Goal: Task Accomplishment & Management: Manage account settings

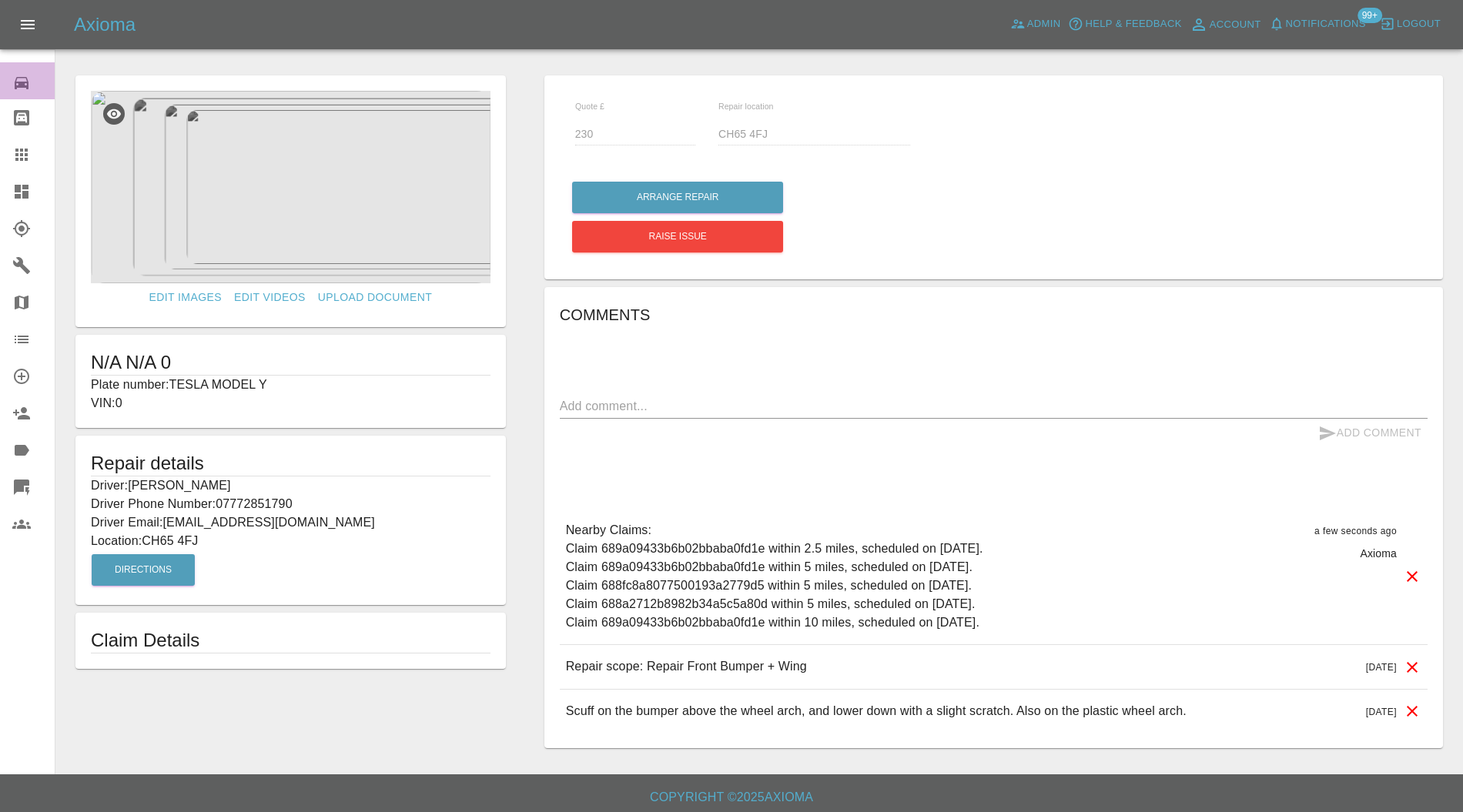
click at [28, 77] on icon at bounding box center [22, 83] width 18 height 18
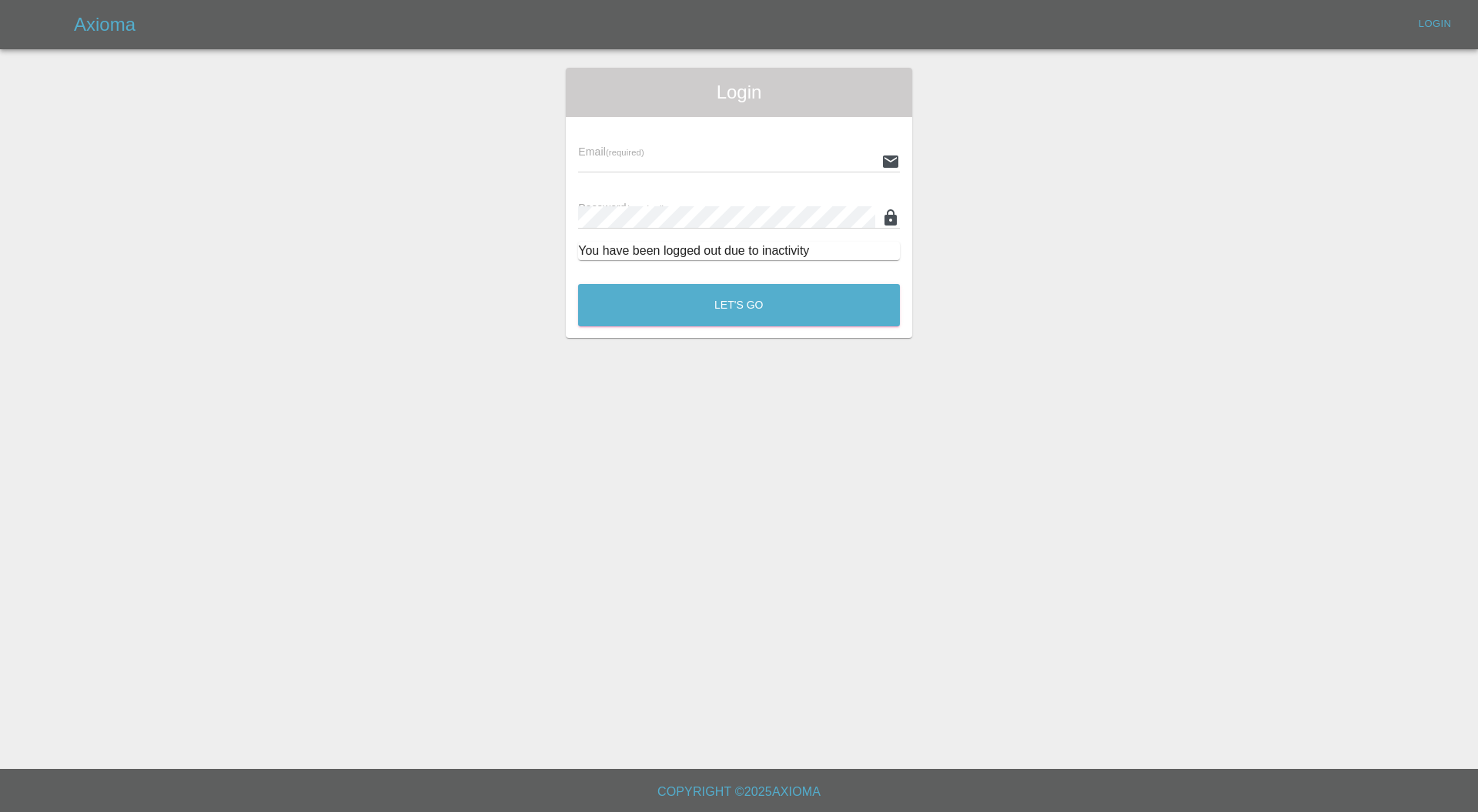
type input "carl.ainsworth@axioma.co.uk"
click at [814, 309] on button "Let's Go" at bounding box center [739, 305] width 322 height 42
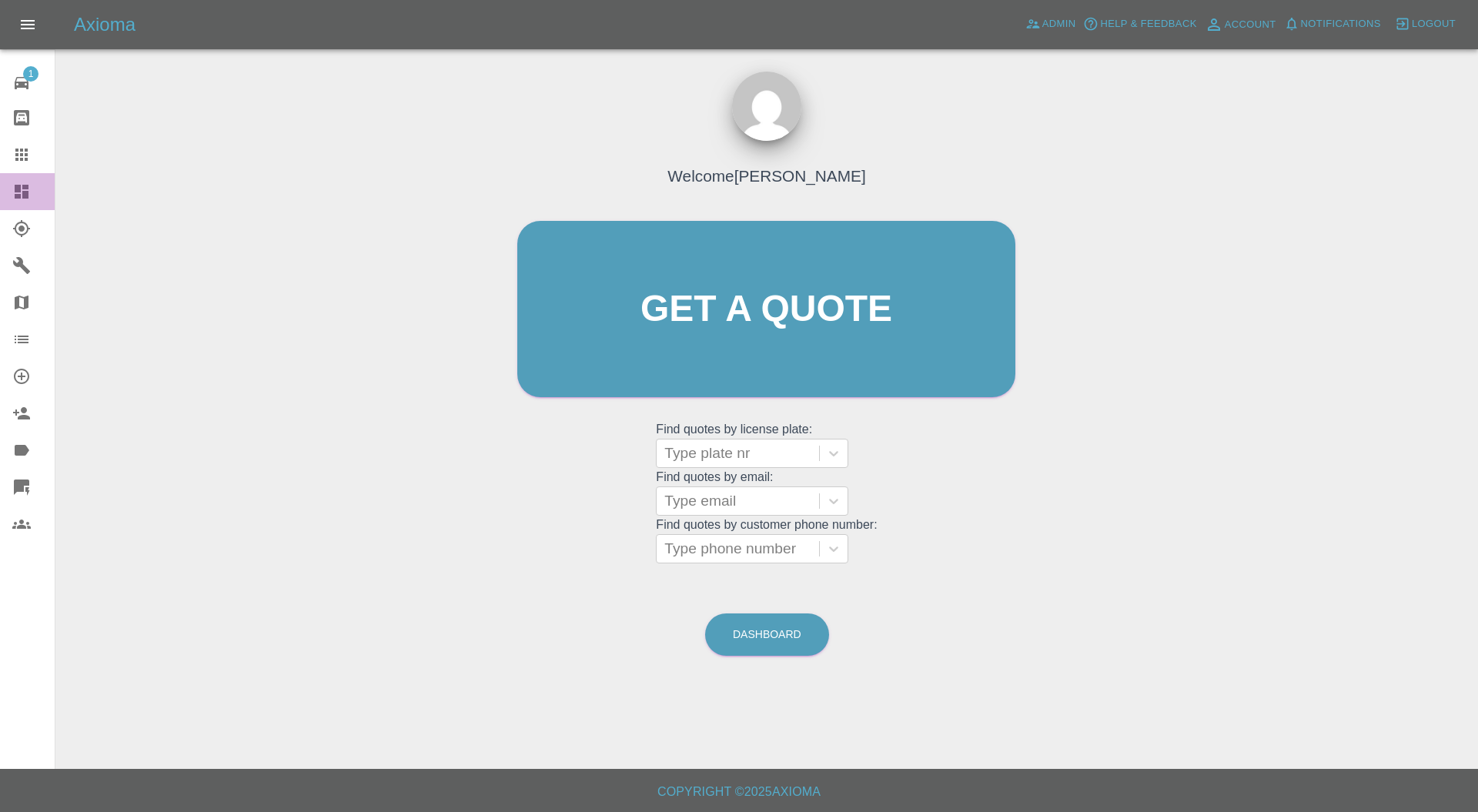
click at [21, 196] on icon at bounding box center [22, 191] width 18 height 18
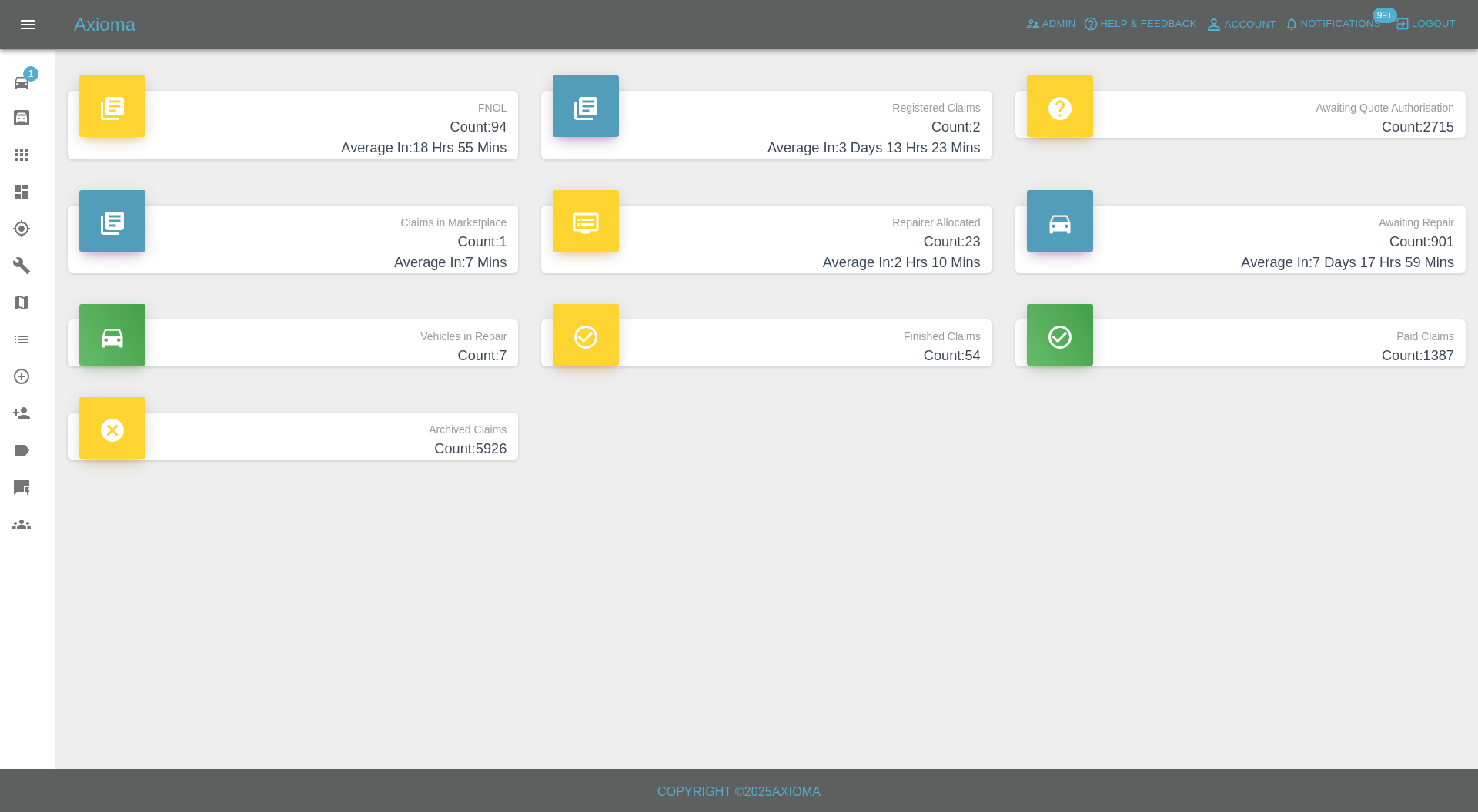
click at [1198, 232] on h4 "Count: 901" at bounding box center [1241, 242] width 428 height 21
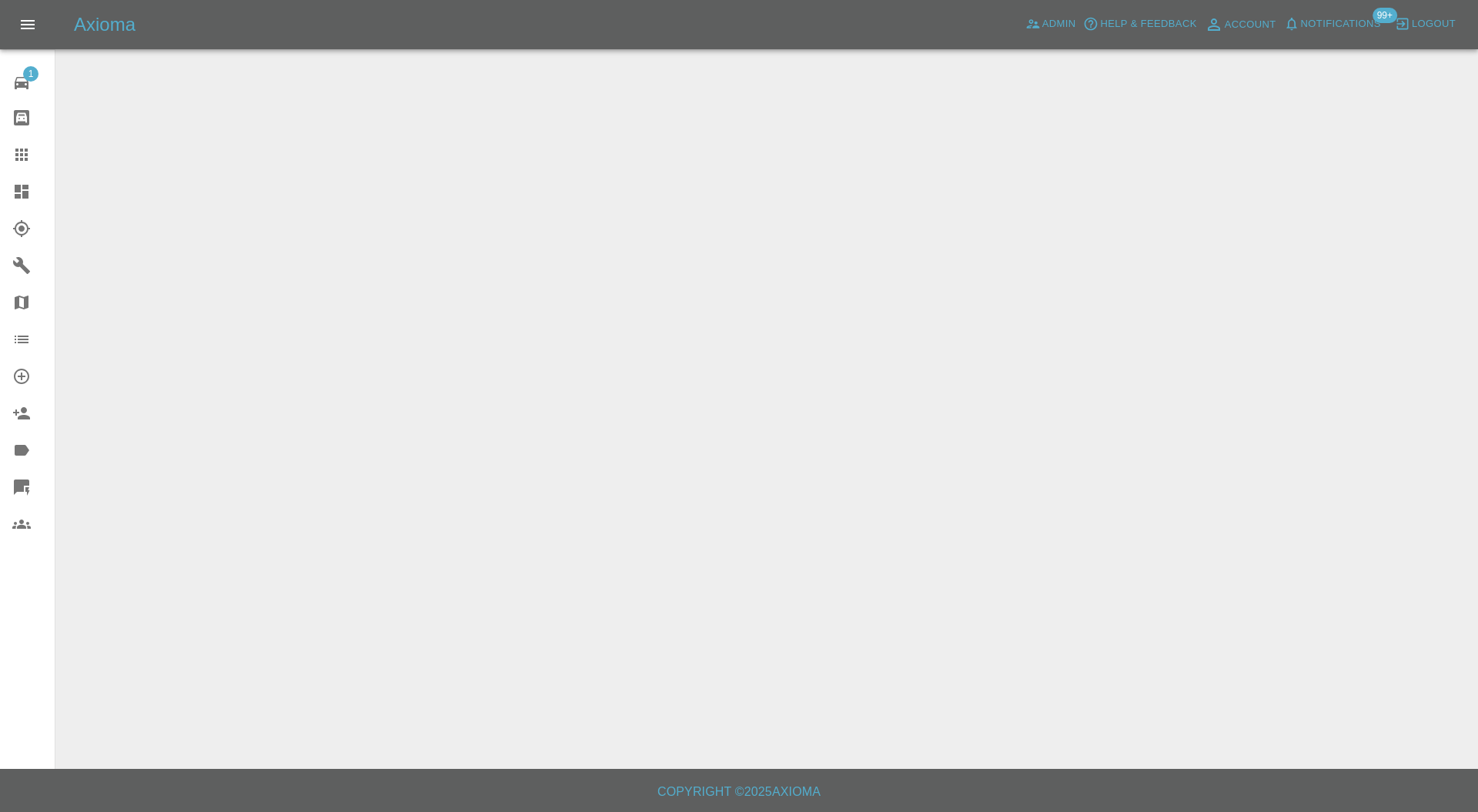
click at [708, 254] on main at bounding box center [739, 384] width 1478 height 769
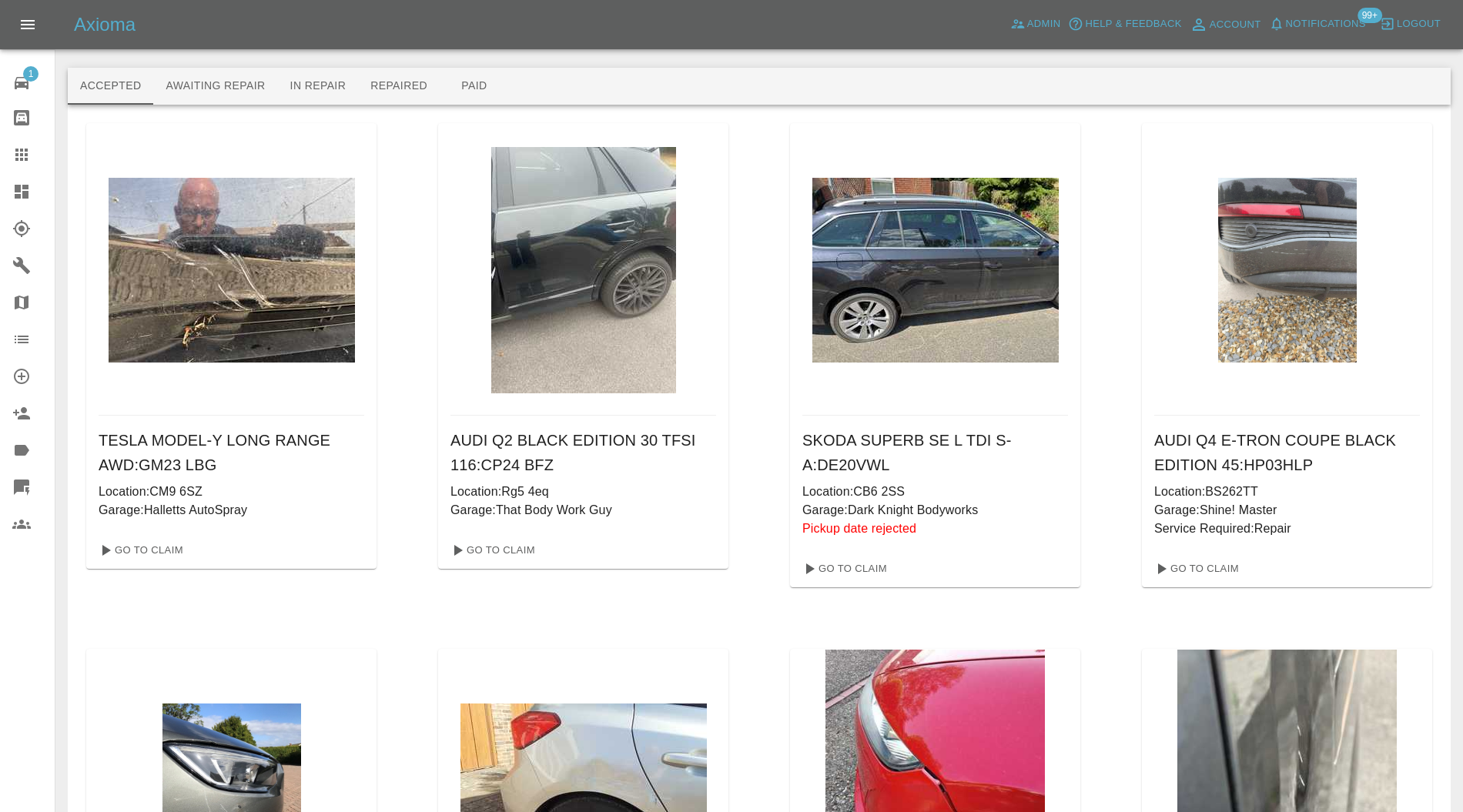
click at [21, 194] on icon at bounding box center [22, 191] width 18 height 18
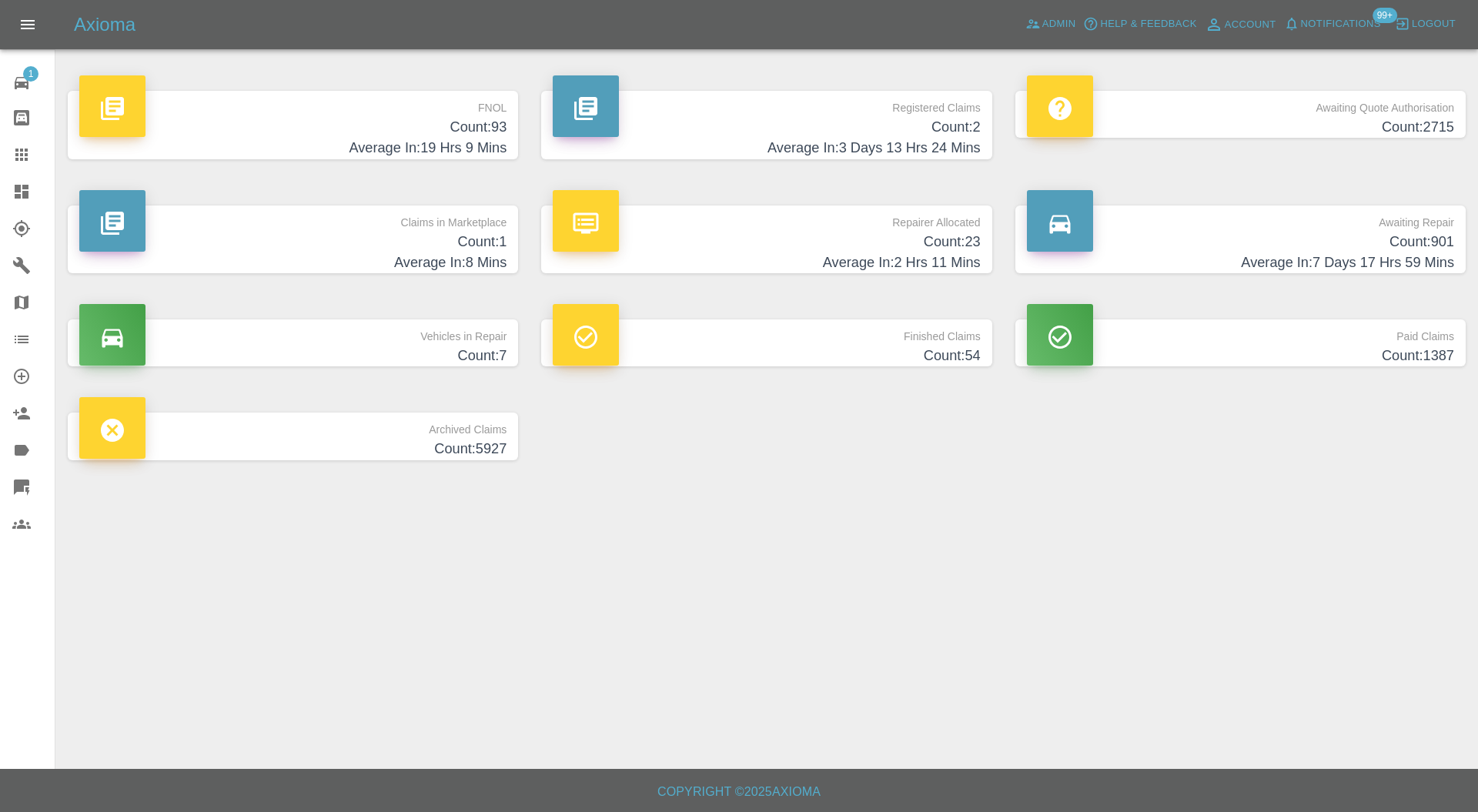
click at [1255, 242] on h4 "Count: 901" at bounding box center [1241, 242] width 428 height 21
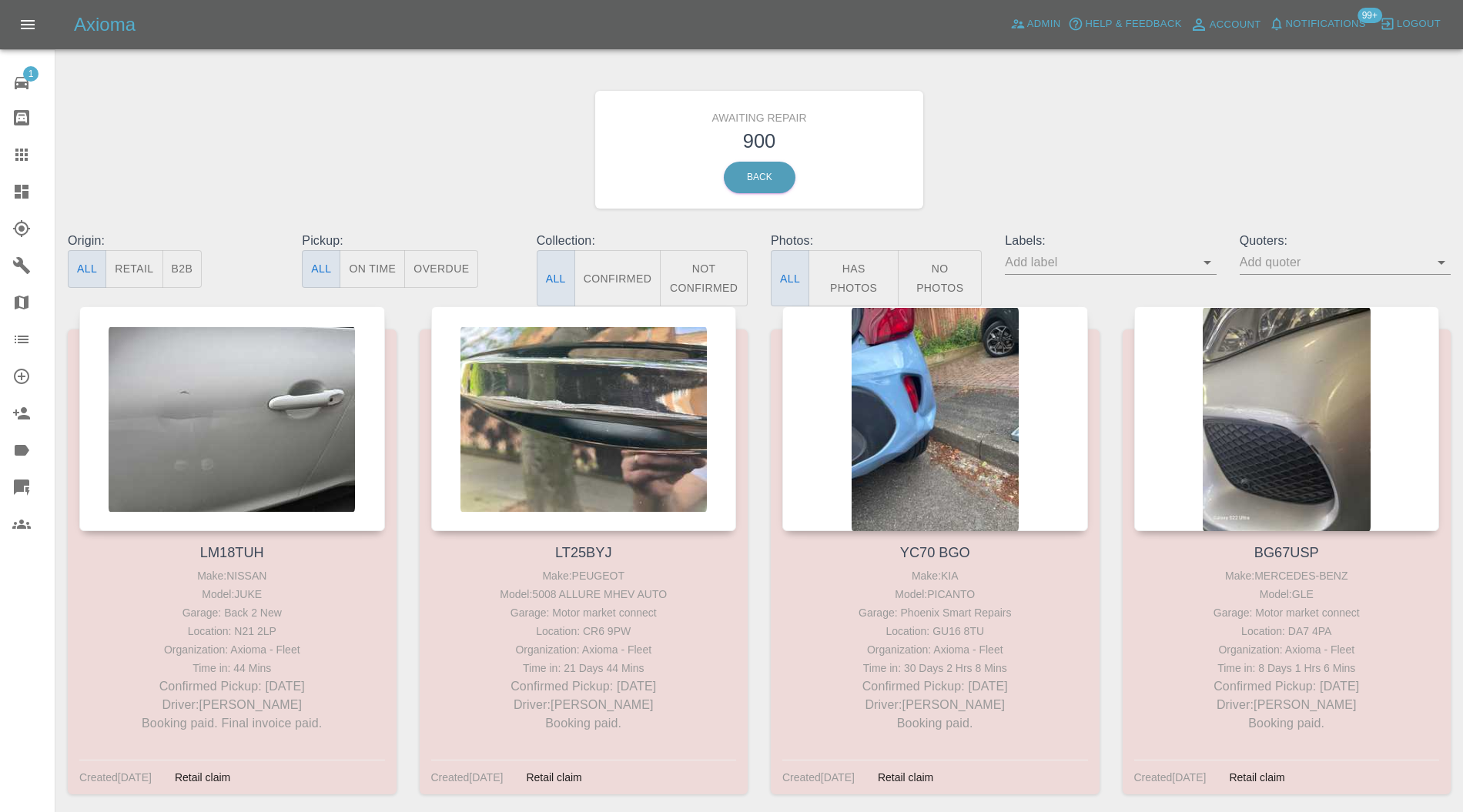
click at [500, 81] on div "Awaiting Repair 900 Back" at bounding box center [759, 150] width 1406 height 164
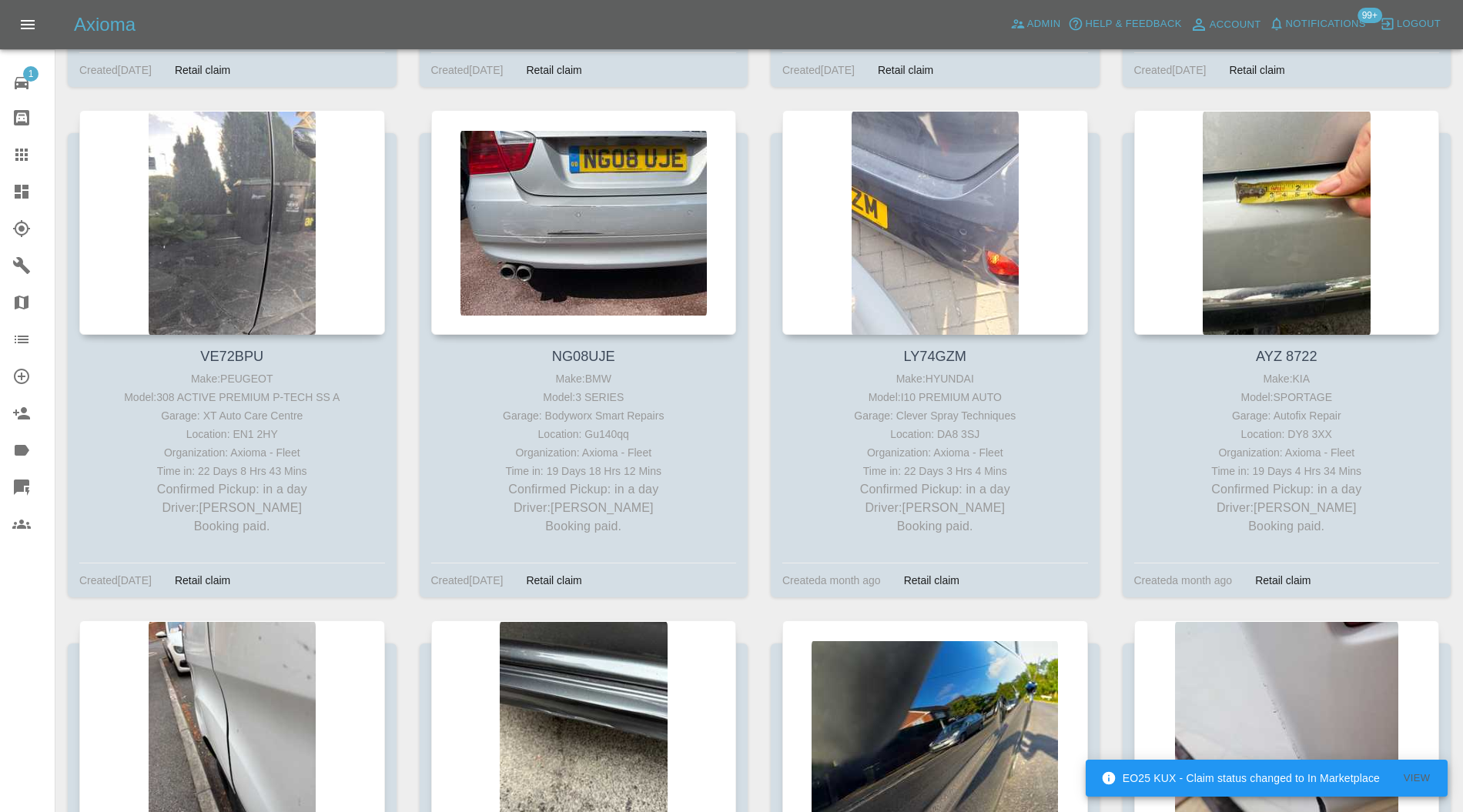
scroll to position [3269, 0]
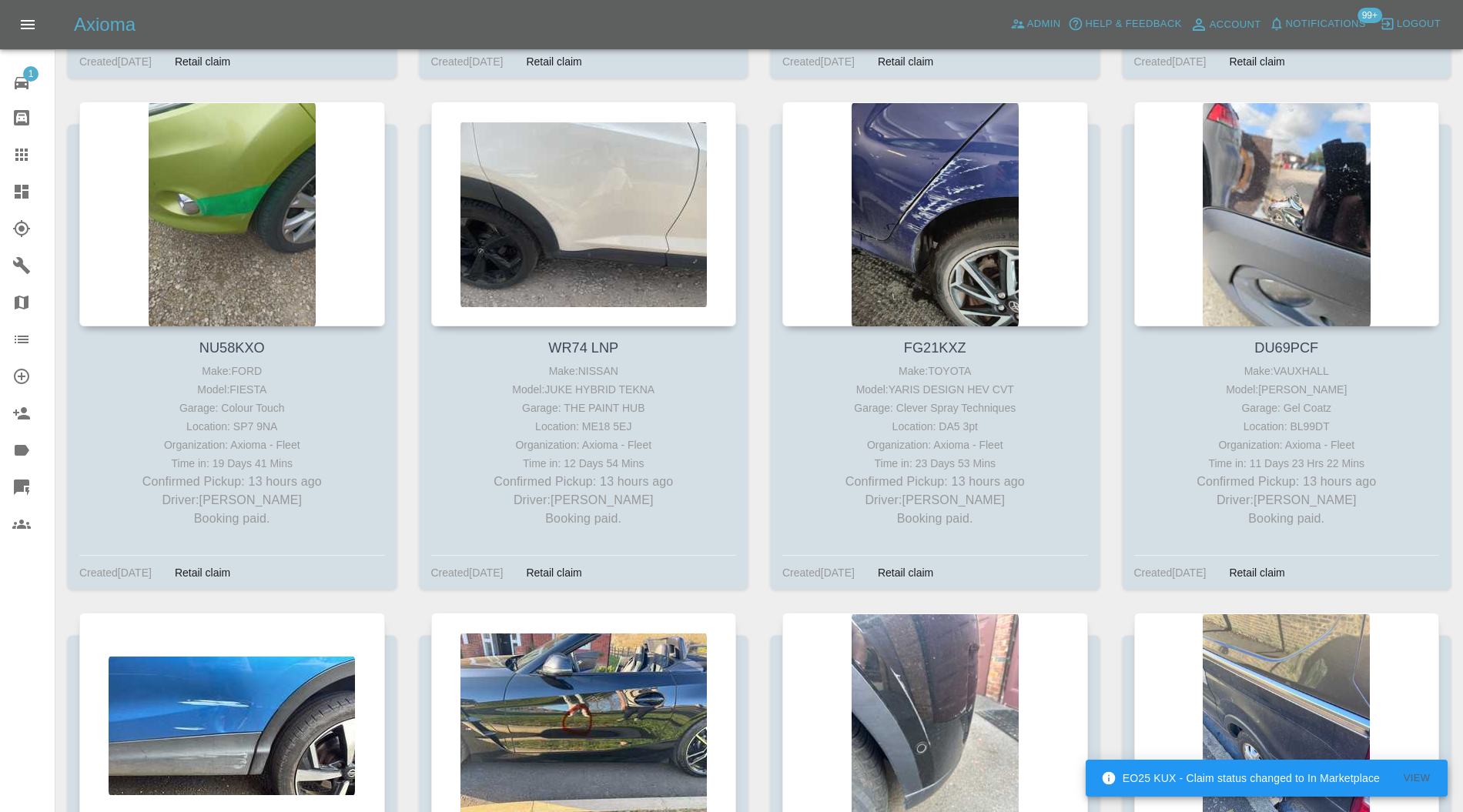
click at [949, 210] on div at bounding box center [935, 214] width 306 height 225
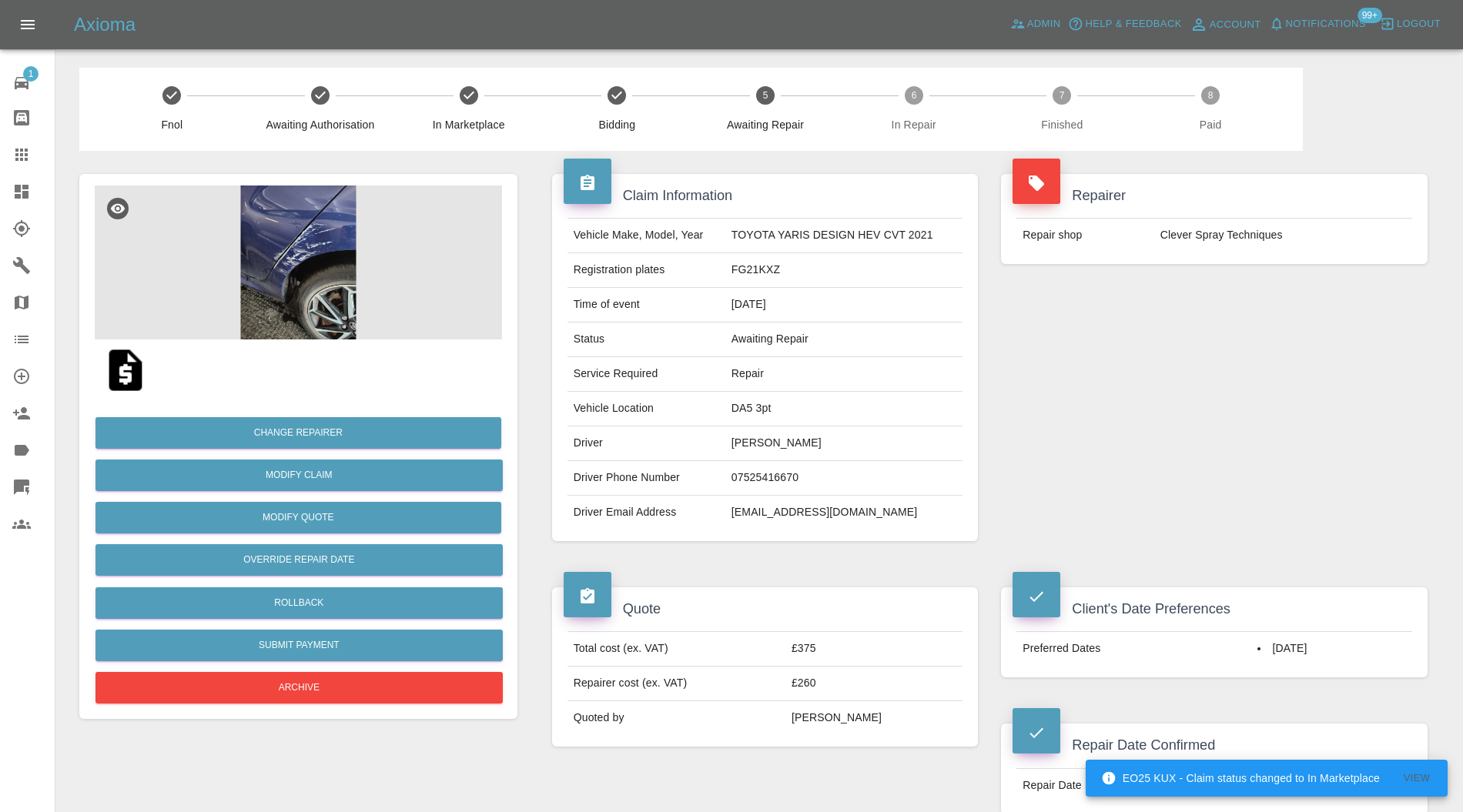
click at [282, 245] on img at bounding box center [298, 263] width 407 height 154
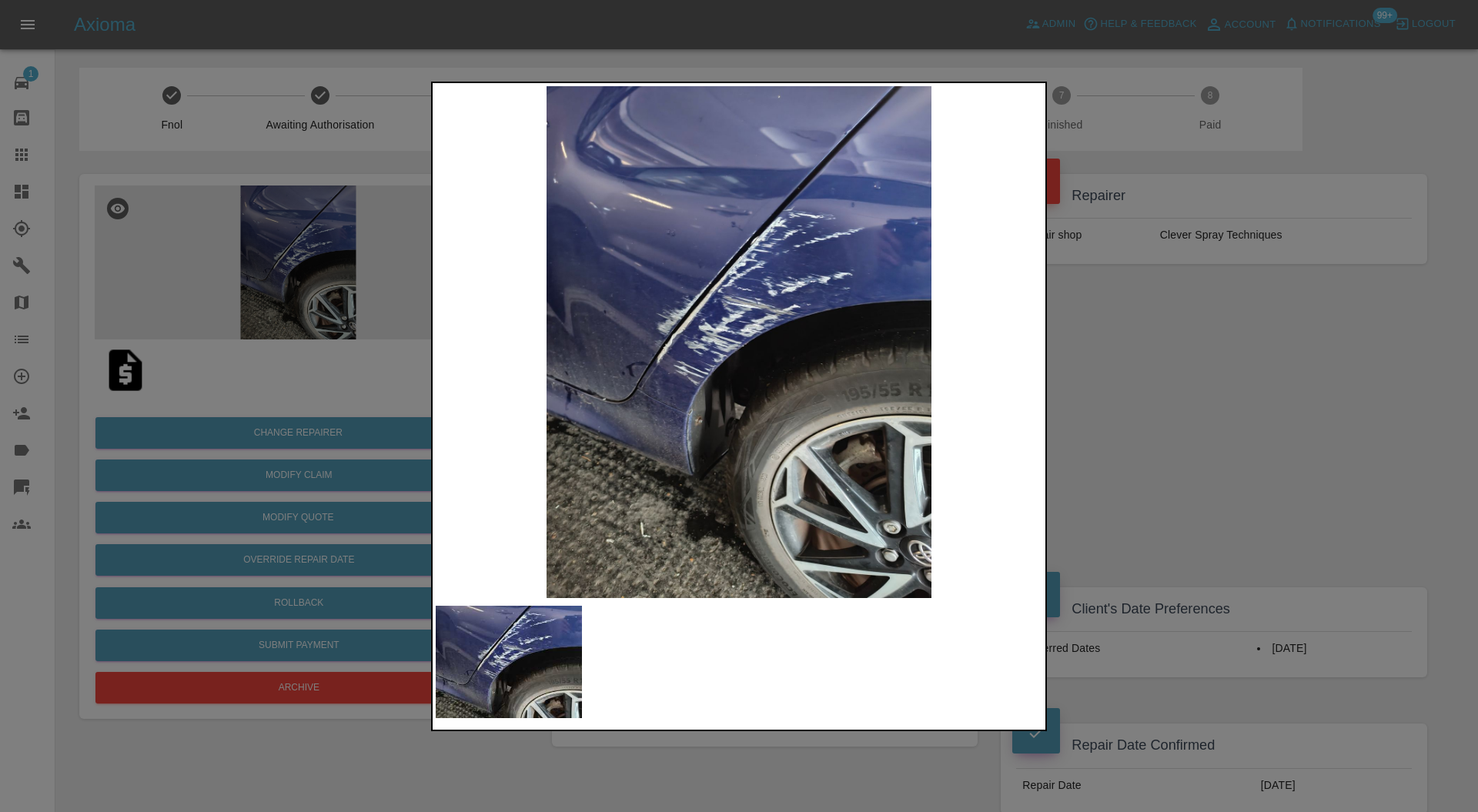
click at [749, 334] on img at bounding box center [739, 343] width 606 height 512
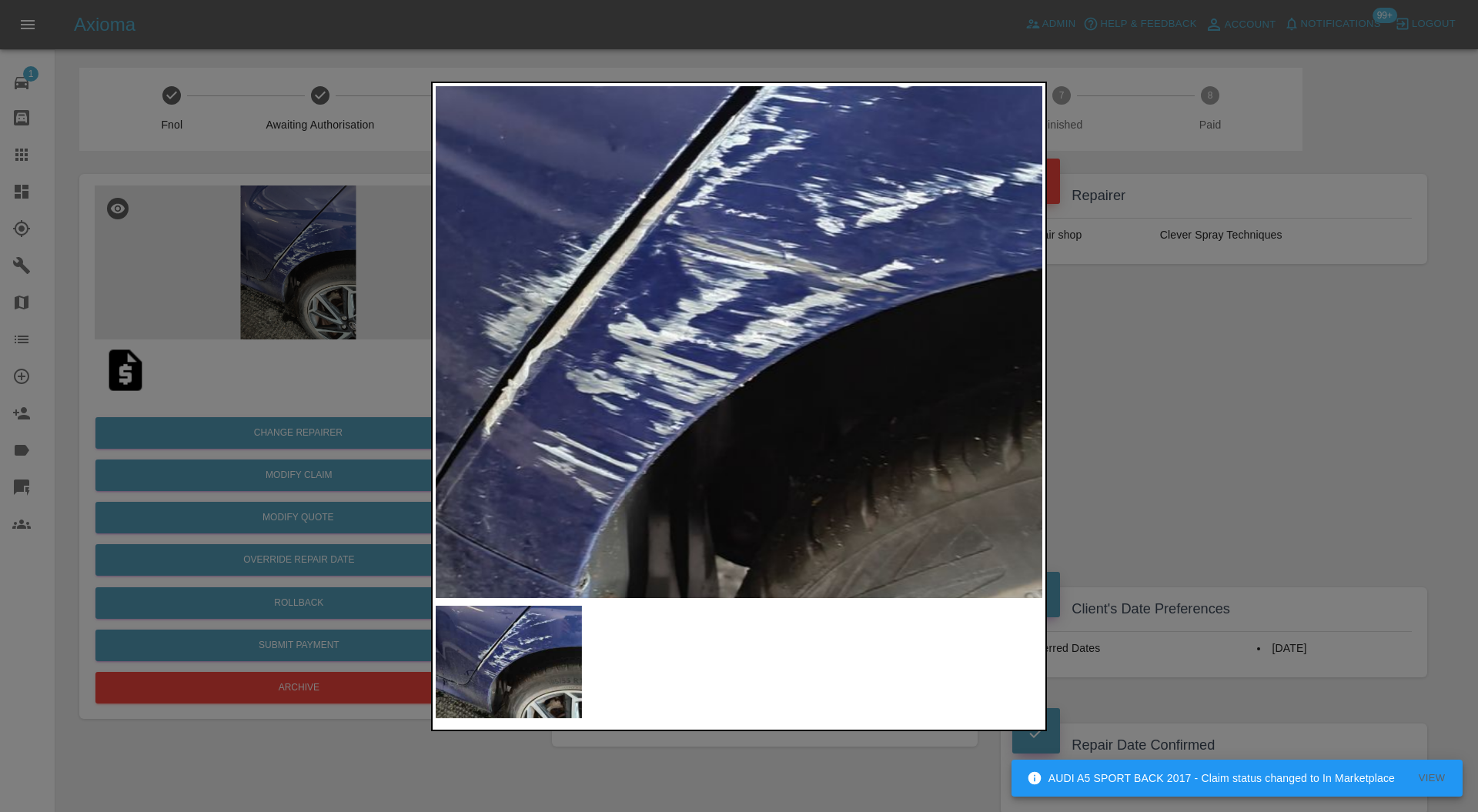
click at [662, 270] on img at bounding box center [728, 373] width 1820 height 1537
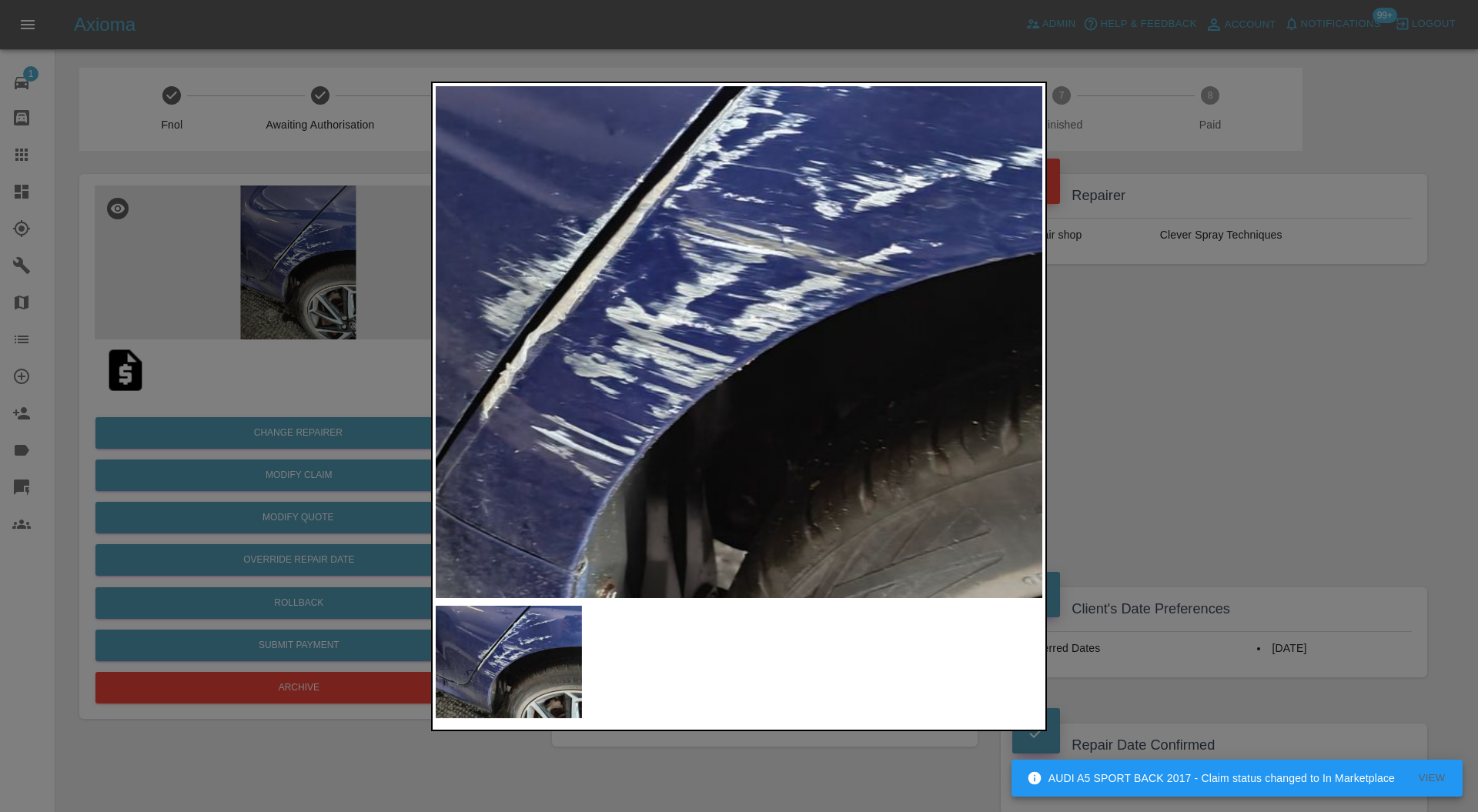
click at [1136, 364] on div at bounding box center [739, 406] width 1478 height 812
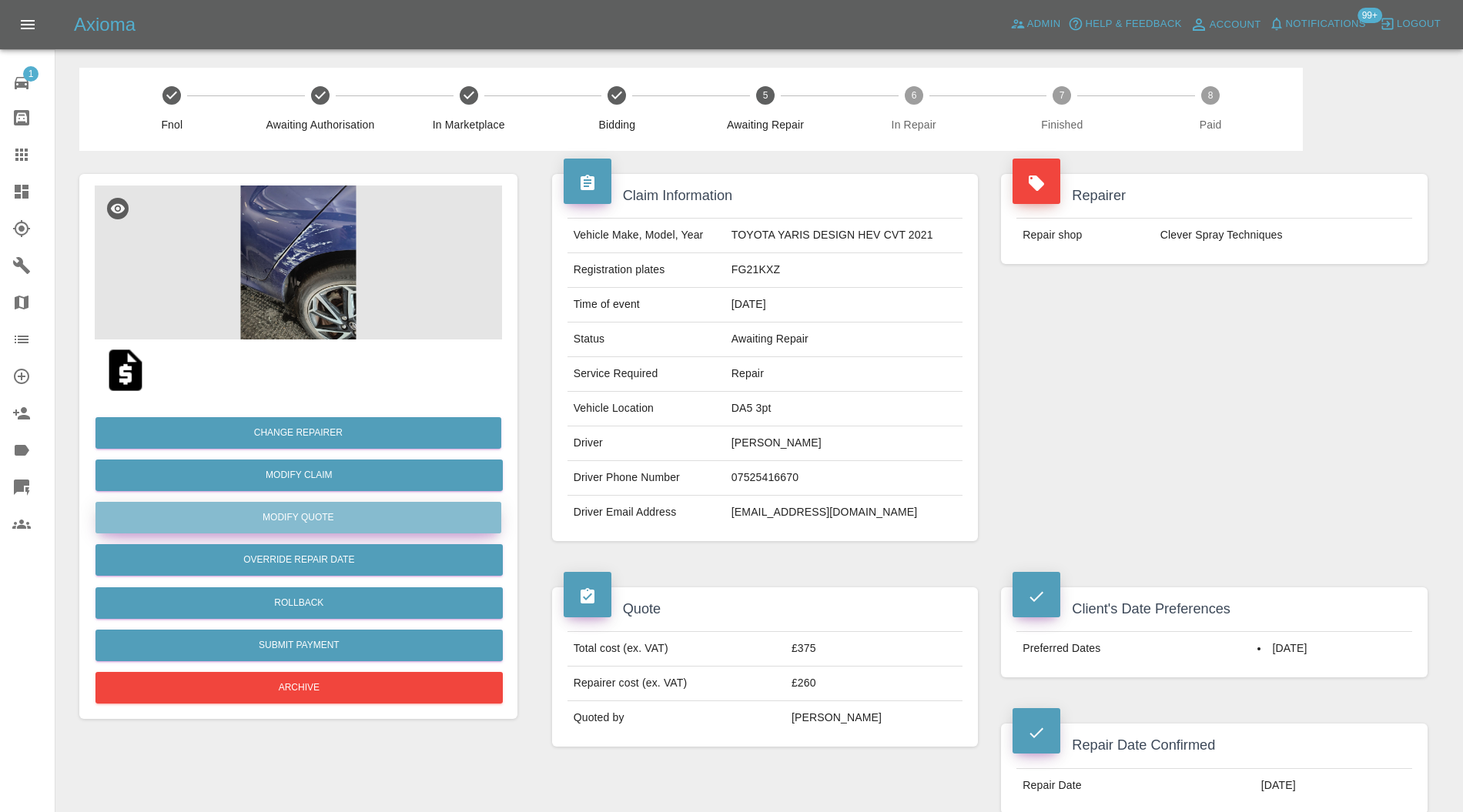
click at [446, 514] on button "Modify Quote" at bounding box center [299, 517] width 406 height 32
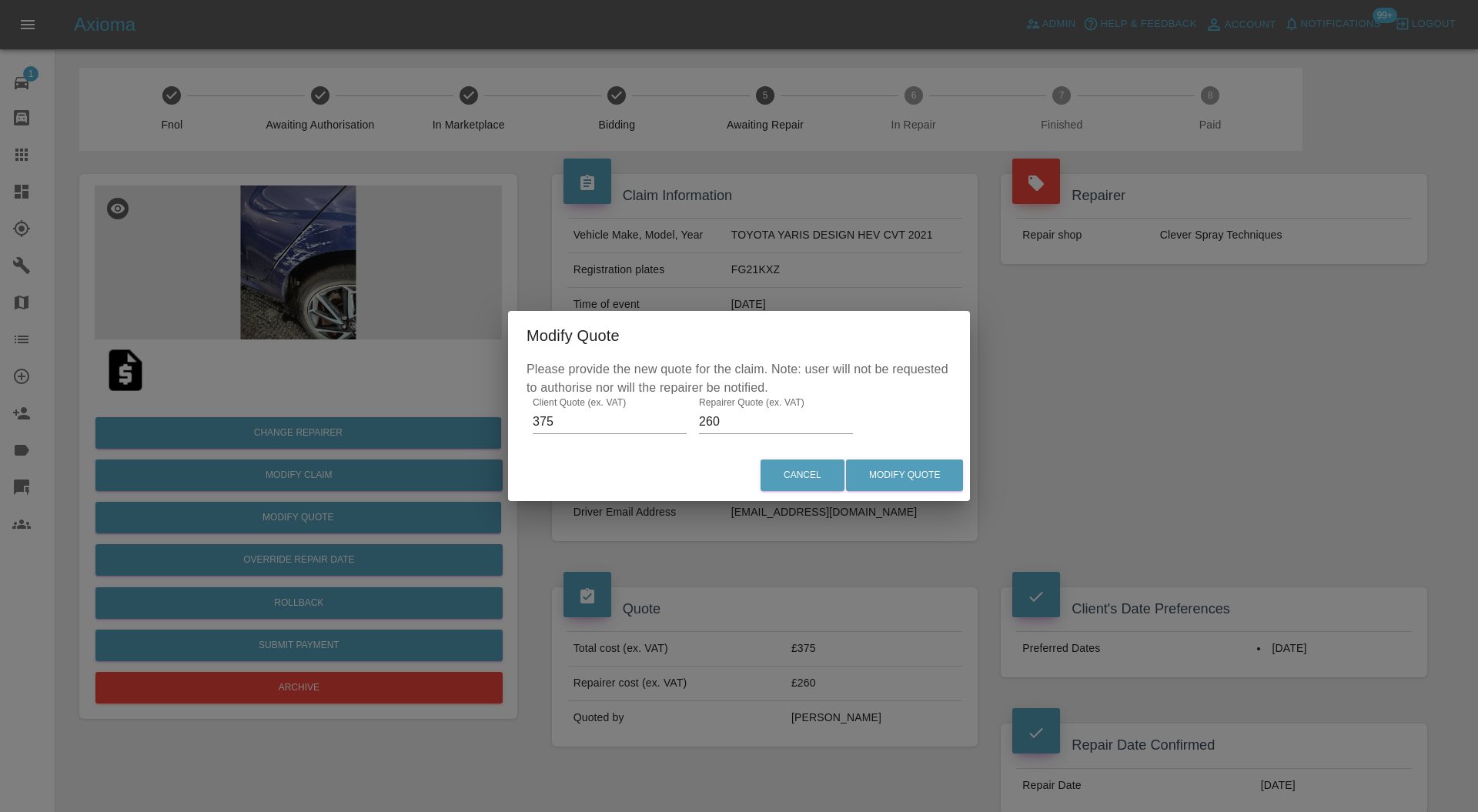
click at [540, 423] on input "375" at bounding box center [609, 421] width 154 height 24
type input "475"
click at [709, 423] on input "260" at bounding box center [776, 421] width 154 height 24
type input "360"
click at [884, 475] on button "Modify Quote" at bounding box center [905, 475] width 117 height 32
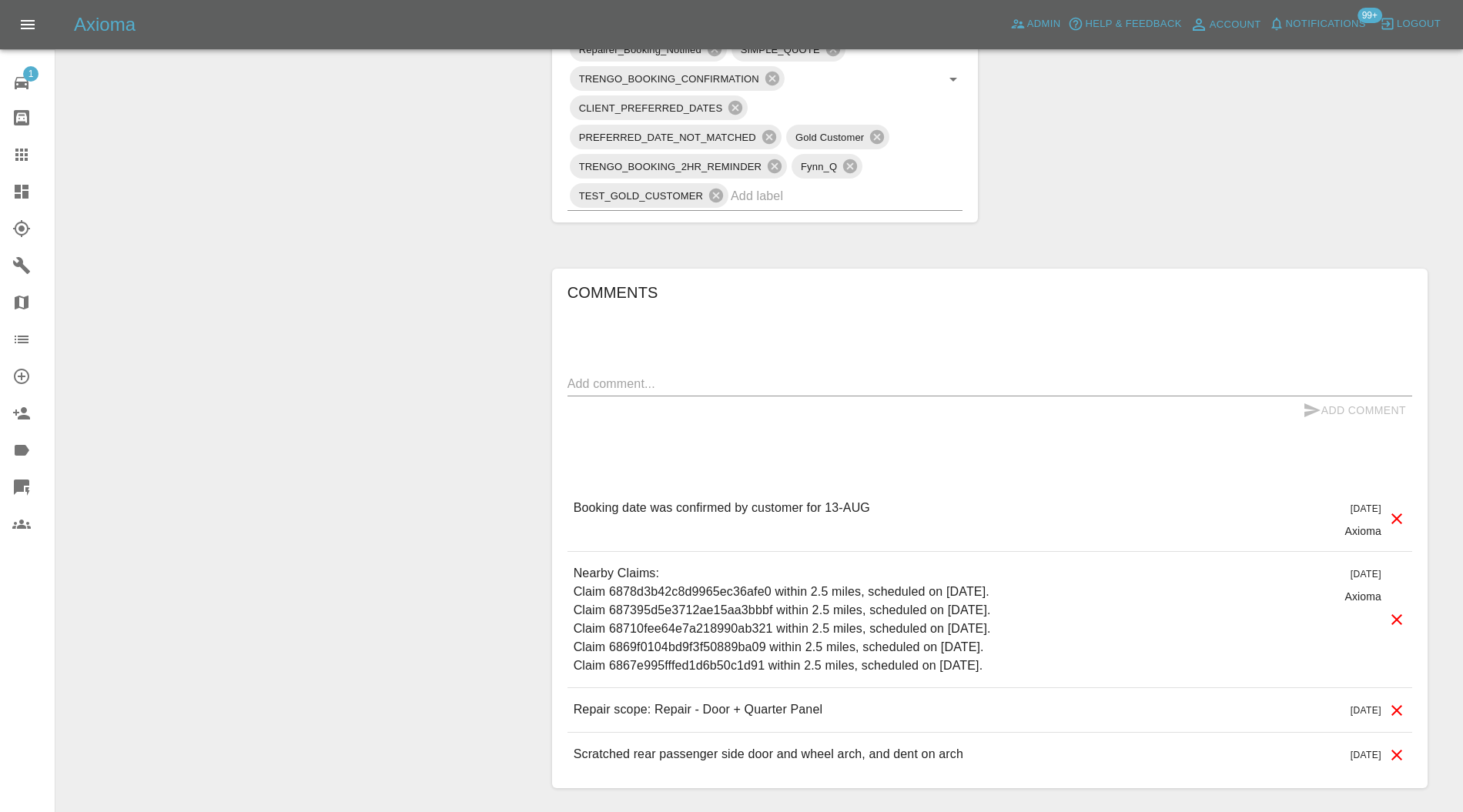
scroll to position [1057, 0]
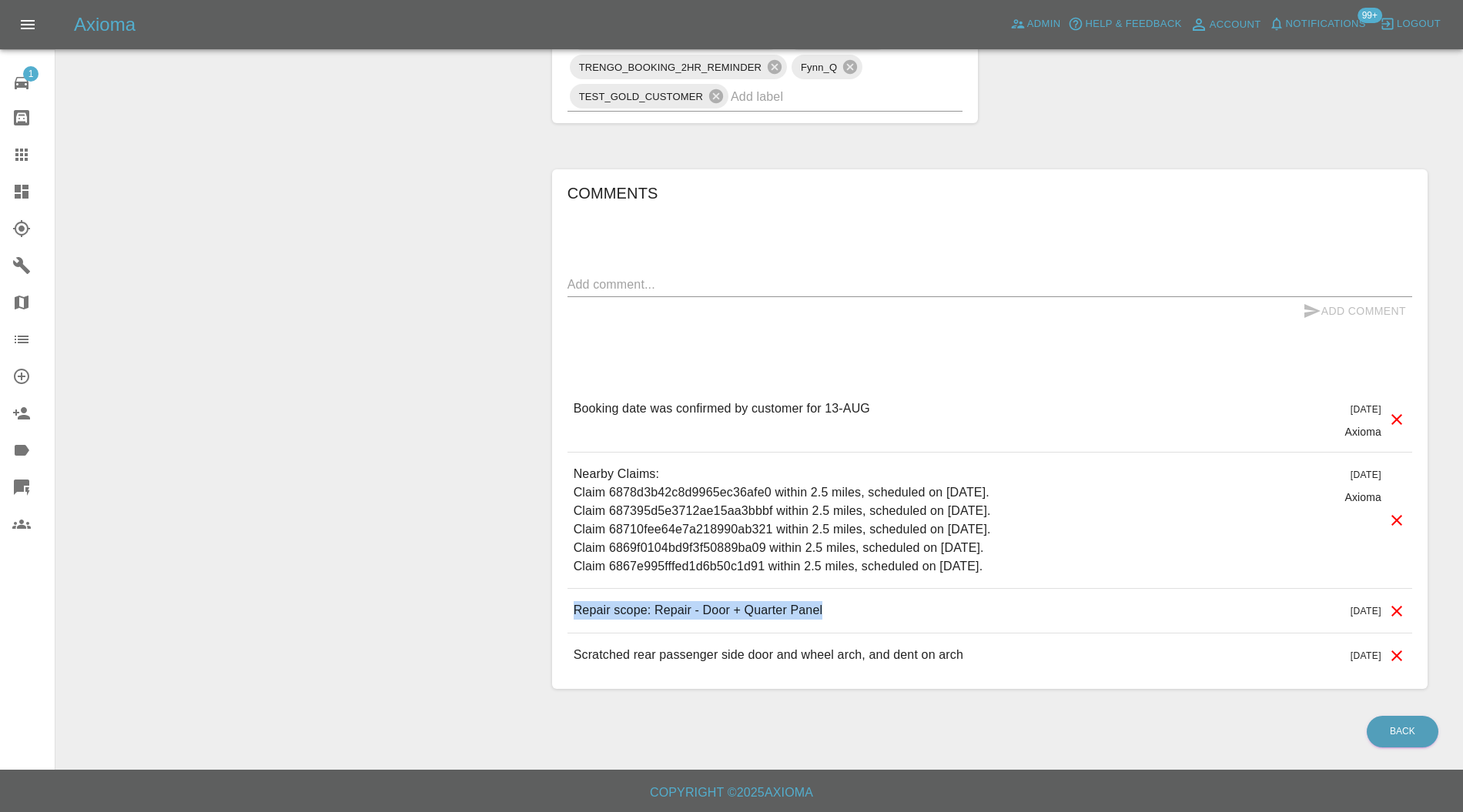
drag, startPoint x: 840, startPoint y: 606, endPoint x: 565, endPoint y: 610, distance: 275.0
click at [565, 610] on div "Comments x Add Comment Booking date was confirmed by customer for 13-AUG 23 day…" at bounding box center [990, 429] width 875 height 520
copy p "Repair scope: Repair - Door + Quarter Panel"
click at [743, 281] on textarea at bounding box center [990, 284] width 845 height 18
paste textarea "Repair scope: Repair - Door + Quarter Panel"
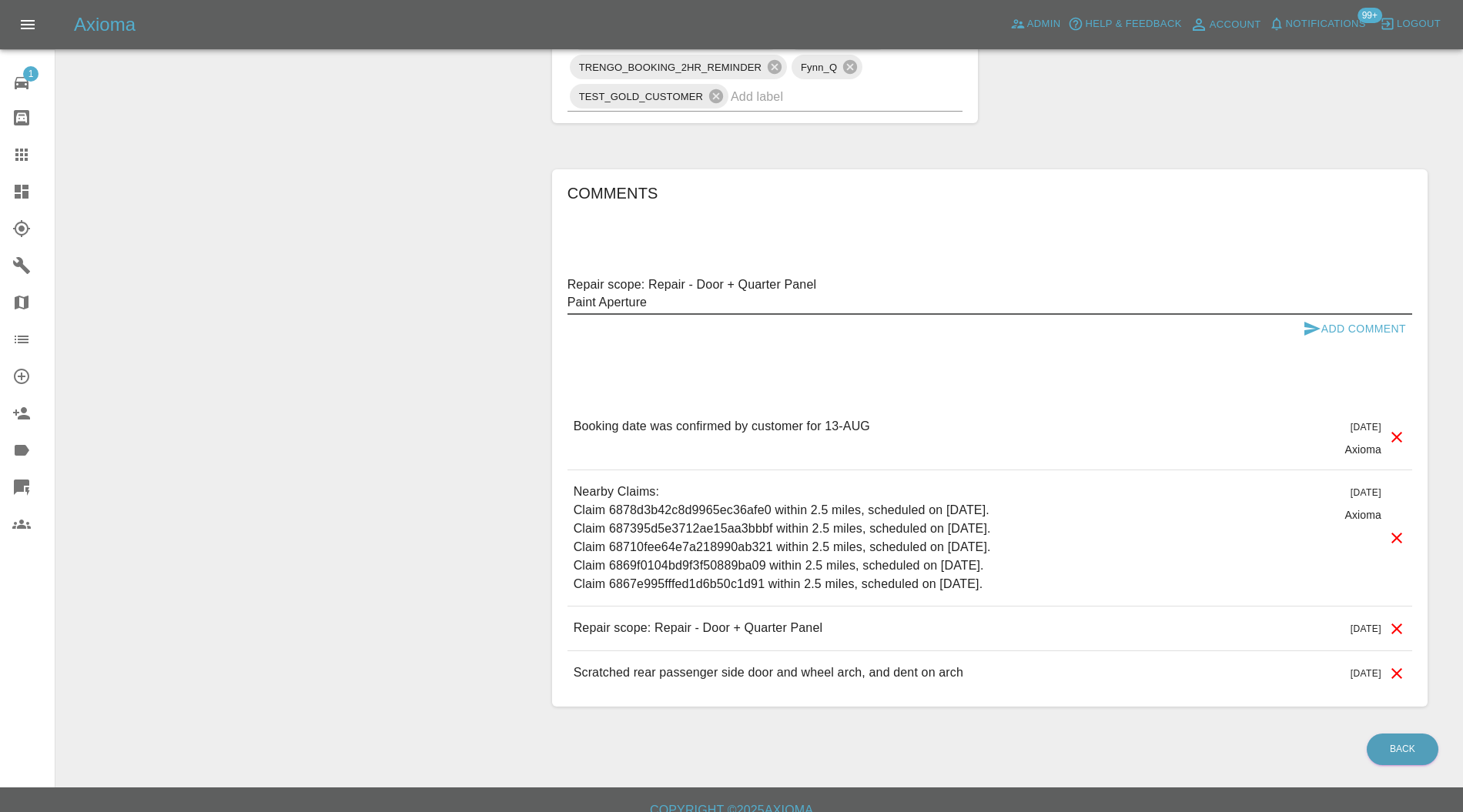
type textarea "Repair scope: Repair - Door + Quarter Panel Paint Aperture"
click at [1303, 319] on icon "submit" at bounding box center [1312, 328] width 18 height 18
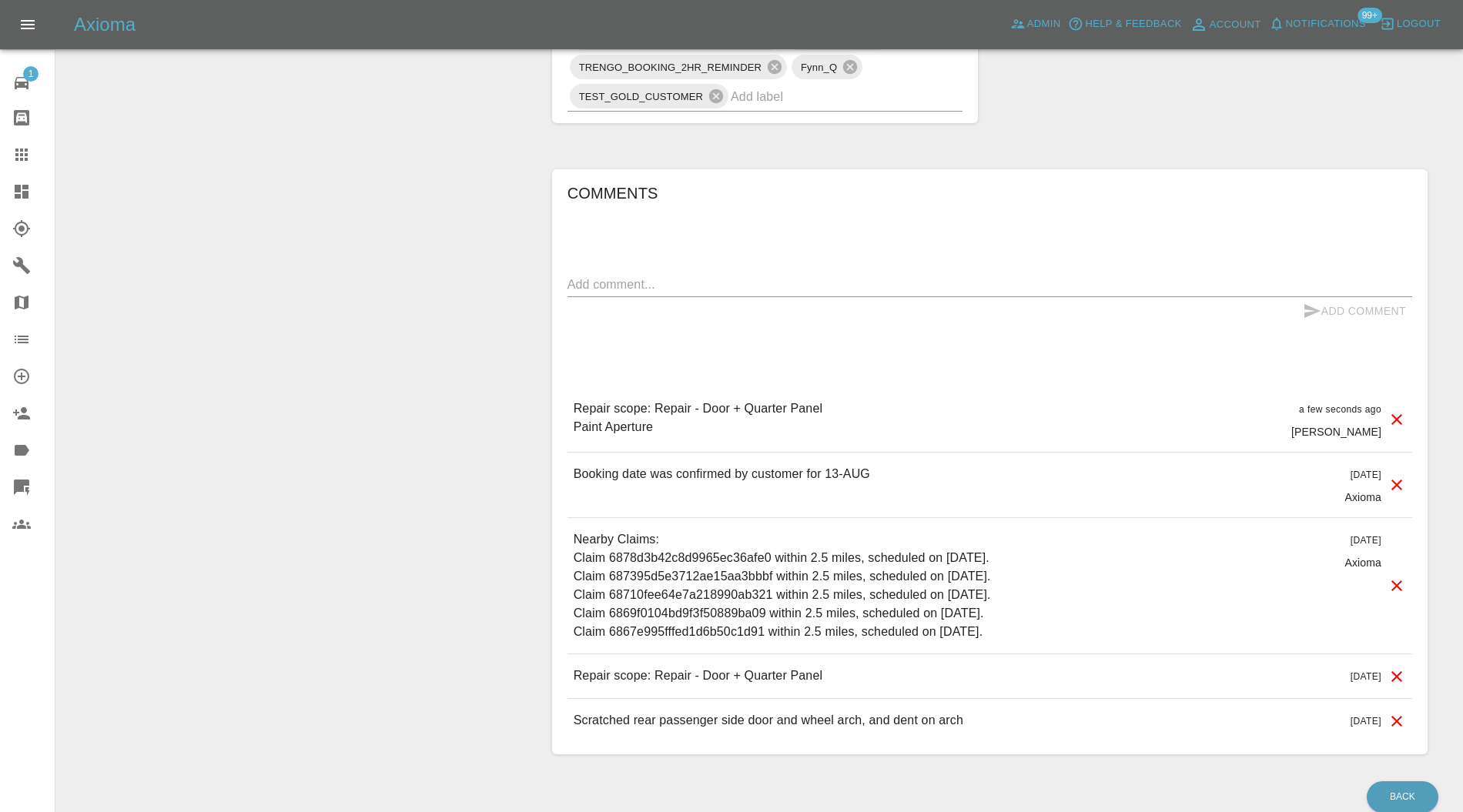
click at [1401, 675] on icon at bounding box center [1397, 677] width 18 height 18
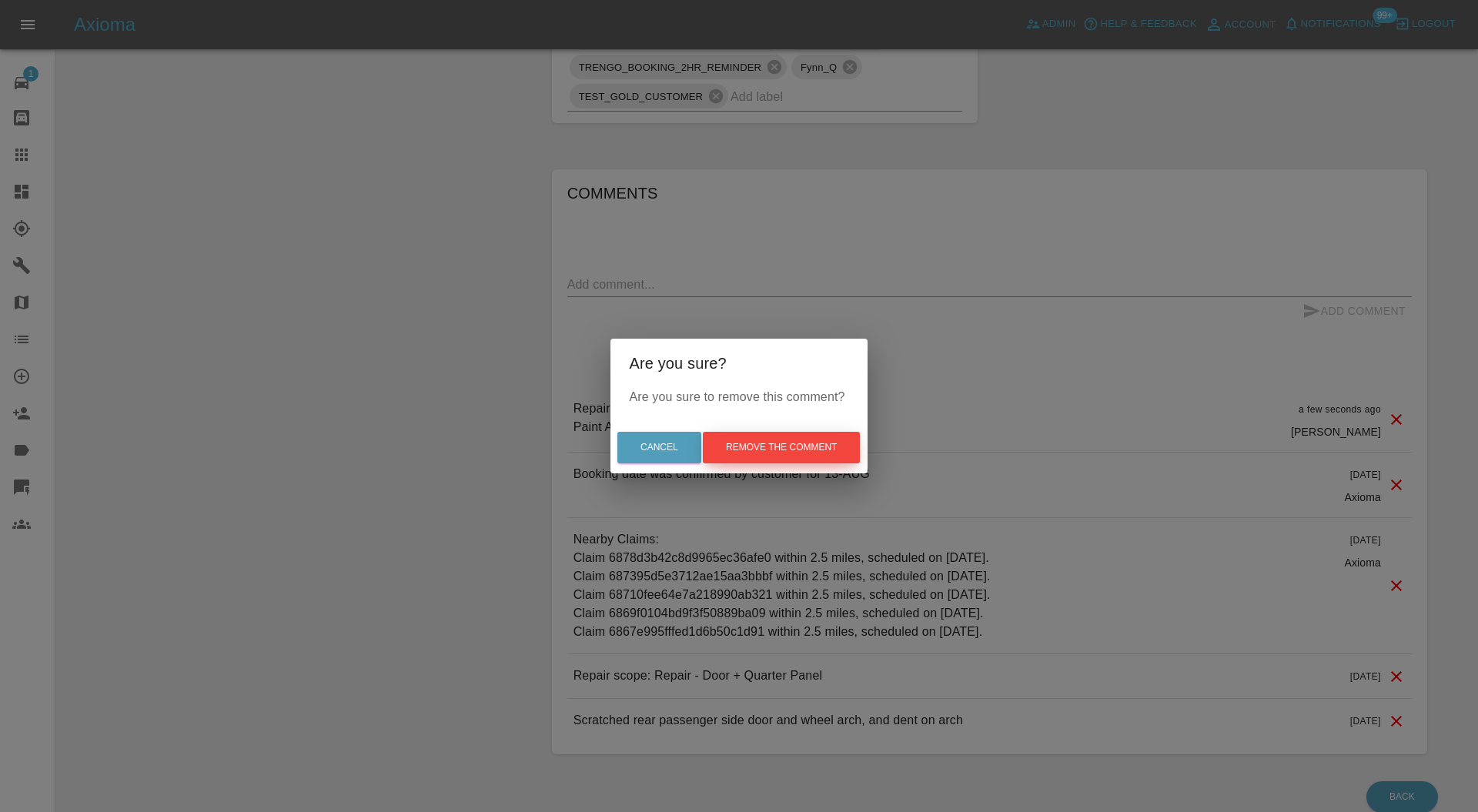
click at [808, 453] on button "Remove the comment" at bounding box center [781, 448] width 157 height 32
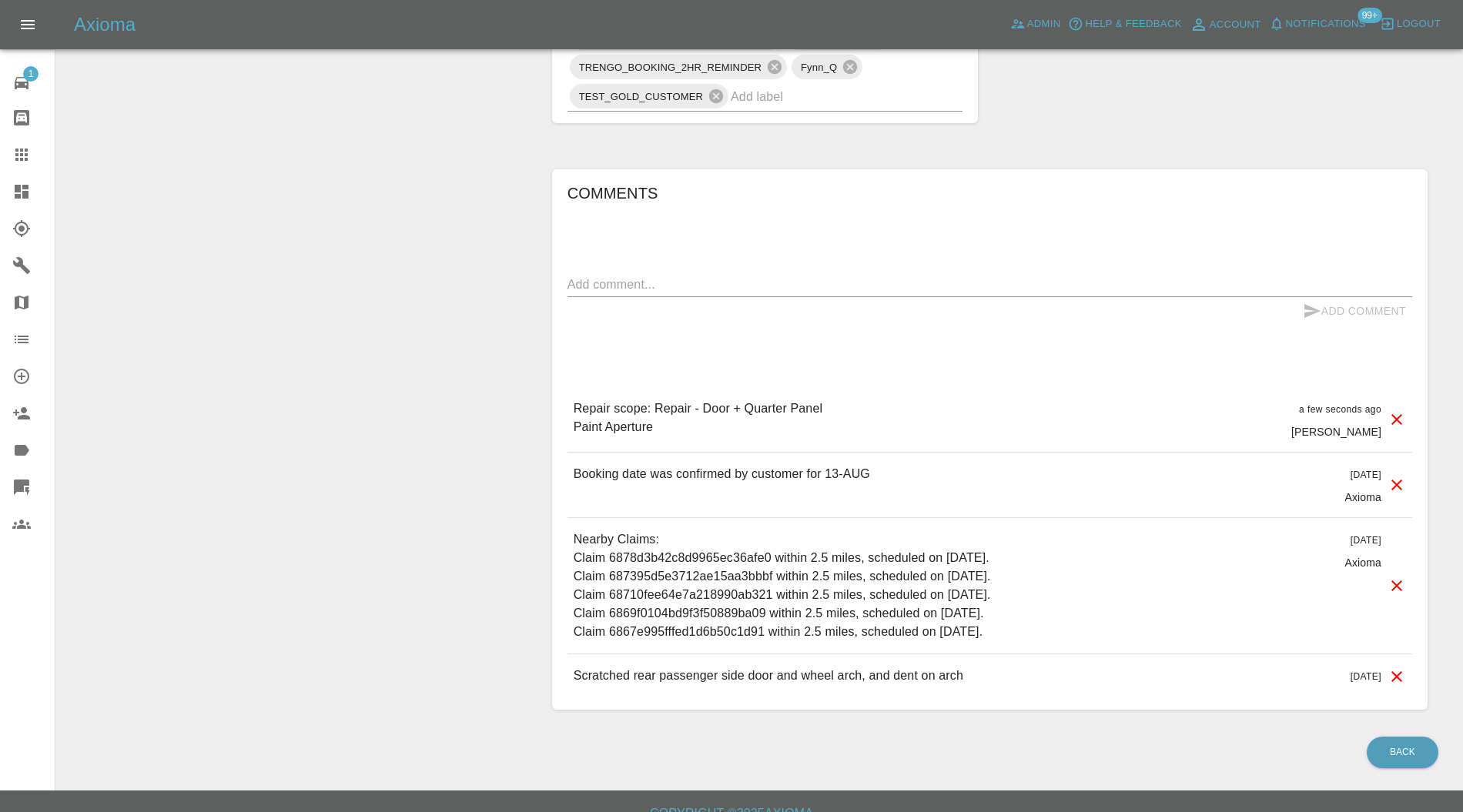
click at [794, 297] on div "Add Comment" at bounding box center [990, 311] width 845 height 29
click at [795, 297] on div "Add Comment" at bounding box center [990, 311] width 845 height 29
click at [807, 281] on textarea at bounding box center [990, 284] width 845 height 18
type textarea "NO warranty over poor previous filler repairs"
click at [1331, 306] on button "Add Comment" at bounding box center [1355, 311] width 116 height 29
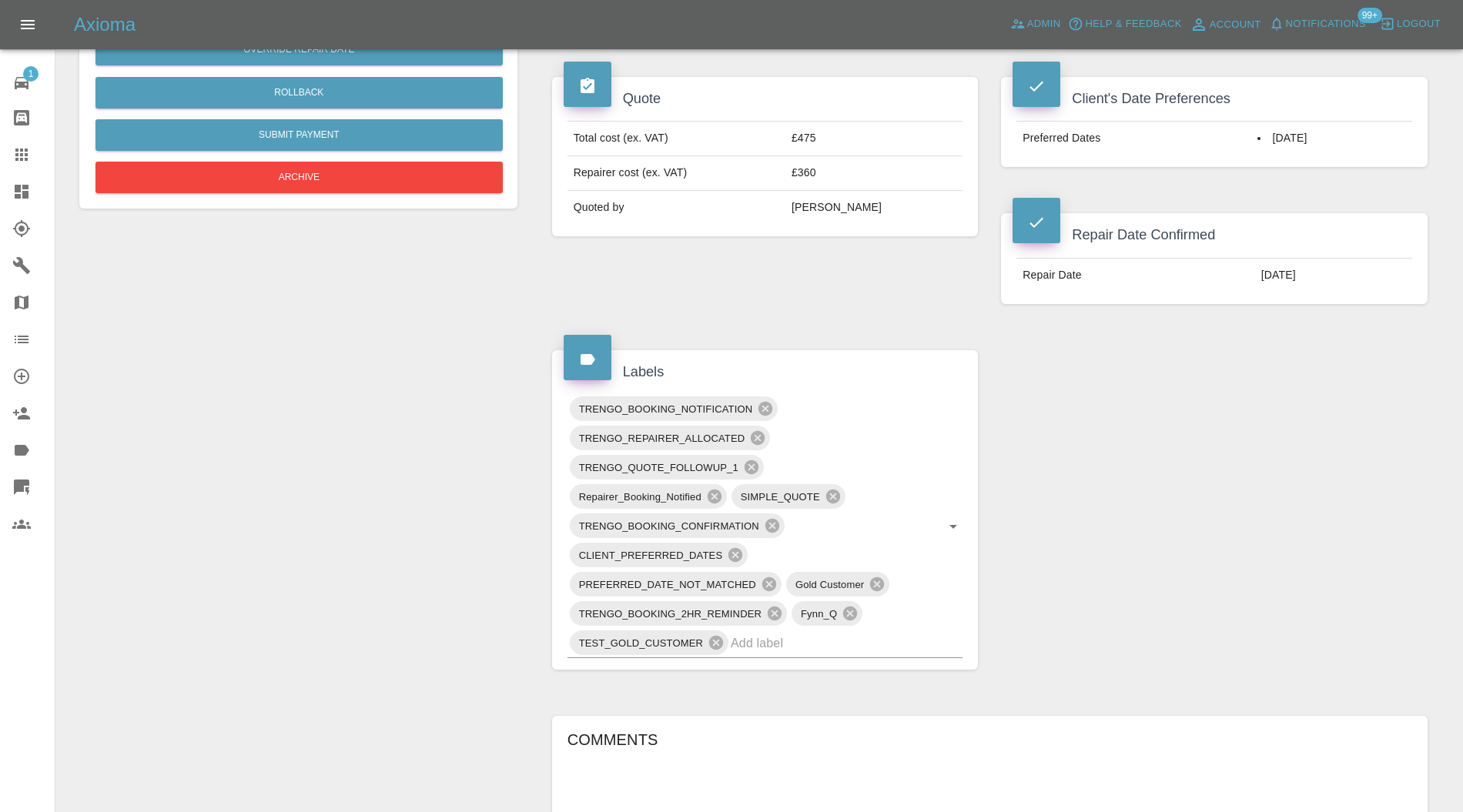
scroll to position [510, 0]
click at [824, 641] on input "text" at bounding box center [825, 644] width 189 height 23
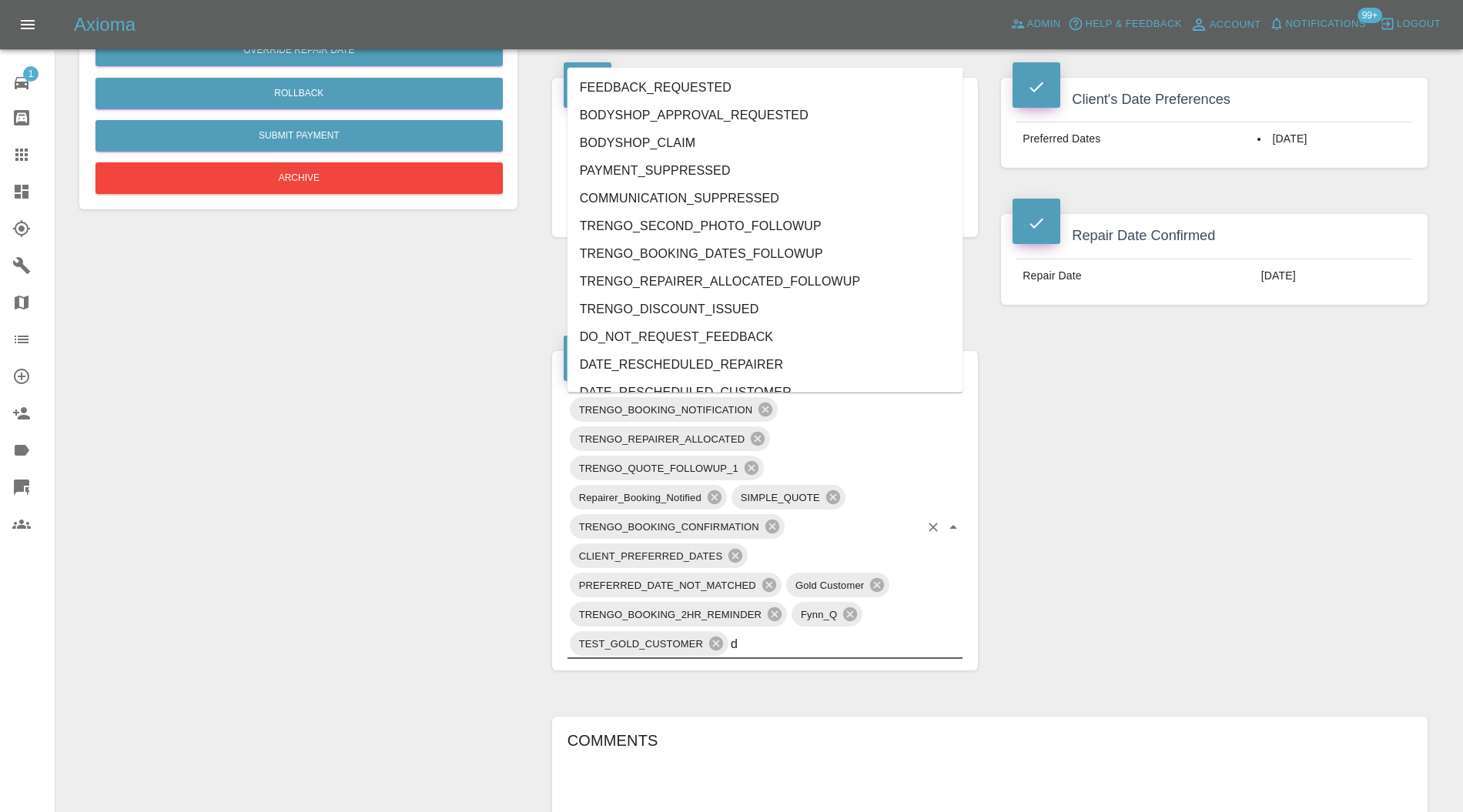
type input "do"
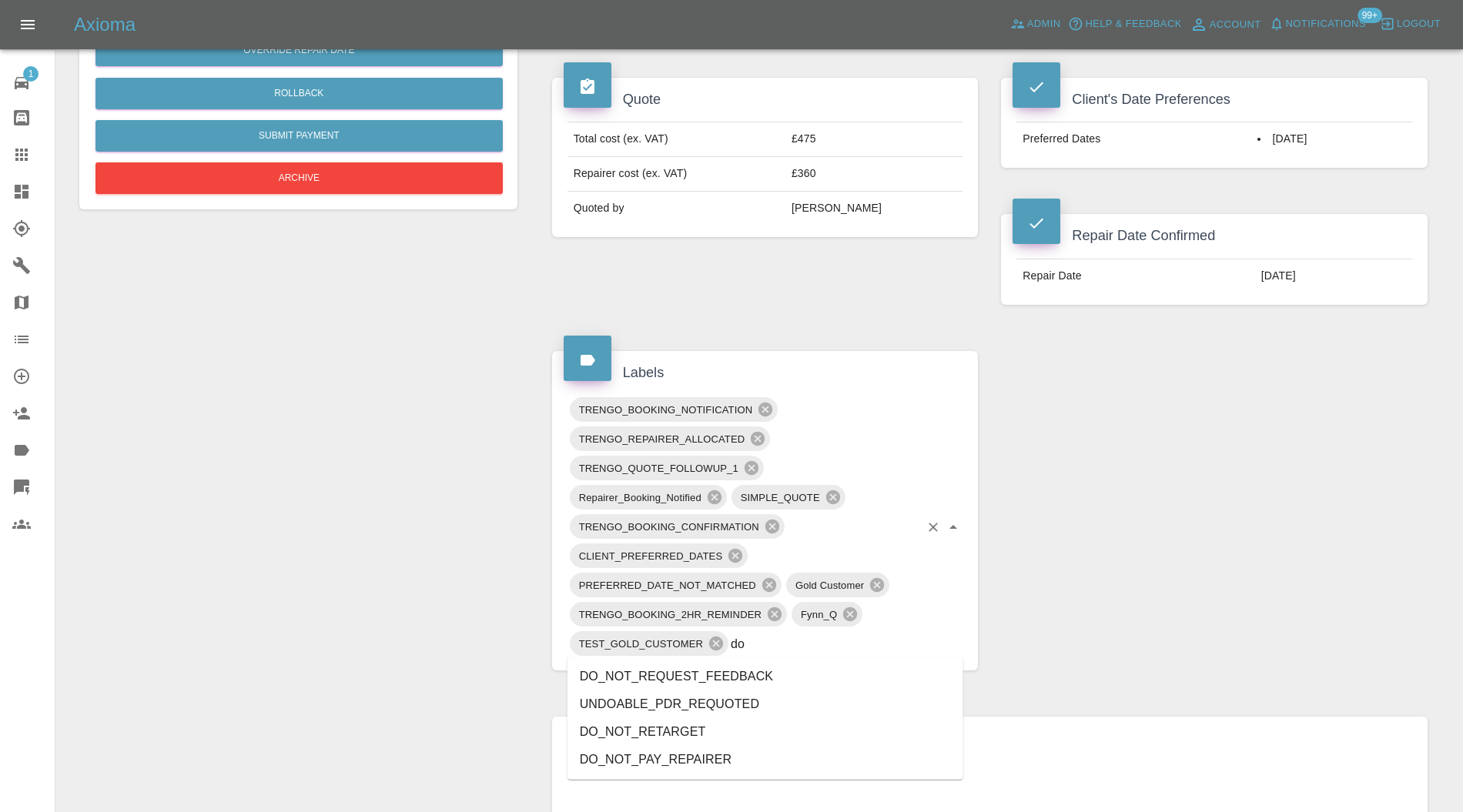
click at [720, 680] on li "DO_NOT_REQUEST_FEEDBACK" at bounding box center [765, 677] width 396 height 28
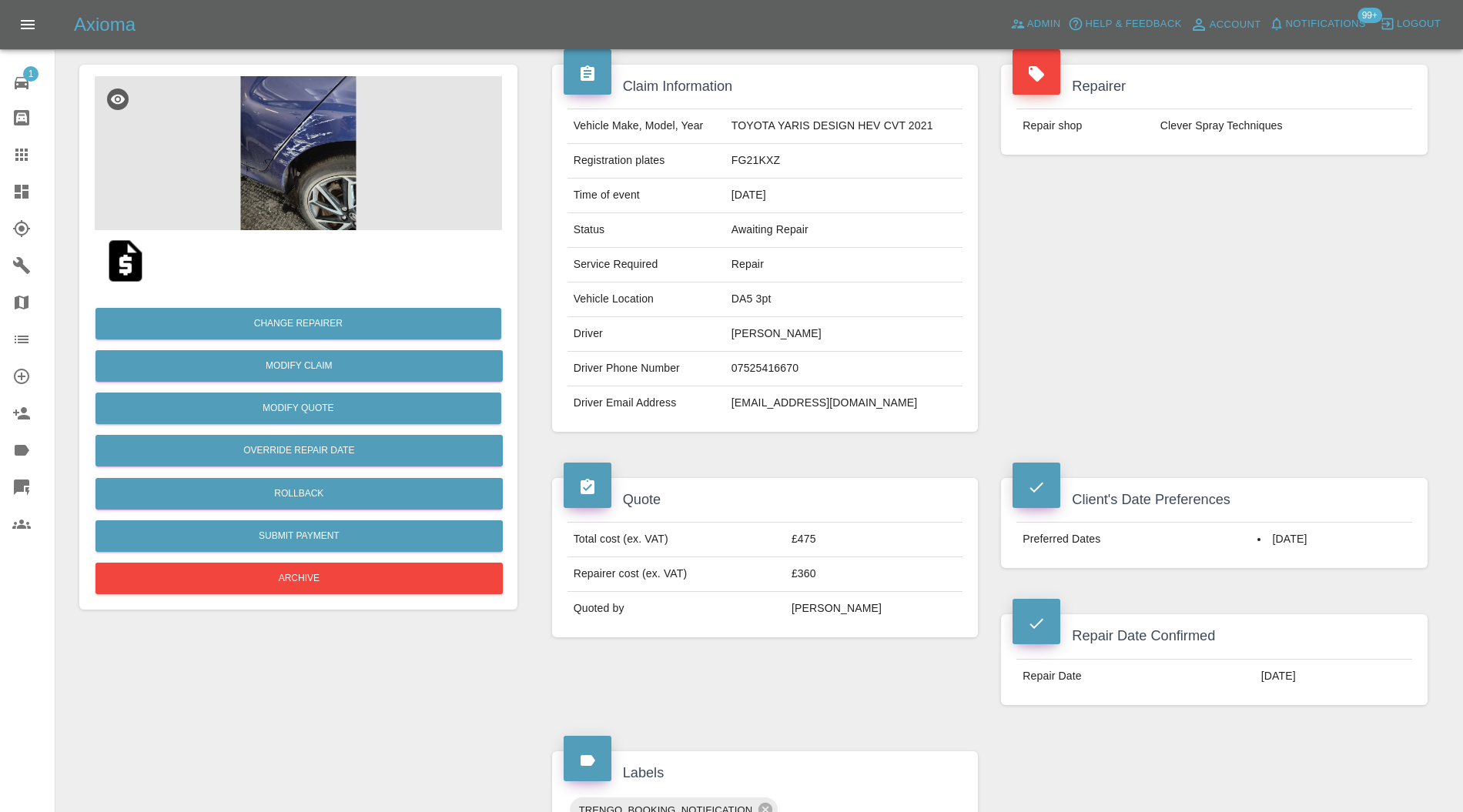
scroll to position [0, 0]
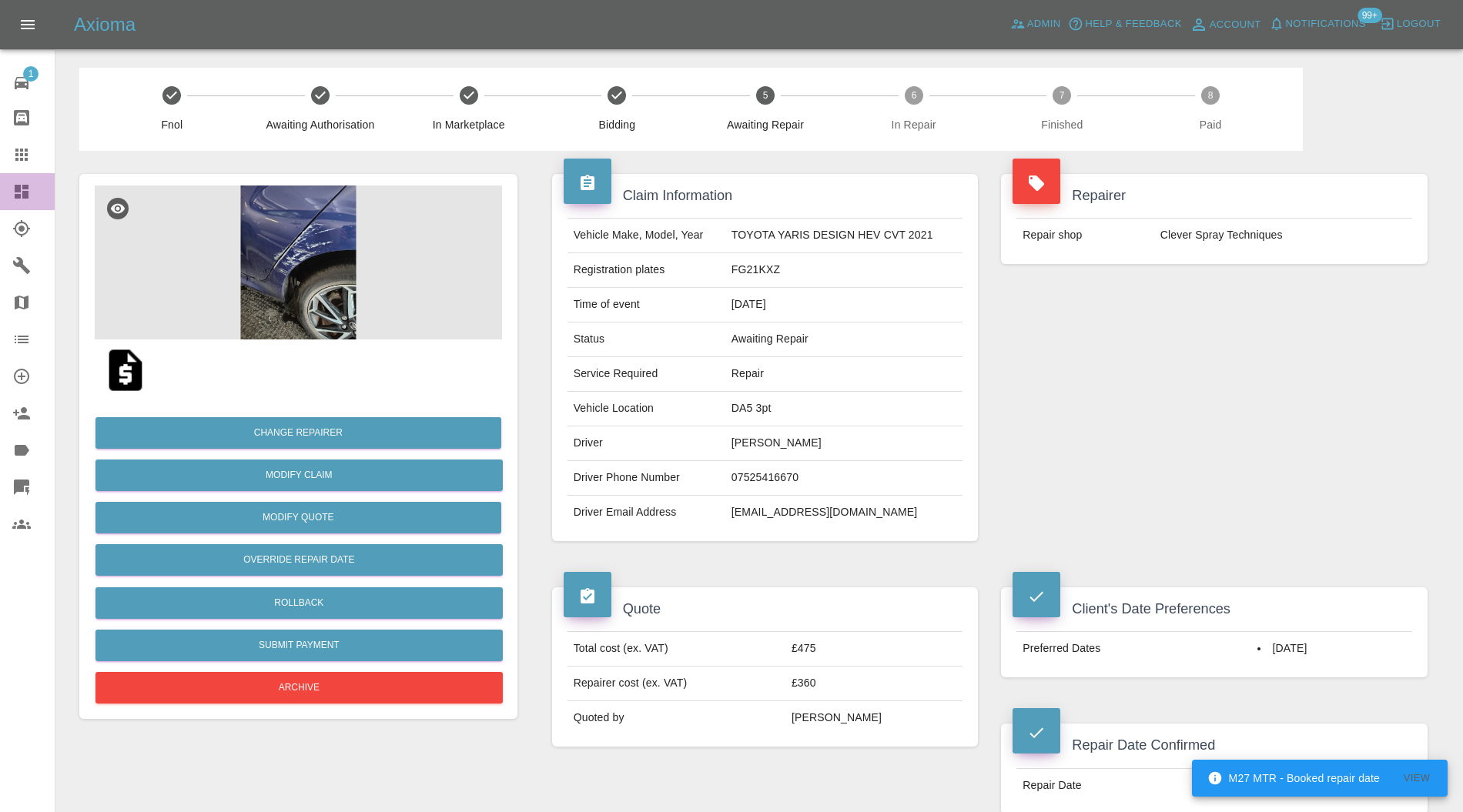
click at [31, 181] on link "Dashboard" at bounding box center [27, 191] width 55 height 37
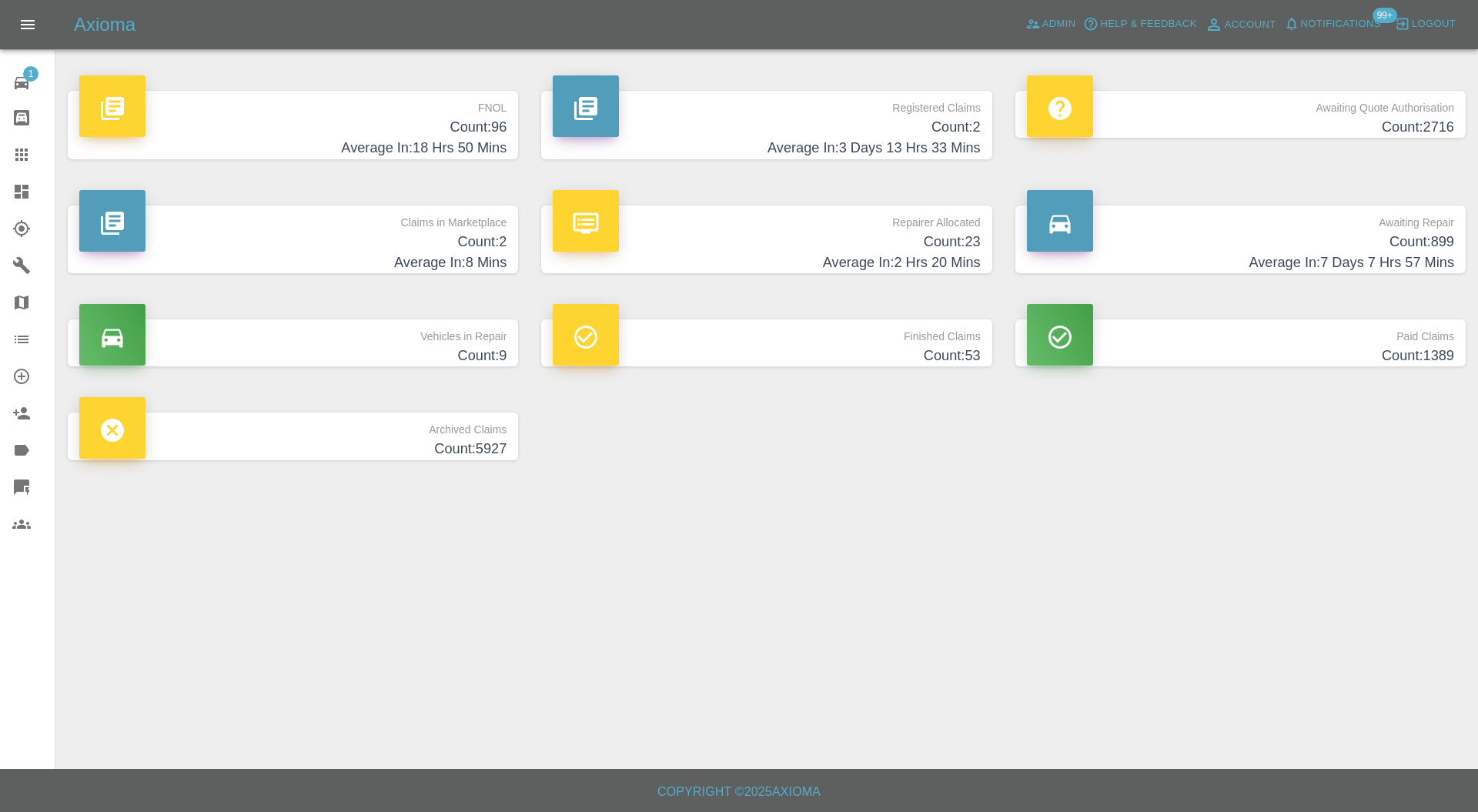
click at [389, 209] on p "Claims in Marketplace" at bounding box center [293, 218] width 428 height 26
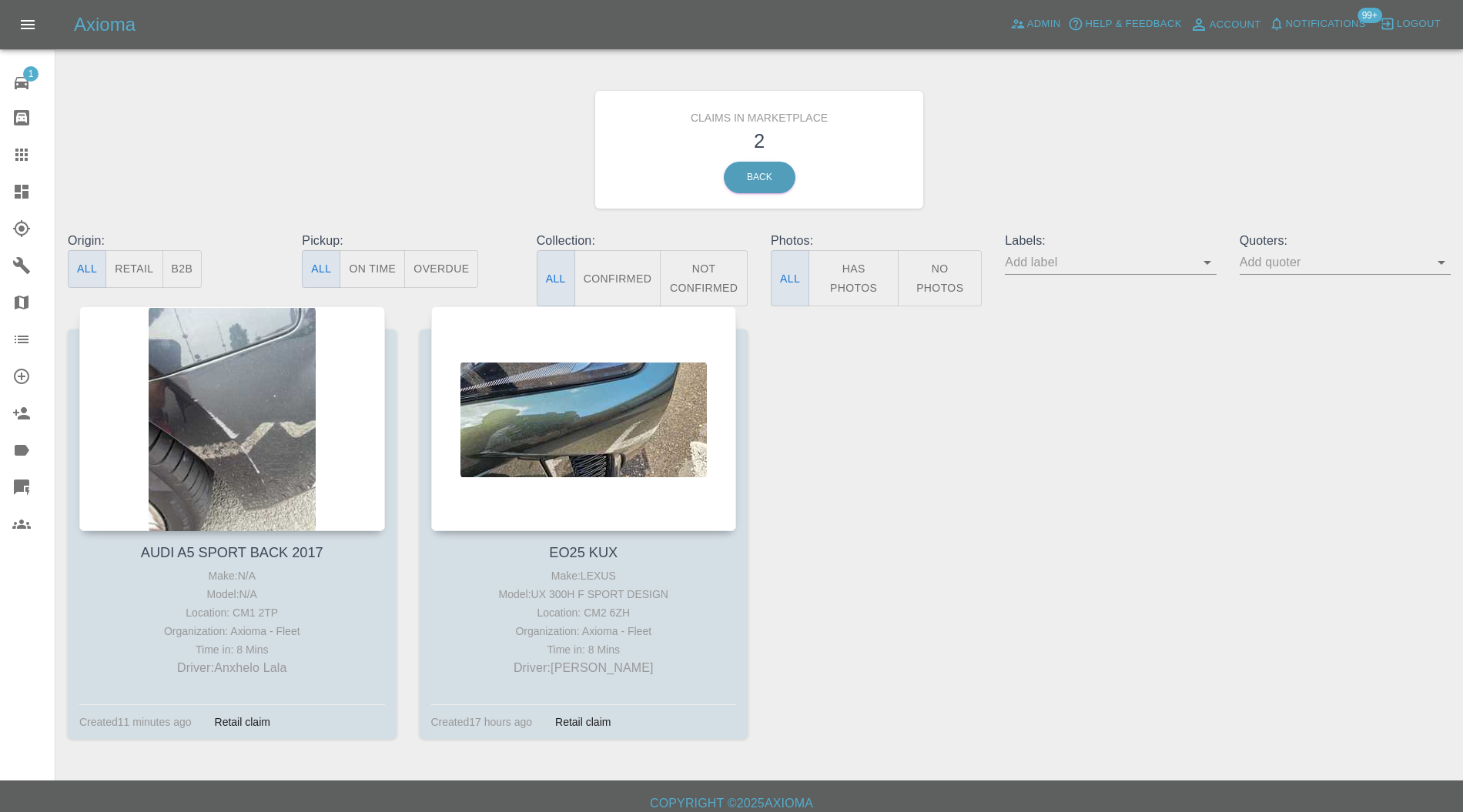
click at [239, 390] on div at bounding box center [232, 419] width 306 height 225
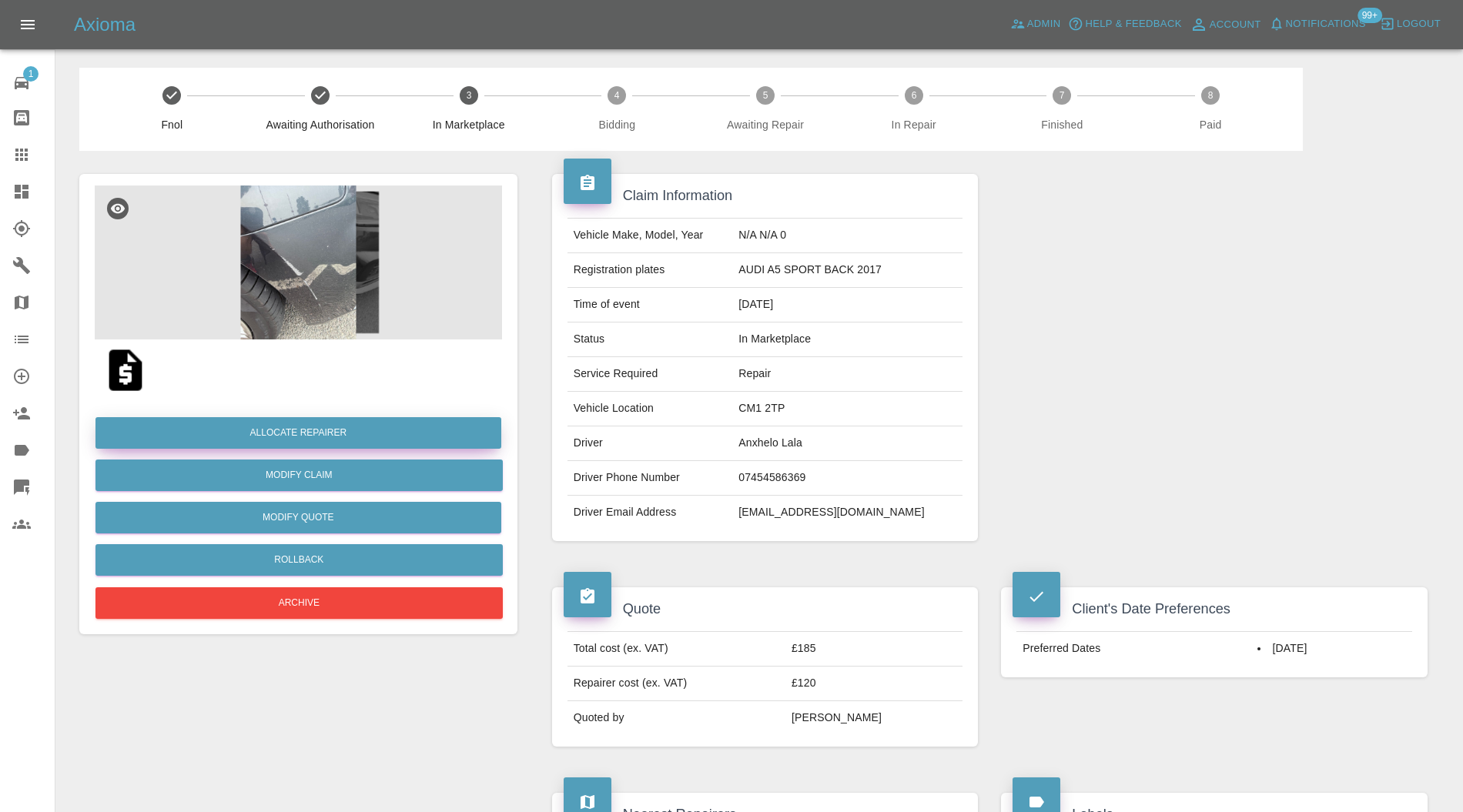
click at [260, 423] on button "Allocate Repairer" at bounding box center [299, 433] width 406 height 32
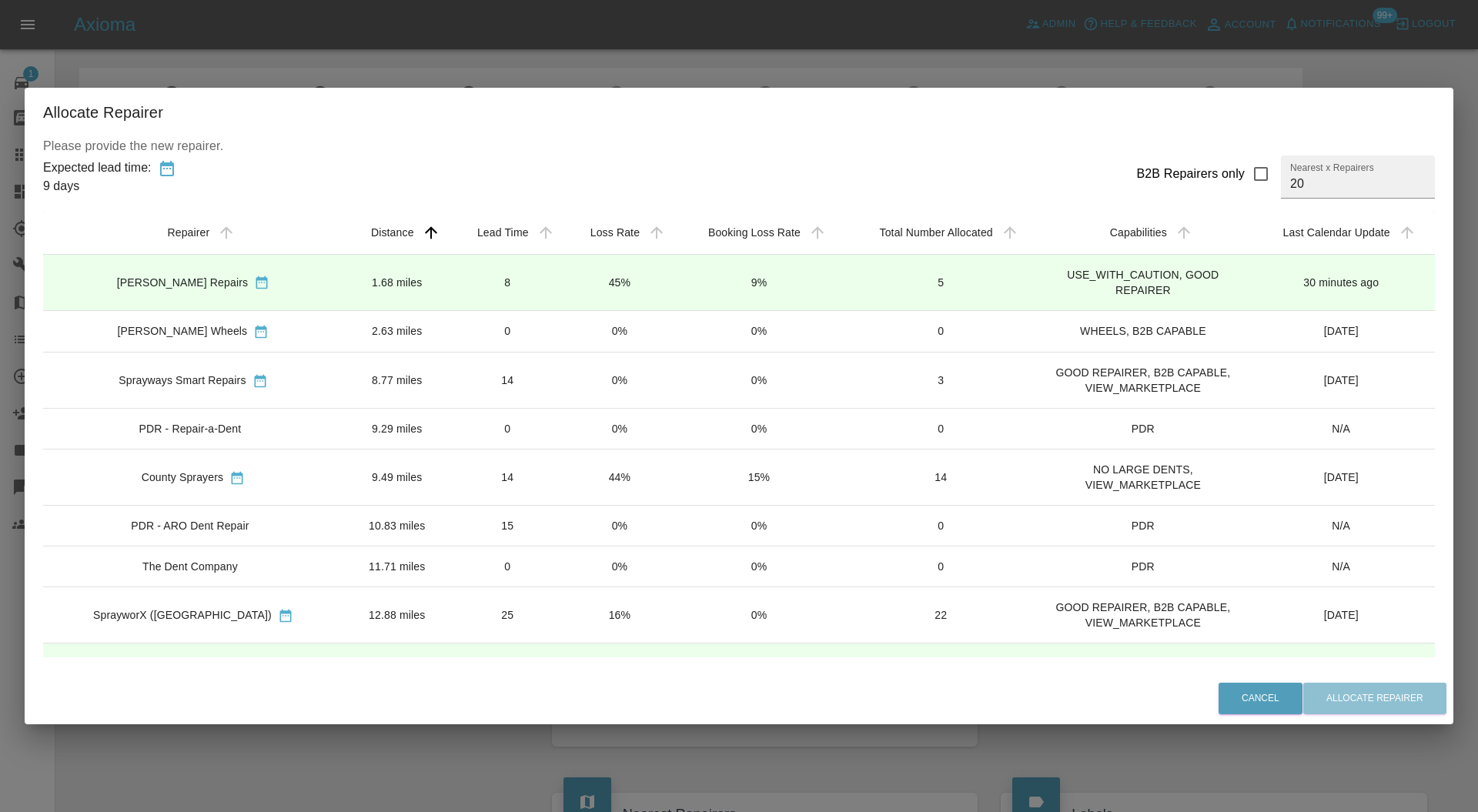
click at [357, 283] on td "1.68 miles" at bounding box center [397, 282] width 107 height 56
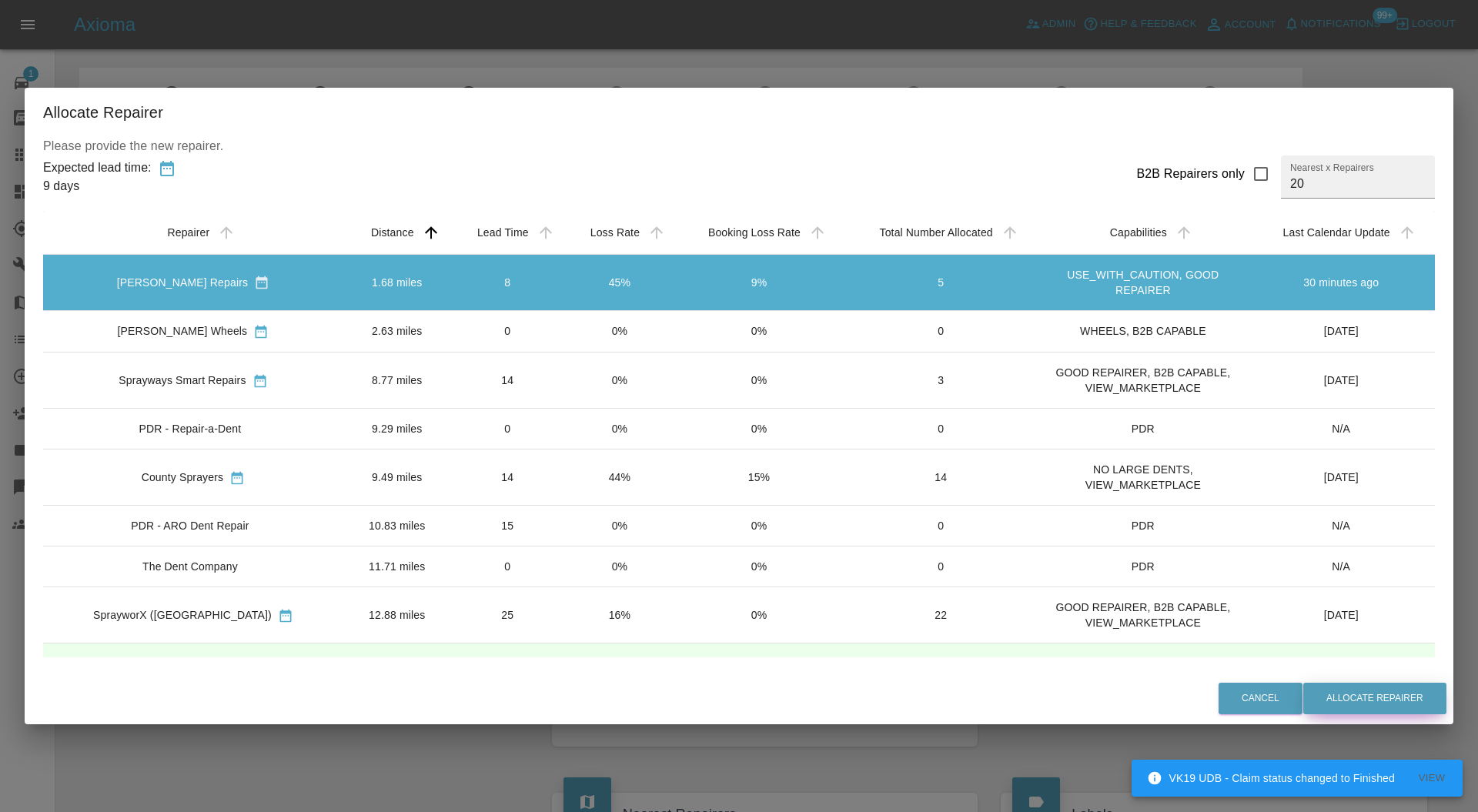
click at [1346, 697] on button "Allocate Repairer" at bounding box center [1375, 698] width 143 height 32
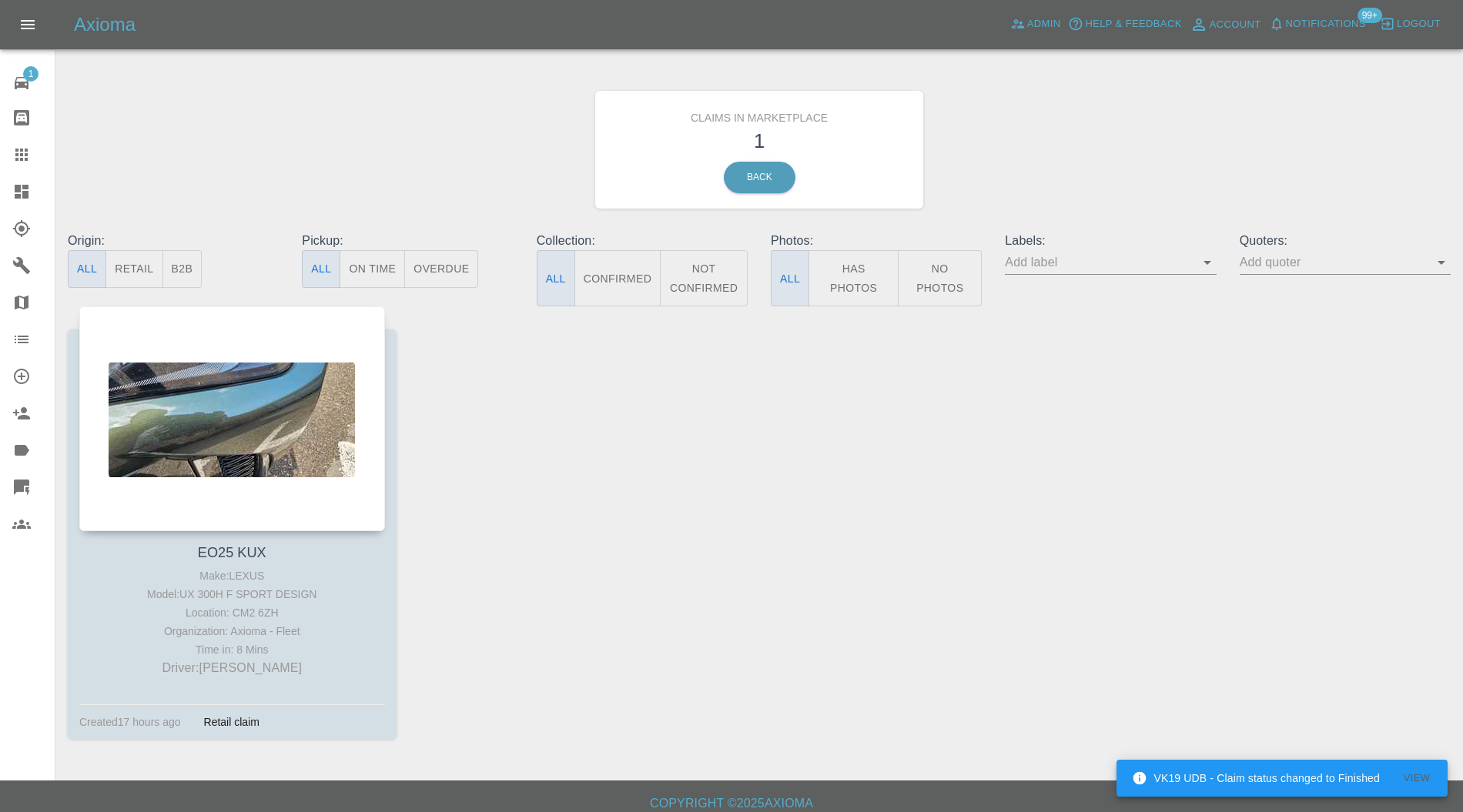
click at [286, 374] on div at bounding box center [232, 419] width 306 height 225
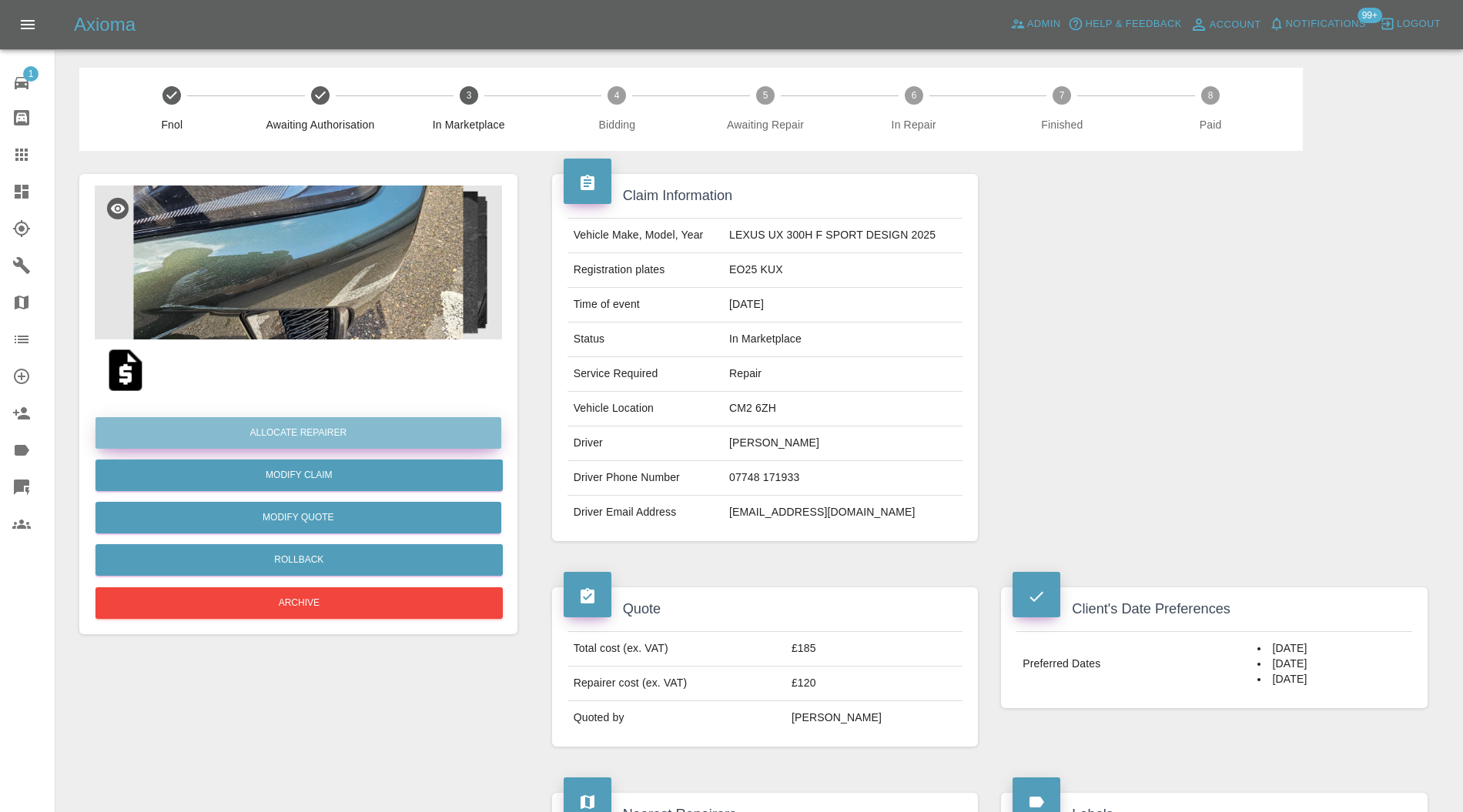
click at [338, 423] on button "Allocate Repairer" at bounding box center [299, 433] width 406 height 32
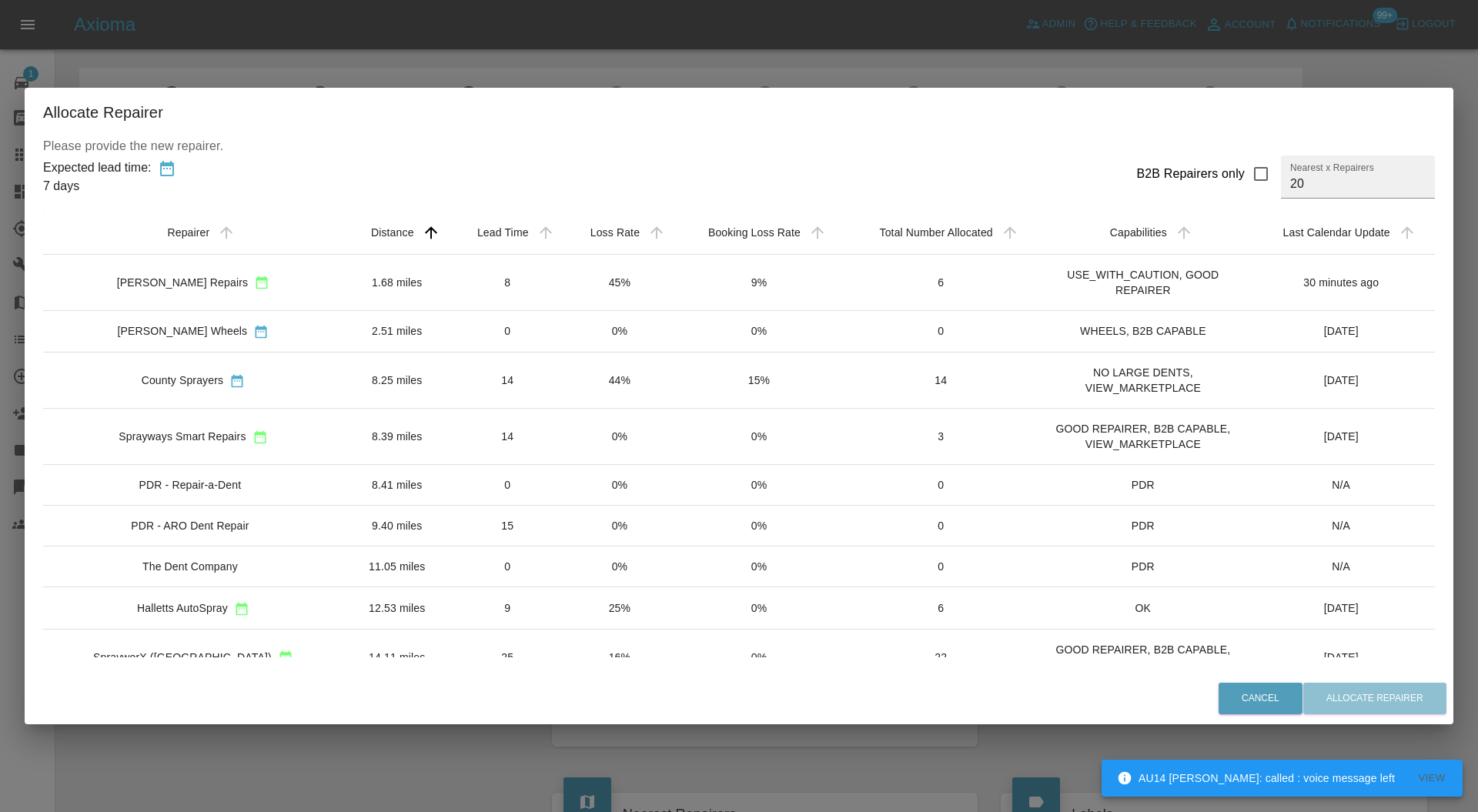
click at [451, 281] on td "8" at bounding box center [507, 282] width 113 height 56
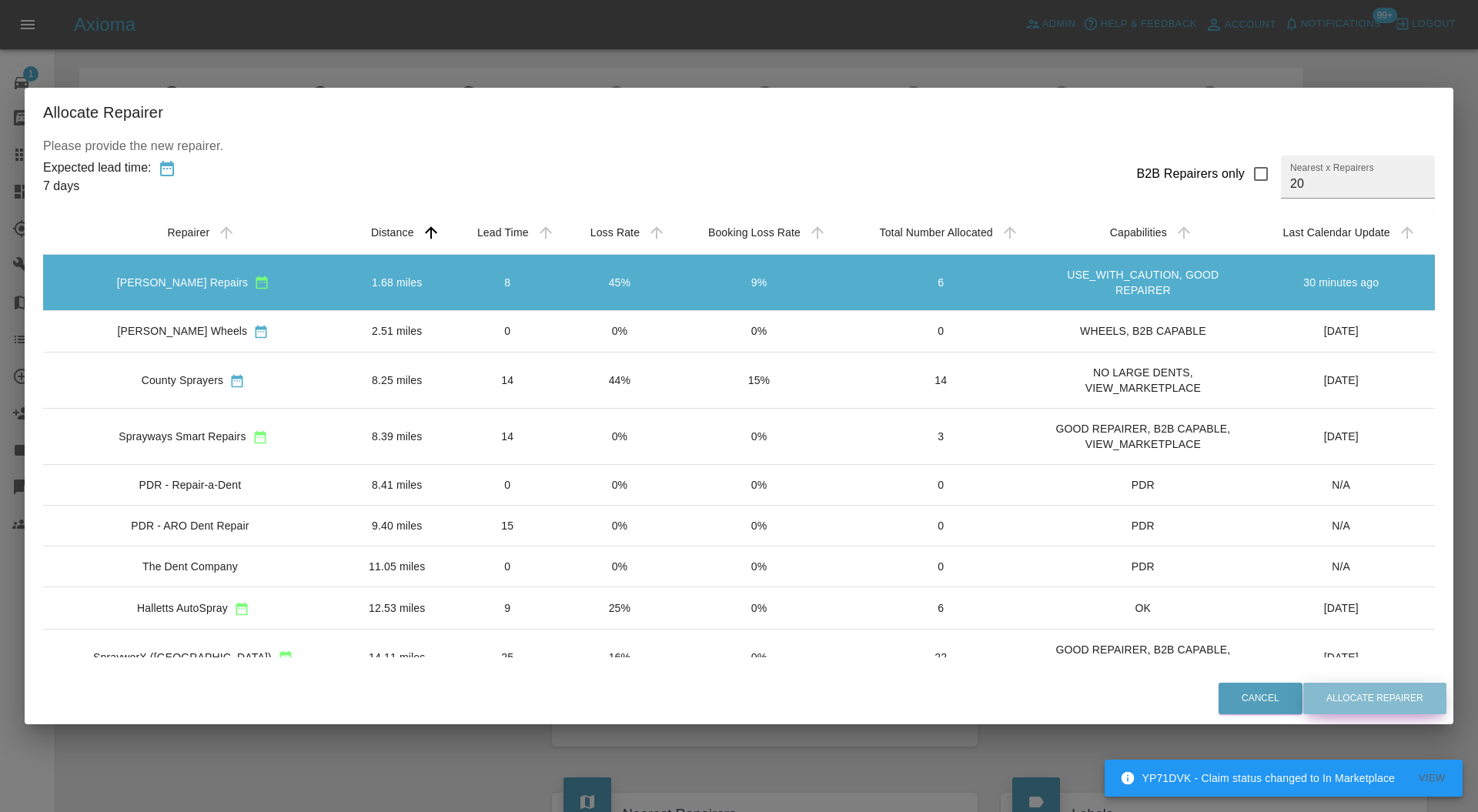
click at [1335, 687] on button "Allocate Repairer" at bounding box center [1375, 698] width 143 height 32
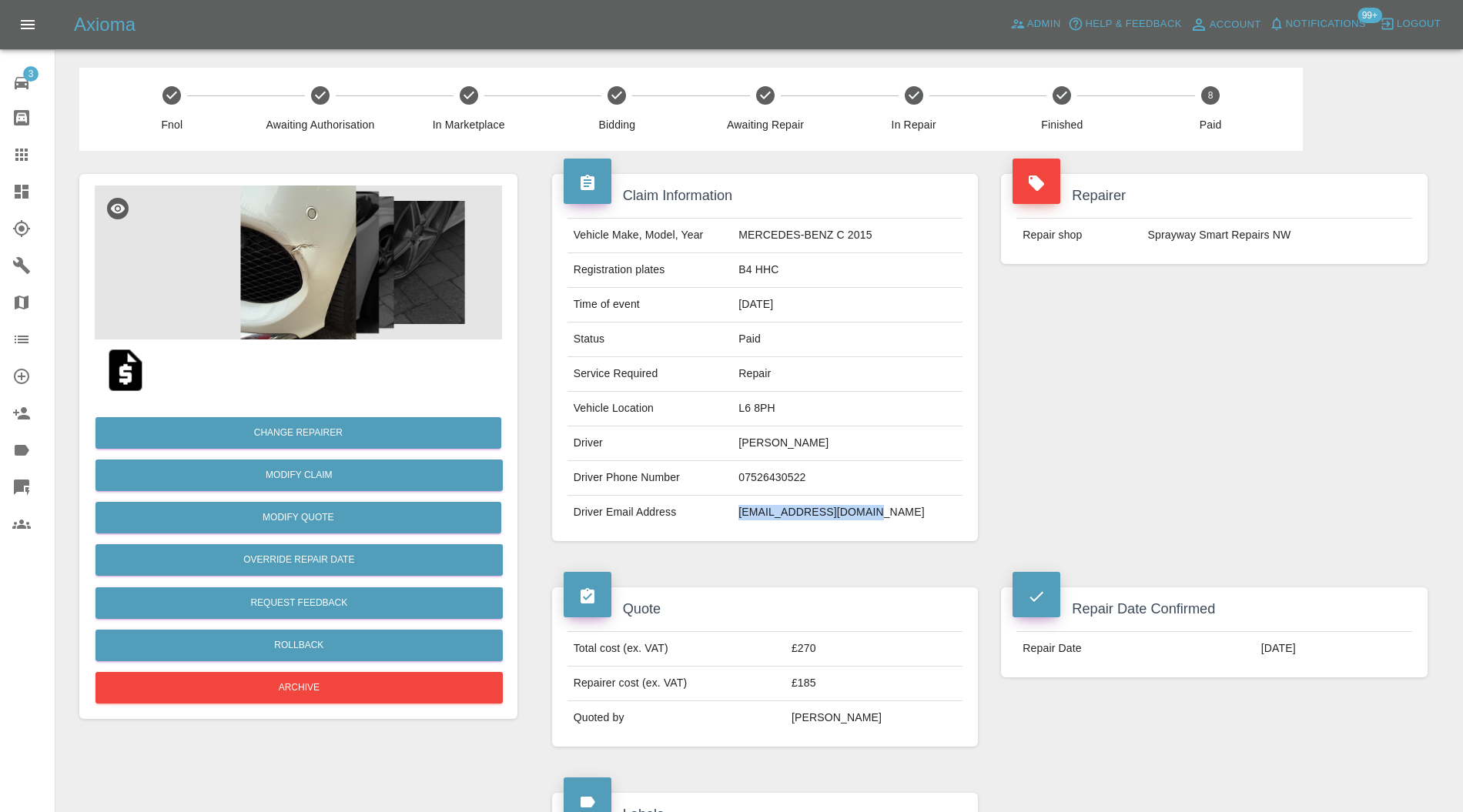
drag, startPoint x: 916, startPoint y: 512, endPoint x: 759, endPoint y: 512, distance: 157.0
click at [759, 512] on tr "Driver Email Address [EMAIL_ADDRESS][DOMAIN_NAME]" at bounding box center [765, 513] width 396 height 34
copy tr "[EMAIL_ADDRESS][DOMAIN_NAME]"
click at [1125, 292] on div "Repairer Repair shop Sprayway Smart Repairs NW" at bounding box center [1215, 357] width 449 height 413
click at [1315, 18] on span "Notifications" at bounding box center [1326, 24] width 80 height 18
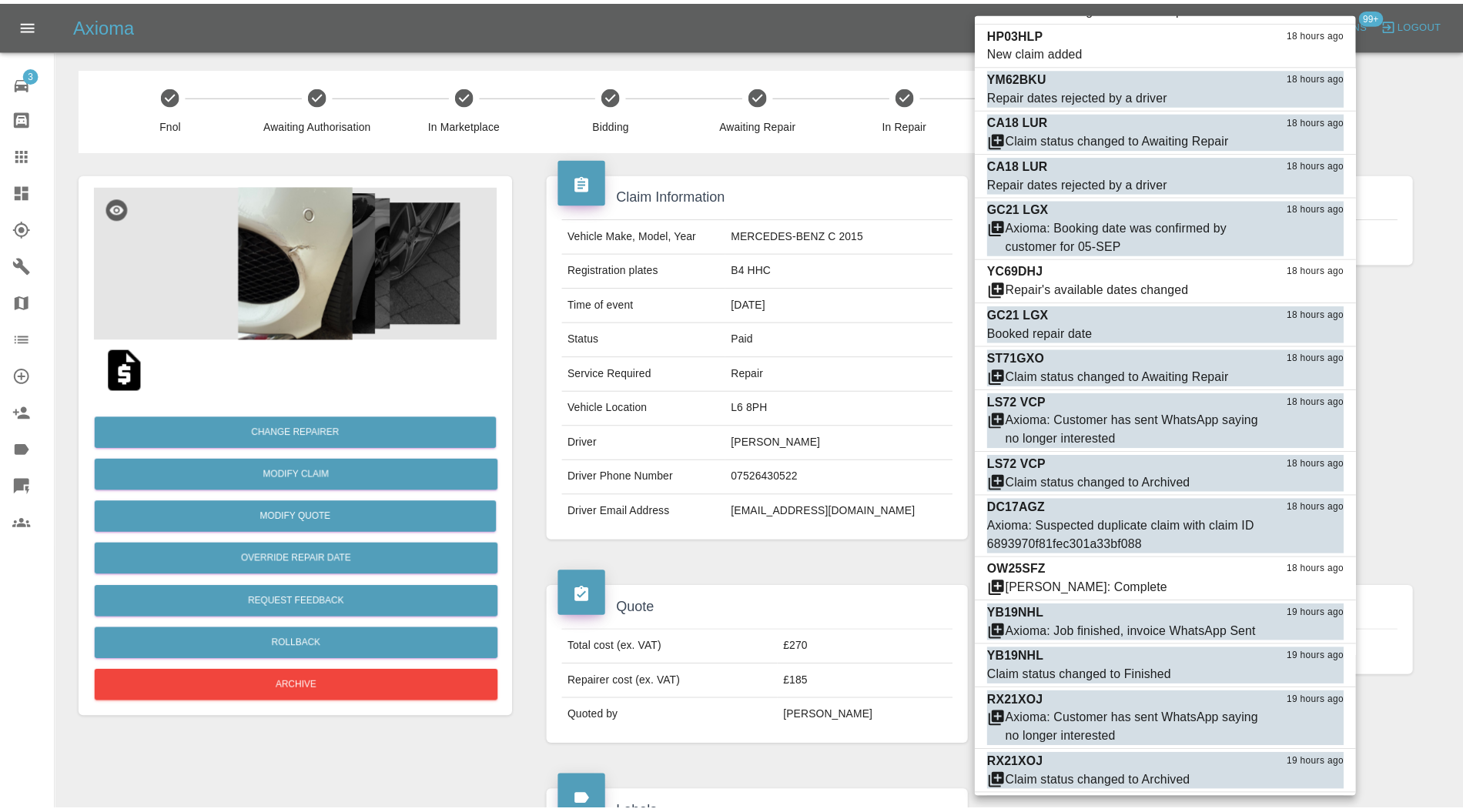
scroll to position [38460, 0]
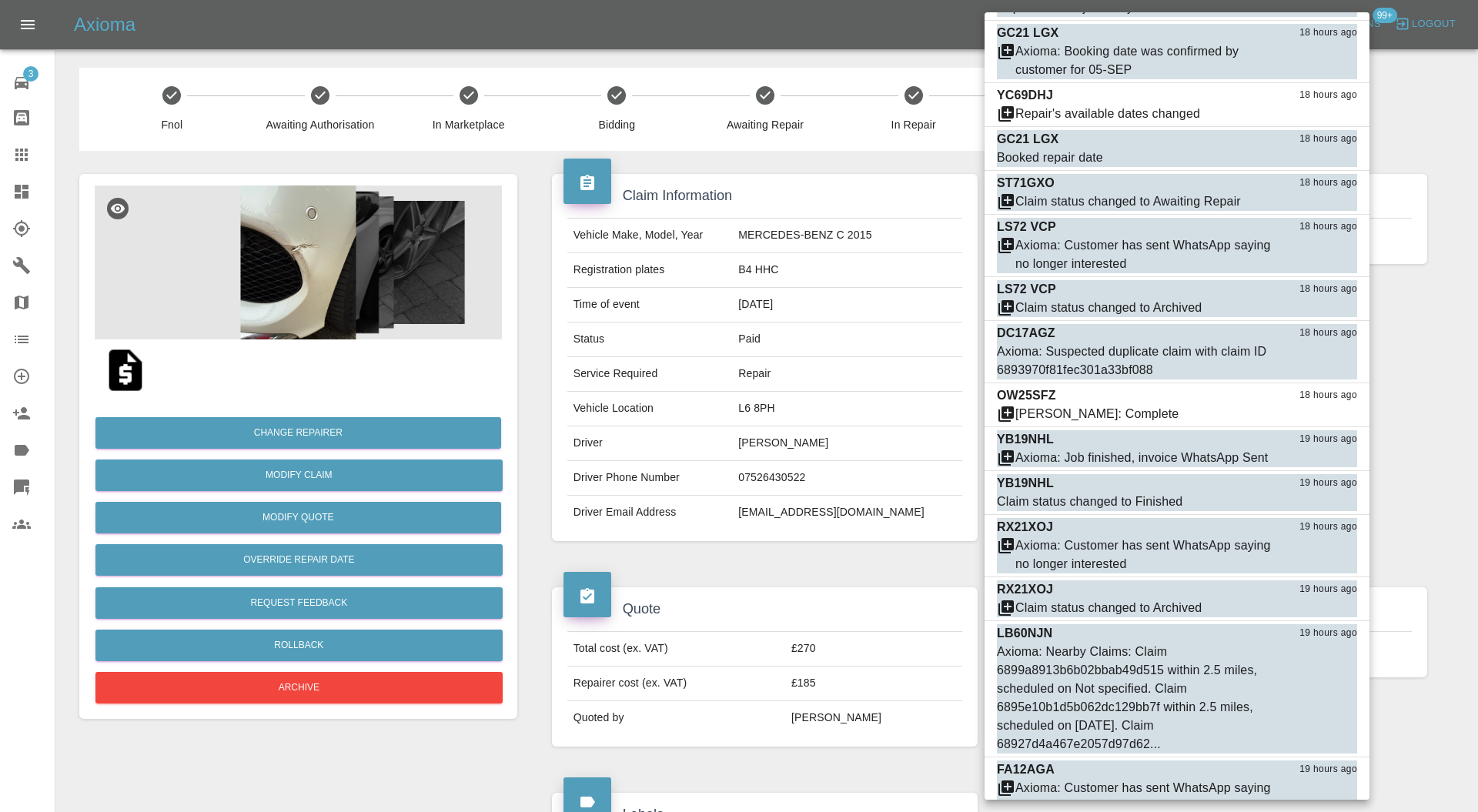
click at [1447, 314] on div at bounding box center [739, 406] width 1478 height 812
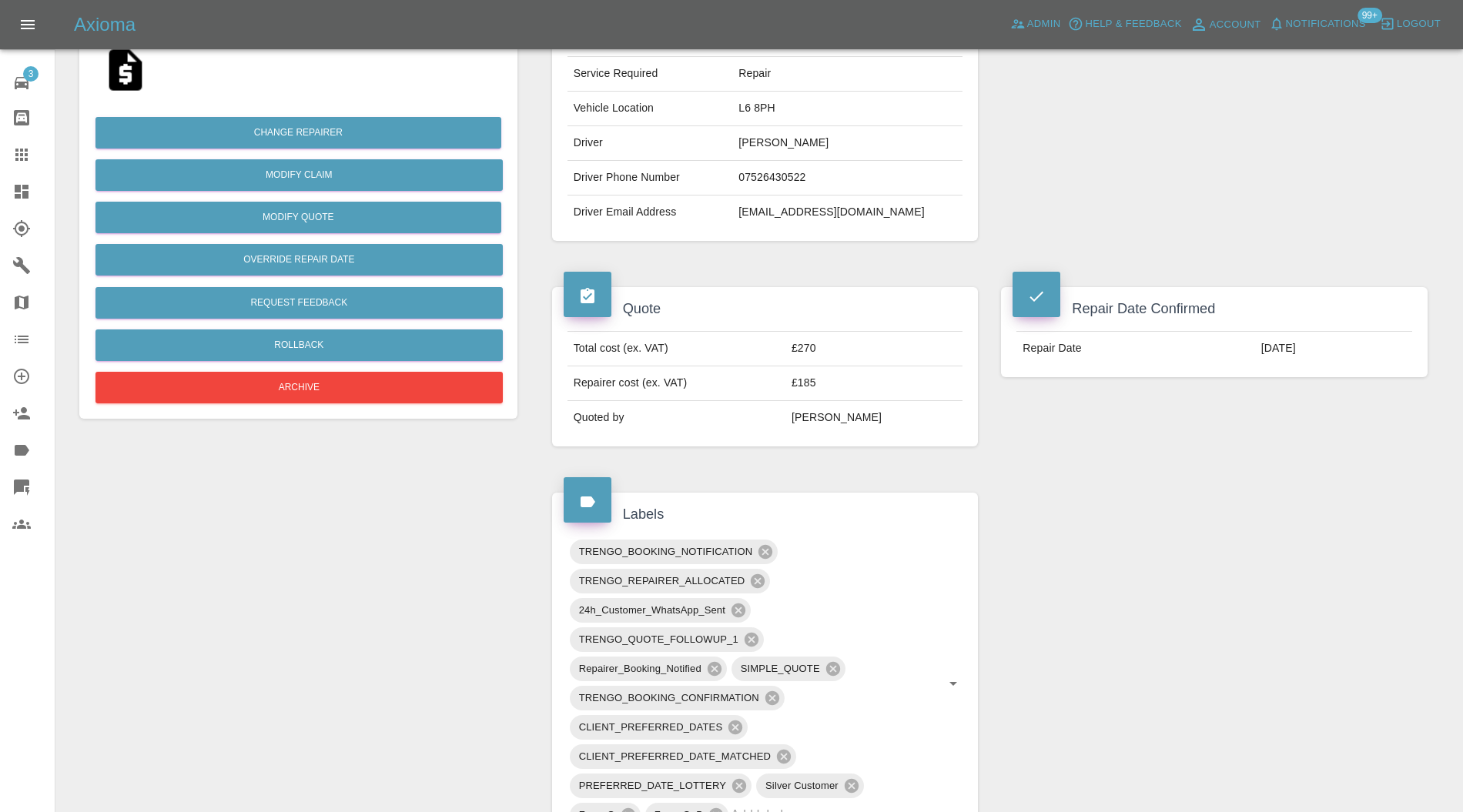
scroll to position [411, 0]
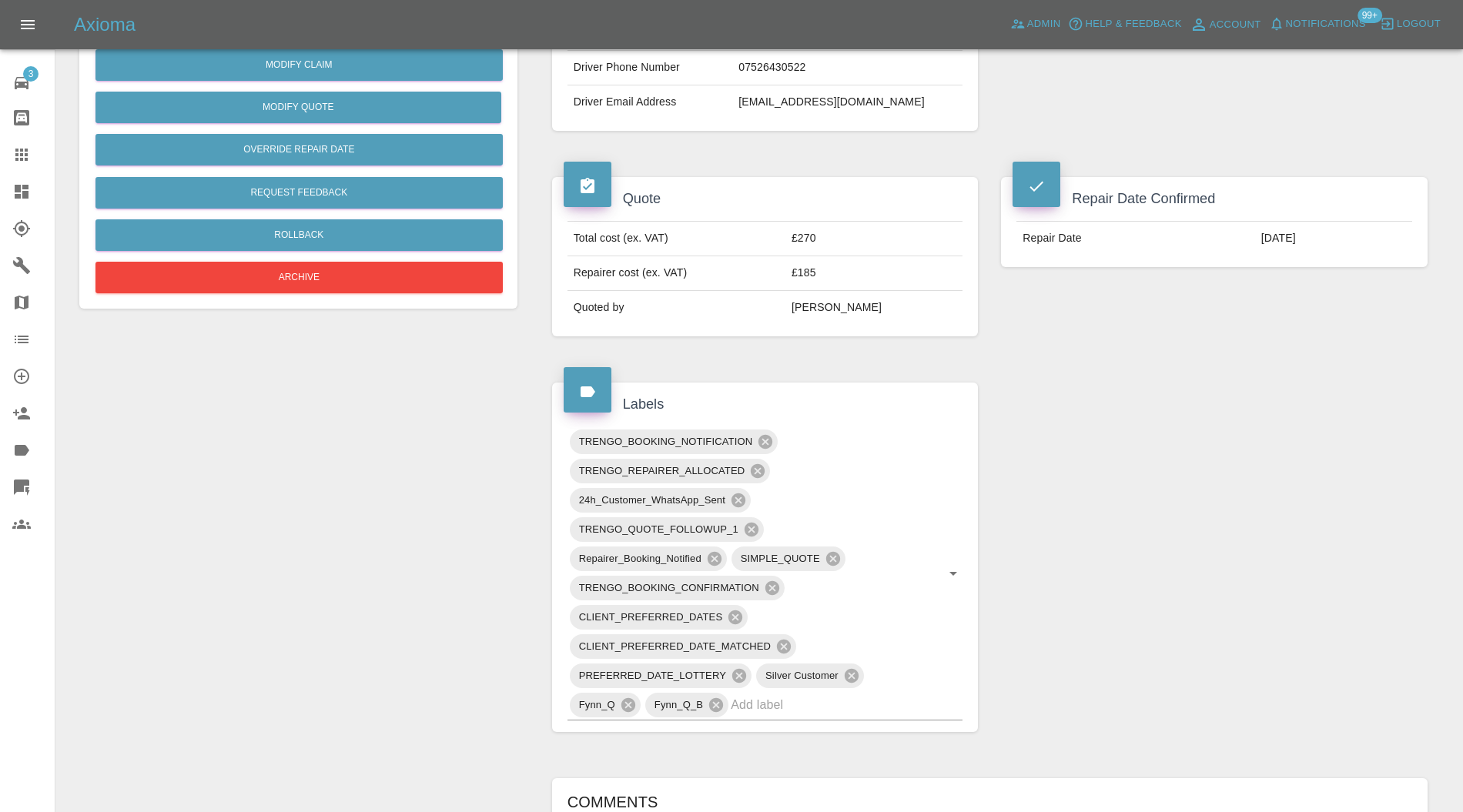
click at [894, 715] on div "TRENGO_BOOKING_NOTIFICATION TRENGO_REPAIRER_ALLOCATED 24h_Customer_WhatsApp_Sen…" at bounding box center [765, 574] width 396 height 293
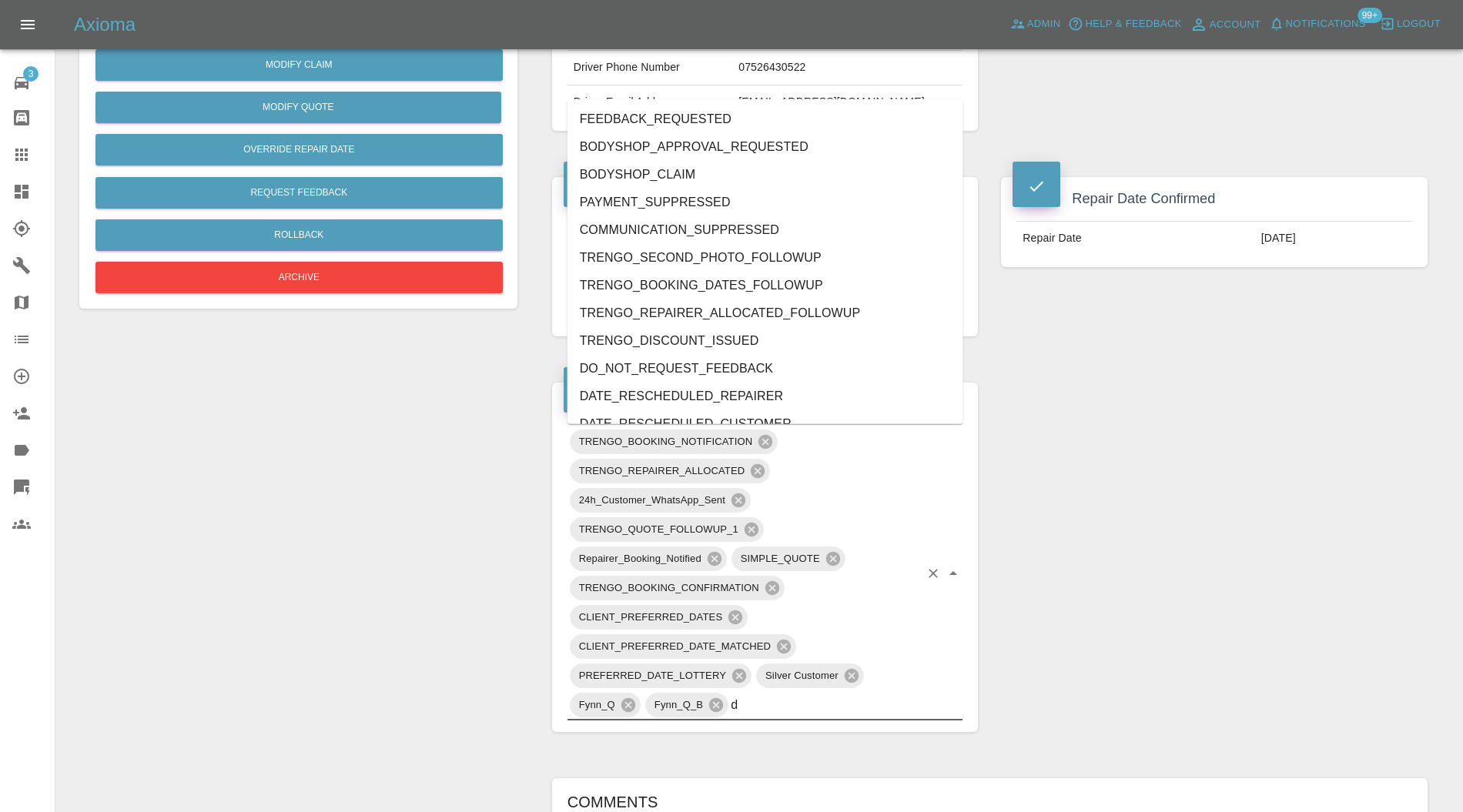
type input "do"
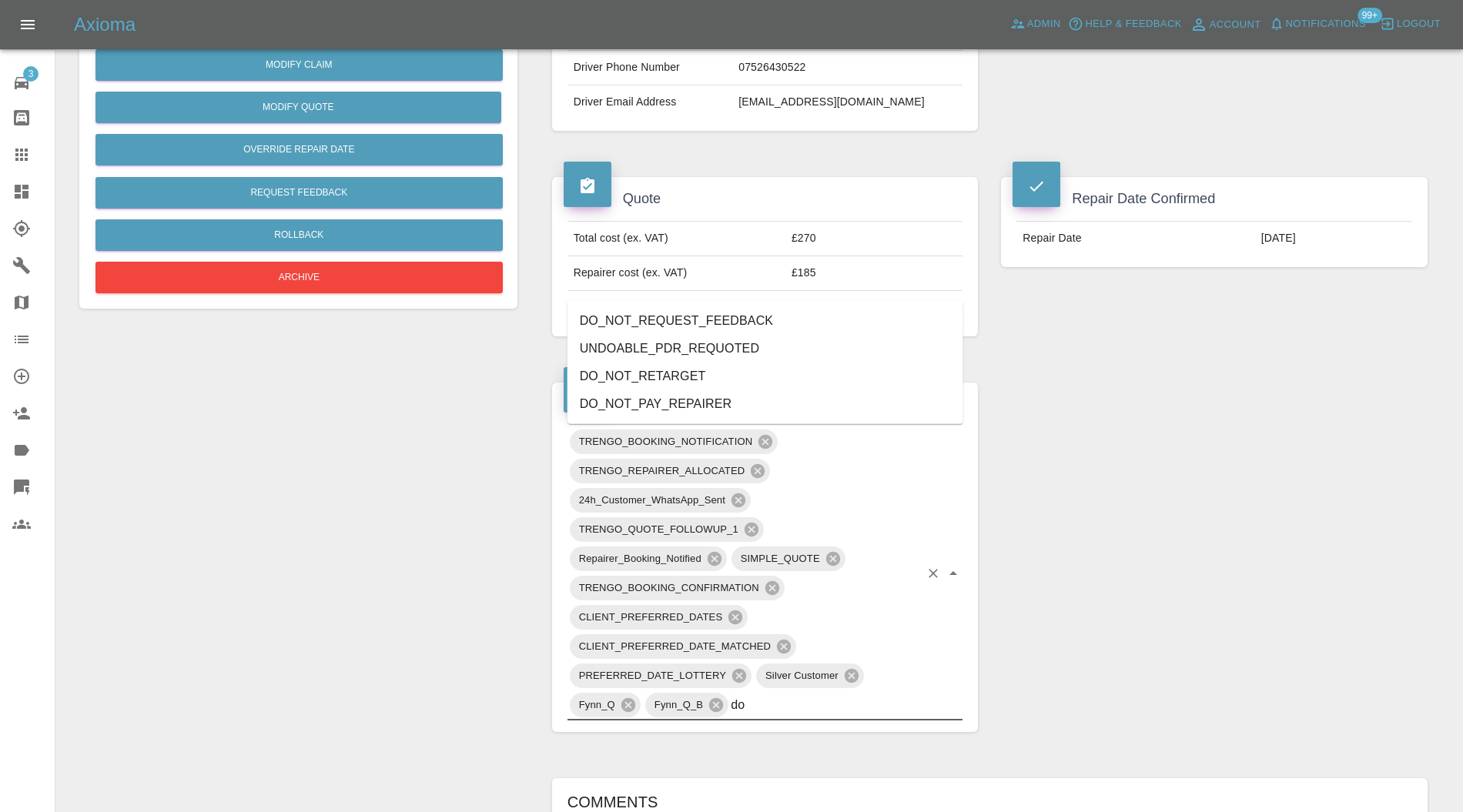
click at [706, 320] on li "DO_NOT_REQUEST_FEEDBACK" at bounding box center [765, 320] width 396 height 28
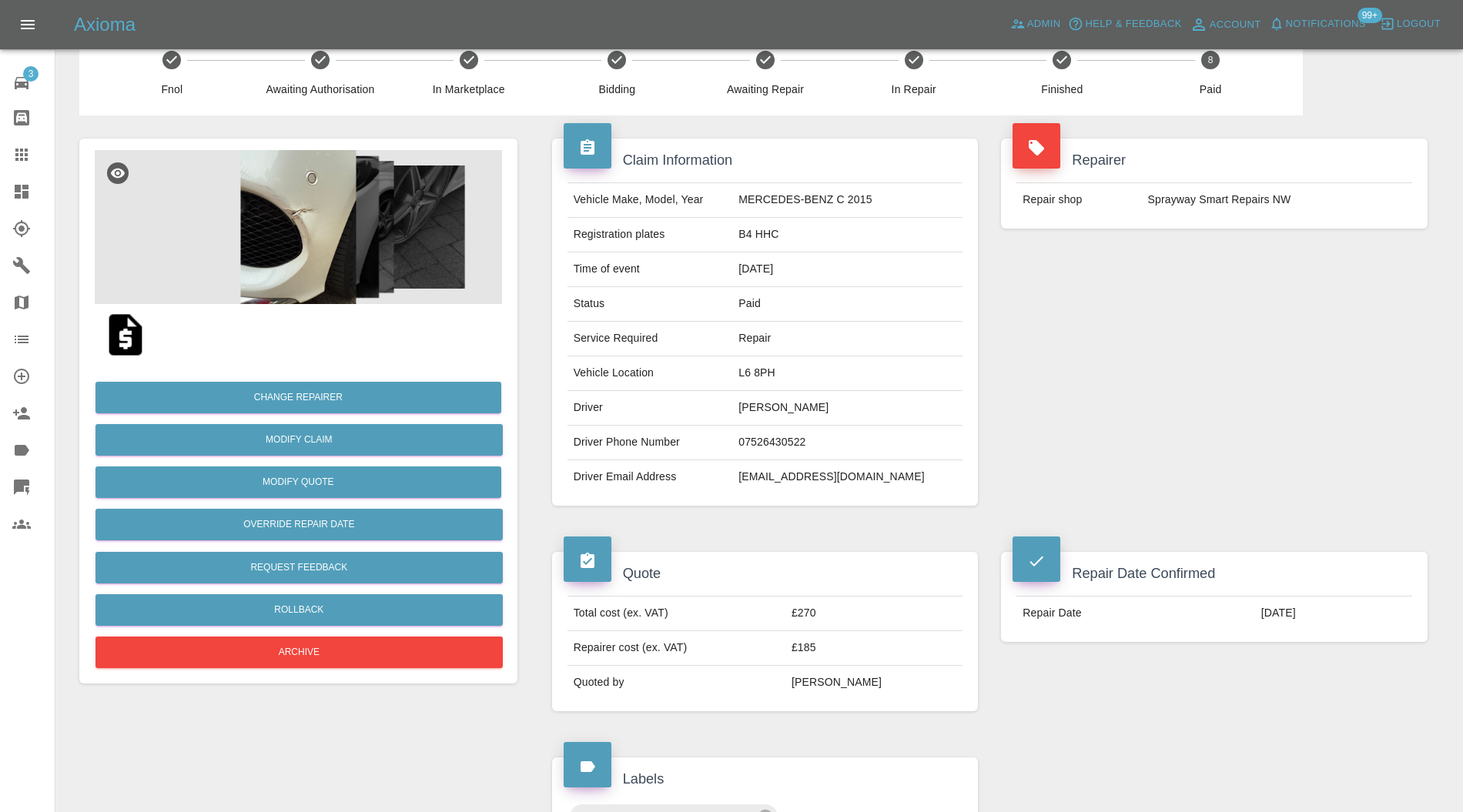
scroll to position [0, 0]
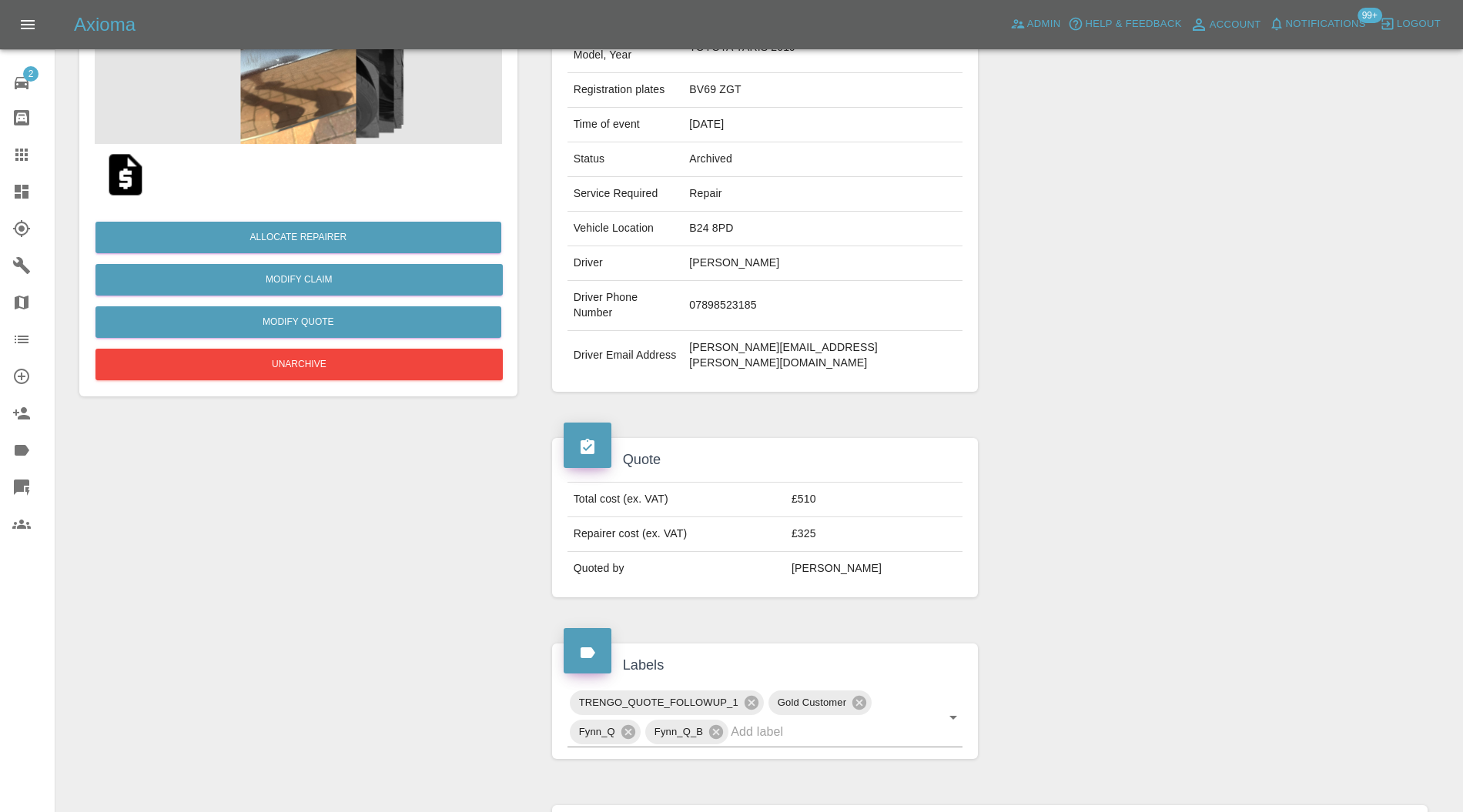
scroll to position [14, 0]
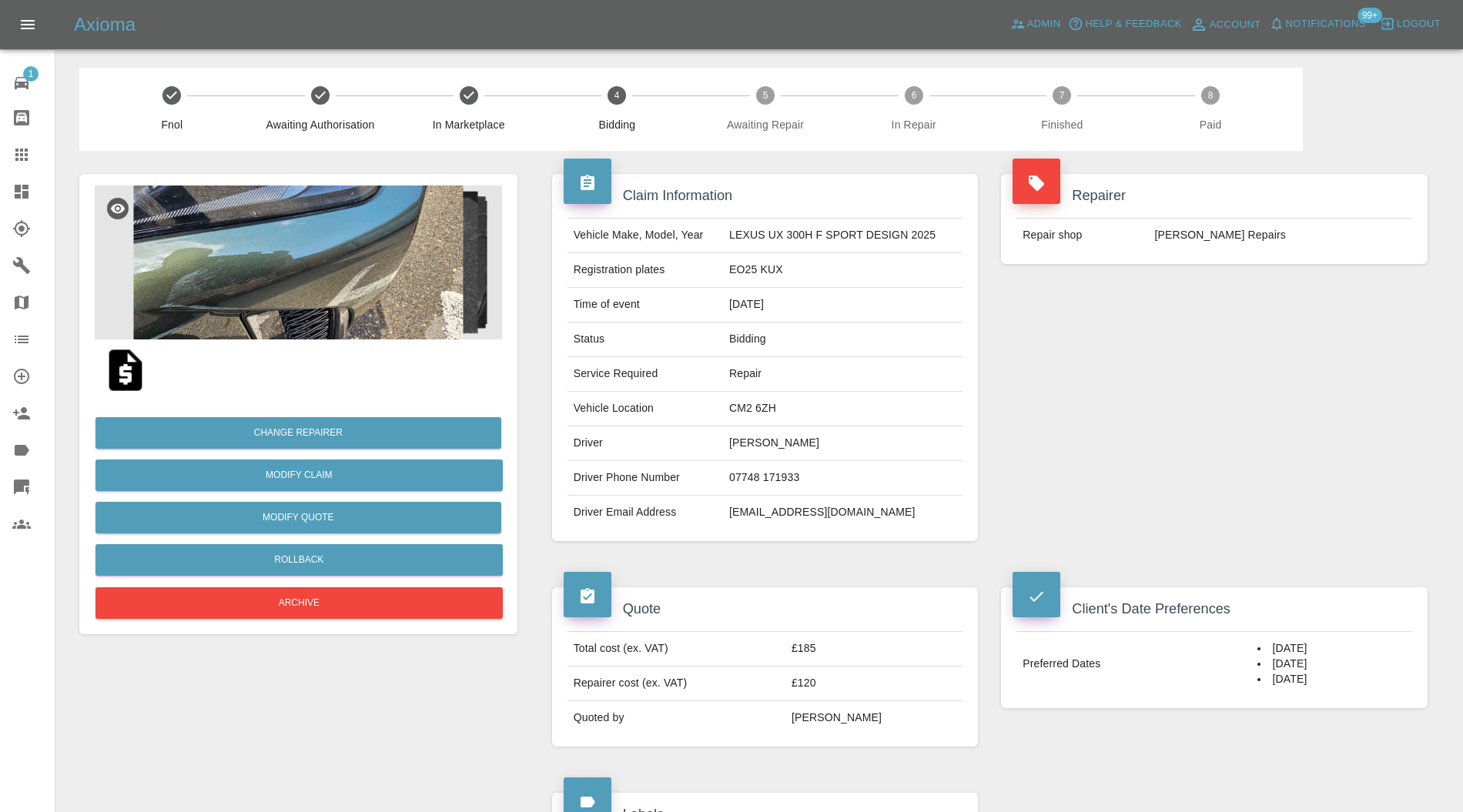
drag, startPoint x: 1328, startPoint y: 680, endPoint x: 1241, endPoint y: 648, distance: 92.7
click at [1252, 648] on td "[DATE] [DATE] [DATE]" at bounding box center [1332, 665] width 161 height 65
copy td "[DATE] [DATE] [DATE]"
click at [23, 189] on icon at bounding box center [22, 191] width 18 height 18
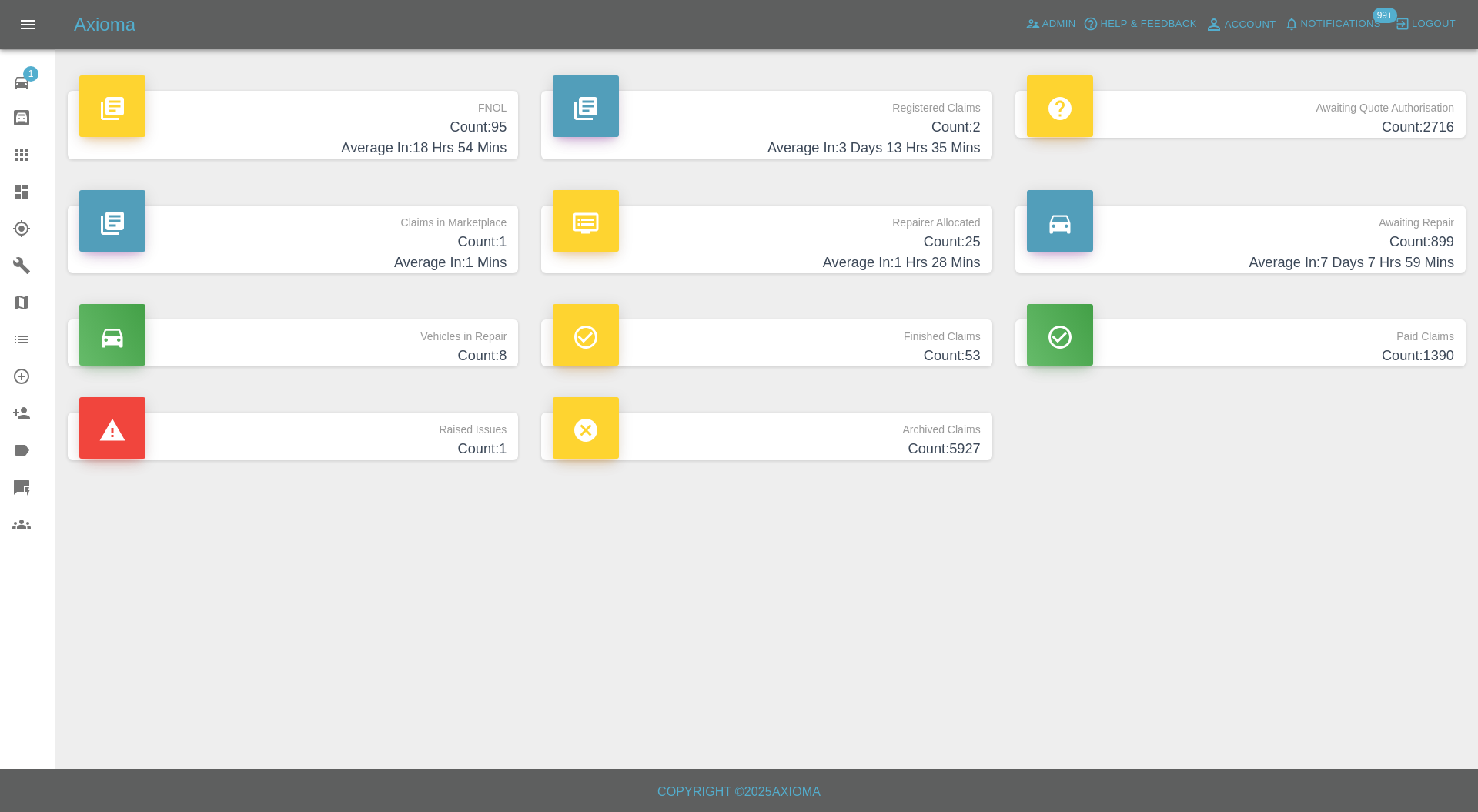
click at [416, 244] on h4 "Count: 1" at bounding box center [293, 242] width 428 height 21
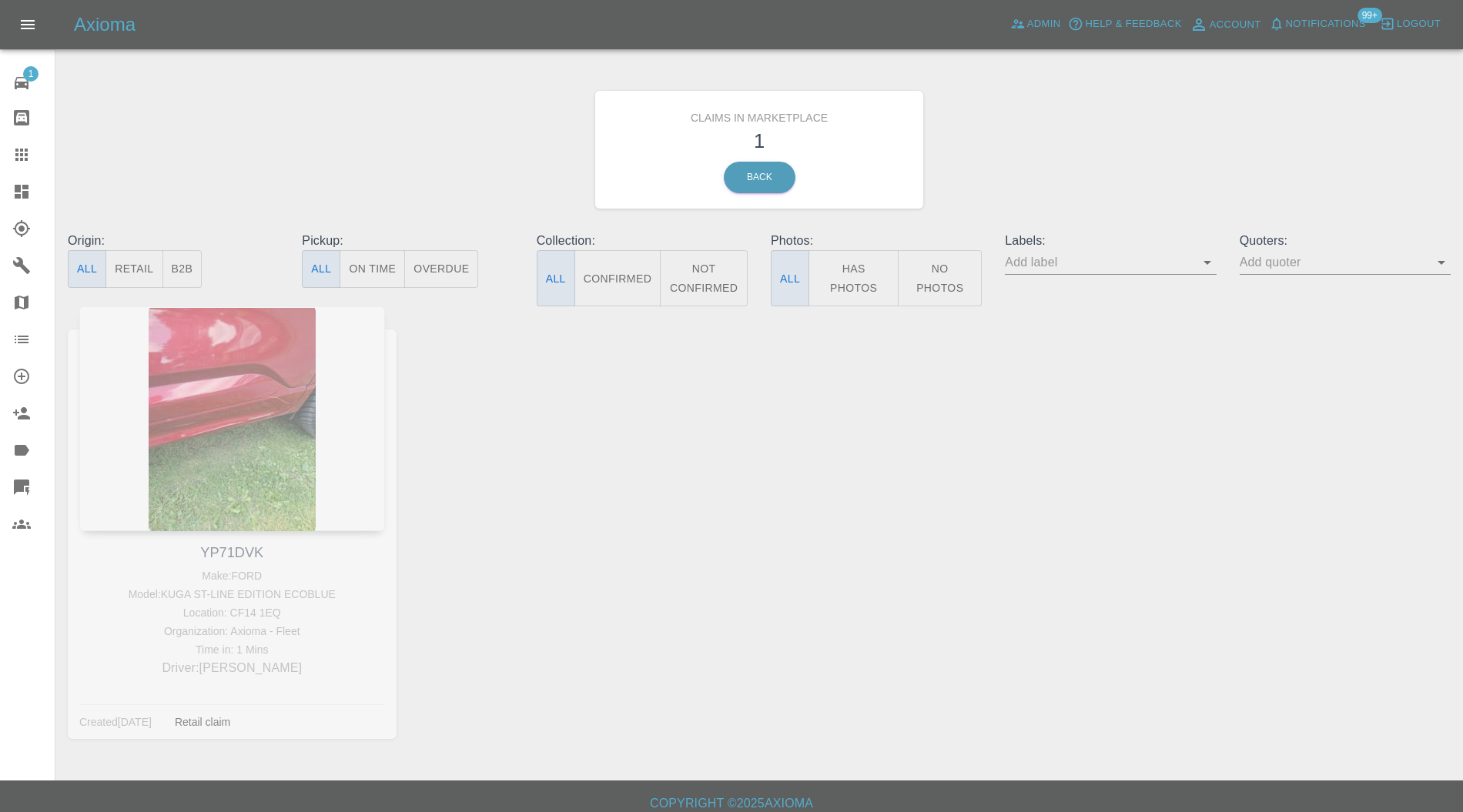
click at [17, 189] on icon at bounding box center [21, 191] width 14 height 14
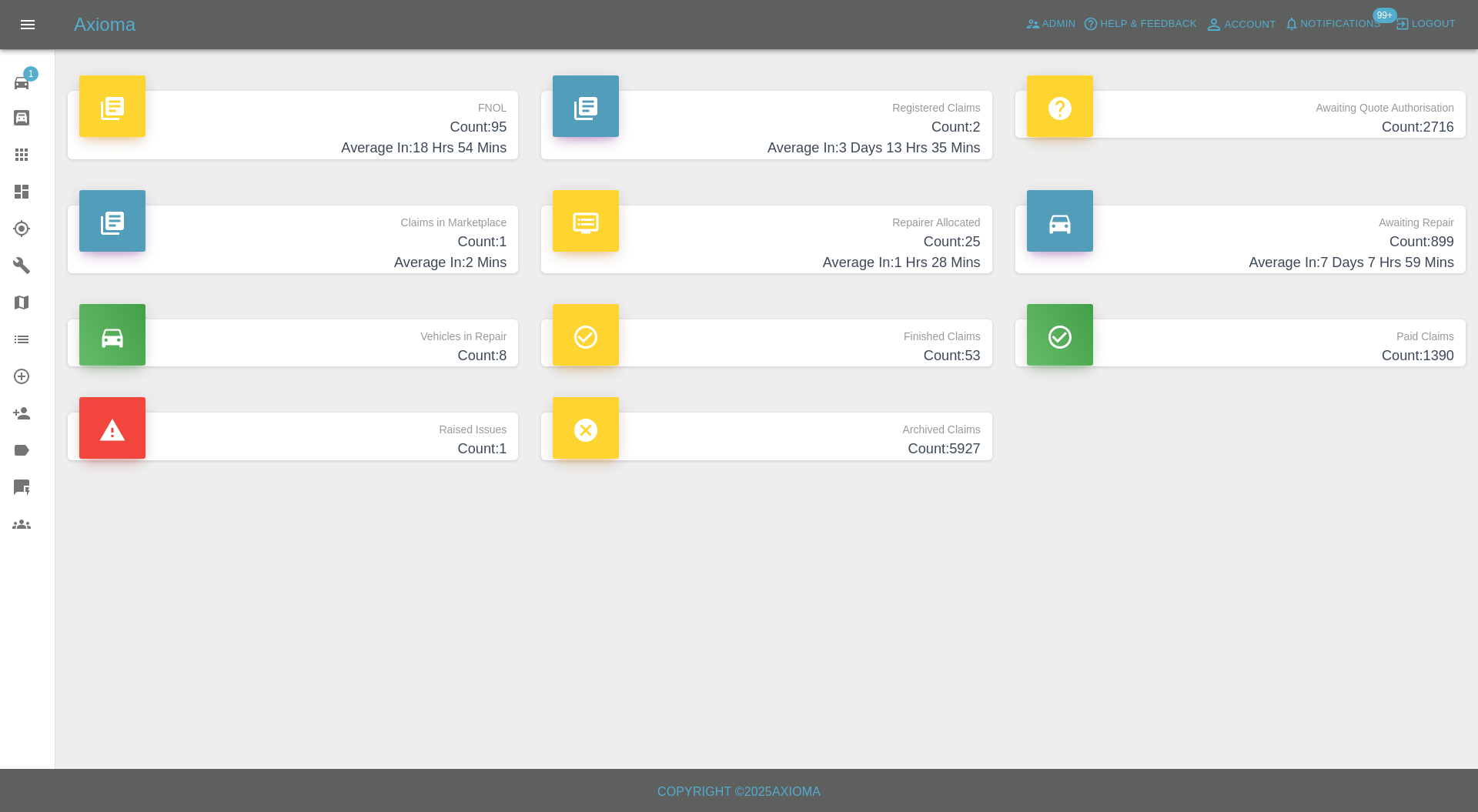
click at [376, 436] on p "Raised Issues" at bounding box center [293, 425] width 428 height 26
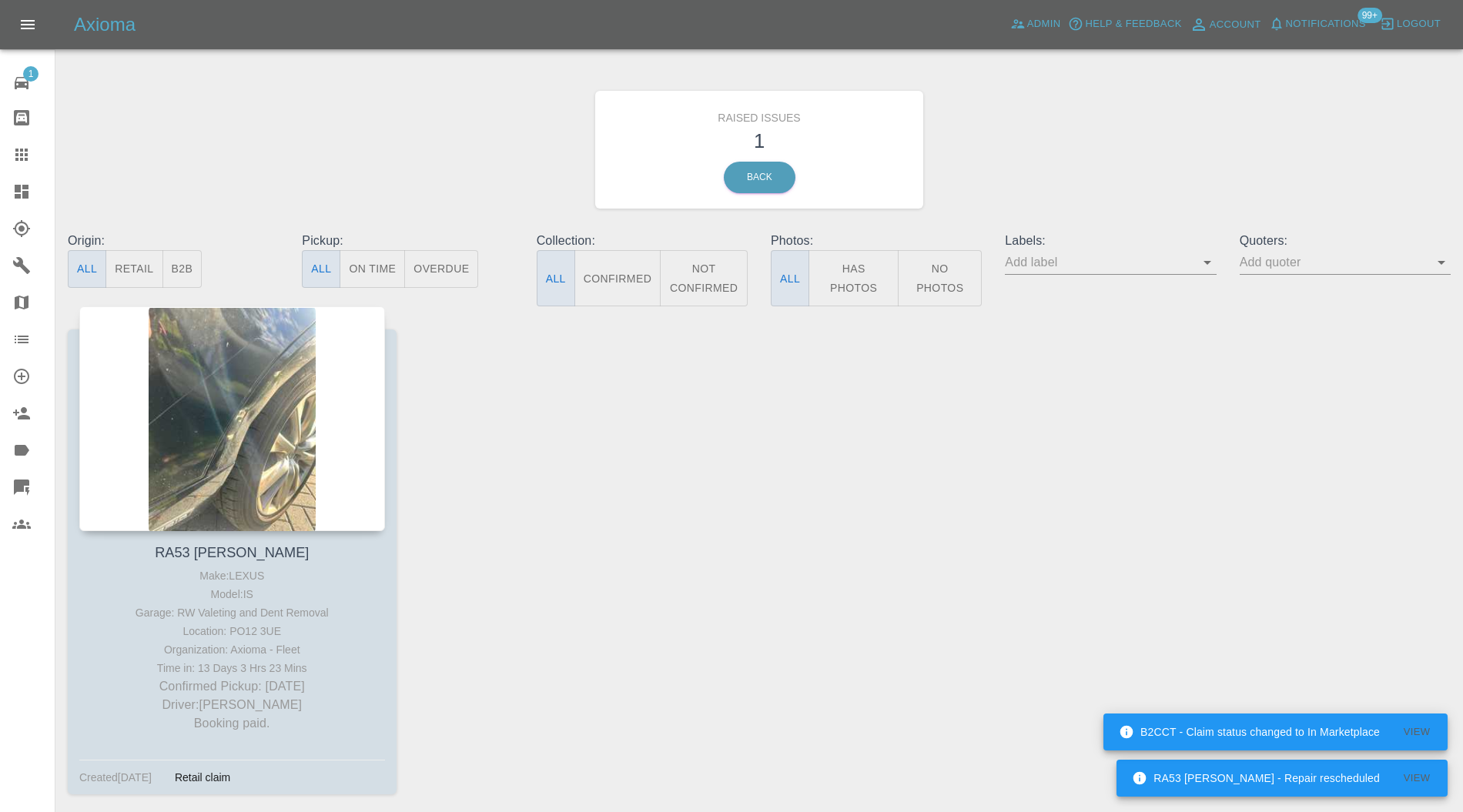
click at [238, 360] on div at bounding box center [232, 419] width 306 height 225
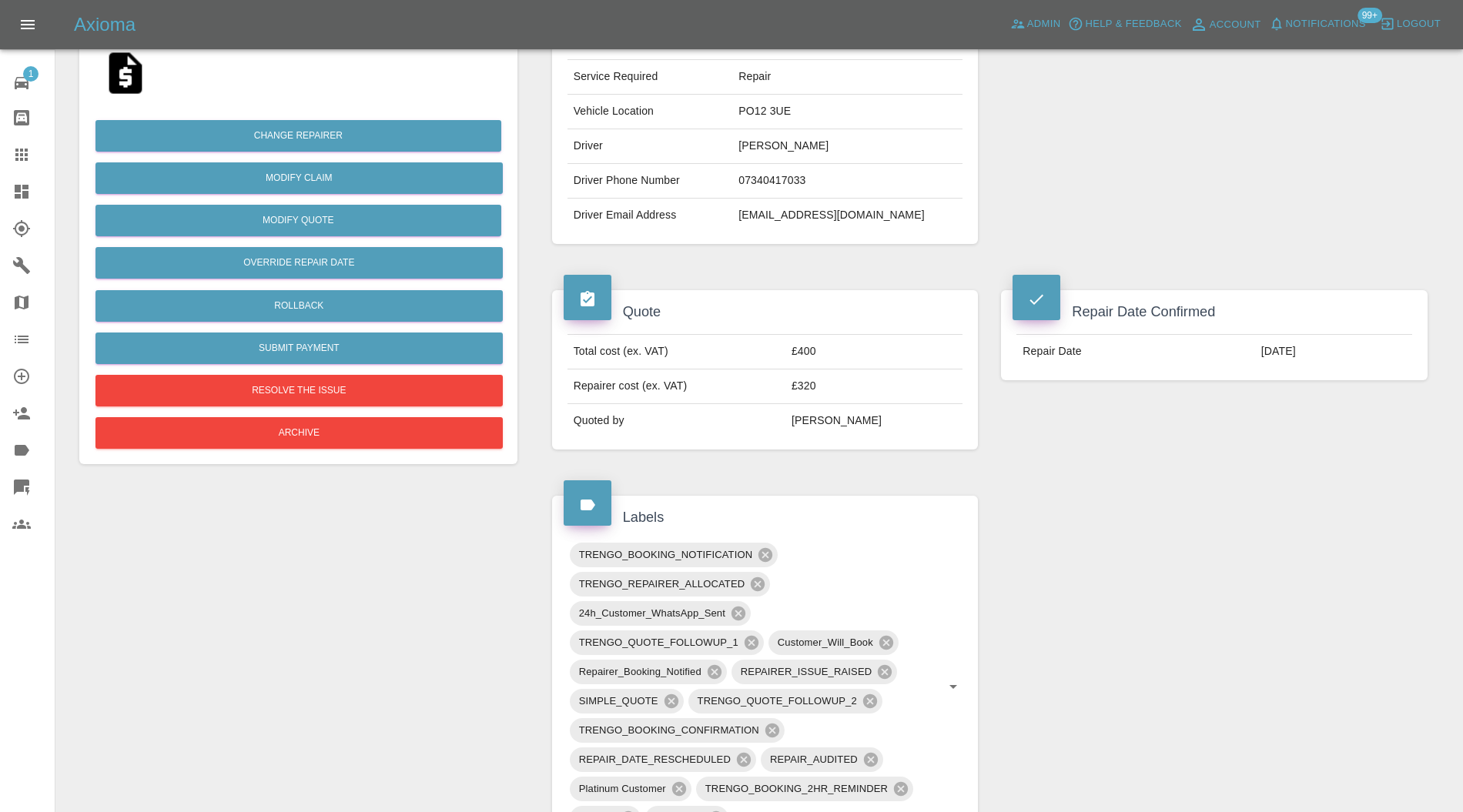
scroll to position [273, 0]
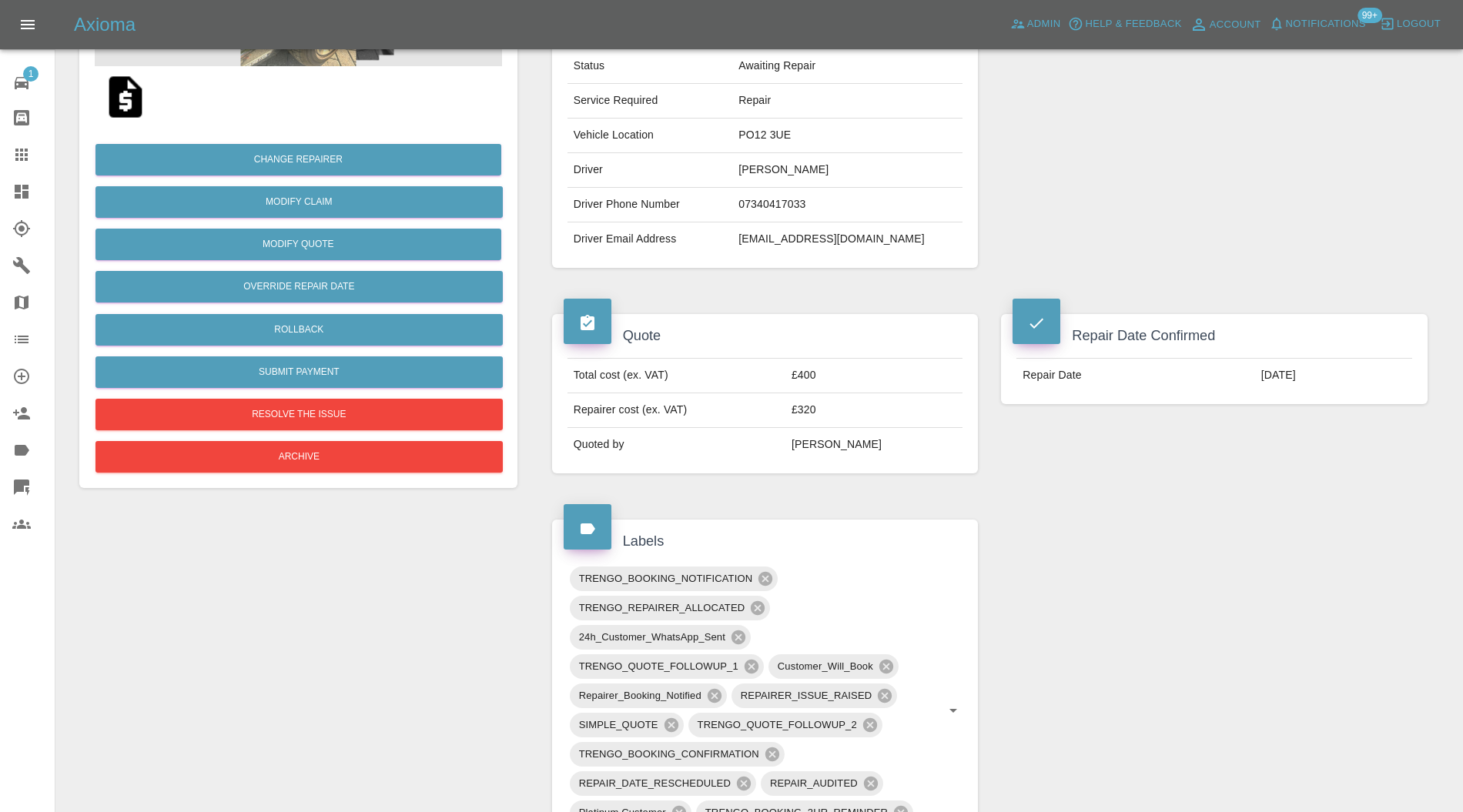
click at [735, 629] on icon at bounding box center [738, 637] width 17 height 17
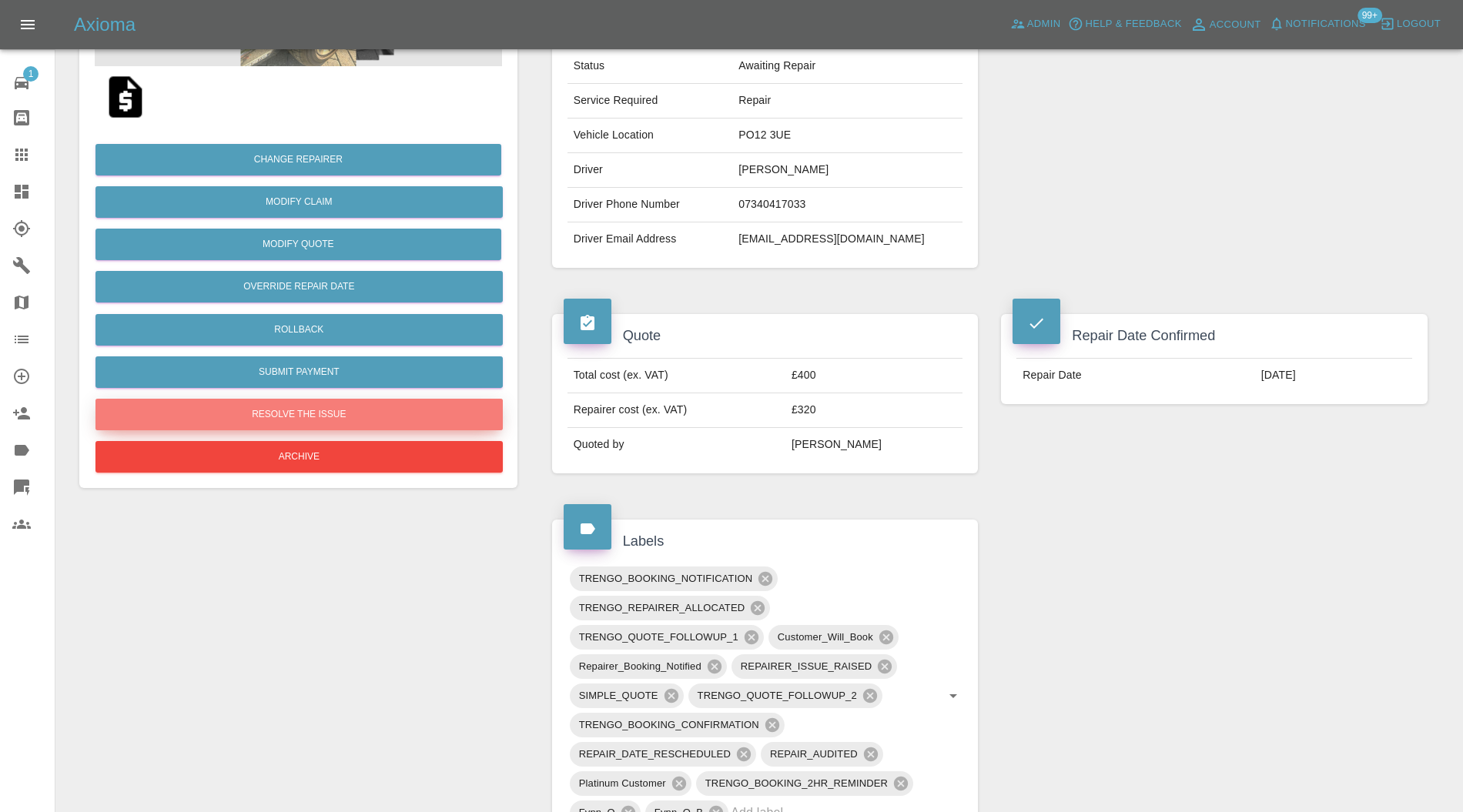
click at [427, 407] on button "Resolve the issue" at bounding box center [299, 414] width 407 height 32
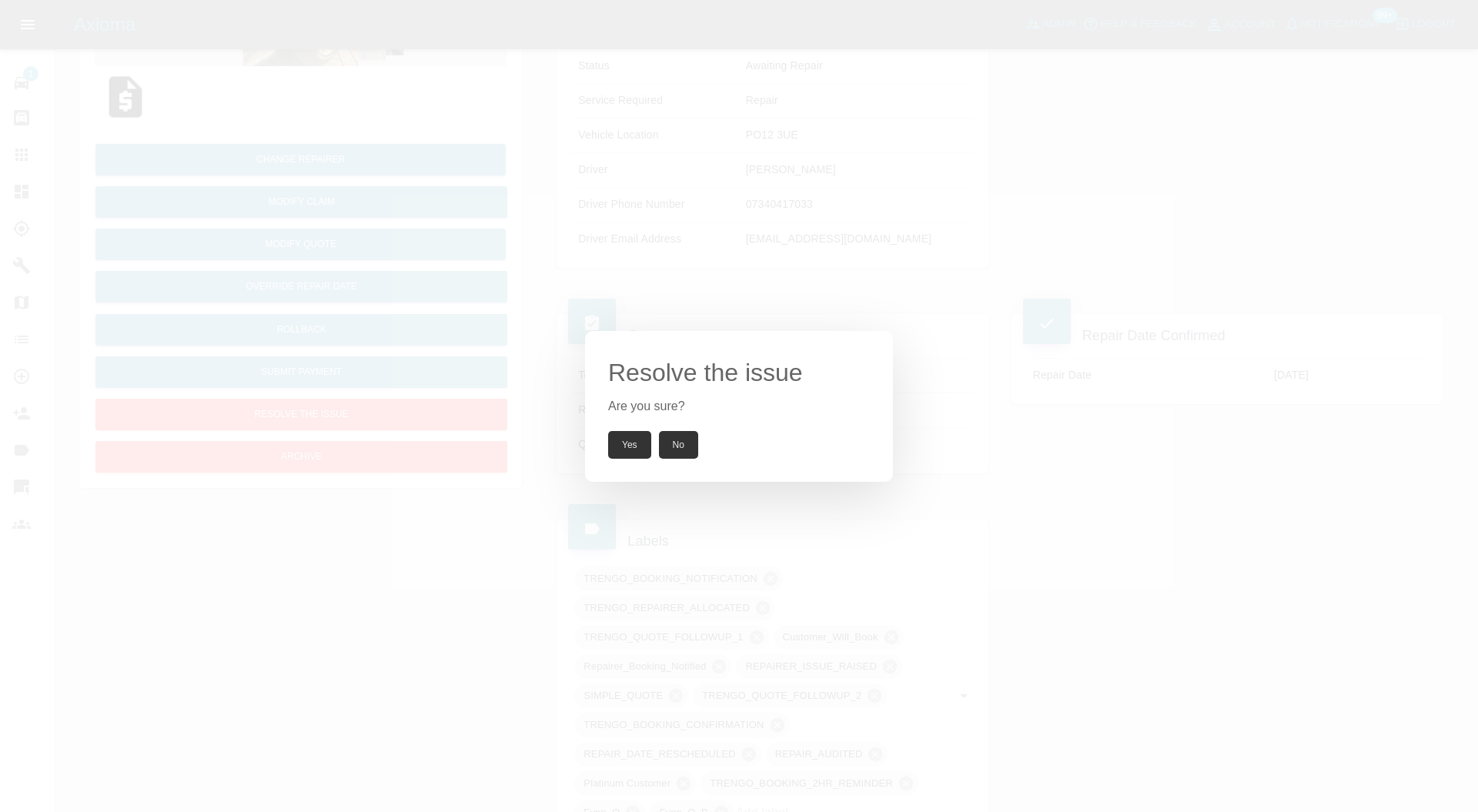
click at [624, 440] on button "Yes" at bounding box center [630, 445] width 43 height 28
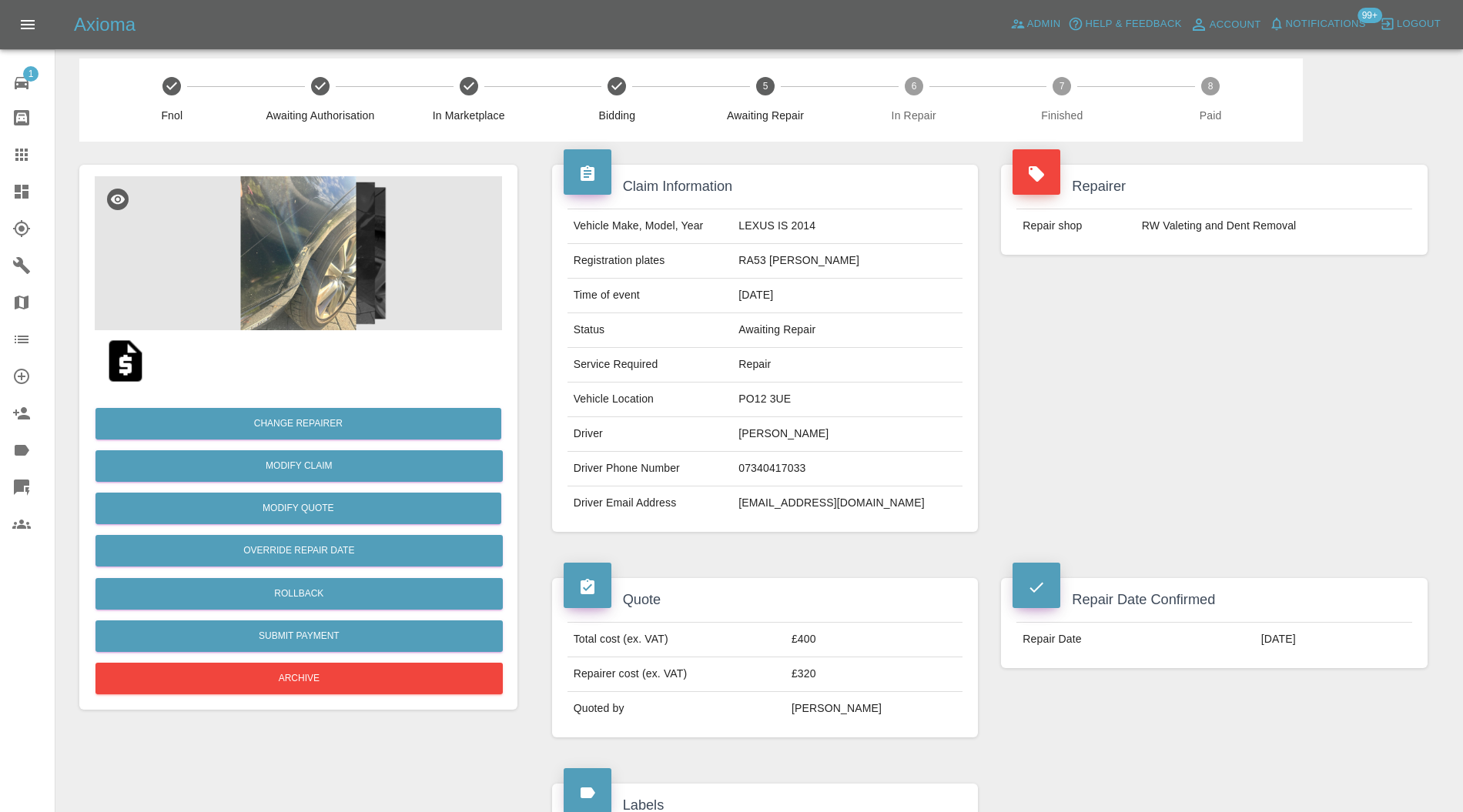
scroll to position [0, 0]
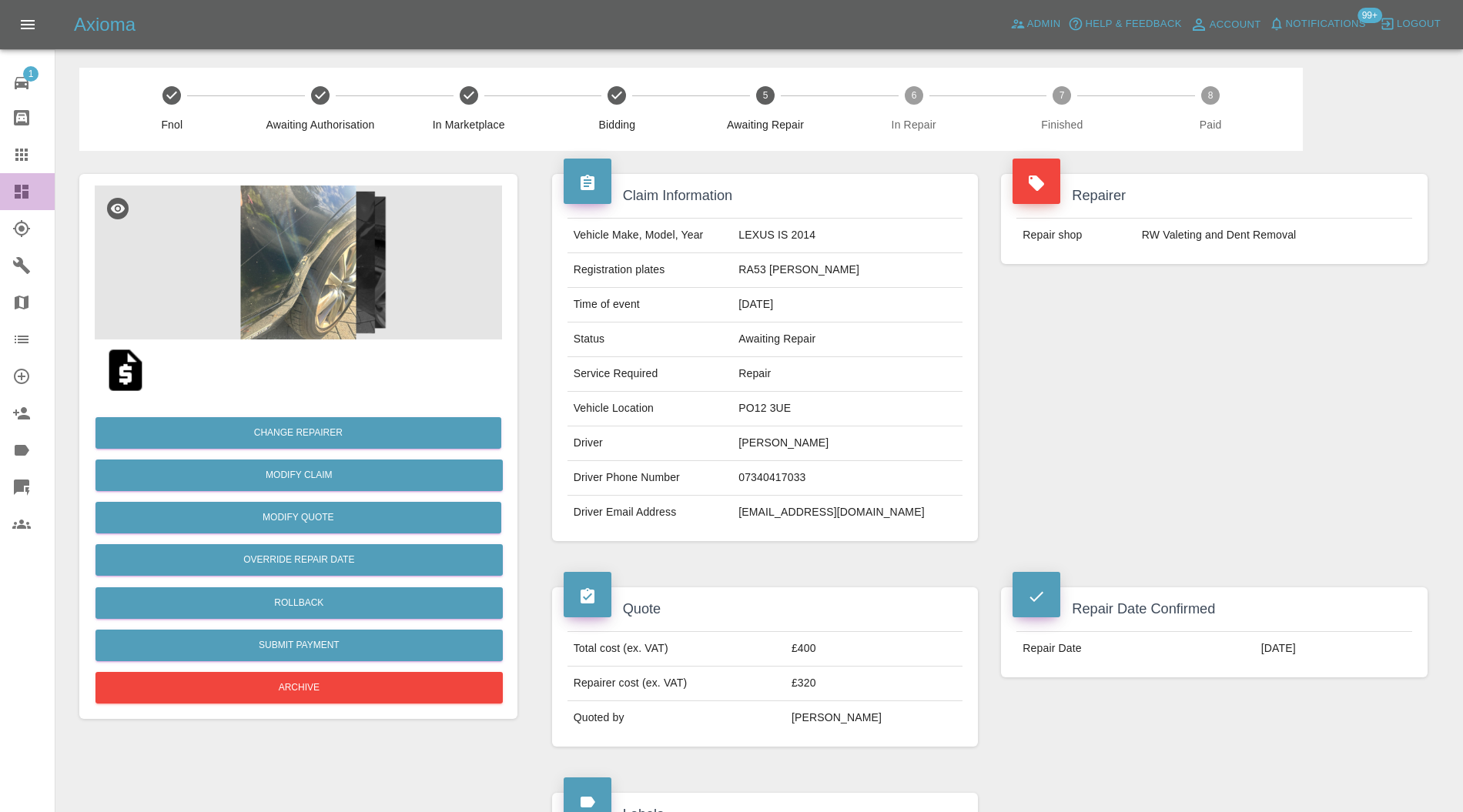
click at [14, 188] on icon at bounding box center [21, 191] width 14 height 14
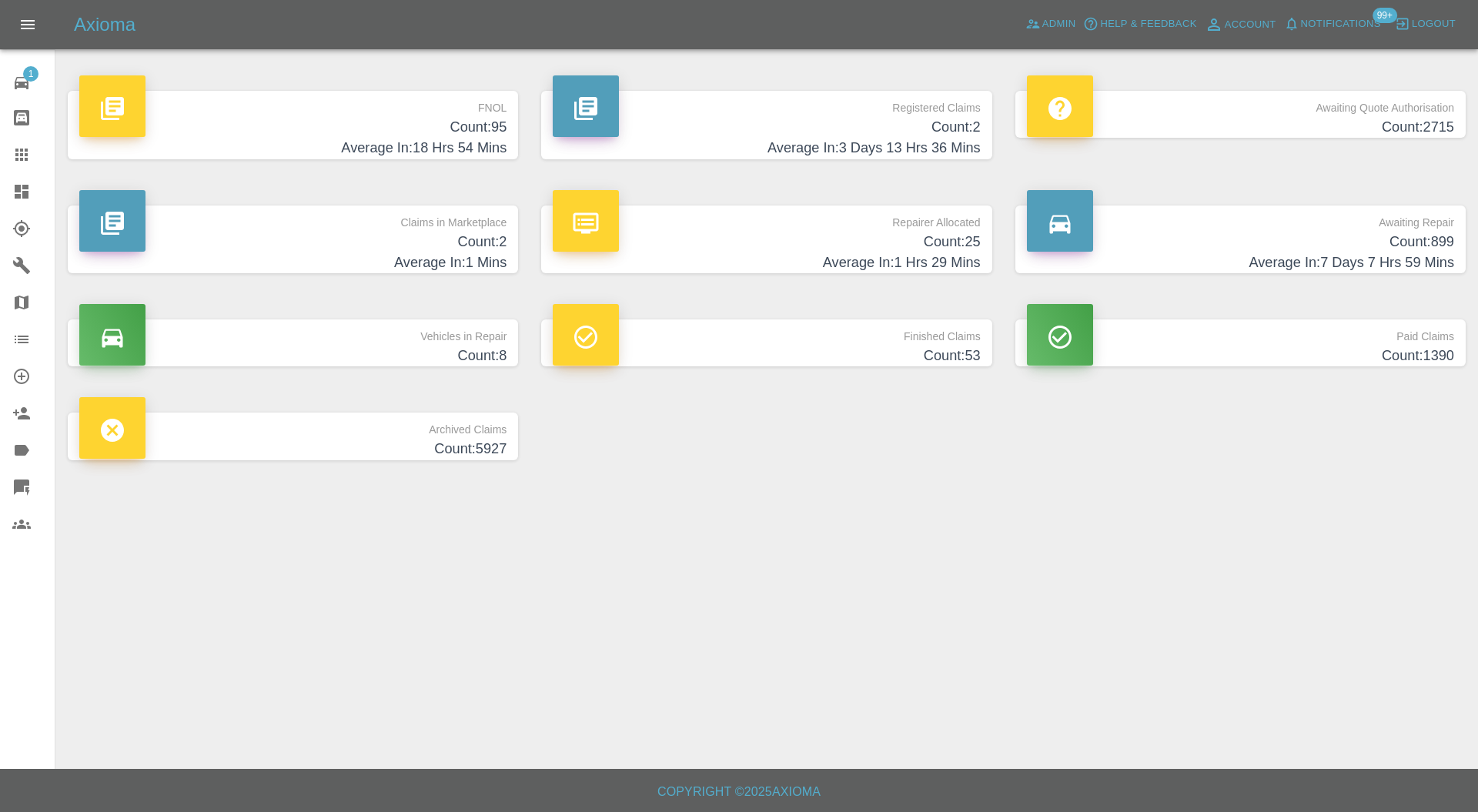
click at [462, 248] on h4 "Count: 2" at bounding box center [293, 242] width 428 height 21
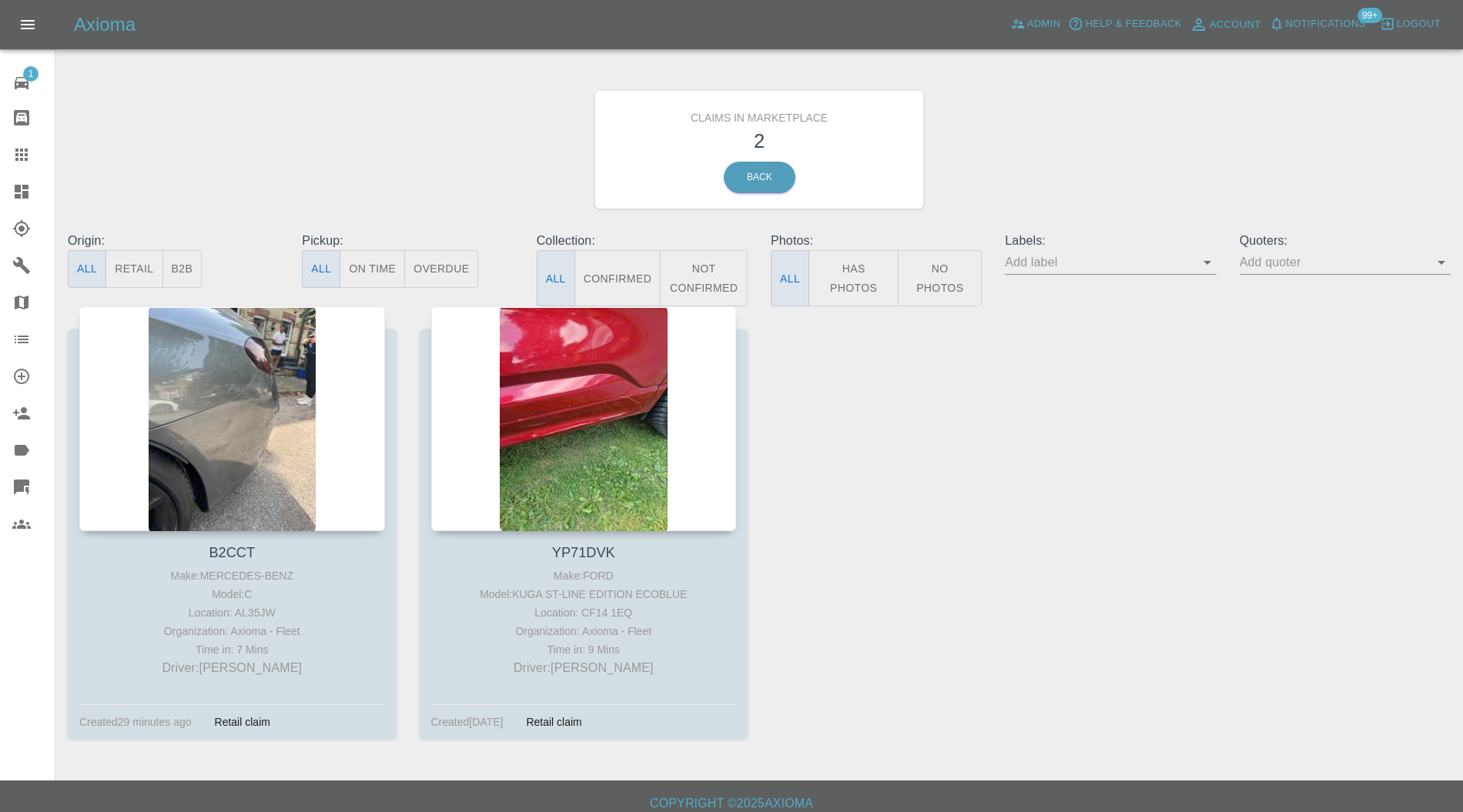
click at [550, 402] on div at bounding box center [584, 419] width 306 height 225
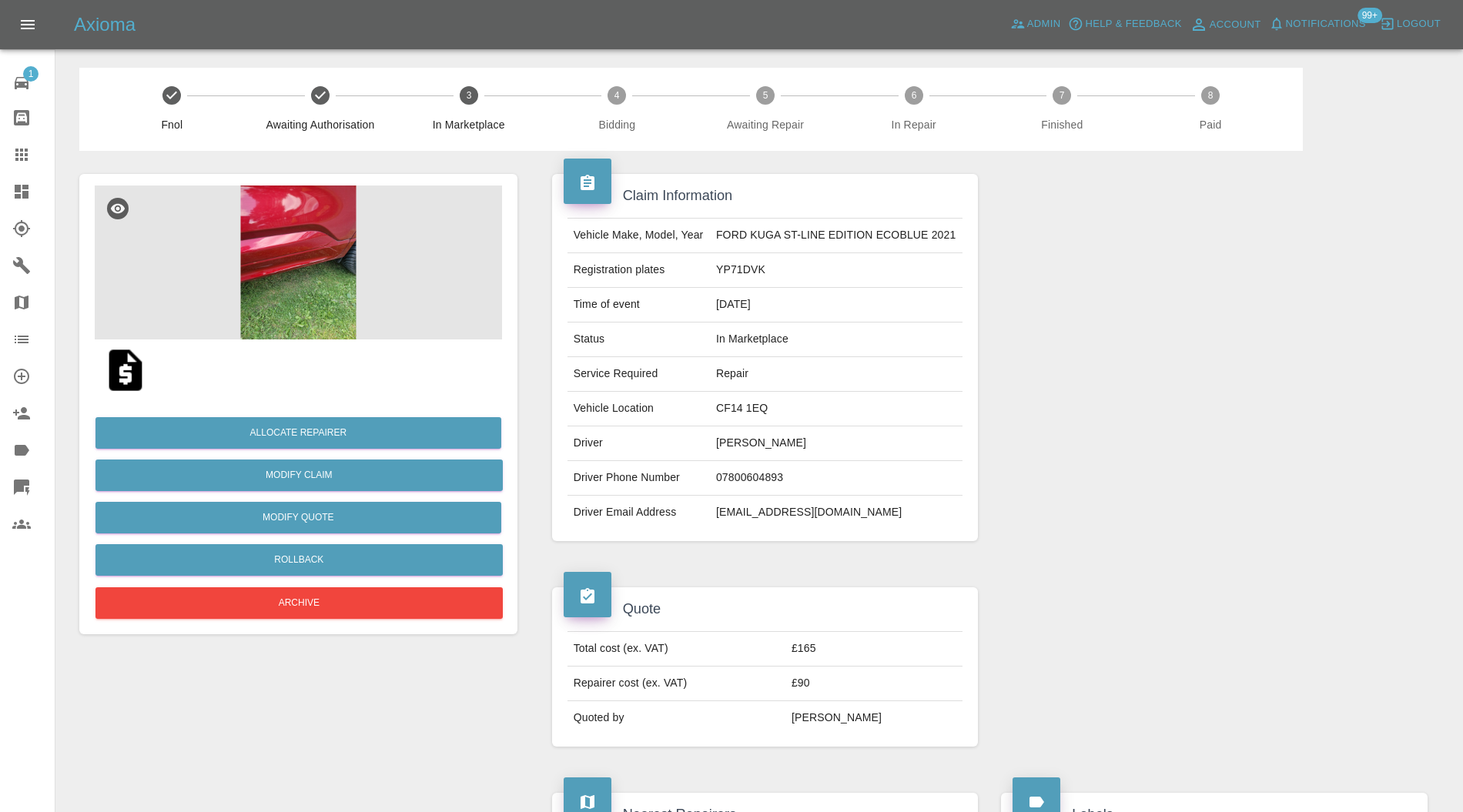
click at [301, 311] on img at bounding box center [298, 263] width 407 height 154
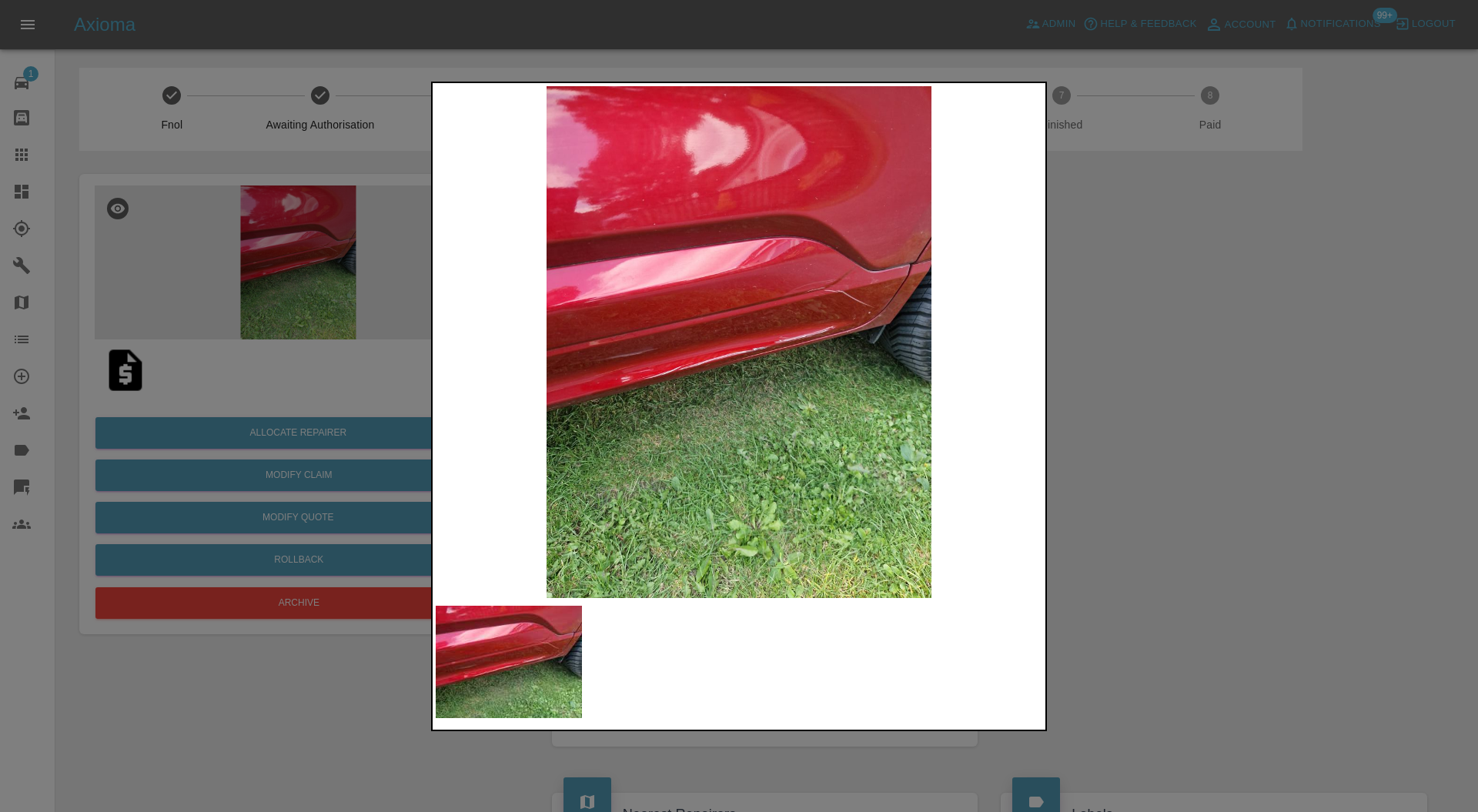
click at [1116, 364] on div at bounding box center [739, 406] width 1478 height 812
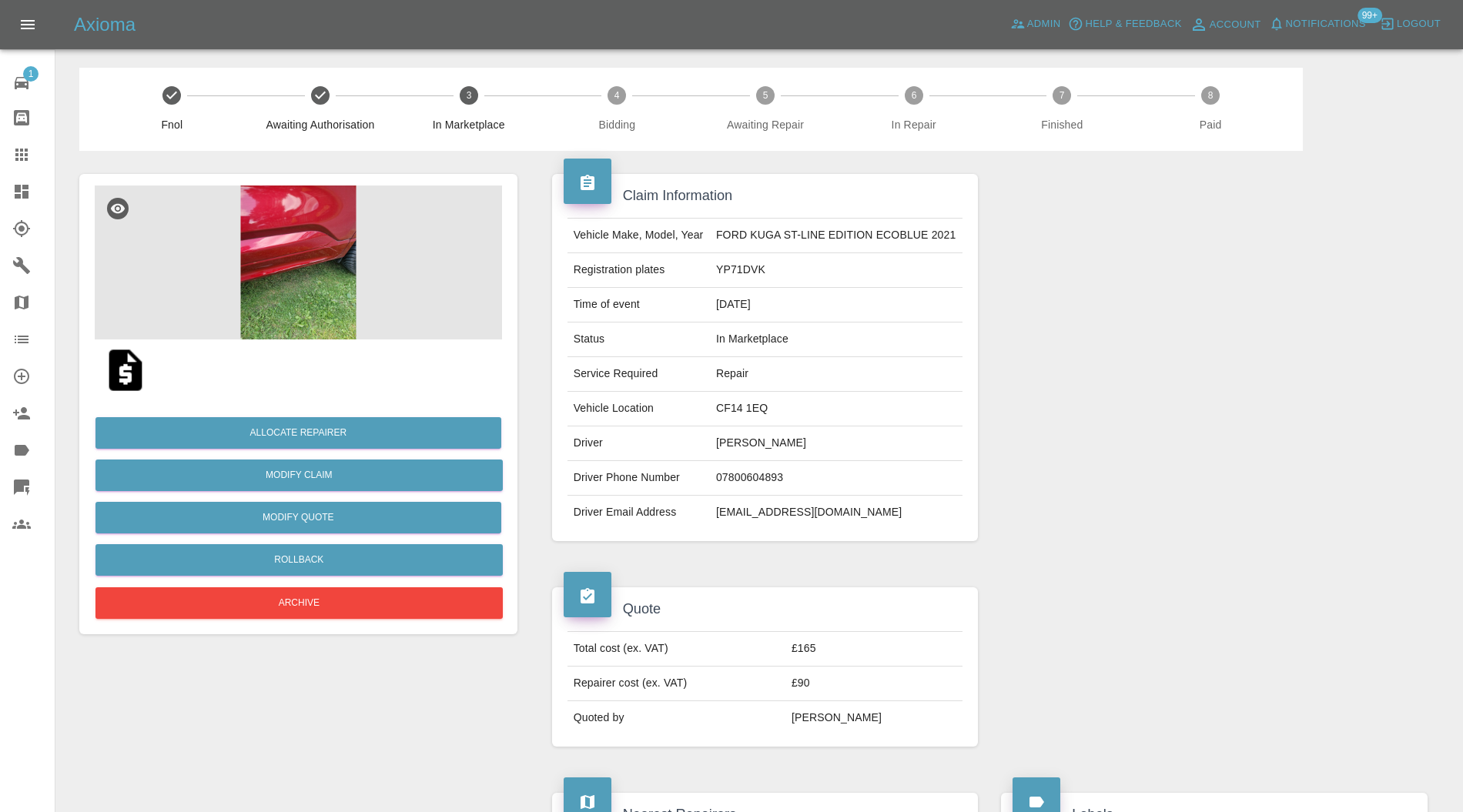
click at [292, 291] on img at bounding box center [298, 263] width 407 height 154
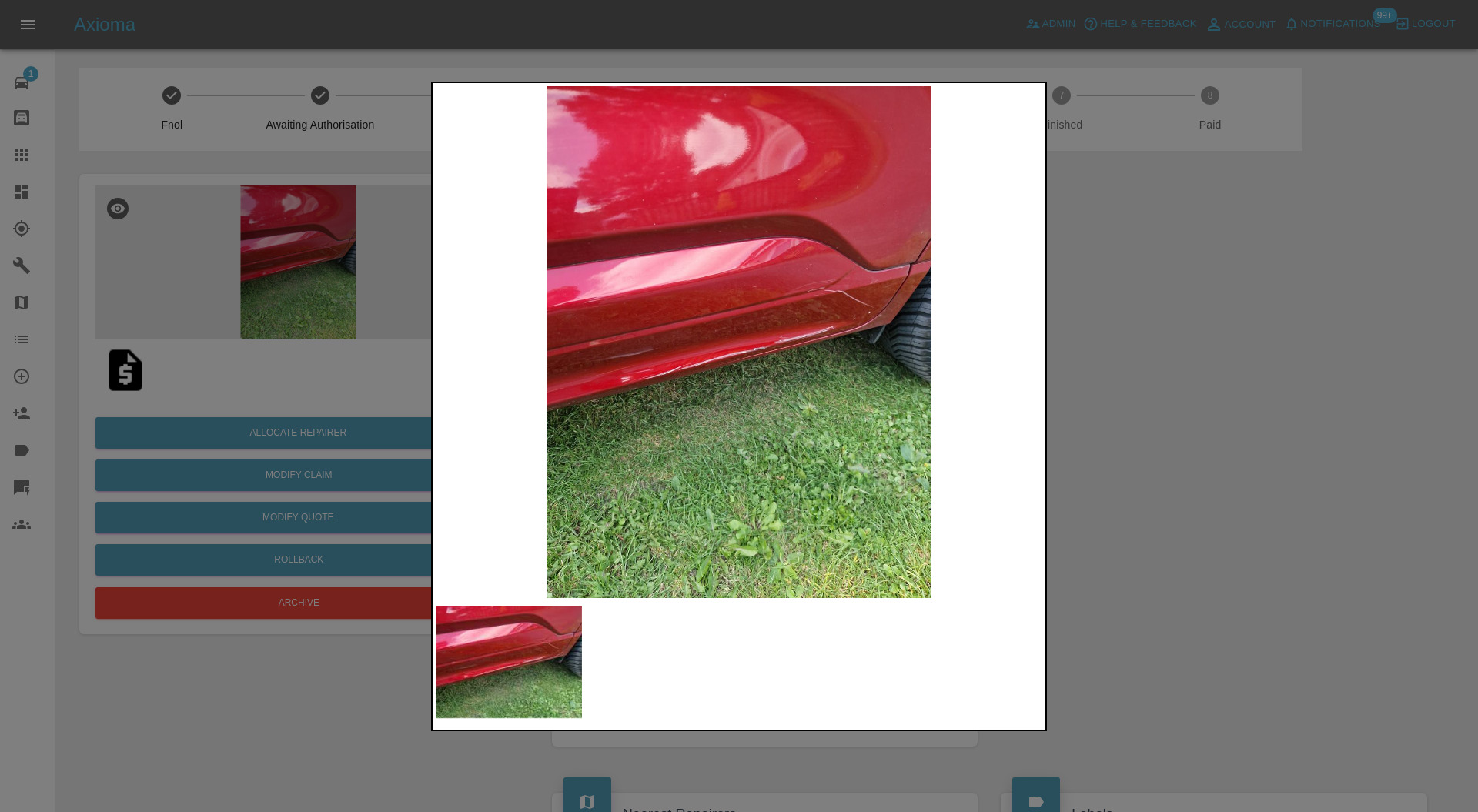
click at [690, 346] on img at bounding box center [739, 343] width 606 height 512
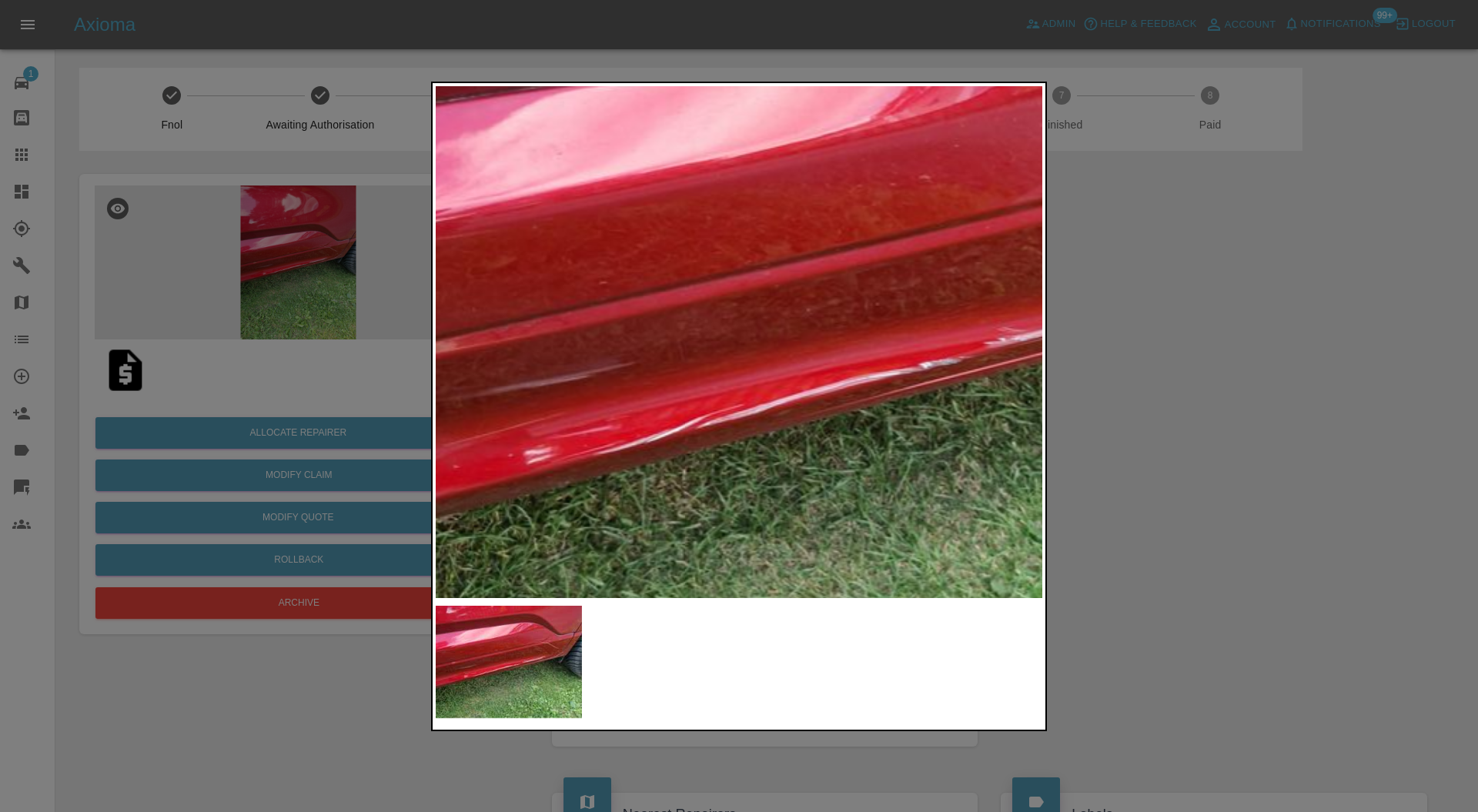
click at [825, 403] on img at bounding box center [878, 343] width 1820 height 1537
click at [1205, 313] on div at bounding box center [739, 406] width 1478 height 812
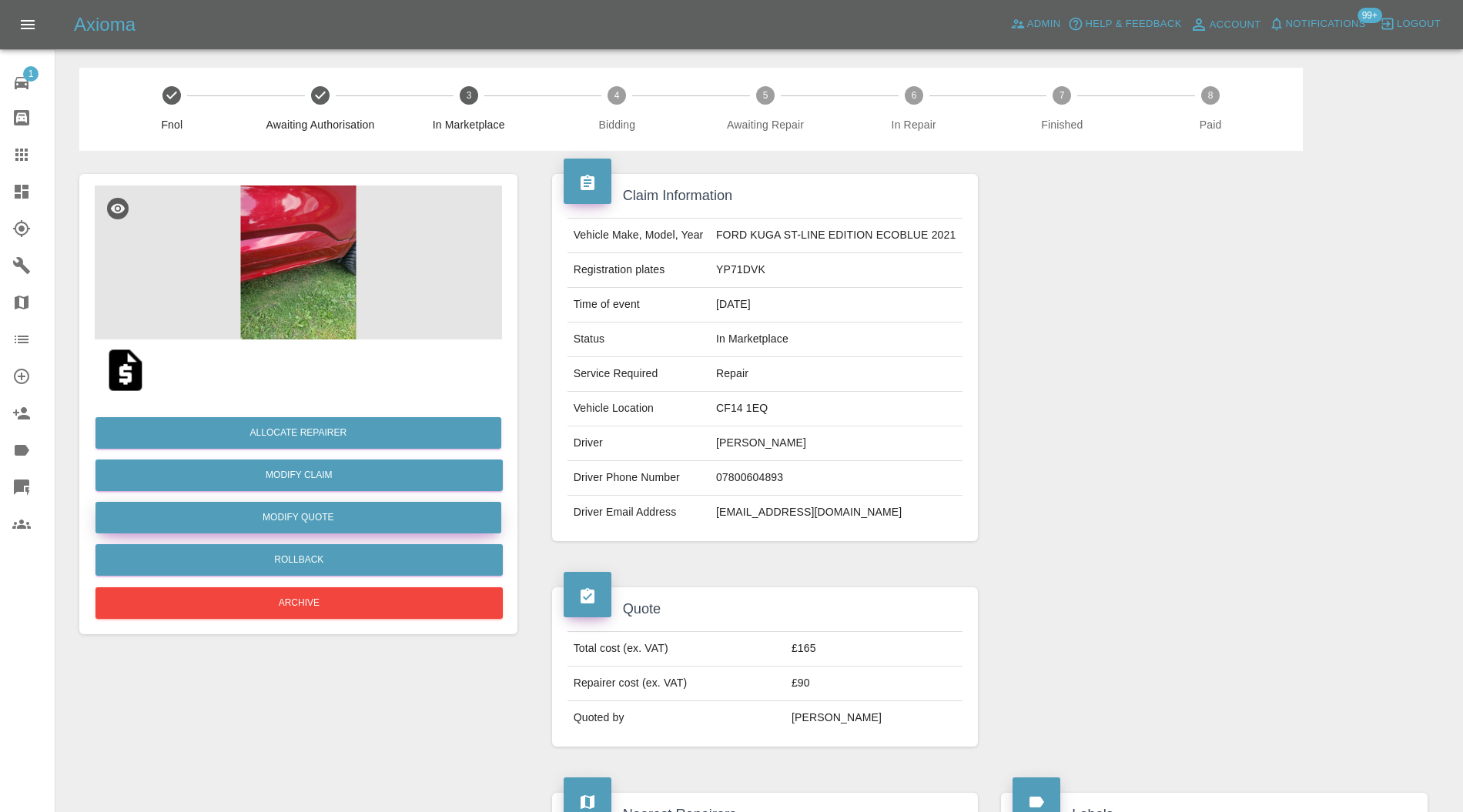
click at [356, 514] on button "Modify Quote" at bounding box center [299, 517] width 406 height 32
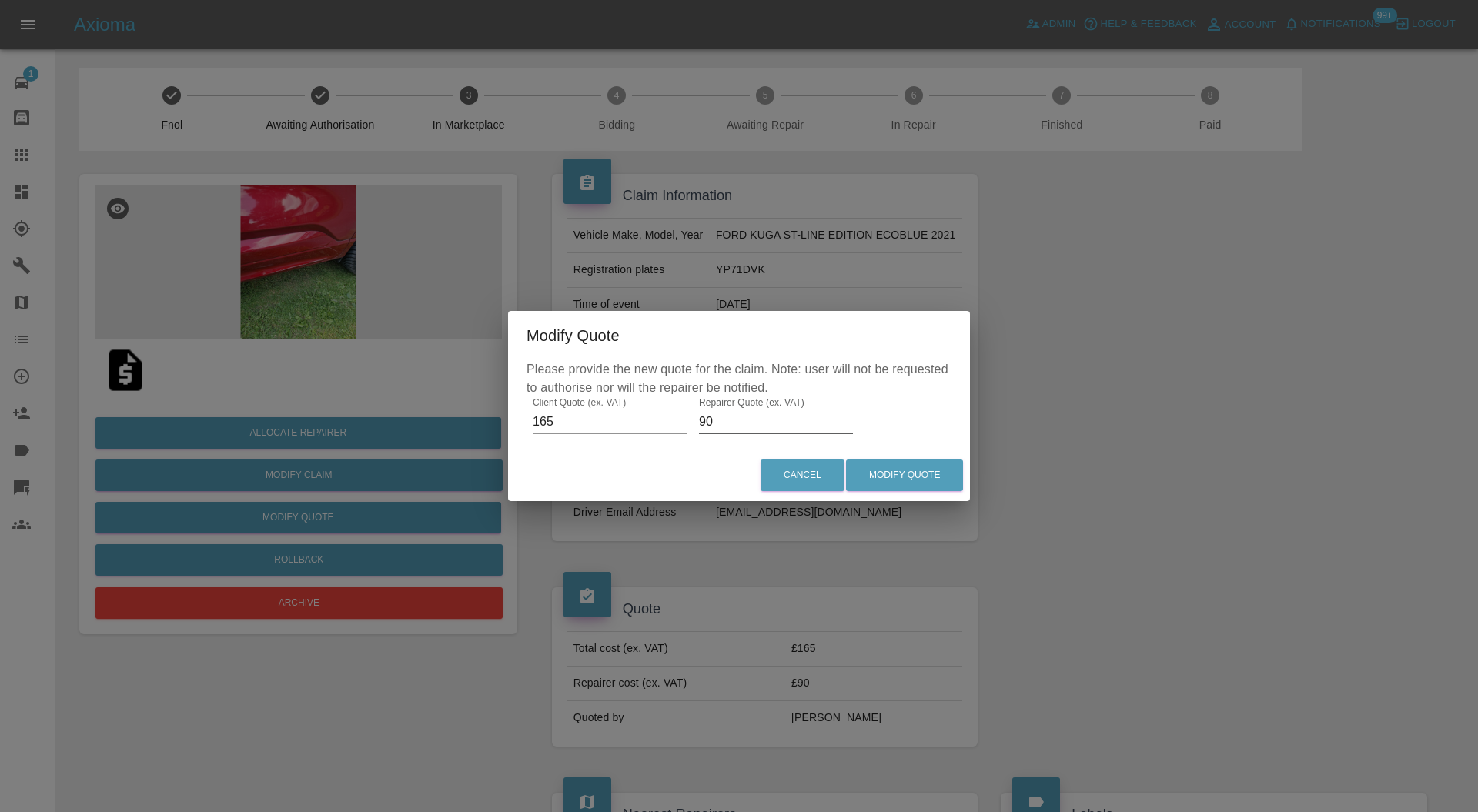
drag, startPoint x: 712, startPoint y: 422, endPoint x: 684, endPoint y: 422, distance: 28.0
click at [684, 422] on div "Please provide the new quote for the claim. Note: user will not be requested to…" at bounding box center [739, 404] width 462 height 89
type input "110"
click at [938, 477] on button "Modify Quote" at bounding box center [905, 475] width 117 height 32
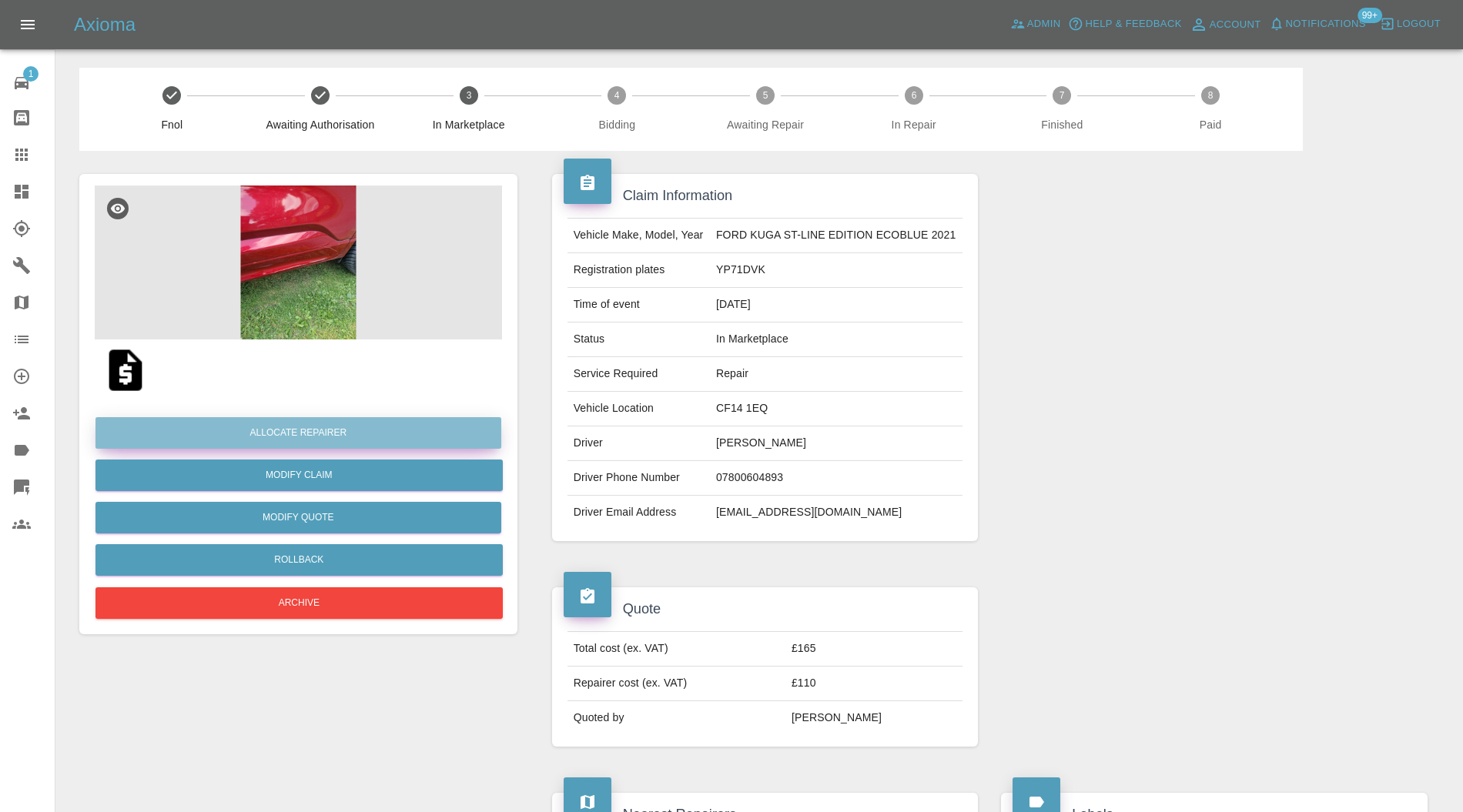
click at [419, 434] on button "Allocate Repairer" at bounding box center [299, 433] width 406 height 32
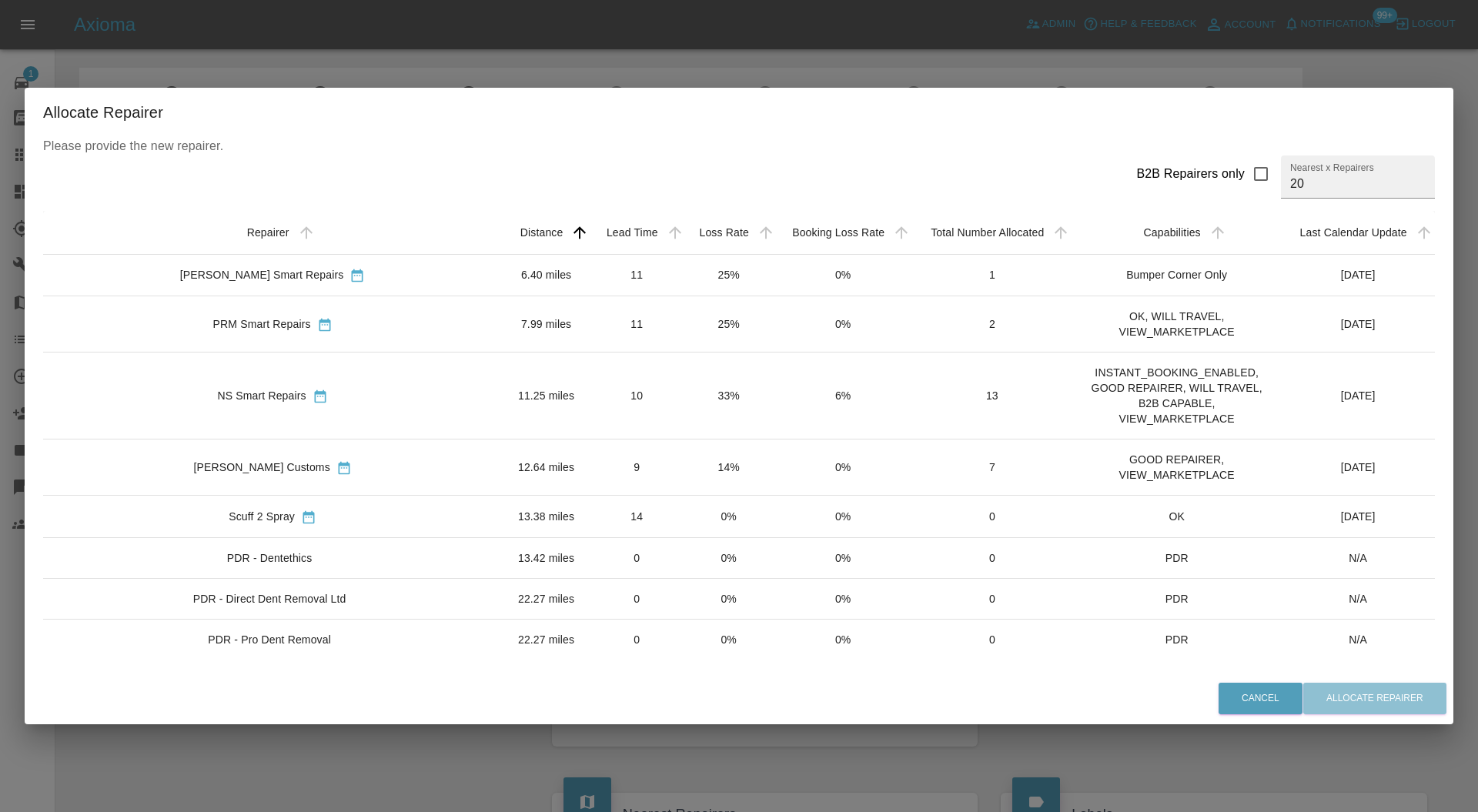
click at [502, 396] on td "11.25 miles" at bounding box center [546, 396] width 88 height 87
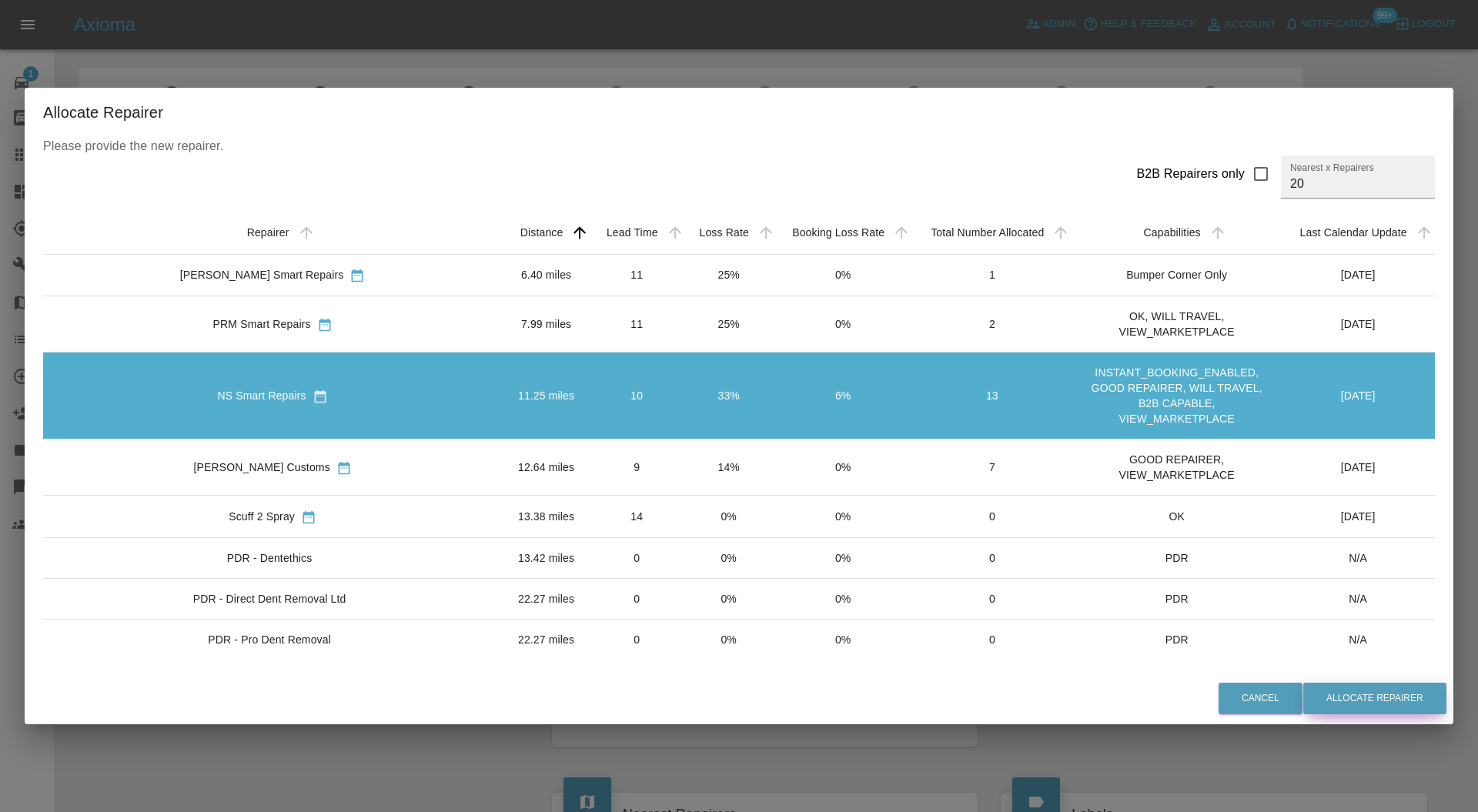
click at [1355, 695] on button "Allocate Repairer" at bounding box center [1375, 698] width 143 height 32
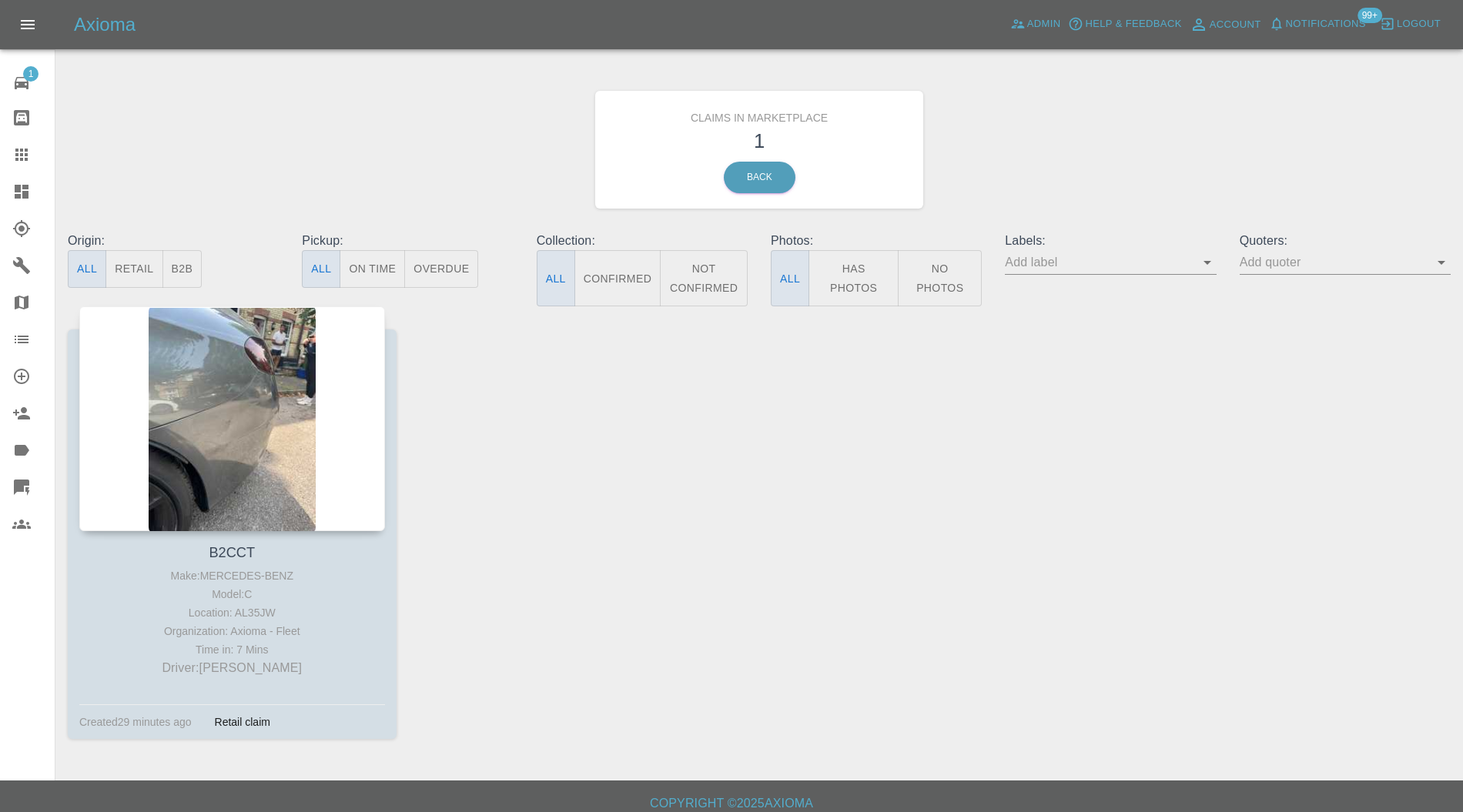
click at [223, 411] on div at bounding box center [232, 419] width 306 height 225
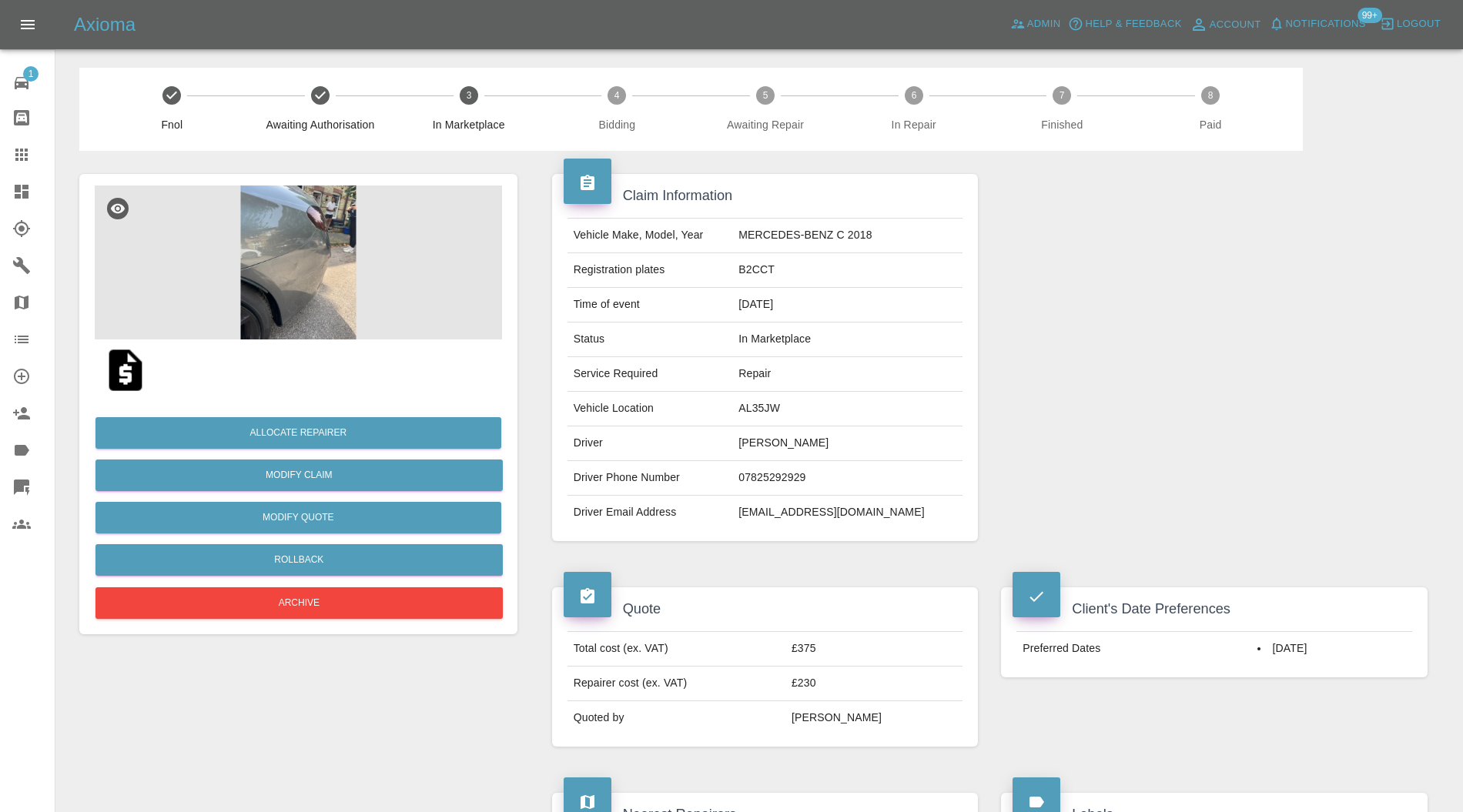
click at [299, 293] on img at bounding box center [298, 263] width 407 height 154
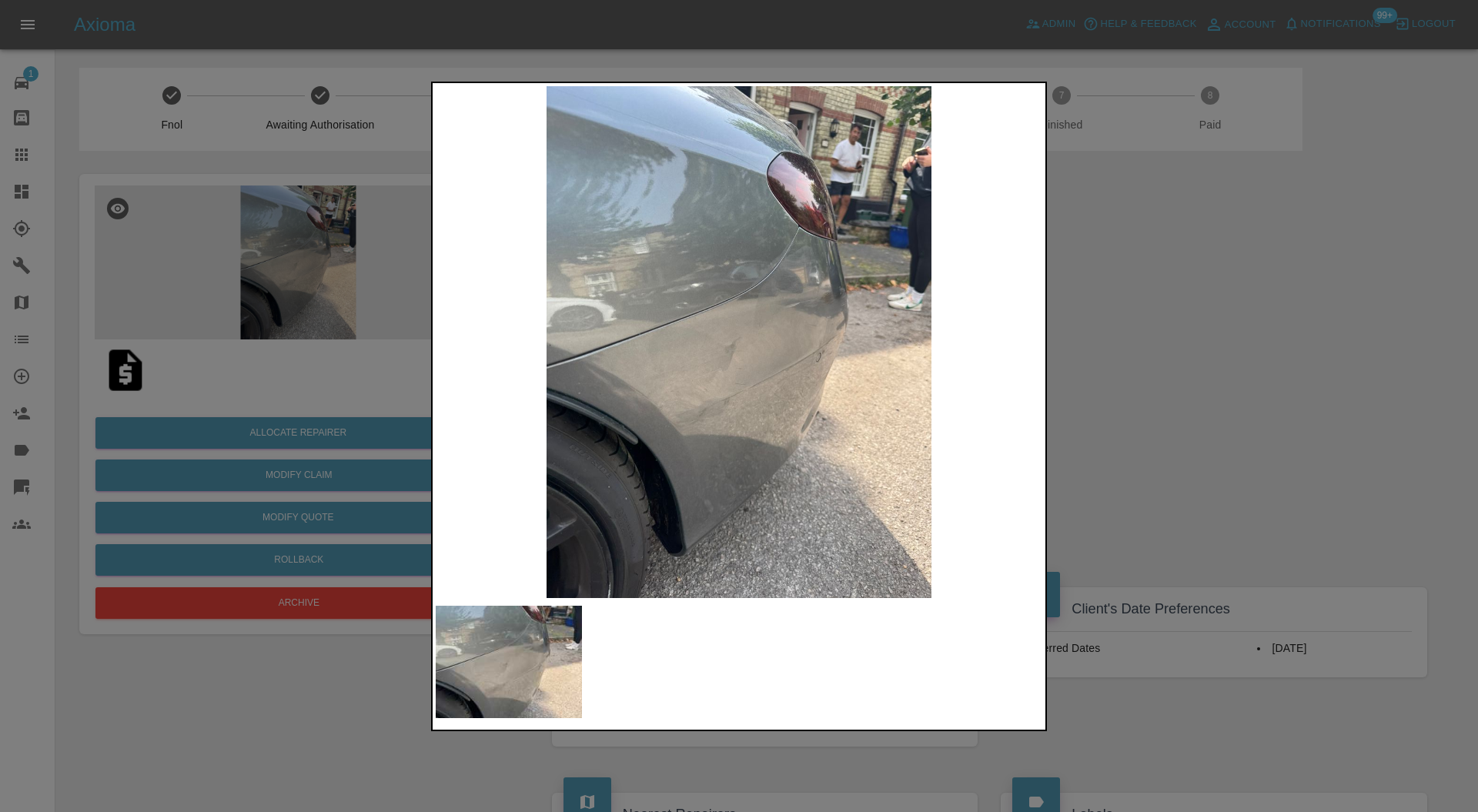
click at [1151, 383] on div at bounding box center [739, 406] width 1478 height 812
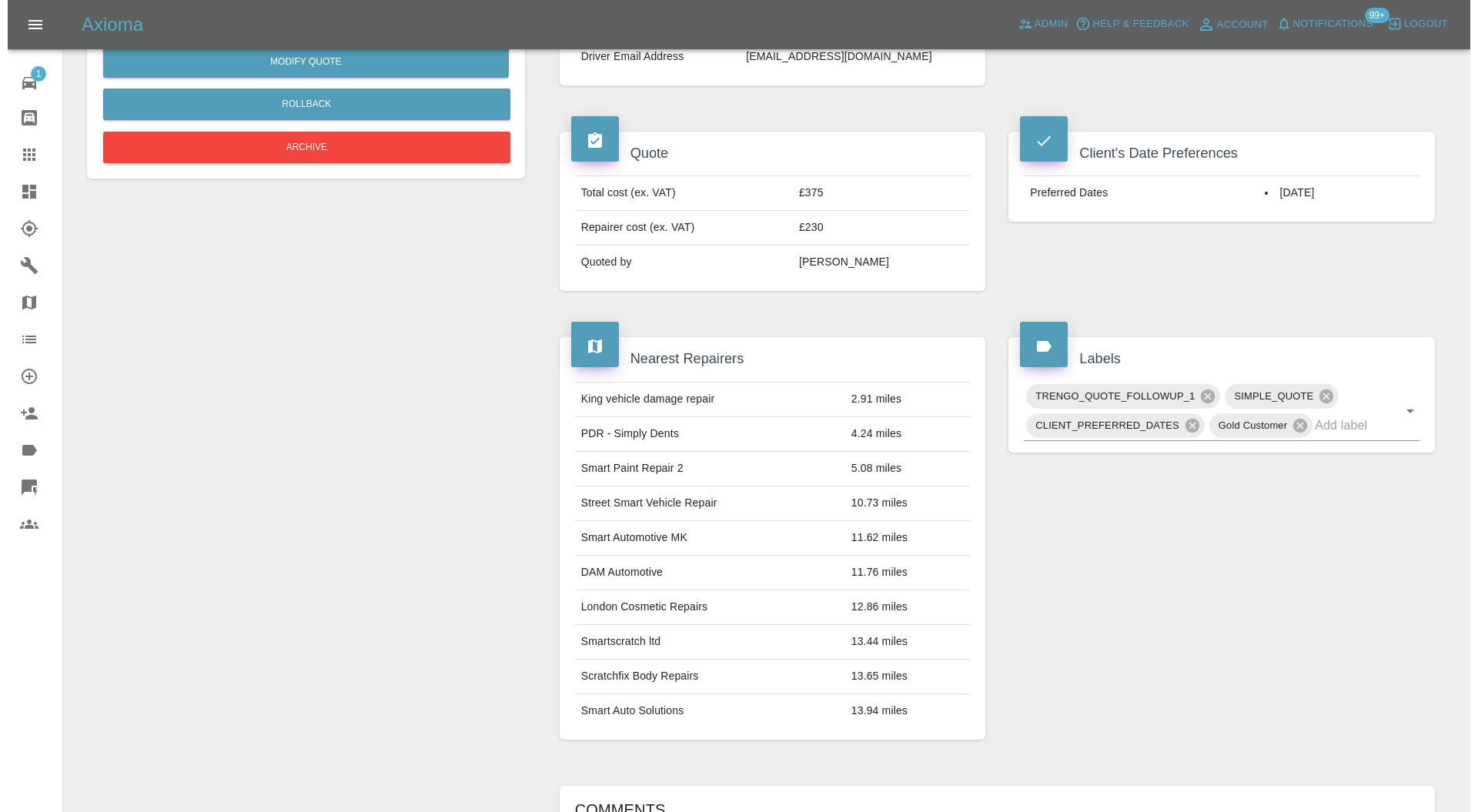
scroll to position [45, 0]
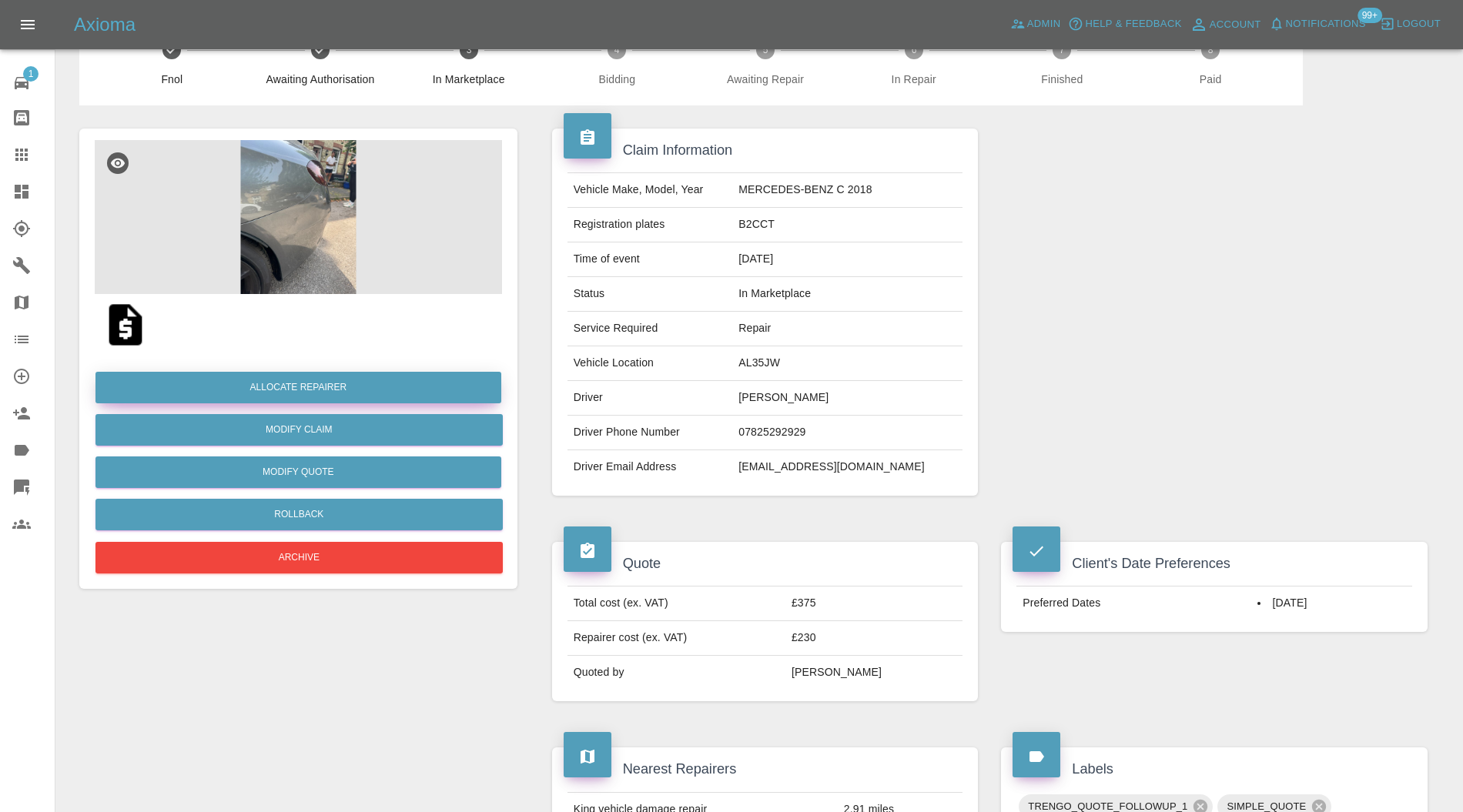
click at [373, 386] on button "Allocate Repairer" at bounding box center [299, 387] width 406 height 32
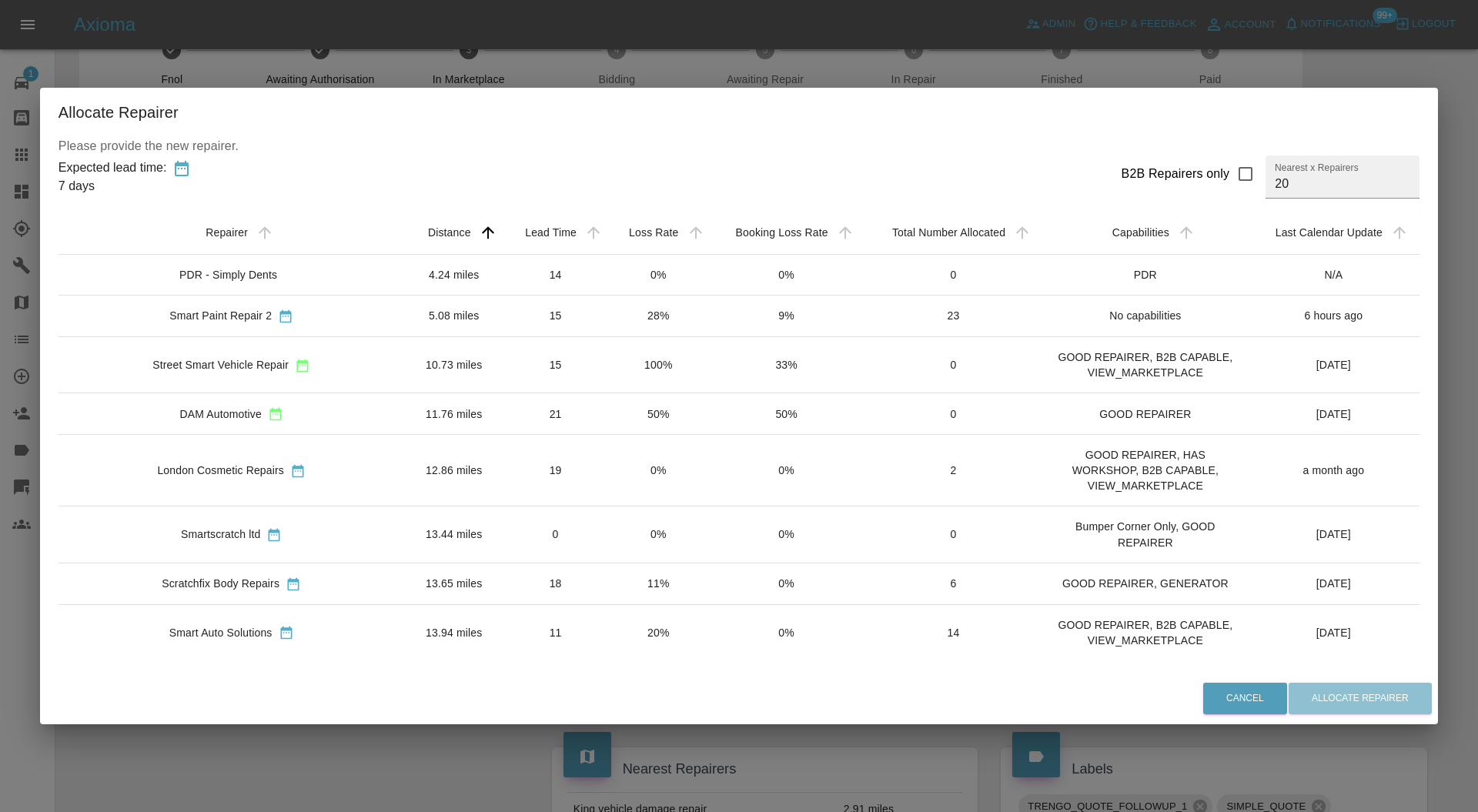
click at [525, 314] on td "15" at bounding box center [555, 316] width 104 height 42
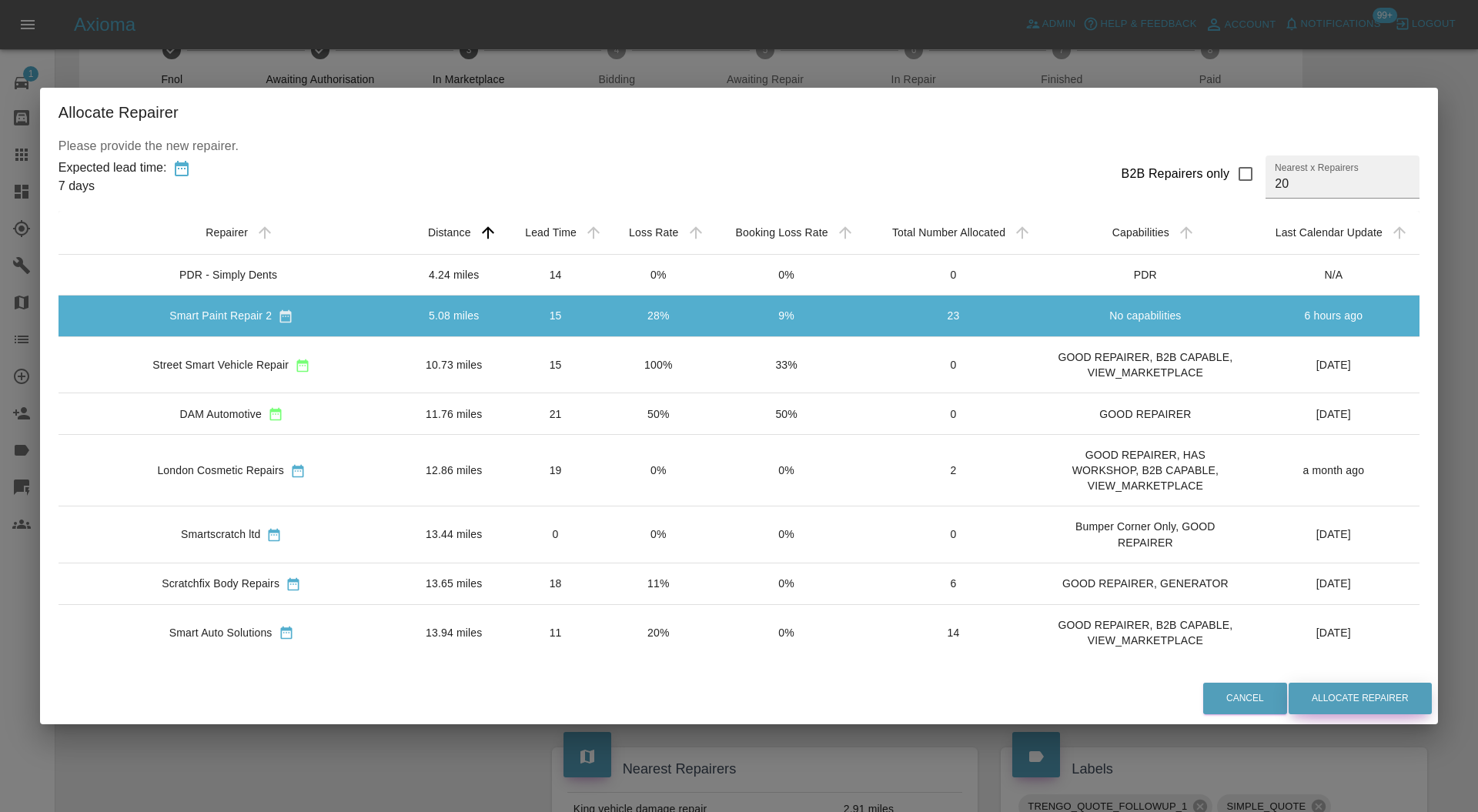
click at [1304, 693] on button "Allocate Repairer" at bounding box center [1360, 698] width 143 height 32
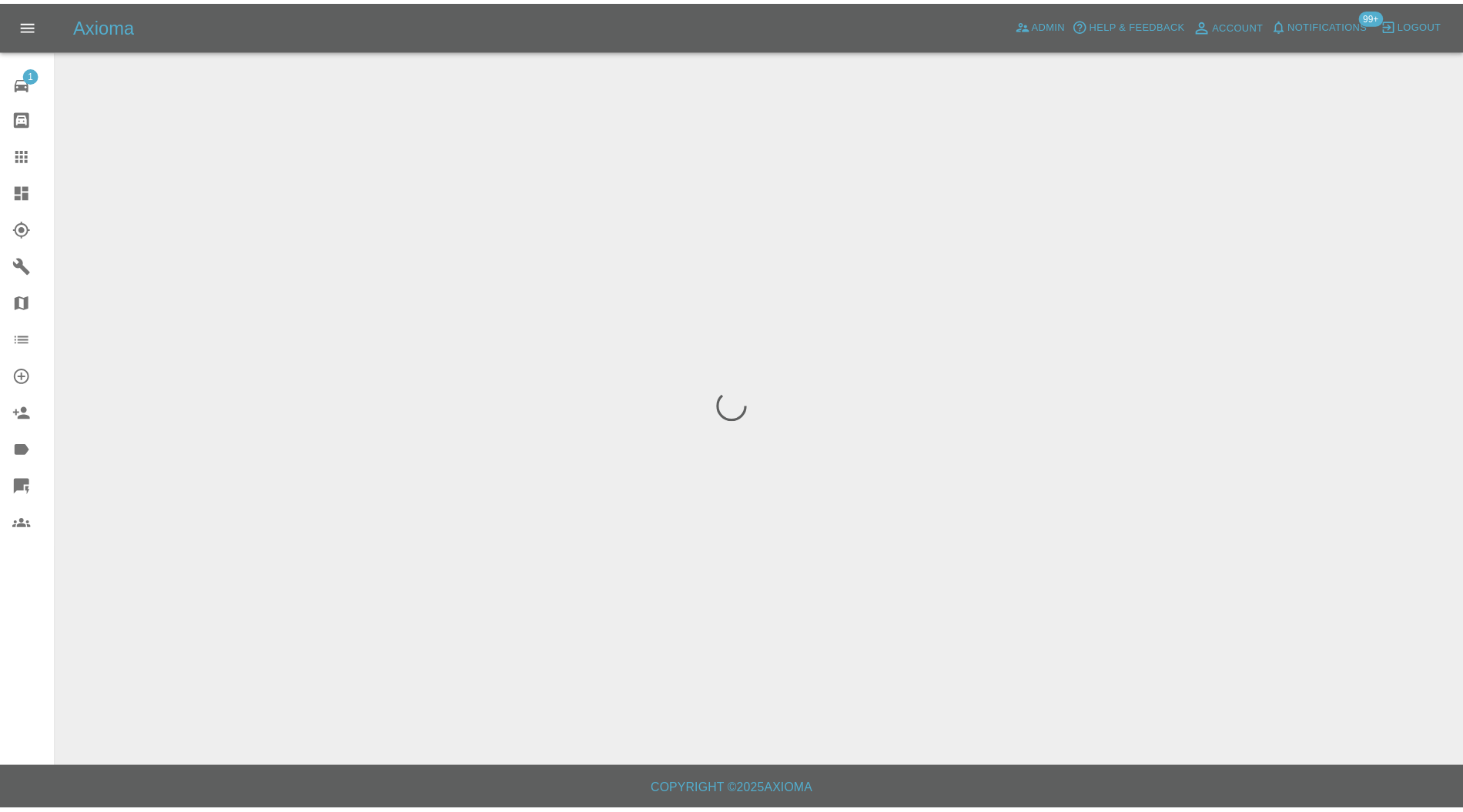
scroll to position [0, 0]
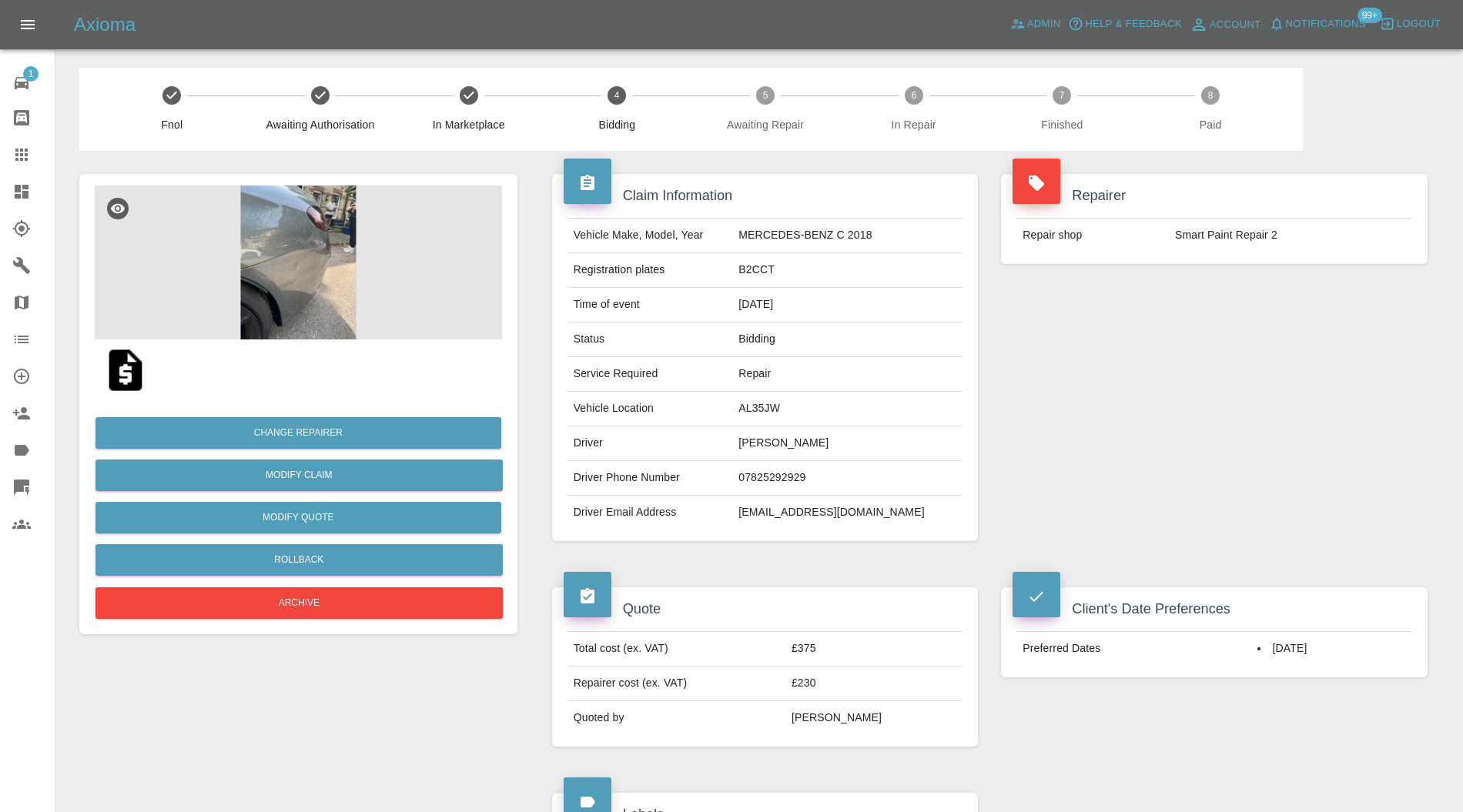
click at [303, 275] on img at bounding box center [298, 263] width 407 height 154
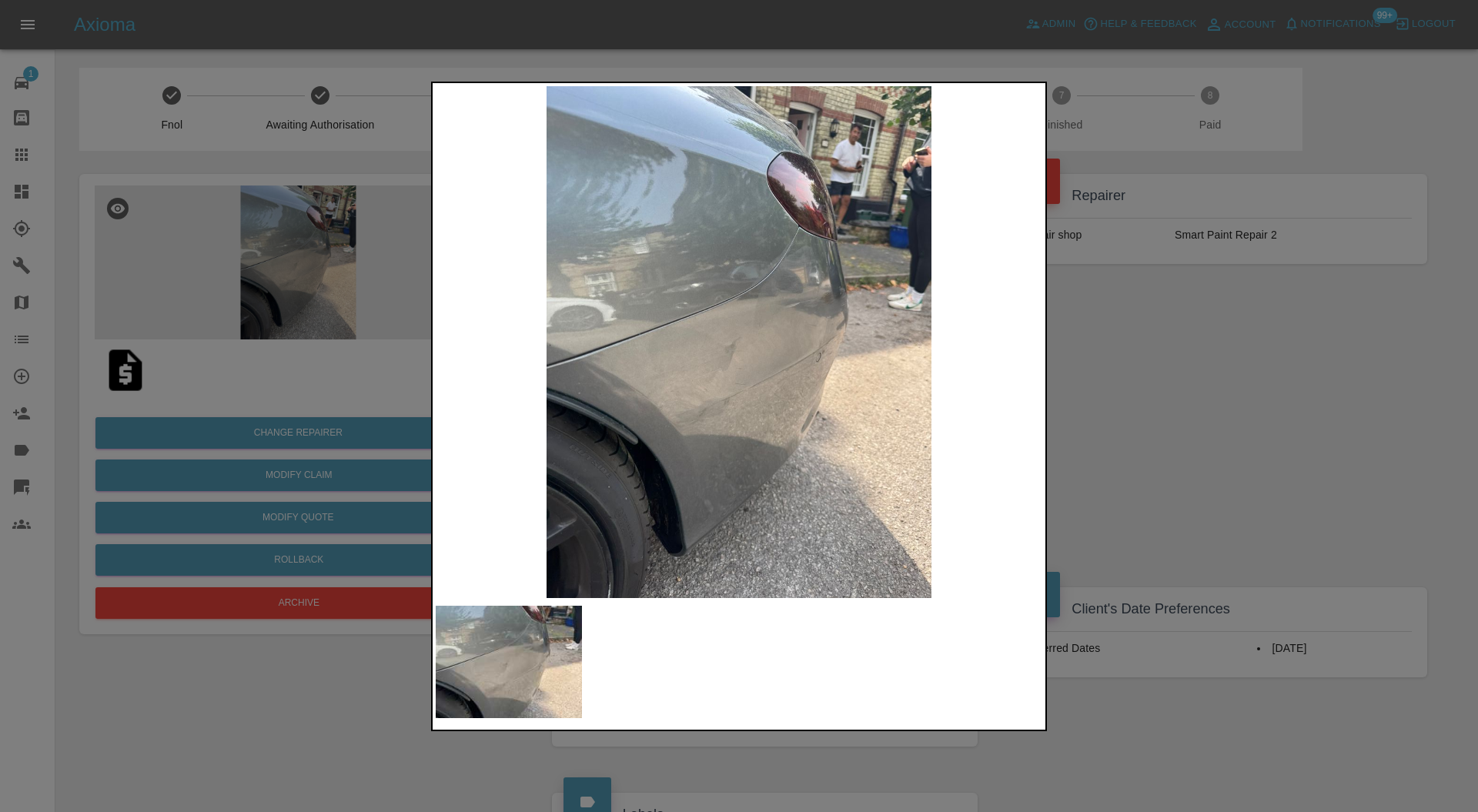
click at [1115, 355] on div at bounding box center [739, 406] width 1478 height 812
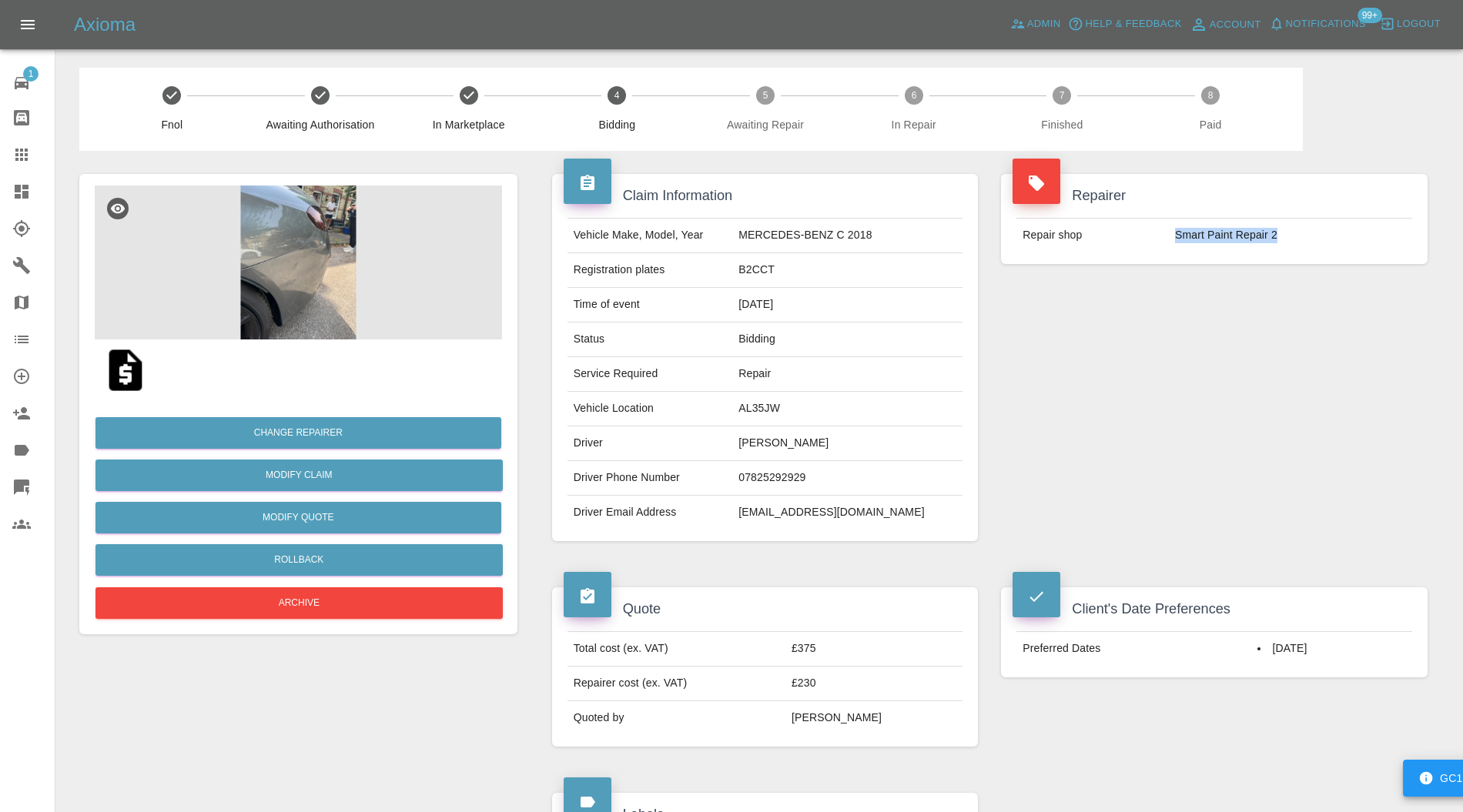
drag, startPoint x: 1308, startPoint y: 235, endPoint x: 1177, endPoint y: 245, distance: 131.4
click at [1177, 245] on td "Smart Paint Repair 2" at bounding box center [1291, 235] width 244 height 34
copy td "Smart Paint Repair 2"
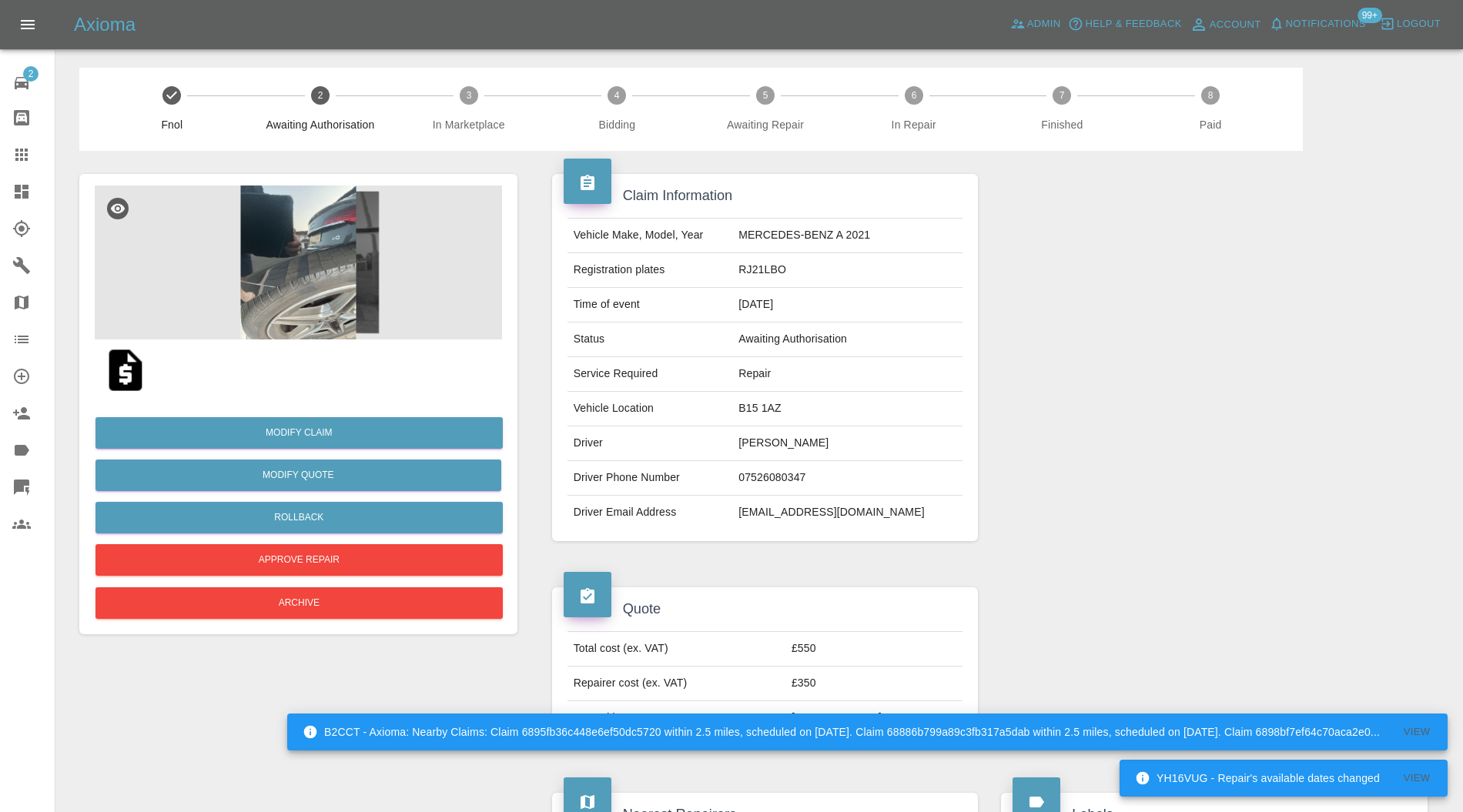
click at [282, 226] on img at bounding box center [298, 263] width 407 height 154
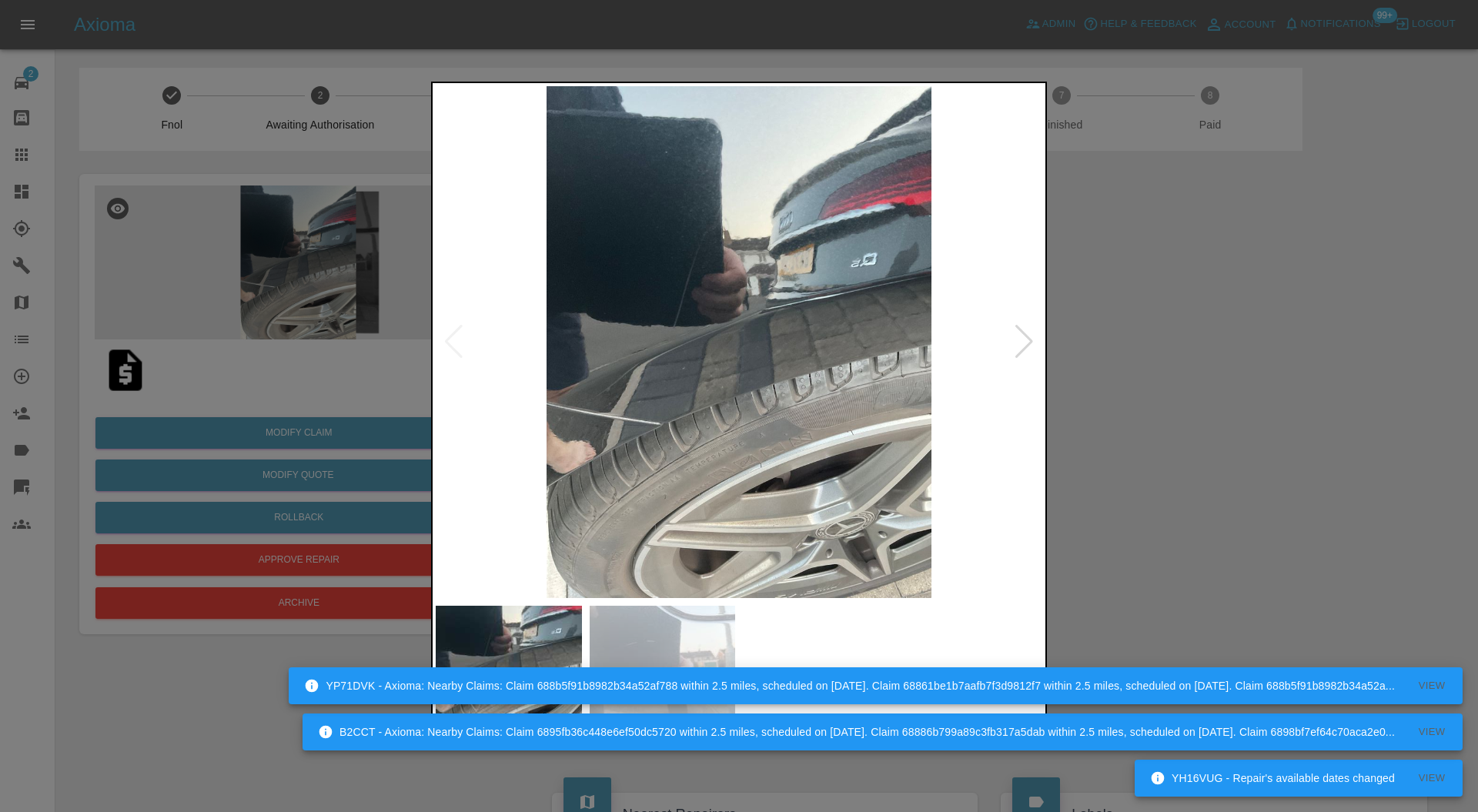
click at [1026, 346] on div at bounding box center [1024, 342] width 21 height 34
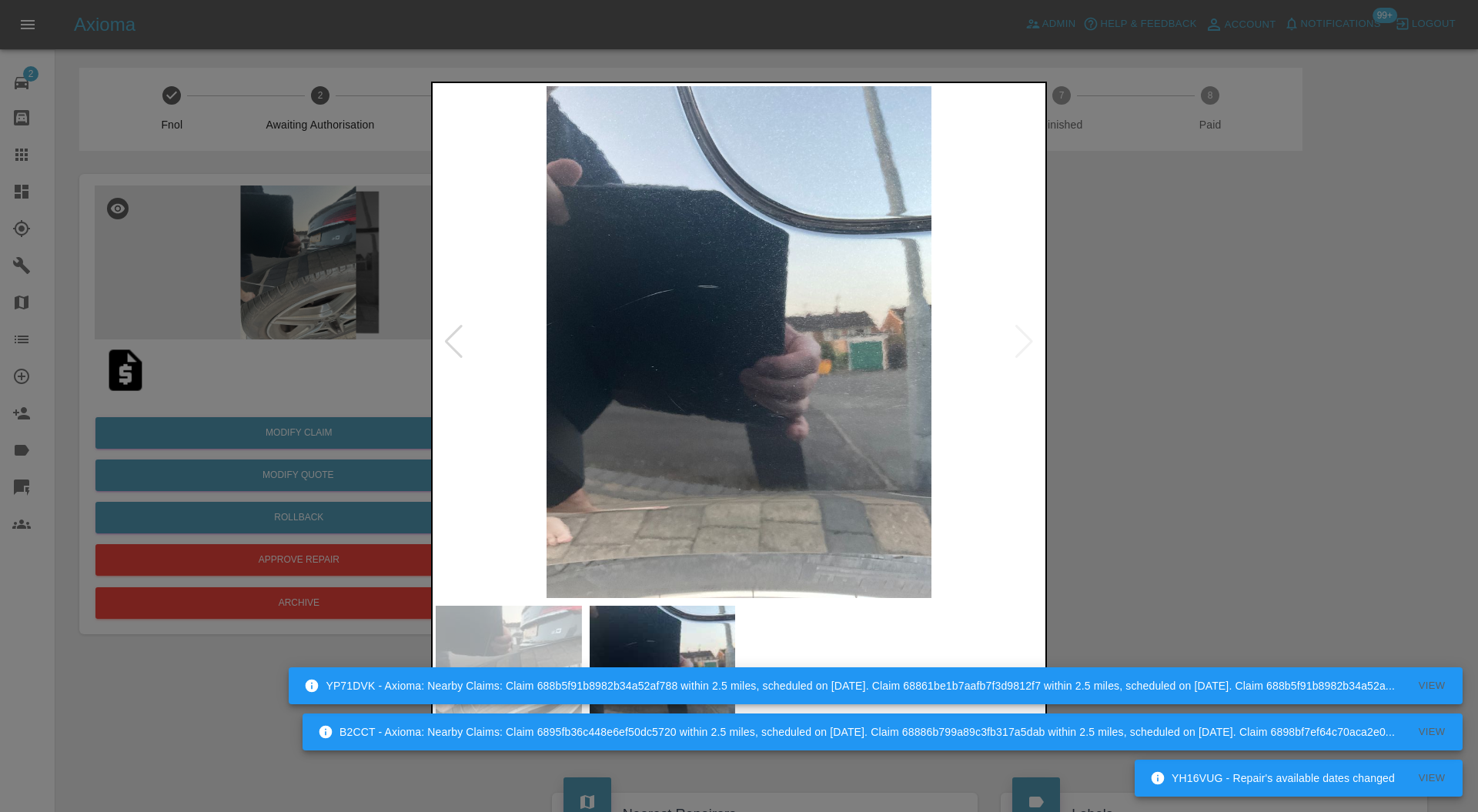
click at [1026, 346] on img at bounding box center [739, 343] width 606 height 512
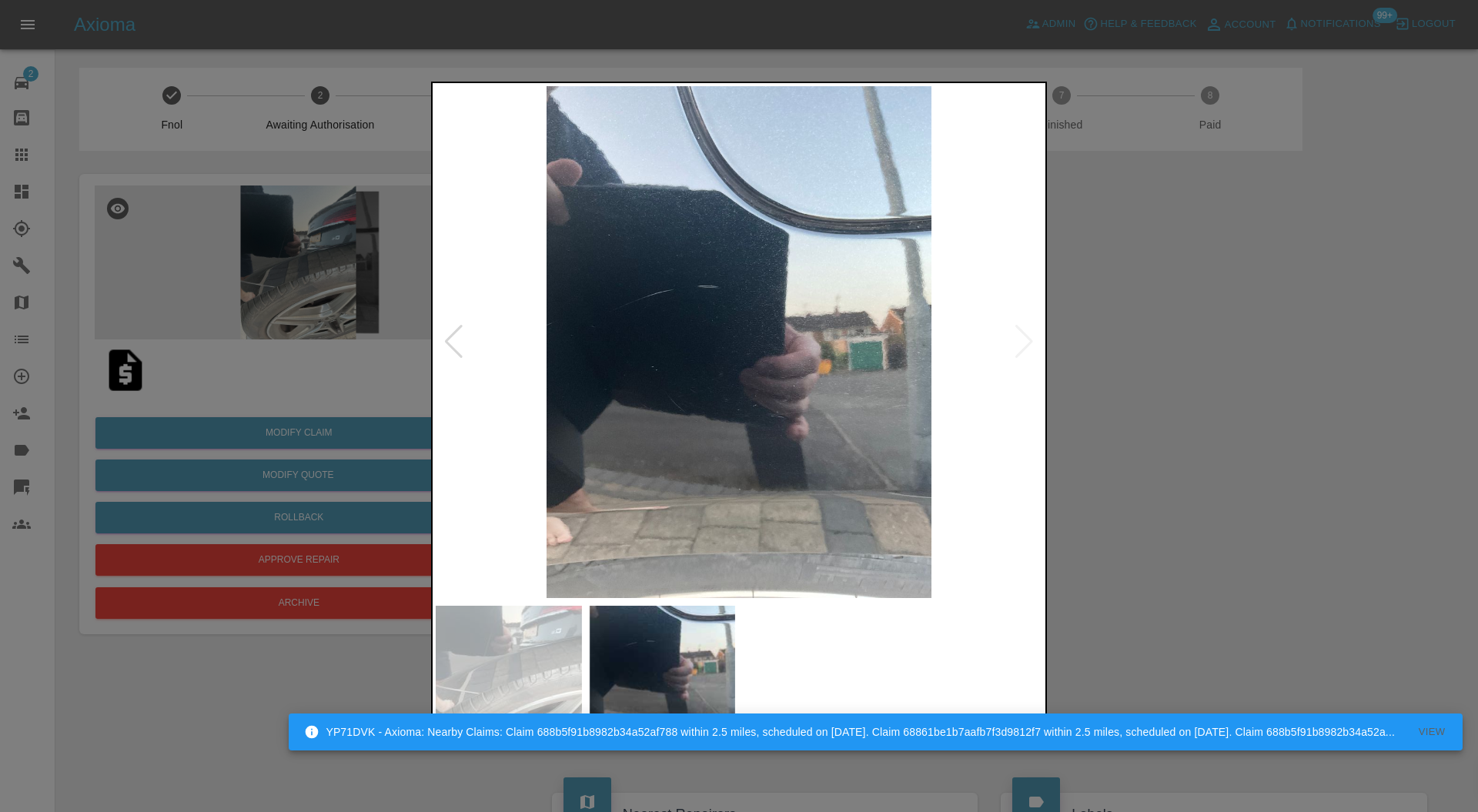
click at [1219, 333] on div at bounding box center [739, 406] width 1478 height 812
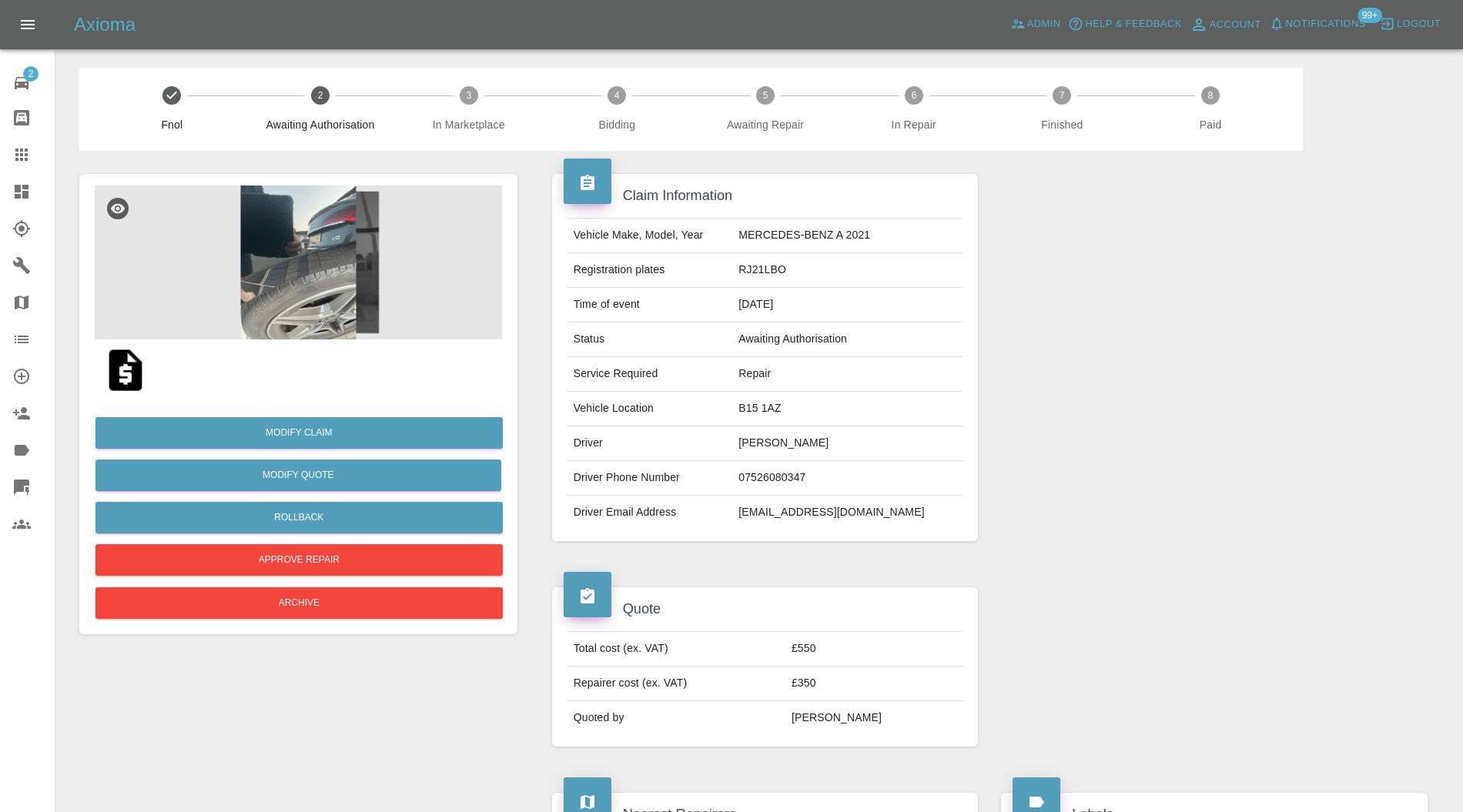
click at [314, 285] on img at bounding box center [298, 263] width 407 height 154
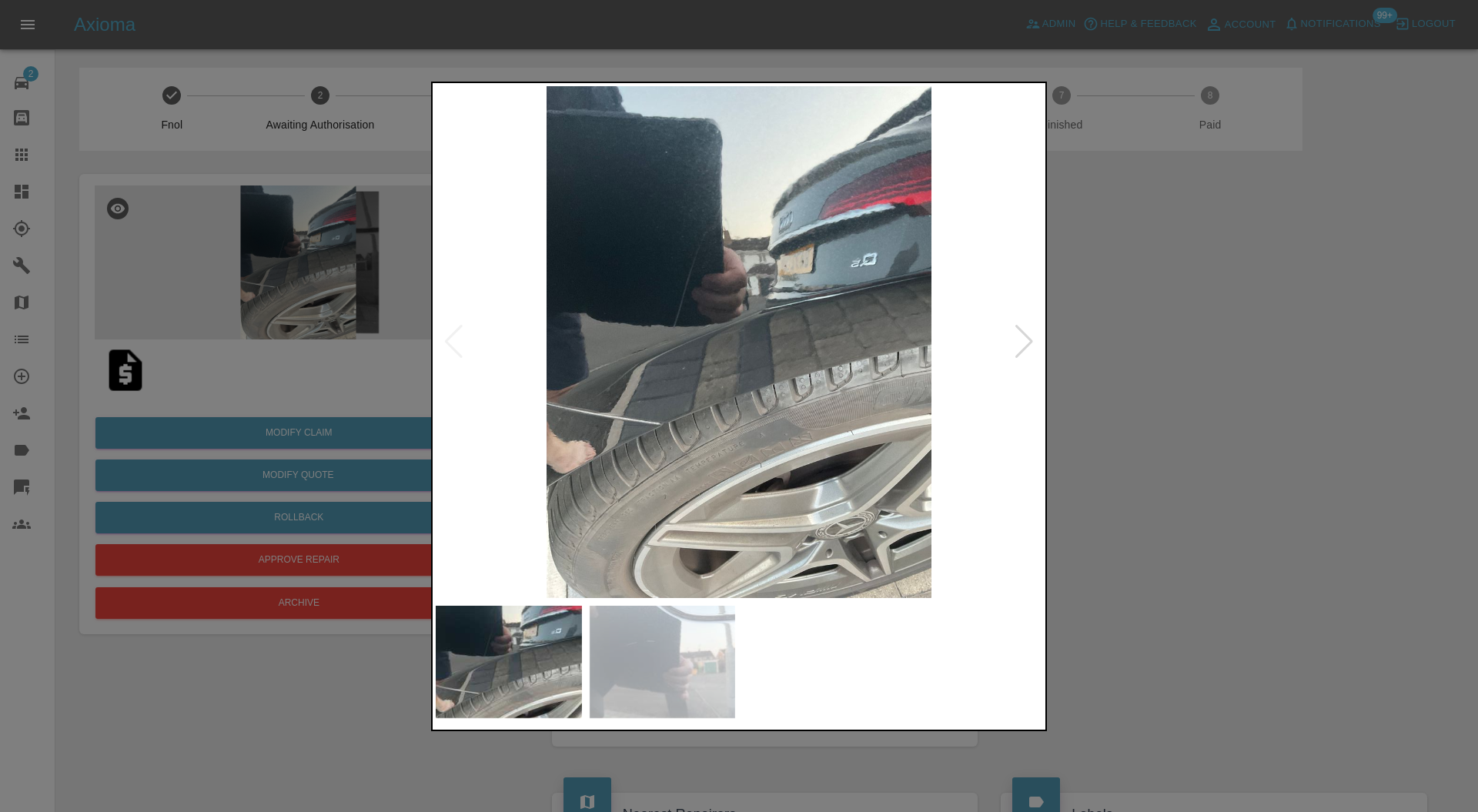
click at [1095, 335] on div at bounding box center [739, 406] width 1478 height 812
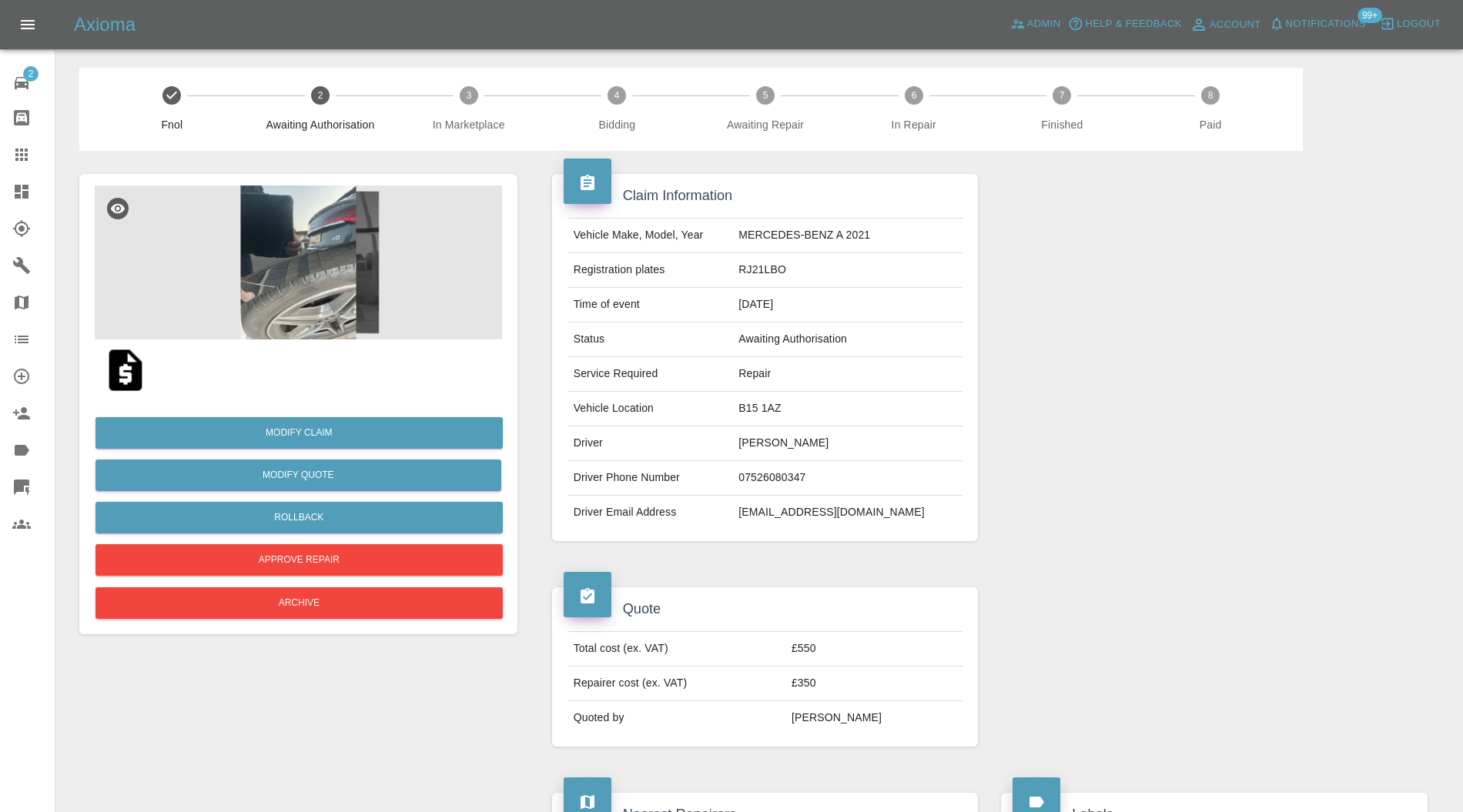
click at [129, 381] on img at bounding box center [125, 370] width 50 height 50
click at [303, 228] on img at bounding box center [298, 263] width 407 height 154
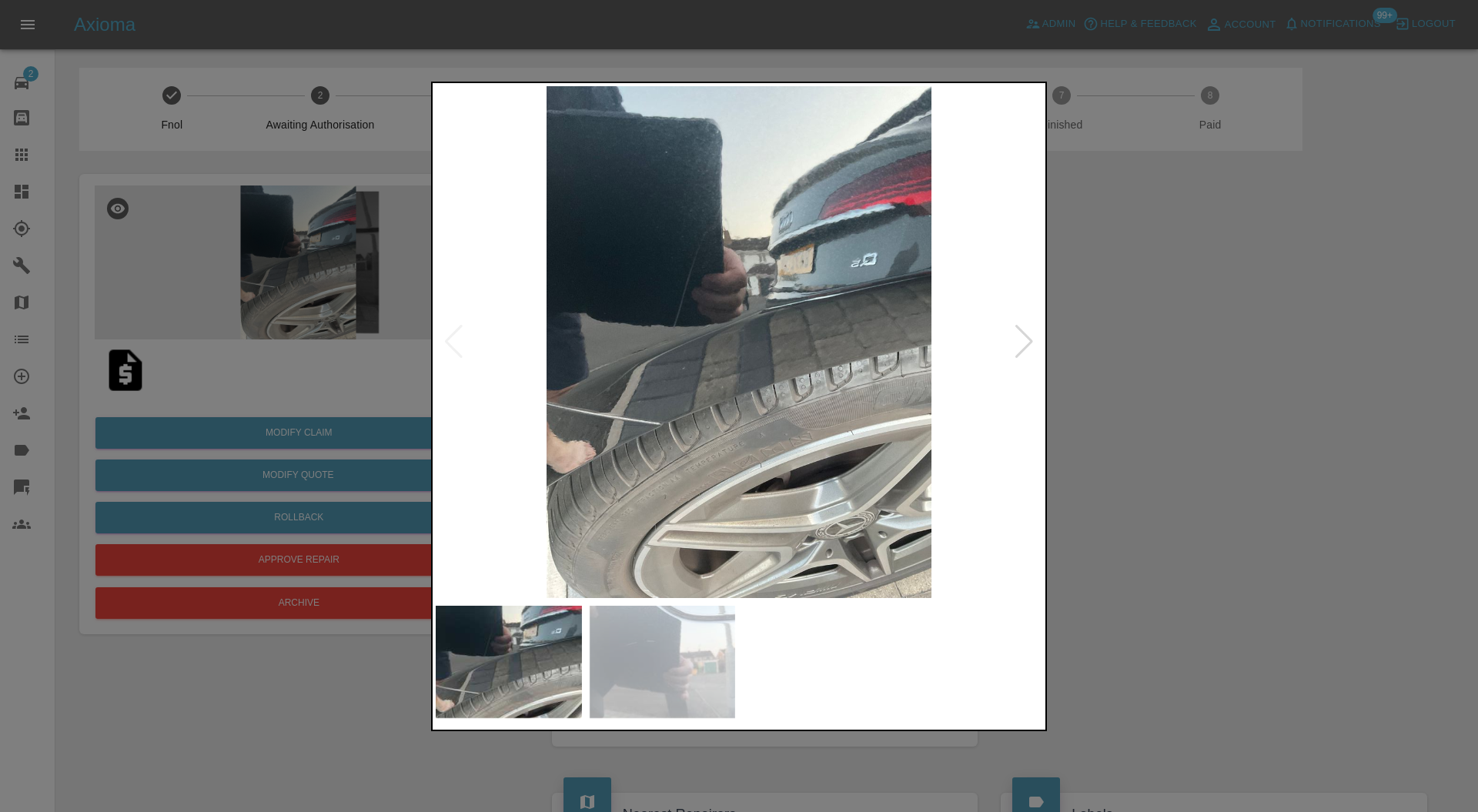
click at [690, 303] on img at bounding box center [739, 343] width 606 height 512
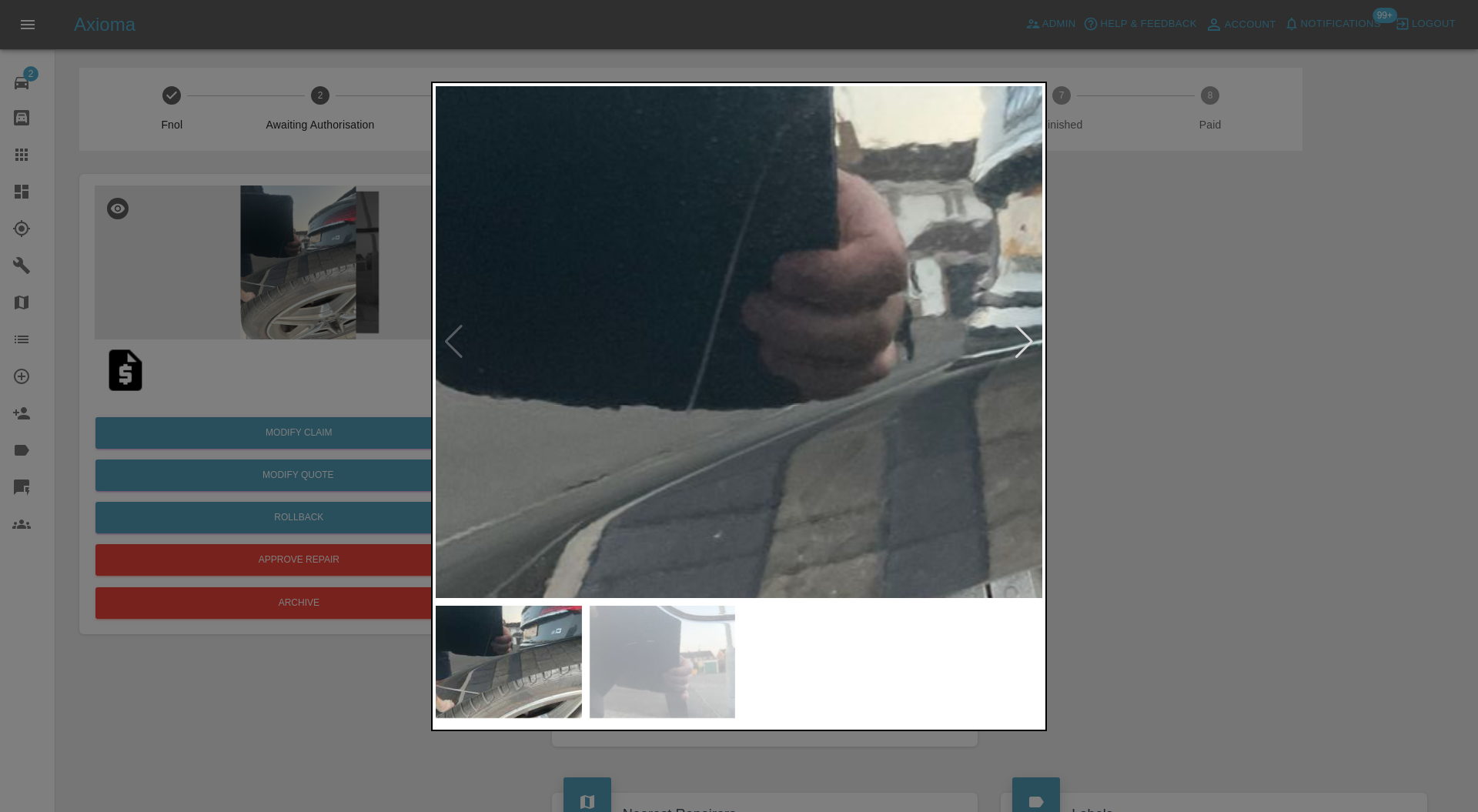
click at [779, 316] on img at bounding box center [883, 457] width 1820 height 1537
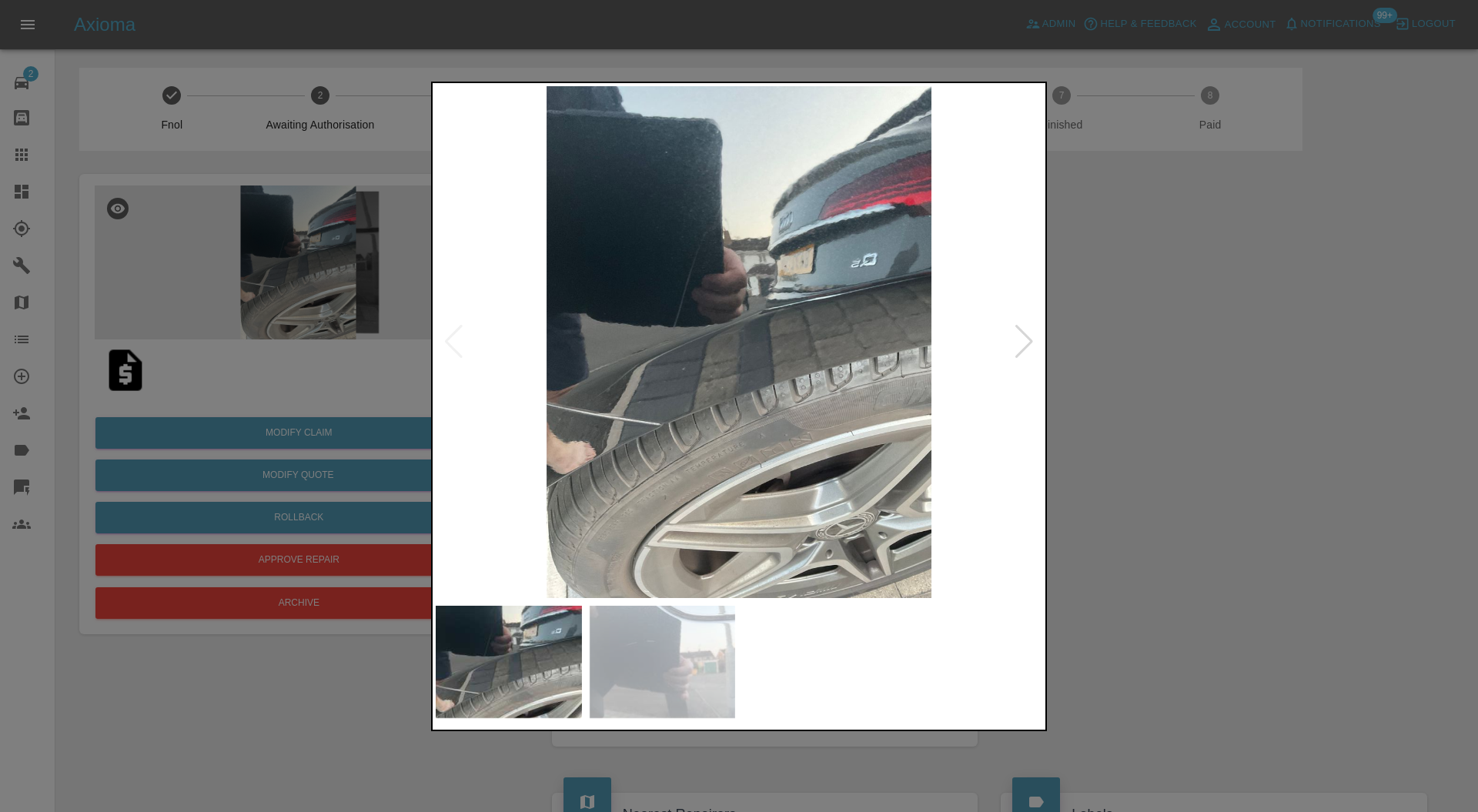
click at [1016, 343] on div at bounding box center [1024, 342] width 21 height 34
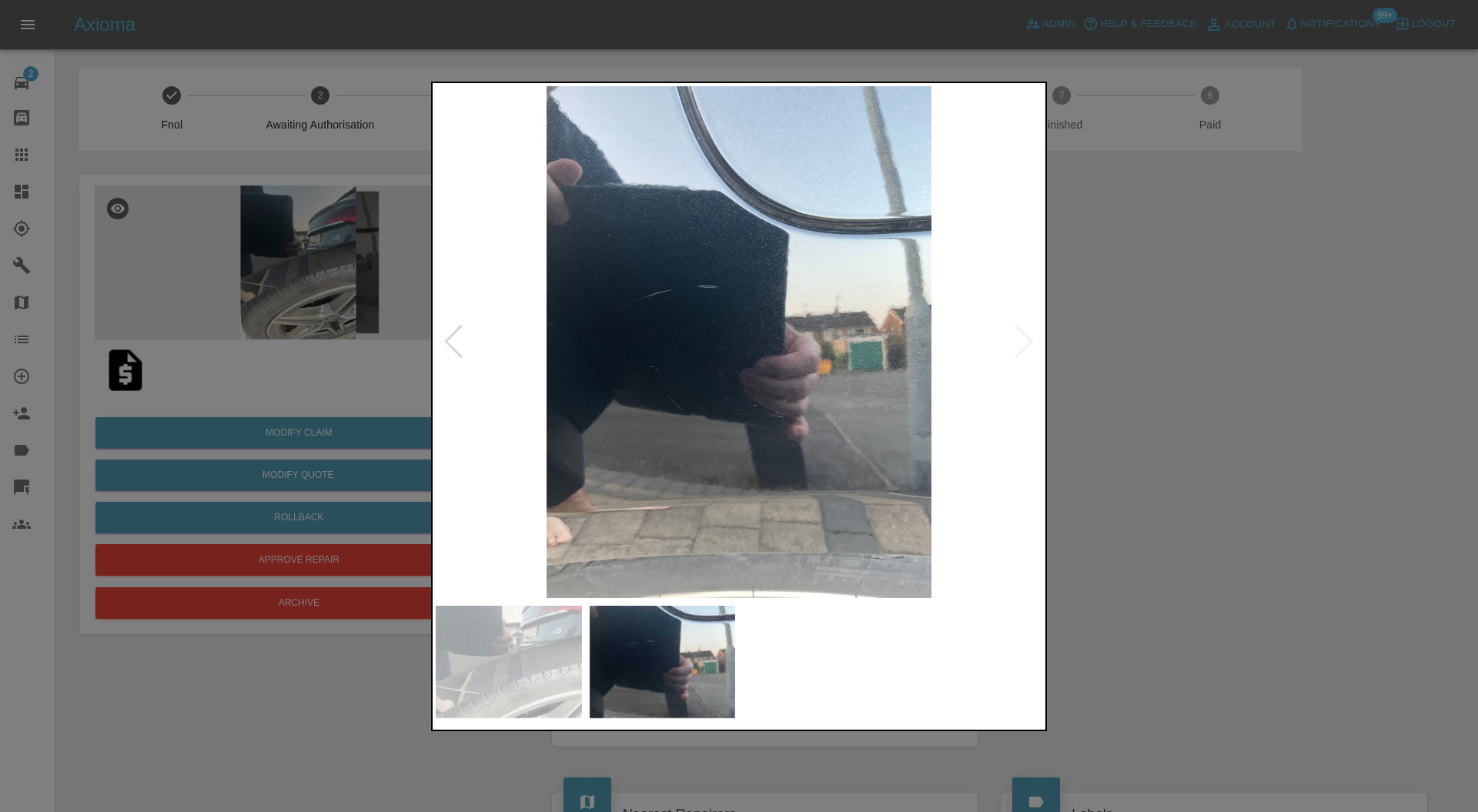
click at [721, 320] on img at bounding box center [739, 343] width 606 height 512
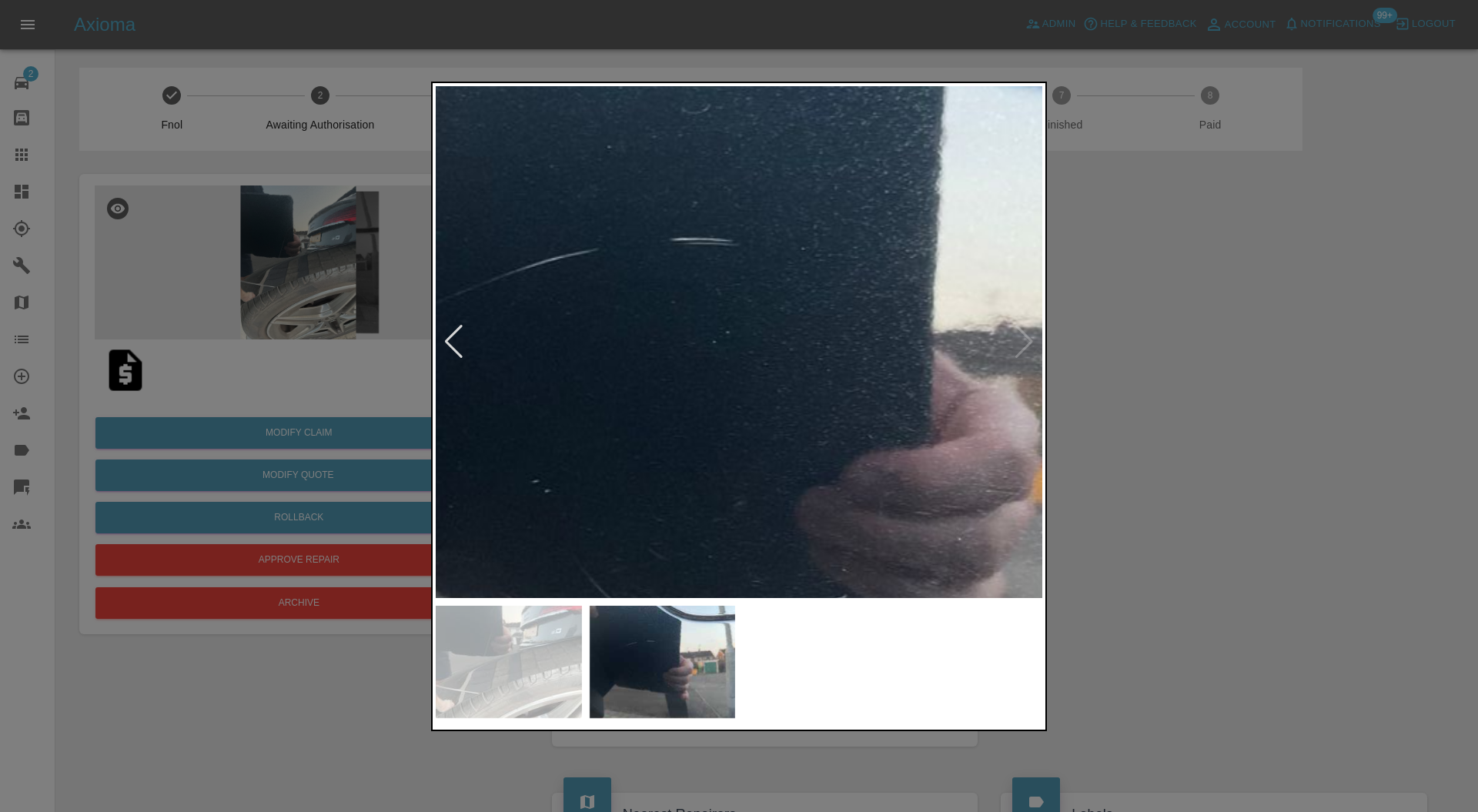
click at [721, 320] on img at bounding box center [794, 407] width 1820 height 1537
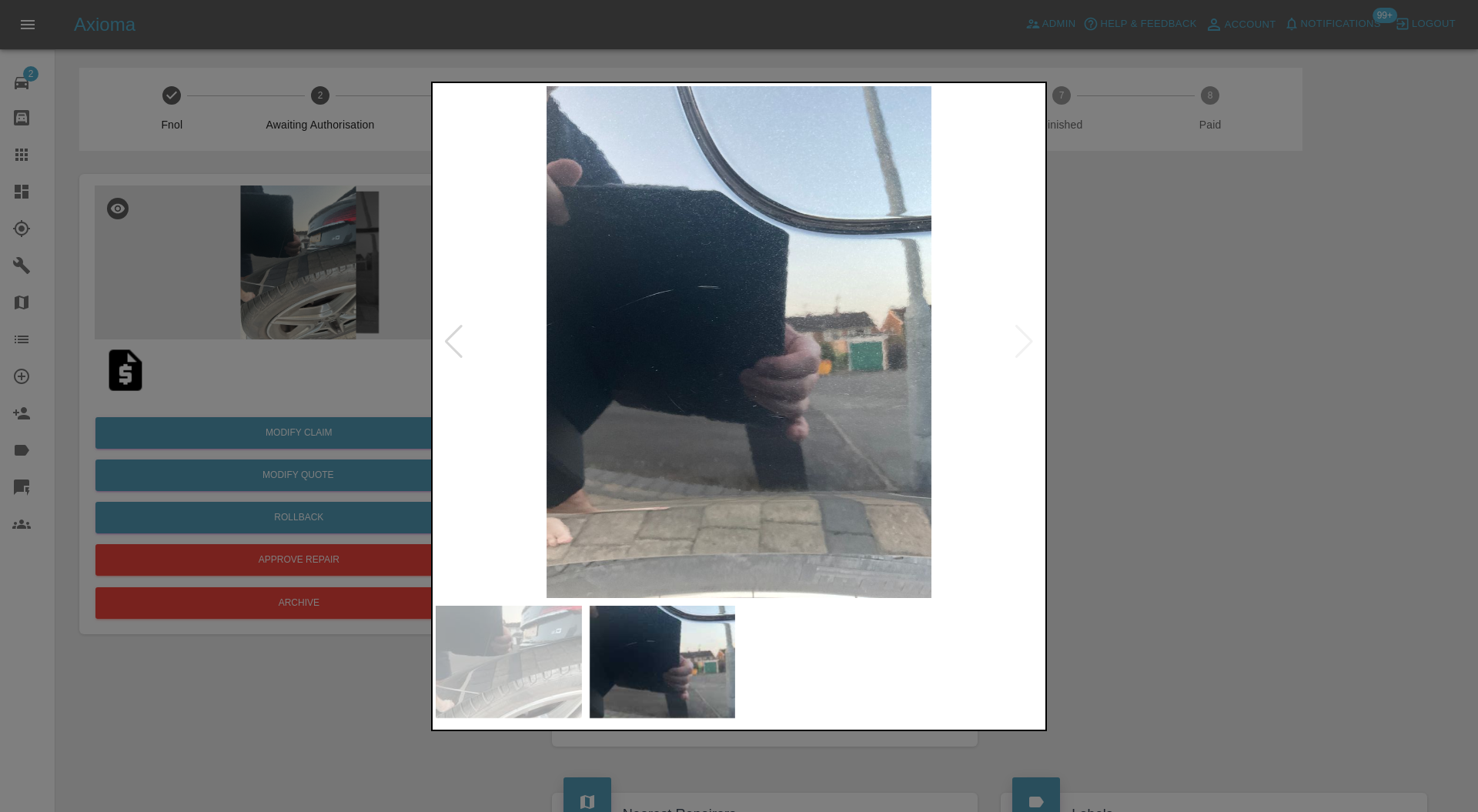
click at [1144, 364] on div at bounding box center [739, 406] width 1478 height 812
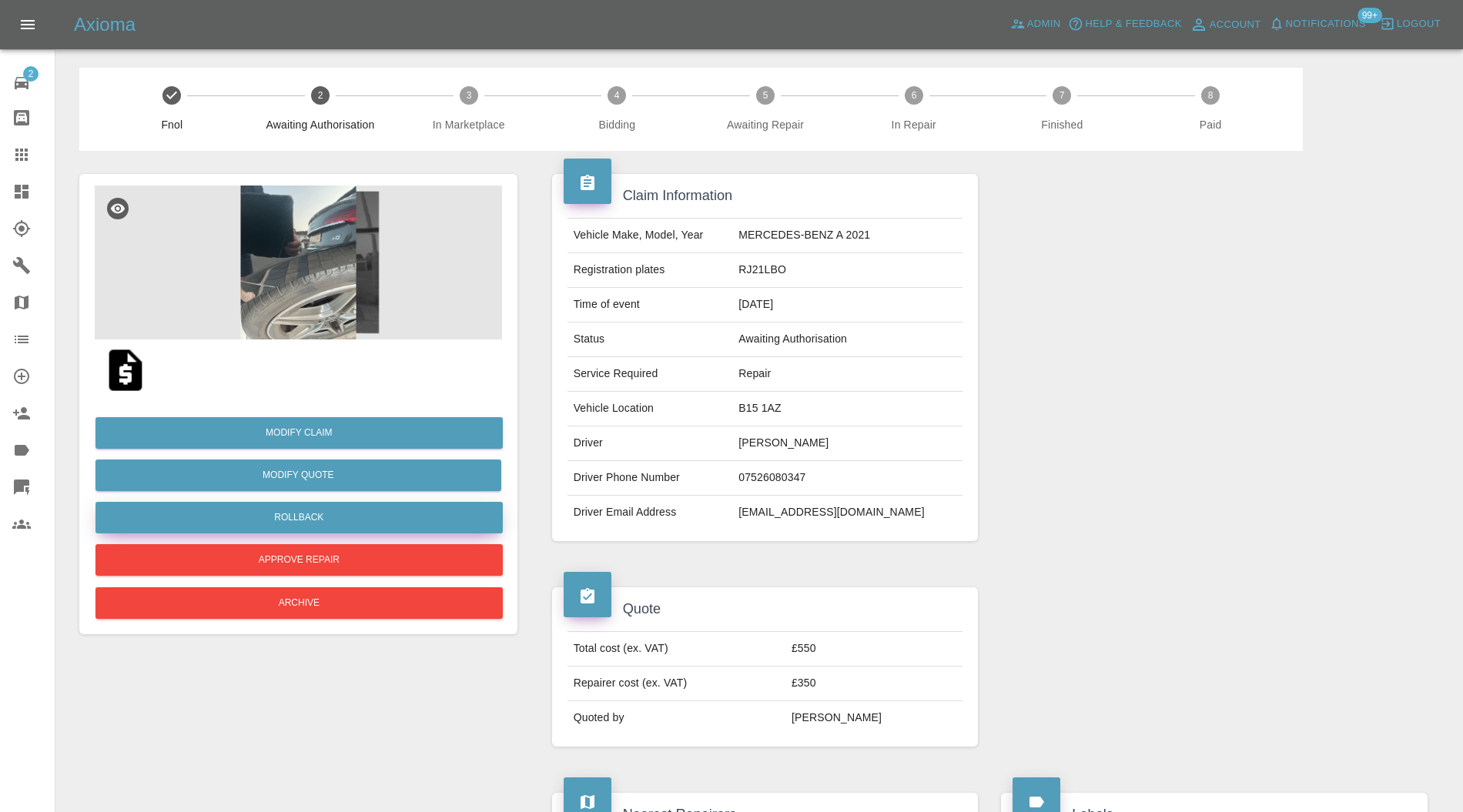
click at [443, 505] on button "Rollback" at bounding box center [299, 517] width 407 height 32
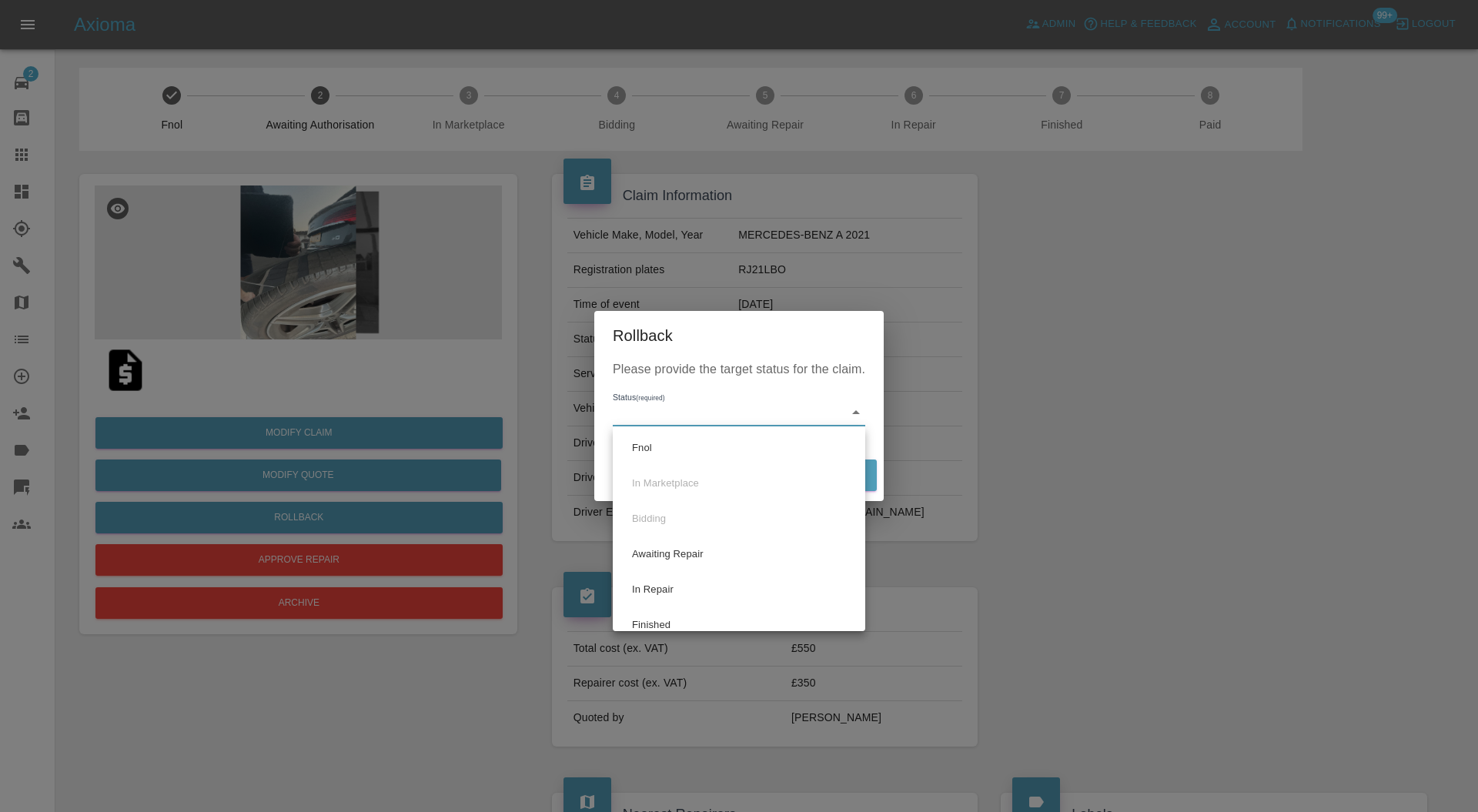
click at [728, 438] on li "Fnol" at bounding box center [739, 448] width 245 height 35
type input "fnol"
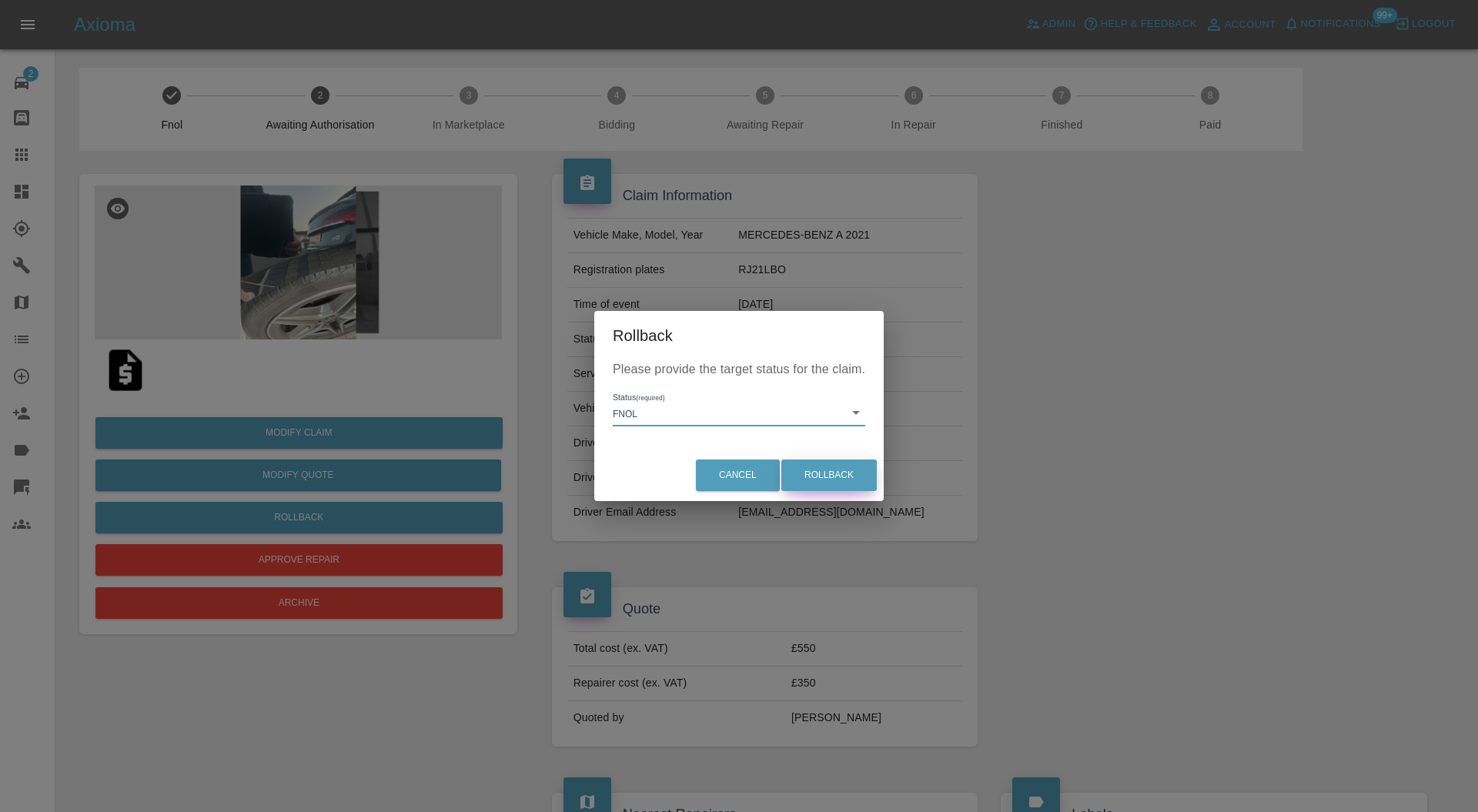
click at [853, 479] on button "Rollback" at bounding box center [829, 475] width 96 height 32
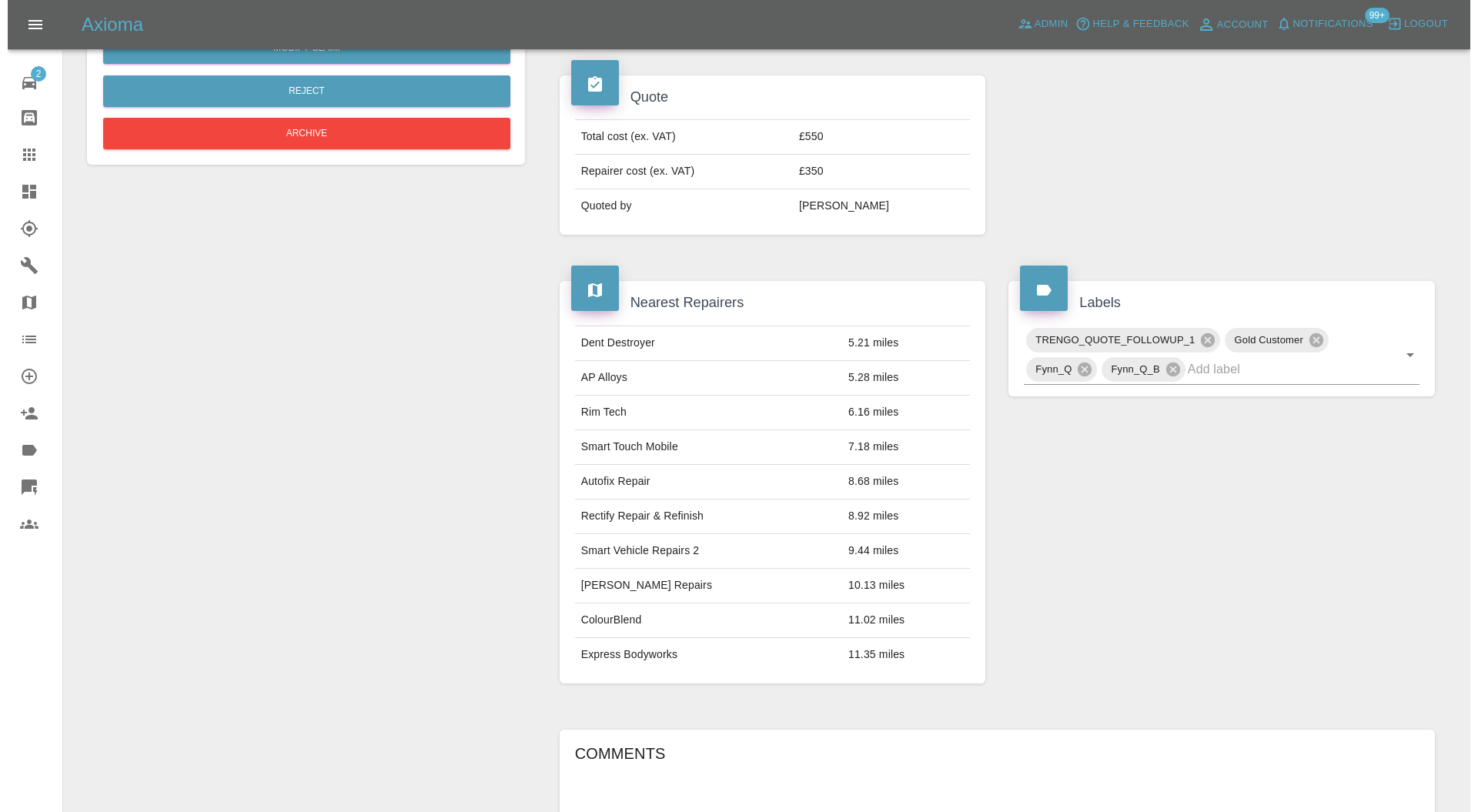
scroll to position [884, 0]
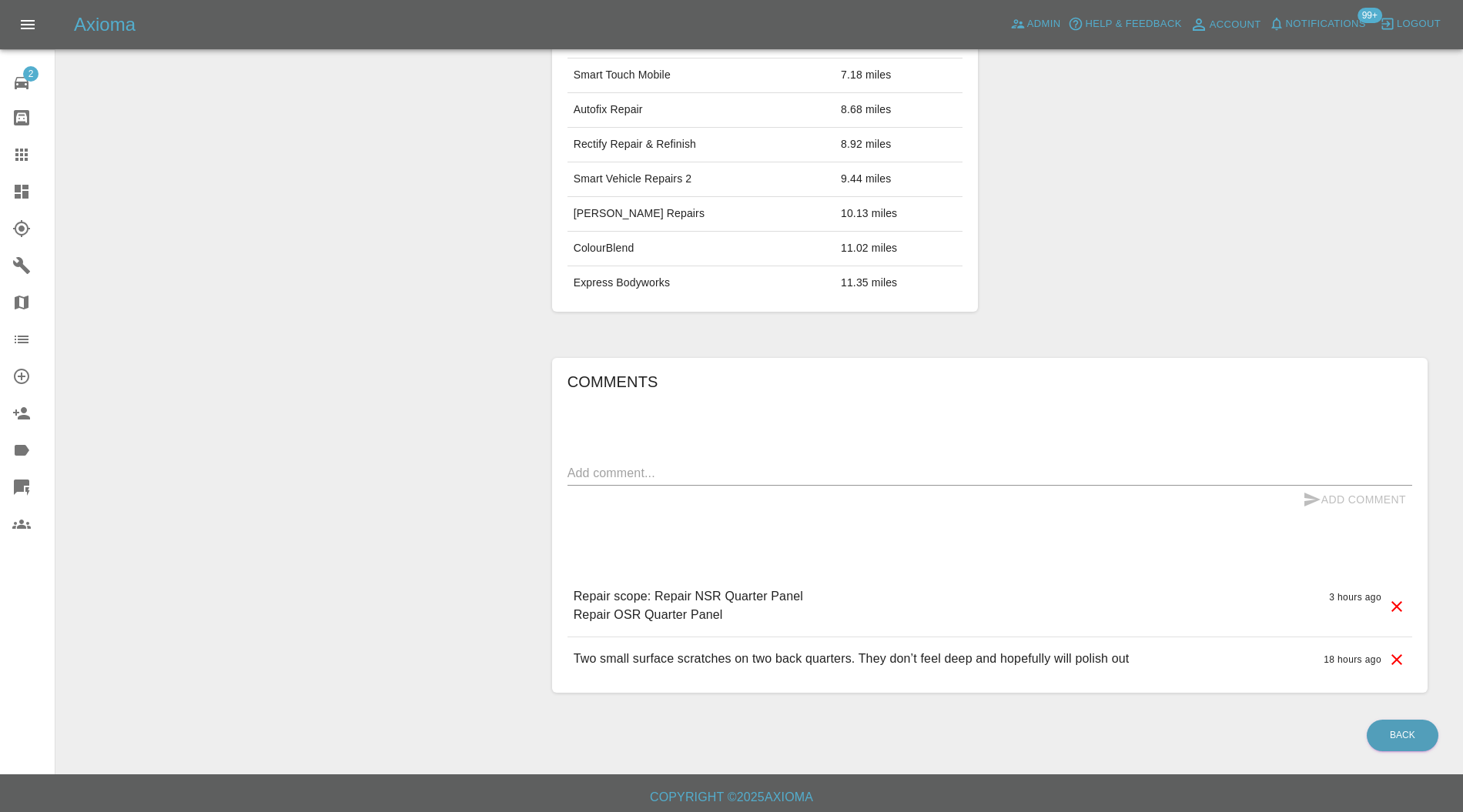
click at [1393, 601] on icon at bounding box center [1397, 606] width 11 height 11
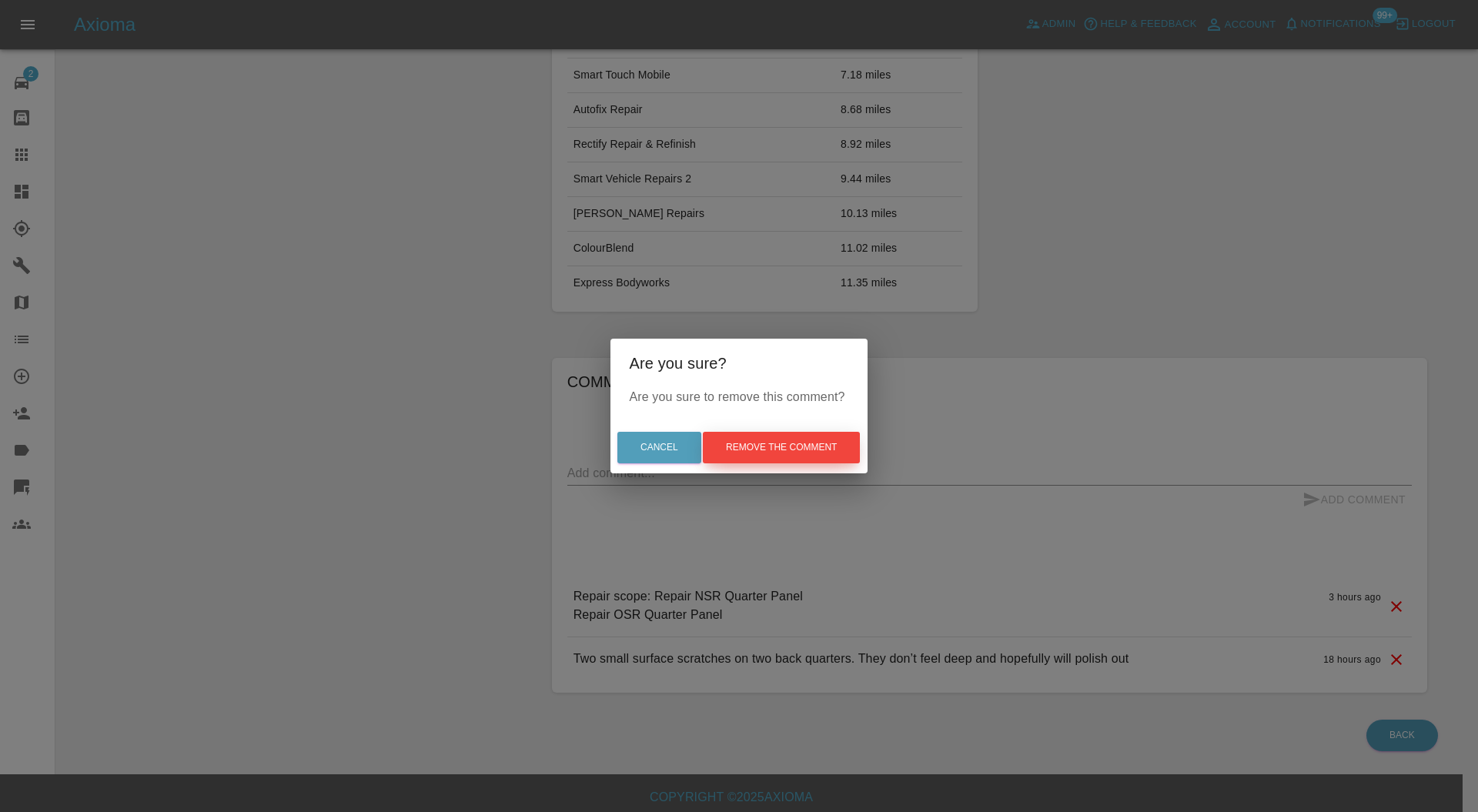
click at [822, 451] on button "Remove the comment" at bounding box center [781, 448] width 157 height 32
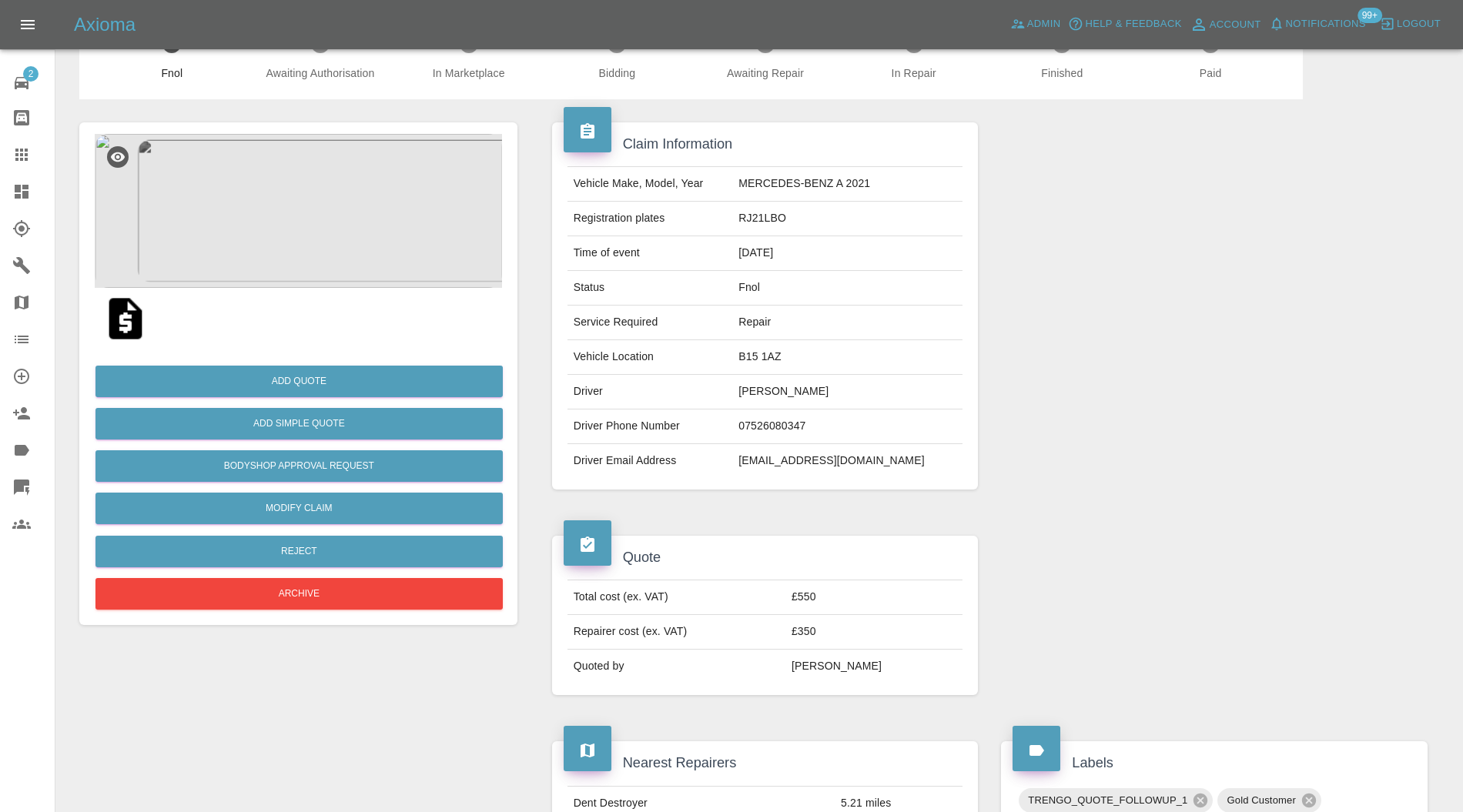
scroll to position [0, 0]
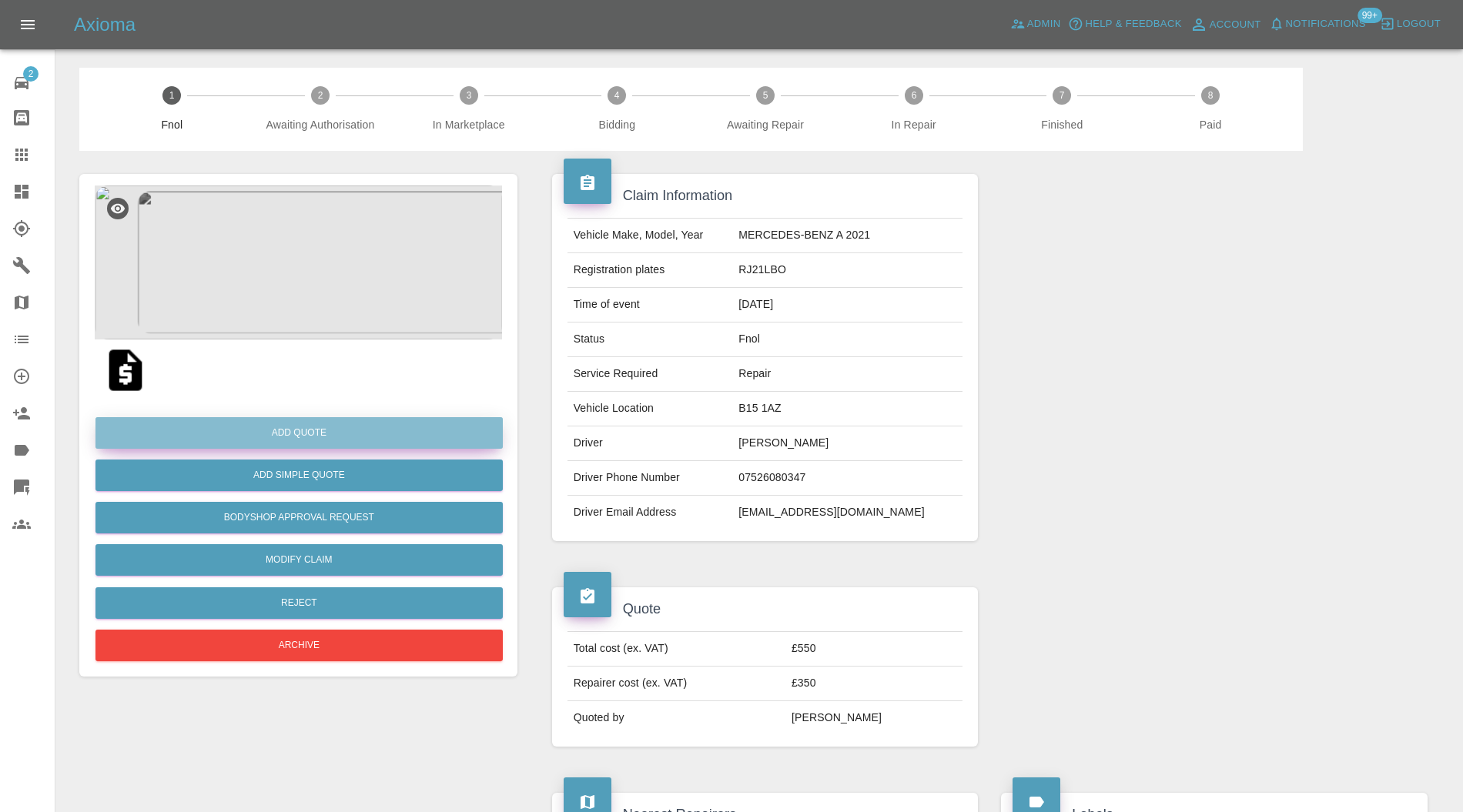
click at [294, 438] on button "Add Quote" at bounding box center [299, 433] width 407 height 32
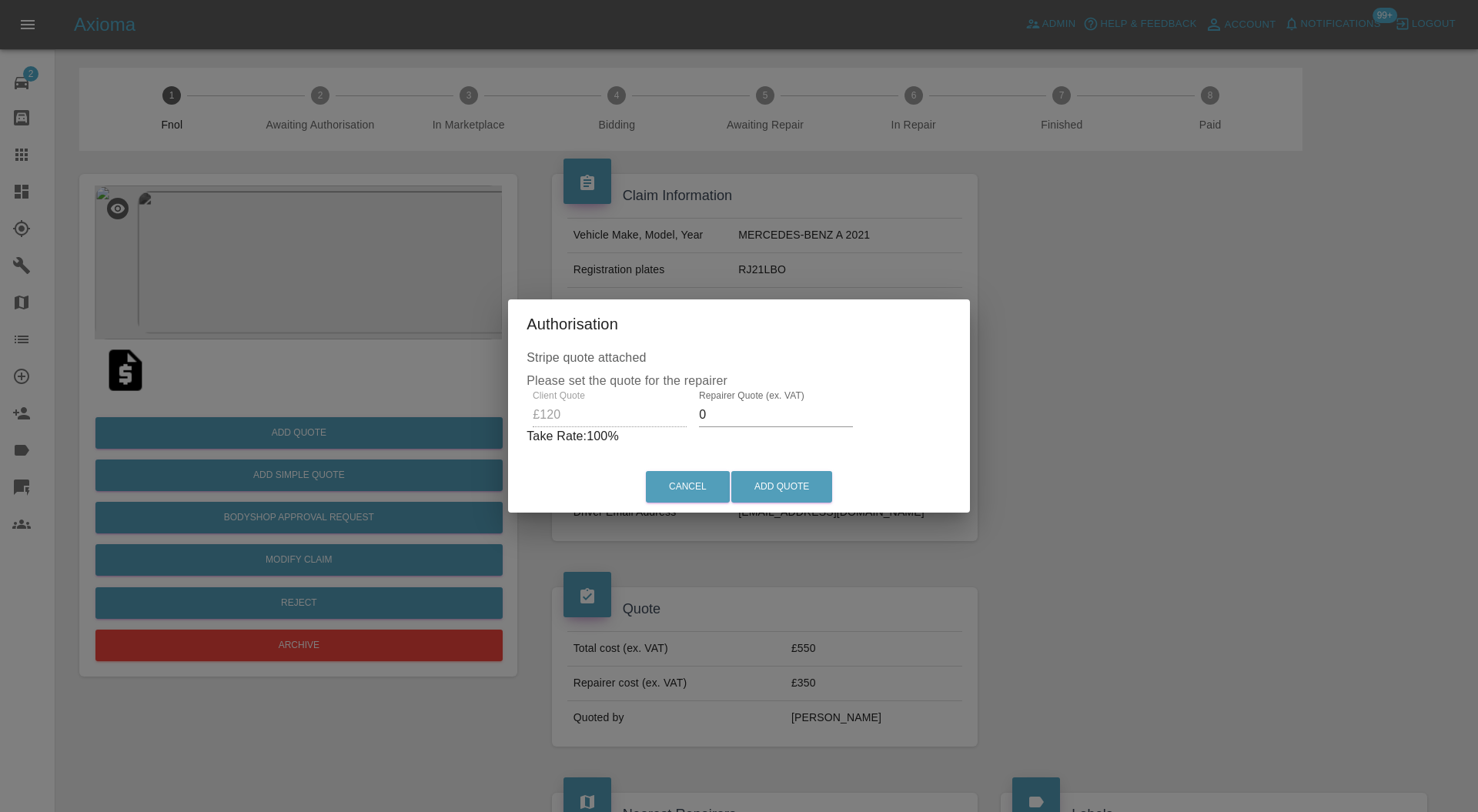
click at [801, 411] on input "0" at bounding box center [776, 414] width 154 height 24
type input "75"
click at [797, 480] on button "Add Quote" at bounding box center [782, 486] width 101 height 32
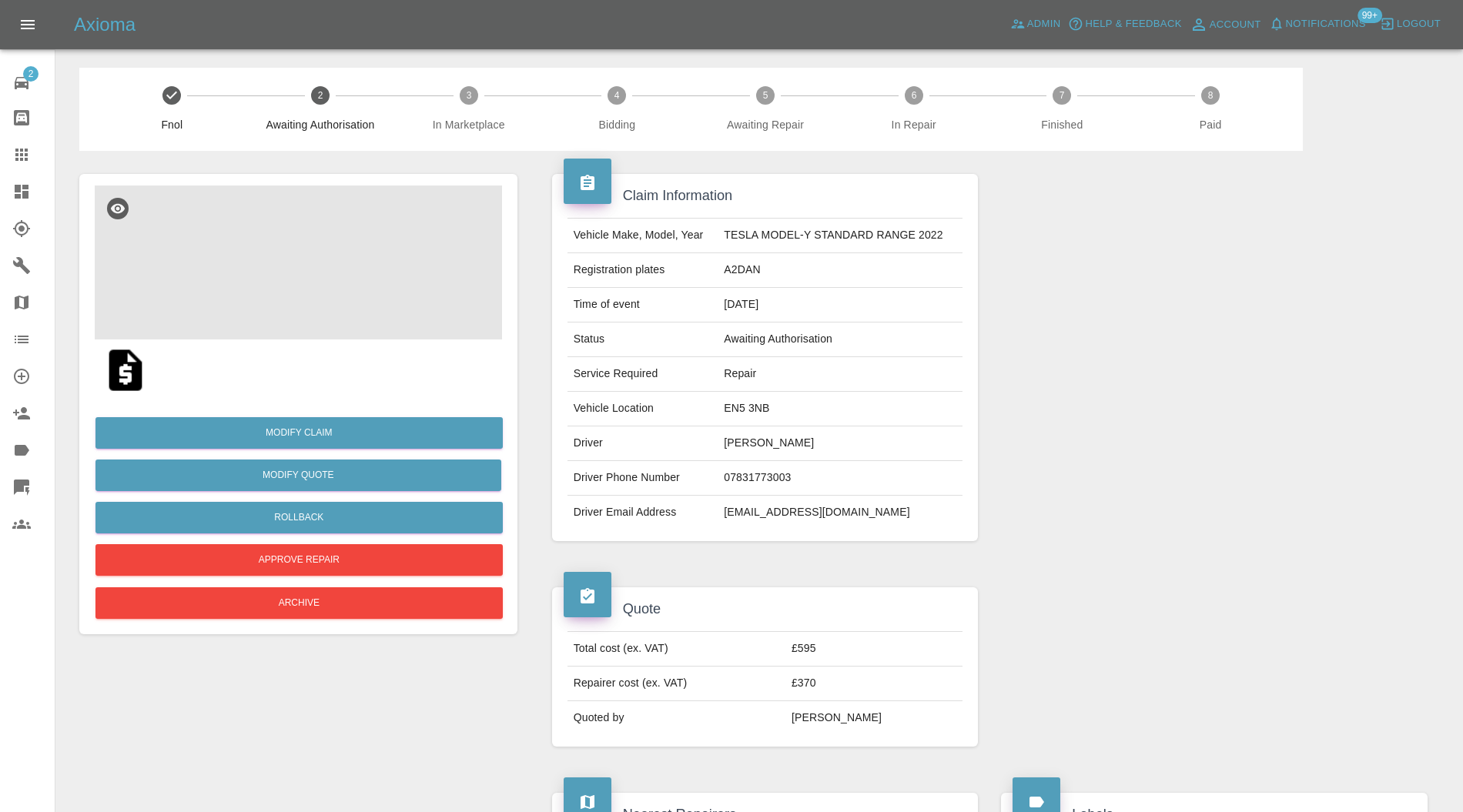
click at [334, 307] on img at bounding box center [298, 263] width 407 height 154
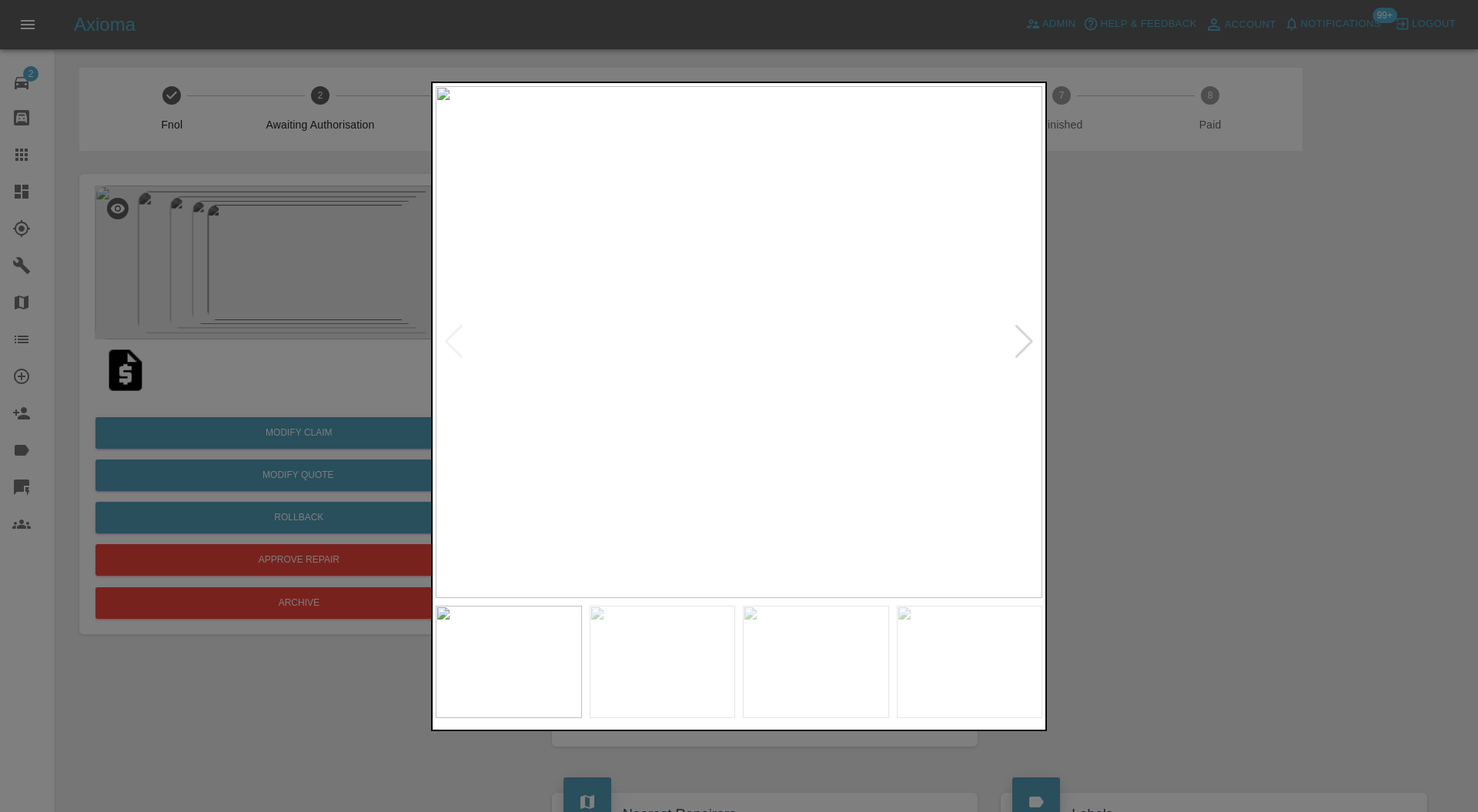
click at [1033, 338] on div at bounding box center [1024, 342] width 21 height 34
click at [458, 334] on div at bounding box center [454, 342] width 21 height 34
click at [1017, 334] on div at bounding box center [1024, 342] width 21 height 34
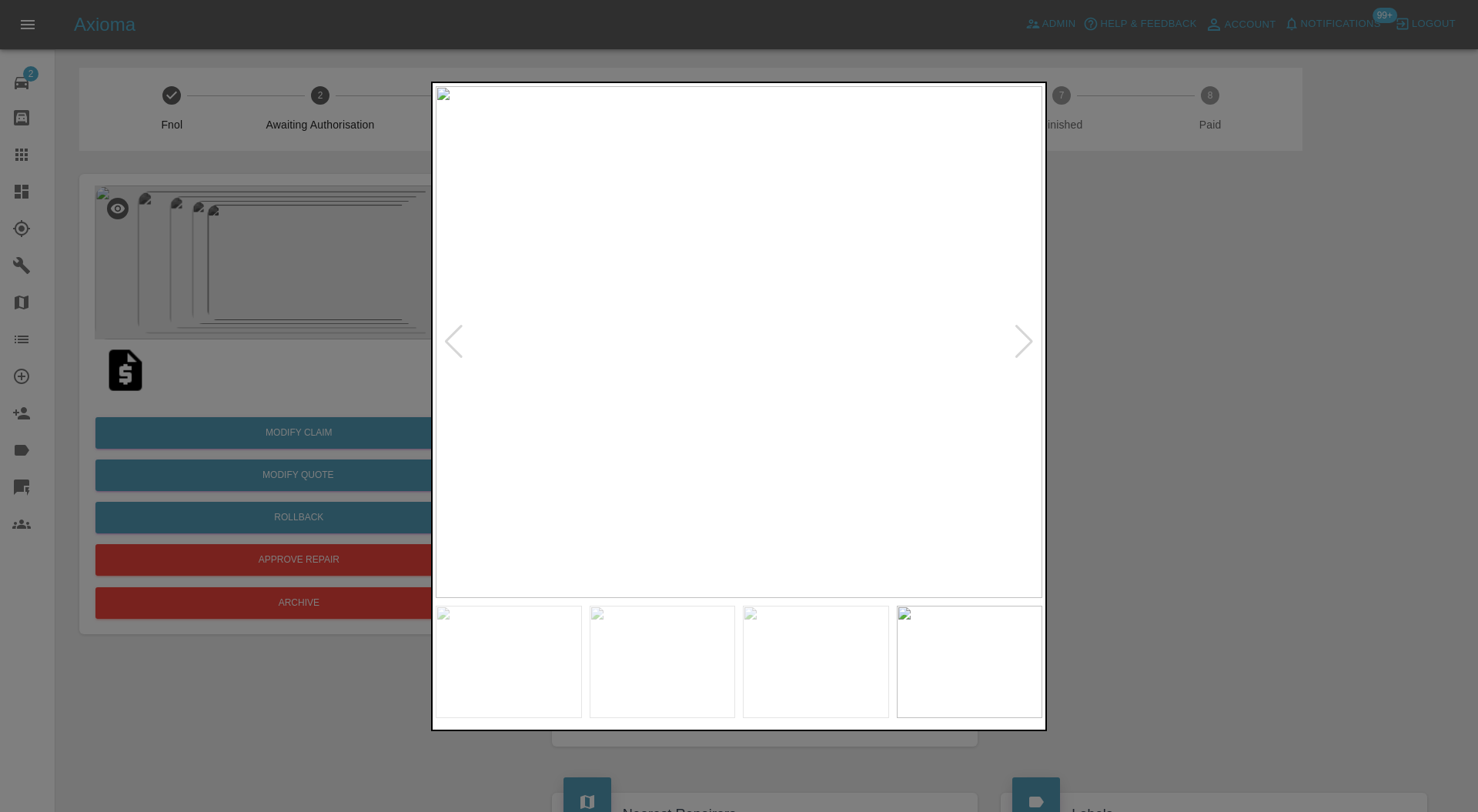
click at [1017, 334] on div at bounding box center [1024, 342] width 21 height 34
click at [1017, 334] on img at bounding box center [739, 343] width 606 height 512
click at [1101, 337] on div at bounding box center [739, 406] width 1478 height 812
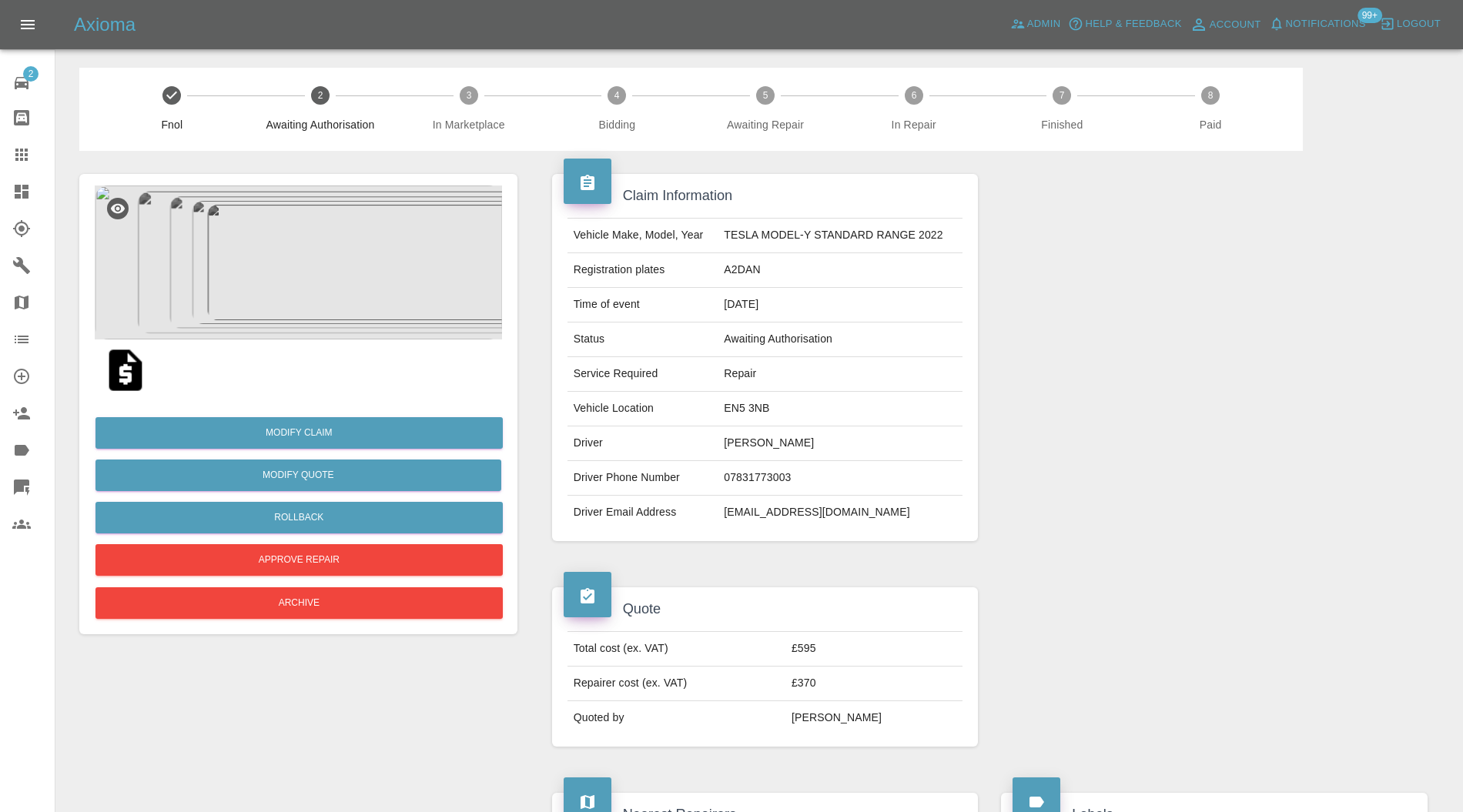
click at [303, 305] on img at bounding box center [298, 263] width 407 height 154
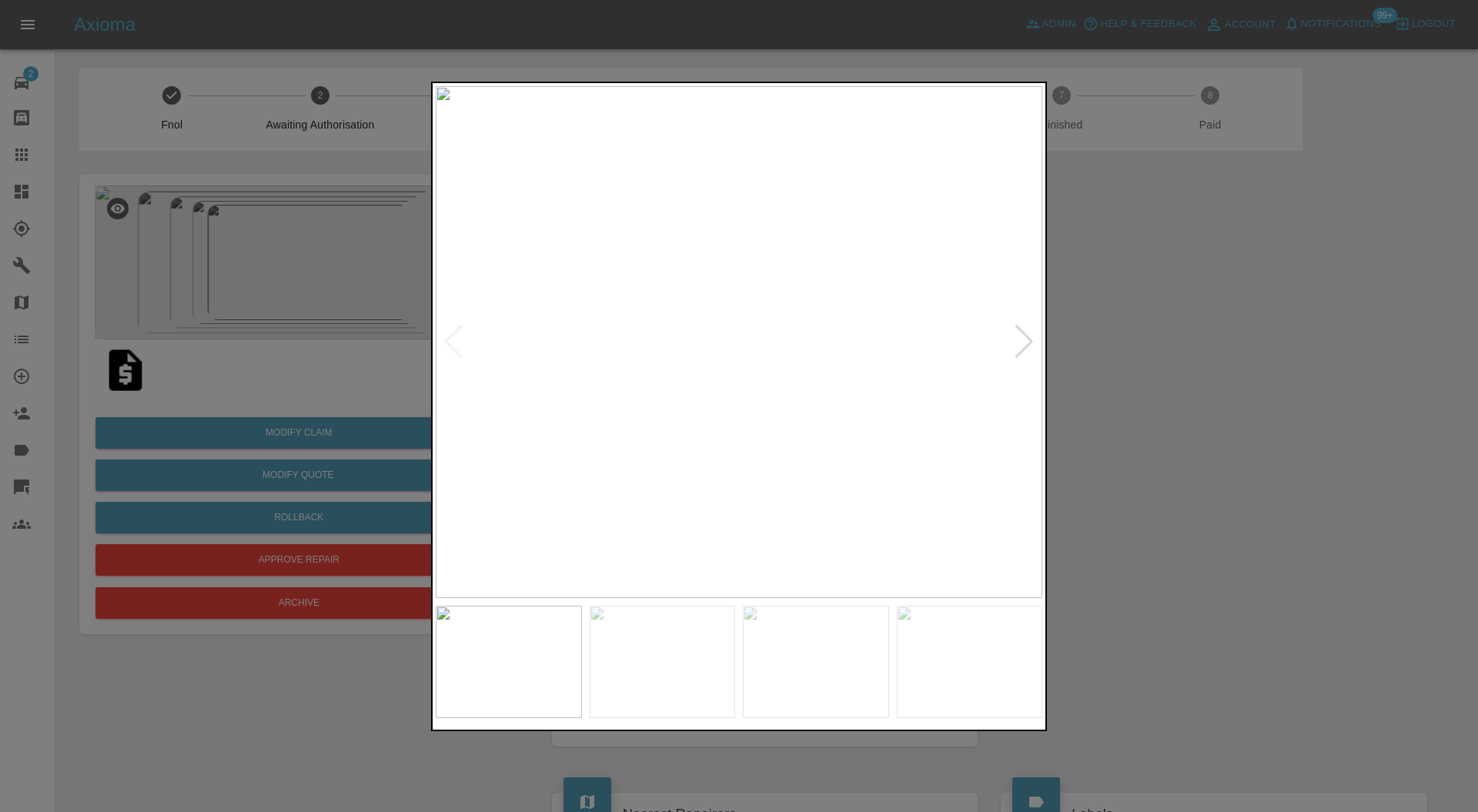
click at [1081, 355] on div at bounding box center [739, 406] width 1478 height 812
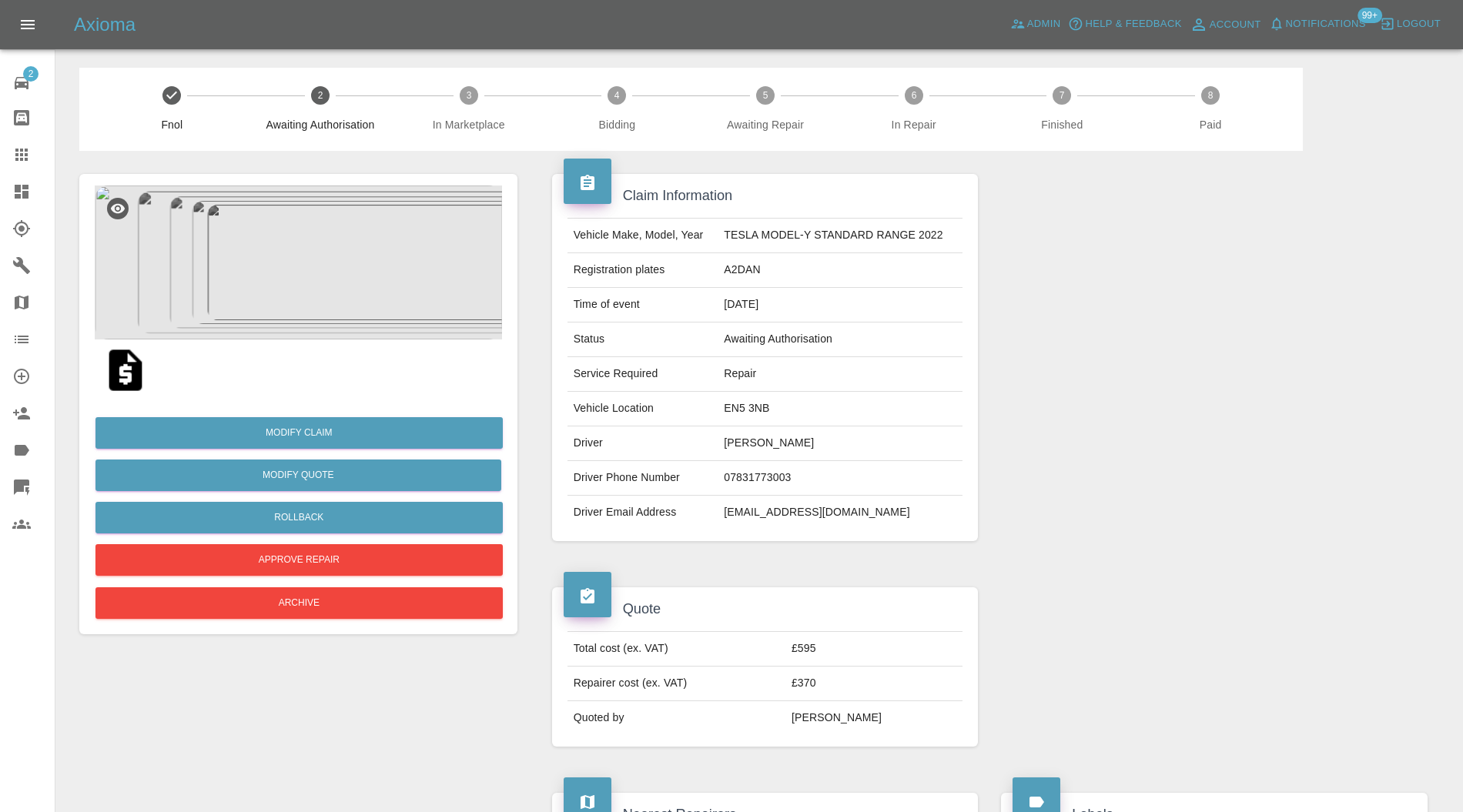
click at [347, 298] on img at bounding box center [298, 263] width 407 height 154
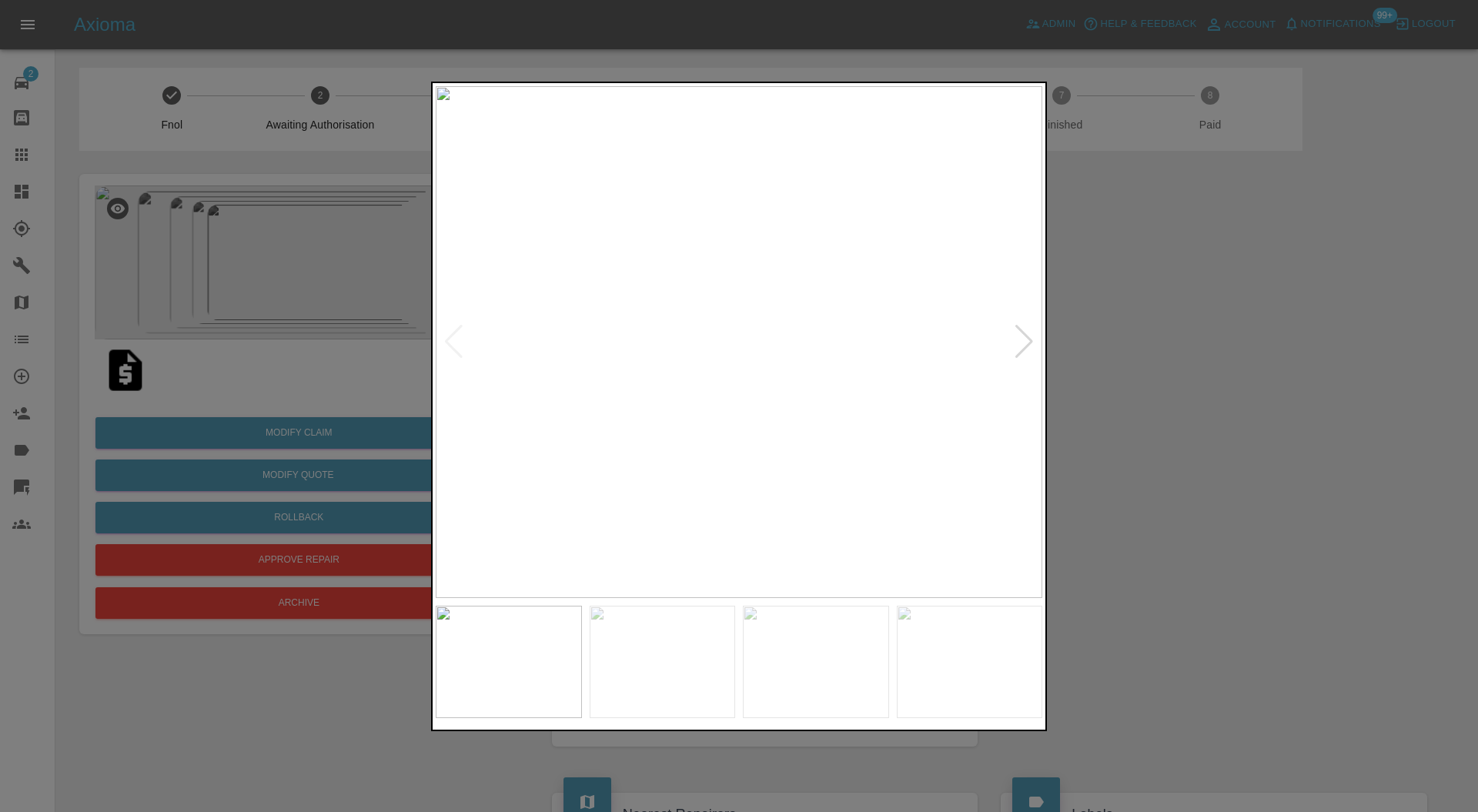
click at [1019, 337] on div at bounding box center [1024, 342] width 21 height 34
click at [1032, 338] on div at bounding box center [1024, 342] width 21 height 34
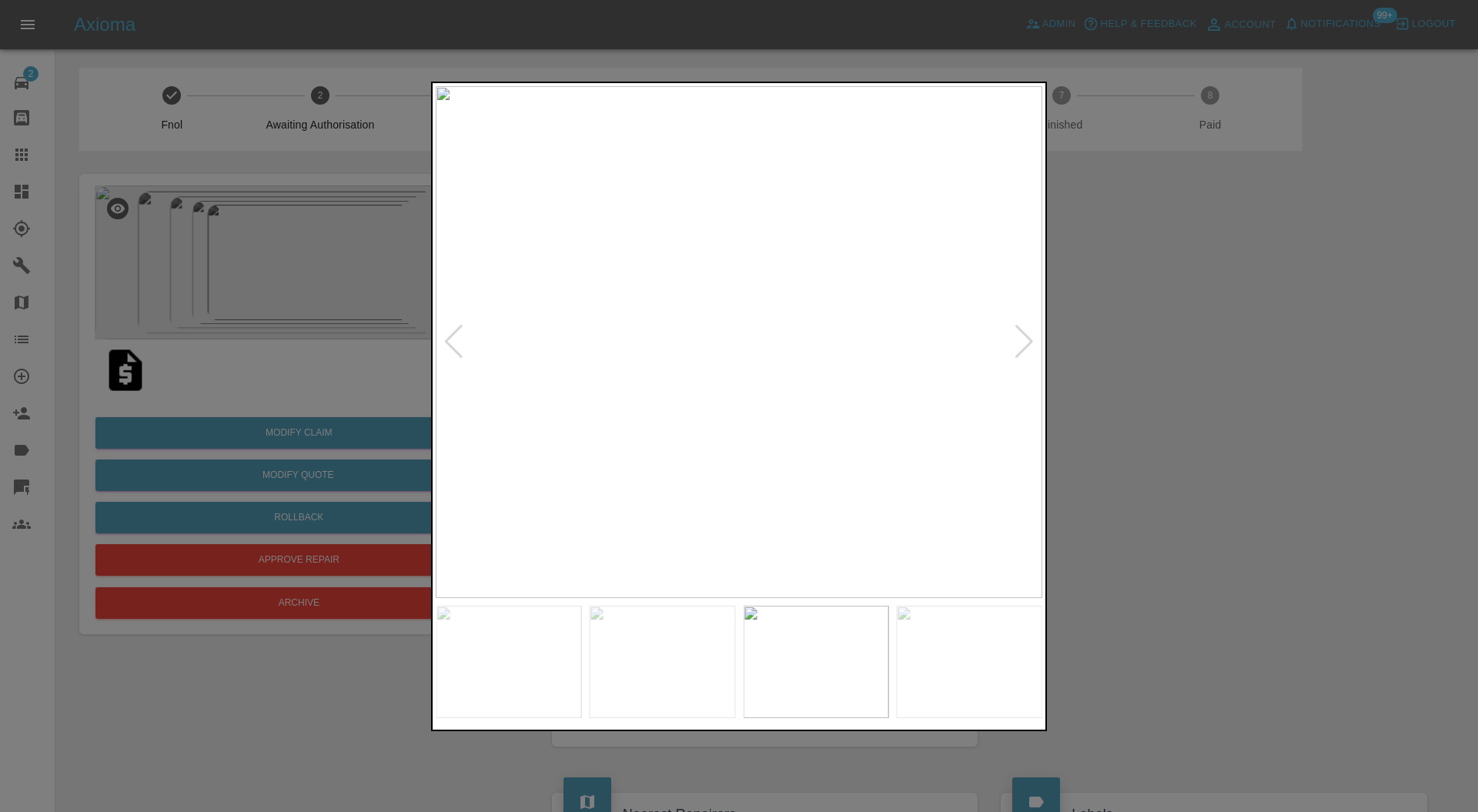
click at [1233, 338] on div at bounding box center [739, 406] width 1478 height 812
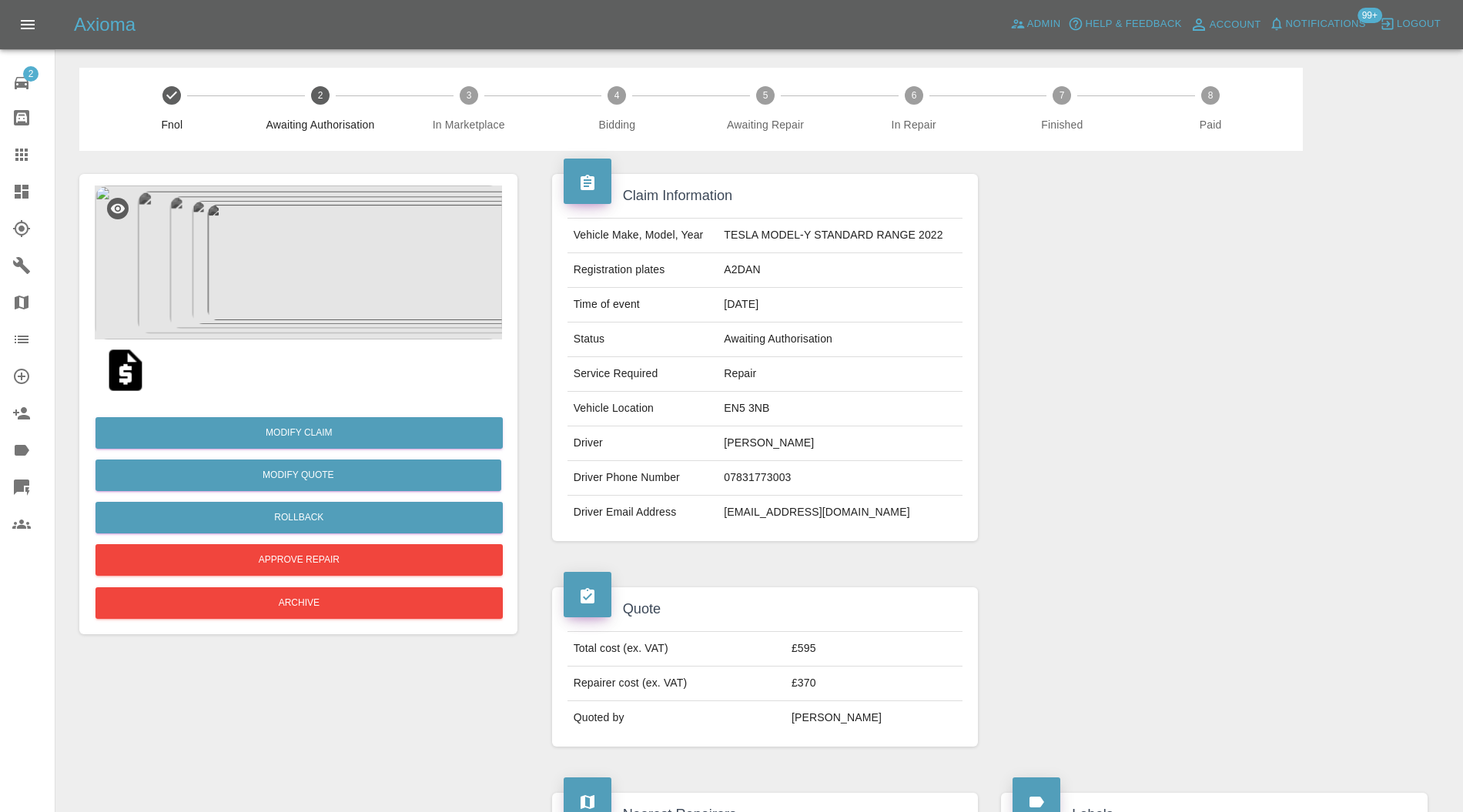
click at [286, 278] on img at bounding box center [298, 263] width 407 height 154
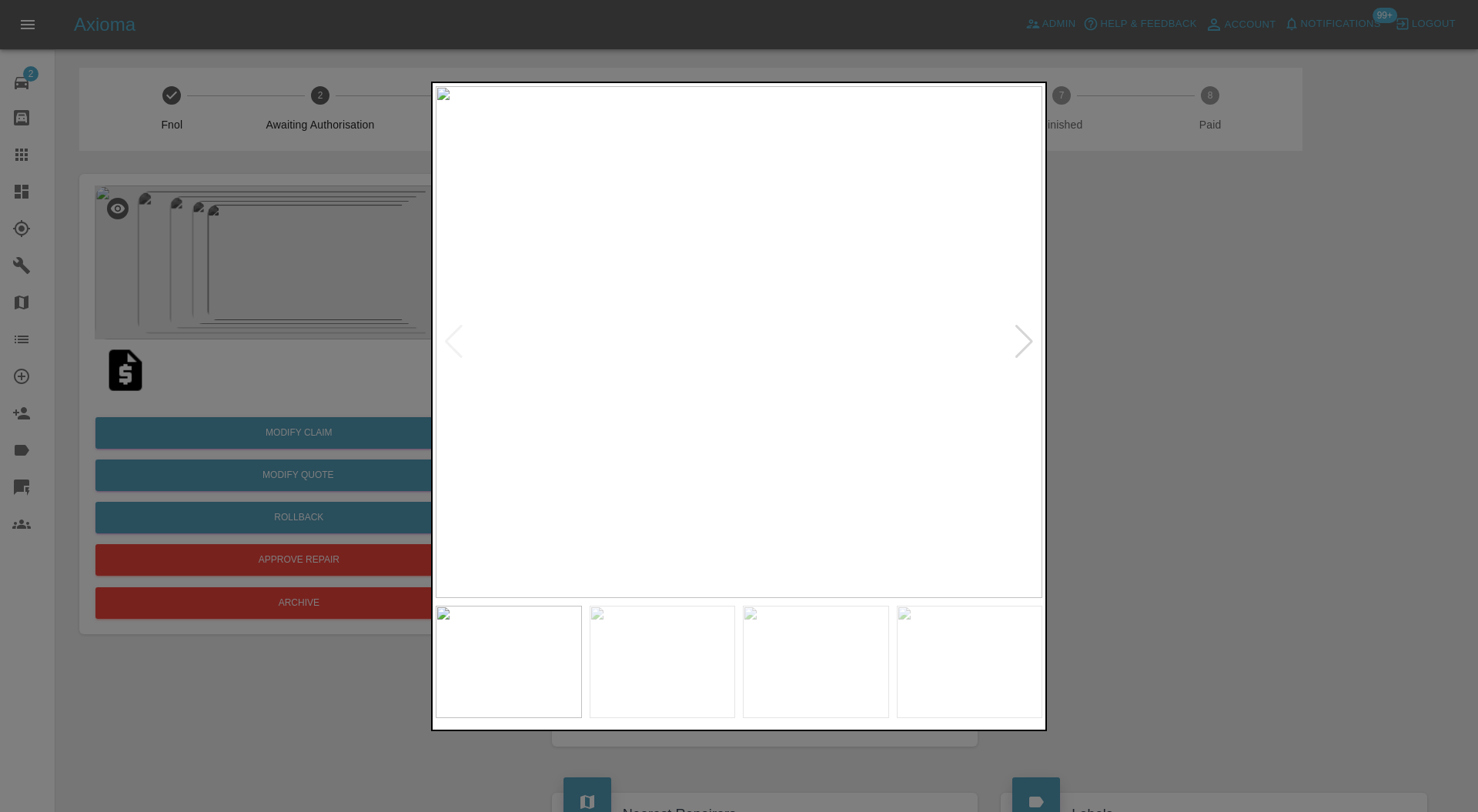
click at [1218, 349] on div at bounding box center [739, 406] width 1478 height 812
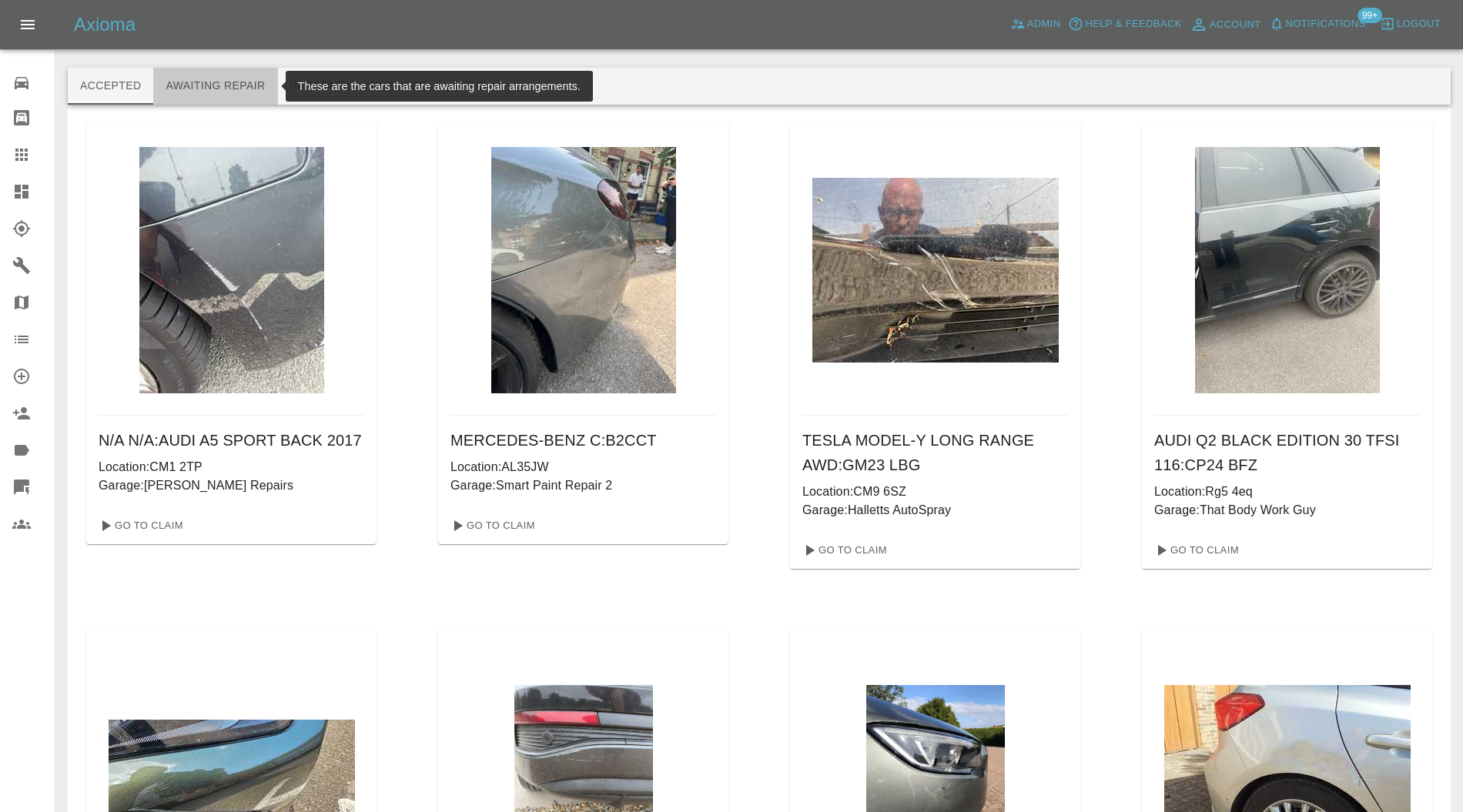
click at [217, 83] on button "Awaiting Repair" at bounding box center [215, 86] width 124 height 37
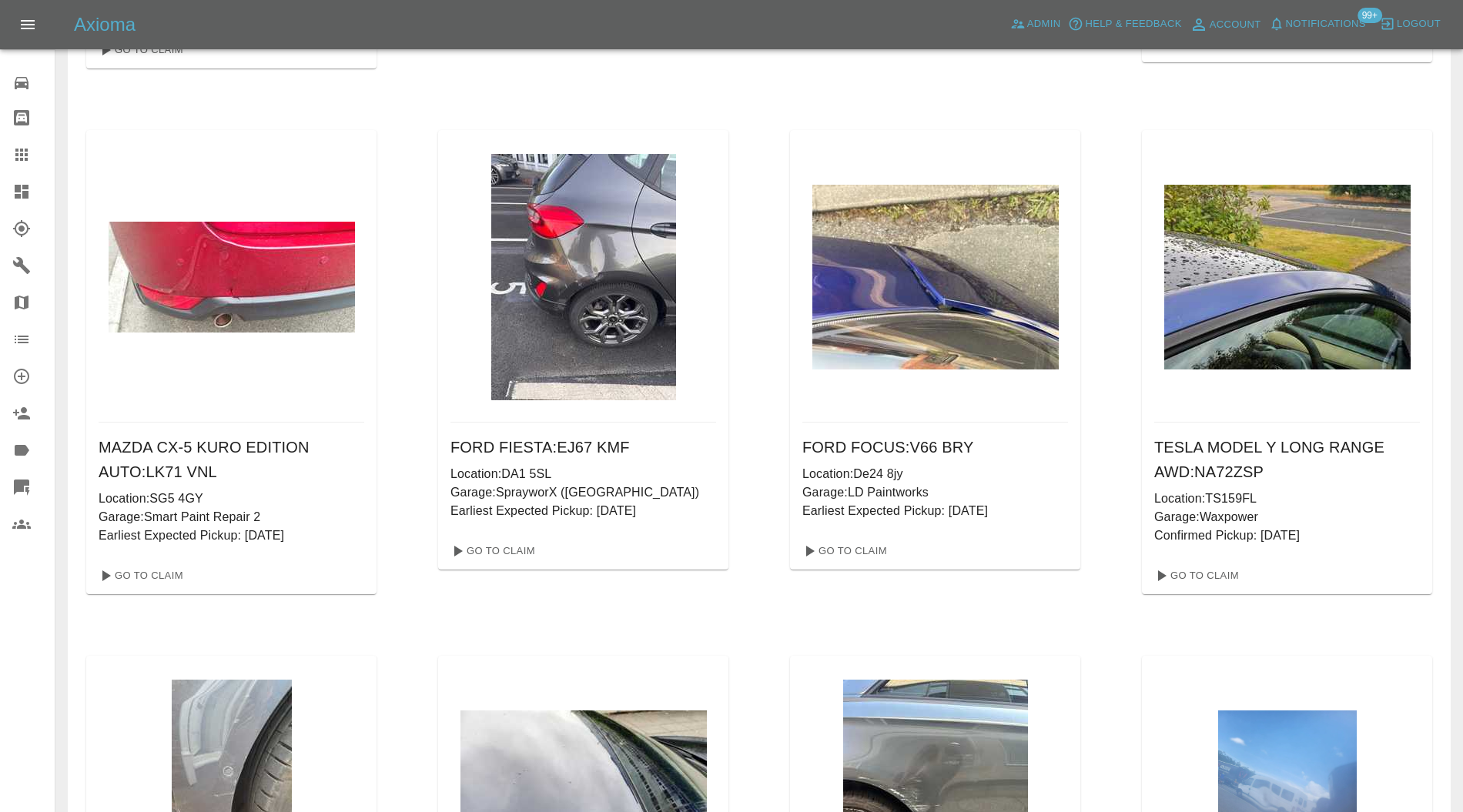
scroll to position [107447, 0]
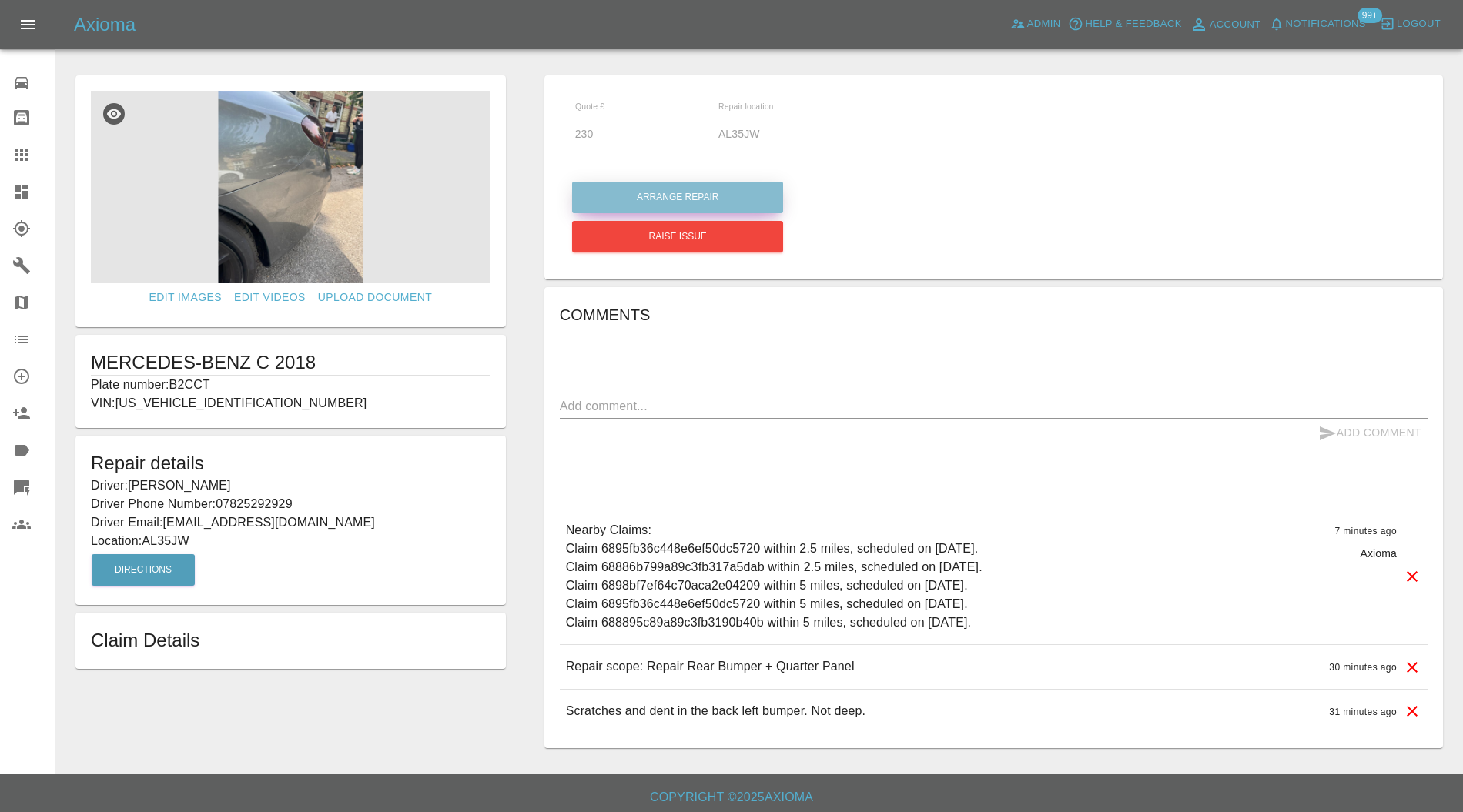
click at [711, 200] on button "Arrange Repair" at bounding box center [678, 197] width 211 height 32
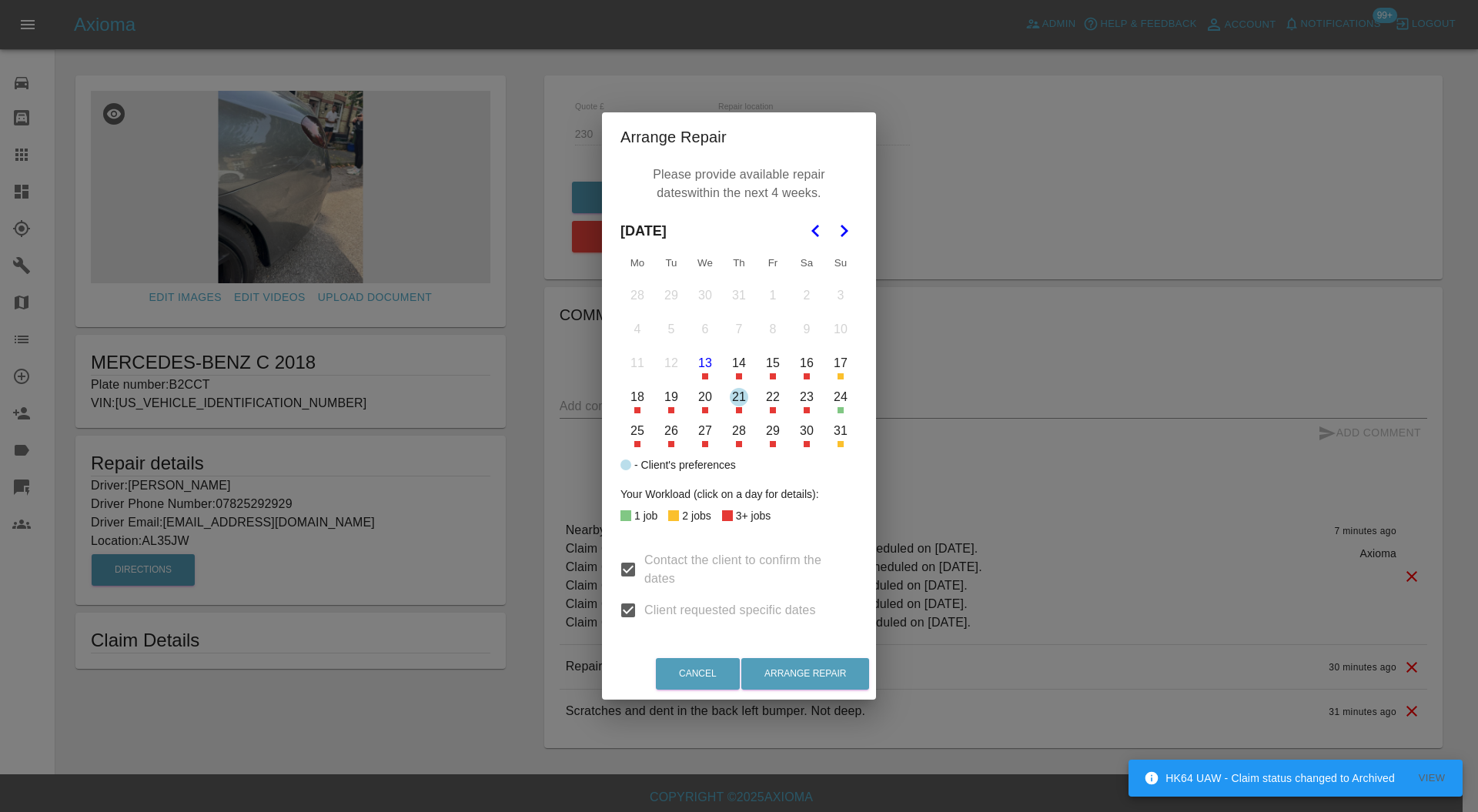
click at [673, 434] on button "26" at bounding box center [671, 431] width 32 height 32
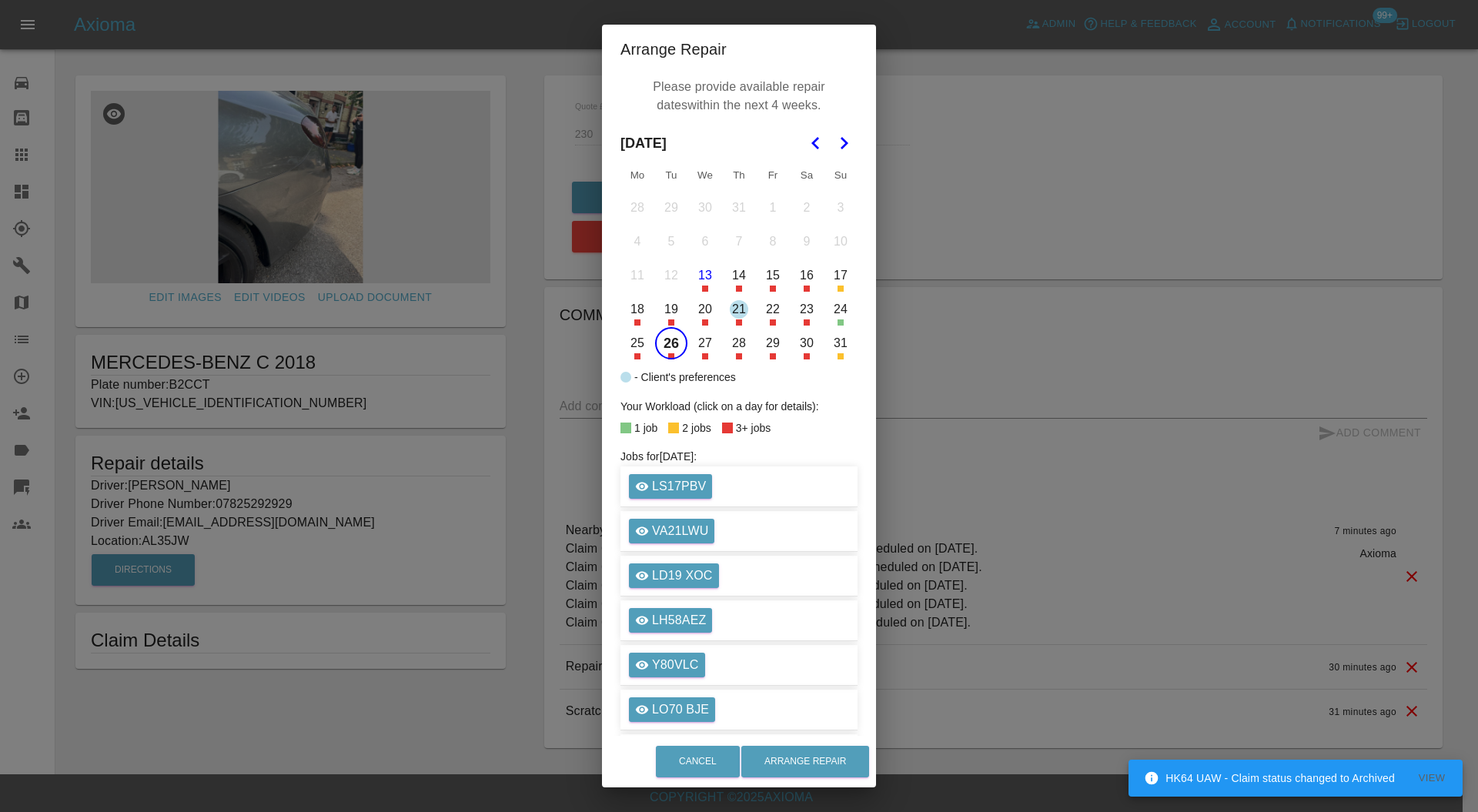
click at [732, 346] on button "28" at bounding box center [739, 344] width 32 height 32
click at [837, 150] on icon "Go to the Next Month" at bounding box center [844, 143] width 18 height 18
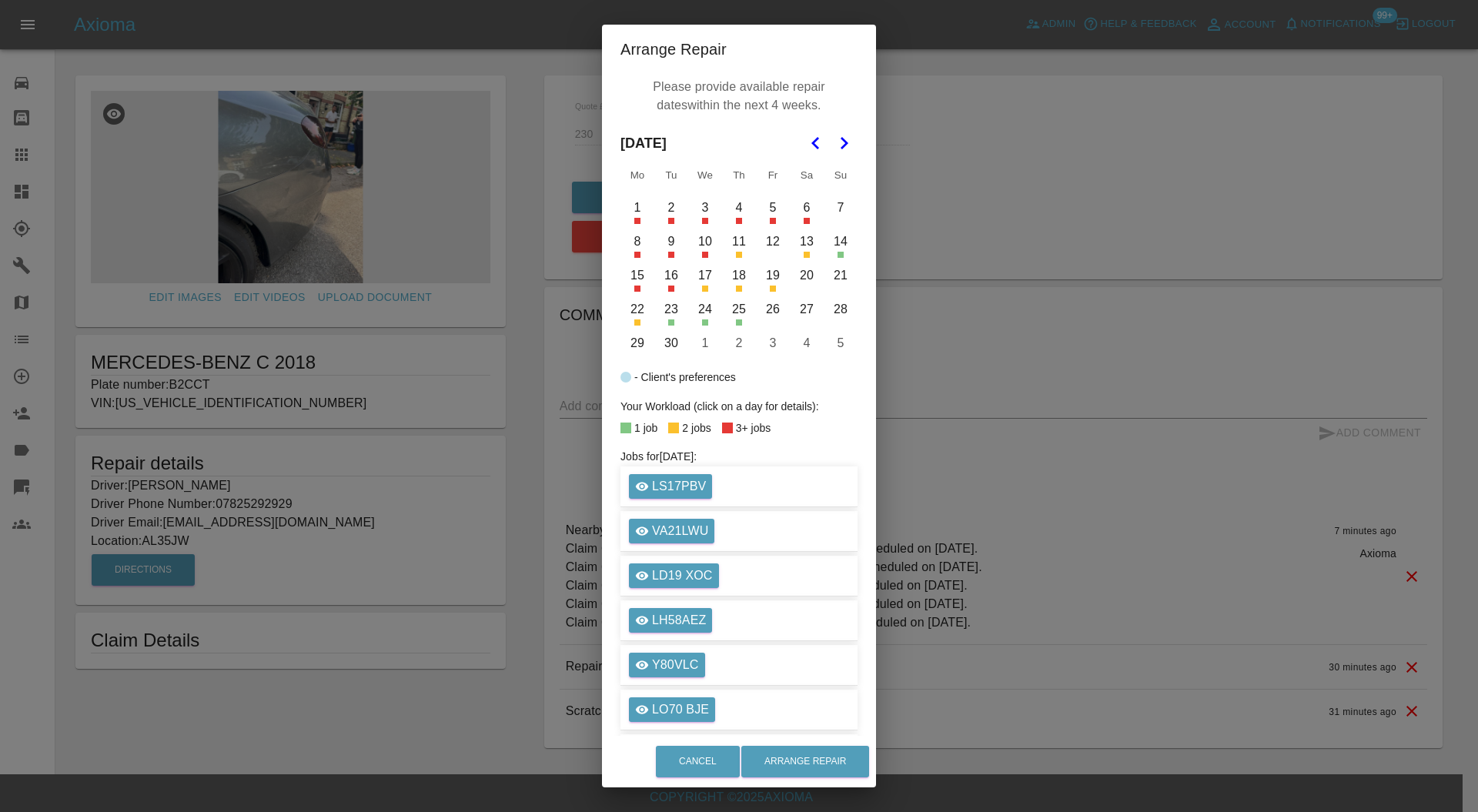
click at [625, 217] on button "1" at bounding box center [638, 208] width 32 height 32
click at [732, 204] on button "4" at bounding box center [739, 208] width 32 height 32
click at [825, 759] on button "Arrange Repair" at bounding box center [806, 761] width 128 height 32
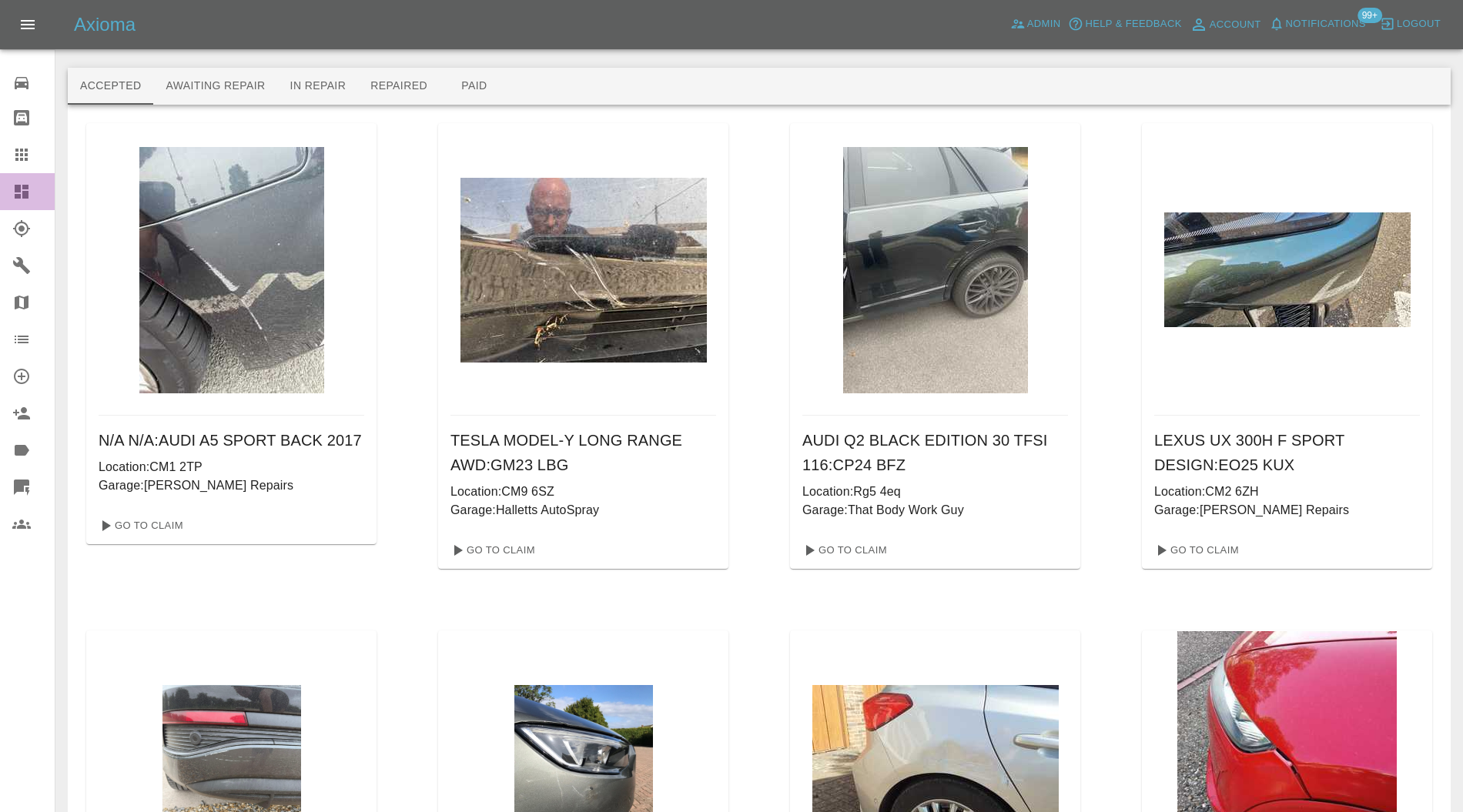
click at [18, 183] on icon at bounding box center [22, 191] width 18 height 18
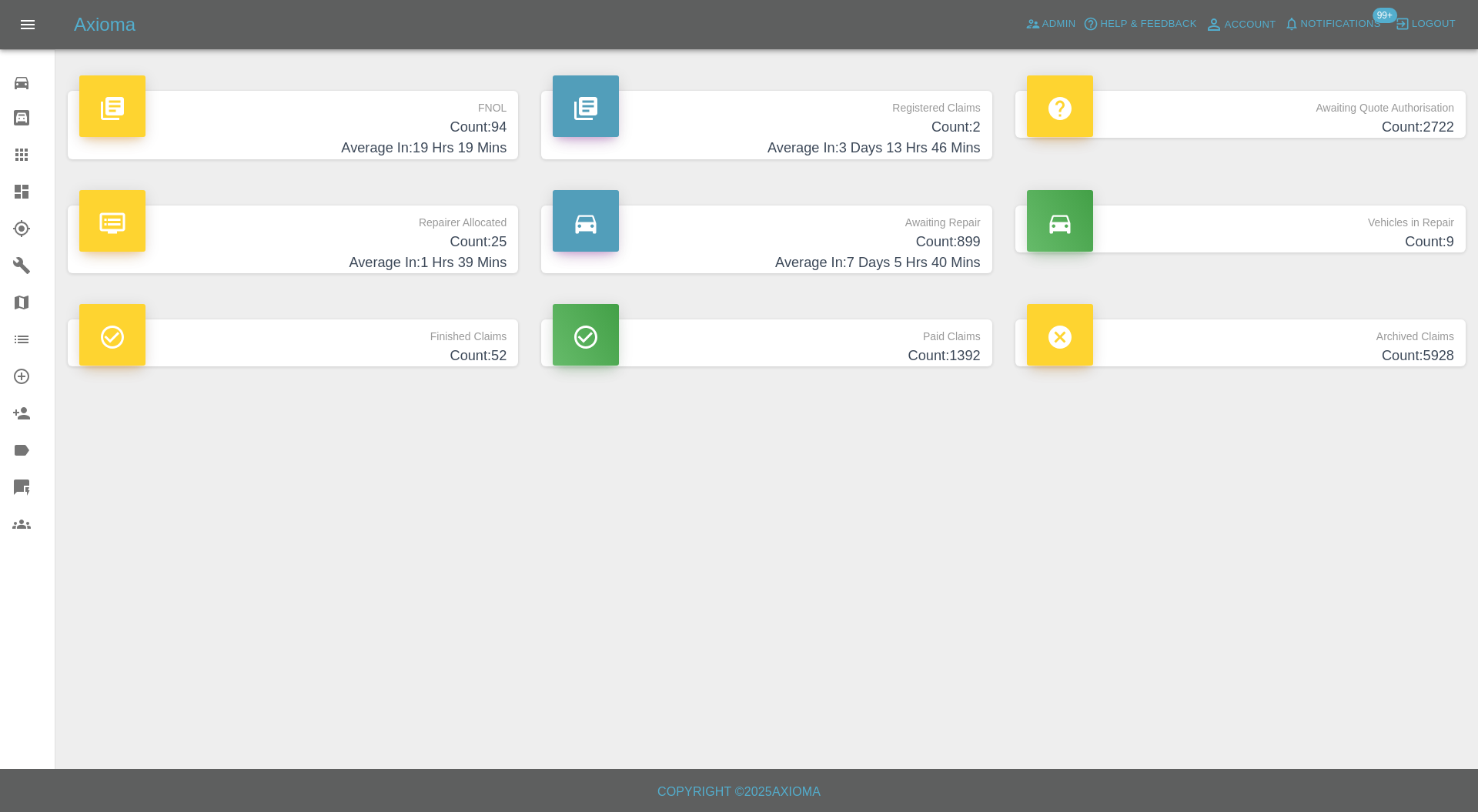
click at [31, 183] on div at bounding box center [34, 191] width 43 height 18
click at [830, 245] on h4 "Count: 898" at bounding box center [767, 242] width 428 height 21
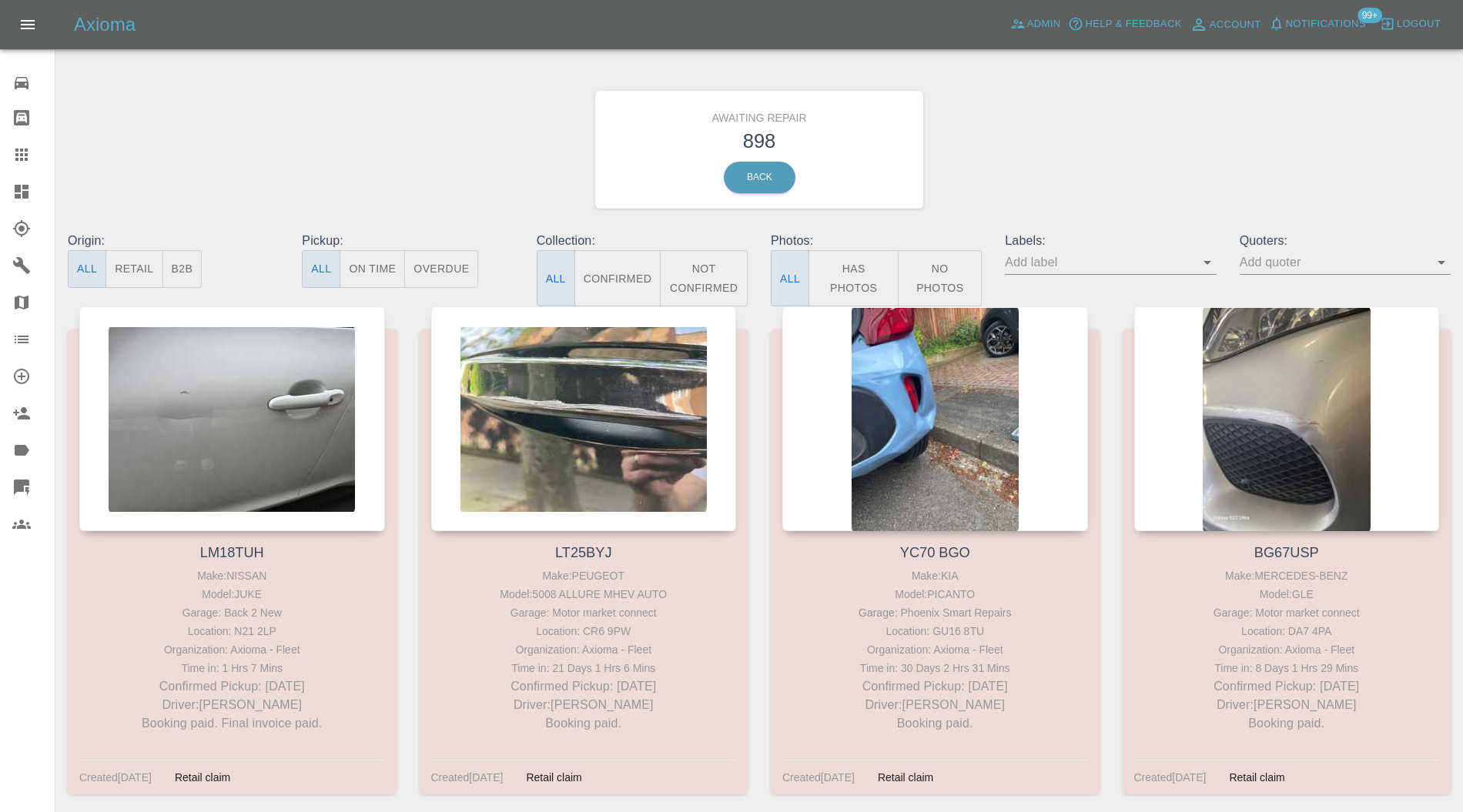
click at [638, 271] on button "Confirmed" at bounding box center [618, 278] width 87 height 56
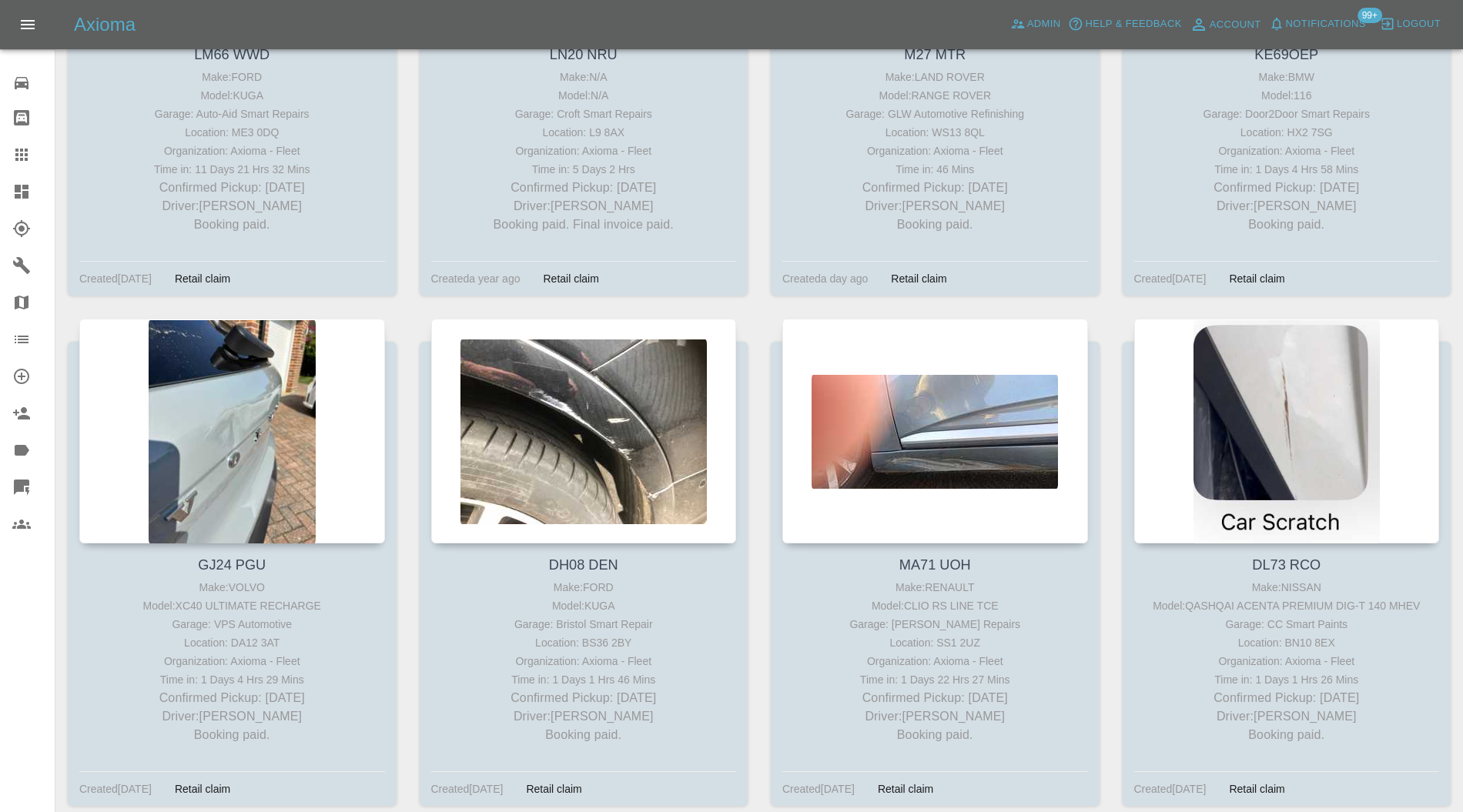
scroll to position [51074, 0]
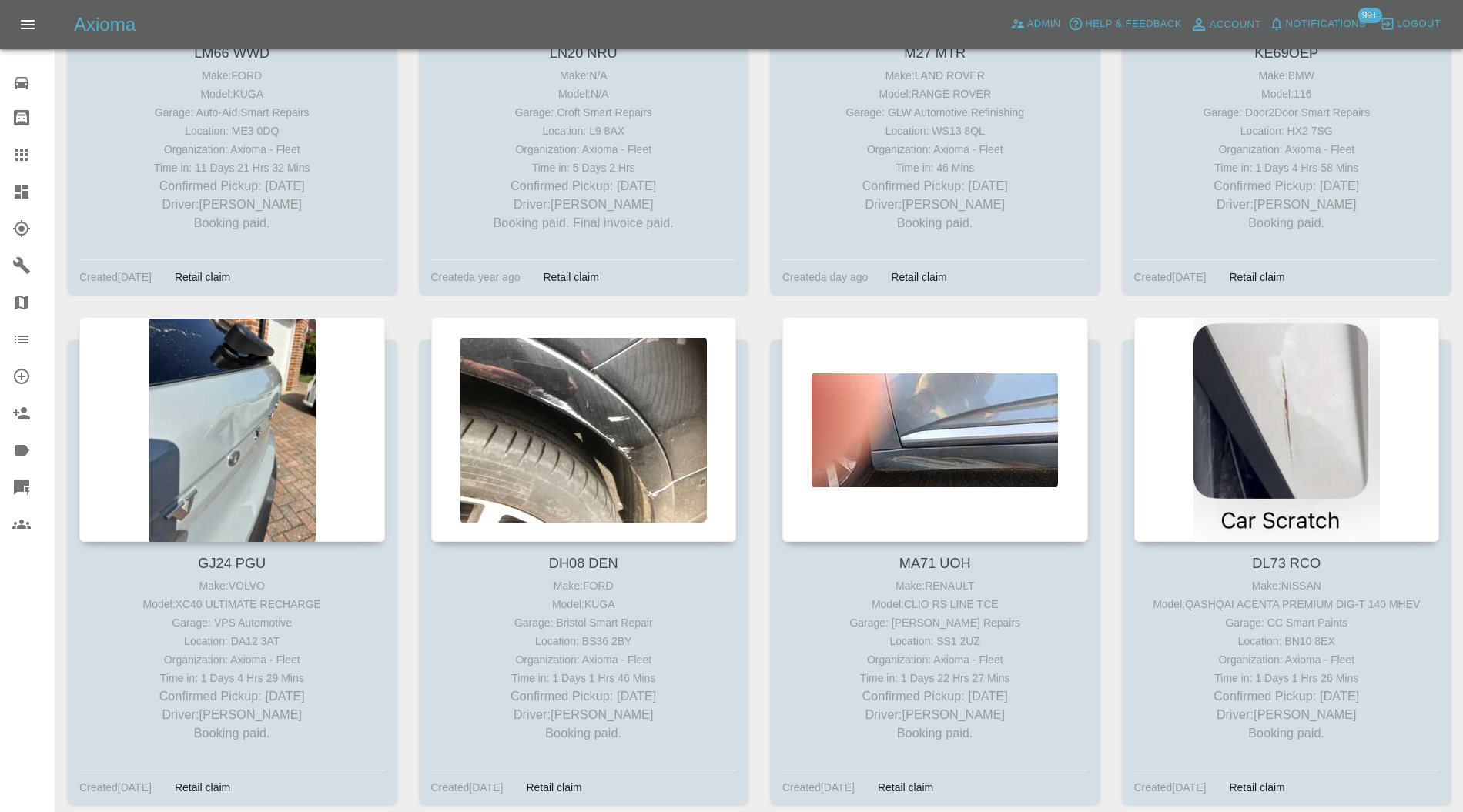
click at [11, 171] on link "Claims" at bounding box center [27, 154] width 55 height 37
click at [14, 179] on link "Dashboard" at bounding box center [27, 191] width 55 height 37
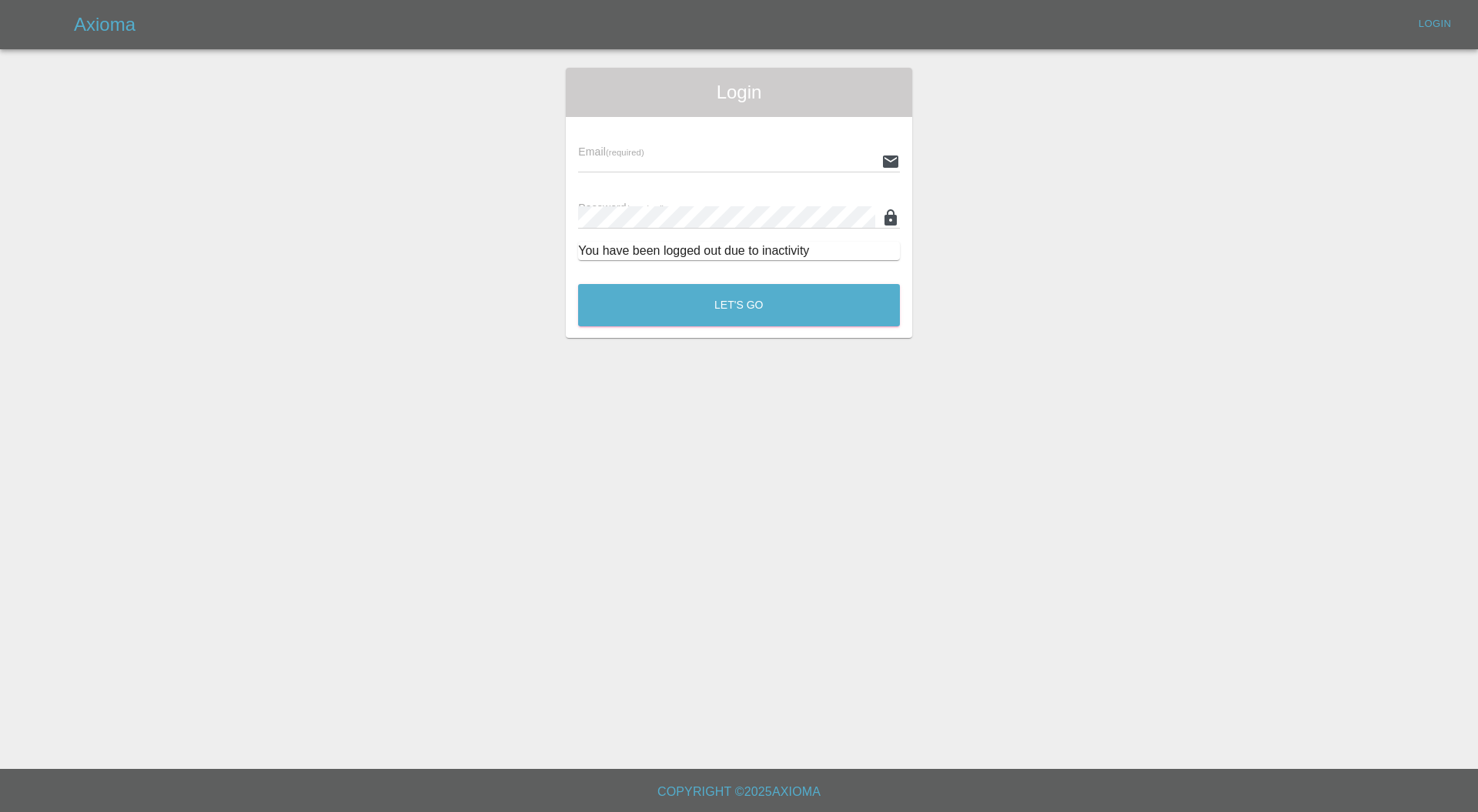
type input "carl.ainsworth@axioma.co.uk"
drag, startPoint x: 555, startPoint y: 325, endPoint x: 596, endPoint y: 312, distance: 43.0
click at [562, 324] on div "Login Email (required) carl.ainsworth@axioma.co.uk Password (required) You have…" at bounding box center [739, 203] width 370 height 271
click at [596, 312] on button "Let's Go" at bounding box center [739, 305] width 322 height 42
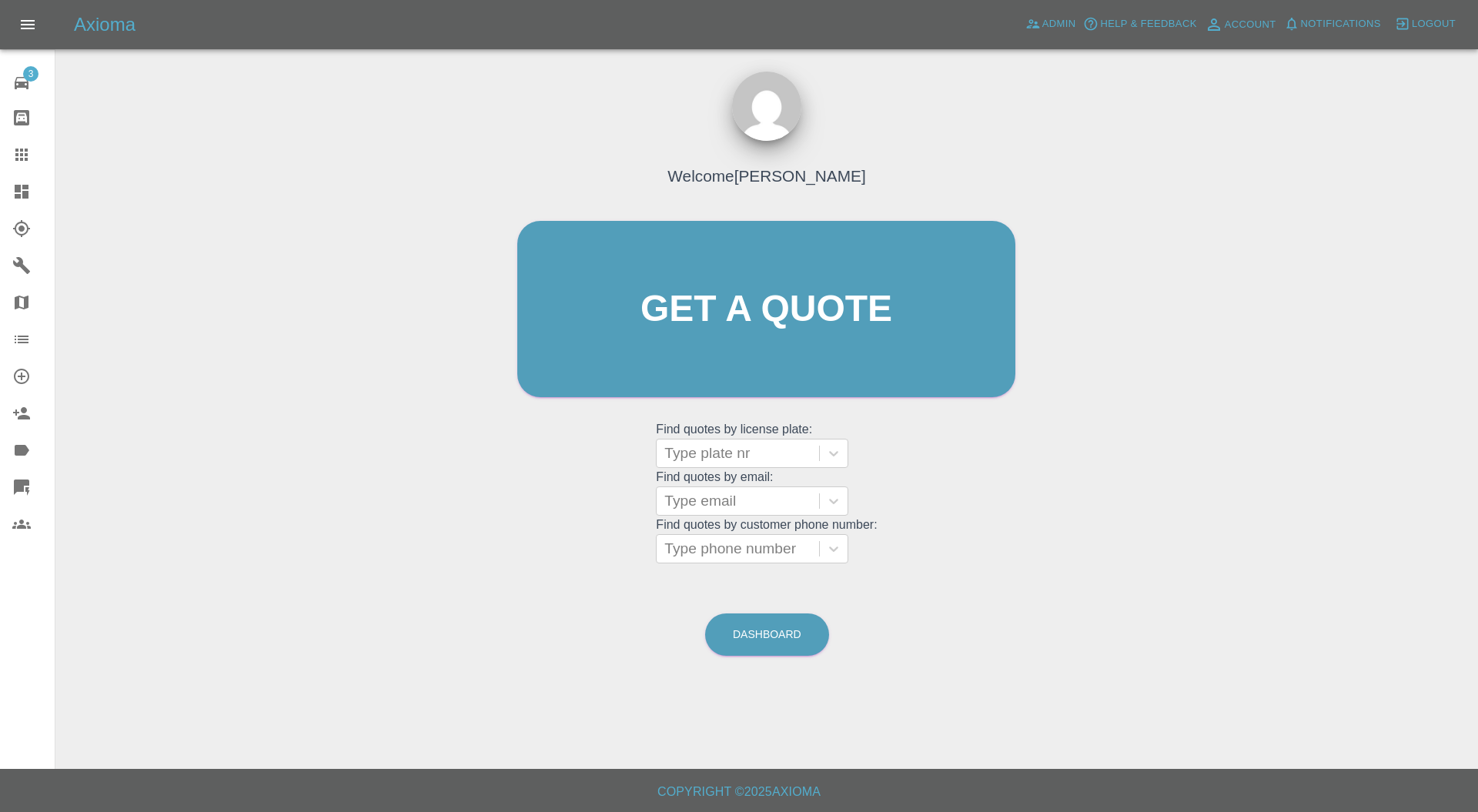
click at [20, 183] on icon at bounding box center [22, 191] width 18 height 18
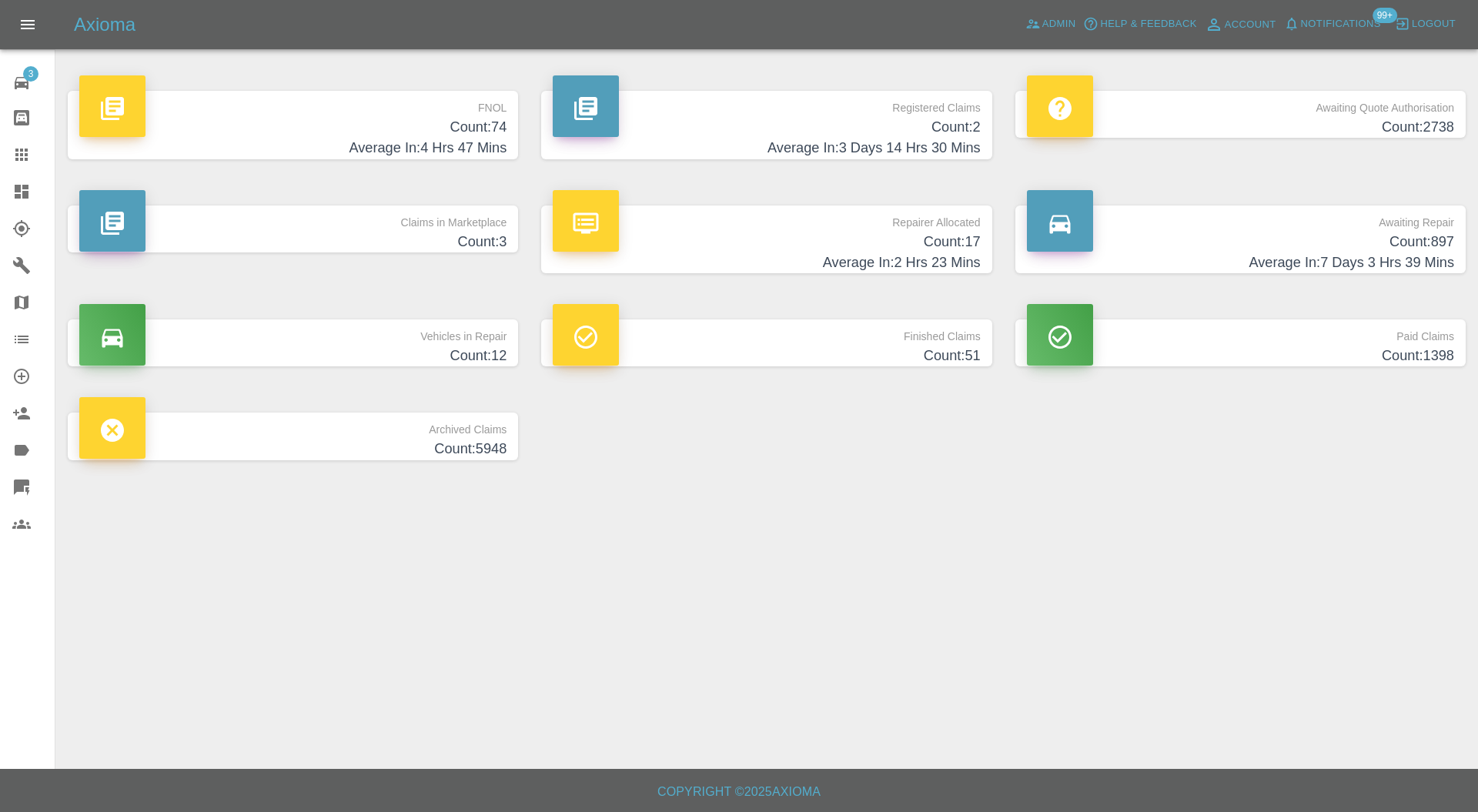
click at [433, 220] on p "Claims in Marketplace" at bounding box center [293, 218] width 428 height 26
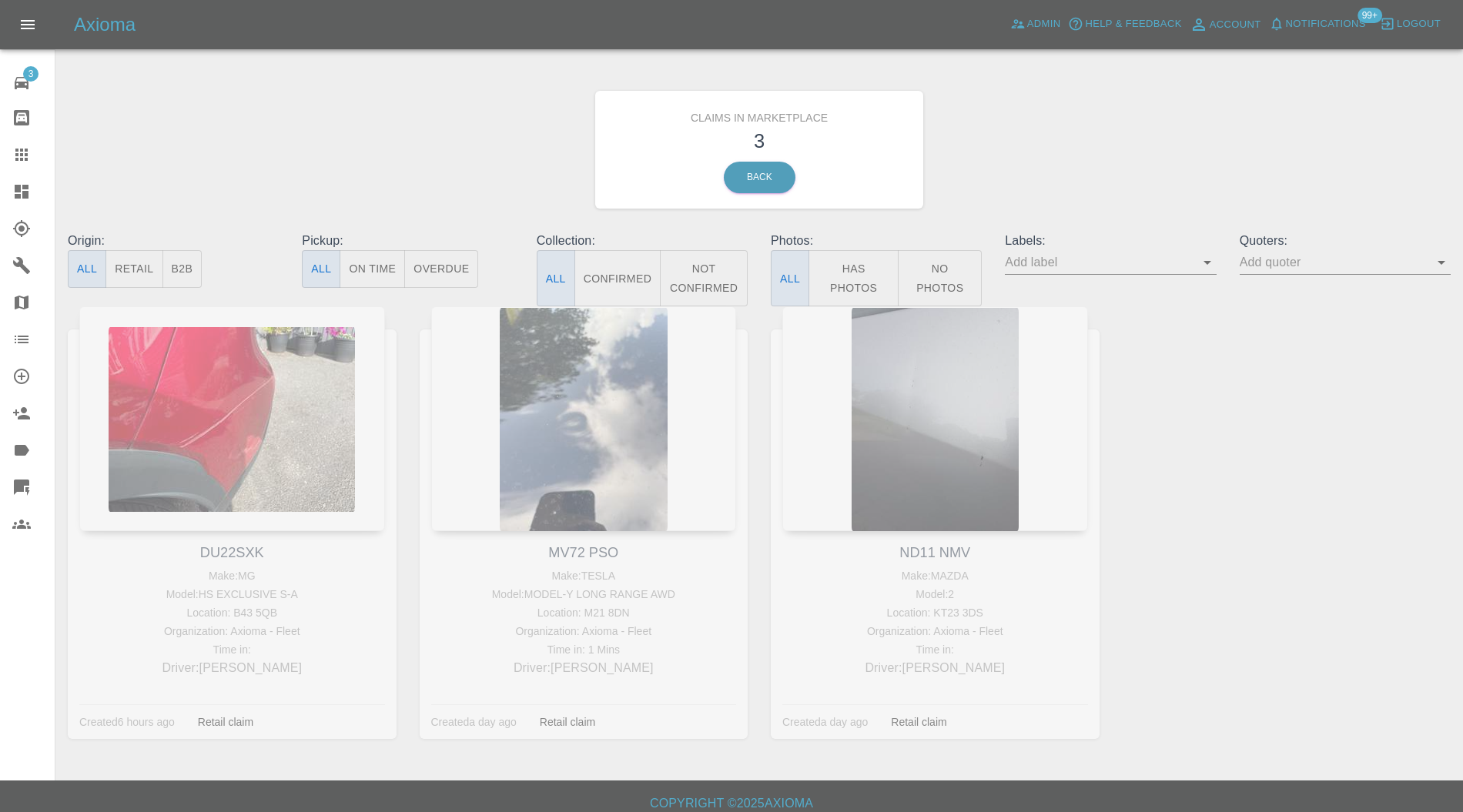
click at [596, 548] on div "MV72 PSO Make: TESLA Model: MODEL-Y LONG RANGE AWD Location: M21 8DN Organizati…" at bounding box center [584, 534] width 352 height 455
copy link "MV72 PSO"
click at [20, 151] on icon at bounding box center [22, 155] width 13 height 13
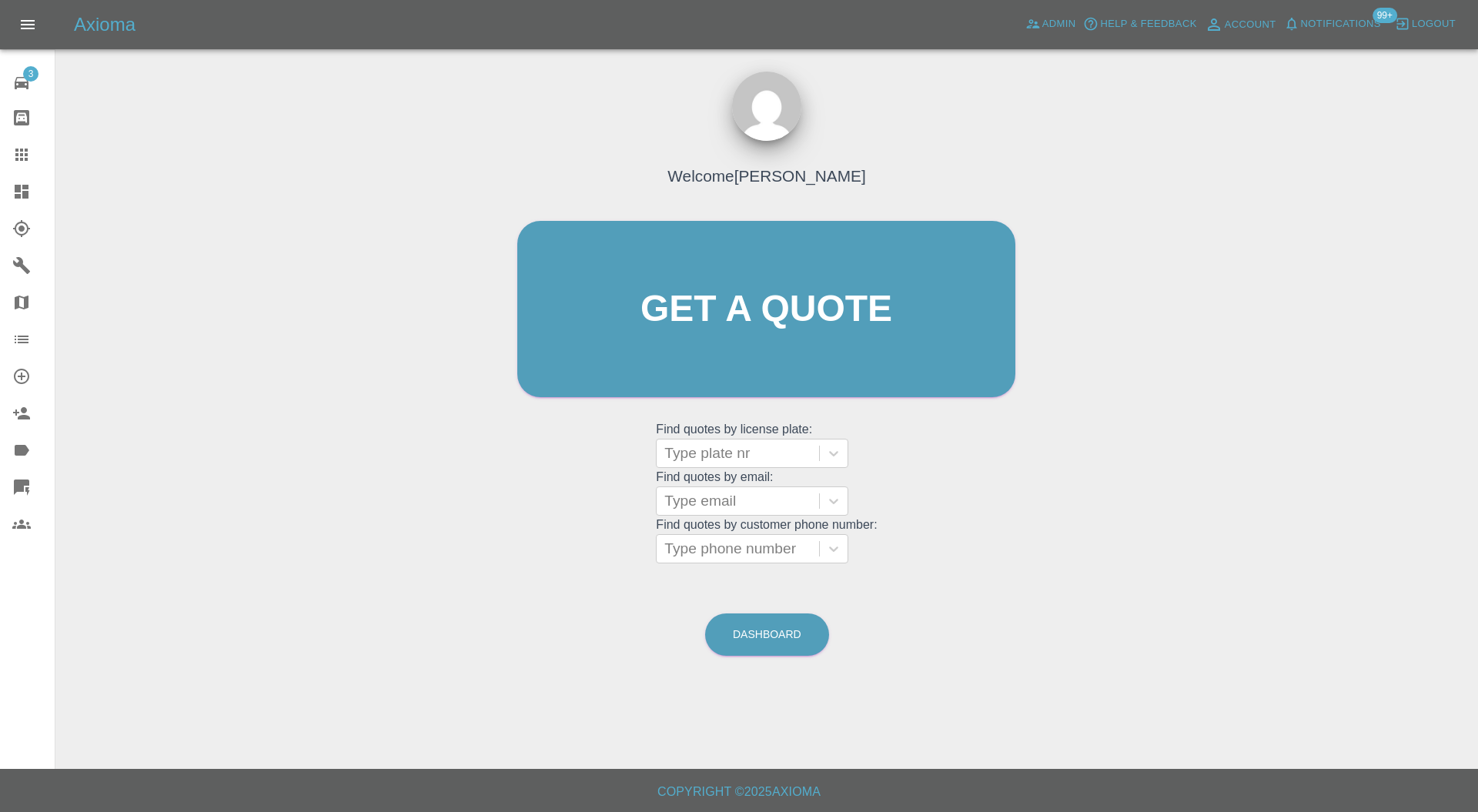
click at [728, 458] on div at bounding box center [737, 454] width 147 height 22
paste input "MV72 PSO"
type input "MV72 PSO"
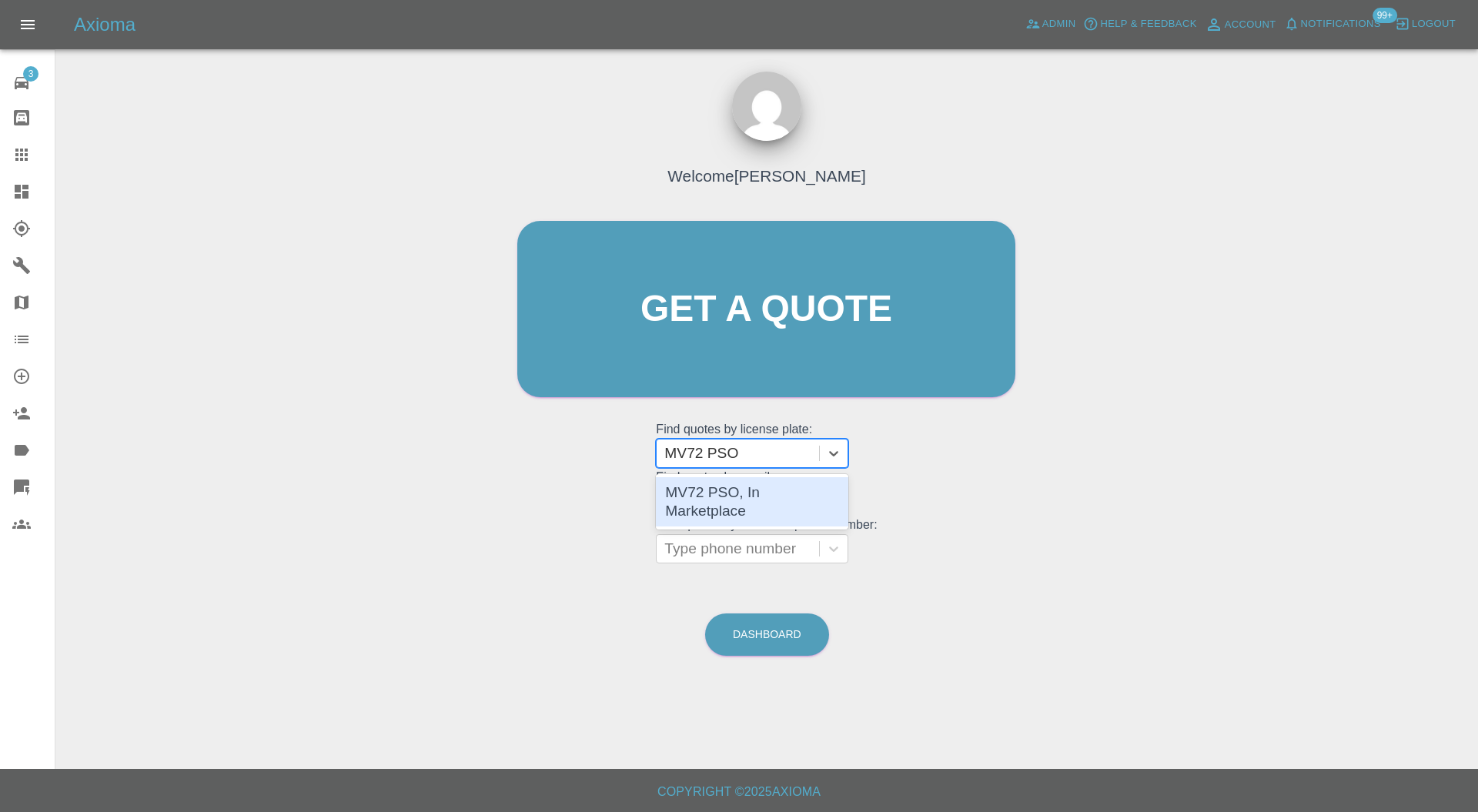
click at [739, 491] on div "MV72 PSO, In Marketplace" at bounding box center [752, 502] width 192 height 50
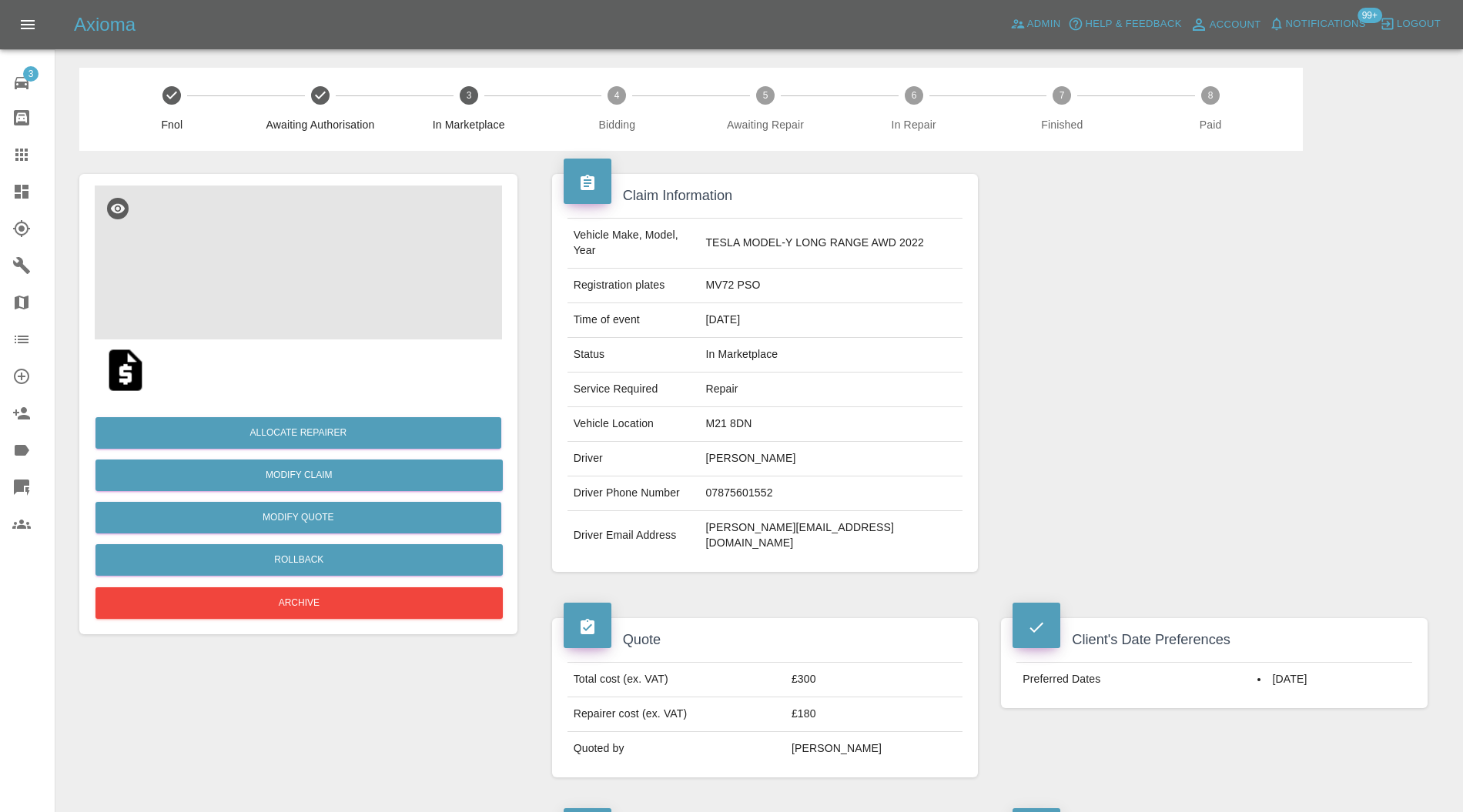
click at [338, 295] on img at bounding box center [298, 263] width 407 height 154
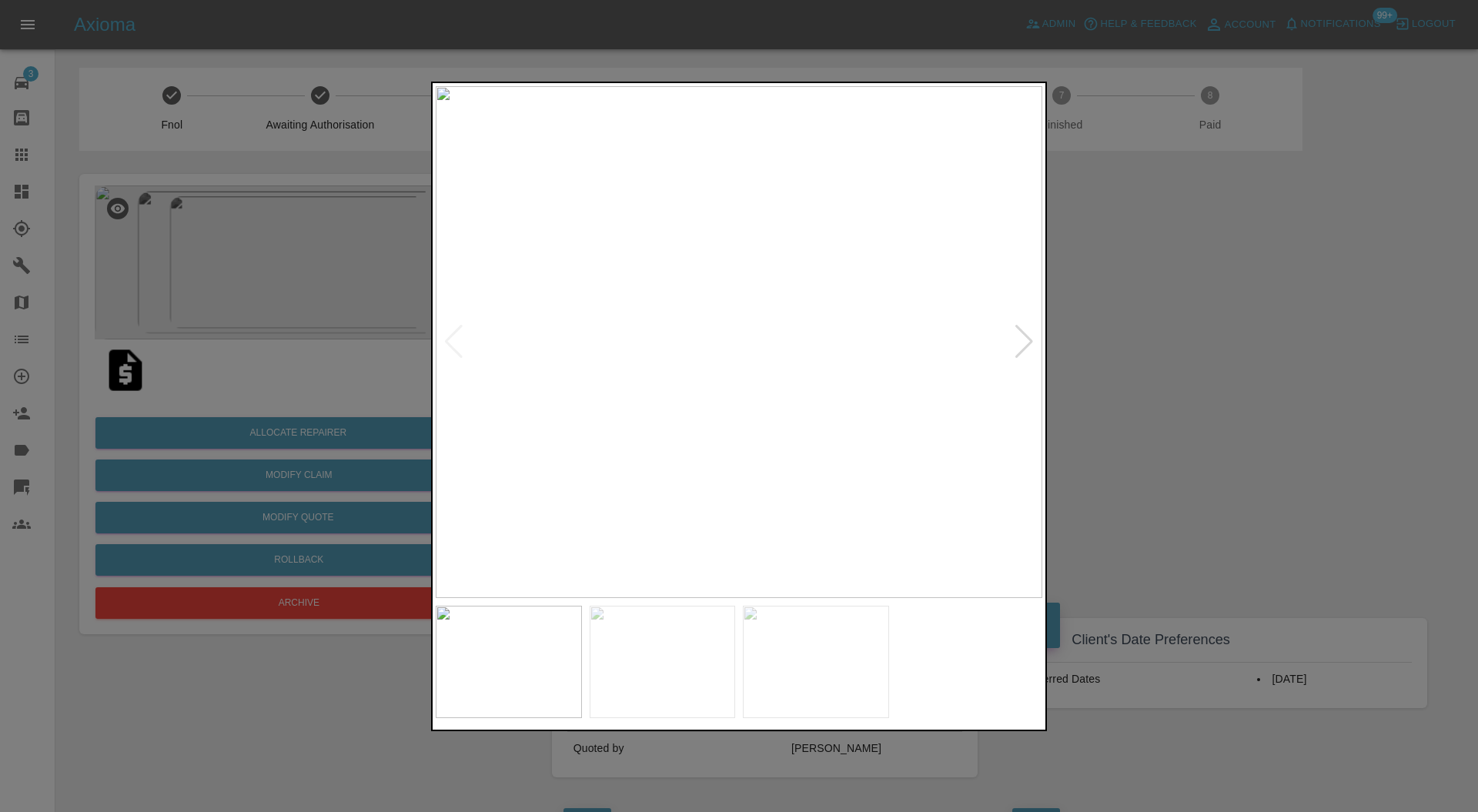
click at [1021, 333] on div at bounding box center [1024, 342] width 21 height 34
click at [1199, 317] on div at bounding box center [739, 406] width 1478 height 812
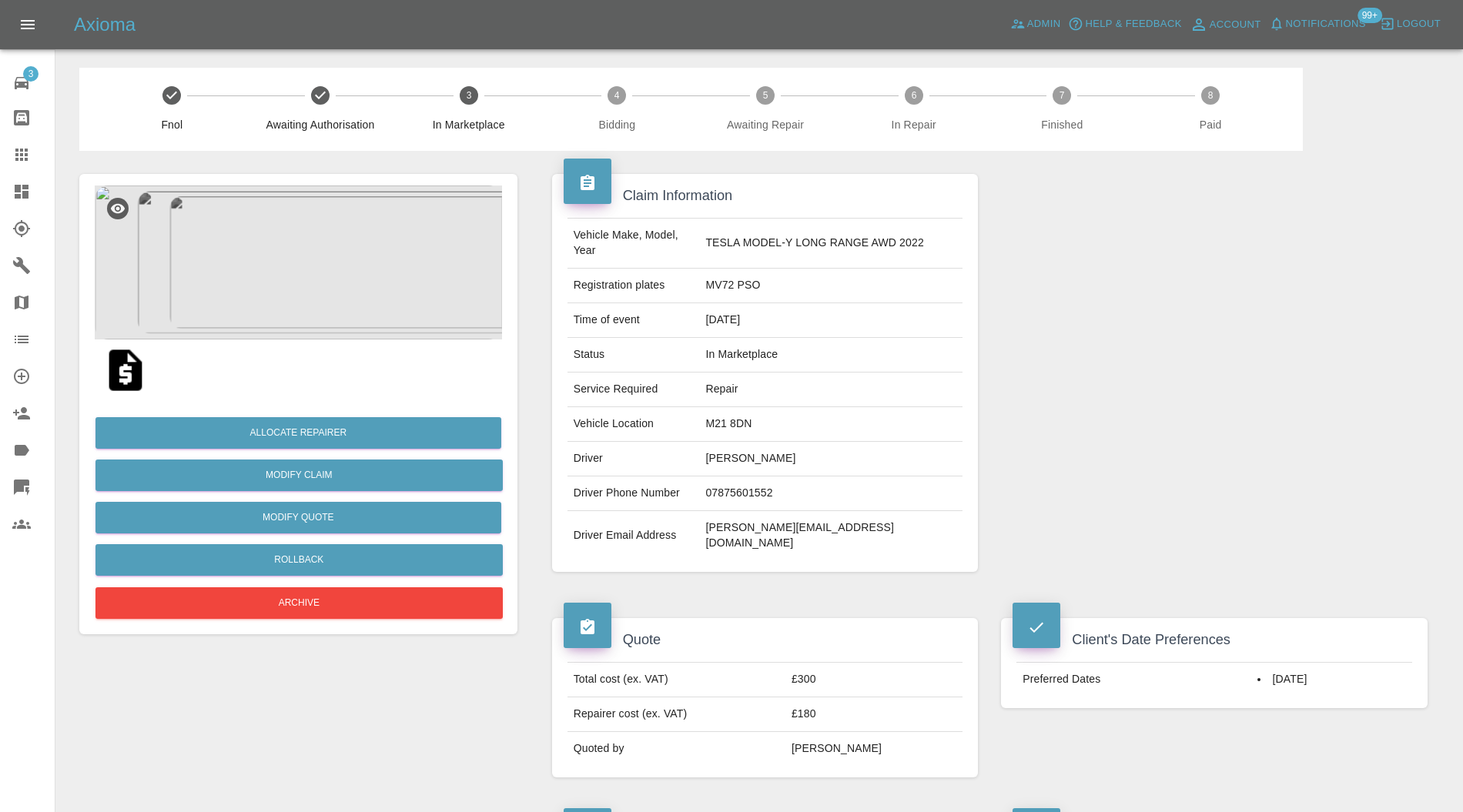
click at [319, 225] on img at bounding box center [298, 263] width 407 height 154
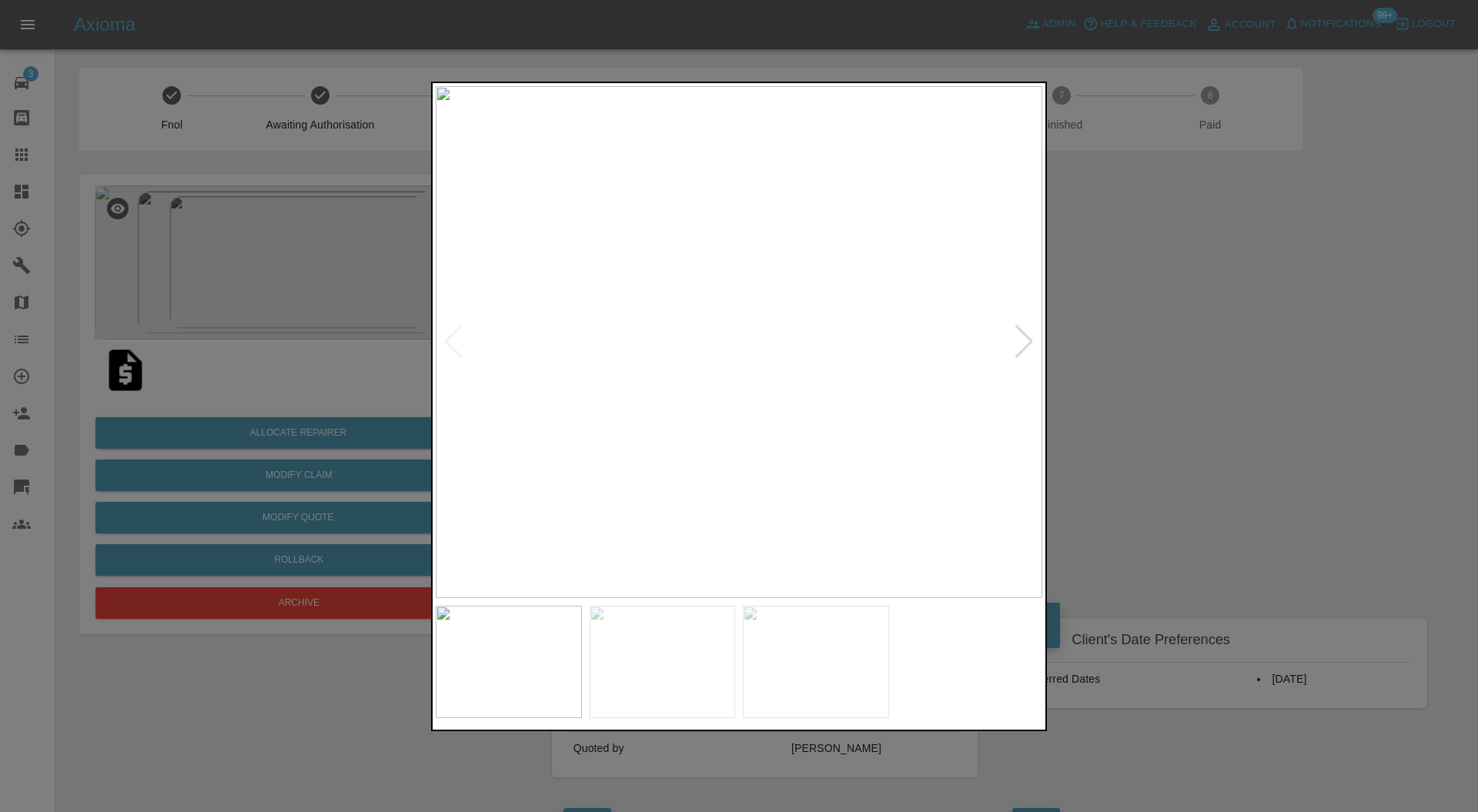
click at [1021, 328] on div at bounding box center [1024, 342] width 21 height 34
click at [459, 330] on div at bounding box center [454, 342] width 21 height 34
click at [459, 330] on img at bounding box center [739, 343] width 606 height 512
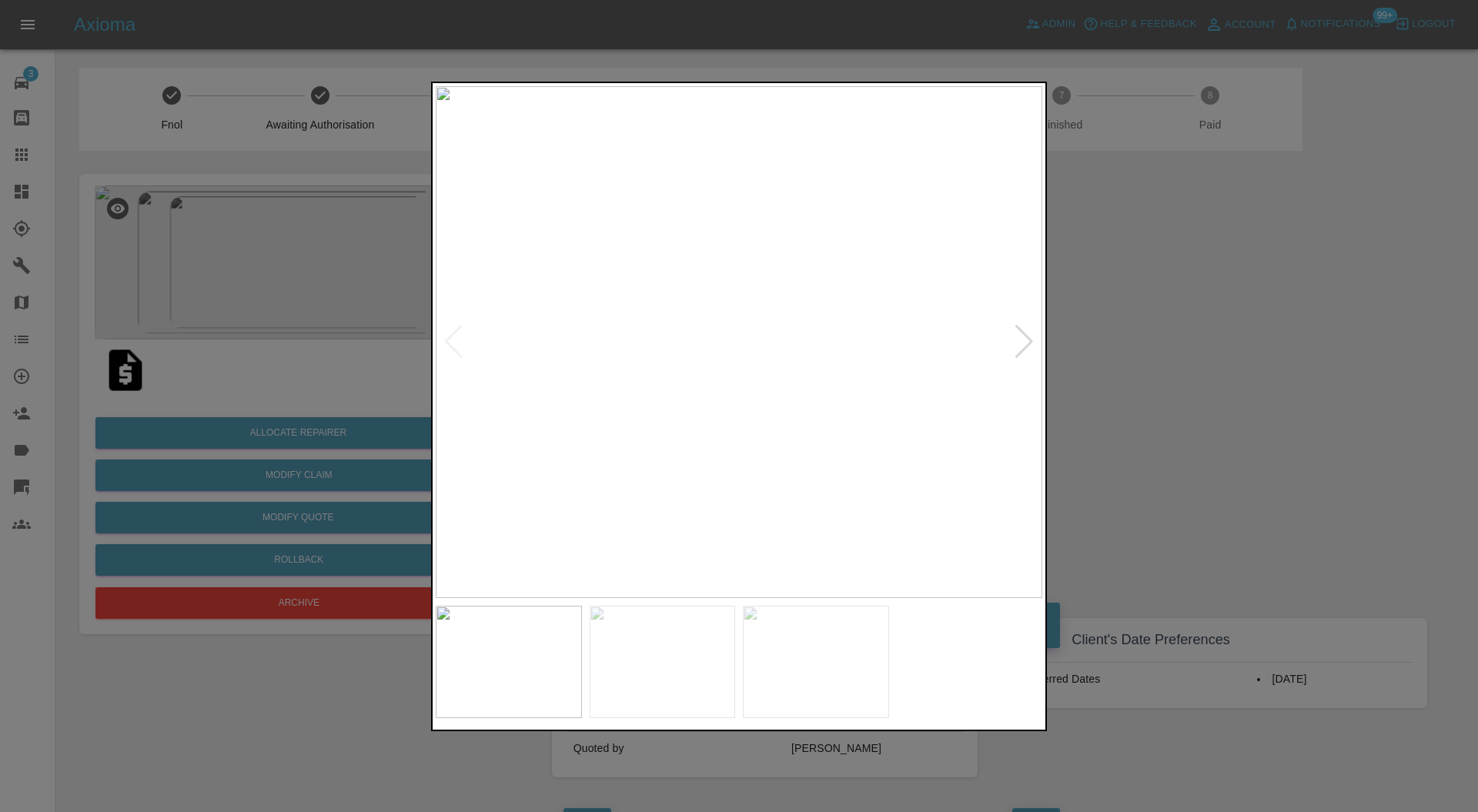
click at [1120, 337] on div at bounding box center [739, 406] width 1478 height 812
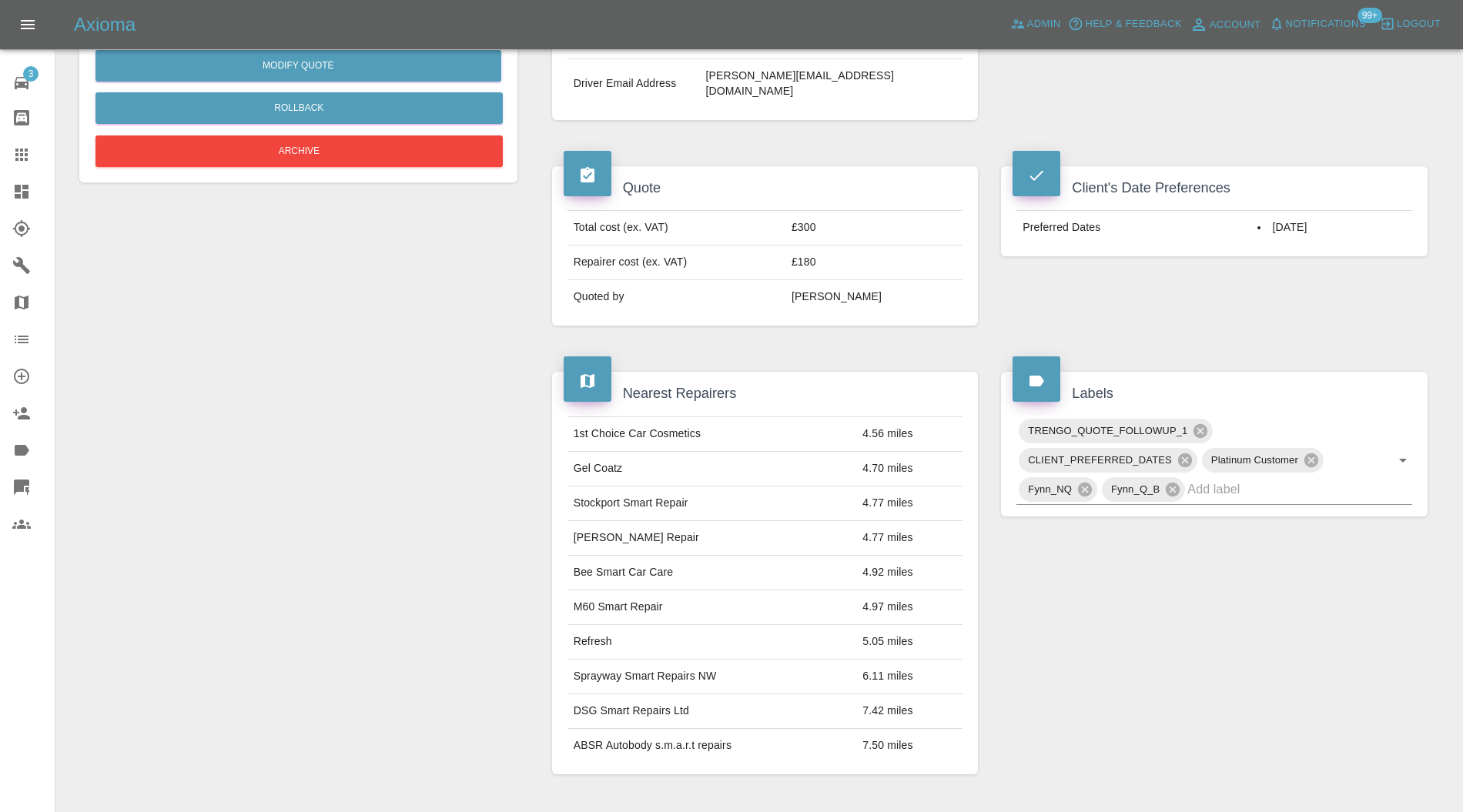
scroll to position [474, 0]
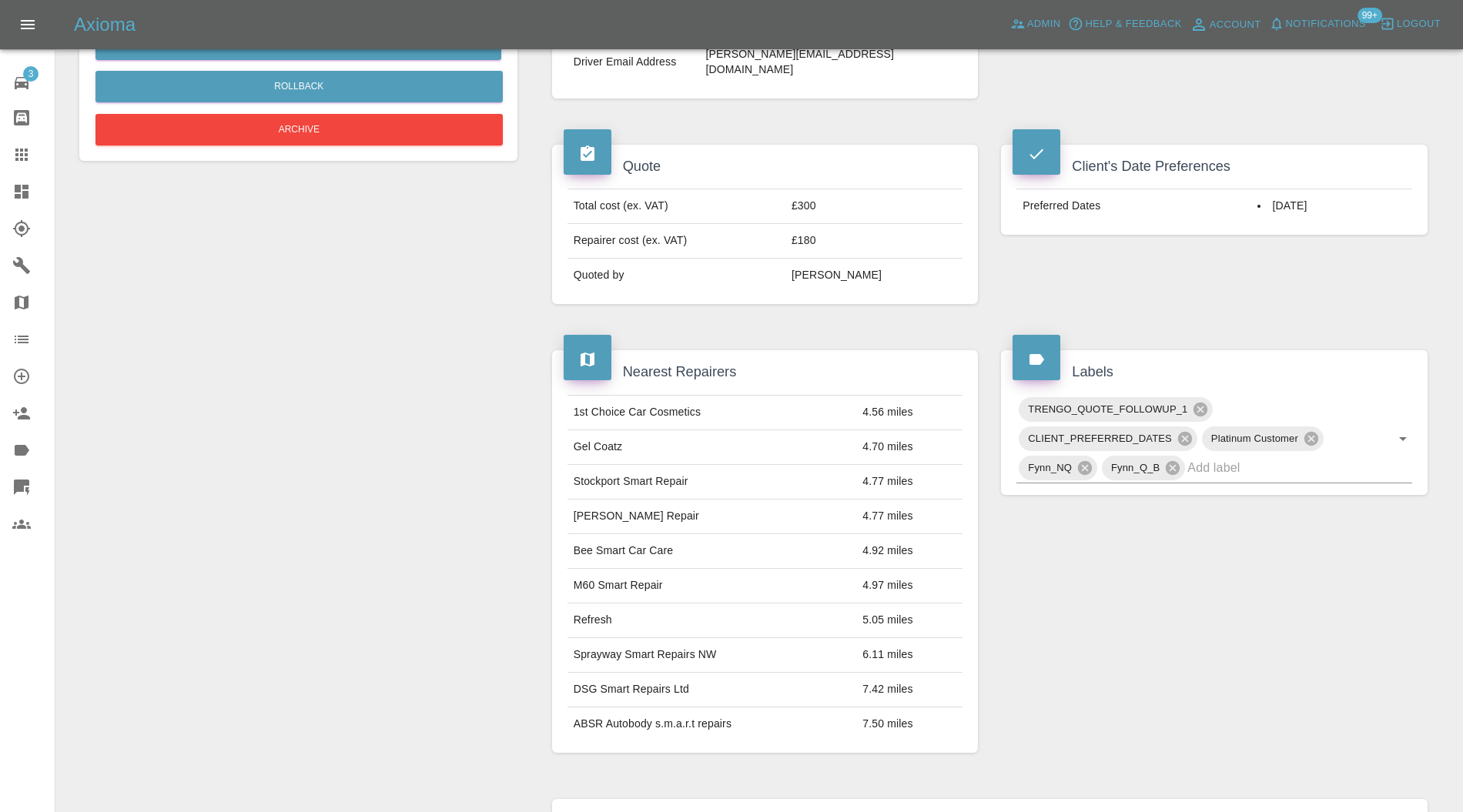
click at [1291, 456] on input "text" at bounding box center [1278, 467] width 181 height 23
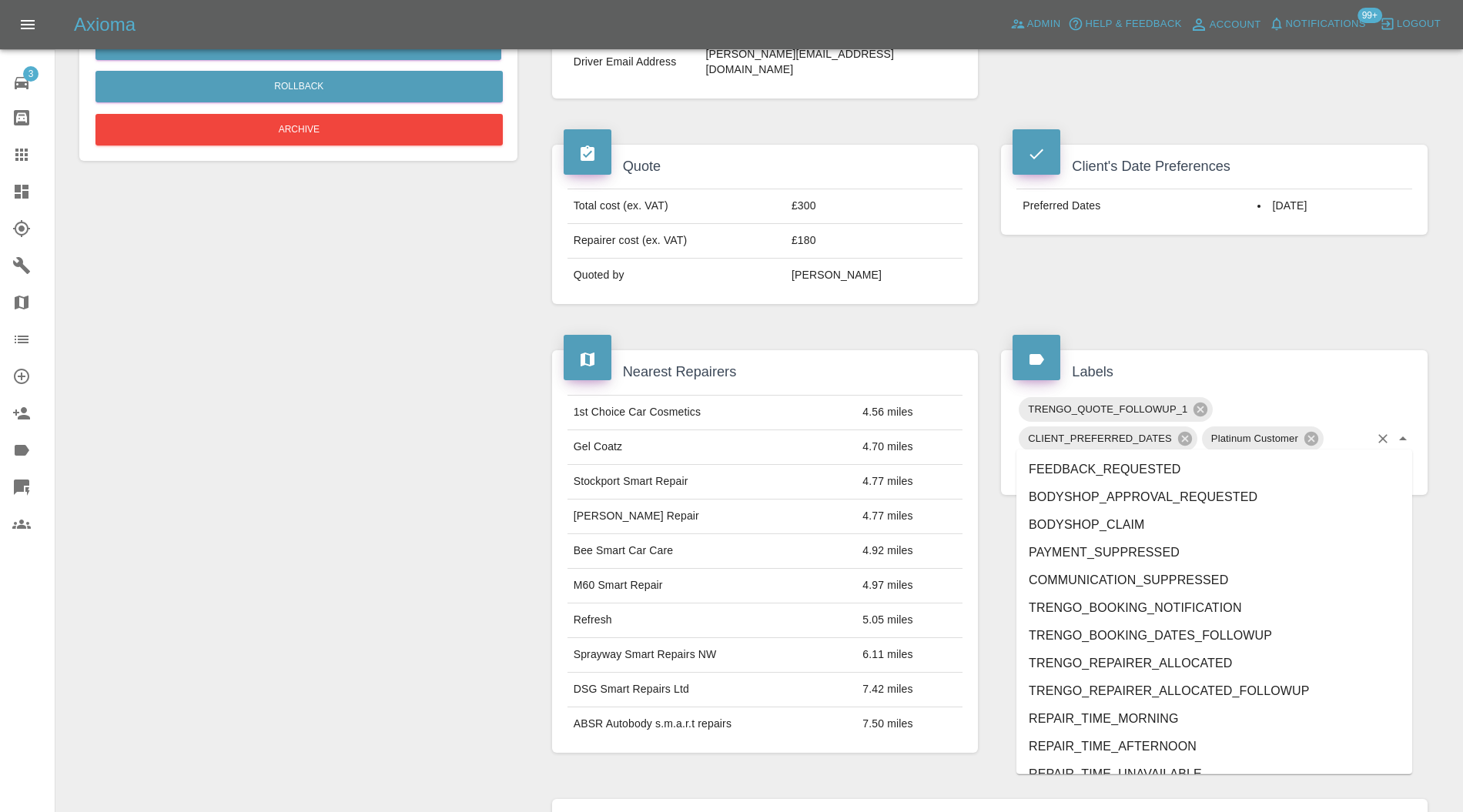
type input "au"
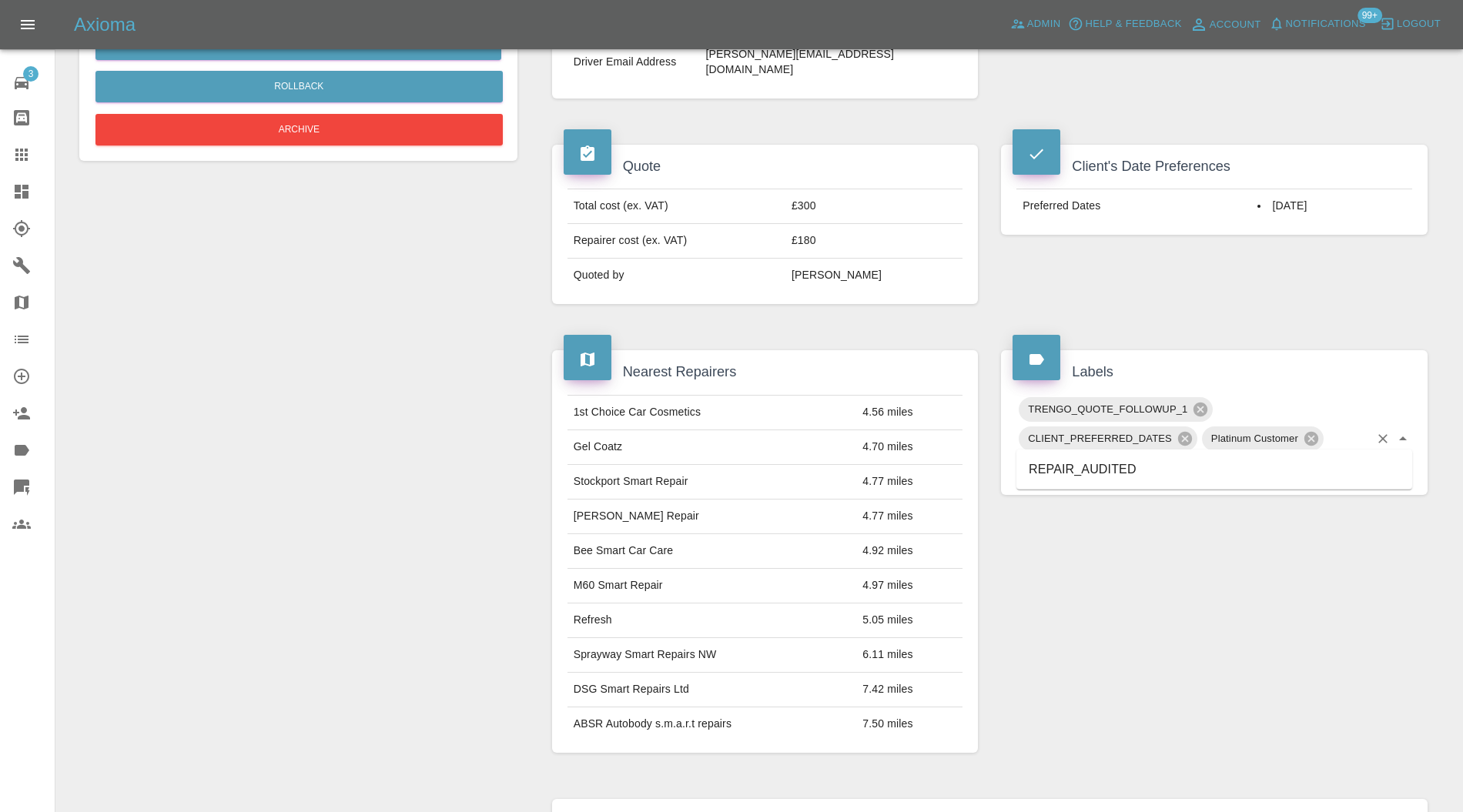
click at [1144, 469] on li "REPAIR_AUDITED" at bounding box center [1214, 469] width 396 height 28
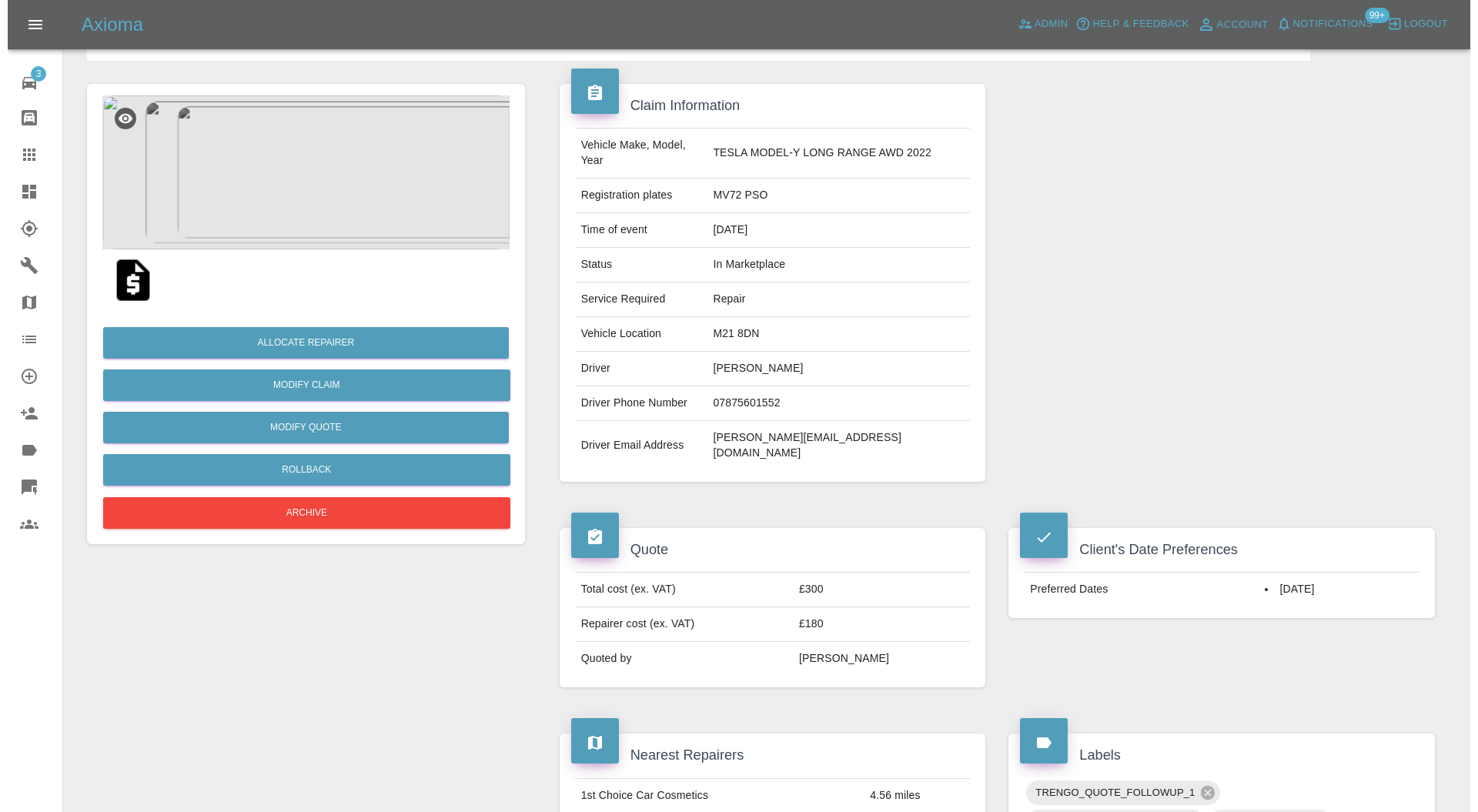
scroll to position [0, 0]
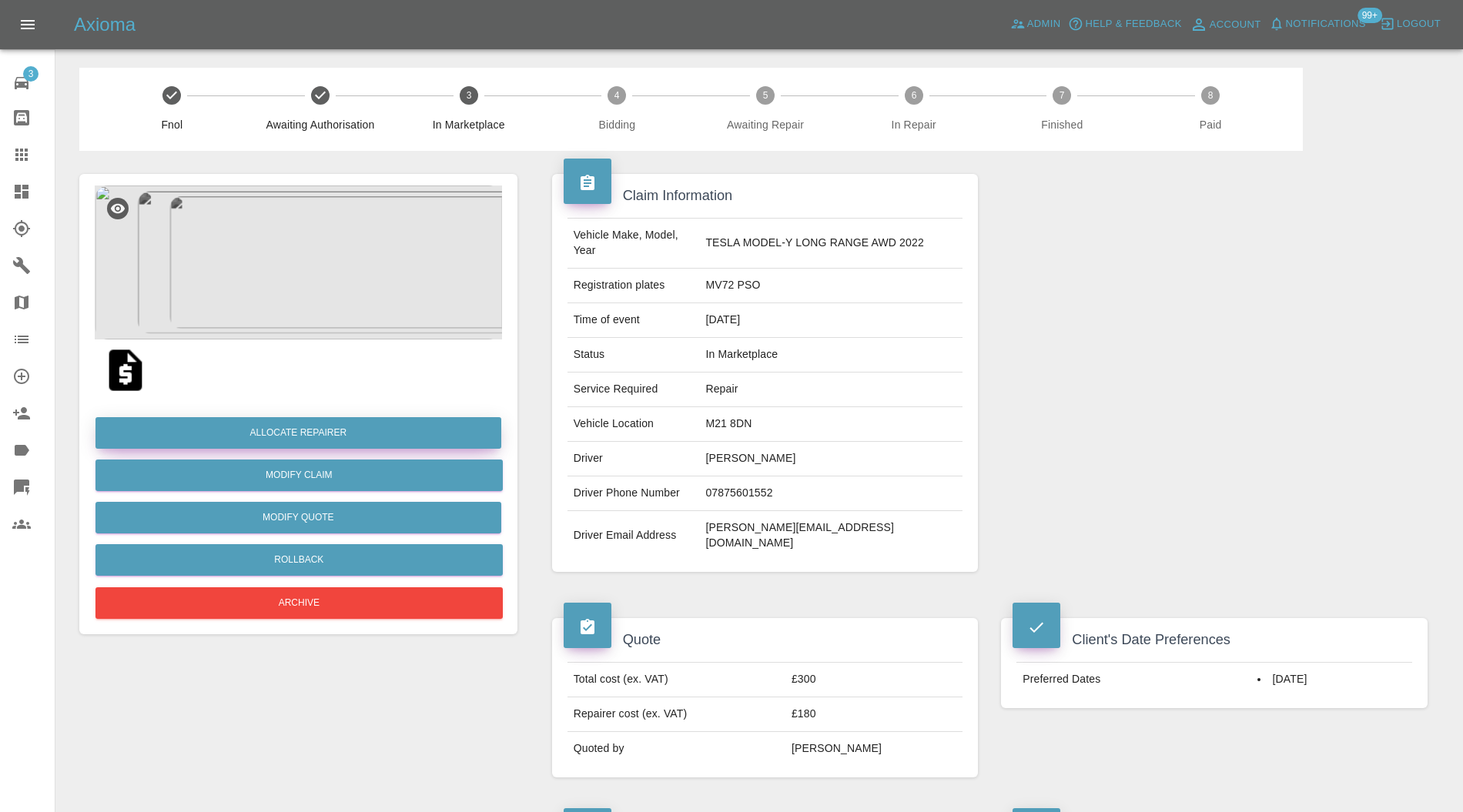
click at [370, 429] on button "Allocate Repairer" at bounding box center [299, 433] width 406 height 32
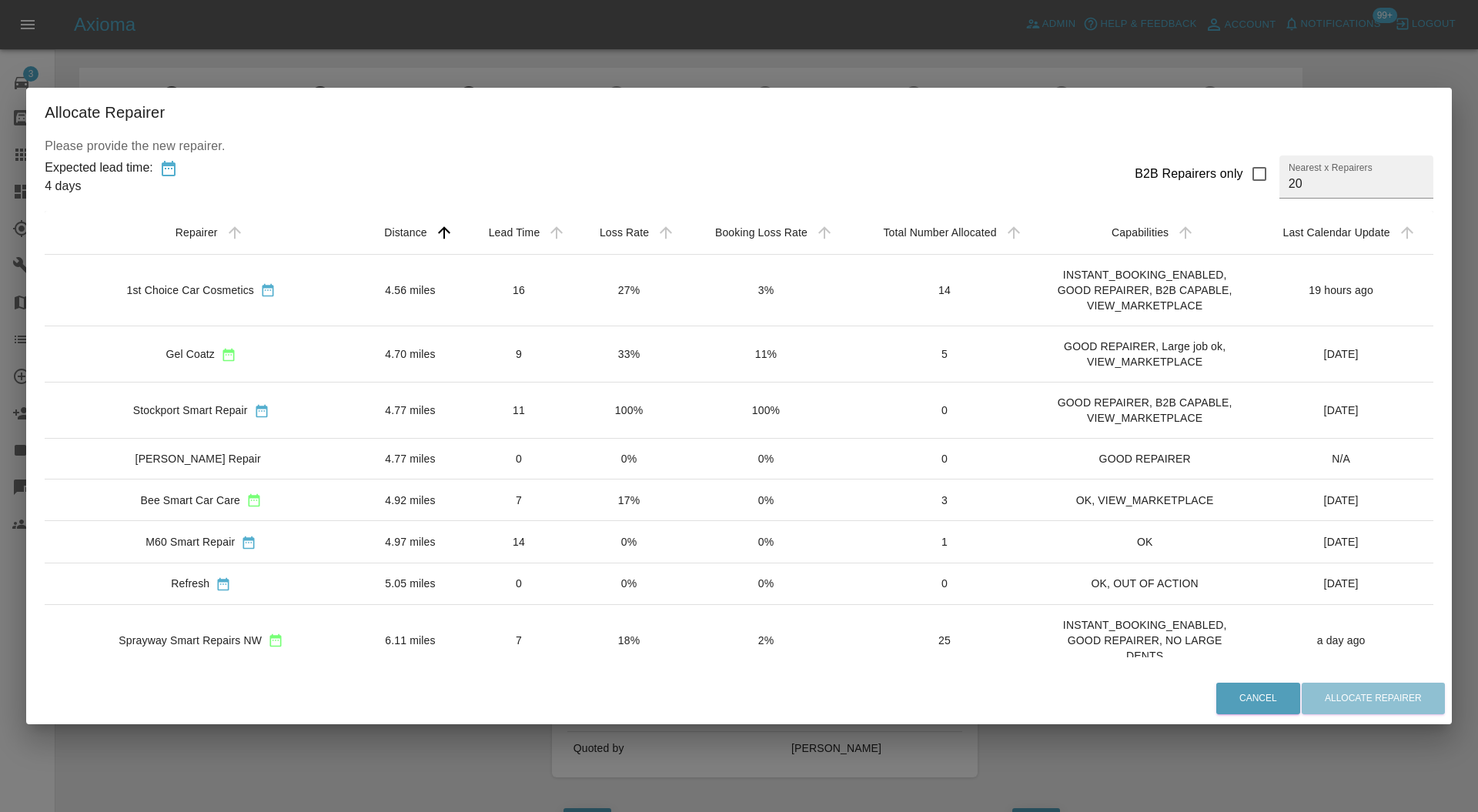
click at [517, 291] on td "16" at bounding box center [520, 290] width 112 height 71
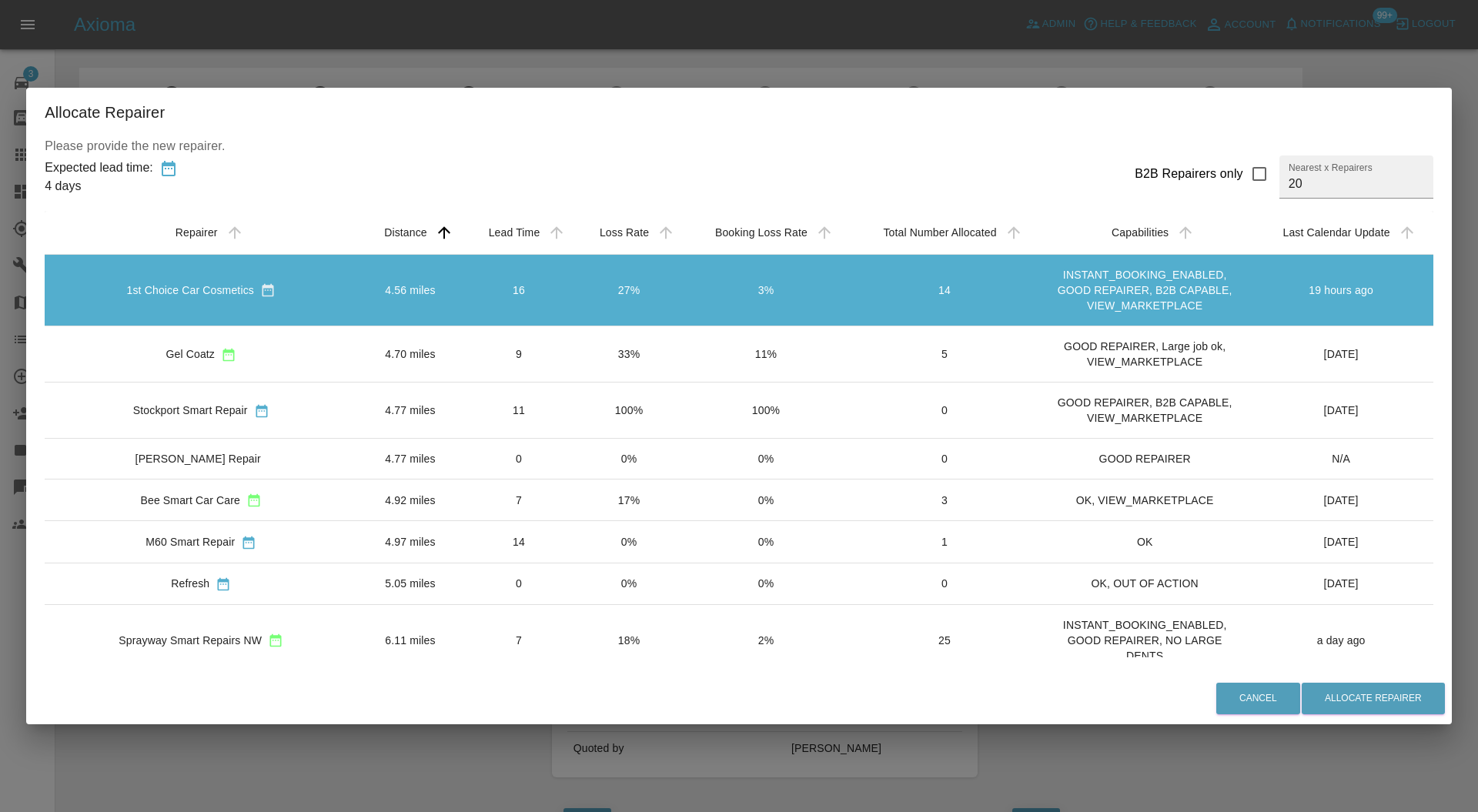
click at [418, 642] on td "6.11 miles" at bounding box center [410, 640] width 106 height 71
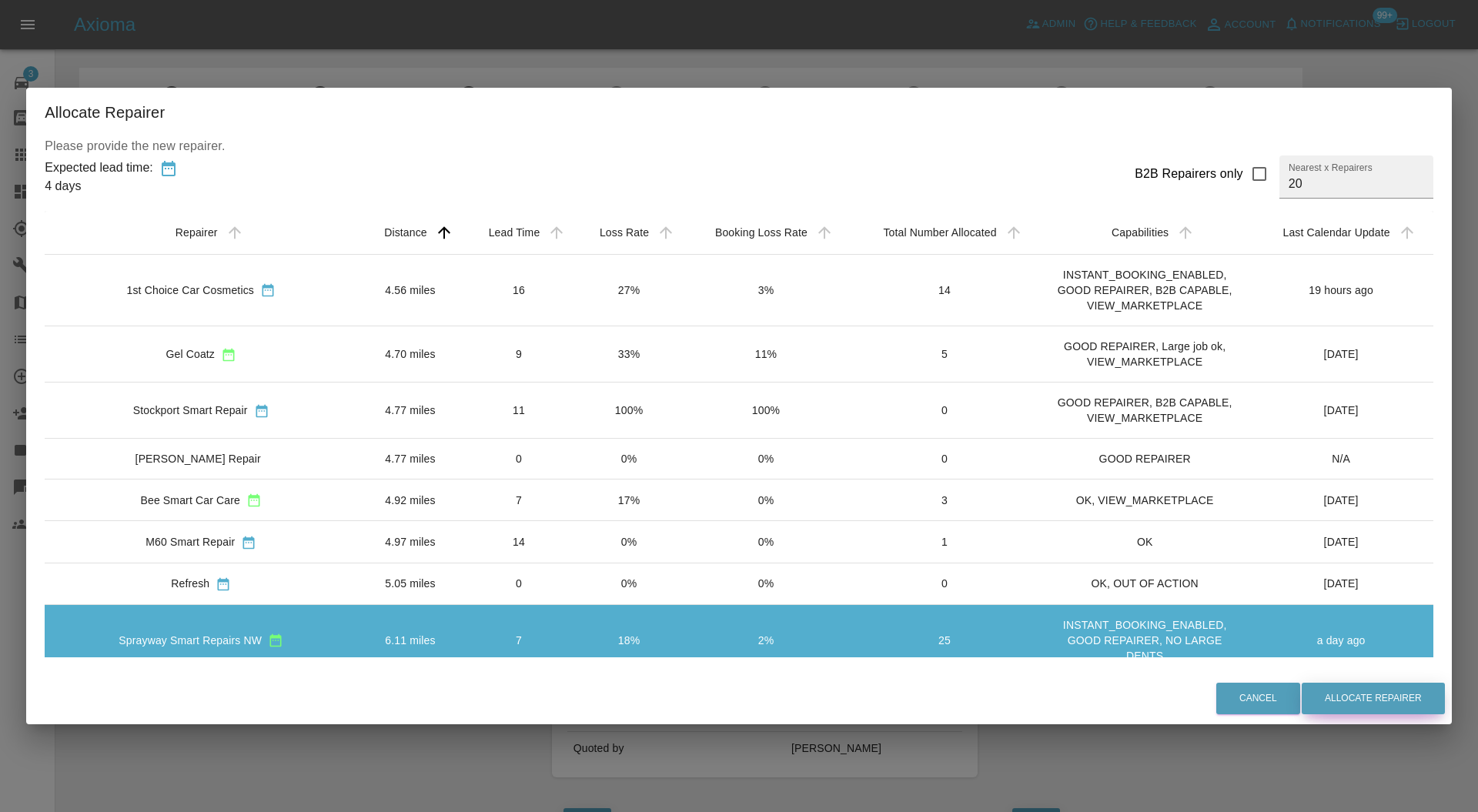
click at [1355, 688] on button "Allocate Repairer" at bounding box center [1373, 698] width 143 height 32
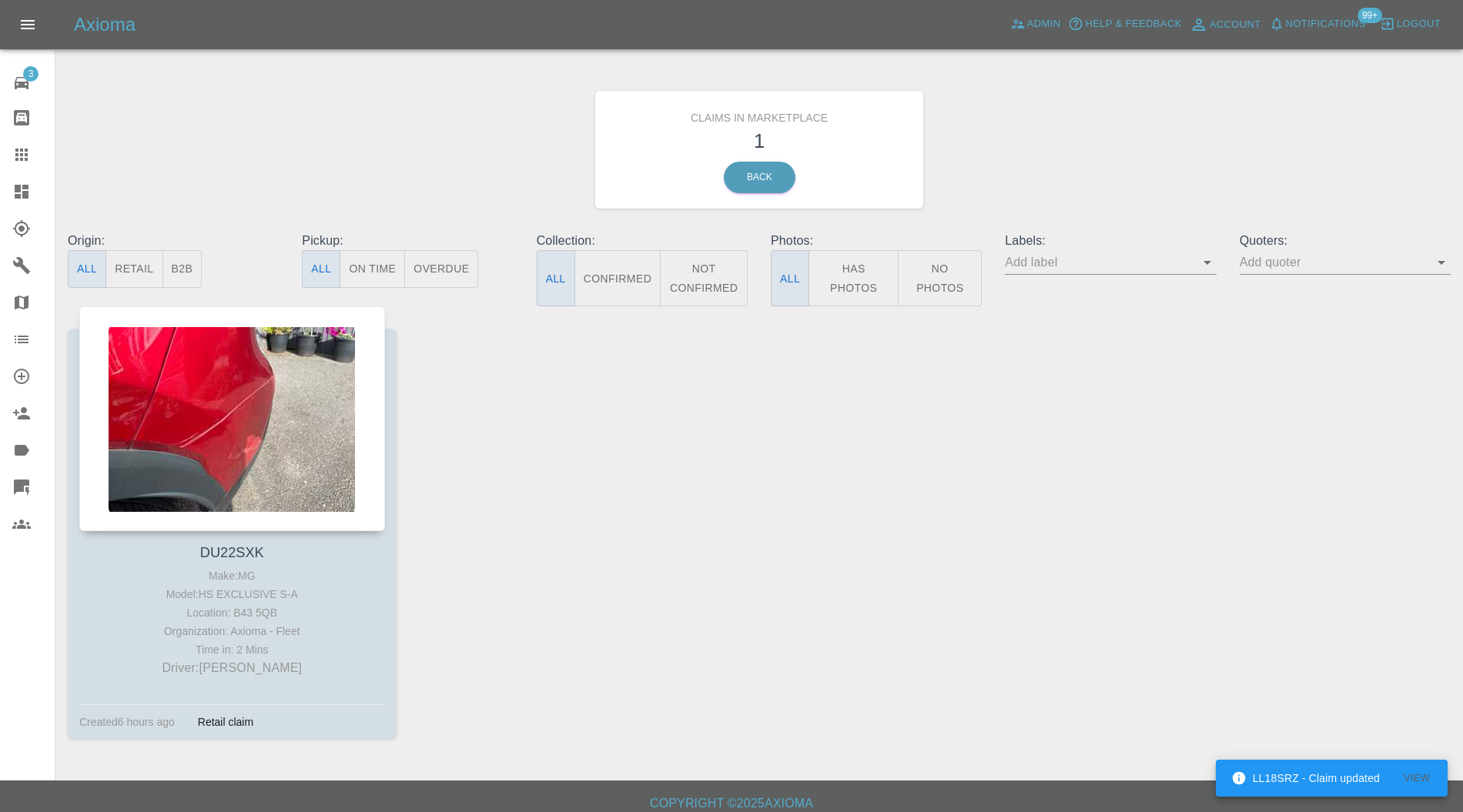
click at [283, 382] on div at bounding box center [232, 419] width 306 height 225
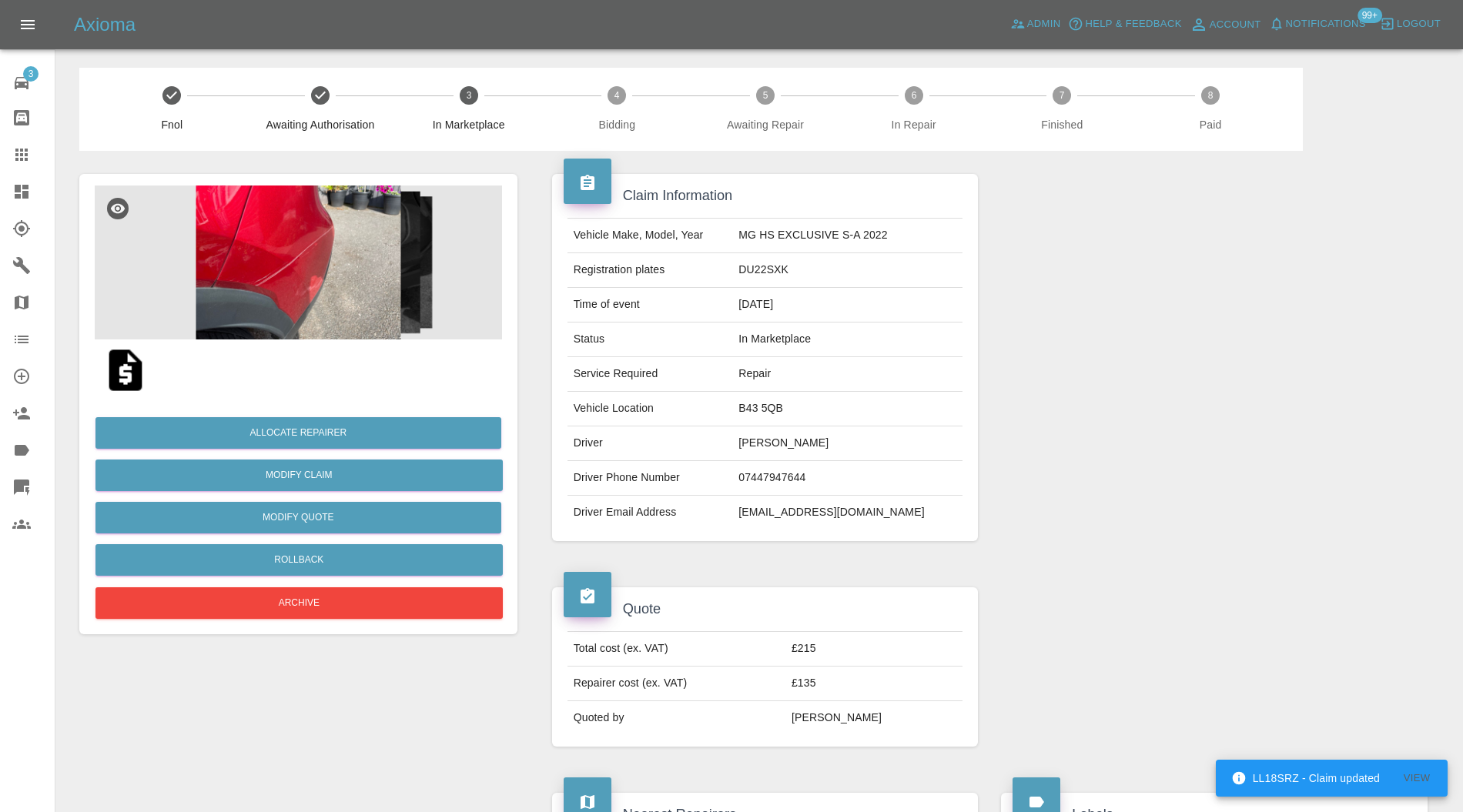
click at [338, 258] on img at bounding box center [298, 263] width 407 height 154
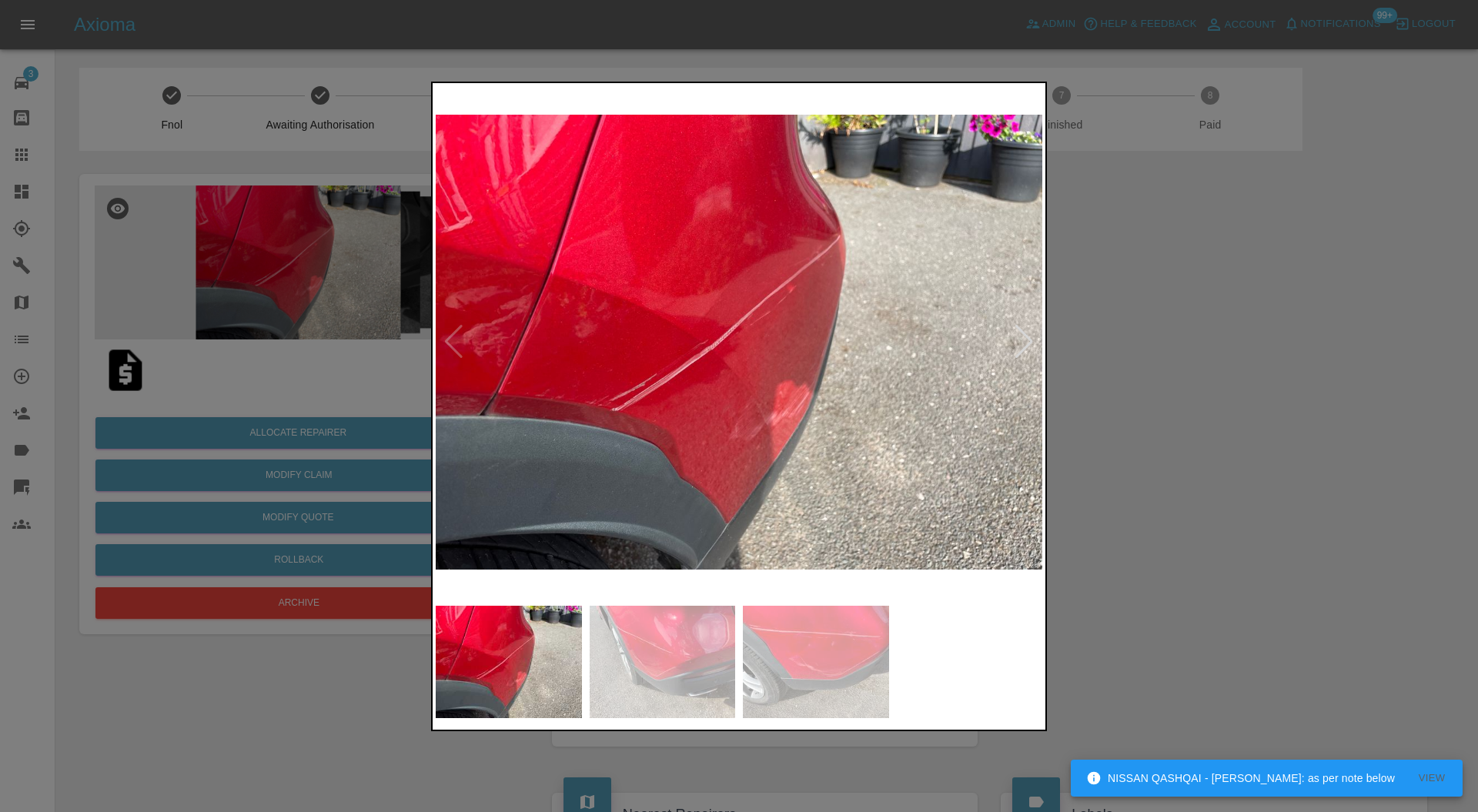
click at [1218, 420] on div at bounding box center [739, 406] width 1478 height 812
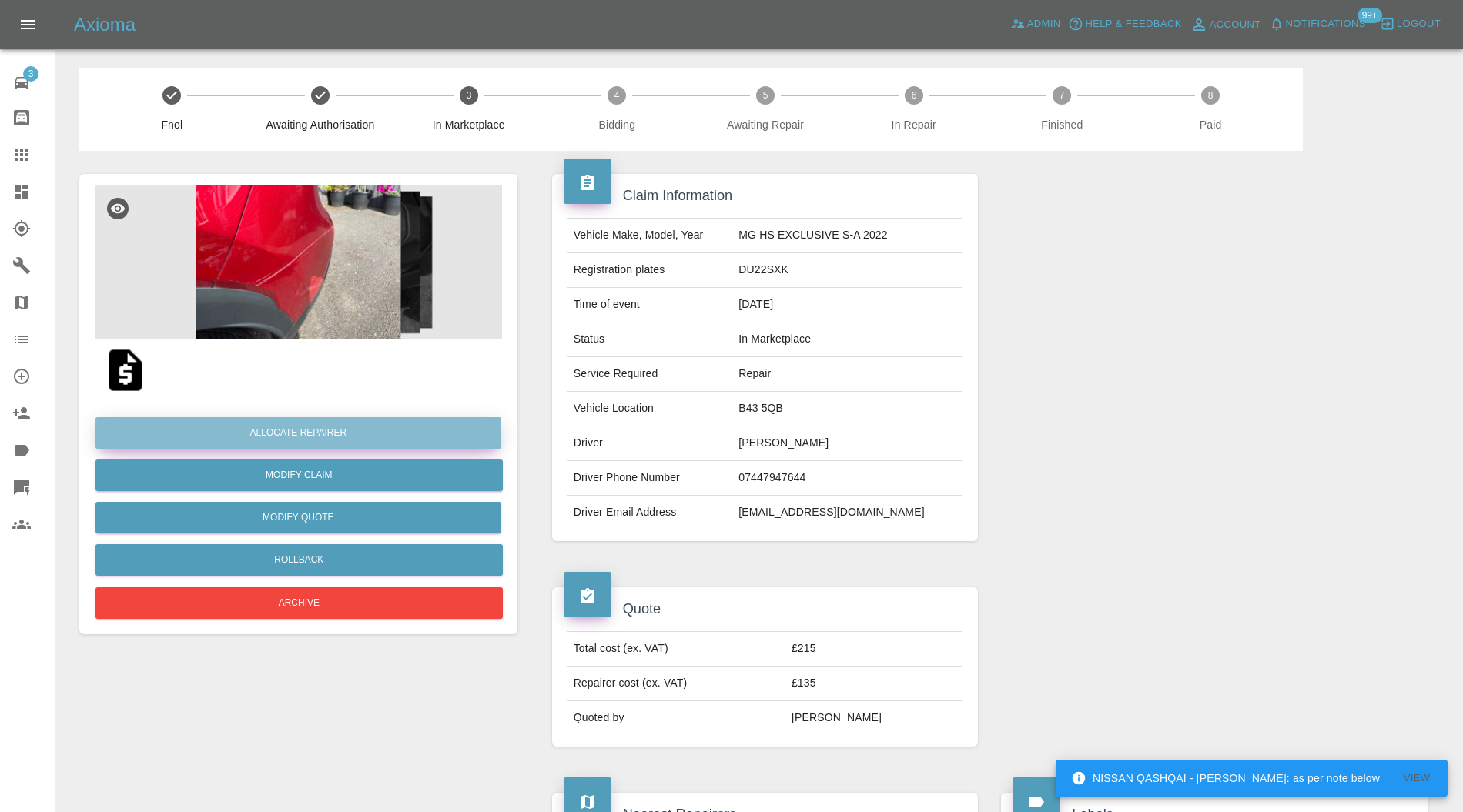
click at [448, 430] on button "Allocate Repairer" at bounding box center [299, 433] width 406 height 32
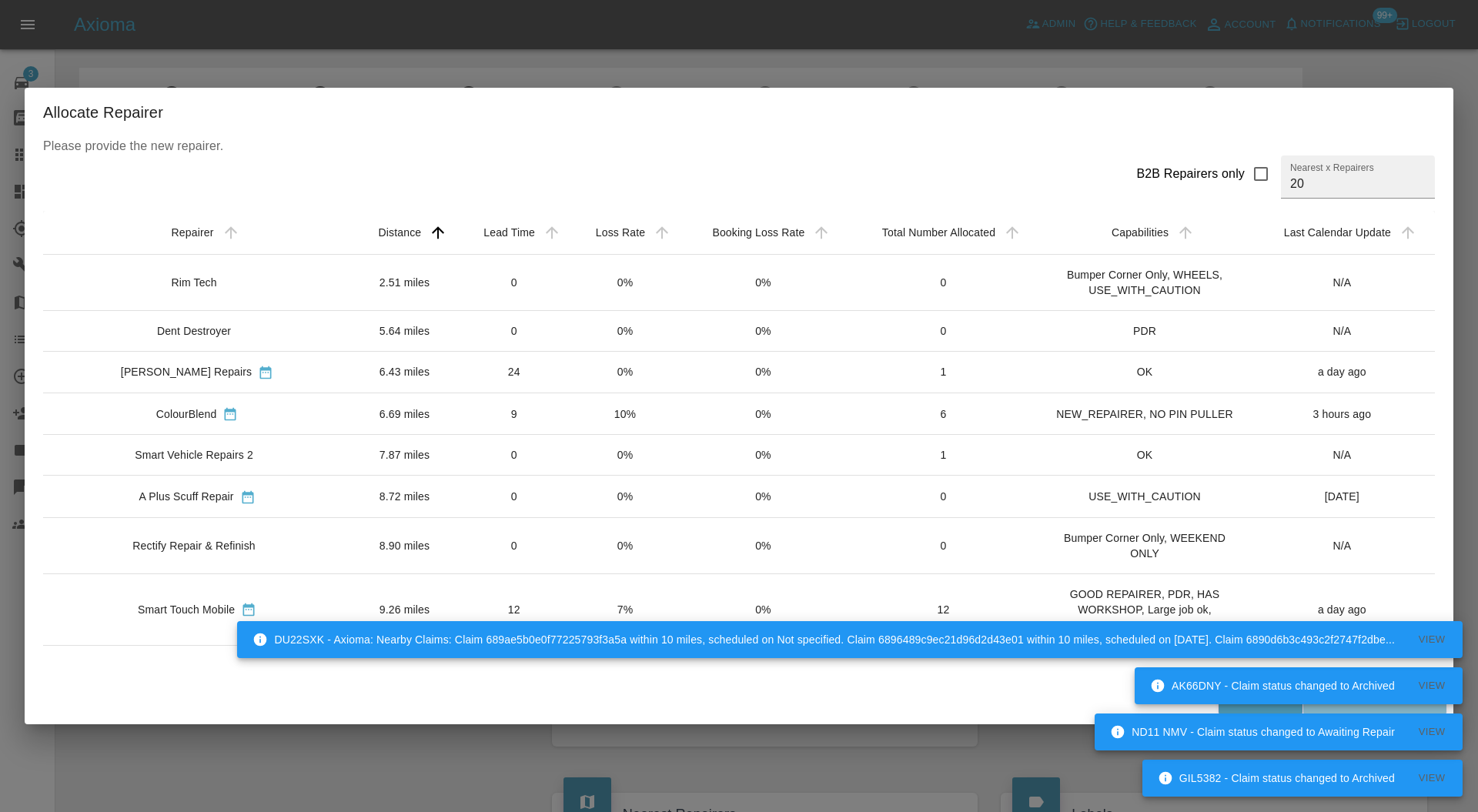
click at [616, 407] on td "10%" at bounding box center [625, 414] width 110 height 42
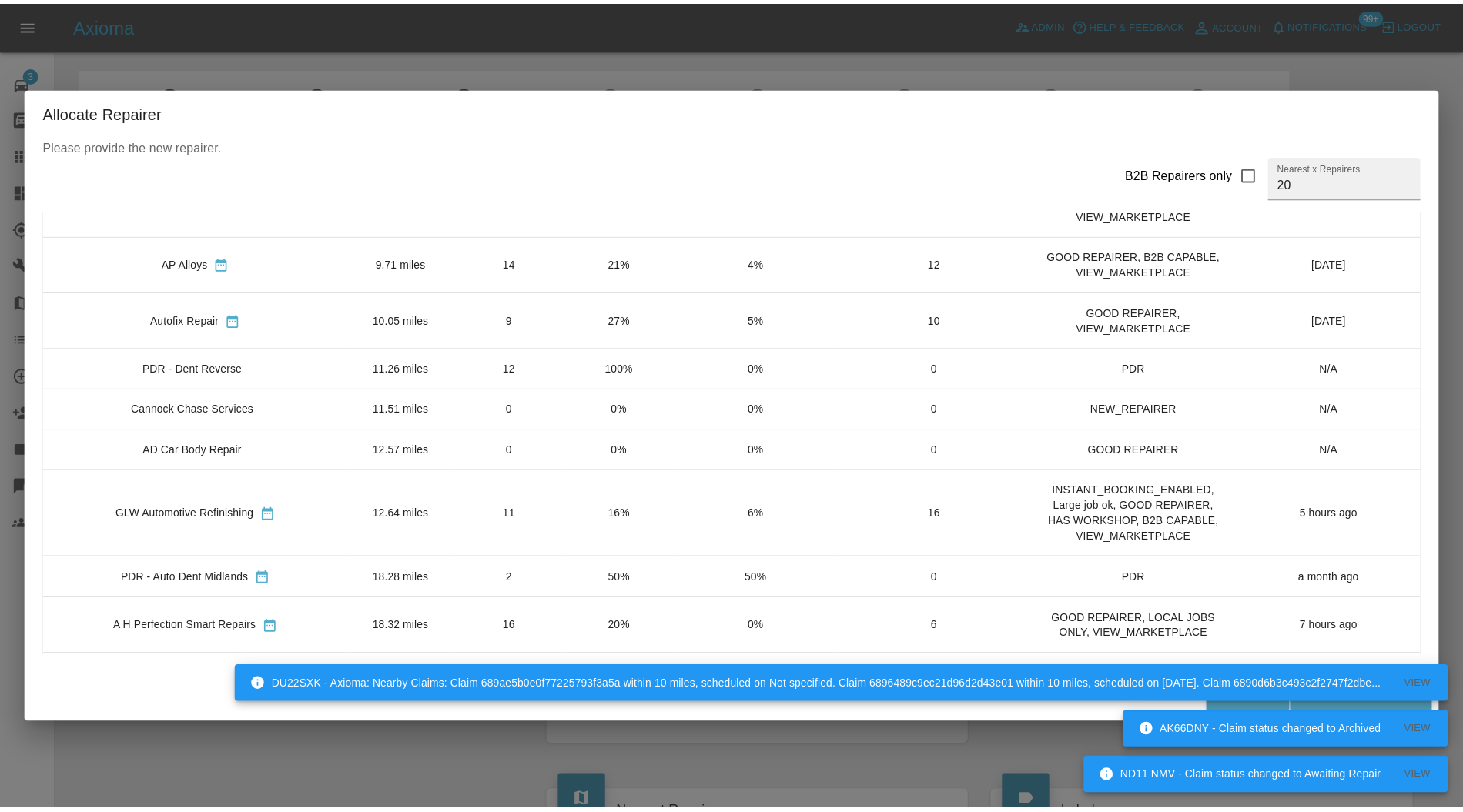
scroll to position [411, 0]
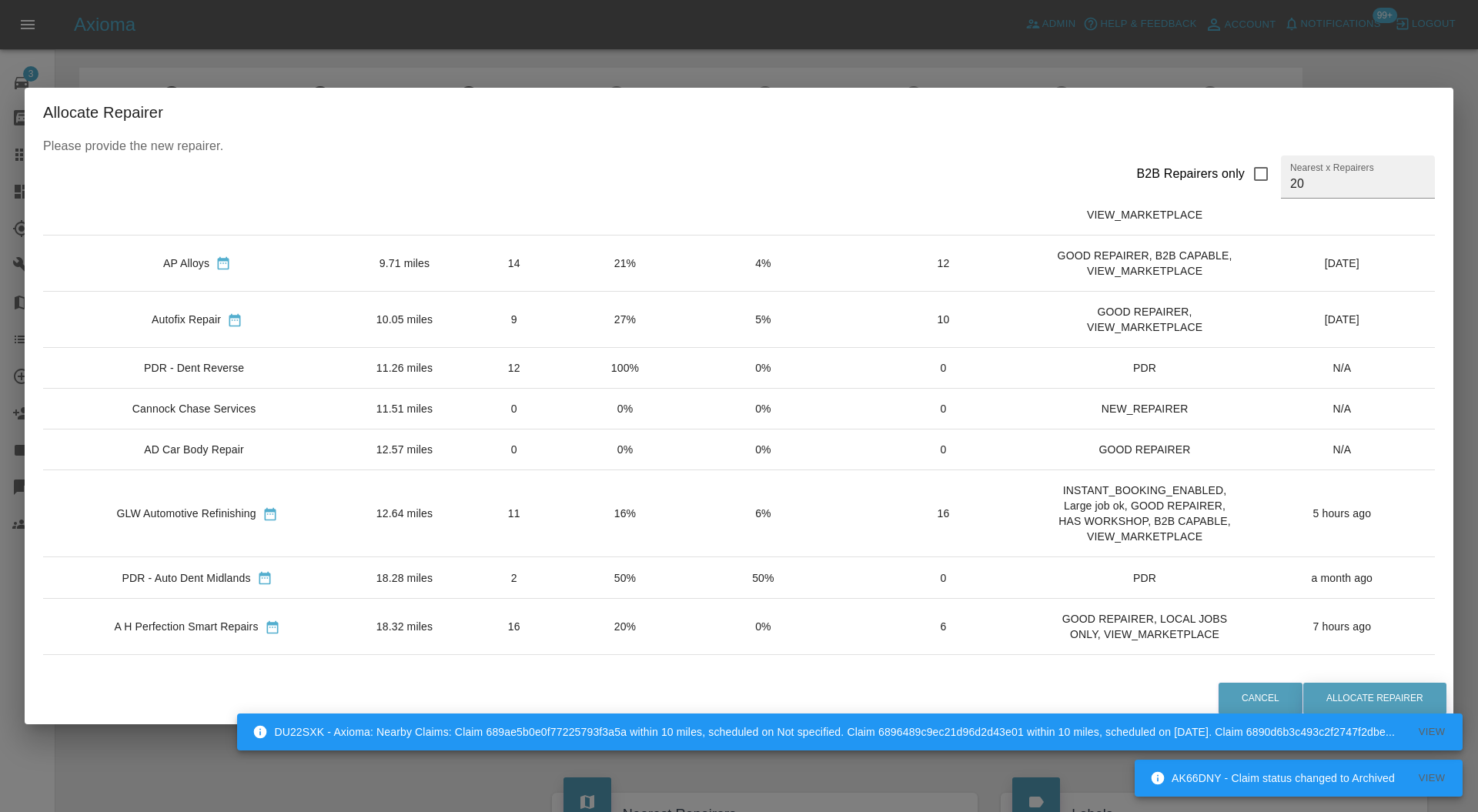
click at [1369, 696] on button "Allocate Repairer" at bounding box center [1375, 698] width 143 height 32
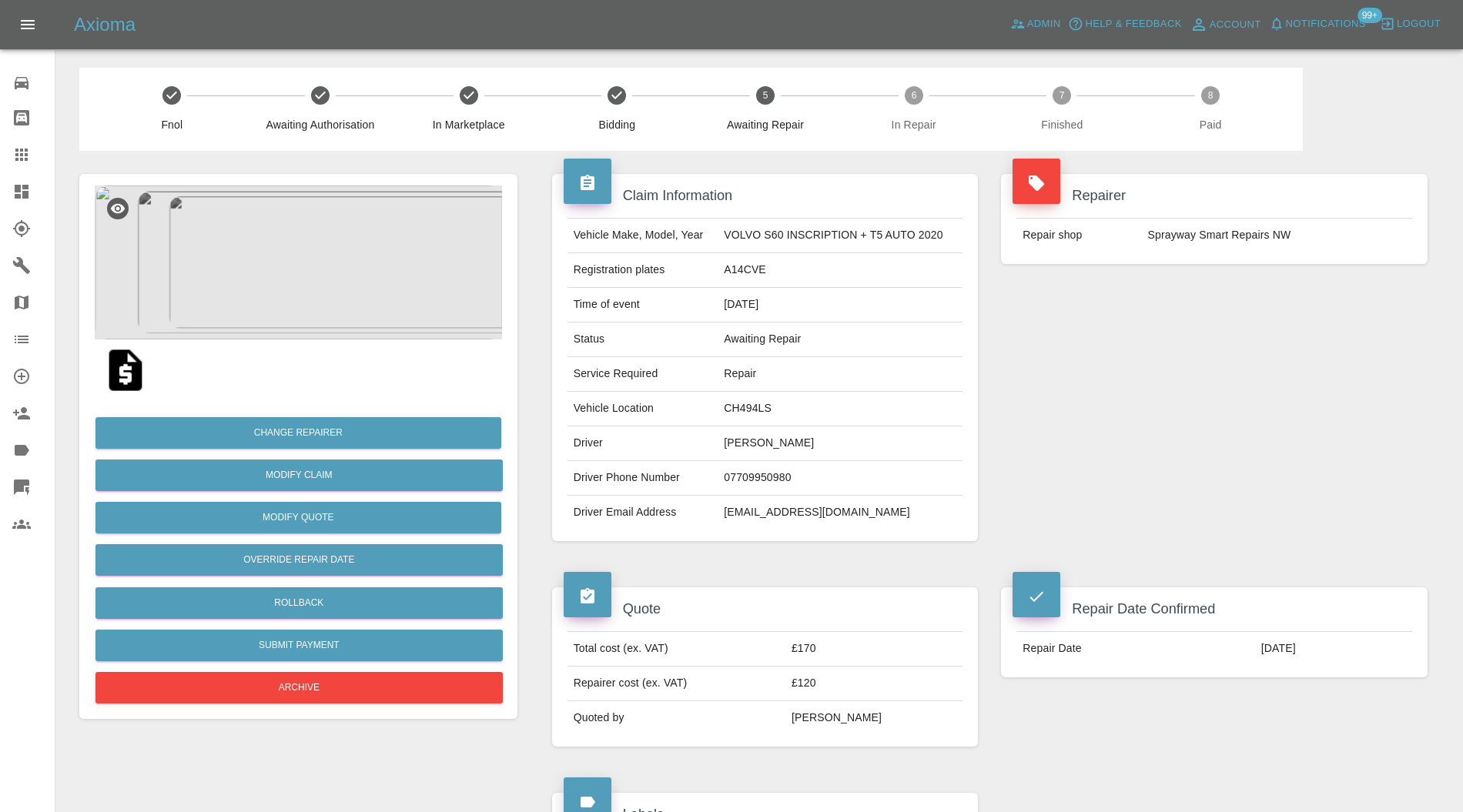
click at [301, 302] on img at bounding box center [298, 263] width 407 height 154
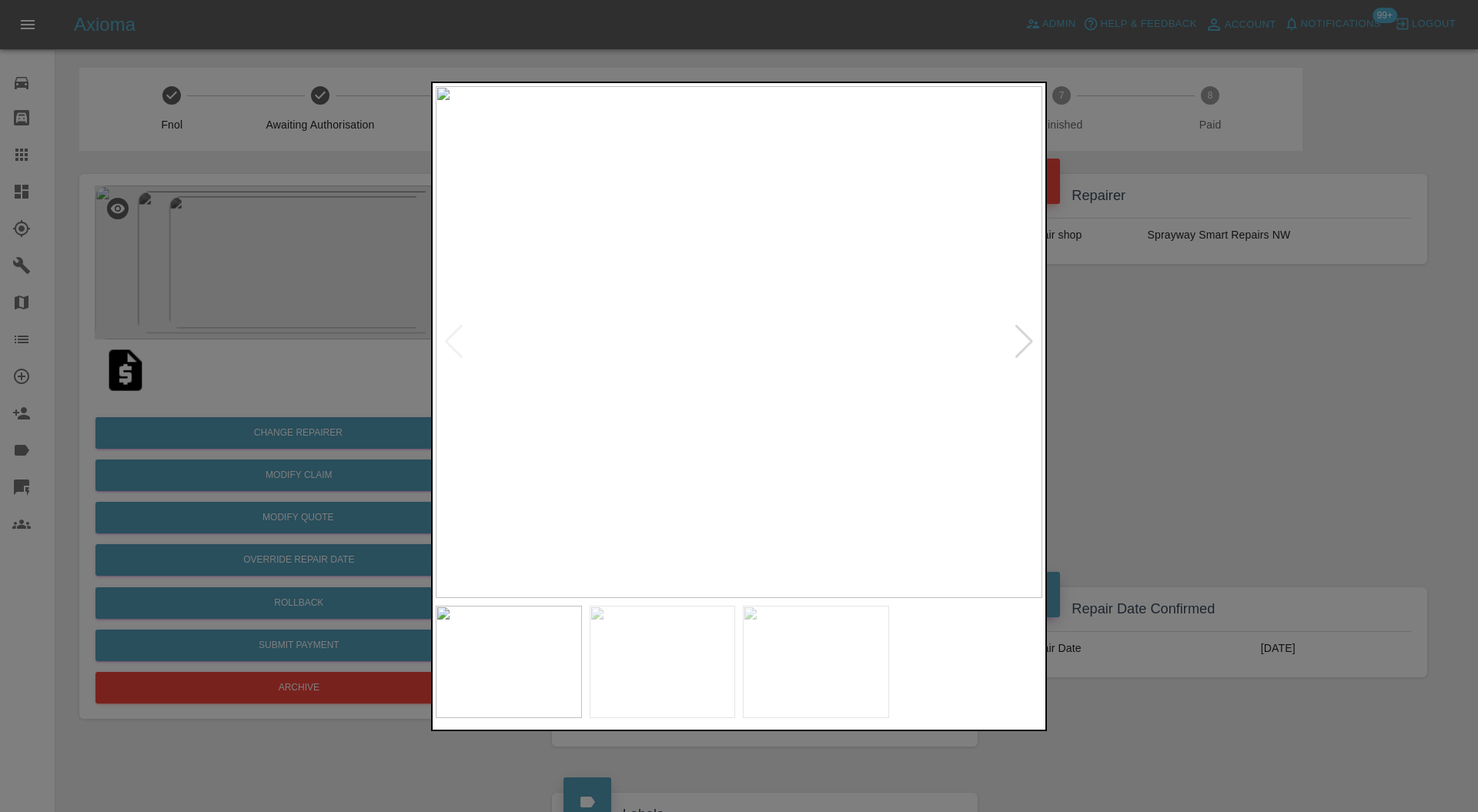
click at [1235, 390] on div at bounding box center [739, 406] width 1478 height 812
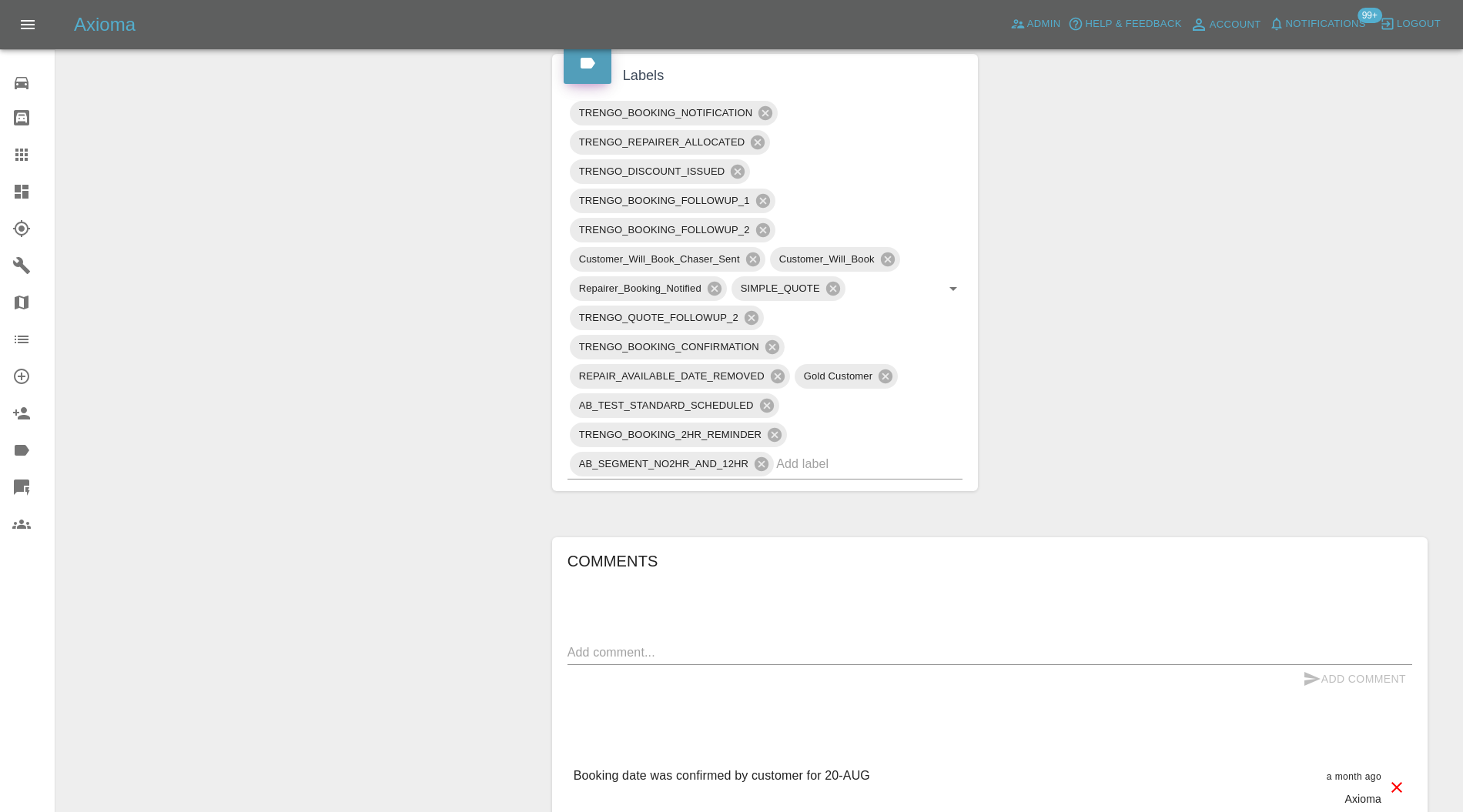
scroll to position [821, 0]
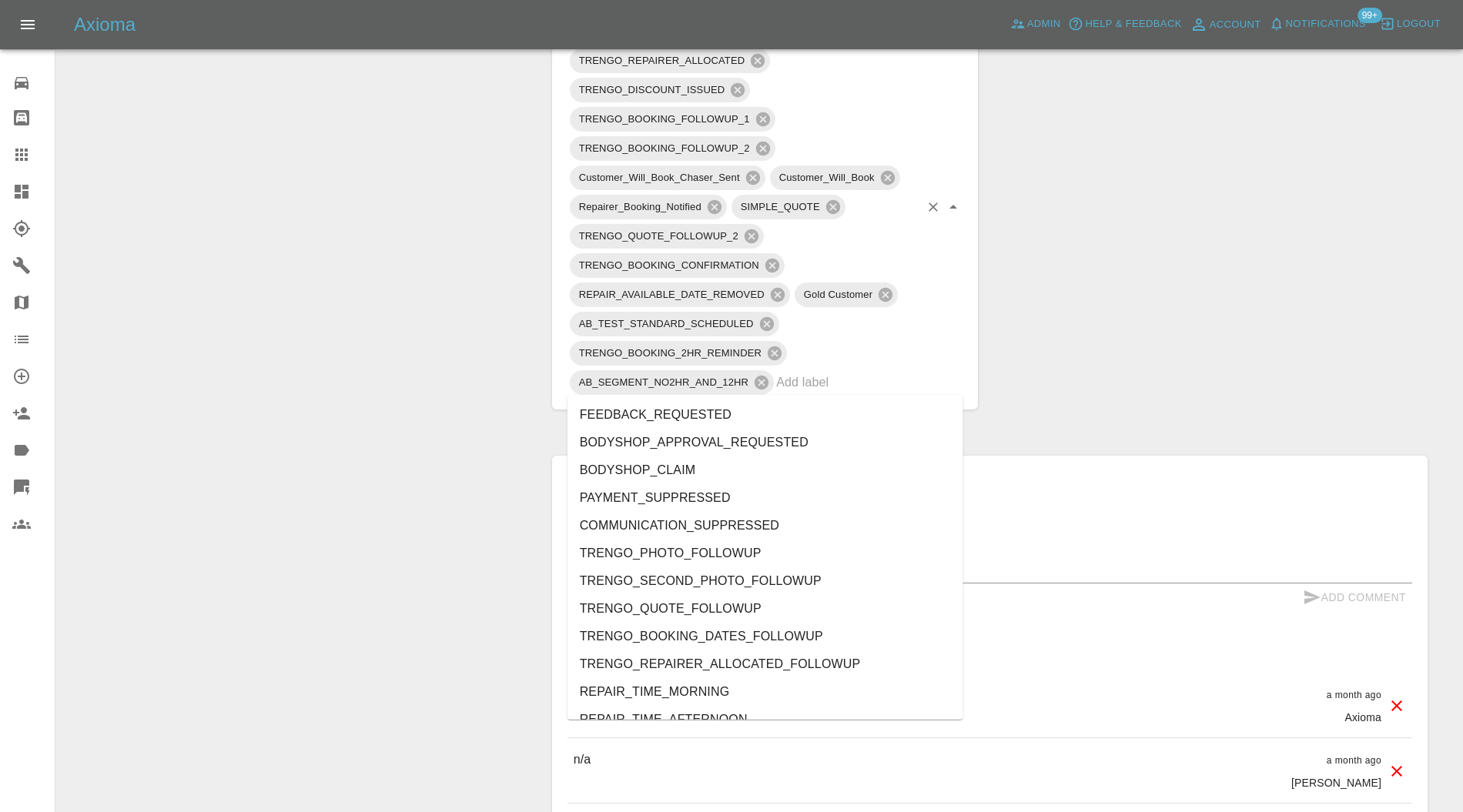
click at [851, 382] on input "text" at bounding box center [847, 382] width 144 height 23
type input "au"
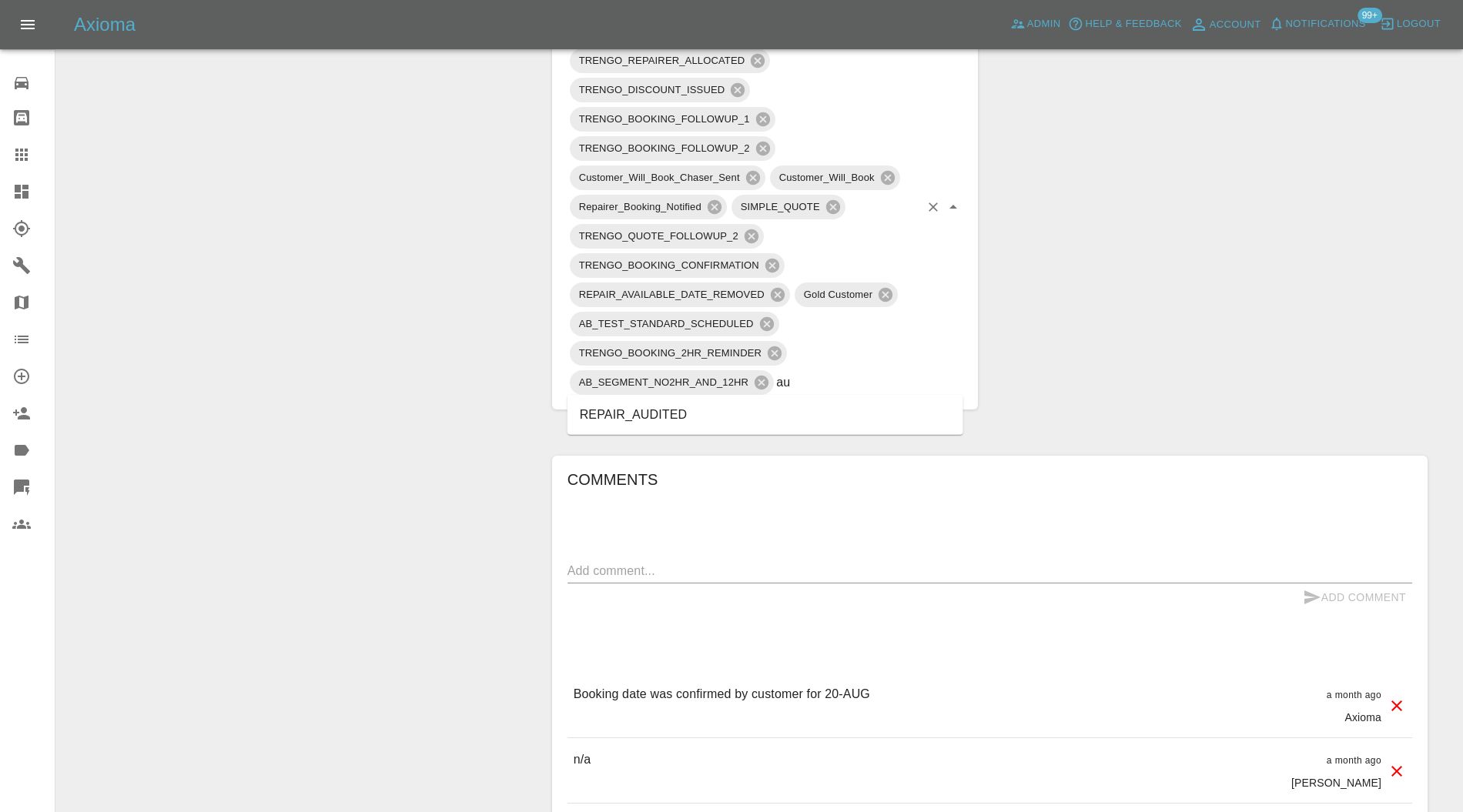
click at [721, 412] on li "REPAIR_AUDITED" at bounding box center [765, 415] width 396 height 28
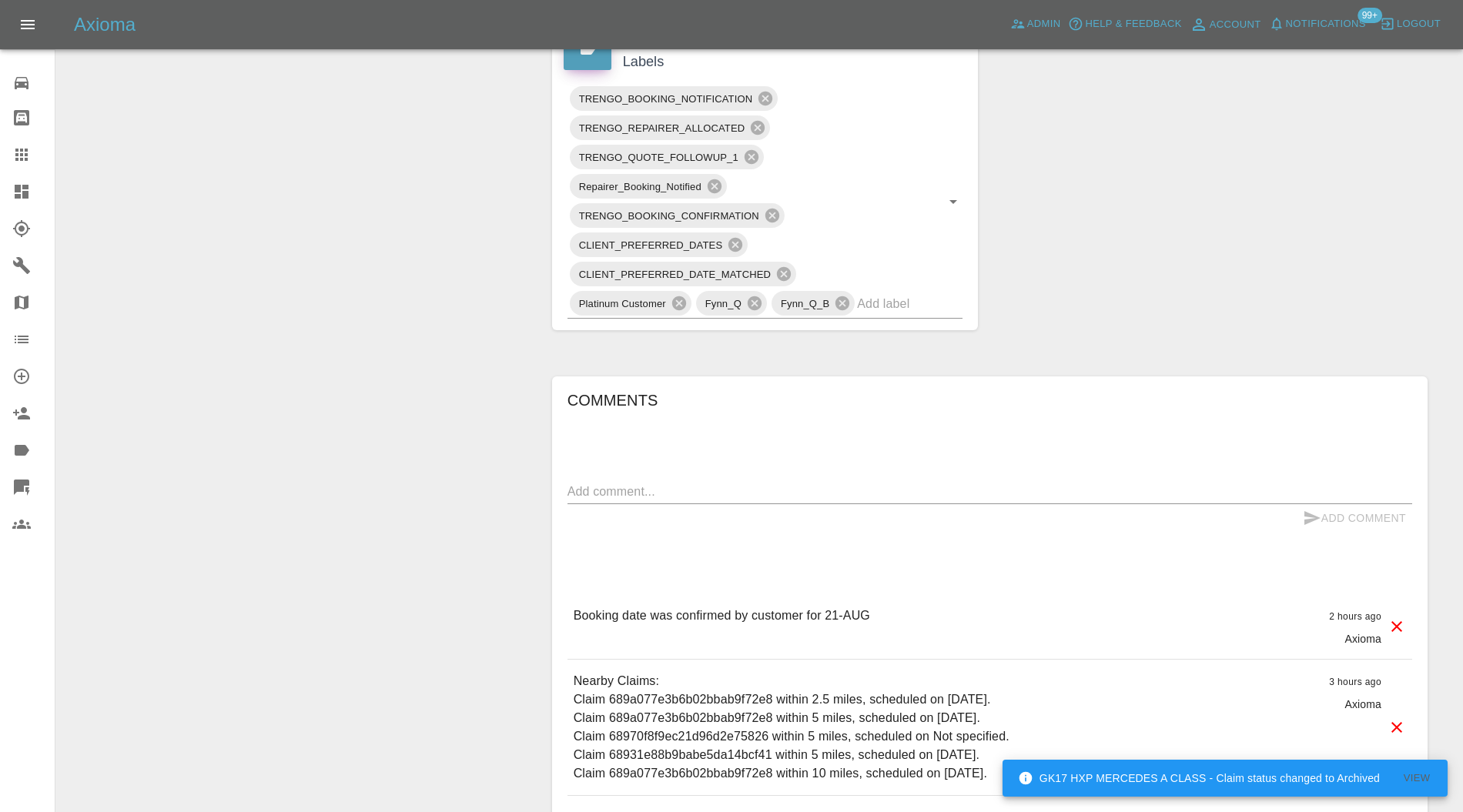
scroll to position [137, 0]
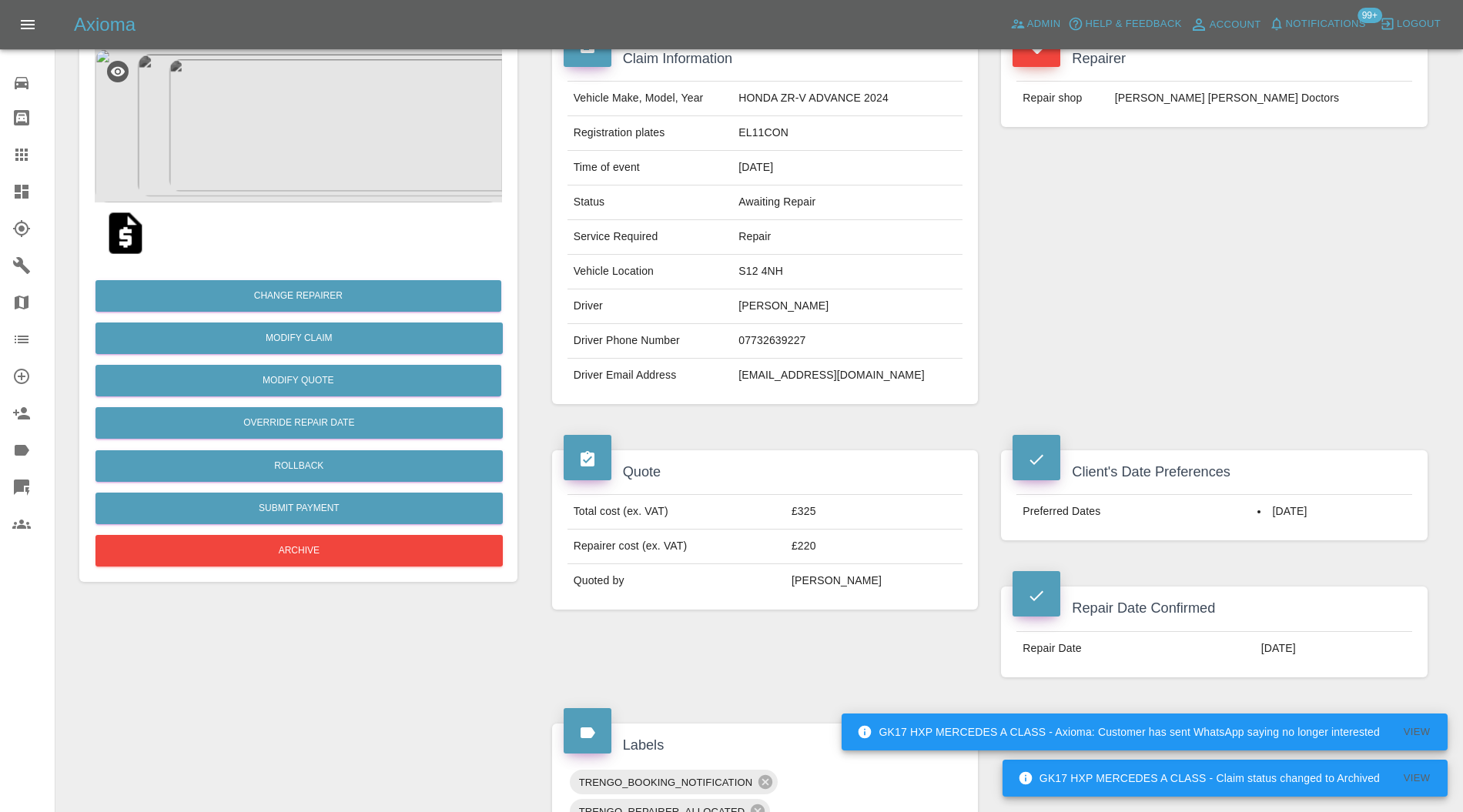
click at [322, 124] on img at bounding box center [298, 125] width 407 height 154
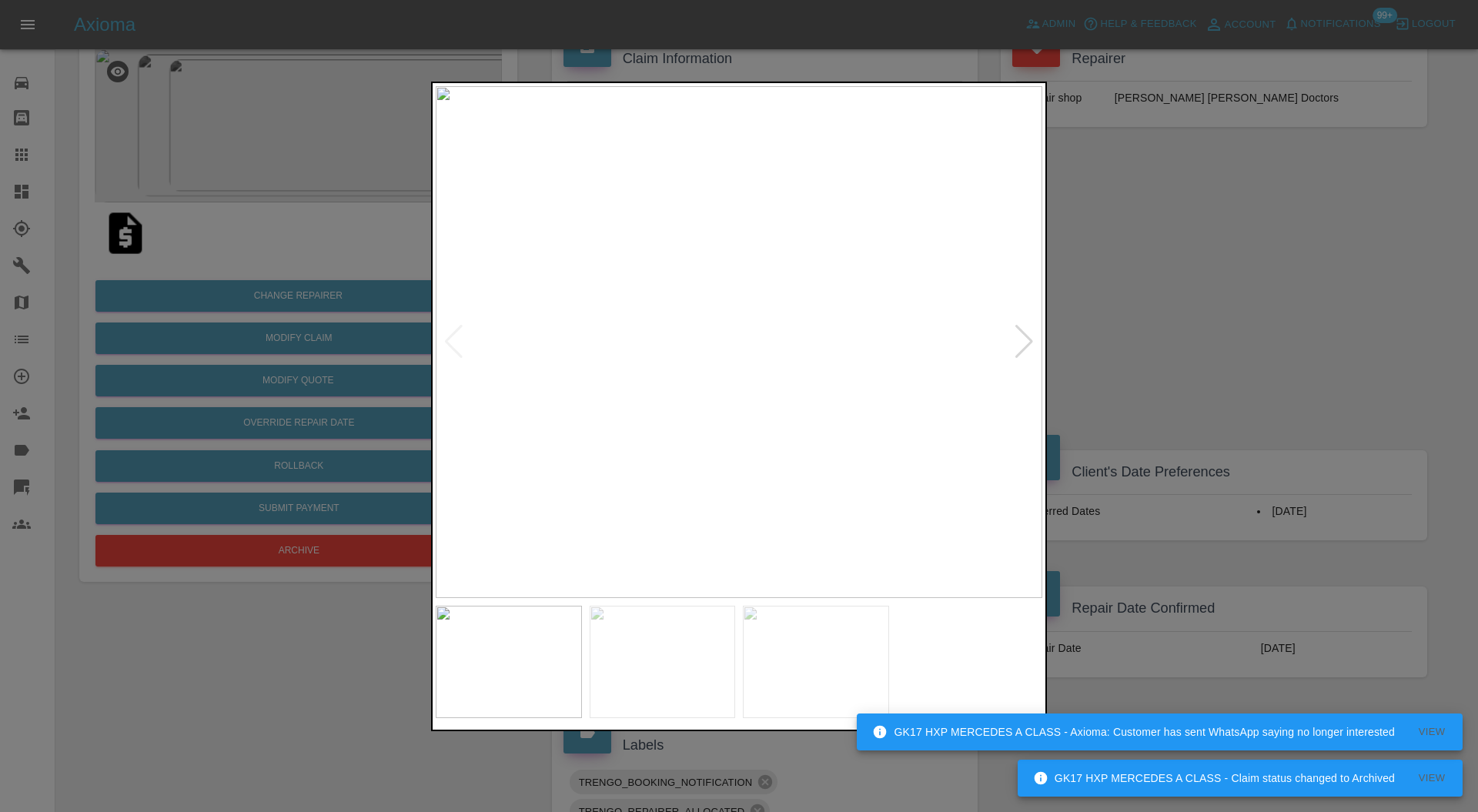
click at [1030, 337] on div at bounding box center [1024, 342] width 21 height 34
click at [1030, 337] on img at bounding box center [739, 343] width 606 height 512
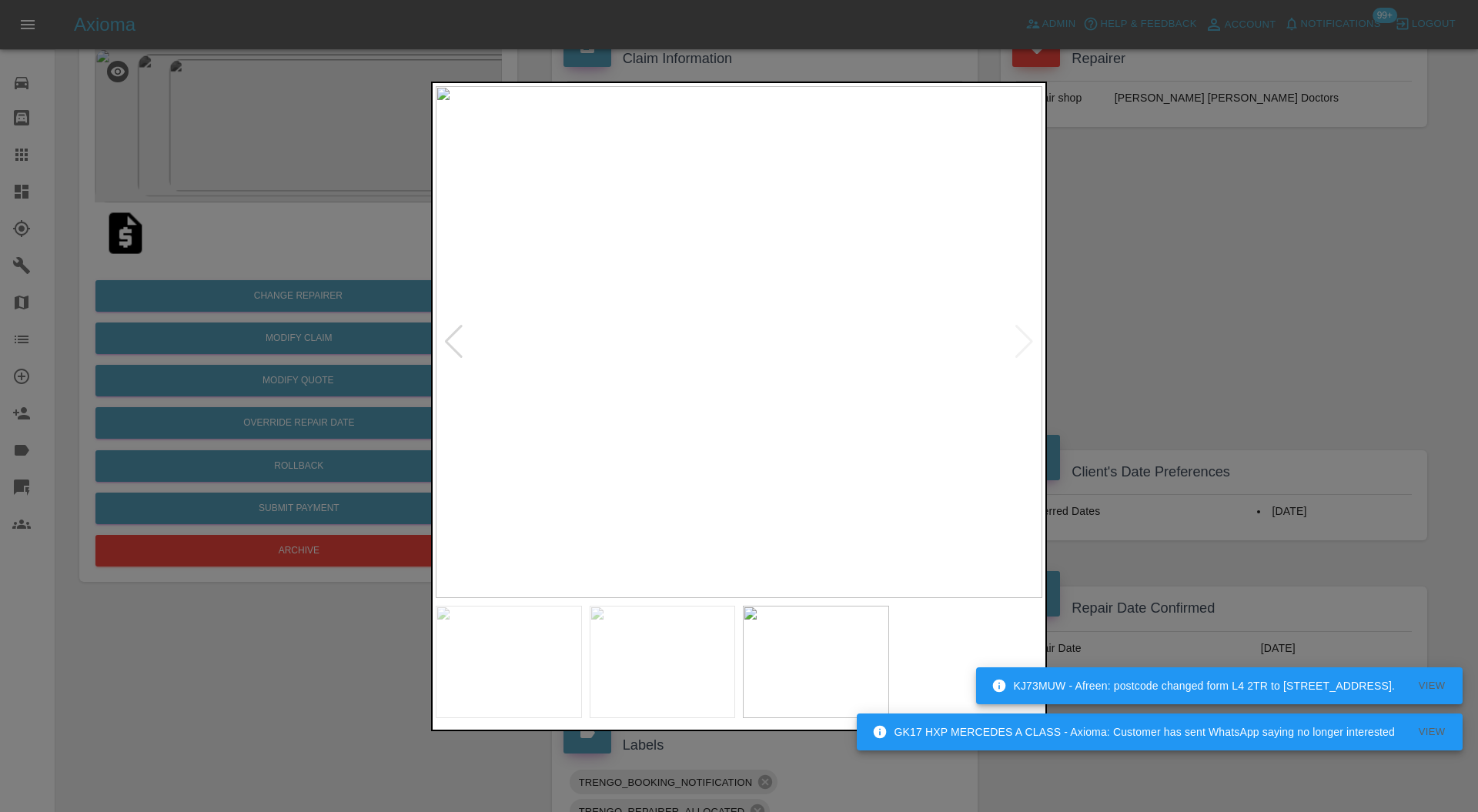
click at [1107, 318] on div at bounding box center [739, 406] width 1478 height 812
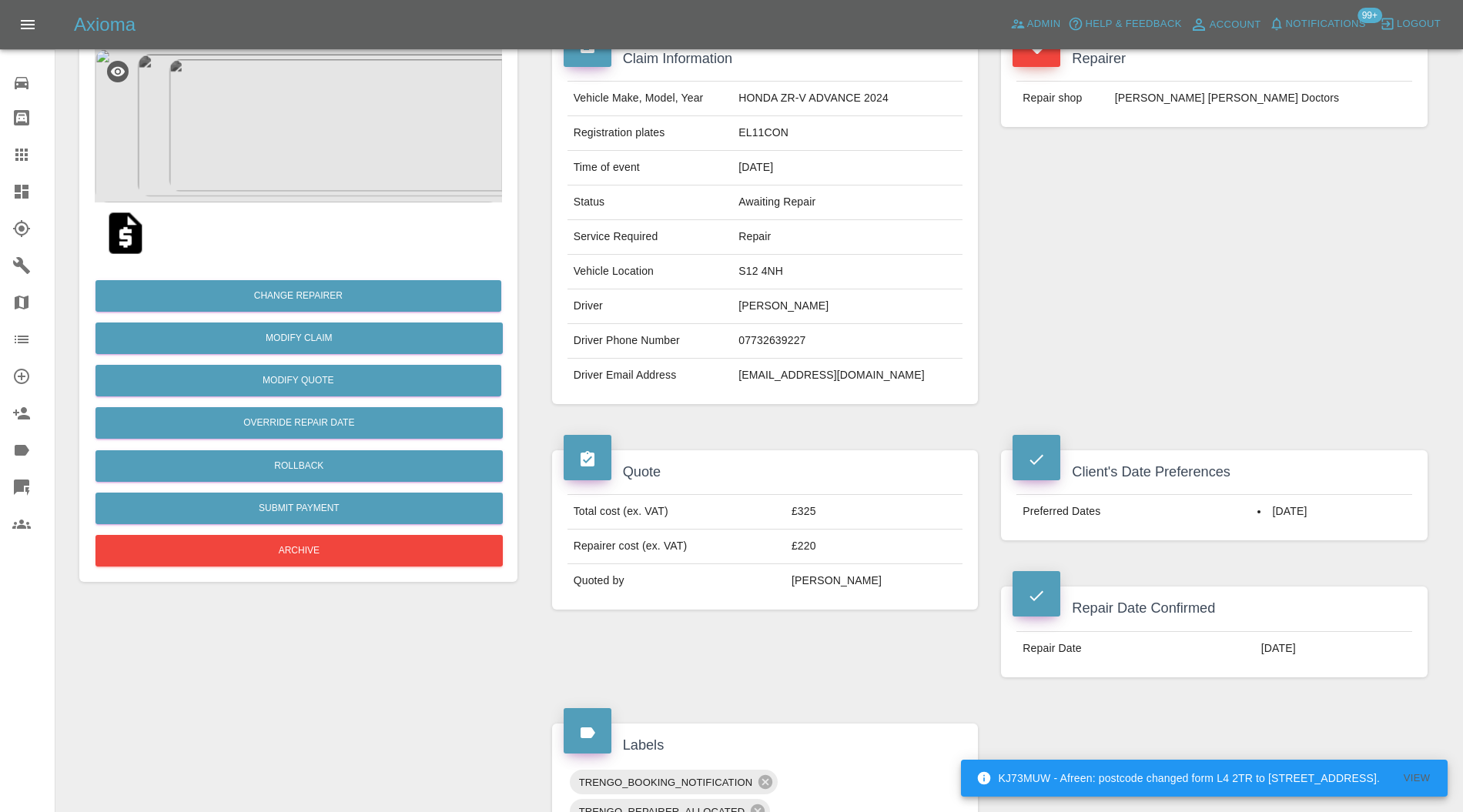
click at [347, 117] on img at bounding box center [298, 125] width 407 height 154
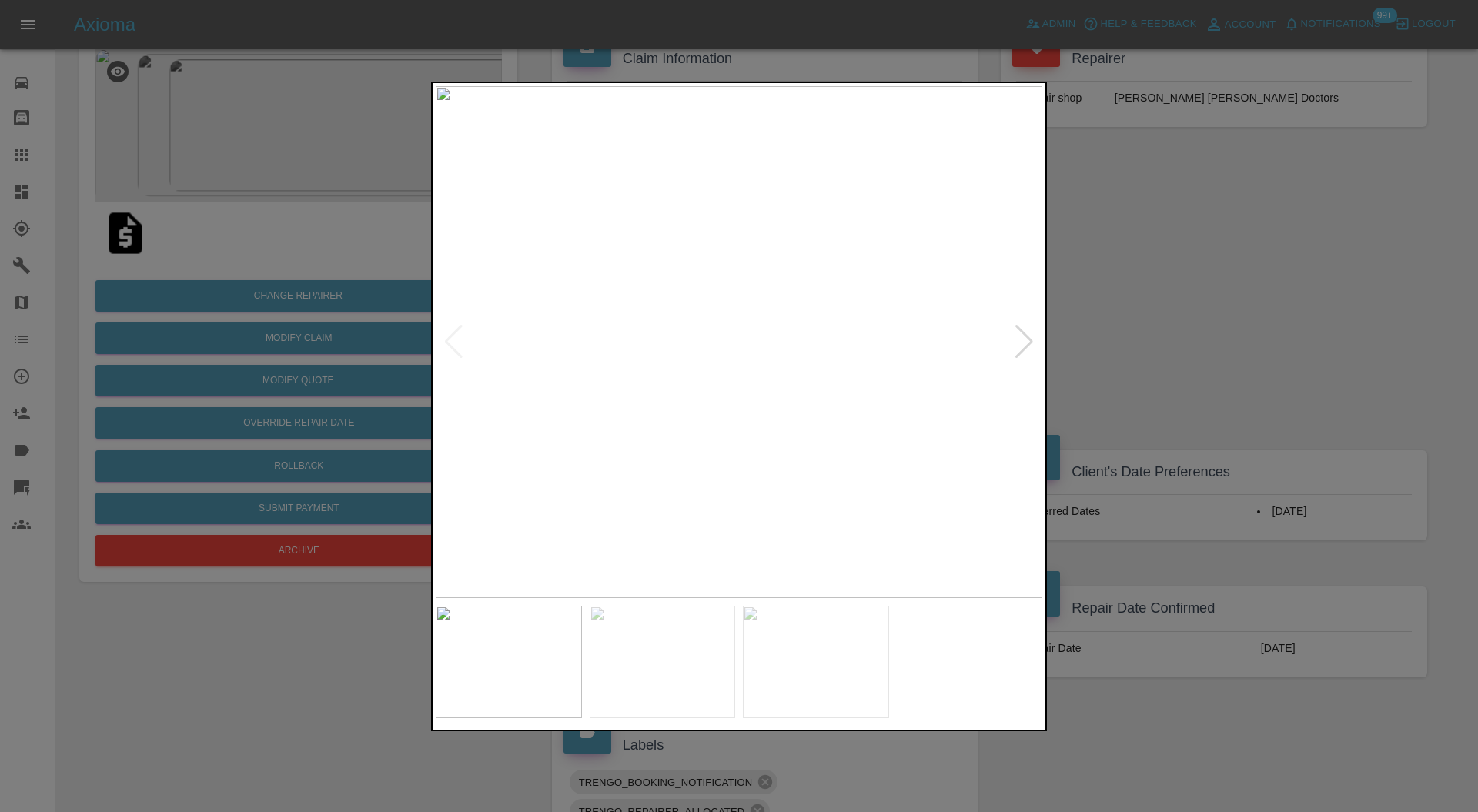
click at [1281, 262] on div at bounding box center [739, 406] width 1478 height 812
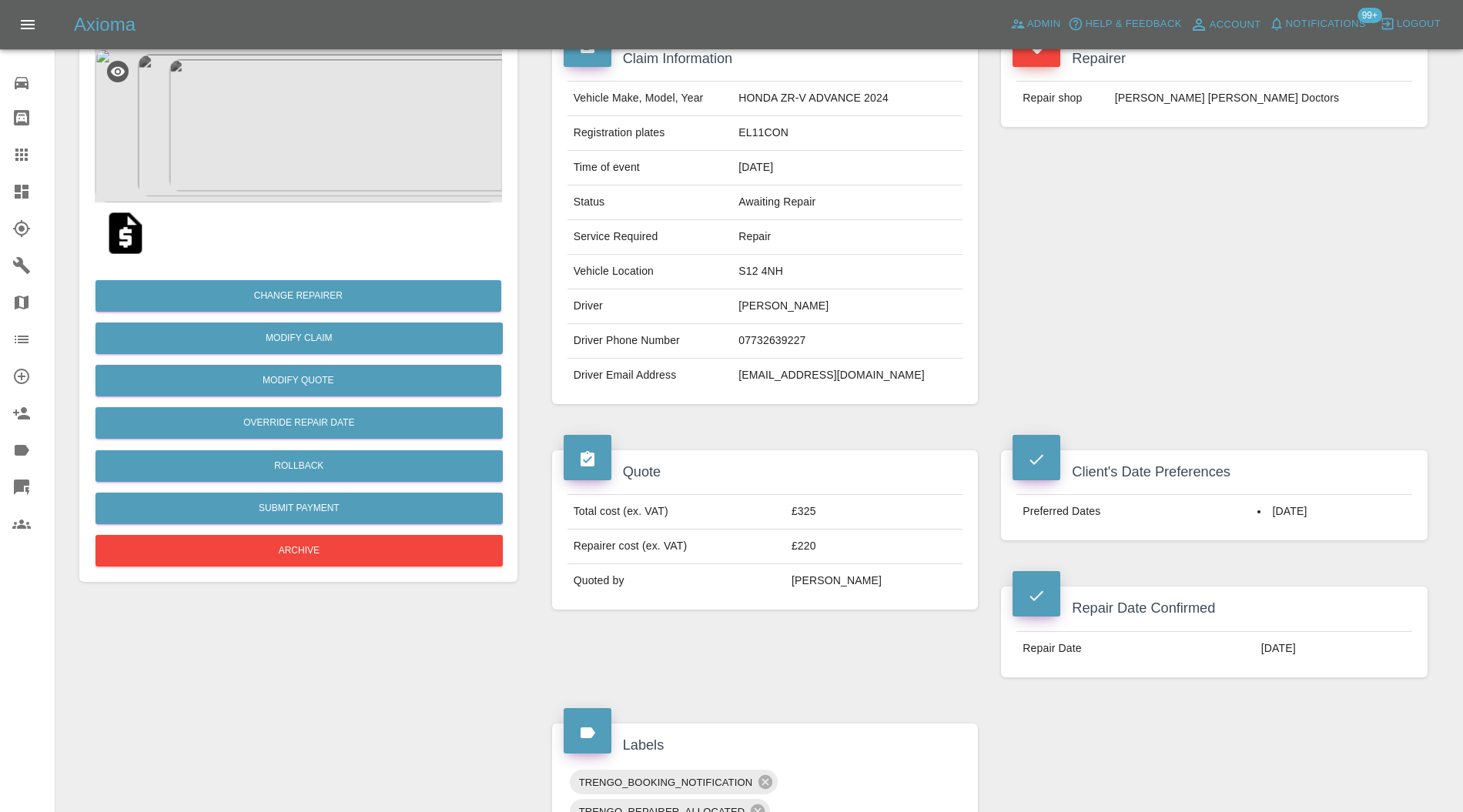
scroll to position [821, 0]
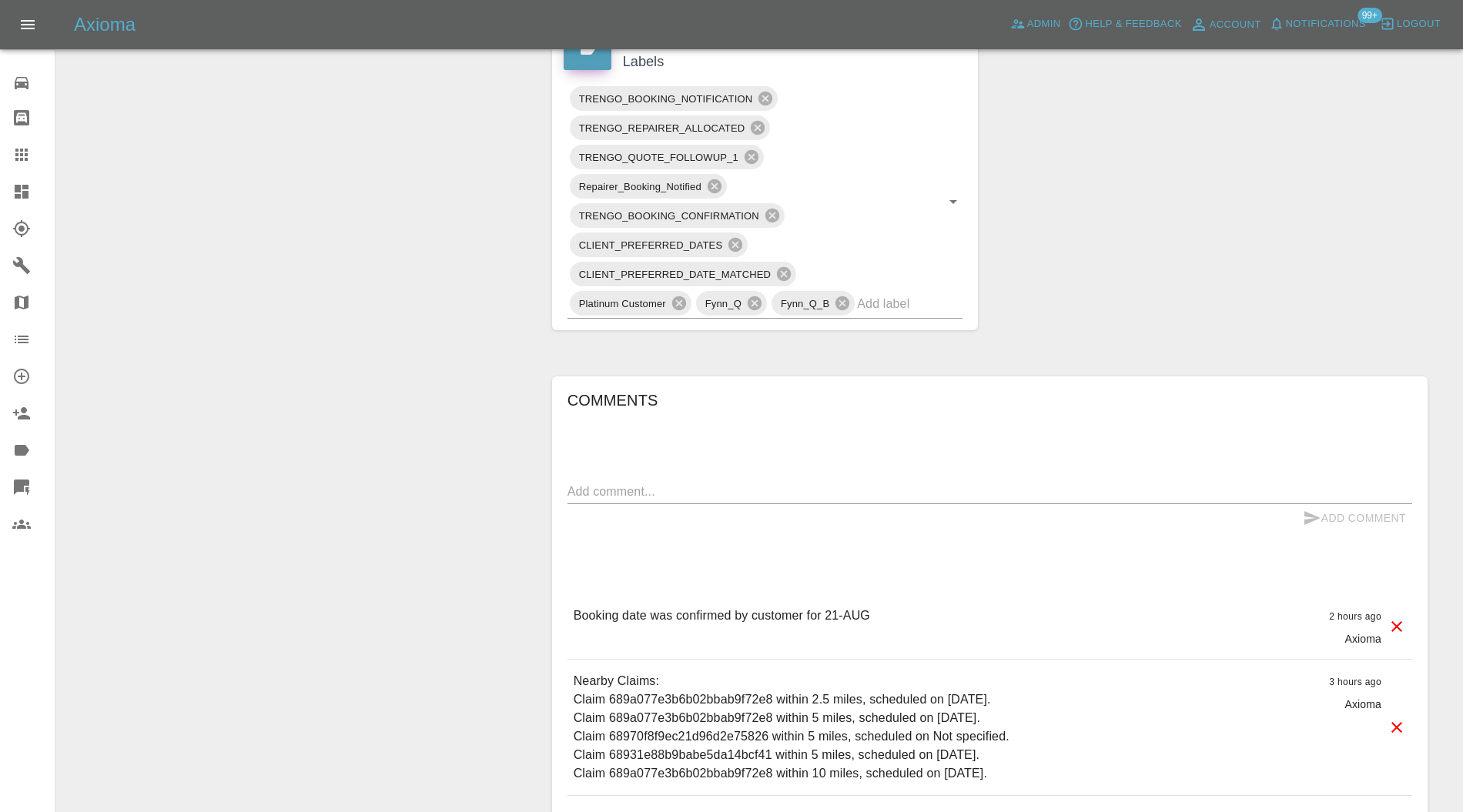
click at [901, 302] on input "text" at bounding box center [888, 303] width 62 height 23
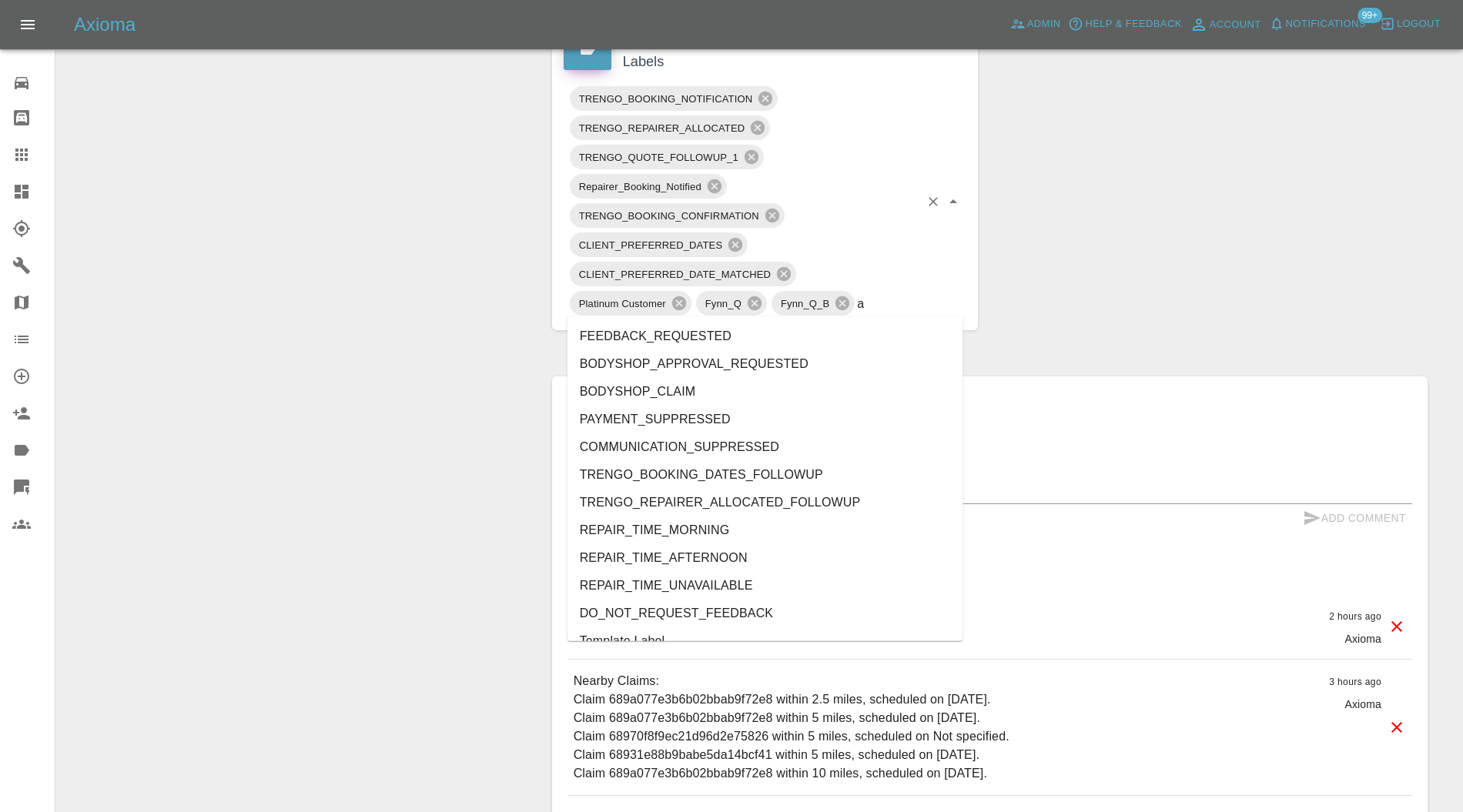
type input "au"
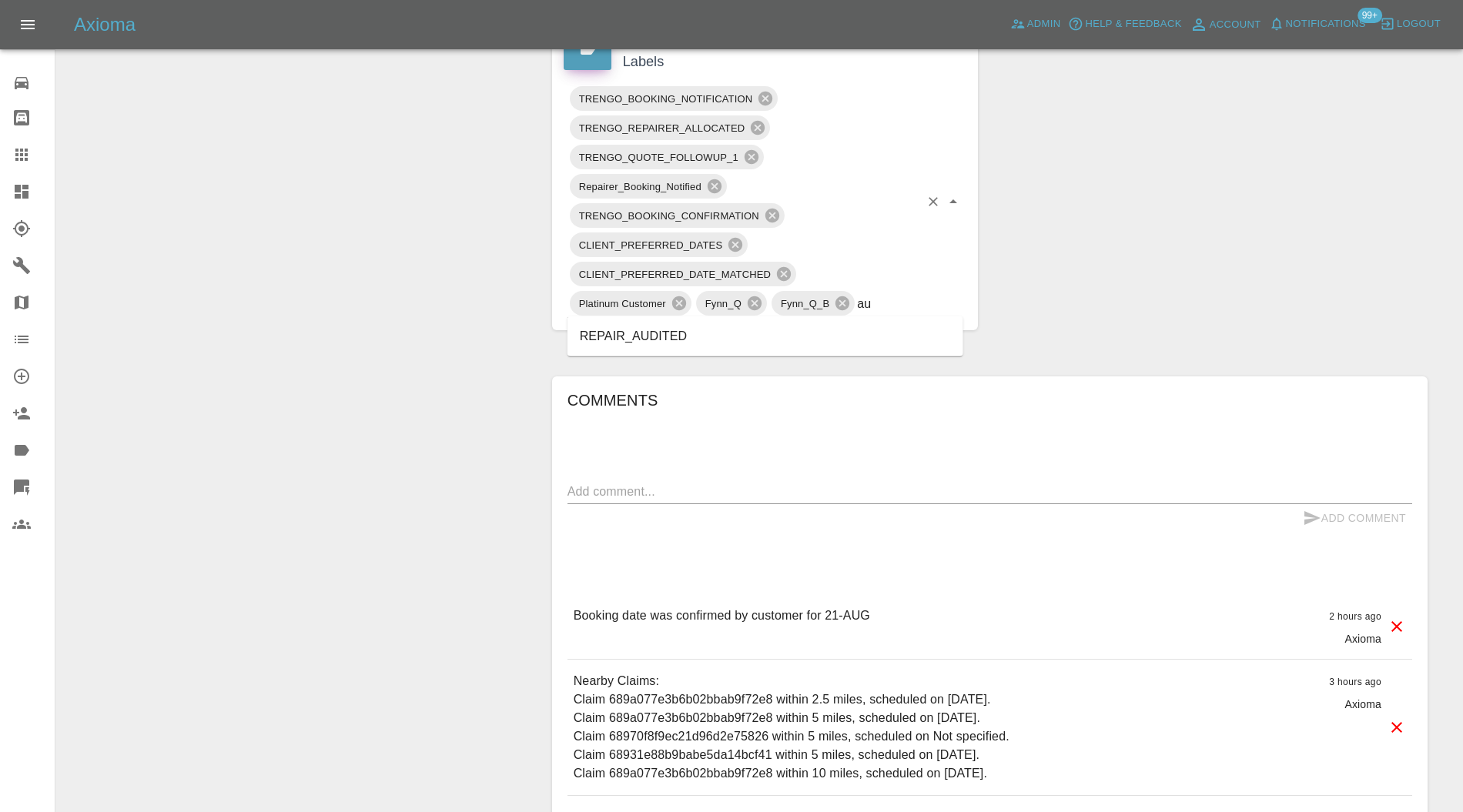
click at [726, 329] on li "REPAIR_AUDITED" at bounding box center [765, 337] width 396 height 28
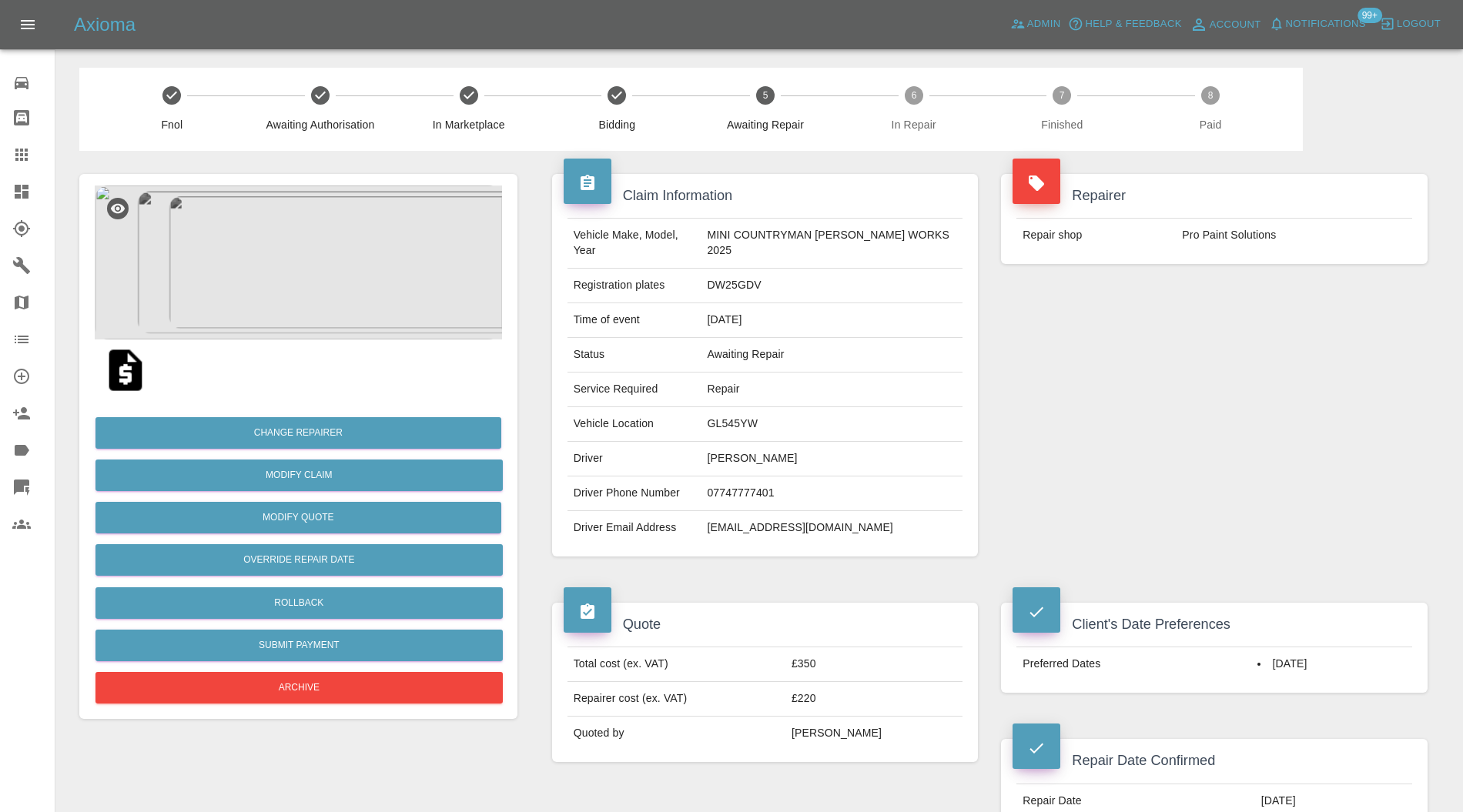
click at [327, 307] on img at bounding box center [298, 263] width 407 height 154
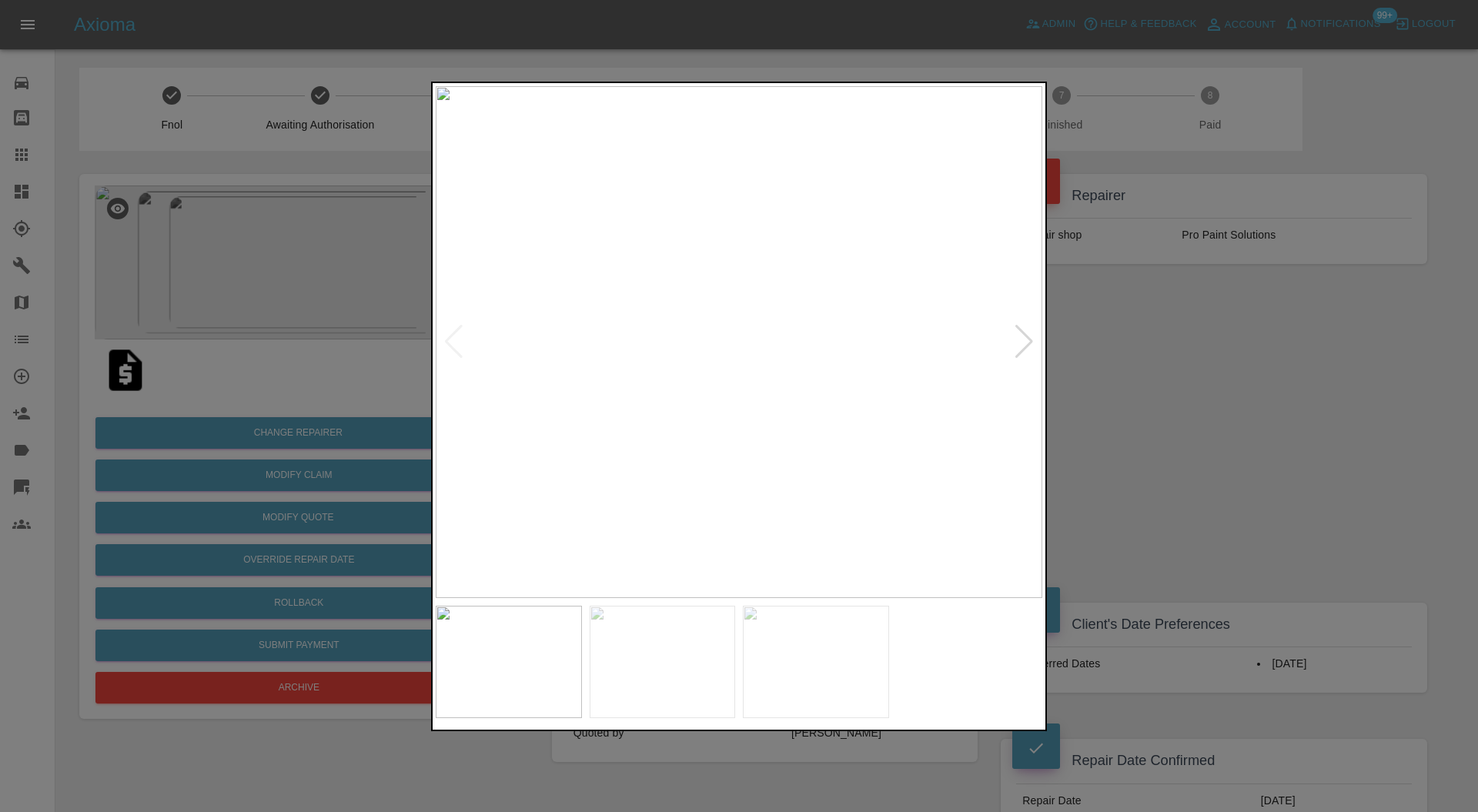
click at [1021, 335] on div at bounding box center [1024, 342] width 21 height 34
click at [1021, 335] on img at bounding box center [739, 343] width 606 height 512
click at [1120, 323] on div at bounding box center [739, 406] width 1478 height 812
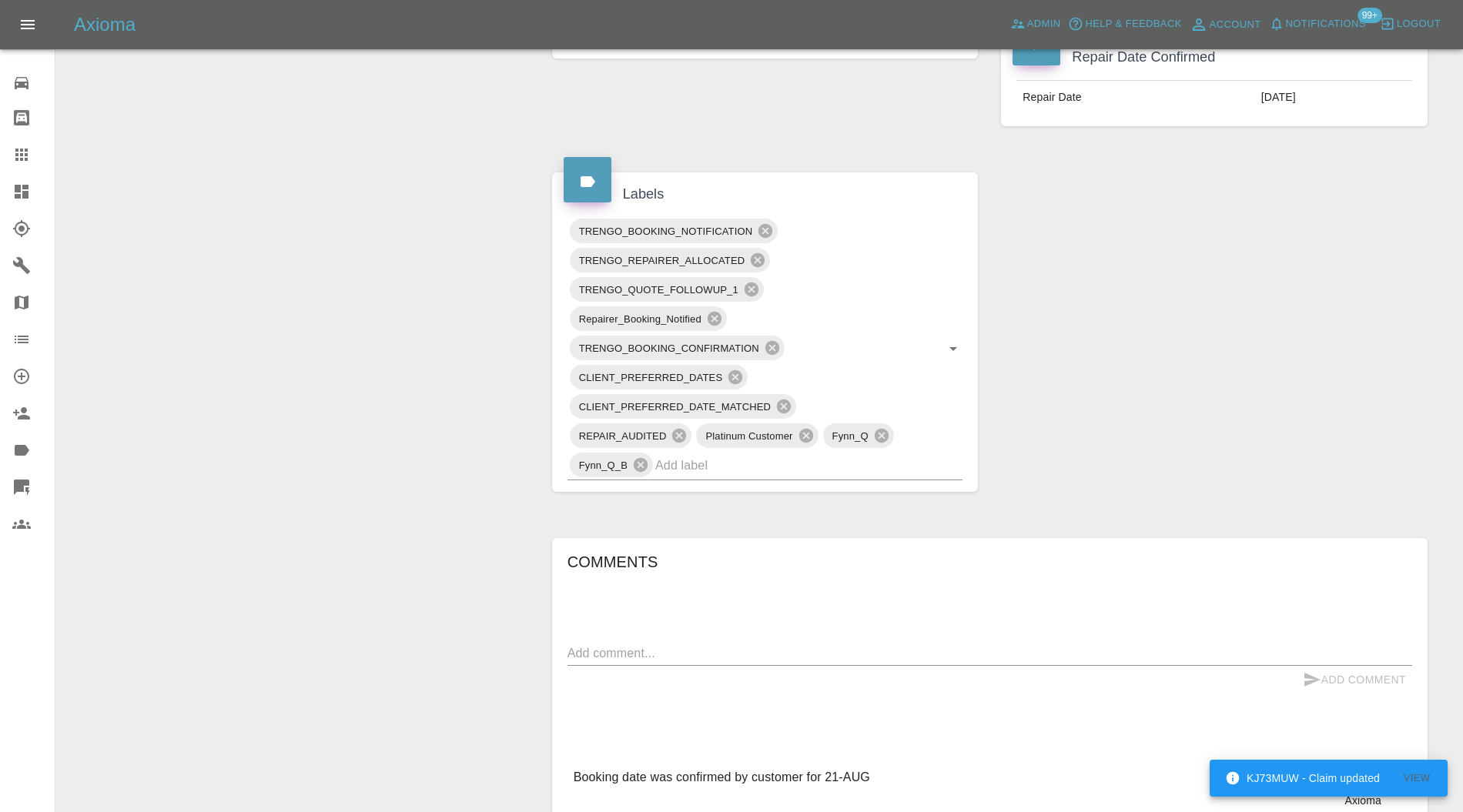
scroll to position [684, 0]
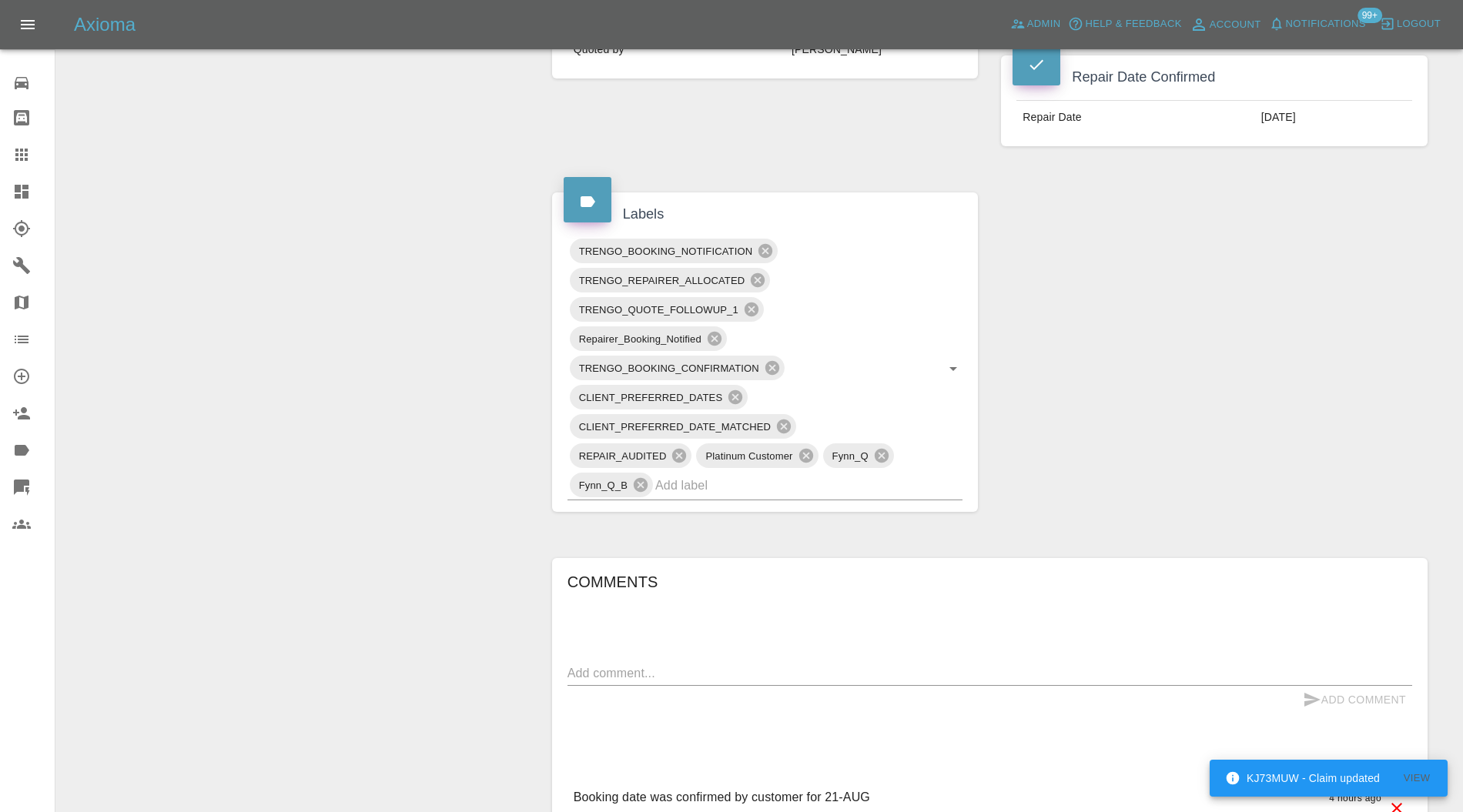
click at [875, 484] on input "text" at bounding box center [787, 485] width 264 height 23
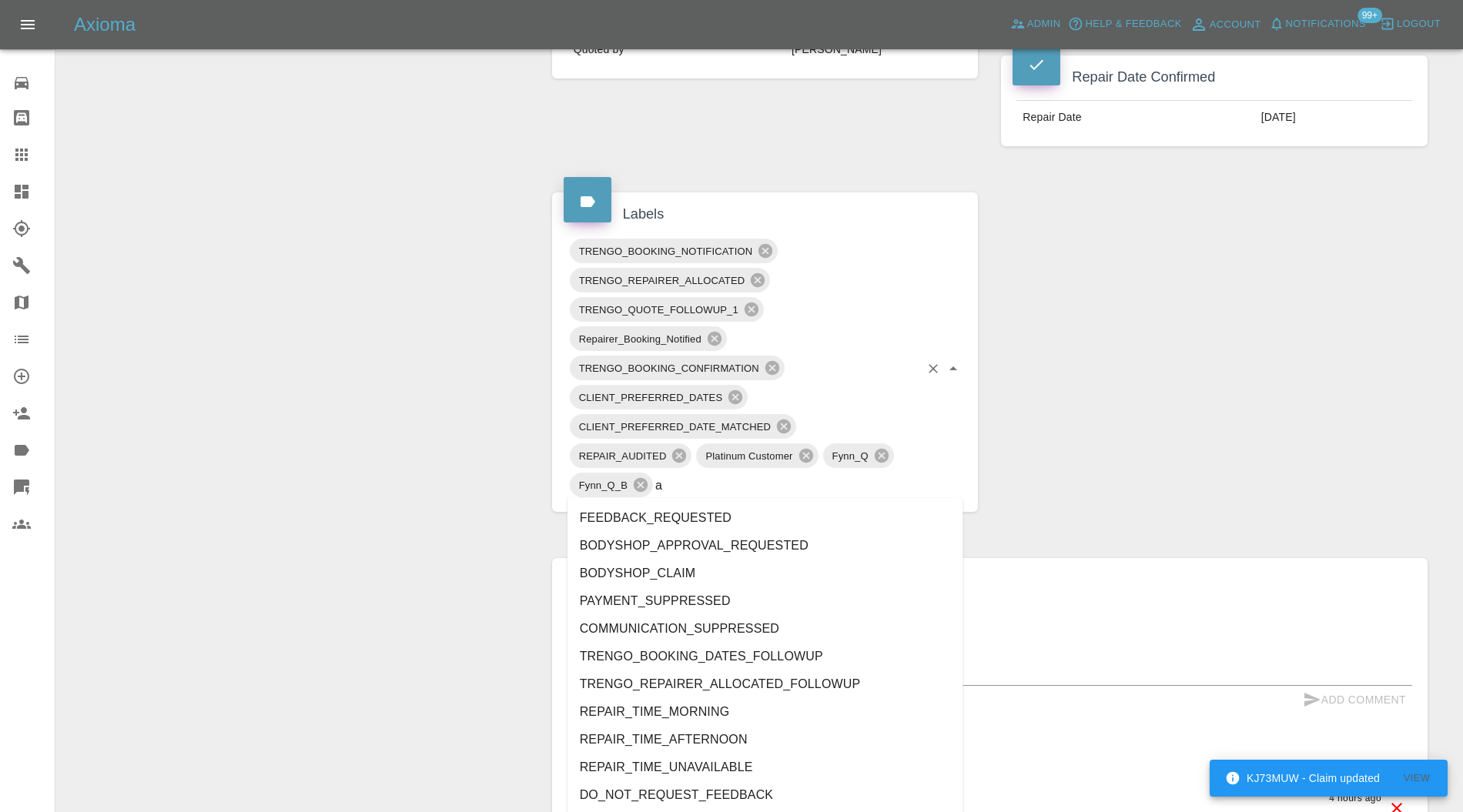
type input "au"
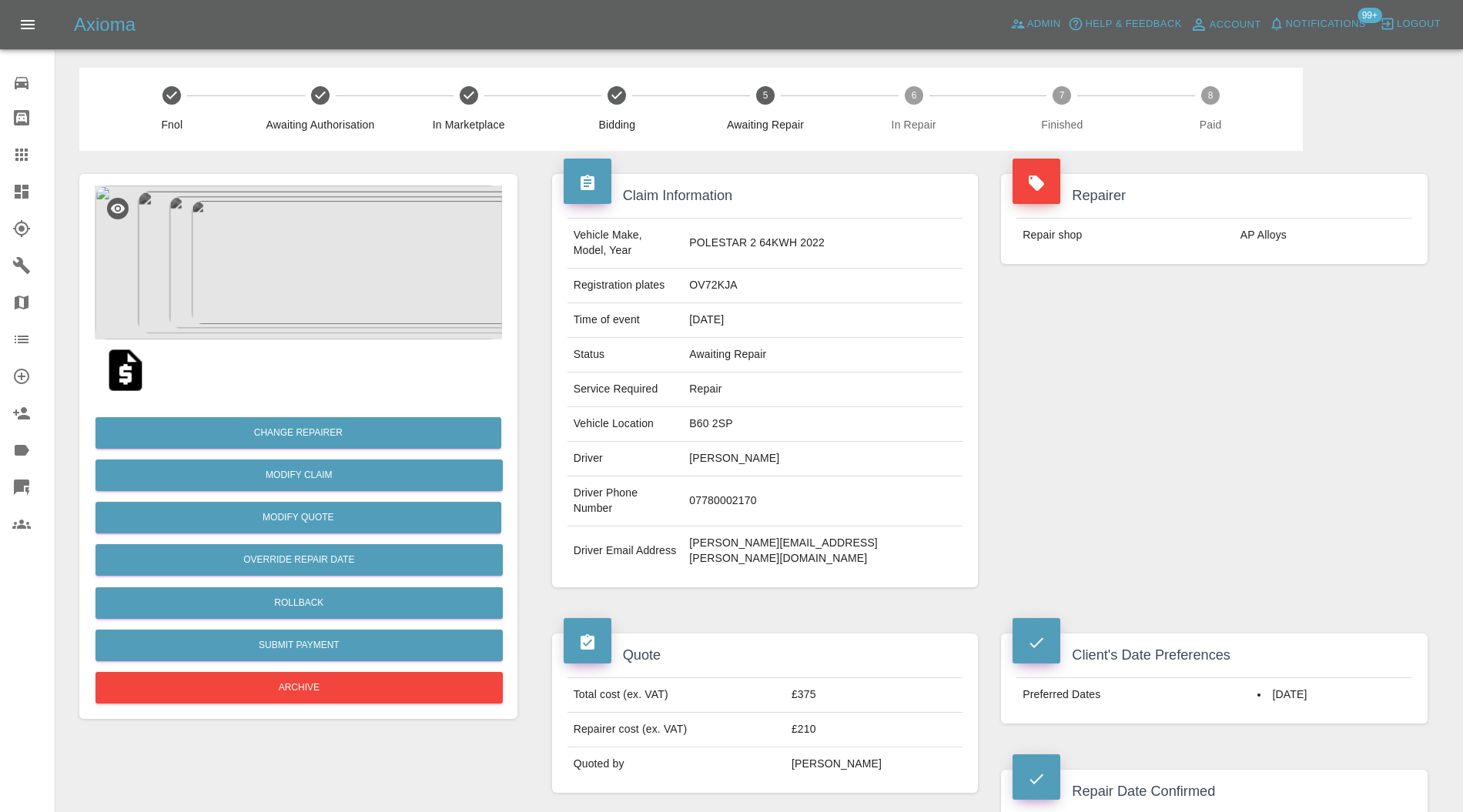
click at [342, 253] on img at bounding box center [298, 263] width 407 height 154
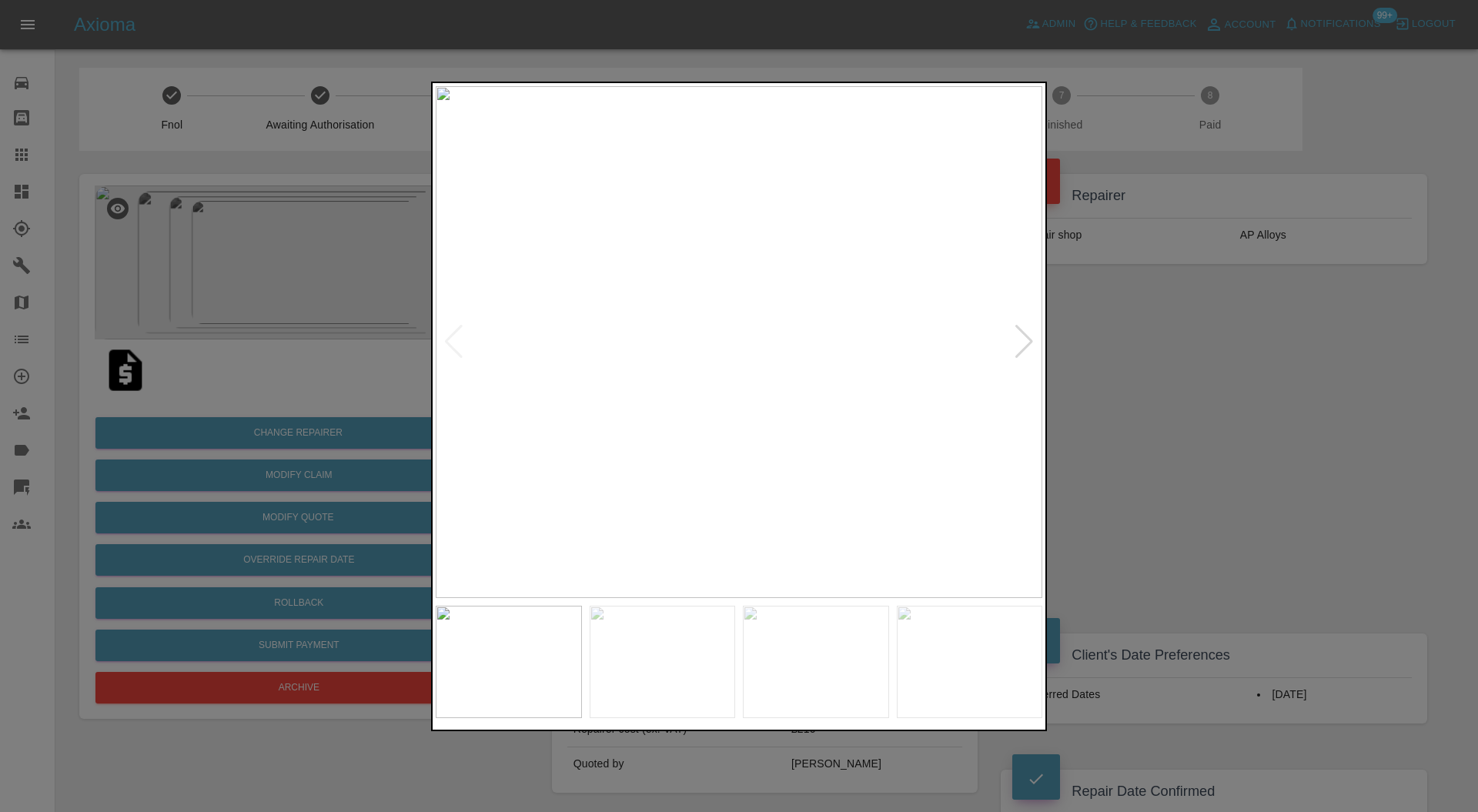
click at [1015, 339] on div at bounding box center [1024, 342] width 21 height 34
click at [1189, 339] on div at bounding box center [739, 406] width 1478 height 812
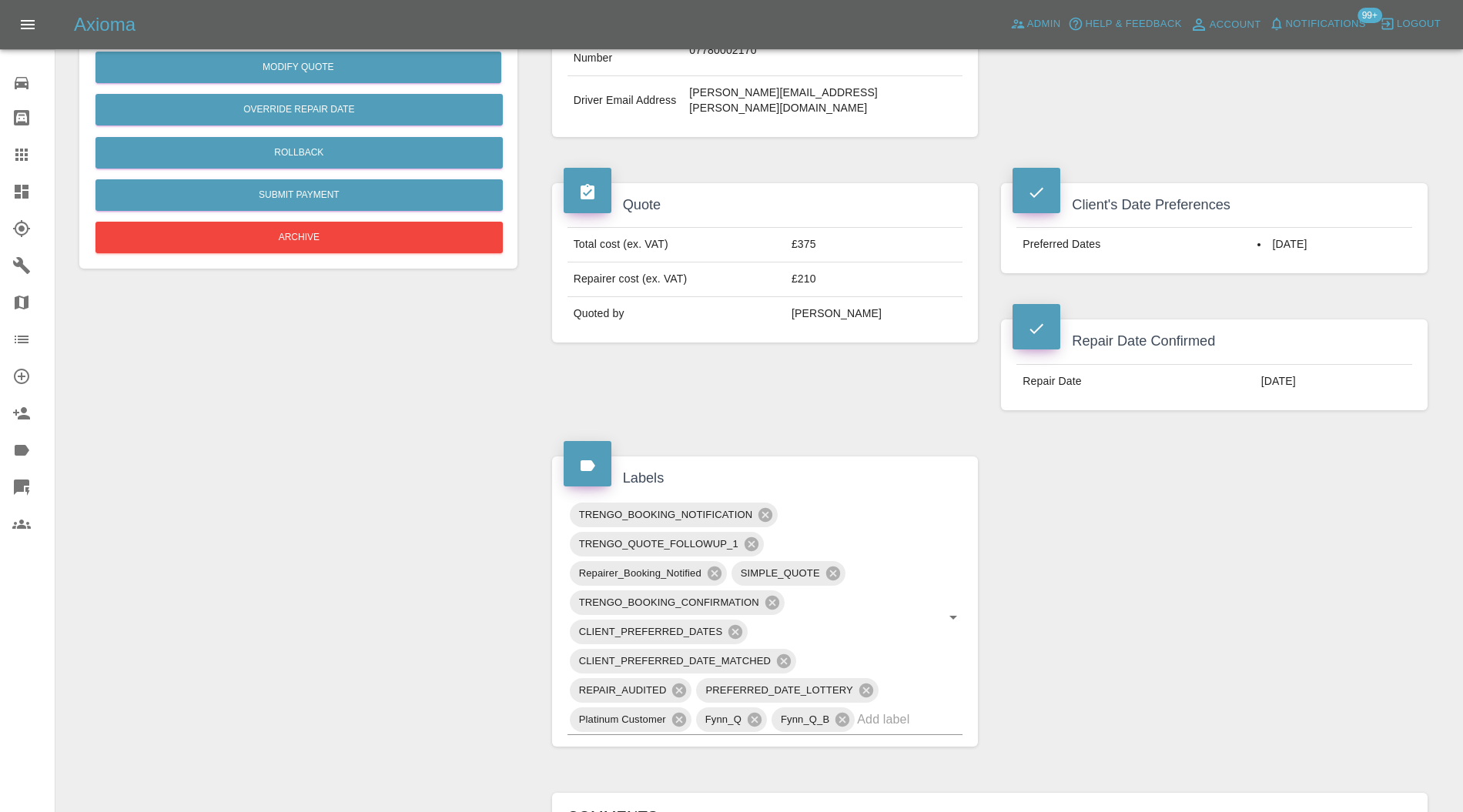
scroll to position [684, 0]
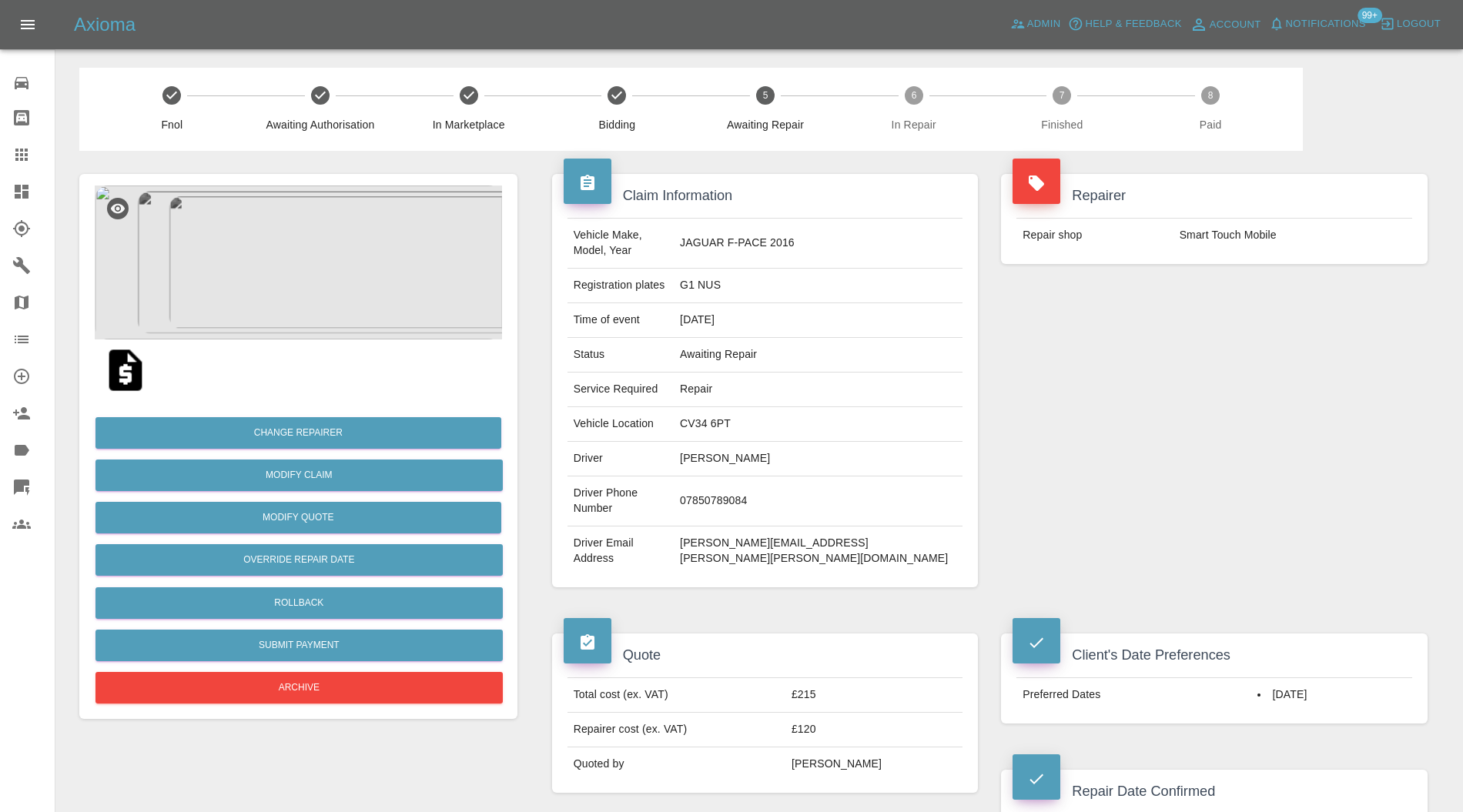
click at [310, 237] on img at bounding box center [298, 263] width 407 height 154
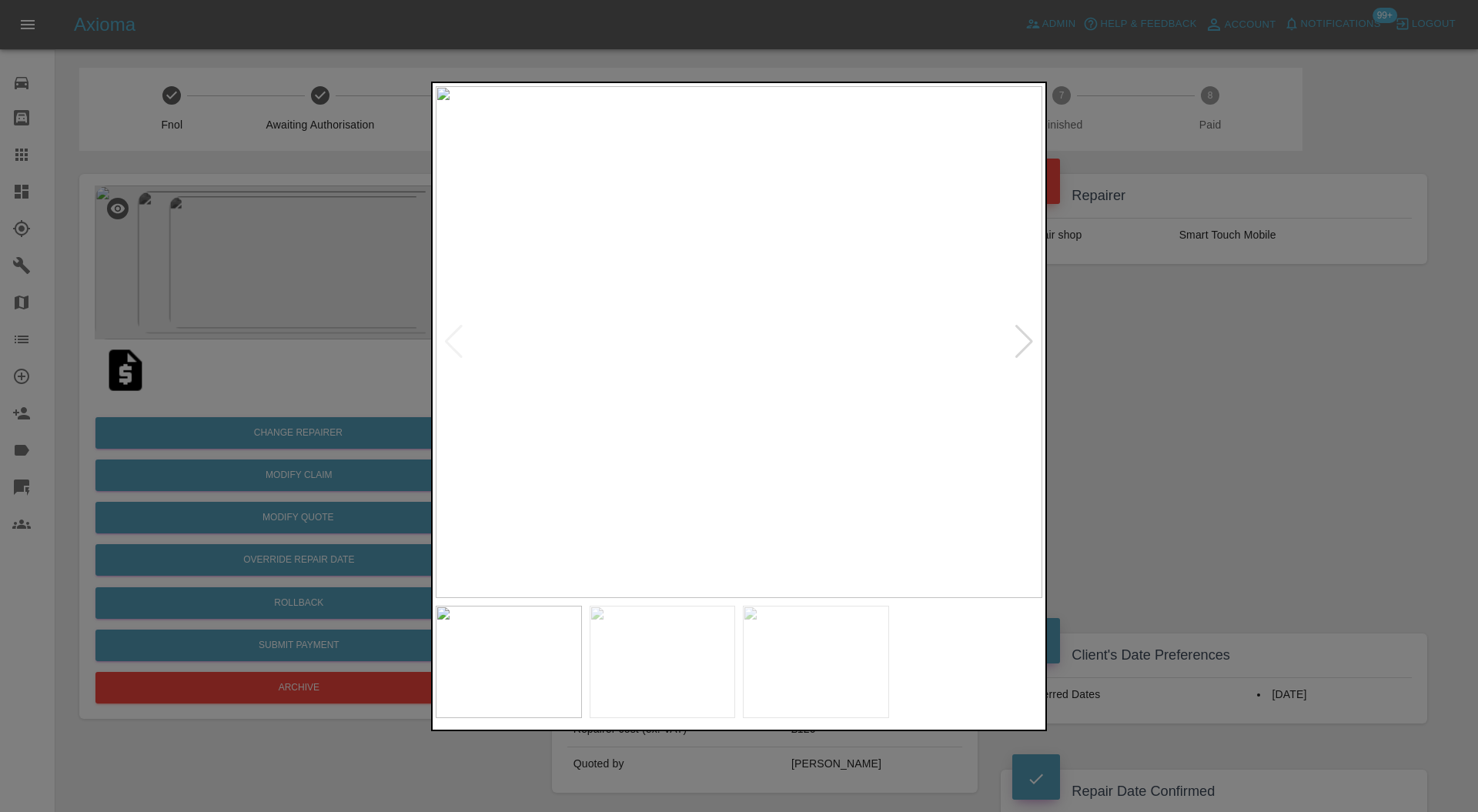
click at [1016, 338] on div at bounding box center [1024, 342] width 21 height 34
click at [1122, 354] on div at bounding box center [739, 406] width 1478 height 812
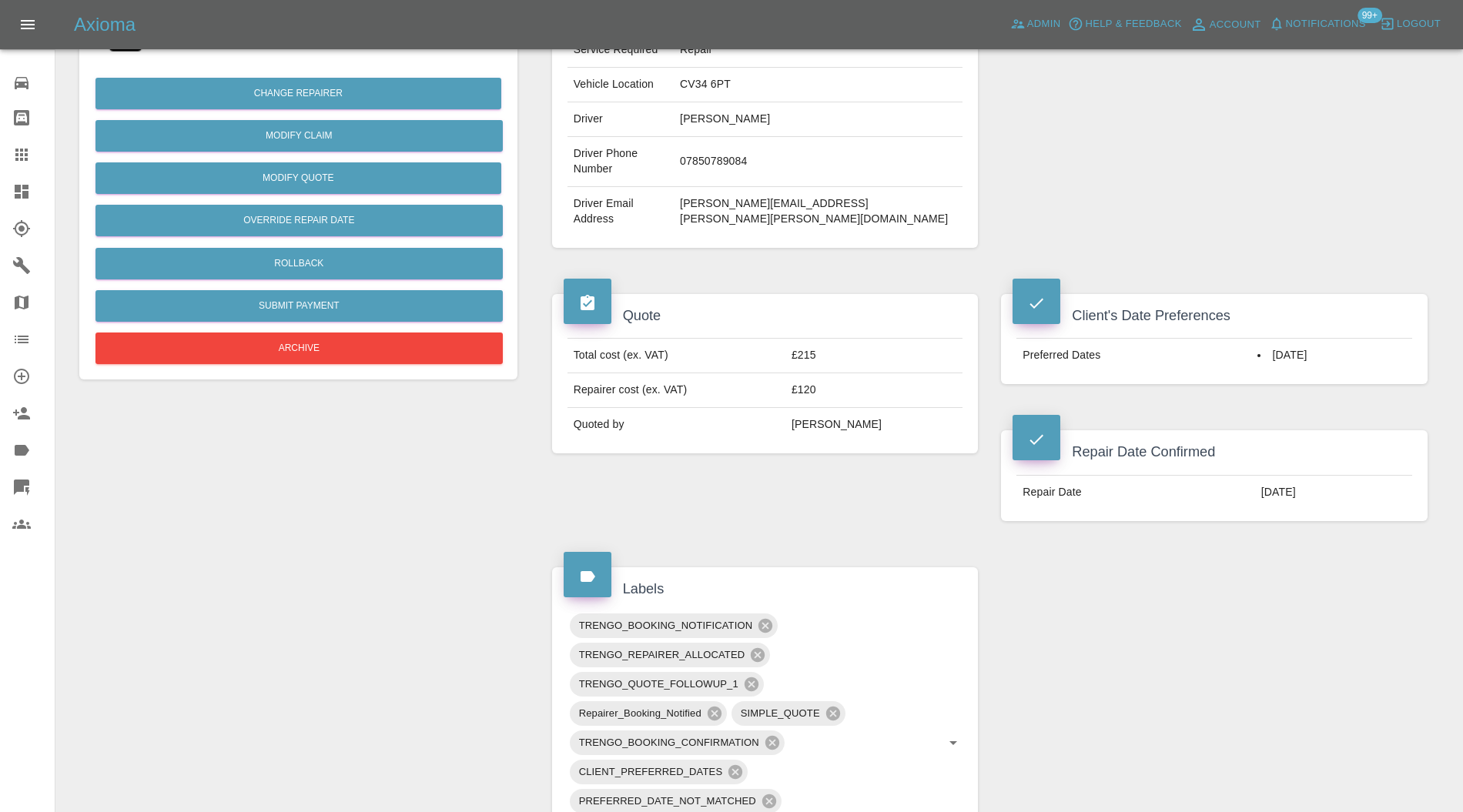
scroll to position [548, 0]
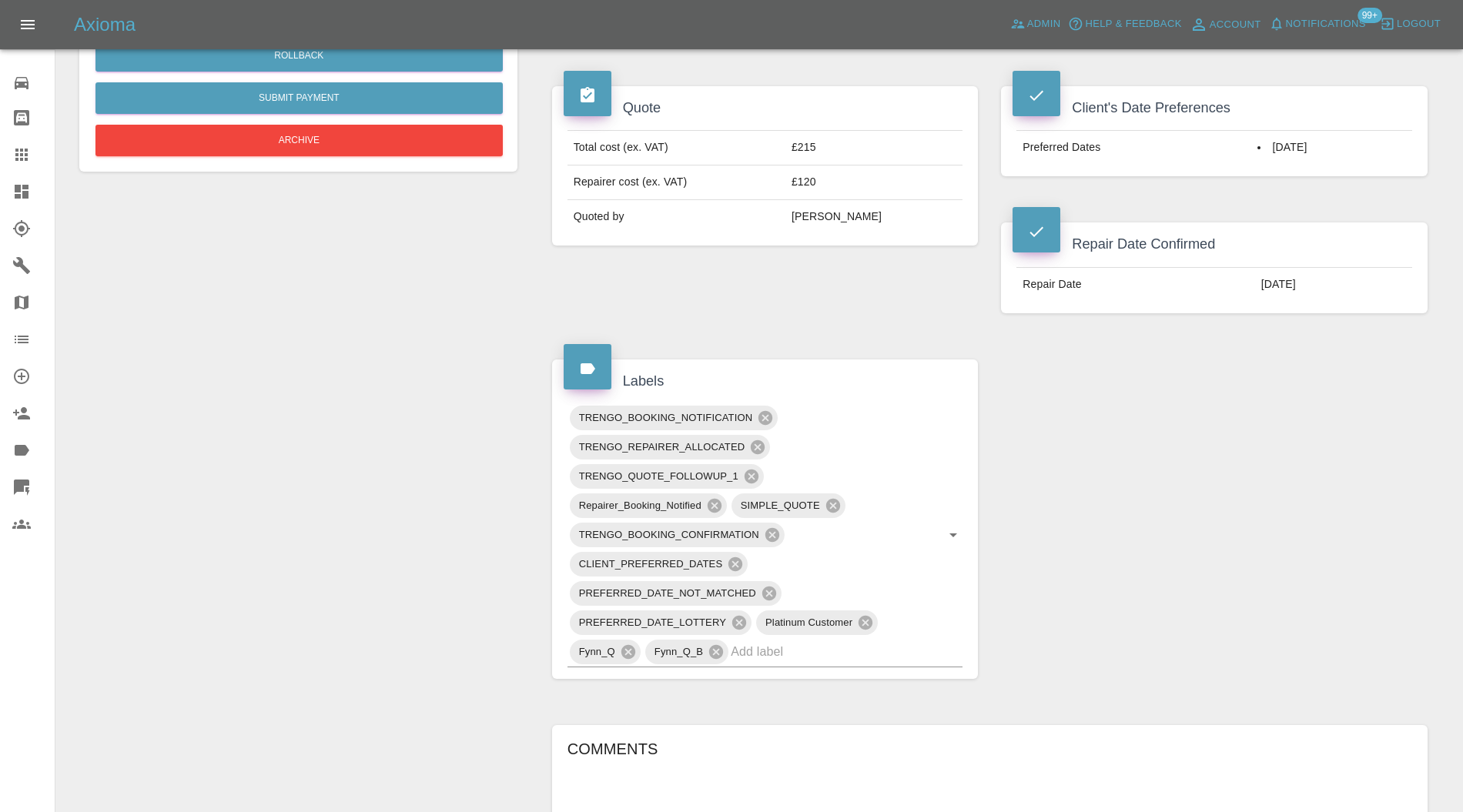
click at [881, 640] on input "text" at bounding box center [825, 651] width 189 height 23
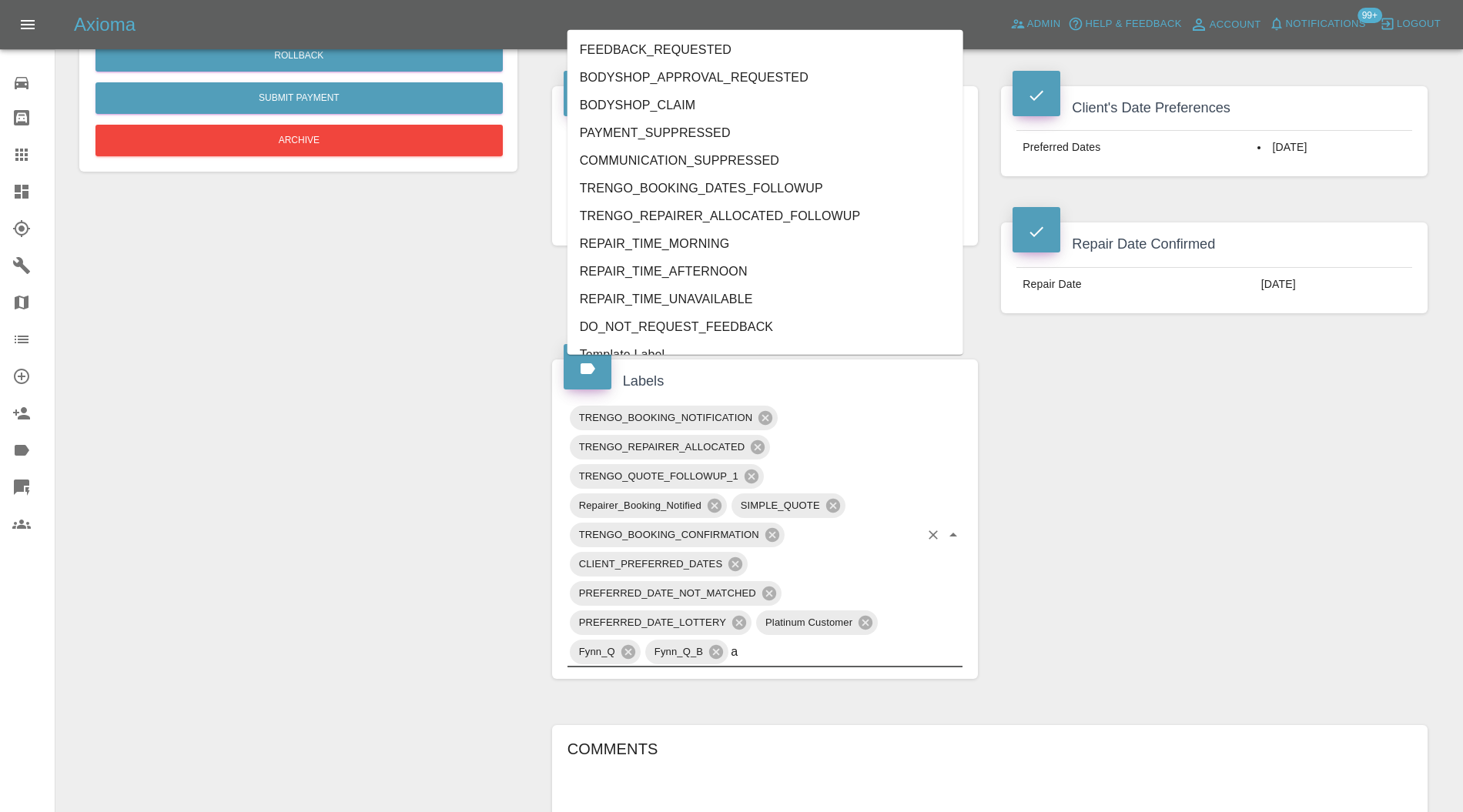
type input "au"
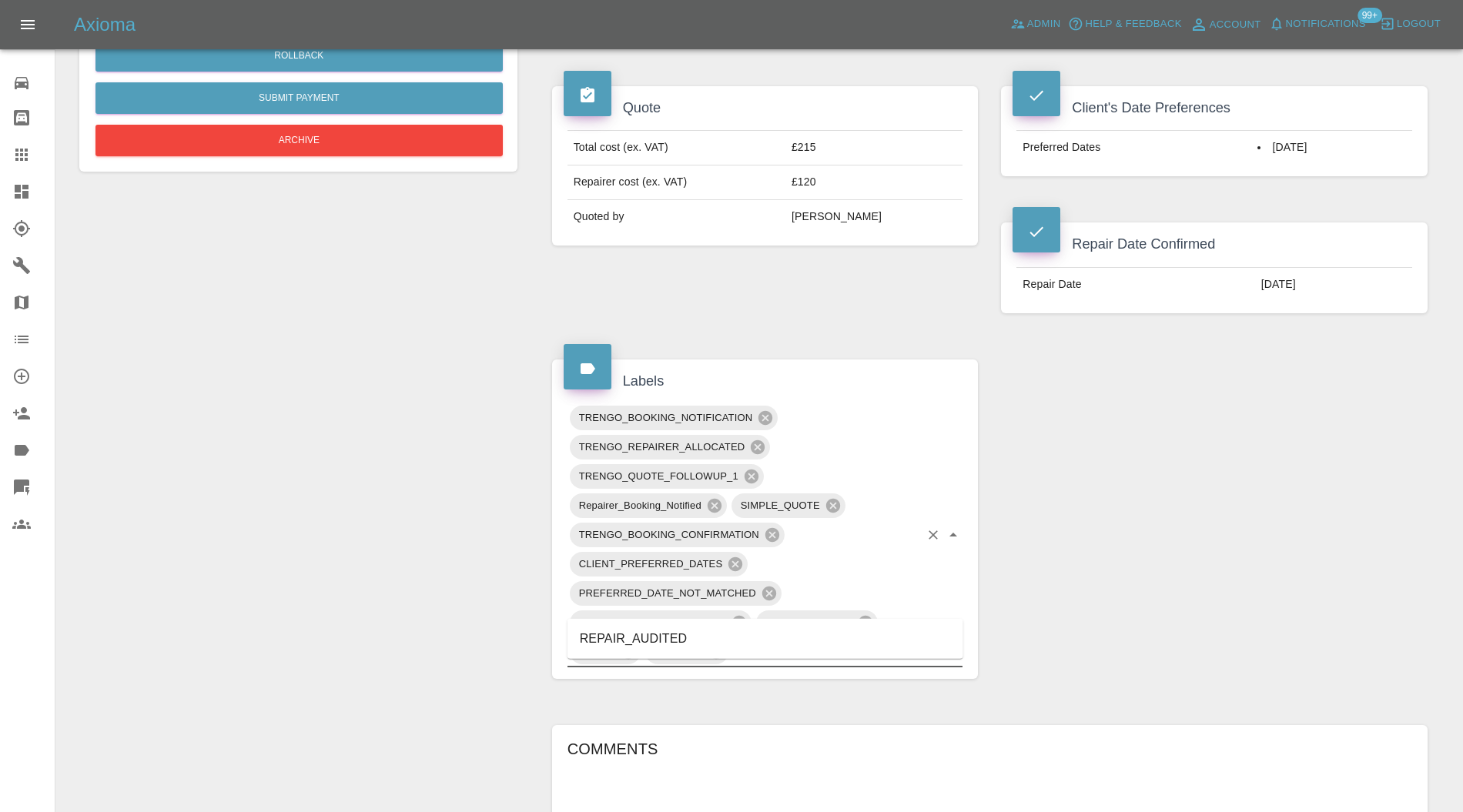
click at [665, 635] on li "REPAIR_AUDITED" at bounding box center [765, 639] width 396 height 28
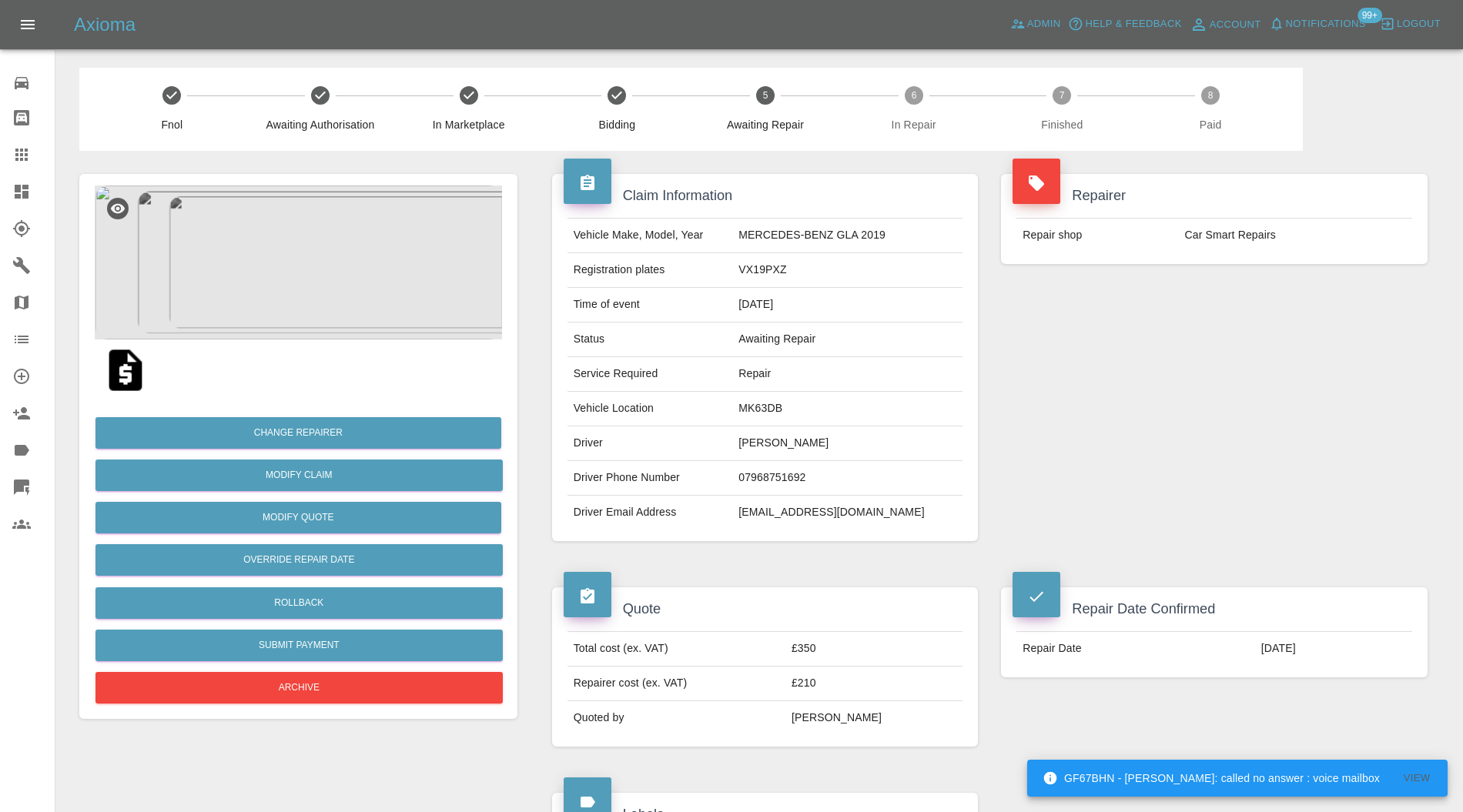
click at [334, 254] on img at bounding box center [298, 263] width 407 height 154
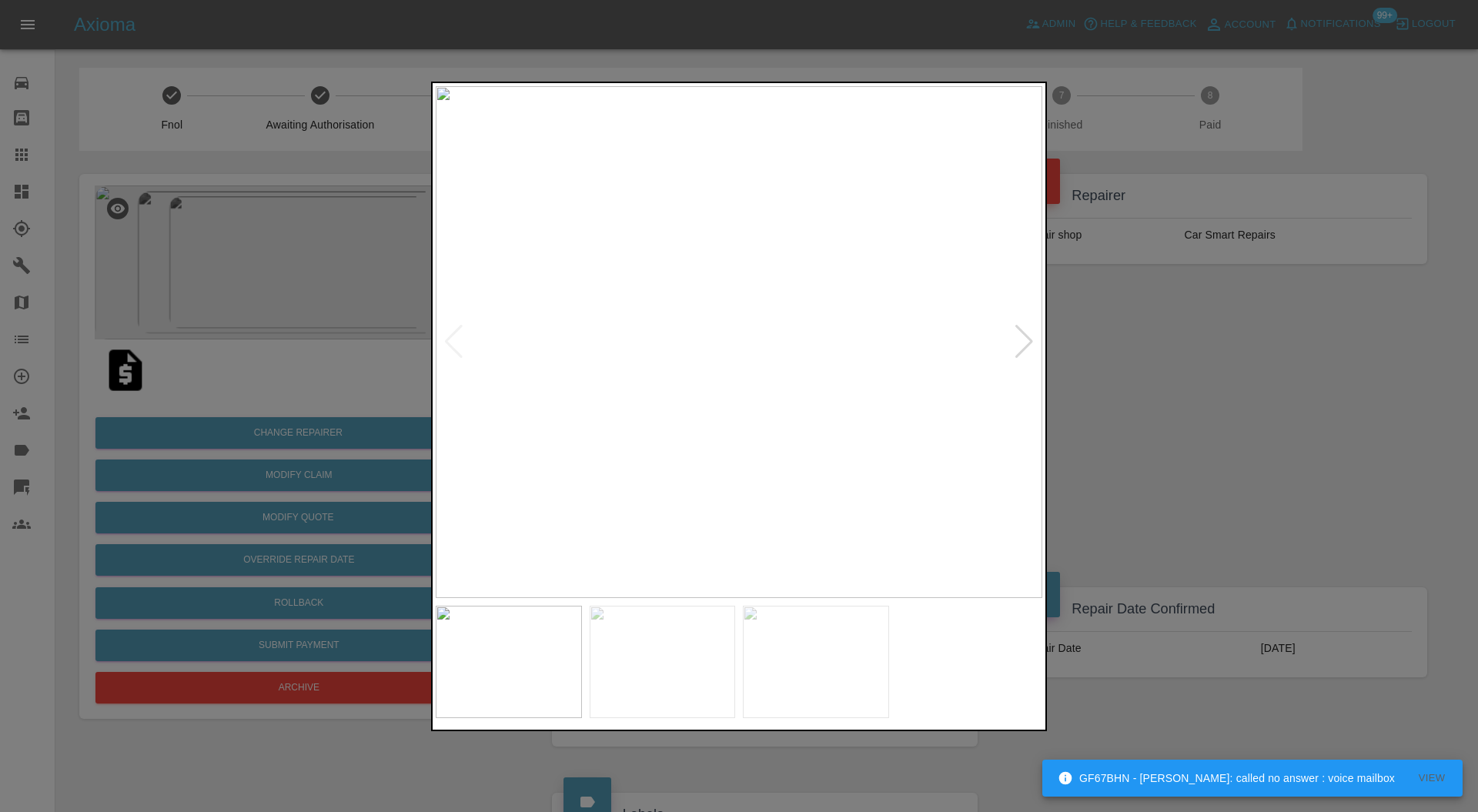
click at [1021, 337] on div at bounding box center [1024, 342] width 21 height 34
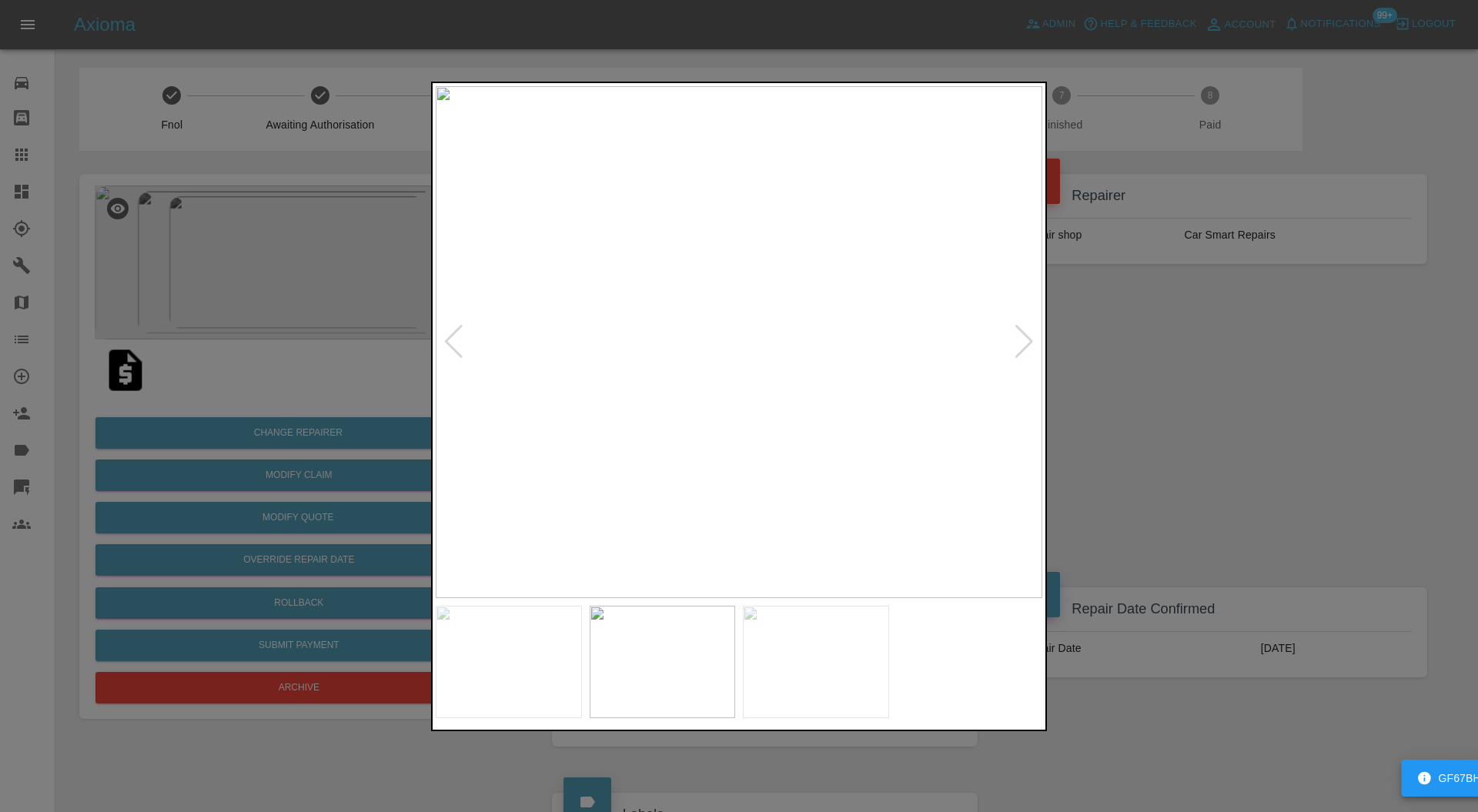
click at [1021, 337] on div at bounding box center [1024, 342] width 21 height 34
click at [1085, 346] on div at bounding box center [739, 406] width 1478 height 812
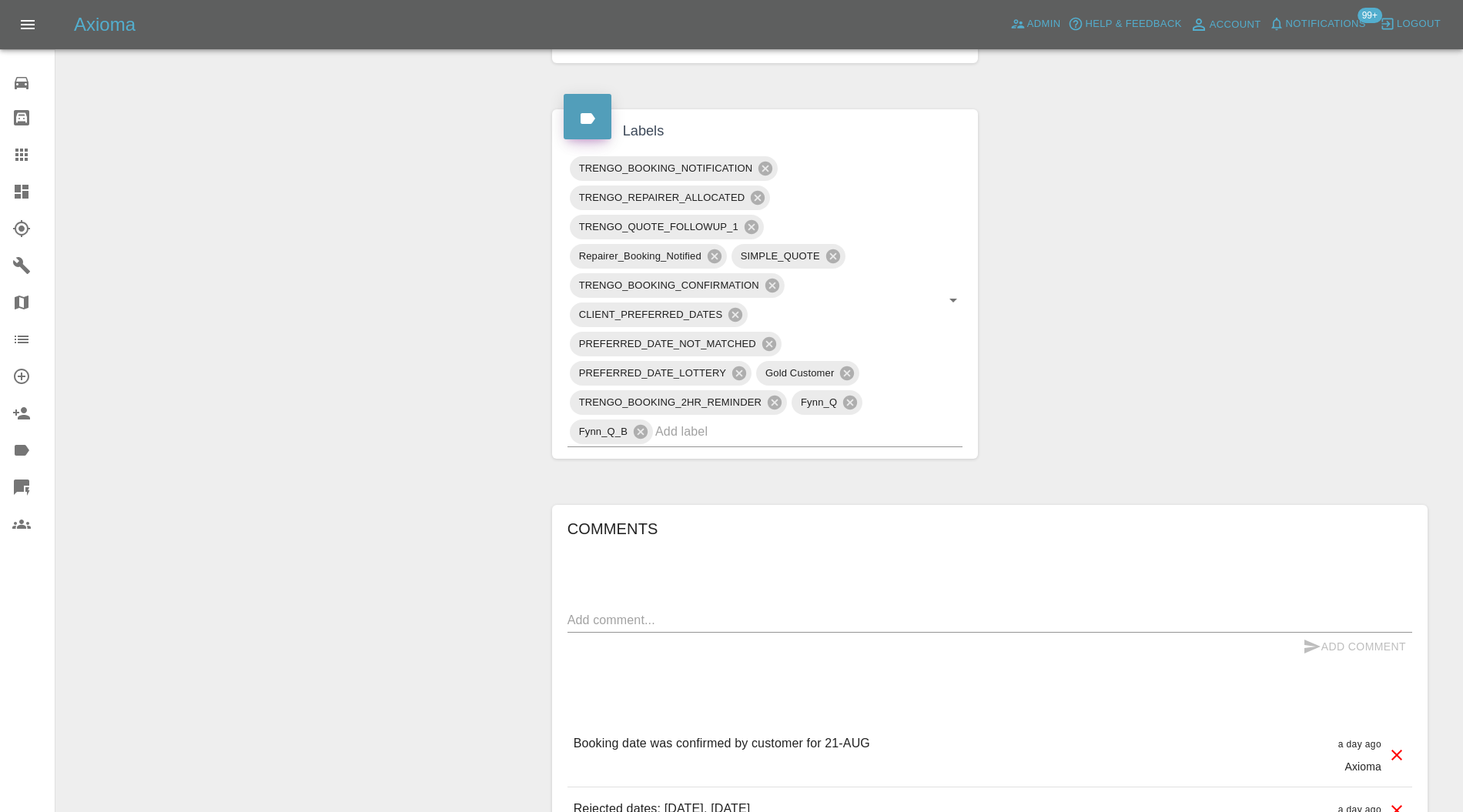
scroll to position [684, 0]
click at [853, 436] on input "text" at bounding box center [787, 431] width 264 height 23
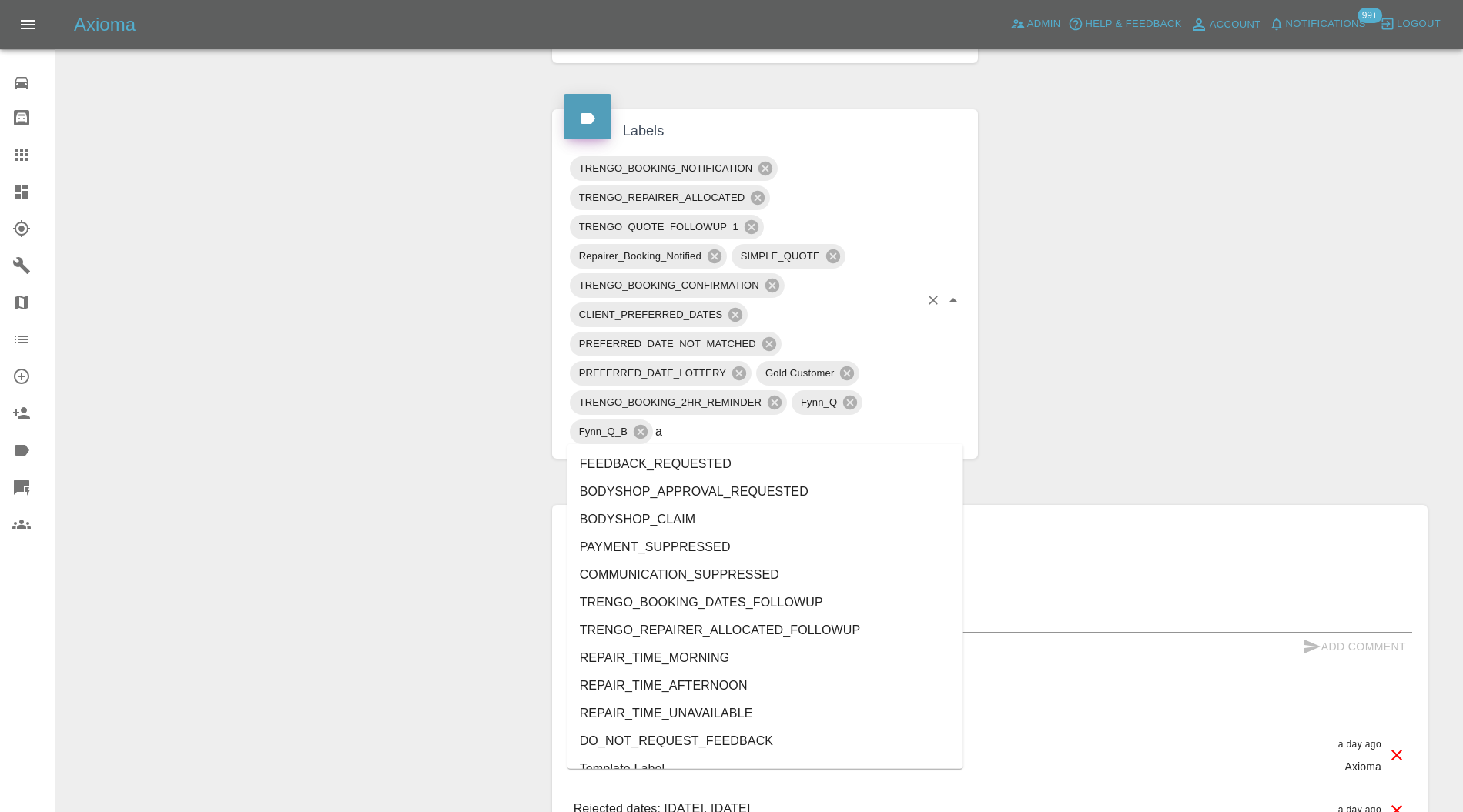
type input "au"
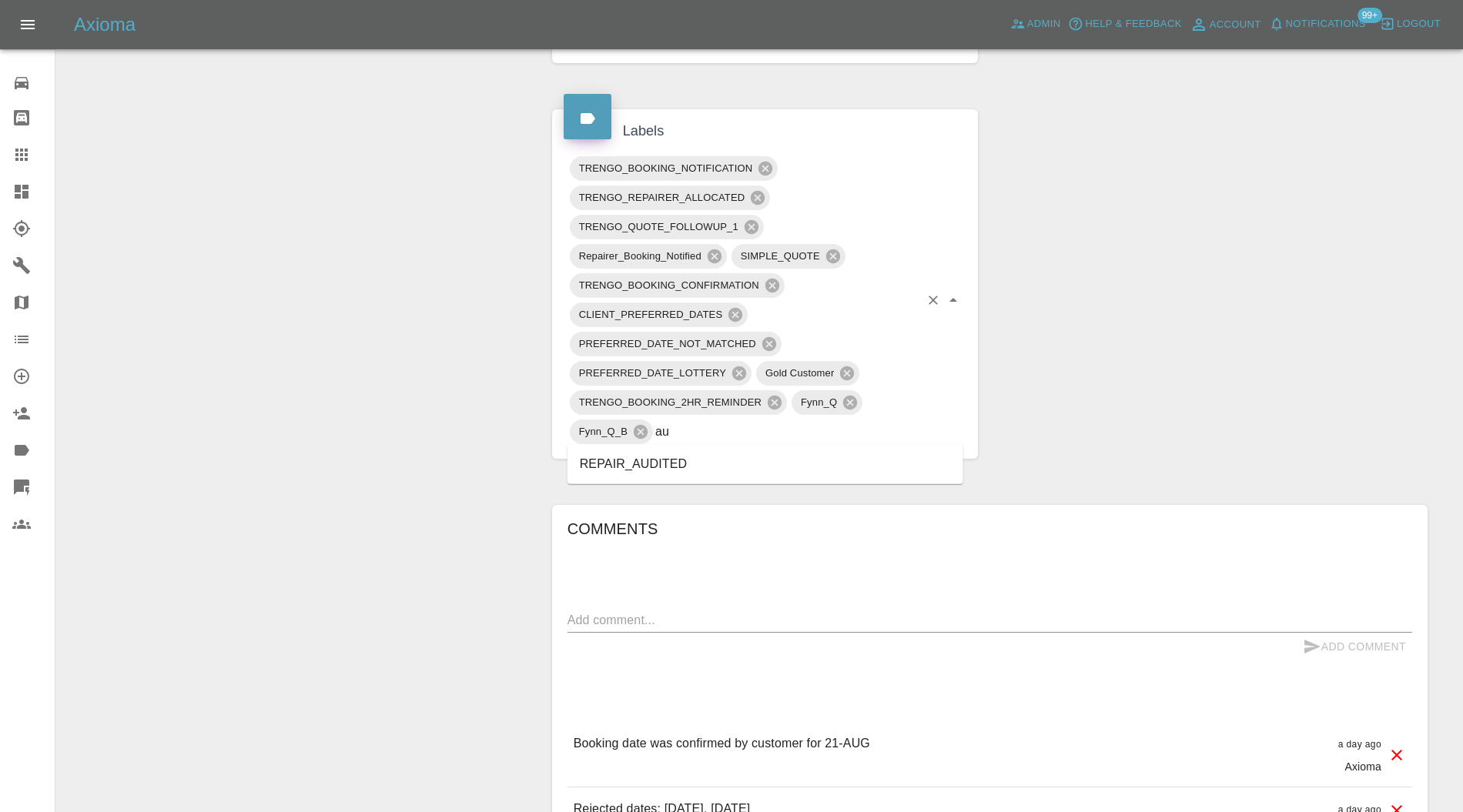
click at [707, 459] on li "REPAIR_AUDITED" at bounding box center [765, 464] width 396 height 28
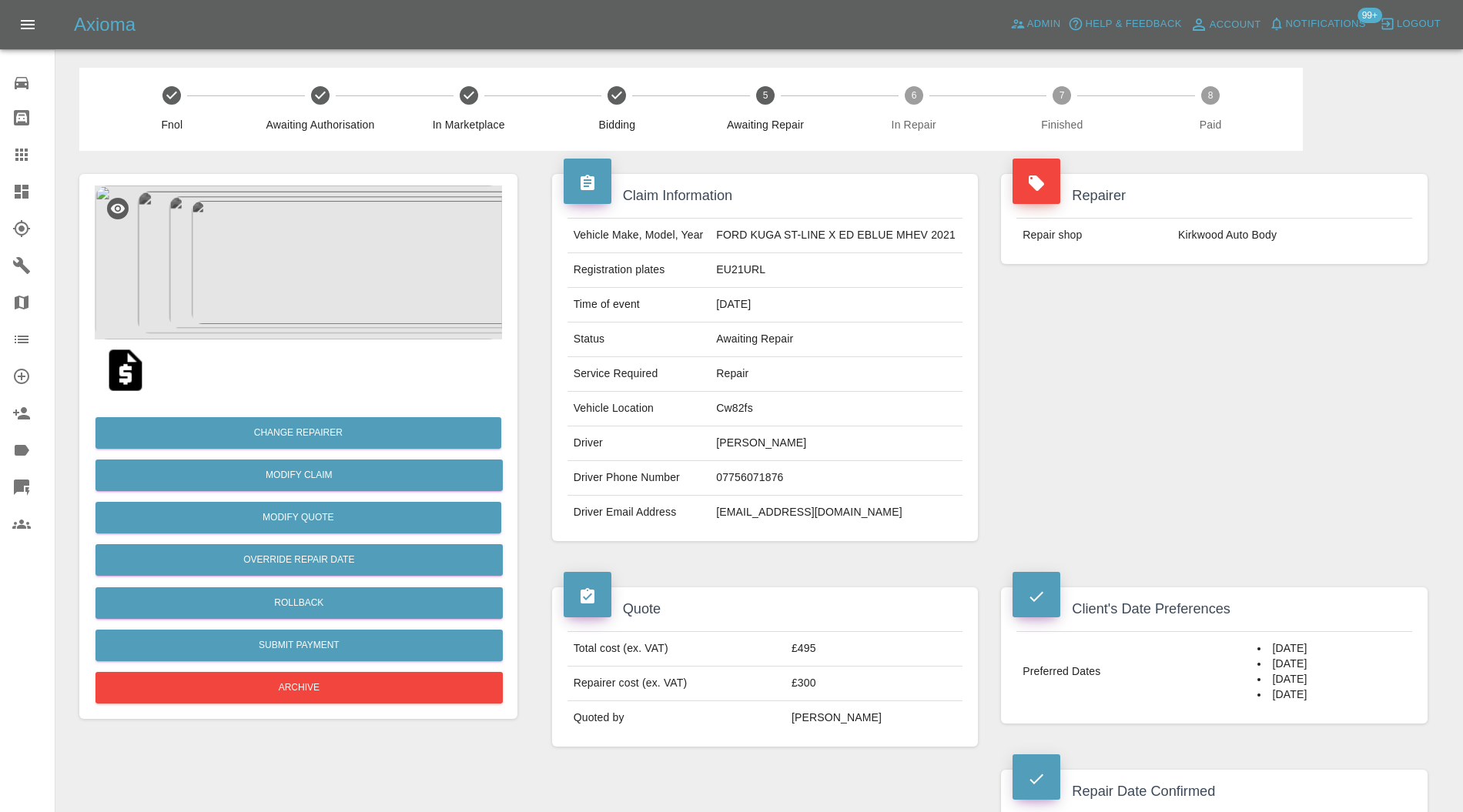
click at [292, 300] on img at bounding box center [298, 263] width 407 height 154
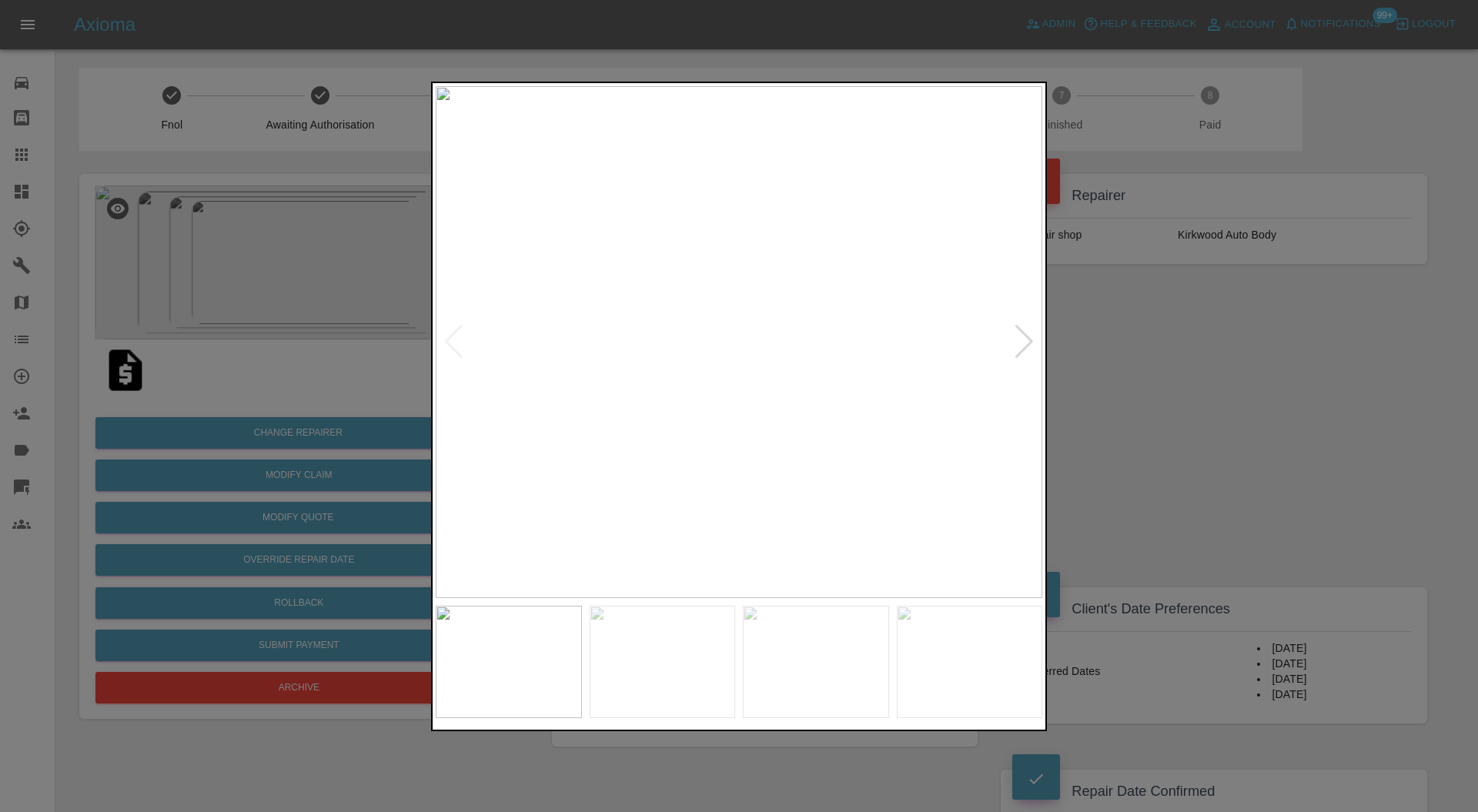
click at [1019, 338] on div at bounding box center [1024, 342] width 21 height 34
click at [1019, 338] on img at bounding box center [739, 343] width 606 height 512
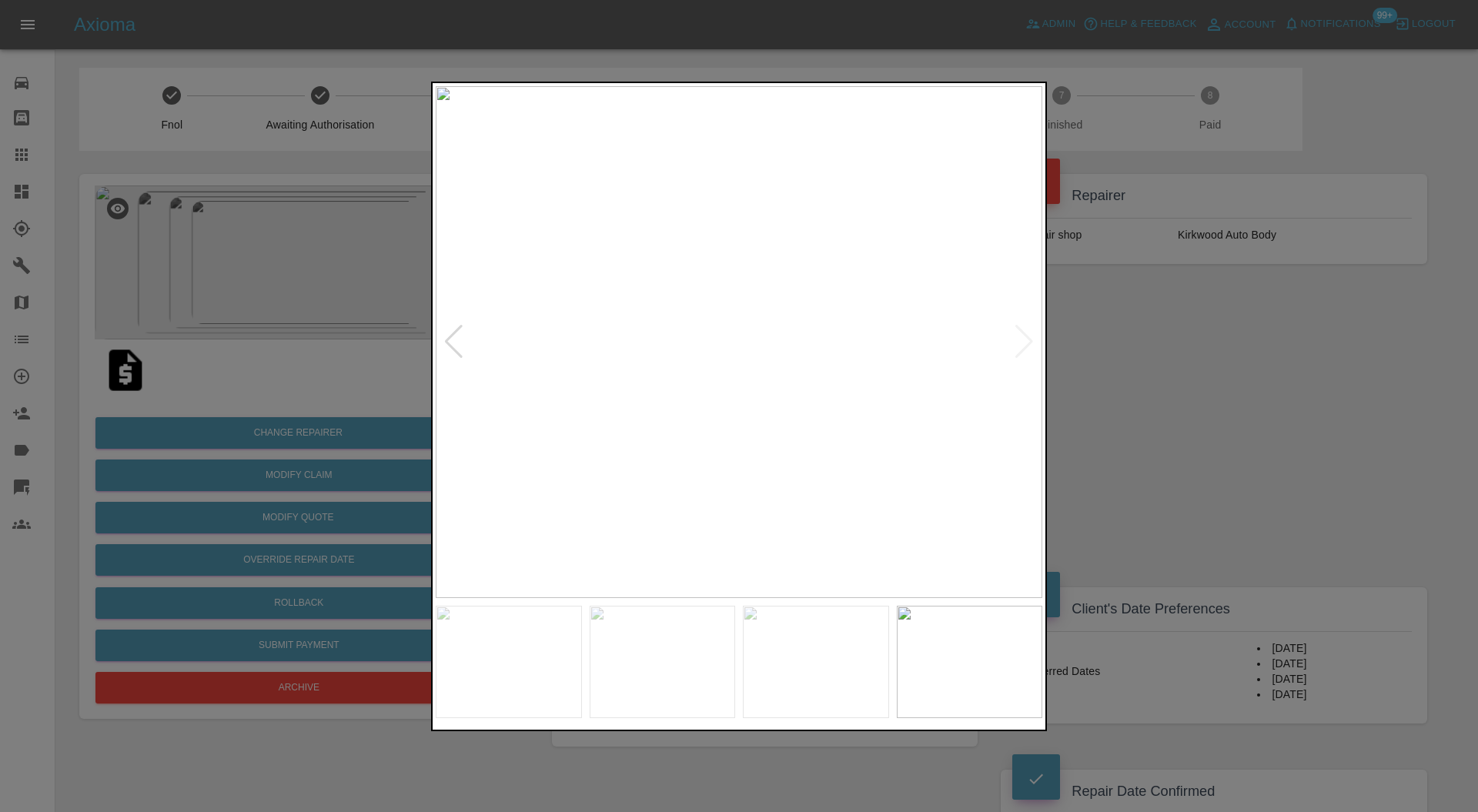
click at [1094, 350] on div at bounding box center [739, 406] width 1478 height 812
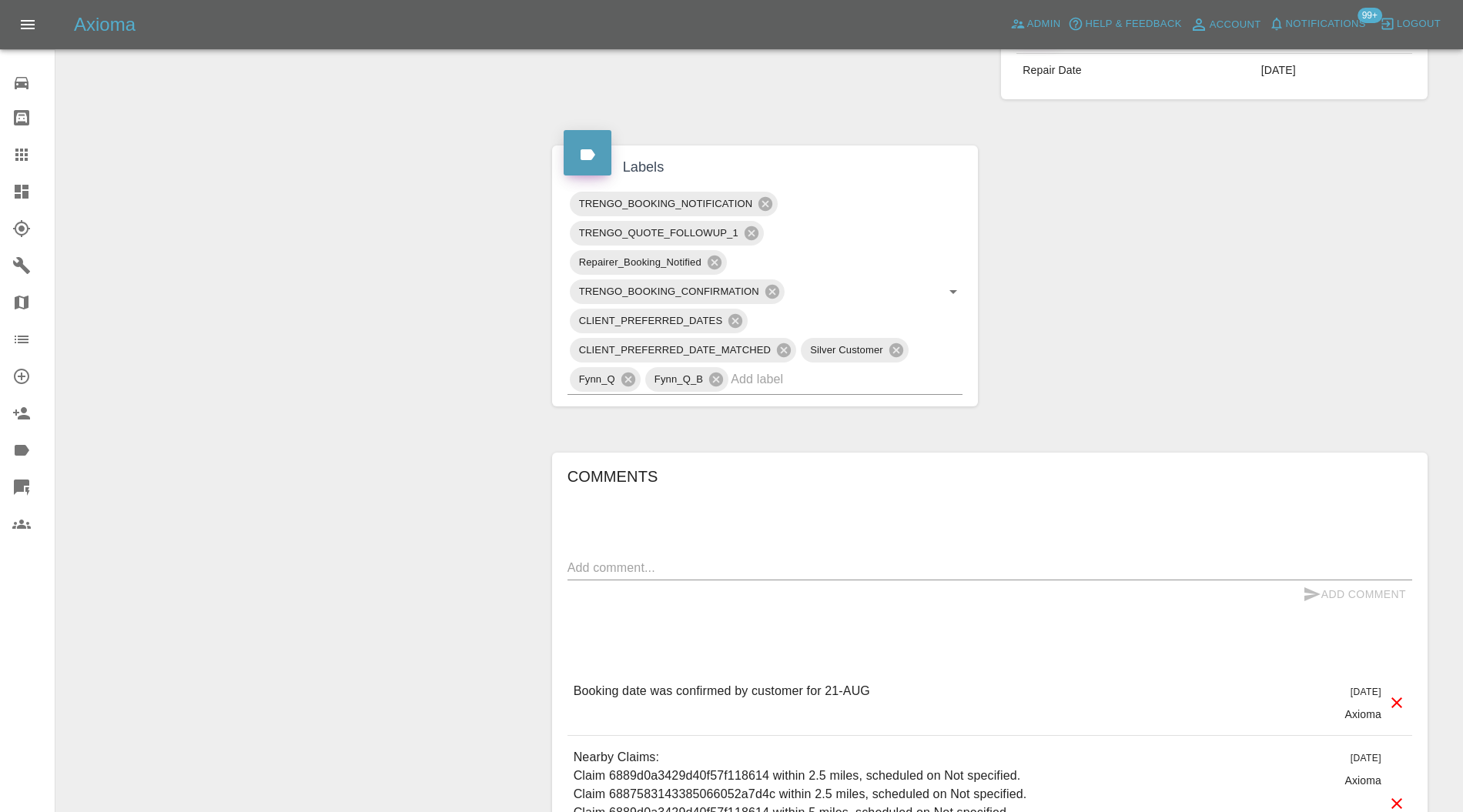
scroll to position [821, 0]
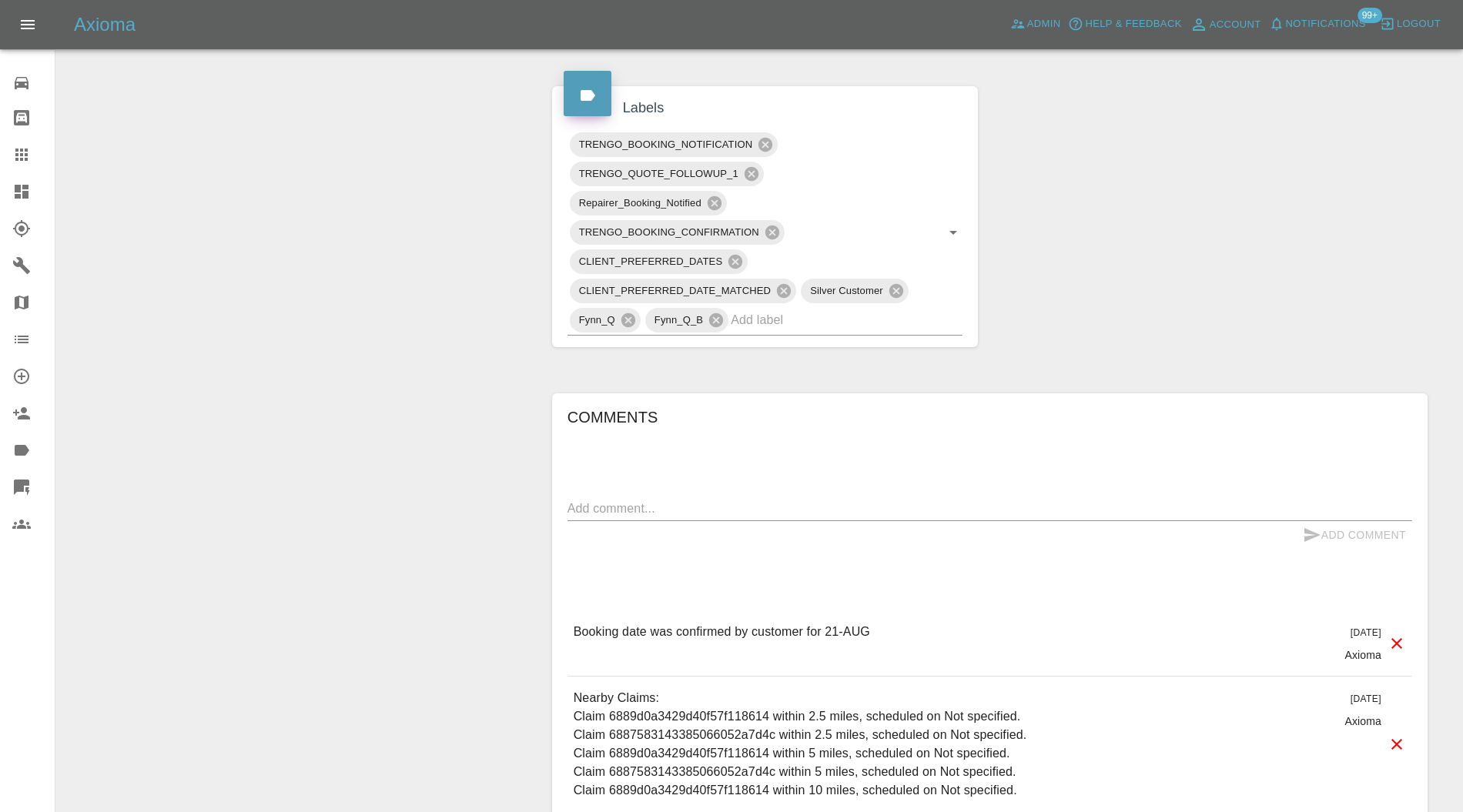
click at [881, 322] on input "text" at bounding box center [825, 319] width 189 height 23
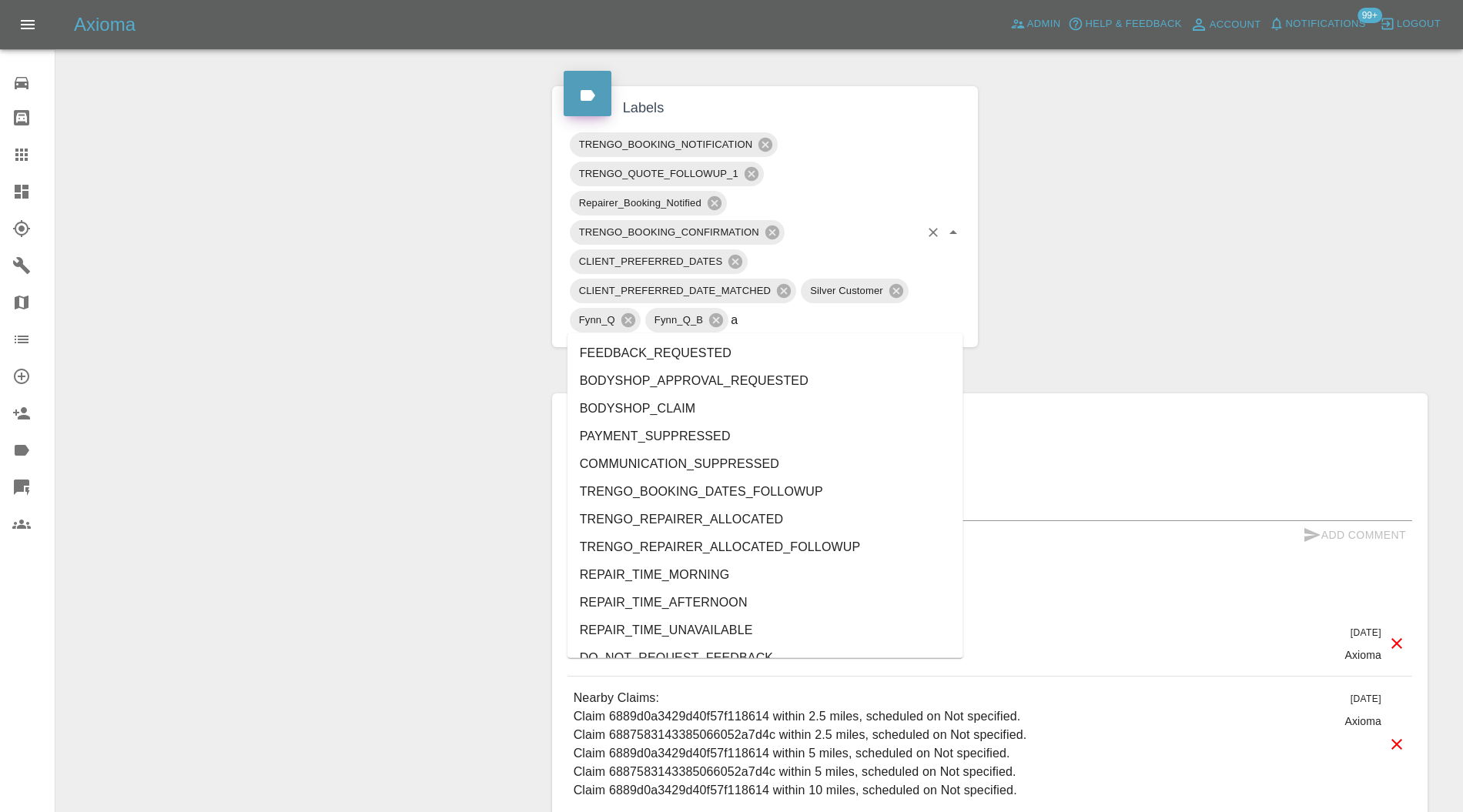
type input "au"
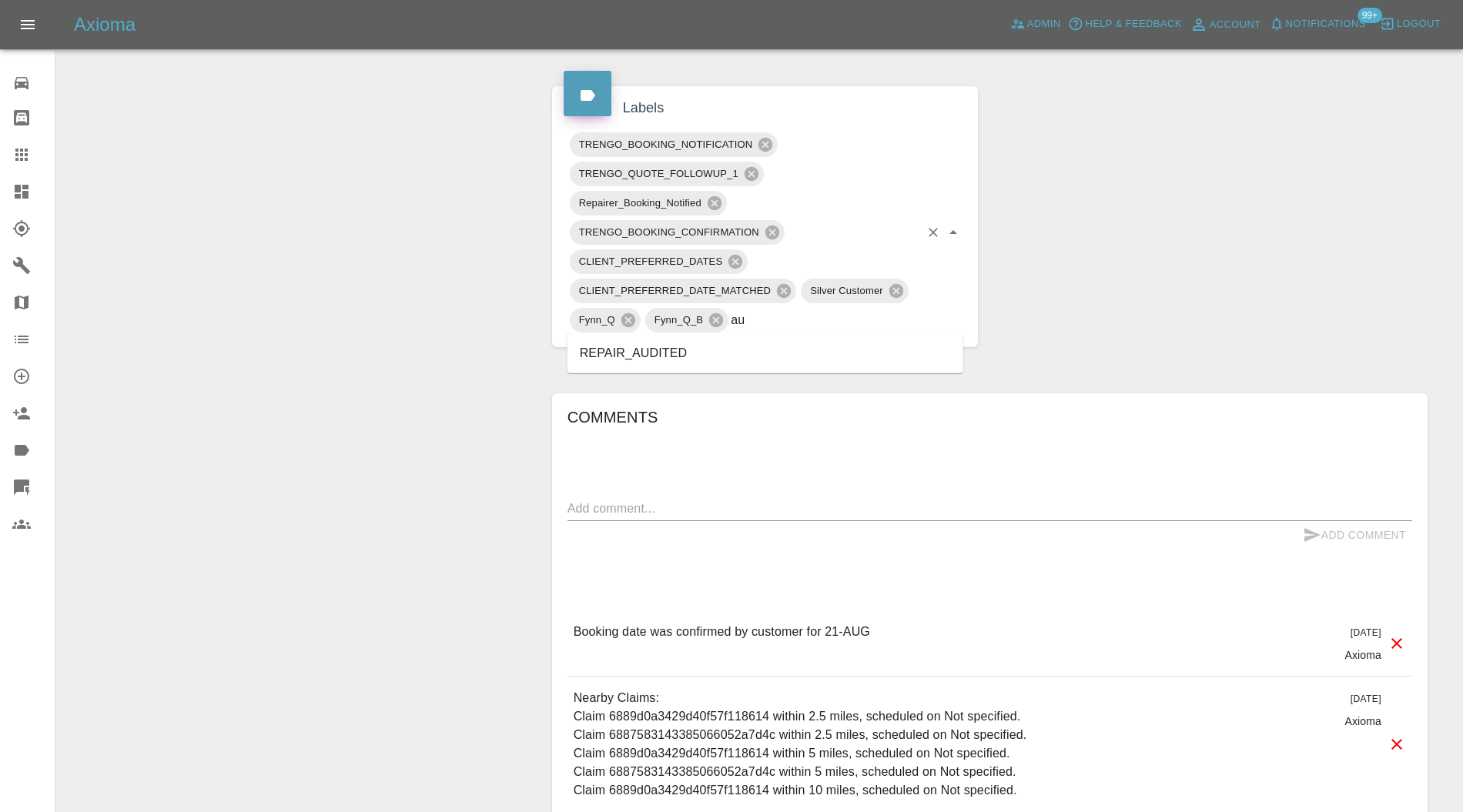
click at [725, 363] on li "REPAIR_AUDITED" at bounding box center [765, 353] width 396 height 28
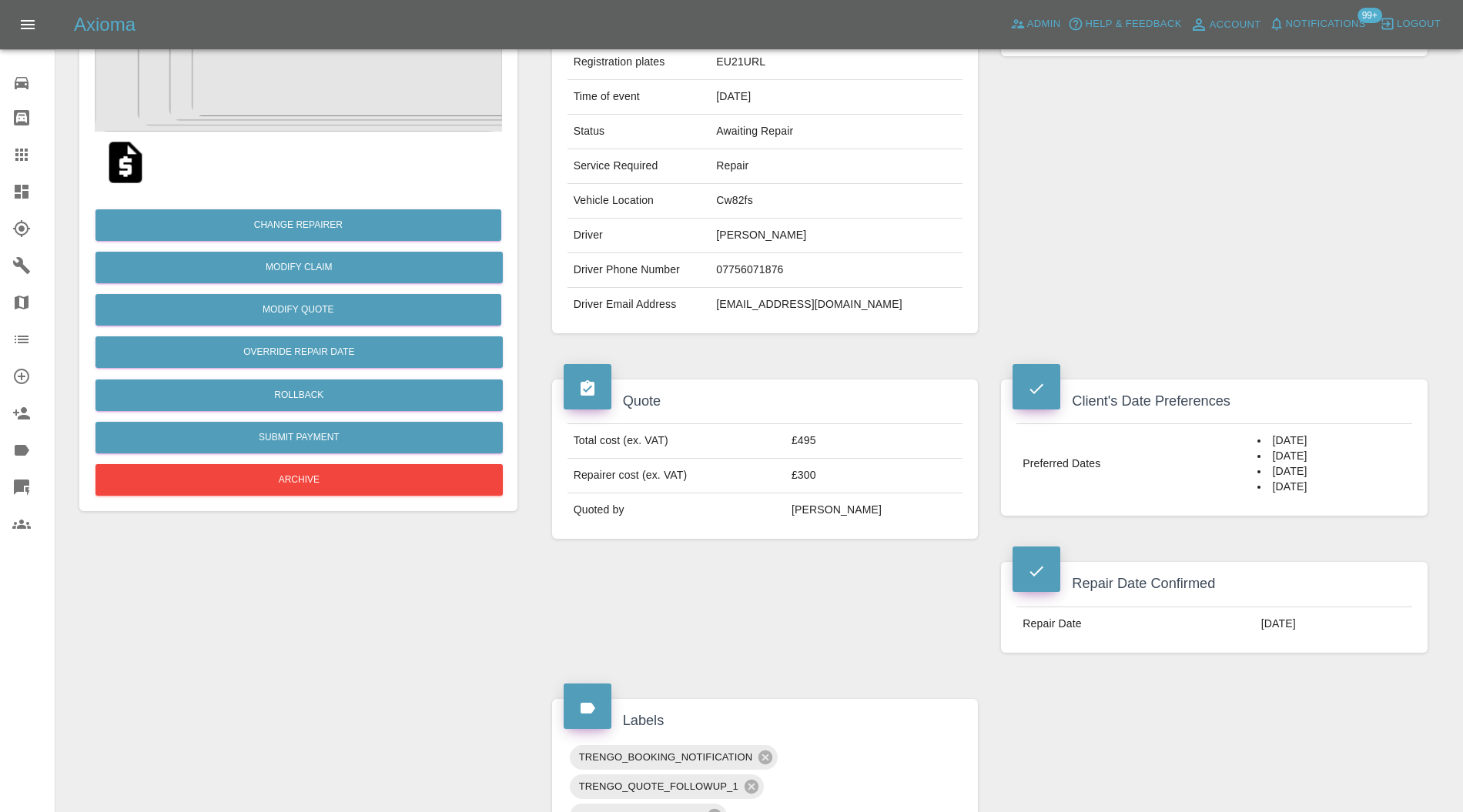
scroll to position [137, 0]
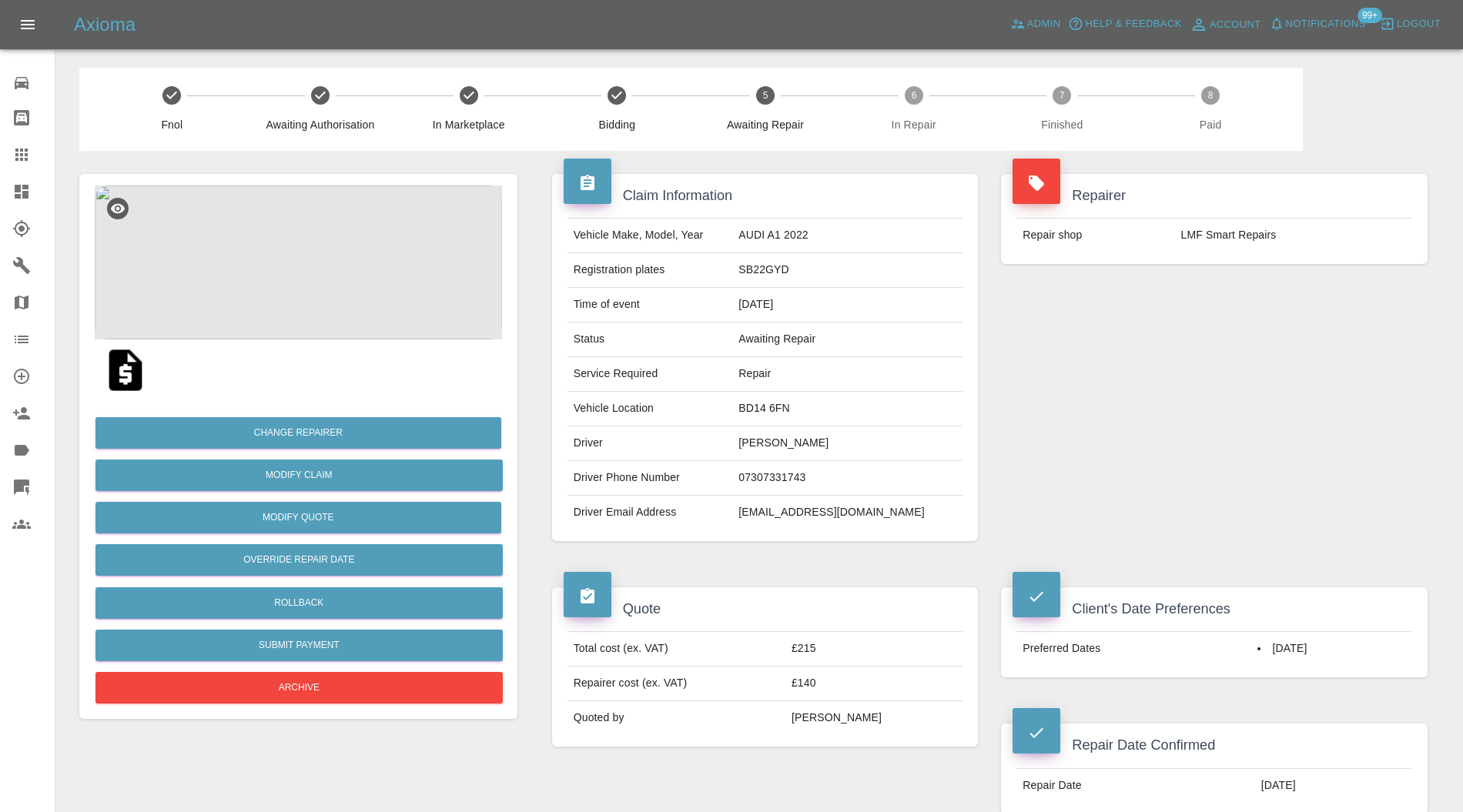
click at [317, 265] on img at bounding box center [298, 263] width 407 height 154
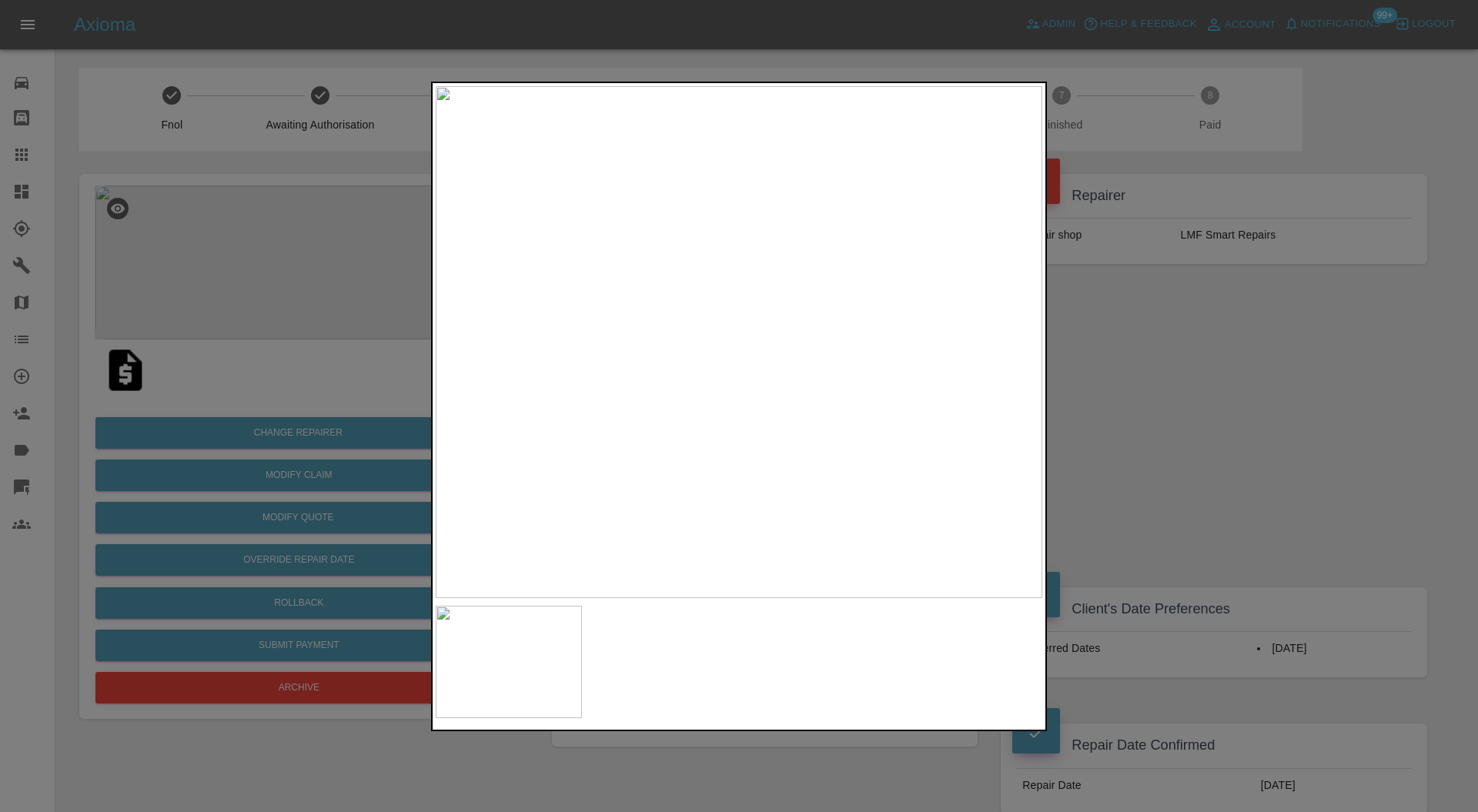
click at [1096, 364] on div at bounding box center [739, 406] width 1478 height 812
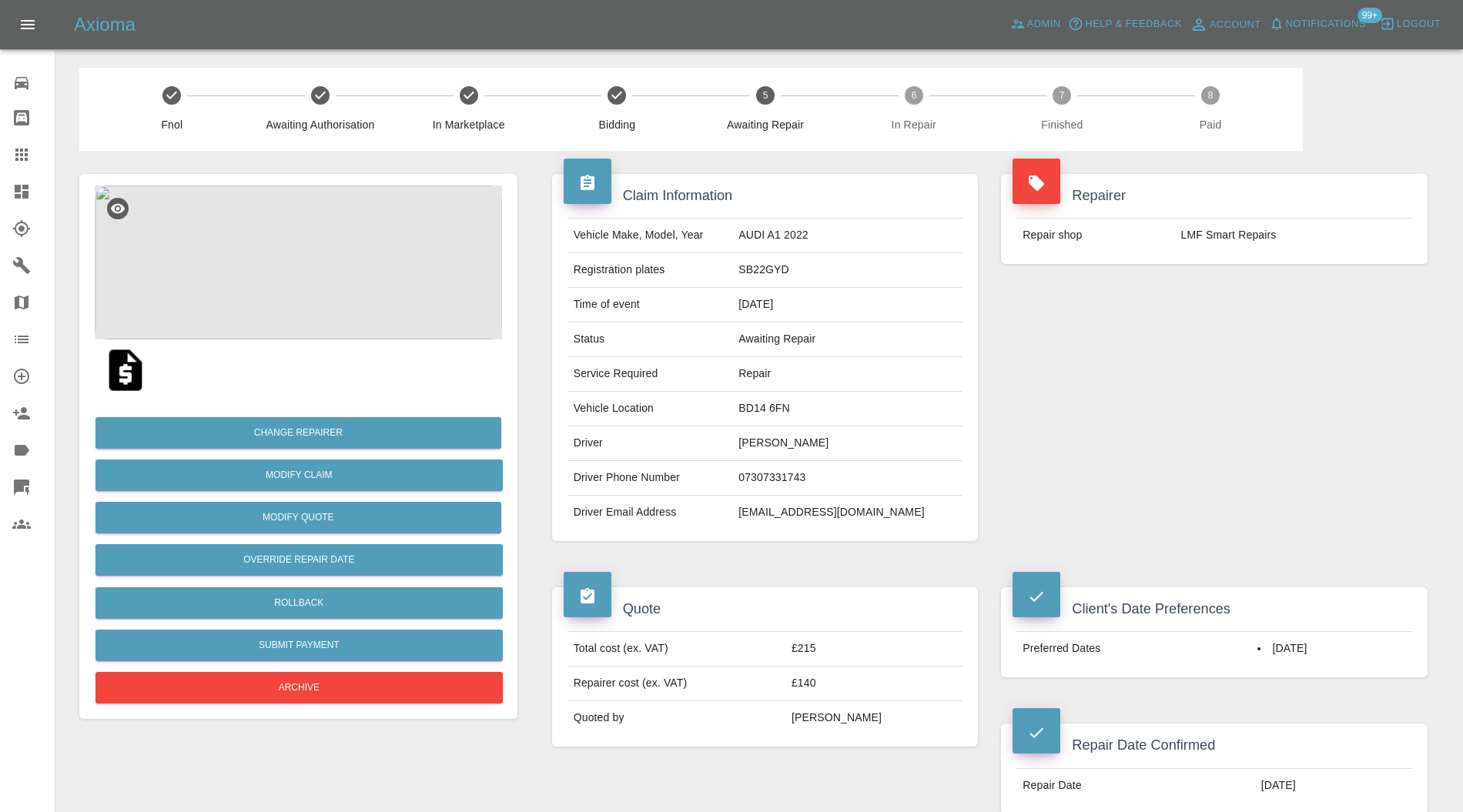
click at [270, 245] on img at bounding box center [298, 263] width 407 height 154
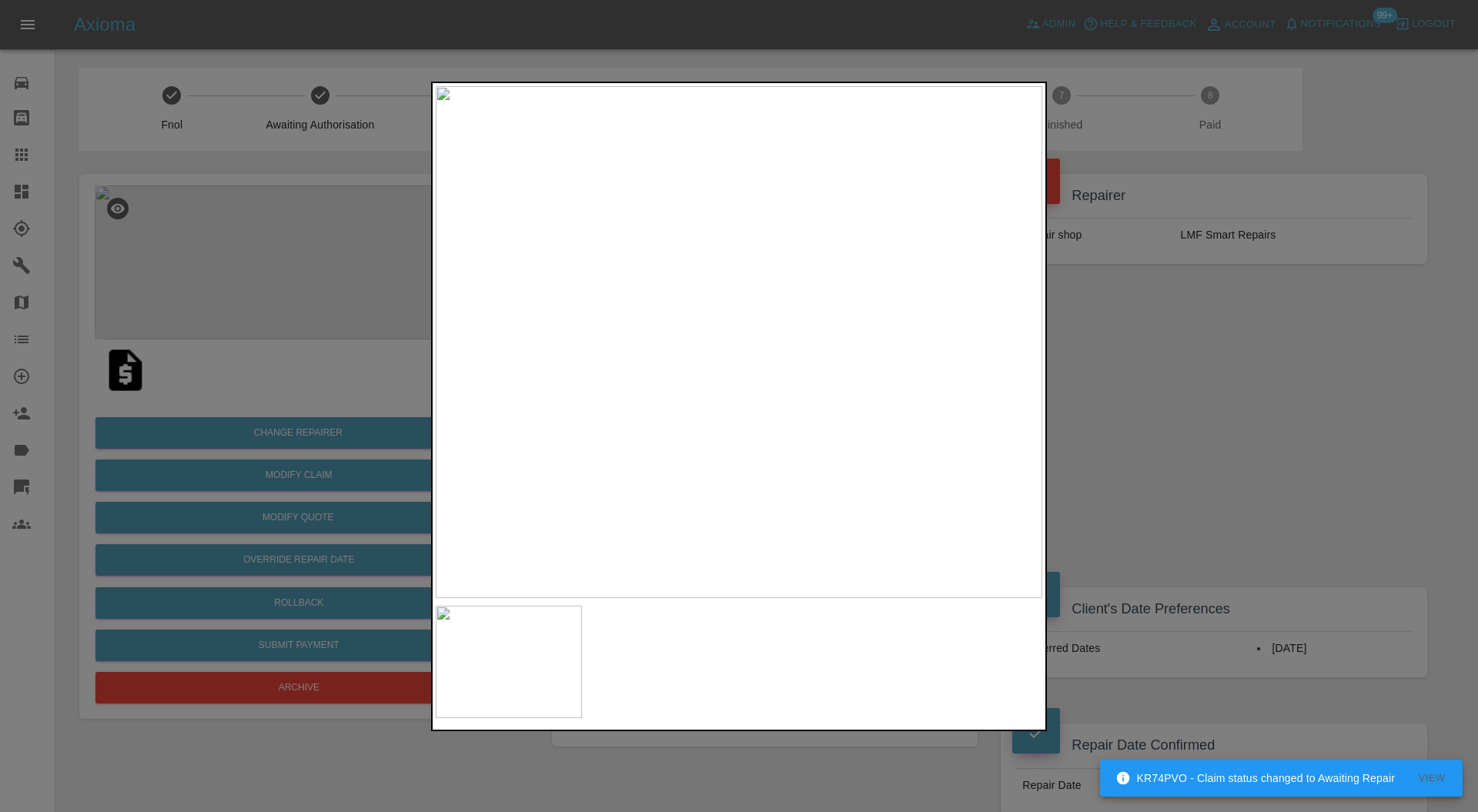
click at [1184, 333] on div at bounding box center [739, 406] width 1478 height 812
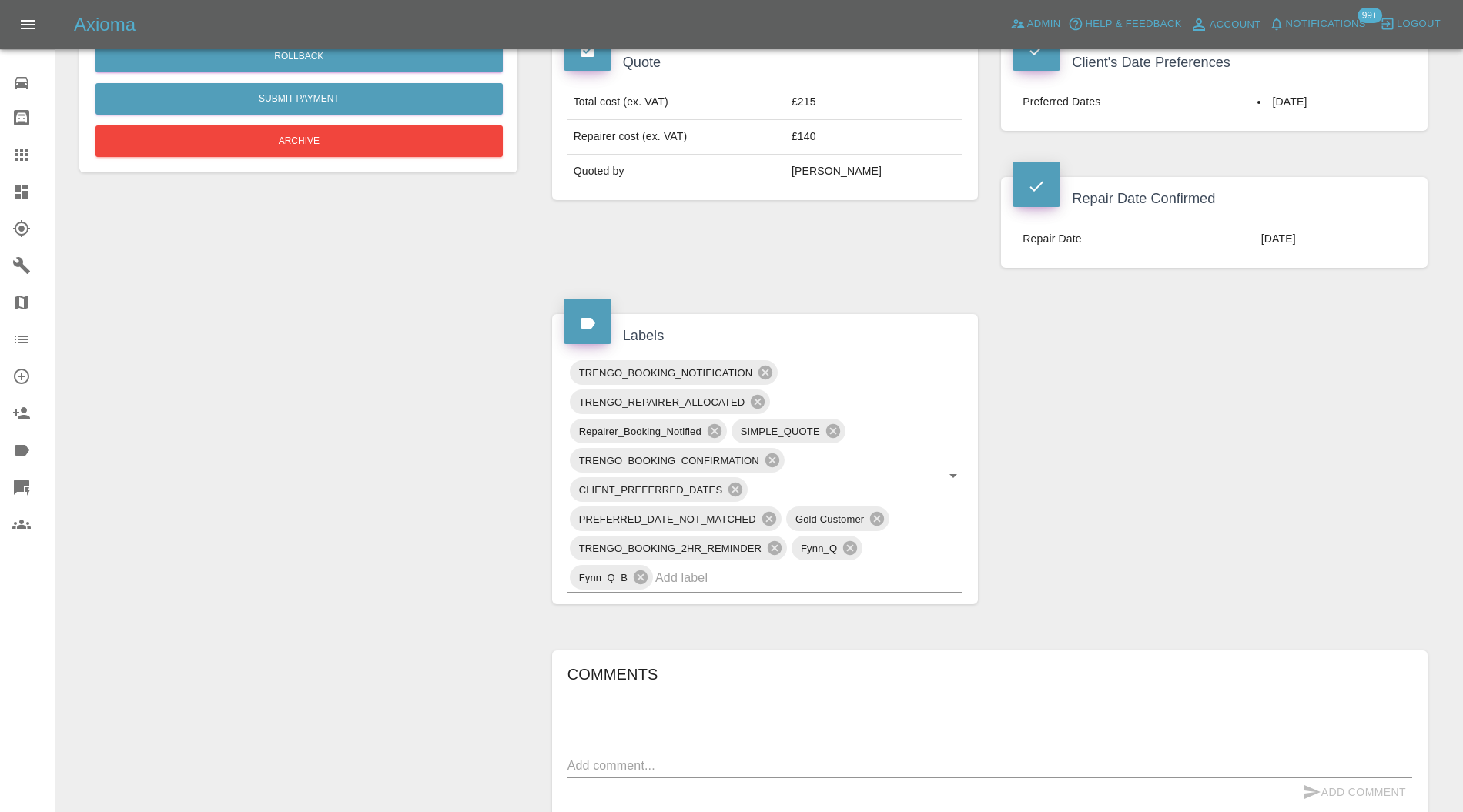
scroll to position [548, 0]
click input "text"
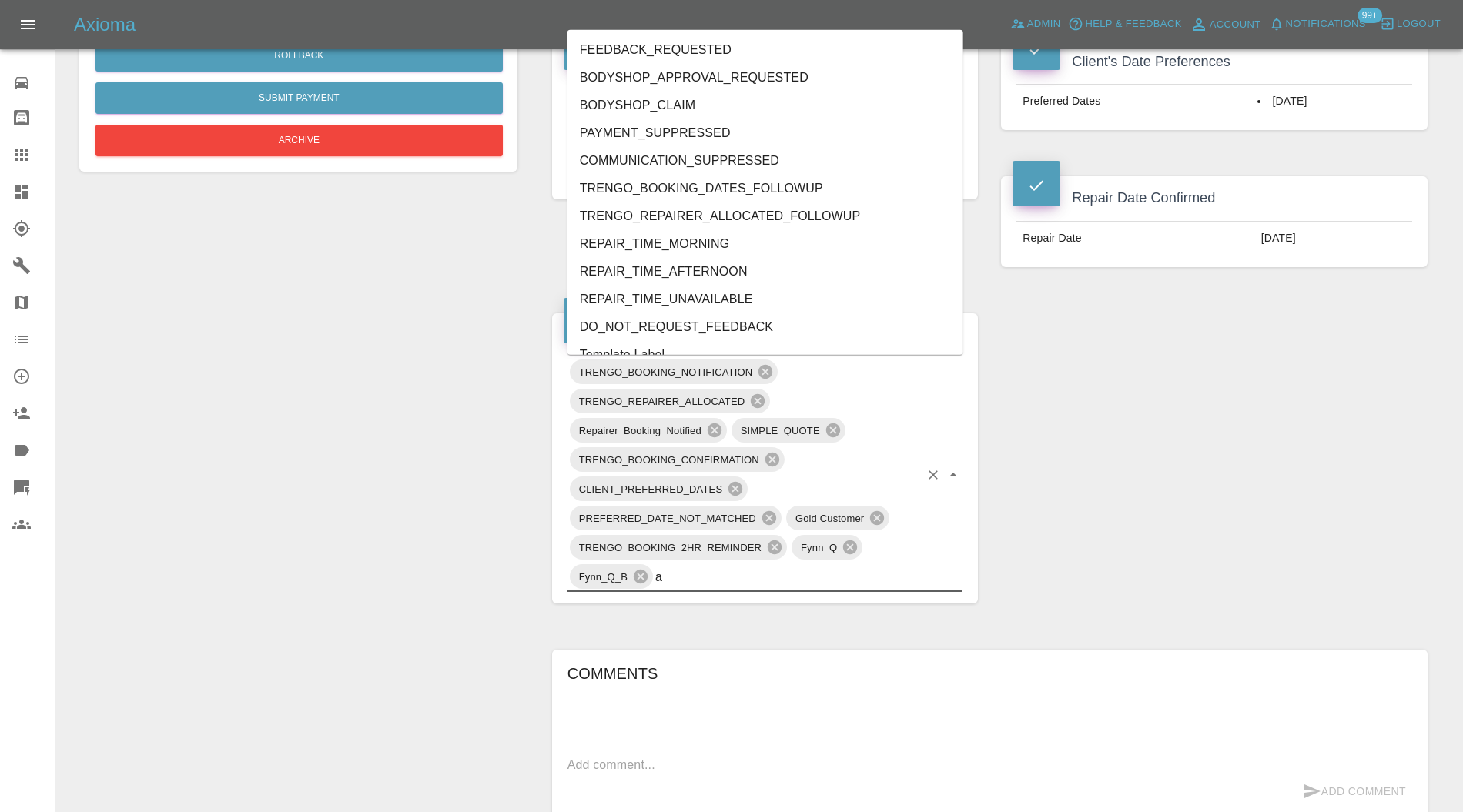
type input "au"
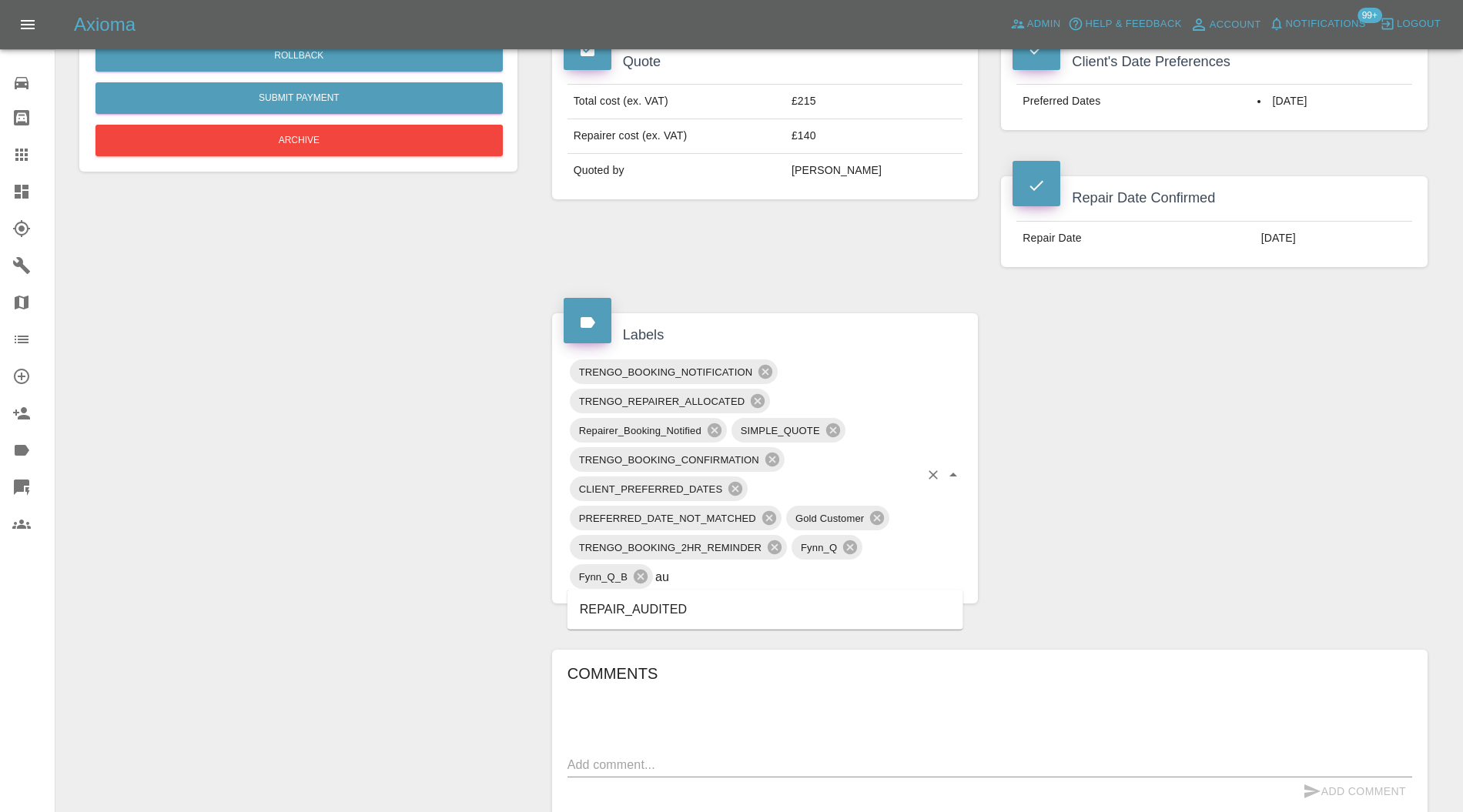
click li "REPAIR_AUDITED"
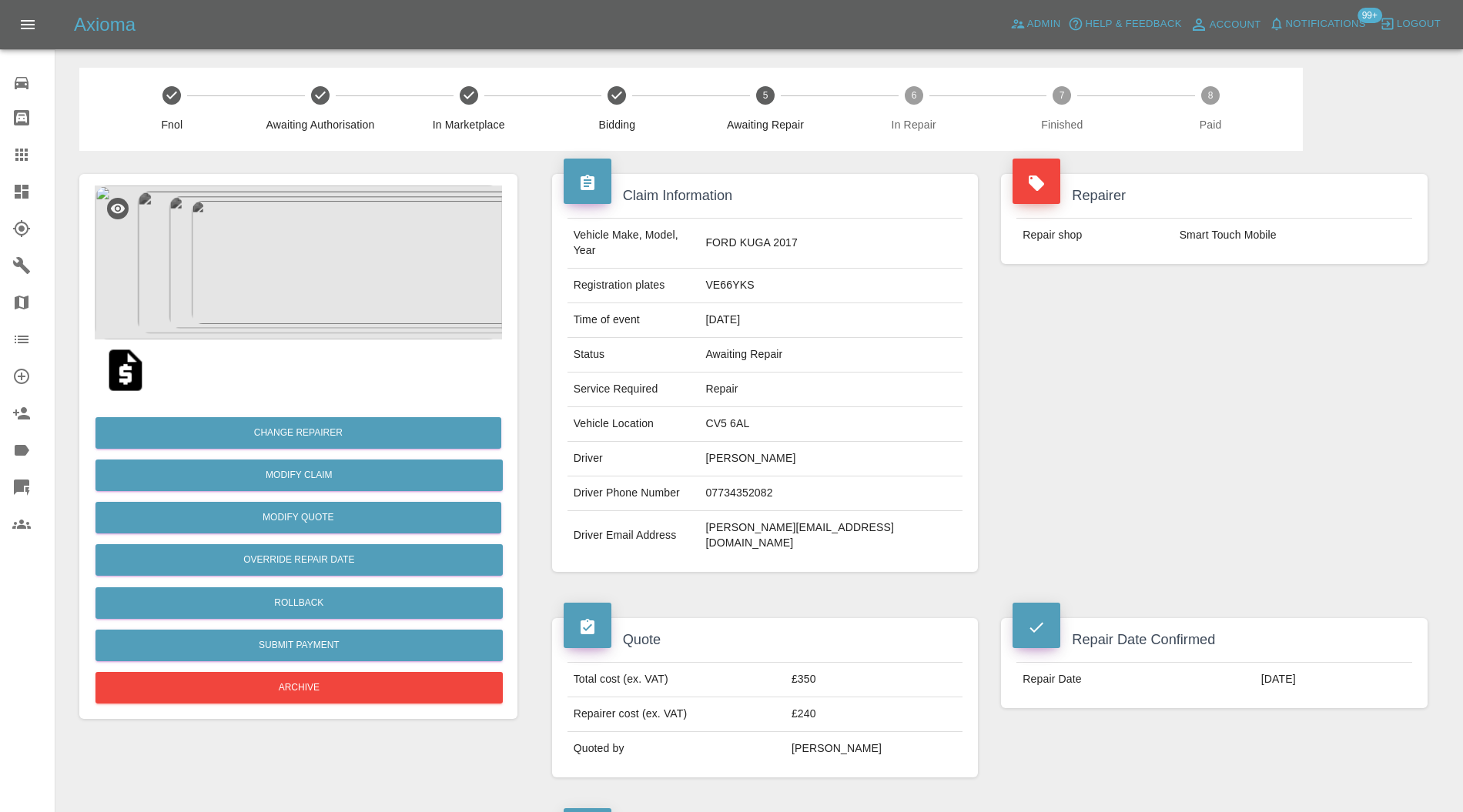
click at [305, 327] on img at bounding box center [298, 263] width 407 height 154
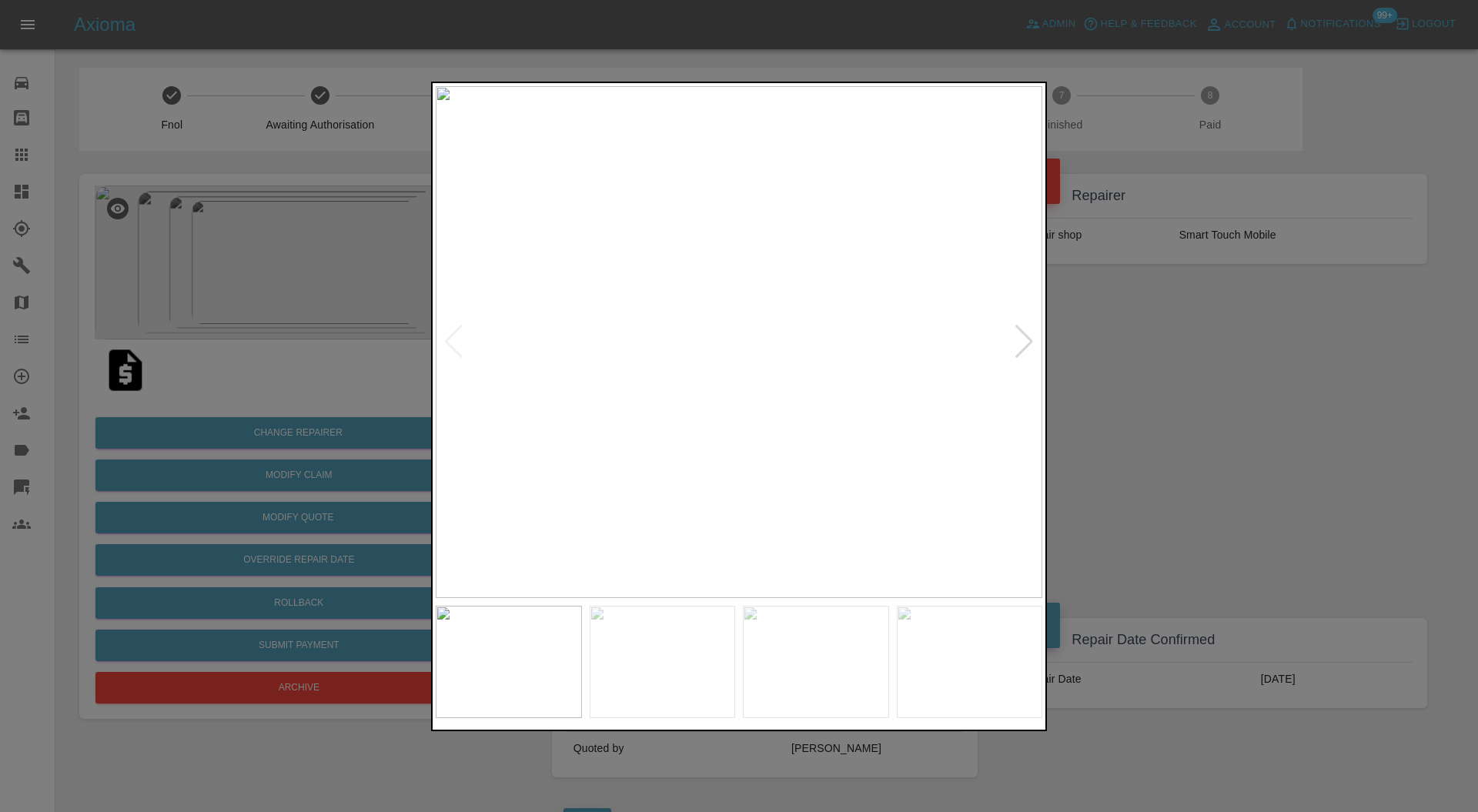
click at [1022, 338] on div at bounding box center [1024, 342] width 21 height 34
click at [1027, 342] on div at bounding box center [1024, 342] width 21 height 34
click at [1079, 329] on div at bounding box center [739, 406] width 1478 height 812
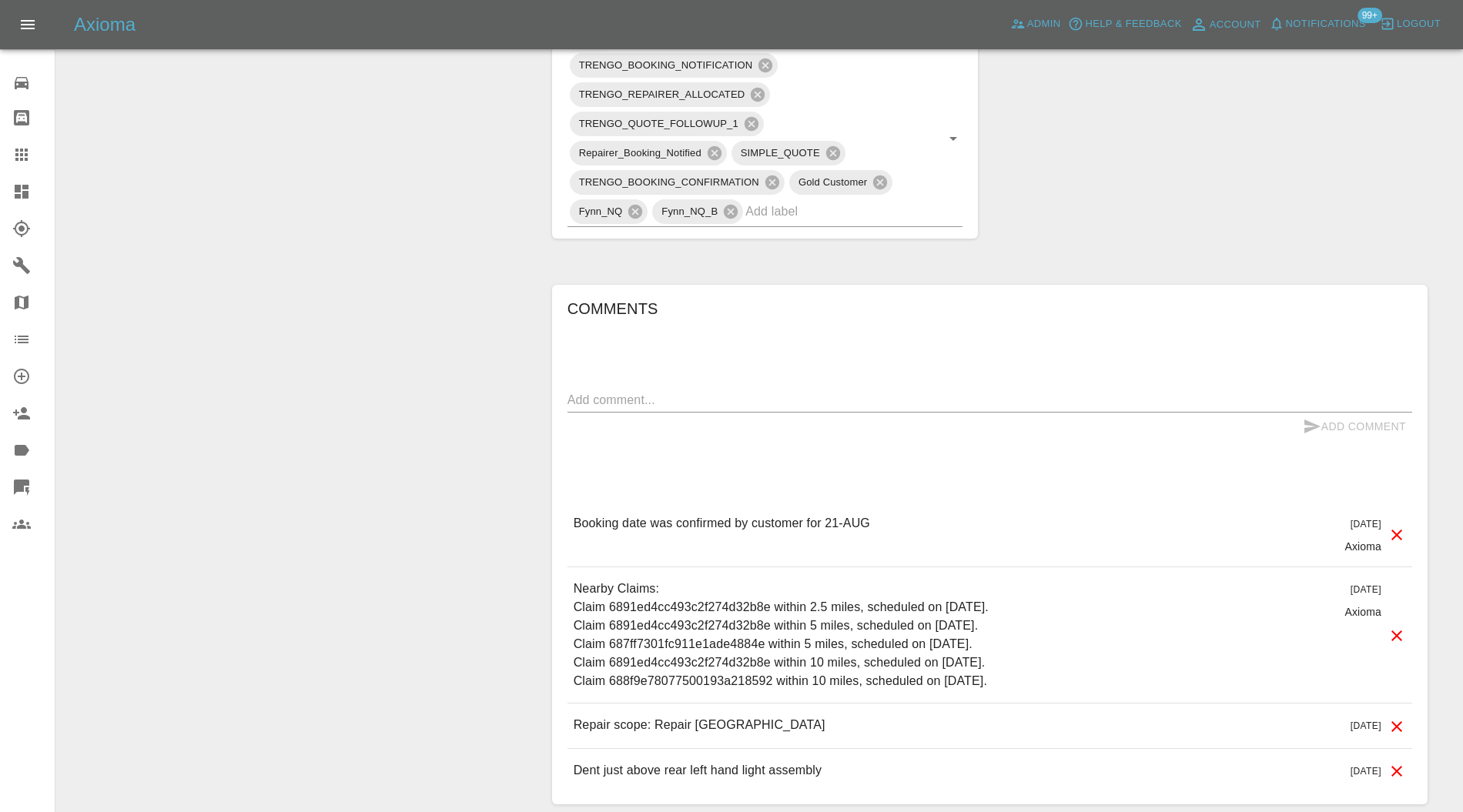
scroll to position [821, 0]
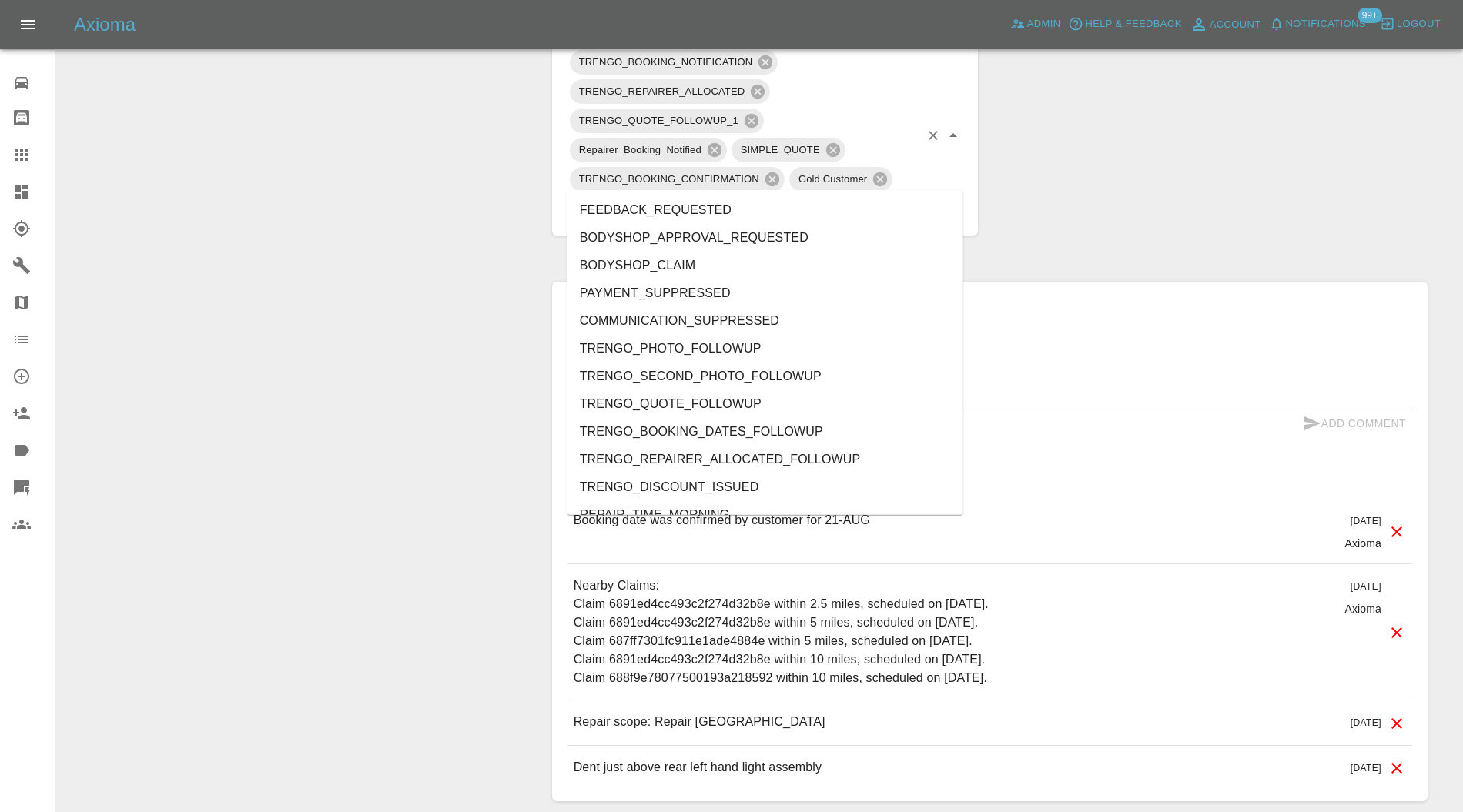
click at [847, 197] on input "text" at bounding box center [832, 208] width 174 height 23
type input "au"
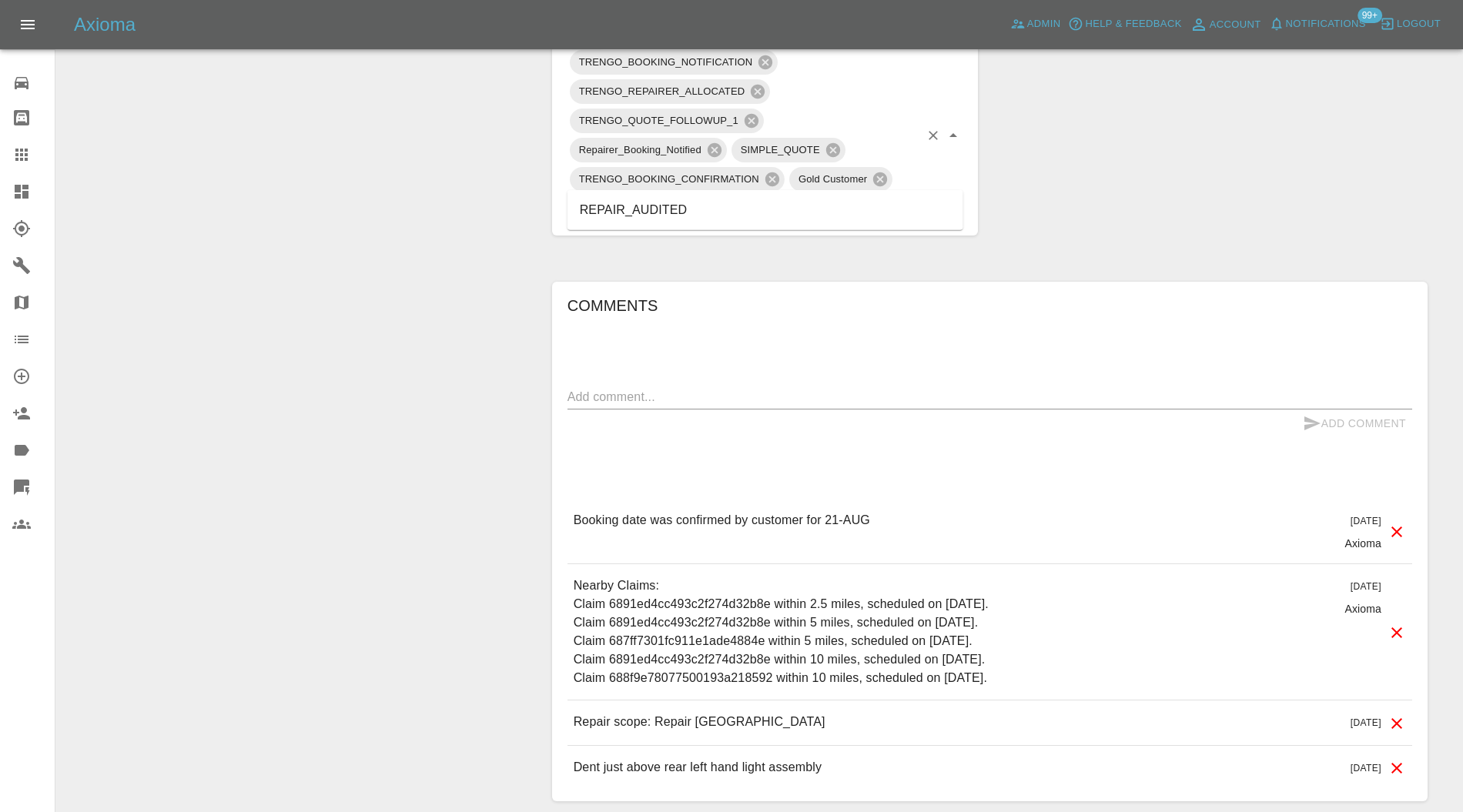
click at [673, 198] on li "REPAIR_AUDITED" at bounding box center [765, 210] width 396 height 28
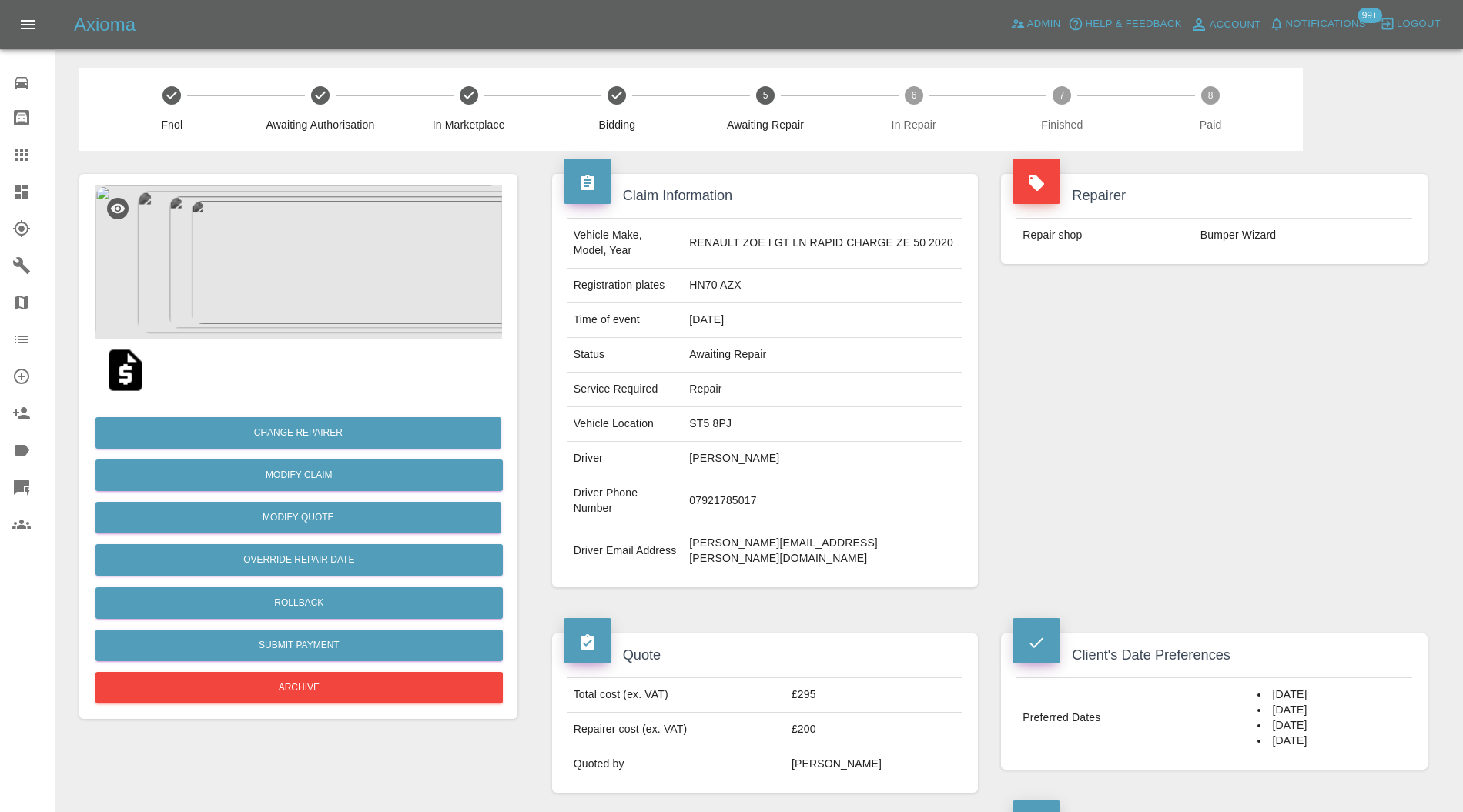
click at [307, 217] on img at bounding box center [298, 263] width 407 height 154
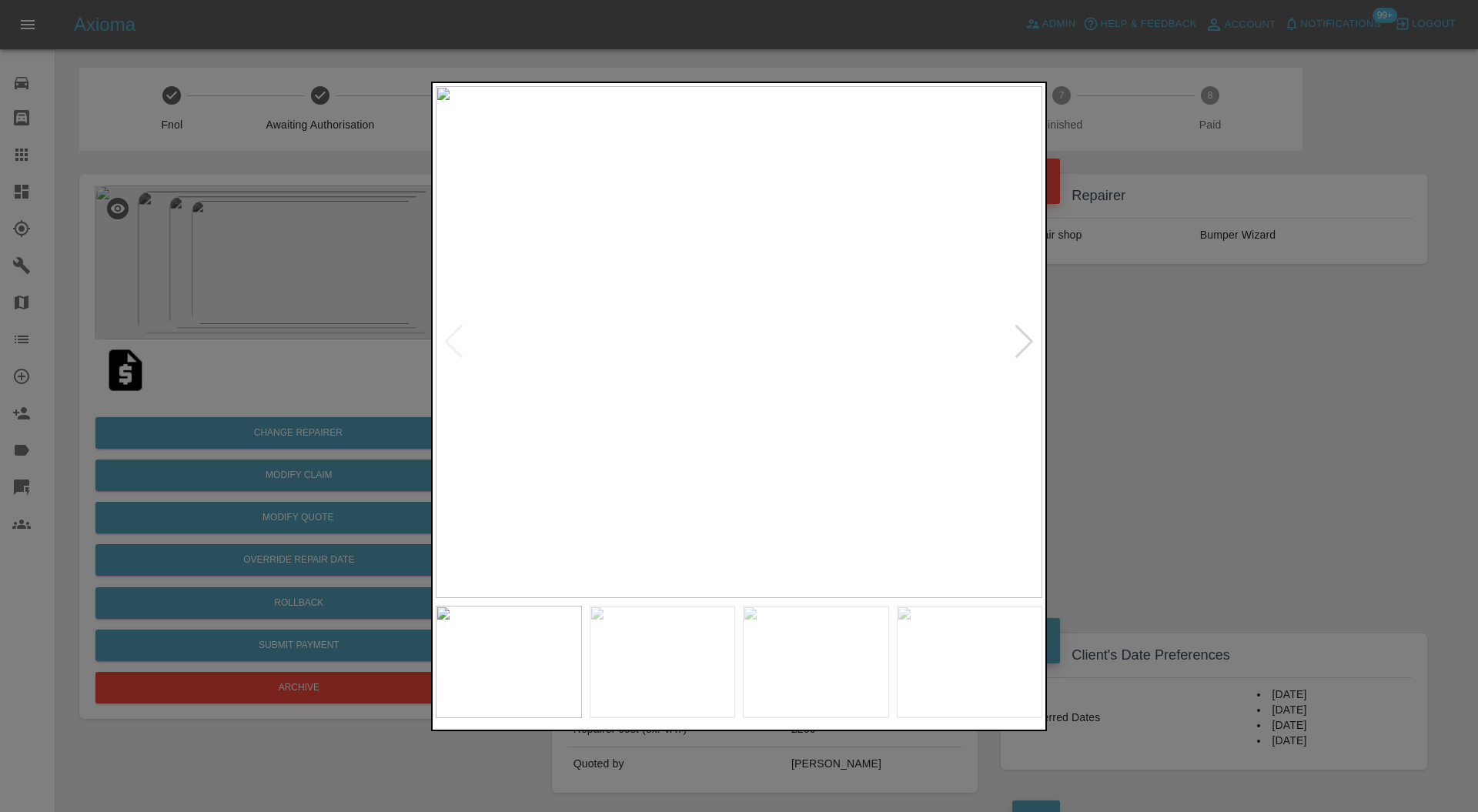
click at [1030, 323] on img at bounding box center [739, 343] width 606 height 512
click at [1029, 328] on div at bounding box center [1024, 342] width 21 height 34
click at [1029, 328] on img at bounding box center [739, 343] width 606 height 512
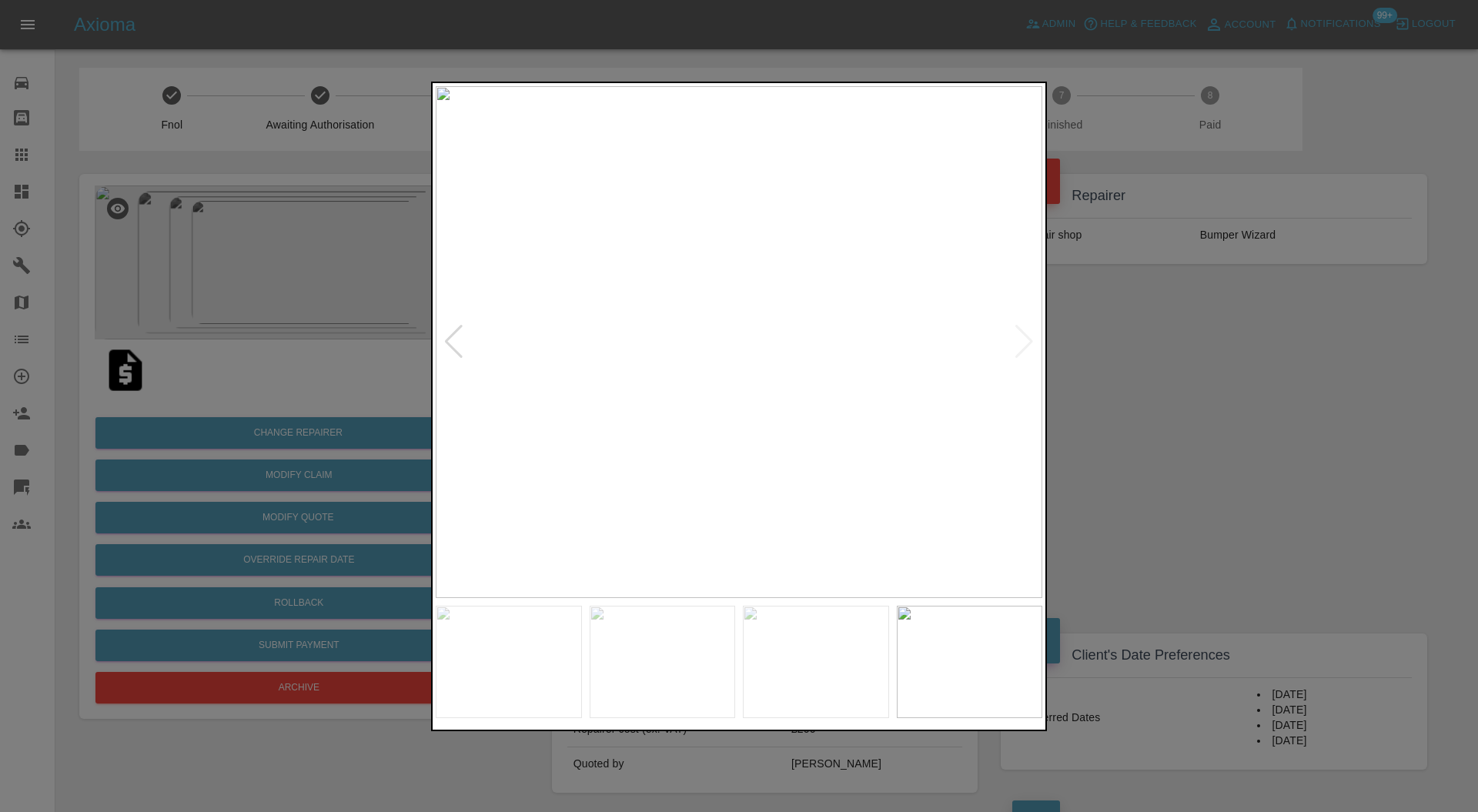
click at [1122, 341] on div at bounding box center [739, 406] width 1478 height 812
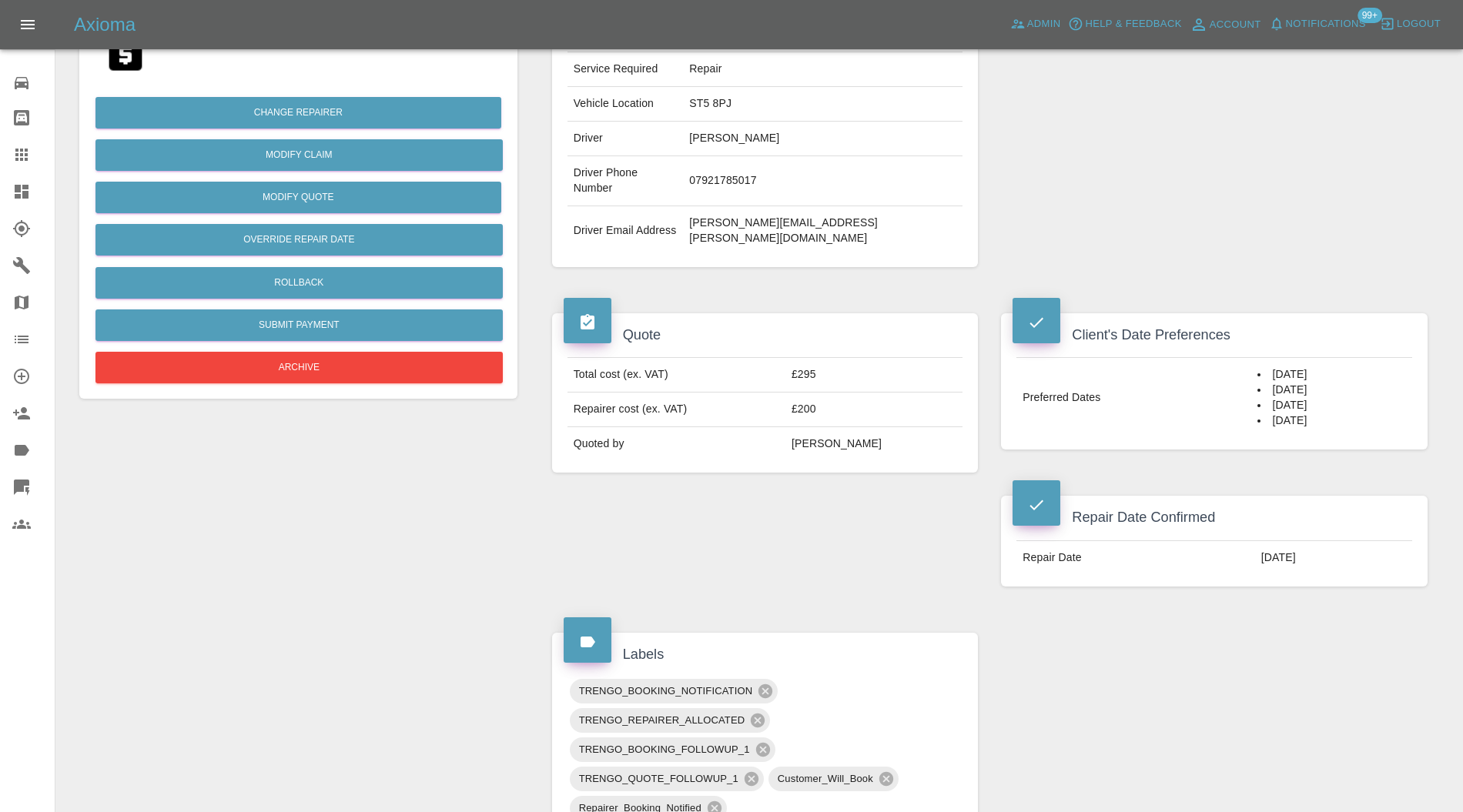
scroll to position [548, 0]
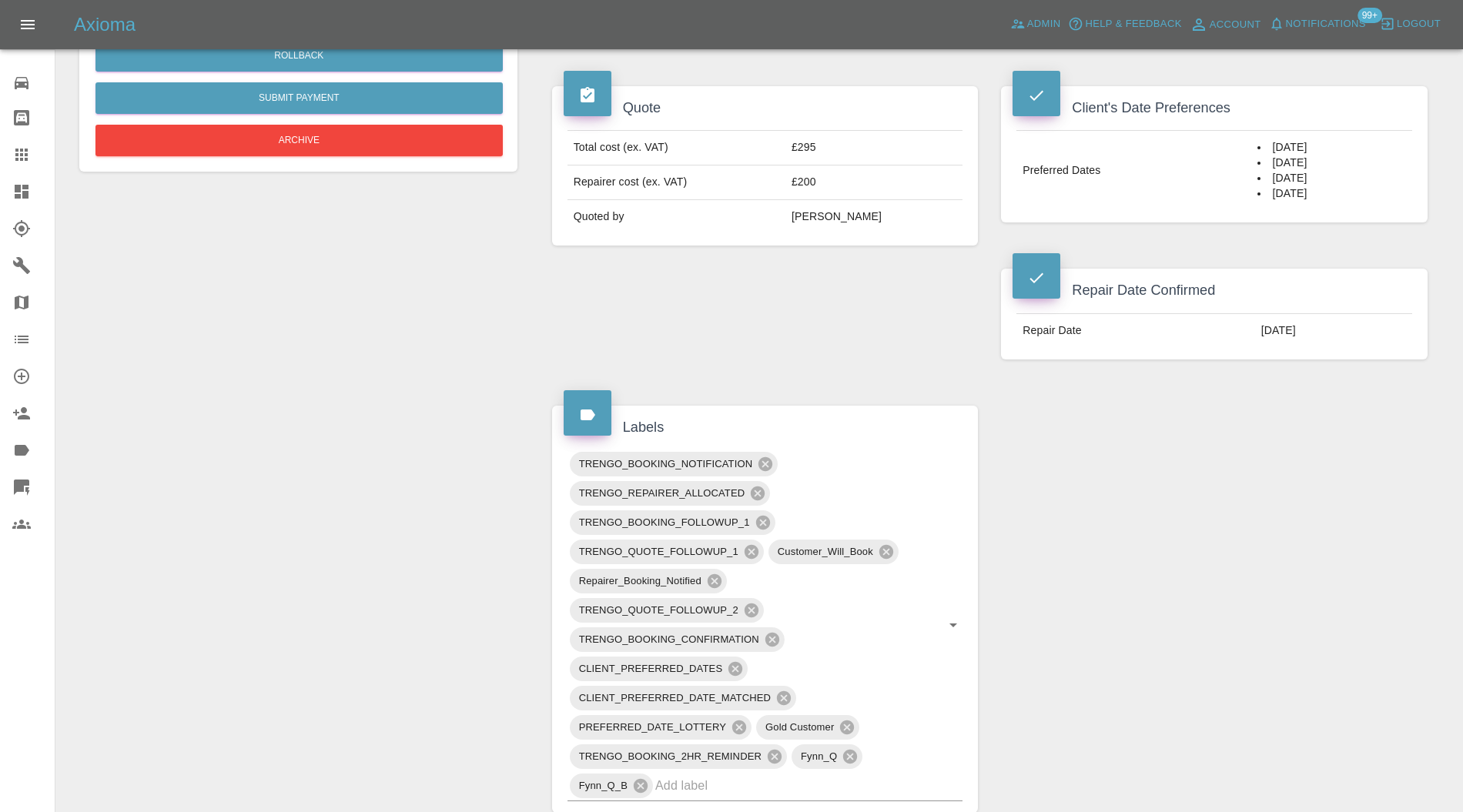
click at [791, 774] on input "text" at bounding box center [787, 786] width 264 height 23
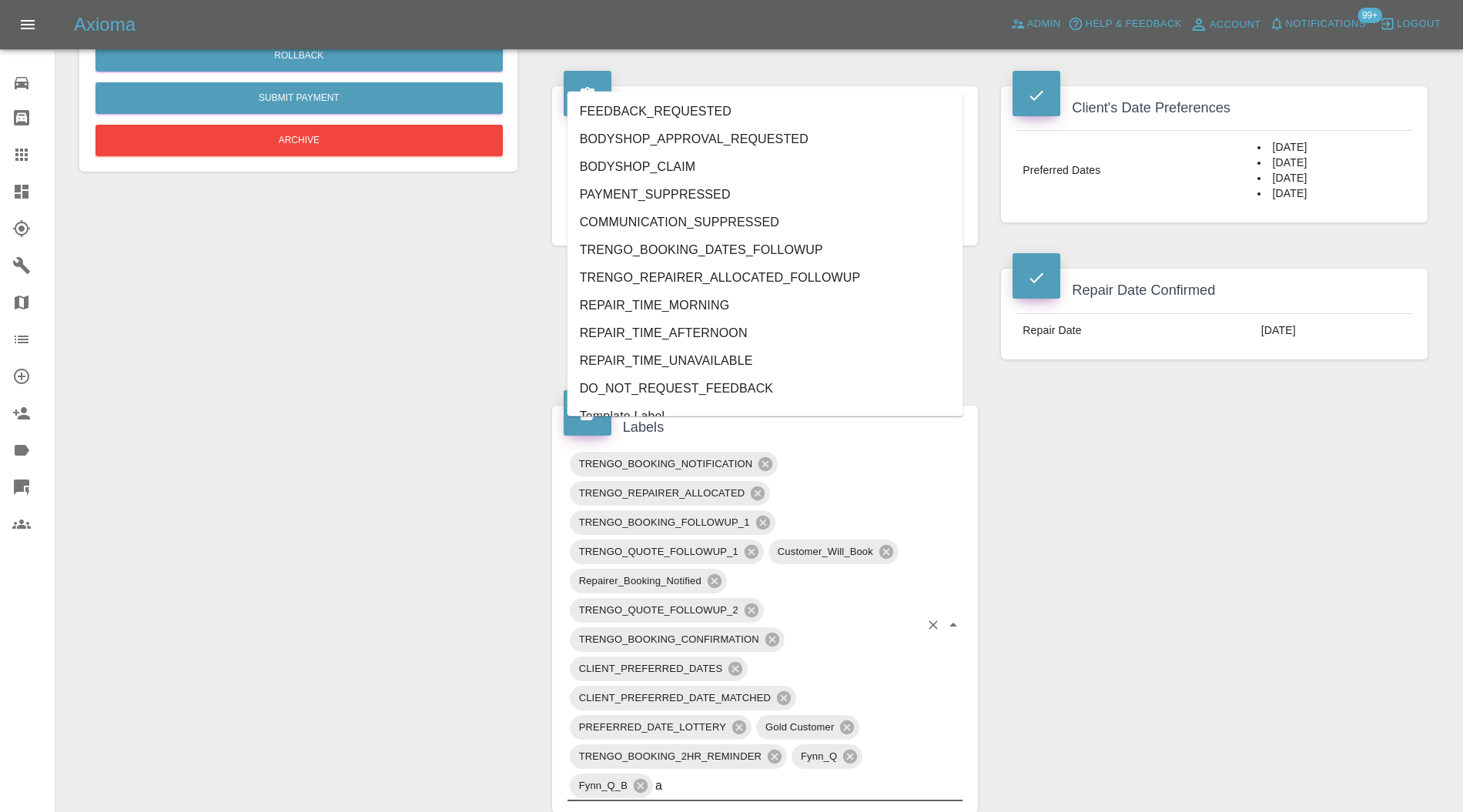
type input "au"
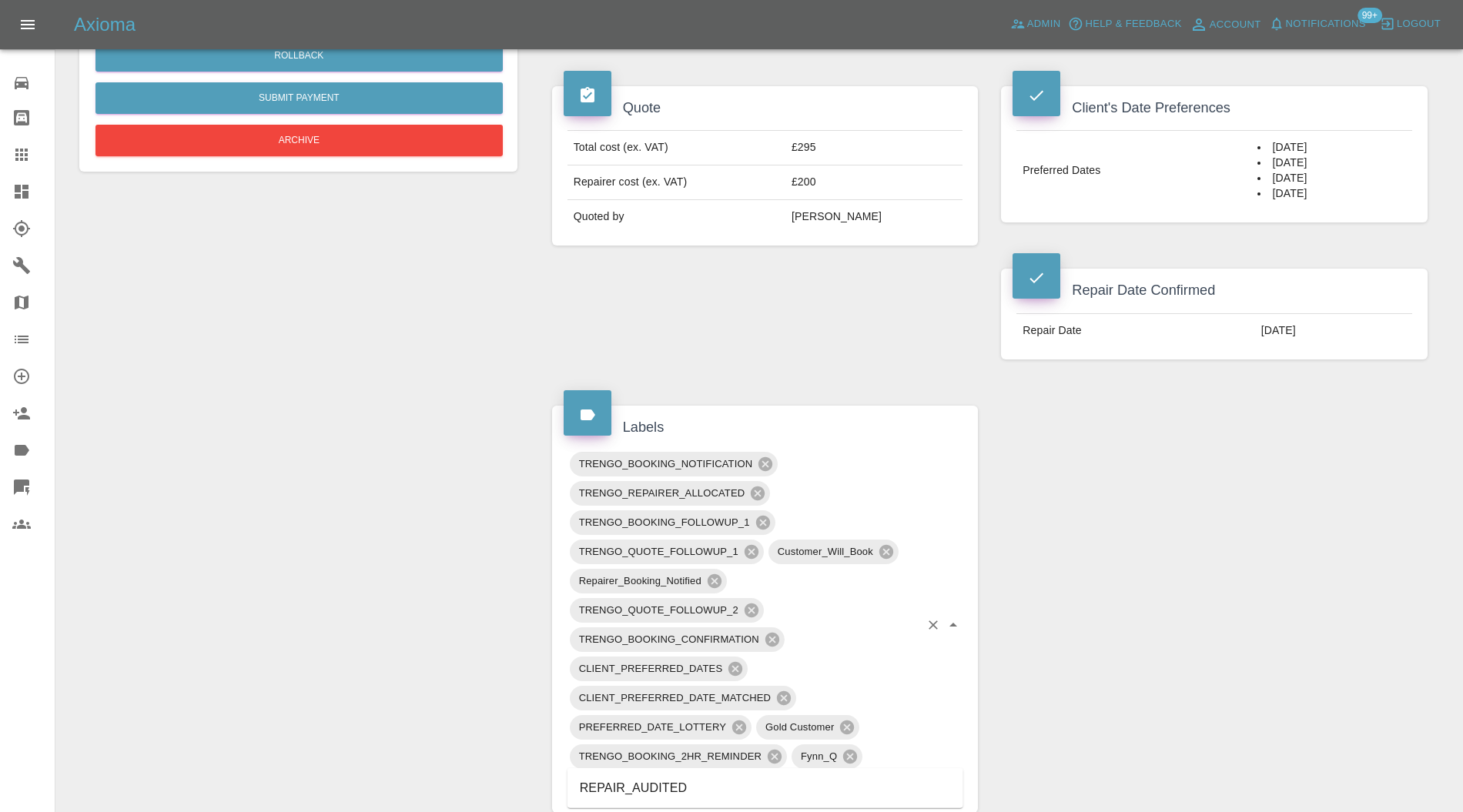
click at [645, 778] on li "REPAIR_AUDITED" at bounding box center [765, 788] width 396 height 28
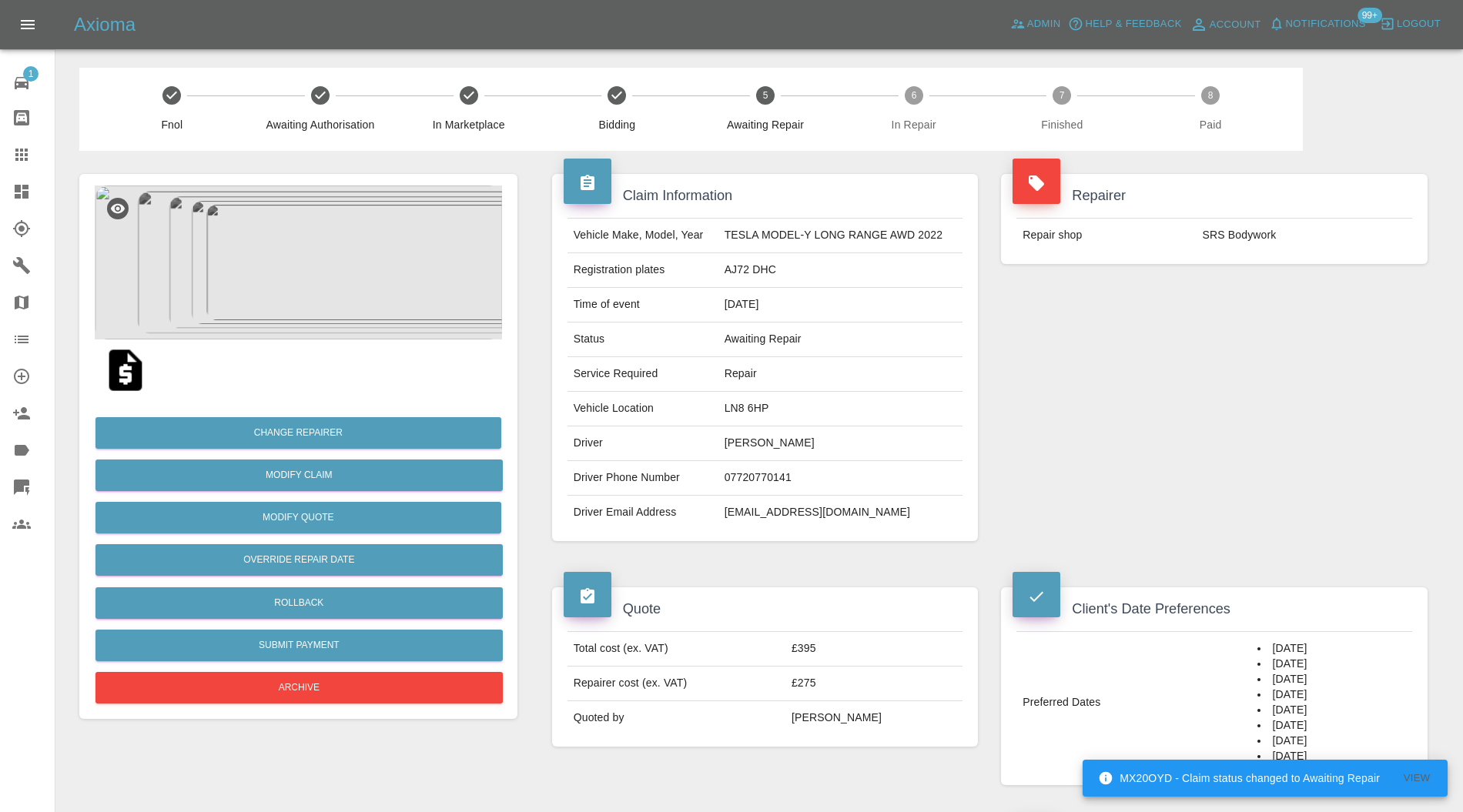
click at [342, 270] on img at bounding box center [298, 263] width 407 height 154
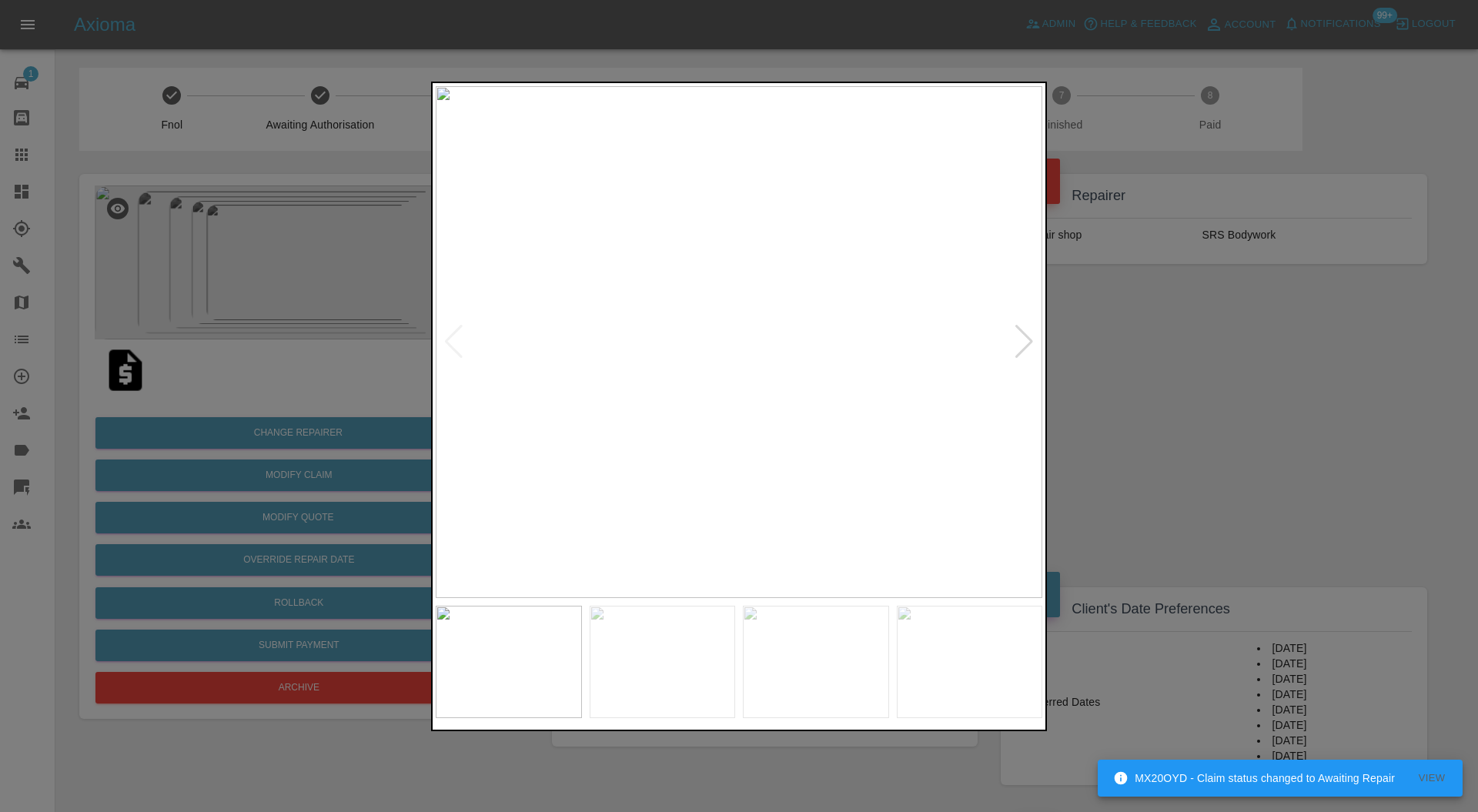
click at [1022, 338] on div at bounding box center [1024, 342] width 21 height 34
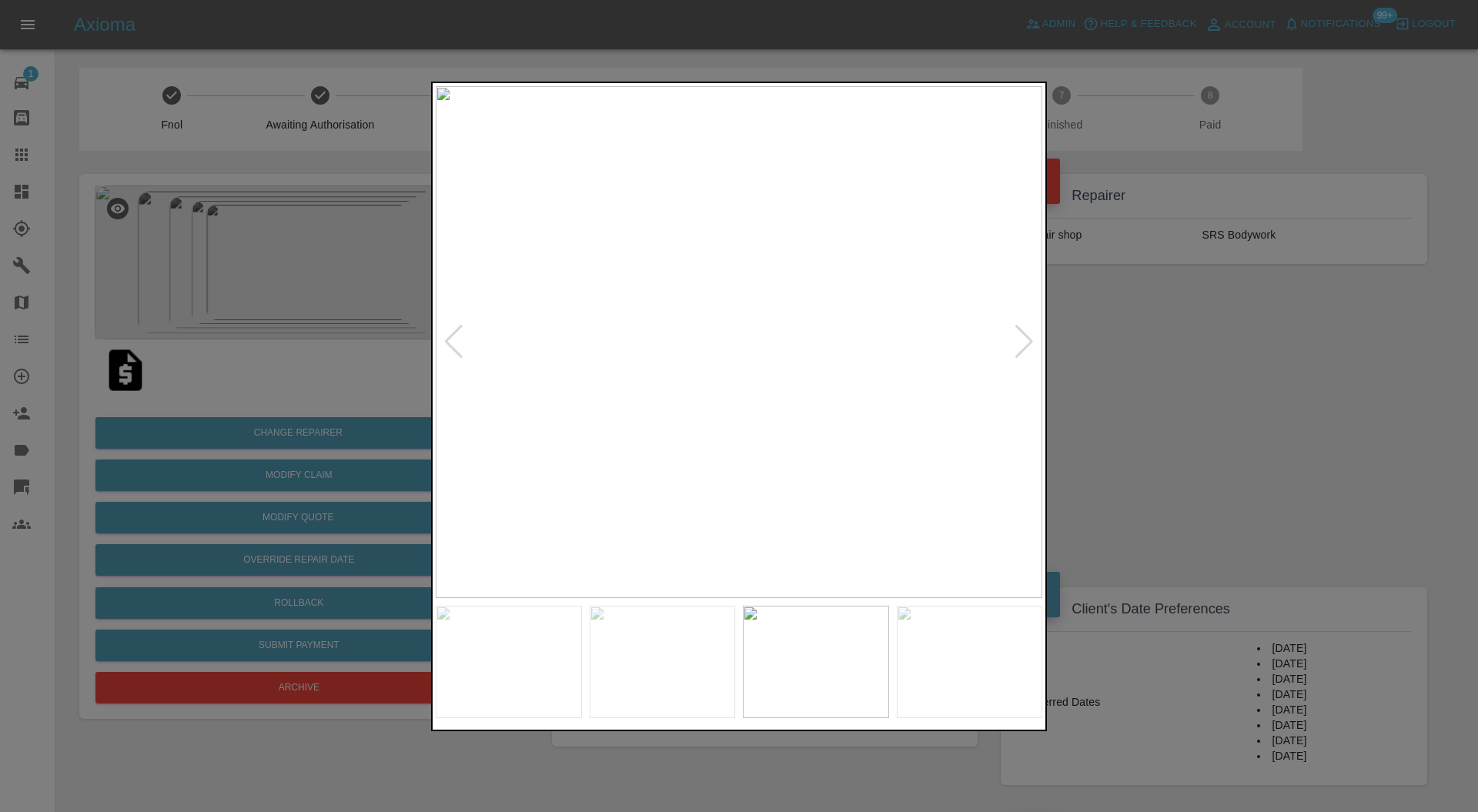
click at [1022, 338] on div at bounding box center [1024, 342] width 21 height 34
click at [1022, 338] on img at bounding box center [739, 343] width 606 height 512
click at [725, 380] on img at bounding box center [739, 343] width 606 height 512
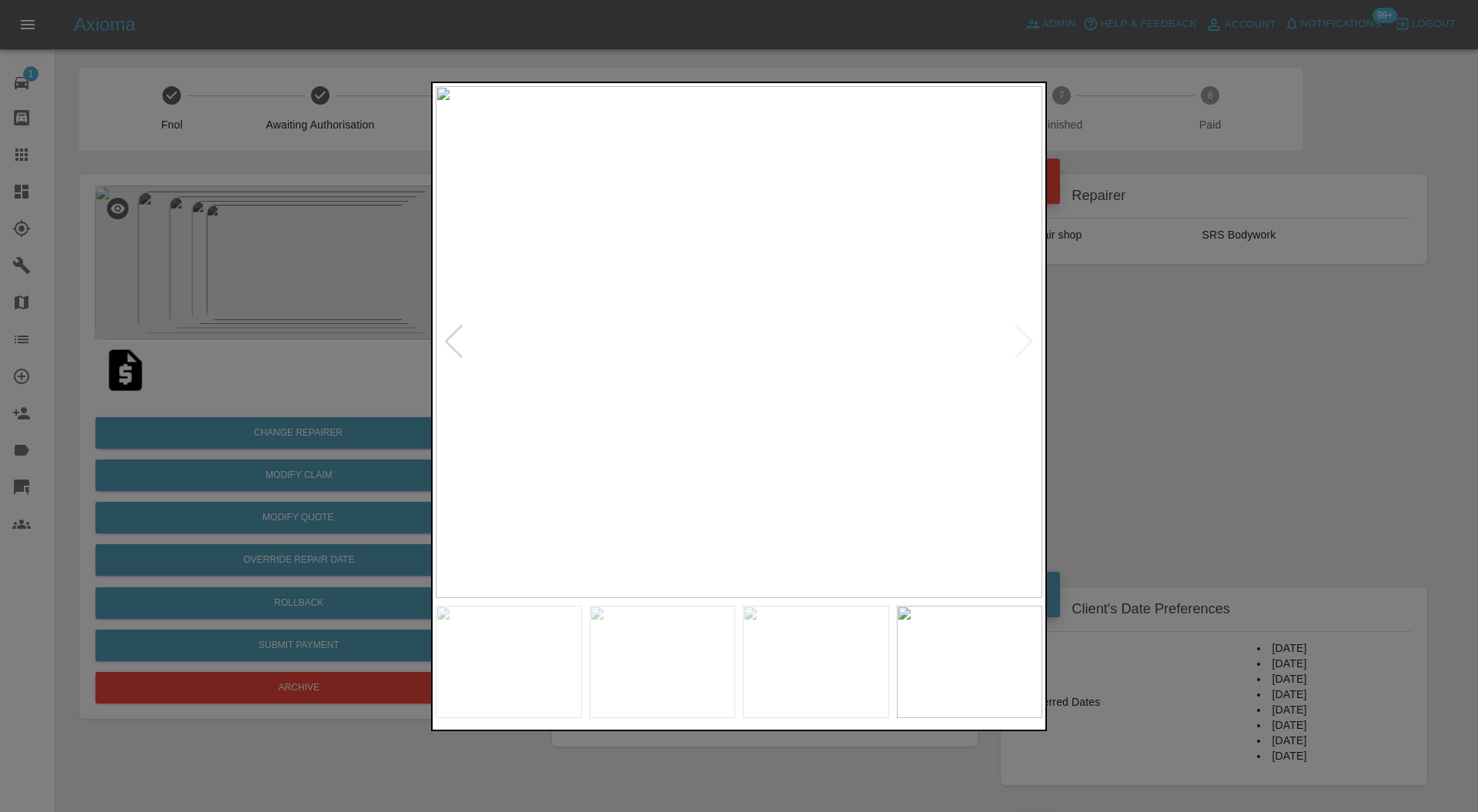
click at [725, 380] on img at bounding box center [739, 343] width 606 height 512
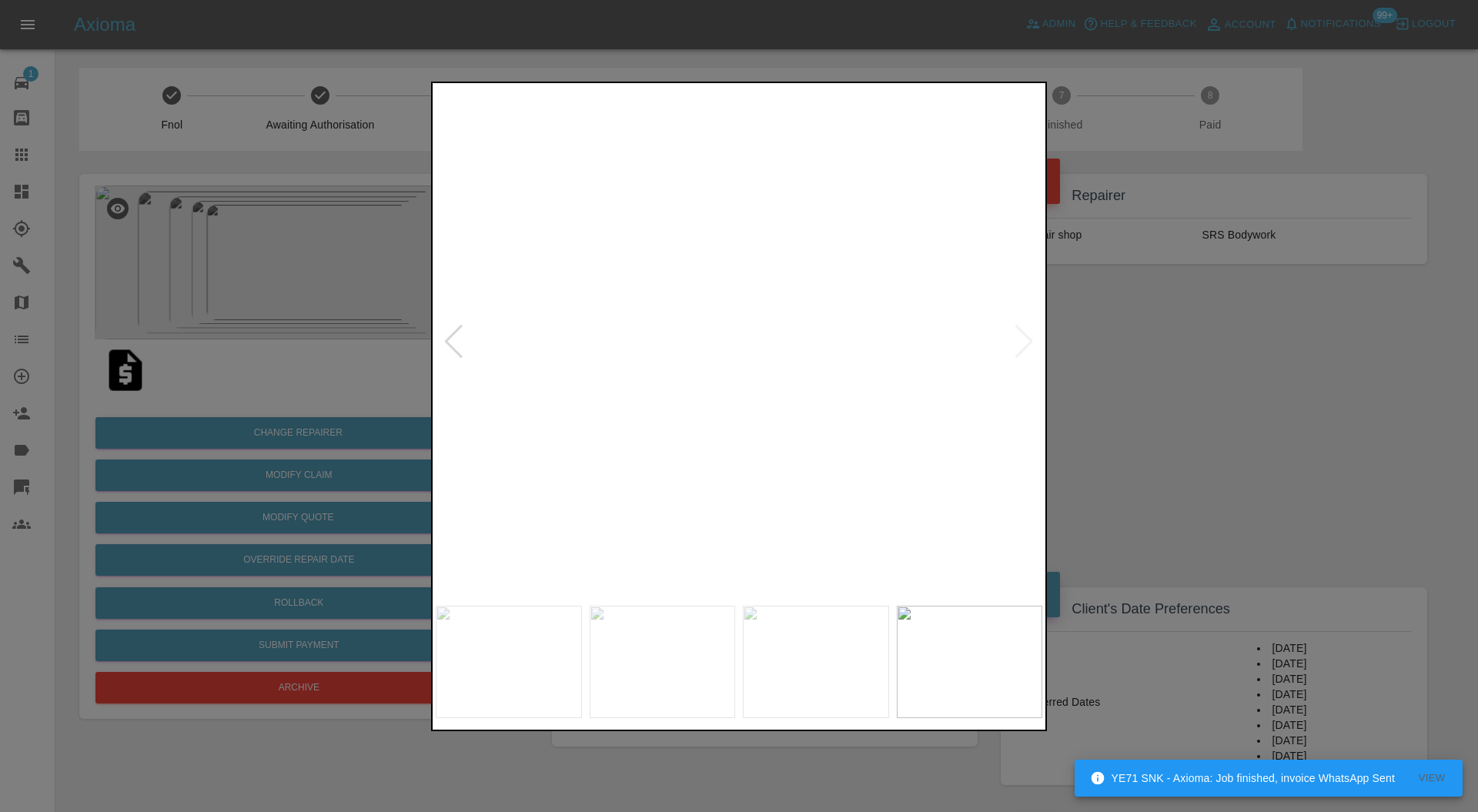
click at [855, 412] on img at bounding box center [729, 383] width 1820 height 1537
click at [1110, 355] on div at bounding box center [739, 406] width 1478 height 812
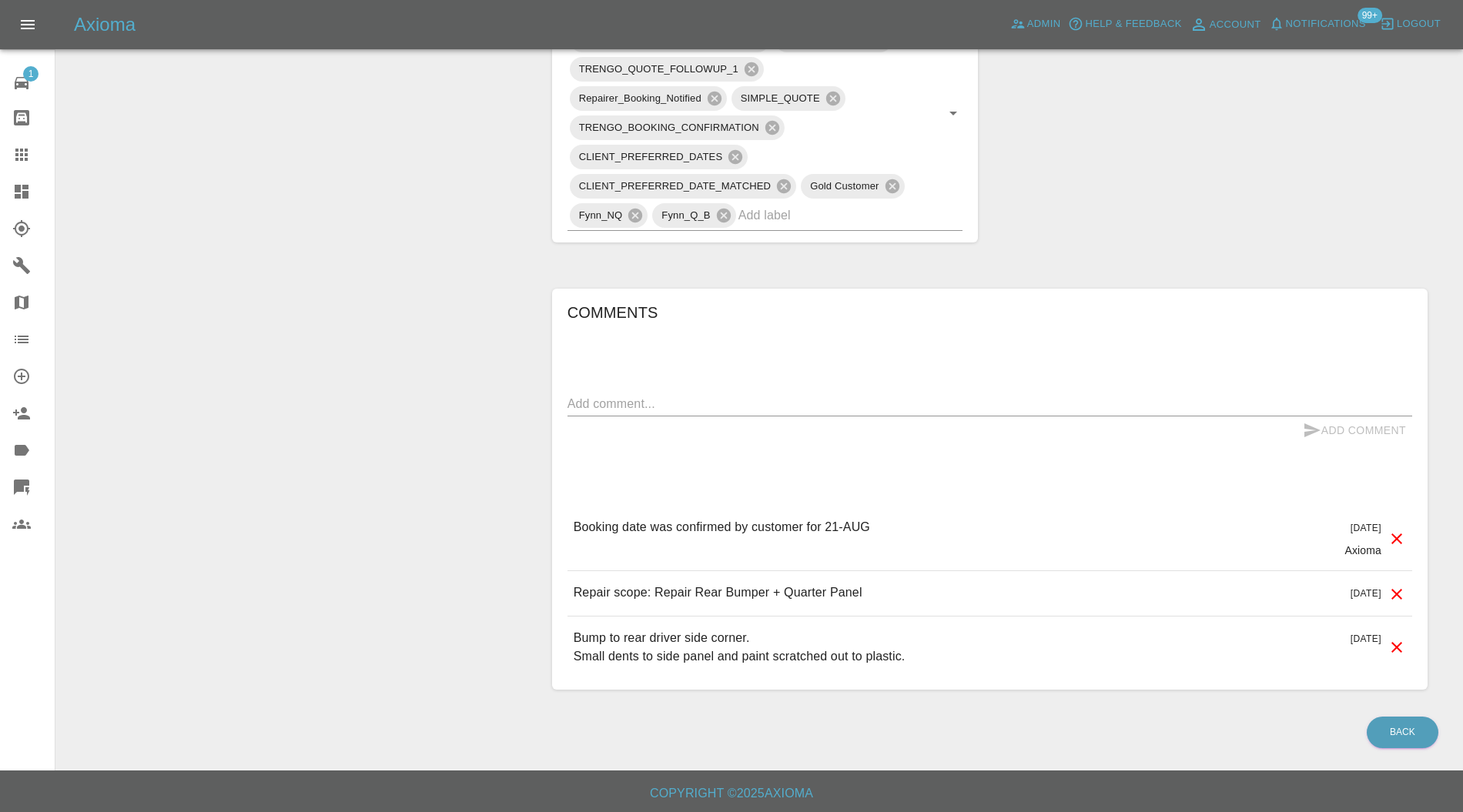
scroll to position [58, 0]
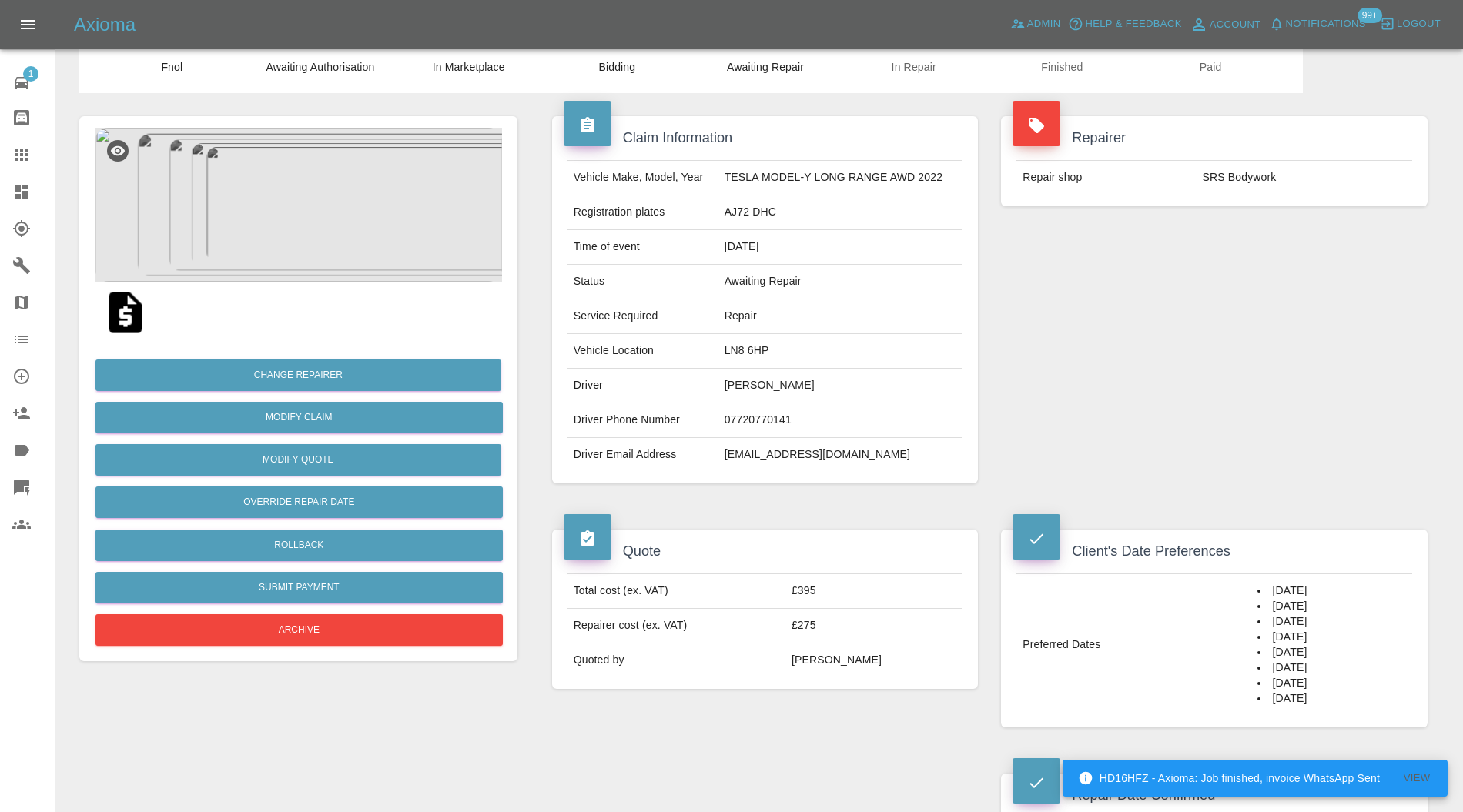
click at [255, 219] on img at bounding box center [298, 205] width 407 height 154
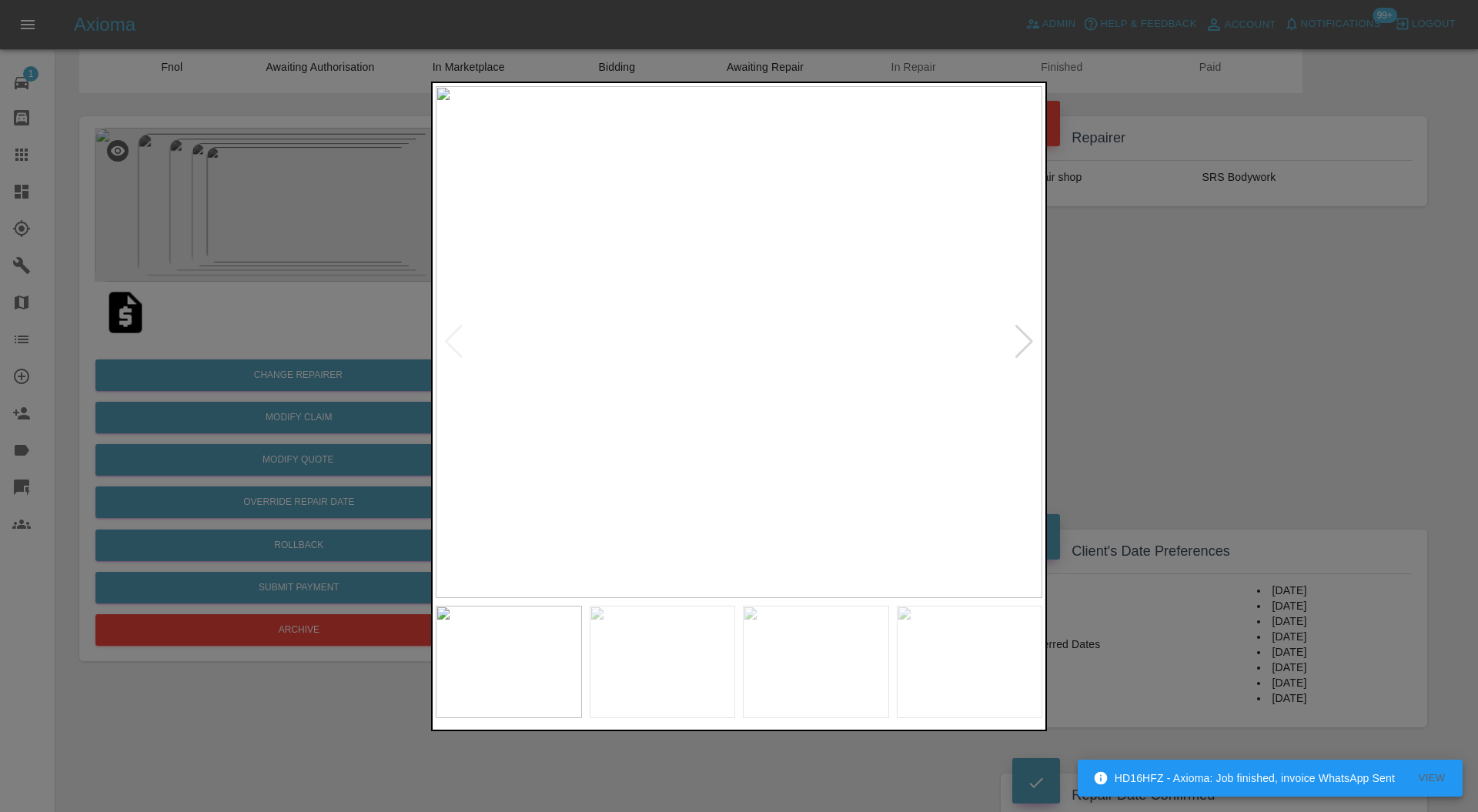
click at [1017, 338] on div at bounding box center [1024, 342] width 21 height 34
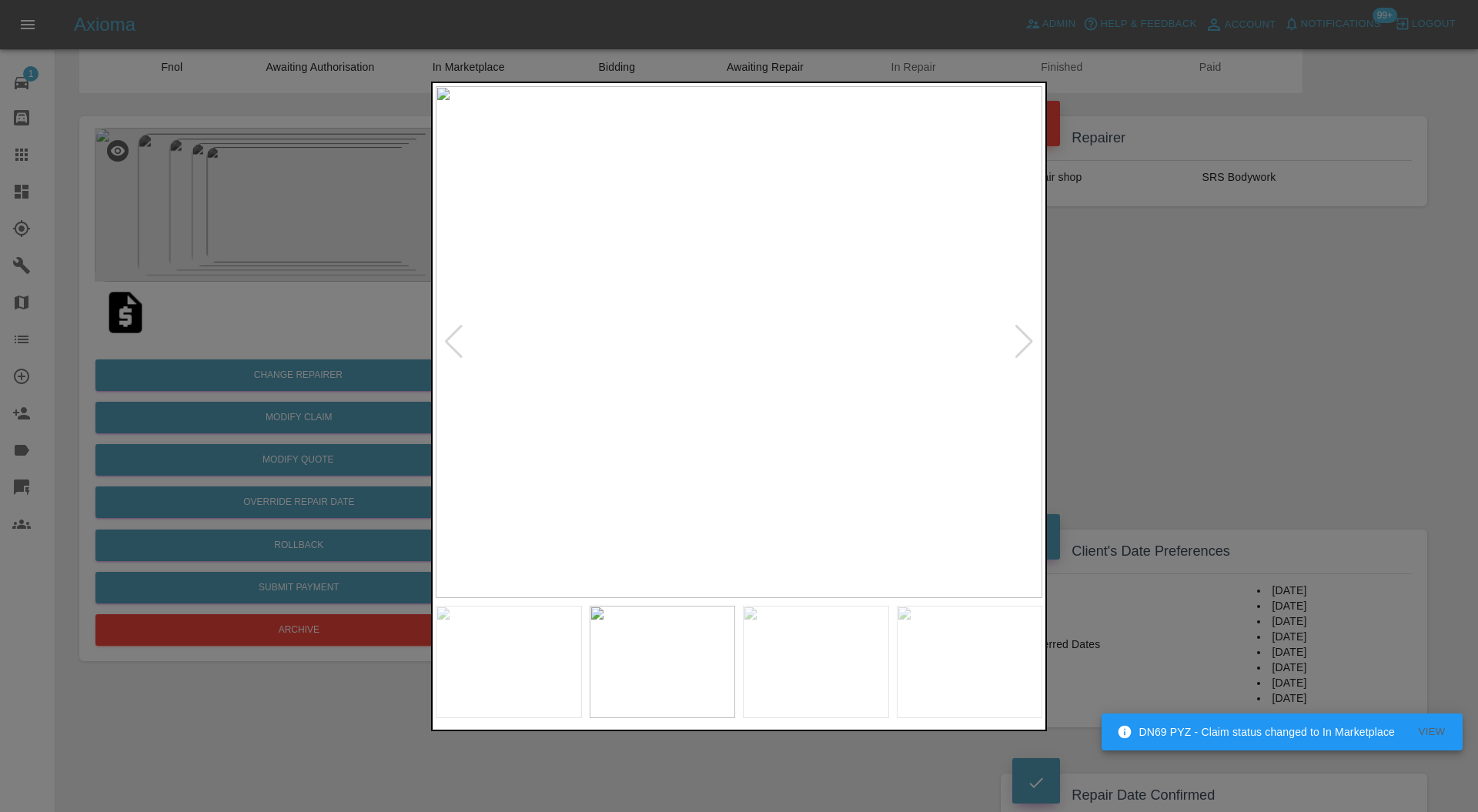
click at [1134, 316] on div at bounding box center [739, 406] width 1478 height 812
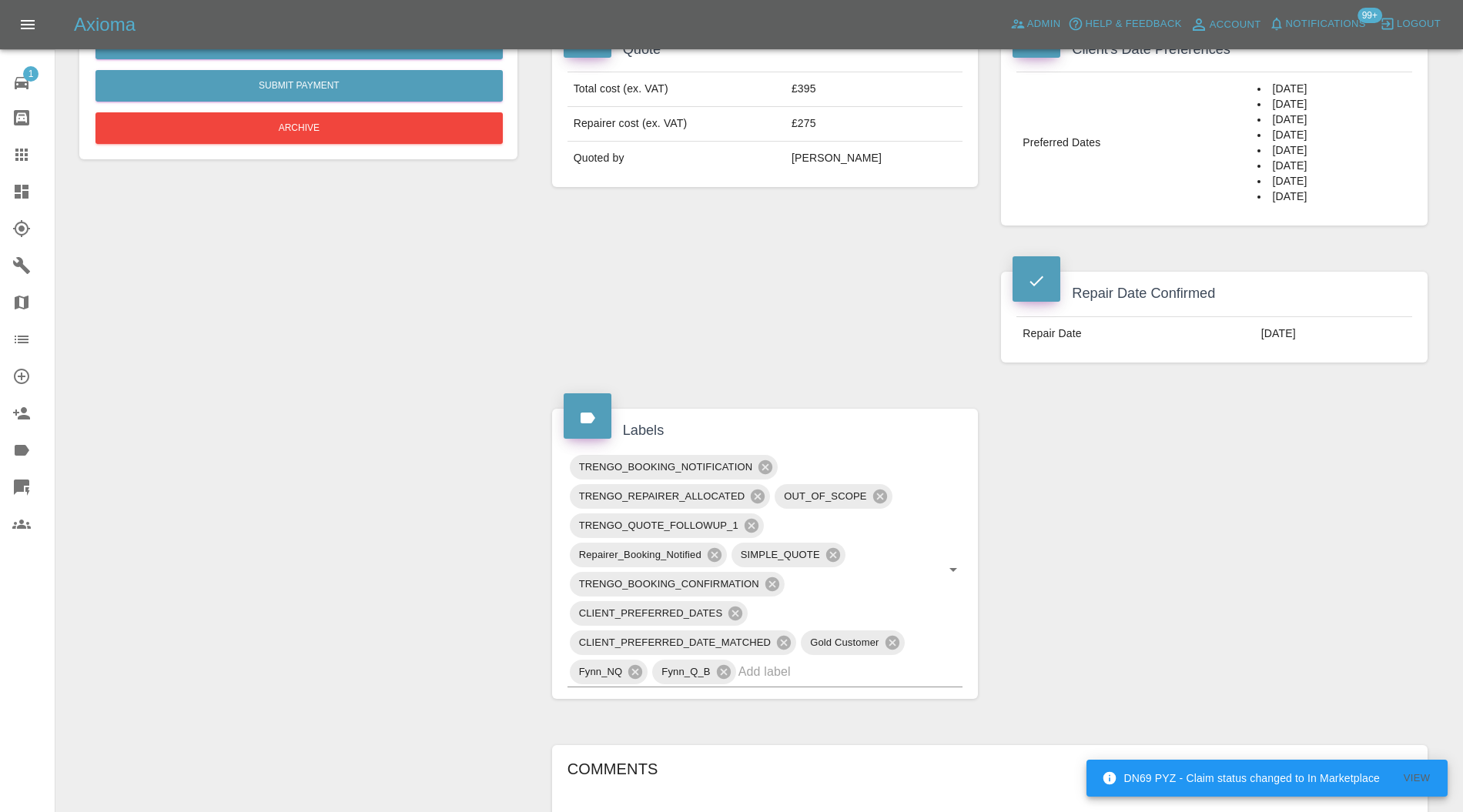
scroll to position [821, 0]
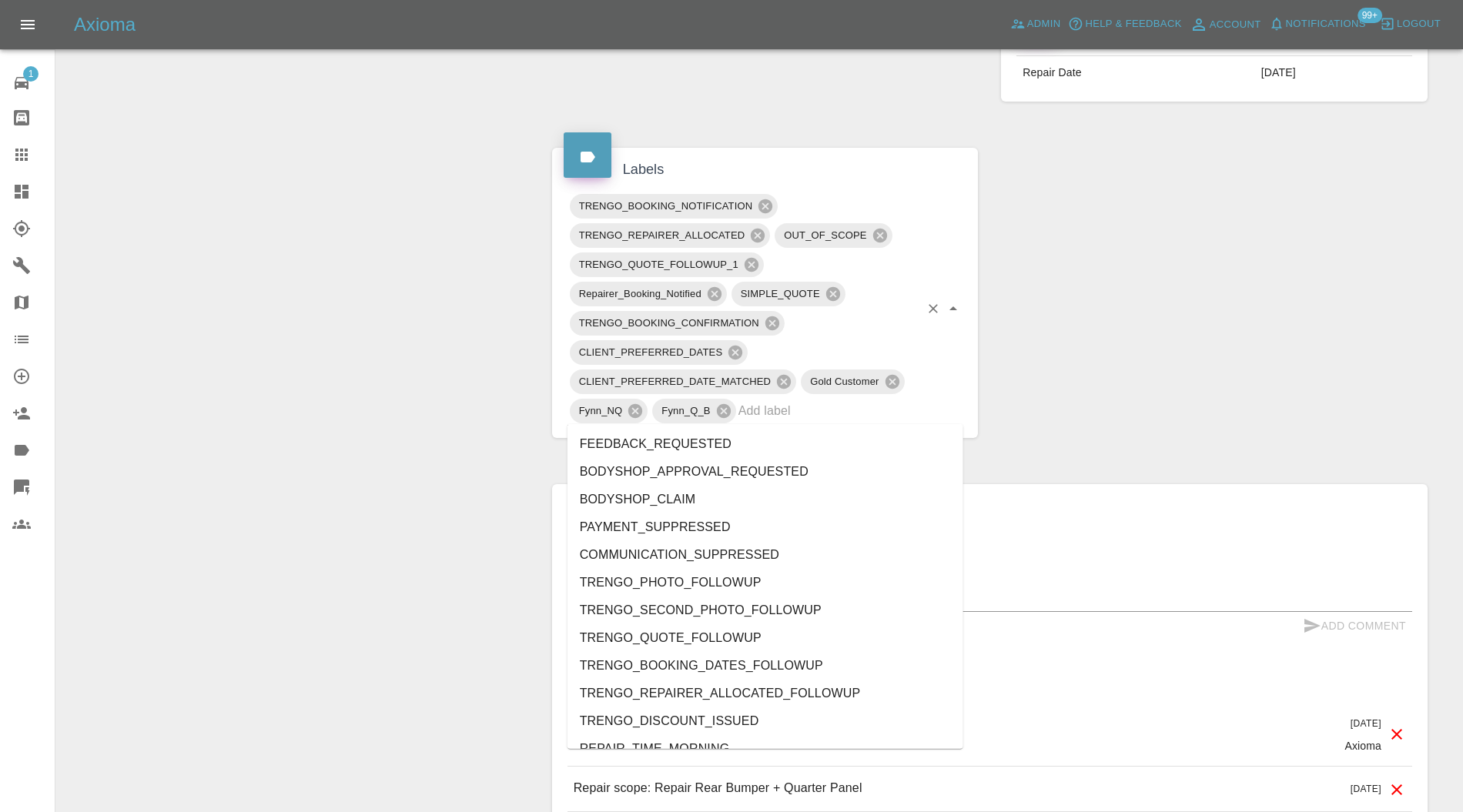
click at [847, 411] on input "text" at bounding box center [829, 411] width 181 height 23
type input "au"
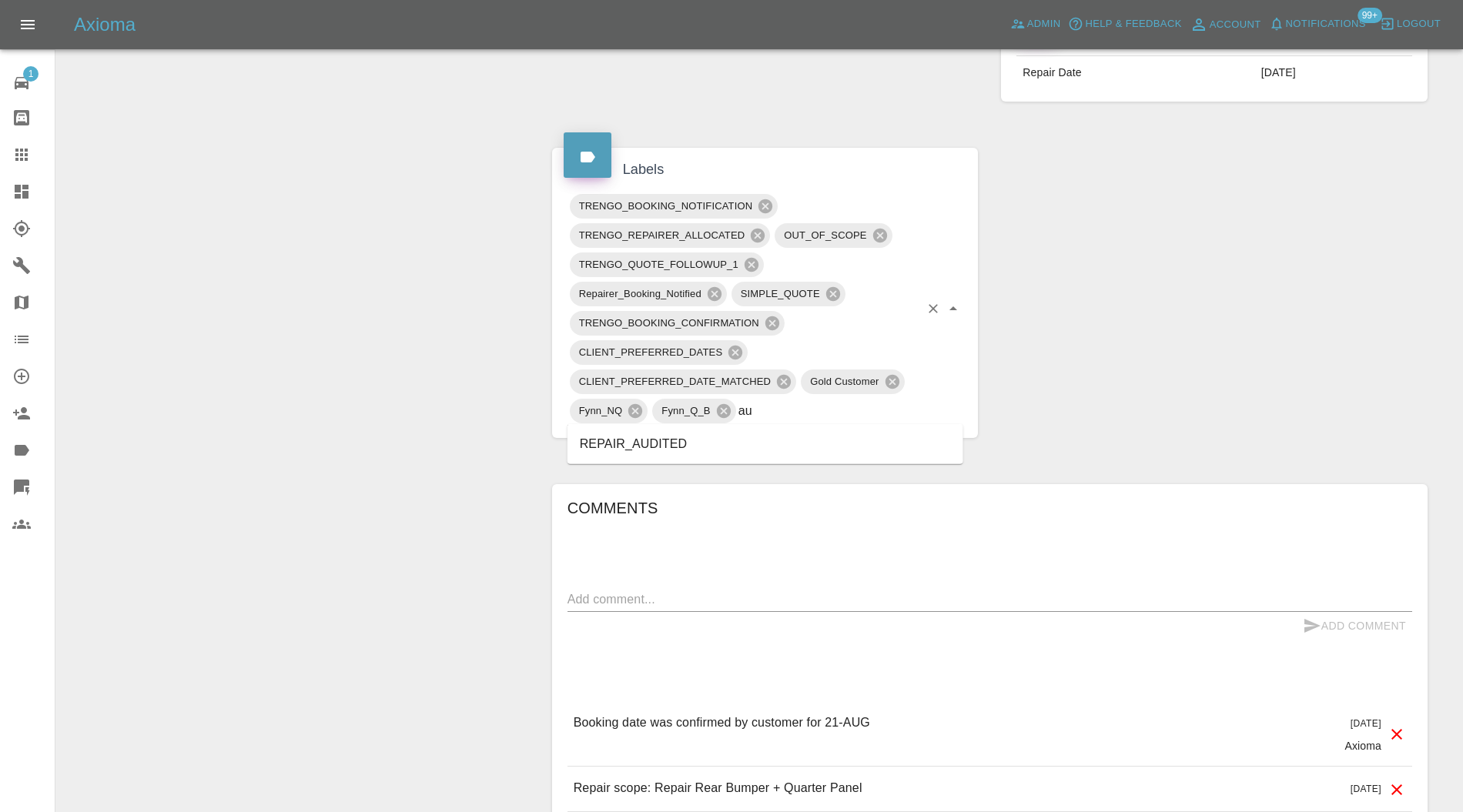
click at [669, 445] on li "REPAIR_AUDITED" at bounding box center [765, 444] width 396 height 28
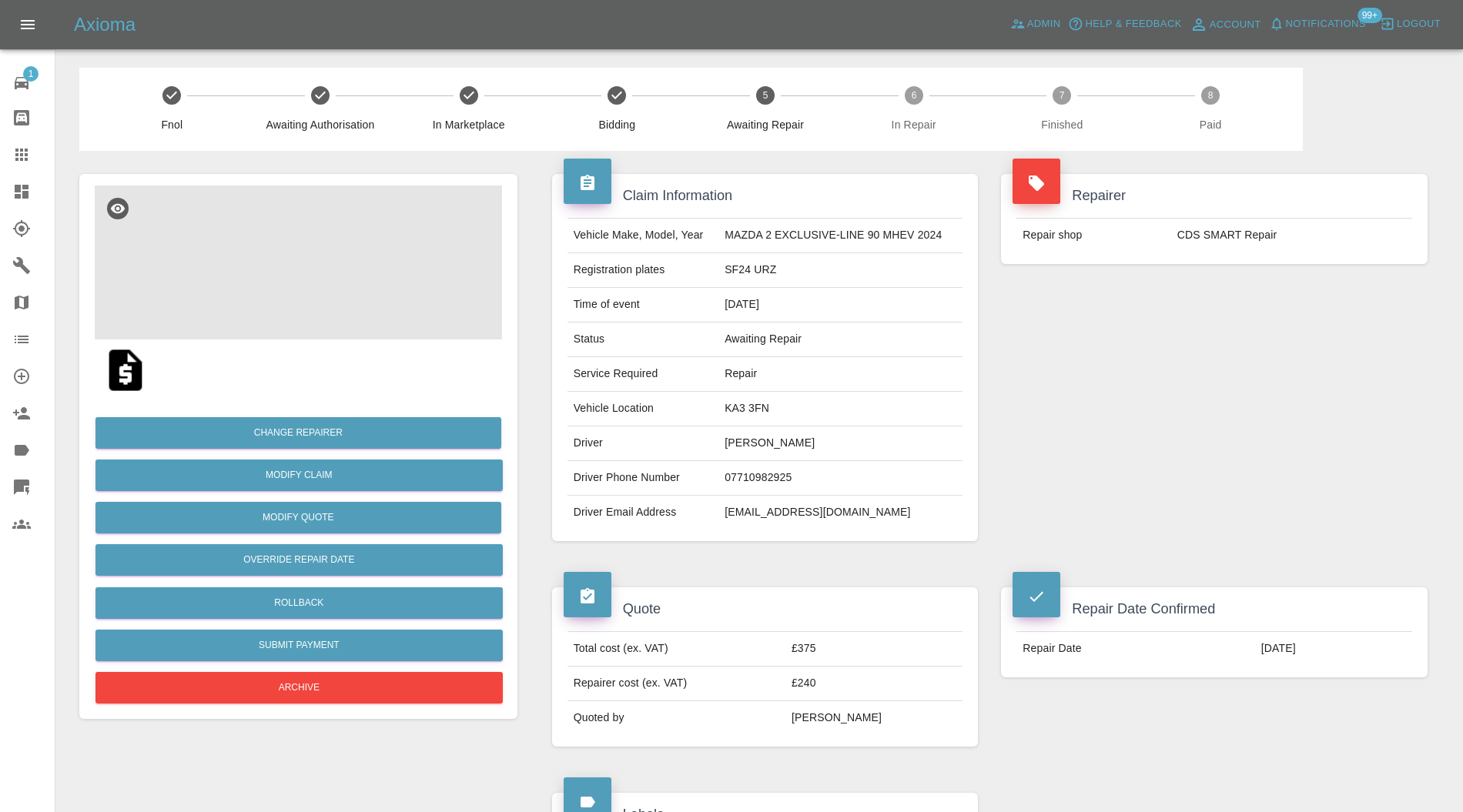
click at [329, 296] on img at bounding box center [298, 263] width 407 height 154
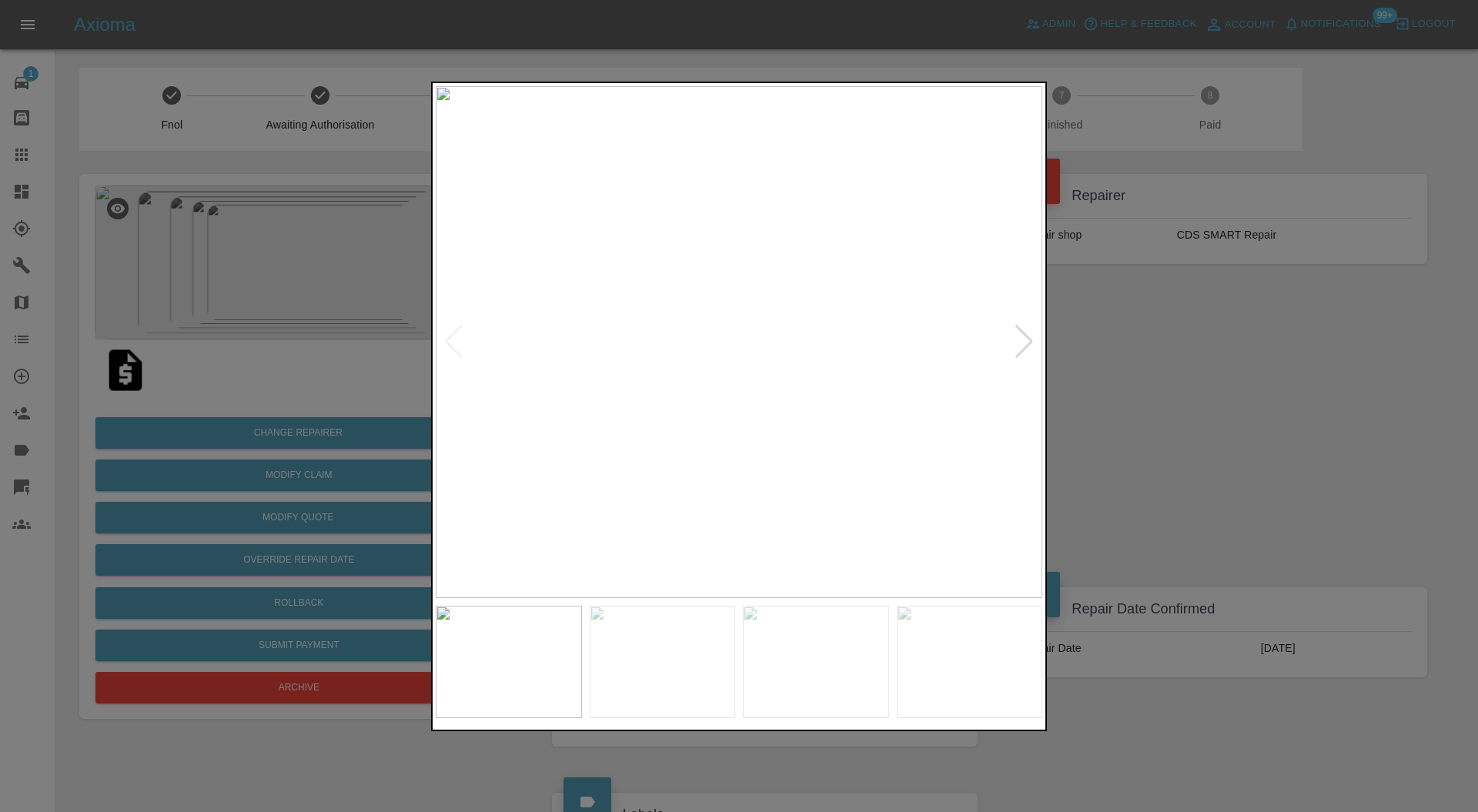
click at [1212, 409] on div at bounding box center [739, 406] width 1478 height 812
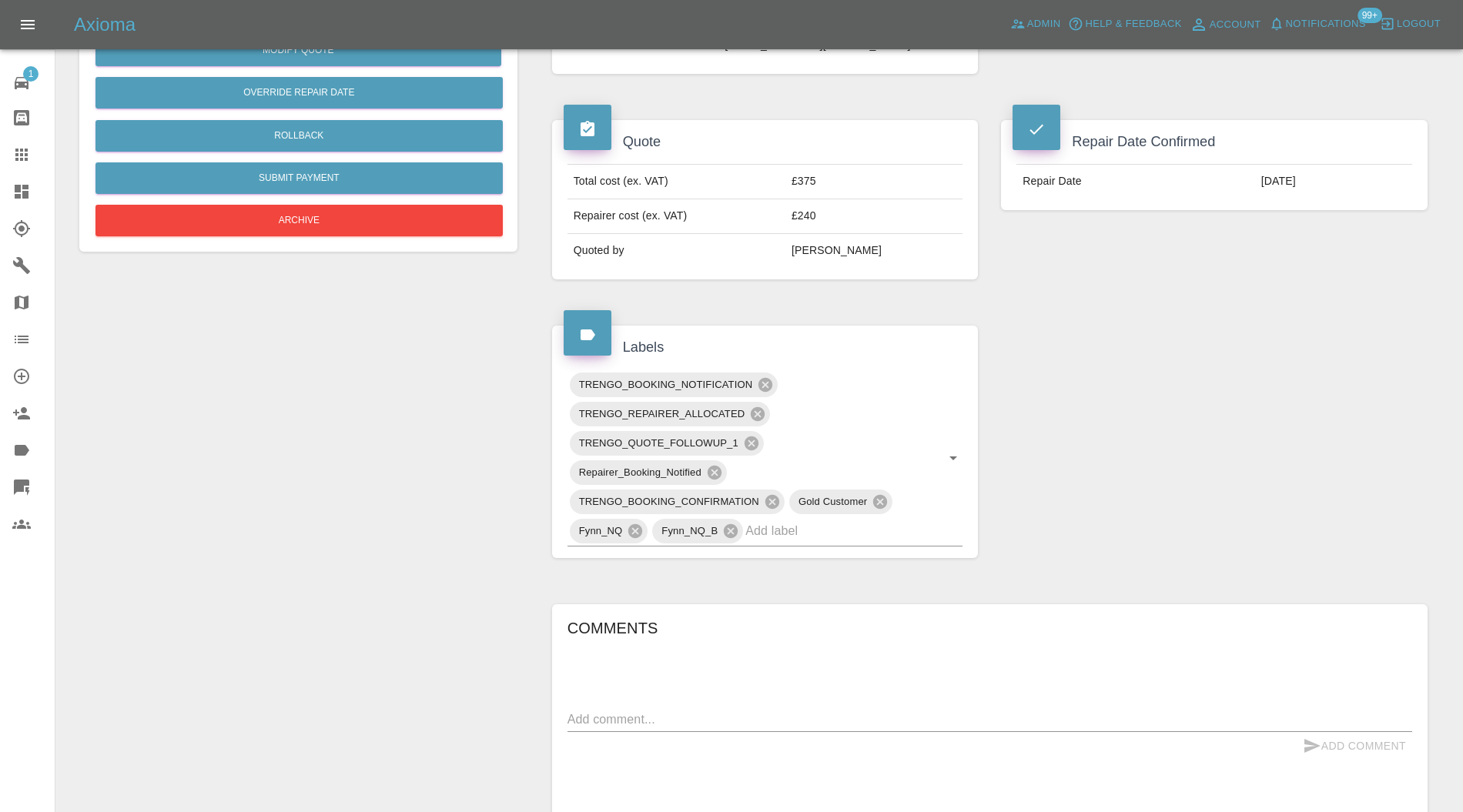
scroll to position [548, 0]
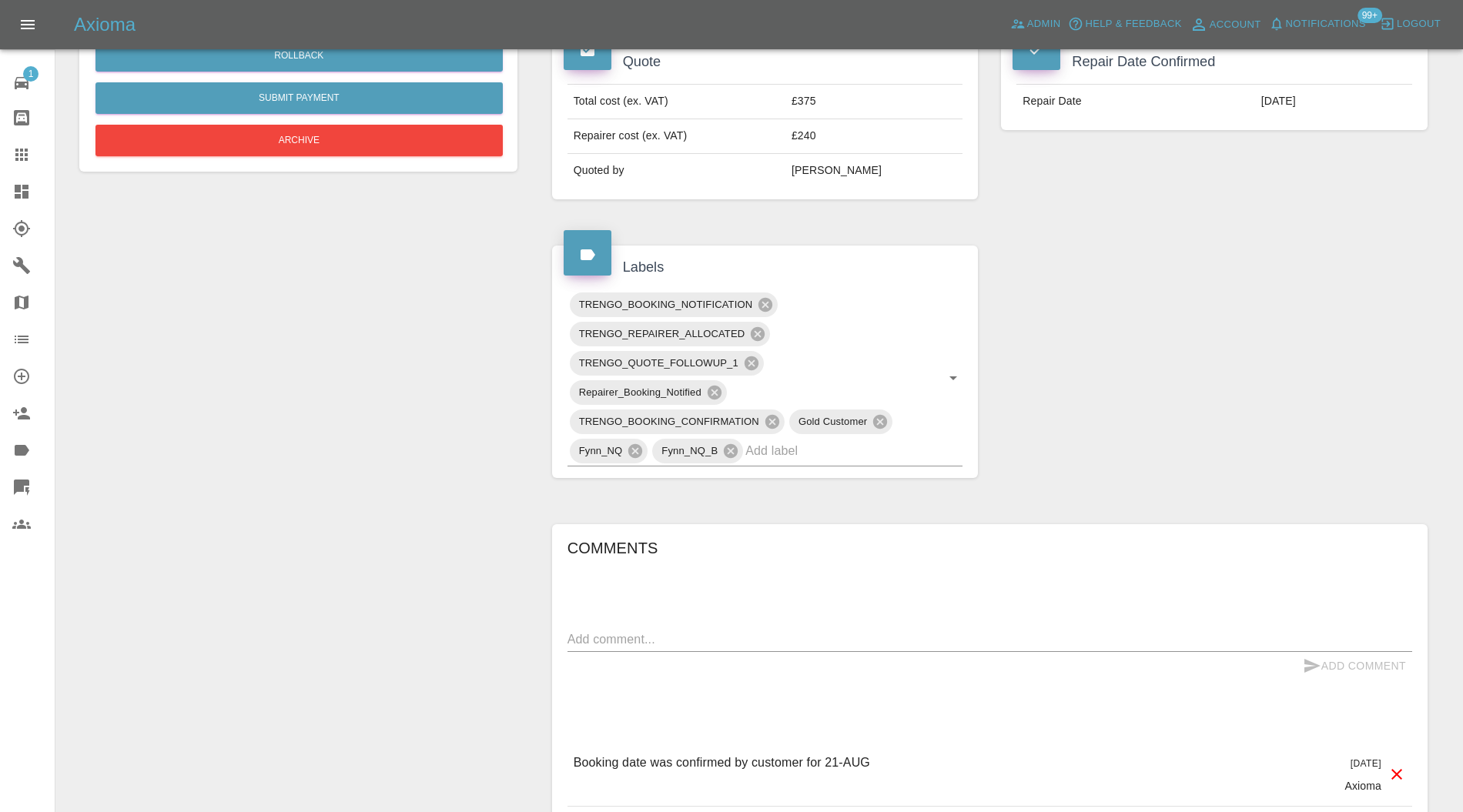
click at [809, 448] on input "text" at bounding box center [832, 450] width 174 height 23
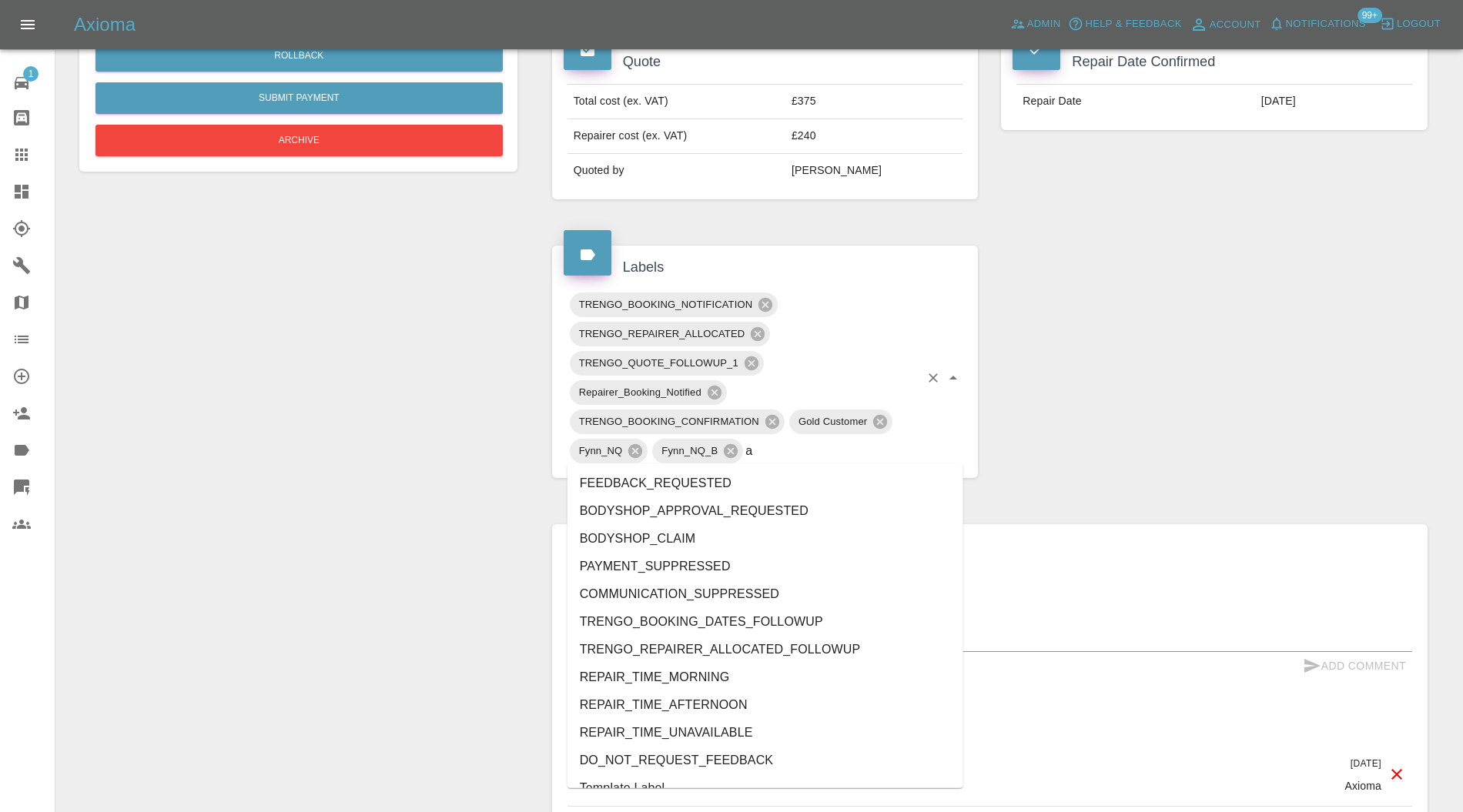
type input "au"
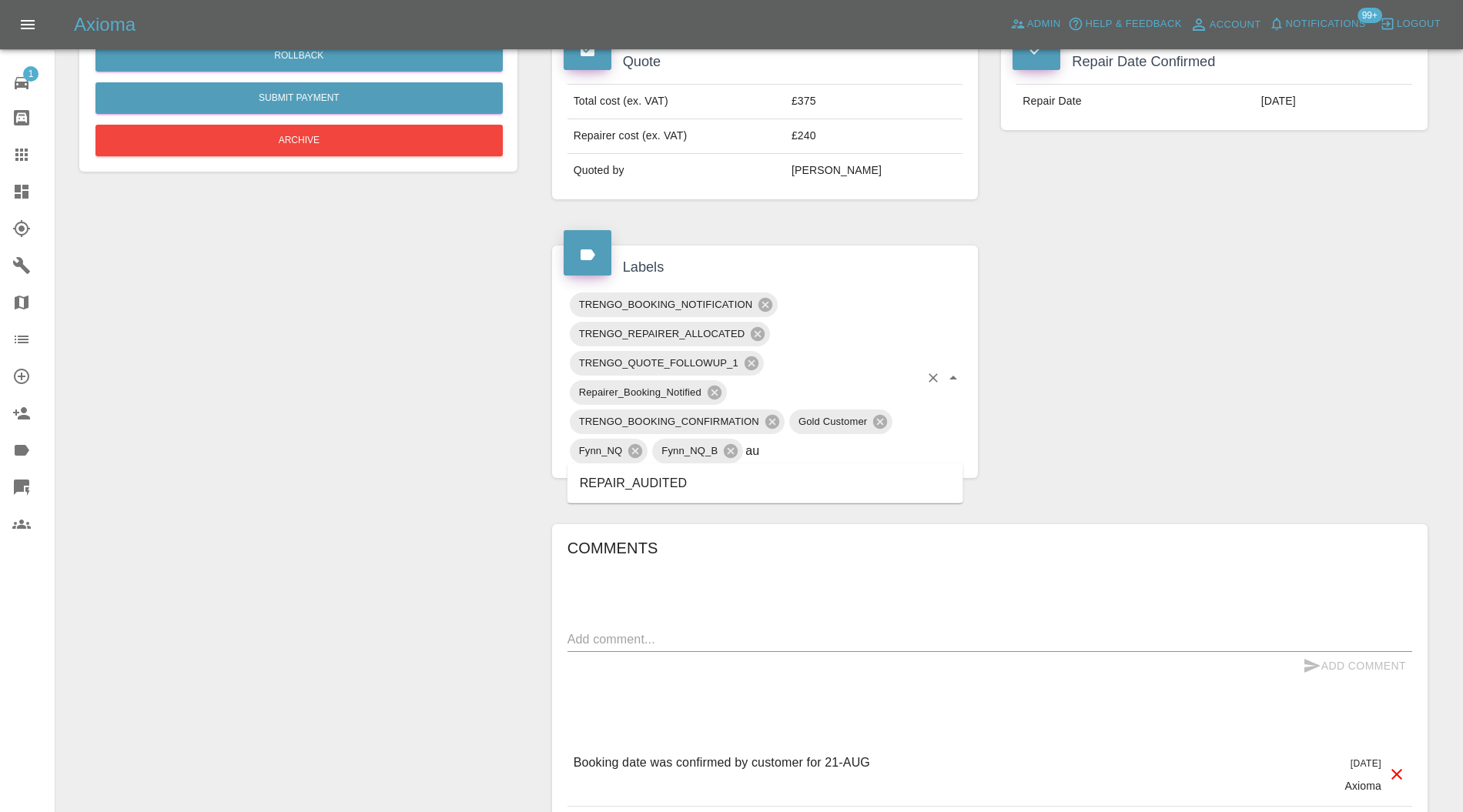
click at [684, 470] on li "REPAIR_AUDITED" at bounding box center [765, 484] width 396 height 28
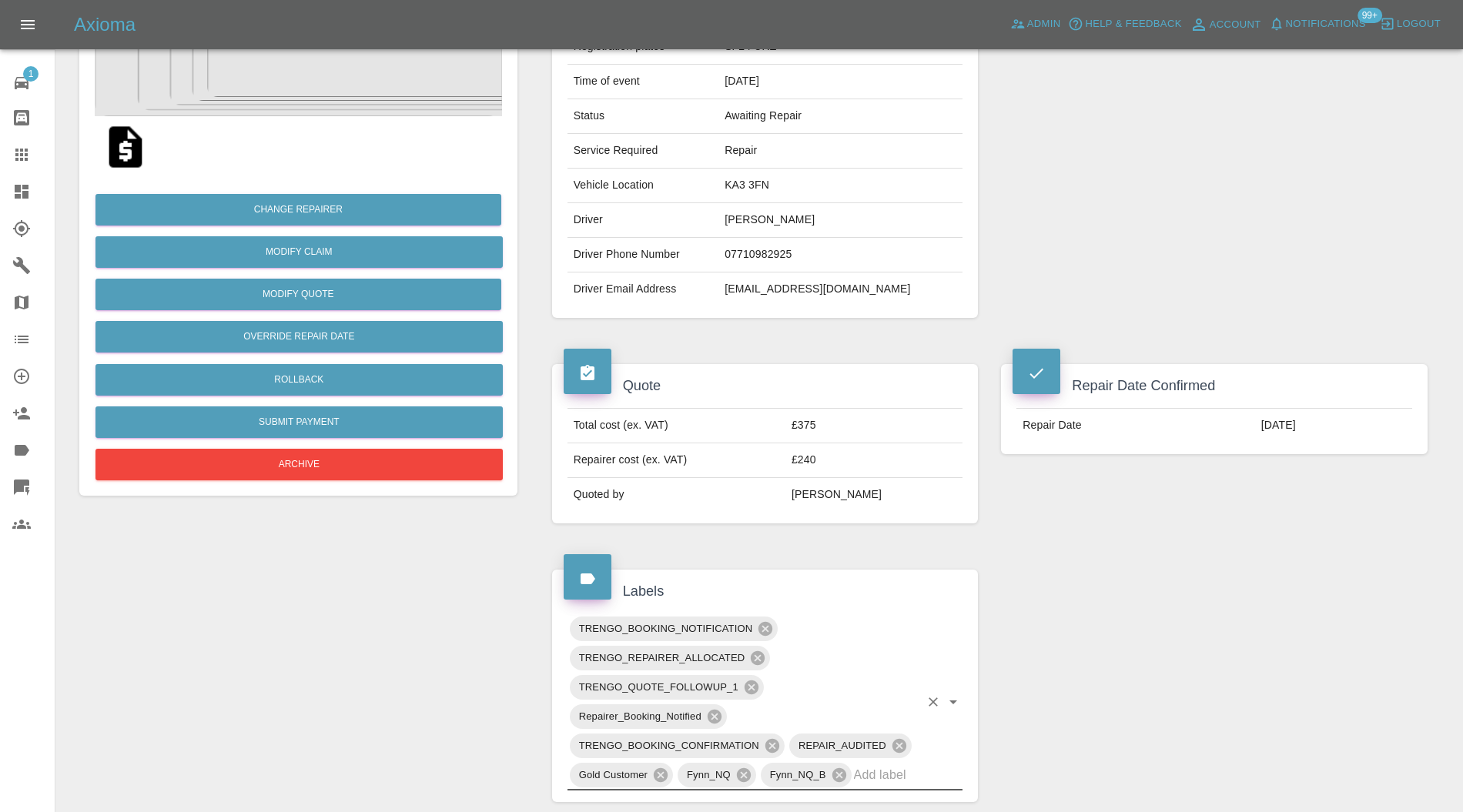
scroll to position [0, 0]
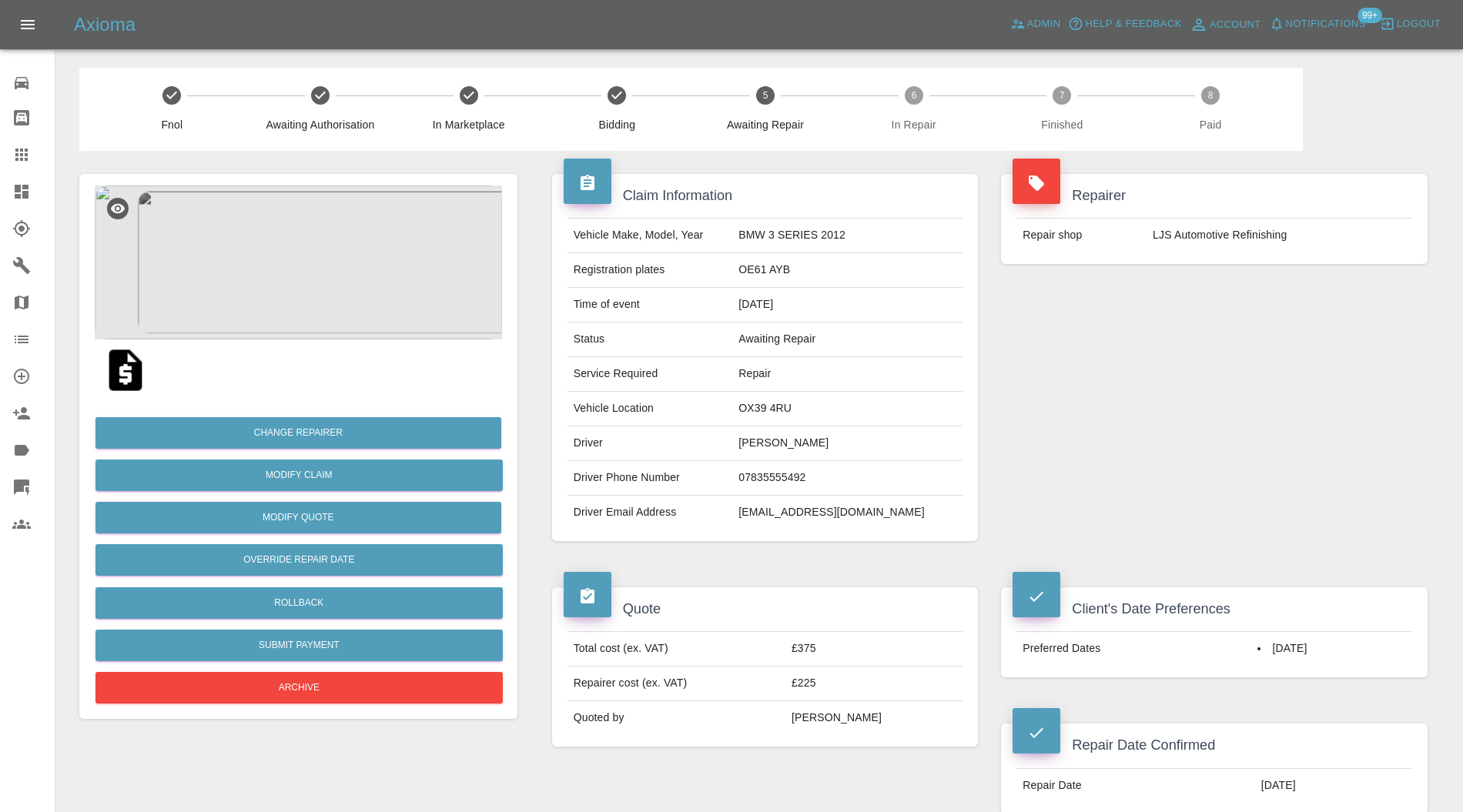
click at [288, 249] on img at bounding box center [298, 263] width 407 height 154
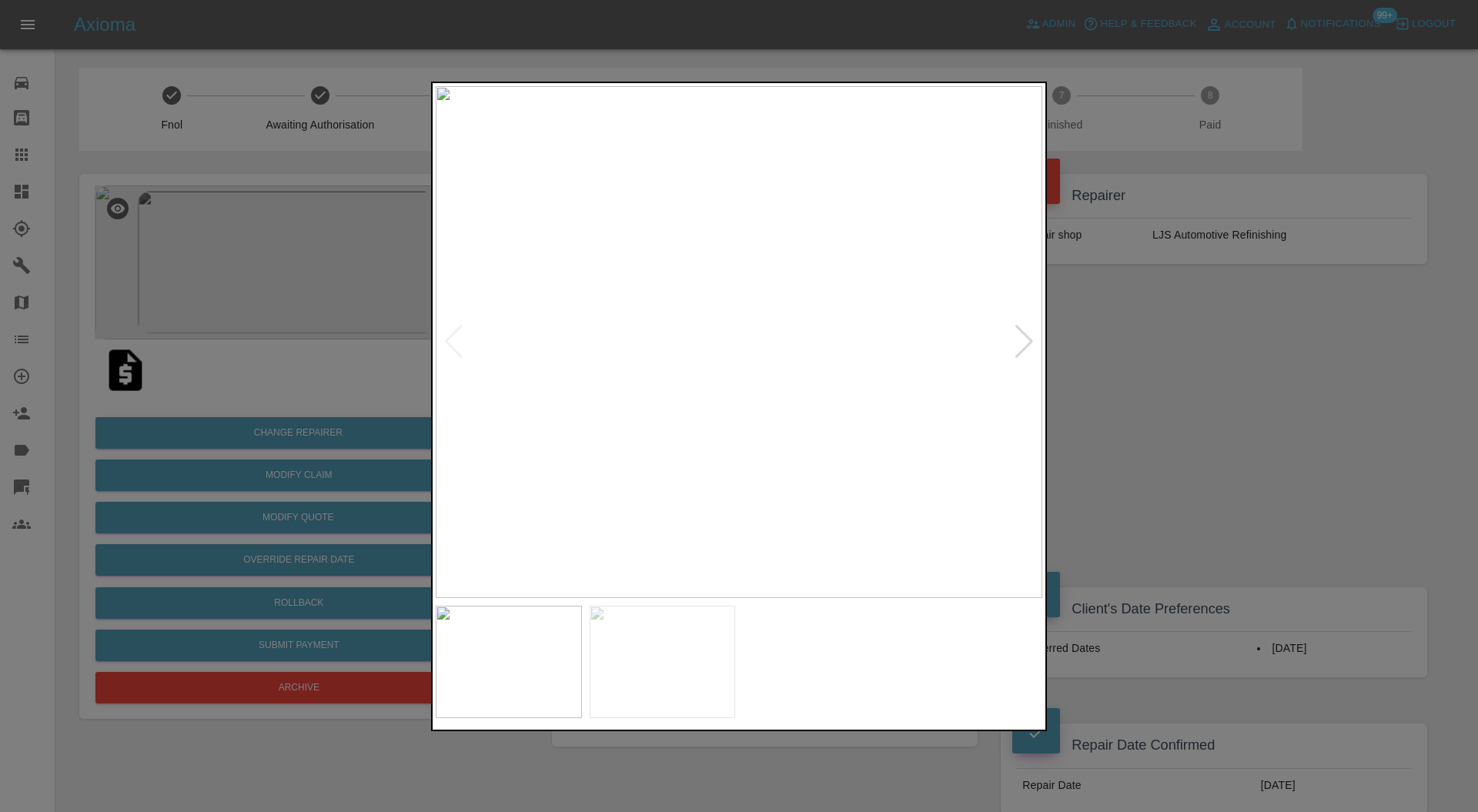
click at [1019, 340] on div at bounding box center [1024, 342] width 21 height 34
click at [1019, 340] on img at bounding box center [739, 343] width 606 height 512
click at [1066, 339] on div at bounding box center [739, 406] width 1478 height 812
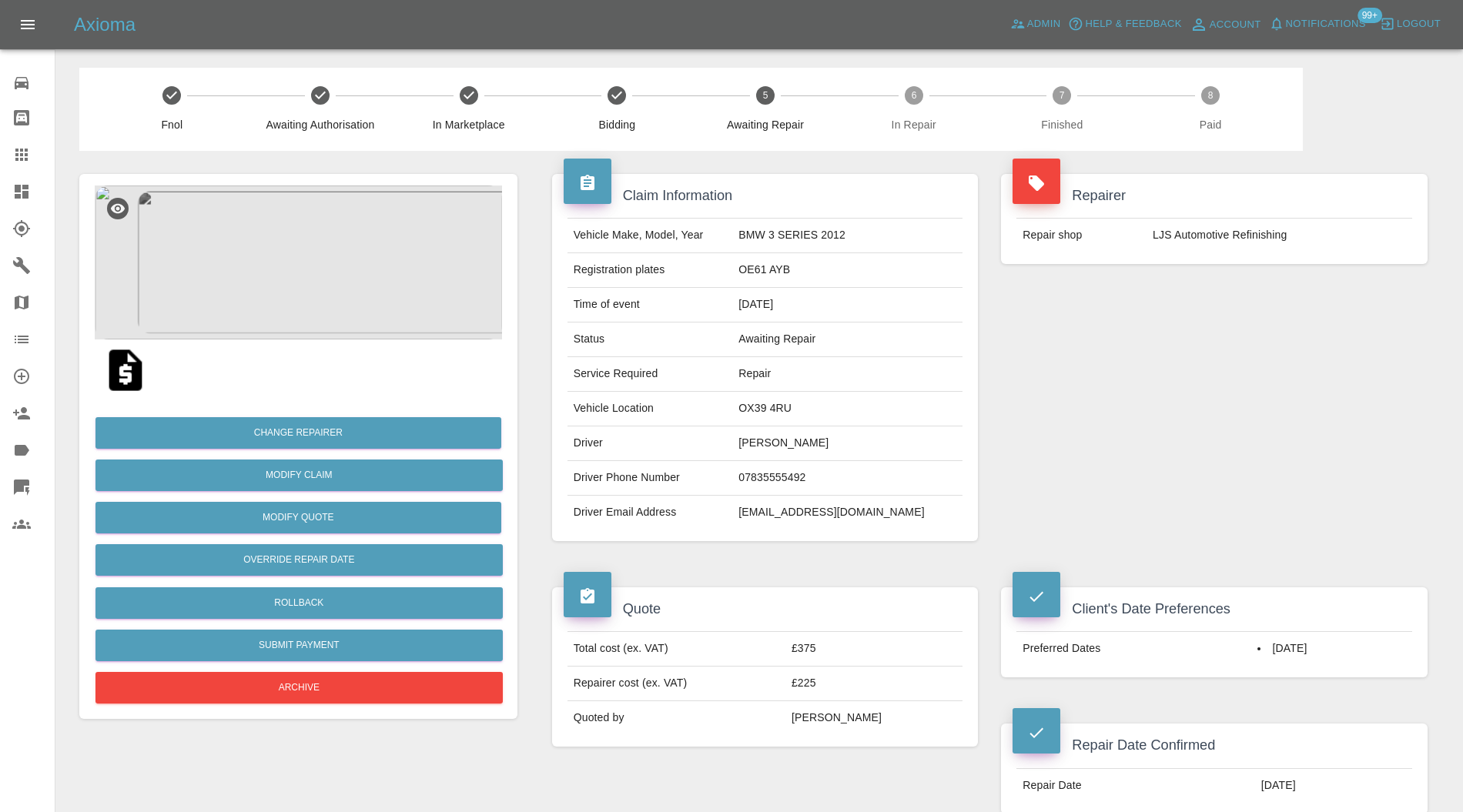
click at [375, 287] on img at bounding box center [298, 263] width 407 height 154
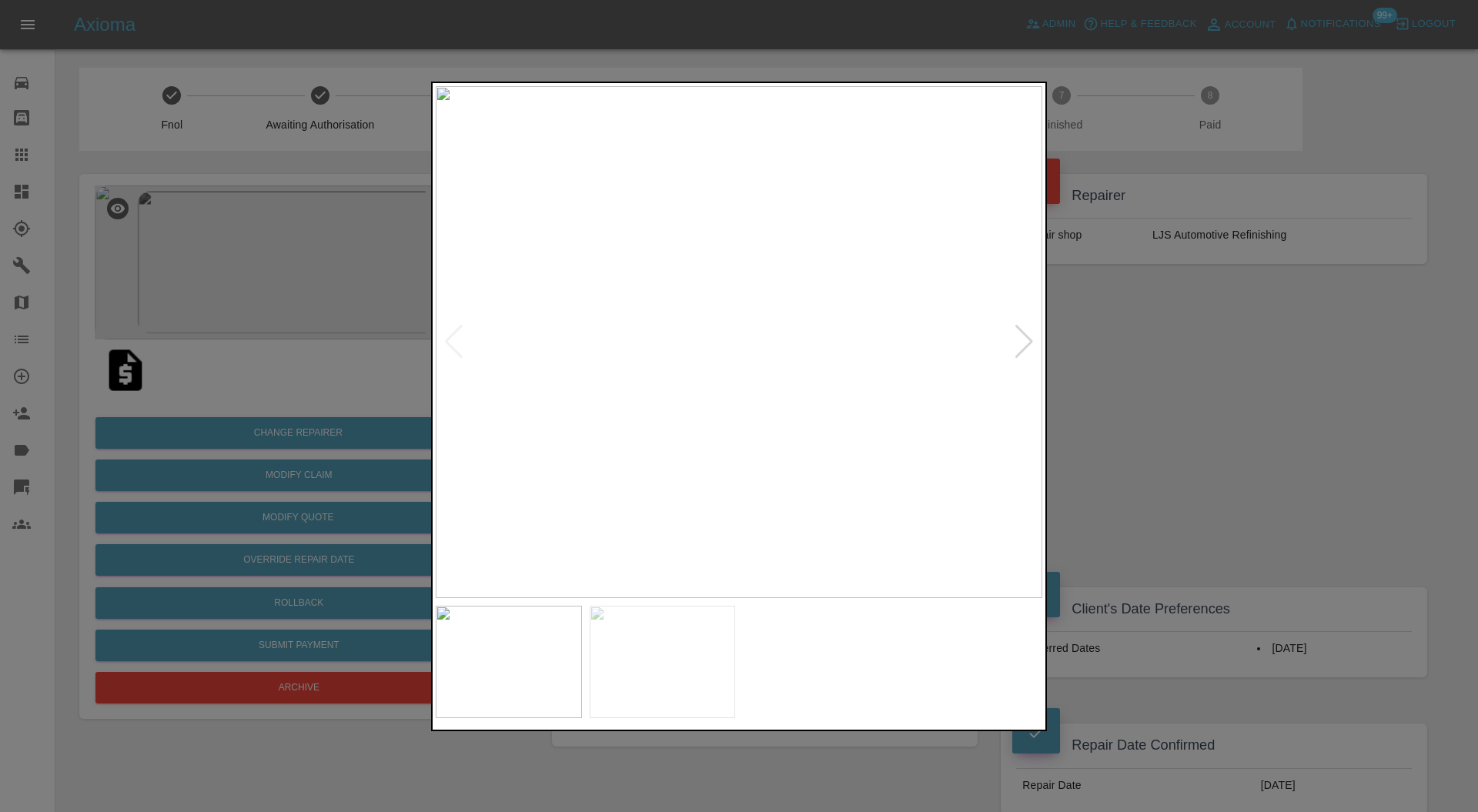
click at [1030, 339] on div at bounding box center [1024, 342] width 21 height 34
click at [1214, 384] on div at bounding box center [739, 406] width 1478 height 812
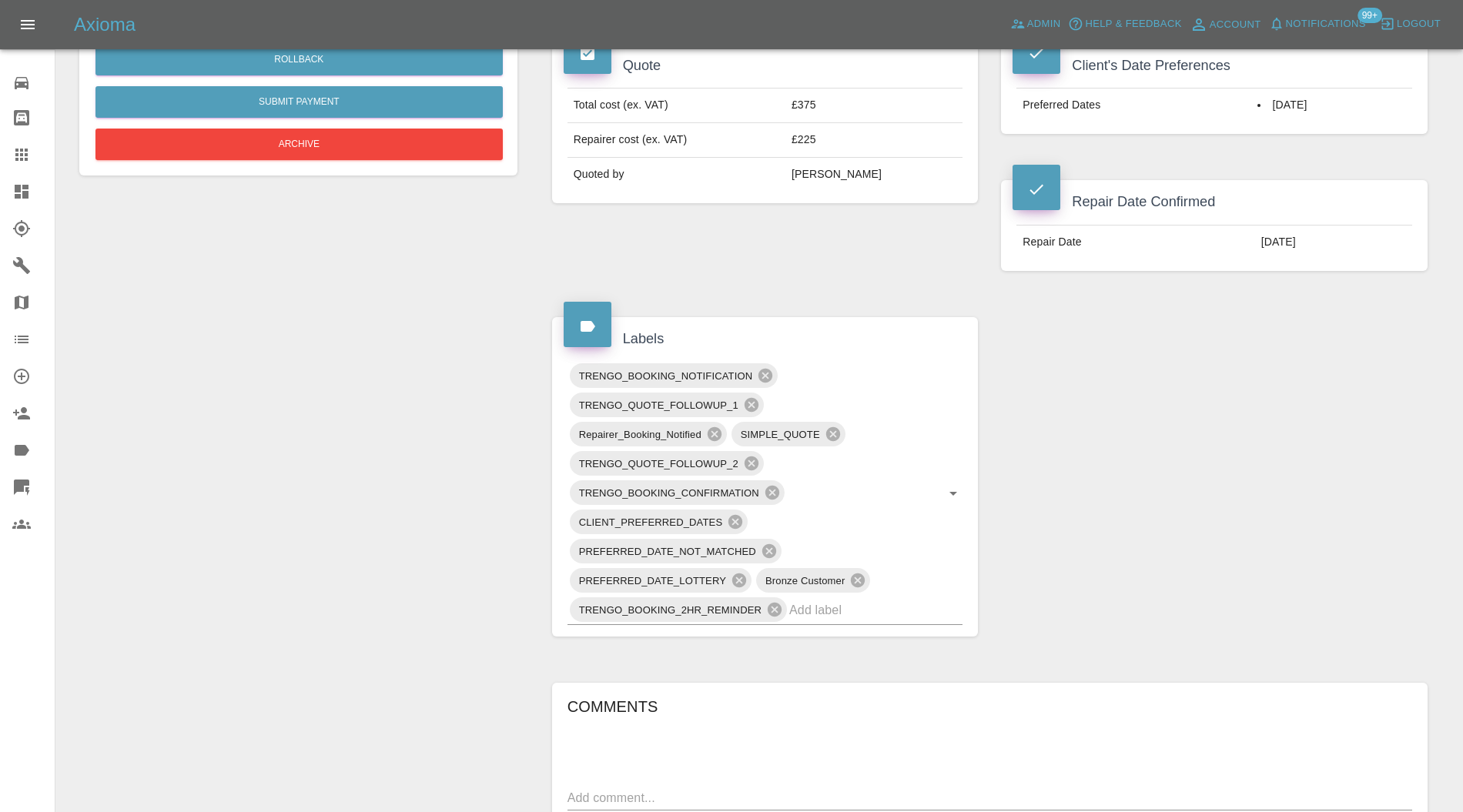
scroll to position [684, 0]
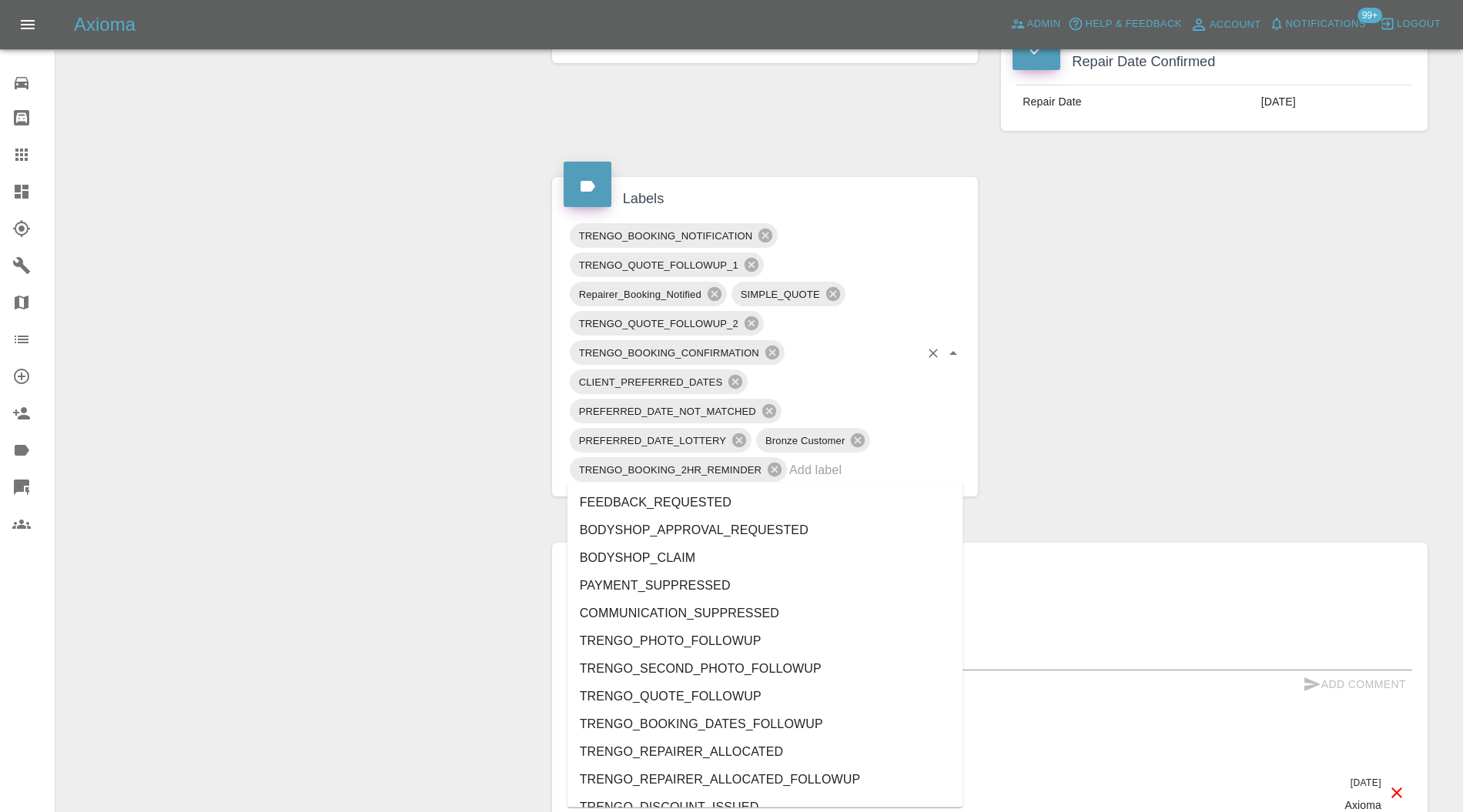
click at [896, 466] on input "text" at bounding box center [855, 470] width 130 height 23
type input "au"
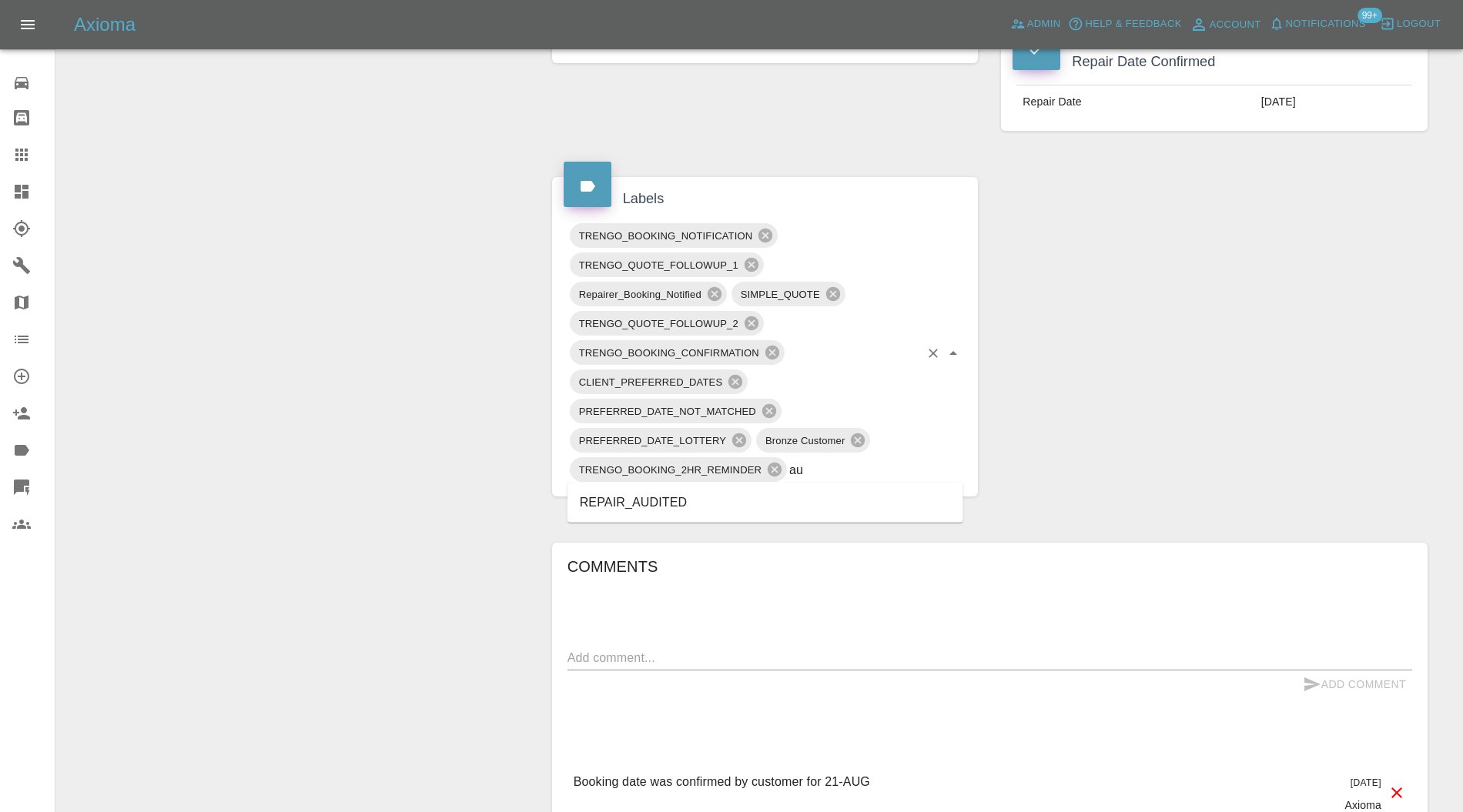
click at [718, 490] on li "REPAIR_AUDITED" at bounding box center [765, 503] width 396 height 28
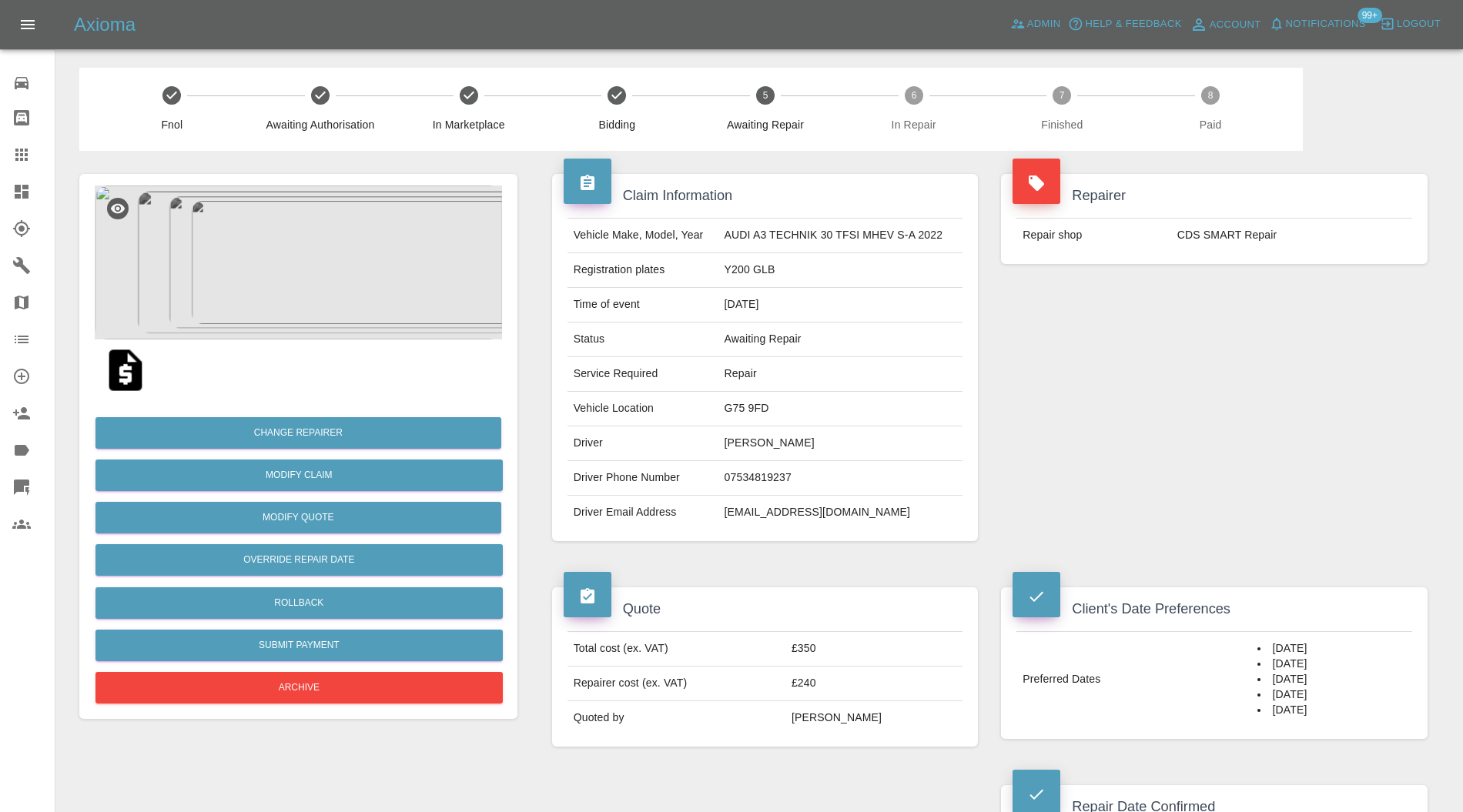
click at [316, 308] on img at bounding box center [298, 263] width 407 height 154
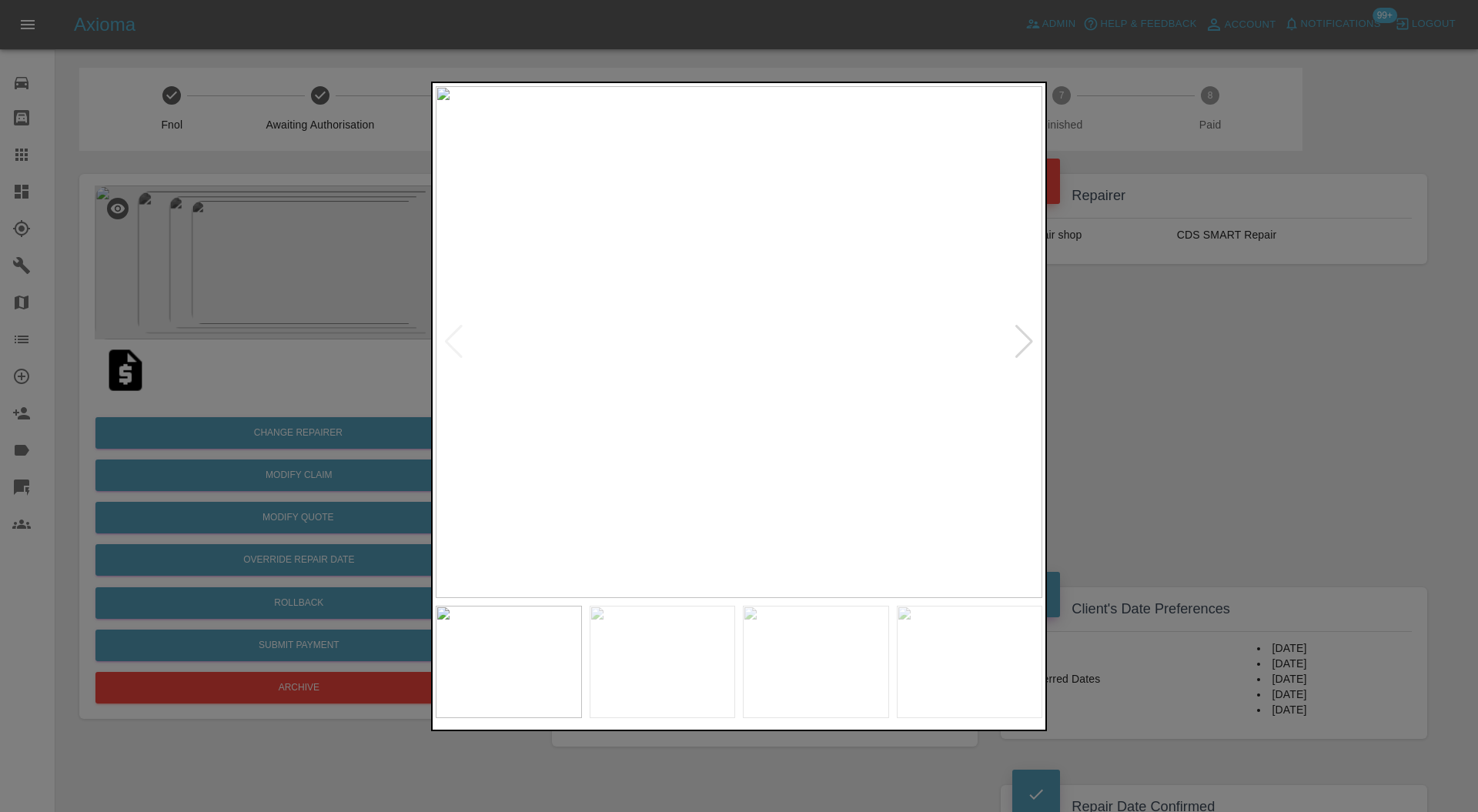
click at [1022, 355] on div at bounding box center [1024, 342] width 21 height 34
click at [1022, 355] on img at bounding box center [739, 343] width 606 height 512
click at [1142, 340] on div at bounding box center [739, 406] width 1478 height 812
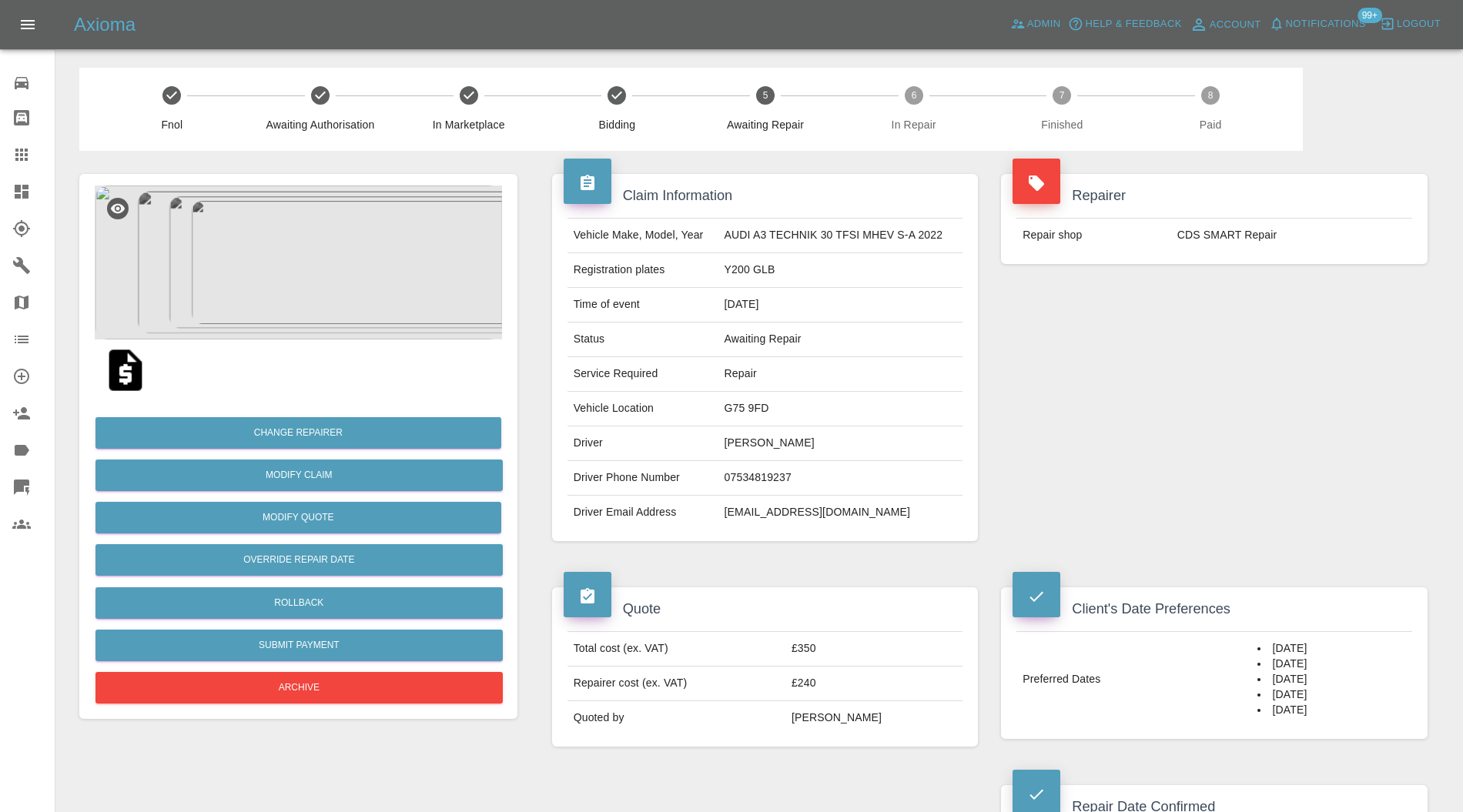
scroll to position [821, 0]
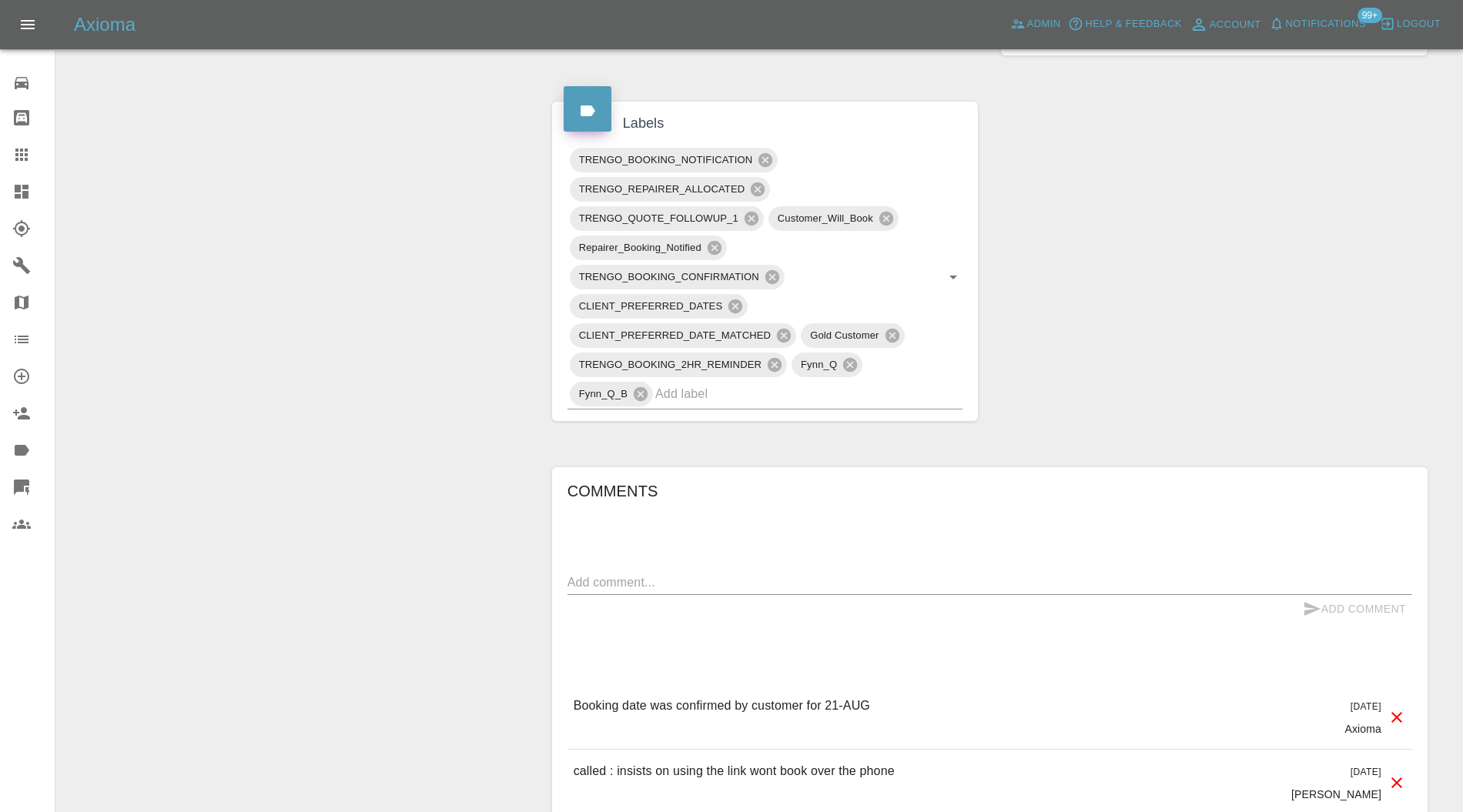
click at [838, 398] on input "text" at bounding box center [787, 393] width 264 height 23
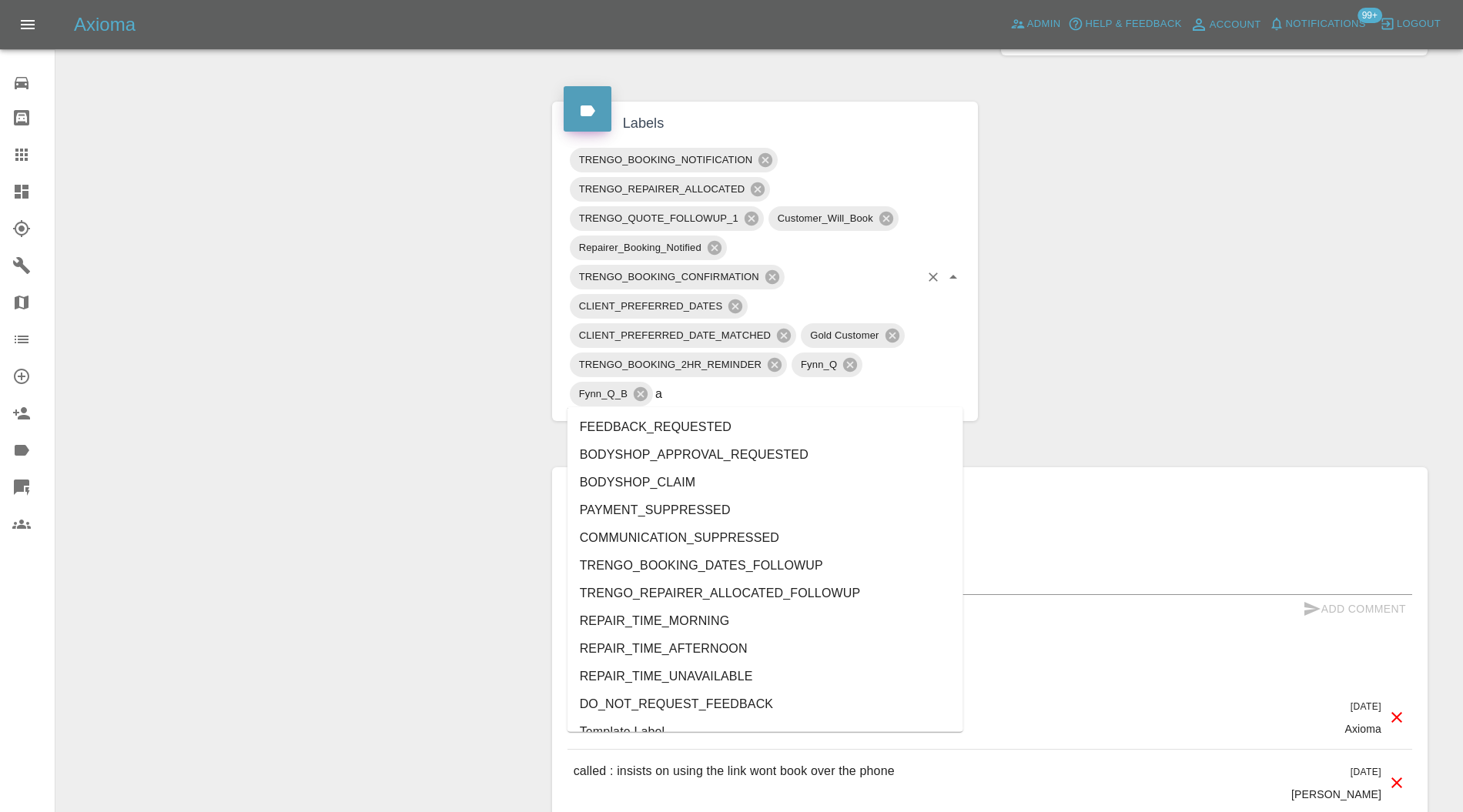
type input "au"
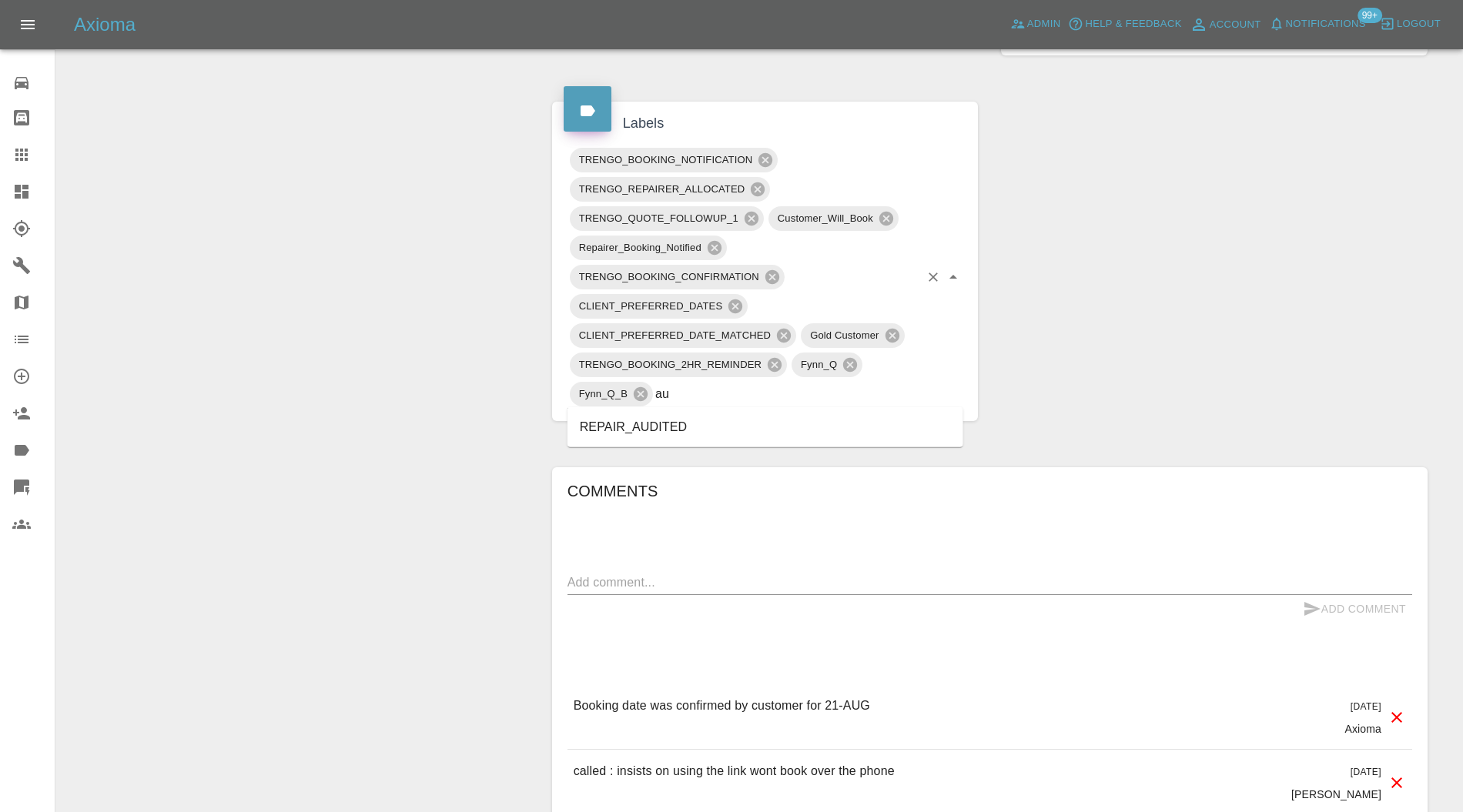
click at [718, 429] on li "REPAIR_AUDITED" at bounding box center [765, 427] width 396 height 28
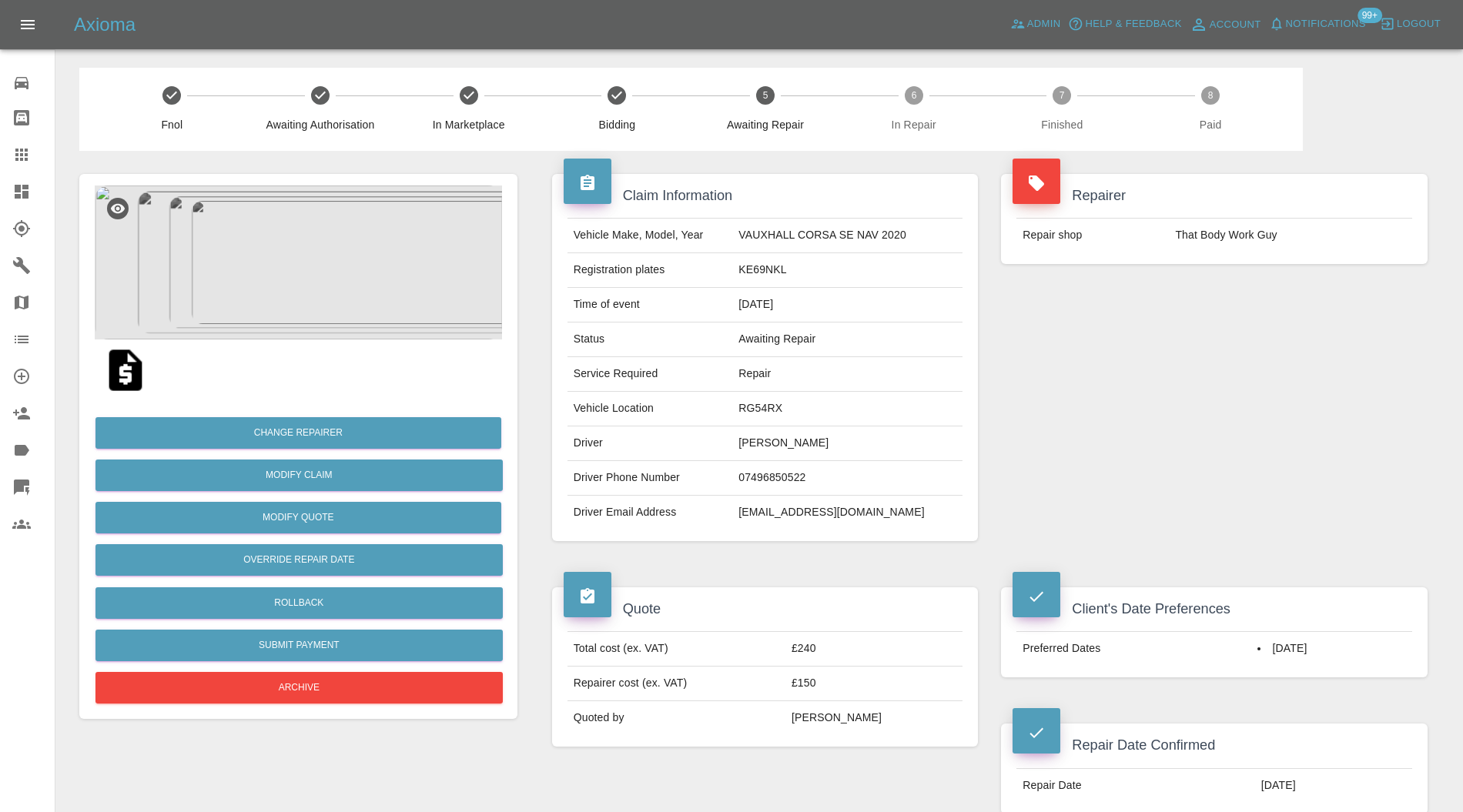
click at [314, 288] on img at bounding box center [298, 263] width 407 height 154
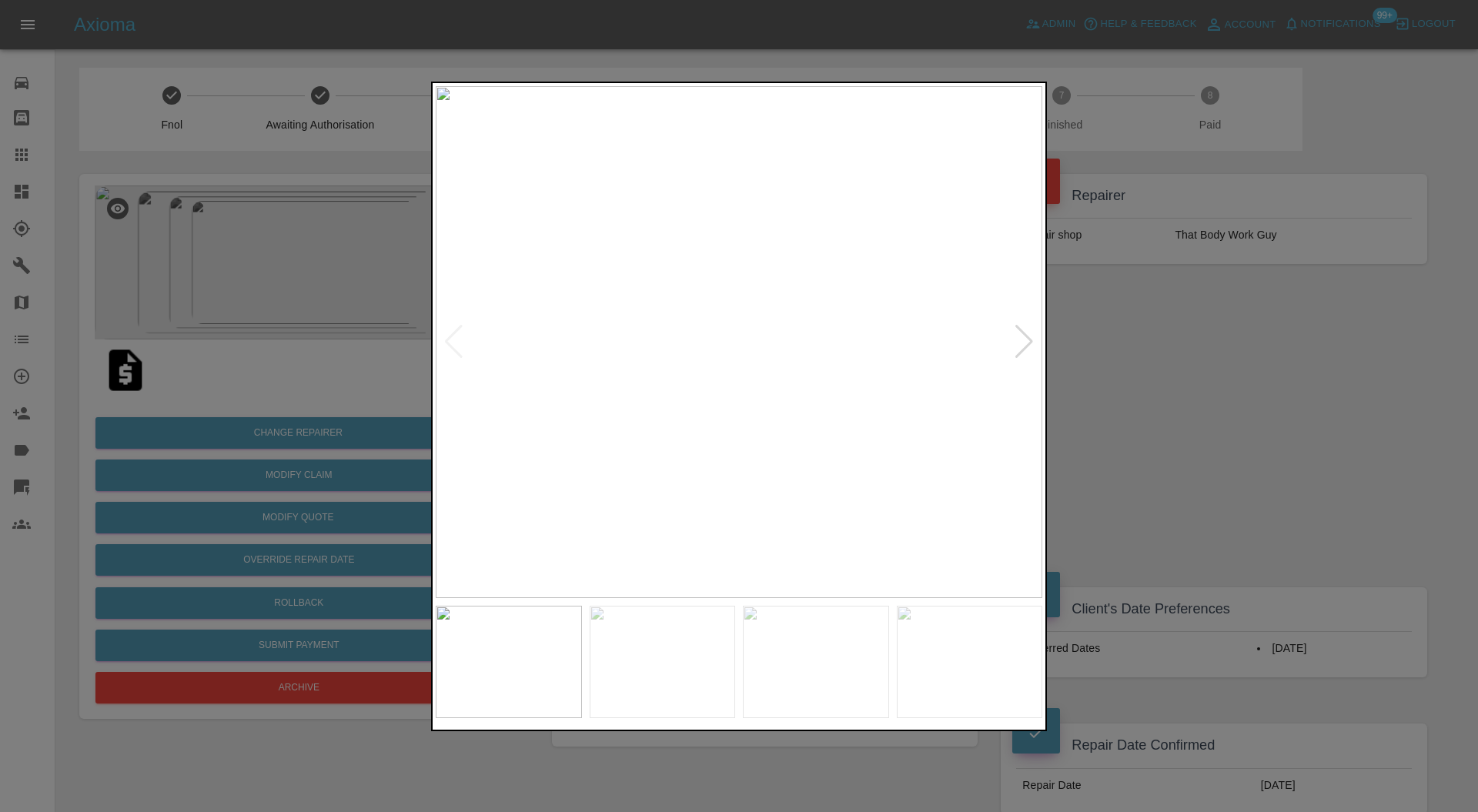
click at [1022, 337] on div at bounding box center [1024, 342] width 21 height 34
click at [1022, 337] on img at bounding box center [739, 343] width 606 height 512
click at [1096, 348] on div at bounding box center [739, 406] width 1478 height 812
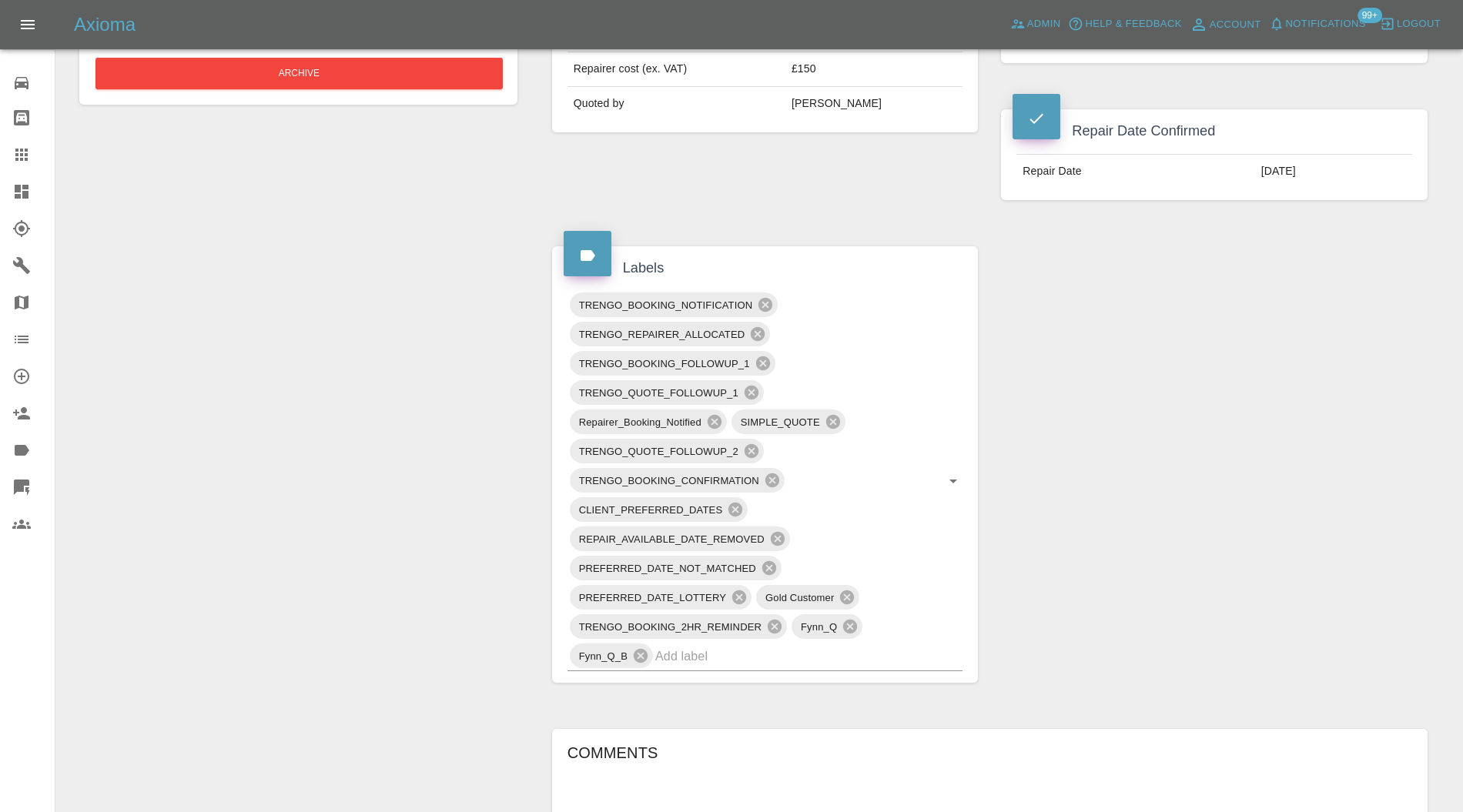
scroll to position [684, 0]
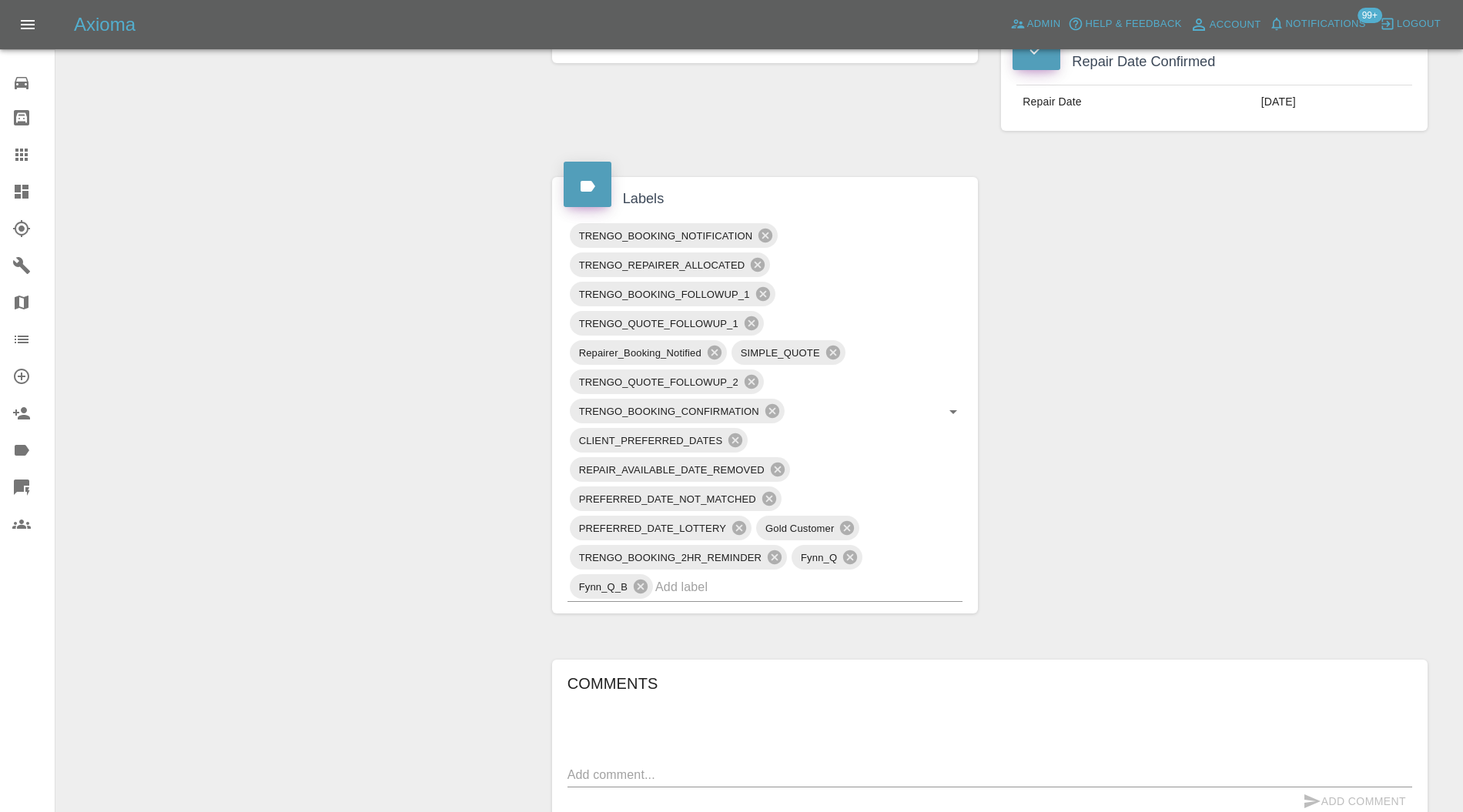
click at [770, 583] on input "text" at bounding box center [787, 586] width 264 height 23
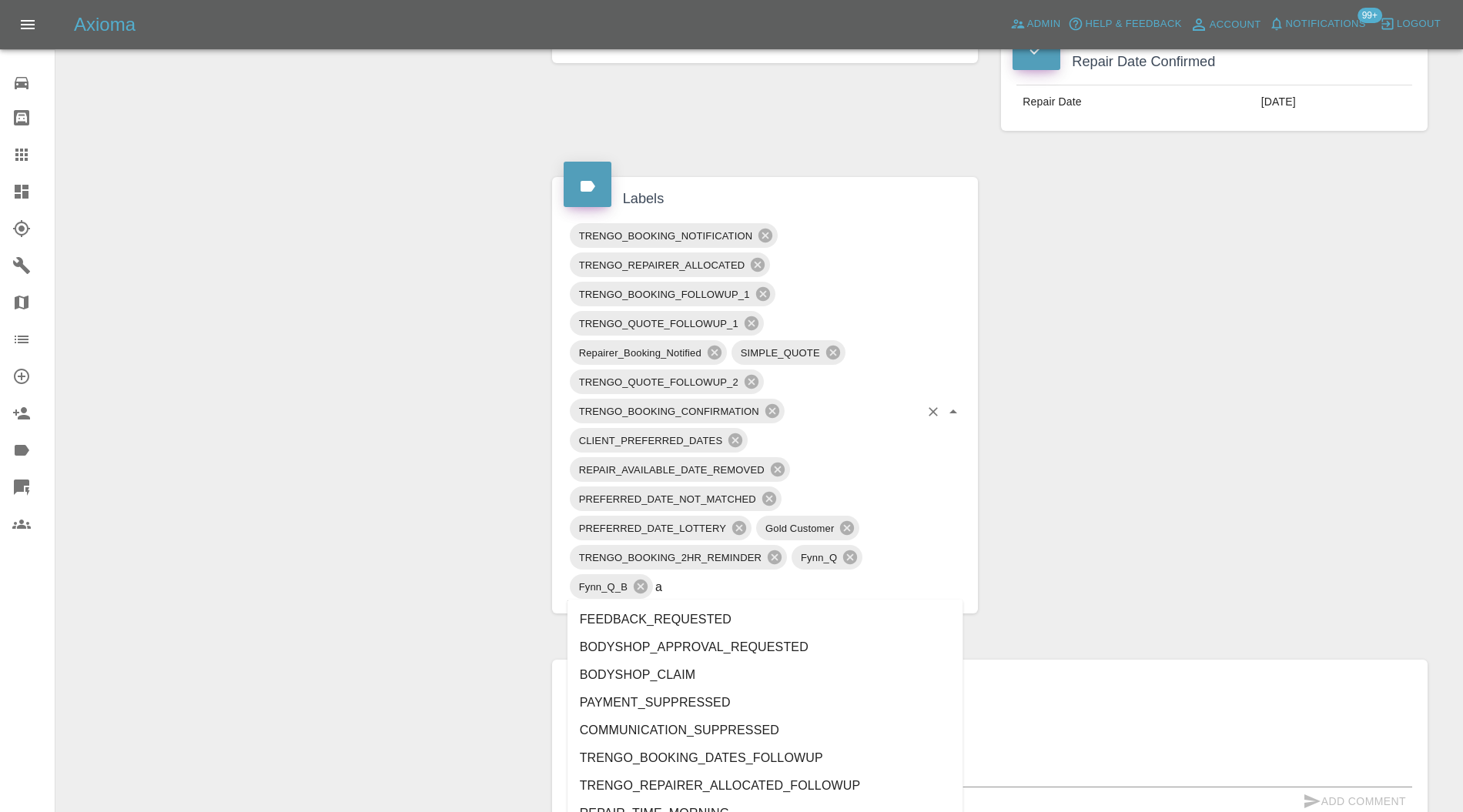
type input "au"
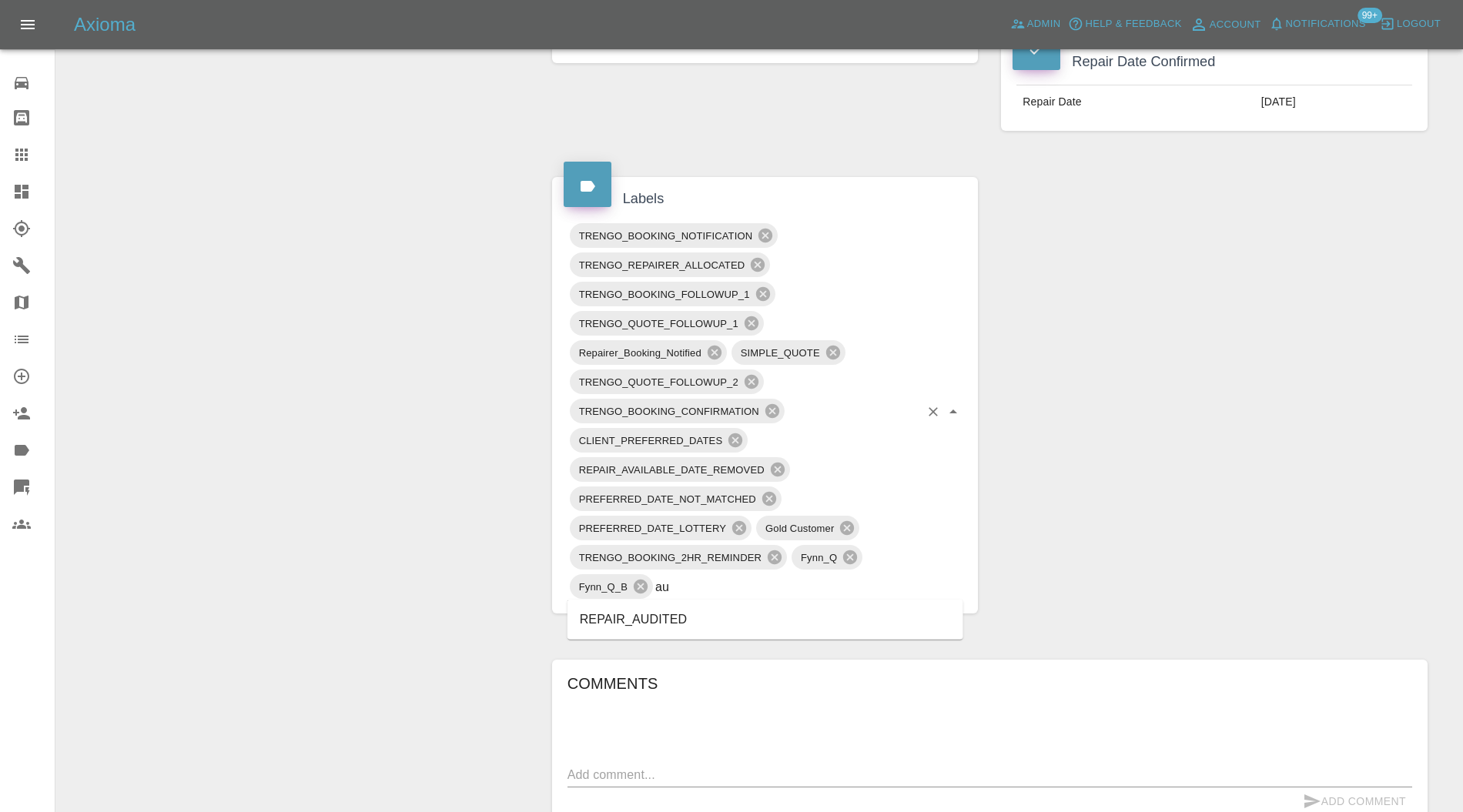
click at [646, 620] on li "REPAIR_AUDITED" at bounding box center [765, 620] width 396 height 28
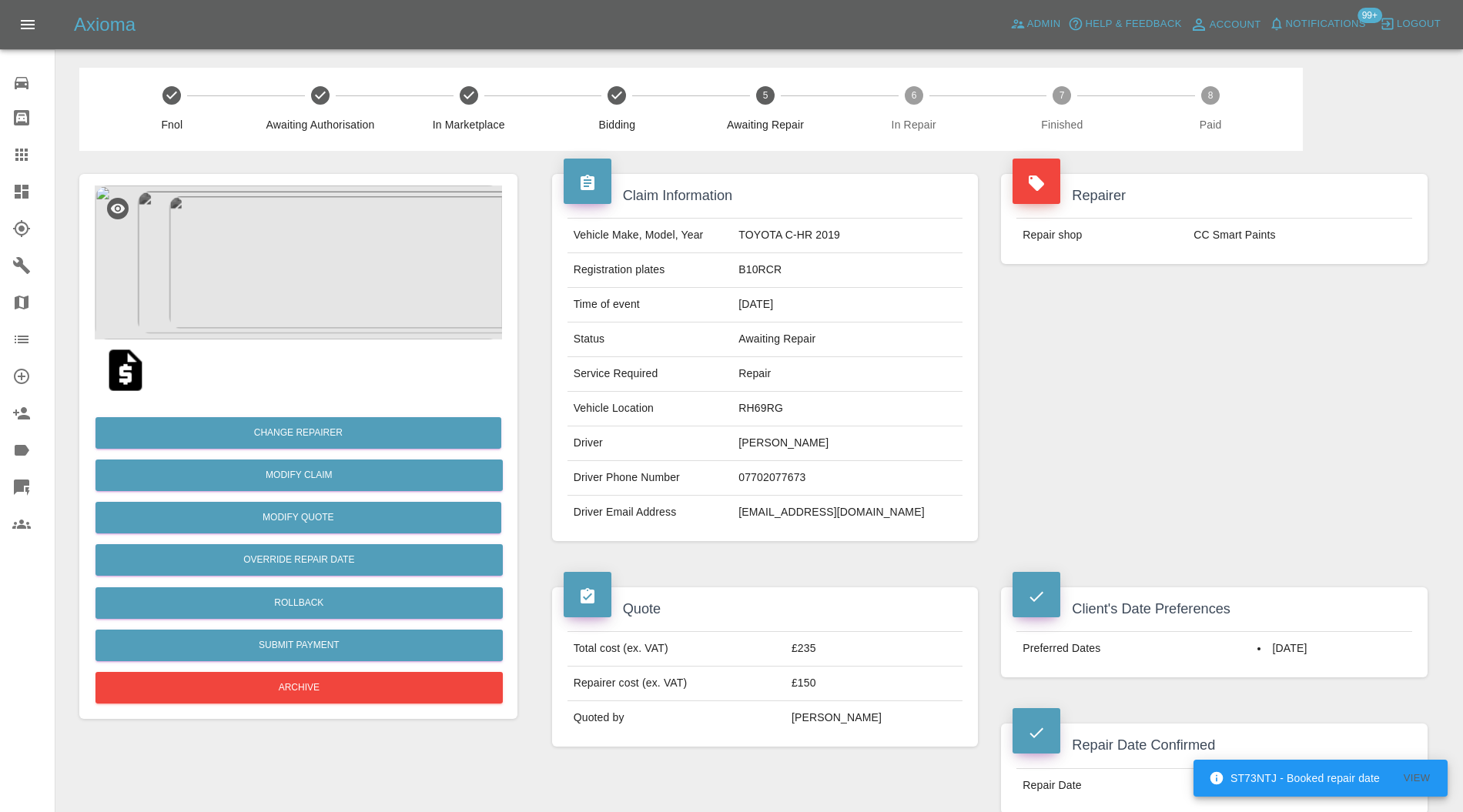
click at [347, 320] on img at bounding box center [298, 263] width 407 height 154
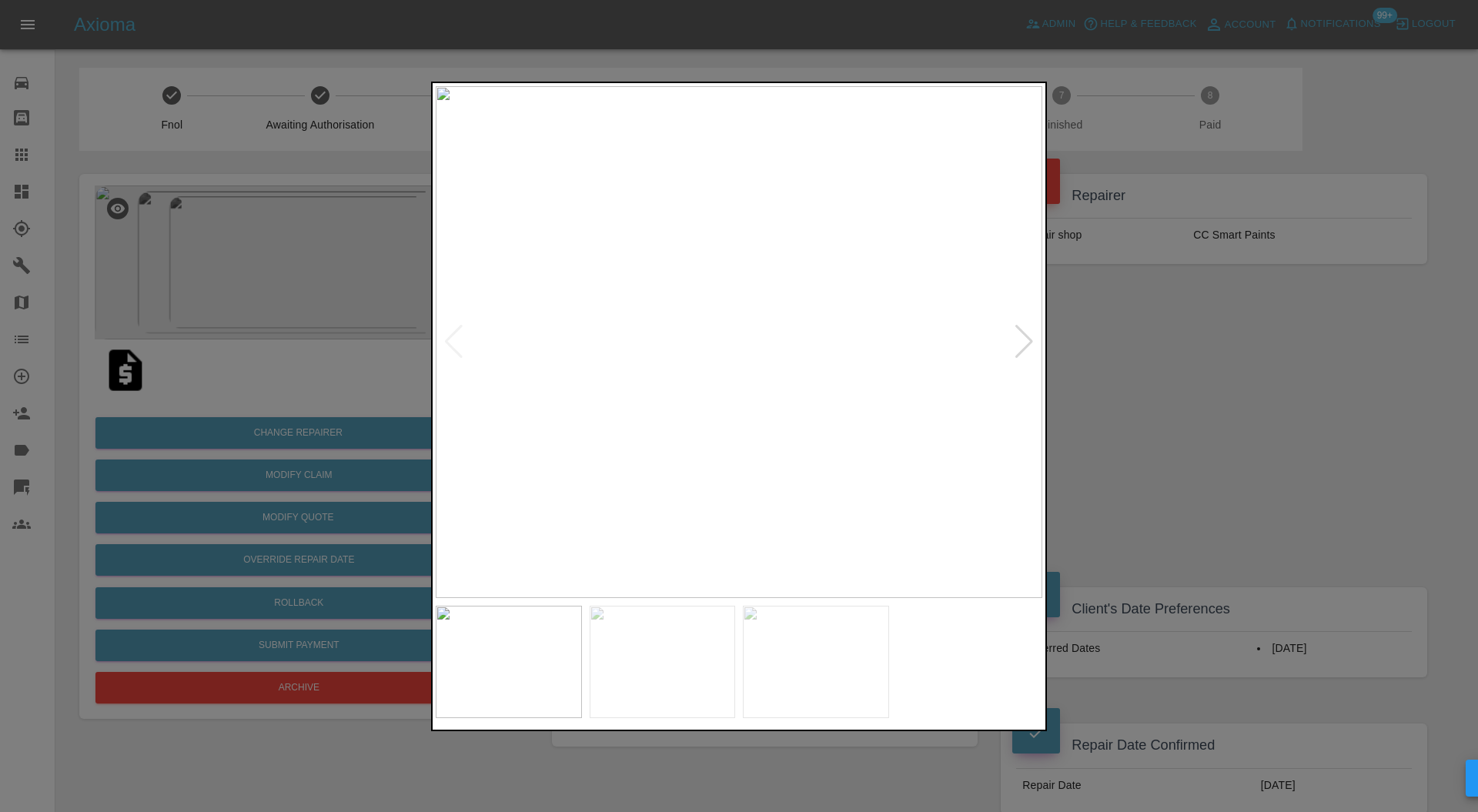
click at [1030, 344] on div at bounding box center [1024, 342] width 21 height 34
click at [1137, 345] on div at bounding box center [739, 406] width 1478 height 812
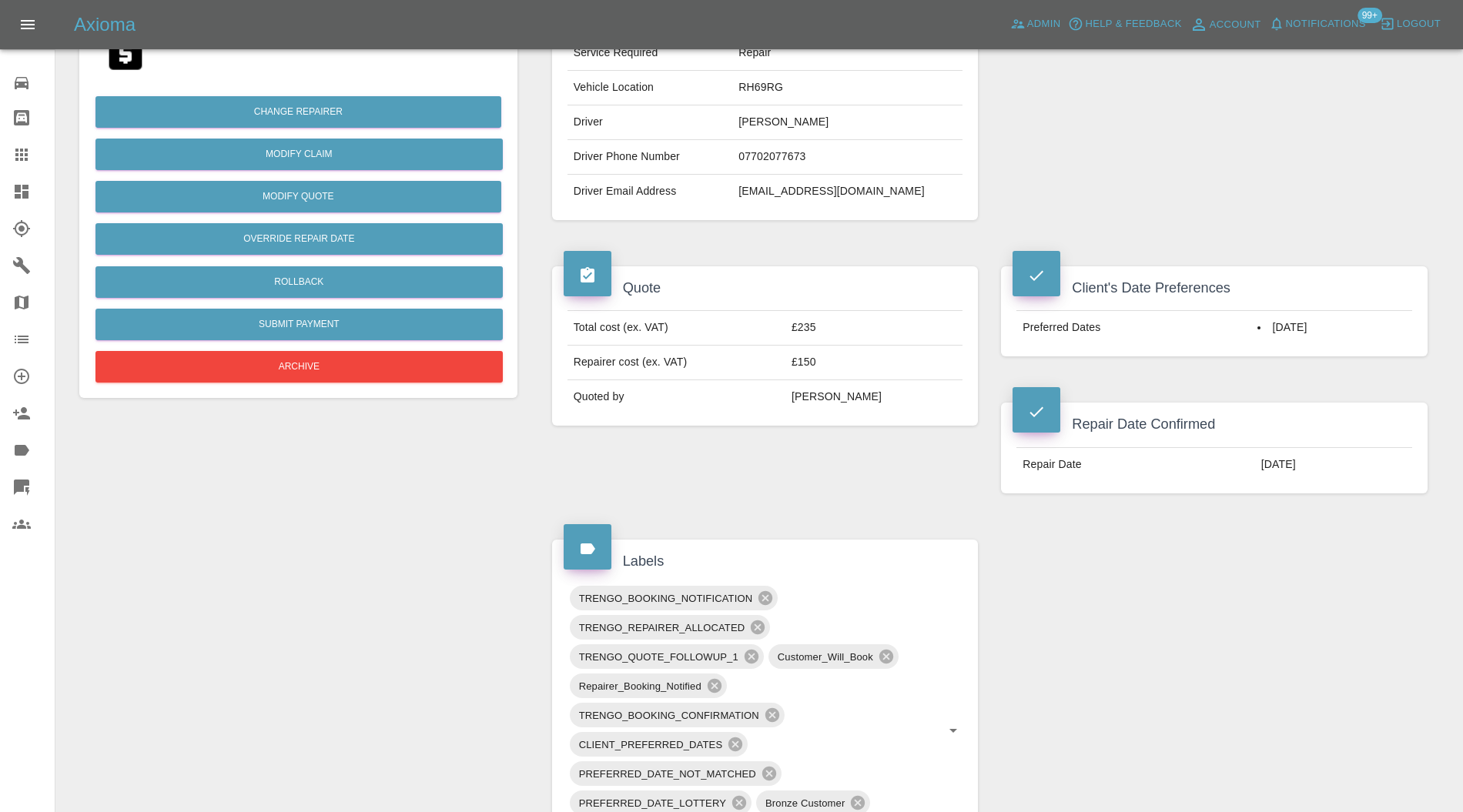
scroll to position [821, 0]
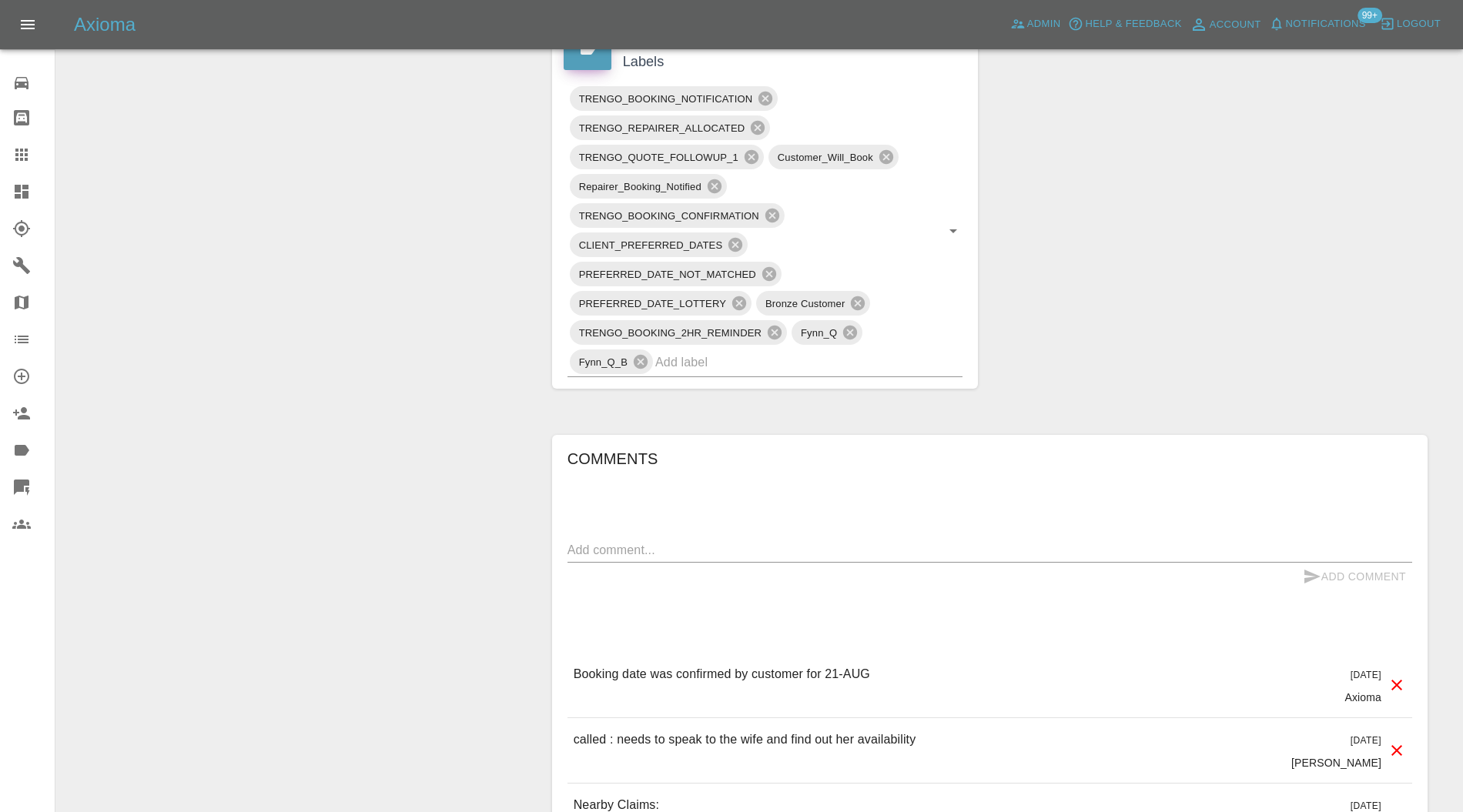
click at [800, 358] on input "text" at bounding box center [787, 362] width 264 height 23
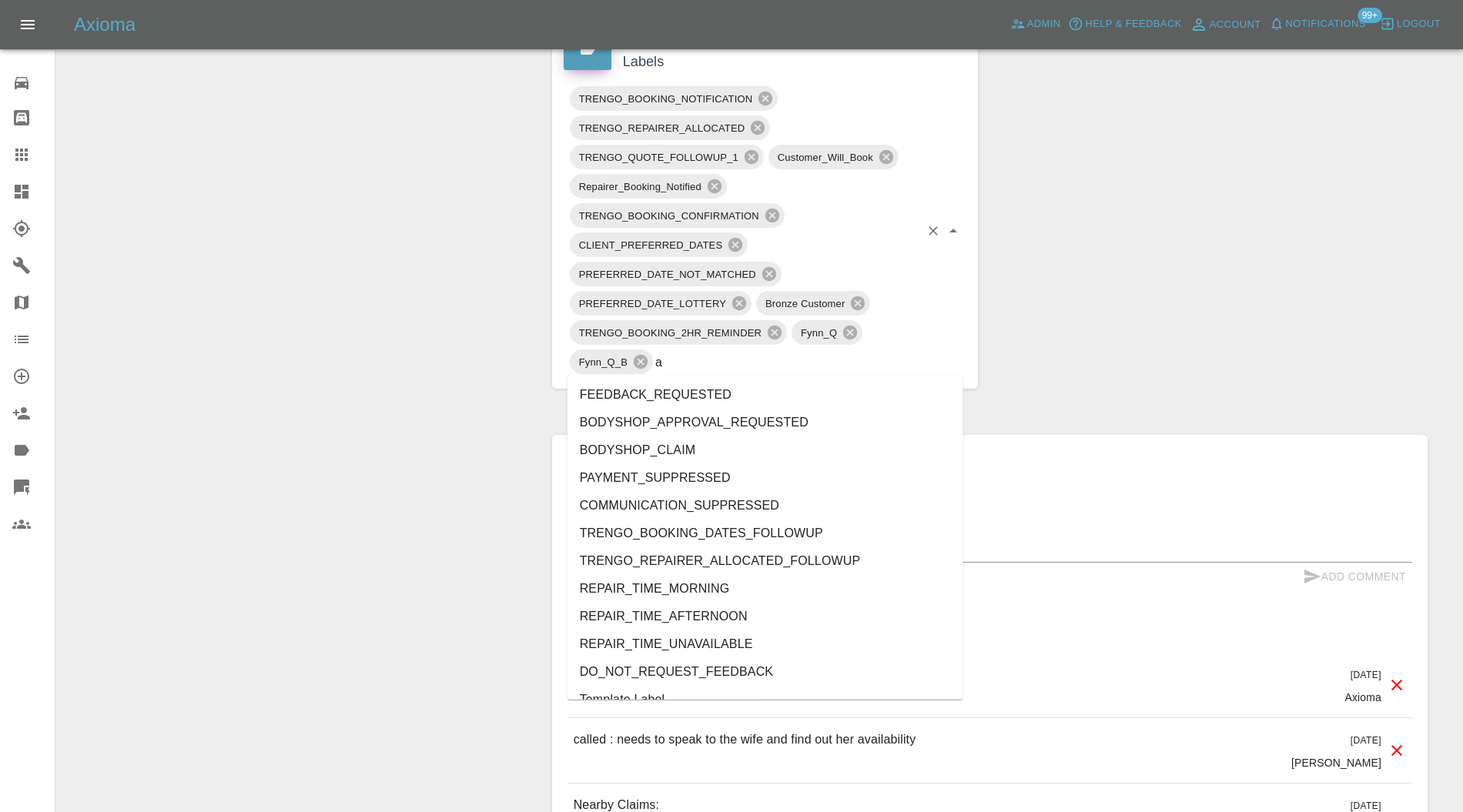
type input "au"
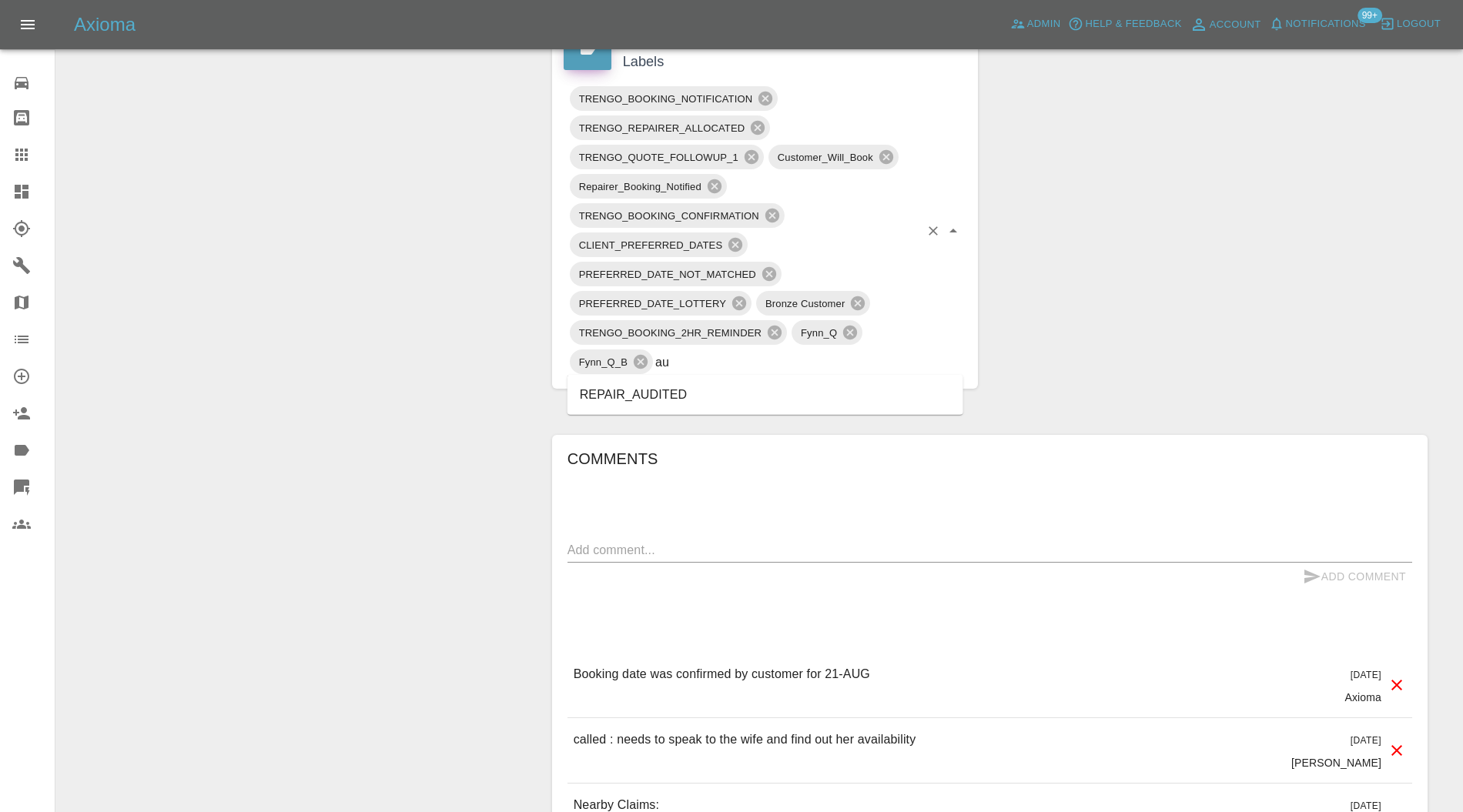
click at [659, 391] on li "REPAIR_AUDITED" at bounding box center [765, 394] width 396 height 28
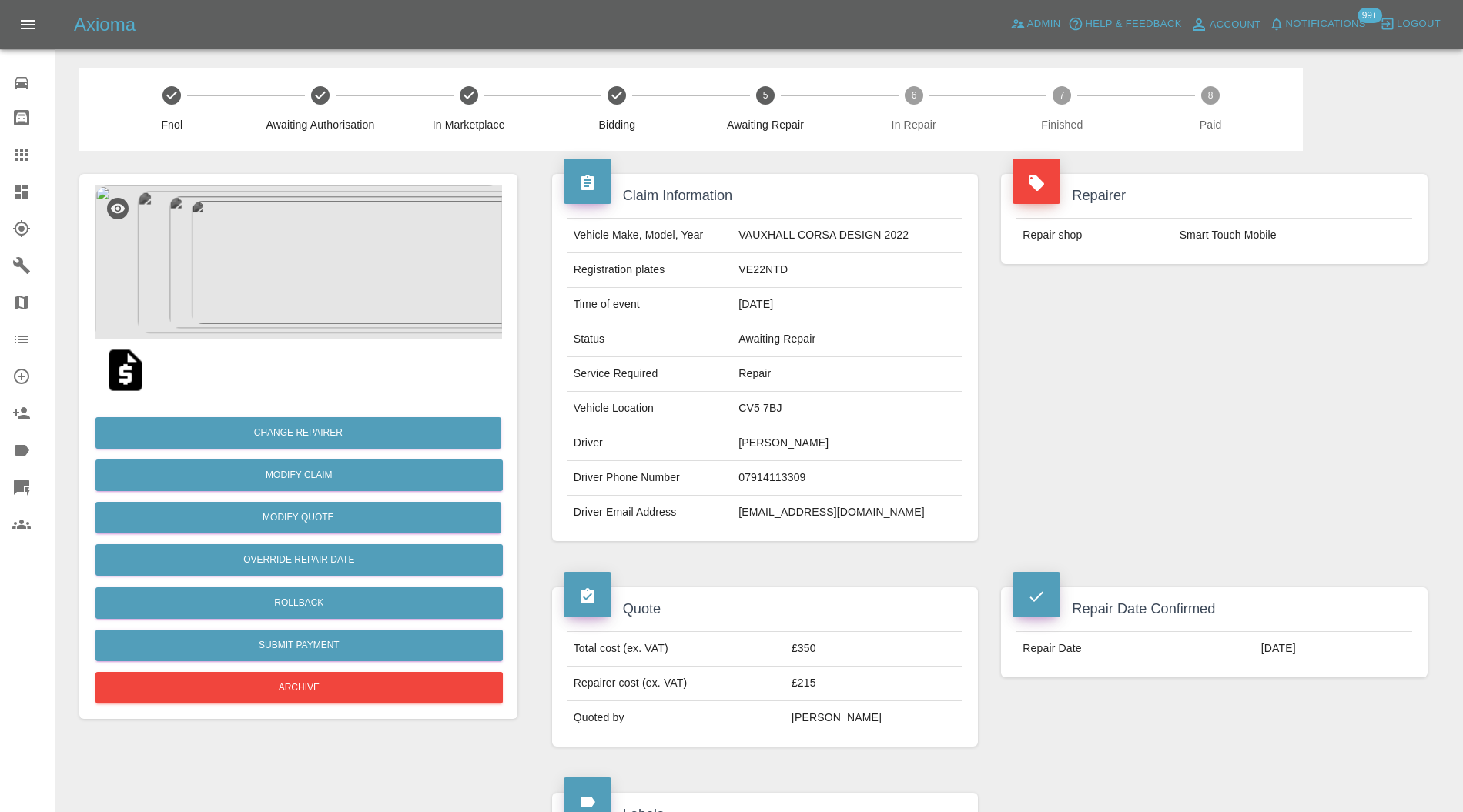
click at [333, 258] on img at bounding box center [298, 263] width 407 height 154
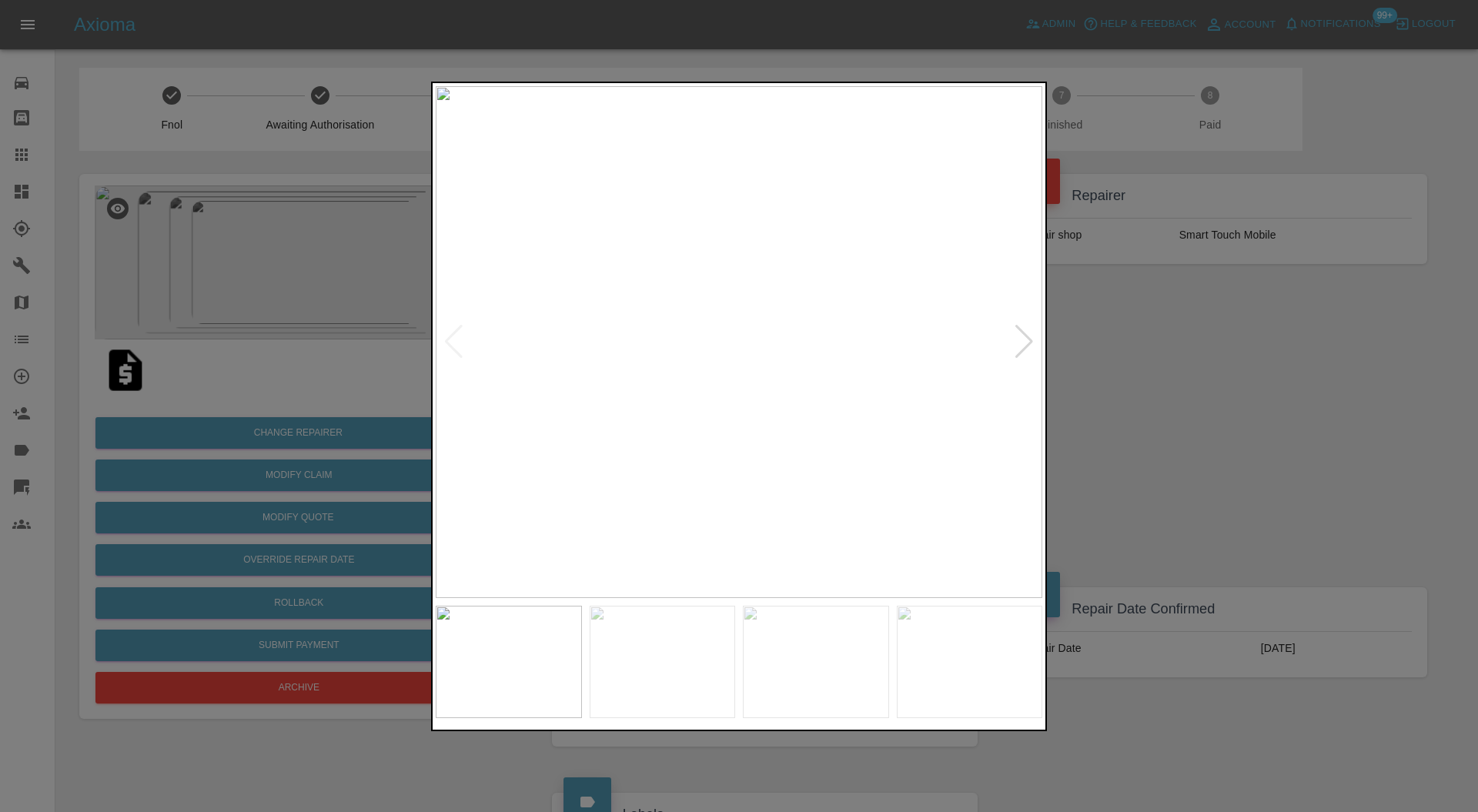
click at [1027, 328] on div at bounding box center [1024, 342] width 21 height 34
click at [1027, 328] on img at bounding box center [739, 343] width 606 height 512
click at [1135, 334] on div at bounding box center [739, 406] width 1478 height 812
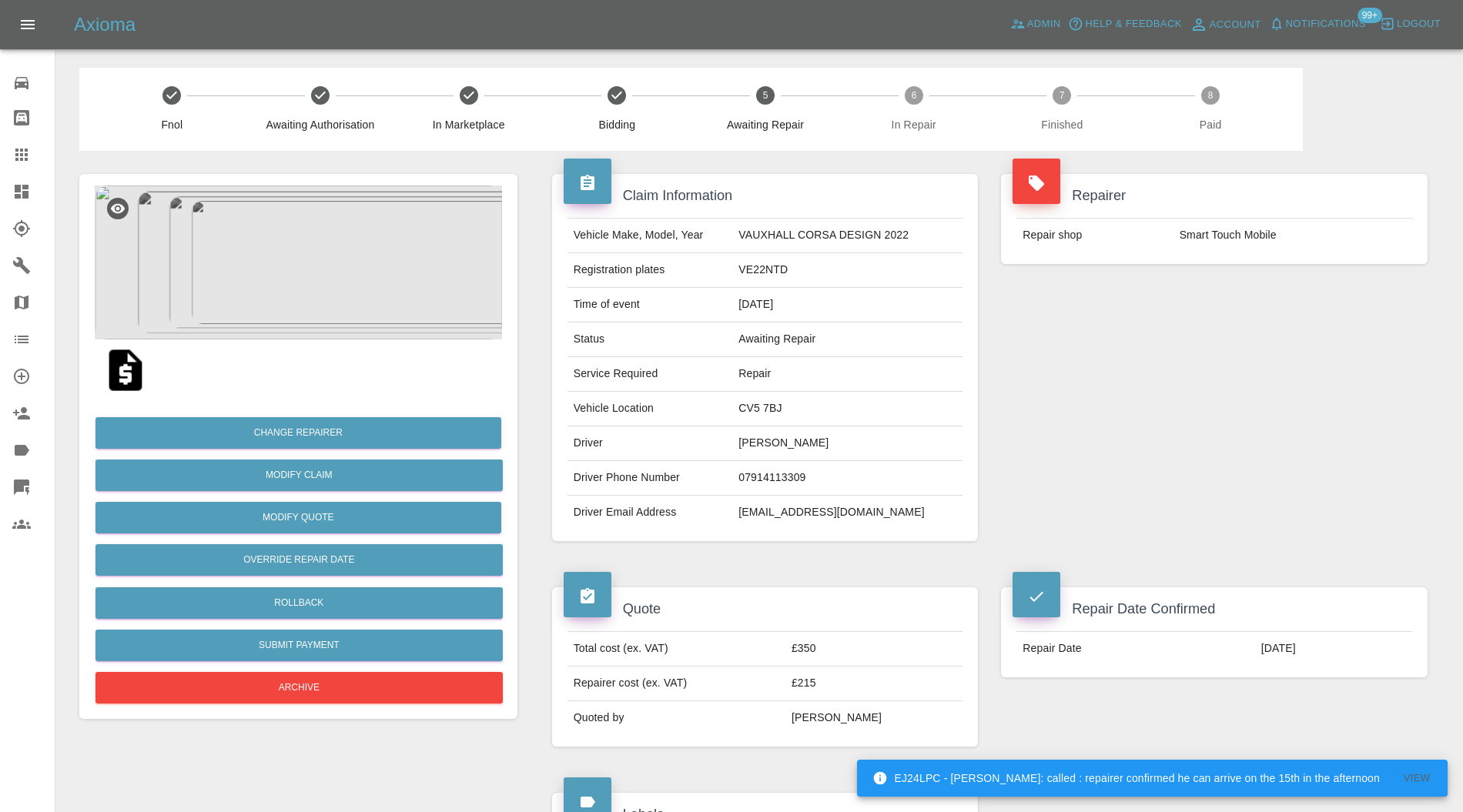
click at [778, 411] on td "CV5 7BJ" at bounding box center [847, 409] width 230 height 34
copy td "CV5 7BJ"
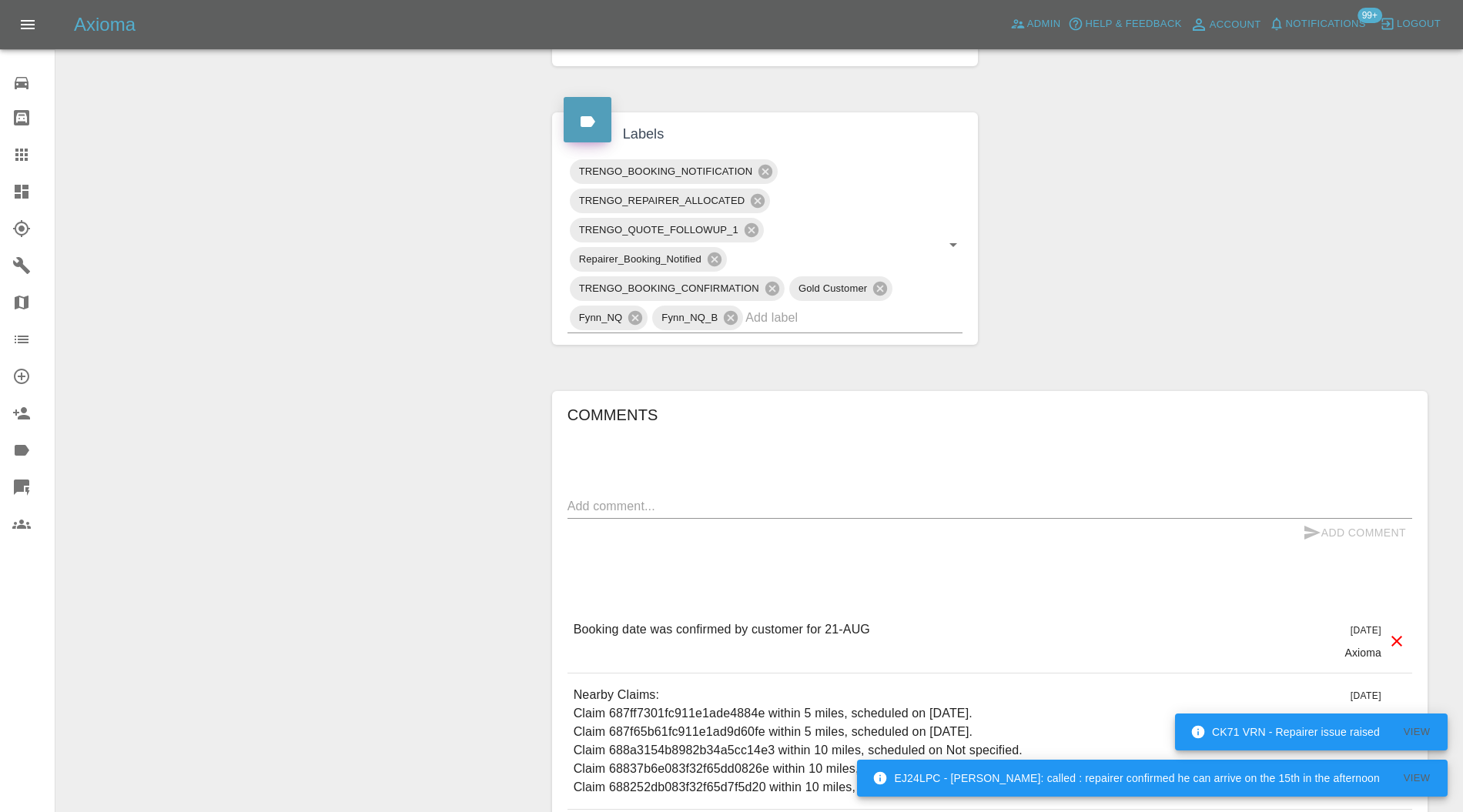
scroll to position [684, 0]
click at [801, 316] on input "text" at bounding box center [832, 314] width 174 height 23
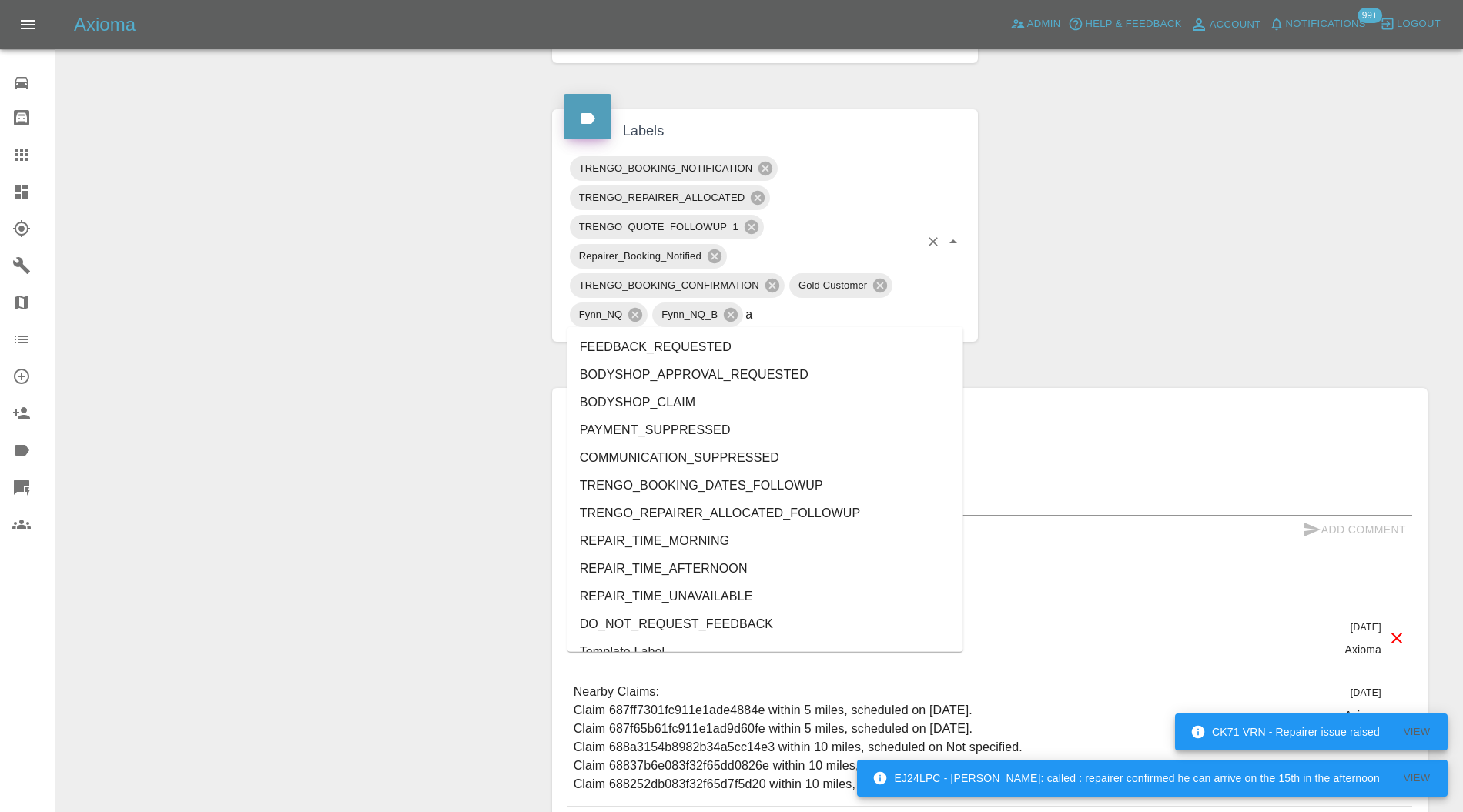
type input "au"
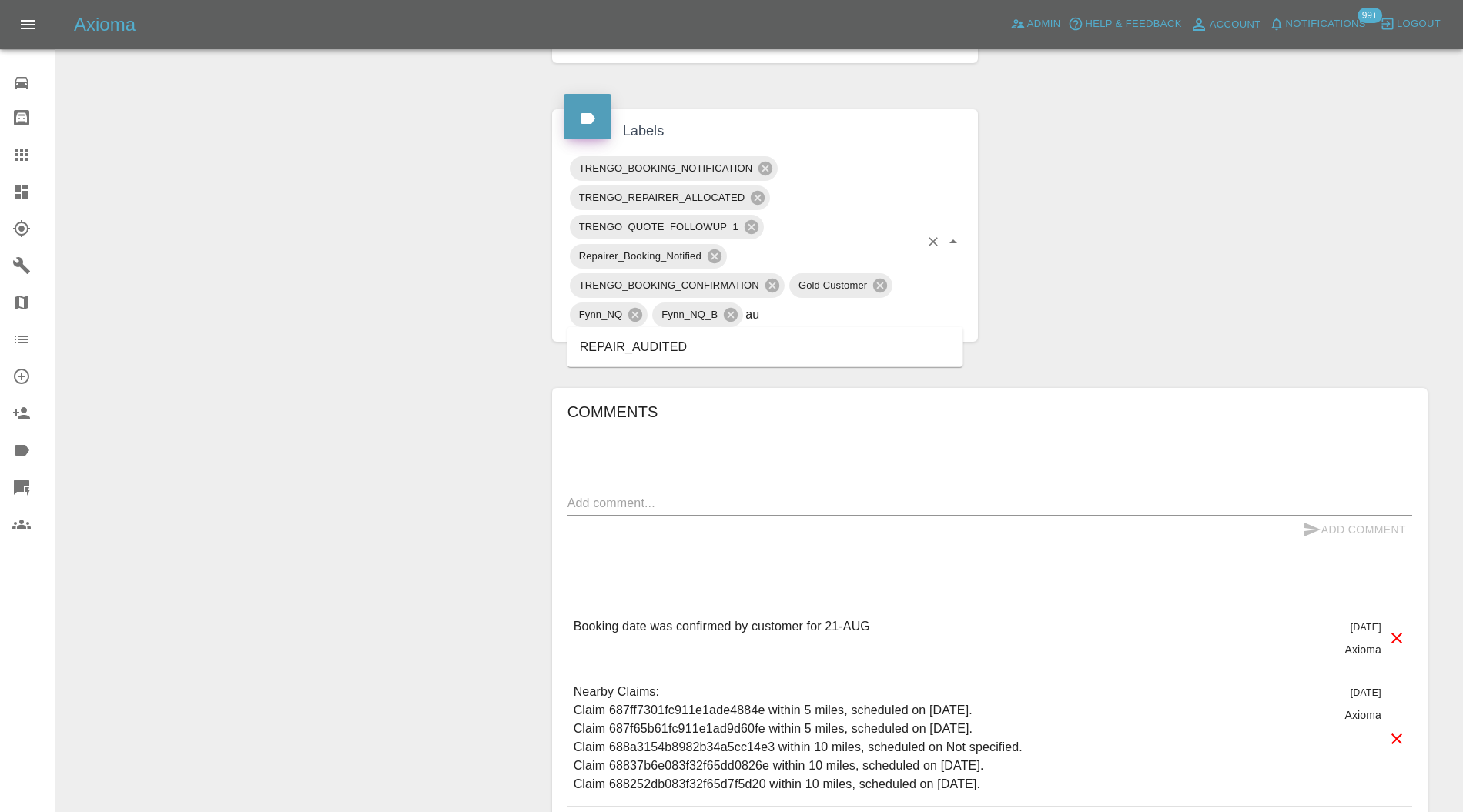
click at [669, 349] on li "REPAIR_AUDITED" at bounding box center [765, 346] width 396 height 28
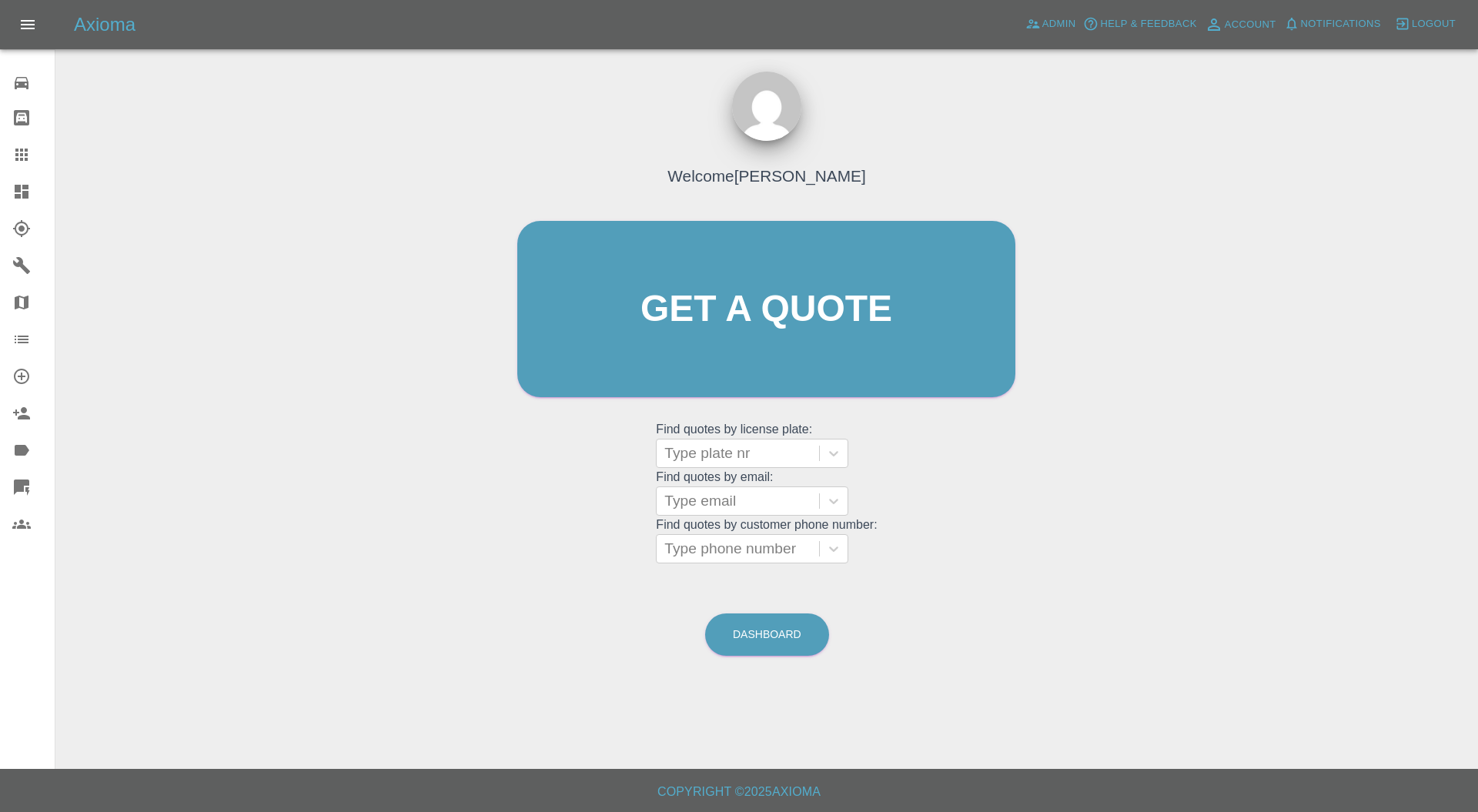
click at [704, 549] on div at bounding box center [737, 549] width 147 height 22
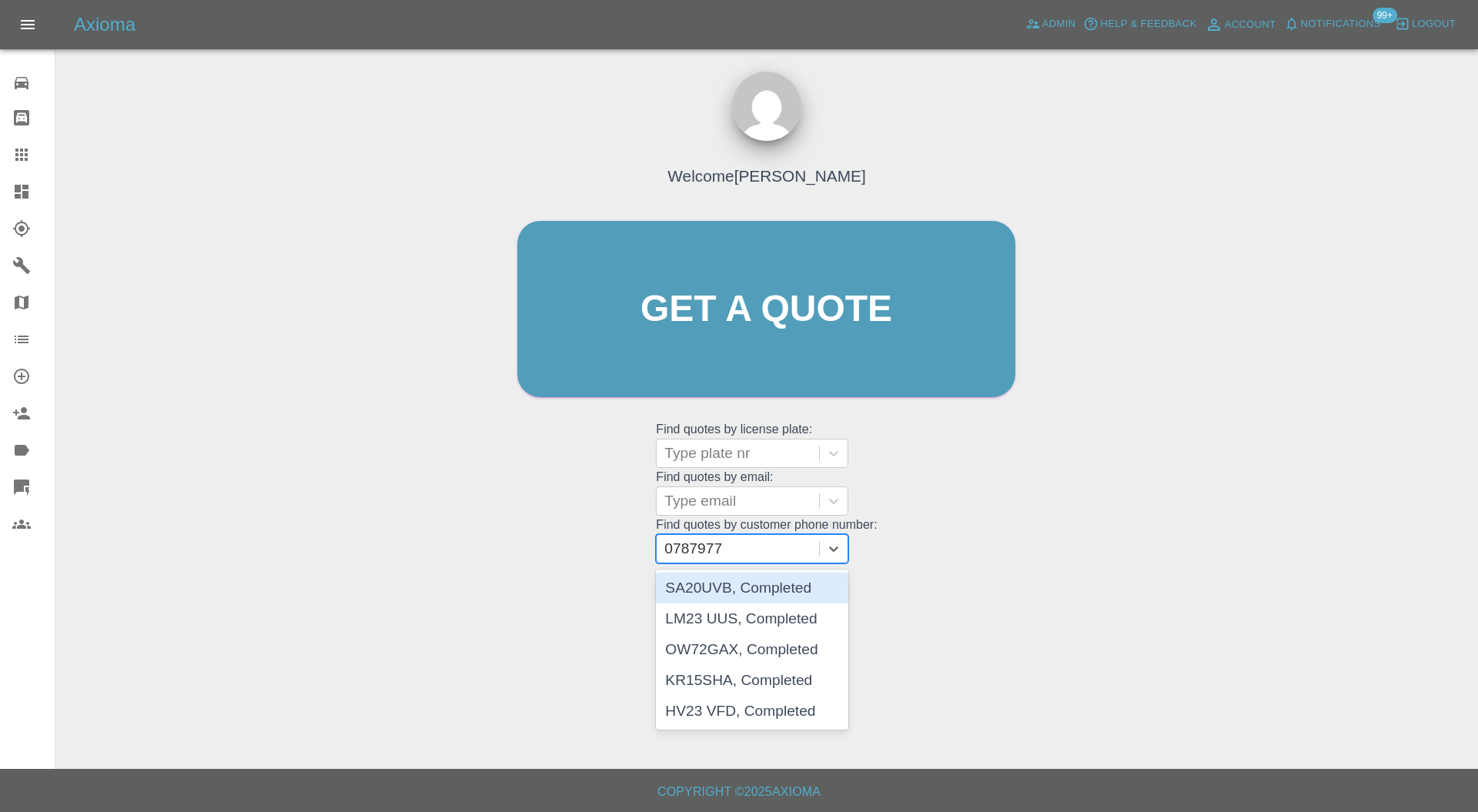
type input "07879776"
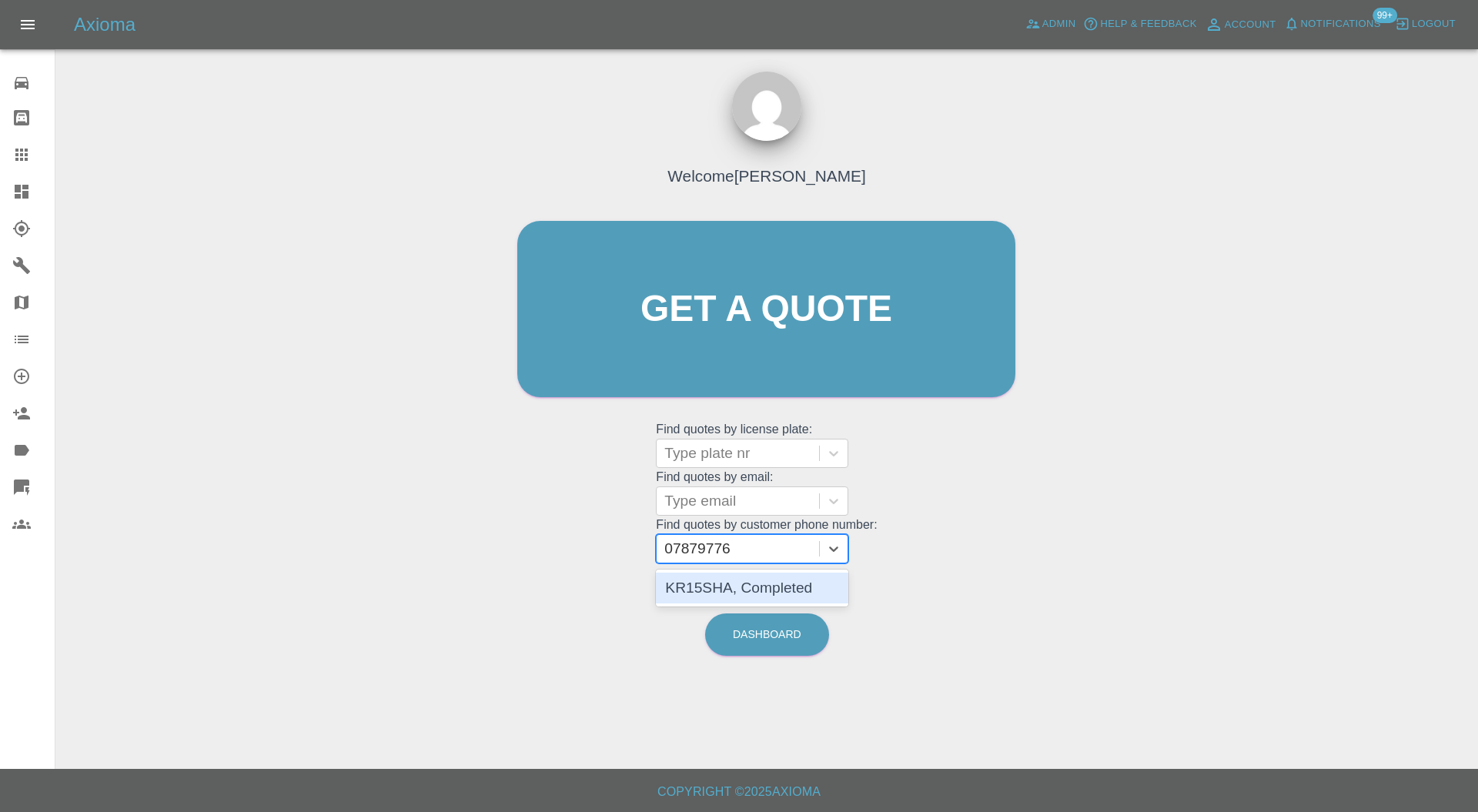
click at [704, 586] on div "KR15SHA, Completed" at bounding box center [752, 588] width 192 height 31
click at [735, 549] on div at bounding box center [737, 549] width 147 height 22
type input "07879776084"
click at [744, 457] on div at bounding box center [737, 454] width 147 height 22
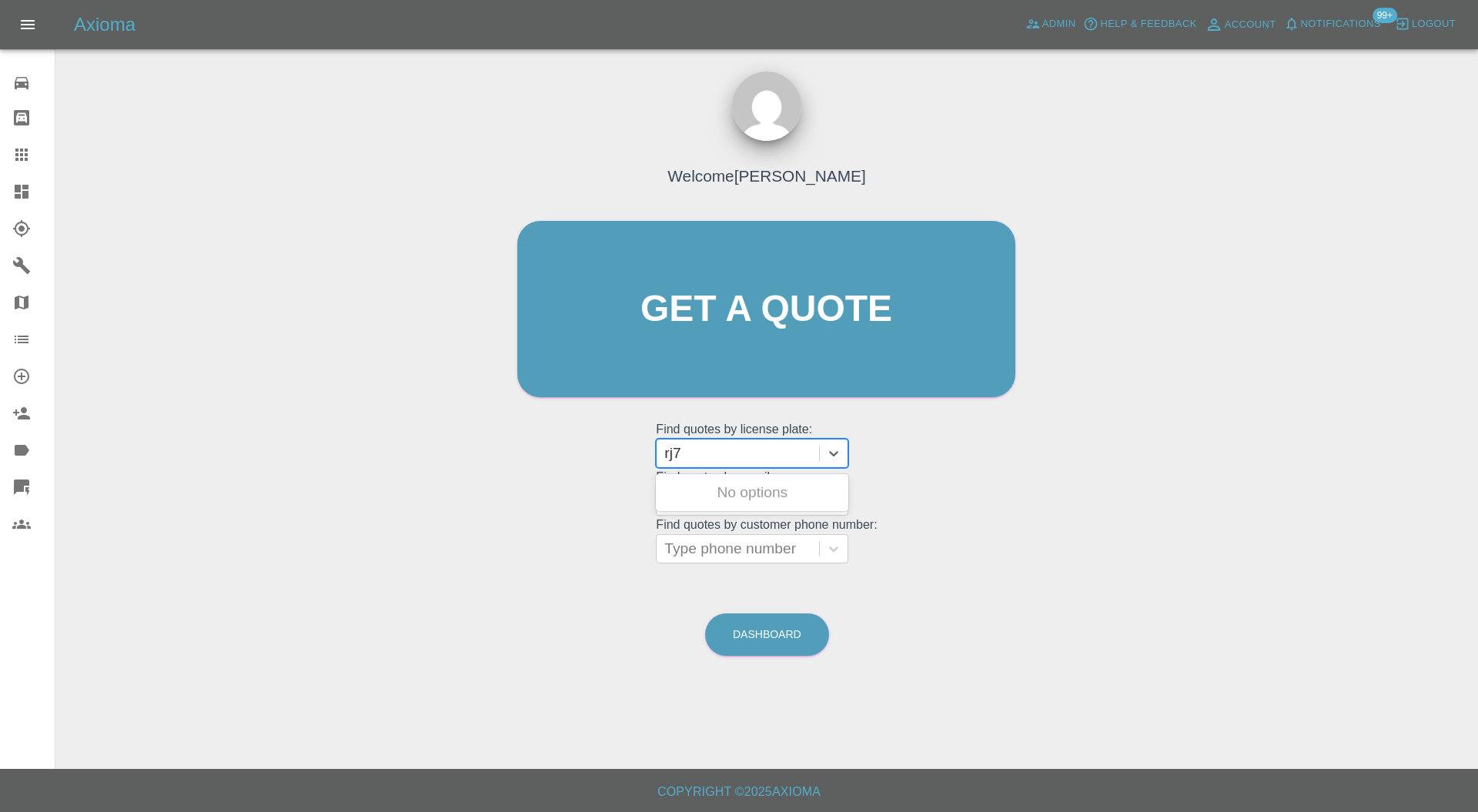
type input "rj72"
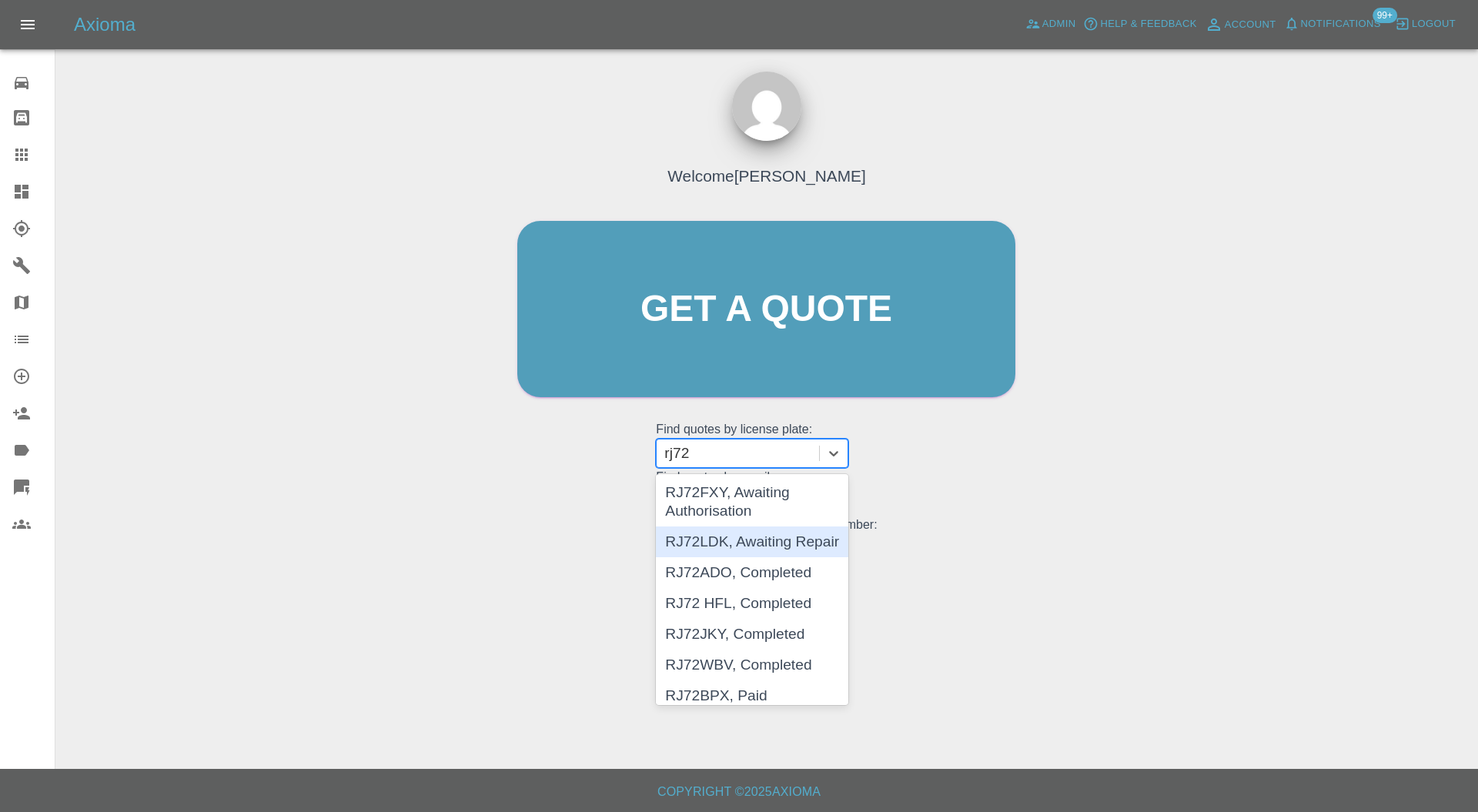
click at [748, 540] on div "RJ72LDK, Awaiting Repair" at bounding box center [752, 542] width 192 height 31
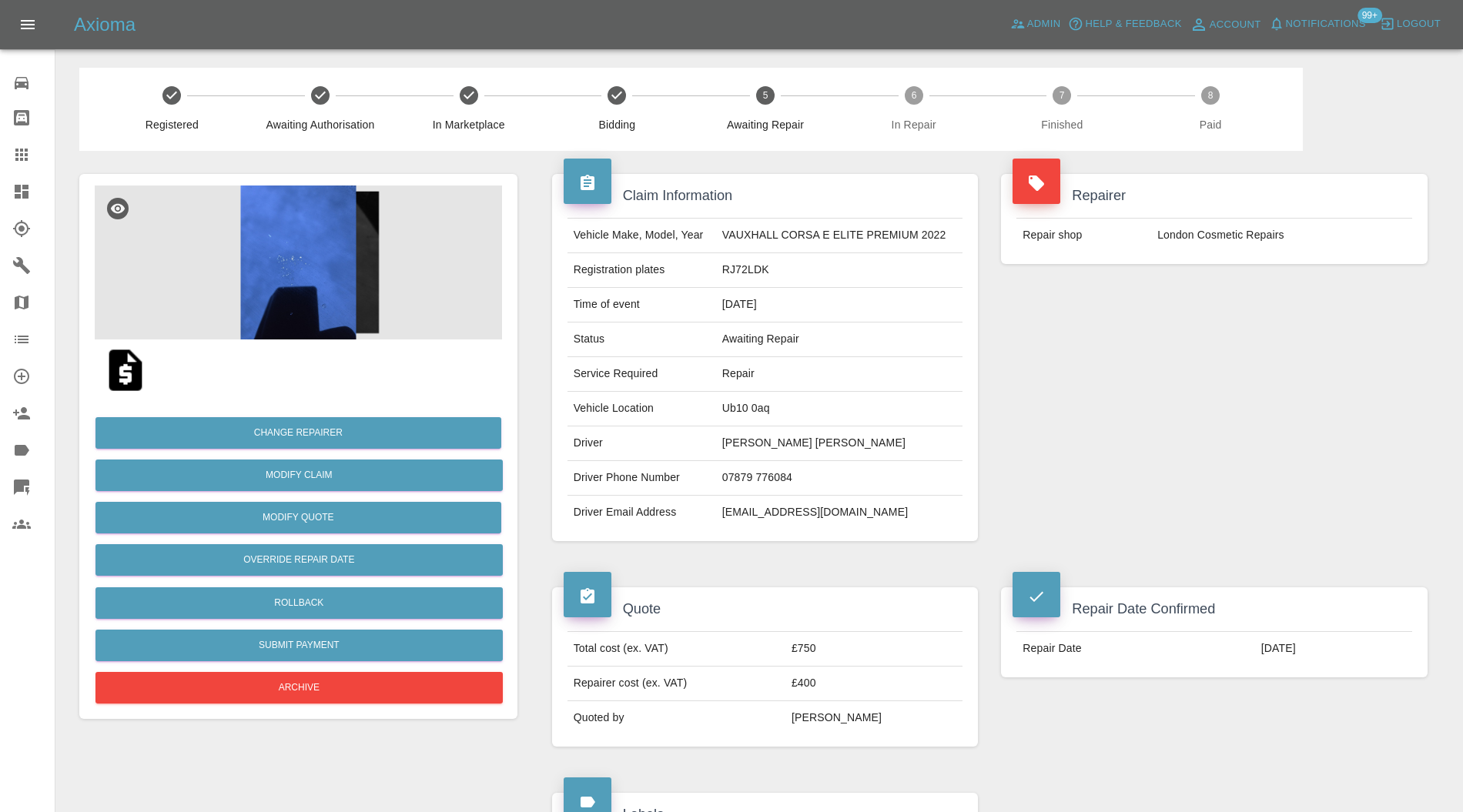
scroll to position [548, 0]
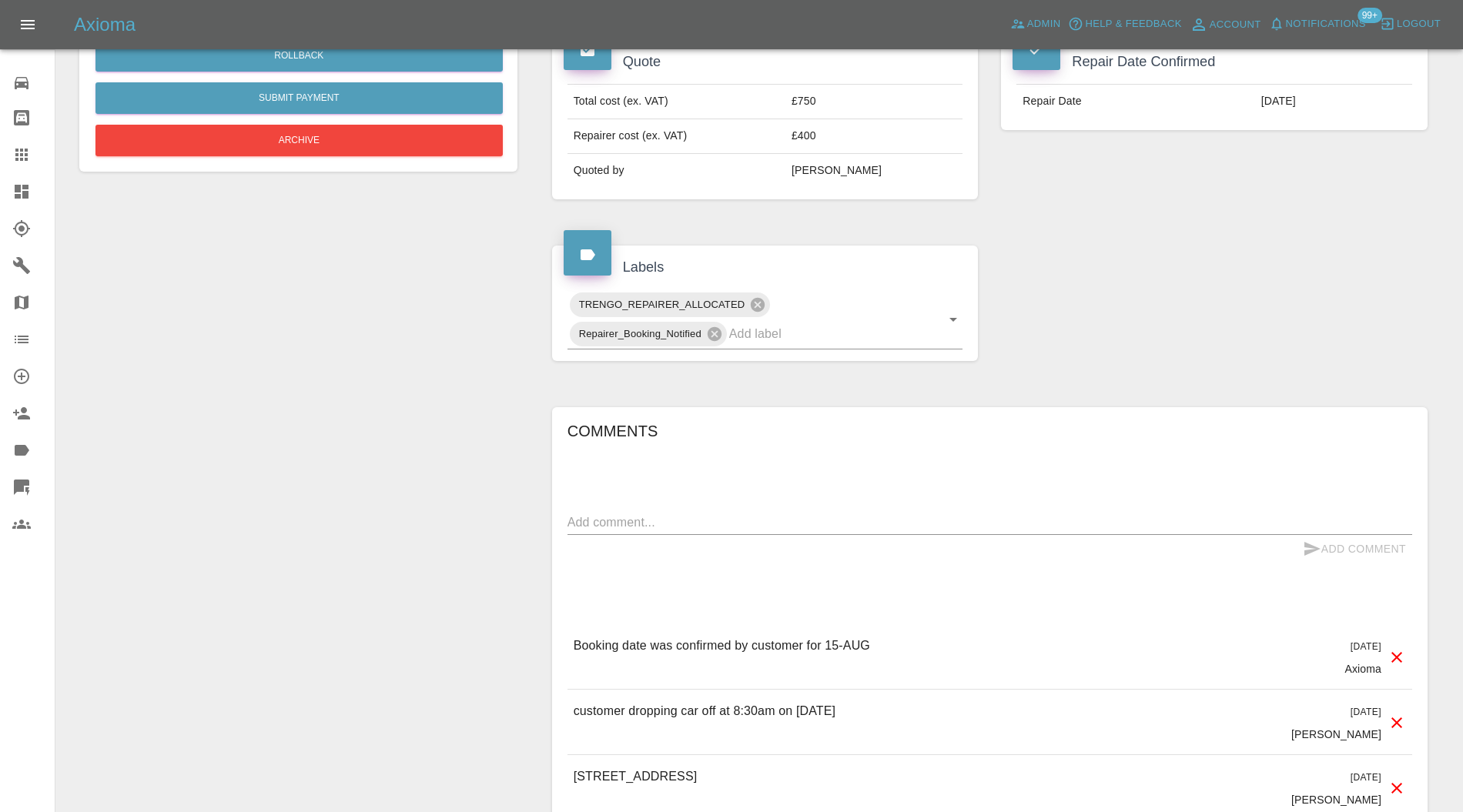
click at [913, 517] on textarea at bounding box center [990, 522] width 845 height 18
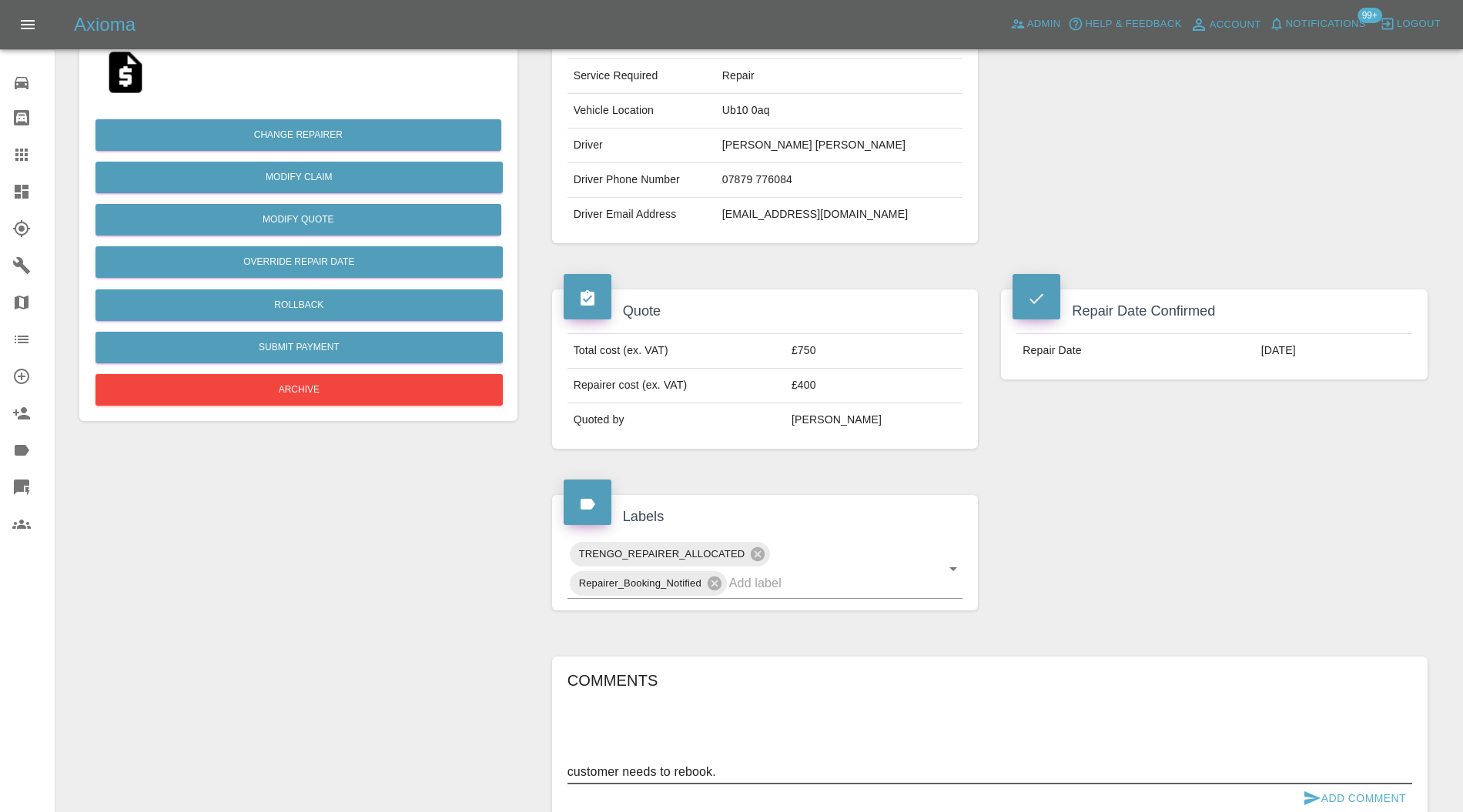
scroll to position [411, 0]
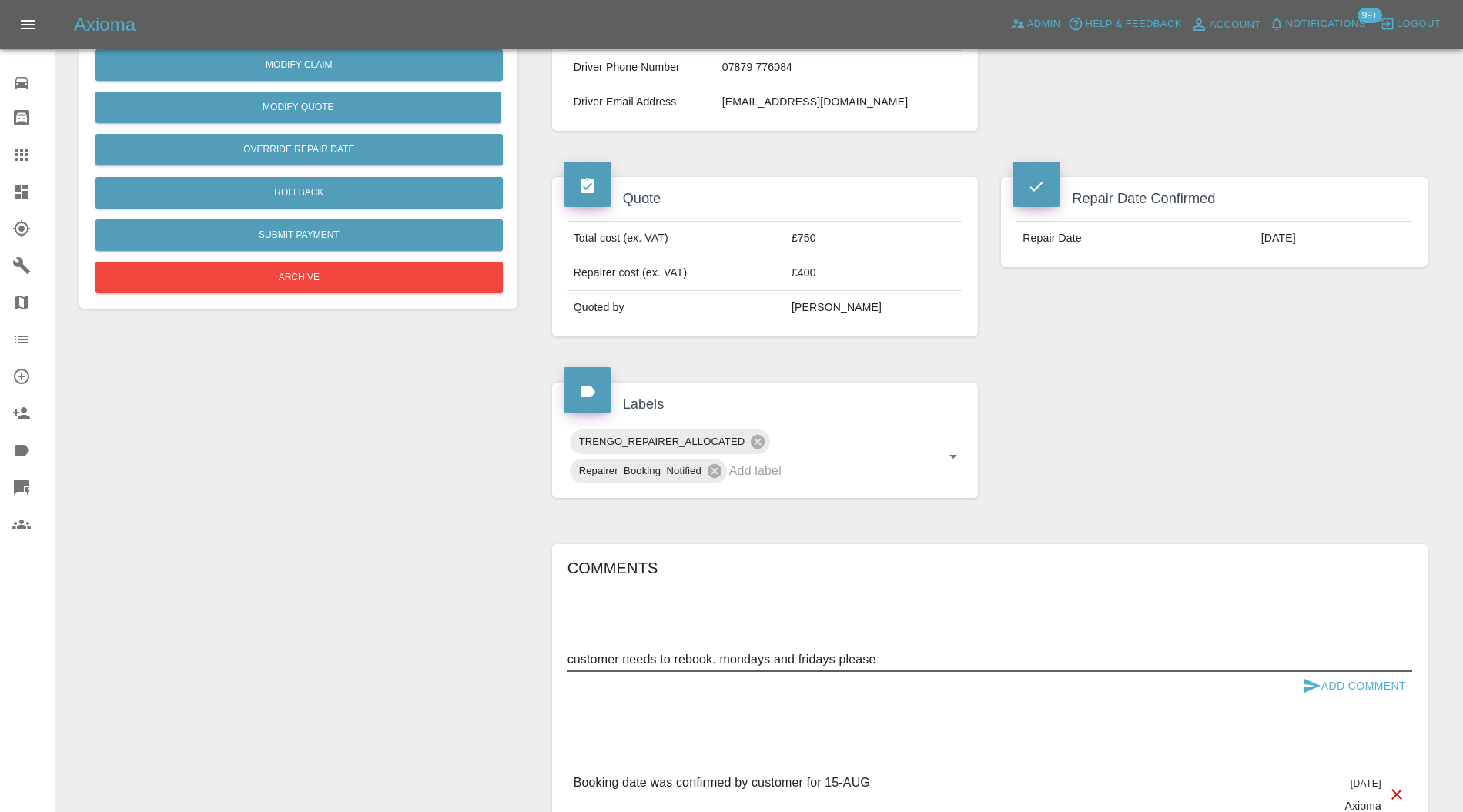
type textarea "customer needs to rebook. mondays and fridays please"
click at [1357, 678] on button "Add Comment" at bounding box center [1355, 687] width 116 height 29
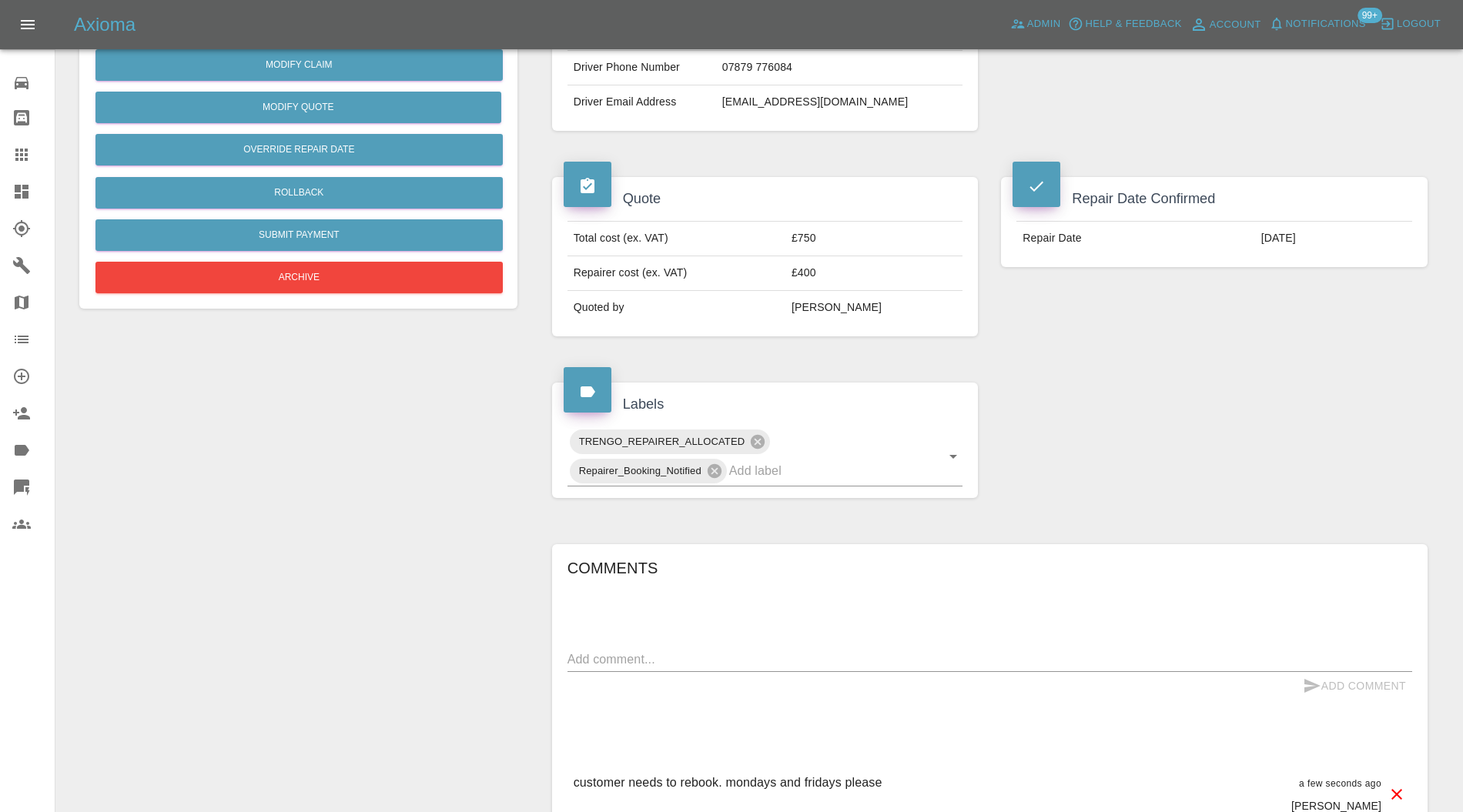
click at [716, 468] on icon at bounding box center [714, 471] width 17 height 17
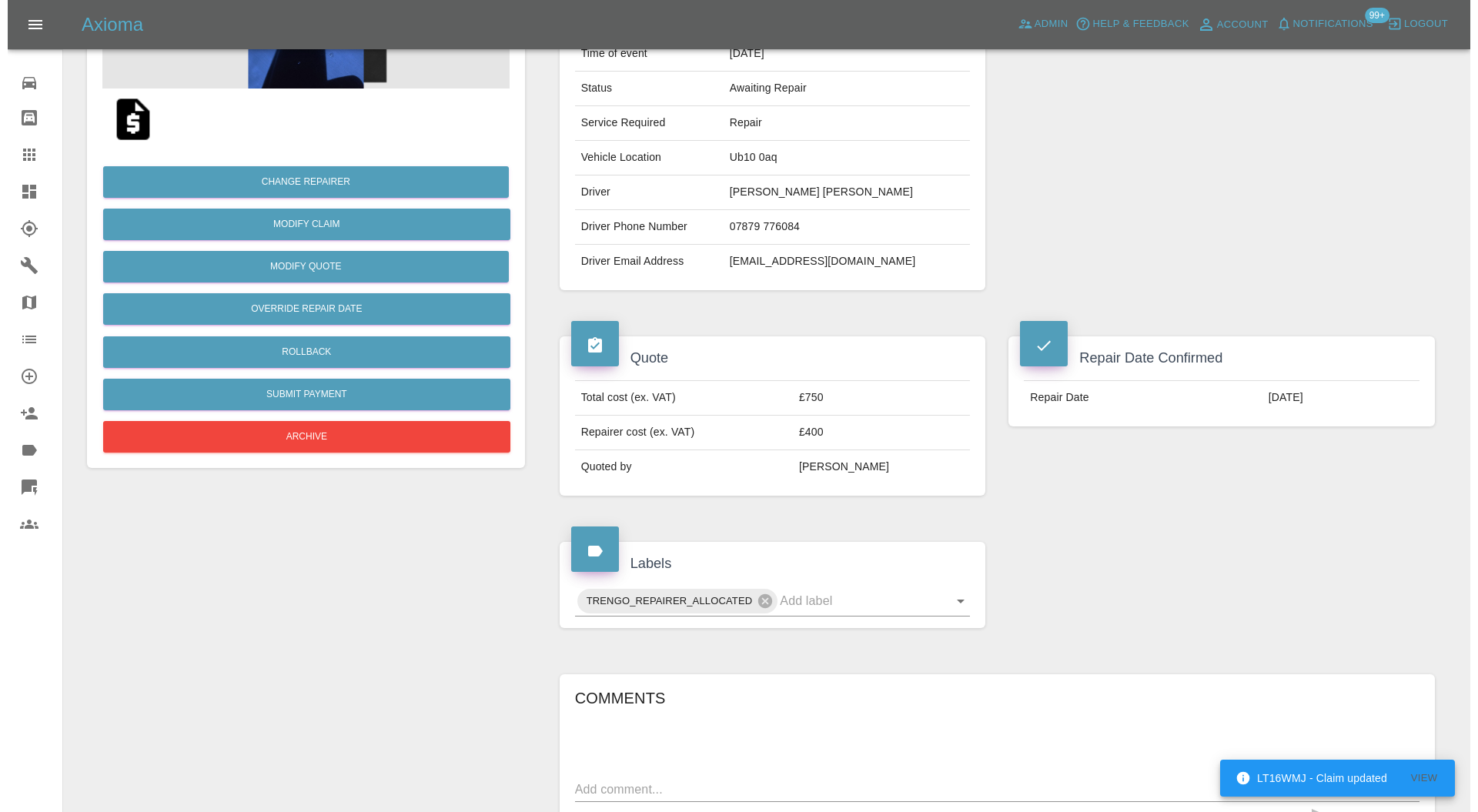
scroll to position [137, 0]
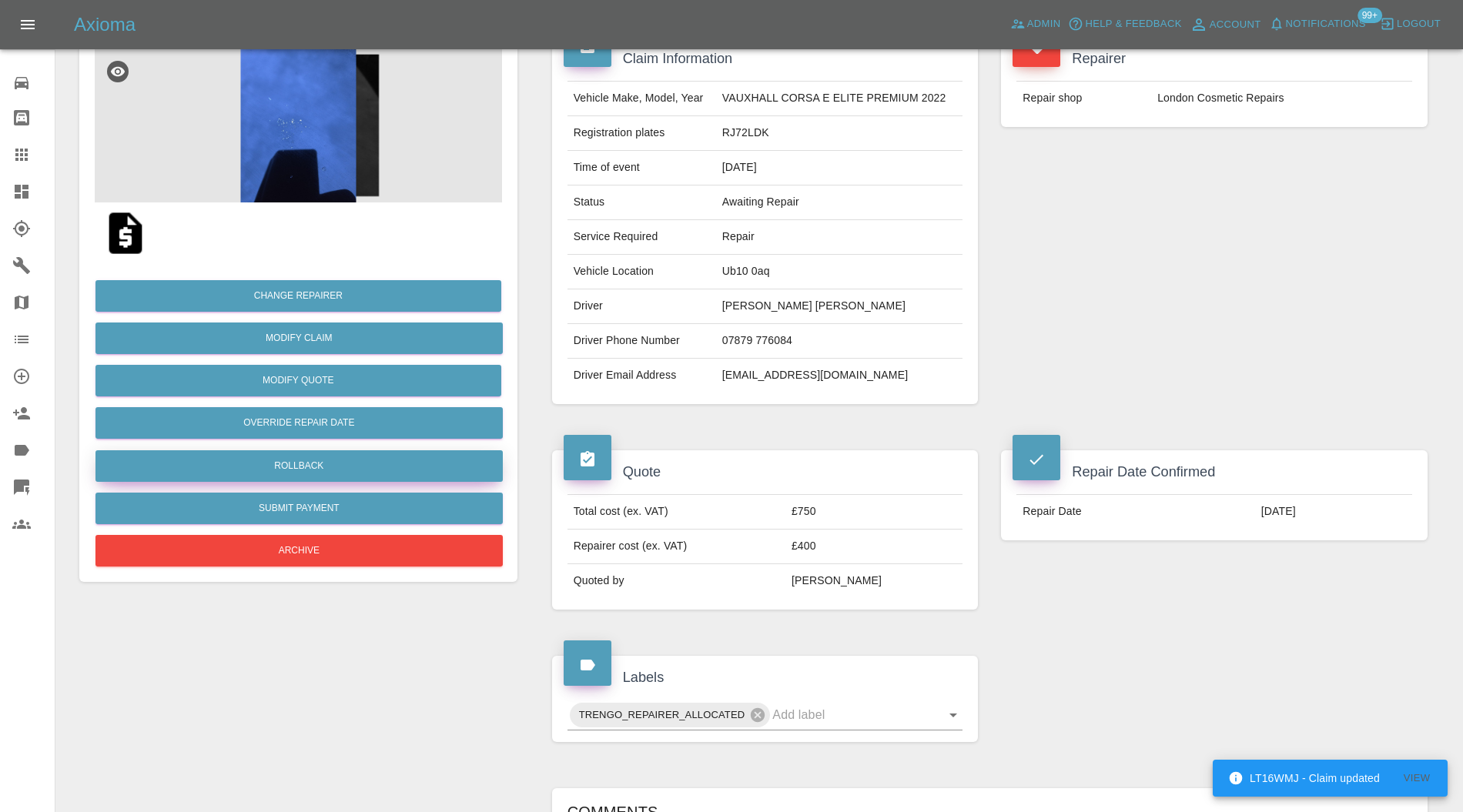
click at [368, 457] on button "Rollback" at bounding box center [299, 466] width 407 height 32
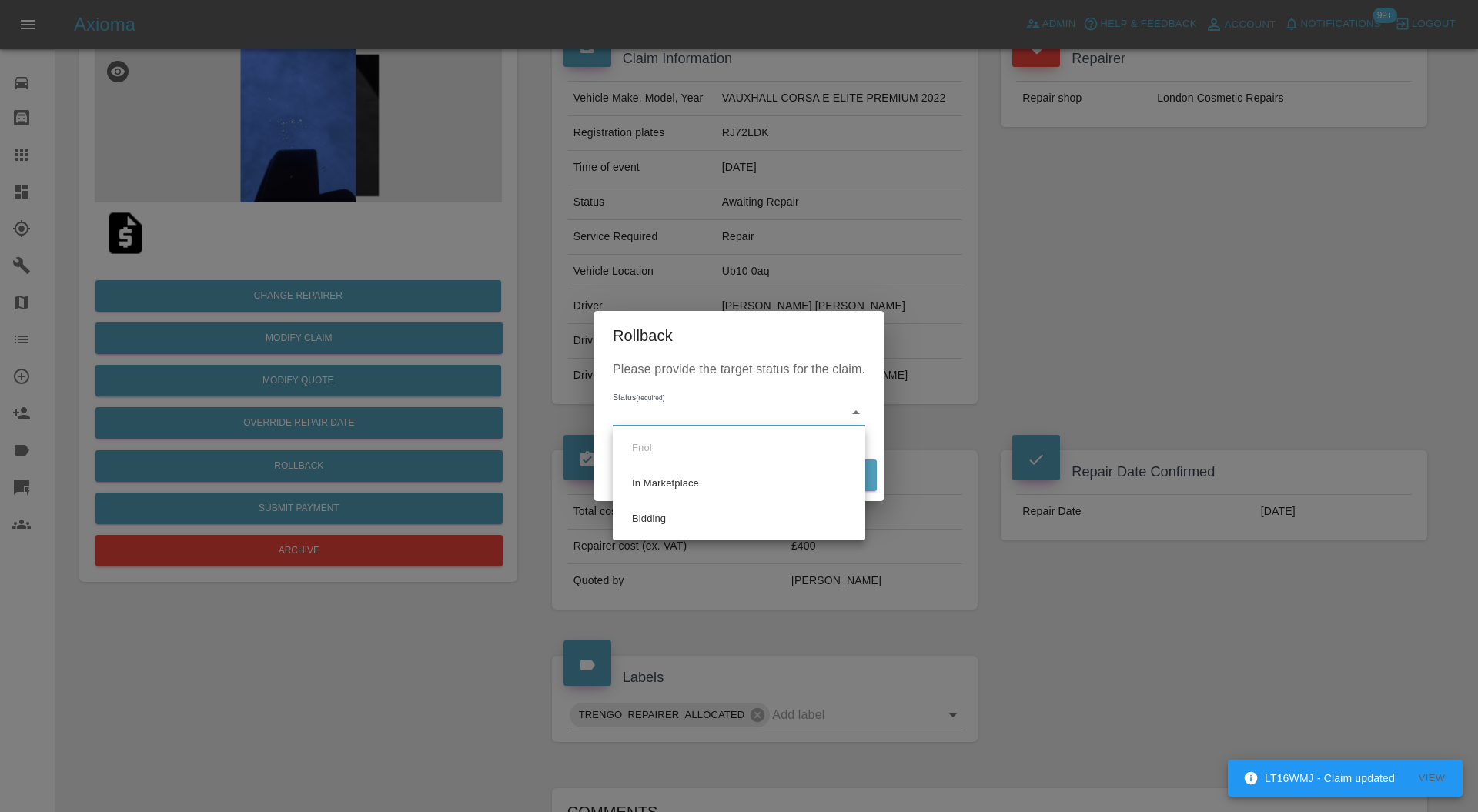
click at [729, 411] on body "LT16WMJ - Claim updated View Axioma Admin Help & Feedback Account Notifications…" at bounding box center [739, 813] width 1478 height 1900
click at [696, 524] on li "Bidding" at bounding box center [739, 519] width 245 height 35
type input "bidding"
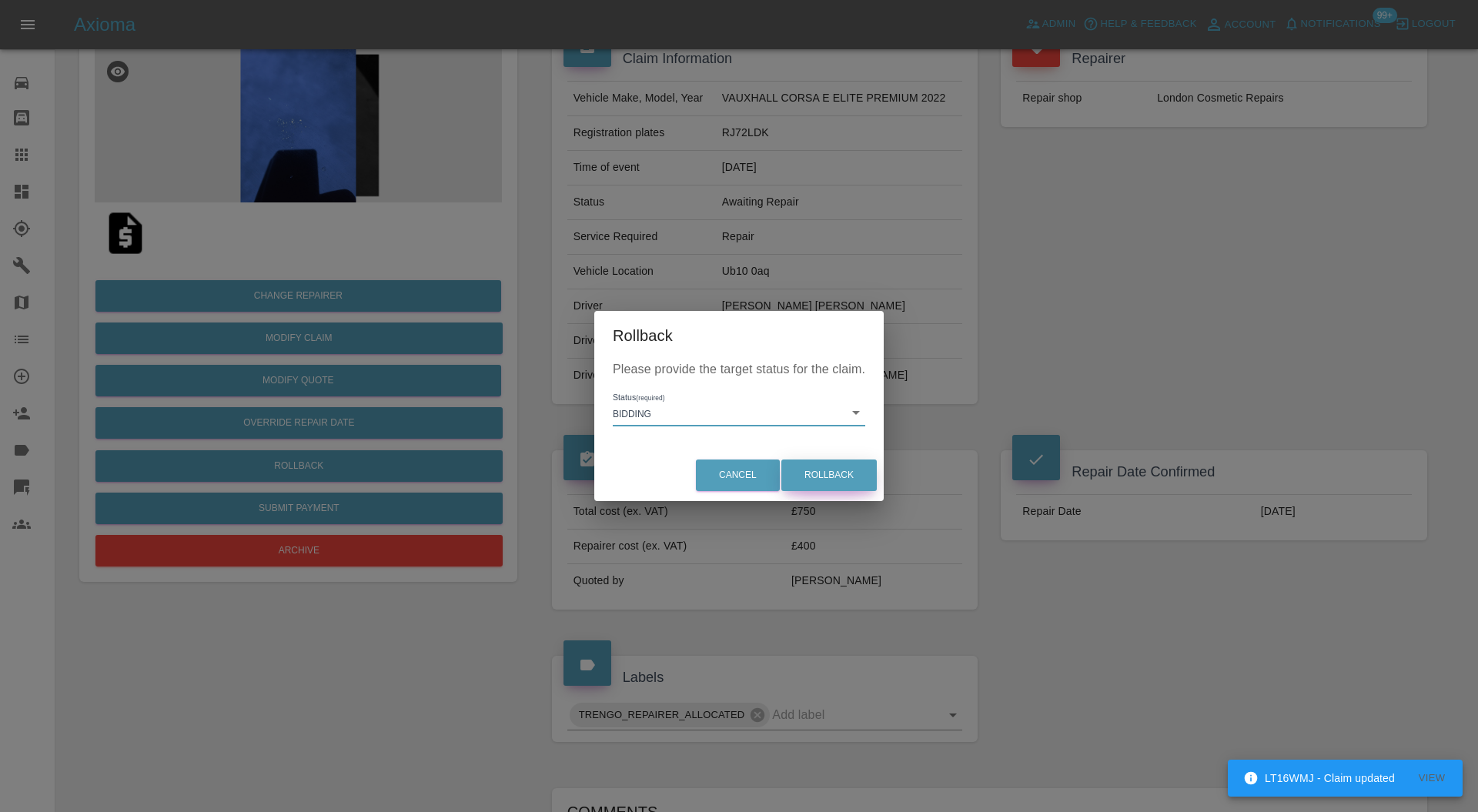
click at [800, 473] on button "Rollback" at bounding box center [829, 475] width 96 height 32
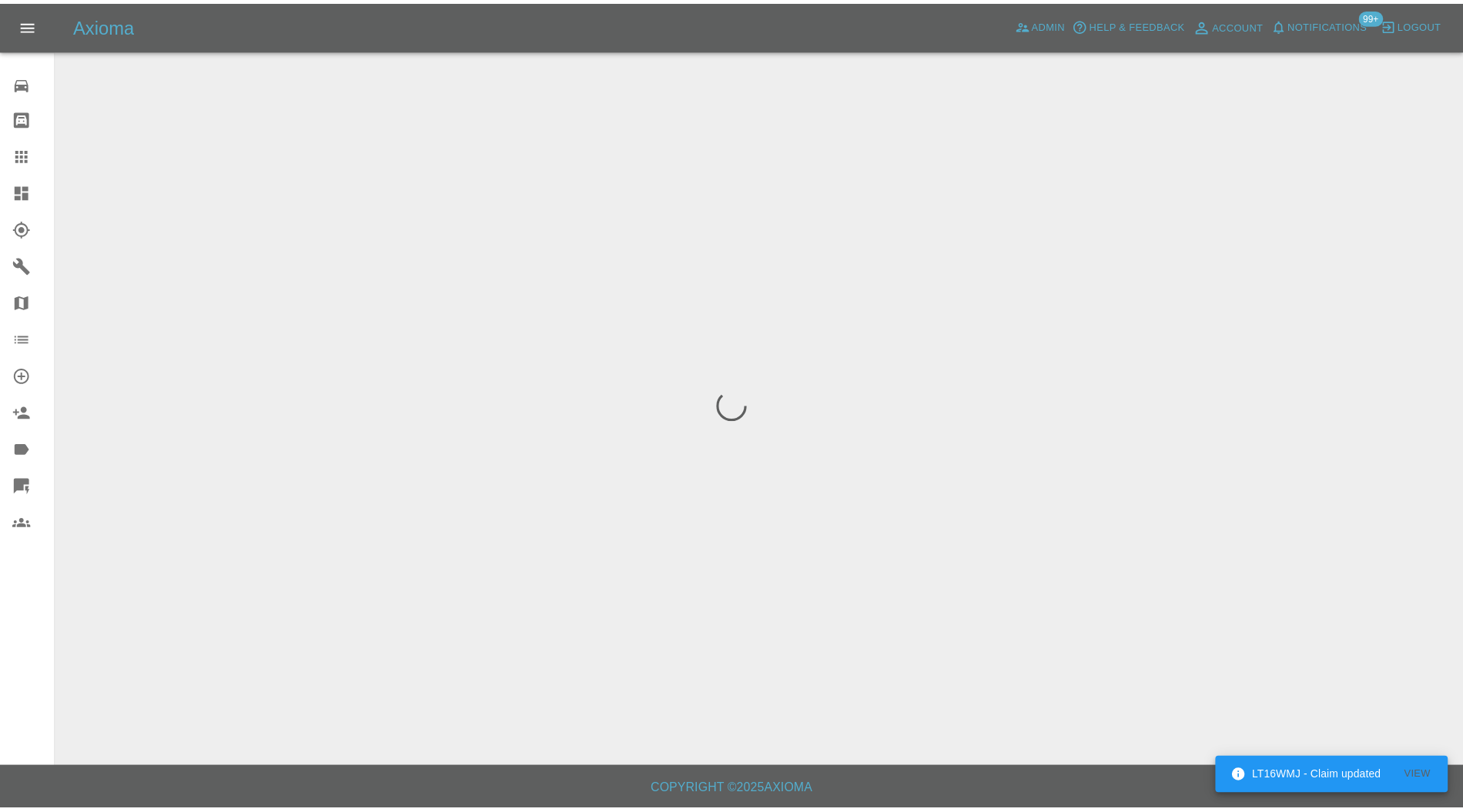
scroll to position [0, 0]
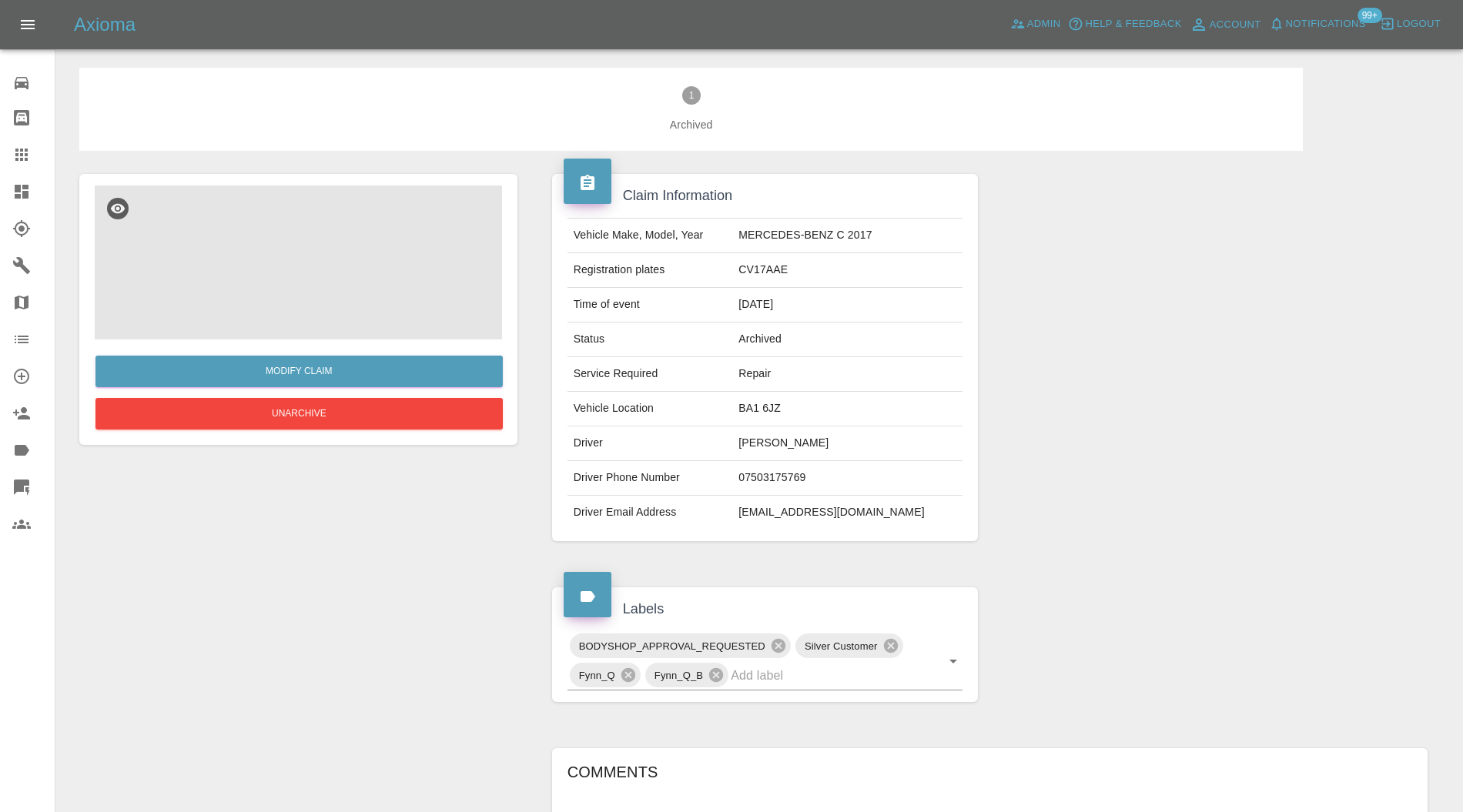
click at [321, 245] on img at bounding box center [298, 263] width 407 height 154
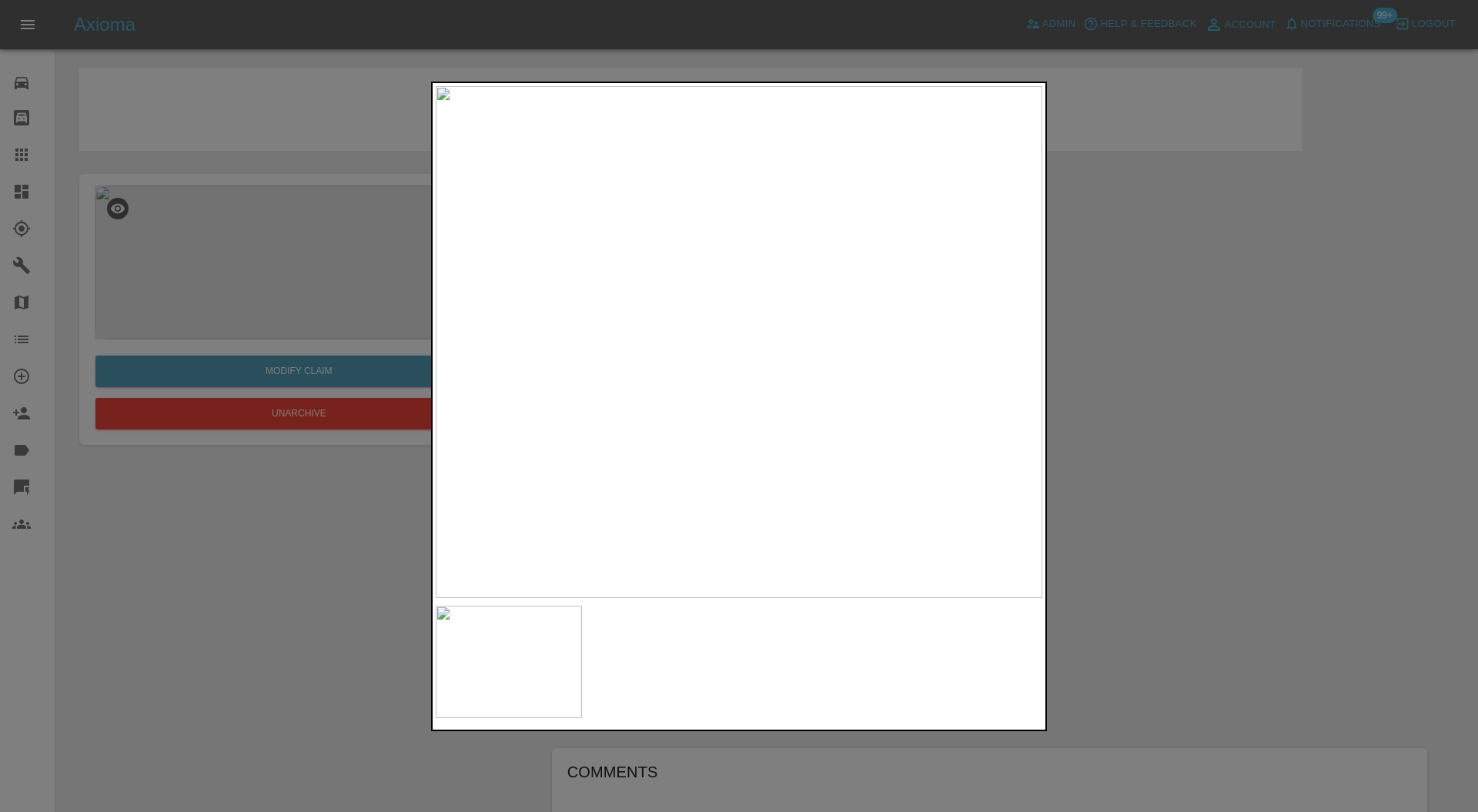
click at [781, 397] on img at bounding box center [739, 343] width 606 height 512
click at [1181, 389] on div at bounding box center [739, 406] width 1478 height 812
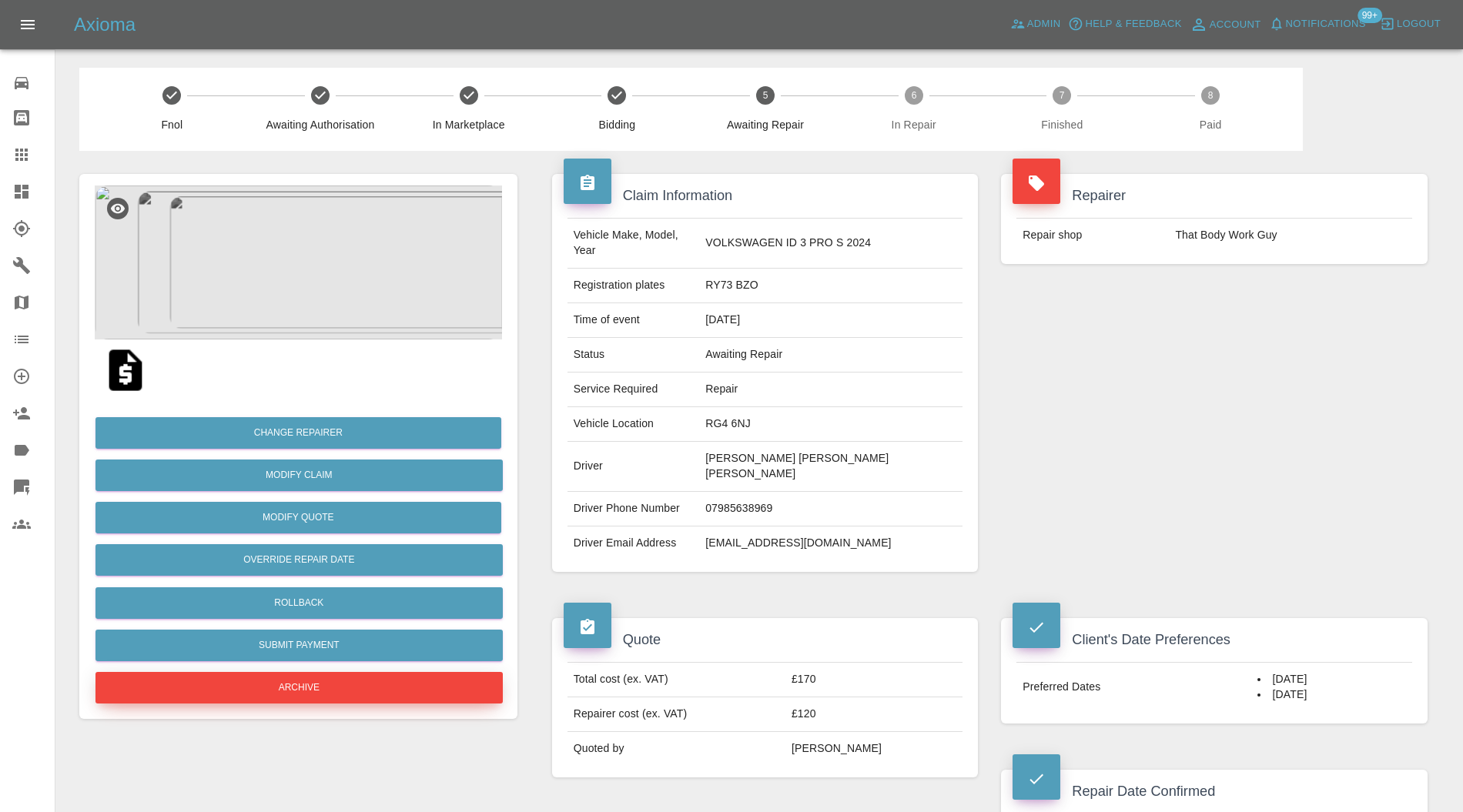
click at [444, 682] on button "Archive" at bounding box center [299, 687] width 407 height 32
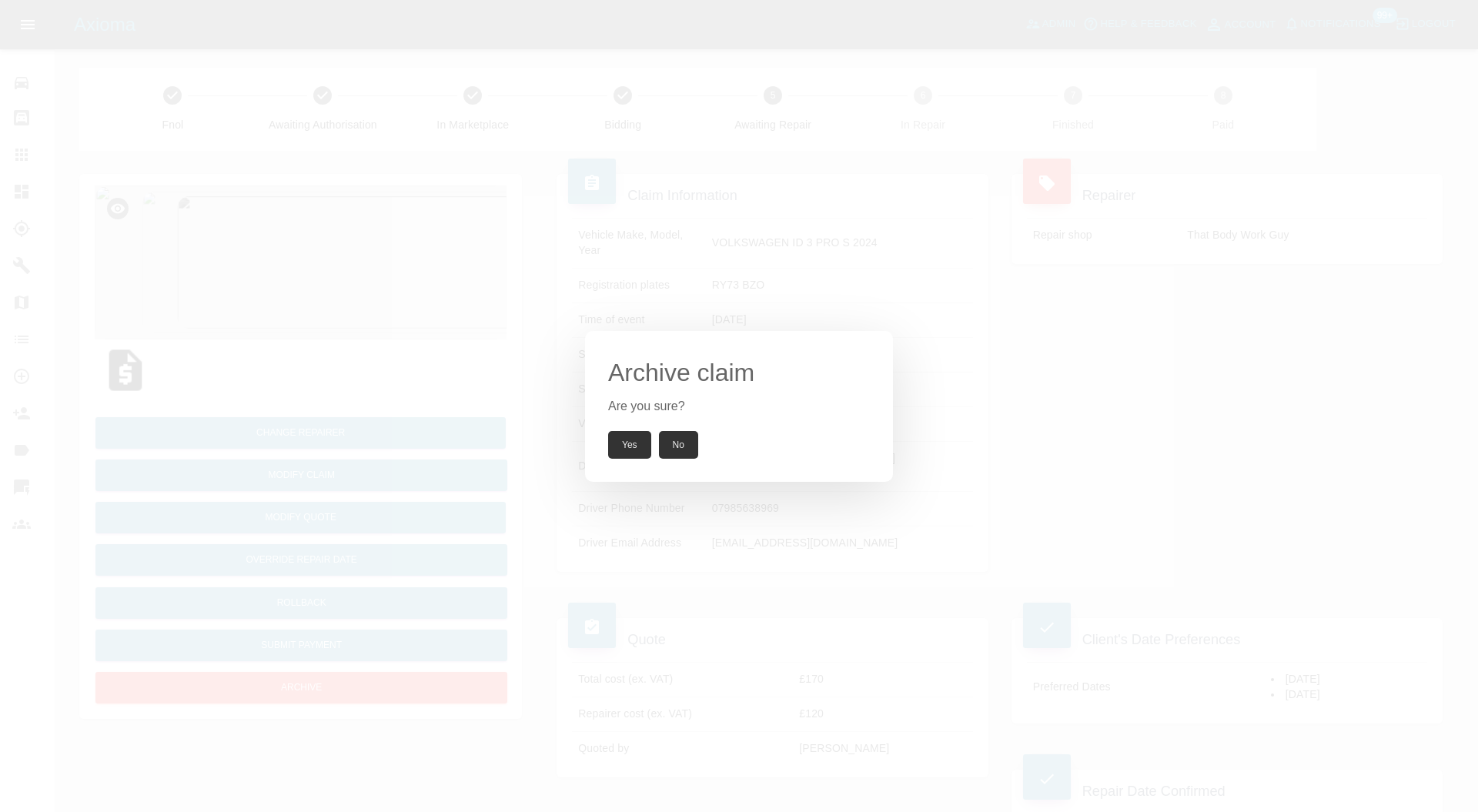
click at [621, 446] on button "Yes" at bounding box center [630, 445] width 43 height 28
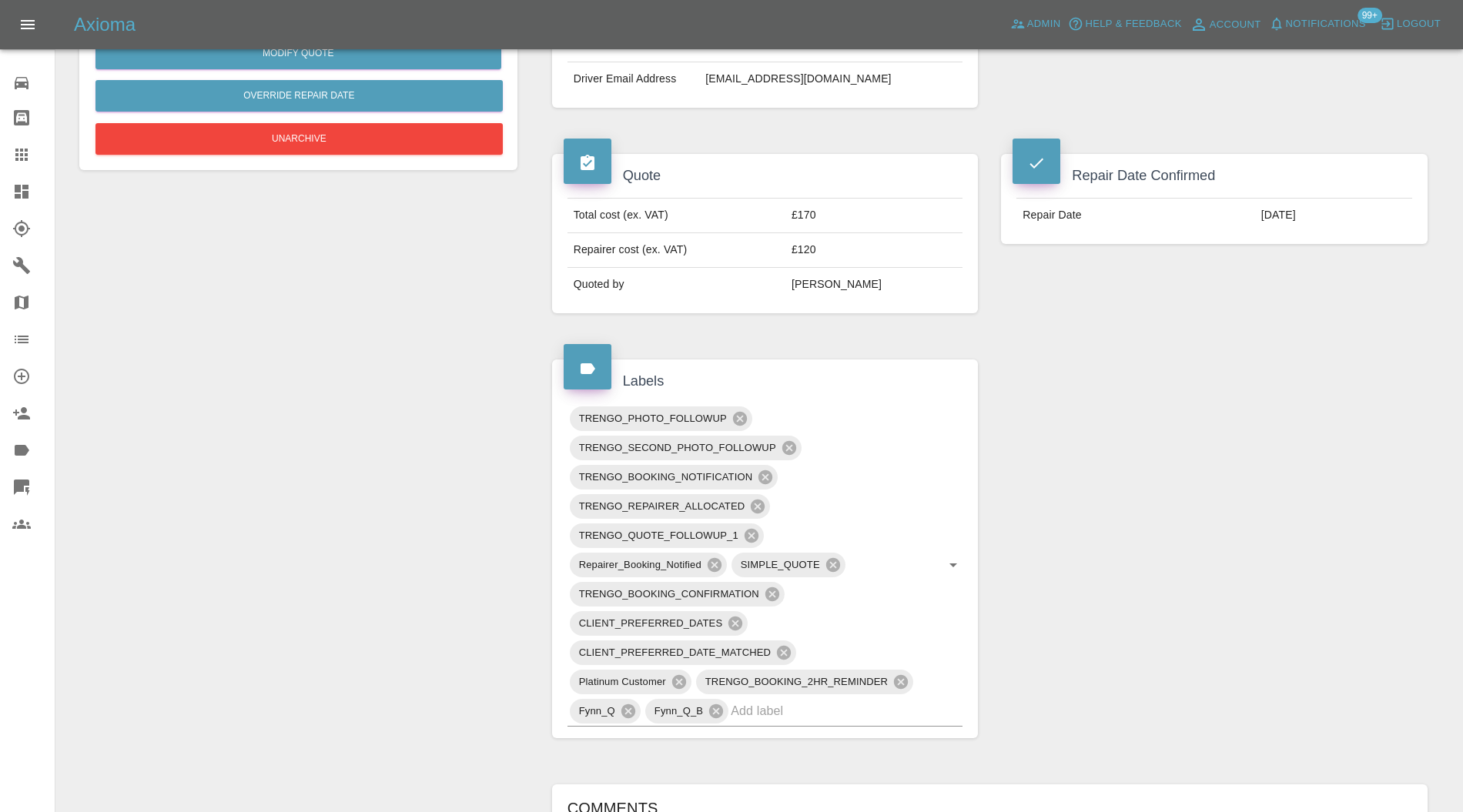
scroll to position [821, 0]
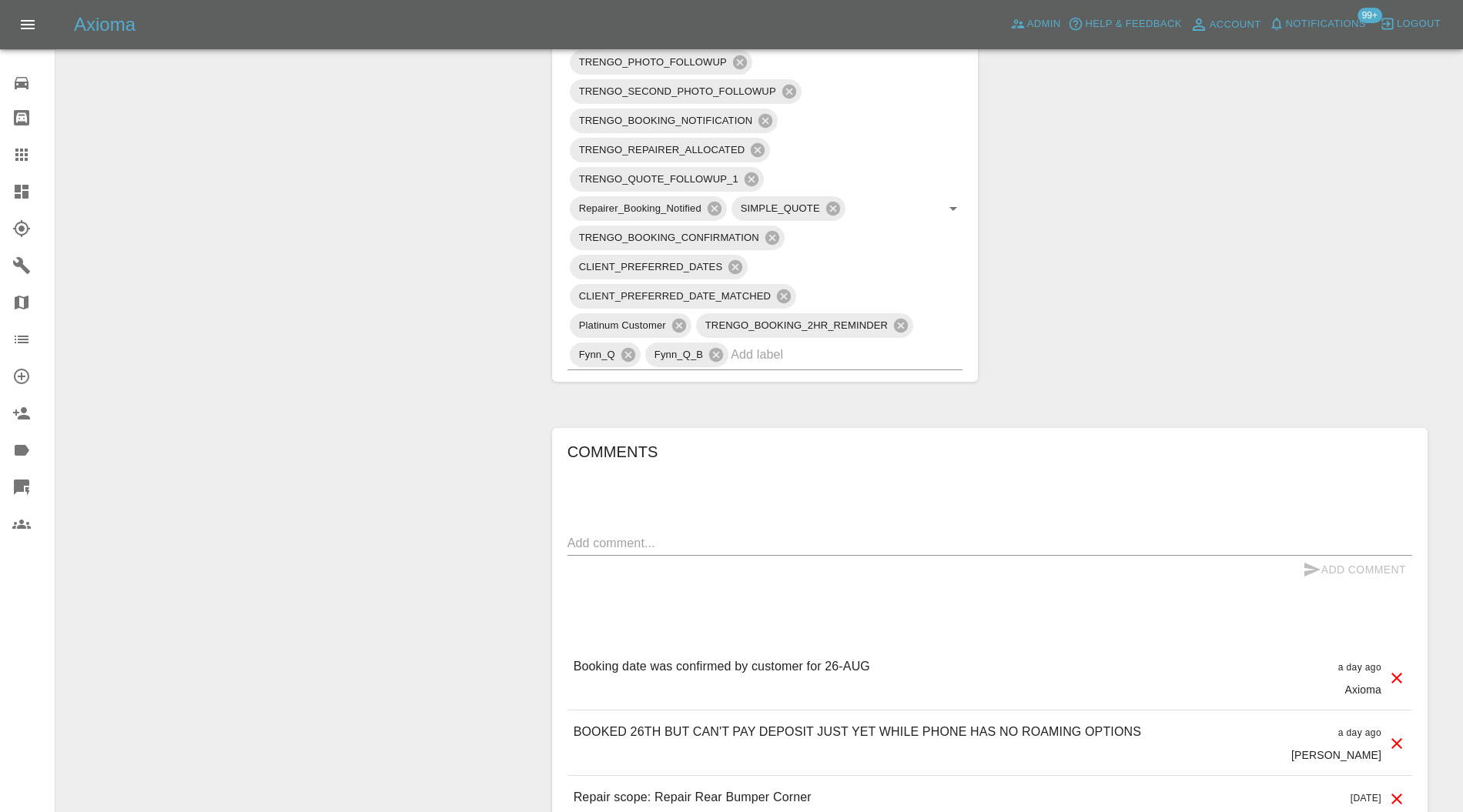
click at [795, 531] on div "x" at bounding box center [990, 543] width 845 height 24
type textarea "cancelled, wants it done in [DATE]"
click at [1330, 556] on button "Add Comment" at bounding box center [1355, 570] width 116 height 29
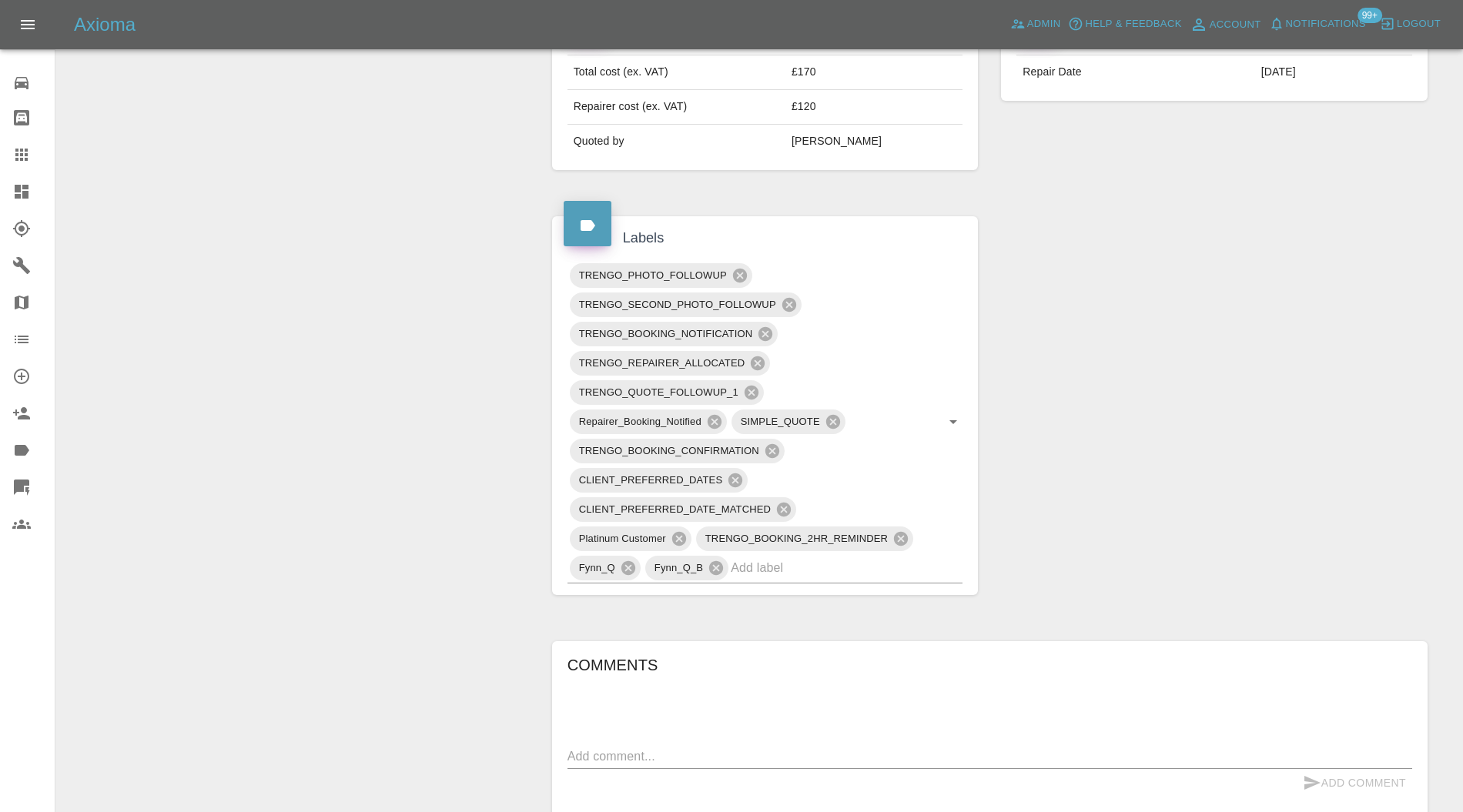
scroll to position [548, 0]
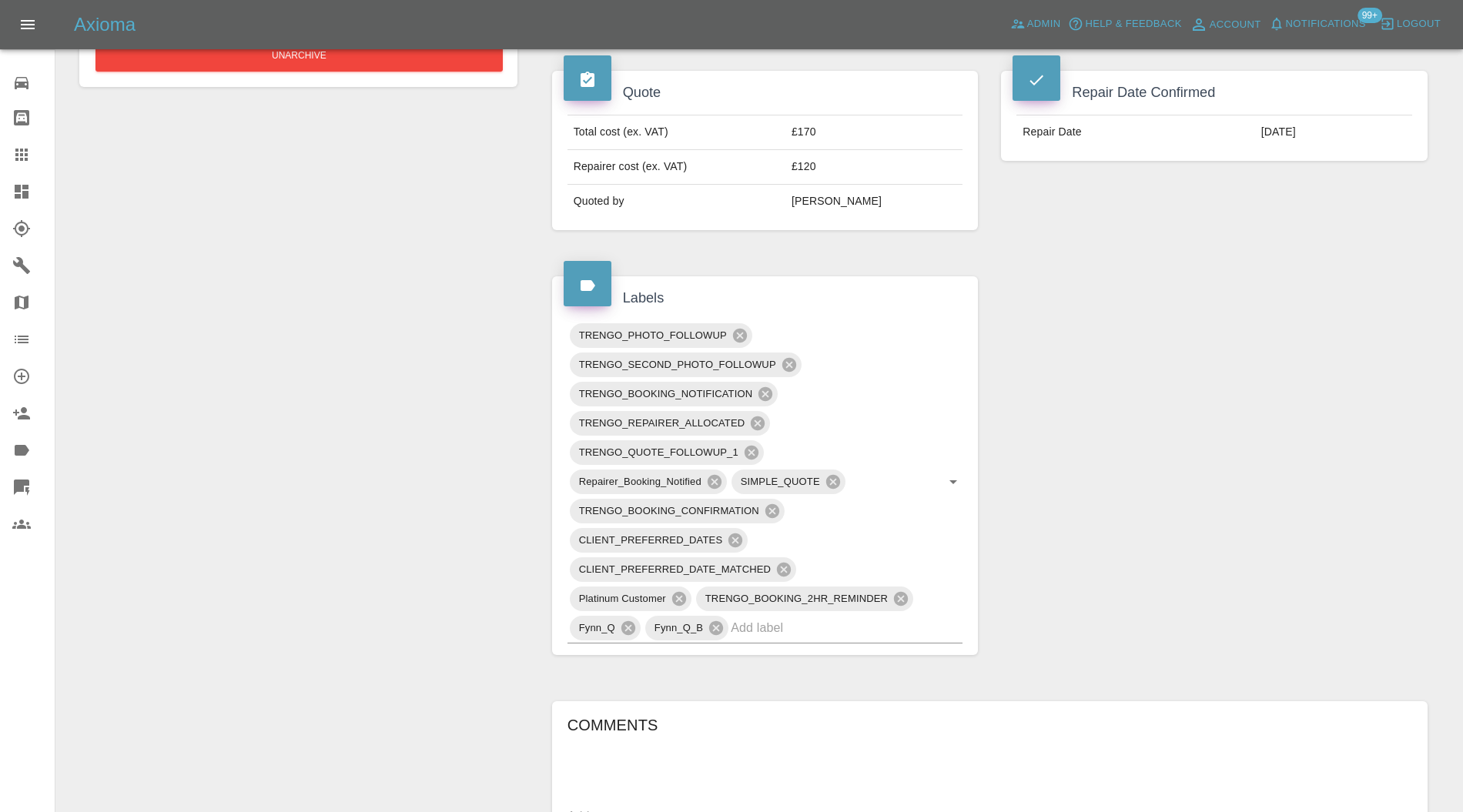
click at [855, 616] on input "text" at bounding box center [825, 628] width 189 height 23
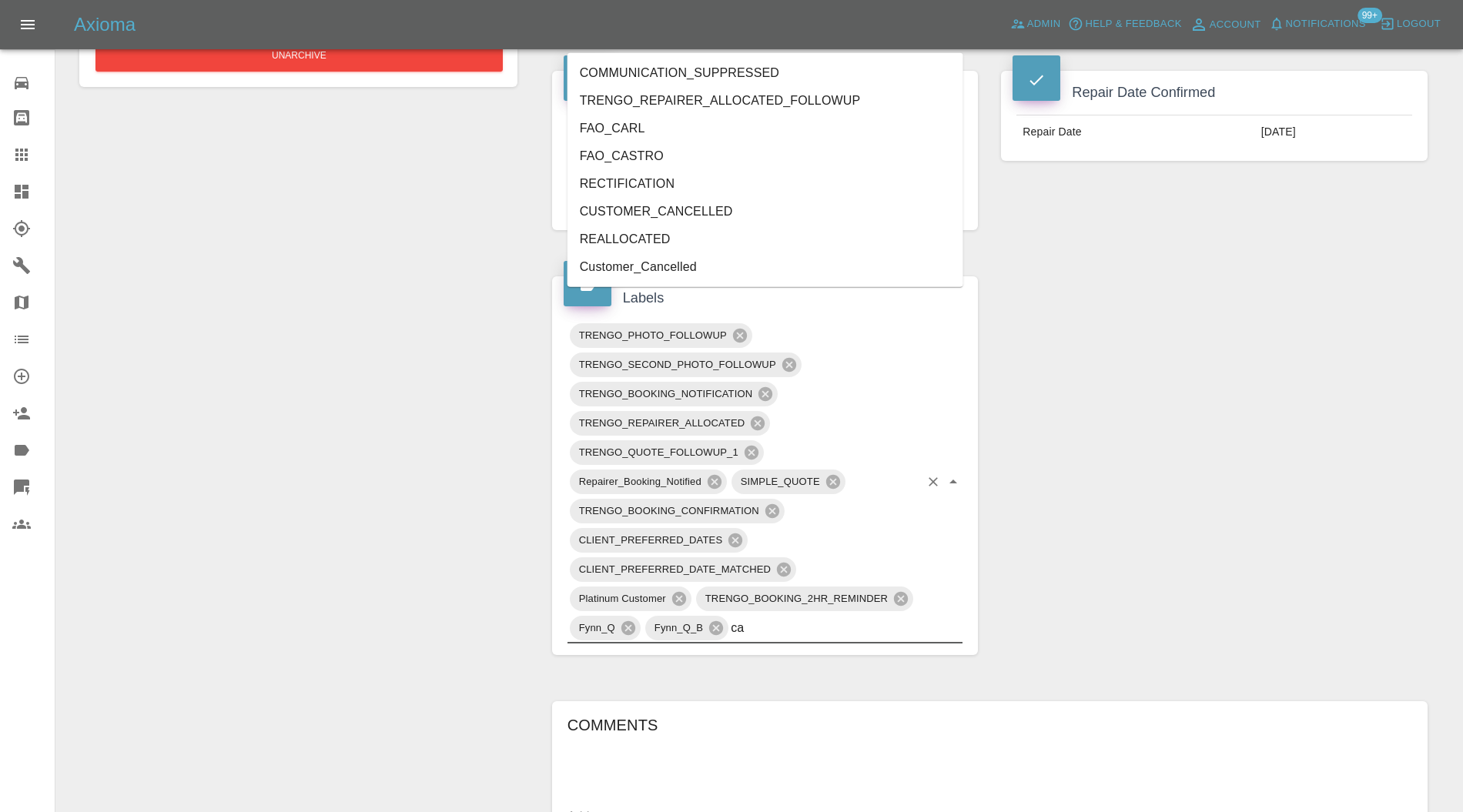
type input "can"
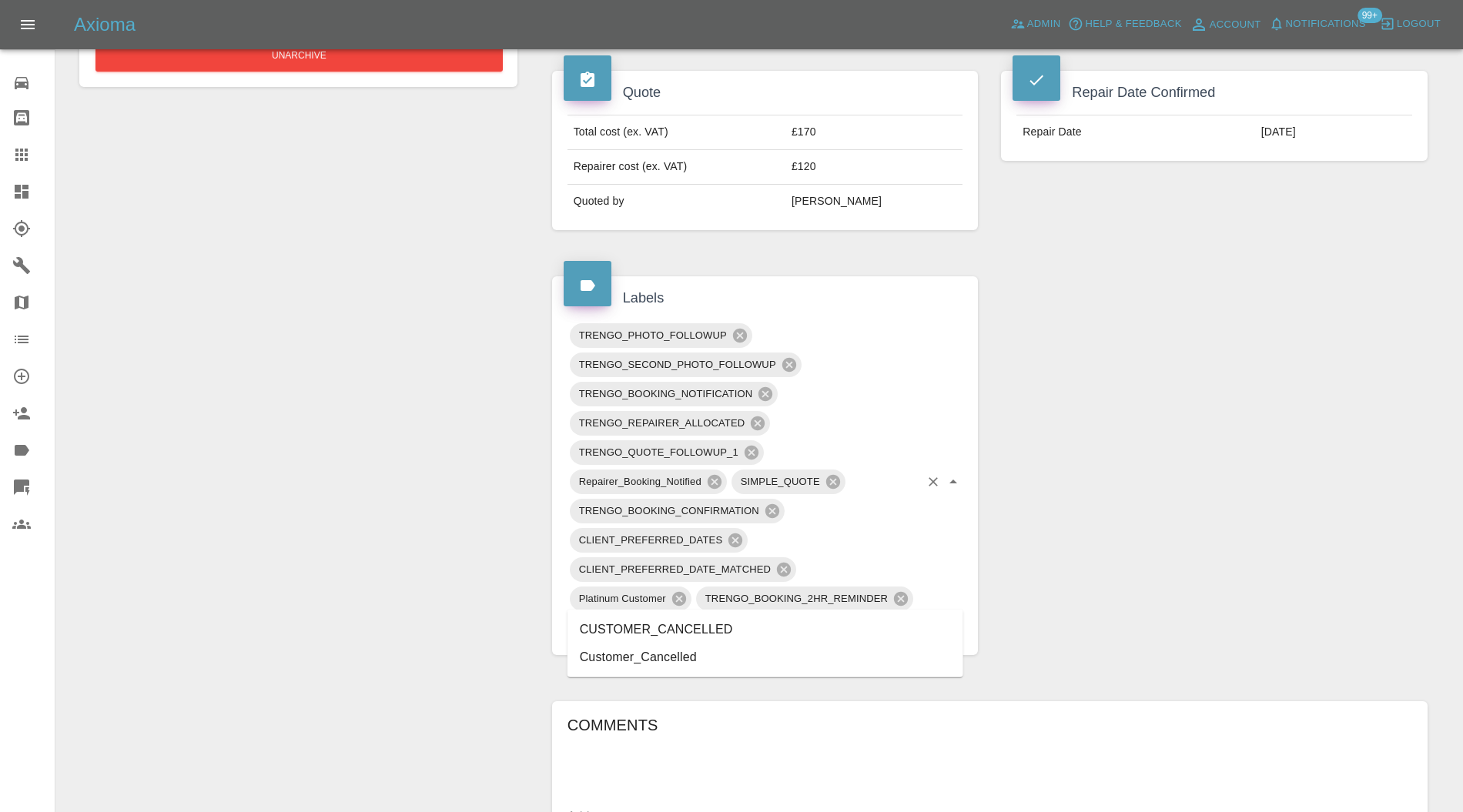
click at [671, 641] on li "CUSTOMER_CANCELLED" at bounding box center [765, 630] width 396 height 28
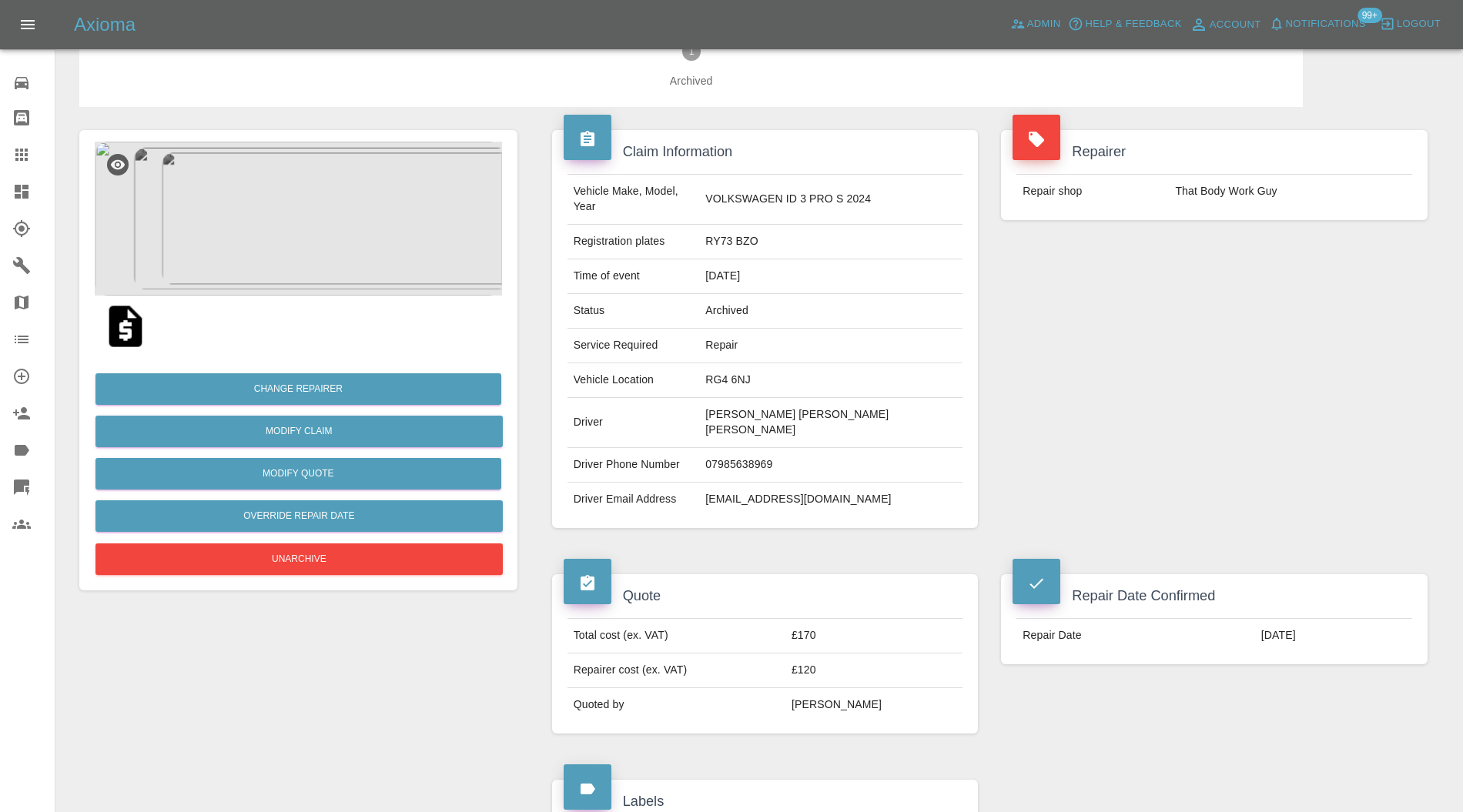
scroll to position [0, 0]
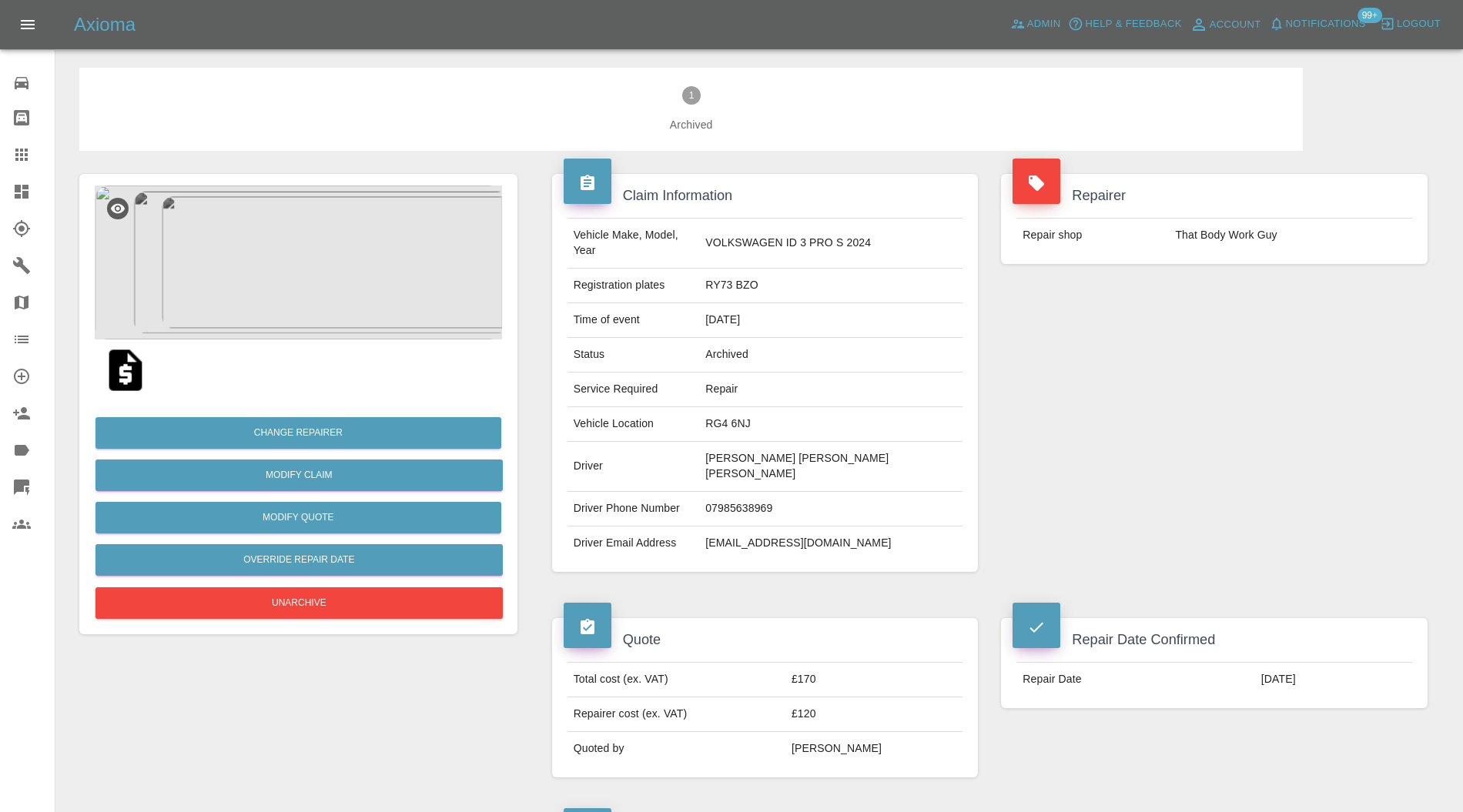
click at [824, 527] on td "jaffar75@rediffmail.com" at bounding box center [831, 544] width 264 height 34
copy div "jaffar75@rediffmail.com"
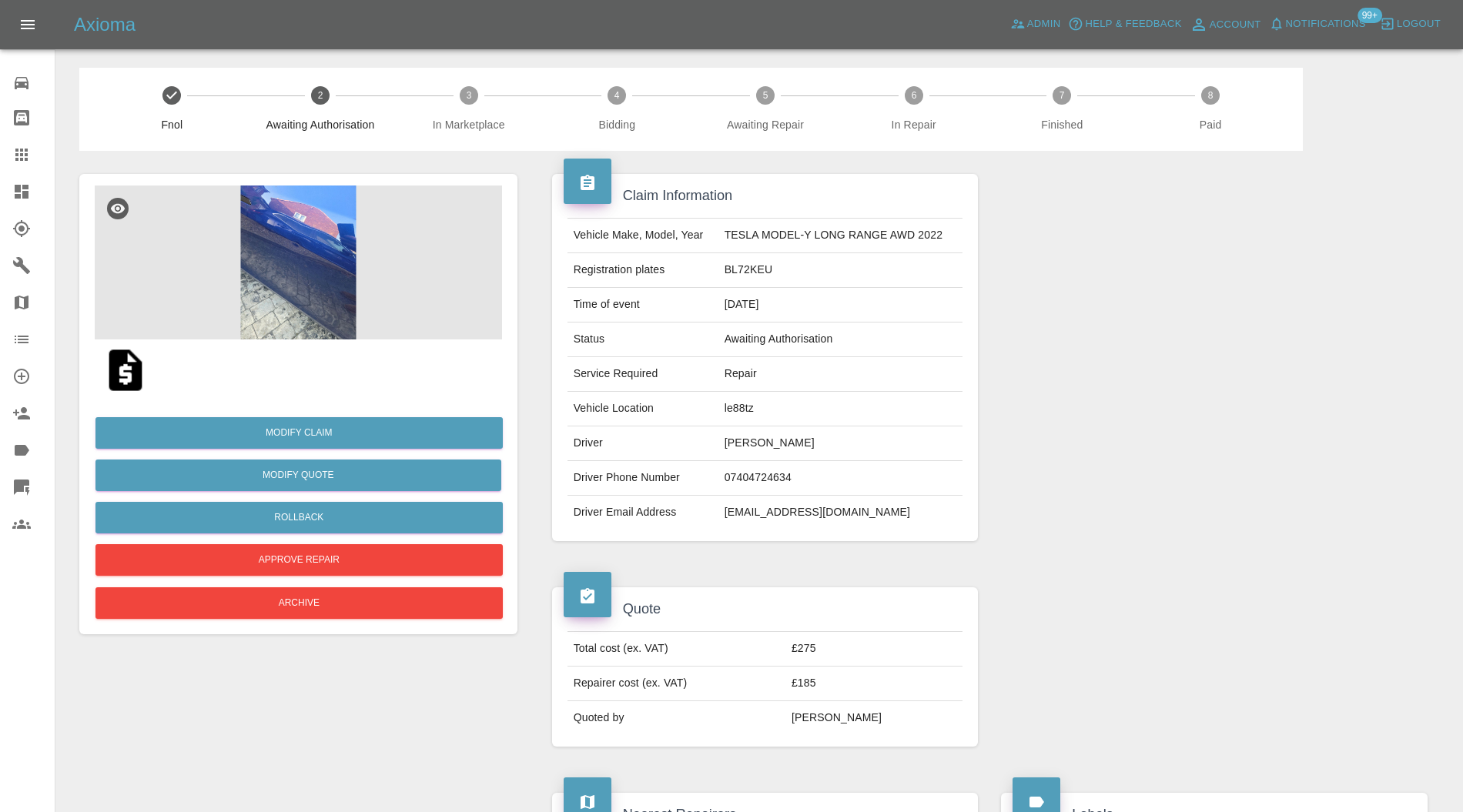
click at [338, 254] on img at bounding box center [298, 263] width 407 height 154
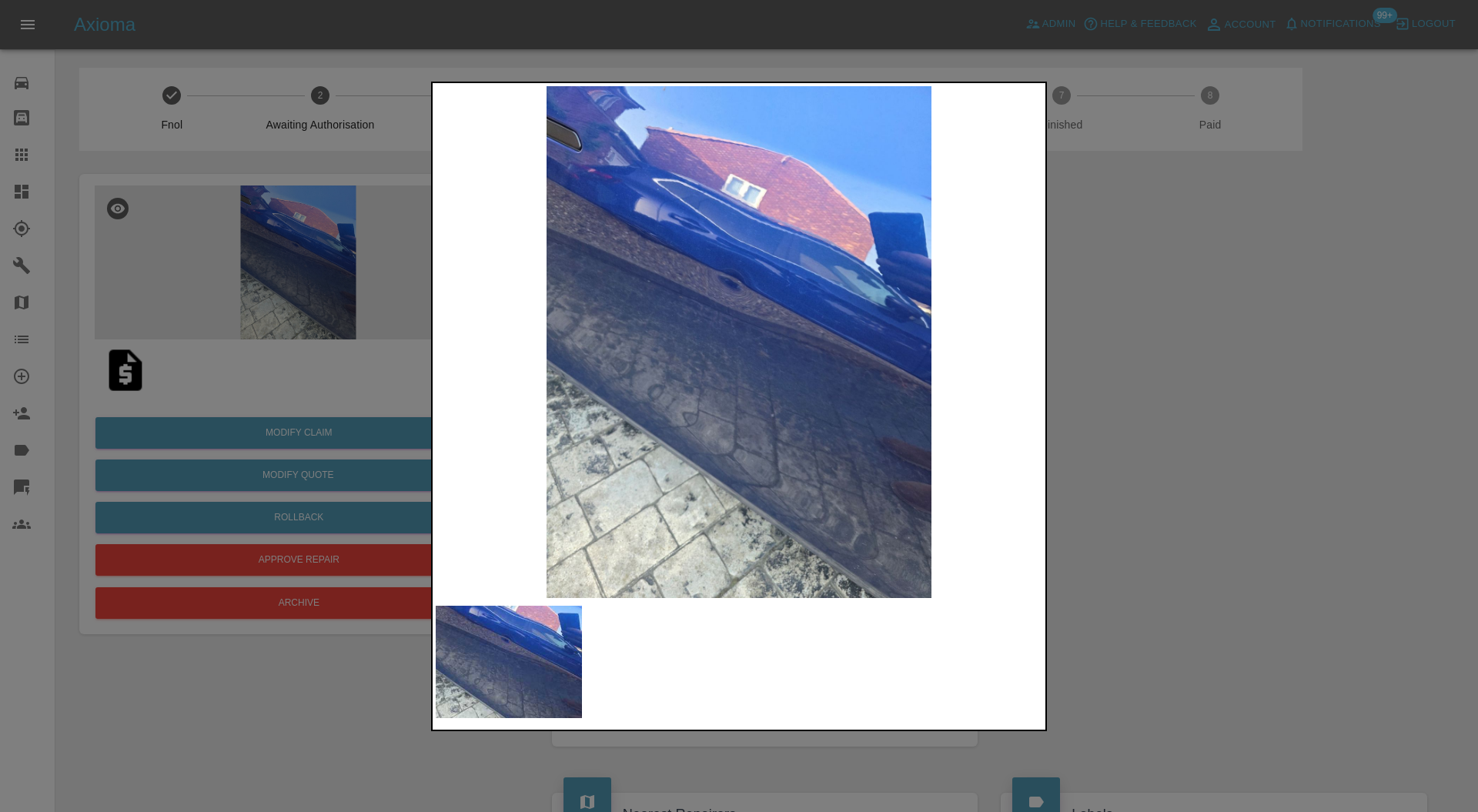
click at [1226, 329] on div at bounding box center [739, 406] width 1478 height 812
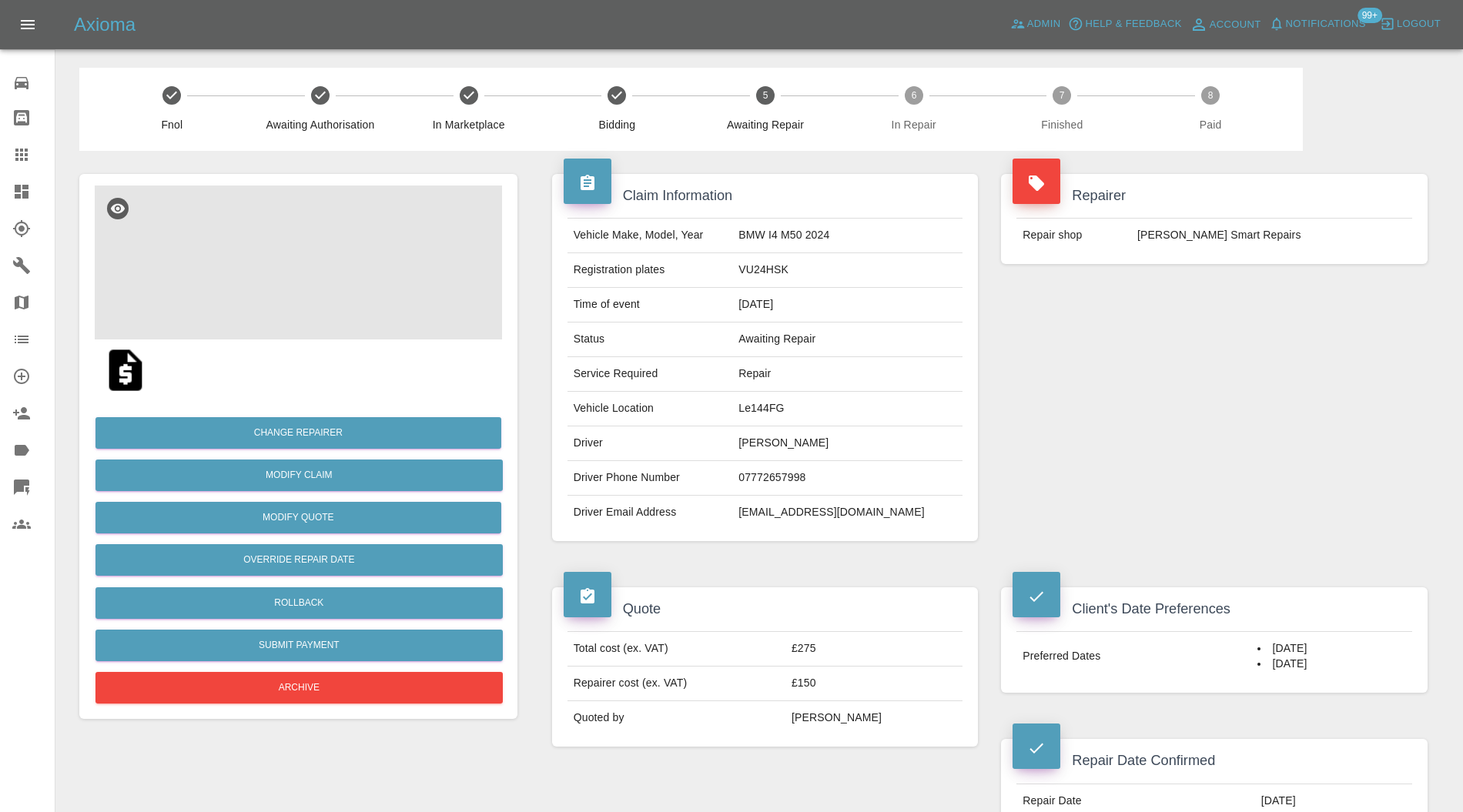
click at [297, 248] on img at bounding box center [298, 263] width 407 height 154
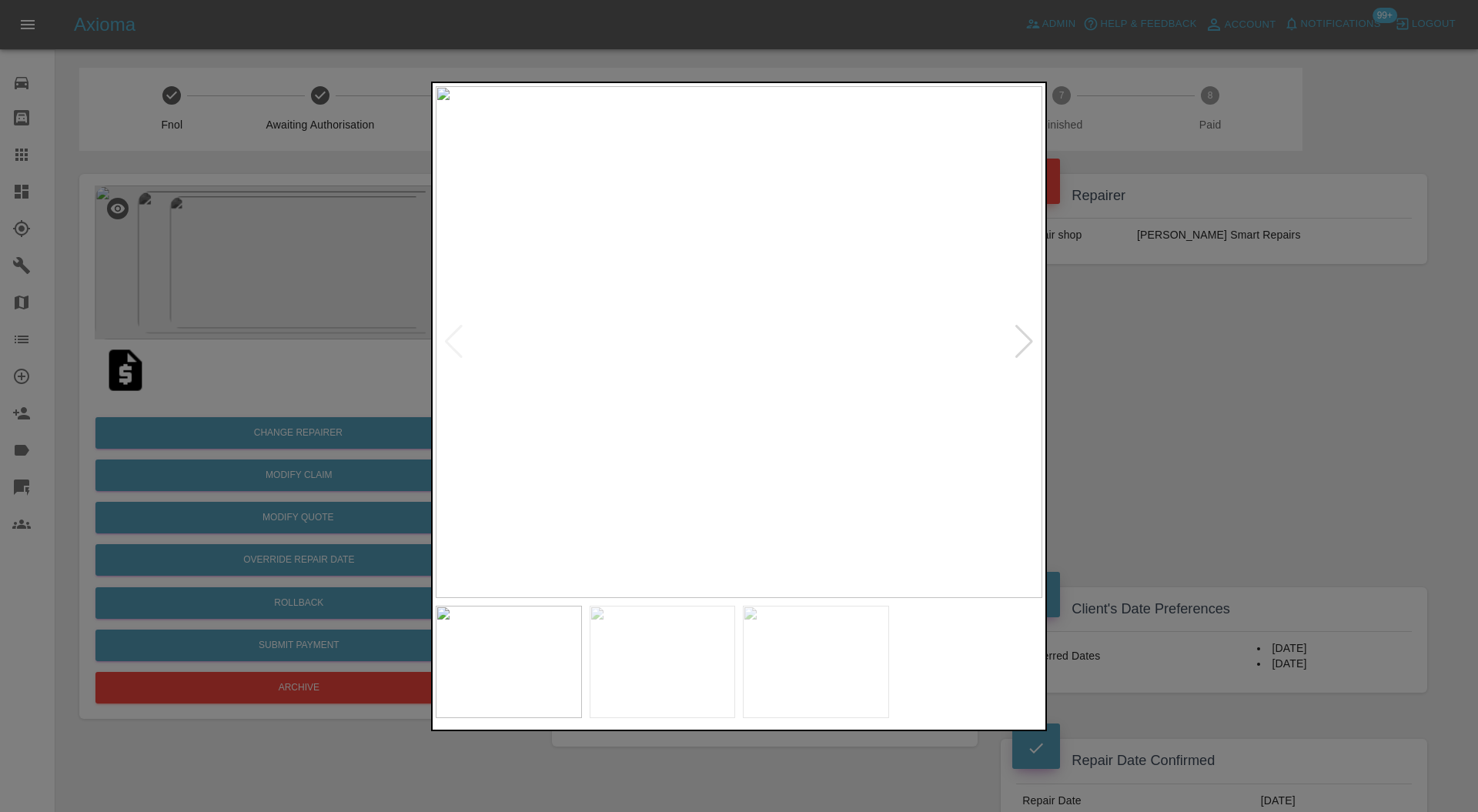
click at [1021, 329] on div at bounding box center [1024, 342] width 21 height 34
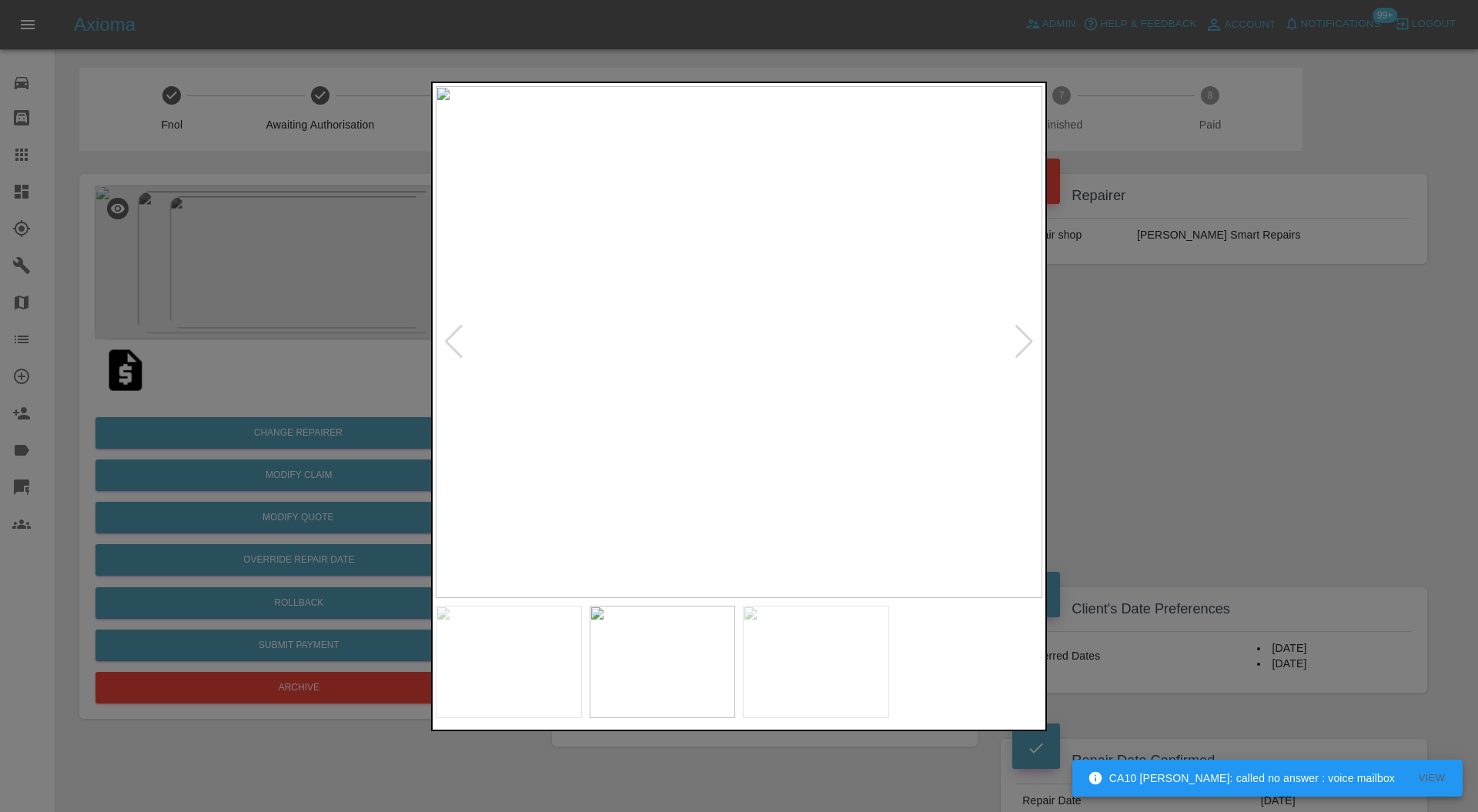
click at [1021, 329] on div at bounding box center [1024, 342] width 21 height 34
click at [1021, 329] on img at bounding box center [739, 343] width 606 height 512
click at [1096, 348] on div at bounding box center [739, 406] width 1478 height 812
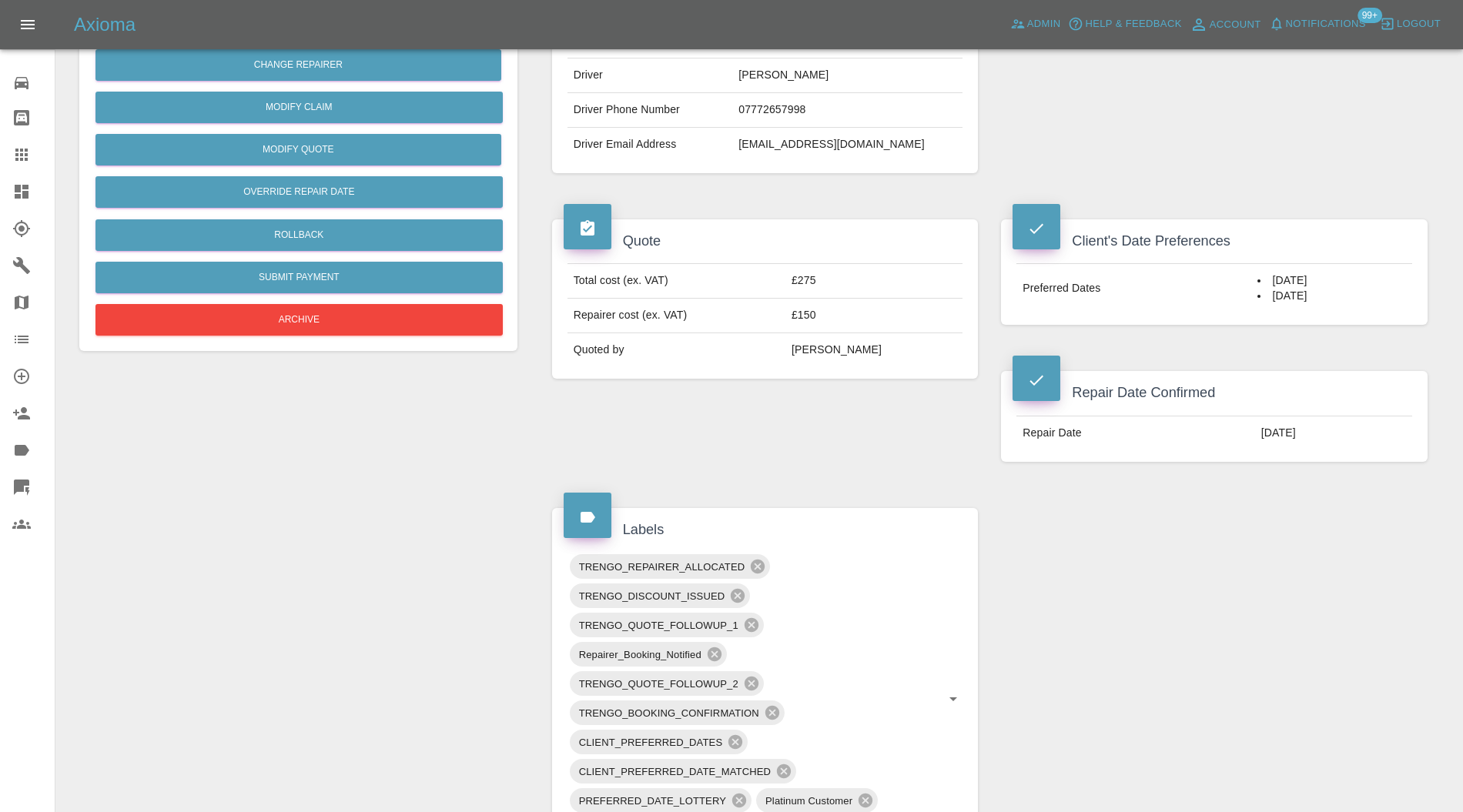
scroll to position [548, 0]
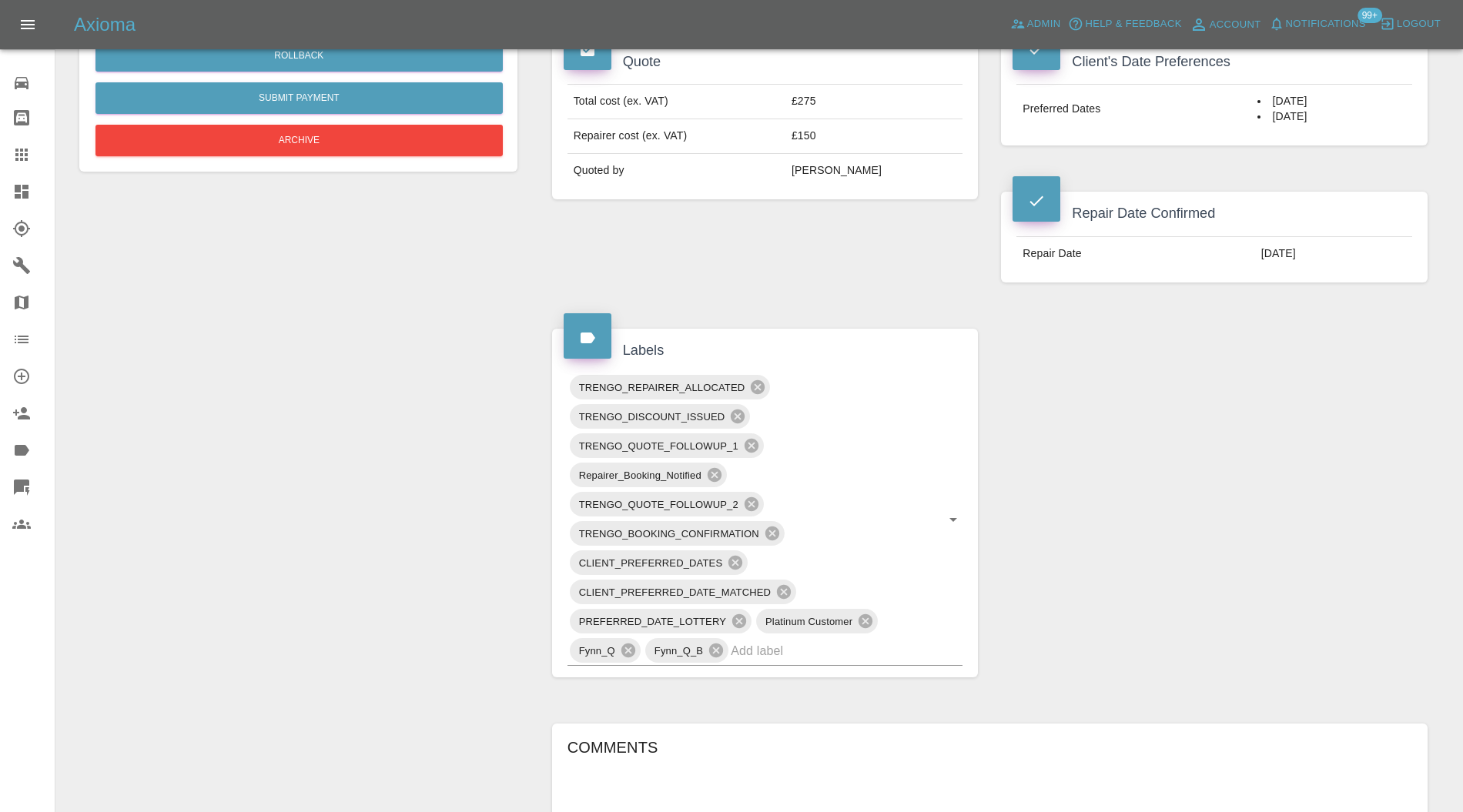
click at [784, 645] on input "text" at bounding box center [825, 651] width 189 height 23
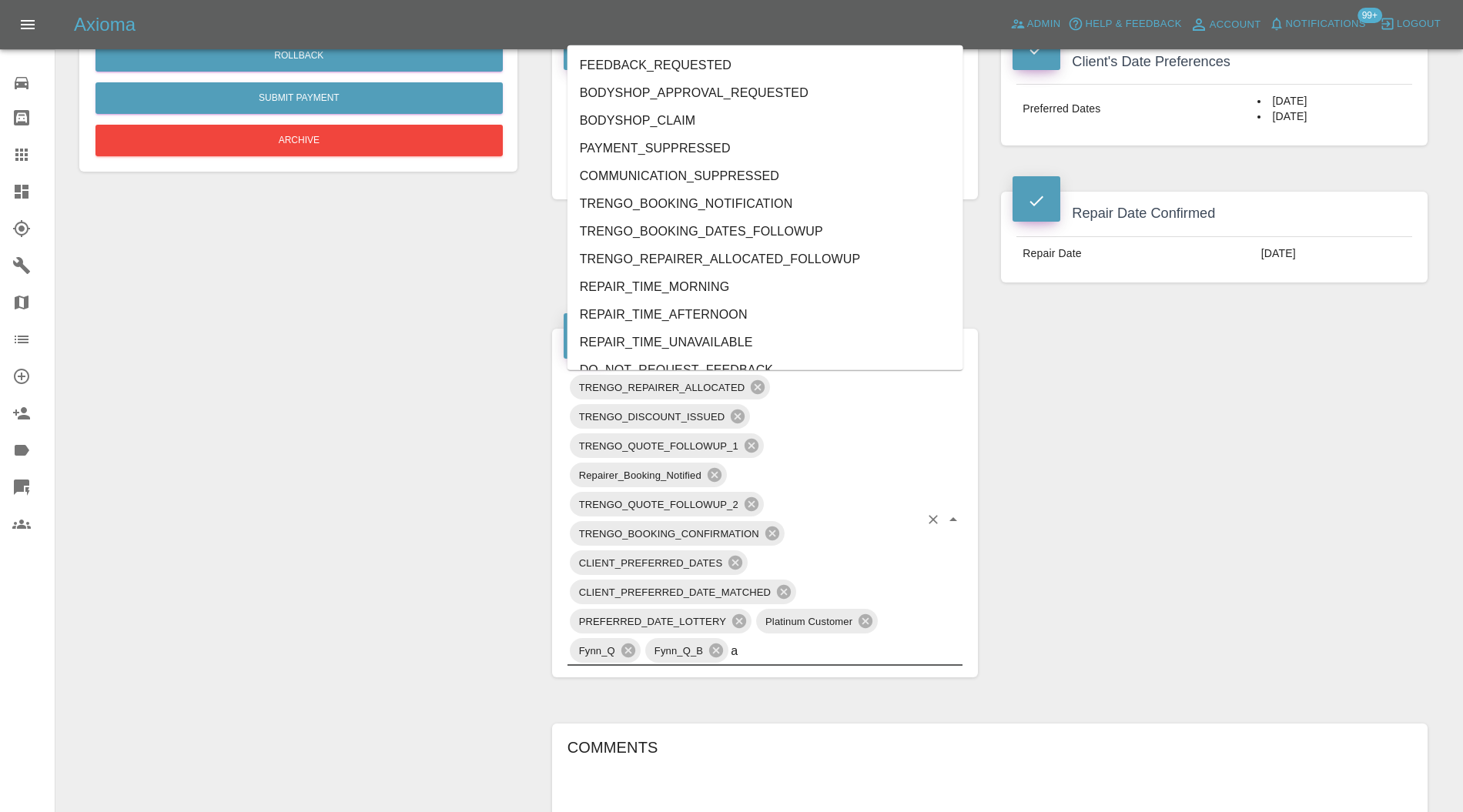
type input "au"
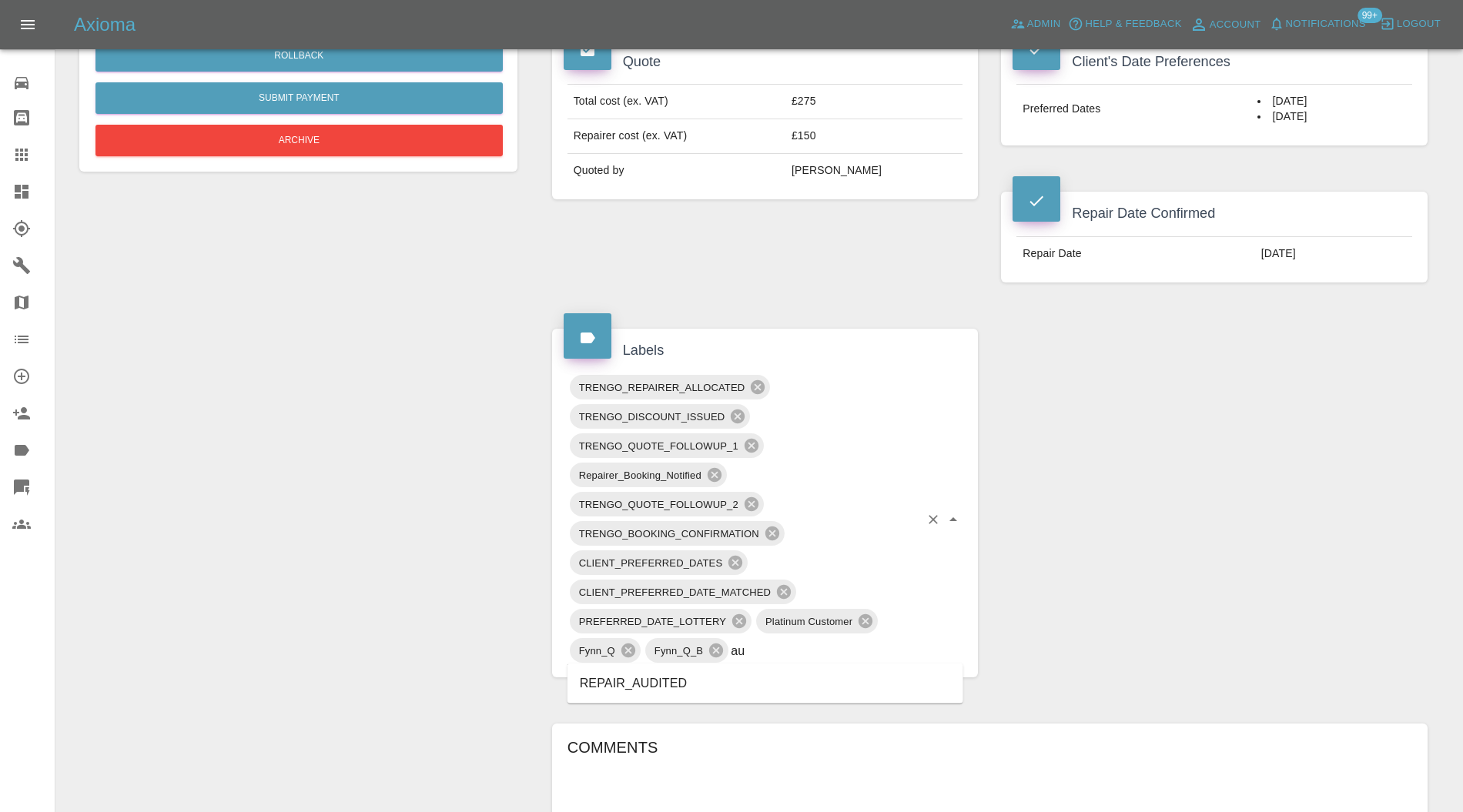
click at [708, 684] on li "REPAIR_AUDITED" at bounding box center [765, 683] width 396 height 28
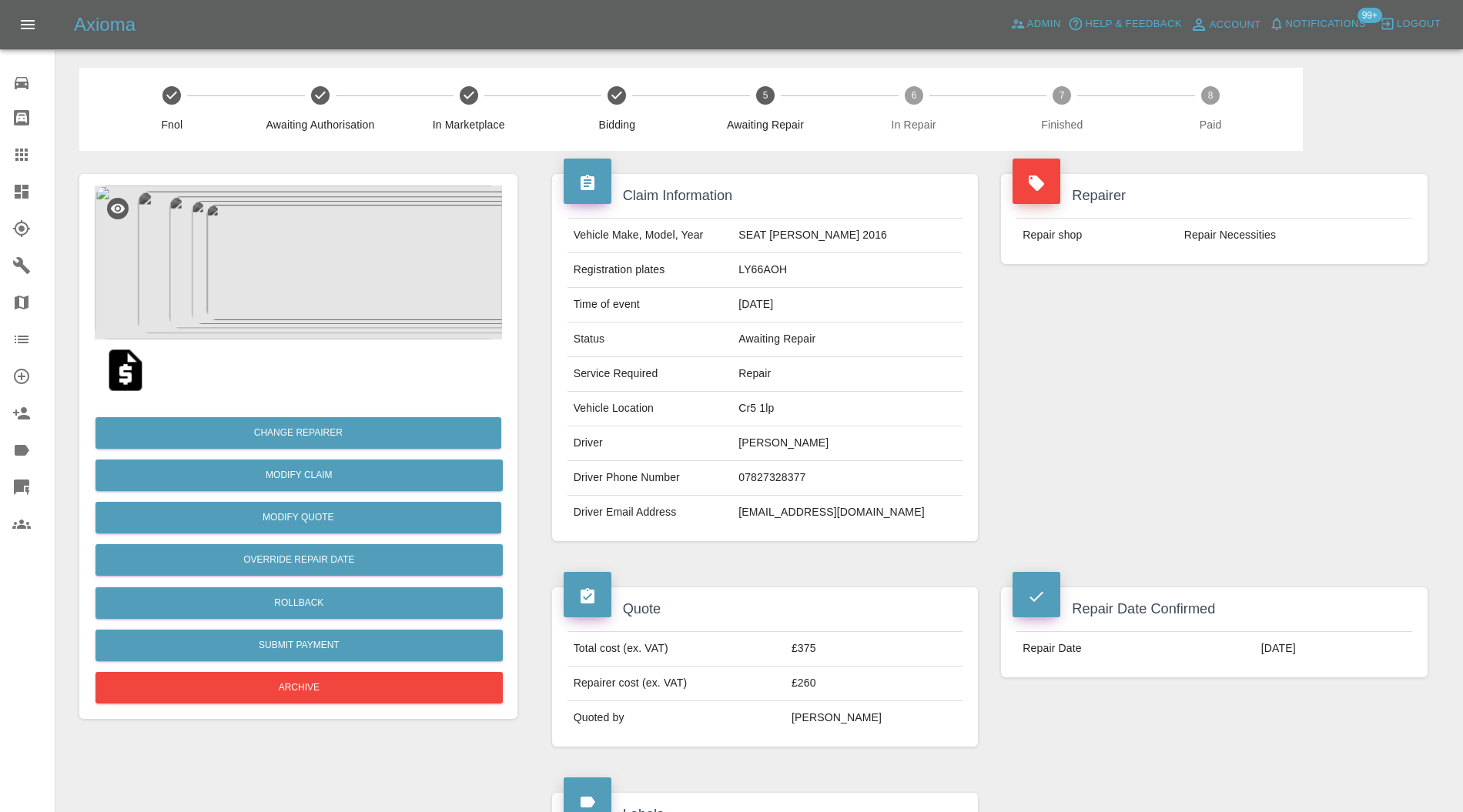
click at [269, 247] on img at bounding box center [298, 263] width 407 height 154
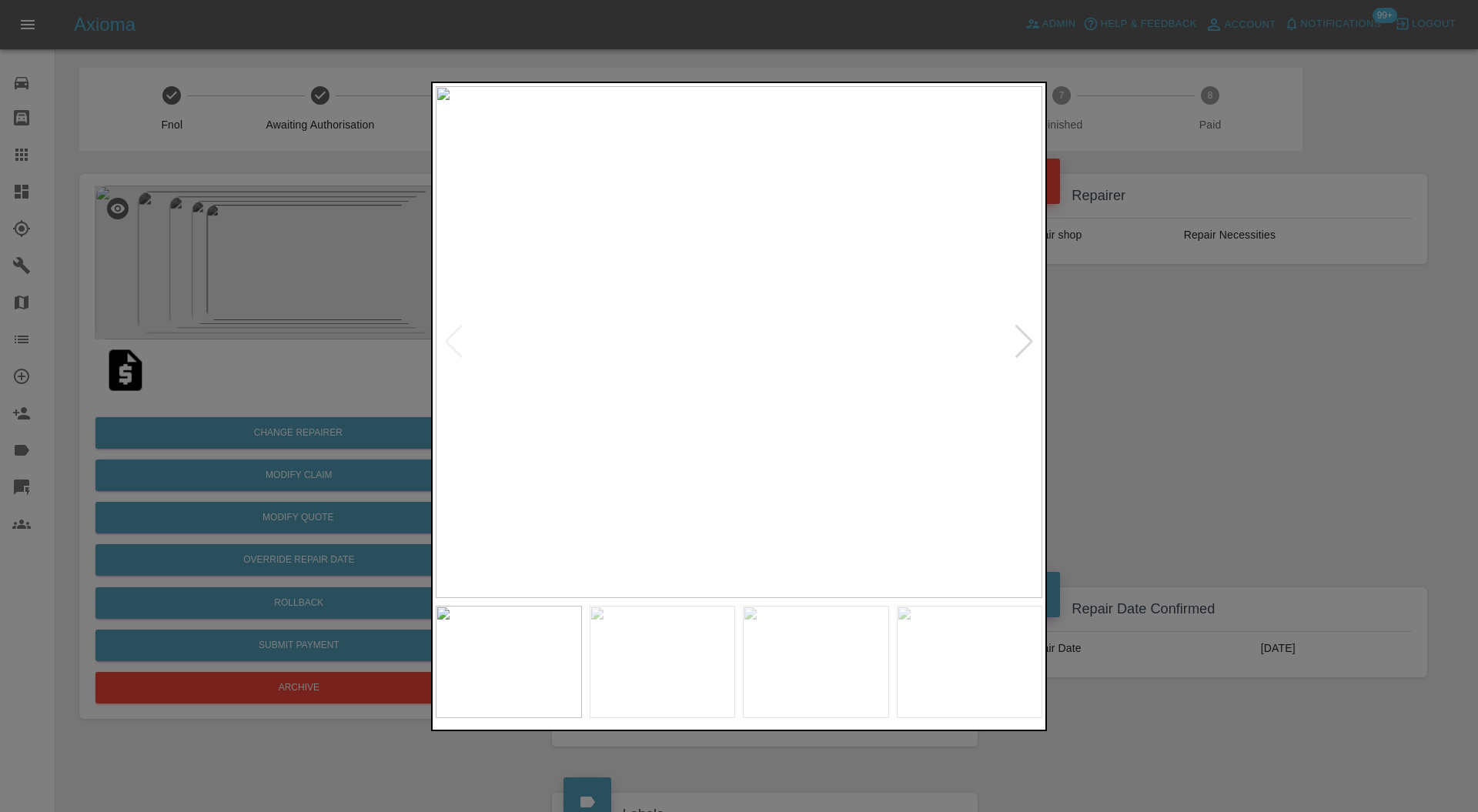
click at [1024, 344] on div at bounding box center [1024, 342] width 21 height 34
click at [1117, 351] on div at bounding box center [739, 406] width 1478 height 812
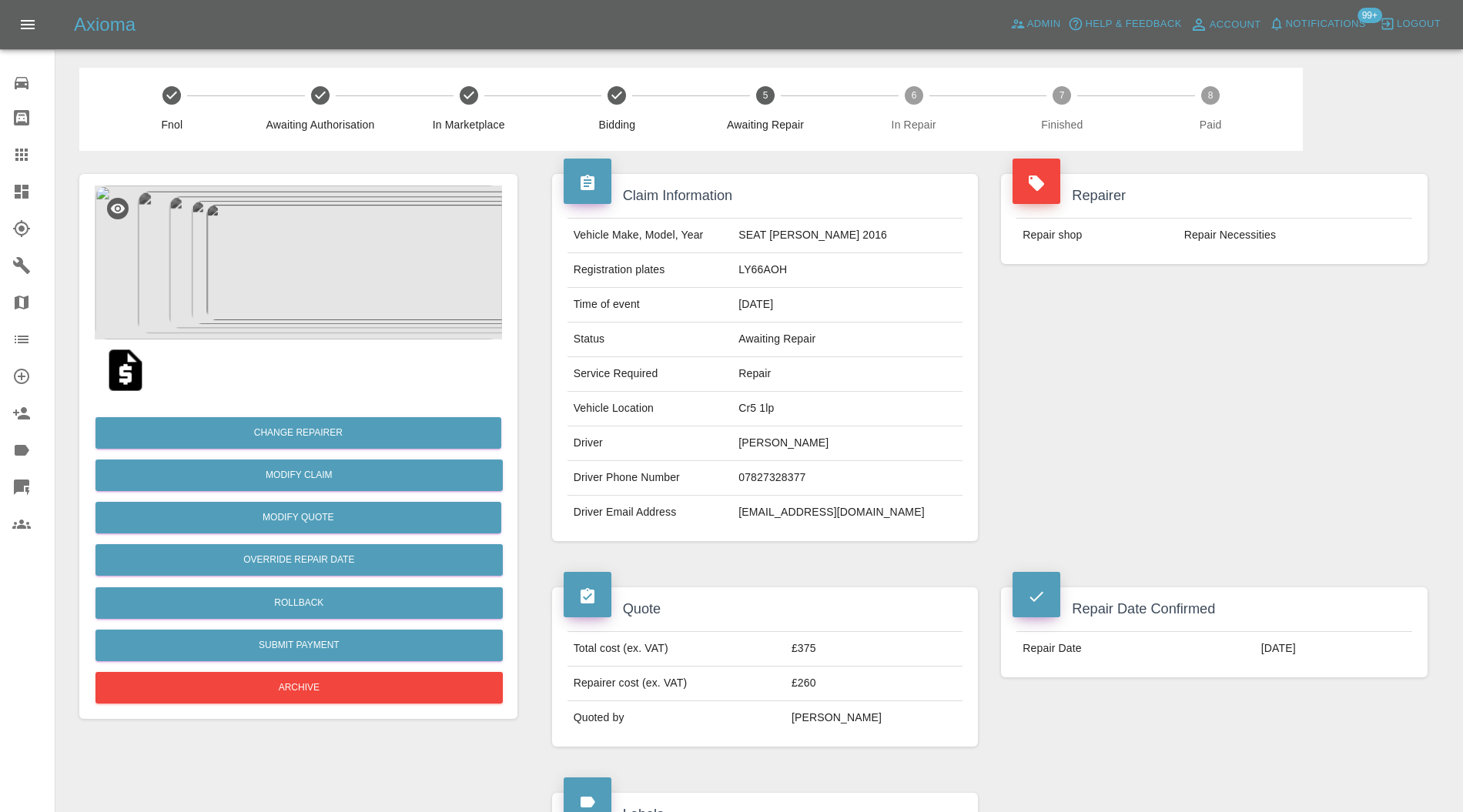
scroll to position [684, 0]
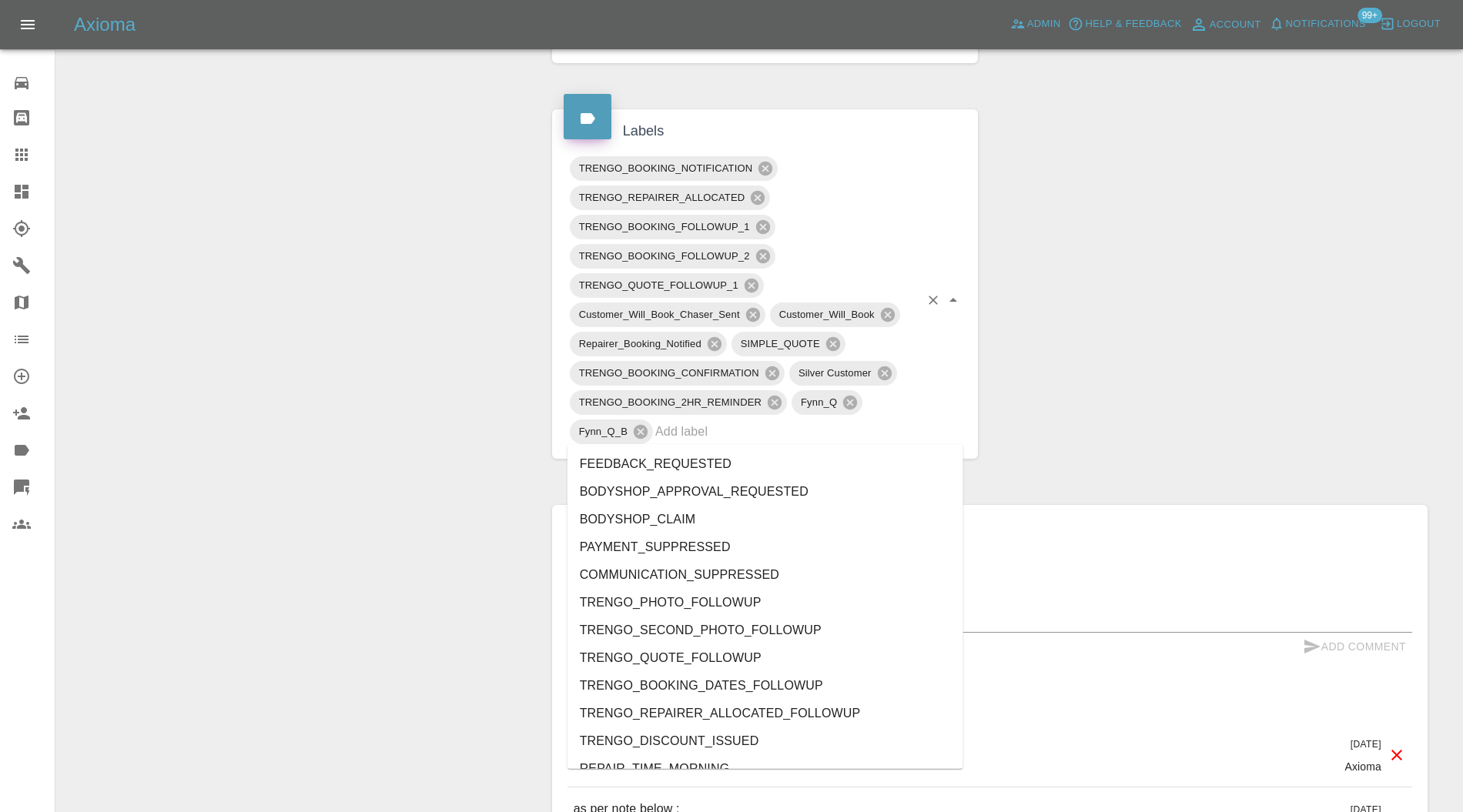
click at [833, 429] on input "text" at bounding box center [787, 431] width 264 height 23
type input "au"
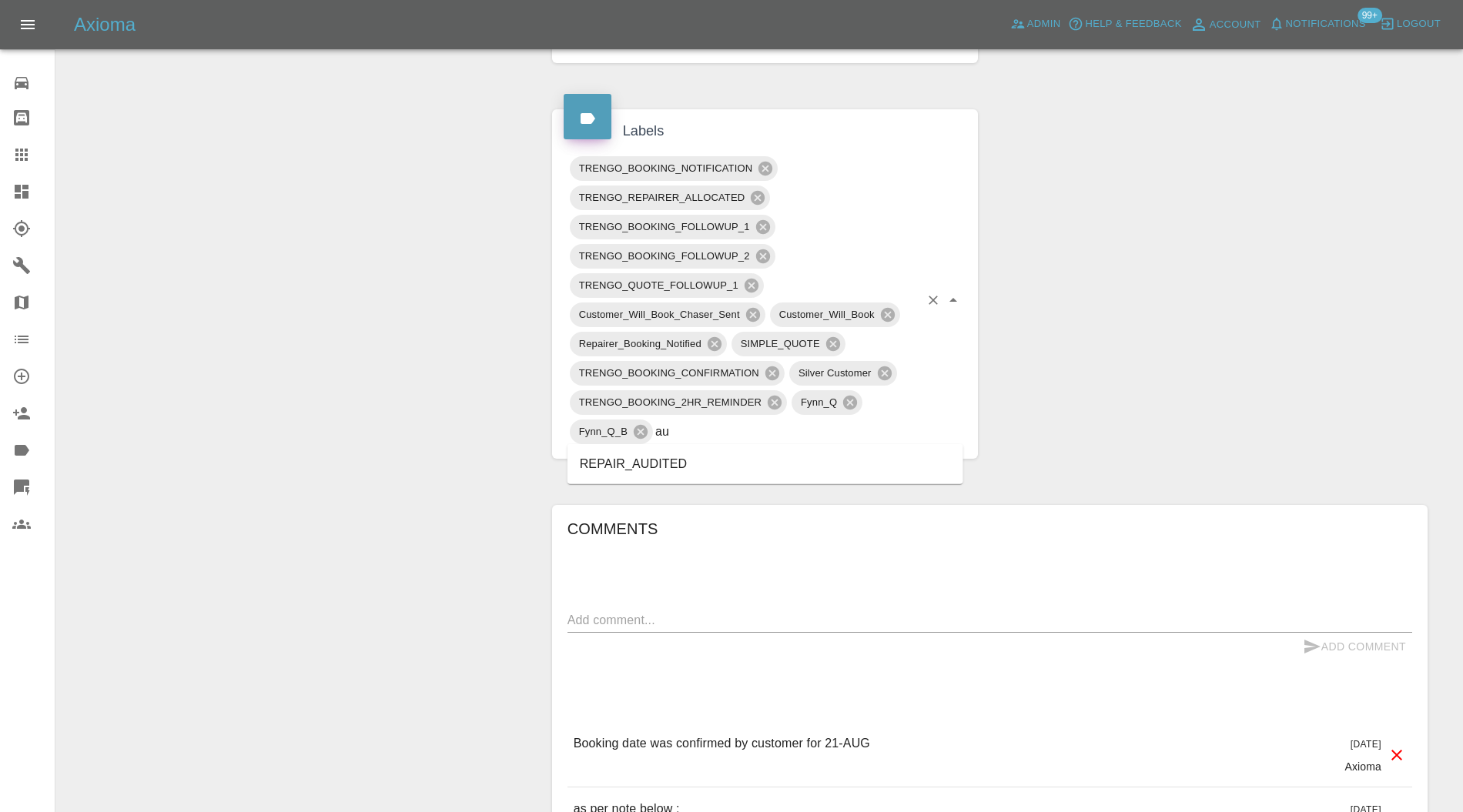
click at [722, 460] on li "REPAIR_AUDITED" at bounding box center [765, 464] width 396 height 28
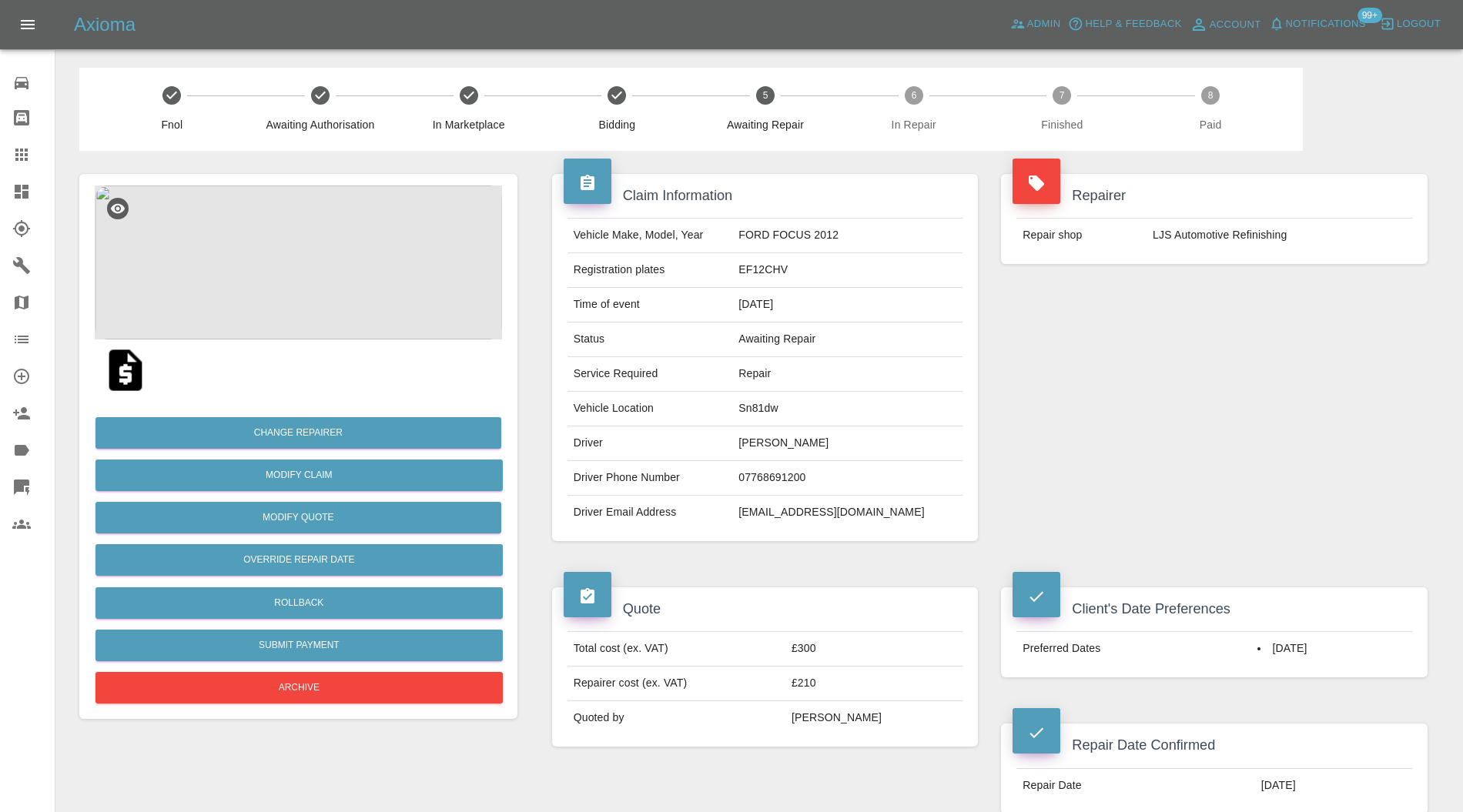
click at [292, 245] on img at bounding box center [298, 263] width 407 height 154
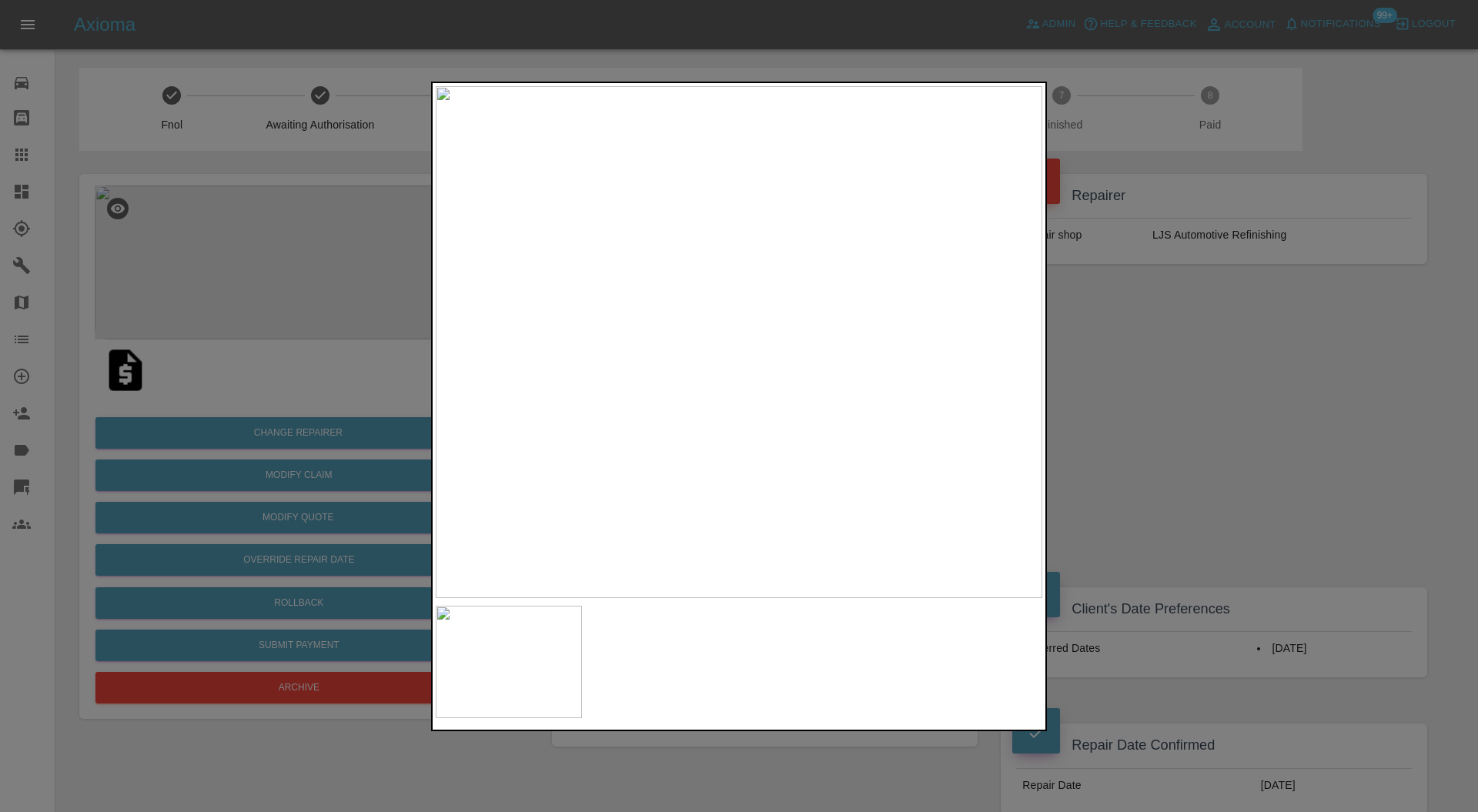
click at [1233, 307] on div at bounding box center [739, 406] width 1478 height 812
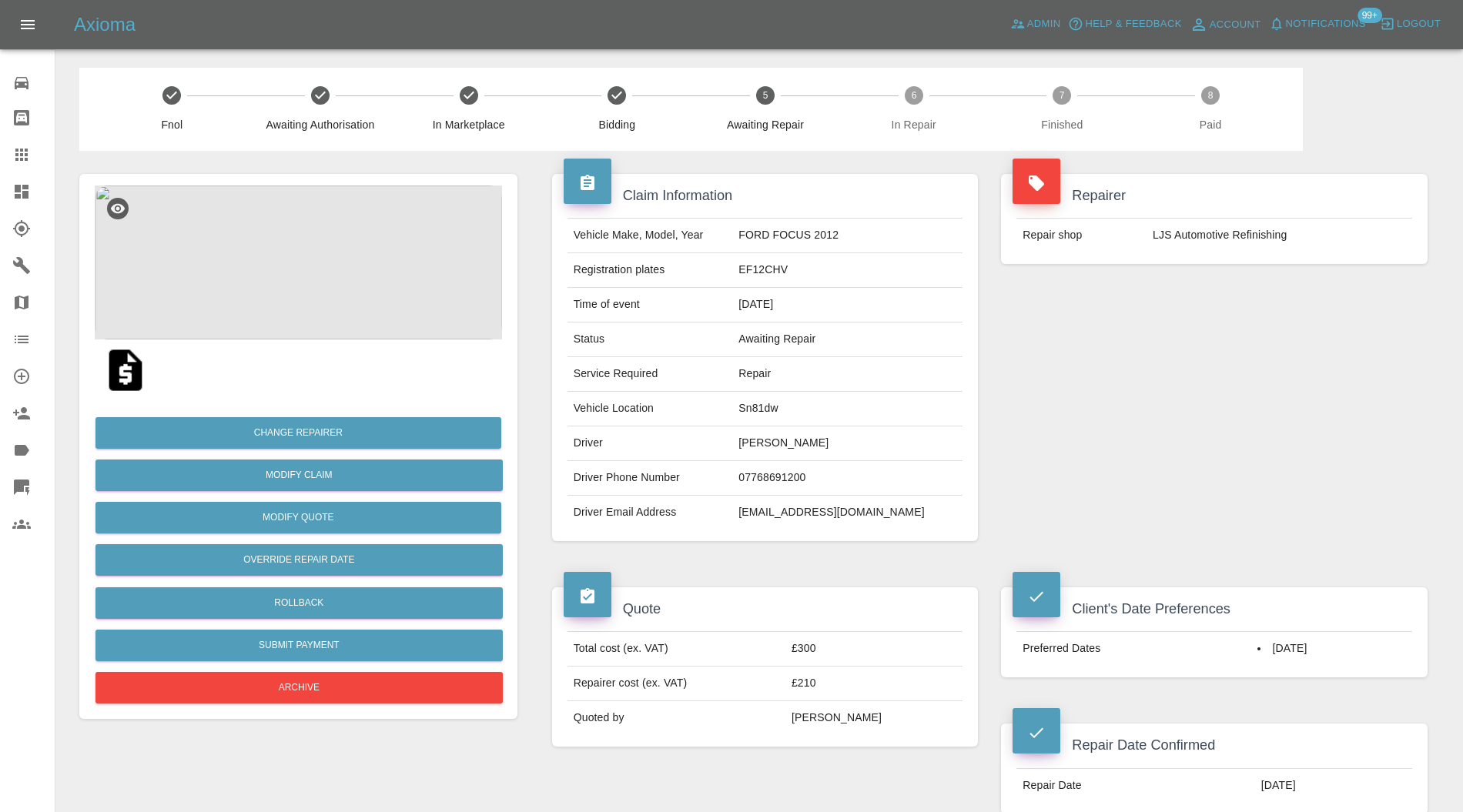
click at [333, 207] on img at bounding box center [298, 263] width 407 height 154
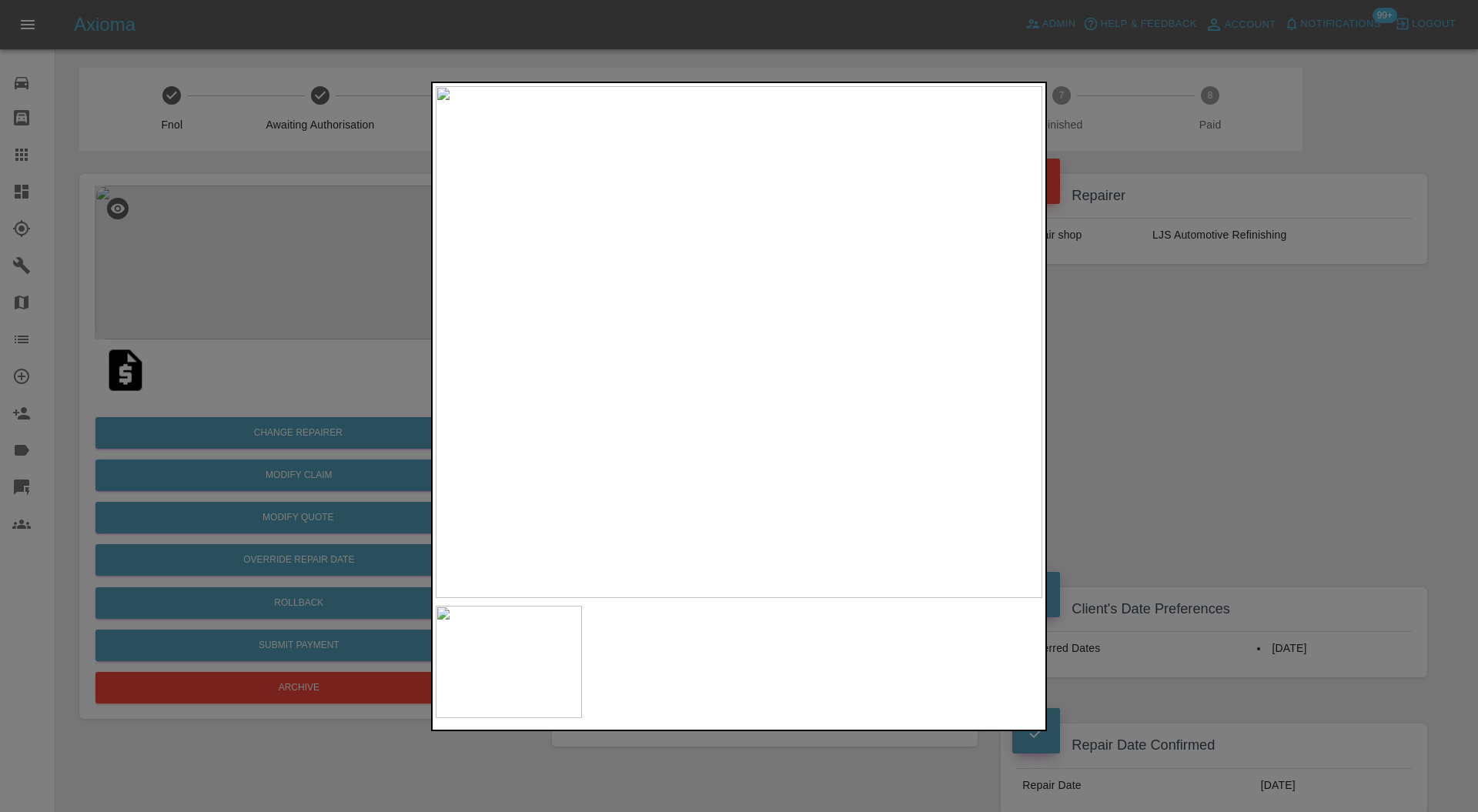
click at [1141, 328] on div at bounding box center [739, 406] width 1478 height 812
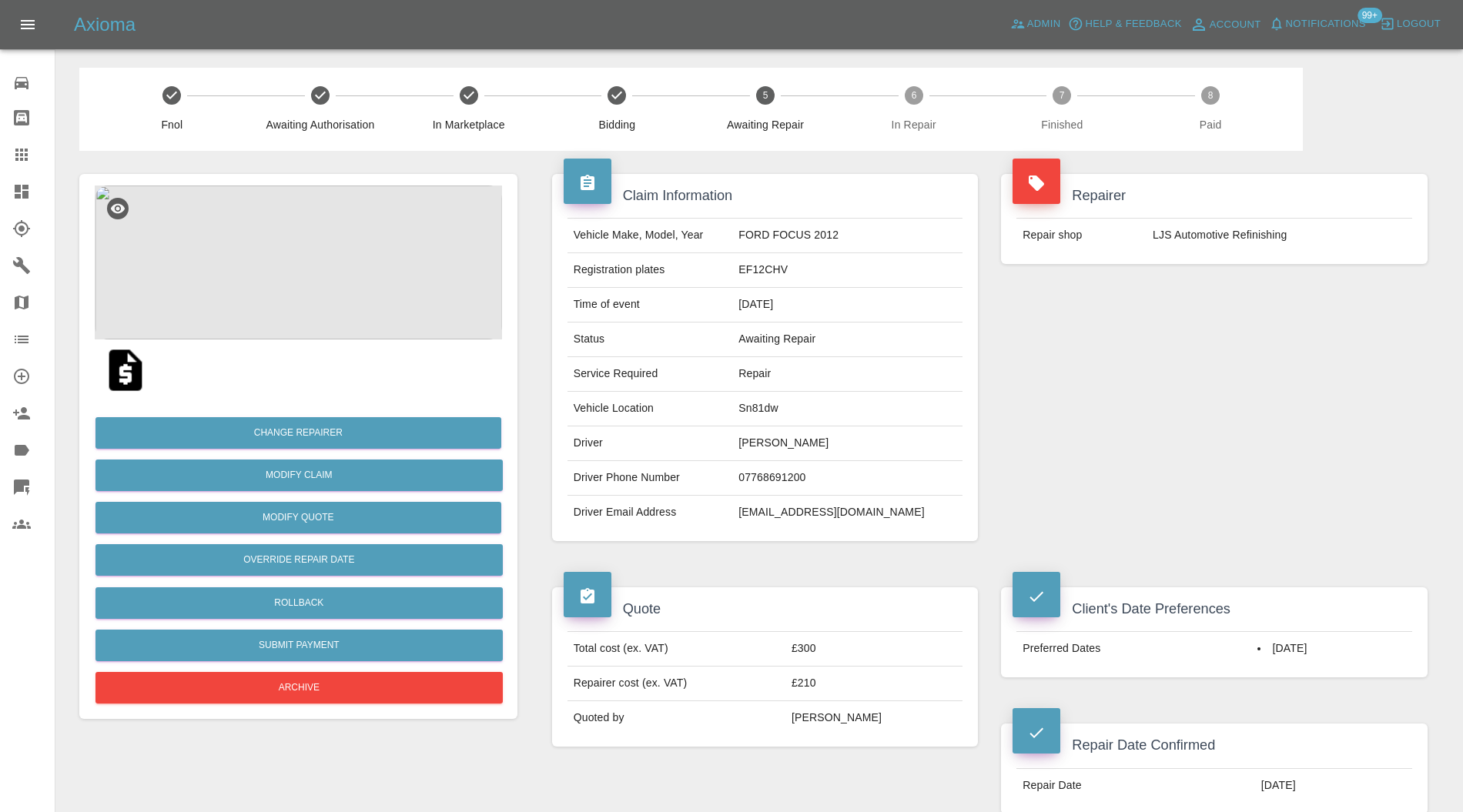
click at [813, 411] on td "Sn81dw" at bounding box center [847, 409] width 230 height 34
copy td "Sn81dw"
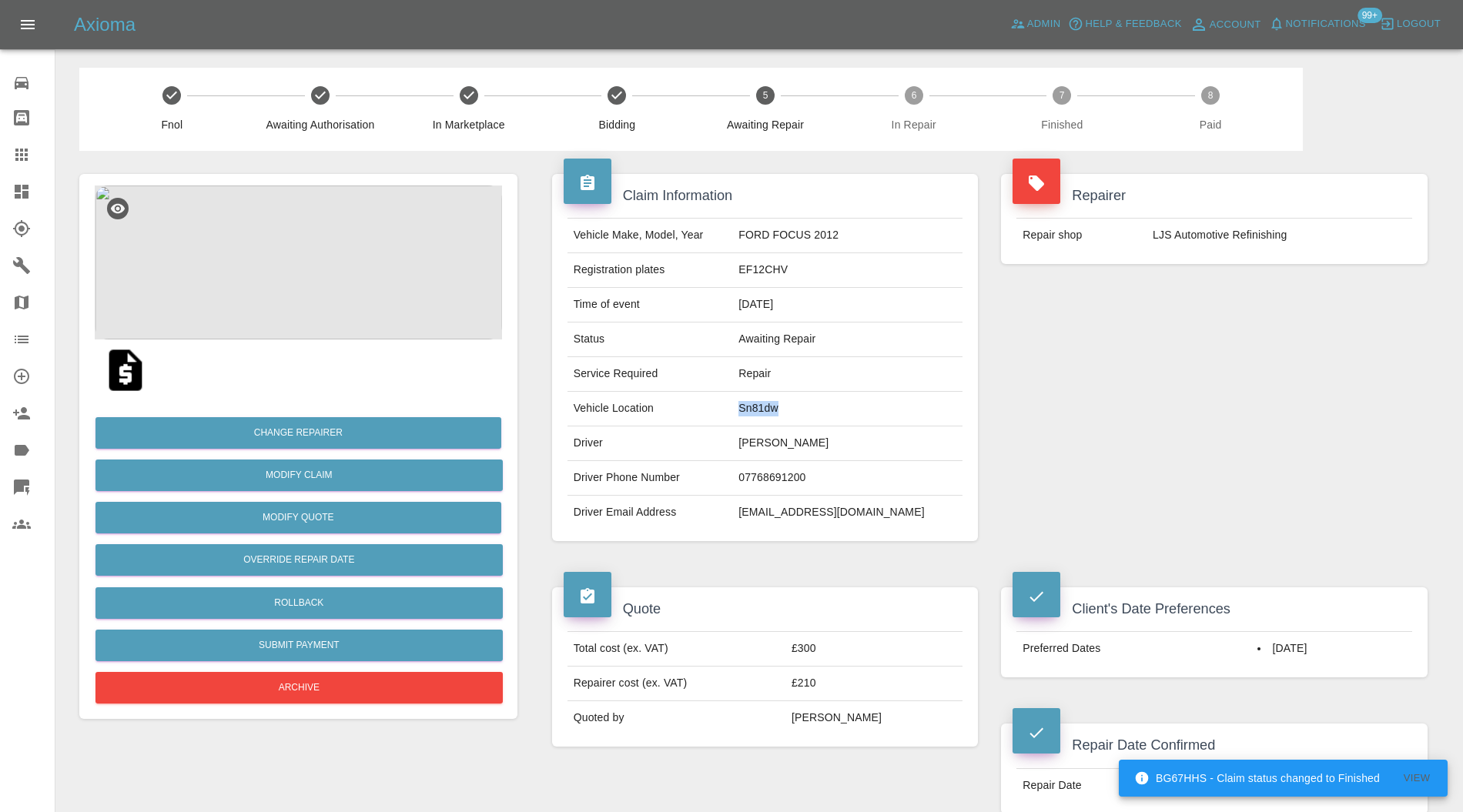
scroll to position [548, 0]
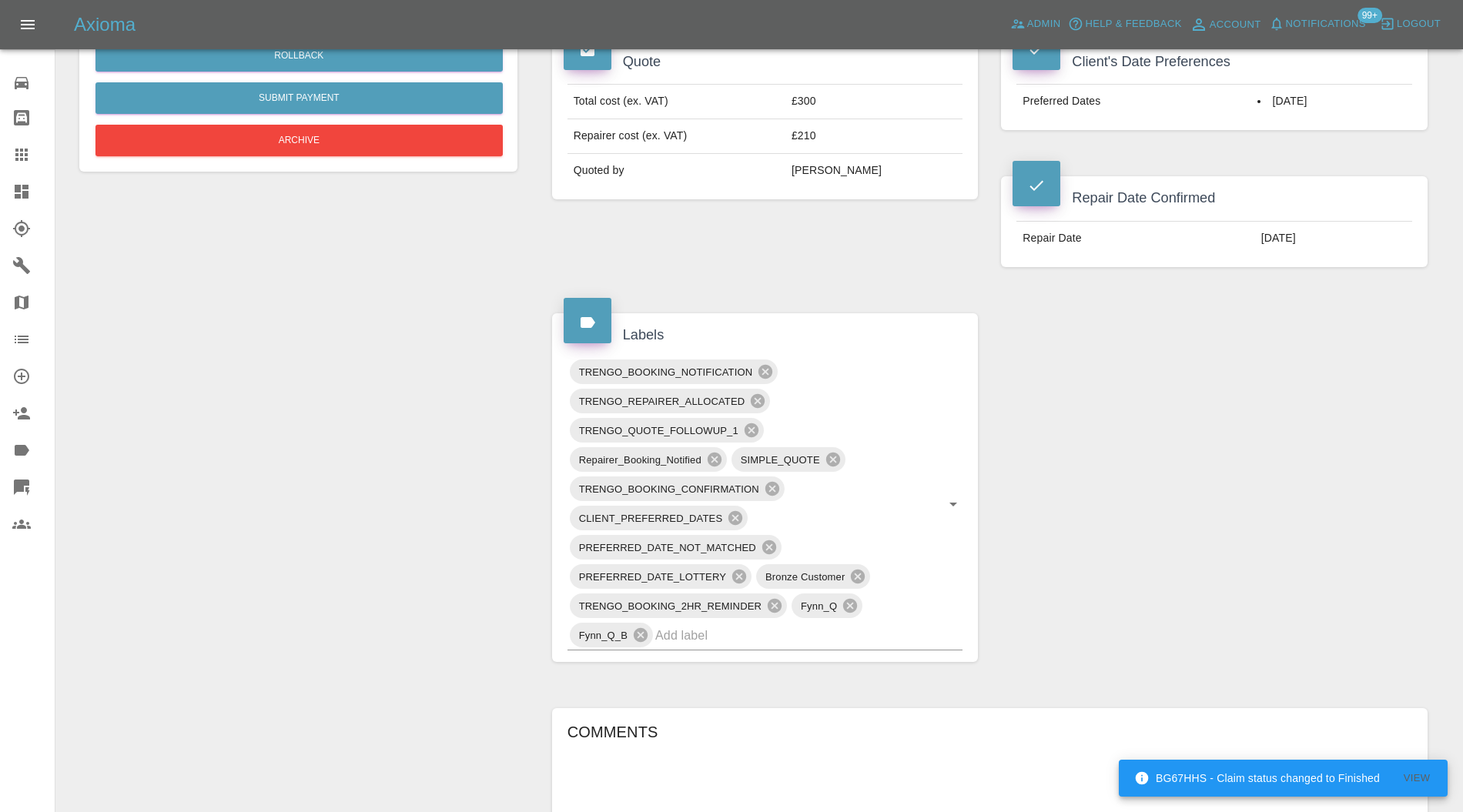
click at [858, 637] on input "text" at bounding box center [787, 635] width 264 height 23
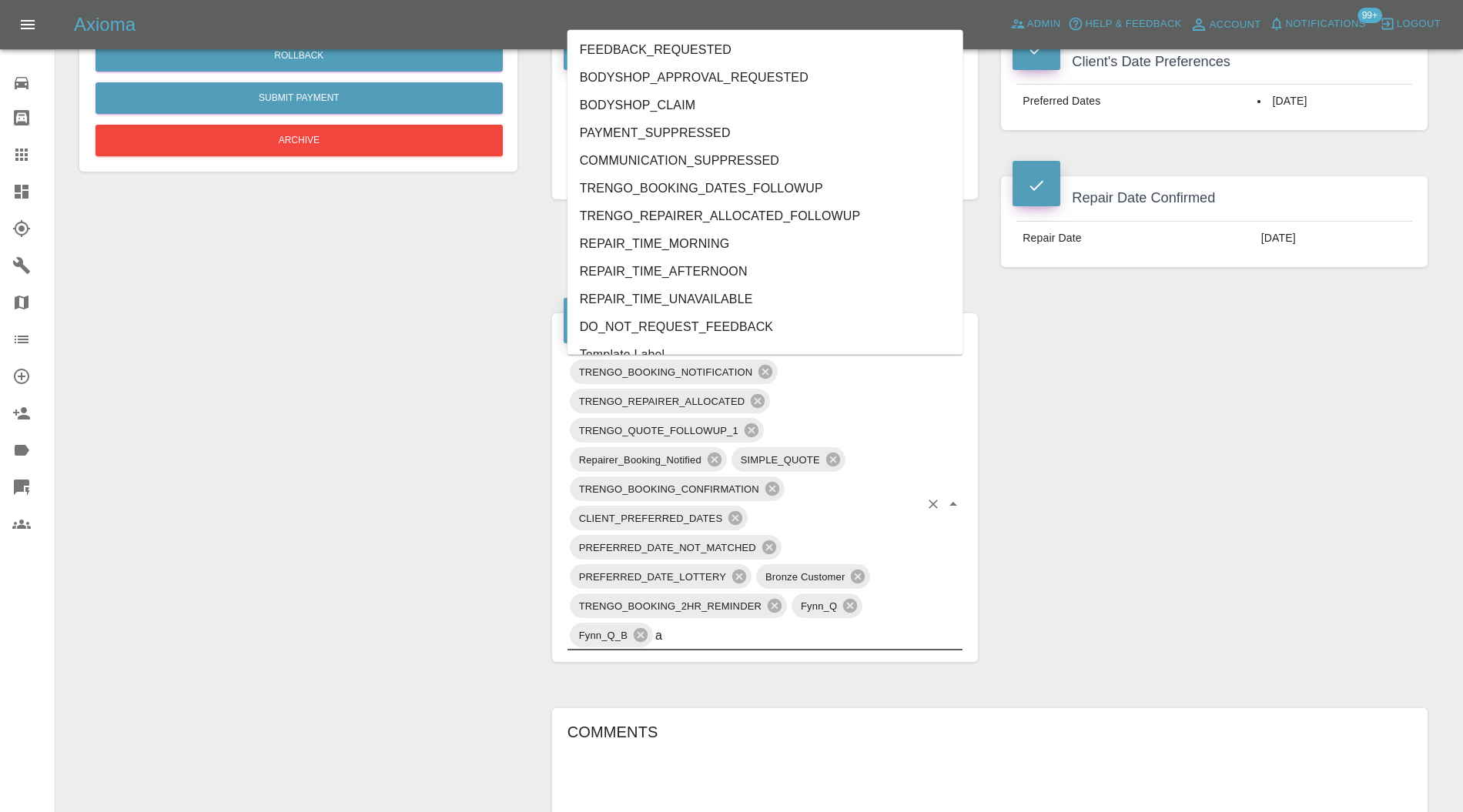
type input "au"
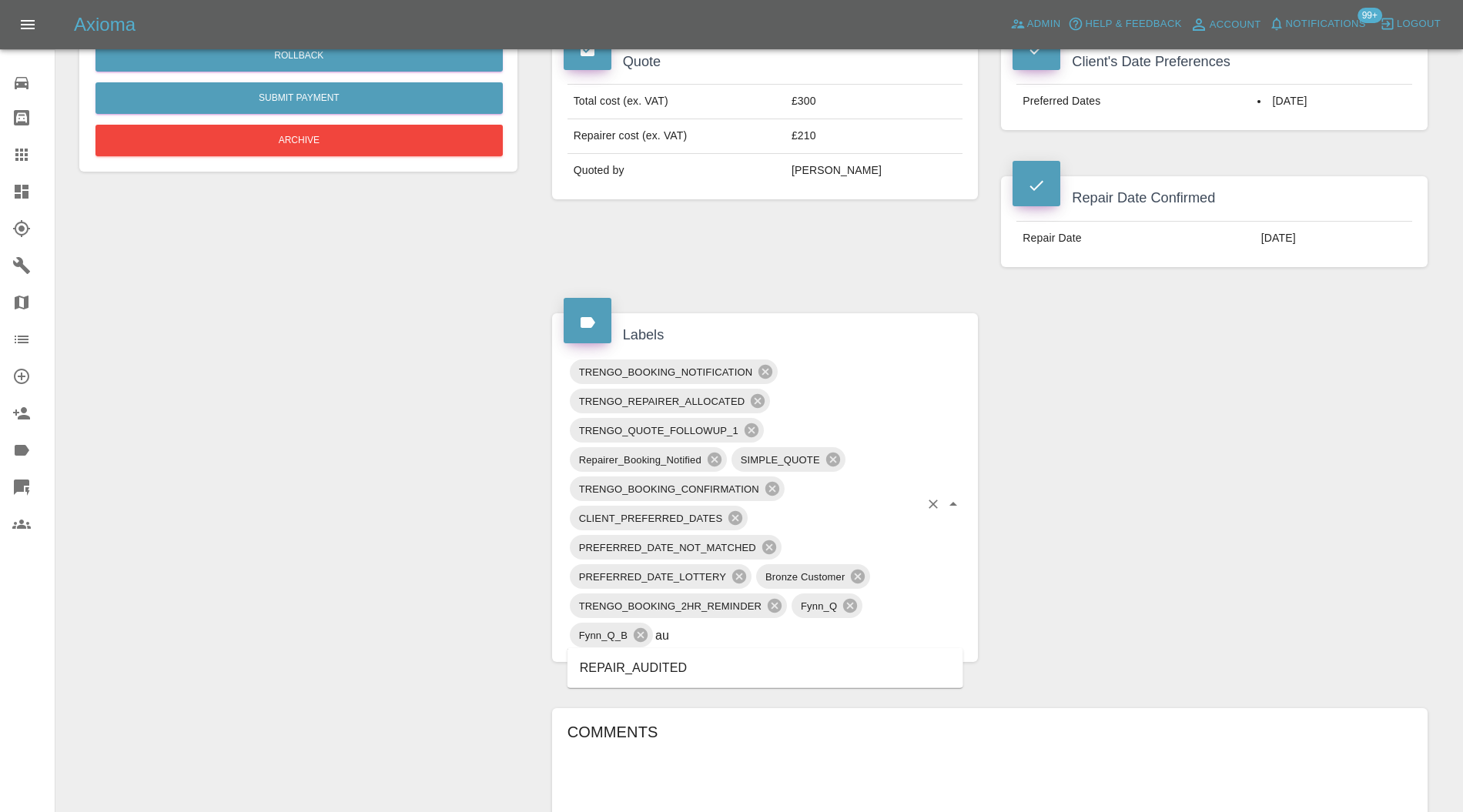
click at [654, 664] on li "REPAIR_AUDITED" at bounding box center [765, 668] width 396 height 28
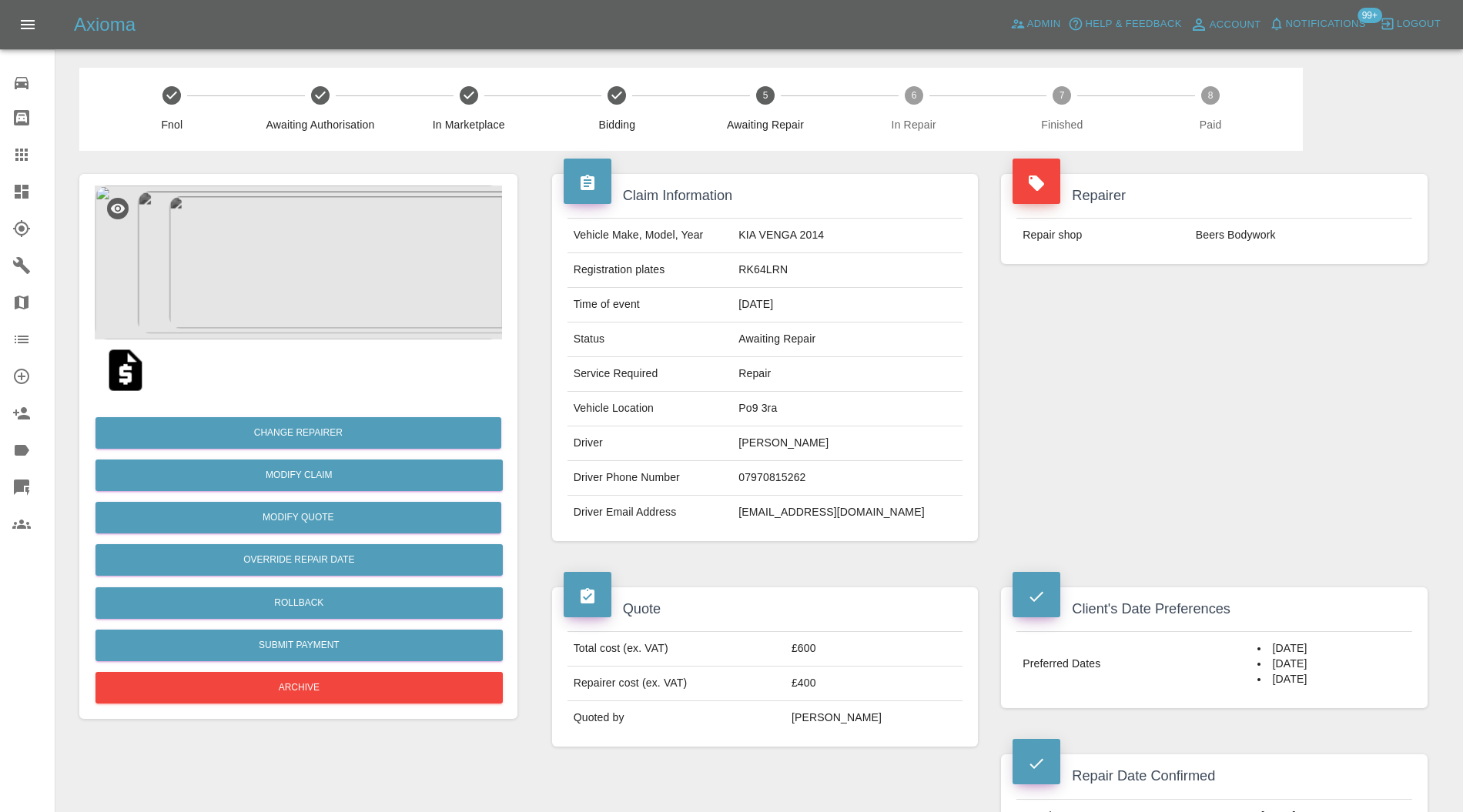
click at [273, 257] on img at bounding box center [298, 263] width 407 height 154
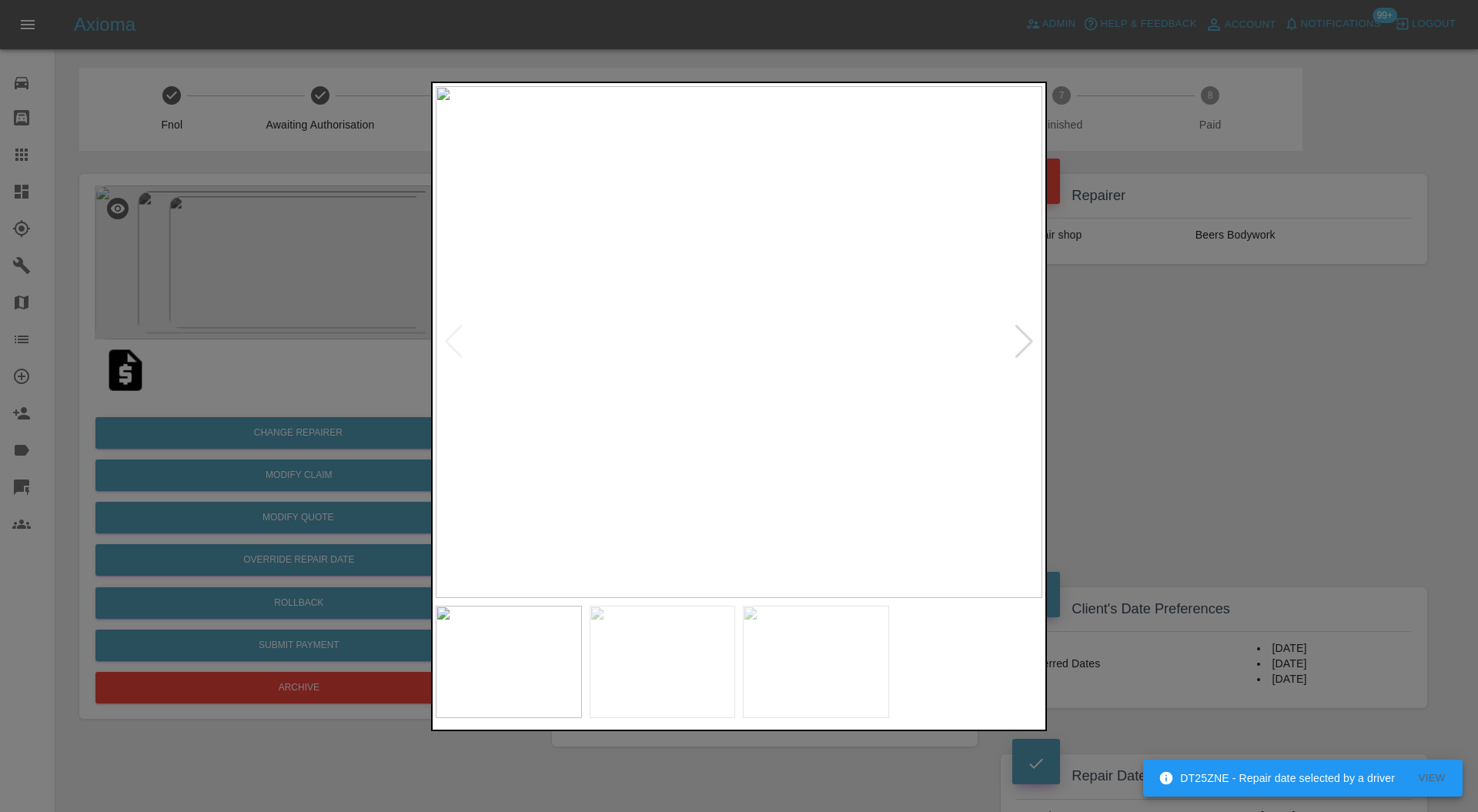
click at [1034, 346] on div at bounding box center [1024, 342] width 21 height 34
click at [1034, 346] on img at bounding box center [739, 343] width 606 height 512
click at [1129, 353] on div at bounding box center [739, 406] width 1478 height 812
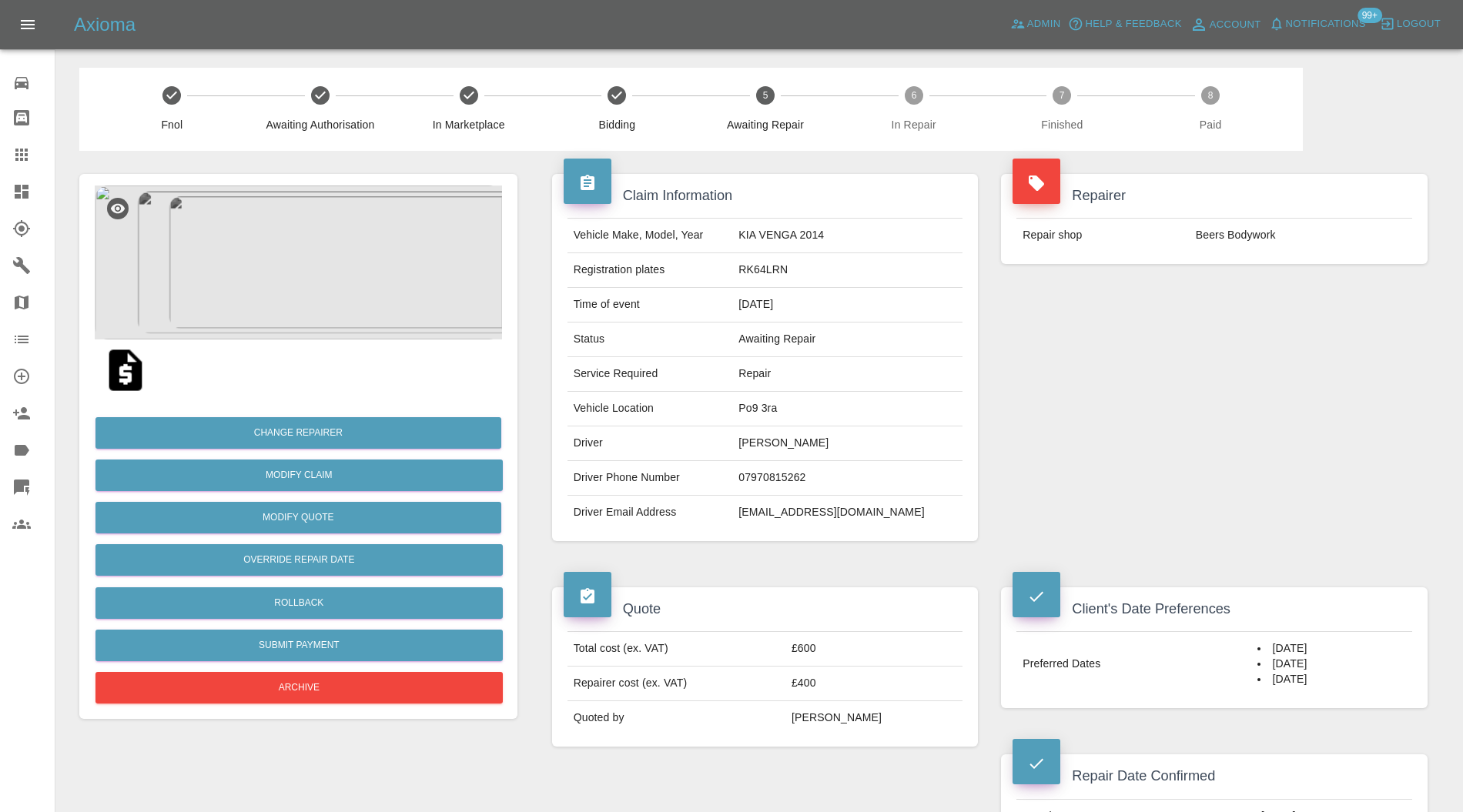
click at [262, 191] on img at bounding box center [298, 263] width 407 height 154
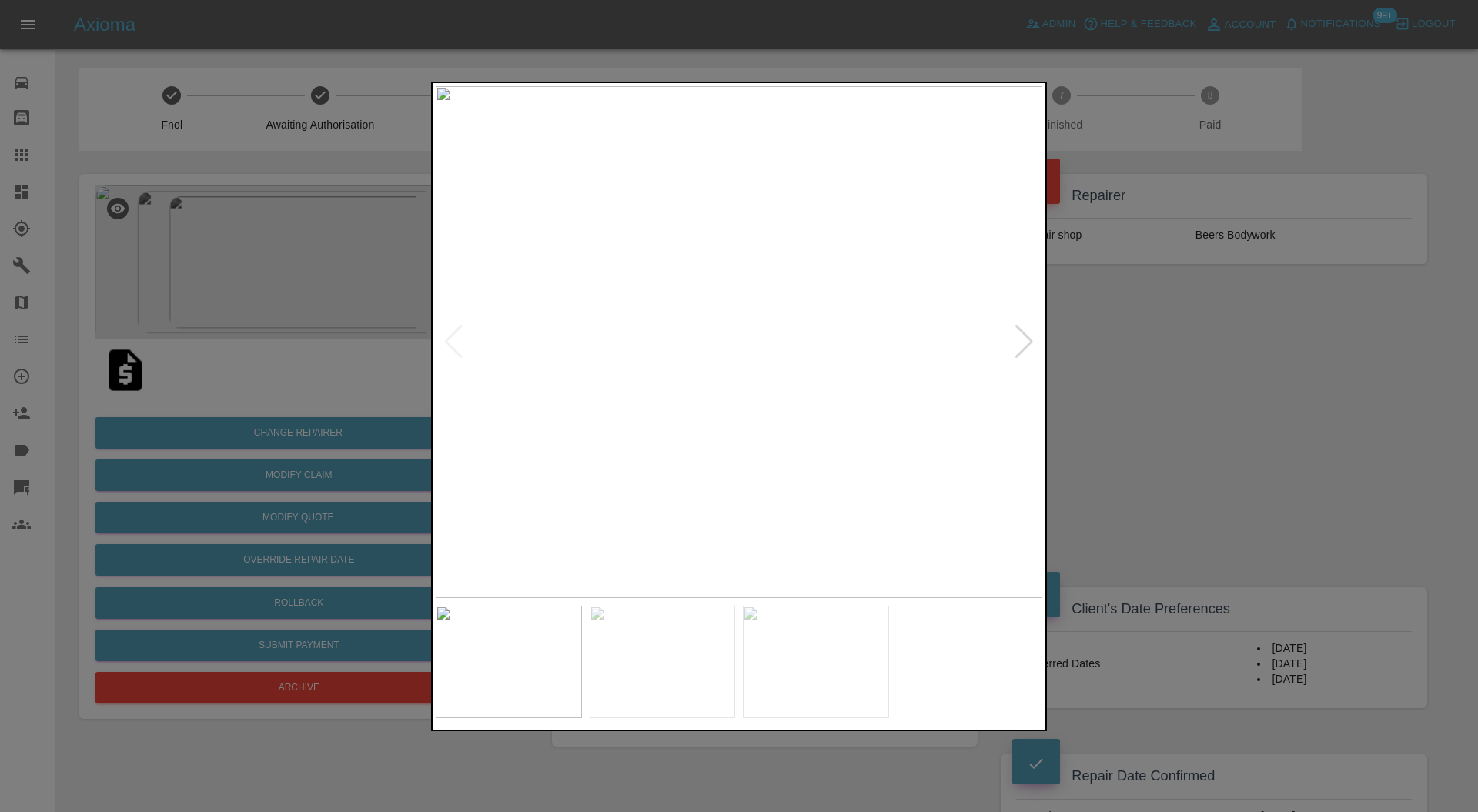
click at [791, 667] on img at bounding box center [816, 662] width 146 height 113
click at [706, 667] on img at bounding box center [663, 662] width 146 height 113
click at [1138, 448] on div at bounding box center [739, 406] width 1478 height 812
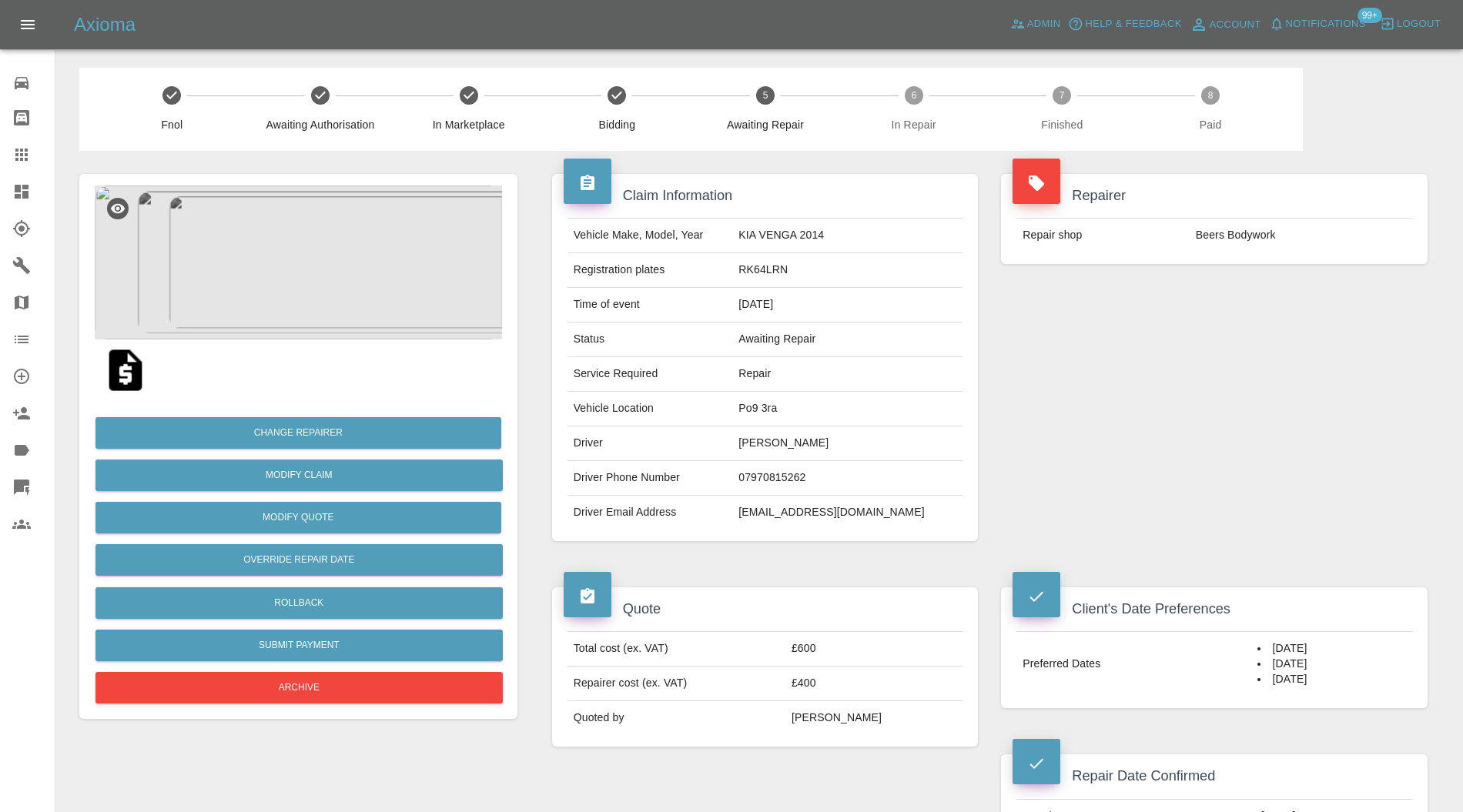
click at [434, 279] on img at bounding box center [298, 263] width 407 height 154
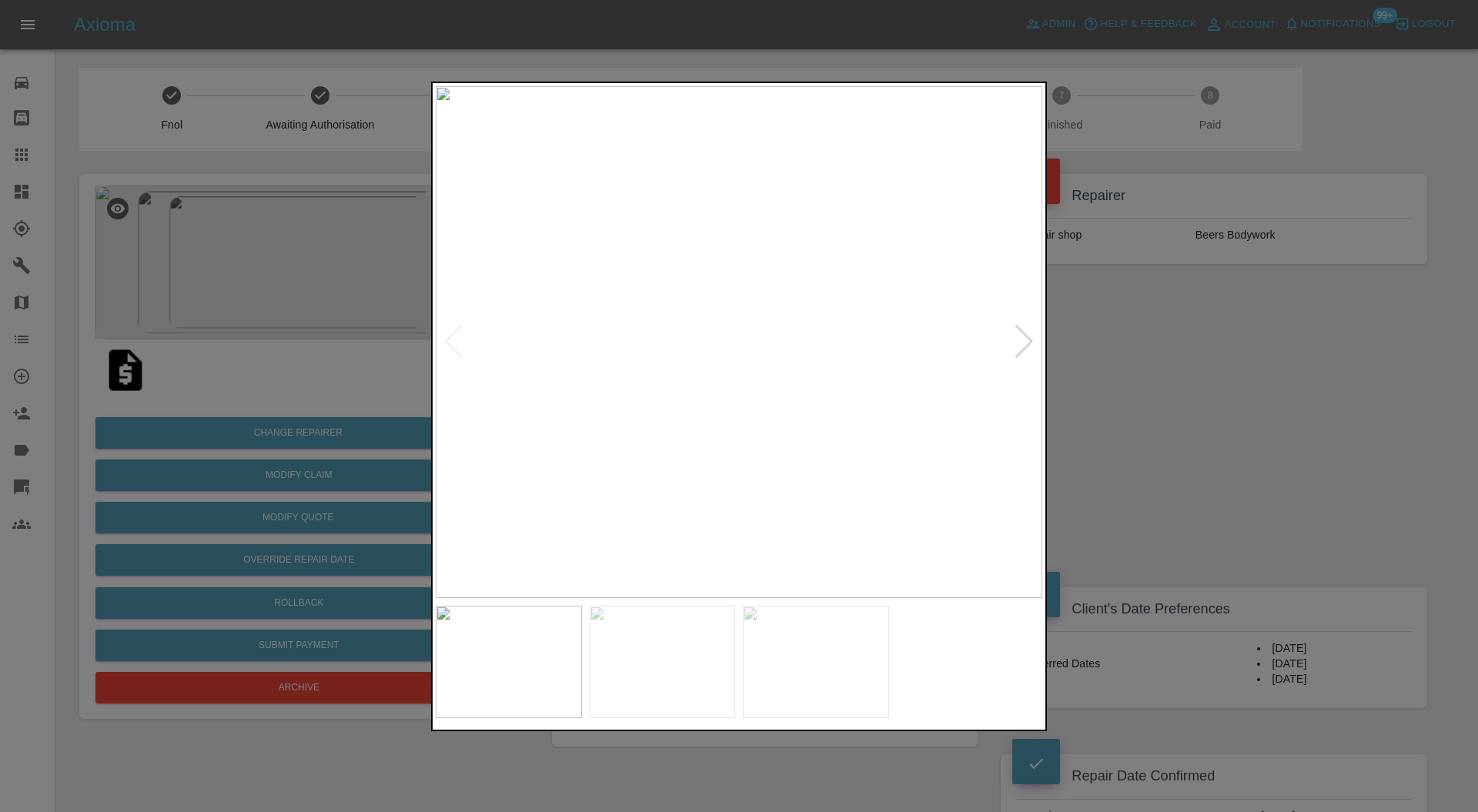
click at [806, 632] on img at bounding box center [816, 662] width 146 height 113
click at [1148, 392] on div at bounding box center [739, 406] width 1478 height 812
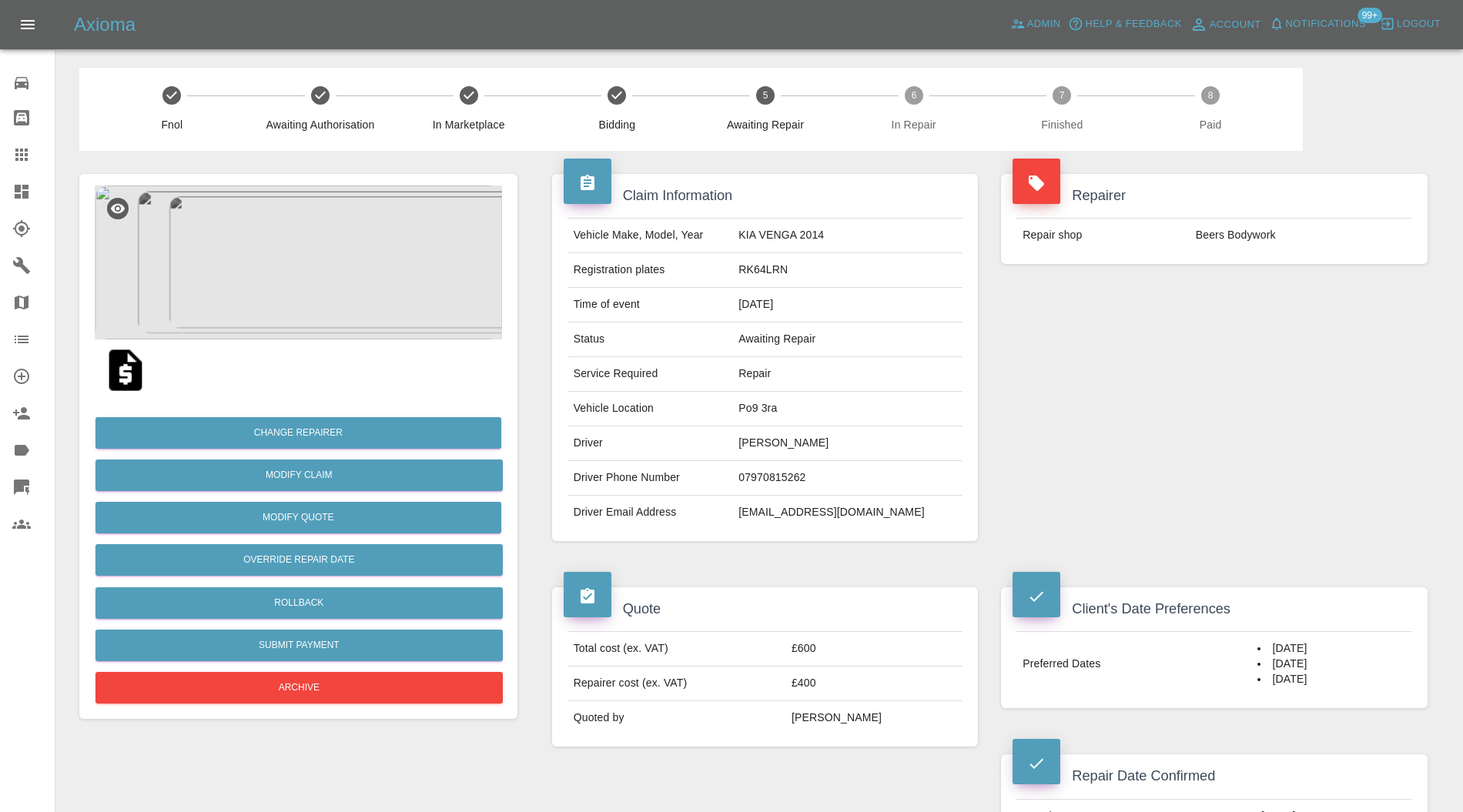
click at [818, 415] on td "Po9 3ra" at bounding box center [847, 409] width 230 height 34
click at [818, 412] on td "Po9 3ra" at bounding box center [847, 409] width 230 height 34
copy td "Po9 3ra"
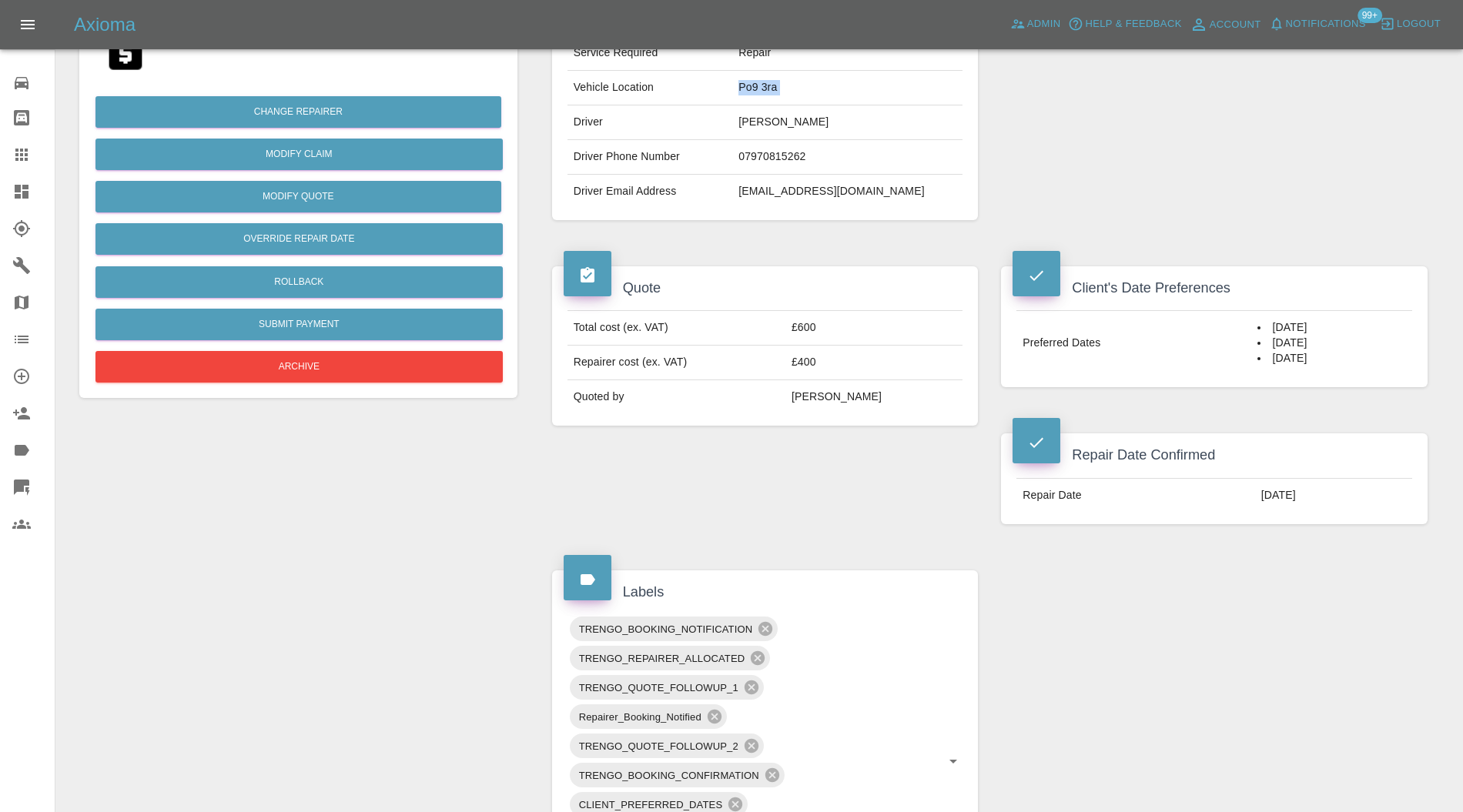
scroll to position [548, 0]
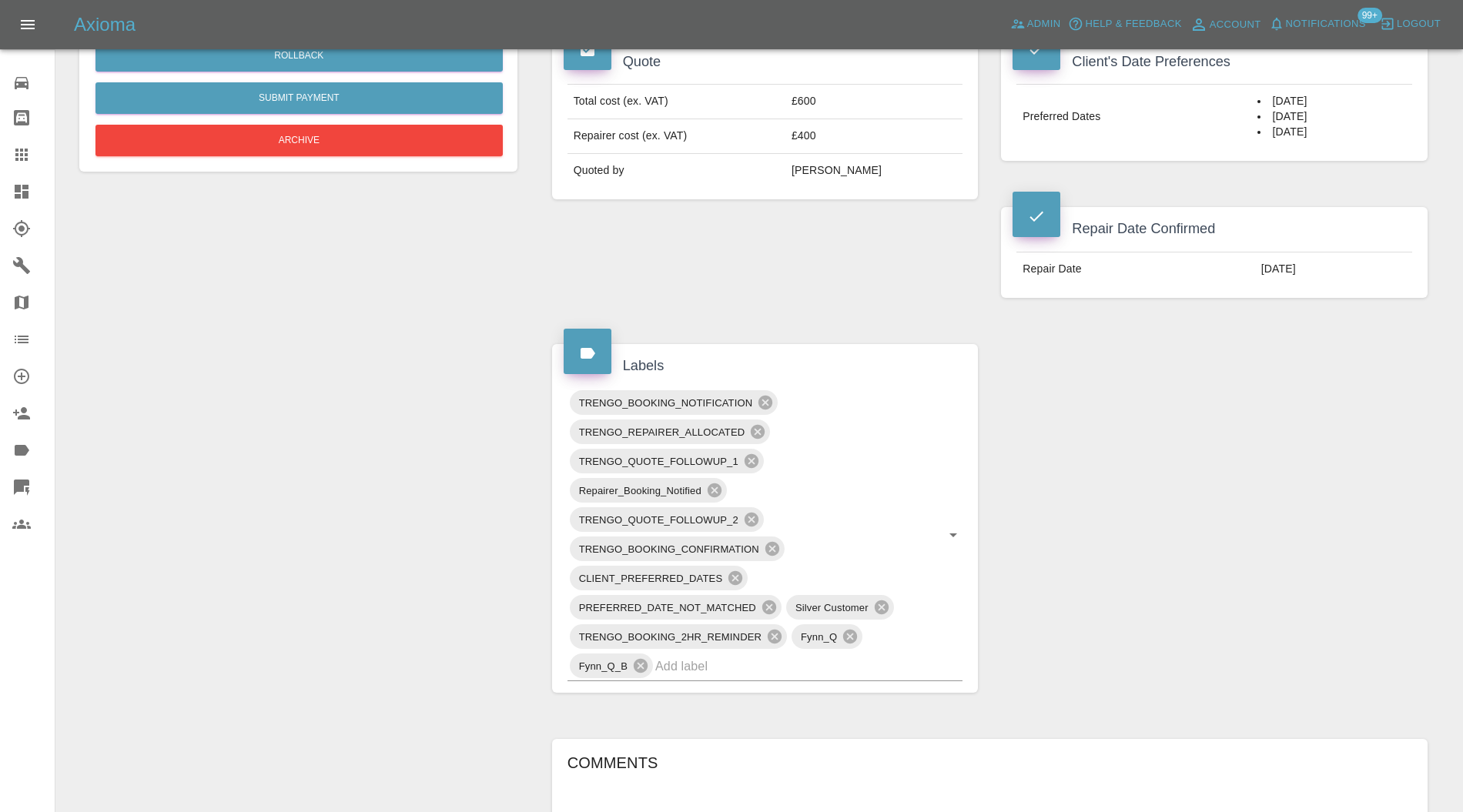
click at [843, 655] on input "text" at bounding box center [787, 666] width 264 height 23
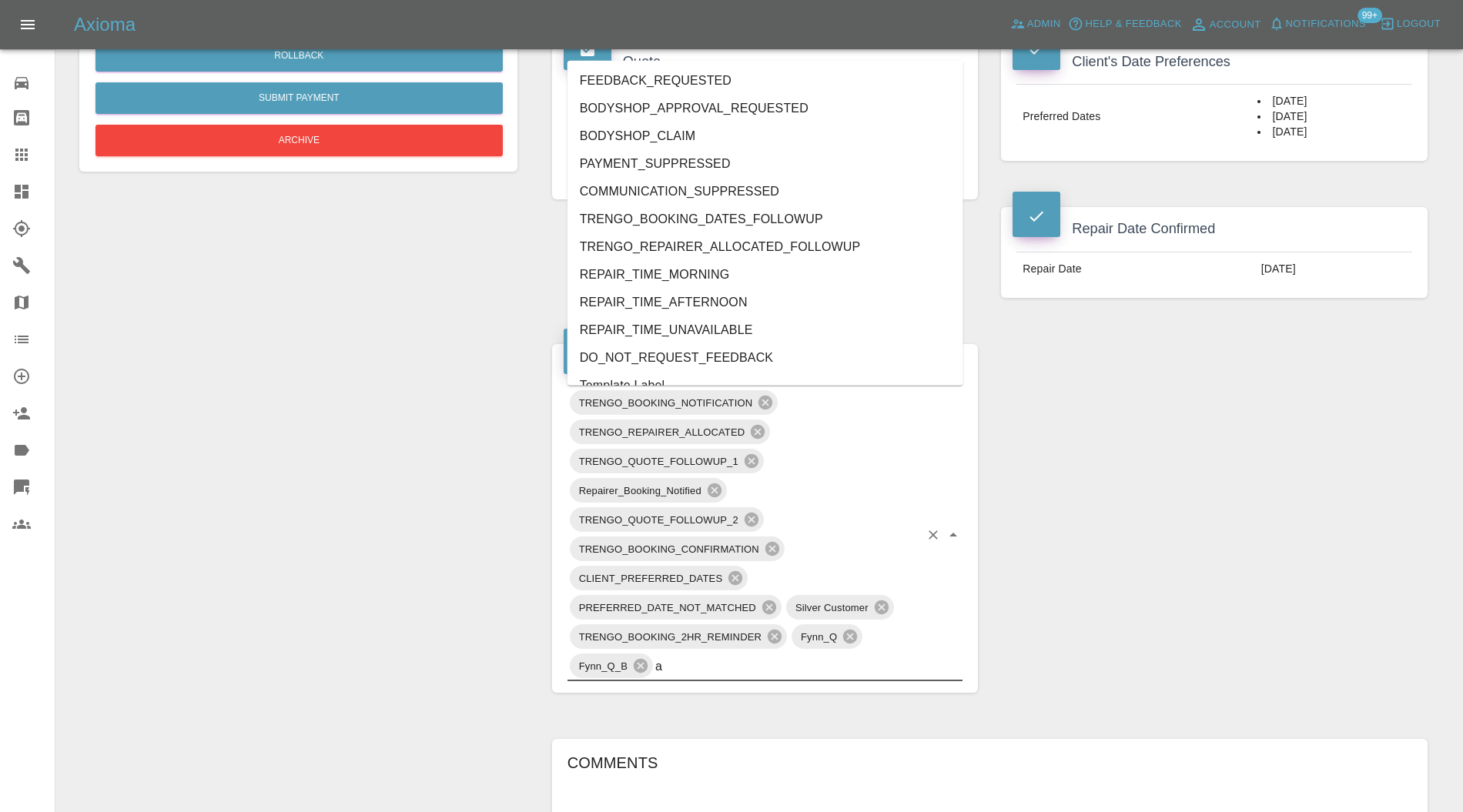
type input "au"
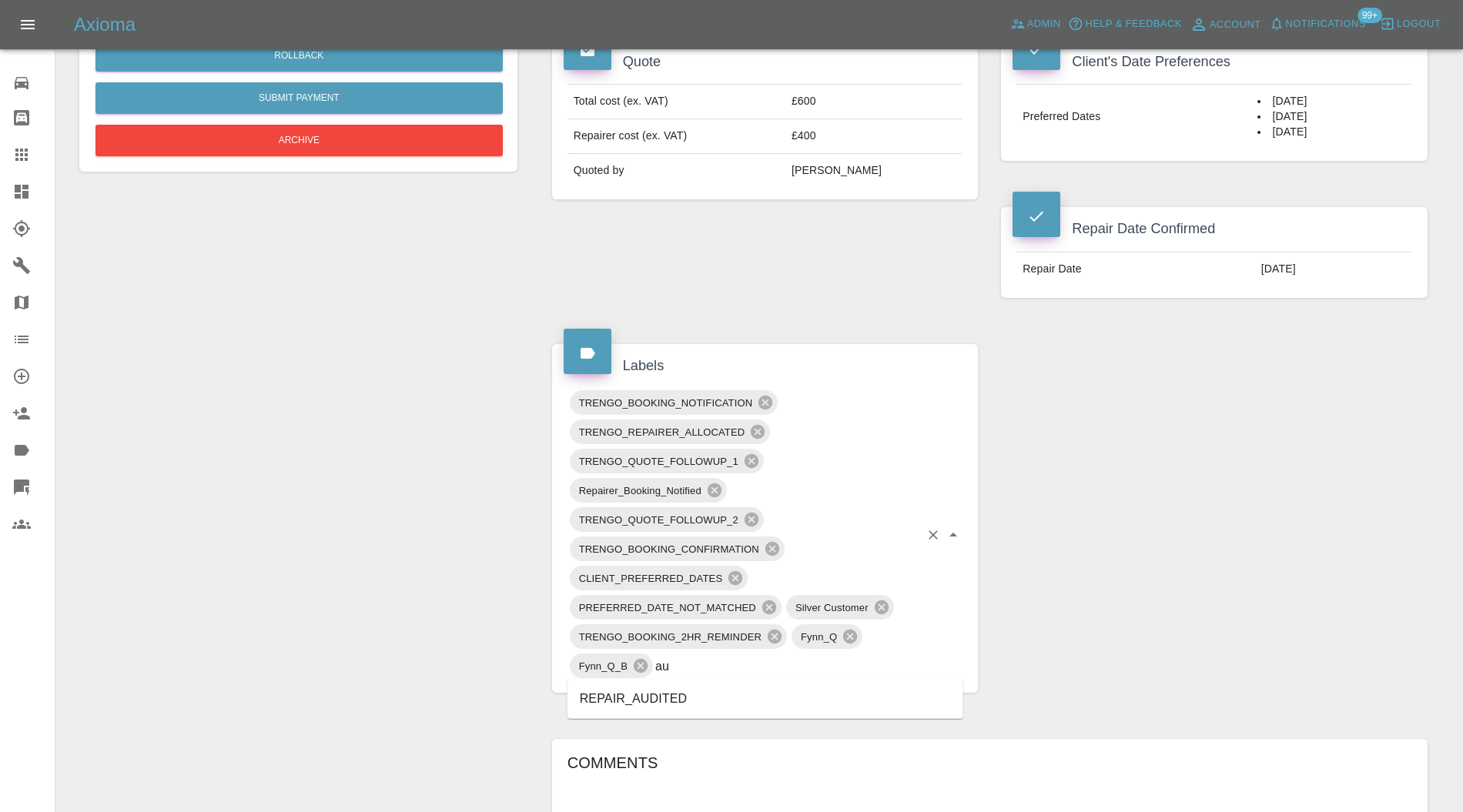
drag, startPoint x: 671, startPoint y: 697, endPoint x: 658, endPoint y: 704, distance: 14.8
click at [671, 697] on li "REPAIR_AUDITED" at bounding box center [765, 698] width 396 height 28
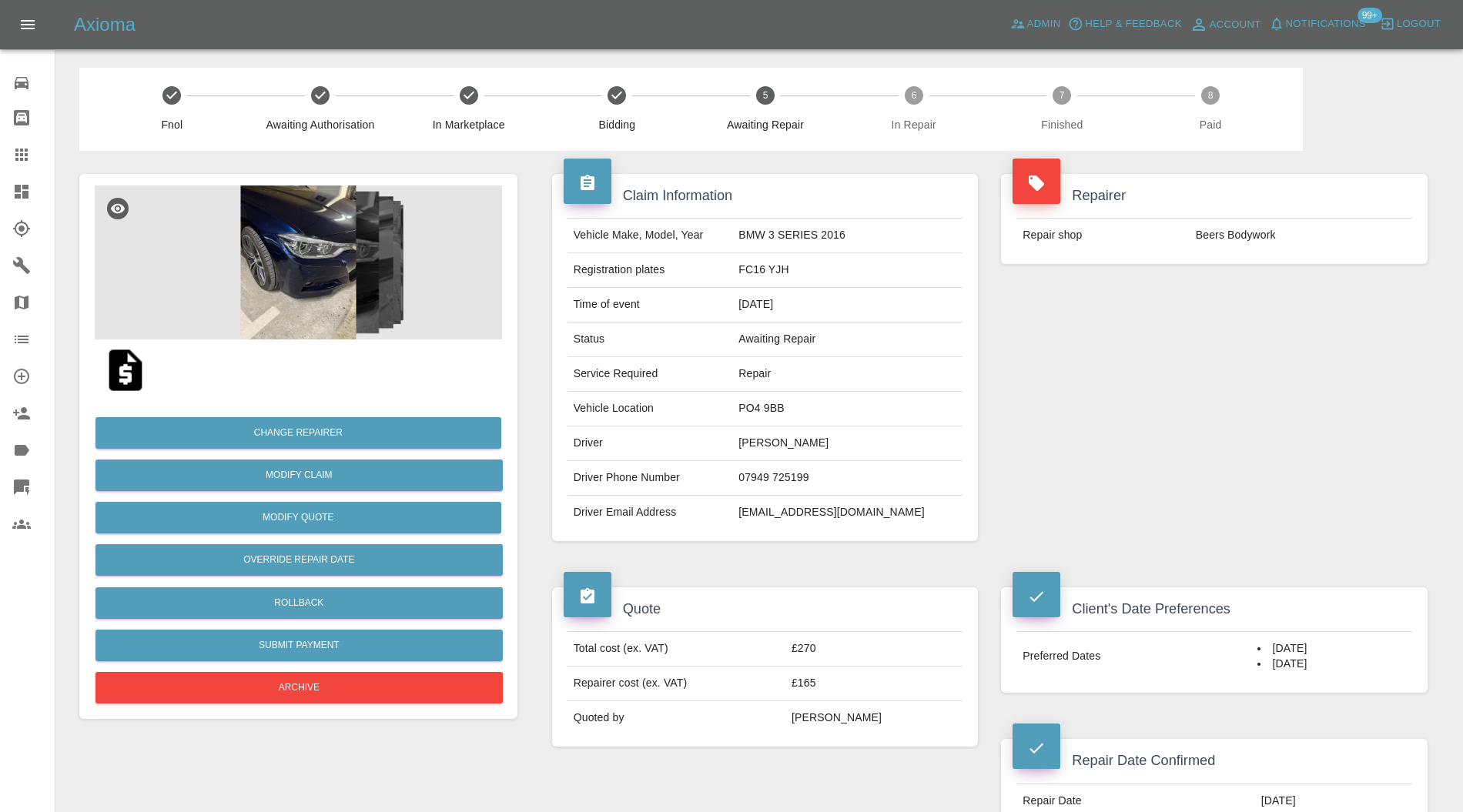
click at [270, 271] on img at bounding box center [298, 263] width 407 height 154
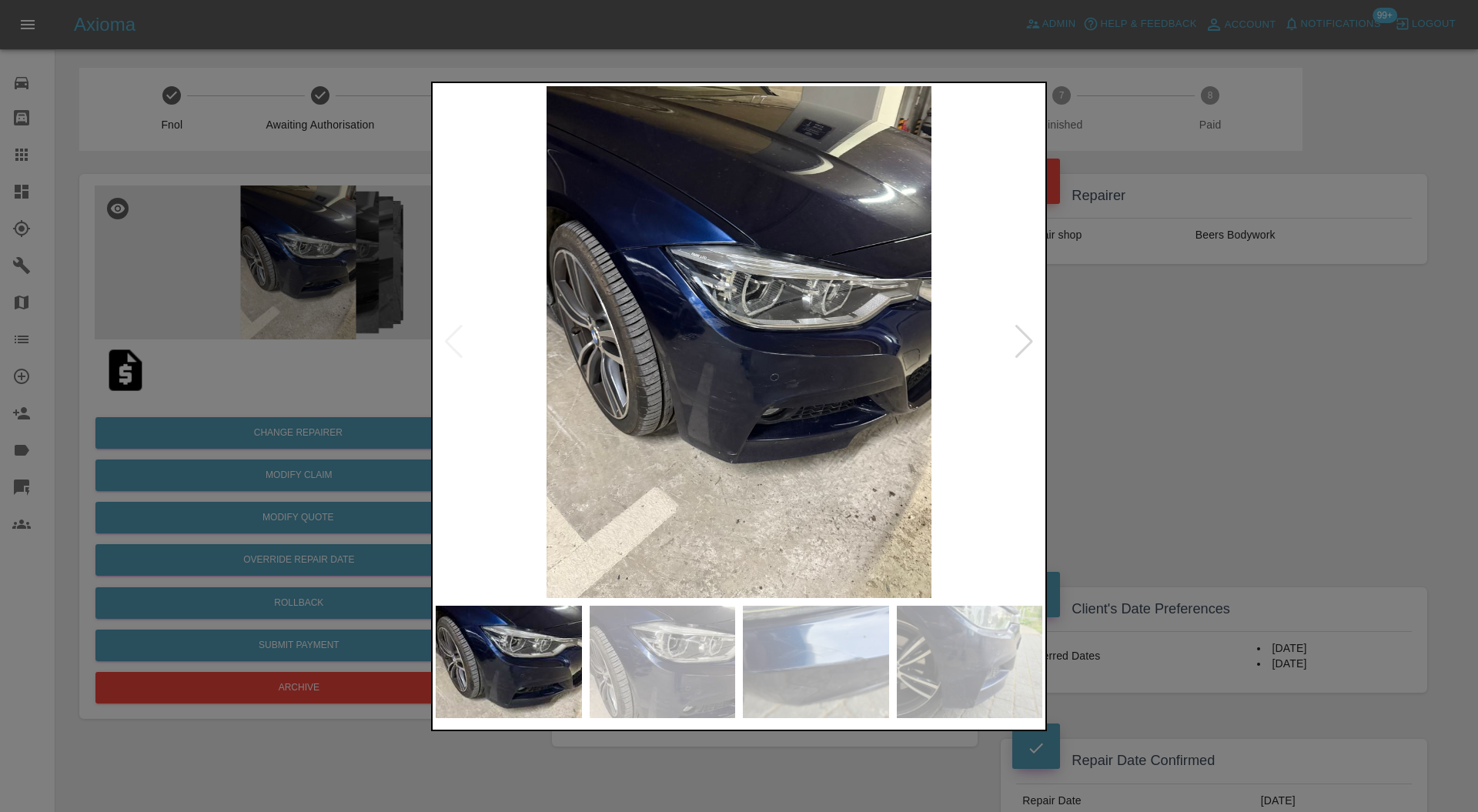
click at [1024, 339] on div at bounding box center [1024, 342] width 21 height 34
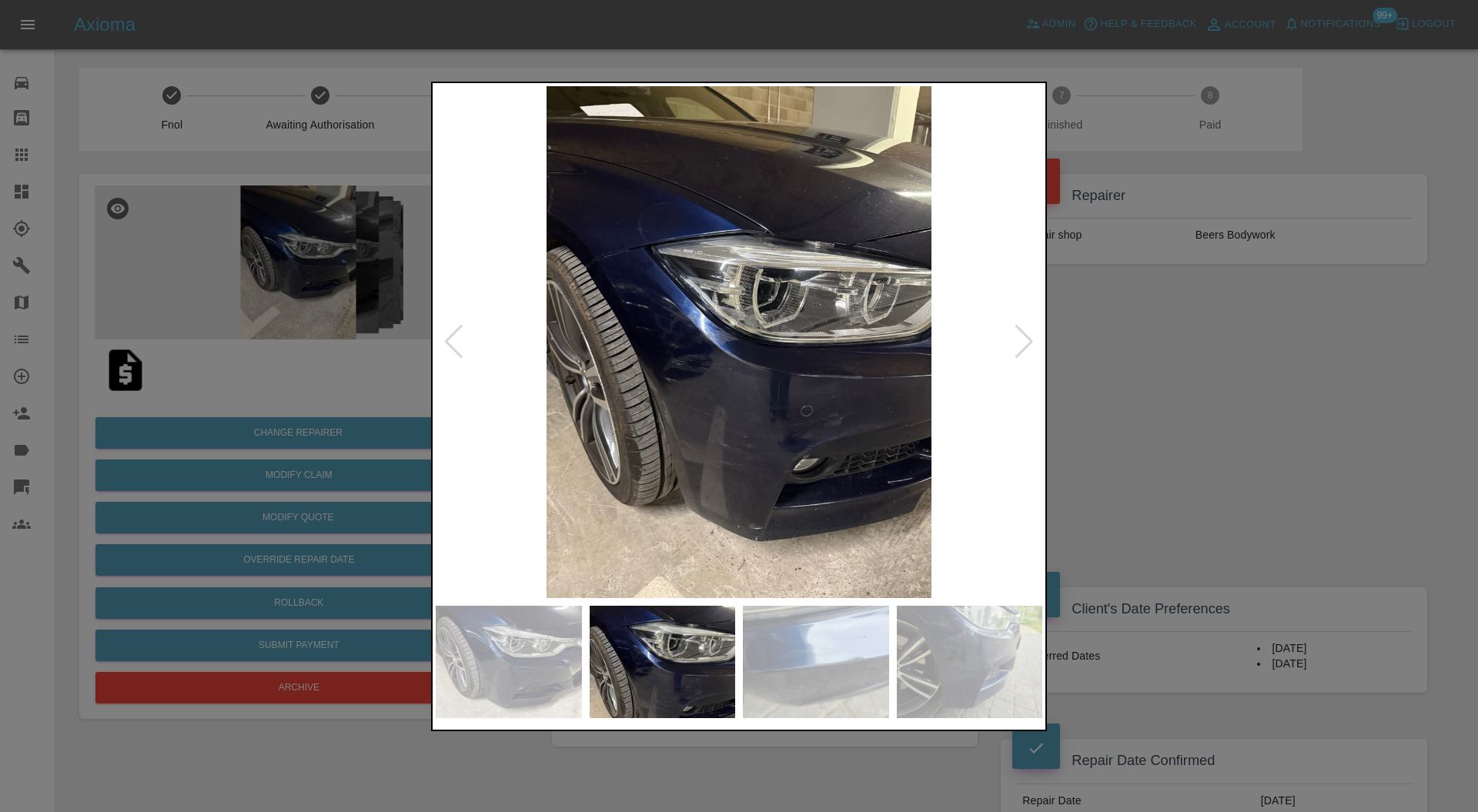
click at [1023, 338] on div at bounding box center [1024, 342] width 21 height 34
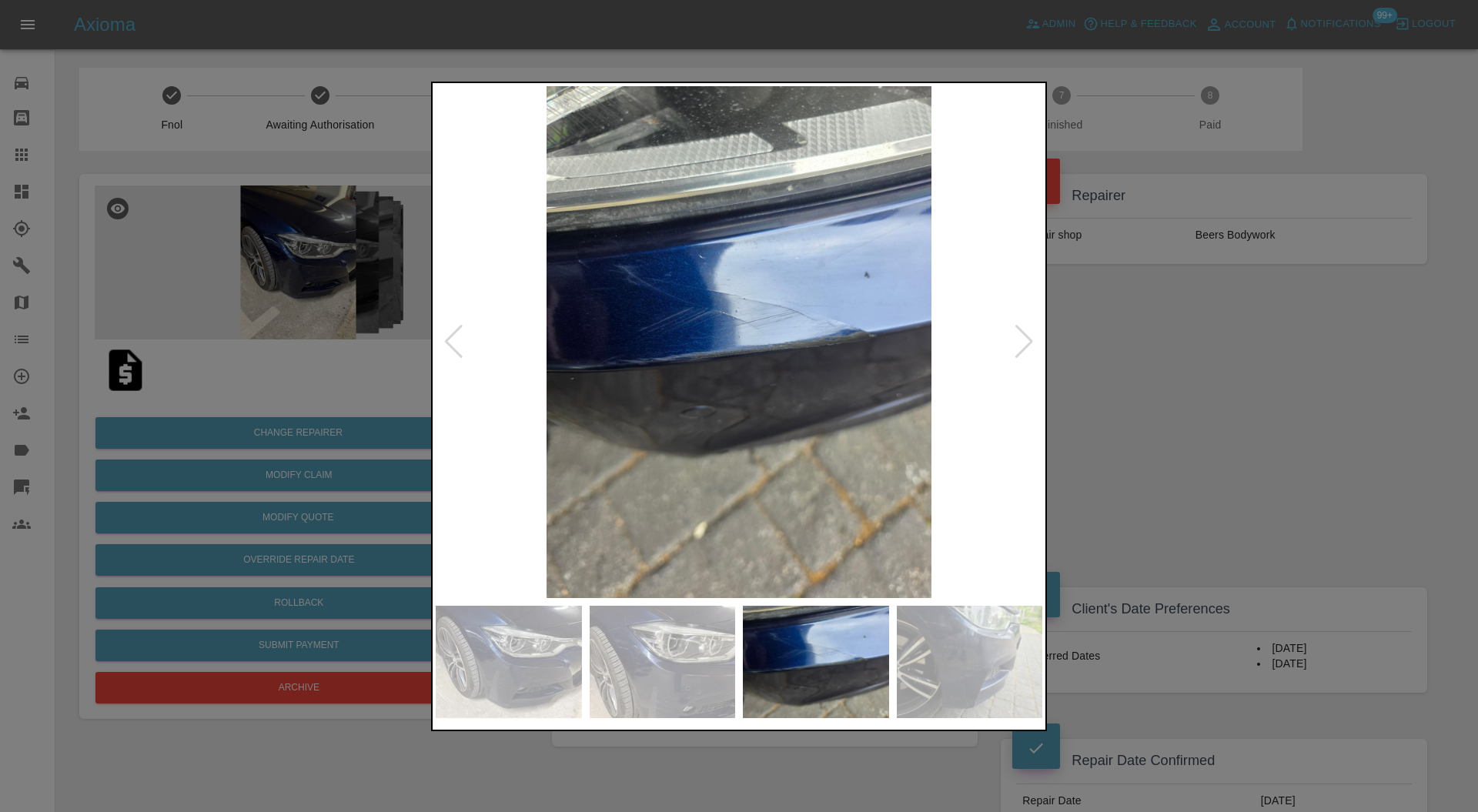
click at [1023, 338] on div at bounding box center [1024, 342] width 21 height 34
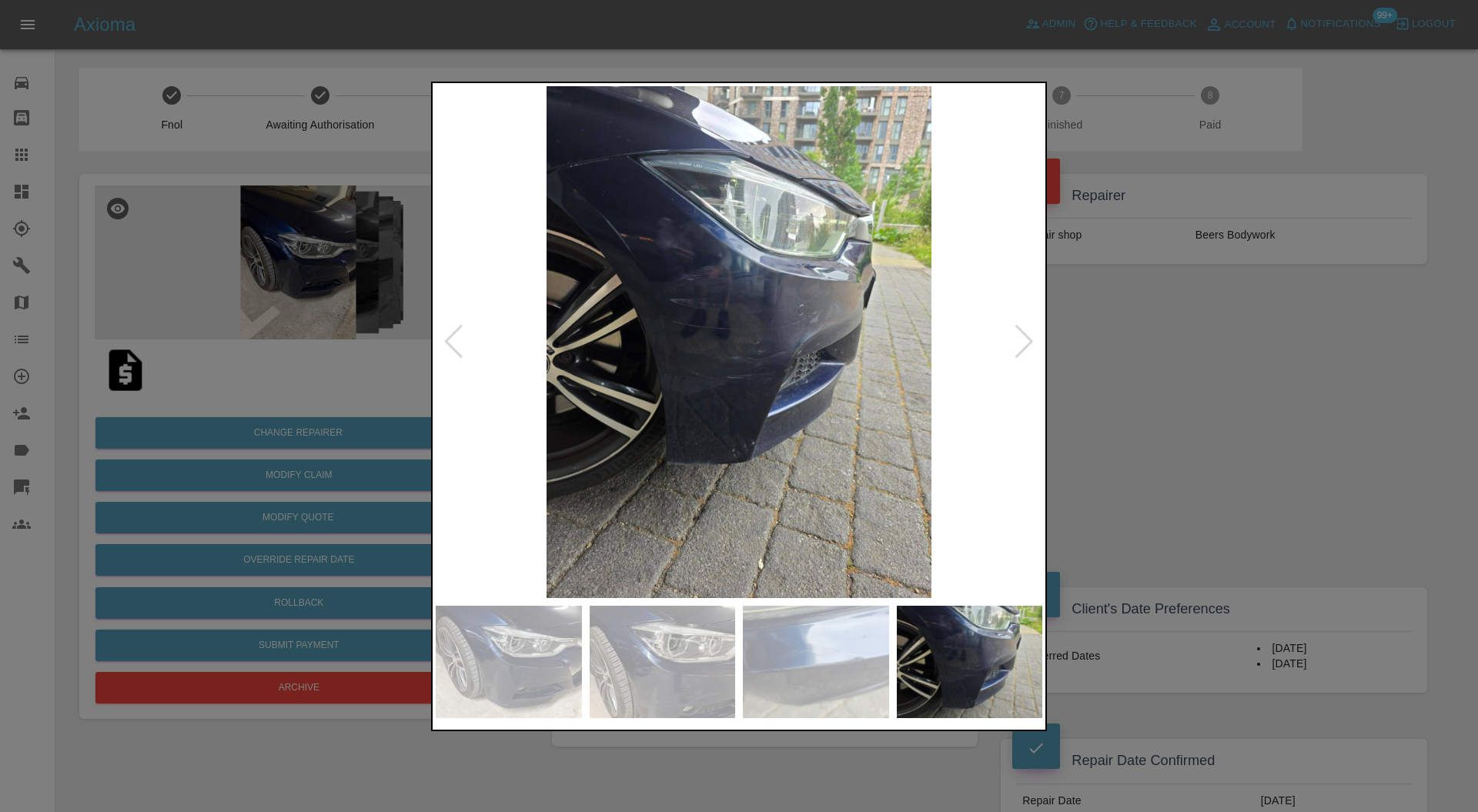
click at [1023, 338] on div at bounding box center [1024, 342] width 21 height 34
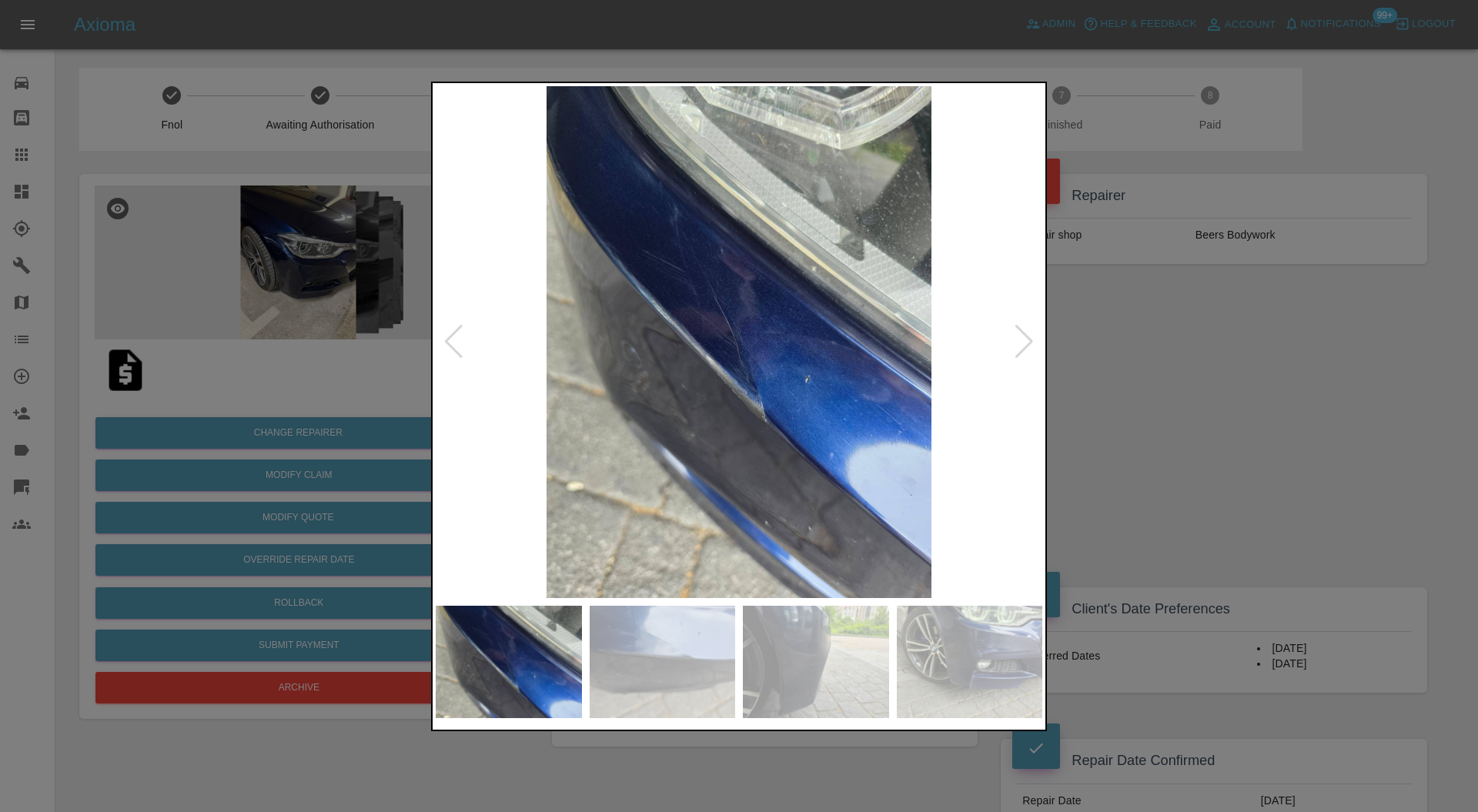
click at [1023, 338] on div at bounding box center [1024, 342] width 21 height 34
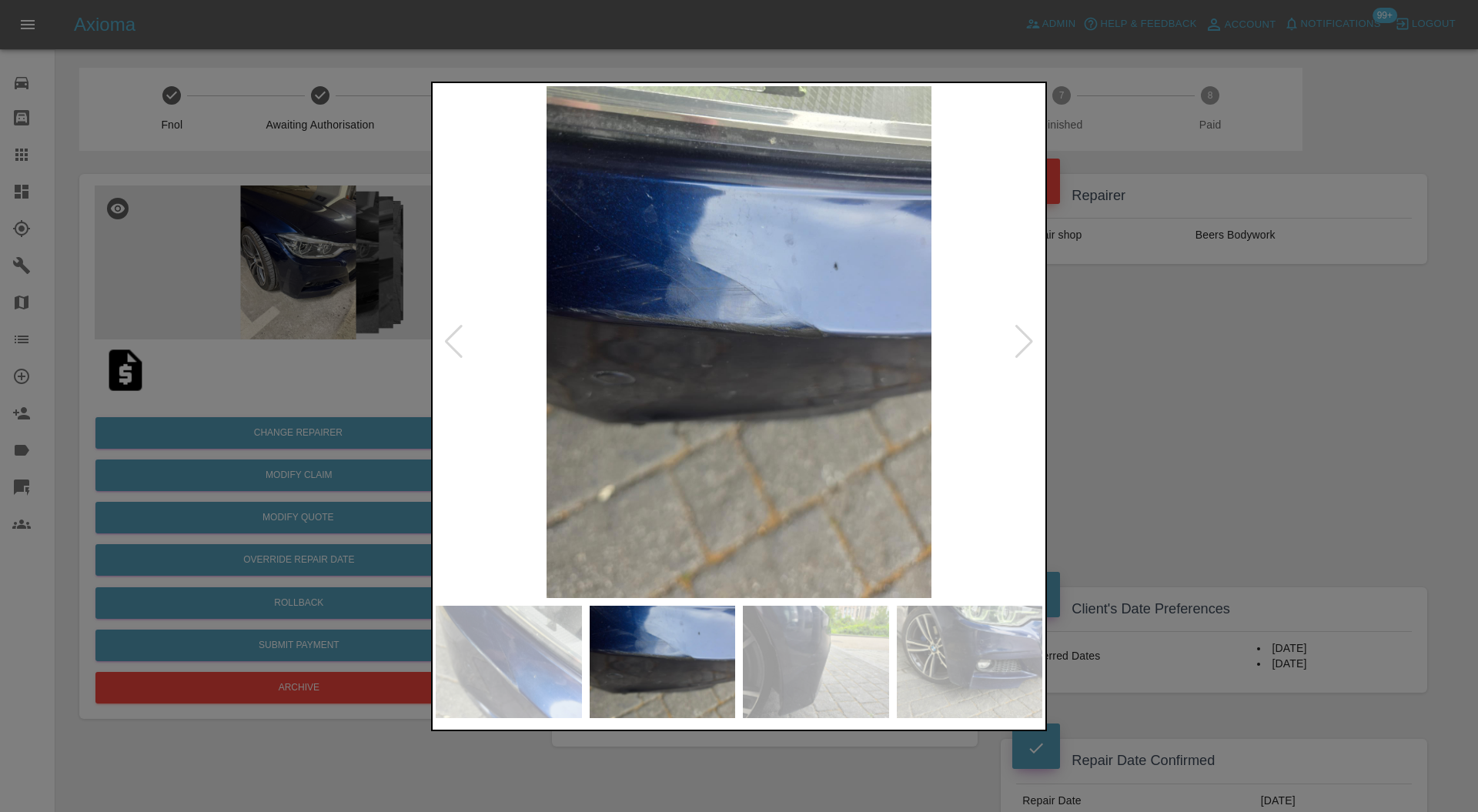
click at [1023, 338] on div at bounding box center [1024, 342] width 21 height 34
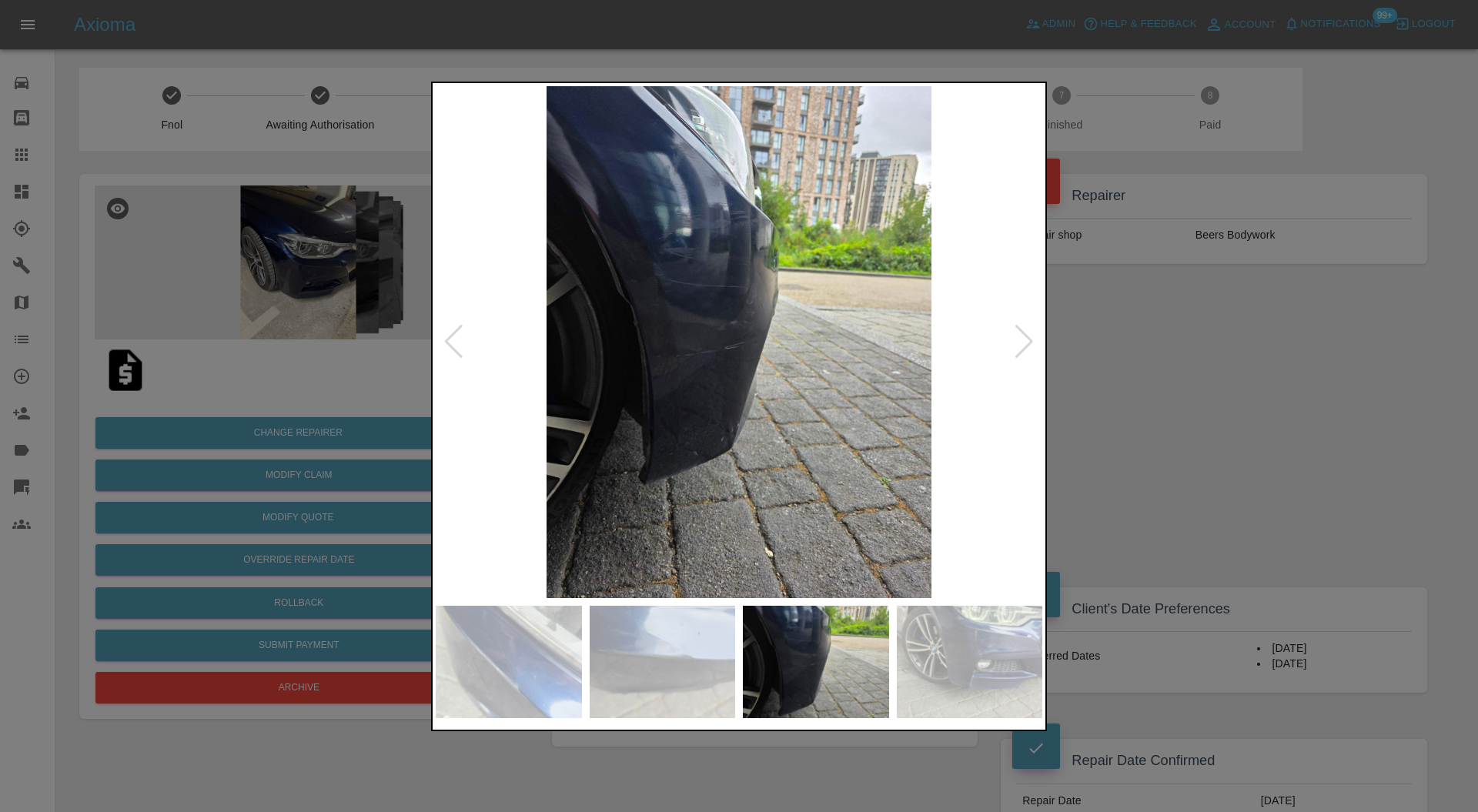
click at [1023, 338] on div at bounding box center [1024, 342] width 21 height 34
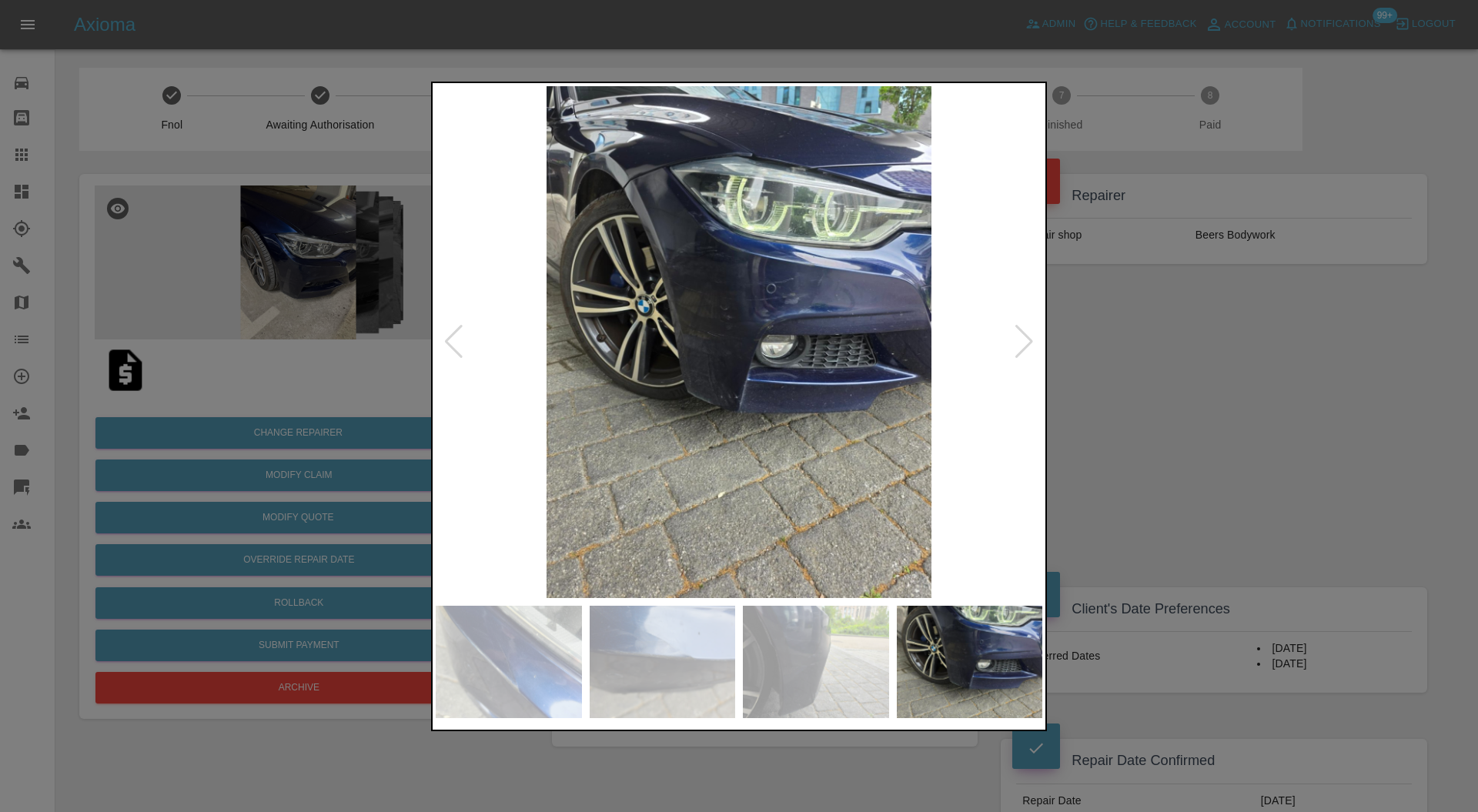
click at [1023, 338] on div at bounding box center [1024, 342] width 21 height 34
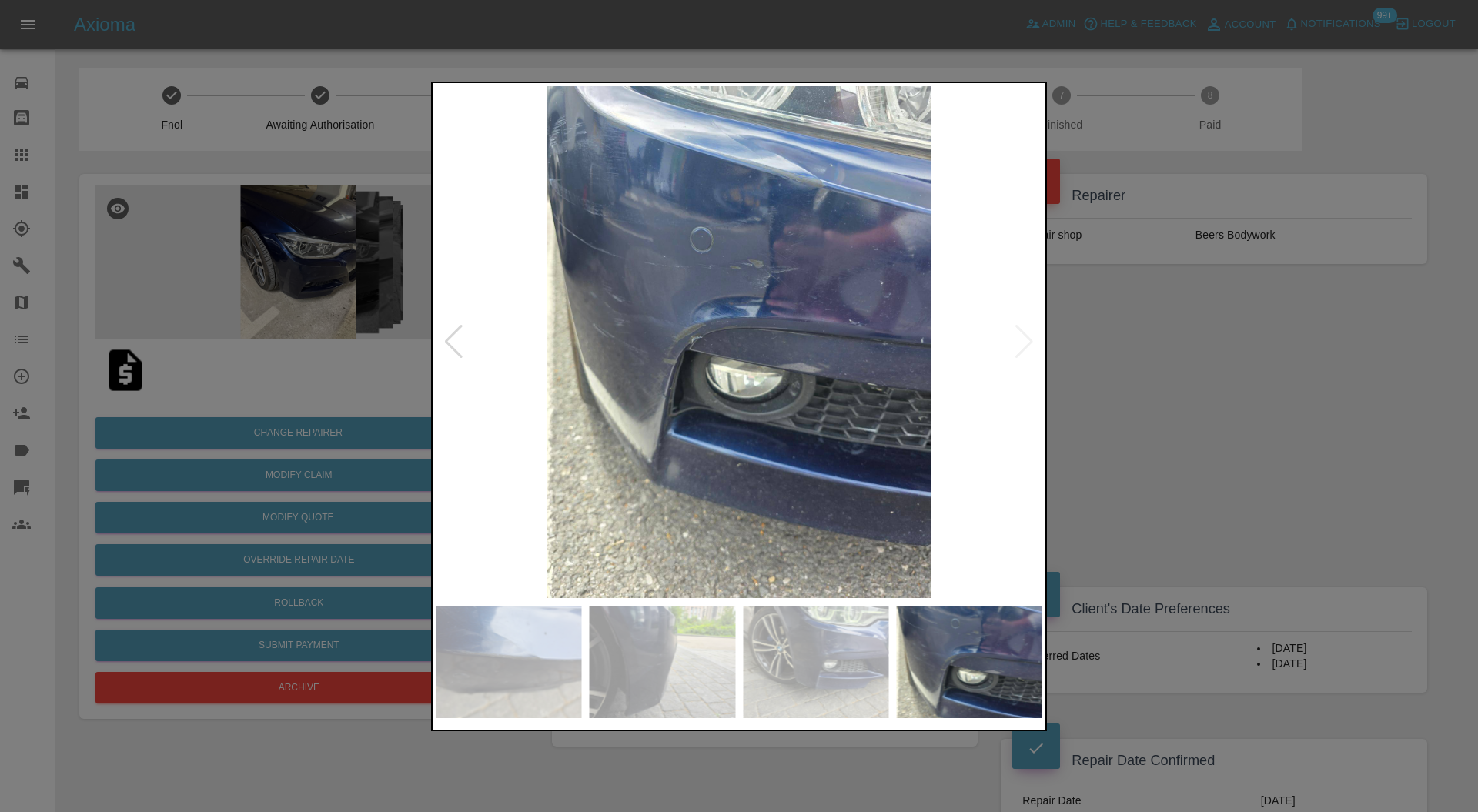
click at [1023, 338] on img at bounding box center [739, 343] width 606 height 512
click at [1108, 329] on div at bounding box center [739, 406] width 1478 height 812
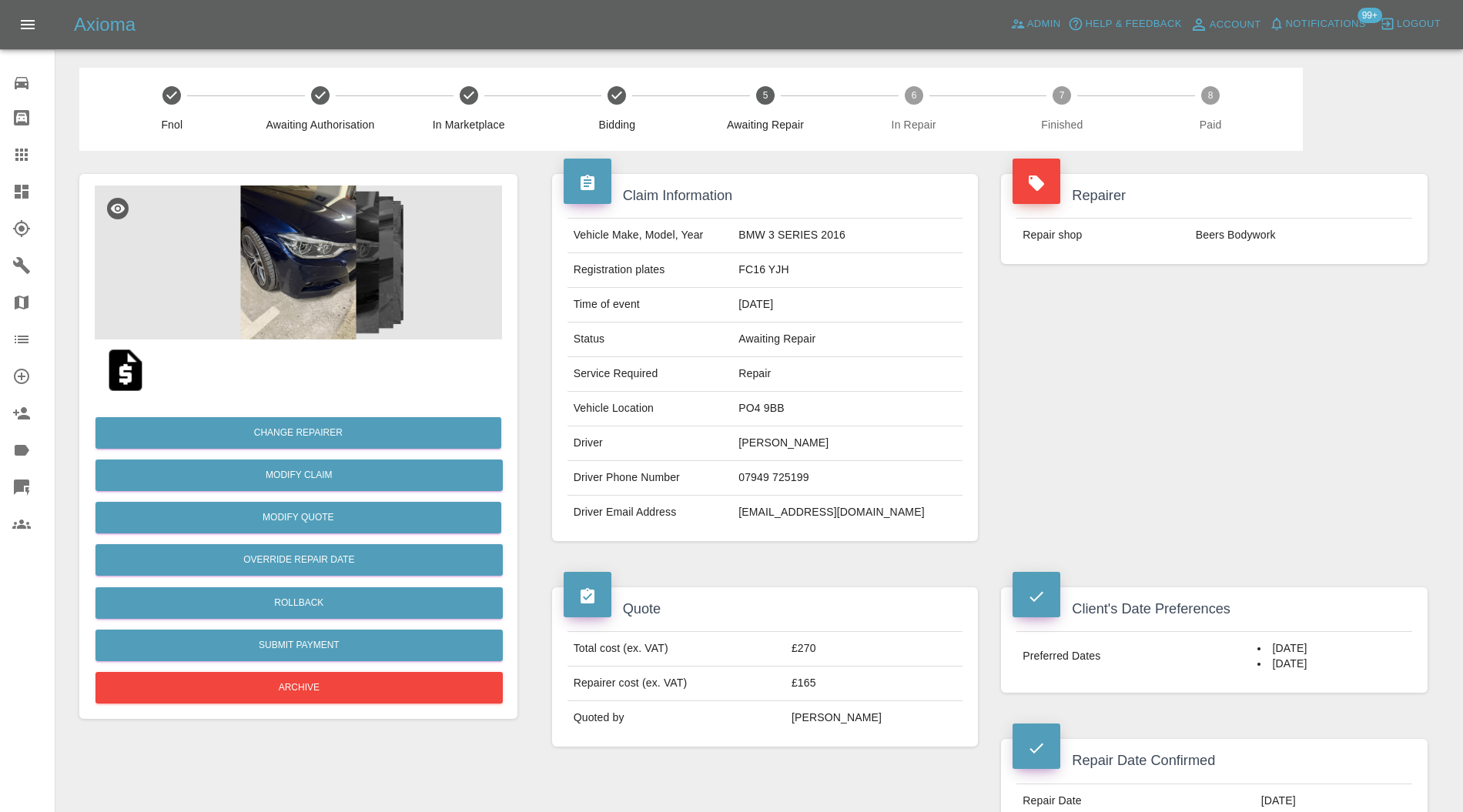
click at [815, 402] on td "PO4 9BB" at bounding box center [847, 409] width 230 height 34
copy td "PO4 9BB"
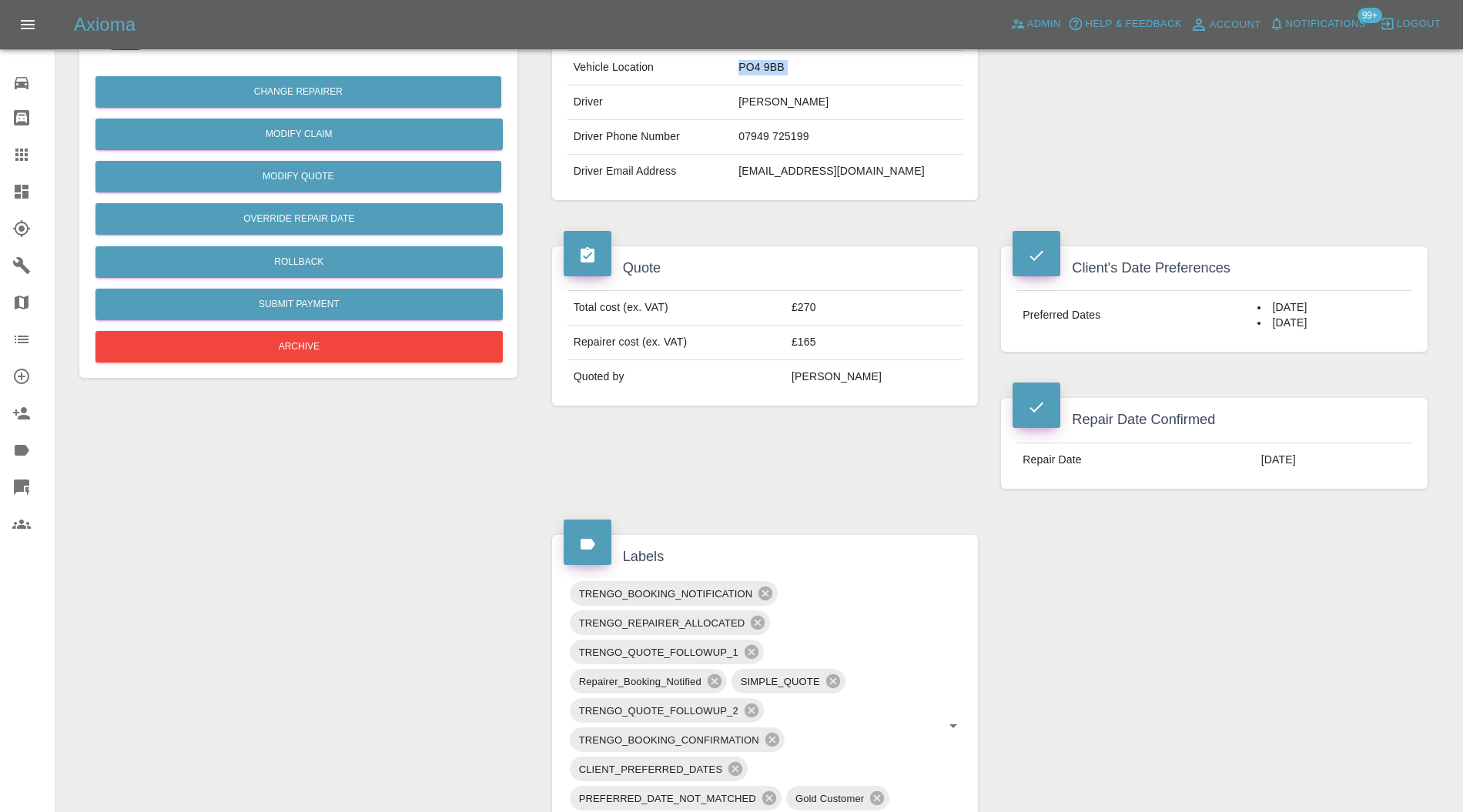
scroll to position [548, 0]
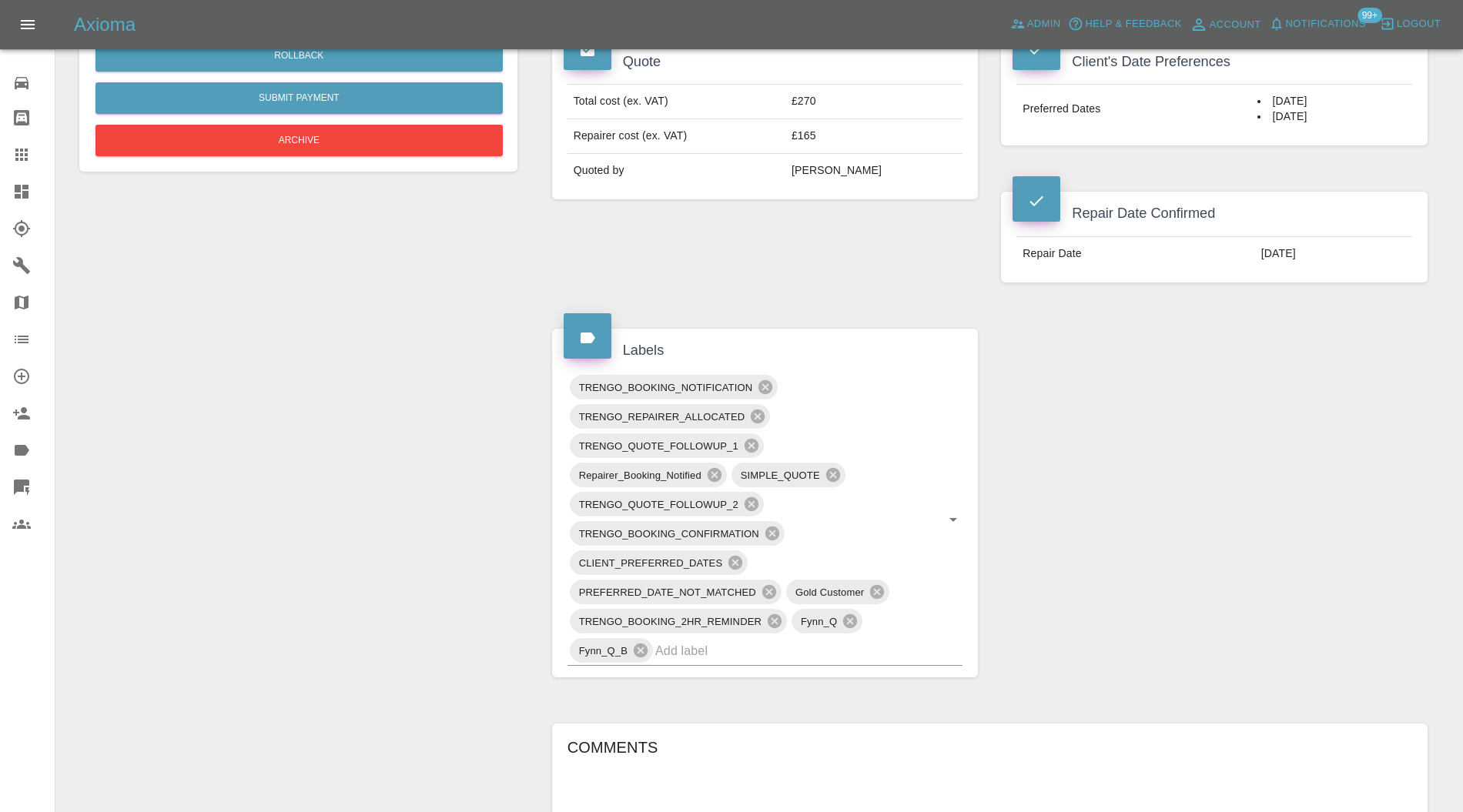
click at [787, 648] on input "text" at bounding box center [787, 651] width 264 height 23
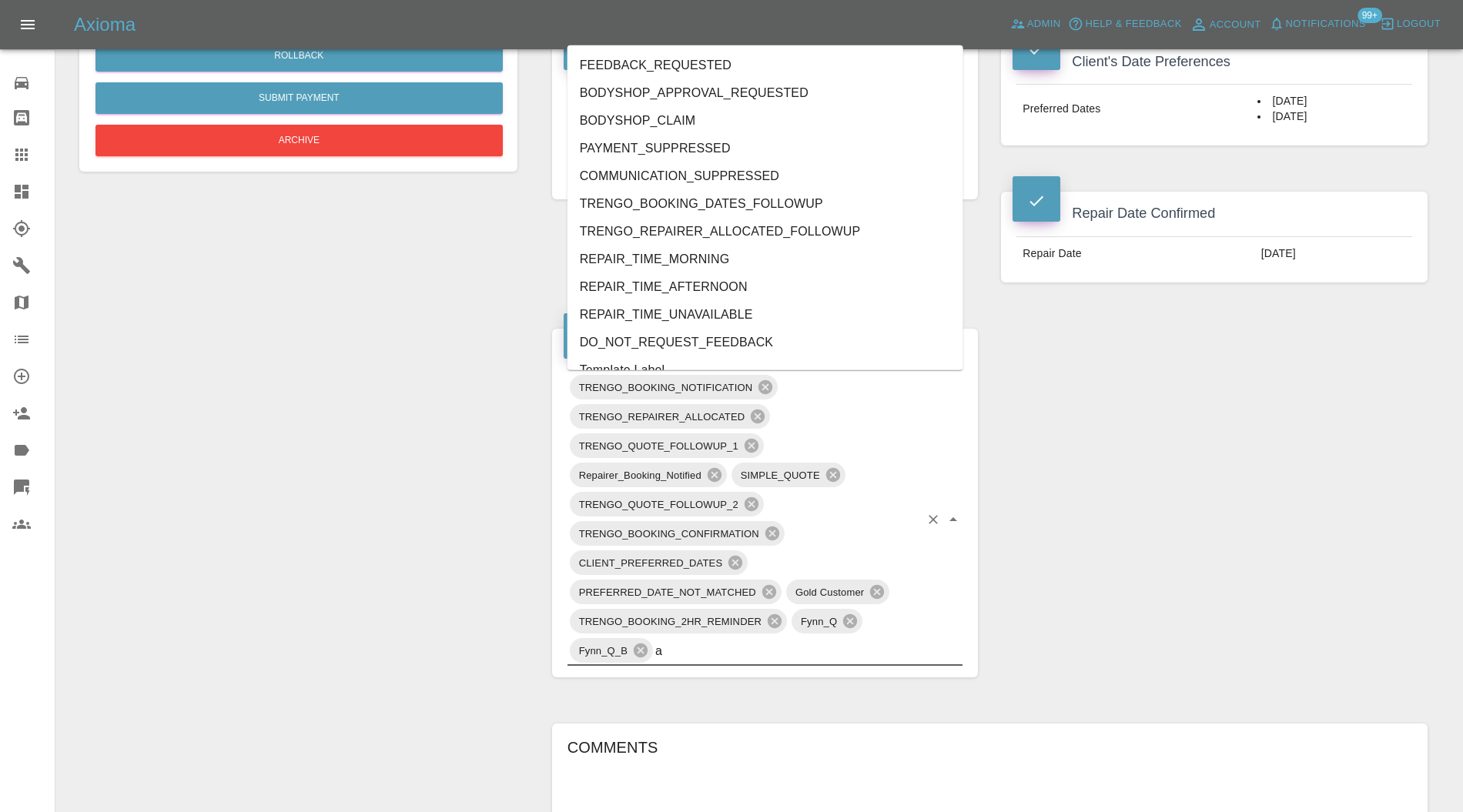
type input "au"
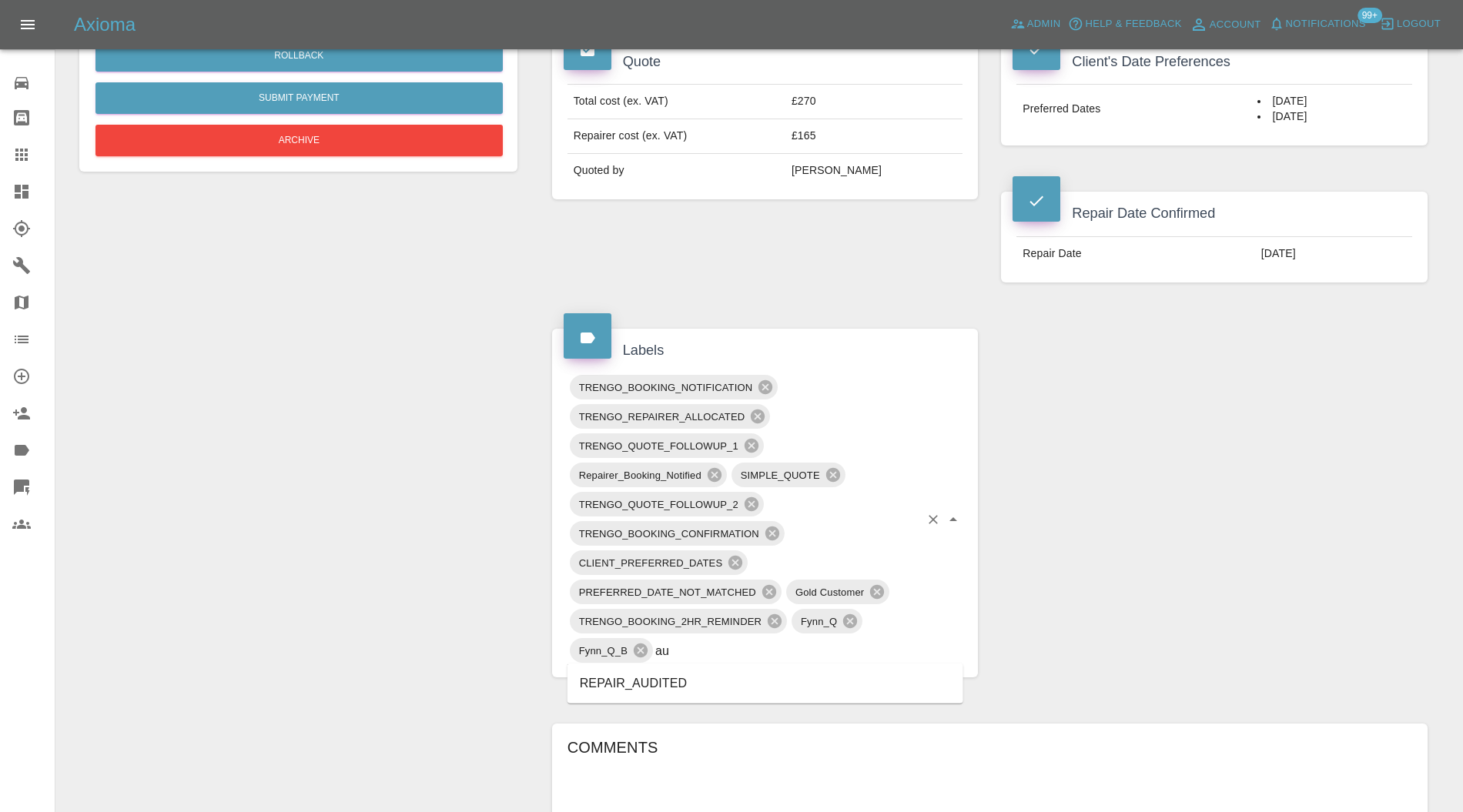
click at [685, 679] on li "REPAIR_AUDITED" at bounding box center [765, 683] width 396 height 28
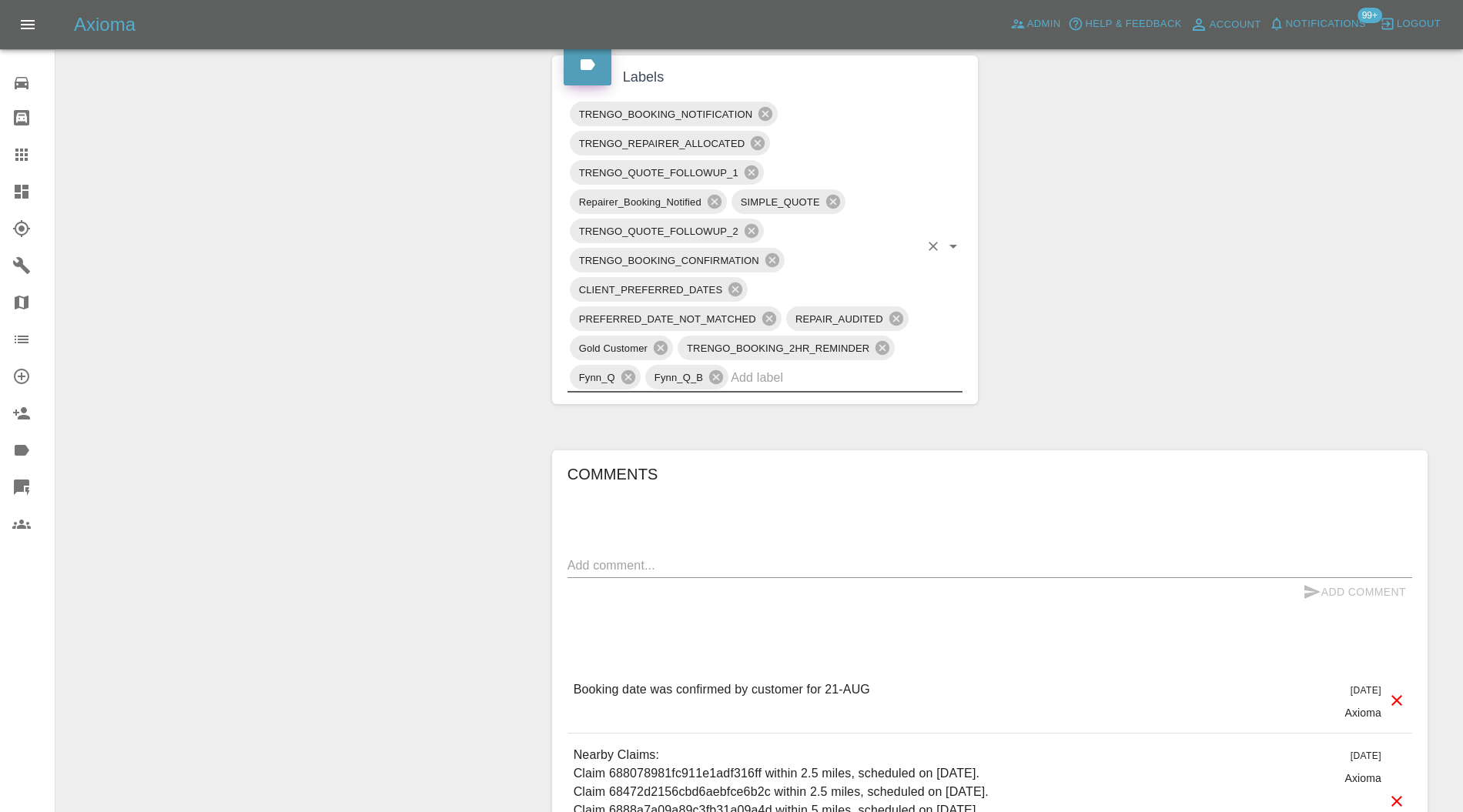
click at [770, 559] on textarea at bounding box center [990, 566] width 845 height 18
type textarea "checking space"
click at [1337, 587] on button "Add Comment" at bounding box center [1355, 593] width 116 height 29
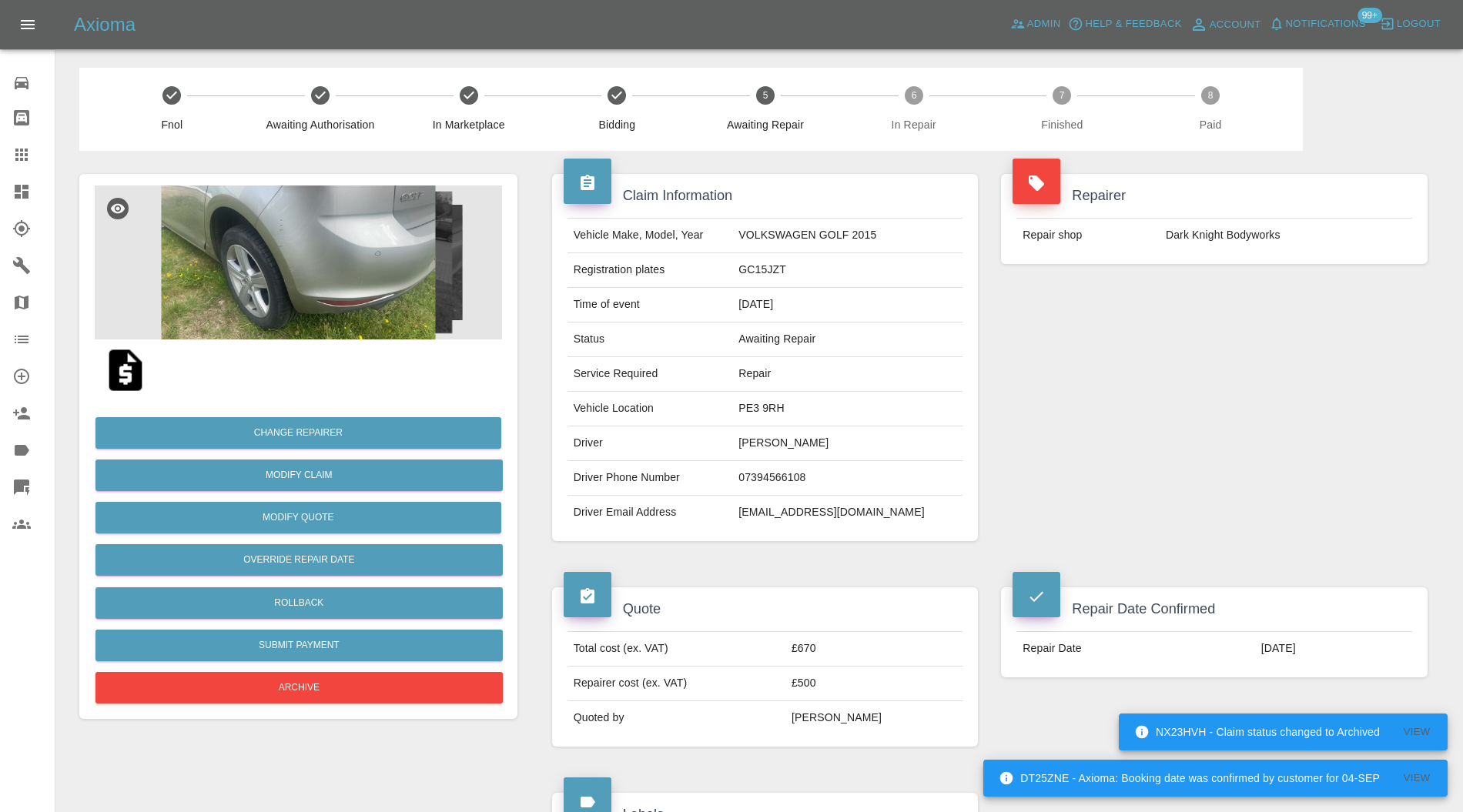
click at [356, 261] on img at bounding box center [298, 263] width 407 height 154
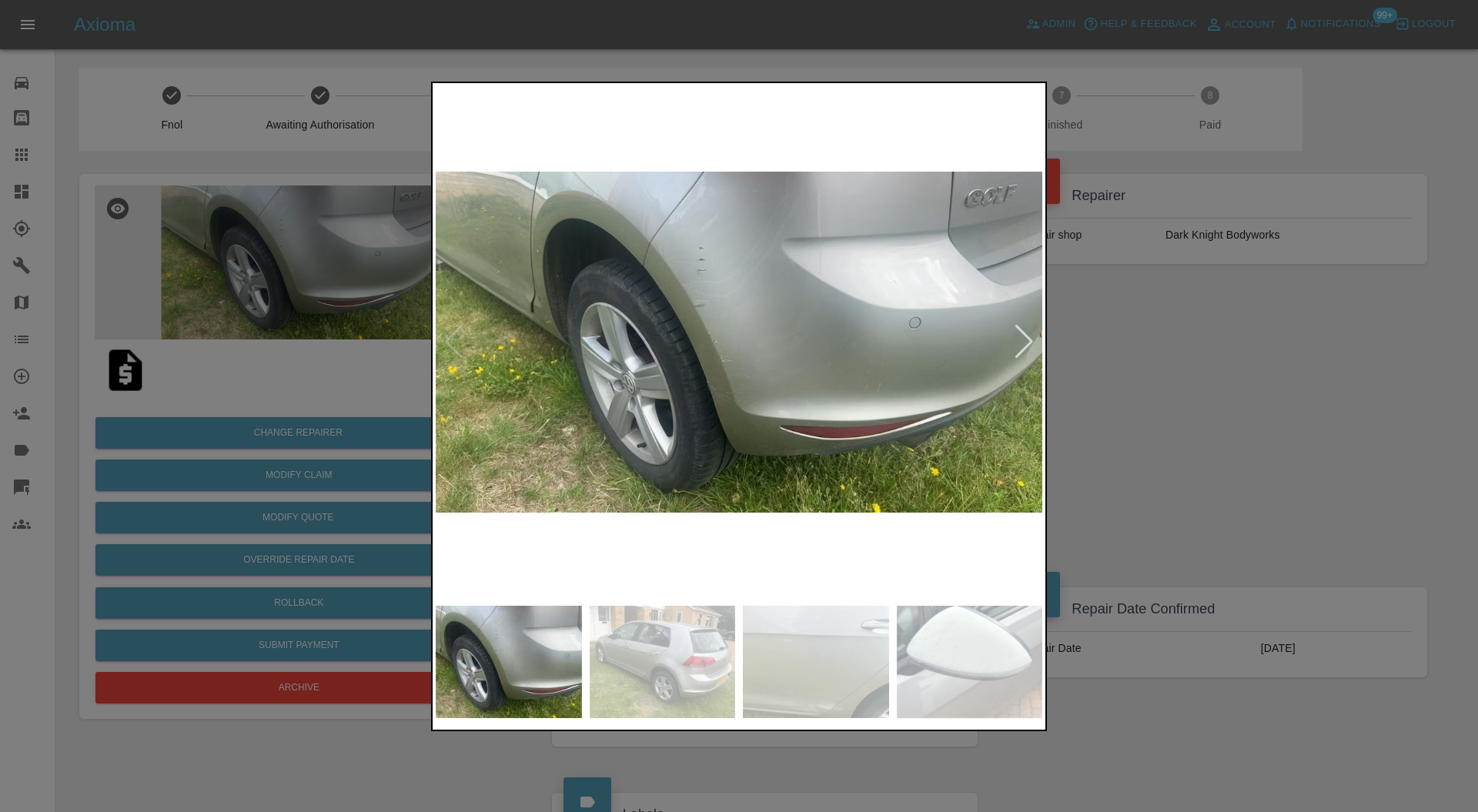
click at [701, 631] on img at bounding box center [663, 662] width 146 height 113
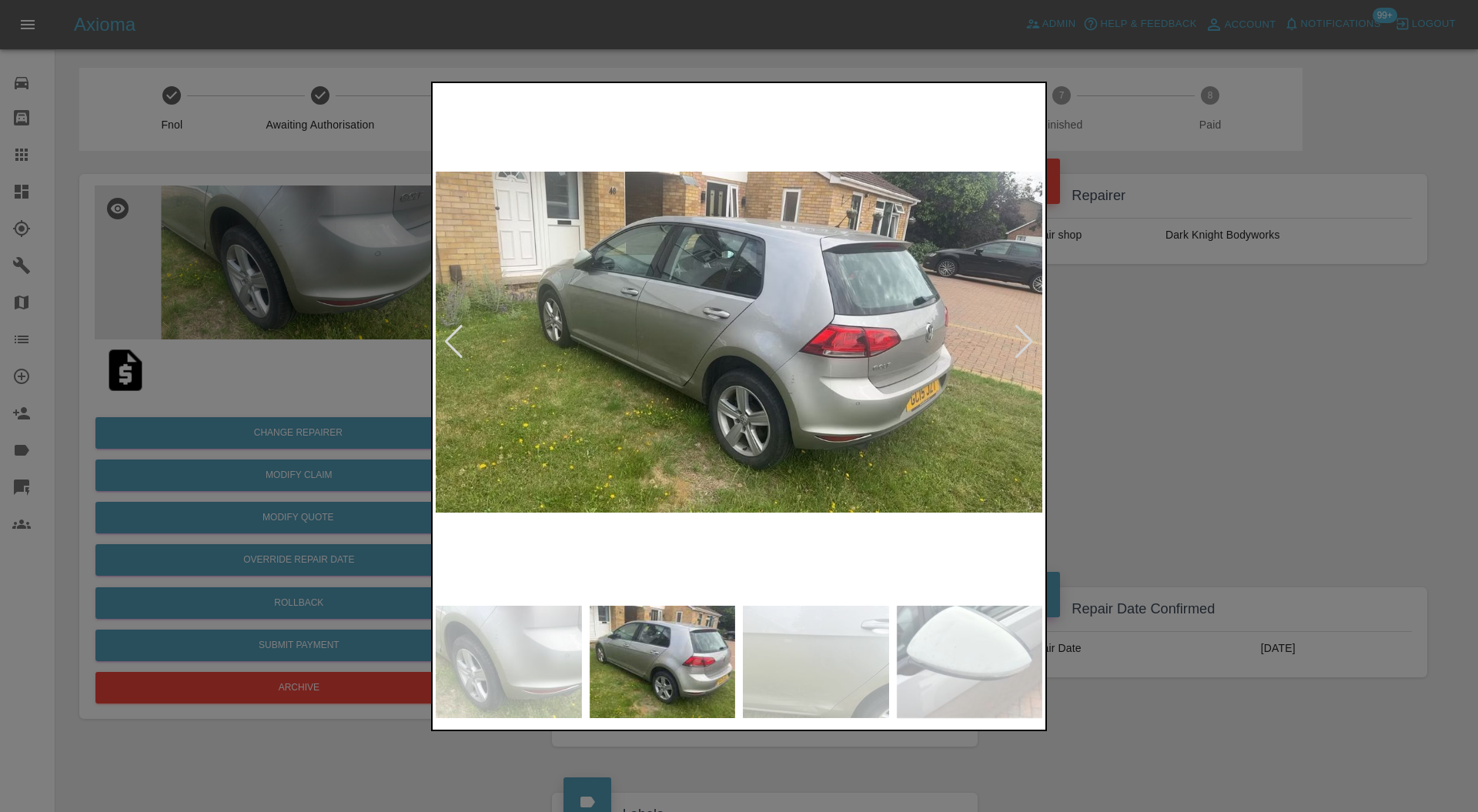
click at [1019, 336] on div at bounding box center [1024, 342] width 21 height 34
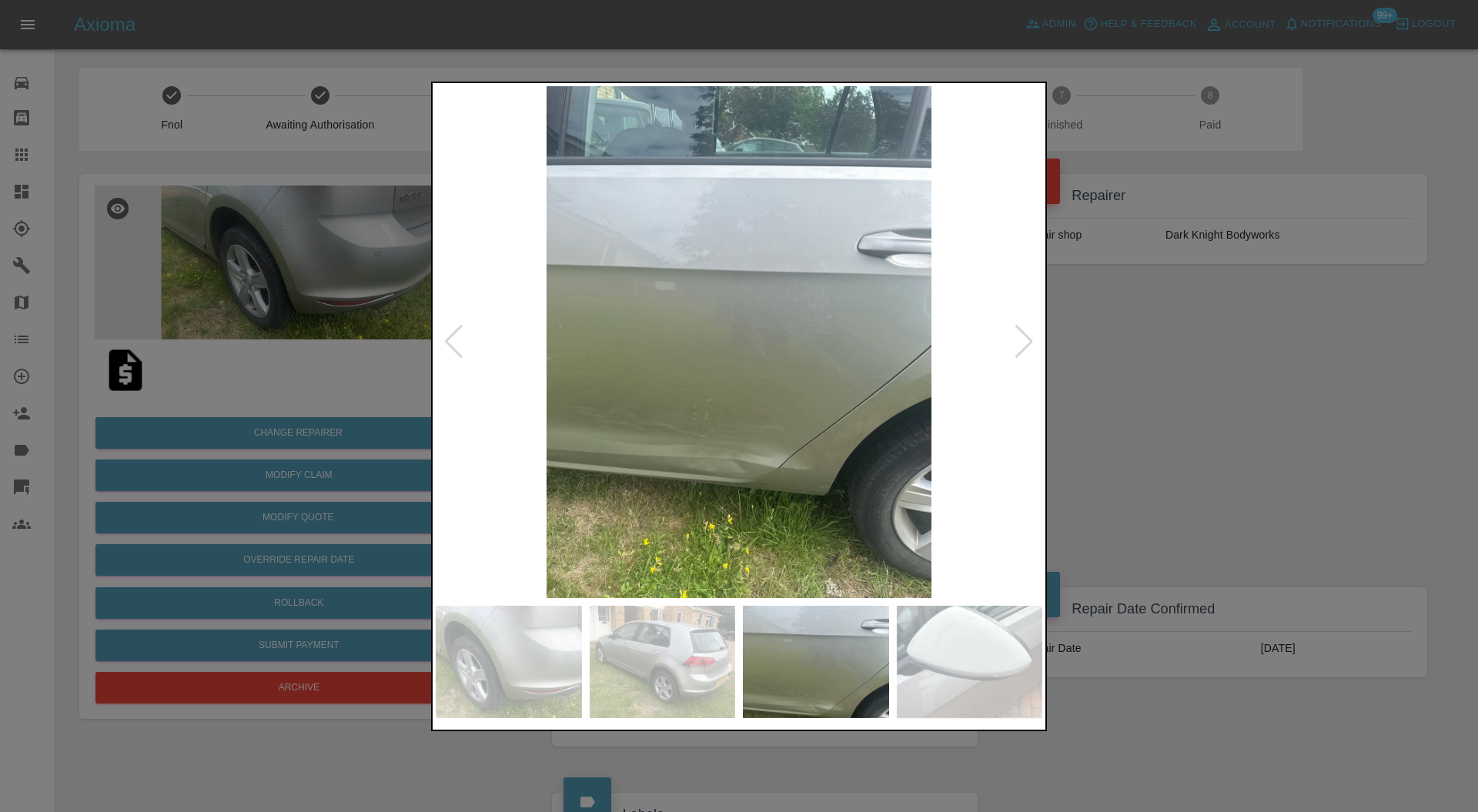
click at [1020, 336] on div at bounding box center [1024, 342] width 21 height 34
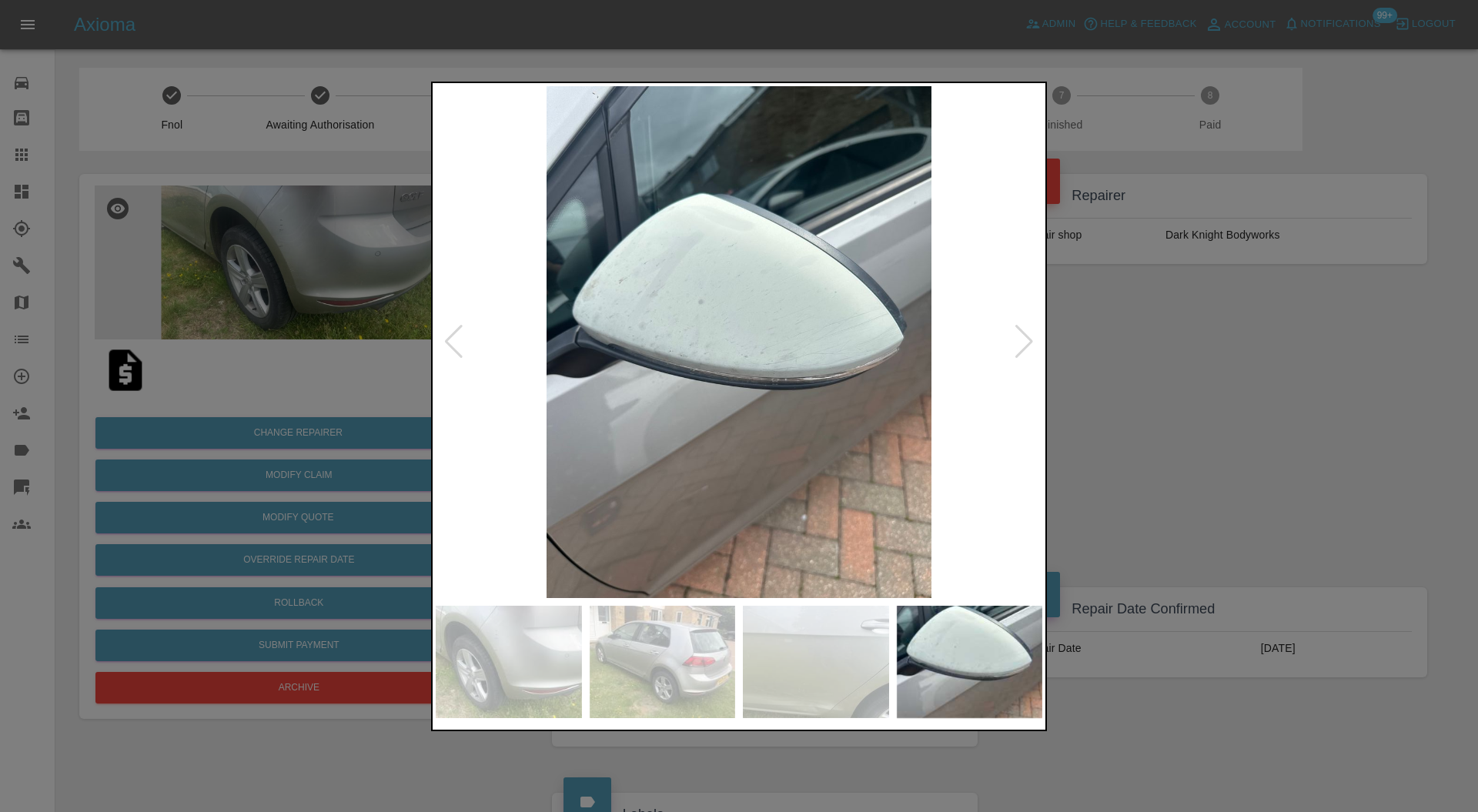
click at [1020, 336] on div at bounding box center [1024, 342] width 21 height 34
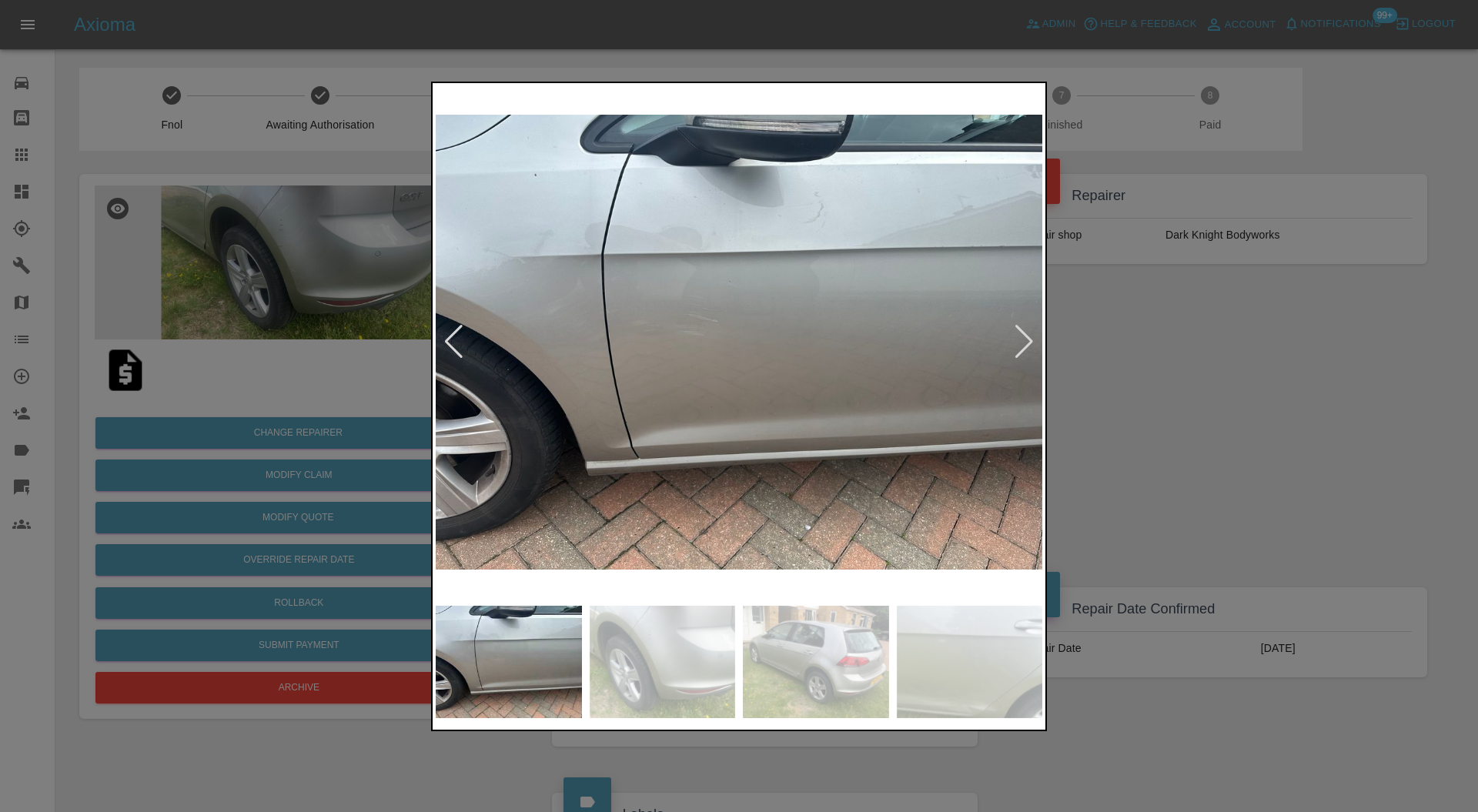
click at [1020, 336] on div at bounding box center [1024, 342] width 21 height 34
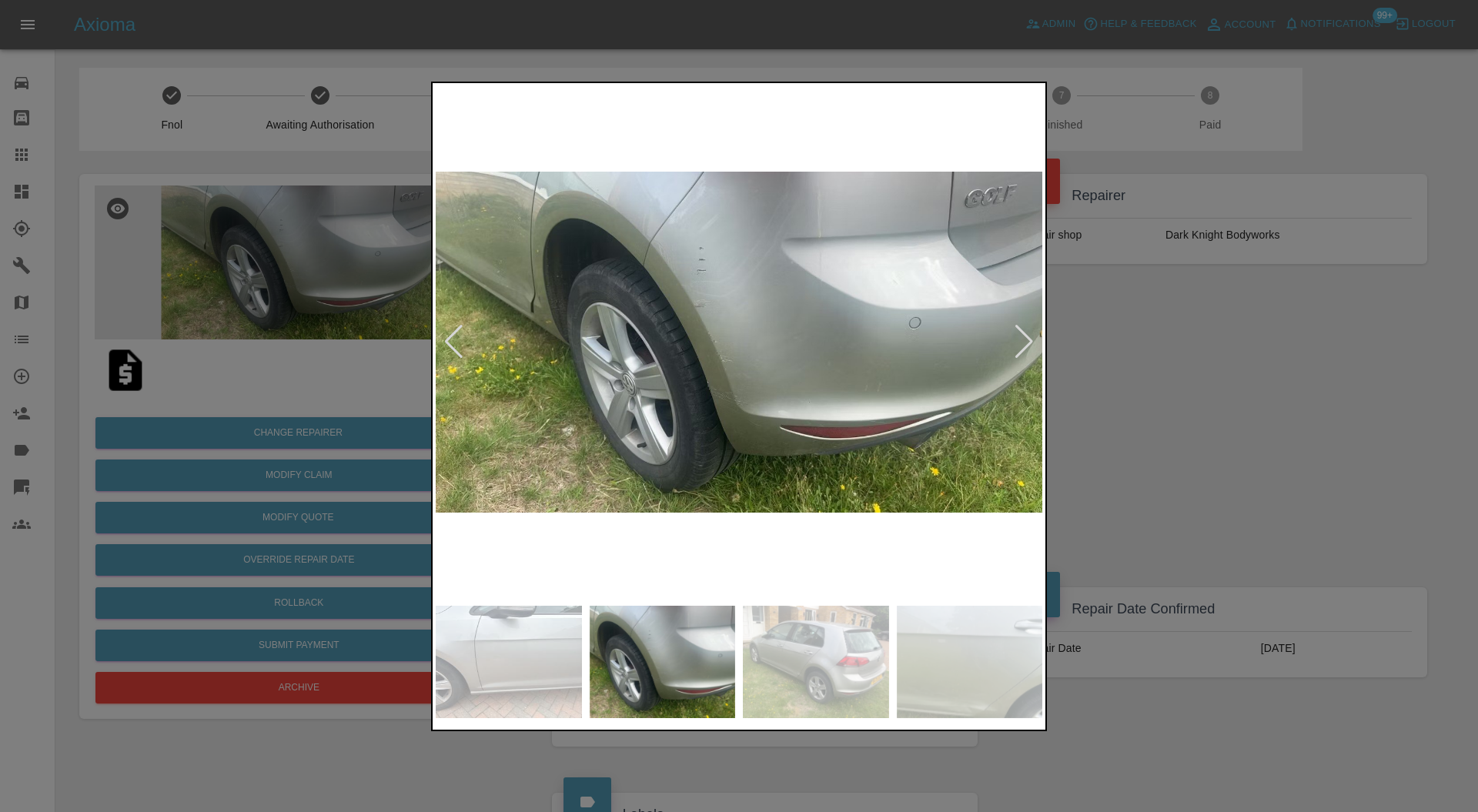
click at [1020, 336] on div at bounding box center [1024, 342] width 21 height 34
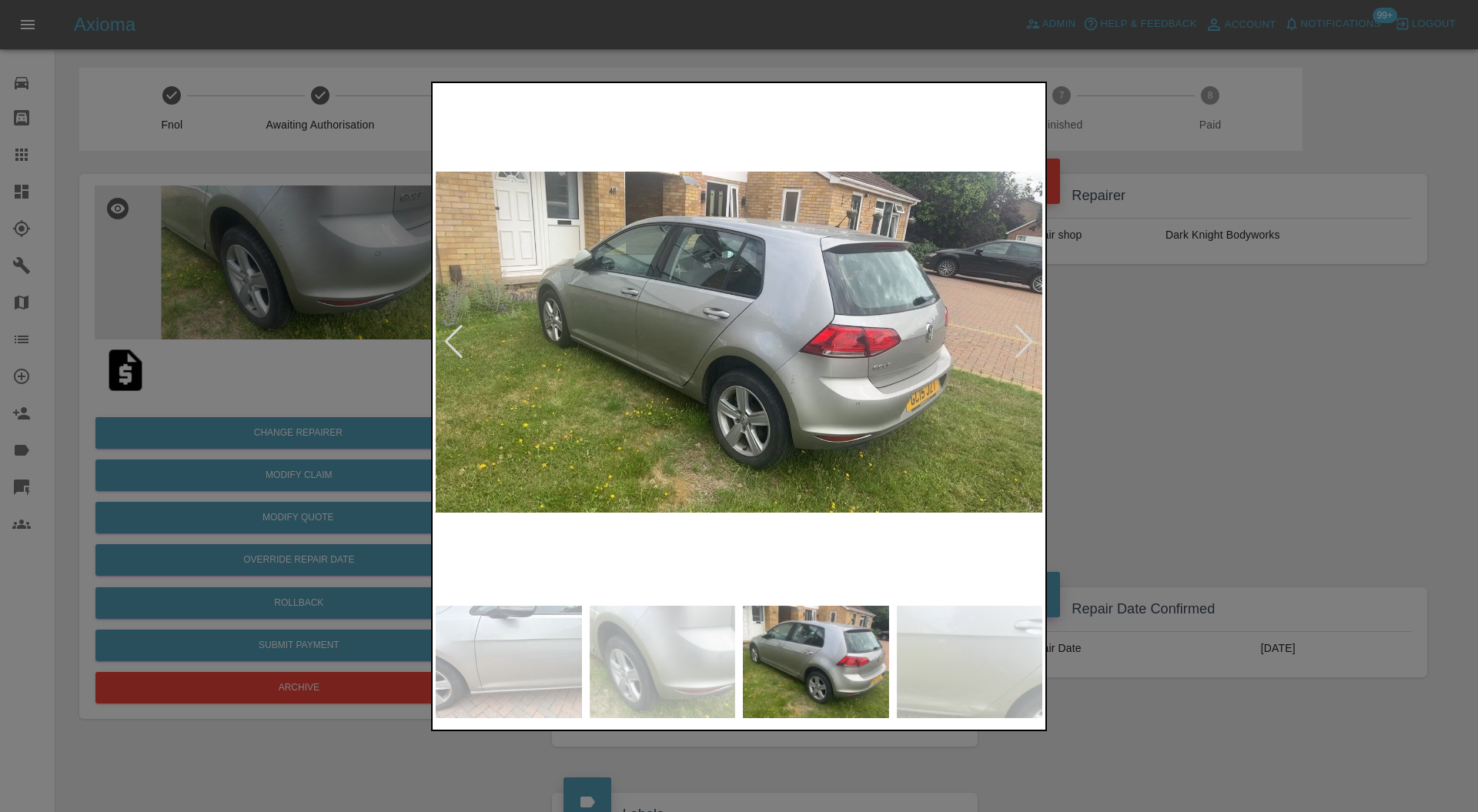
click at [1020, 336] on div at bounding box center [1024, 342] width 21 height 34
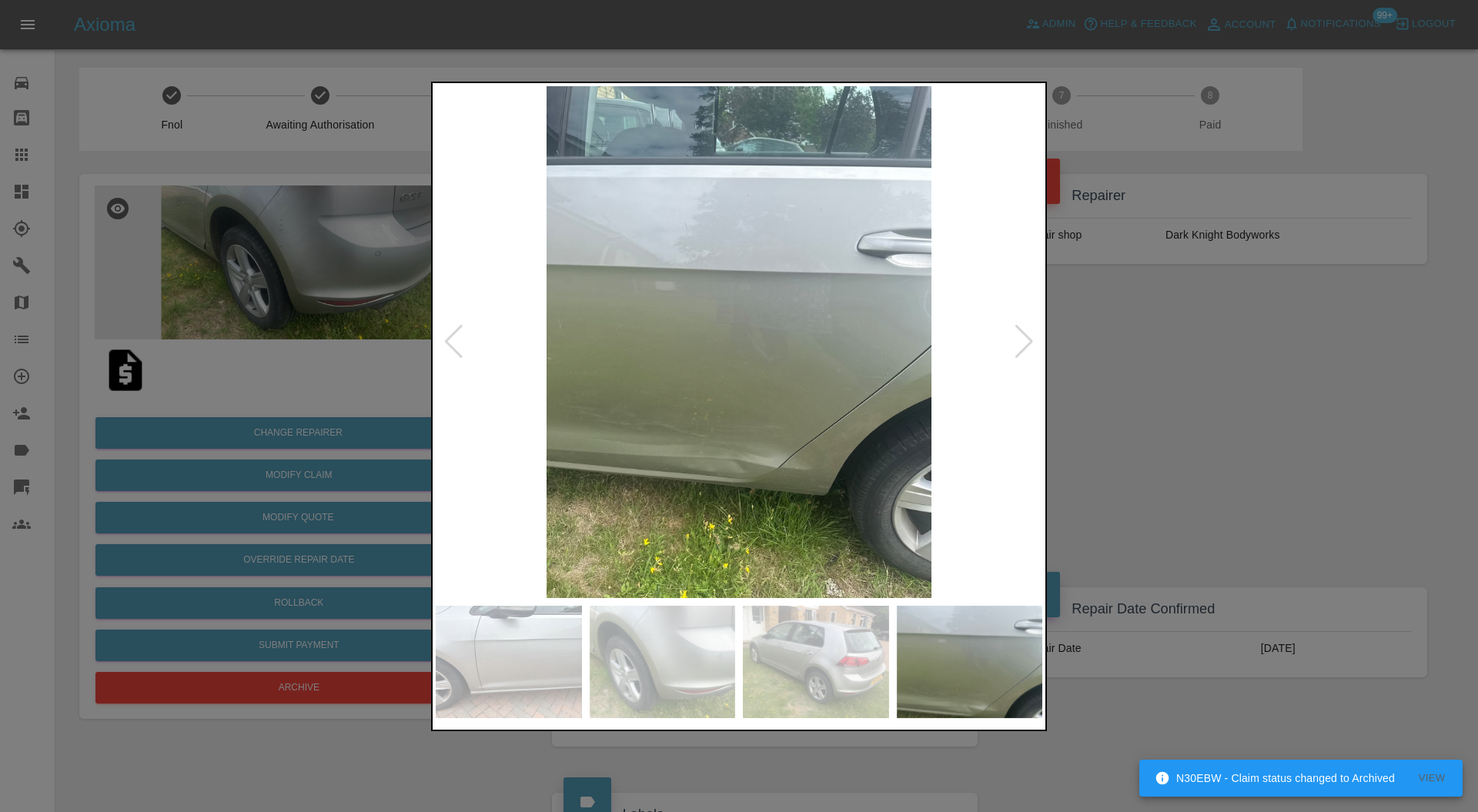
click at [1020, 336] on div at bounding box center [1024, 342] width 21 height 34
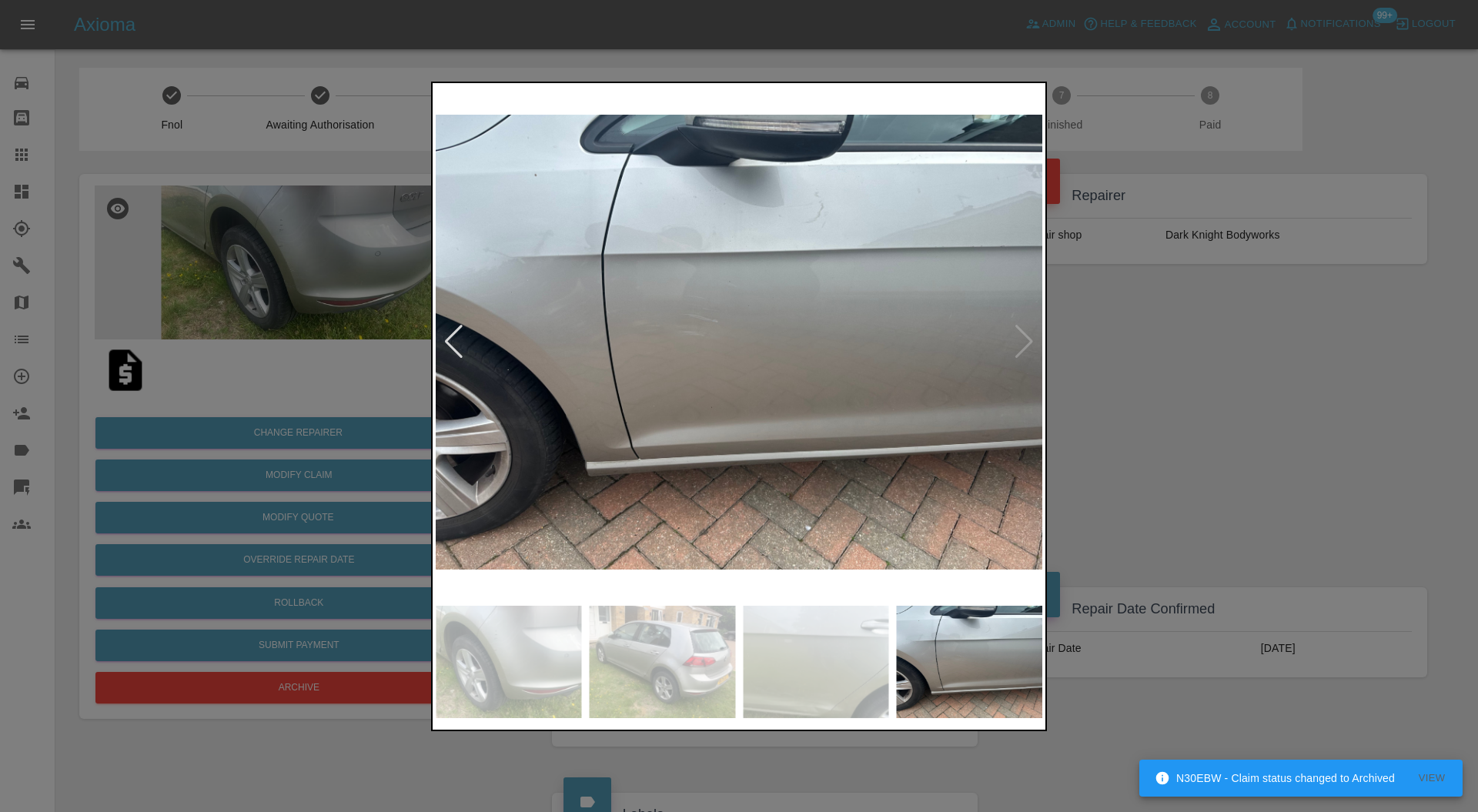
click at [1020, 336] on img at bounding box center [739, 343] width 606 height 512
click at [1134, 336] on div at bounding box center [739, 406] width 1478 height 812
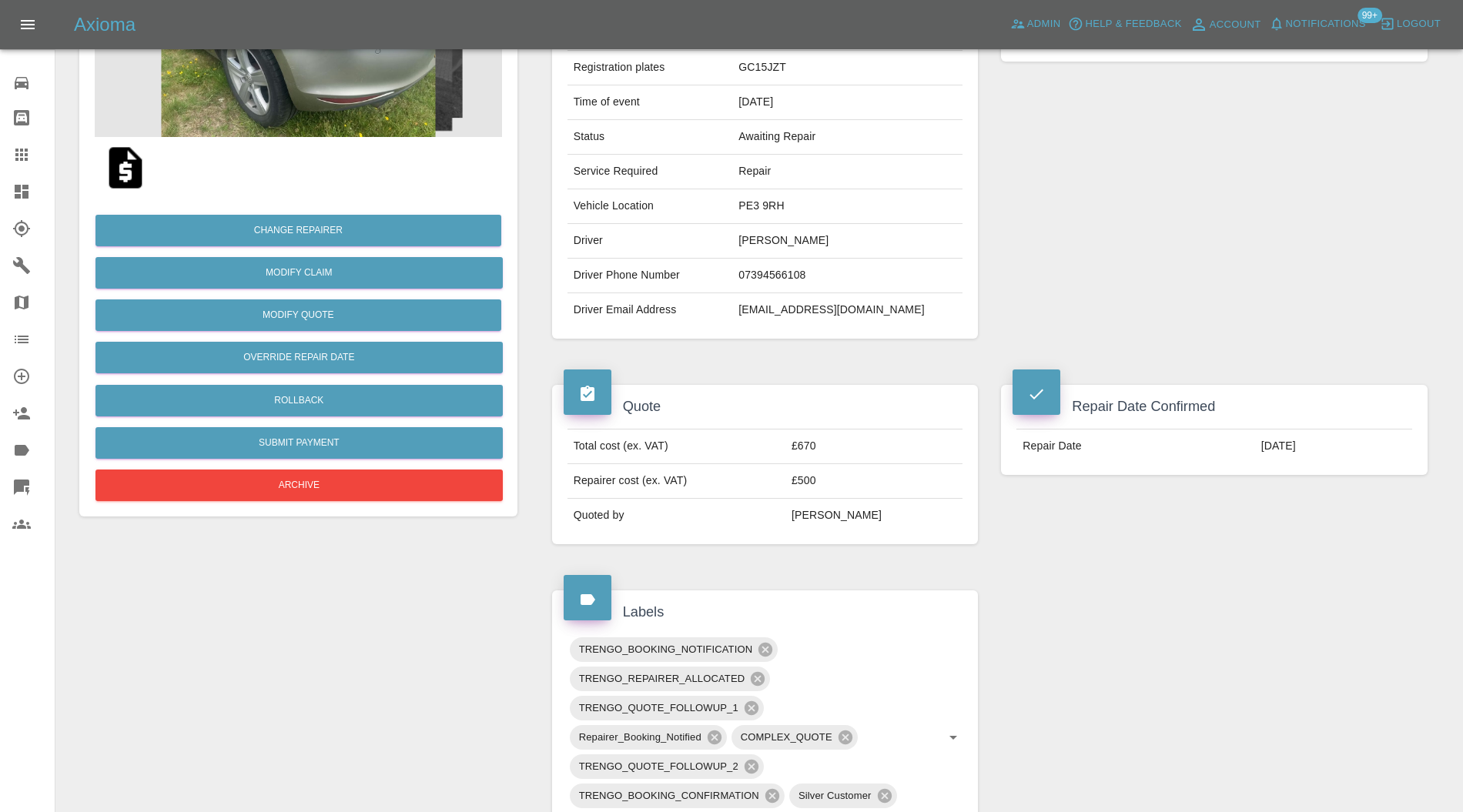
scroll to position [137, 0]
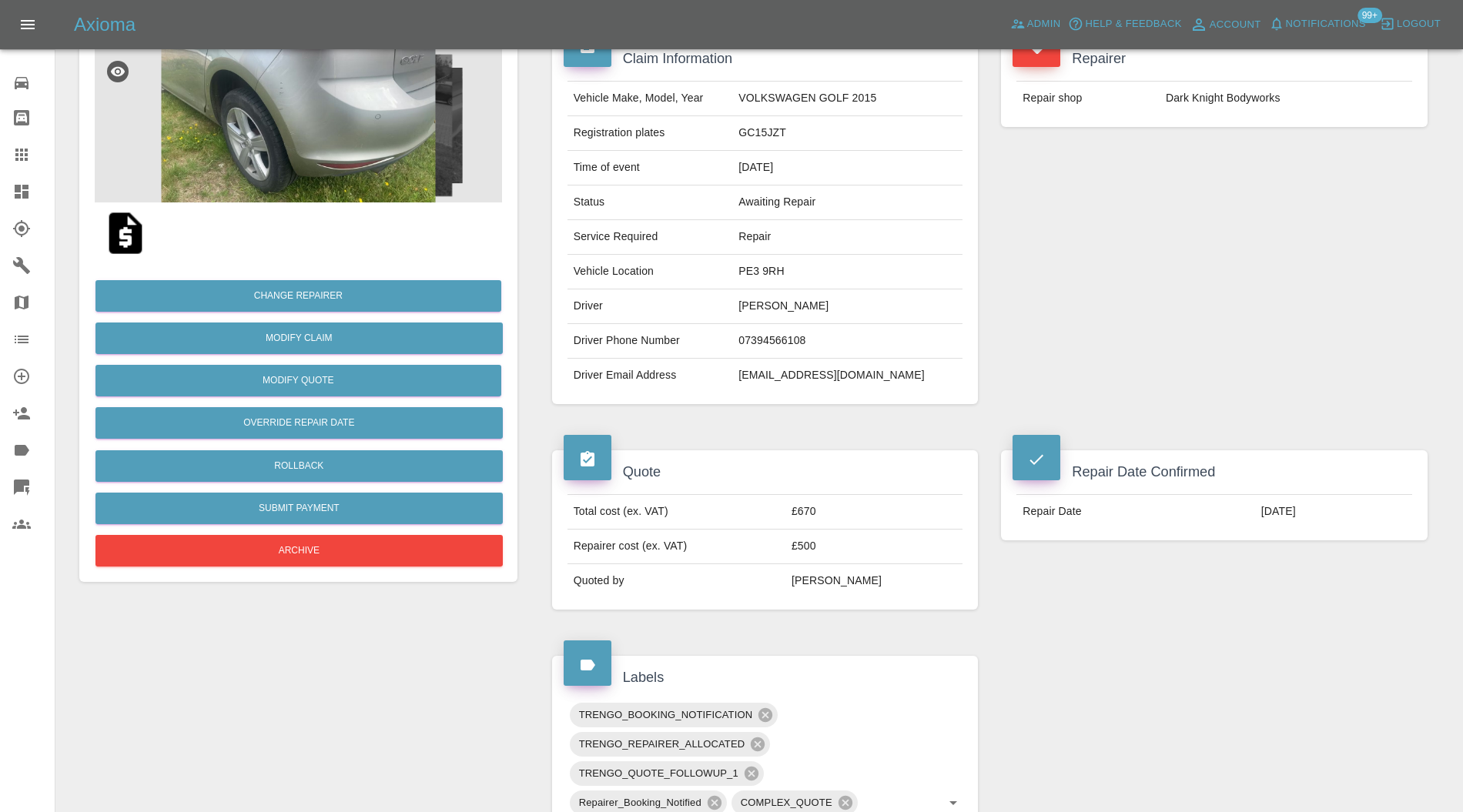
click at [788, 270] on td "PE3 9RH" at bounding box center [847, 272] width 230 height 34
copy td "PE3 9RH"
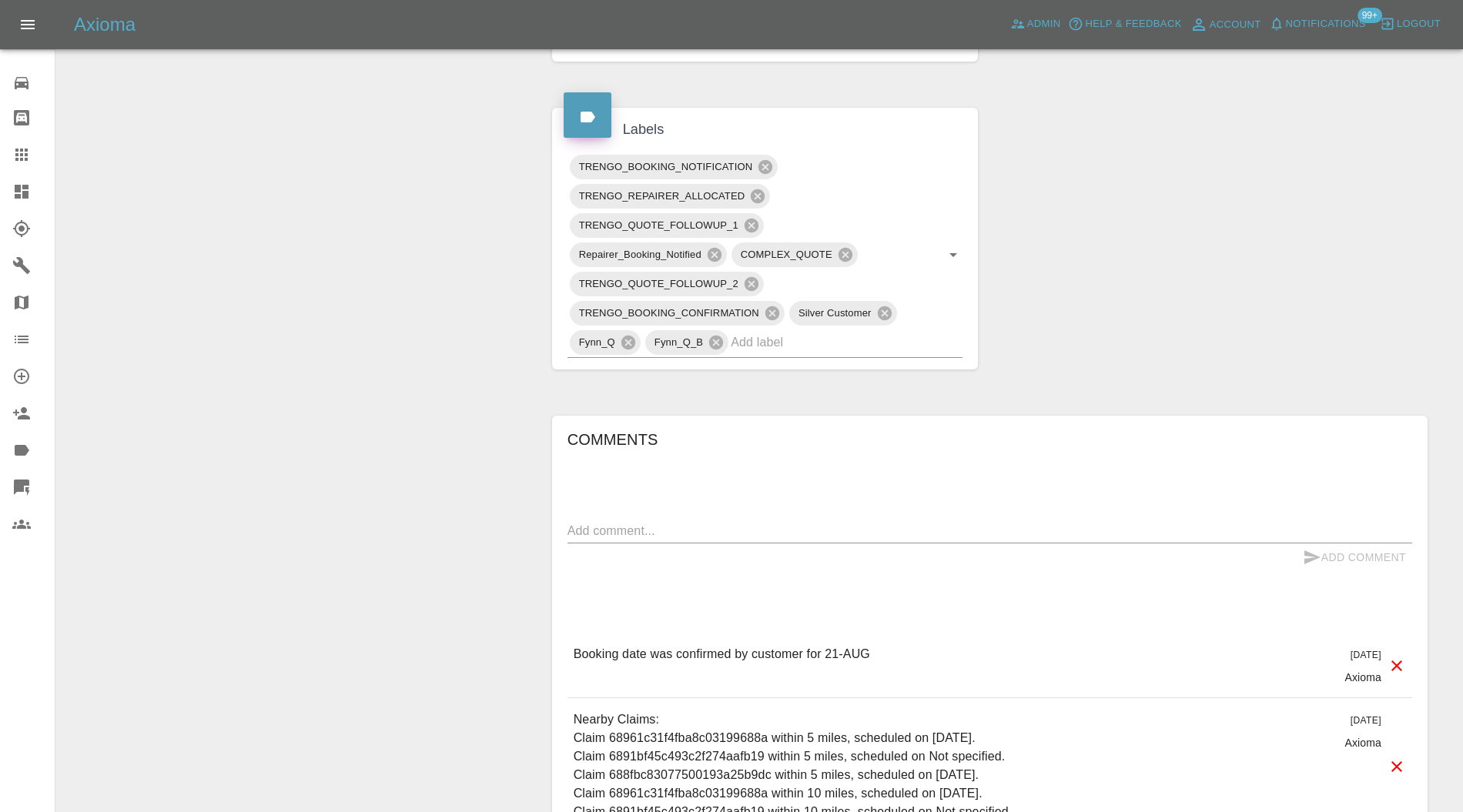
scroll to position [684, 0]
click at [852, 350] on input "text" at bounding box center [825, 344] width 189 height 23
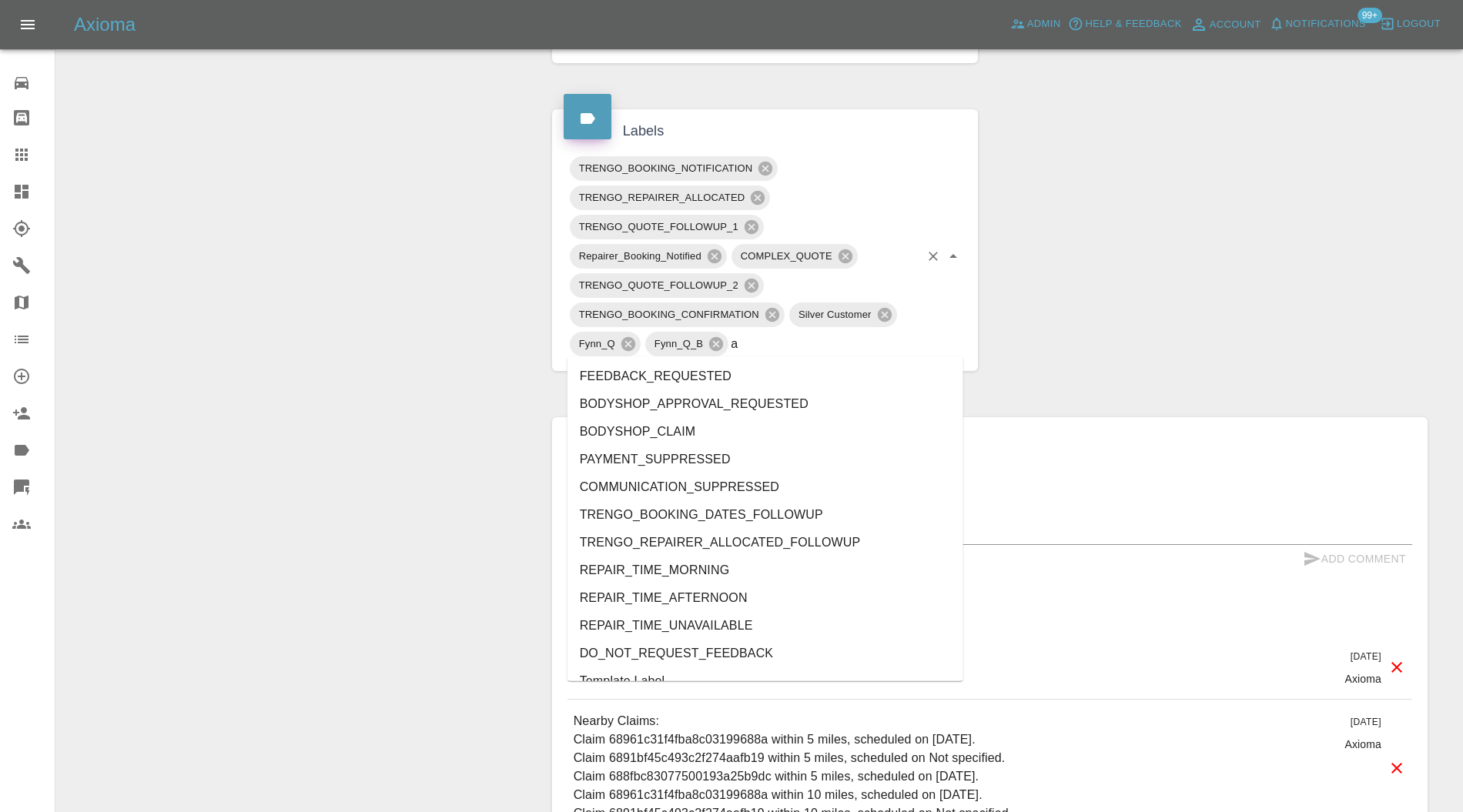
type input "au"
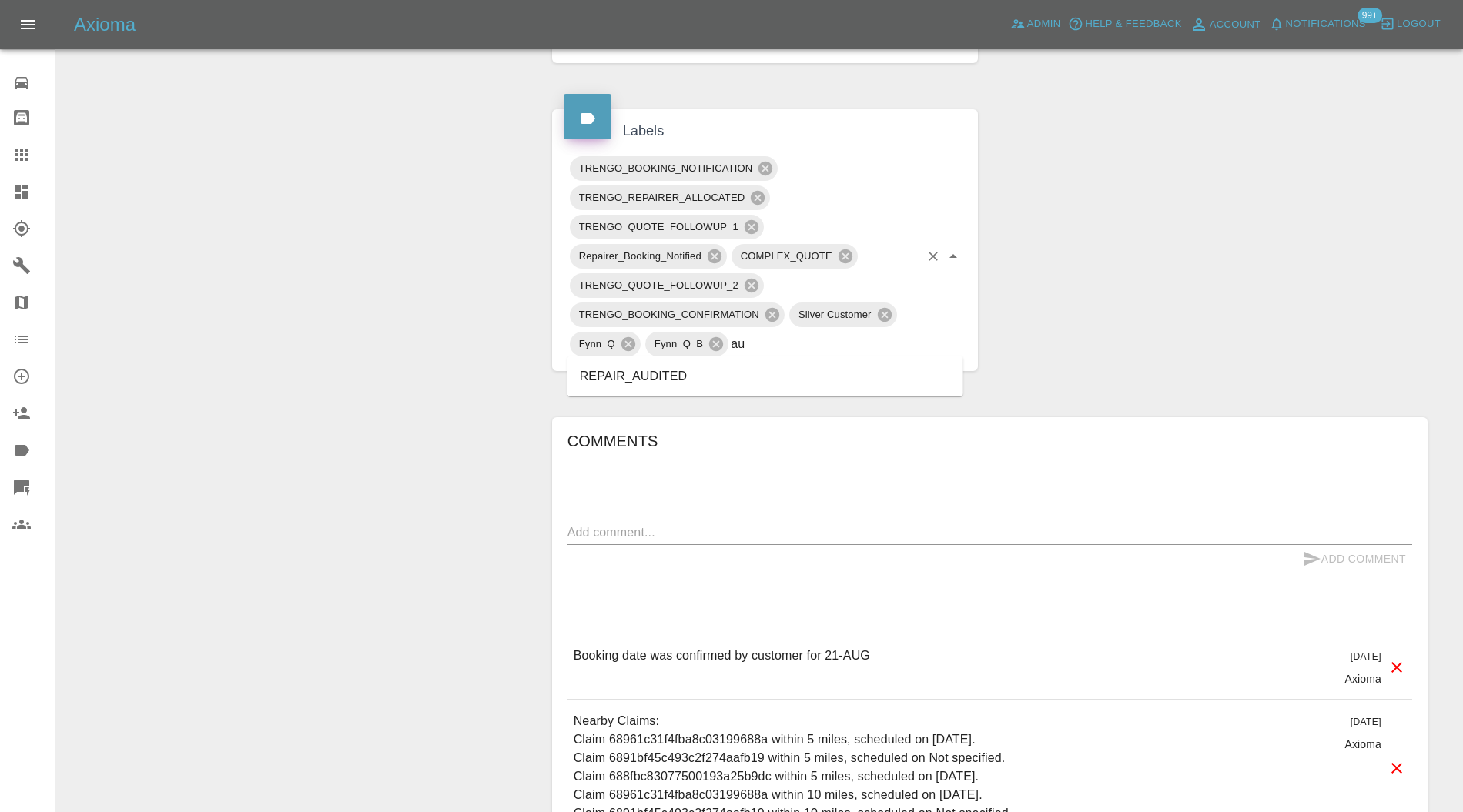
click at [653, 373] on li "REPAIR_AUDITED" at bounding box center [765, 376] width 396 height 28
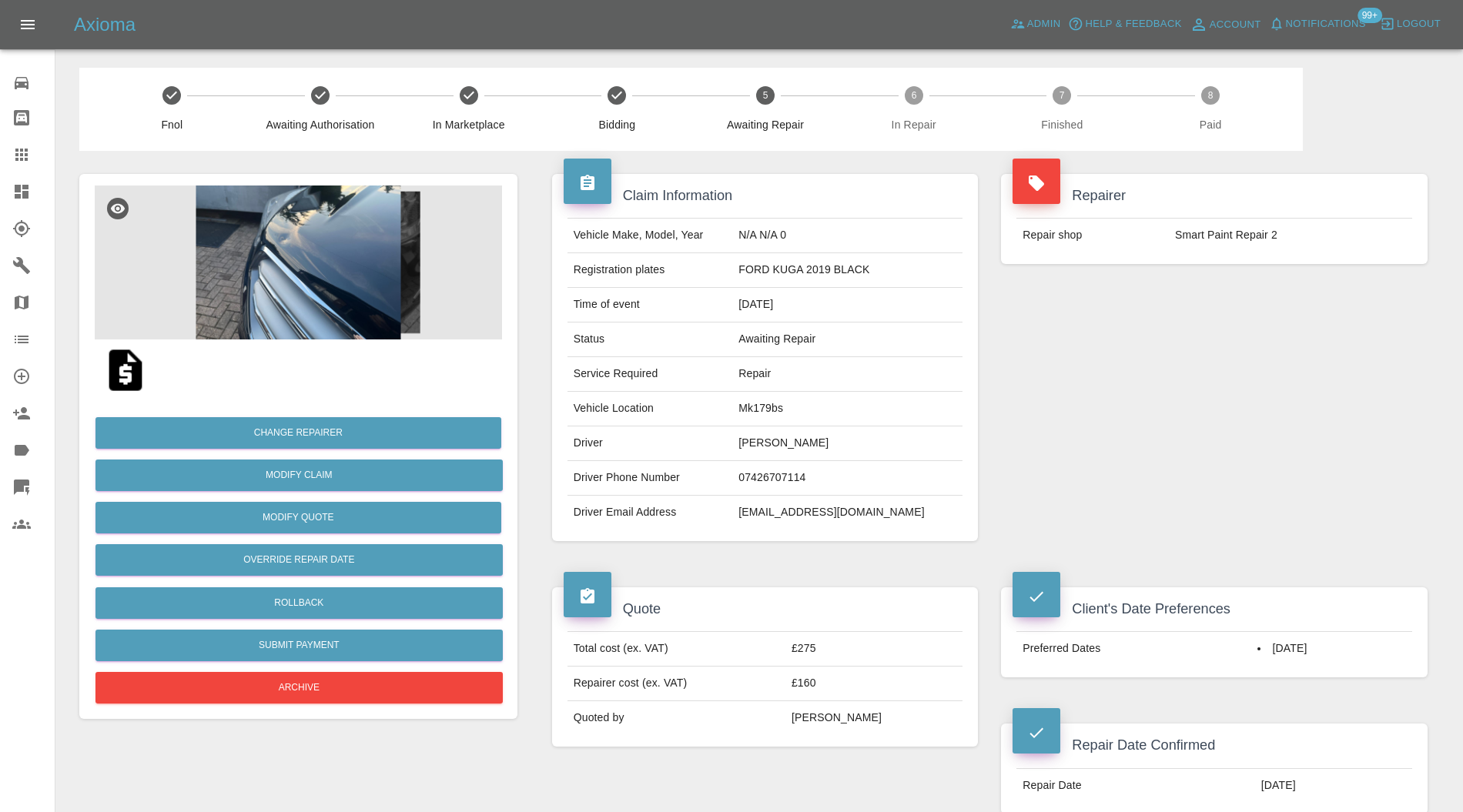
click at [292, 245] on img at bounding box center [298, 263] width 407 height 154
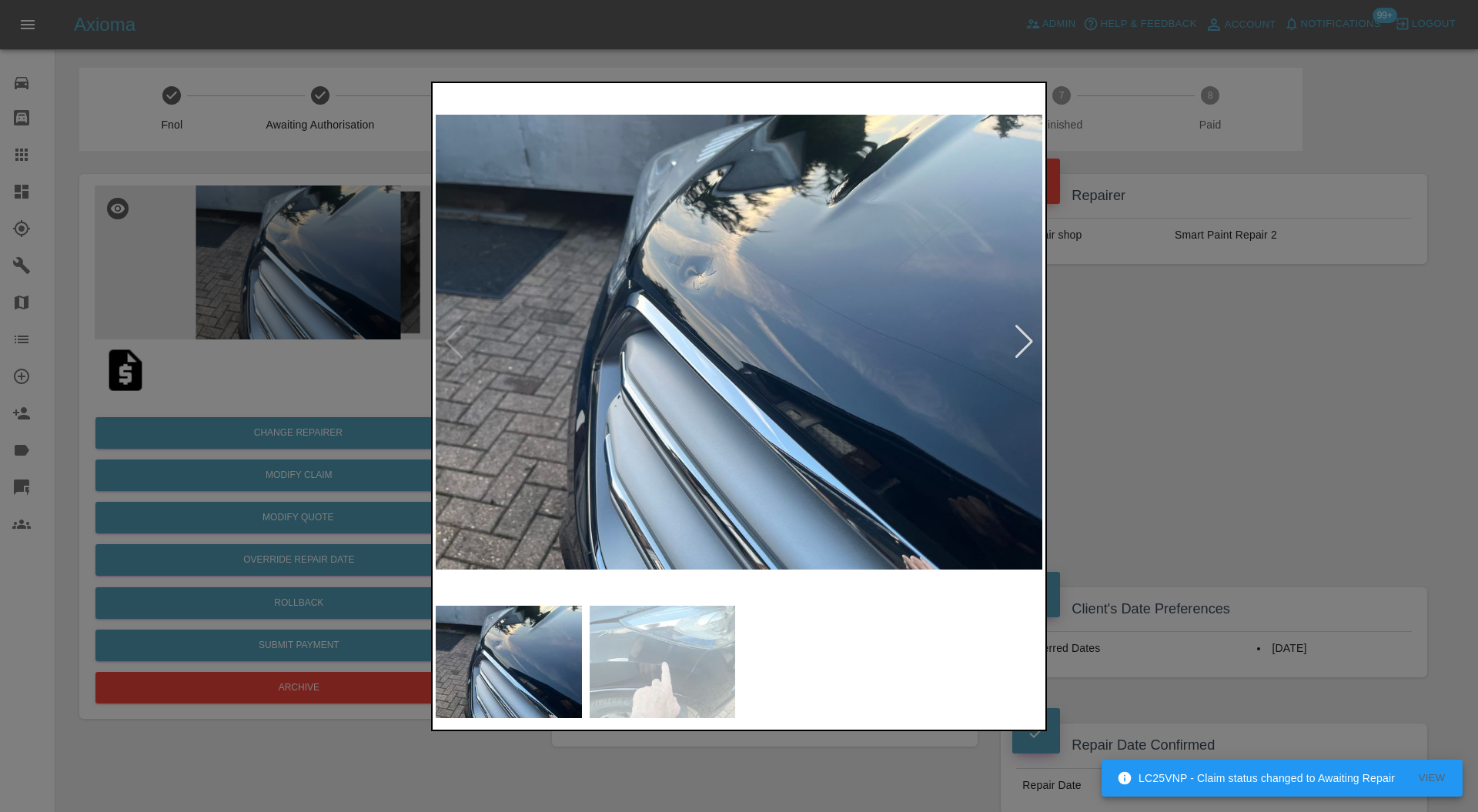
click at [1033, 343] on div at bounding box center [1024, 342] width 21 height 34
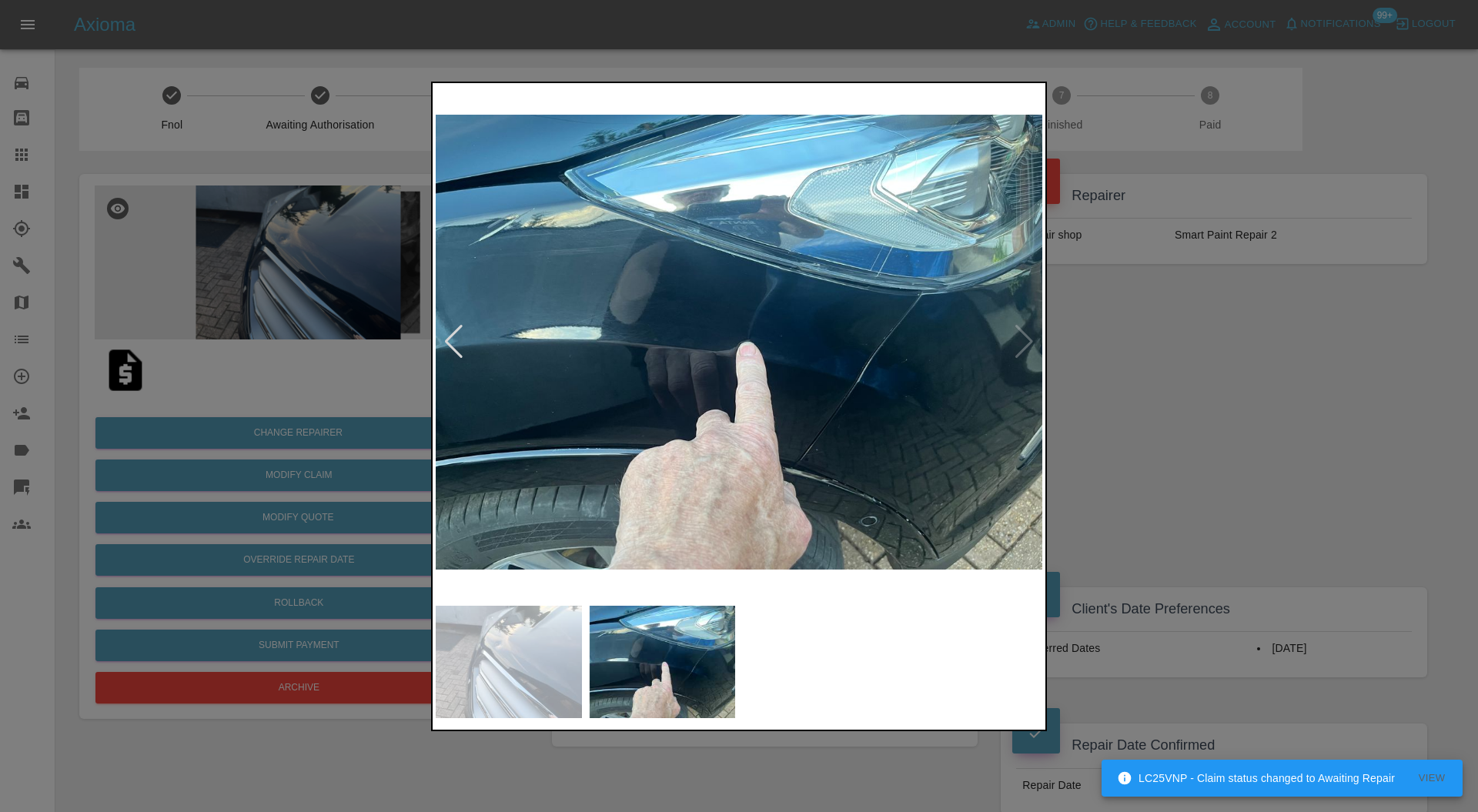
click at [1027, 338] on img at bounding box center [739, 343] width 606 height 512
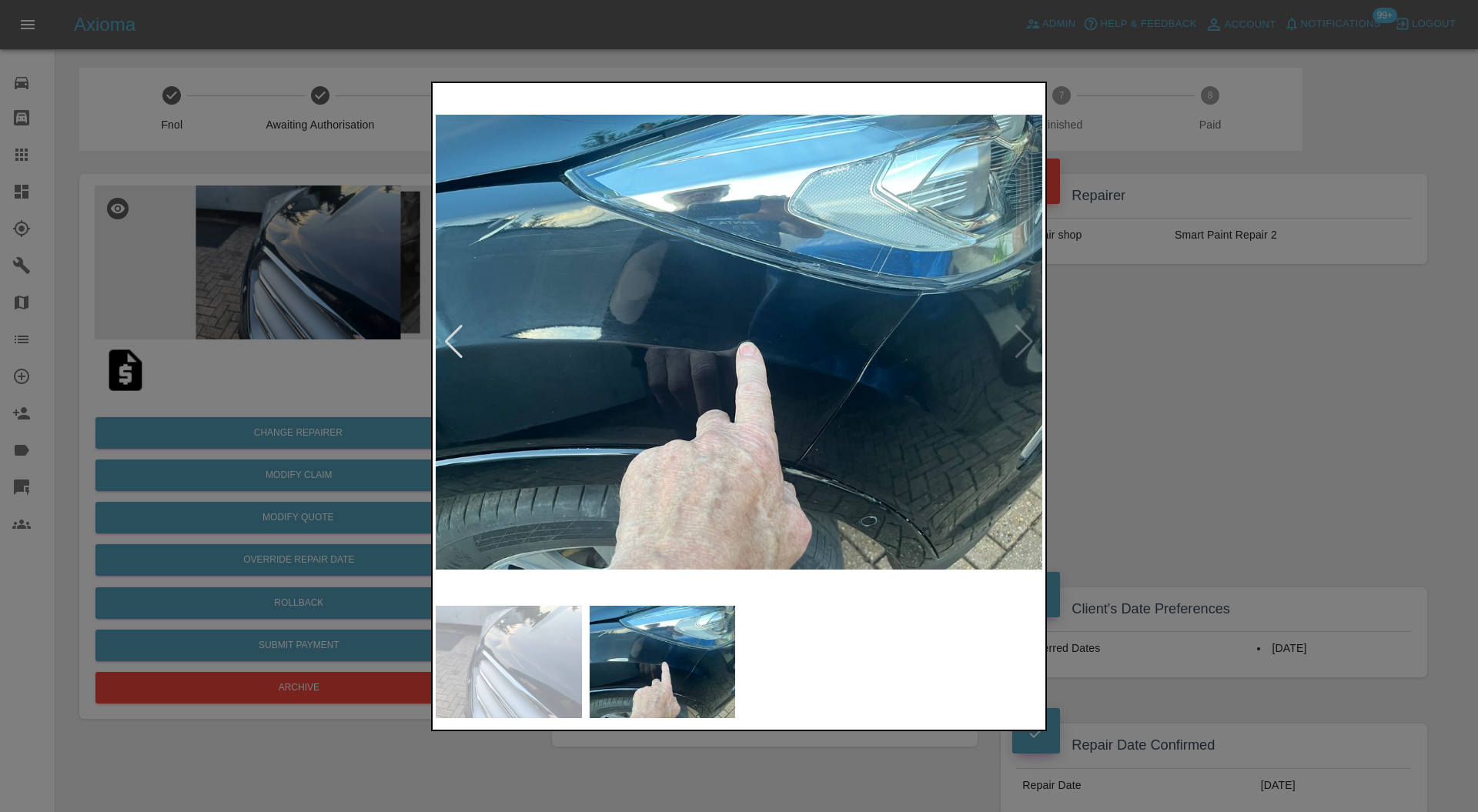
click at [451, 328] on div at bounding box center [454, 342] width 21 height 34
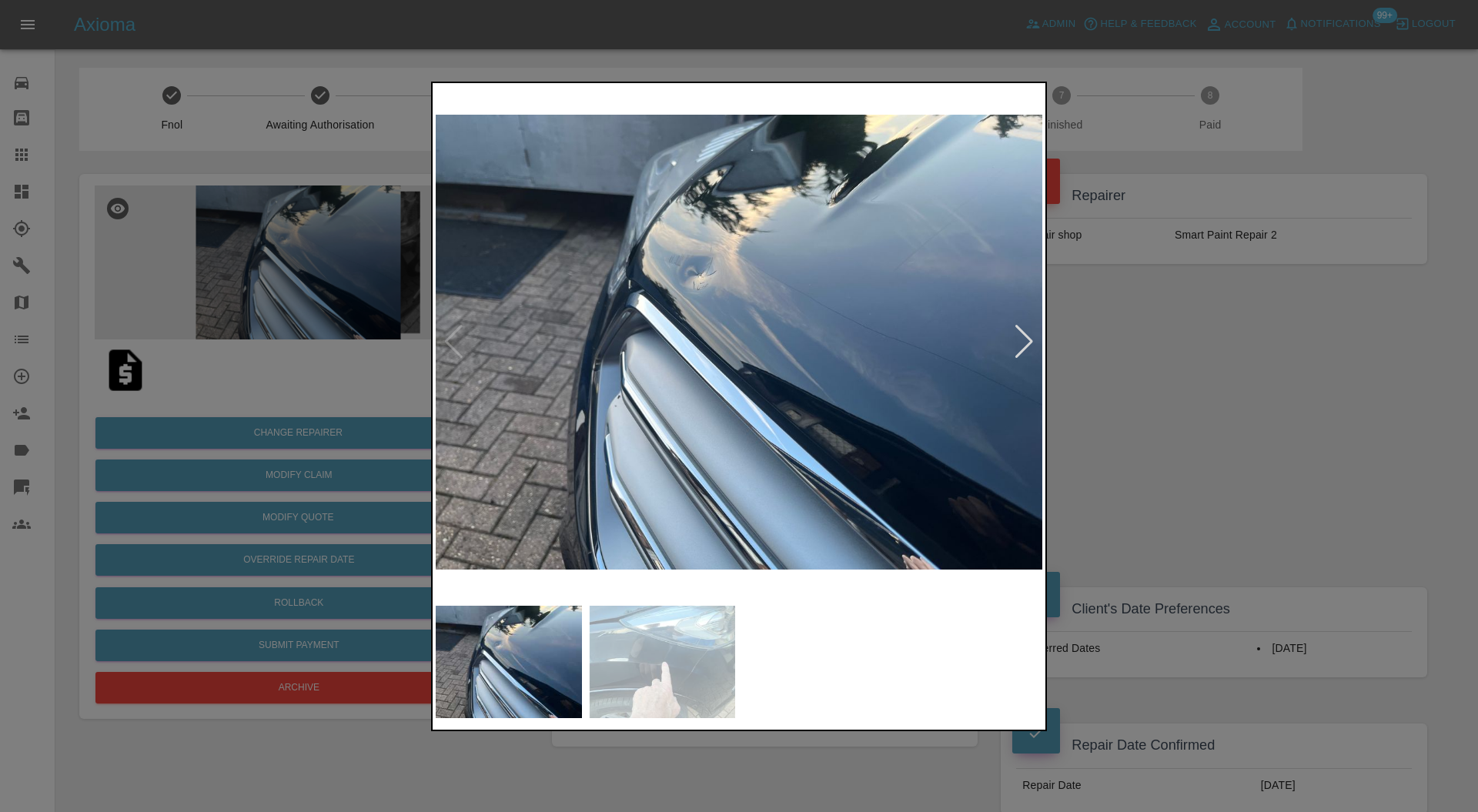
click at [1169, 330] on div at bounding box center [739, 406] width 1478 height 812
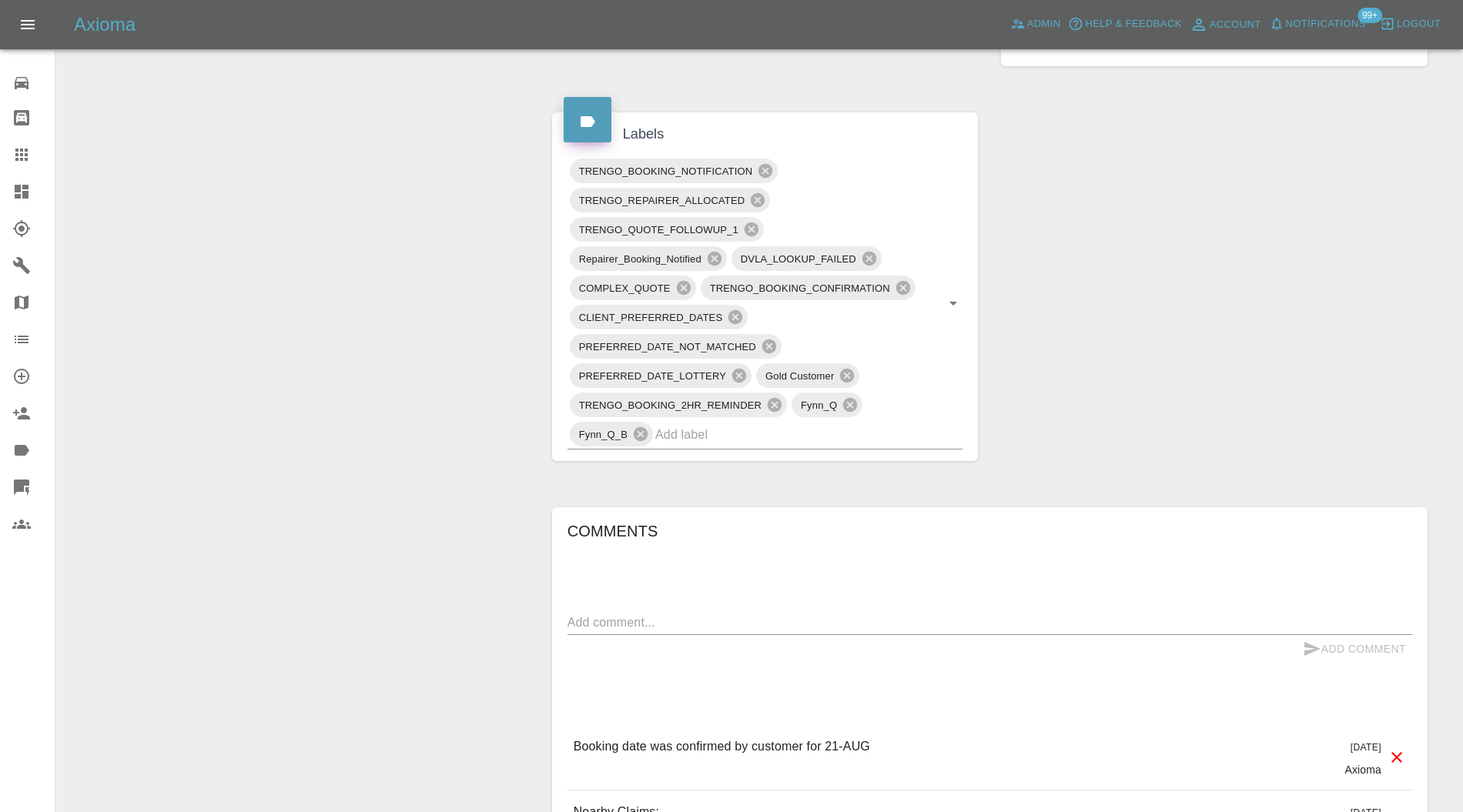
scroll to position [958, 0]
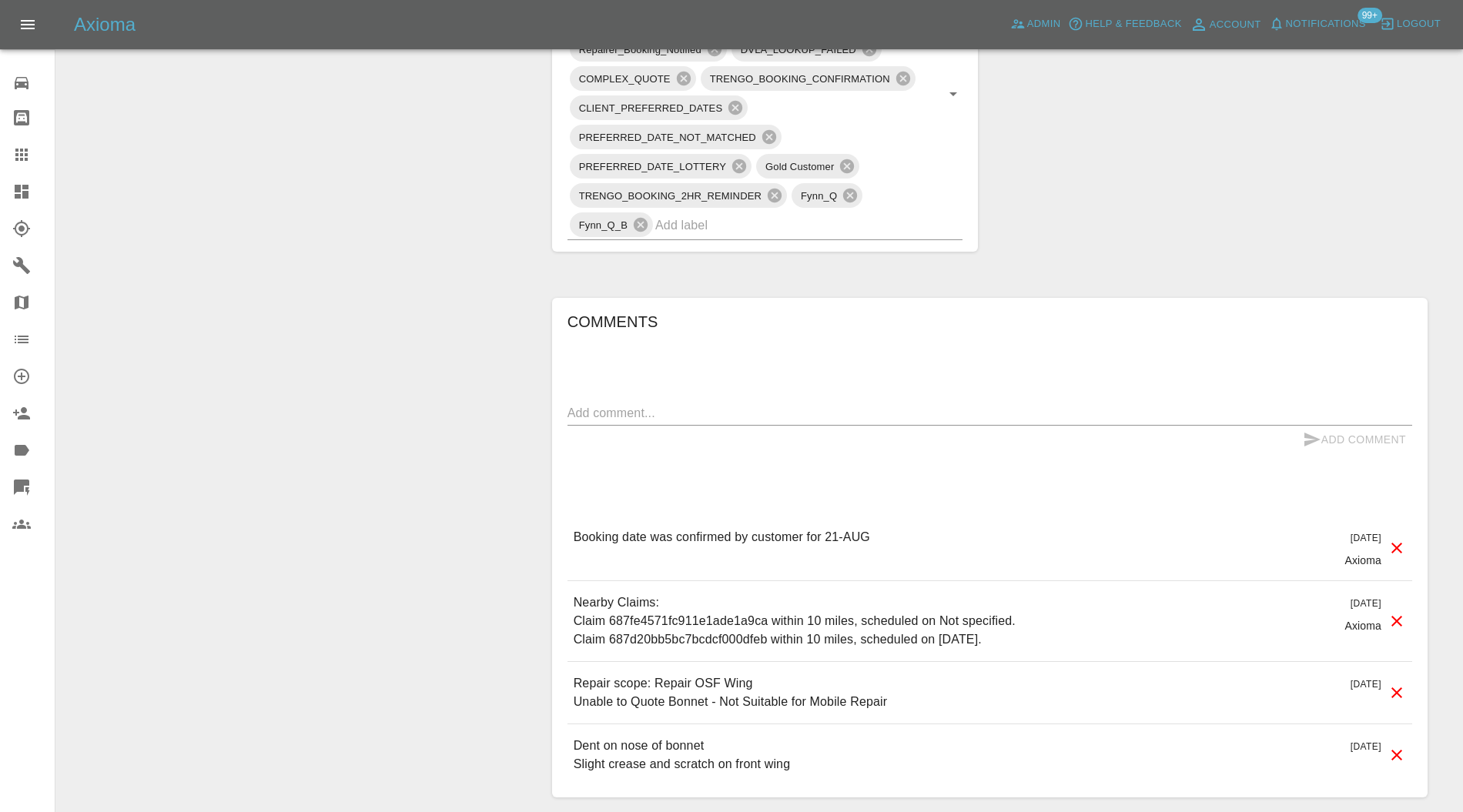
click at [754, 226] on input "text" at bounding box center [787, 225] width 264 height 23
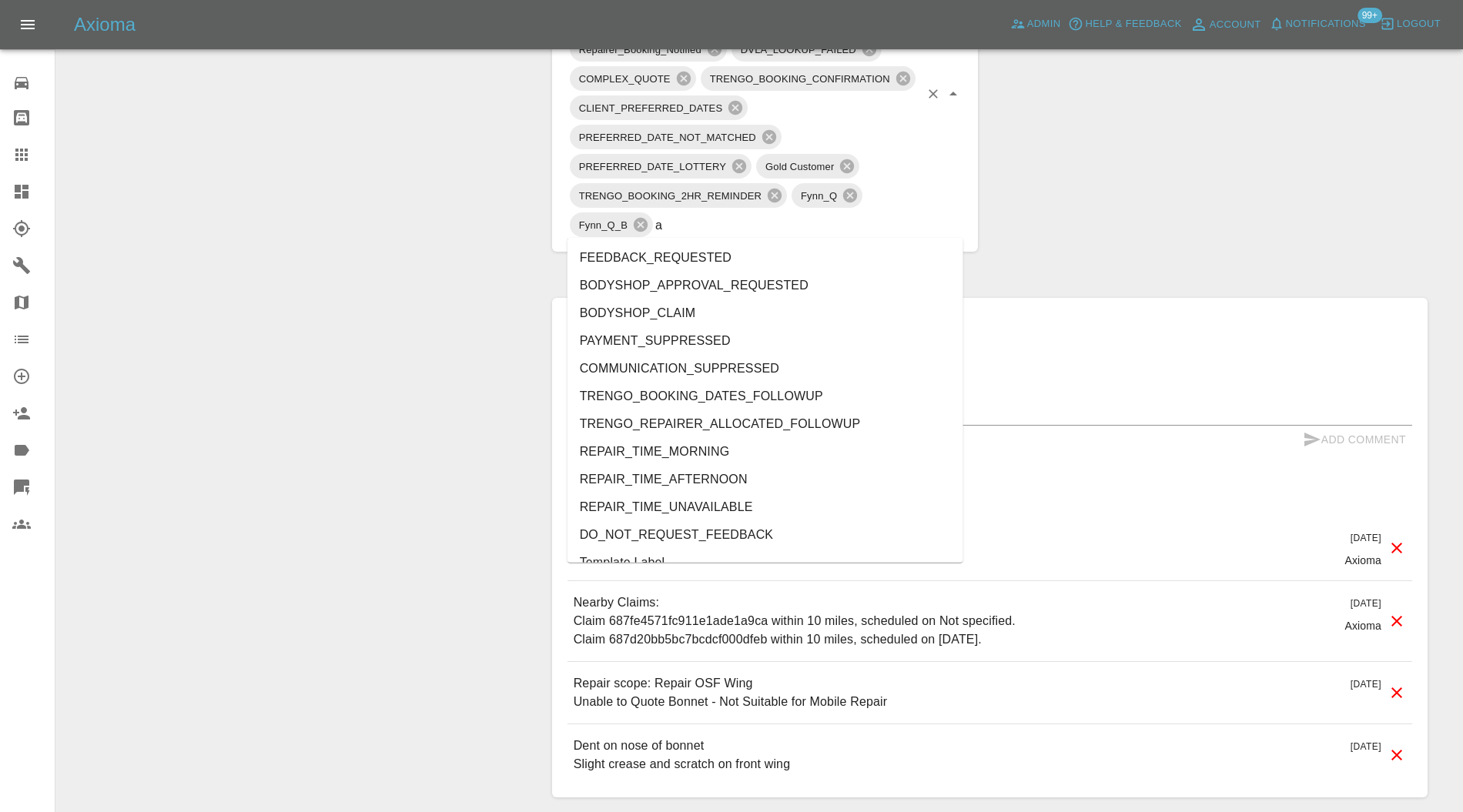
type input "au"
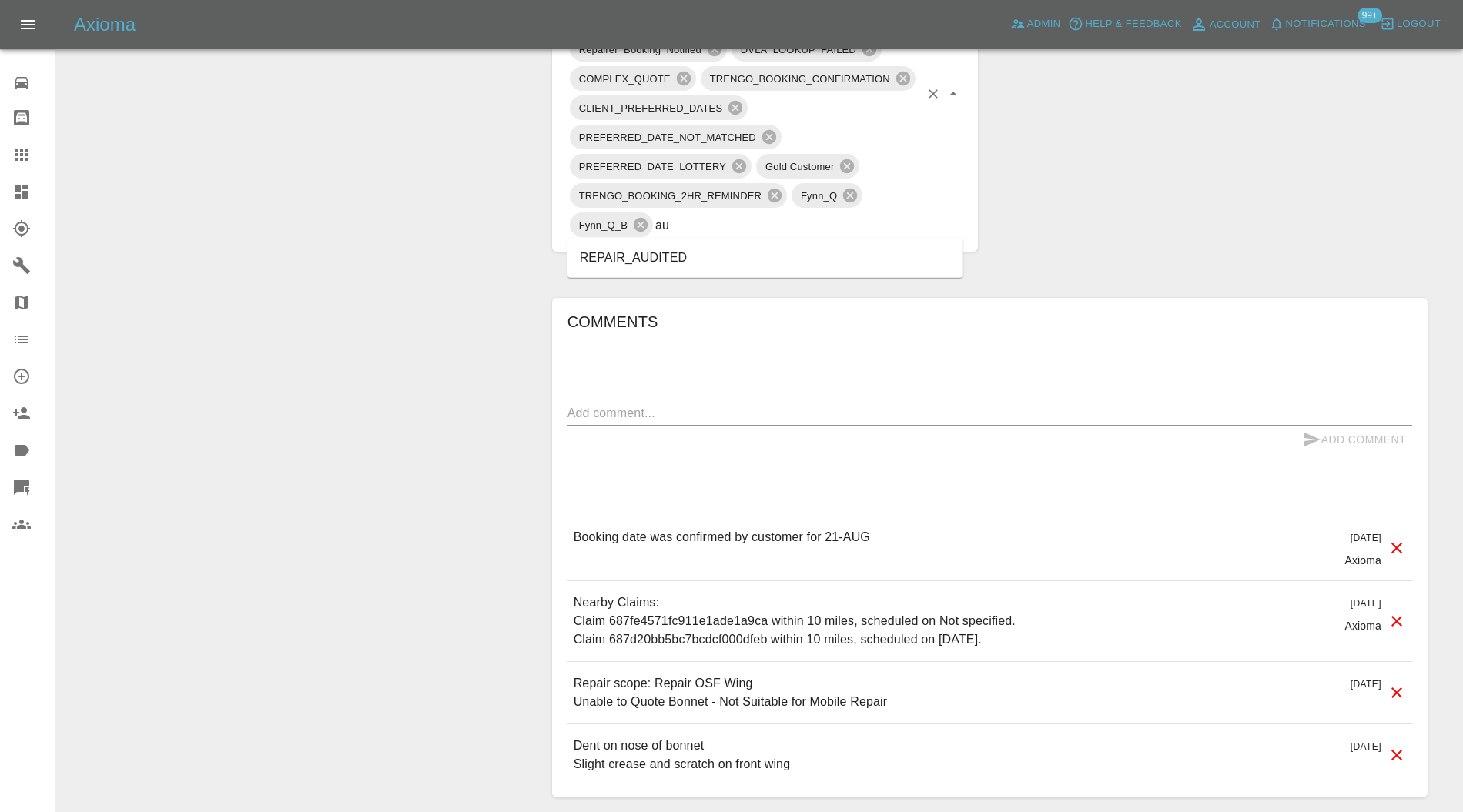
click at [665, 257] on li "REPAIR_AUDITED" at bounding box center [765, 258] width 396 height 28
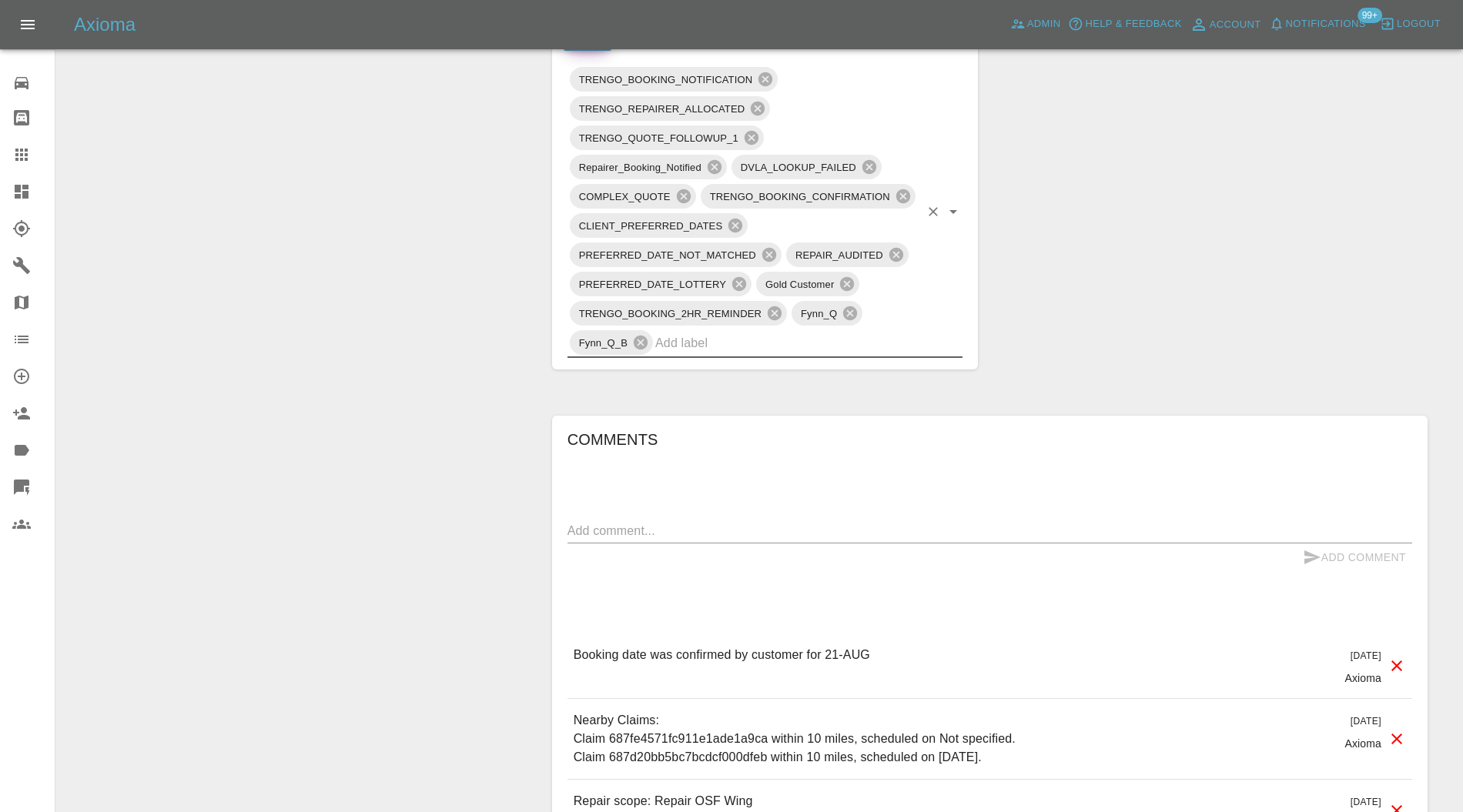
scroll to position [821, 0]
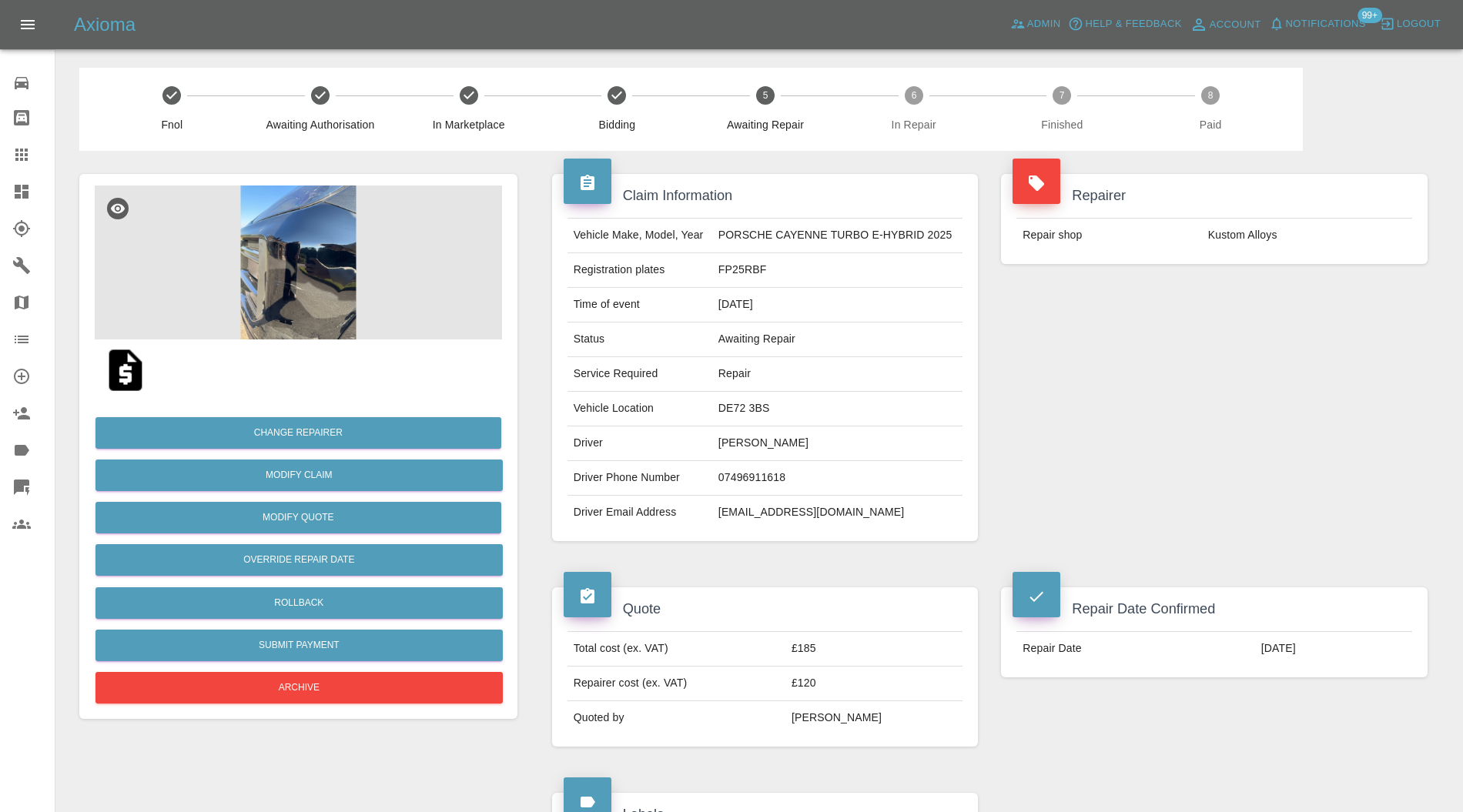
click at [279, 273] on img at bounding box center [298, 263] width 407 height 154
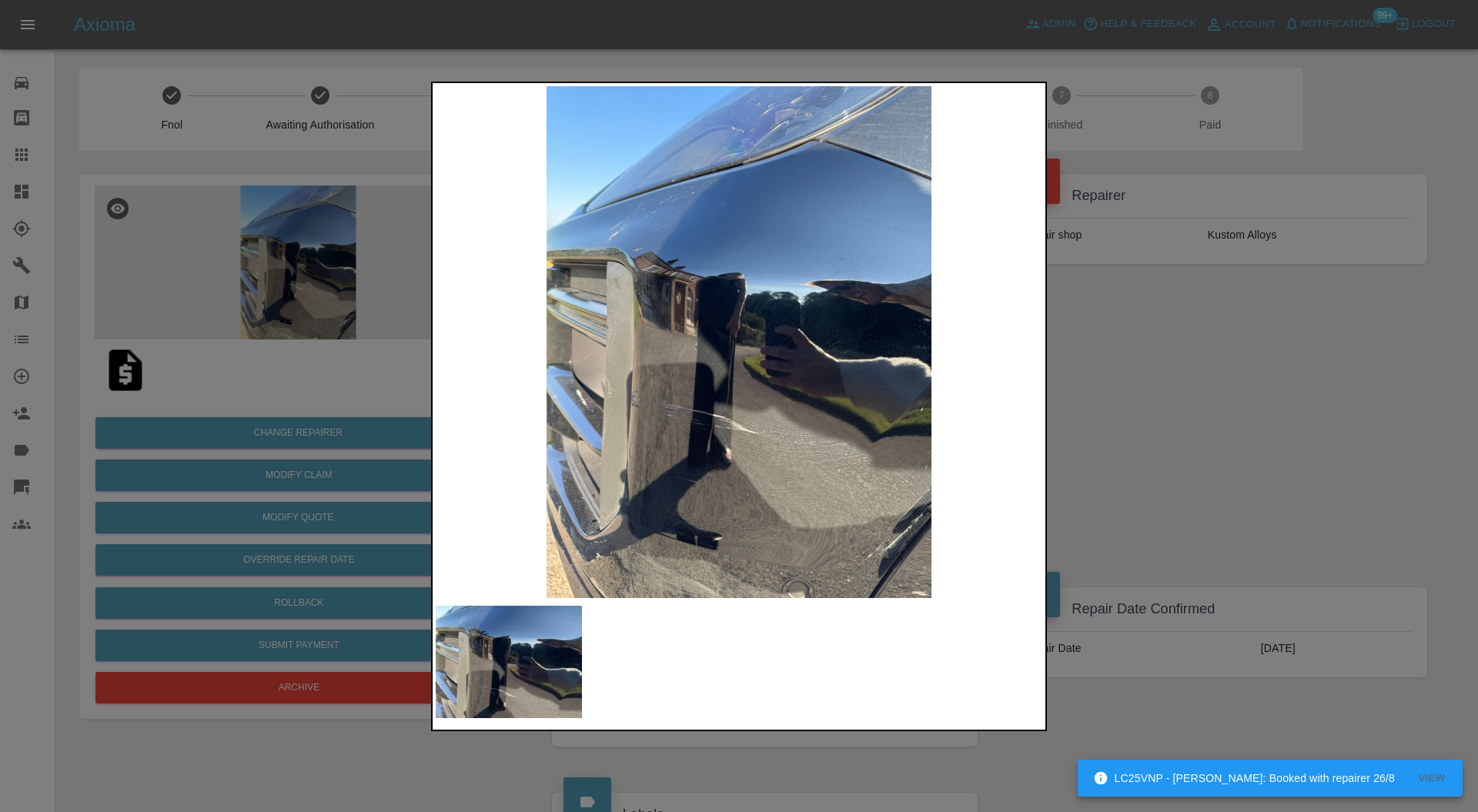
click at [1136, 345] on div at bounding box center [739, 406] width 1478 height 812
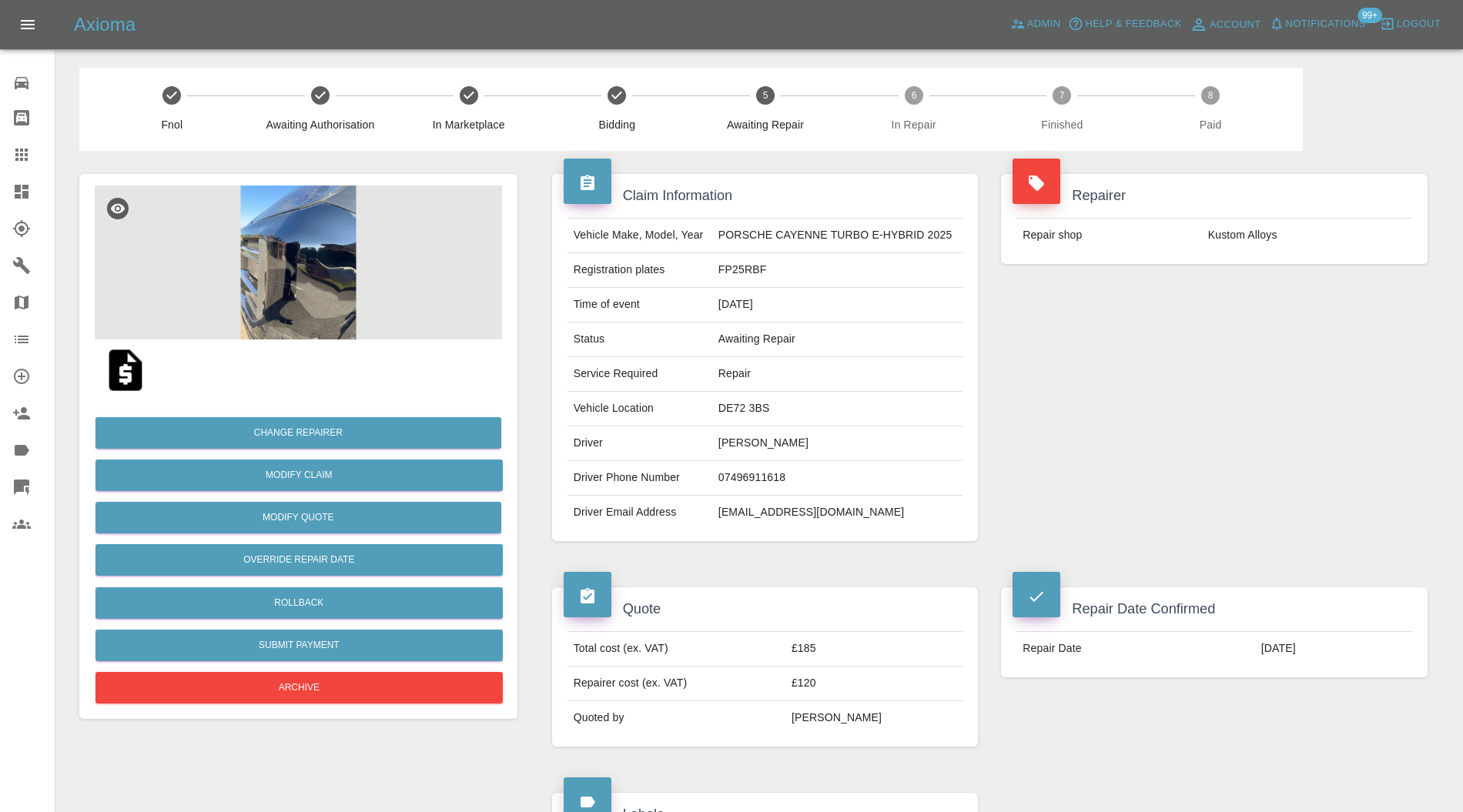
click at [255, 277] on img at bounding box center [298, 263] width 407 height 154
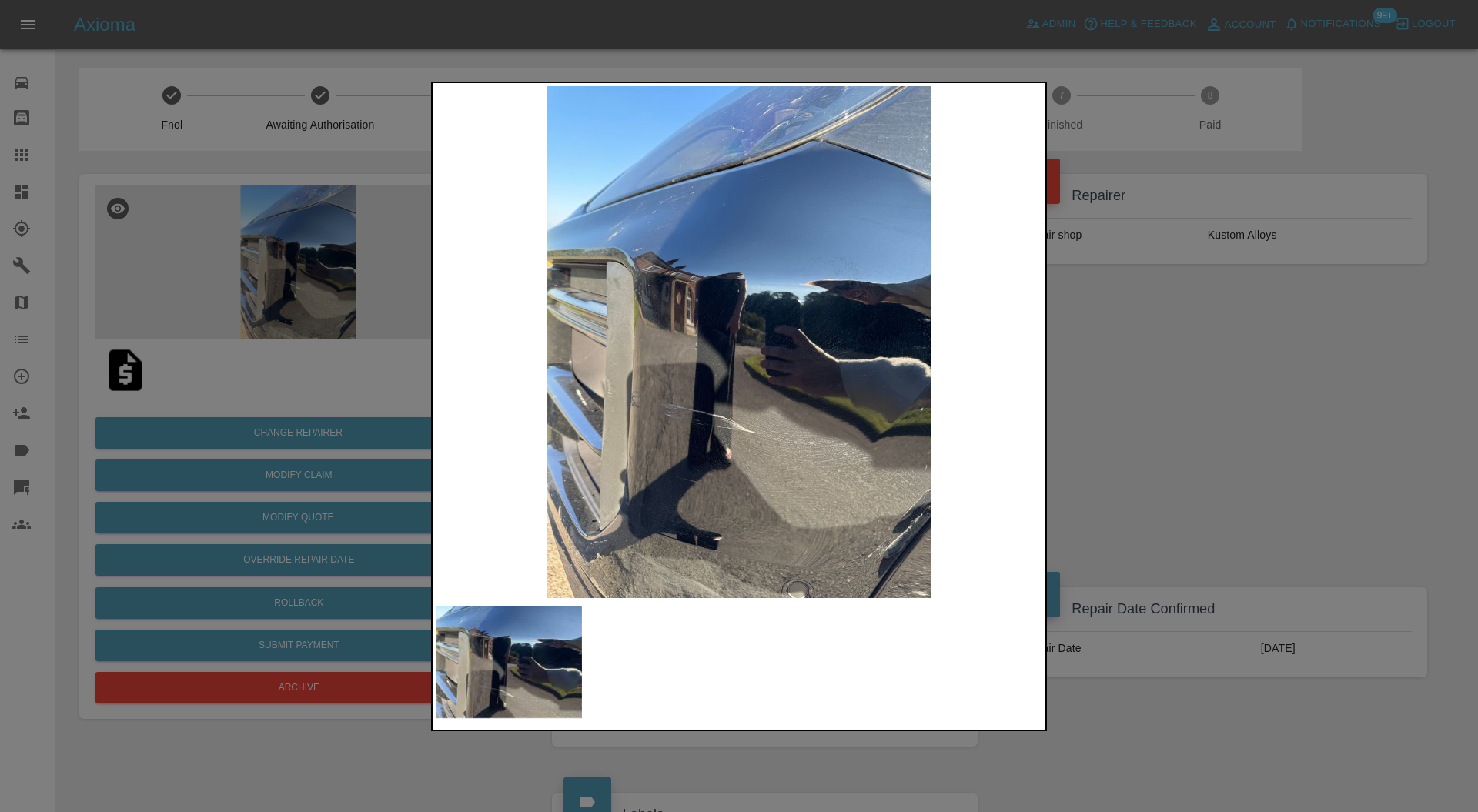
click at [1177, 370] on div at bounding box center [739, 406] width 1478 height 812
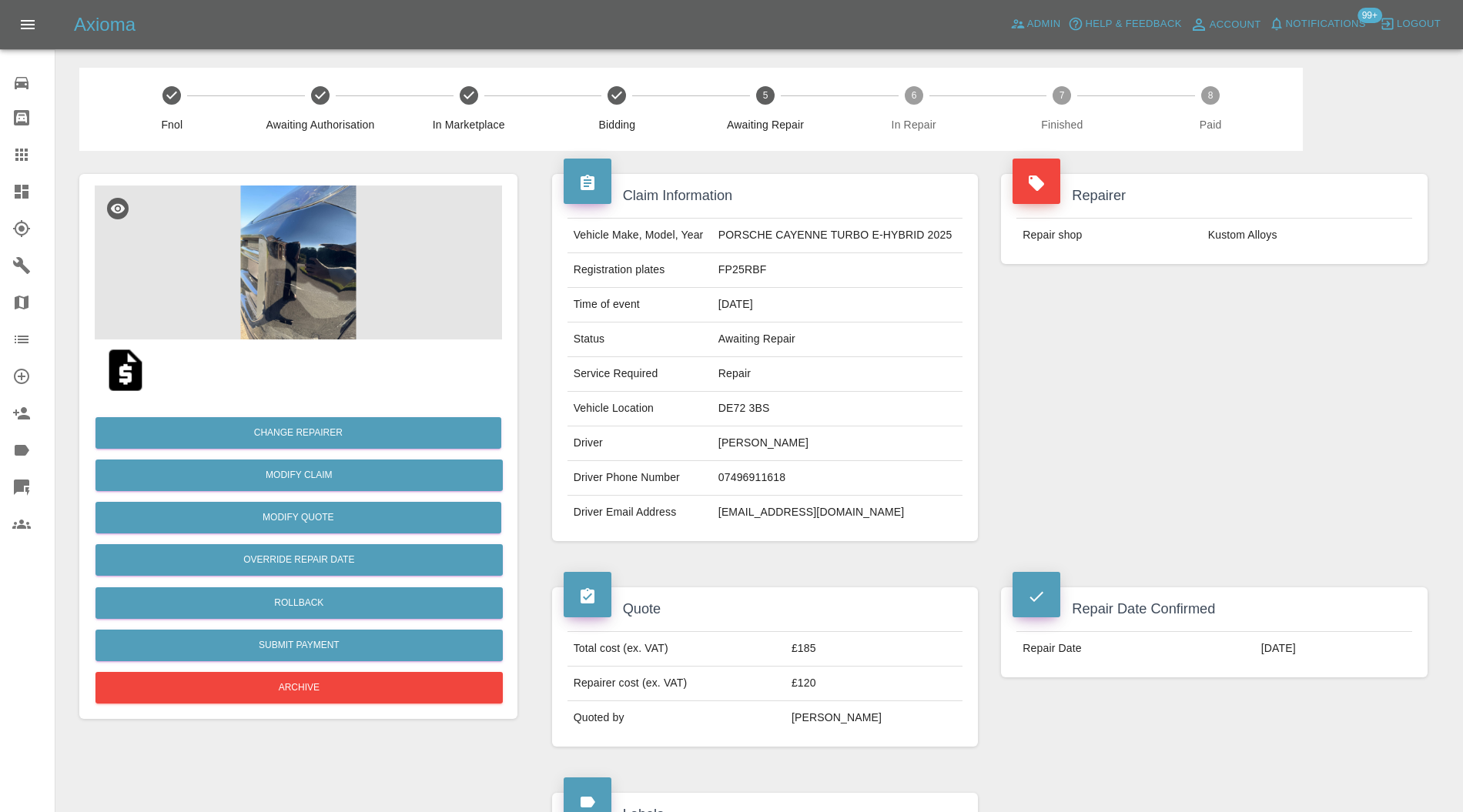
scroll to position [548, 0]
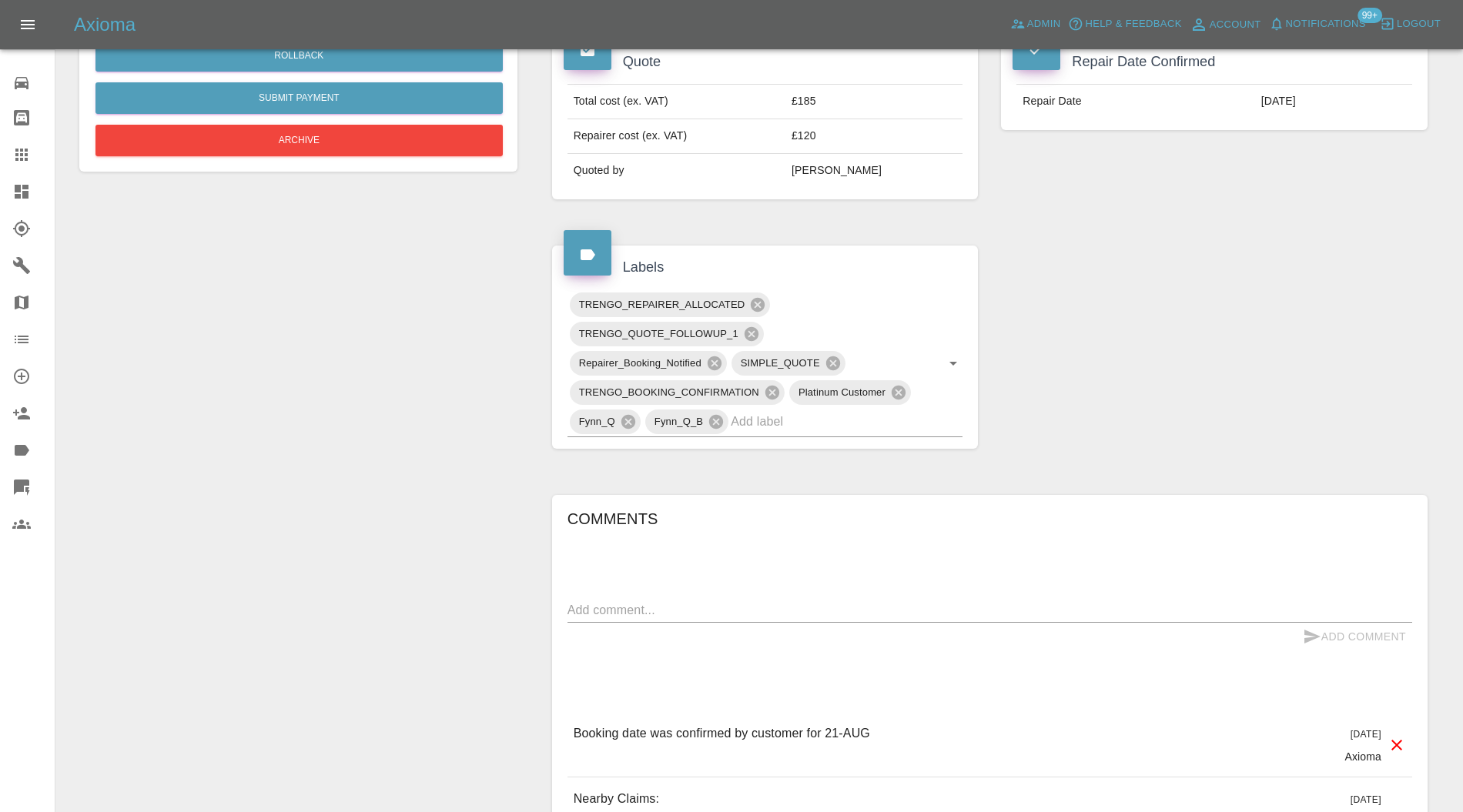
click at [811, 416] on input "text" at bounding box center [825, 421] width 189 height 23
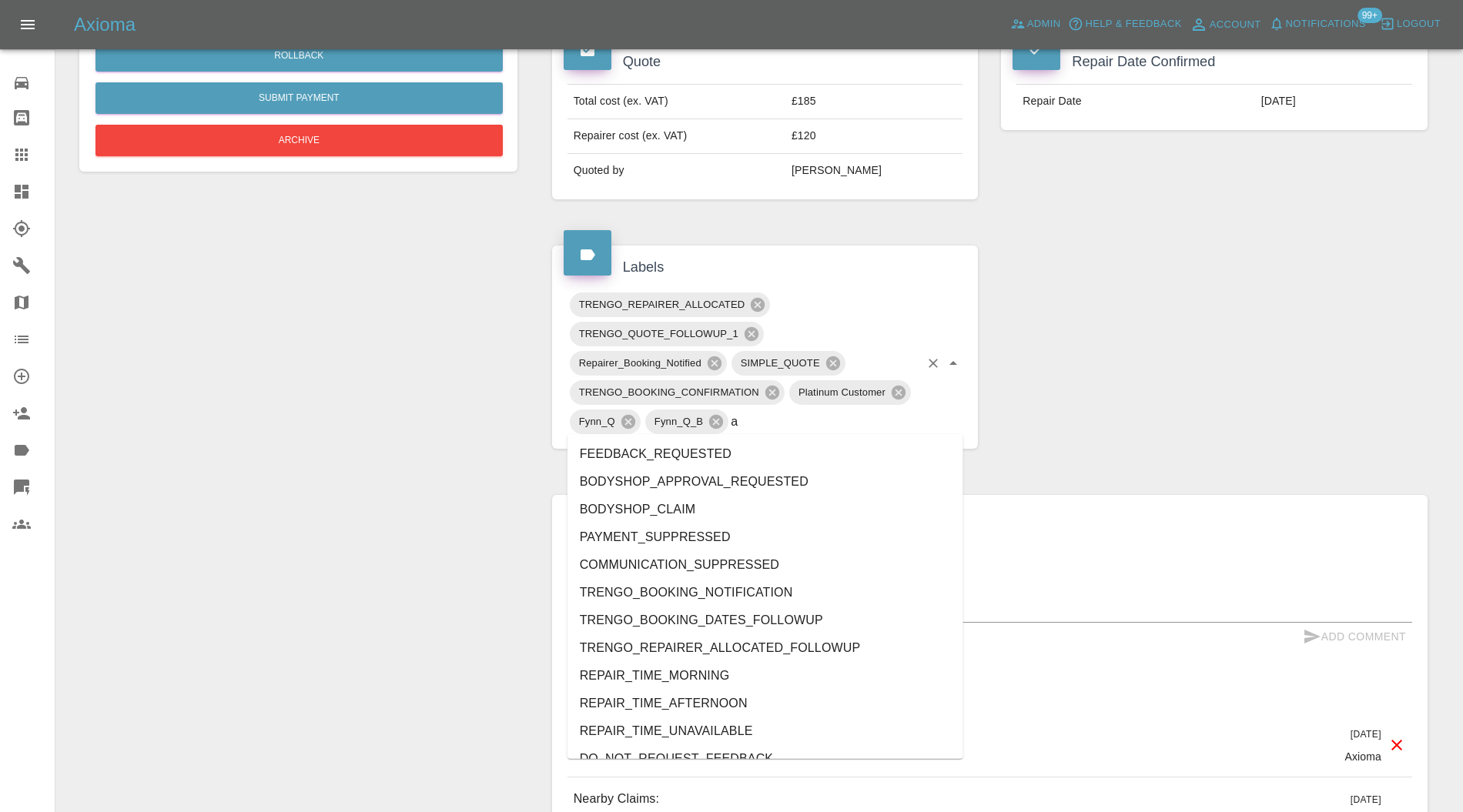
type input "au"
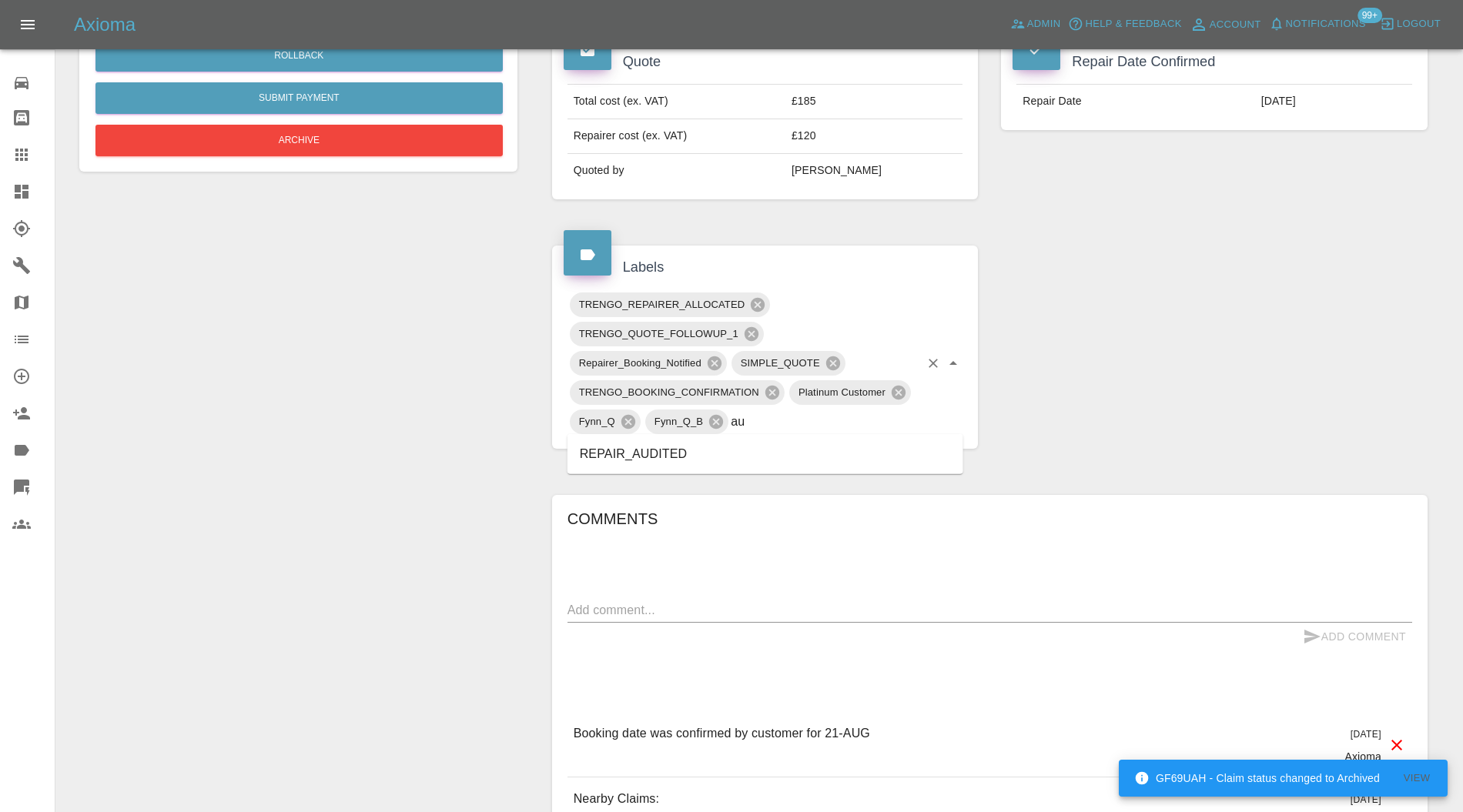
click at [641, 462] on li "REPAIR_AUDITED" at bounding box center [765, 454] width 396 height 28
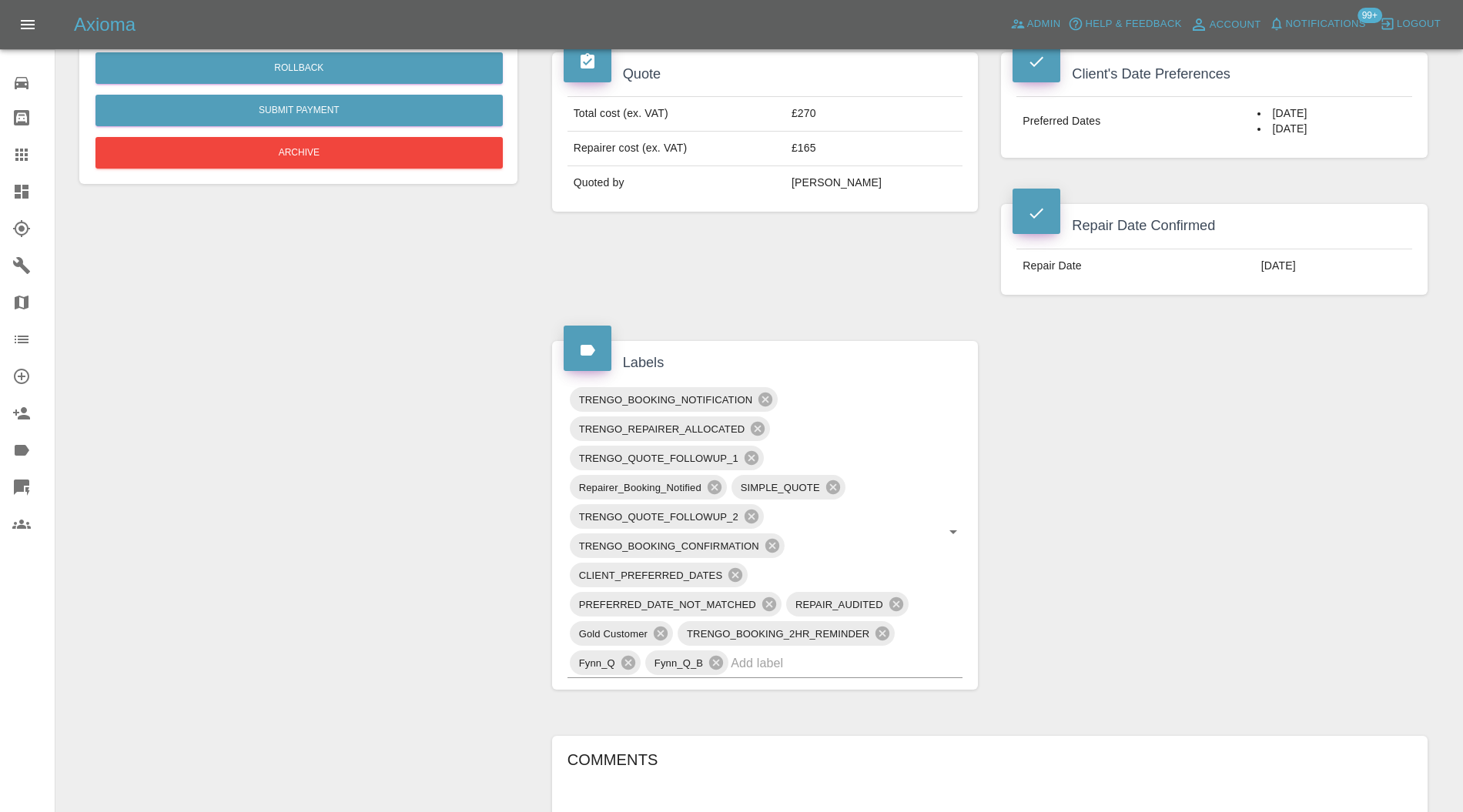
scroll to position [821, 0]
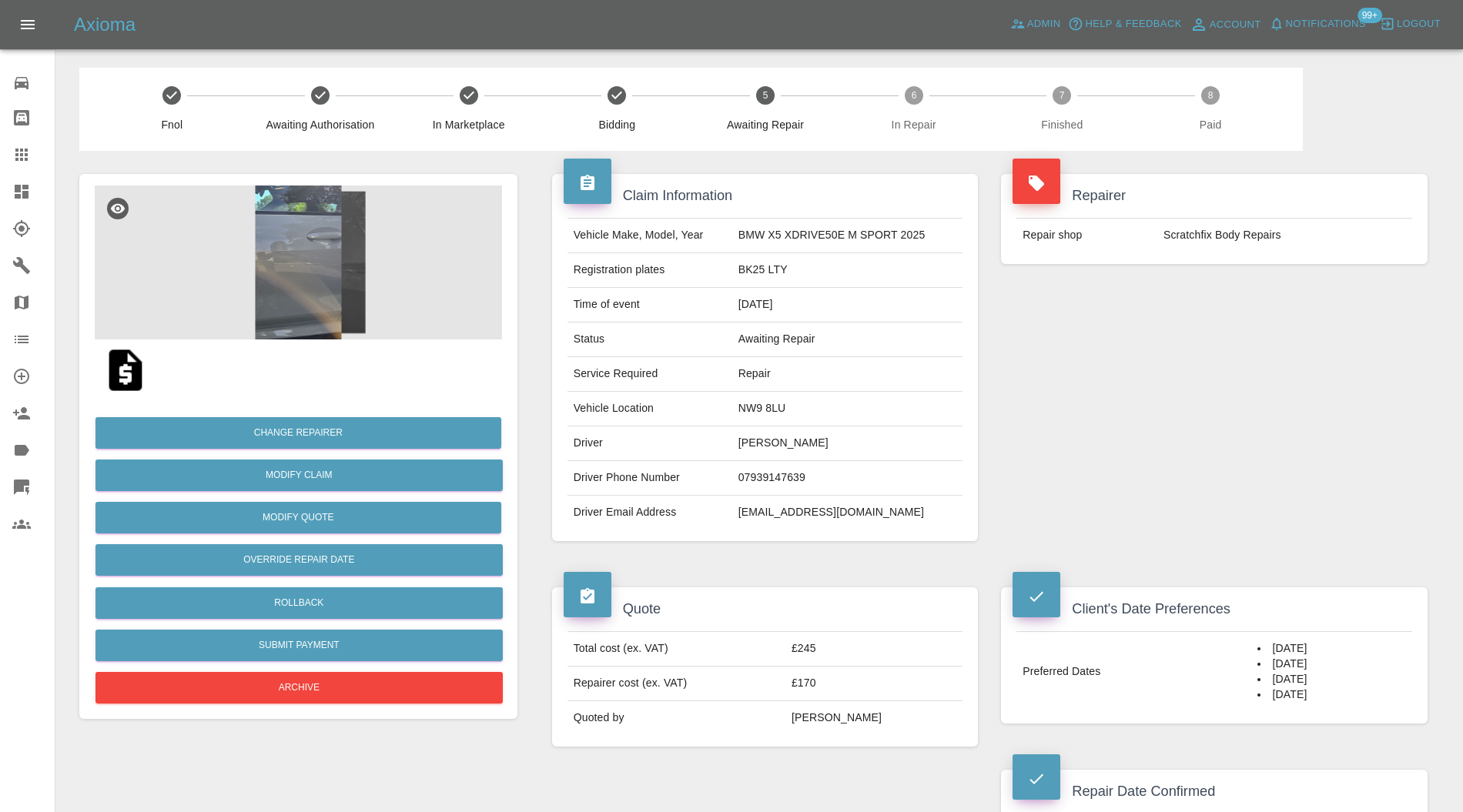
click at [325, 257] on img at bounding box center [298, 263] width 407 height 154
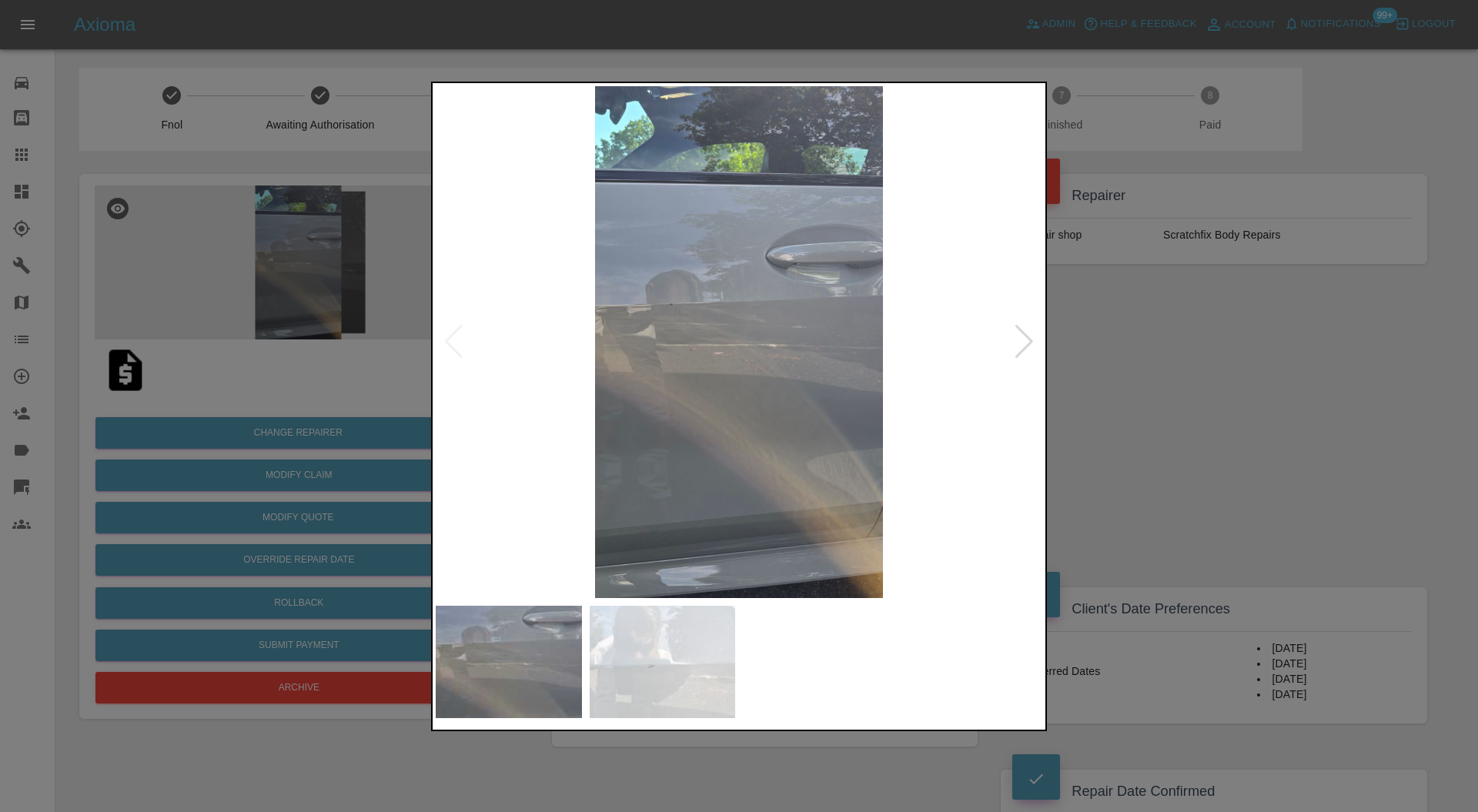
click at [1024, 337] on div at bounding box center [1024, 342] width 21 height 34
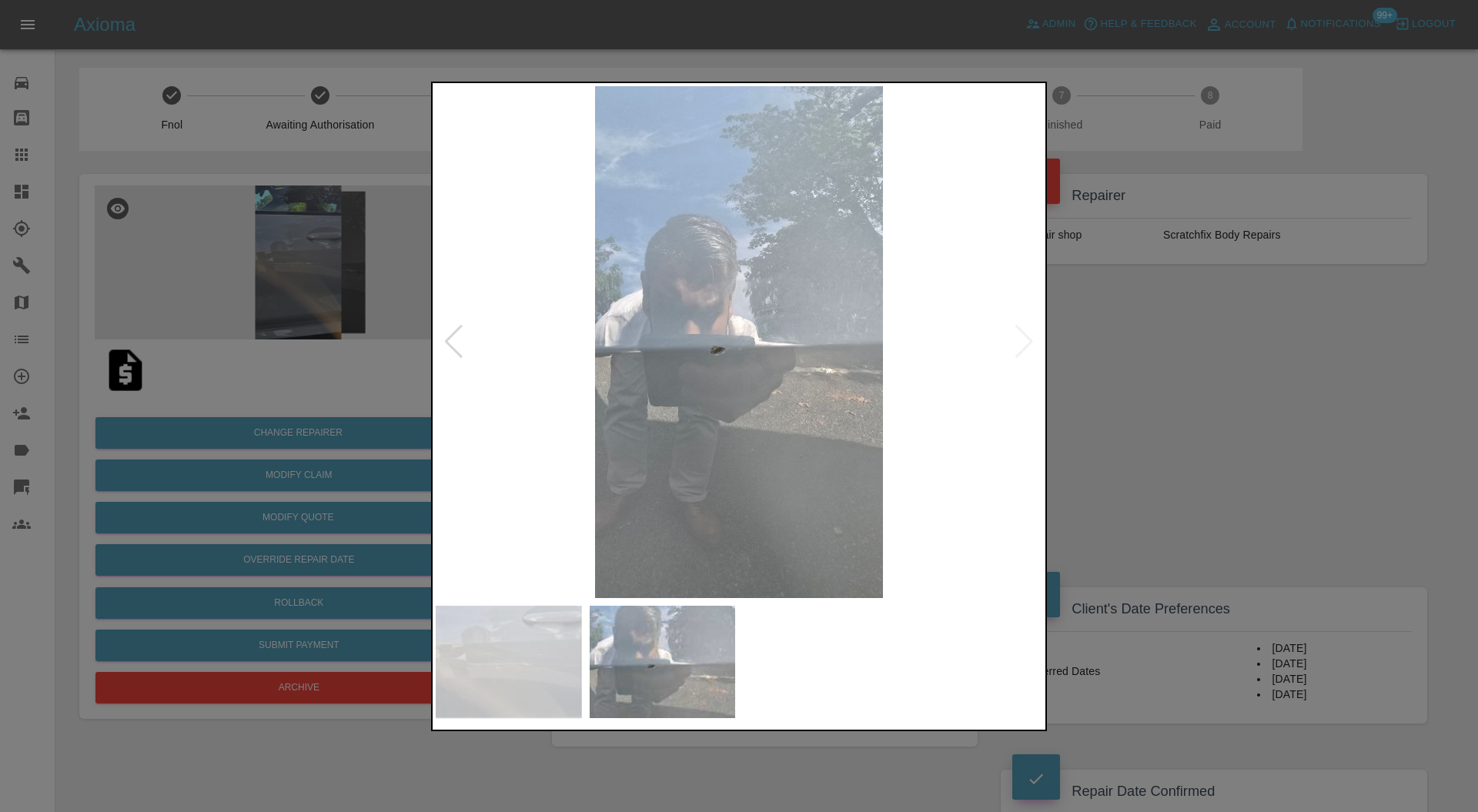
click at [1024, 337] on img at bounding box center [739, 343] width 606 height 512
click at [1223, 341] on div at bounding box center [739, 406] width 1478 height 812
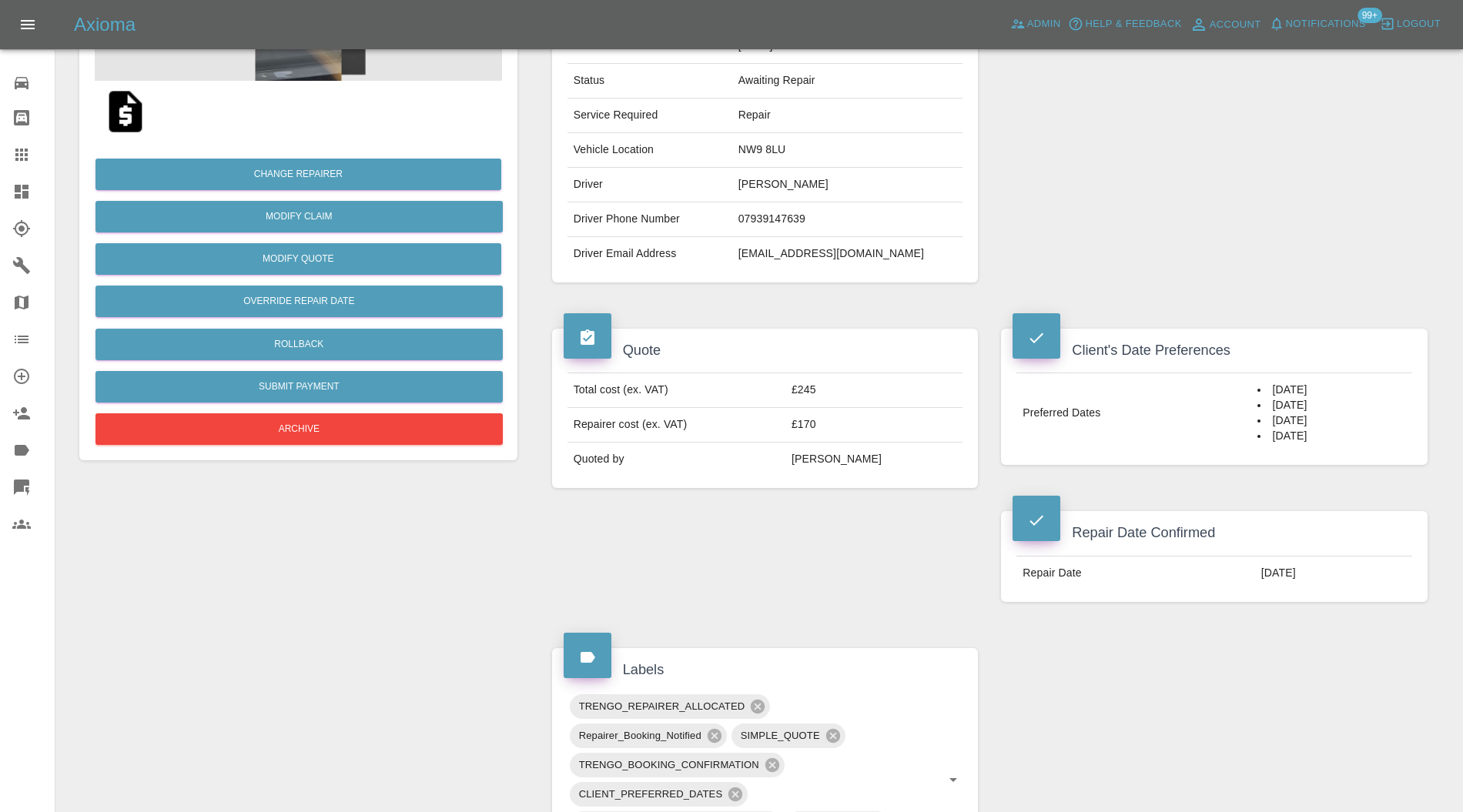
scroll to position [821, 0]
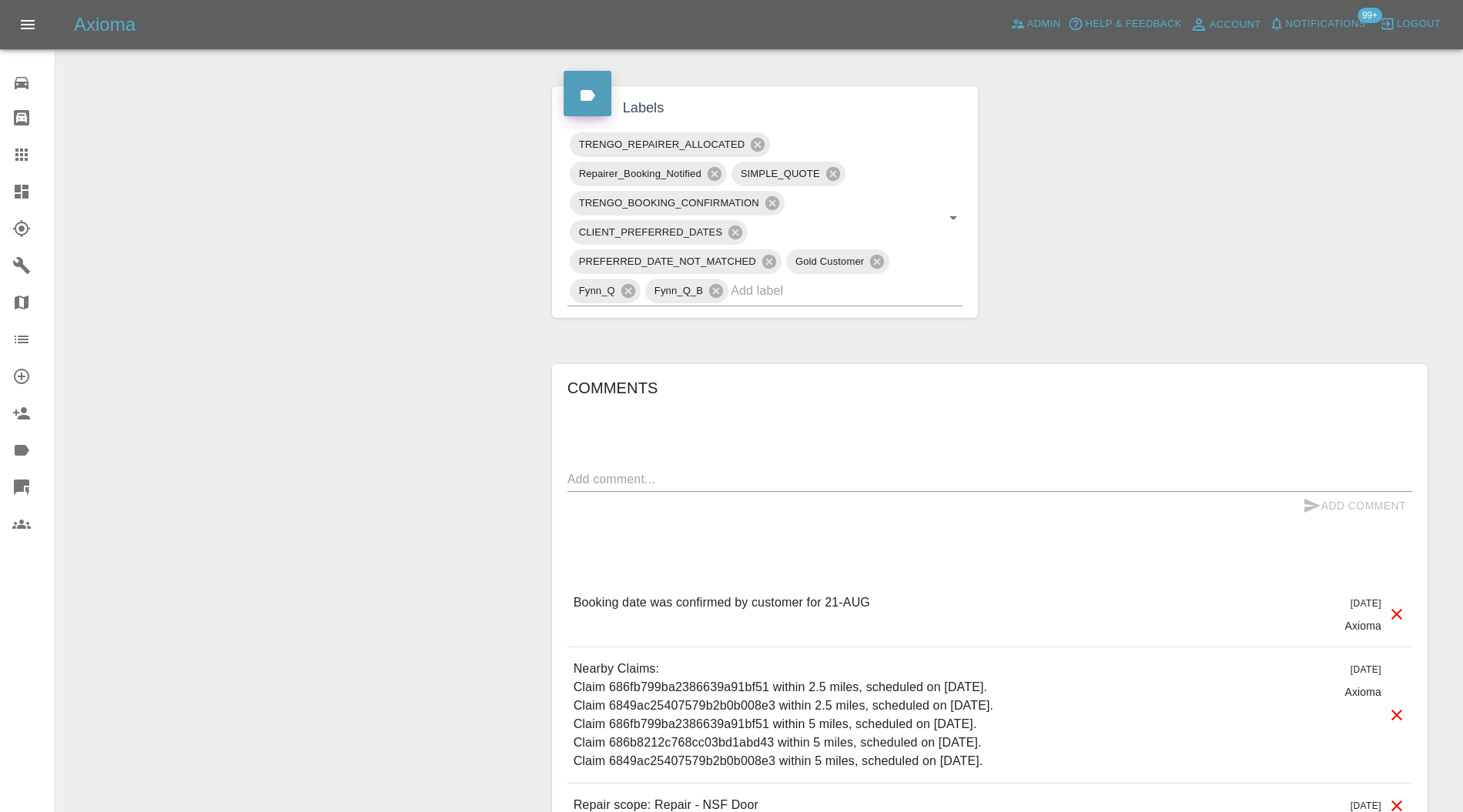
click at [872, 296] on input "text" at bounding box center [825, 291] width 189 height 23
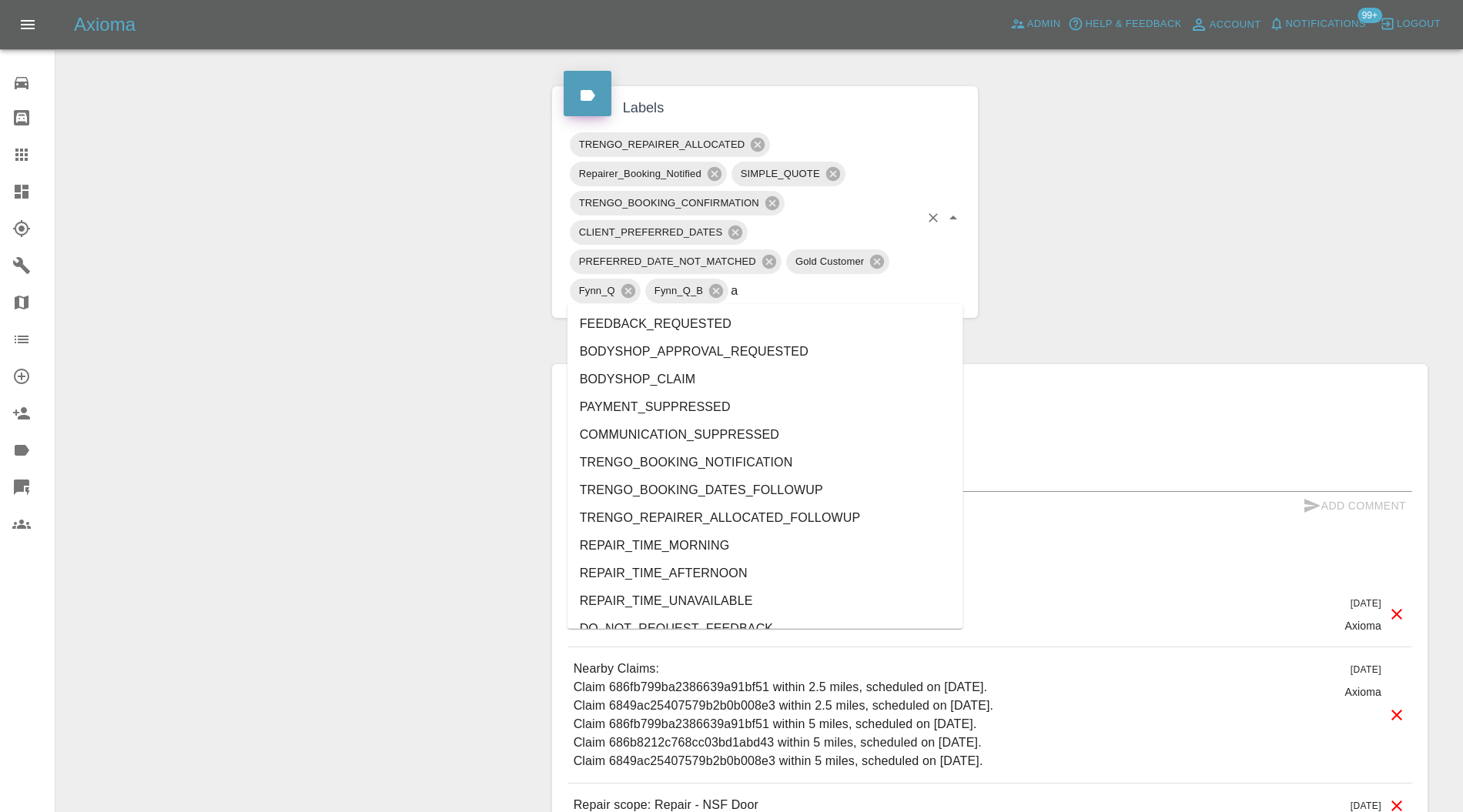
type input "au"
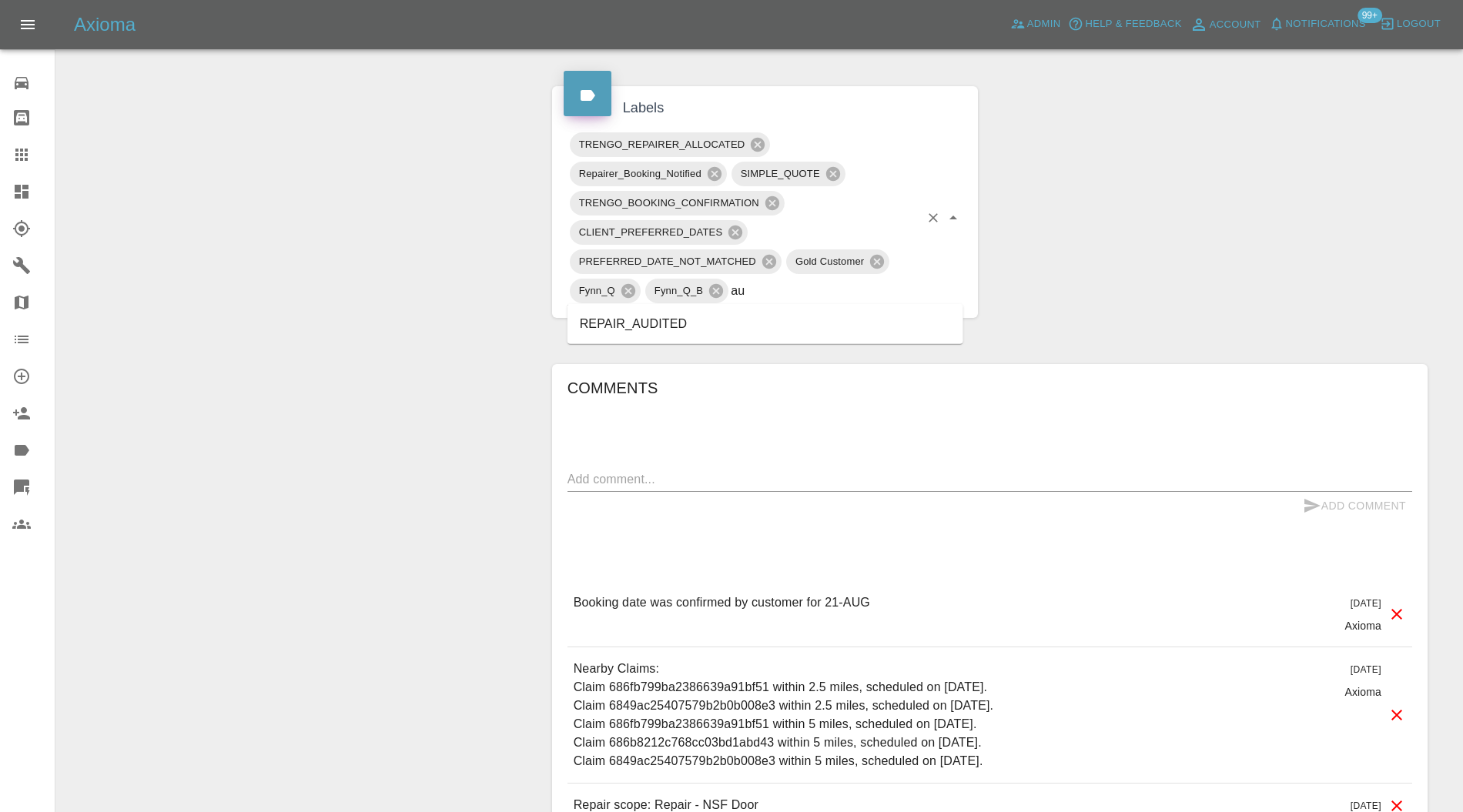
click at [681, 319] on li "REPAIR_AUDITED" at bounding box center [765, 324] width 396 height 28
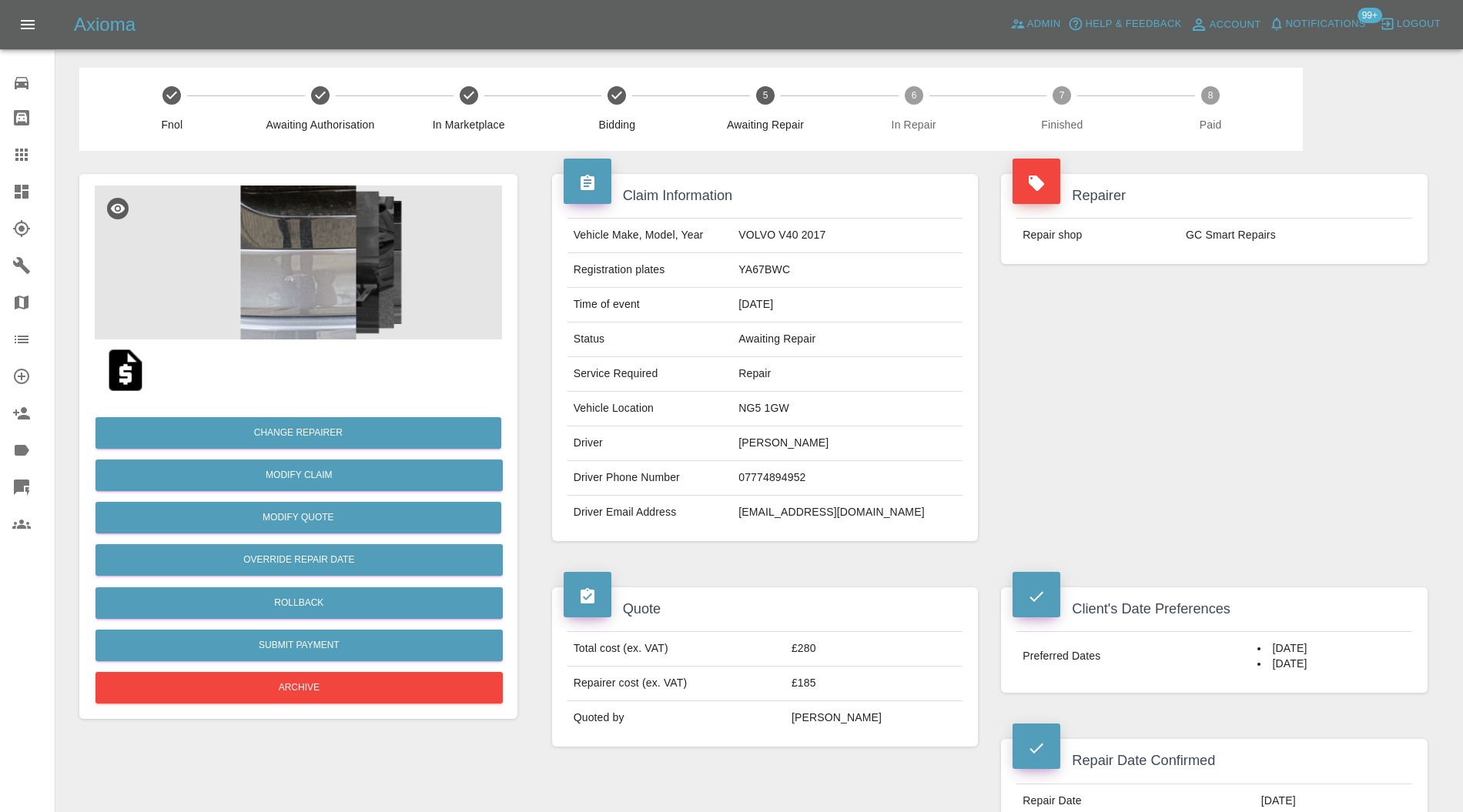
click at [323, 262] on img at bounding box center [298, 263] width 407 height 154
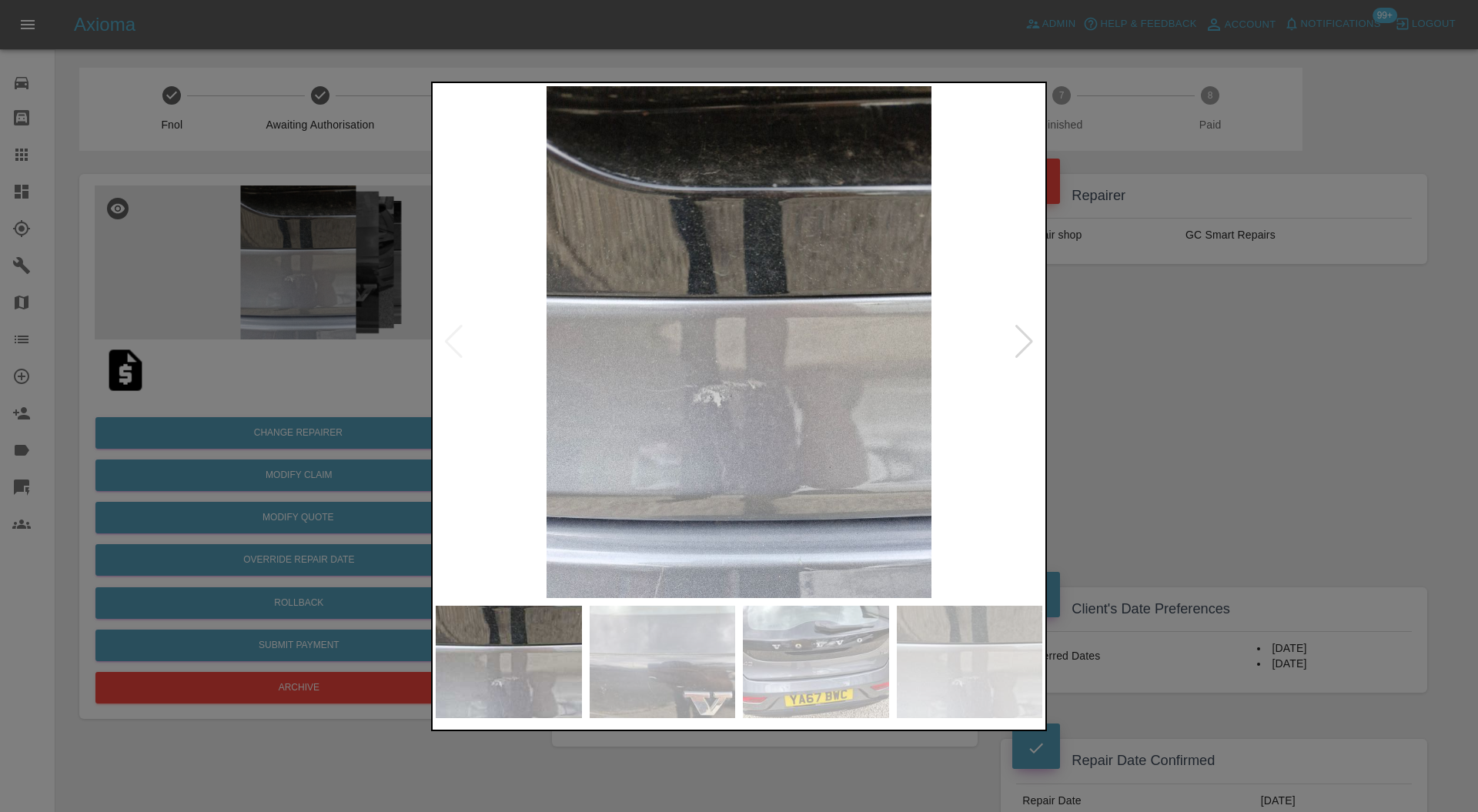
click at [1027, 332] on div at bounding box center [1024, 342] width 21 height 34
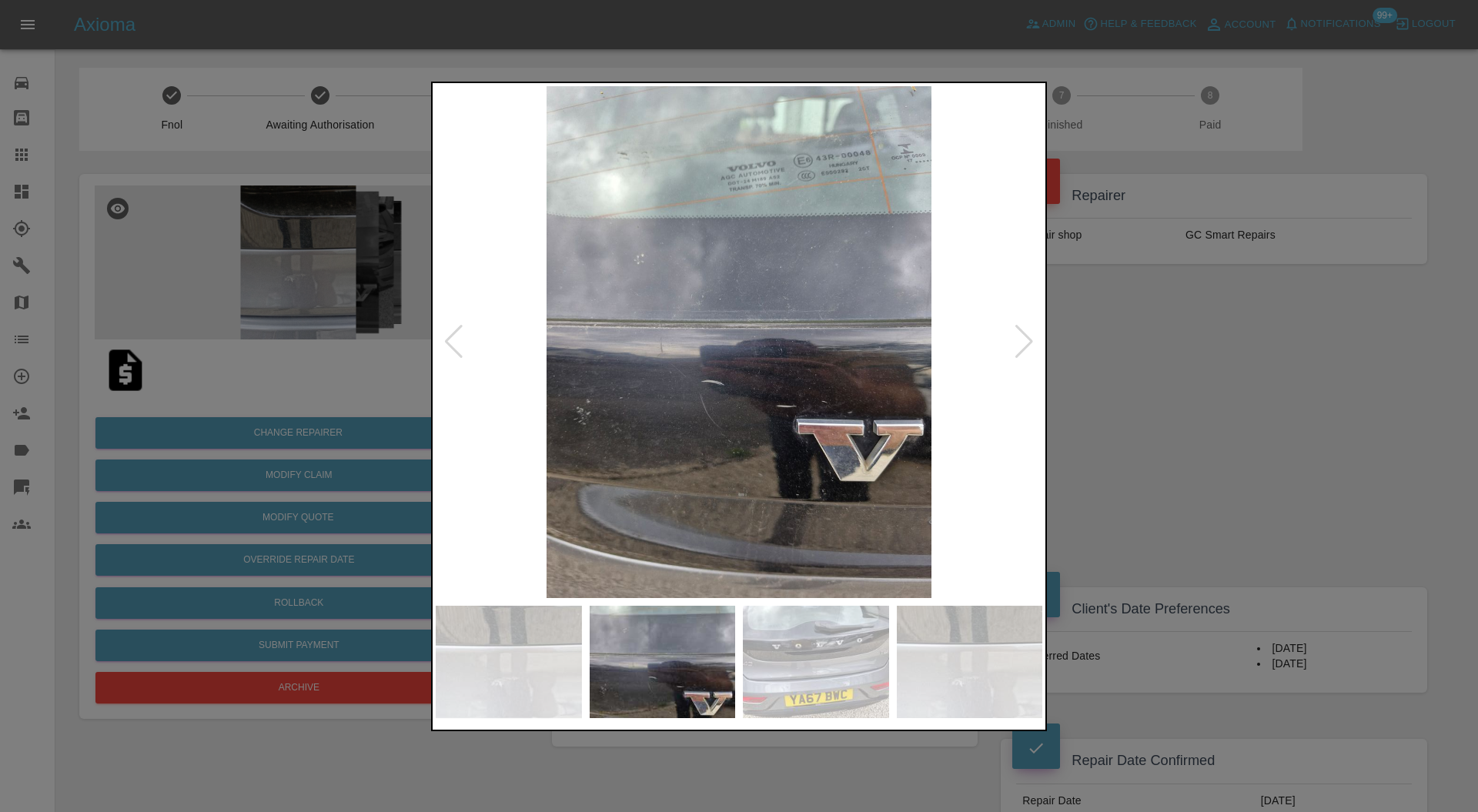
click at [1027, 332] on div at bounding box center [1024, 342] width 21 height 34
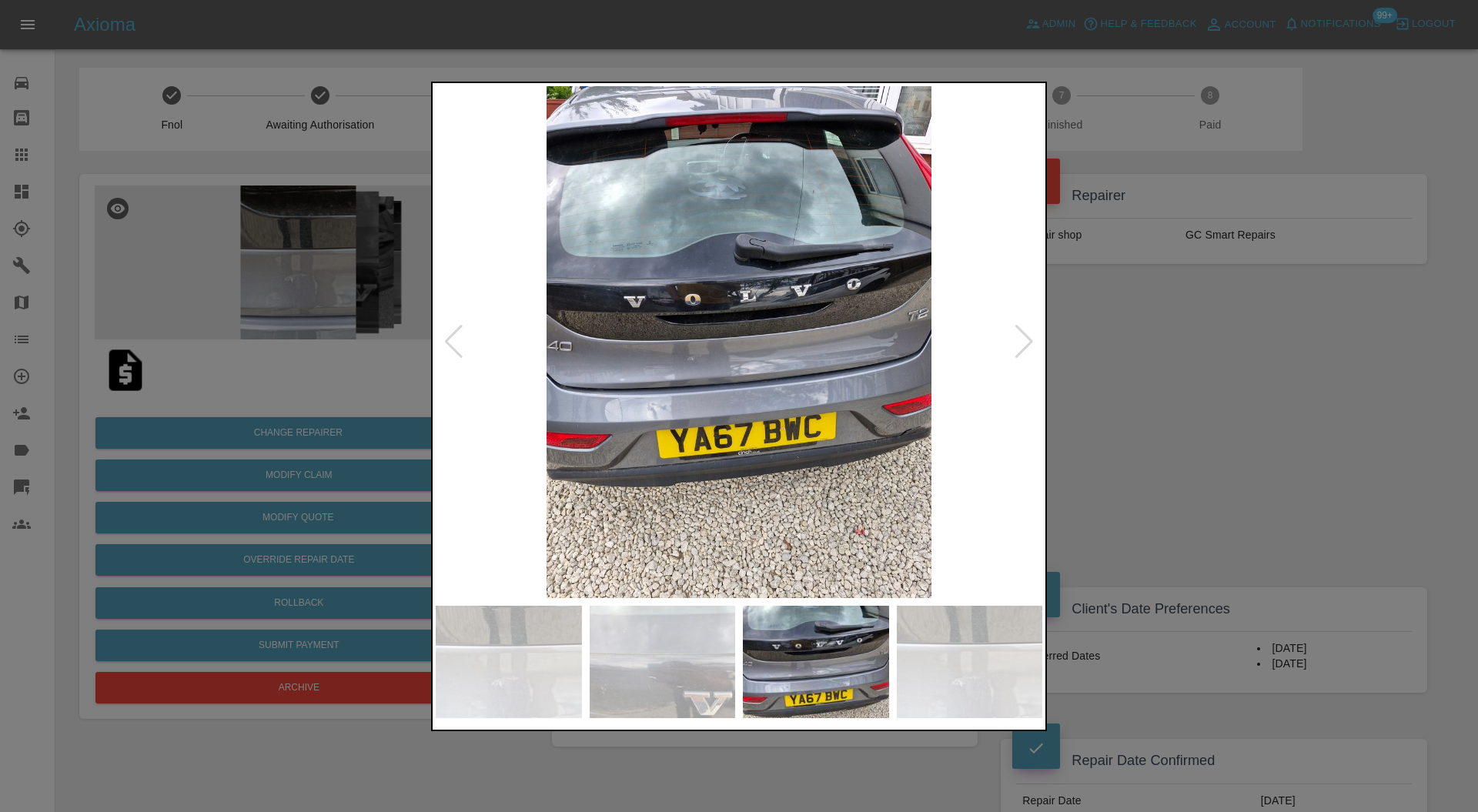
click at [1027, 332] on div at bounding box center [1024, 342] width 21 height 34
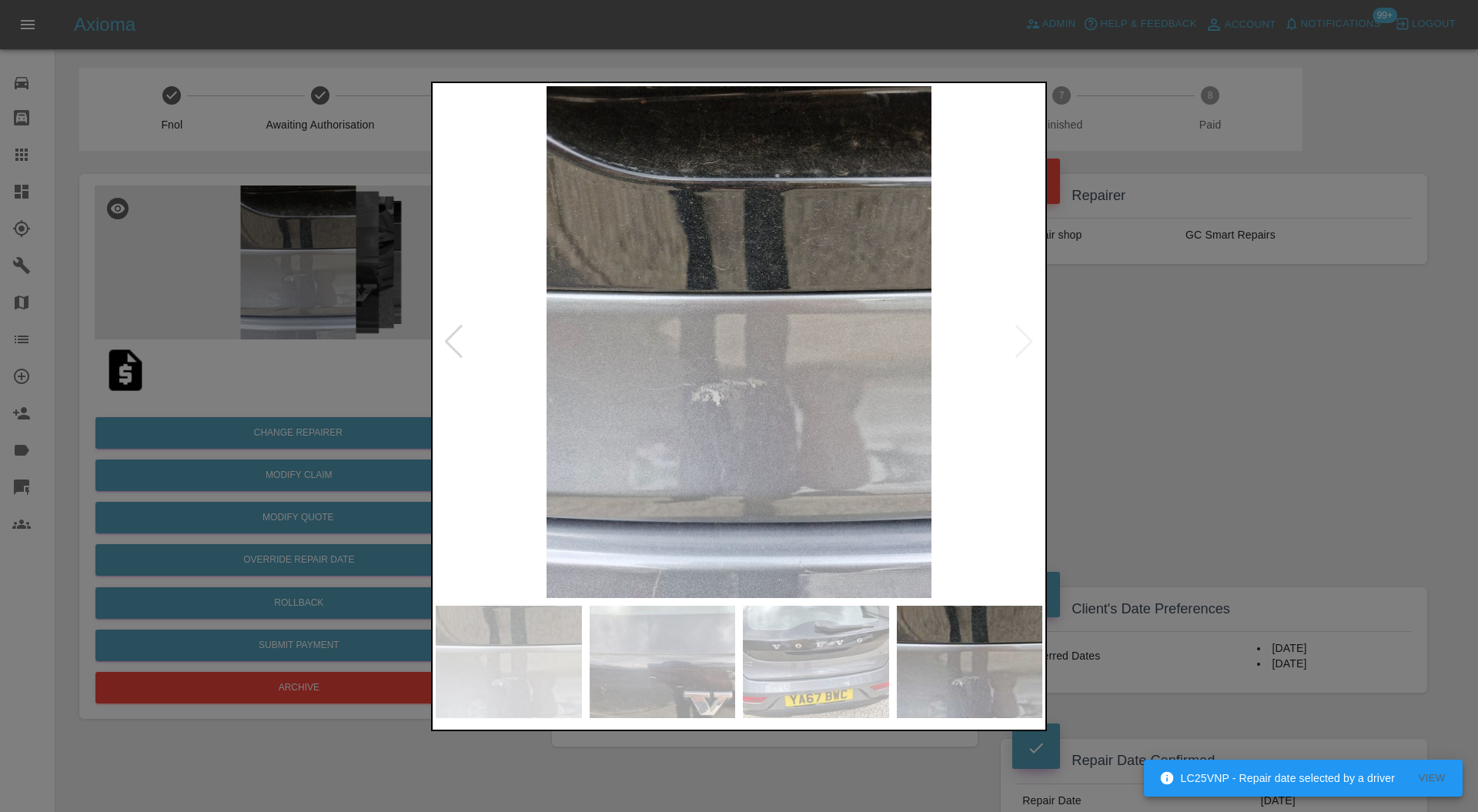
click at [1027, 332] on img at bounding box center [739, 343] width 606 height 512
click at [448, 337] on div at bounding box center [454, 342] width 21 height 34
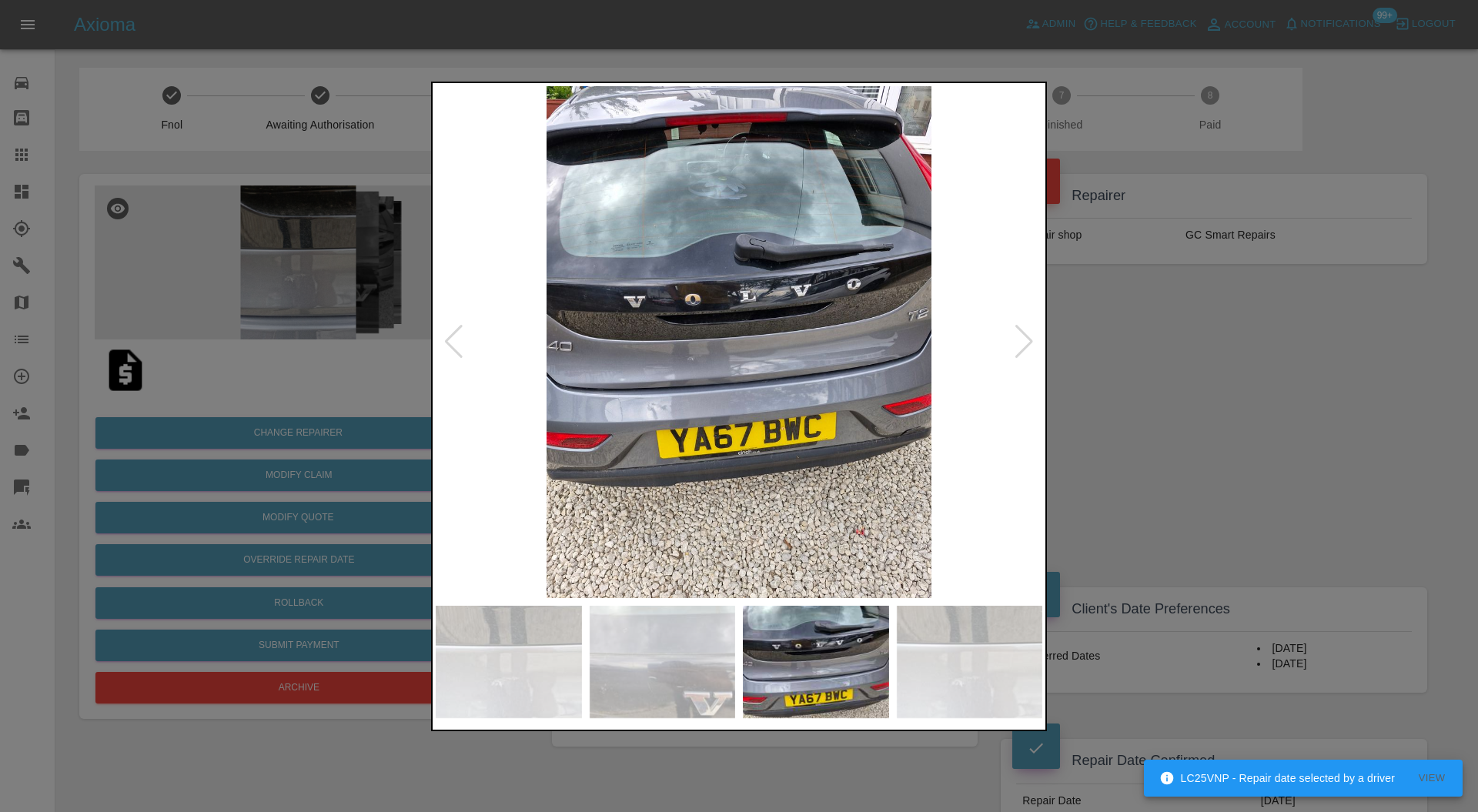
click at [448, 337] on div at bounding box center [454, 342] width 21 height 34
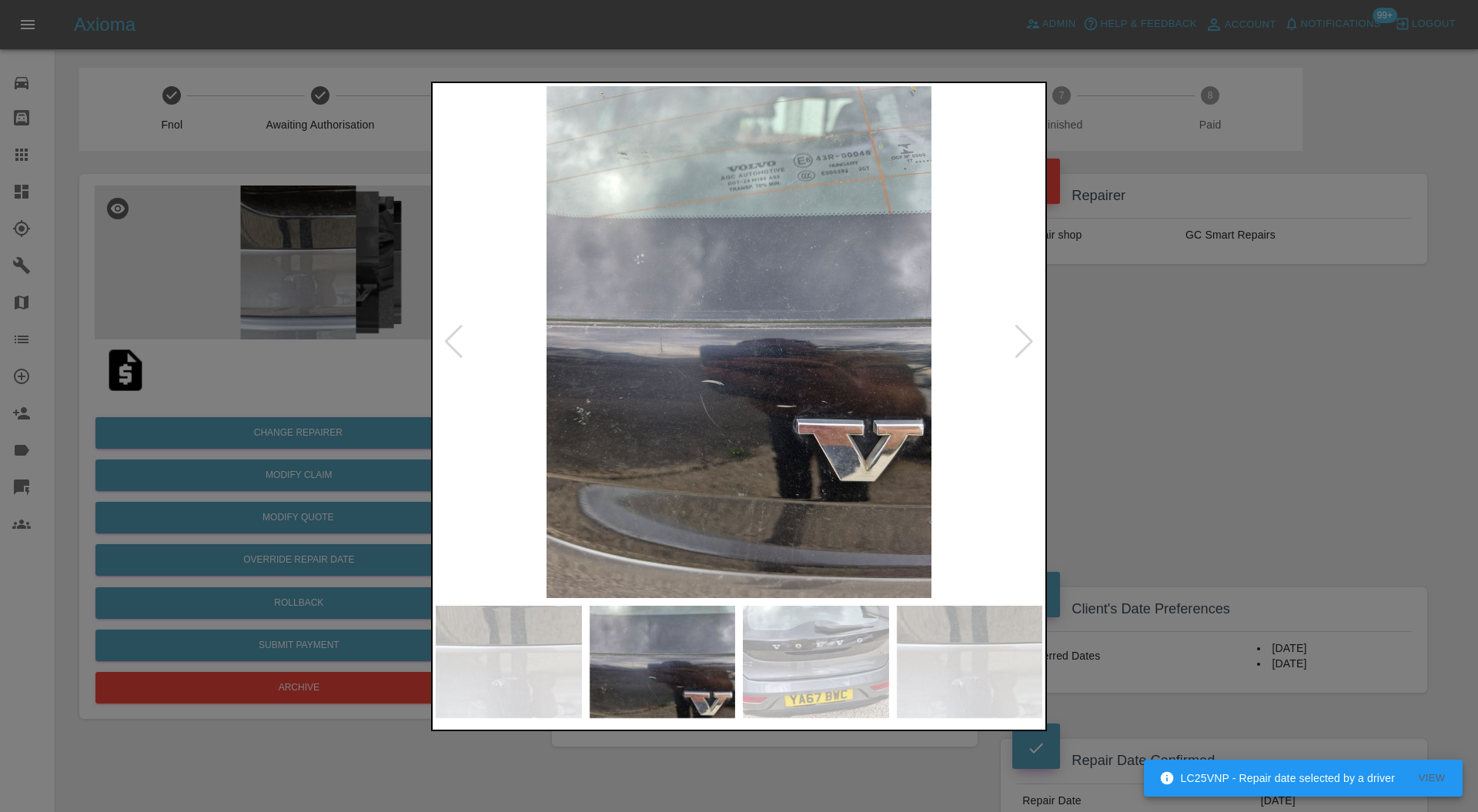
click at [448, 337] on div at bounding box center [454, 342] width 21 height 34
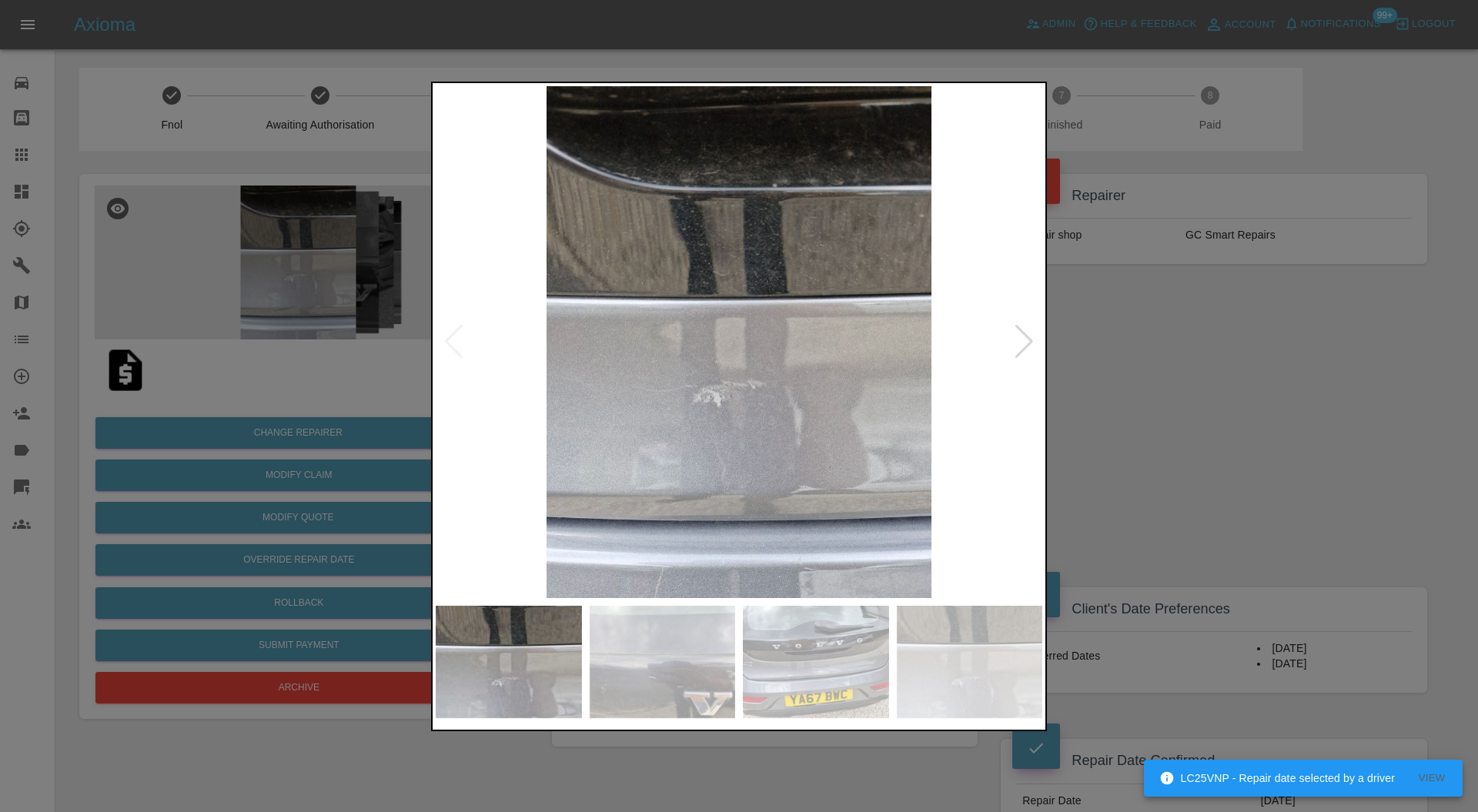
click at [448, 337] on img at bounding box center [739, 343] width 606 height 512
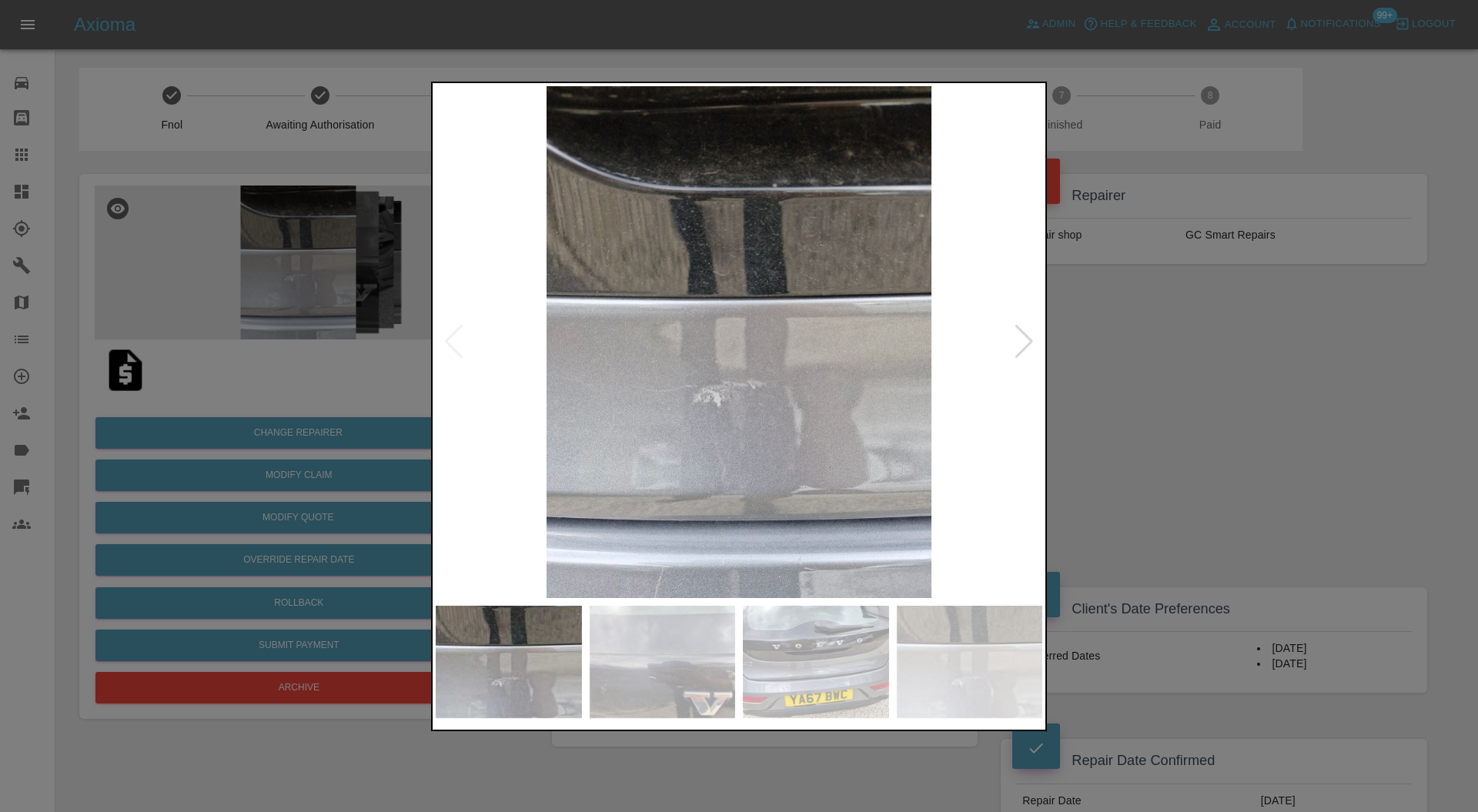
click at [1225, 396] on div at bounding box center [739, 406] width 1478 height 812
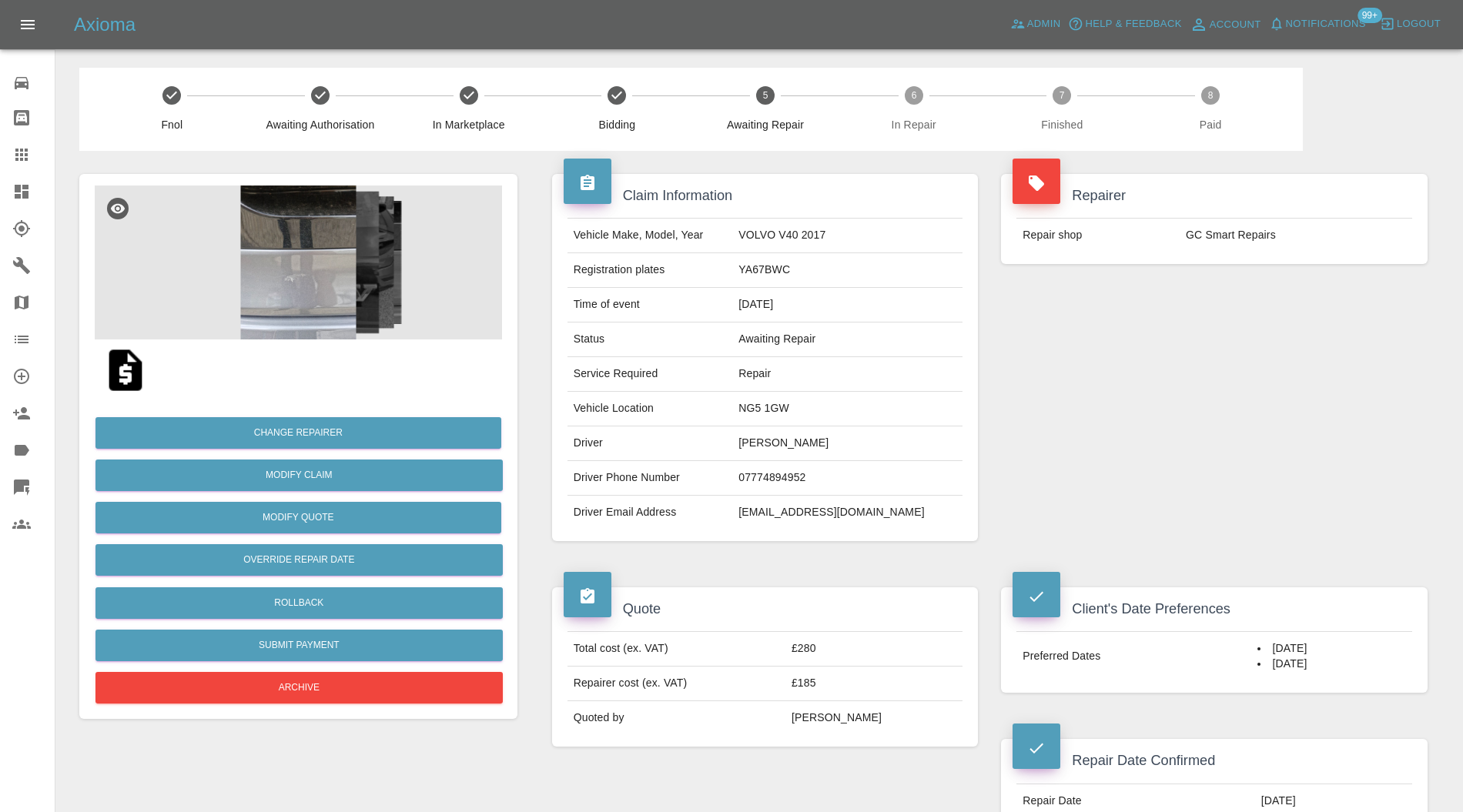
click at [327, 277] on img at bounding box center [298, 263] width 407 height 154
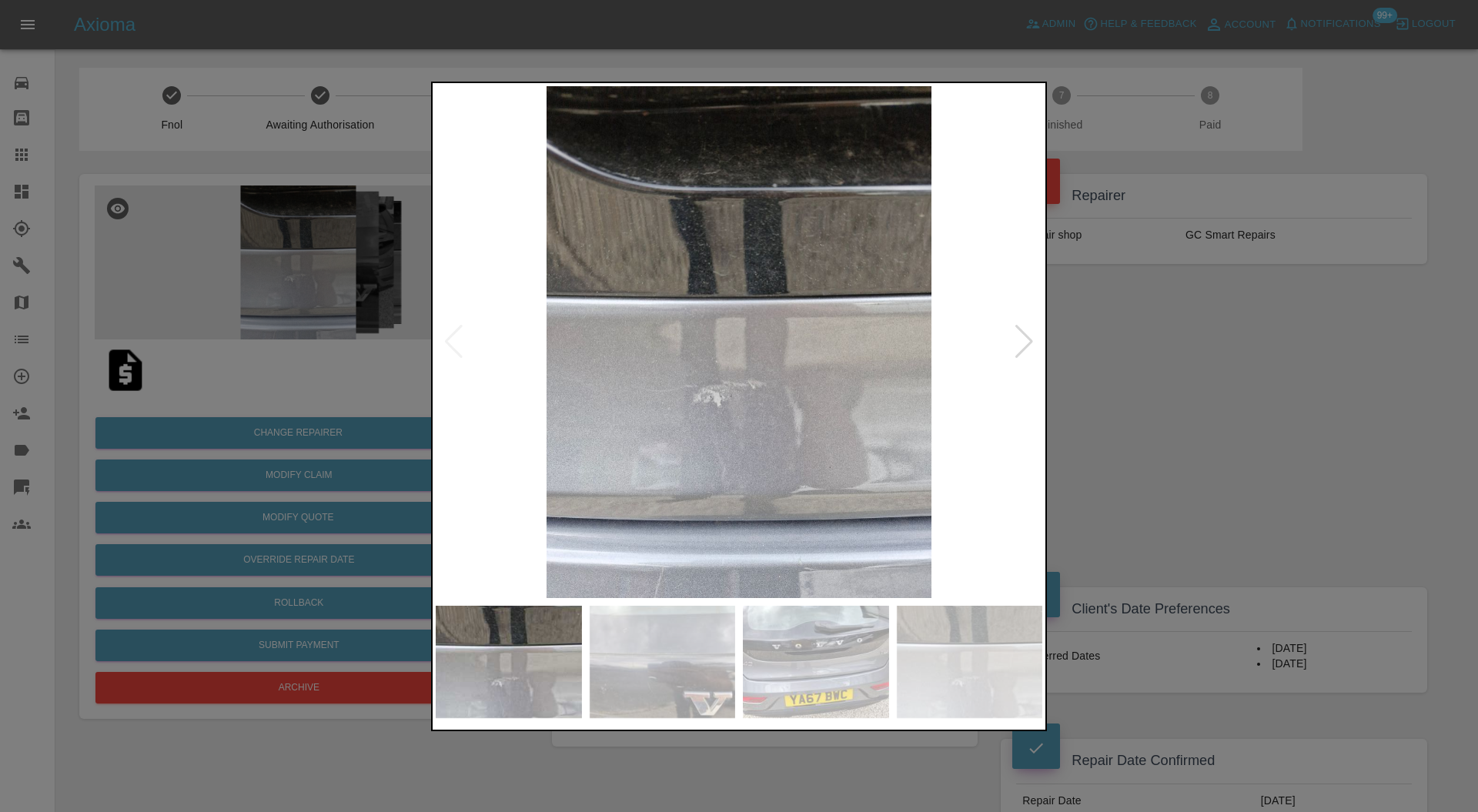
click at [847, 669] on img at bounding box center [816, 662] width 146 height 113
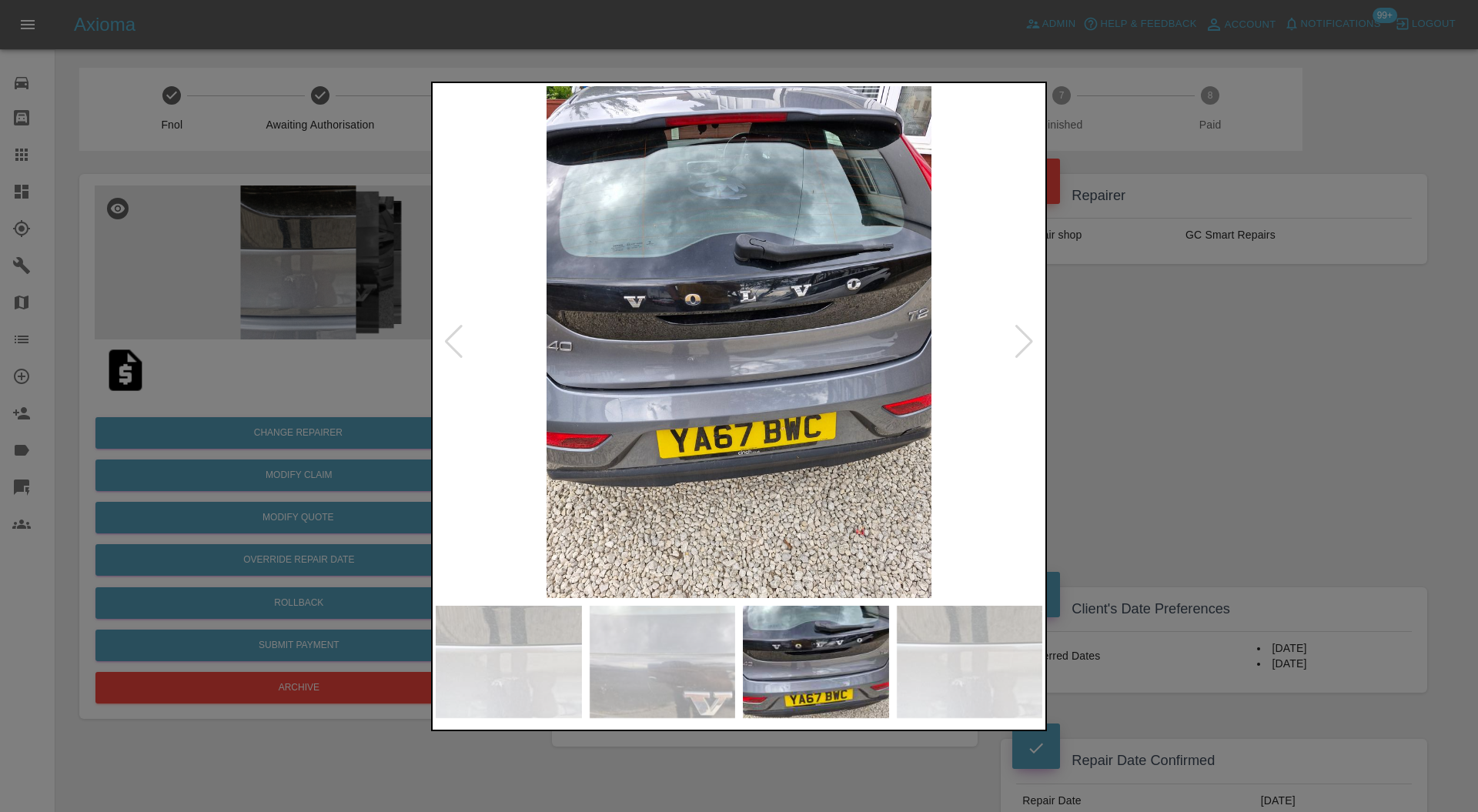
click at [1227, 366] on div at bounding box center [739, 406] width 1478 height 812
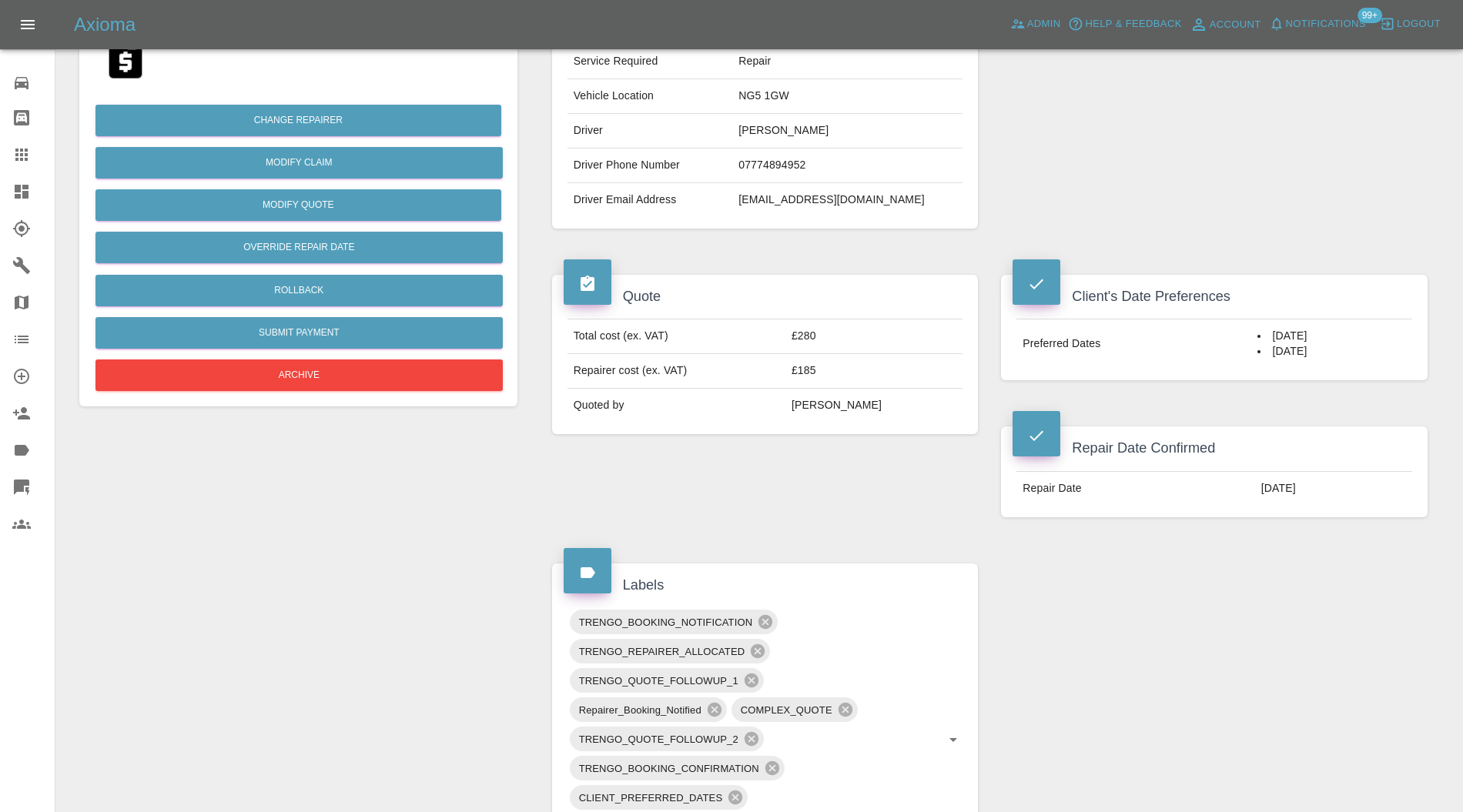
scroll to position [684, 0]
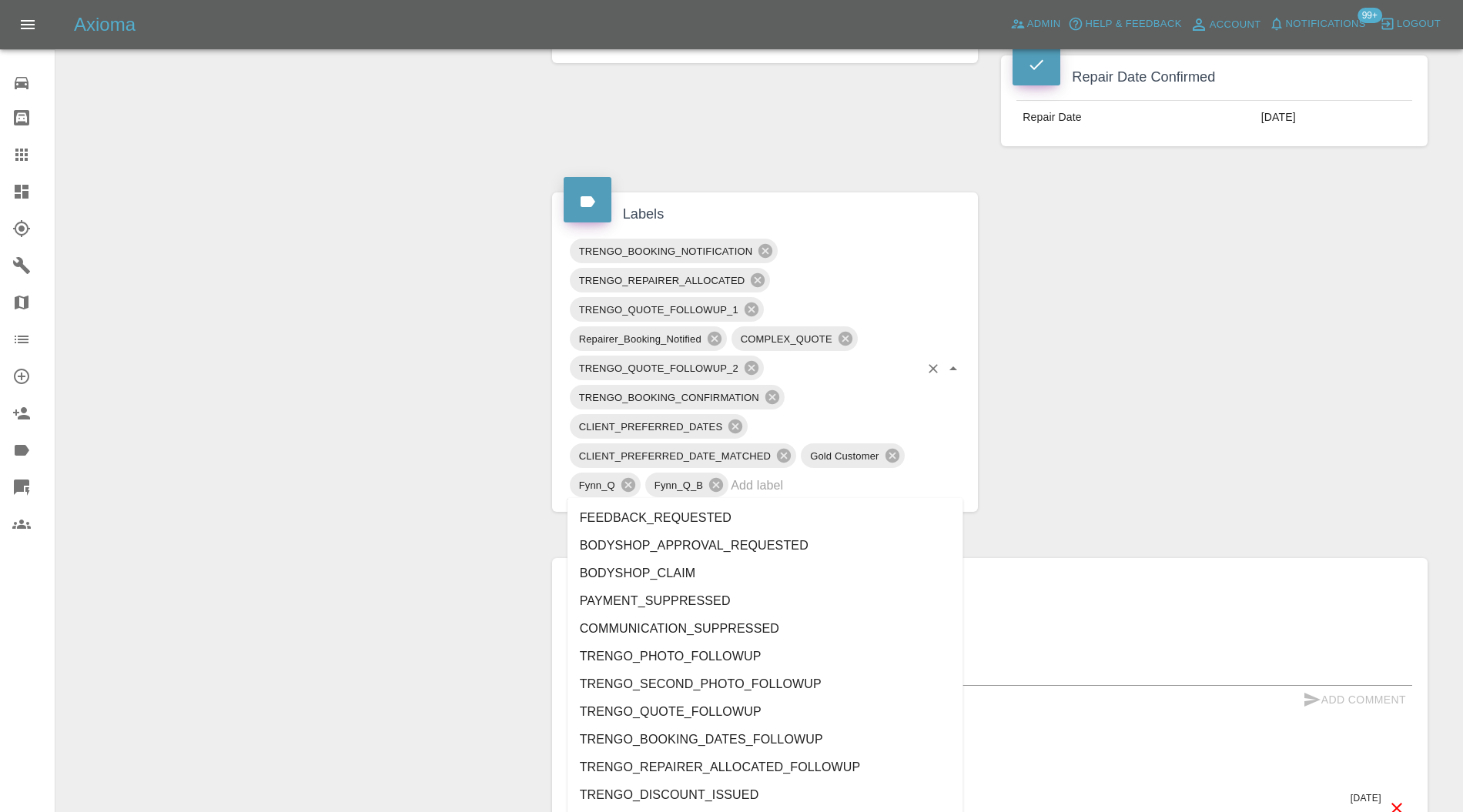
click at [878, 488] on input "text" at bounding box center [825, 485] width 189 height 23
type input "au"
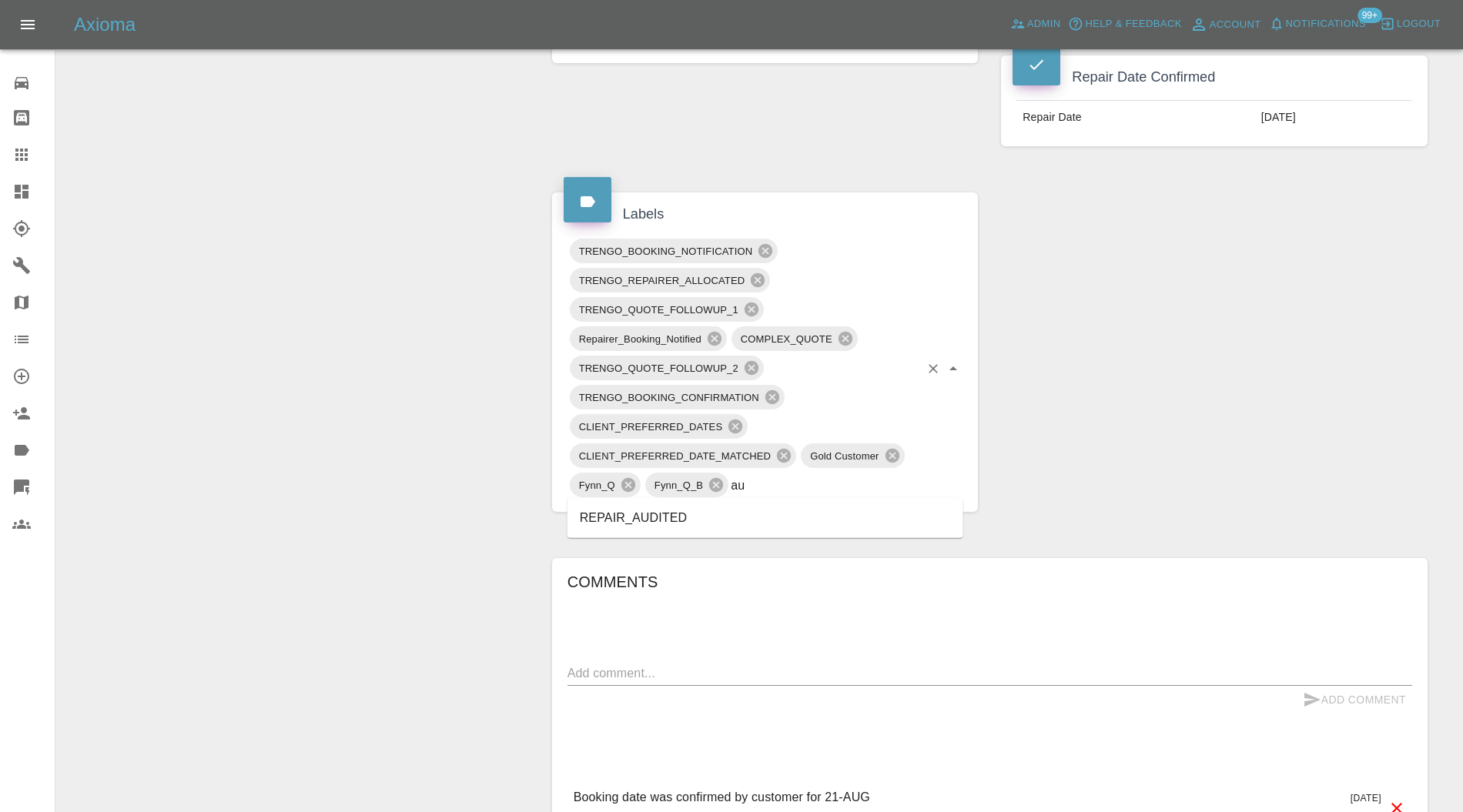
click at [677, 513] on li "REPAIR_AUDITED" at bounding box center [765, 518] width 396 height 28
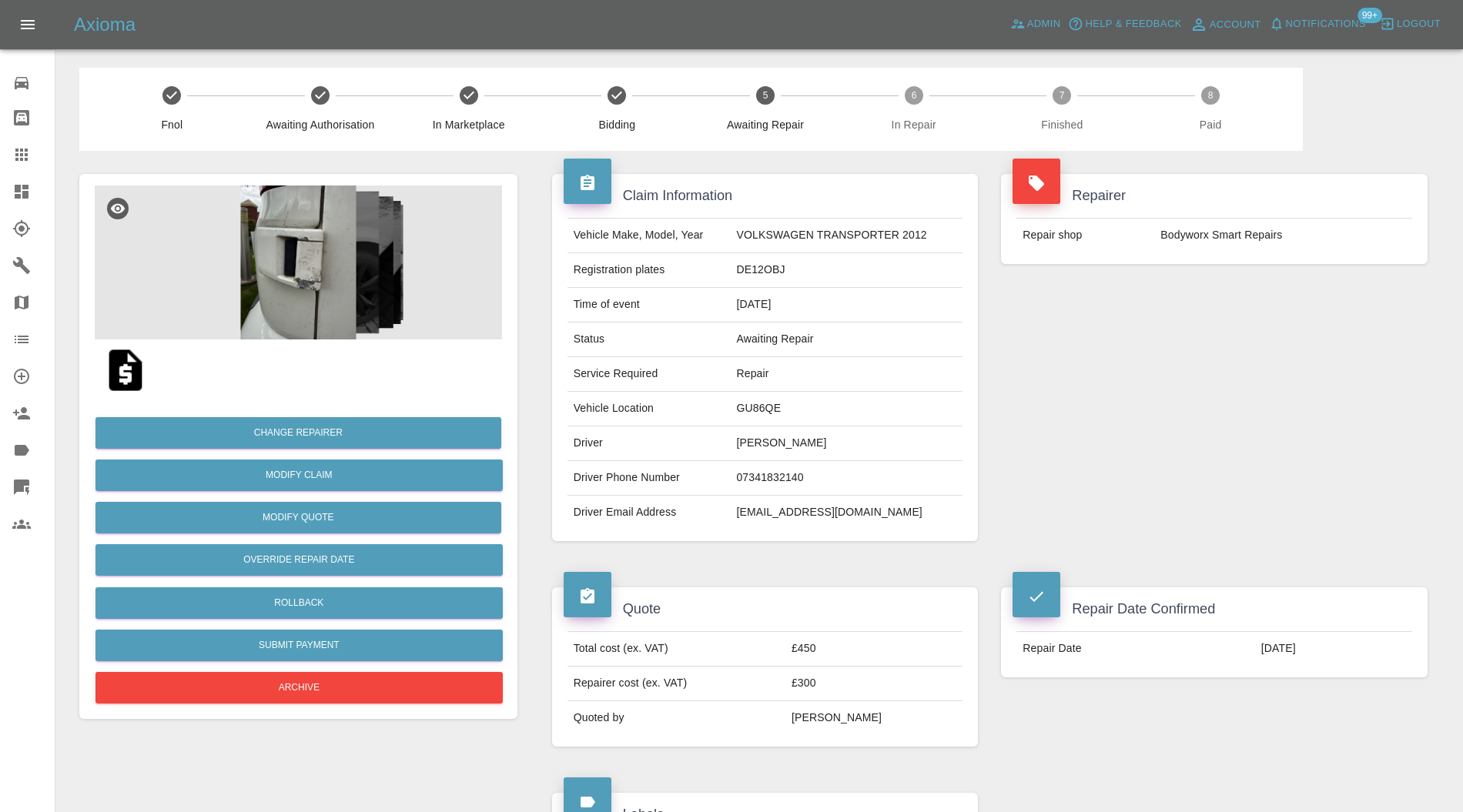
click at [219, 259] on img at bounding box center [298, 263] width 407 height 154
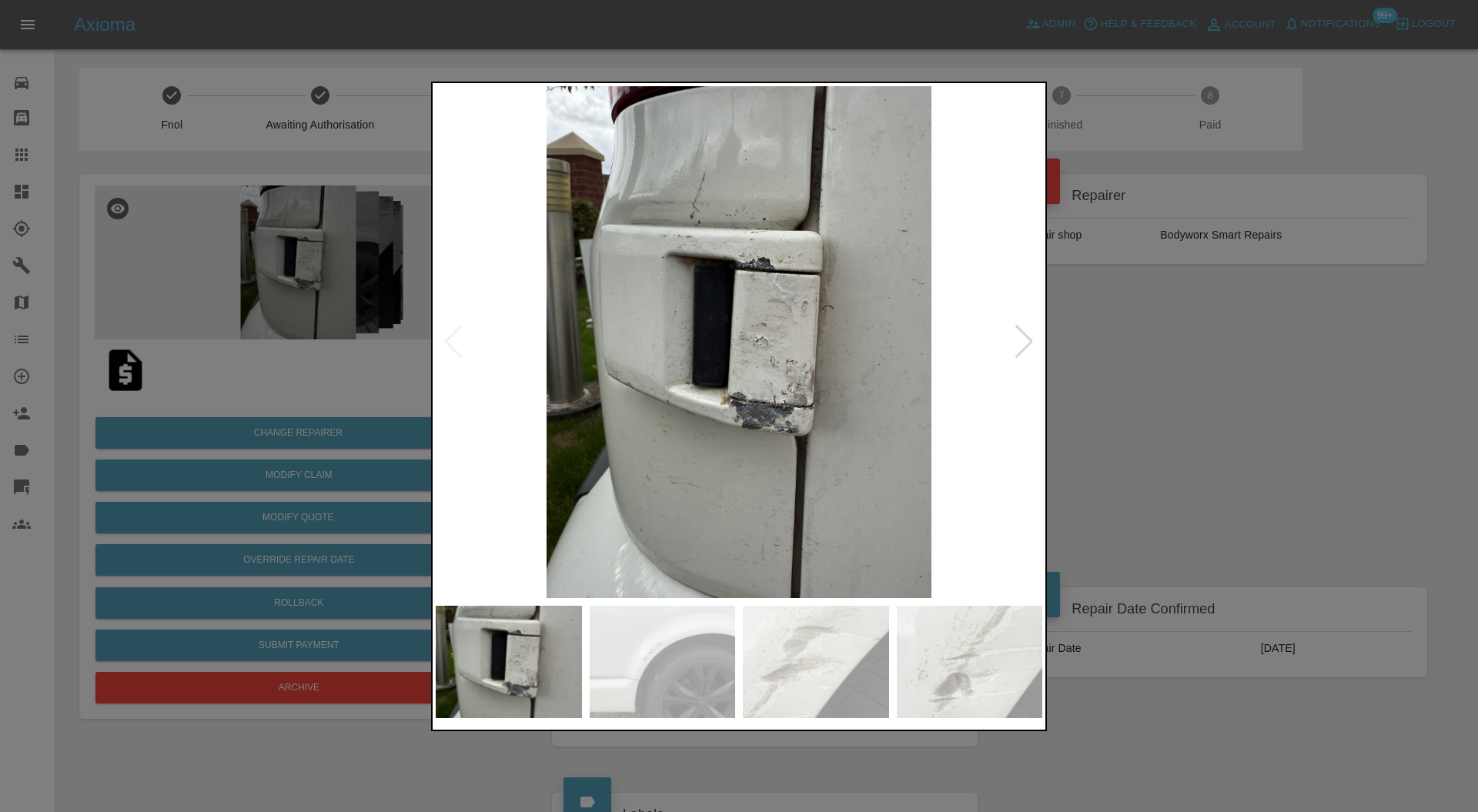
click at [614, 659] on img at bounding box center [663, 662] width 146 height 113
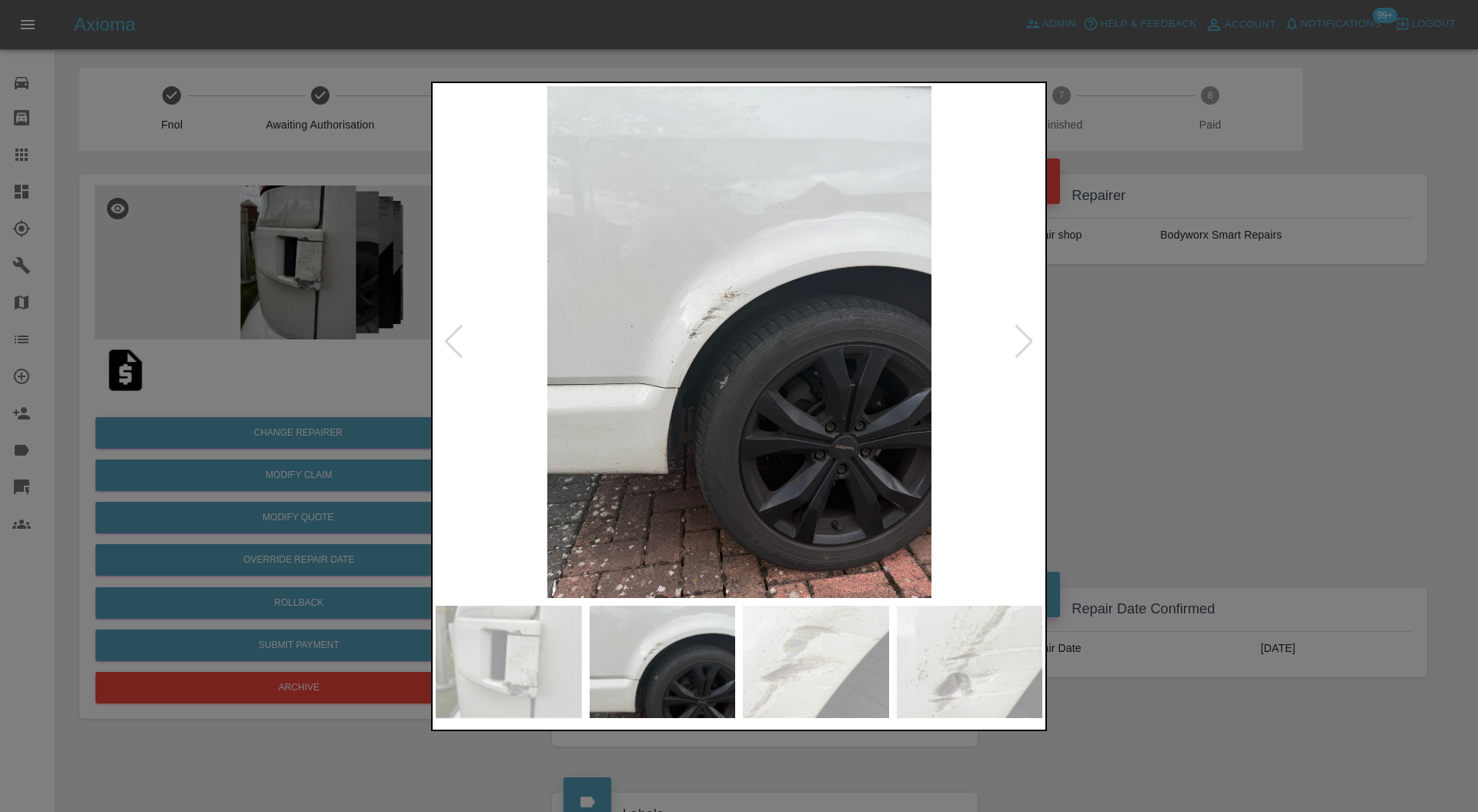
click at [864, 655] on img at bounding box center [816, 662] width 146 height 113
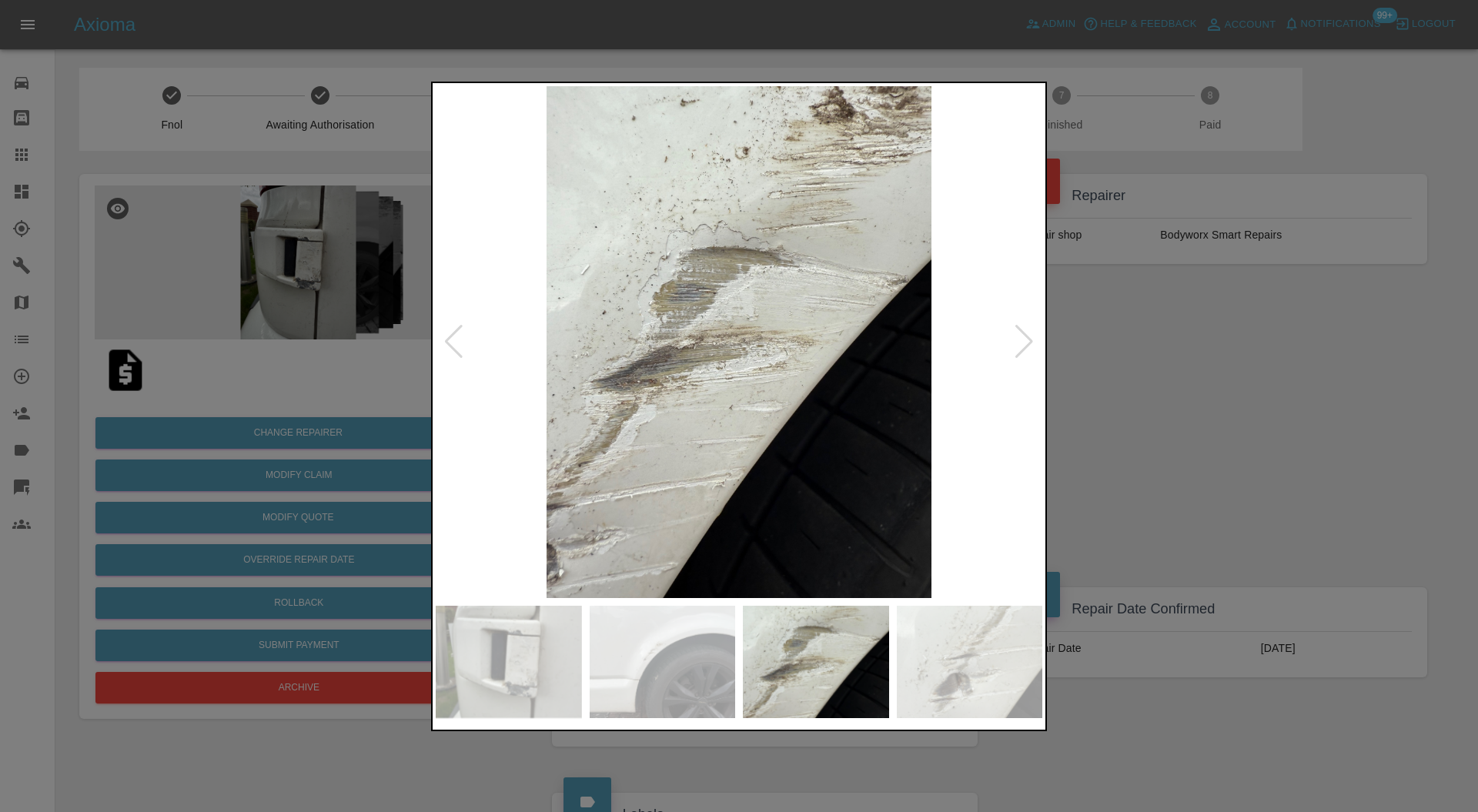
click at [947, 651] on img at bounding box center [970, 662] width 146 height 113
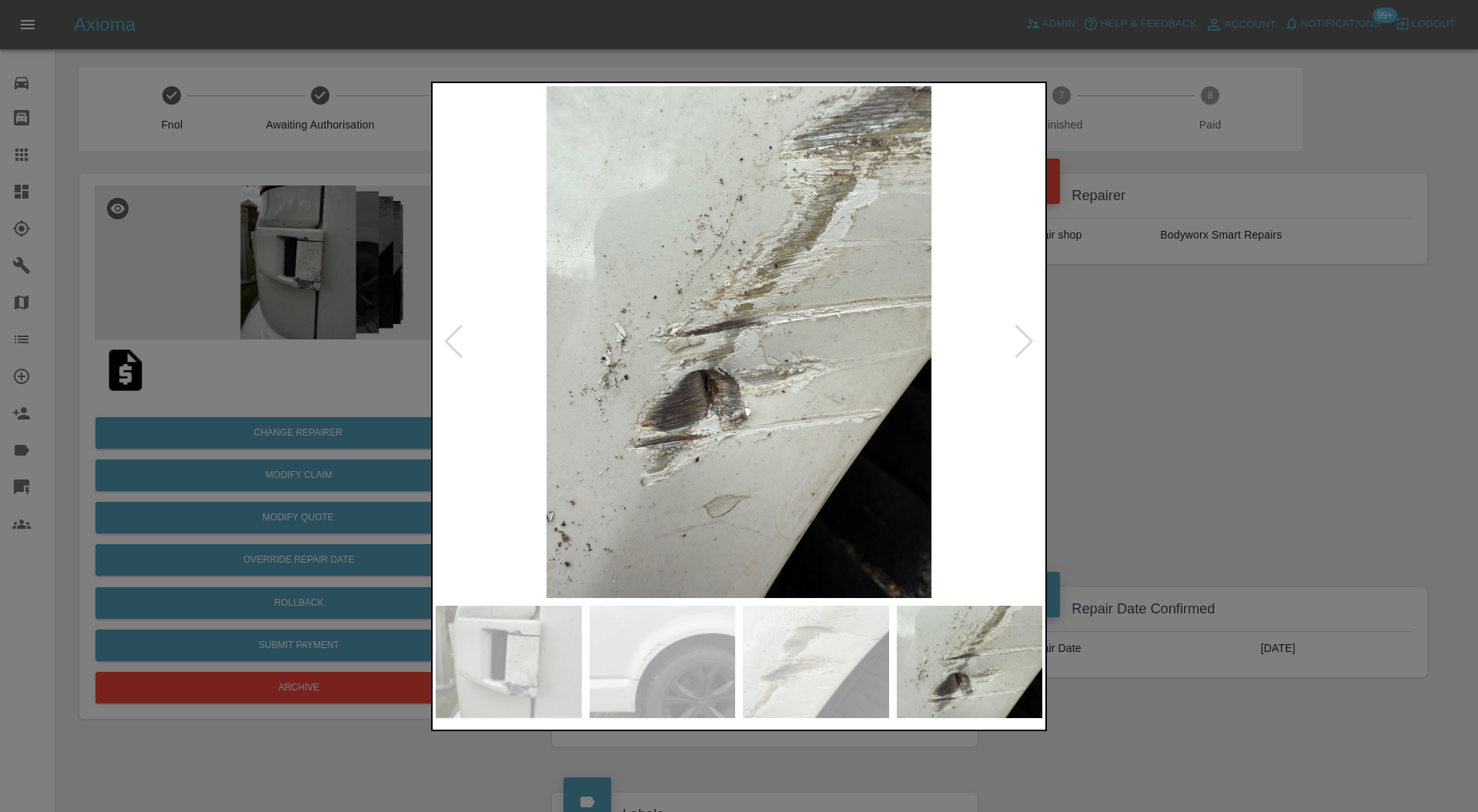
click at [1230, 371] on div at bounding box center [739, 406] width 1478 height 812
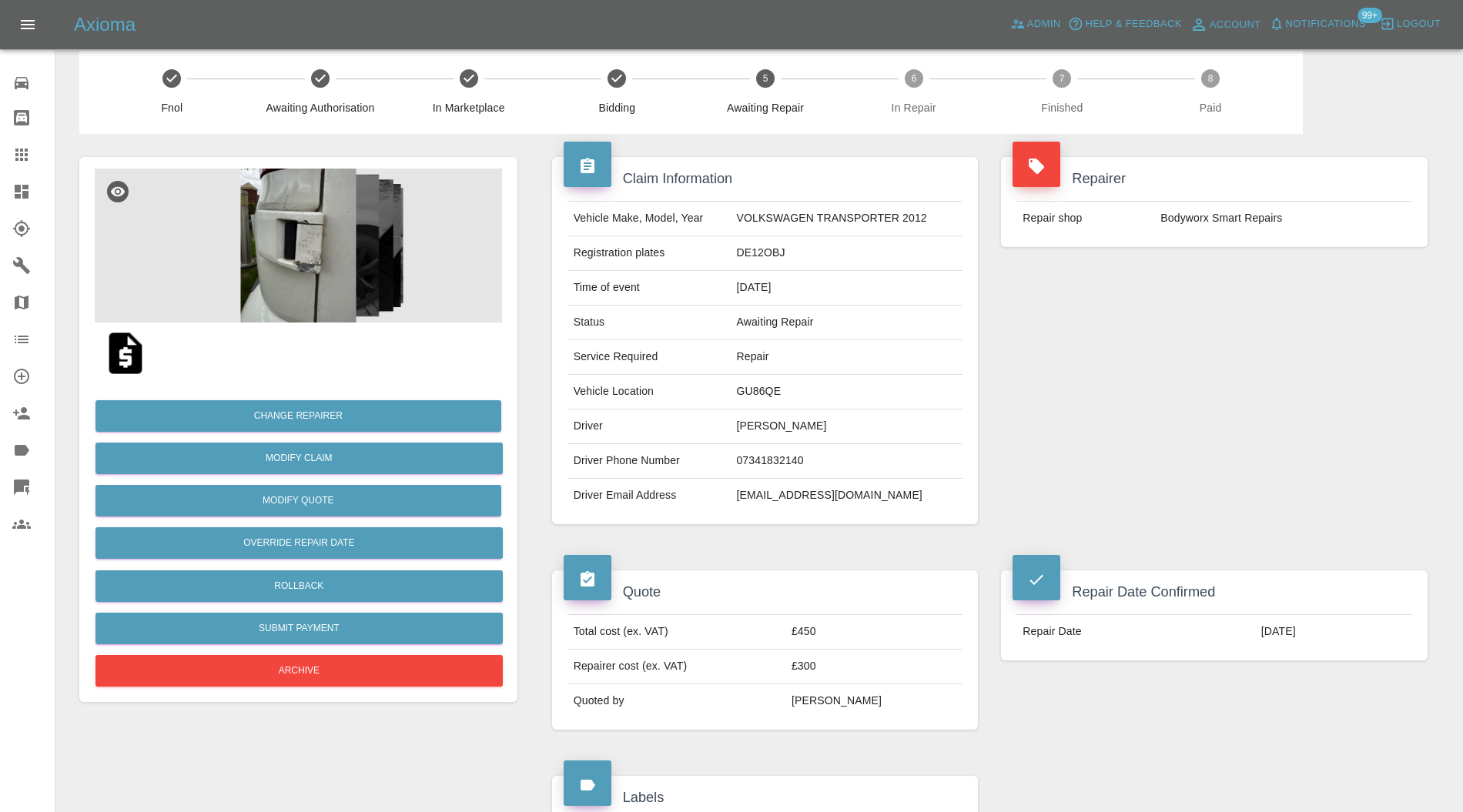
scroll to position [411, 0]
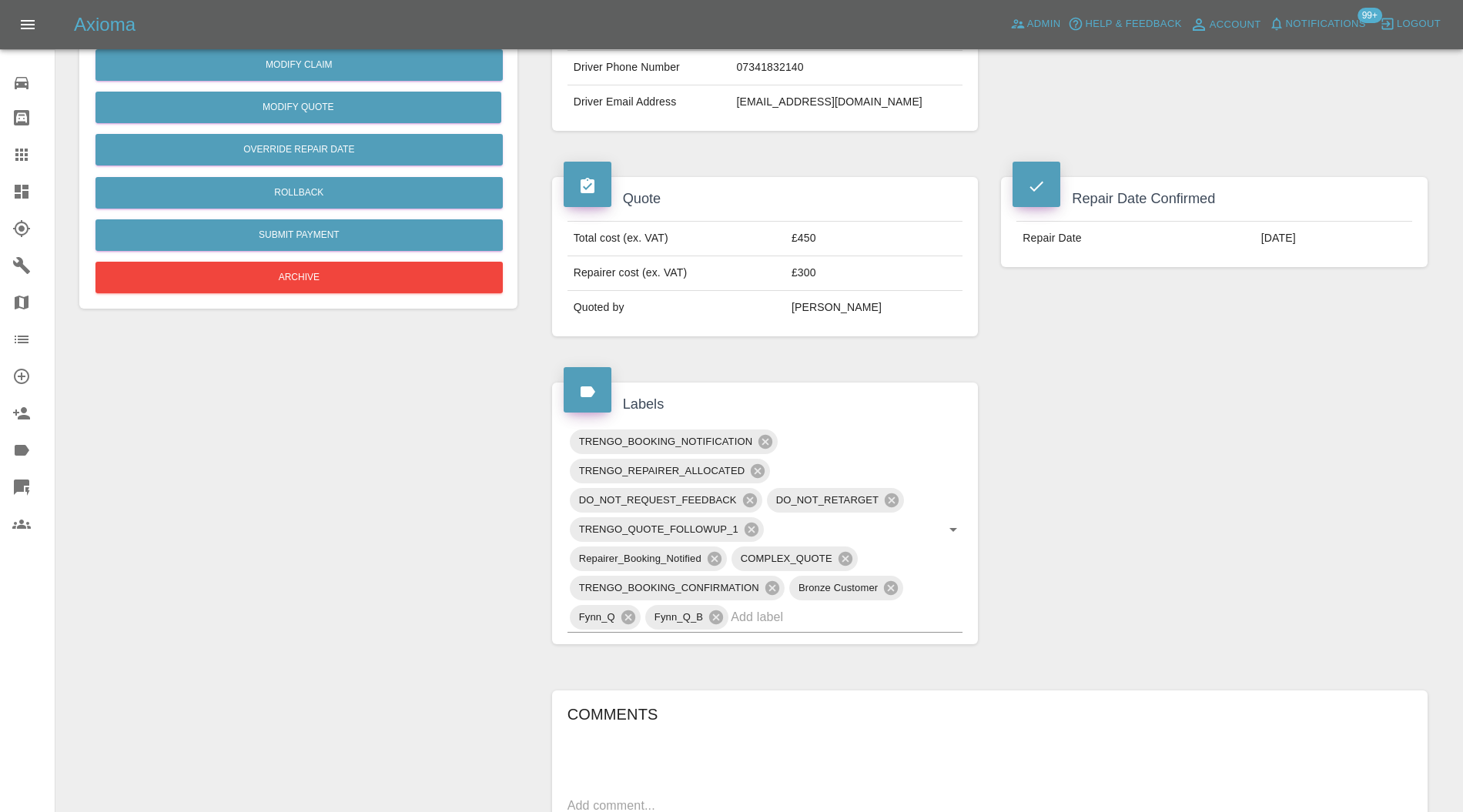
click at [854, 617] on input "text" at bounding box center [825, 617] width 189 height 23
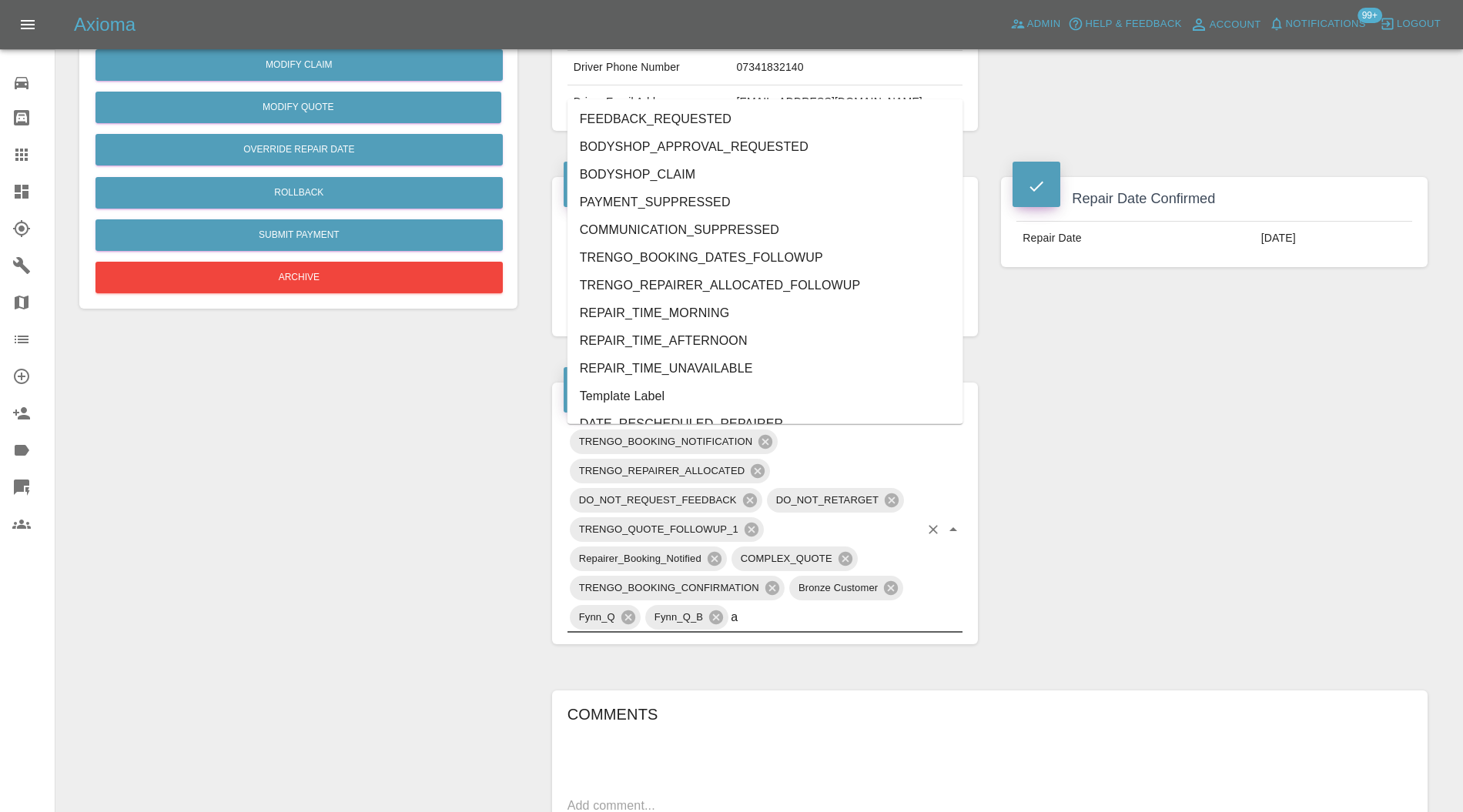
type input "au"
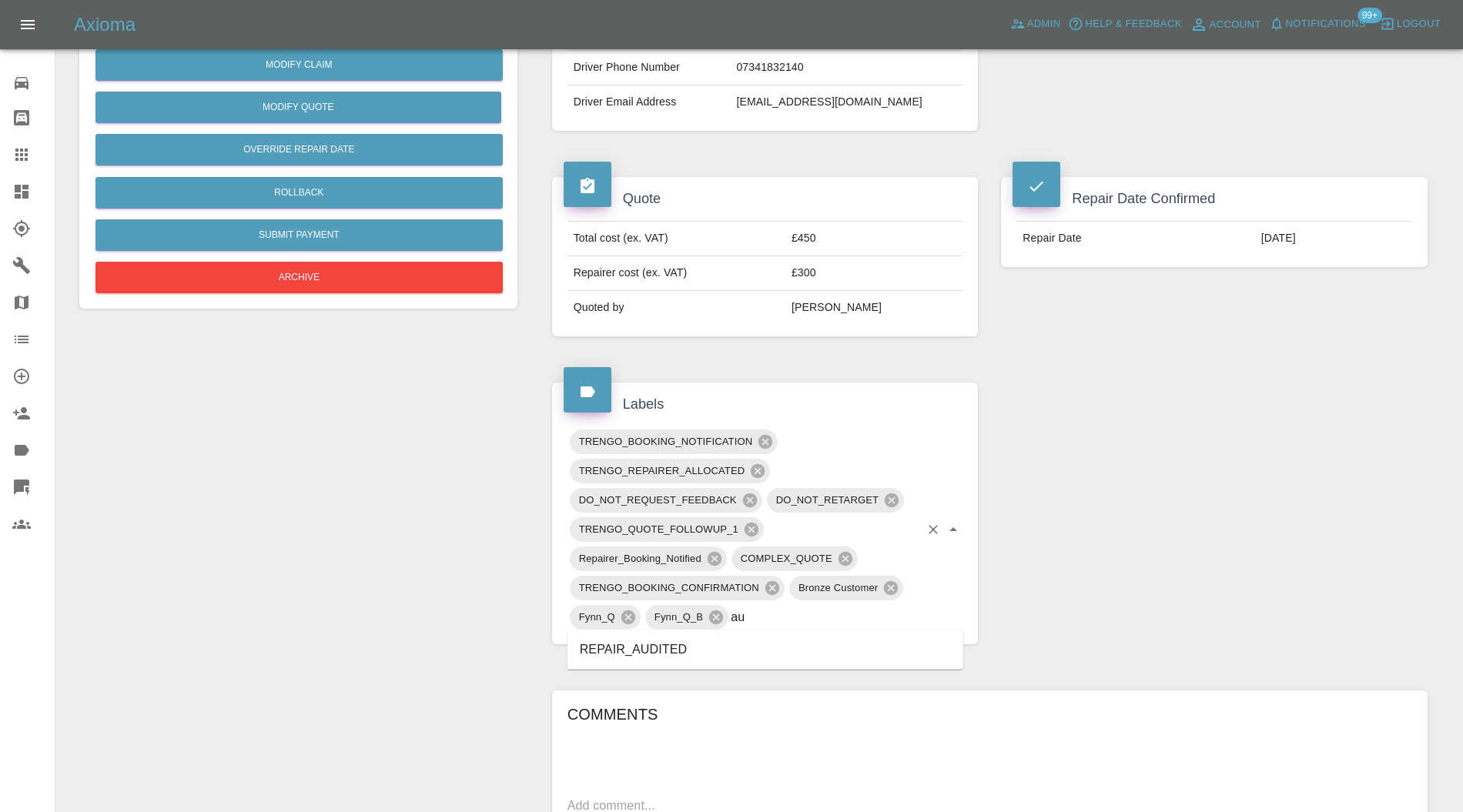
click at [658, 645] on li "REPAIR_AUDITED" at bounding box center [765, 650] width 396 height 28
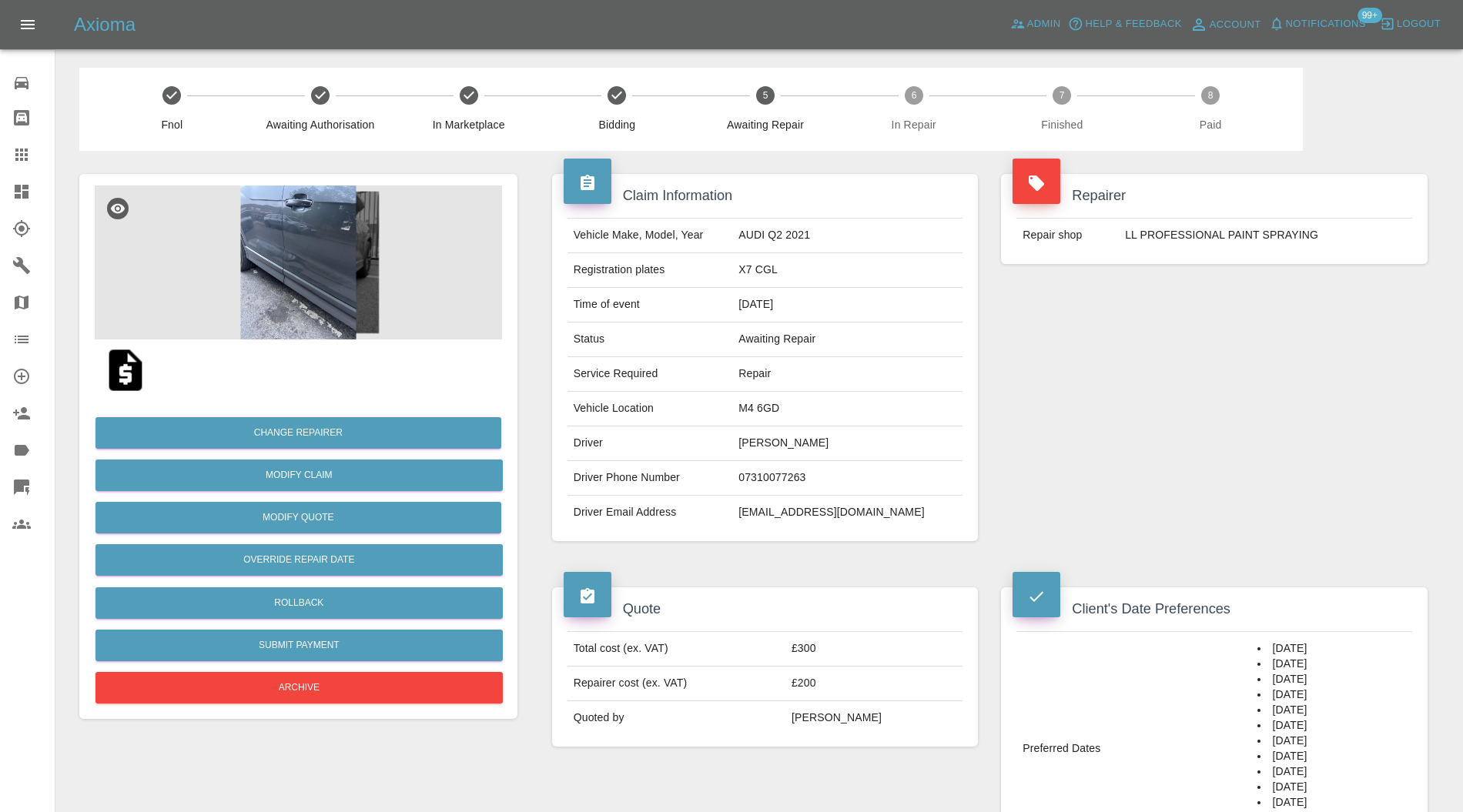
click at [338, 254] on img at bounding box center [298, 263] width 407 height 154
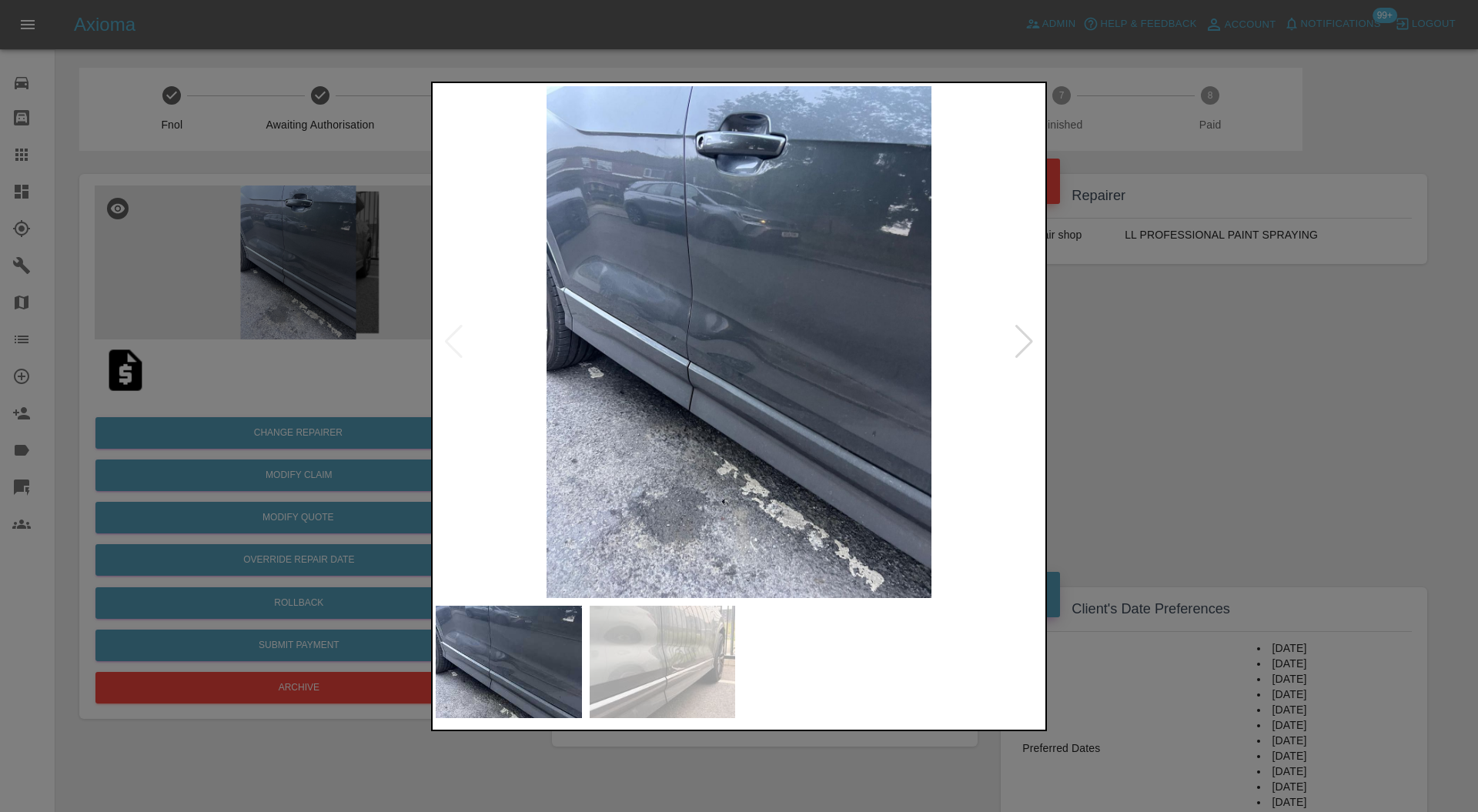
click at [1018, 340] on div at bounding box center [1024, 342] width 21 height 34
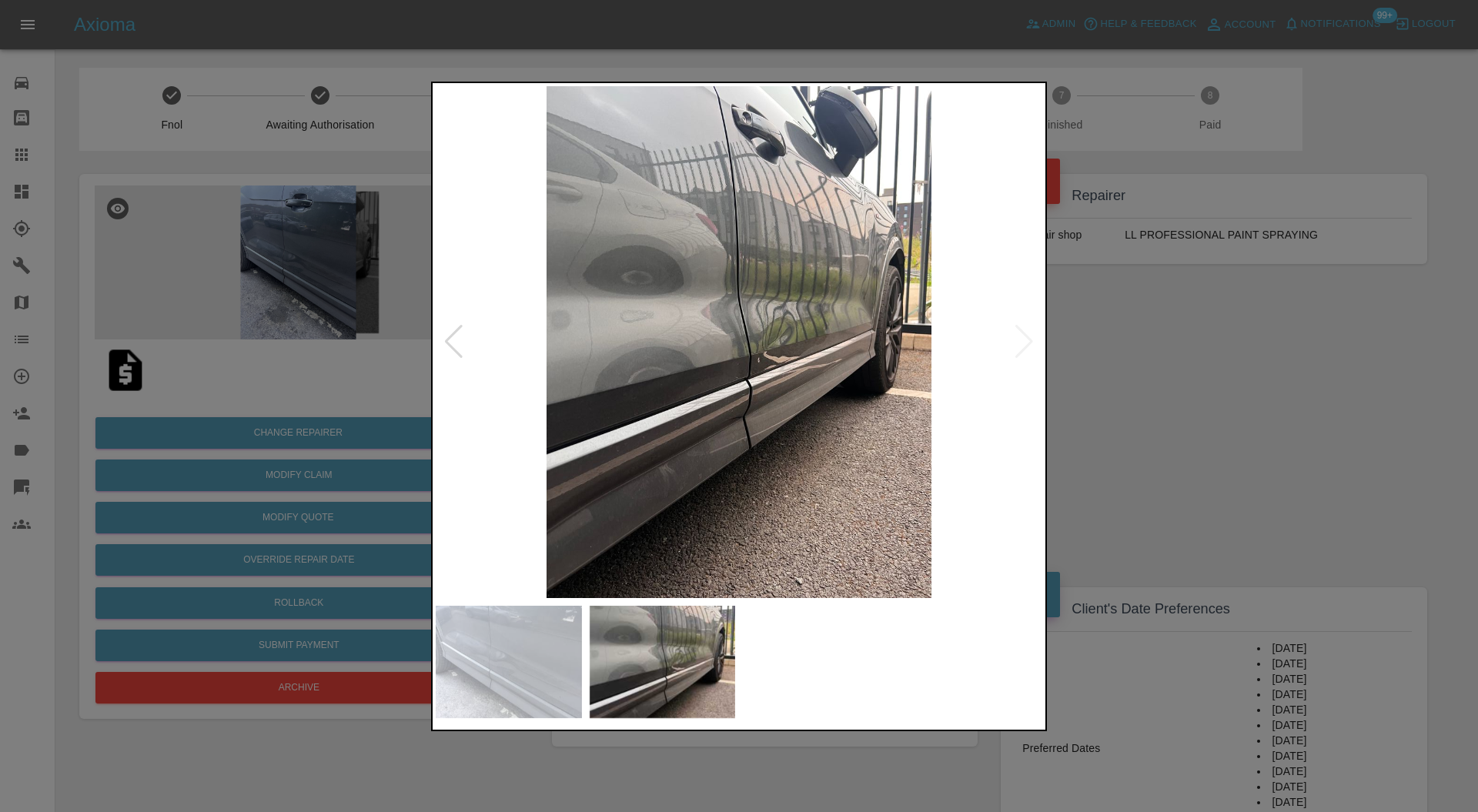
click at [1018, 340] on img at bounding box center [739, 343] width 606 height 512
click at [1146, 340] on div at bounding box center [739, 406] width 1478 height 812
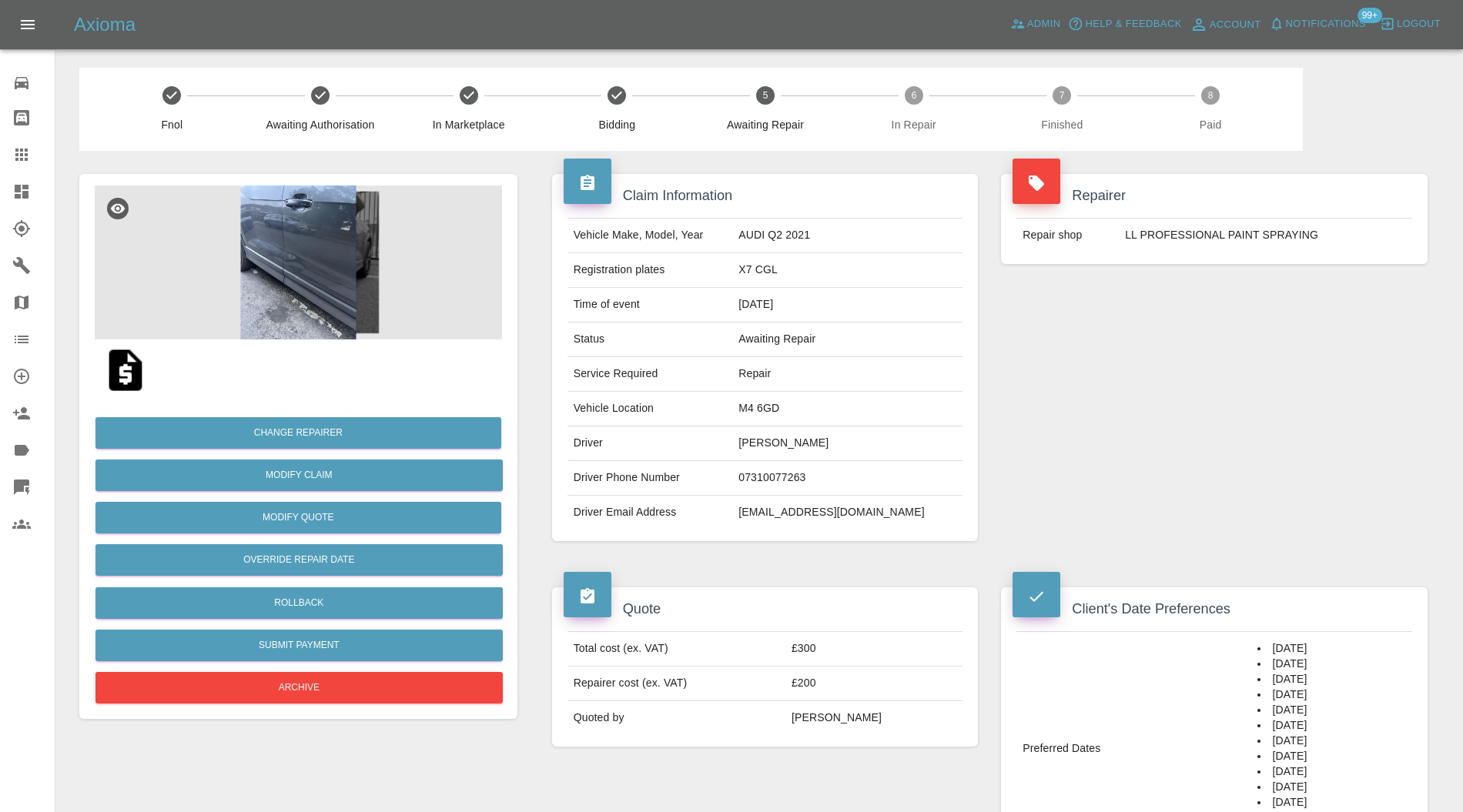
click at [806, 410] on td "M4 6GD" at bounding box center [847, 409] width 230 height 34
copy td "M4 6GD"
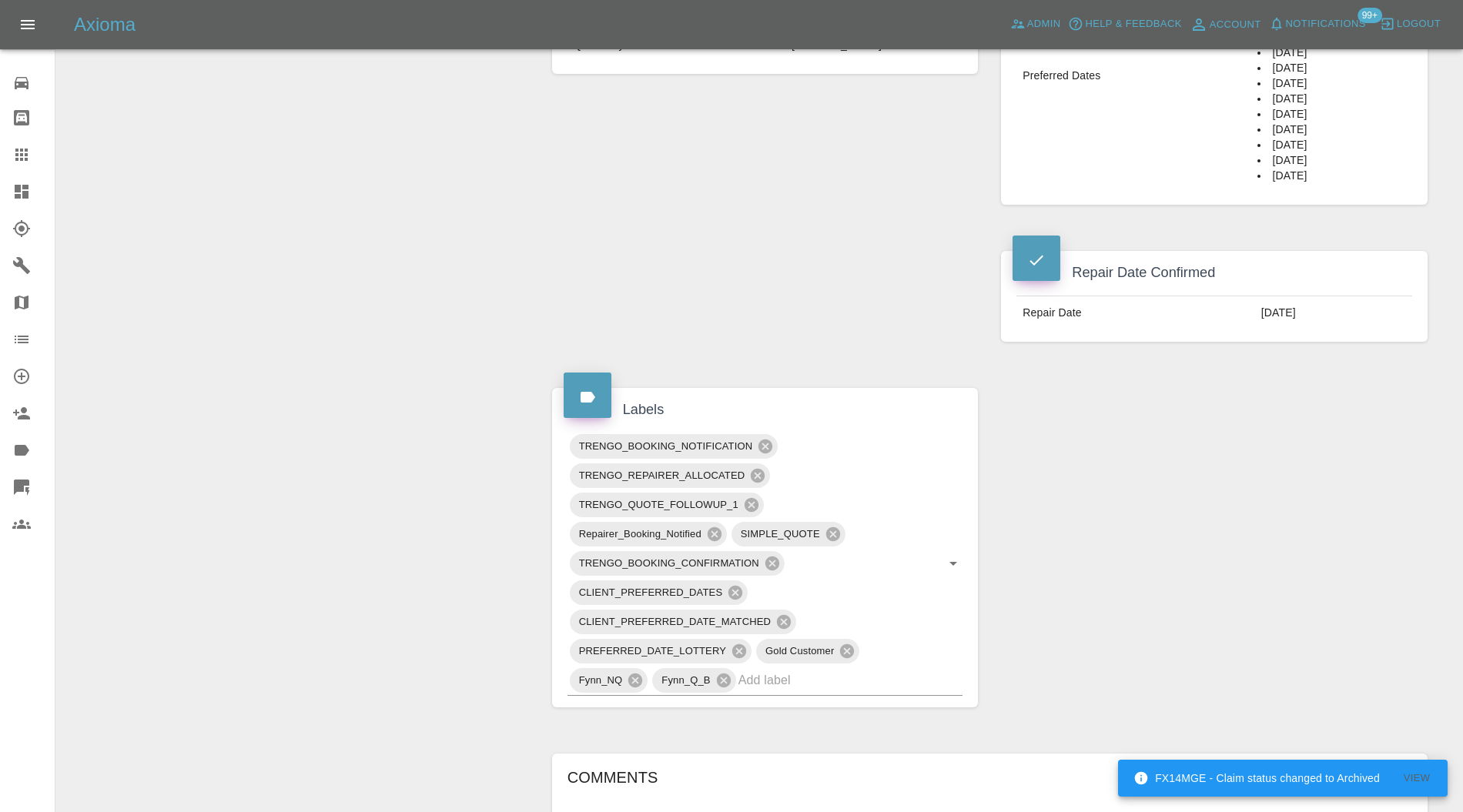
scroll to position [684, 0]
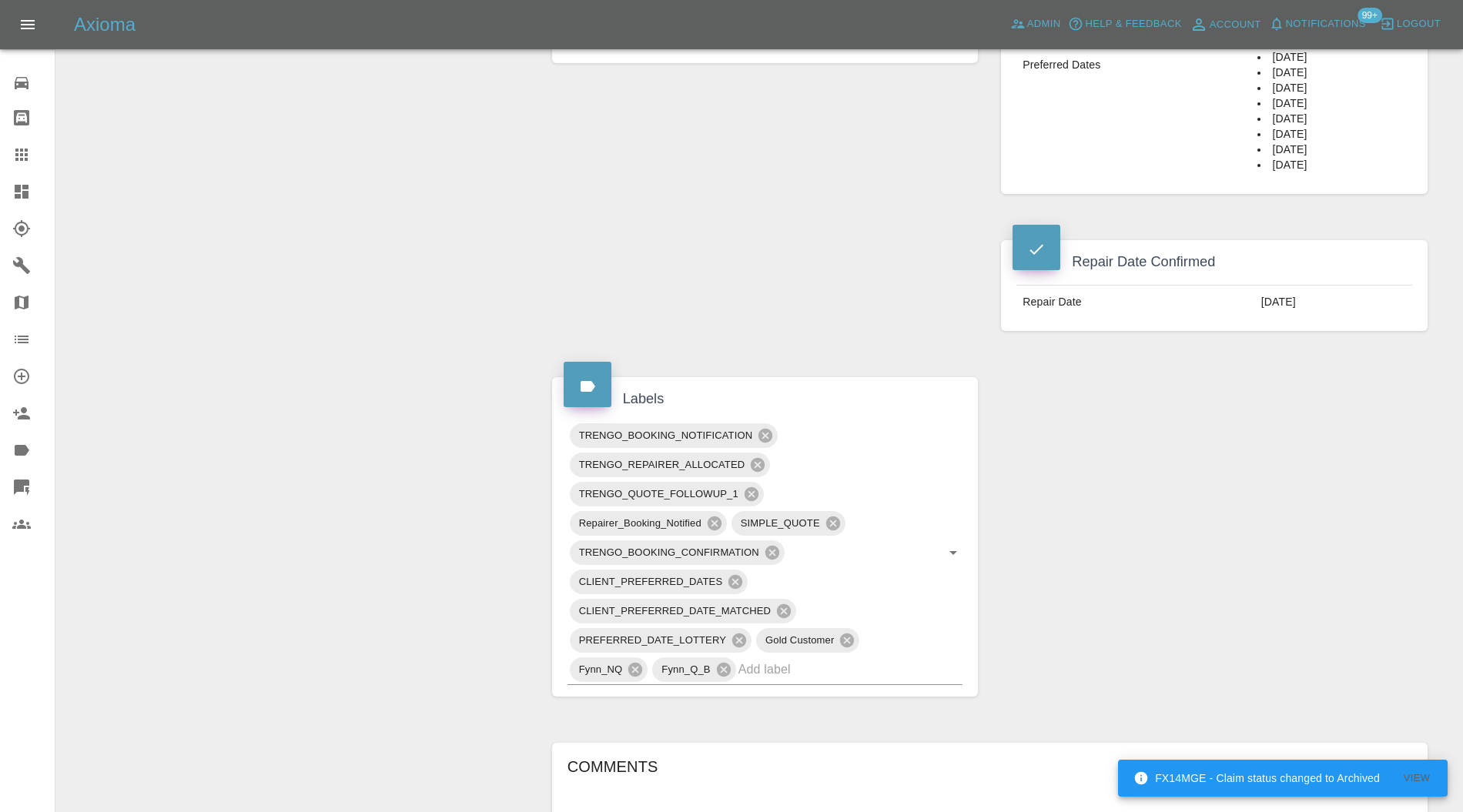
click at [814, 662] on input "text" at bounding box center [829, 669] width 181 height 23
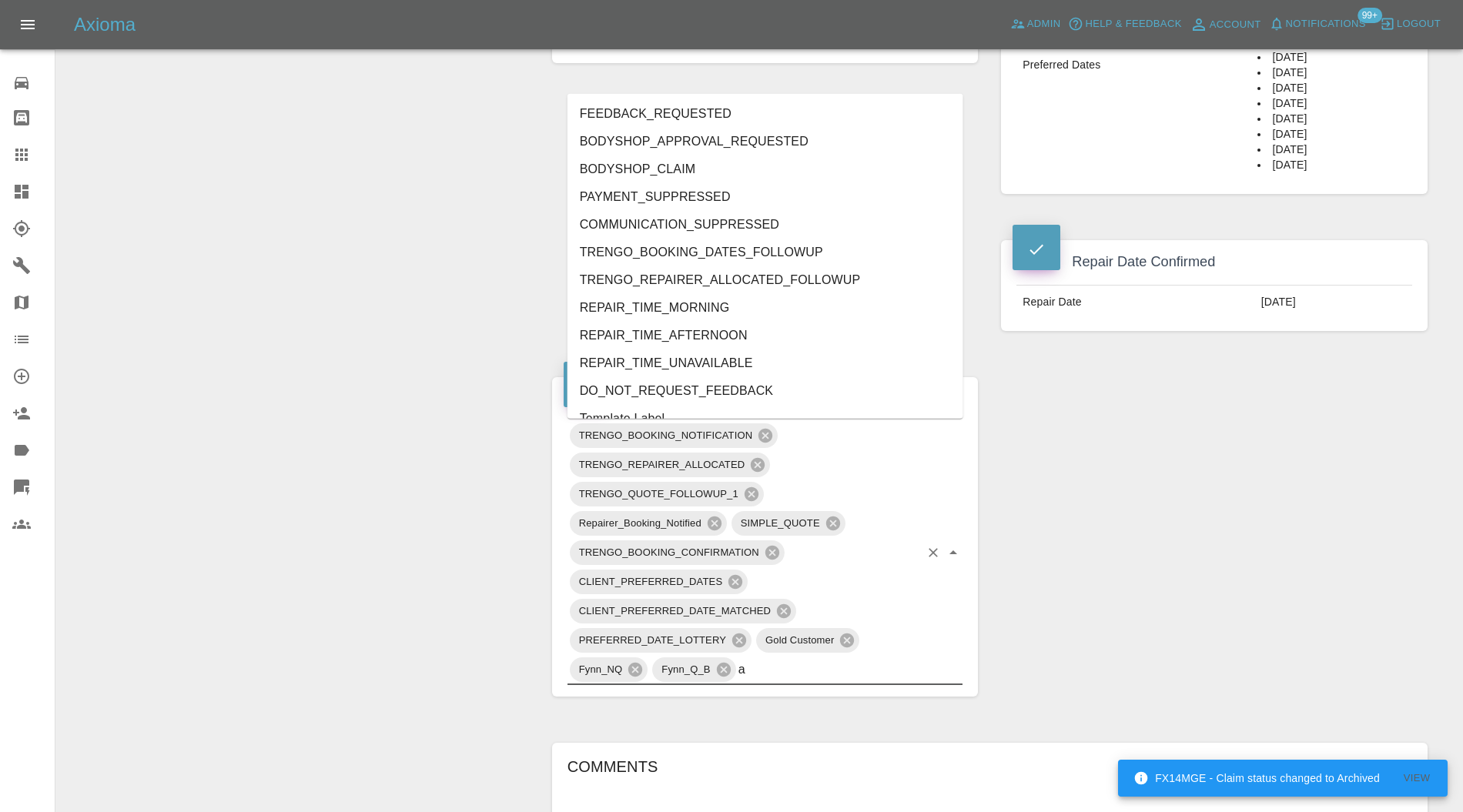
type input "au"
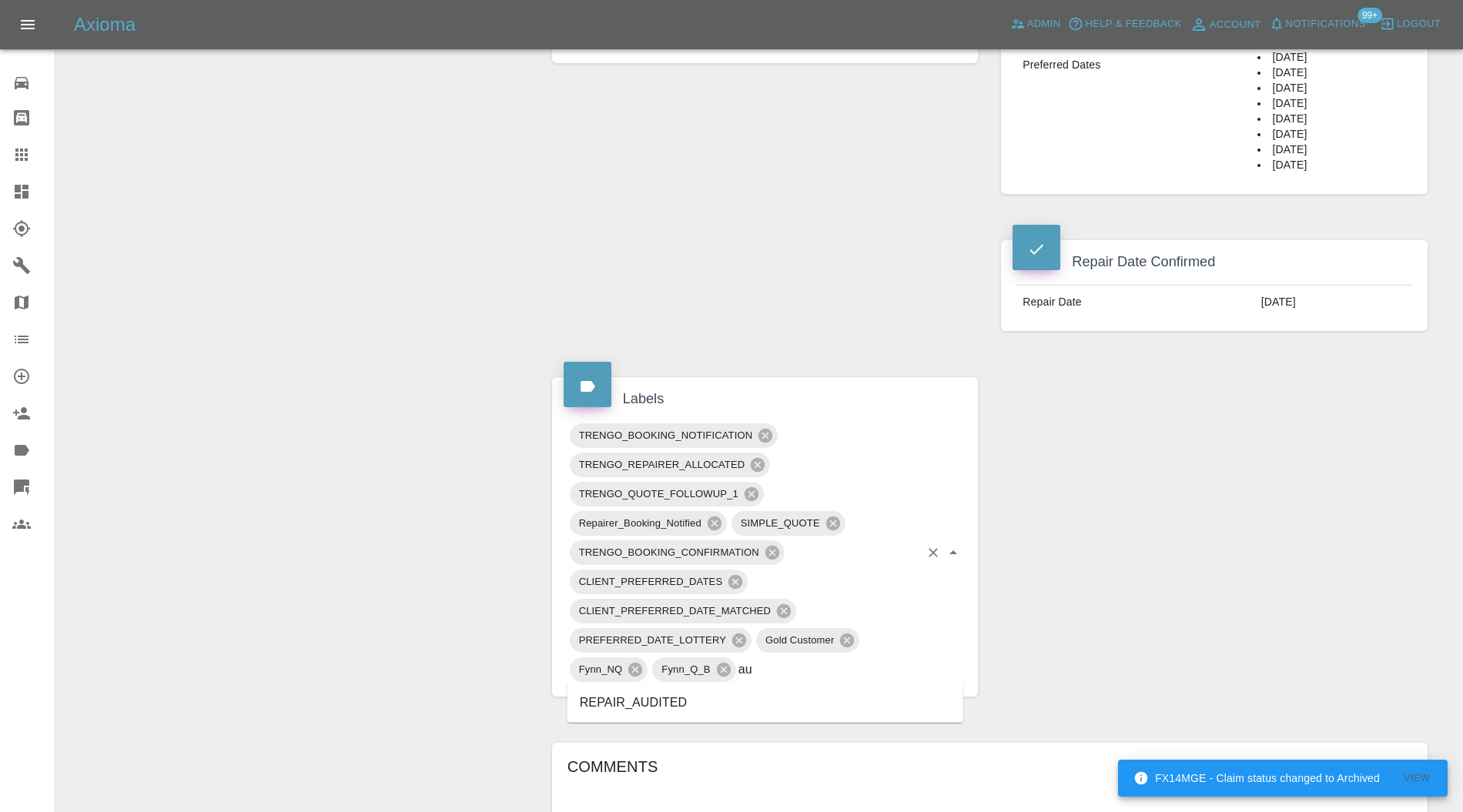
click at [653, 699] on li "REPAIR_AUDITED" at bounding box center [765, 703] width 396 height 28
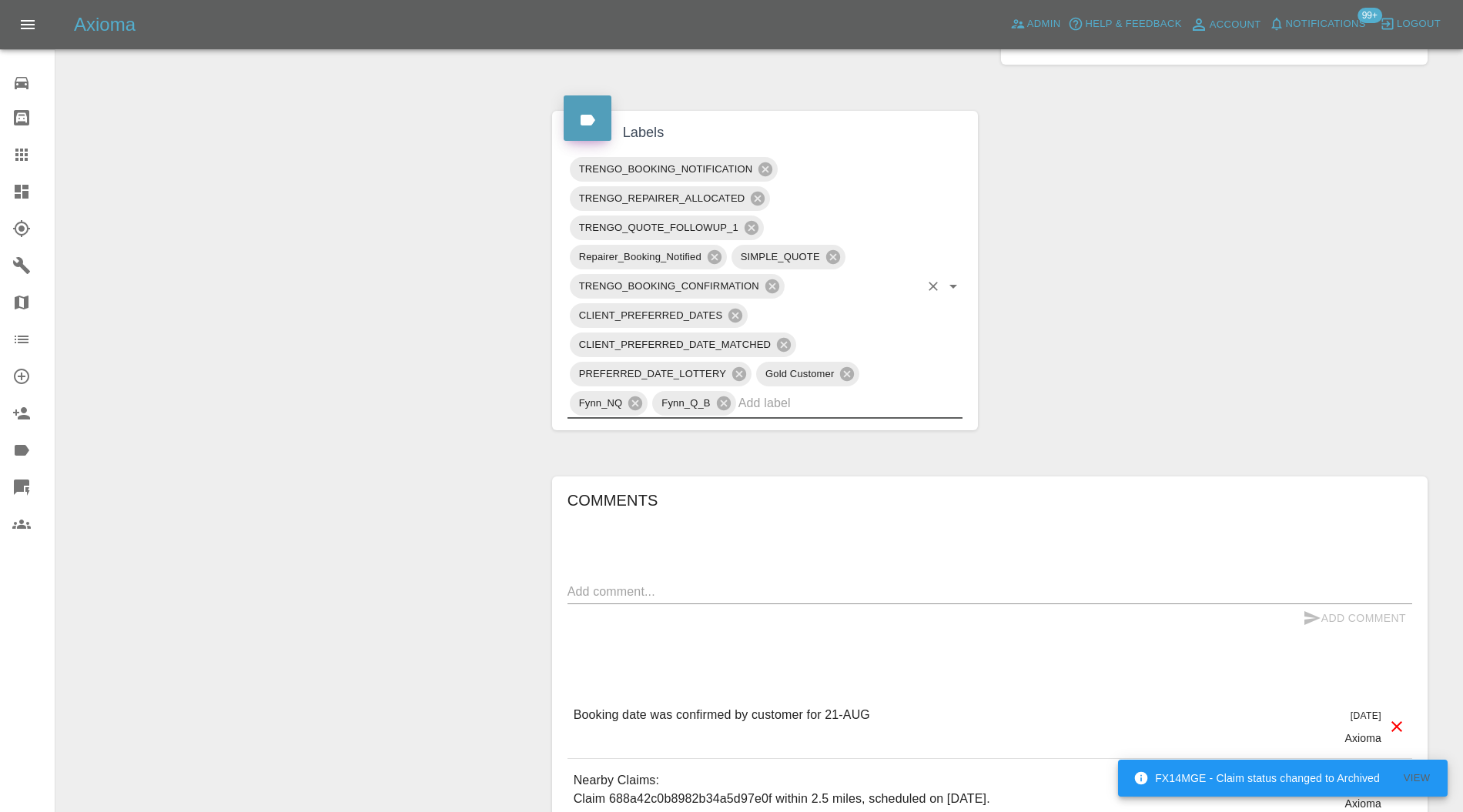
scroll to position [958, 0]
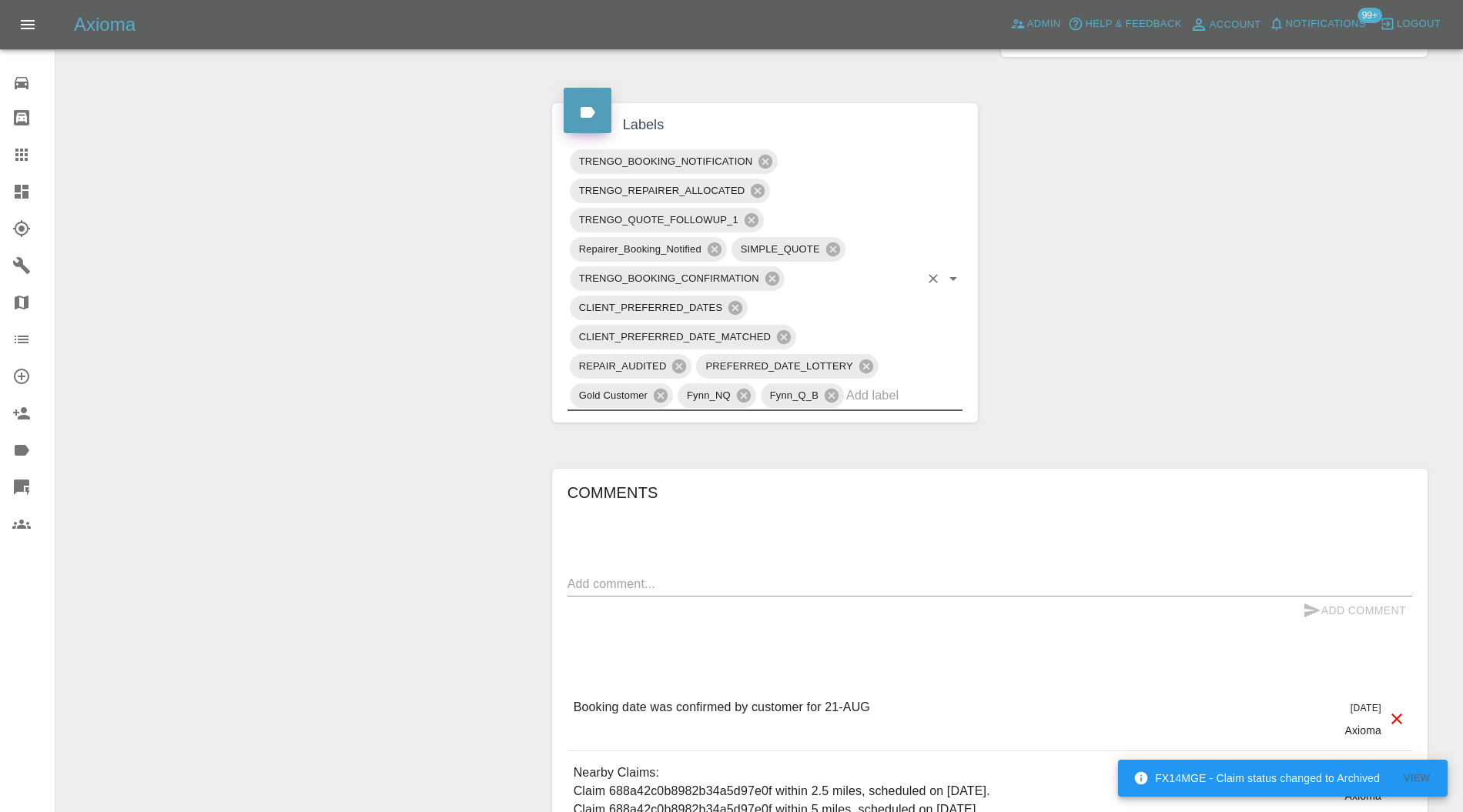
click at [685, 588] on textarea at bounding box center [990, 584] width 845 height 18
type textarea "checking space"
click at [1332, 617] on button "Add Comment" at bounding box center [1355, 611] width 116 height 29
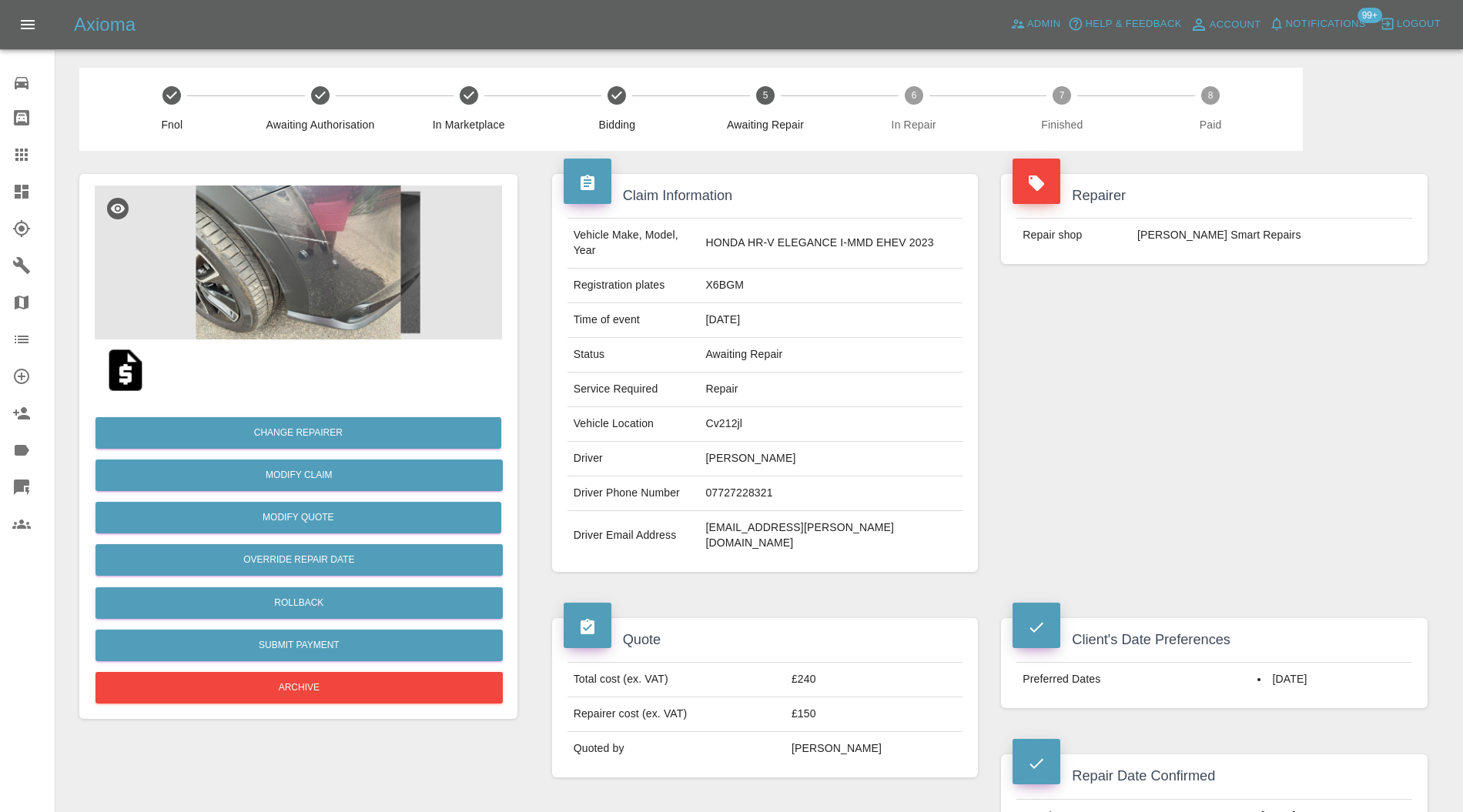
click at [304, 233] on img at bounding box center [298, 263] width 407 height 154
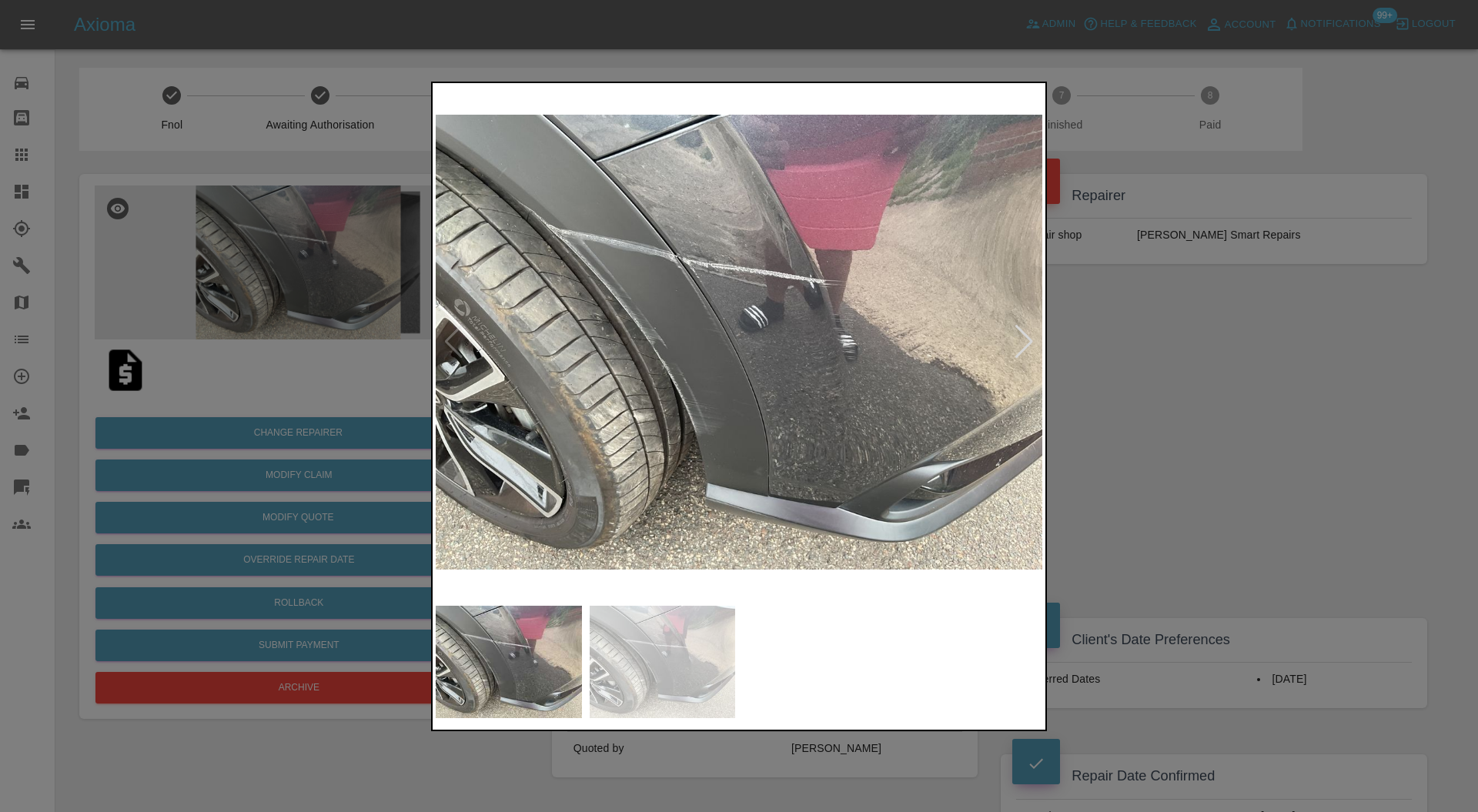
click at [1212, 375] on div at bounding box center [739, 406] width 1478 height 812
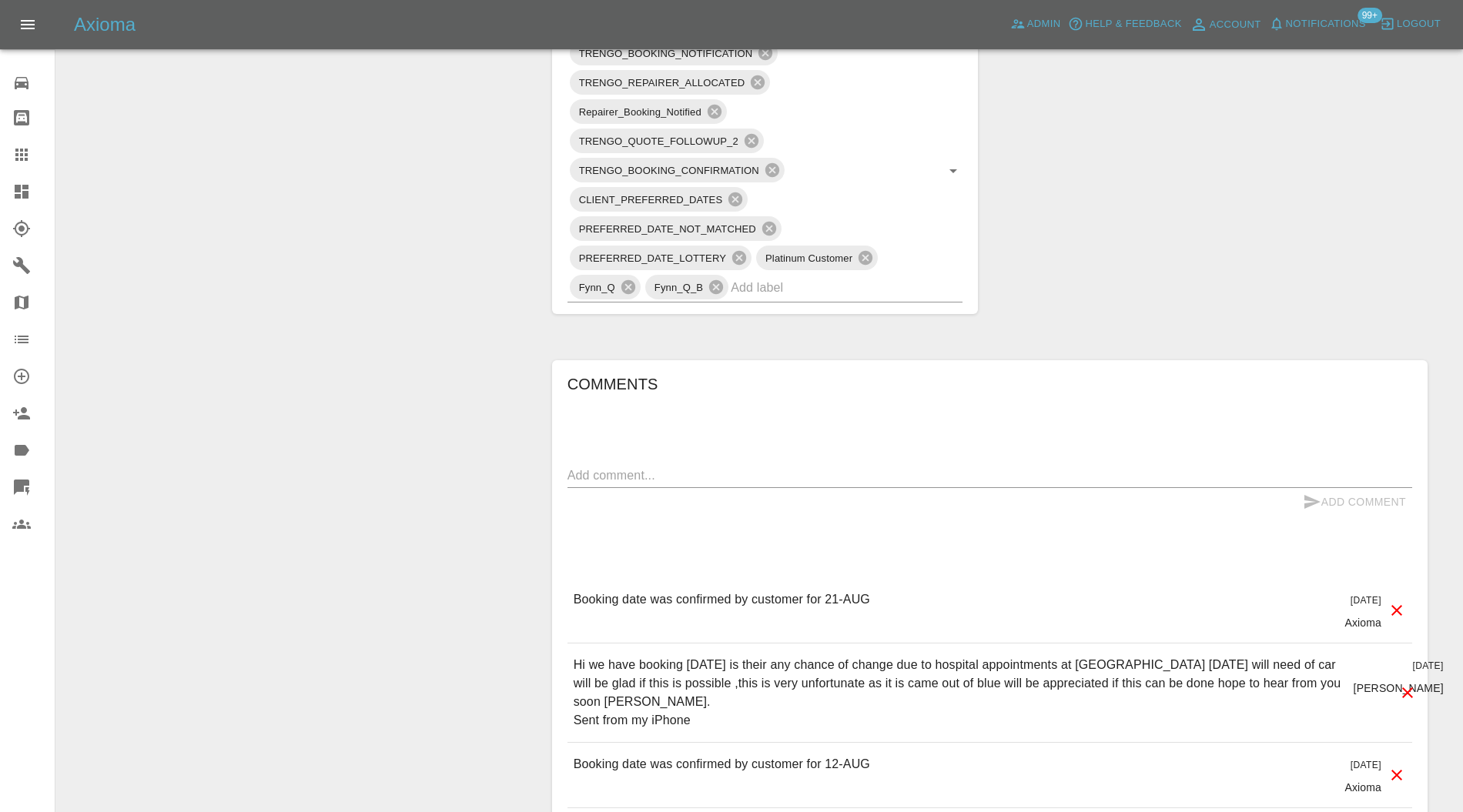
scroll to position [958, 0]
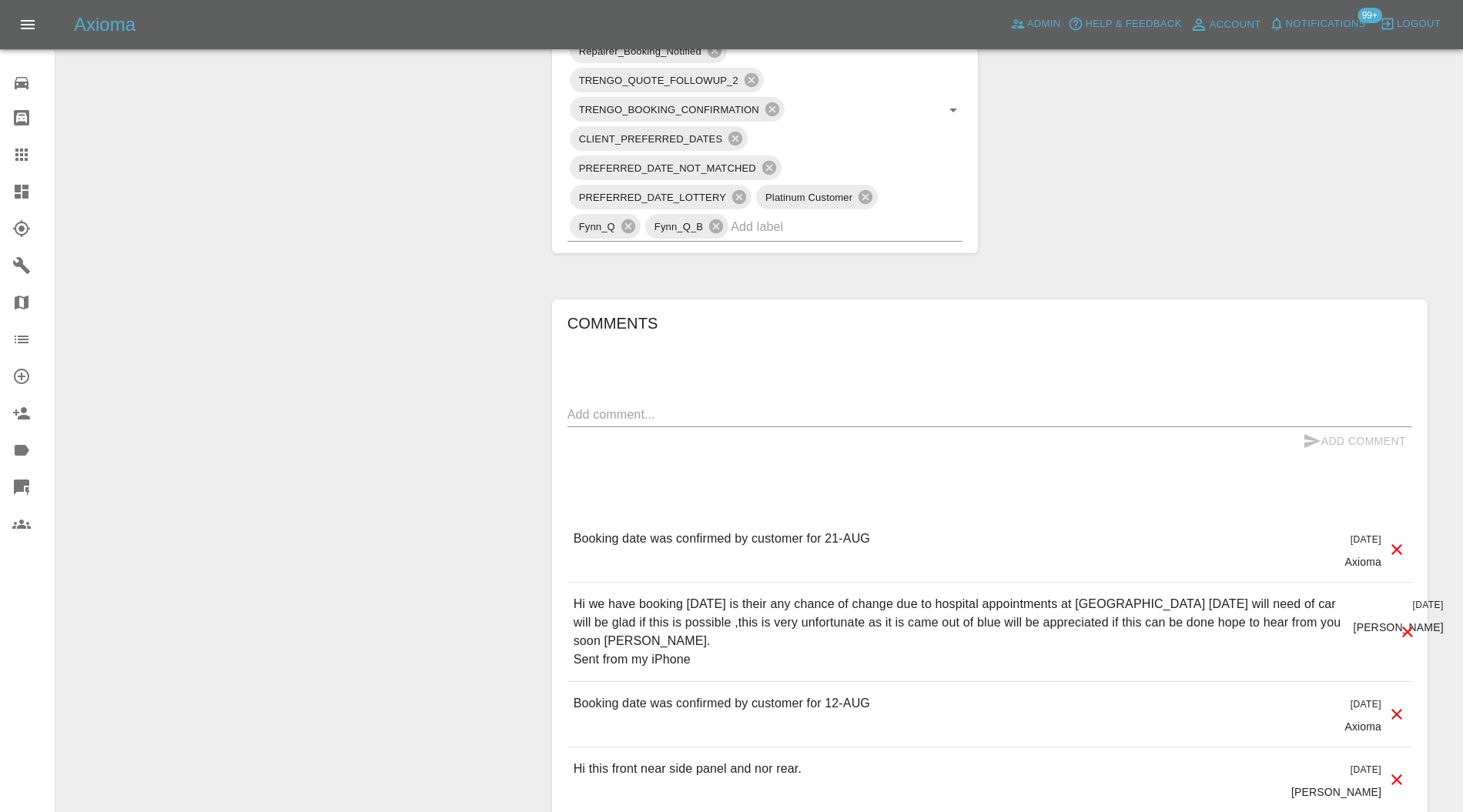
click at [855, 215] on input "text" at bounding box center [825, 226] width 189 height 23
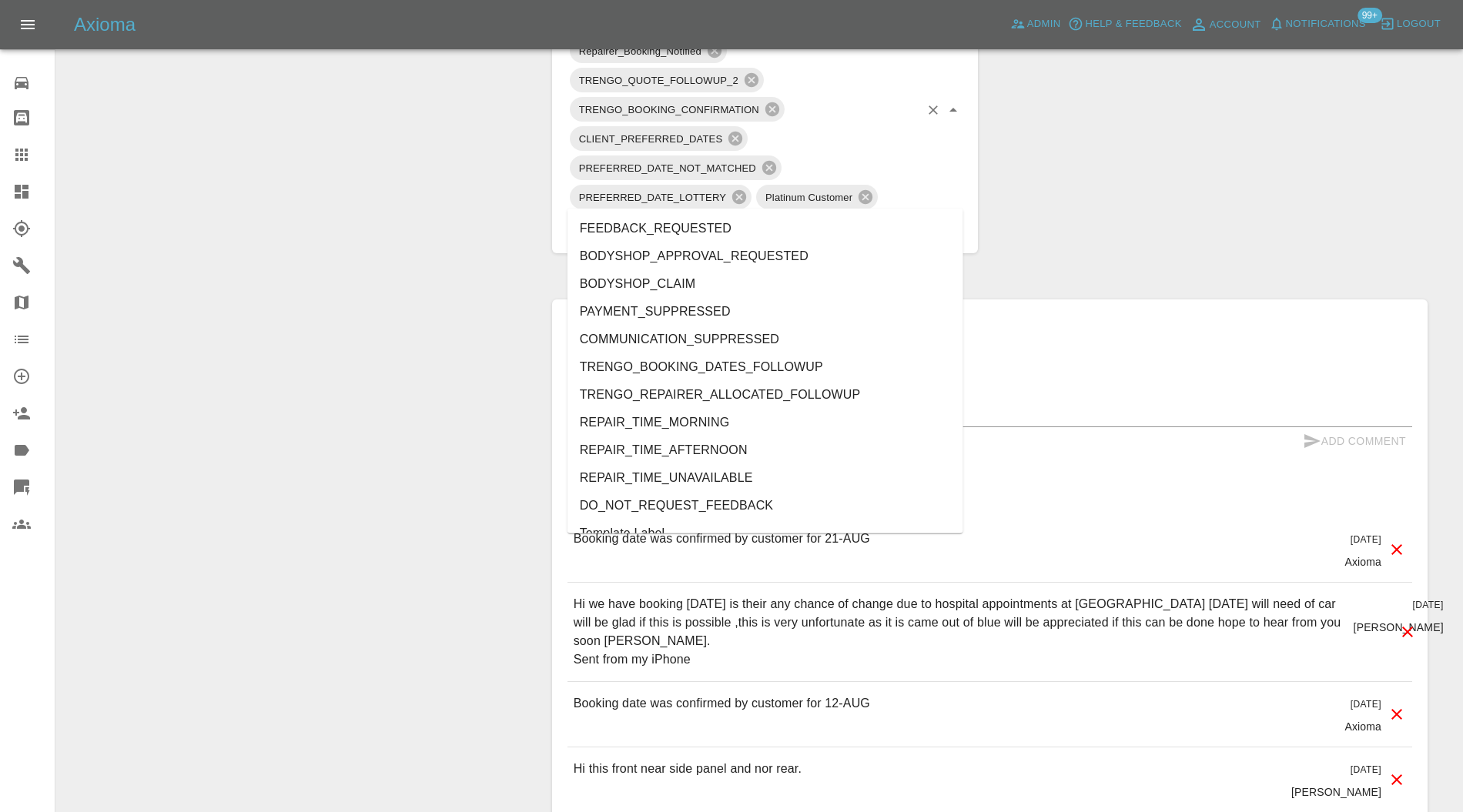
type input "au"
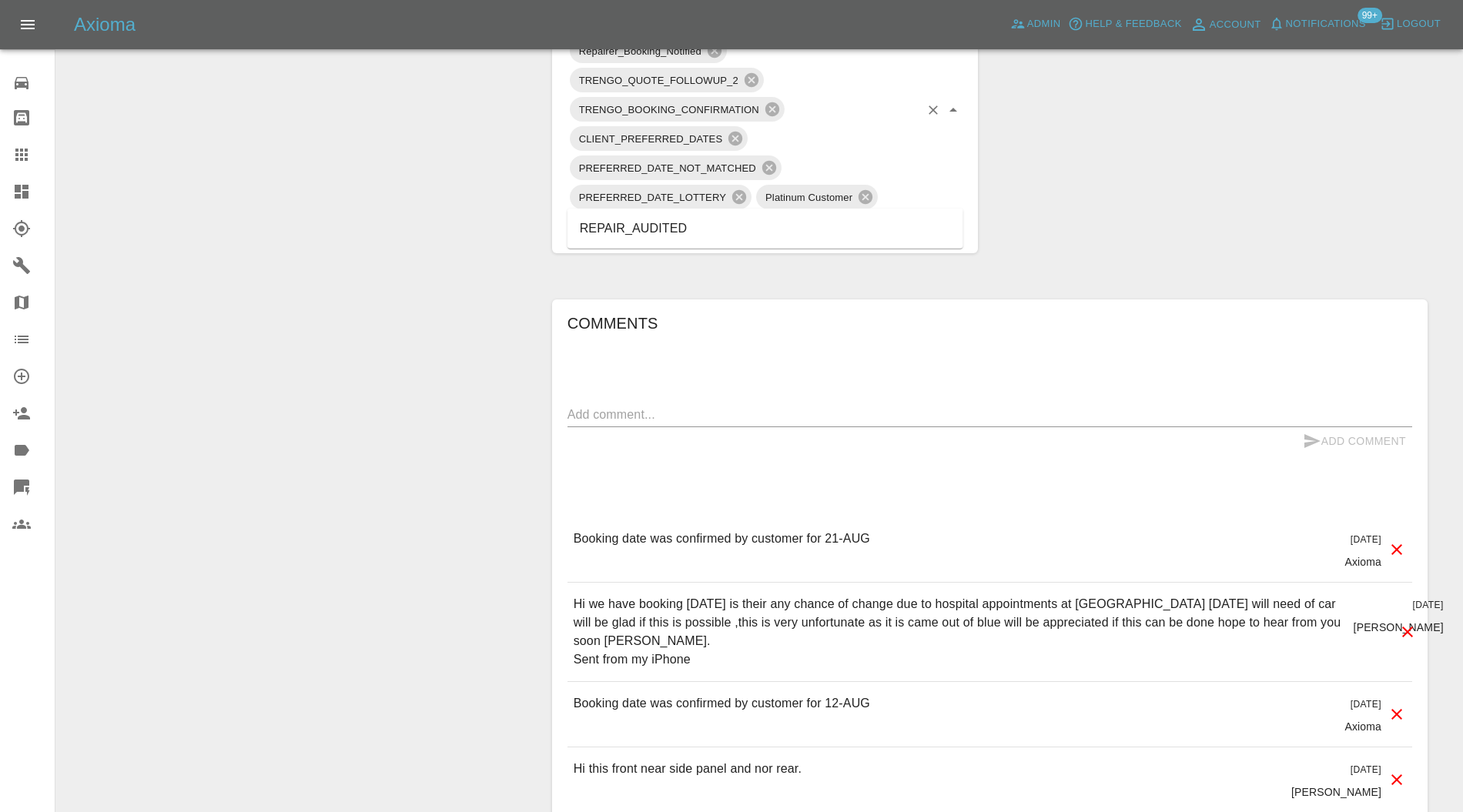
click at [701, 236] on li "REPAIR_AUDITED" at bounding box center [765, 228] width 396 height 28
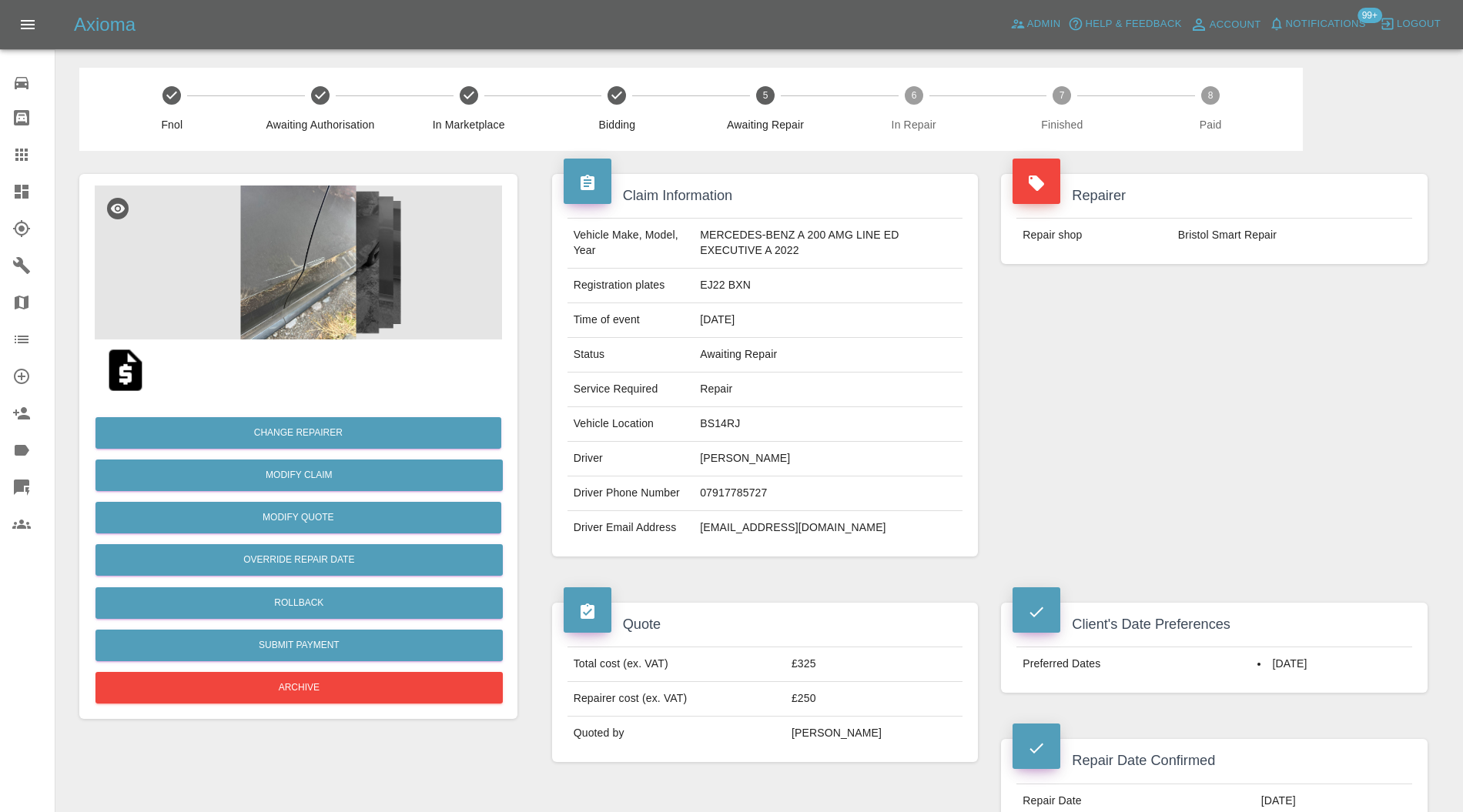
click at [375, 309] on img at bounding box center [298, 263] width 407 height 154
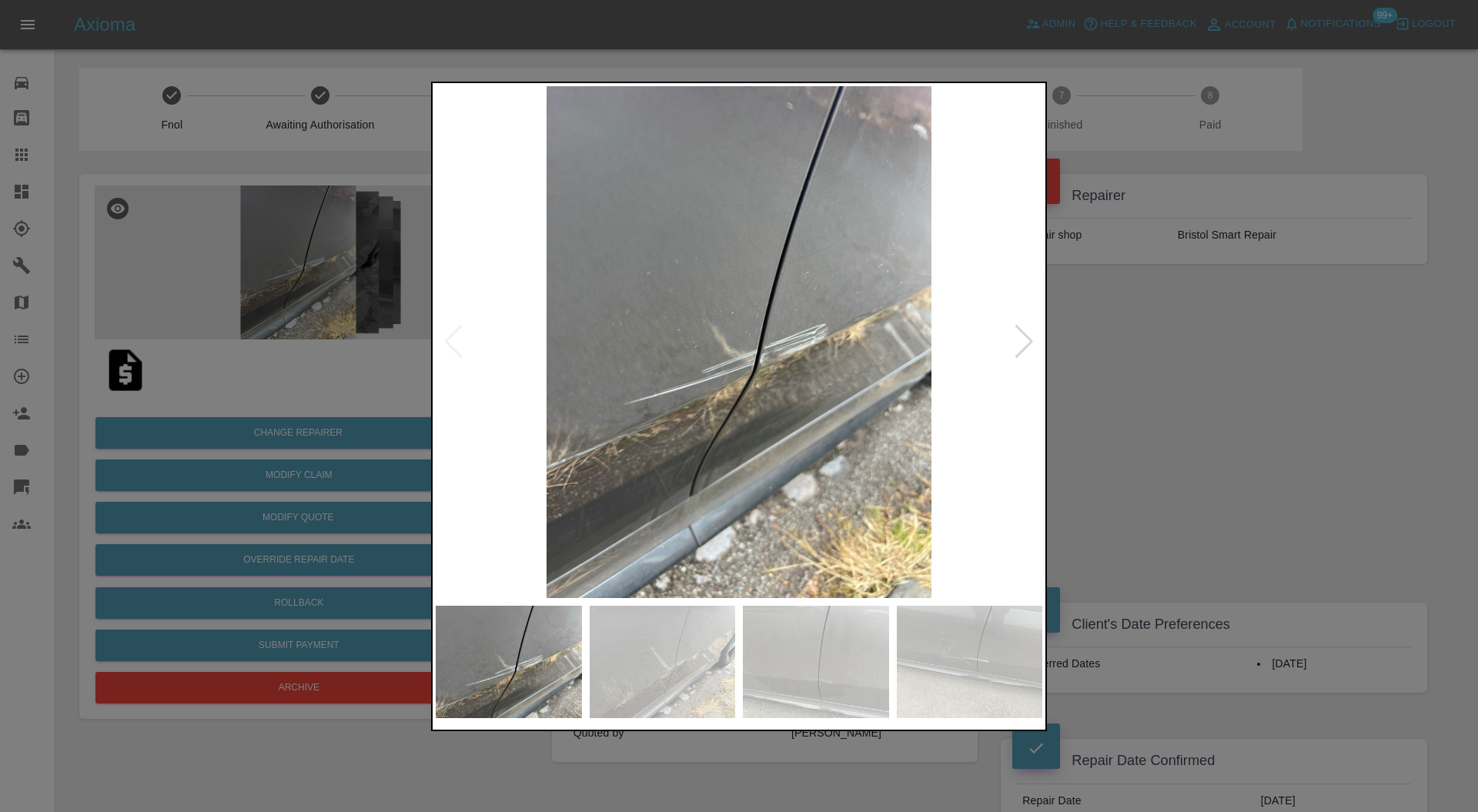
click at [1087, 351] on div at bounding box center [739, 406] width 1478 height 812
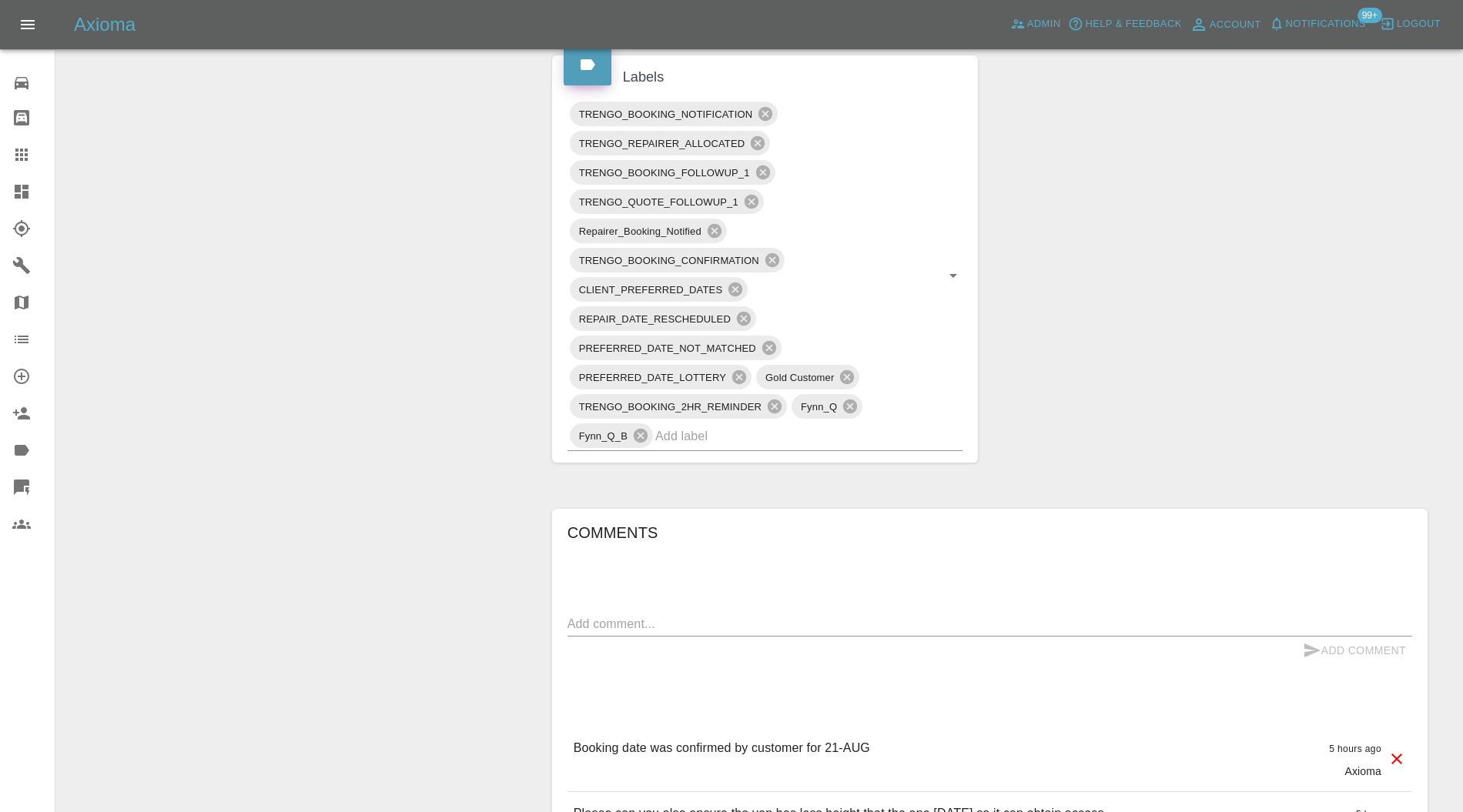
scroll to position [1232, 0]
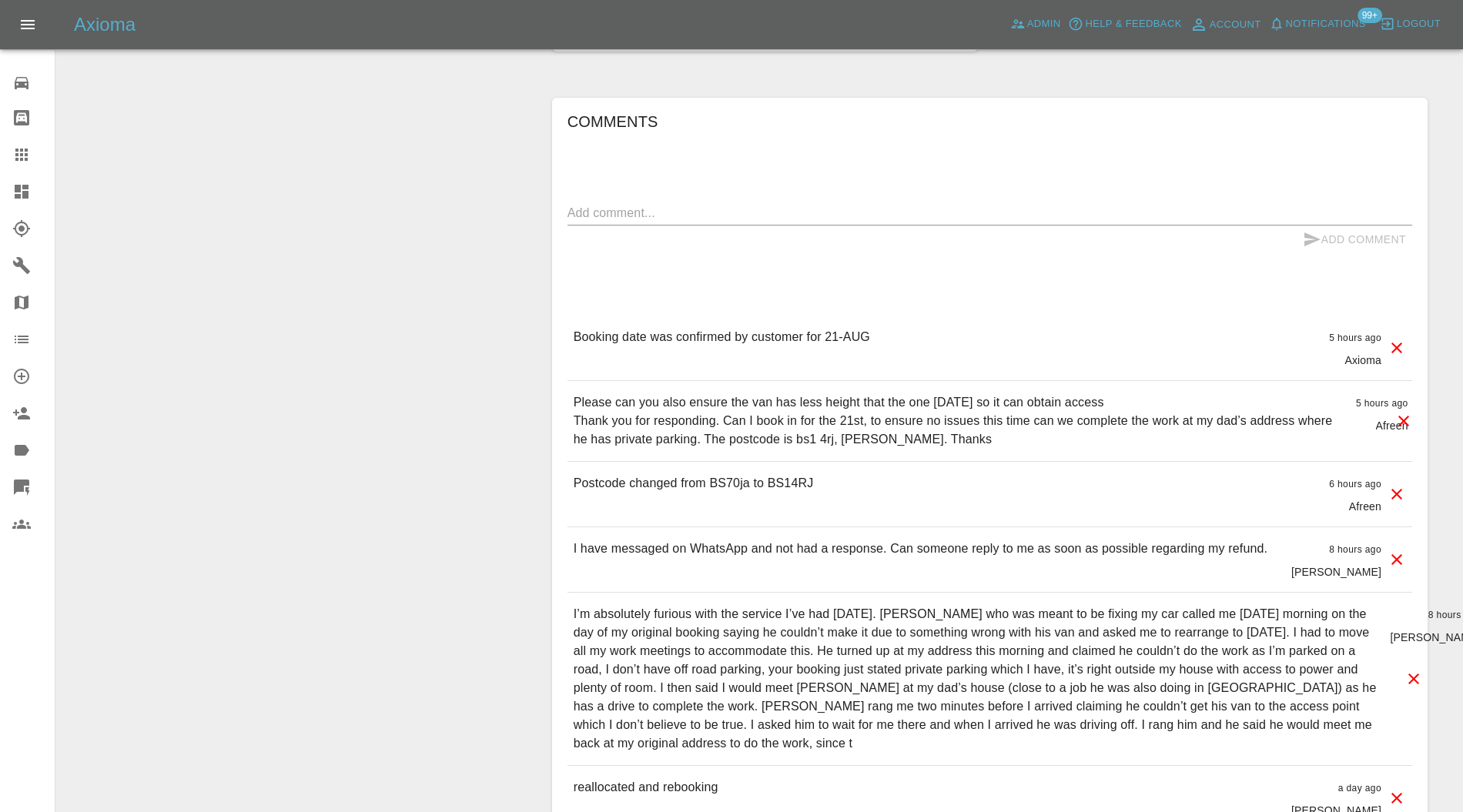
click at [1418, 669] on icon at bounding box center [1413, 678] width 18 height 18
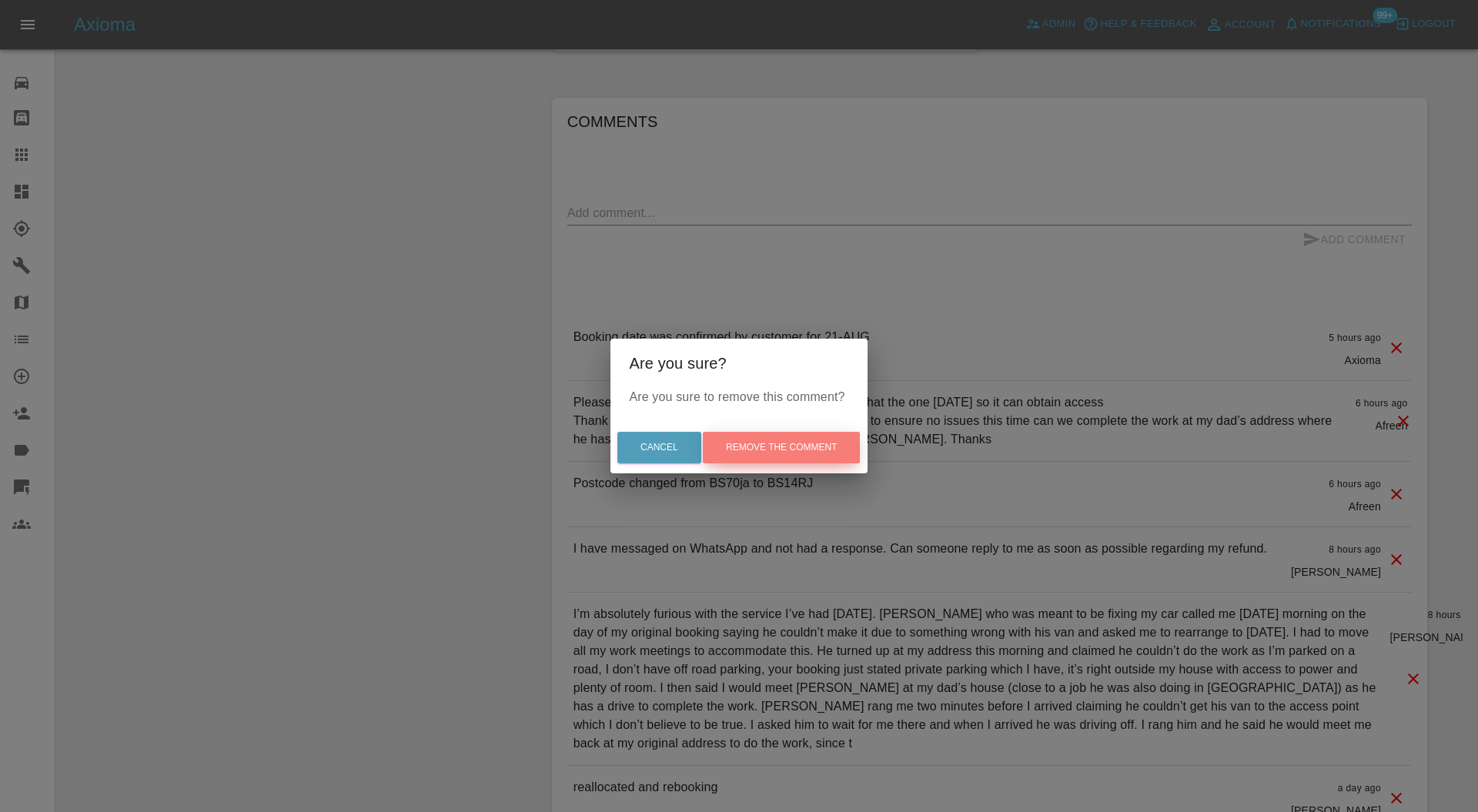
click at [858, 446] on button "Remove the comment" at bounding box center [781, 448] width 157 height 32
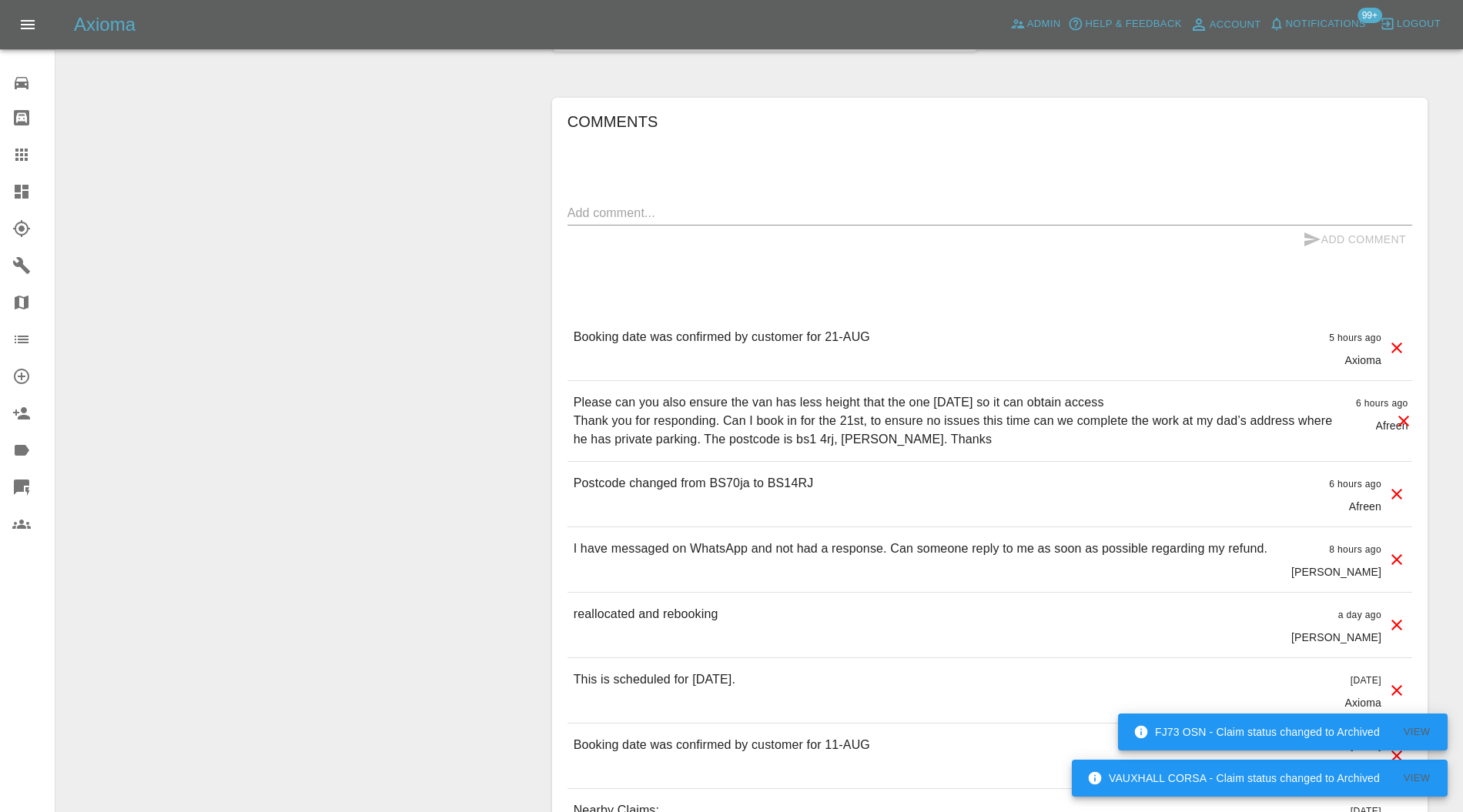
scroll to position [548, 0]
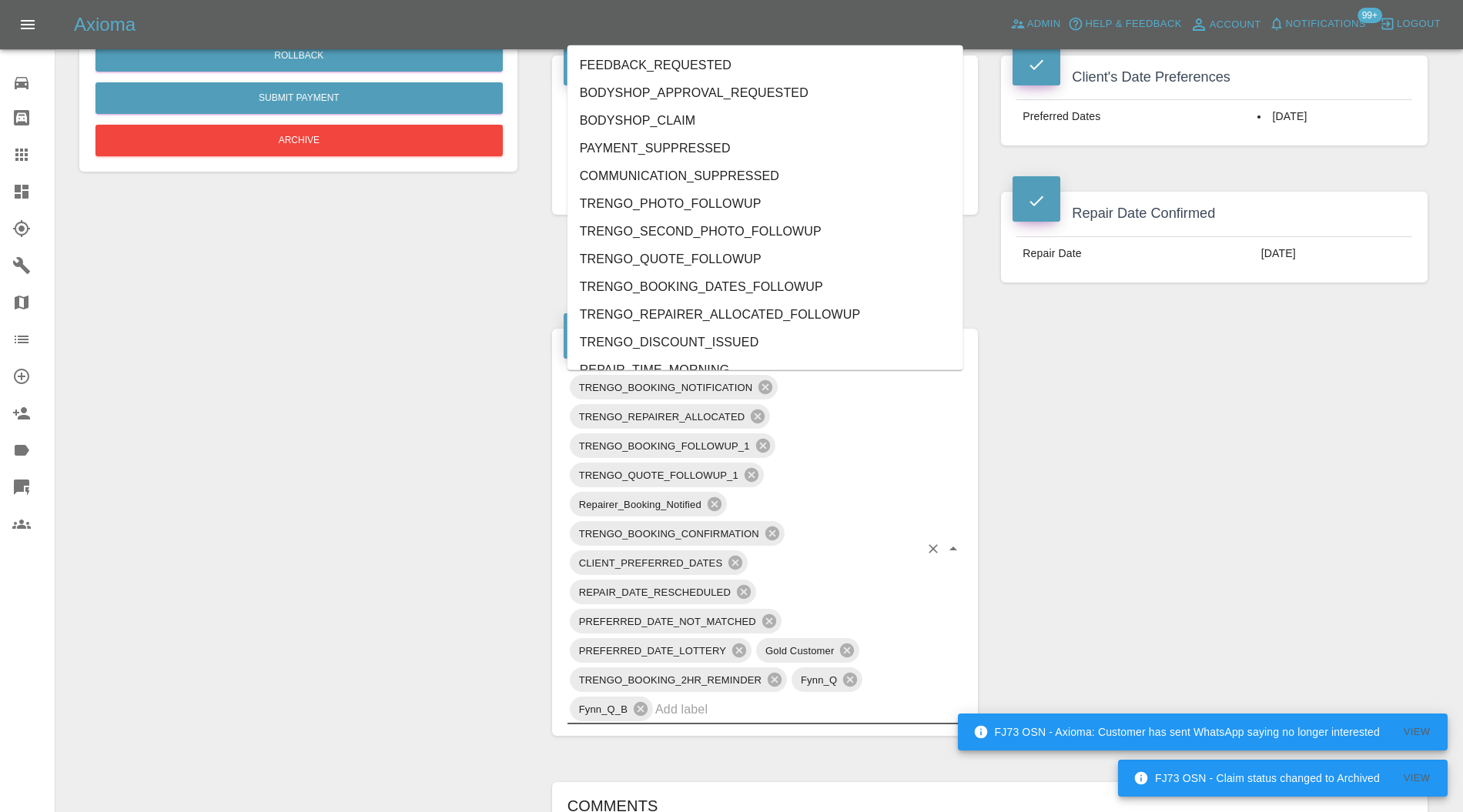
click at [822, 706] on input "text" at bounding box center [787, 709] width 264 height 23
type input "au"
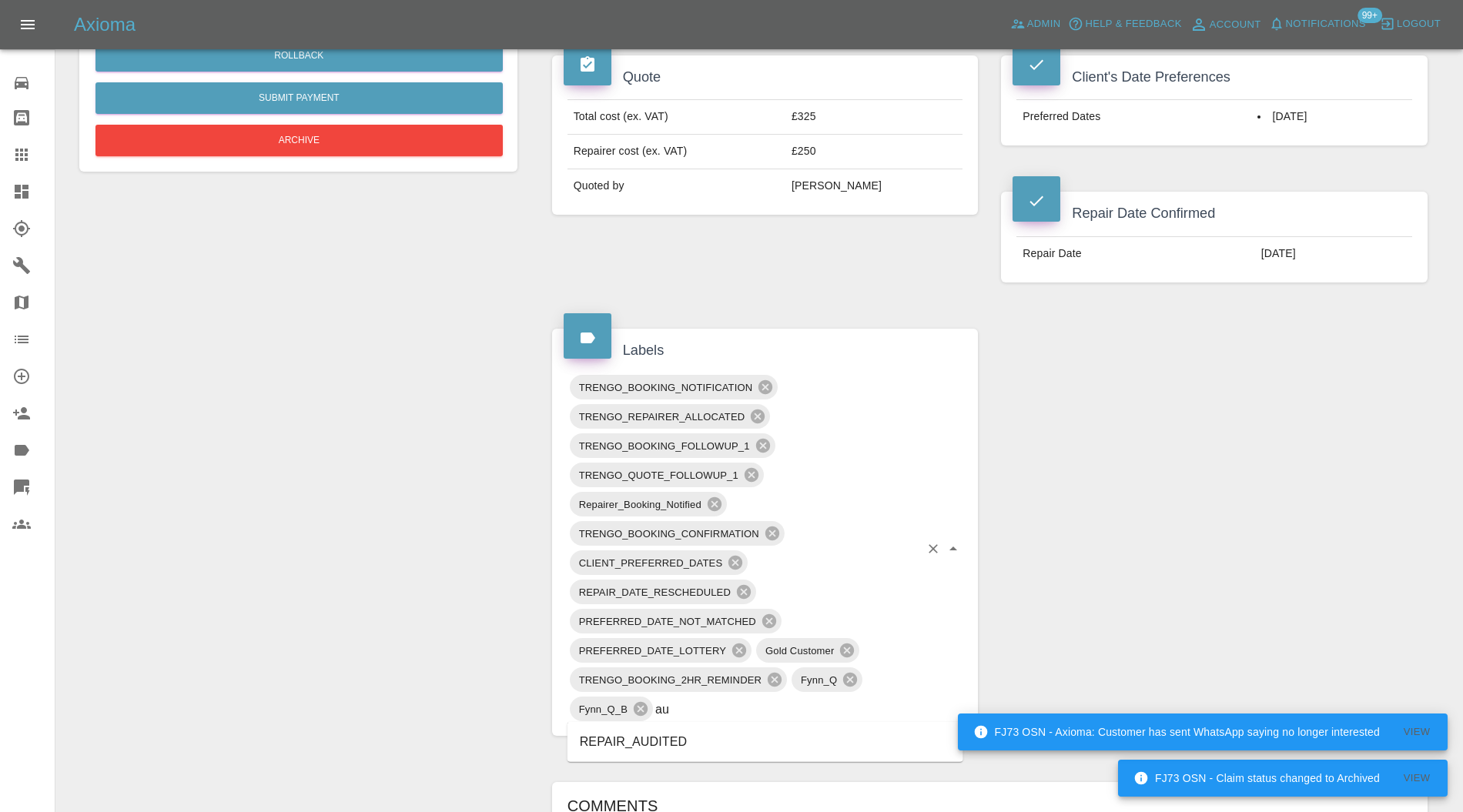
click at [706, 739] on li "REPAIR_AUDITED" at bounding box center [765, 742] width 396 height 28
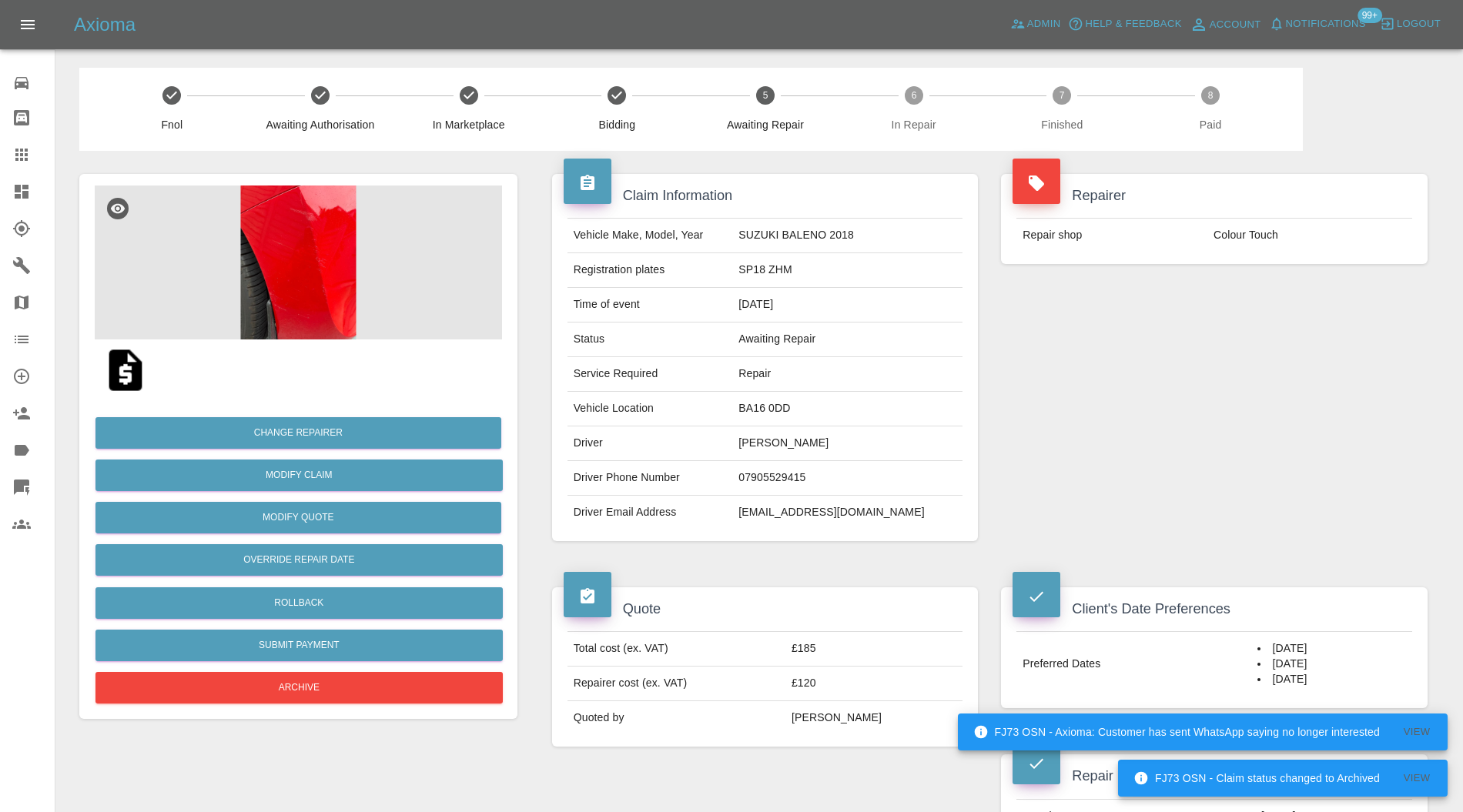
click at [281, 198] on img at bounding box center [298, 263] width 407 height 154
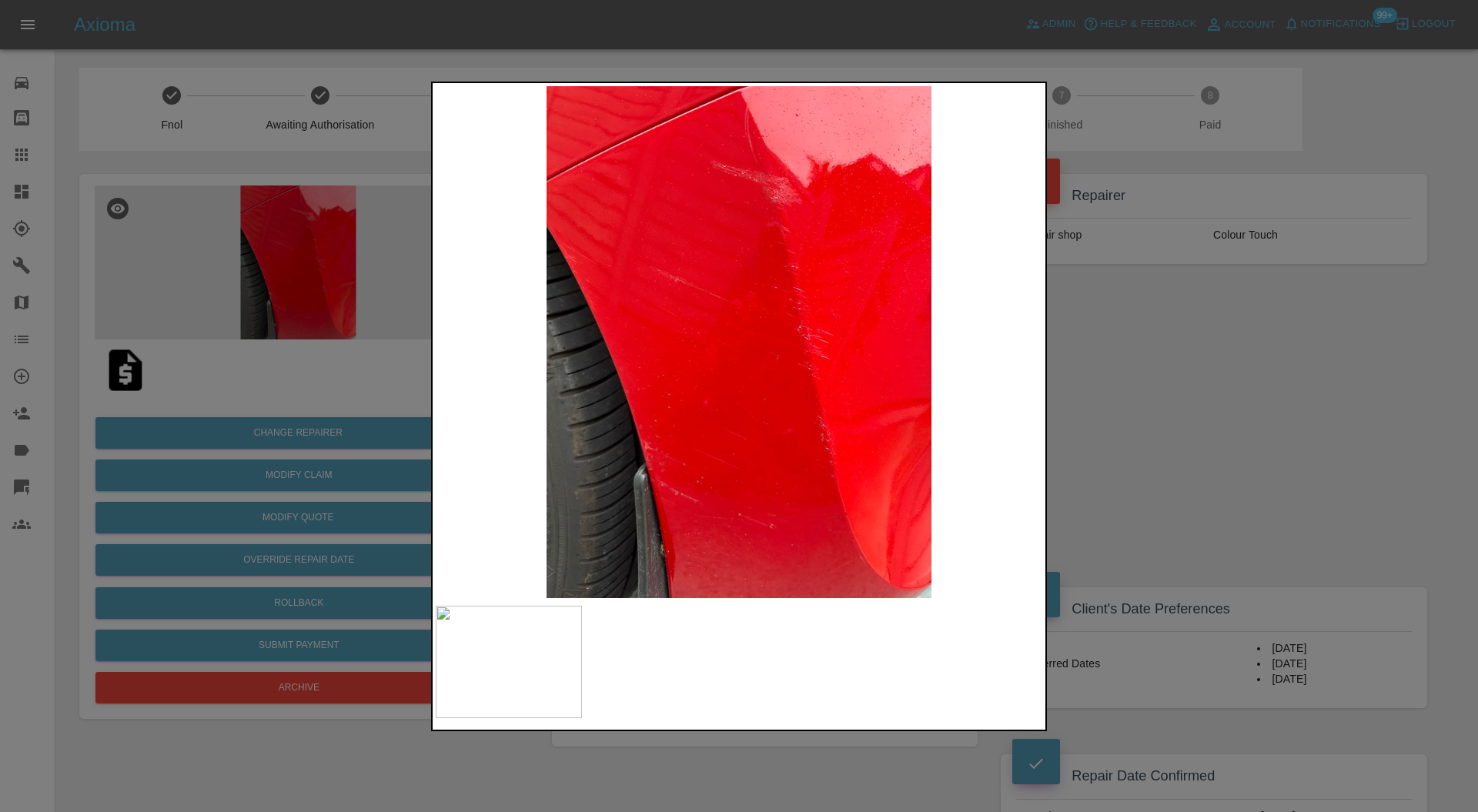
click at [1243, 346] on div at bounding box center [739, 406] width 1478 height 812
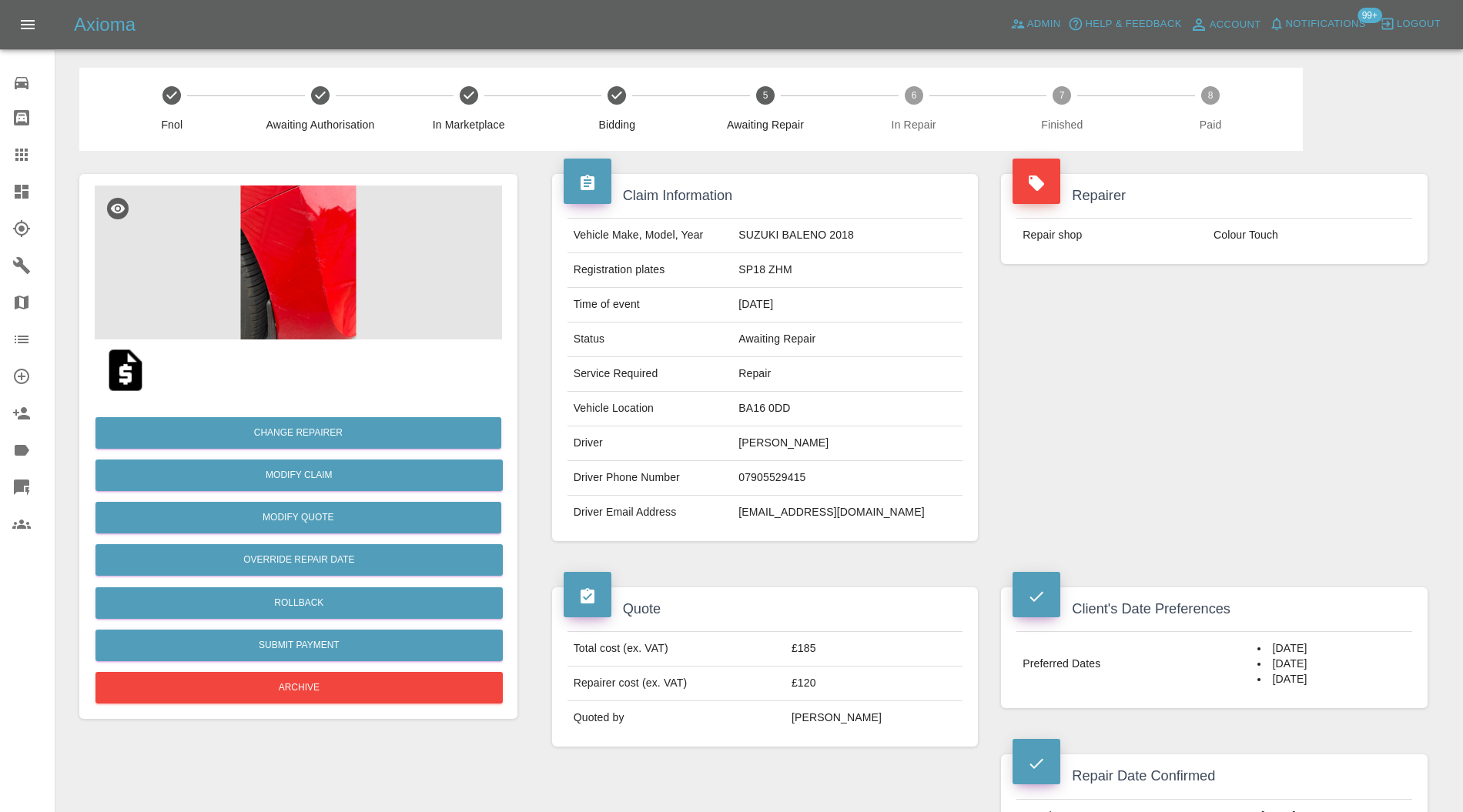
scroll to position [684, 0]
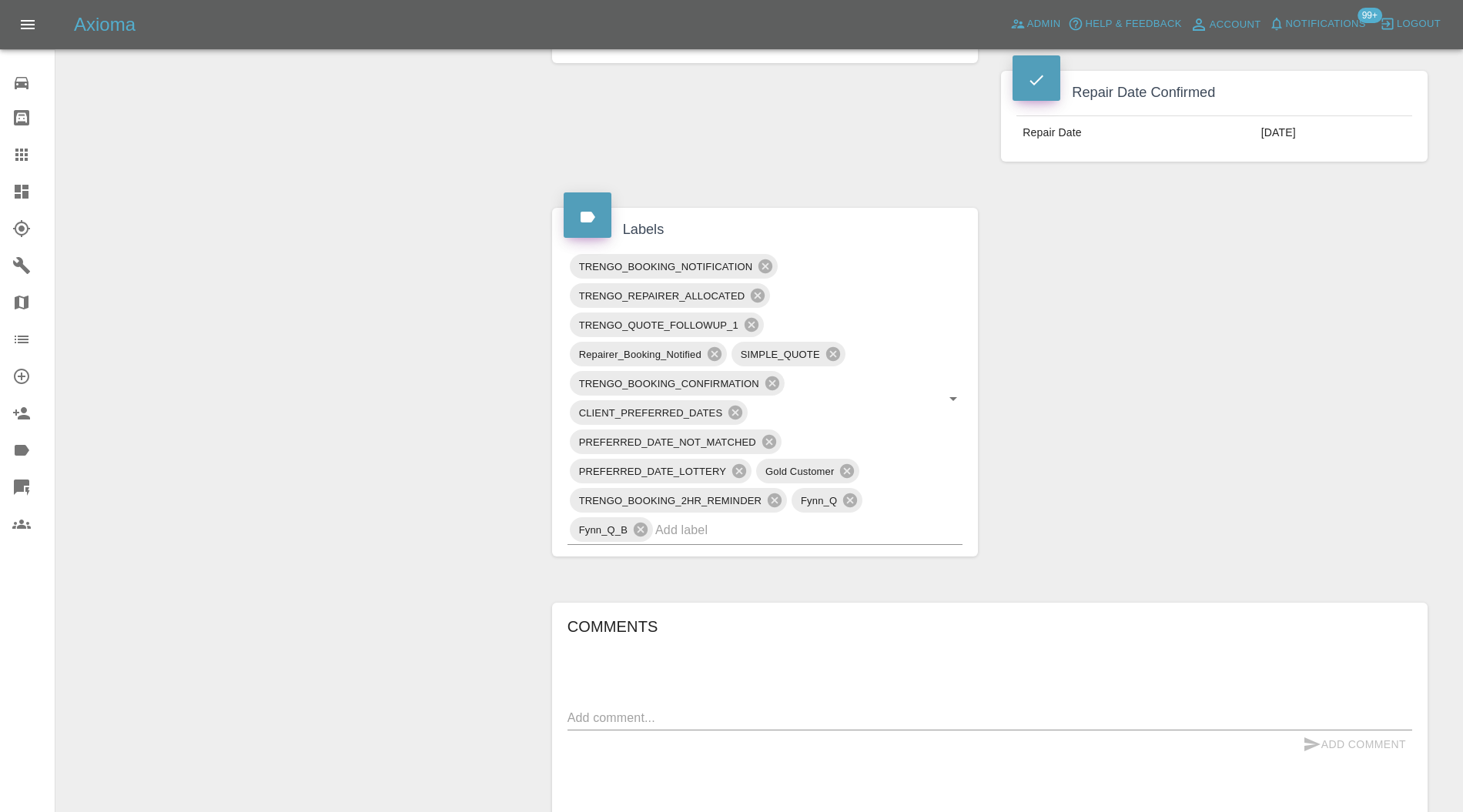
click at [712, 532] on input "text" at bounding box center [787, 530] width 264 height 23
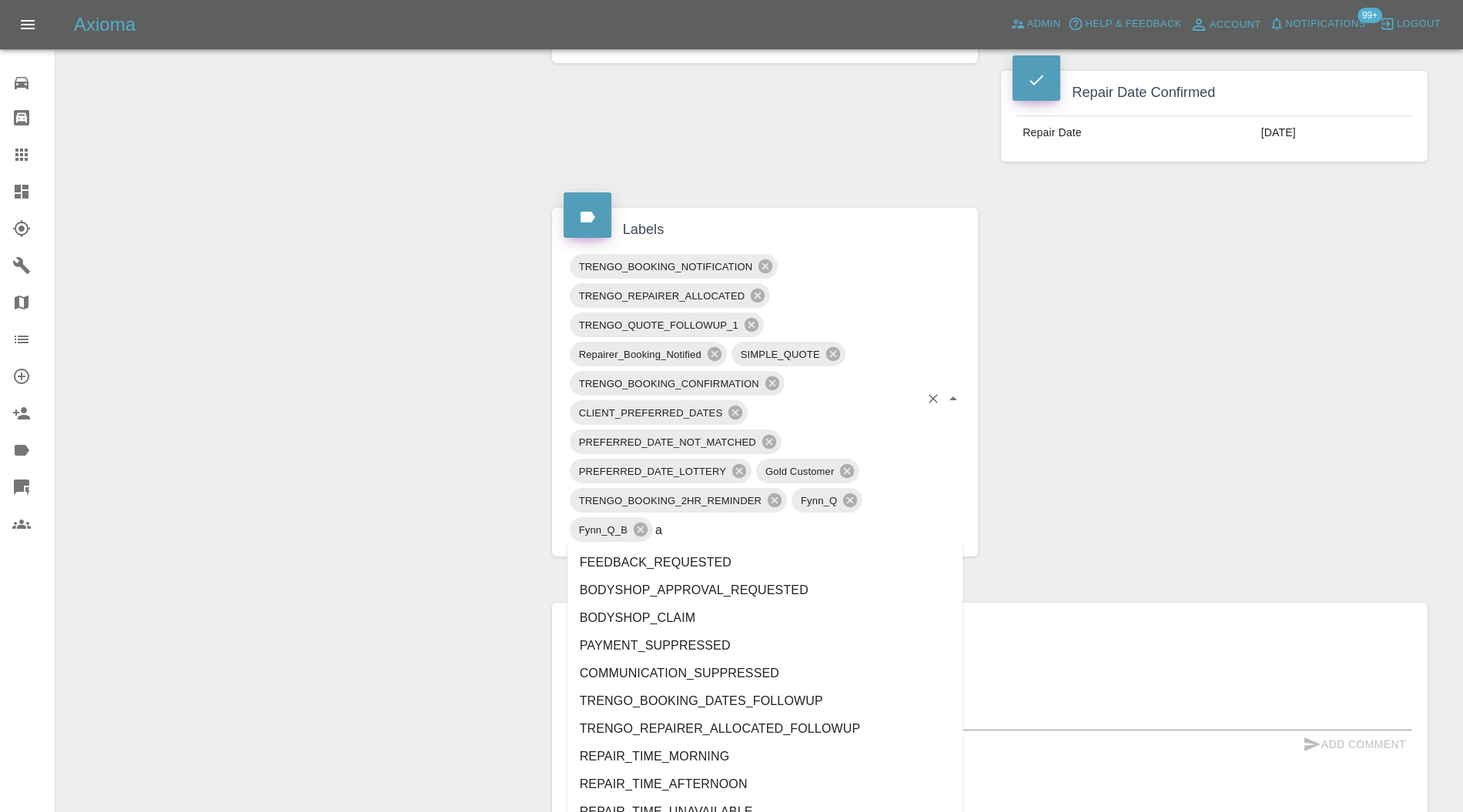
type input "au"
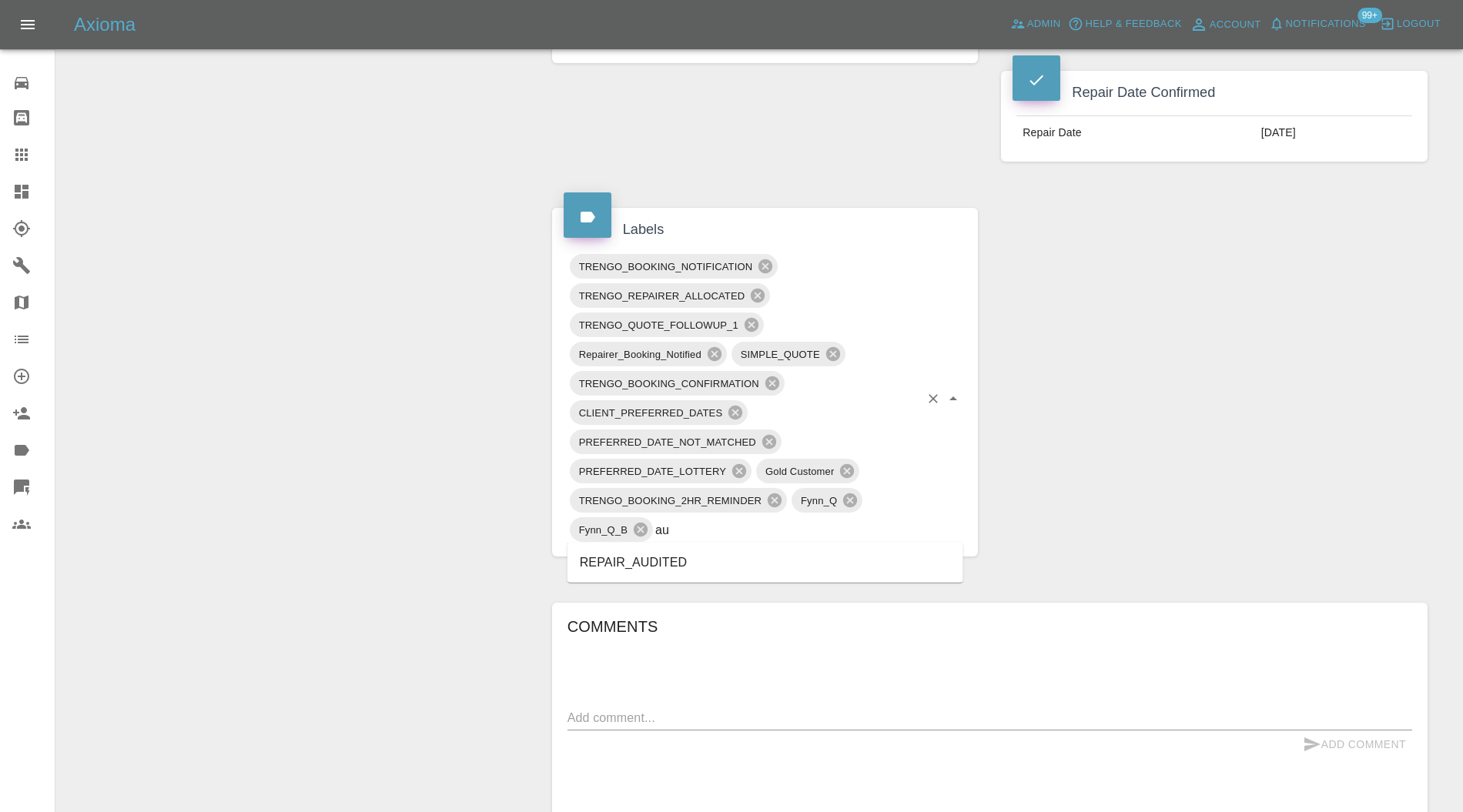
click at [670, 560] on li "REPAIR_AUDITED" at bounding box center [765, 562] width 396 height 28
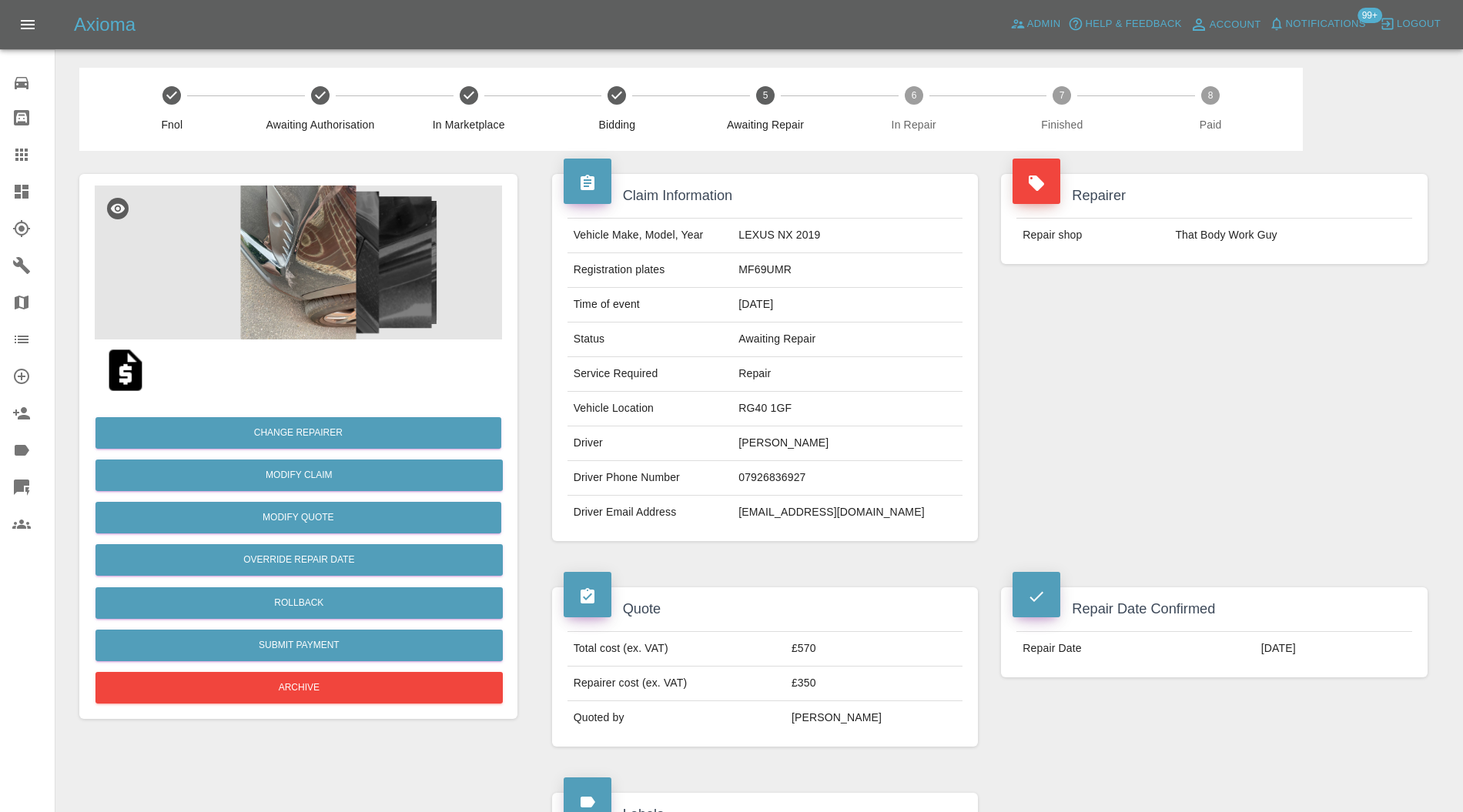
click at [359, 281] on img at bounding box center [298, 263] width 407 height 154
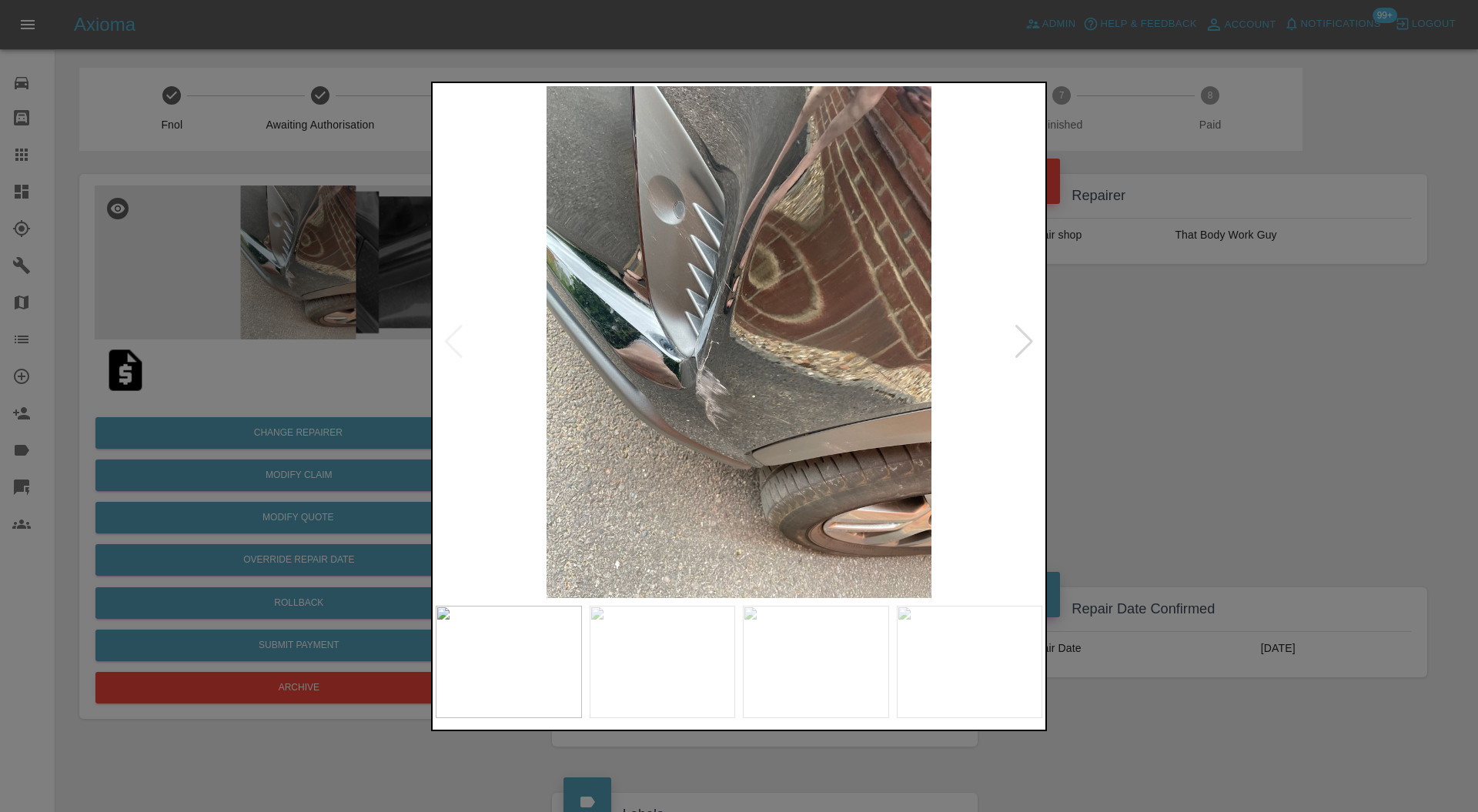
click at [1107, 338] on div at bounding box center [739, 406] width 1478 height 812
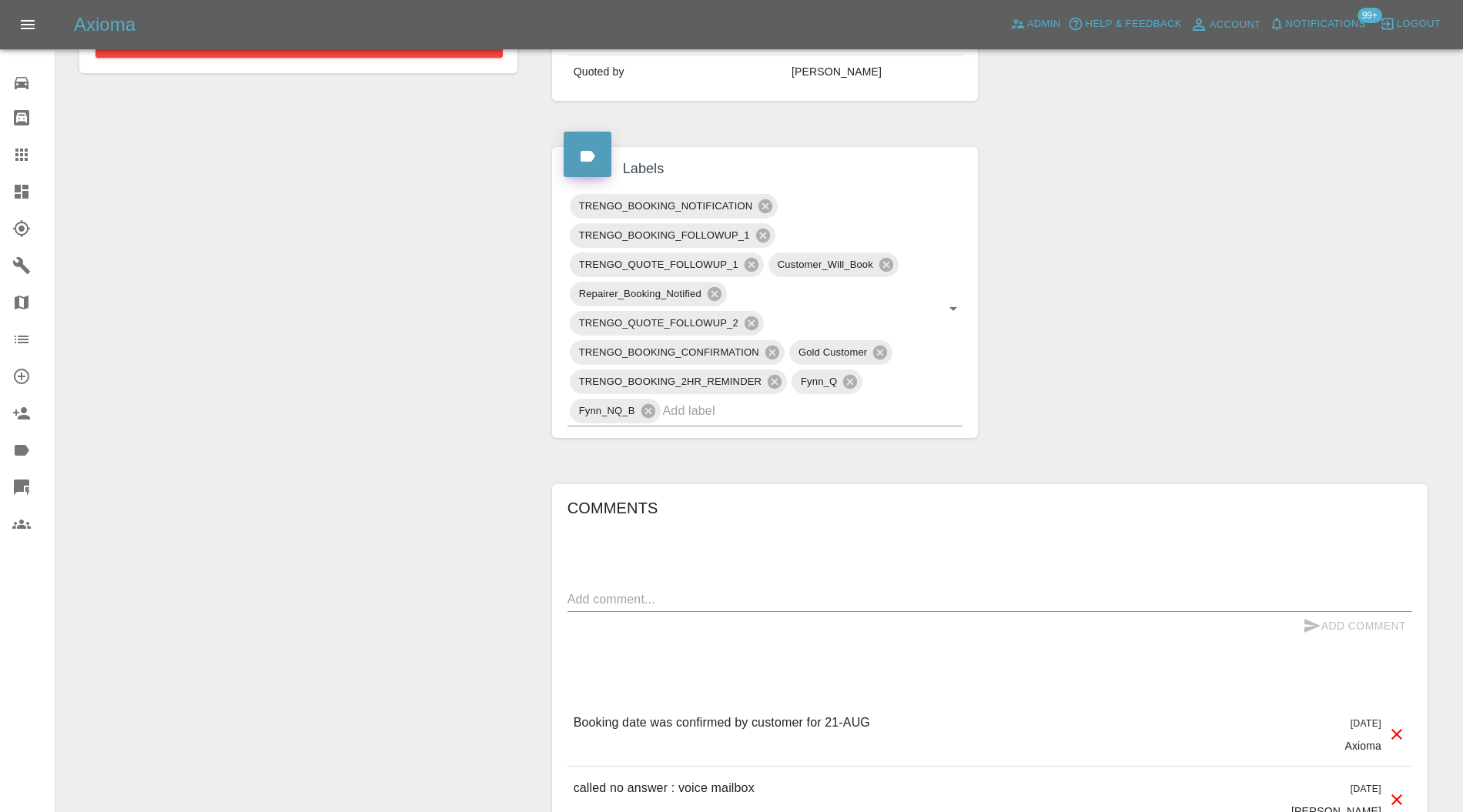
scroll to position [684, 0]
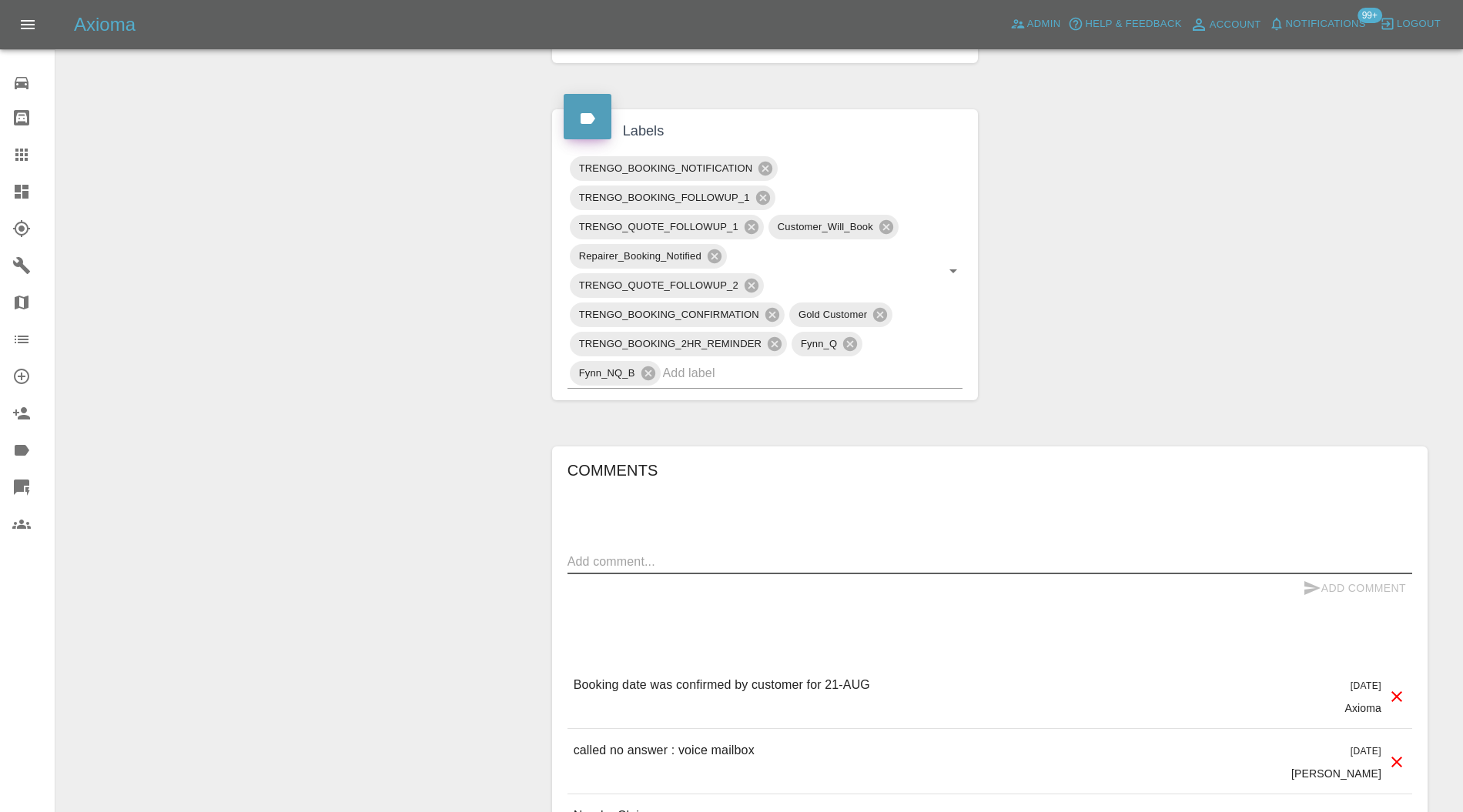
click at [750, 560] on textarea at bounding box center [990, 562] width 845 height 18
type textarea "a"
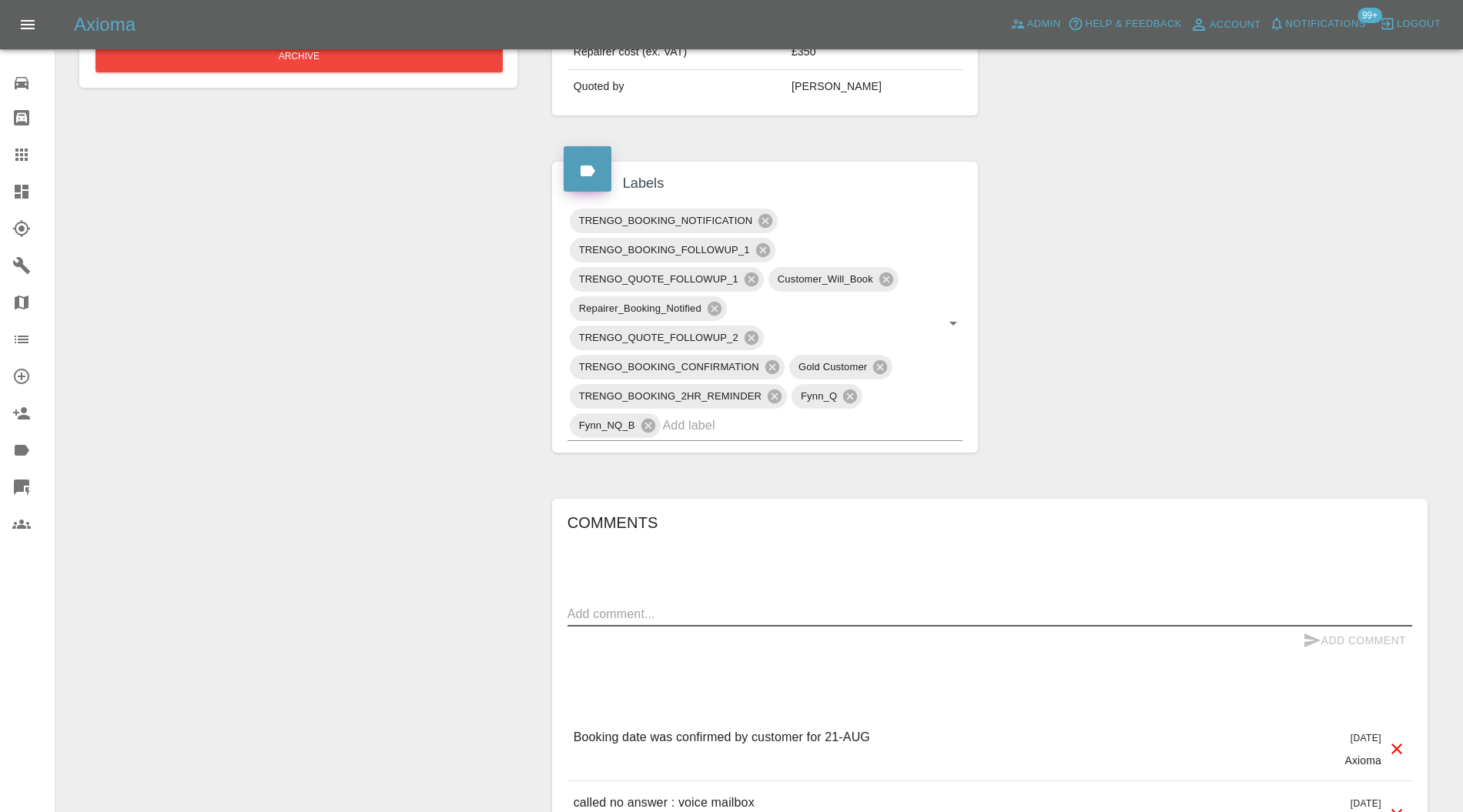
scroll to position [137, 0]
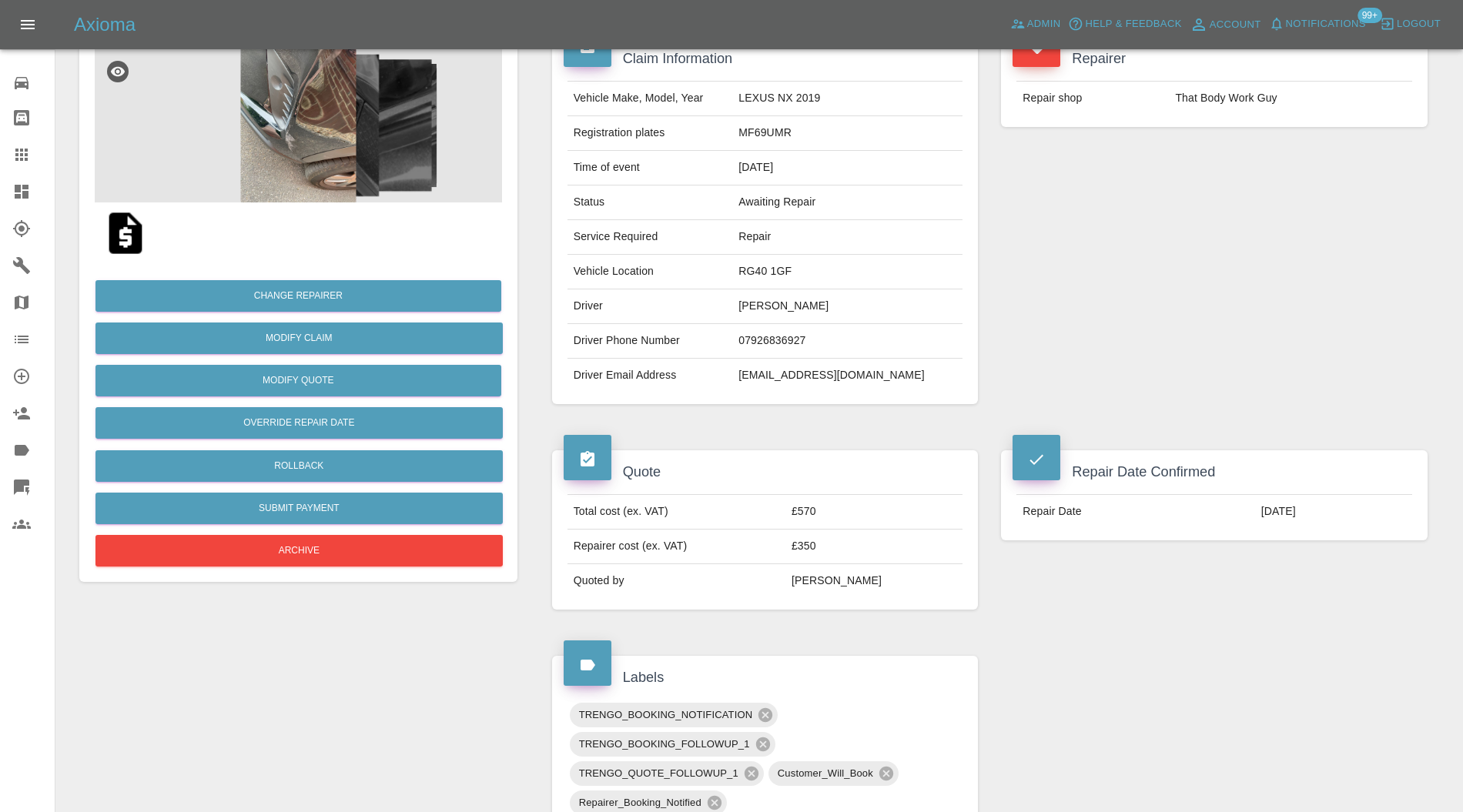
click at [338, 168] on img at bounding box center [298, 125] width 407 height 154
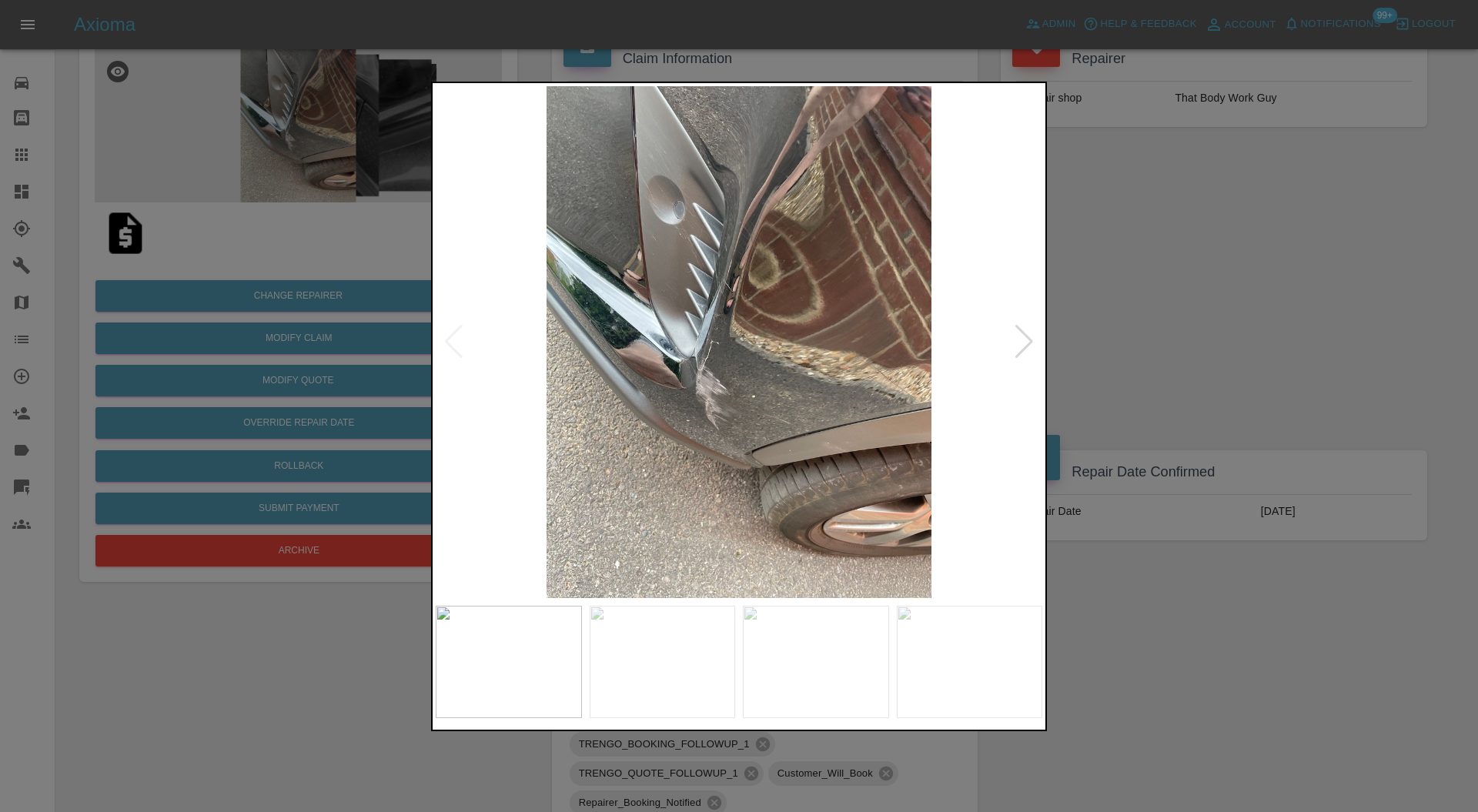
click at [1029, 323] on img at bounding box center [739, 343] width 606 height 512
click at [1026, 330] on div at bounding box center [1024, 342] width 21 height 34
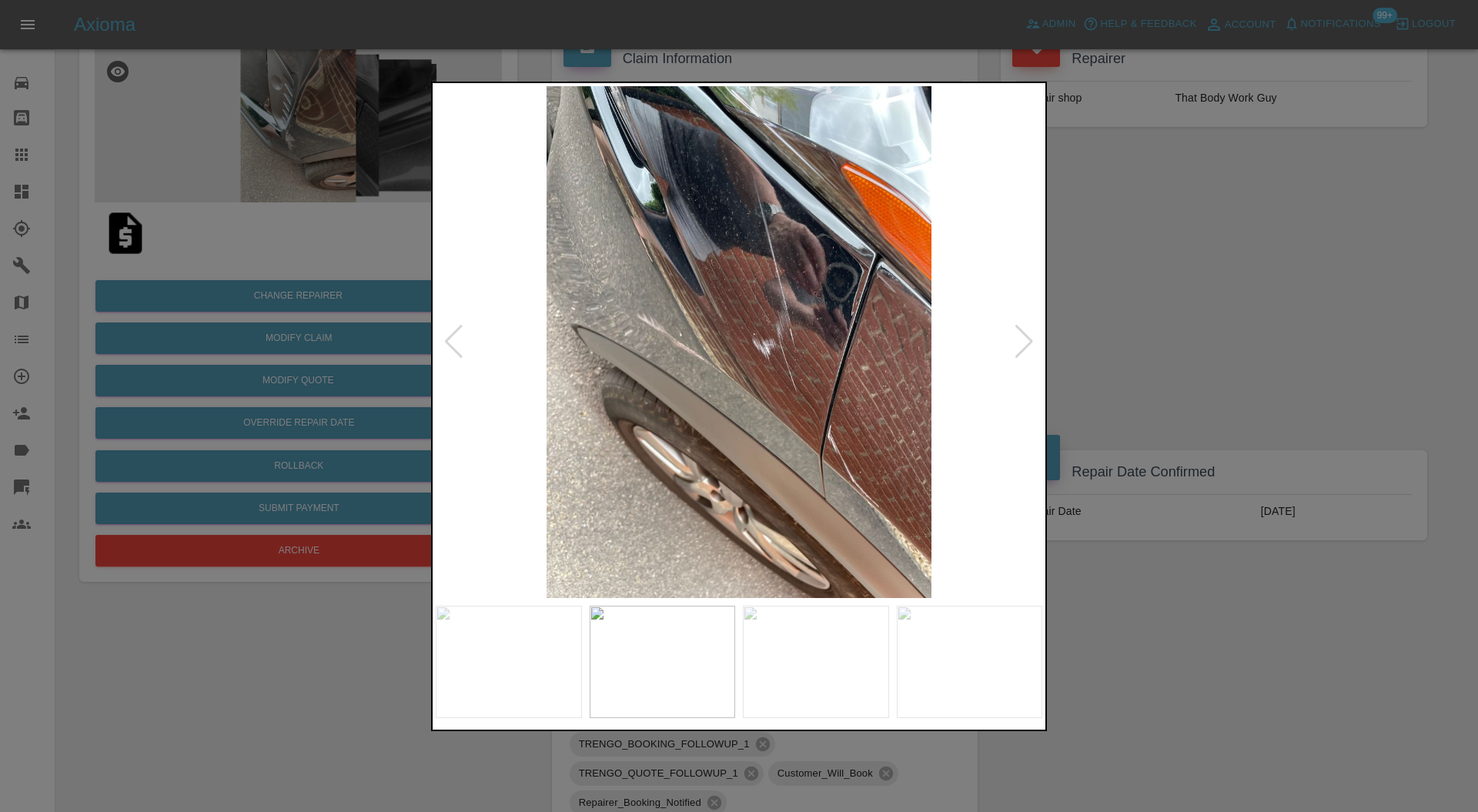
click at [1026, 330] on div at bounding box center [1024, 342] width 21 height 34
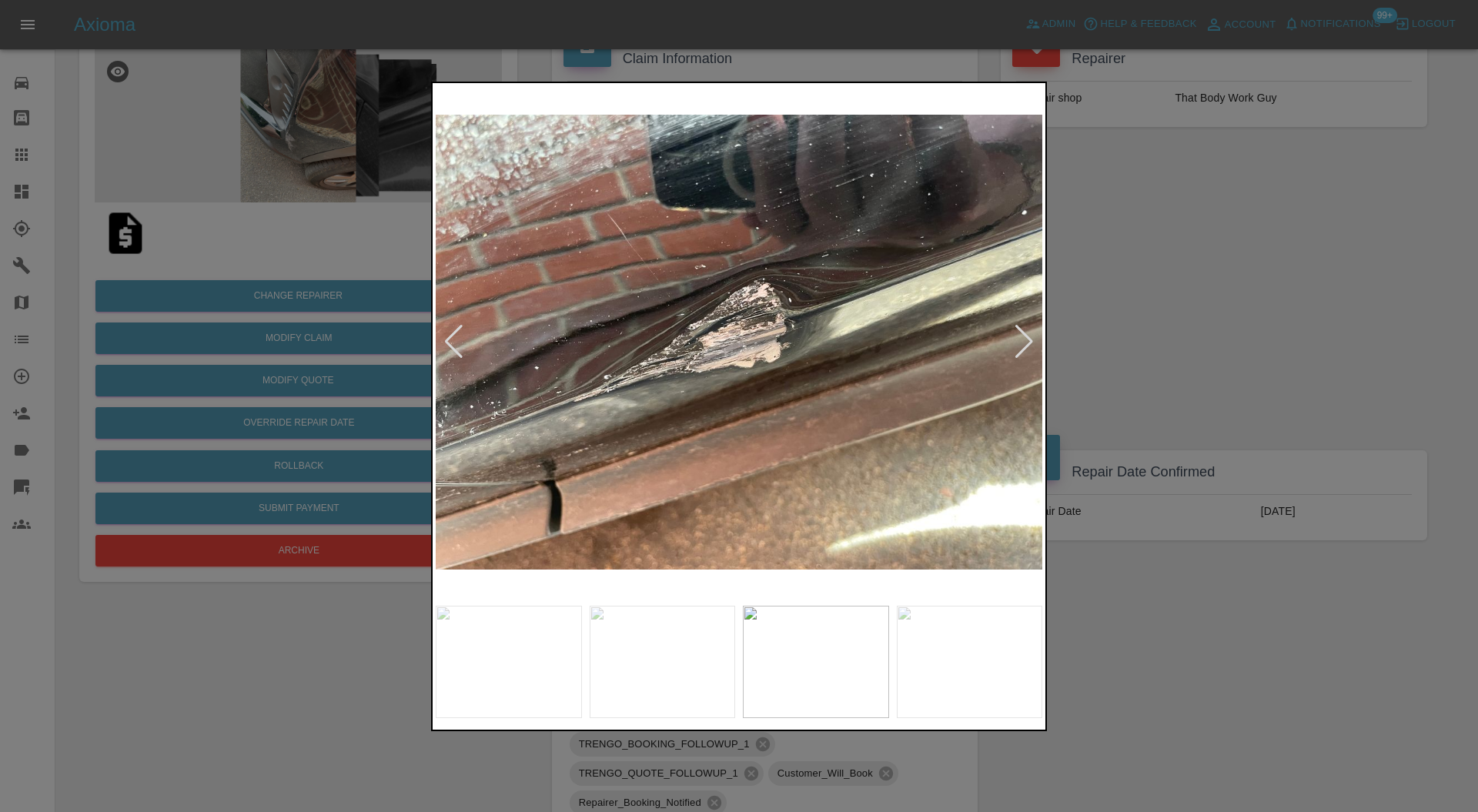
click at [1026, 330] on div at bounding box center [1024, 342] width 21 height 34
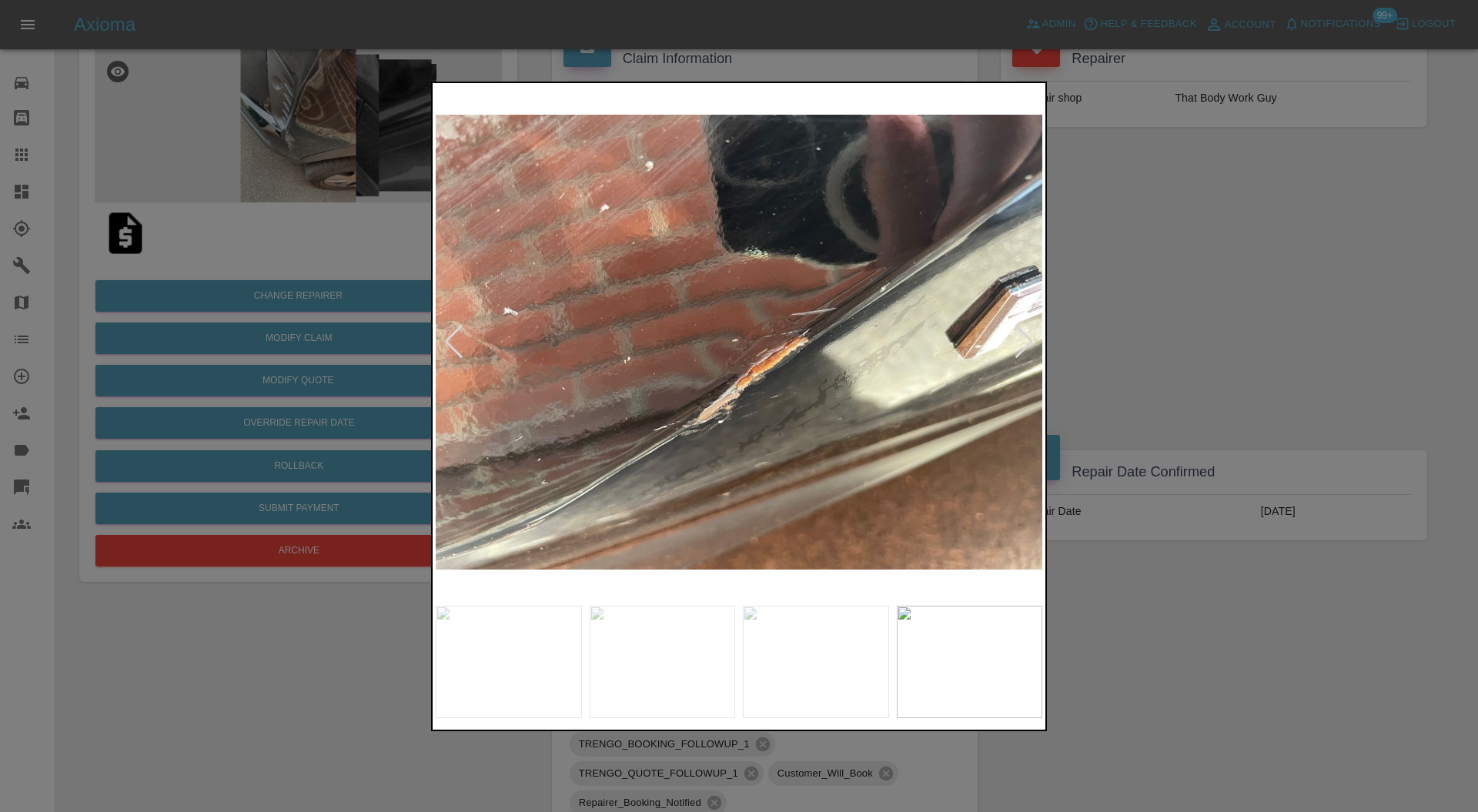
click at [1026, 330] on div at bounding box center [1024, 342] width 21 height 34
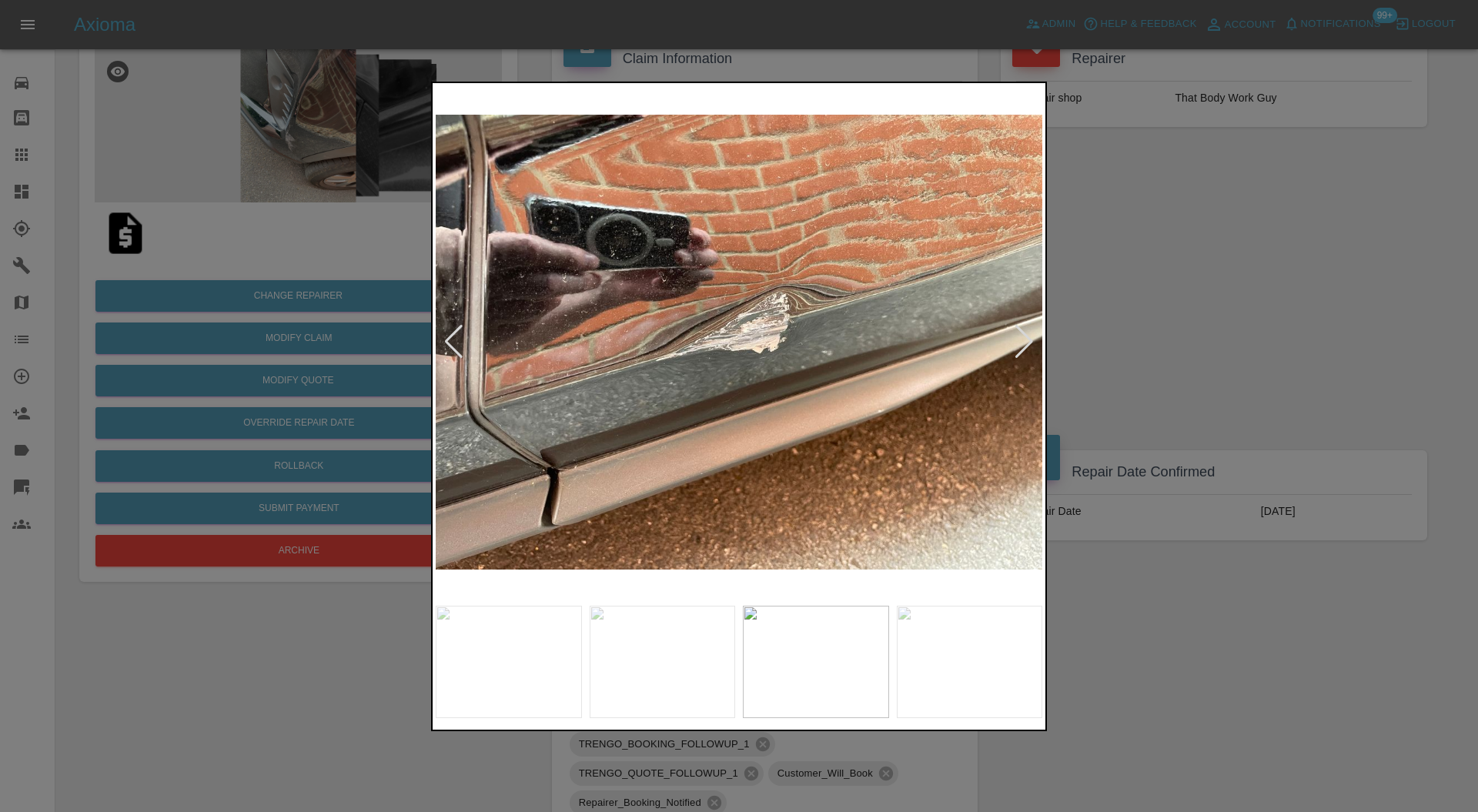
click at [1026, 330] on div at bounding box center [1024, 342] width 21 height 34
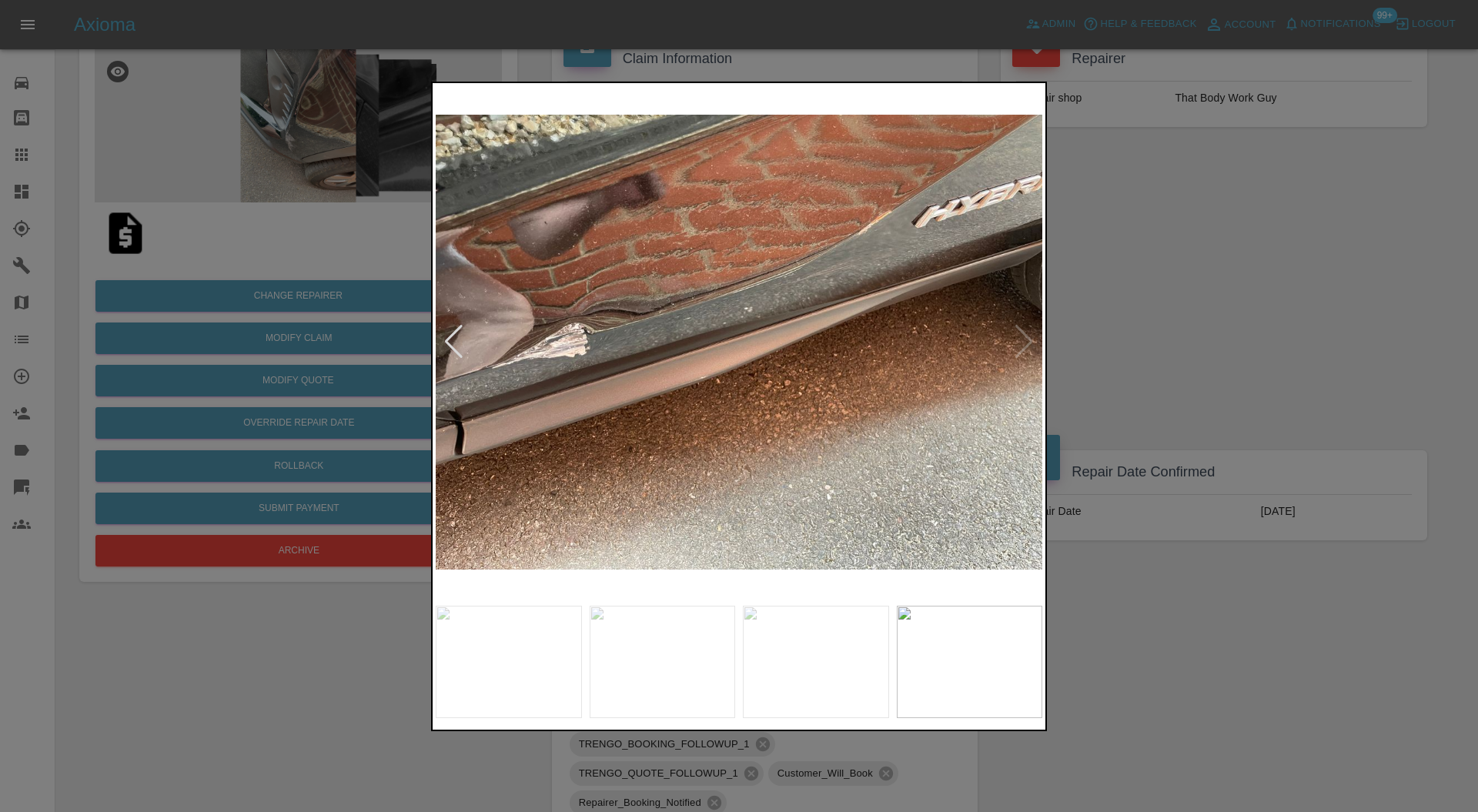
click at [1026, 330] on img at bounding box center [739, 343] width 606 height 512
click at [1169, 283] on div at bounding box center [739, 406] width 1478 height 812
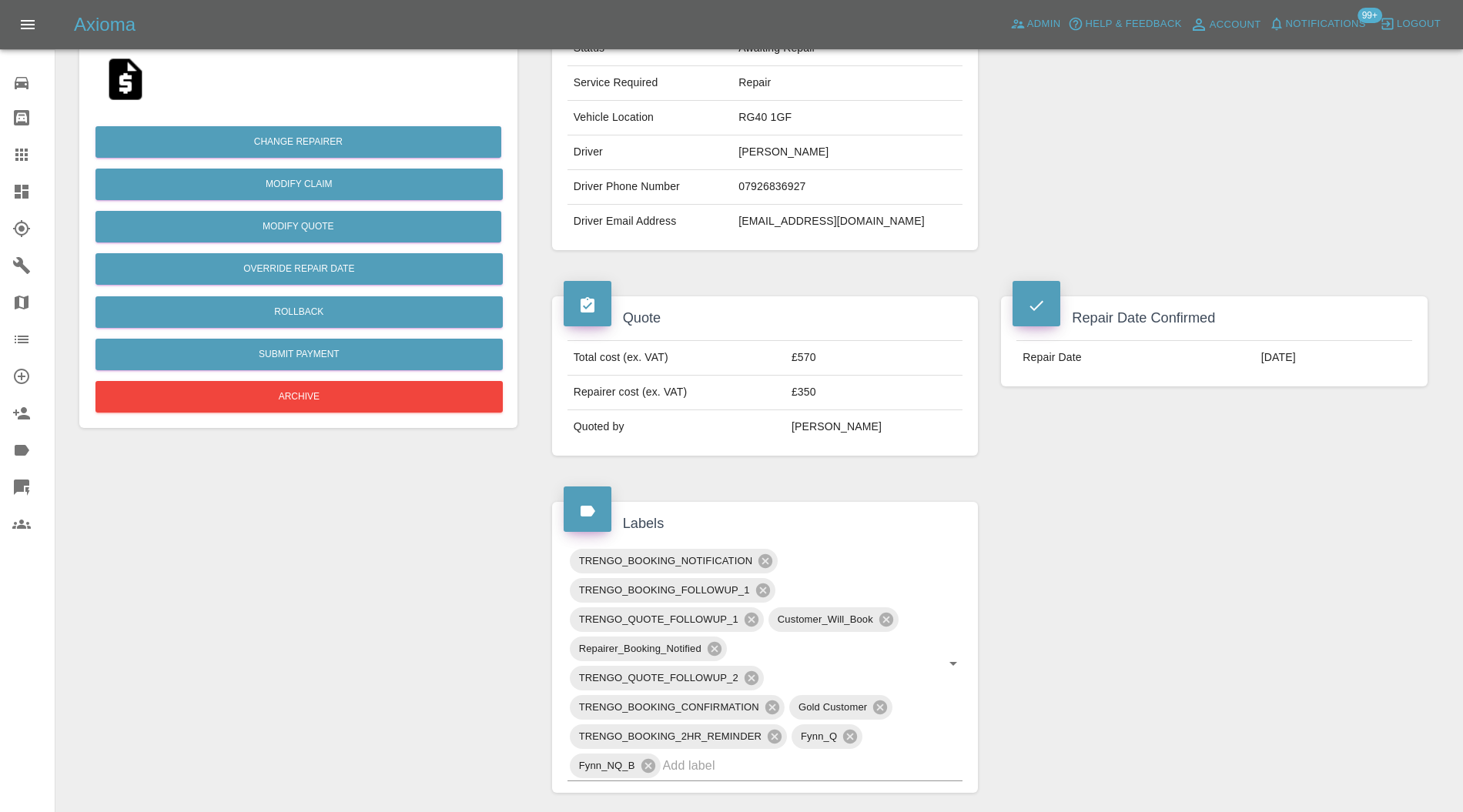
scroll to position [411, 0]
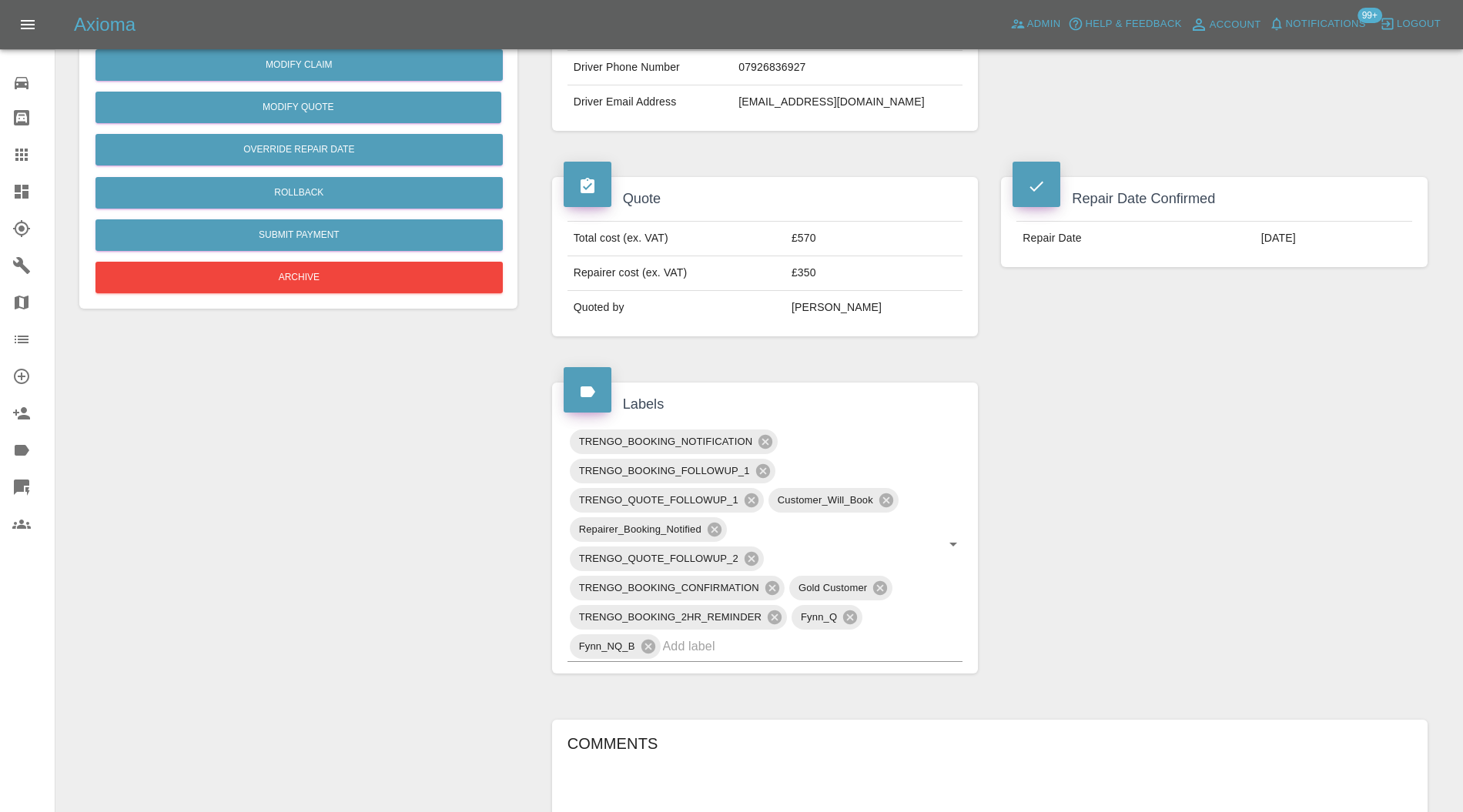
click at [858, 648] on input "text" at bounding box center [792, 646] width 257 height 23
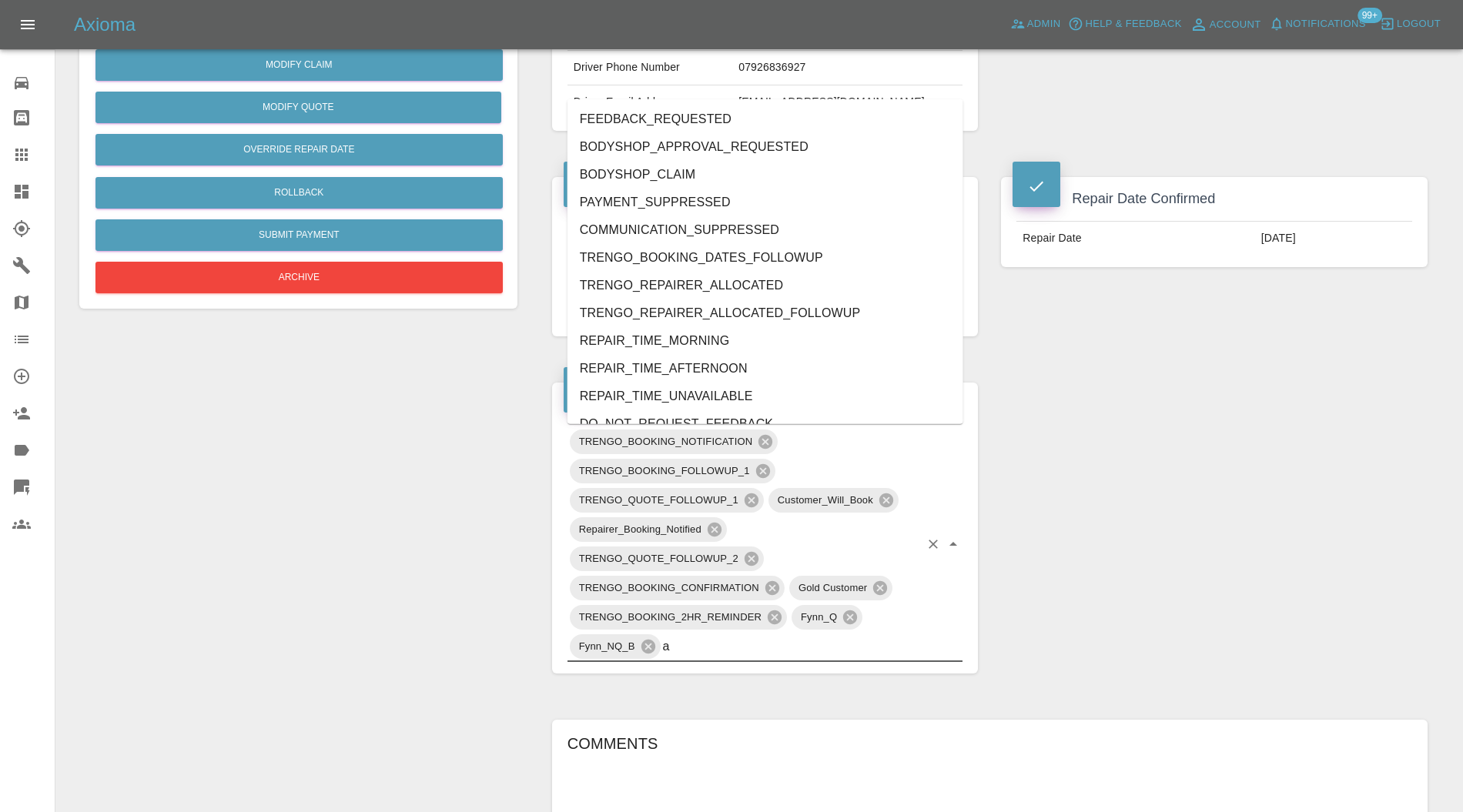
type input "au"
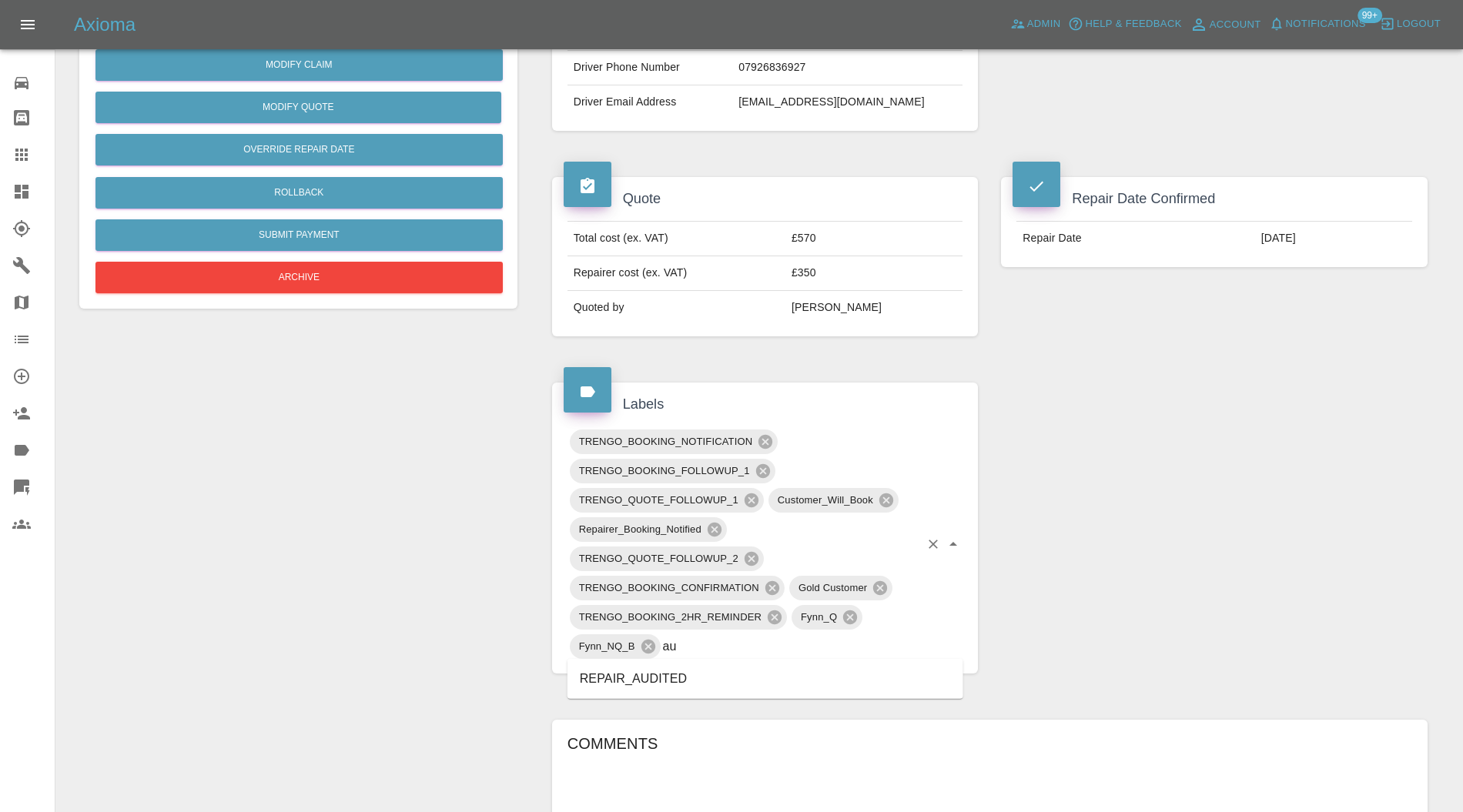
click at [686, 668] on li "REPAIR_AUDITED" at bounding box center [765, 678] width 396 height 28
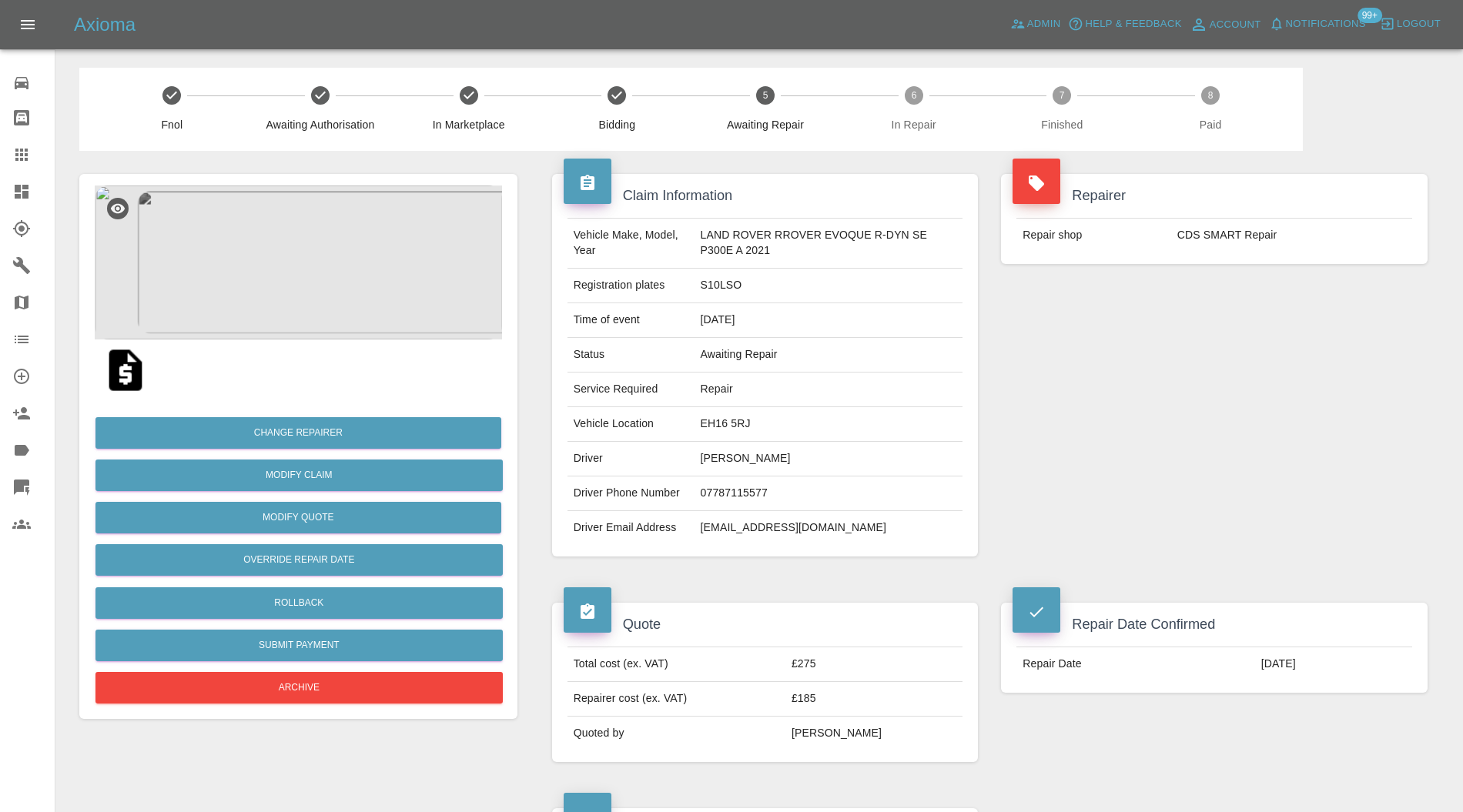
click at [329, 307] on img at bounding box center [298, 263] width 407 height 154
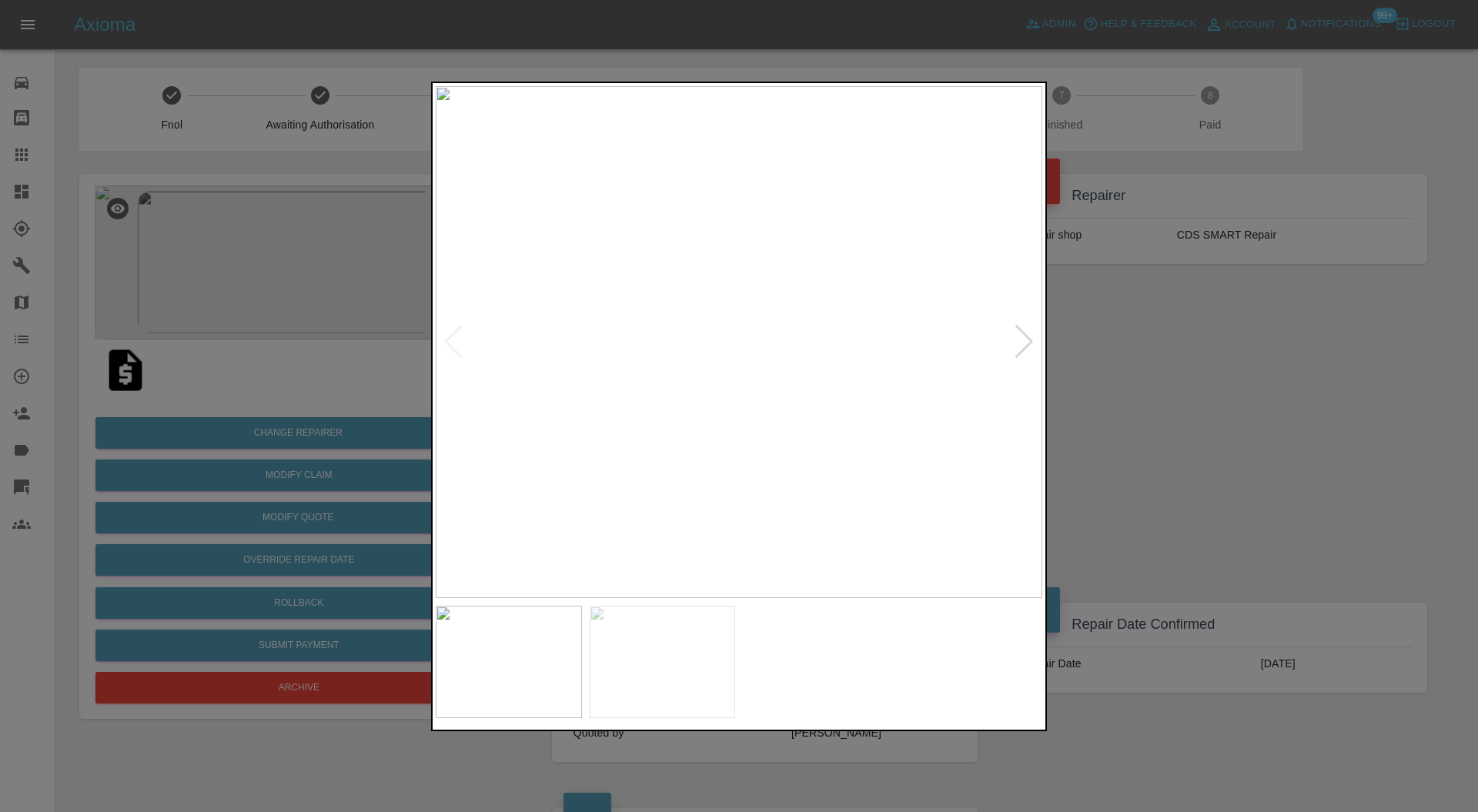
click at [1031, 333] on div at bounding box center [1024, 342] width 21 height 34
click at [452, 341] on div at bounding box center [454, 342] width 21 height 34
click at [1021, 342] on div at bounding box center [1024, 342] width 21 height 34
click at [1124, 336] on div at bounding box center [739, 406] width 1478 height 812
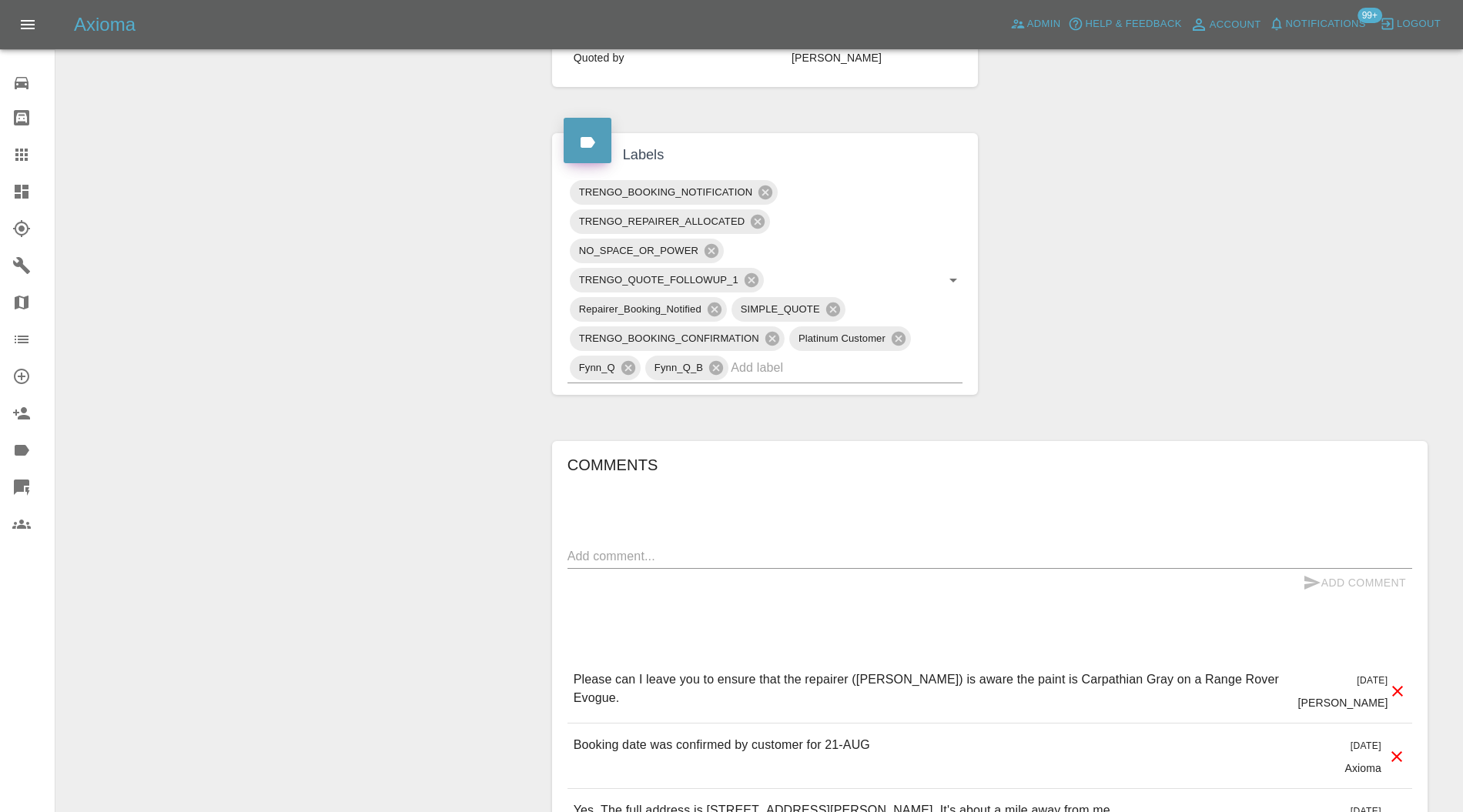
scroll to position [684, 0]
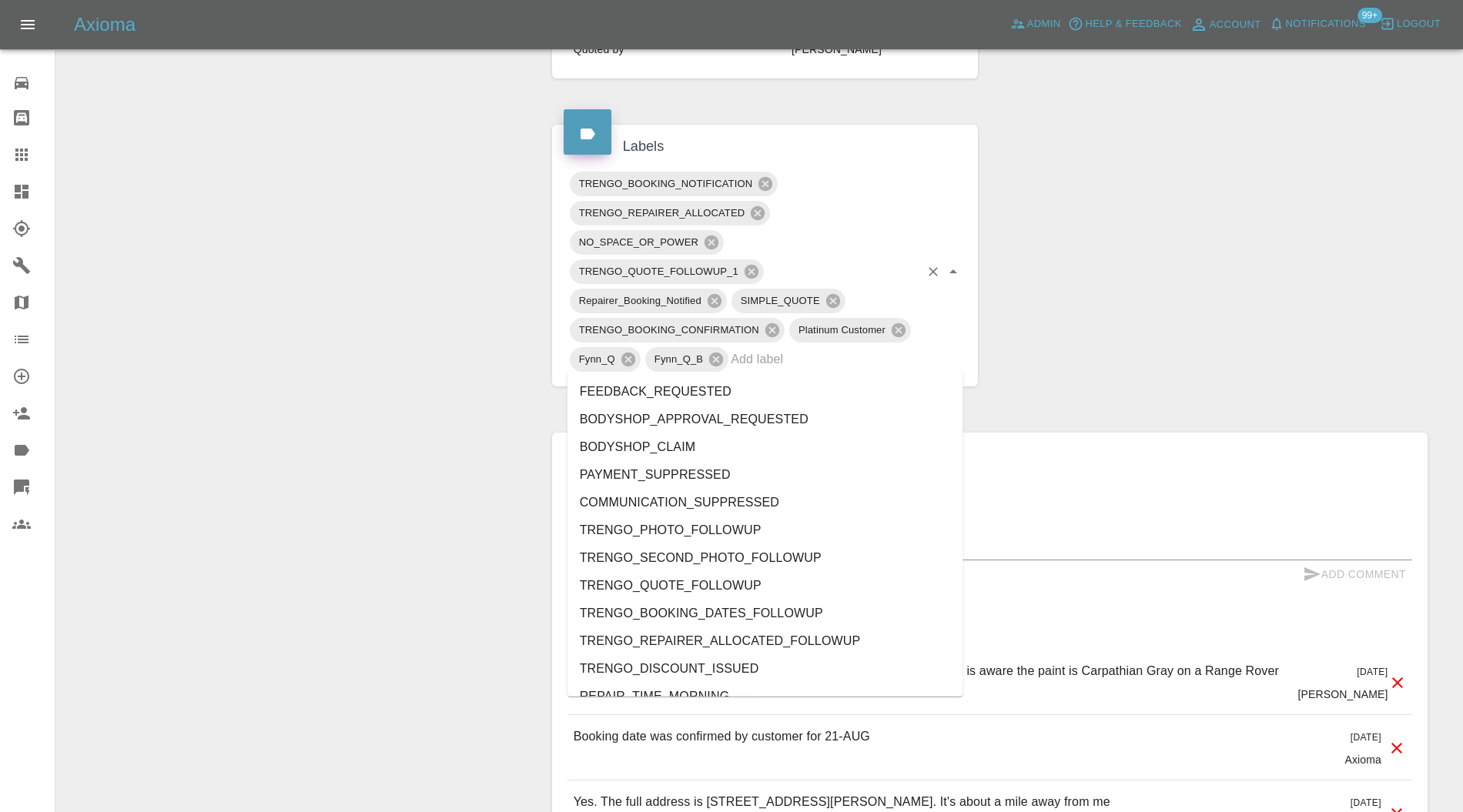
click at [903, 355] on input "text" at bounding box center [825, 359] width 189 height 23
type input "au"
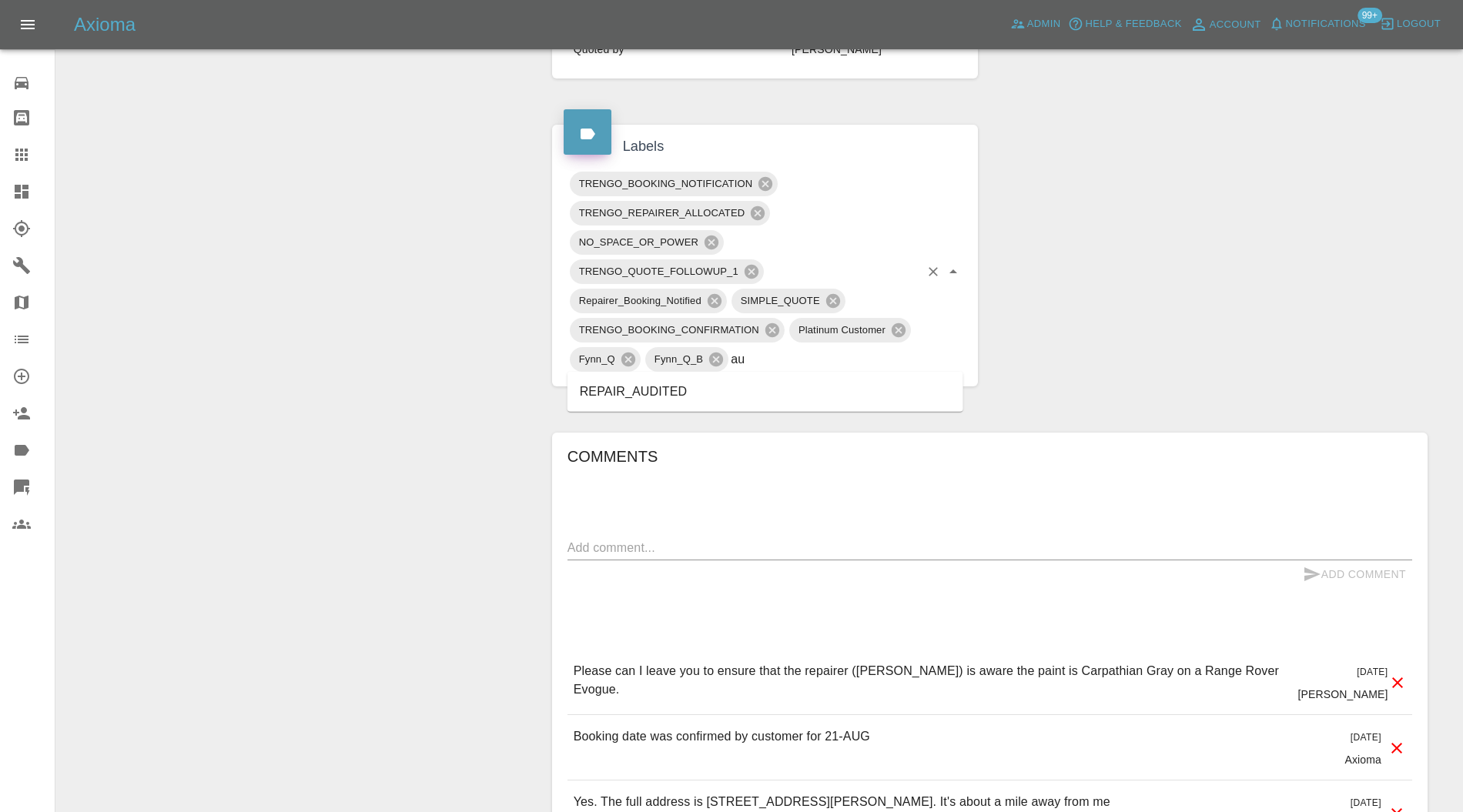
click at [701, 391] on li "REPAIR_AUDITED" at bounding box center [765, 392] width 396 height 28
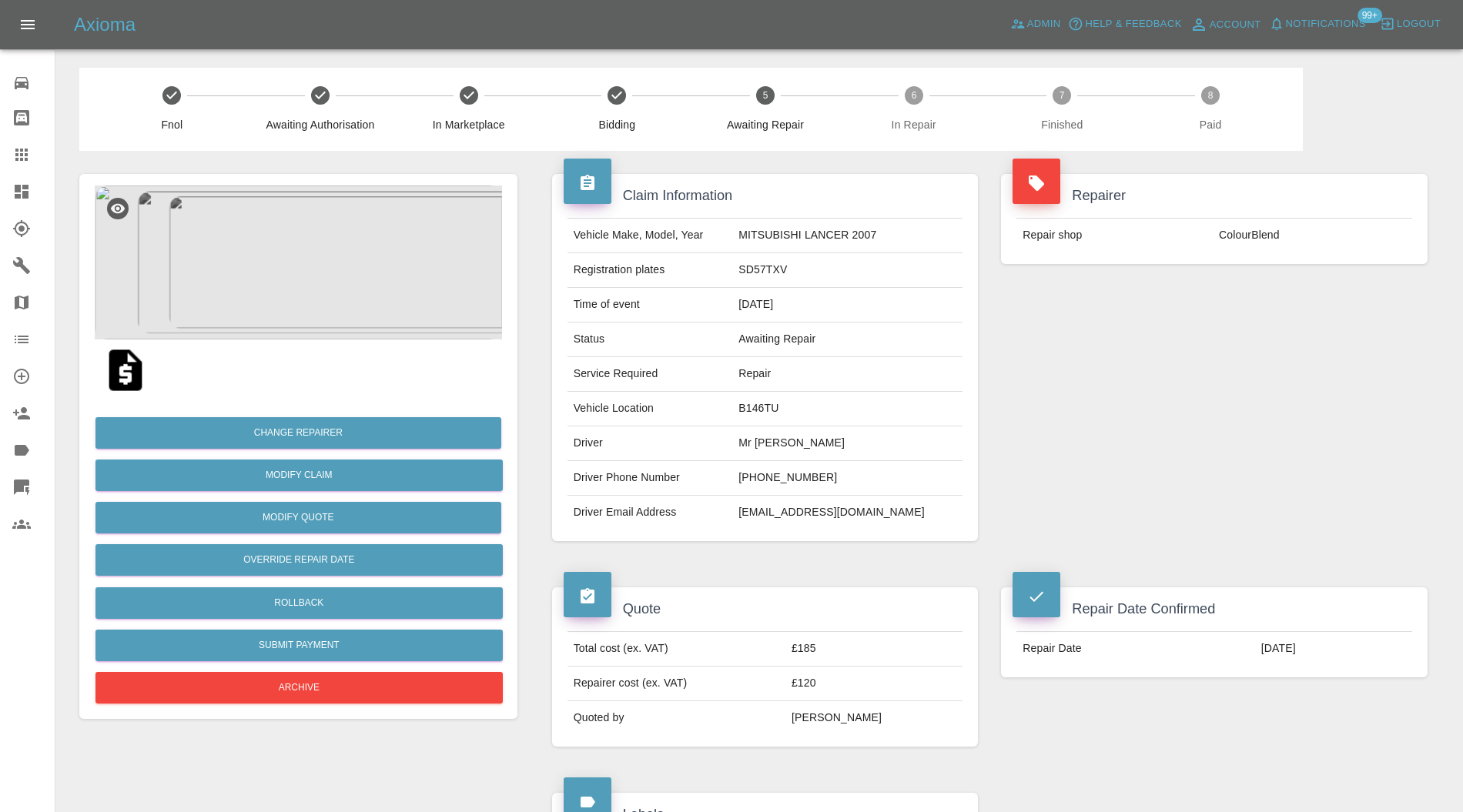
click at [340, 229] on img at bounding box center [298, 263] width 407 height 154
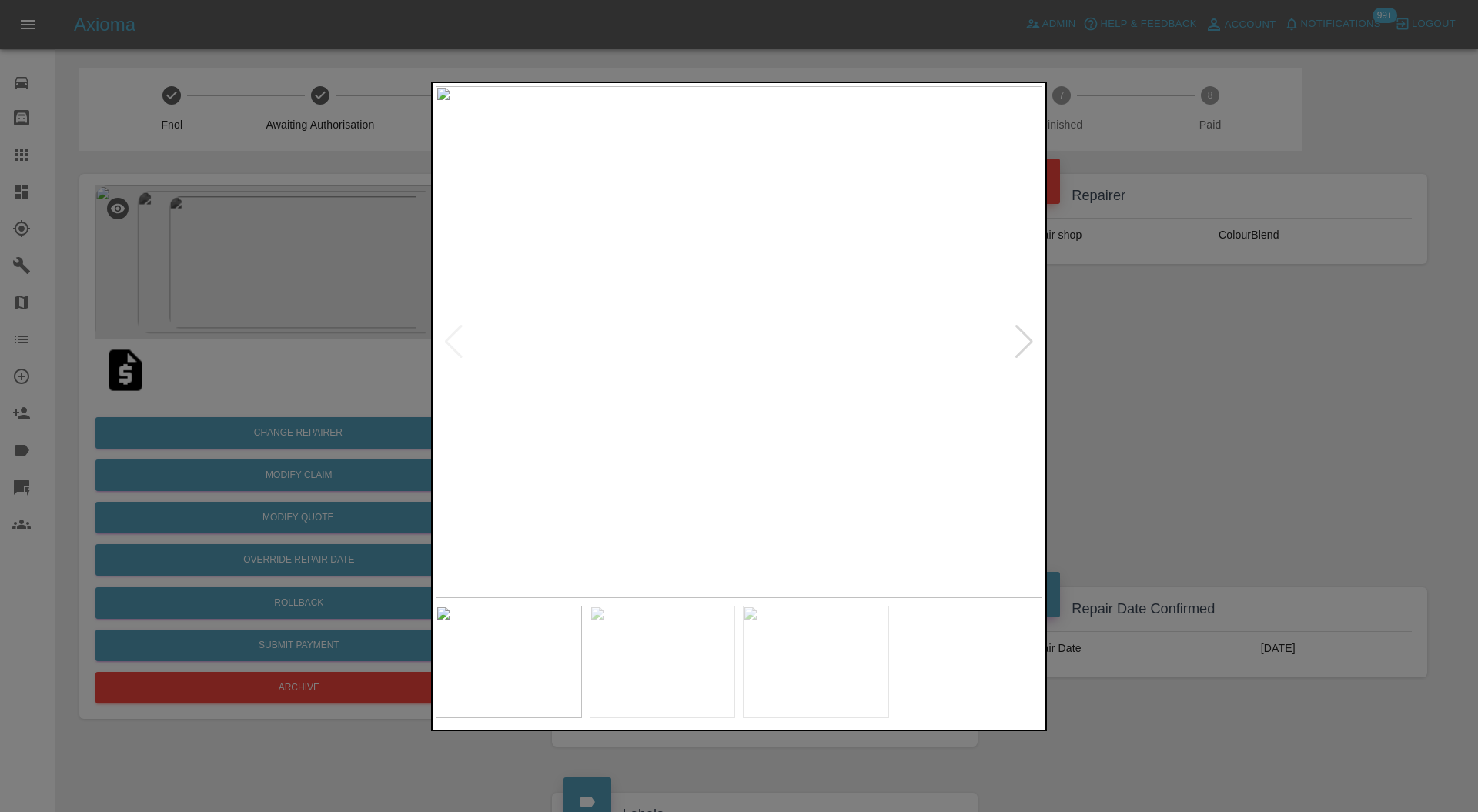
click at [1017, 337] on div at bounding box center [1024, 342] width 21 height 34
click at [1017, 337] on img at bounding box center [739, 343] width 606 height 512
click at [1127, 355] on div at bounding box center [739, 406] width 1478 height 812
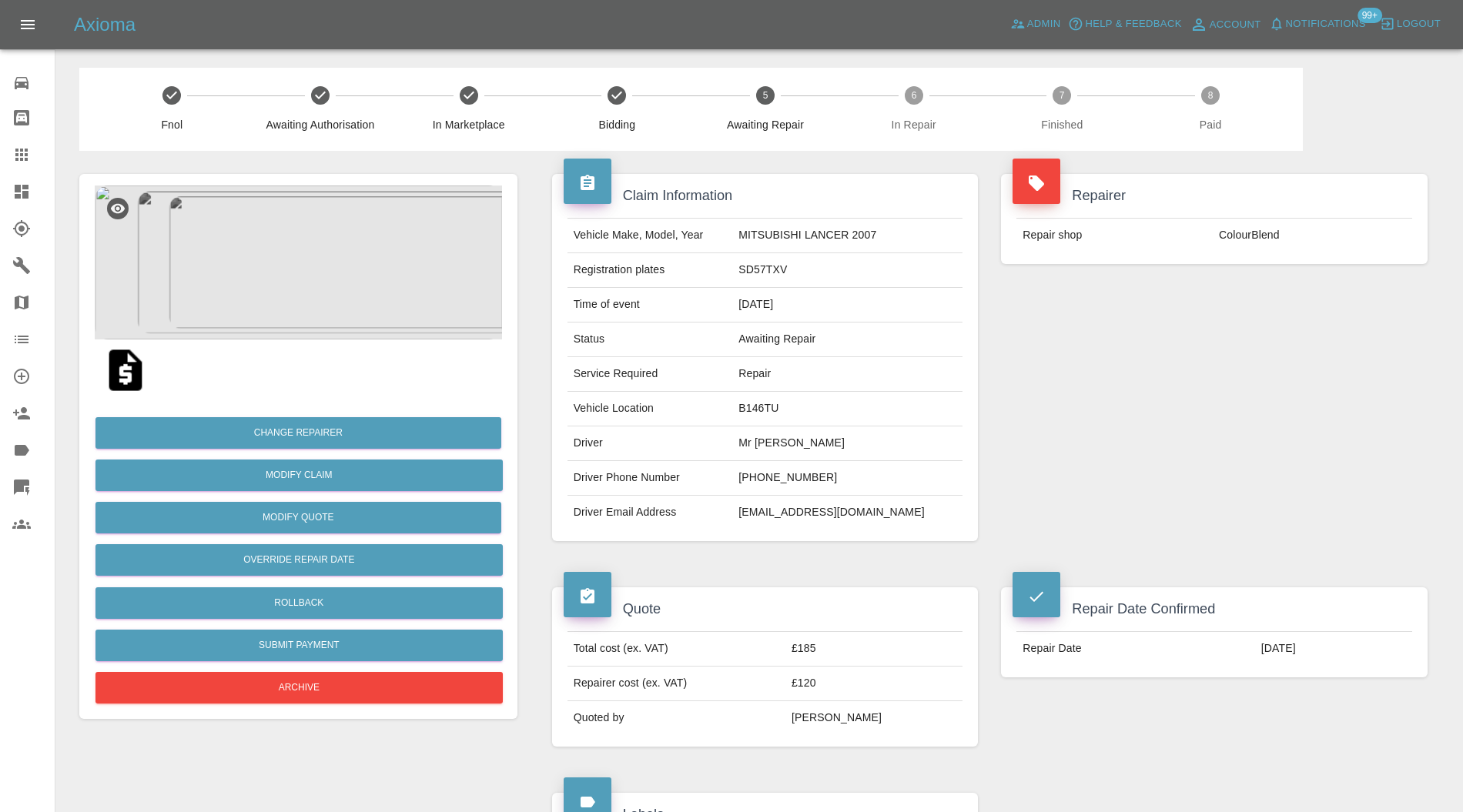
click at [785, 401] on td "B146TU" at bounding box center [847, 409] width 230 height 34
copy td "B146TU"
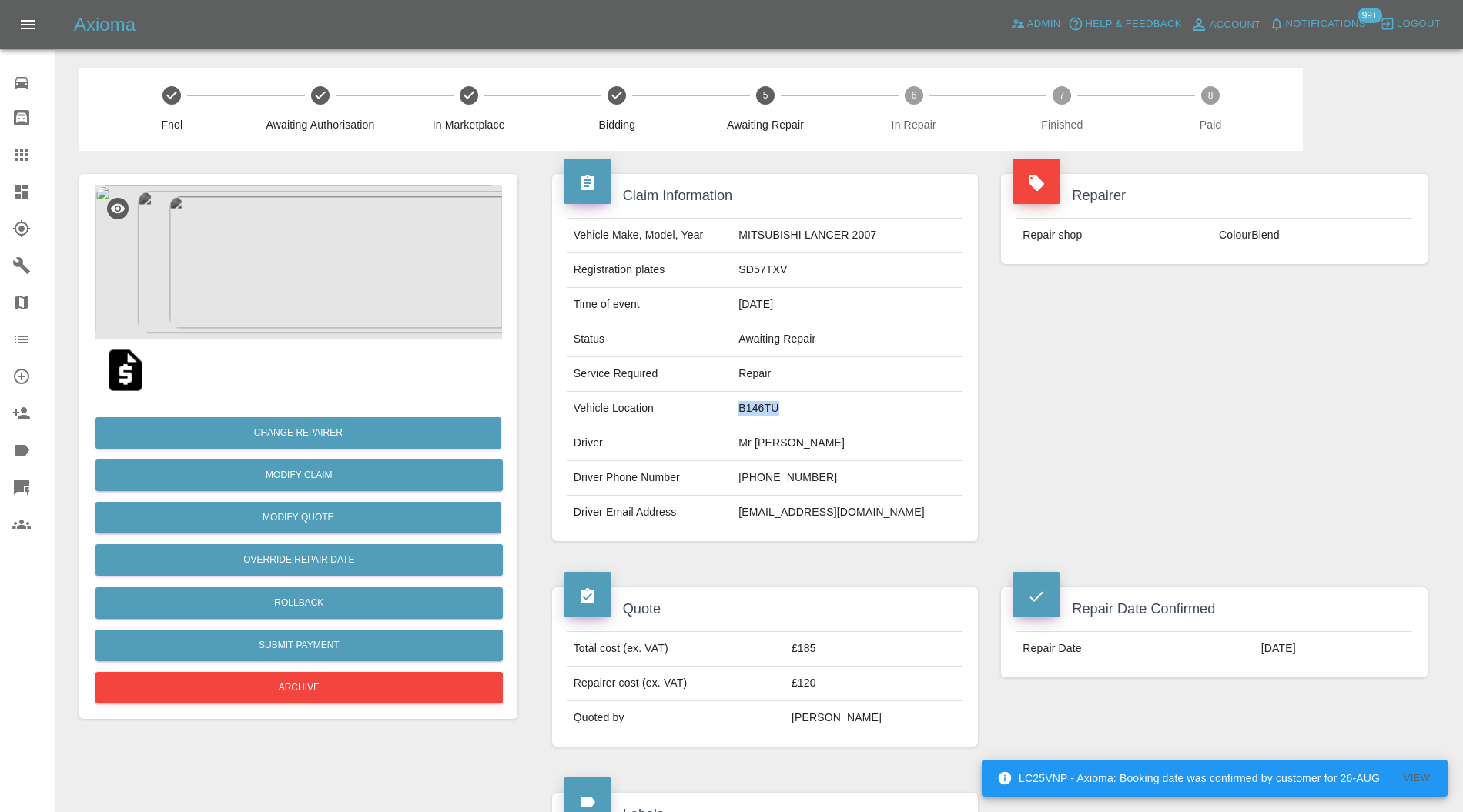
scroll to position [684, 0]
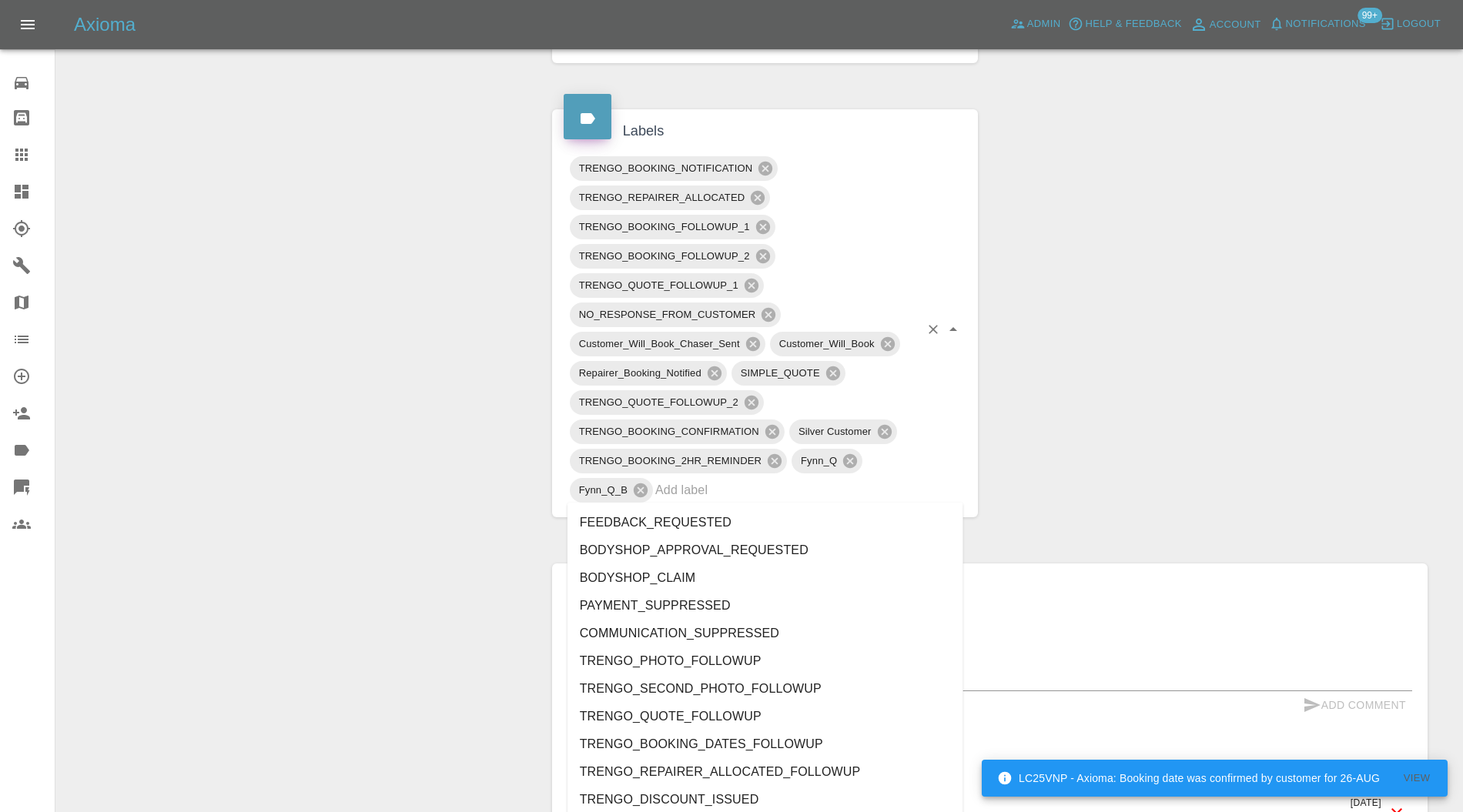
click at [782, 482] on input "text" at bounding box center [787, 490] width 264 height 23
type input "au"
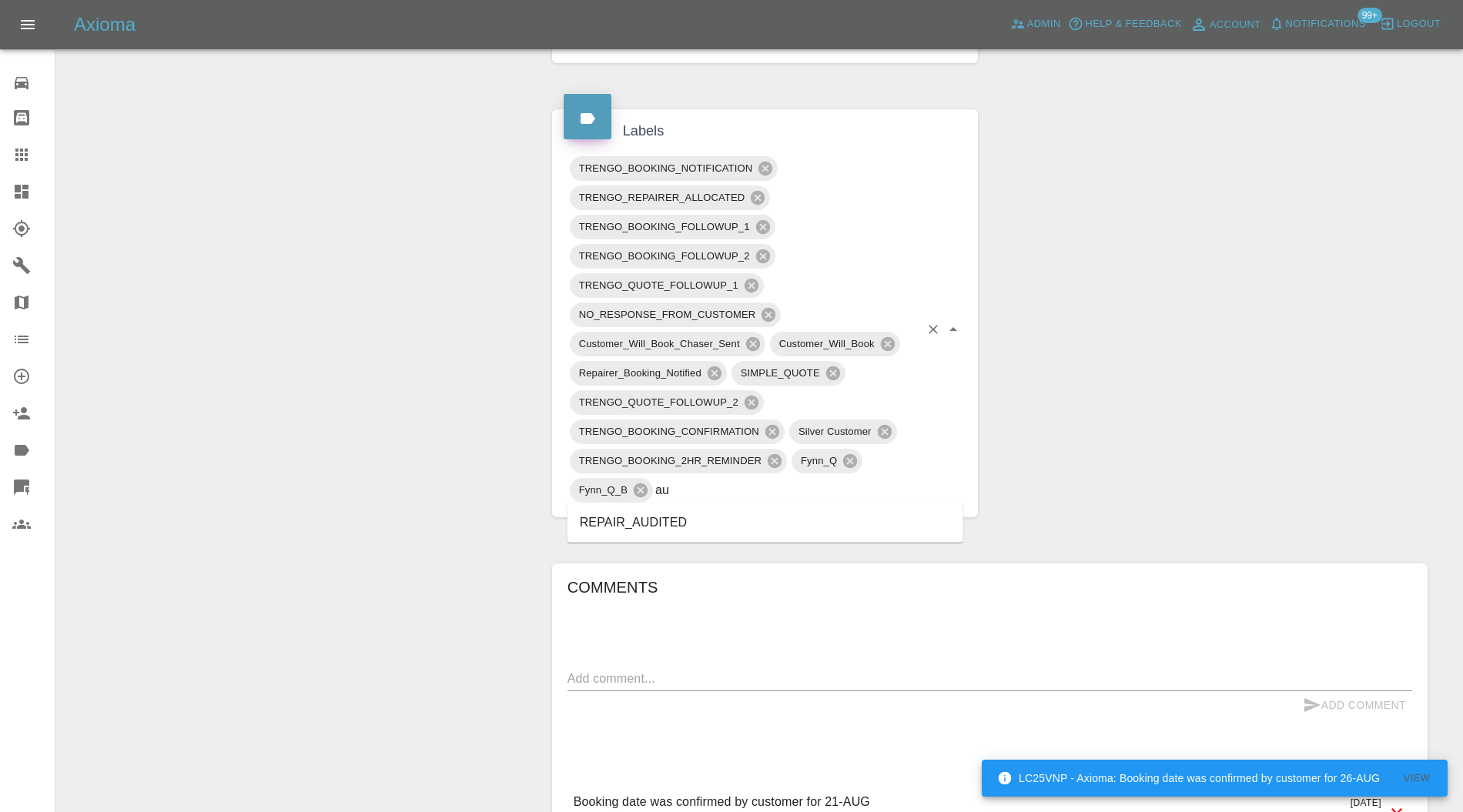
click at [673, 516] on li "REPAIR_AUDITED" at bounding box center [765, 522] width 396 height 28
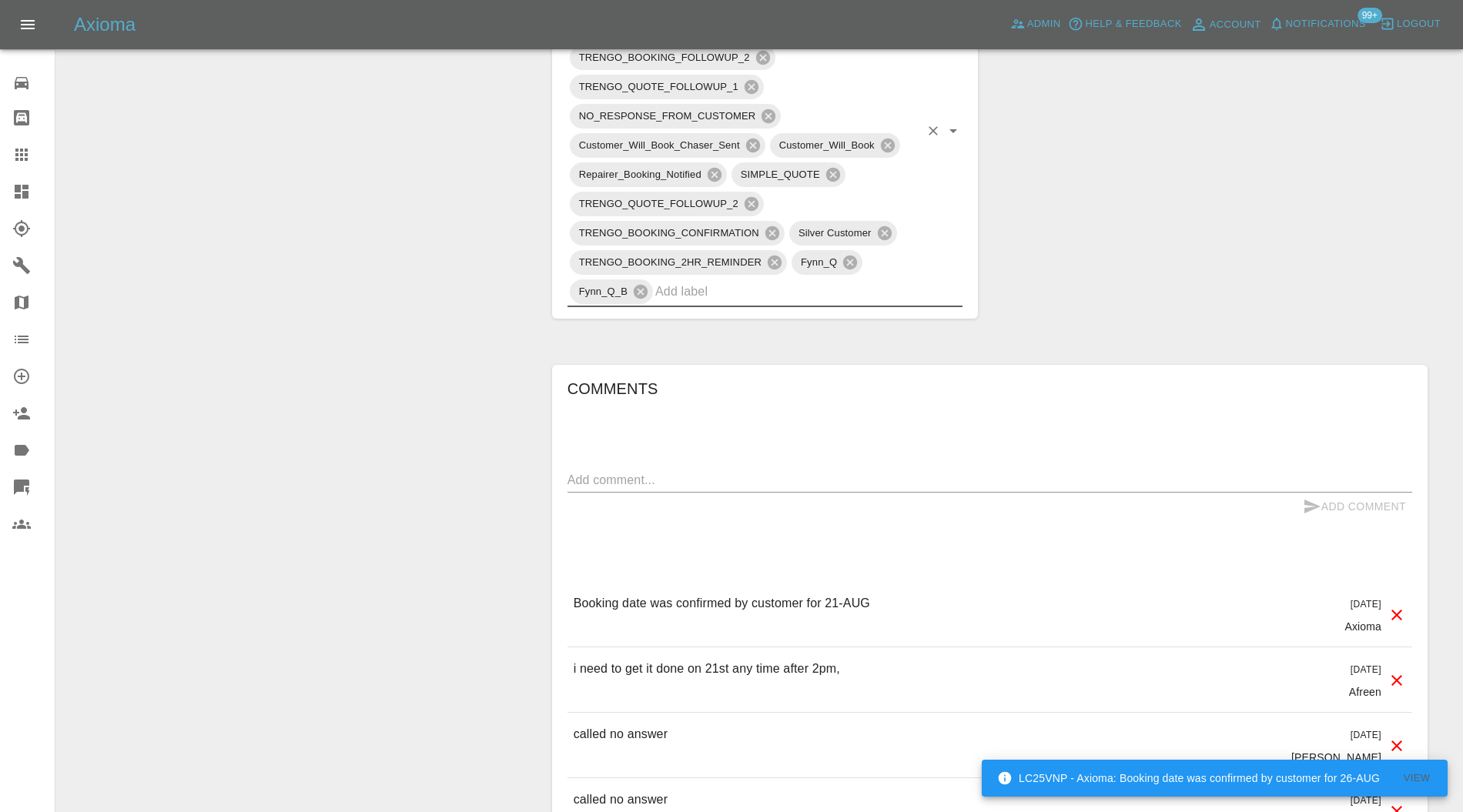
scroll to position [958, 0]
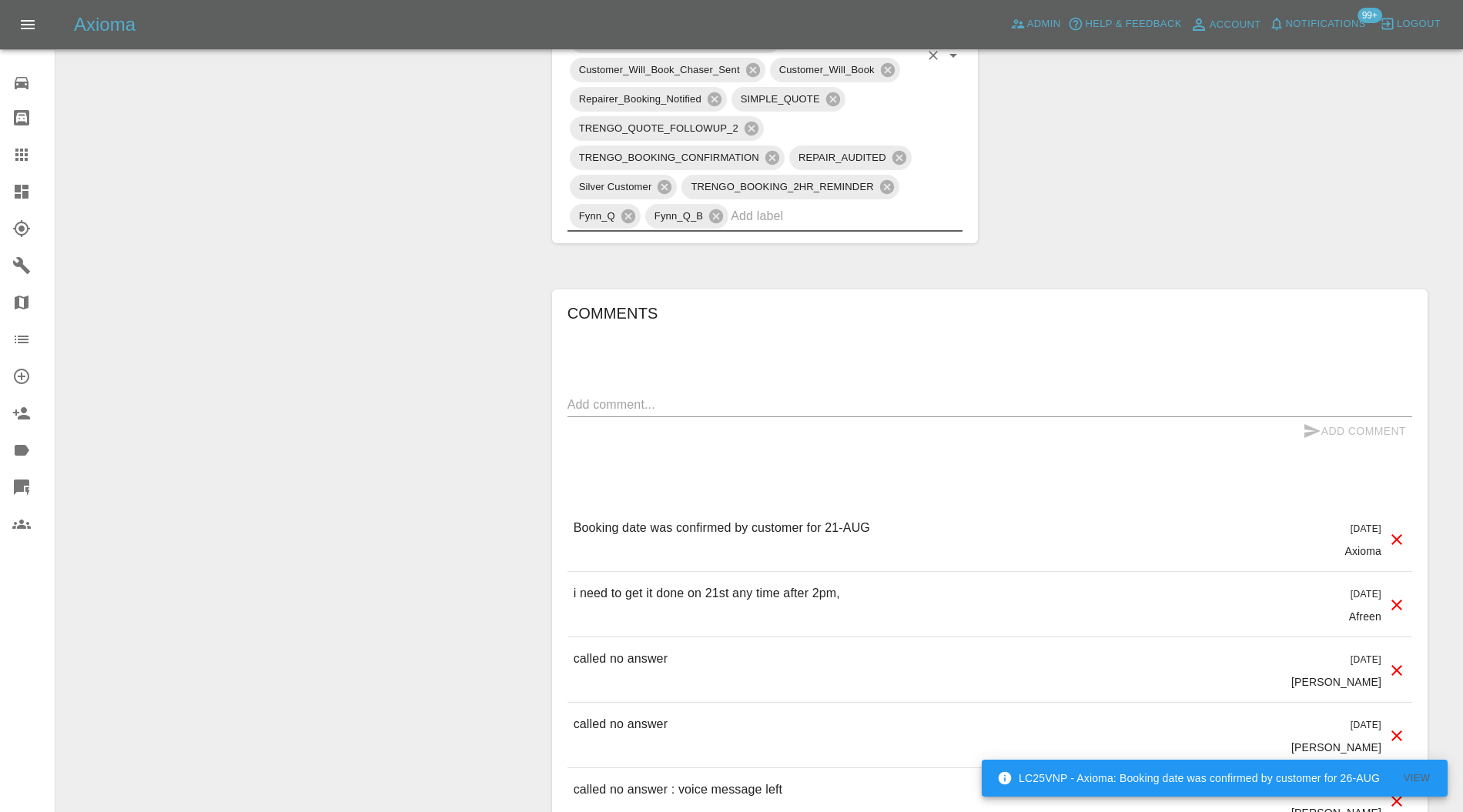
click at [721, 397] on textarea at bounding box center [990, 405] width 845 height 18
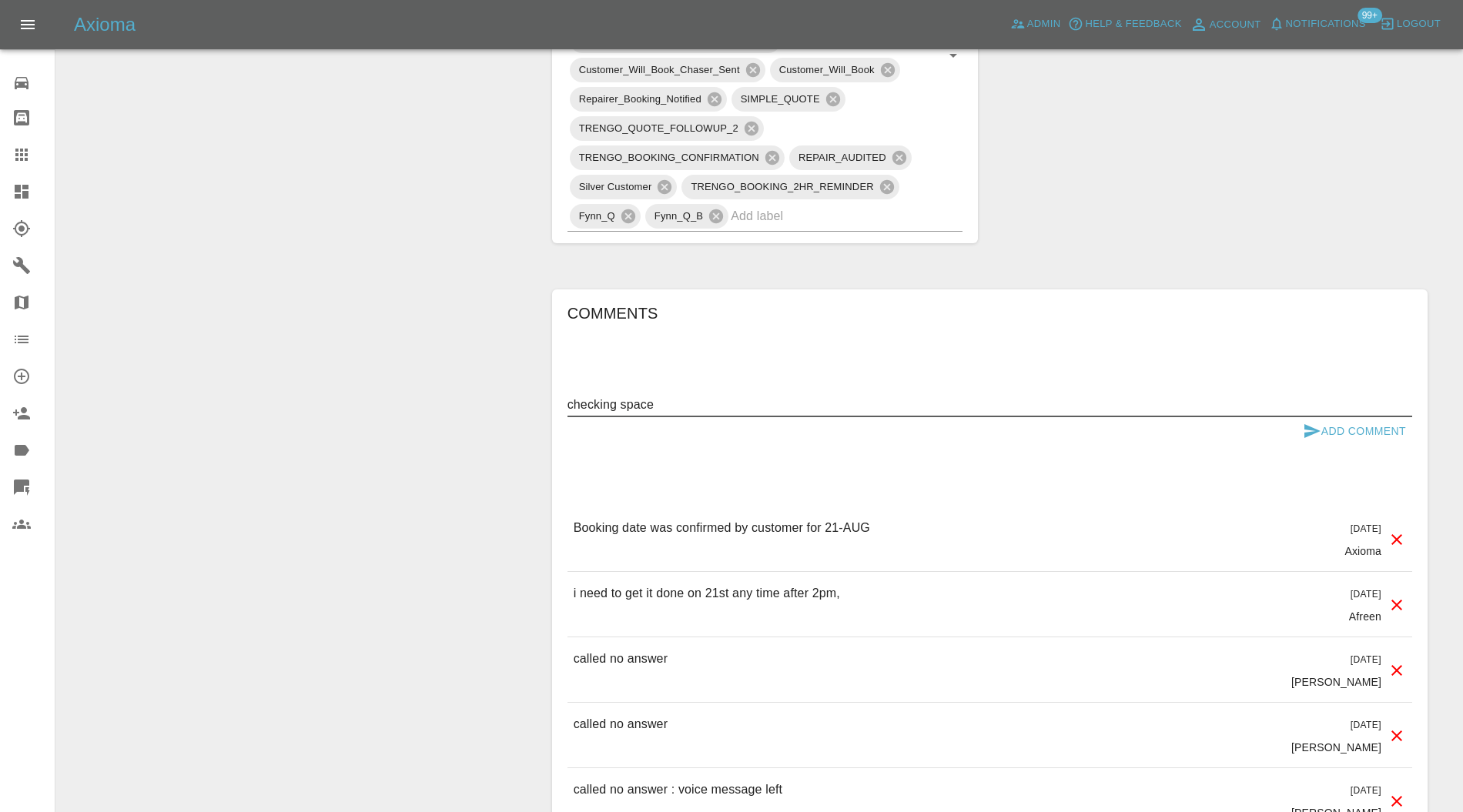
type textarea "checking space"
click at [1352, 428] on button "Add Comment" at bounding box center [1355, 432] width 116 height 29
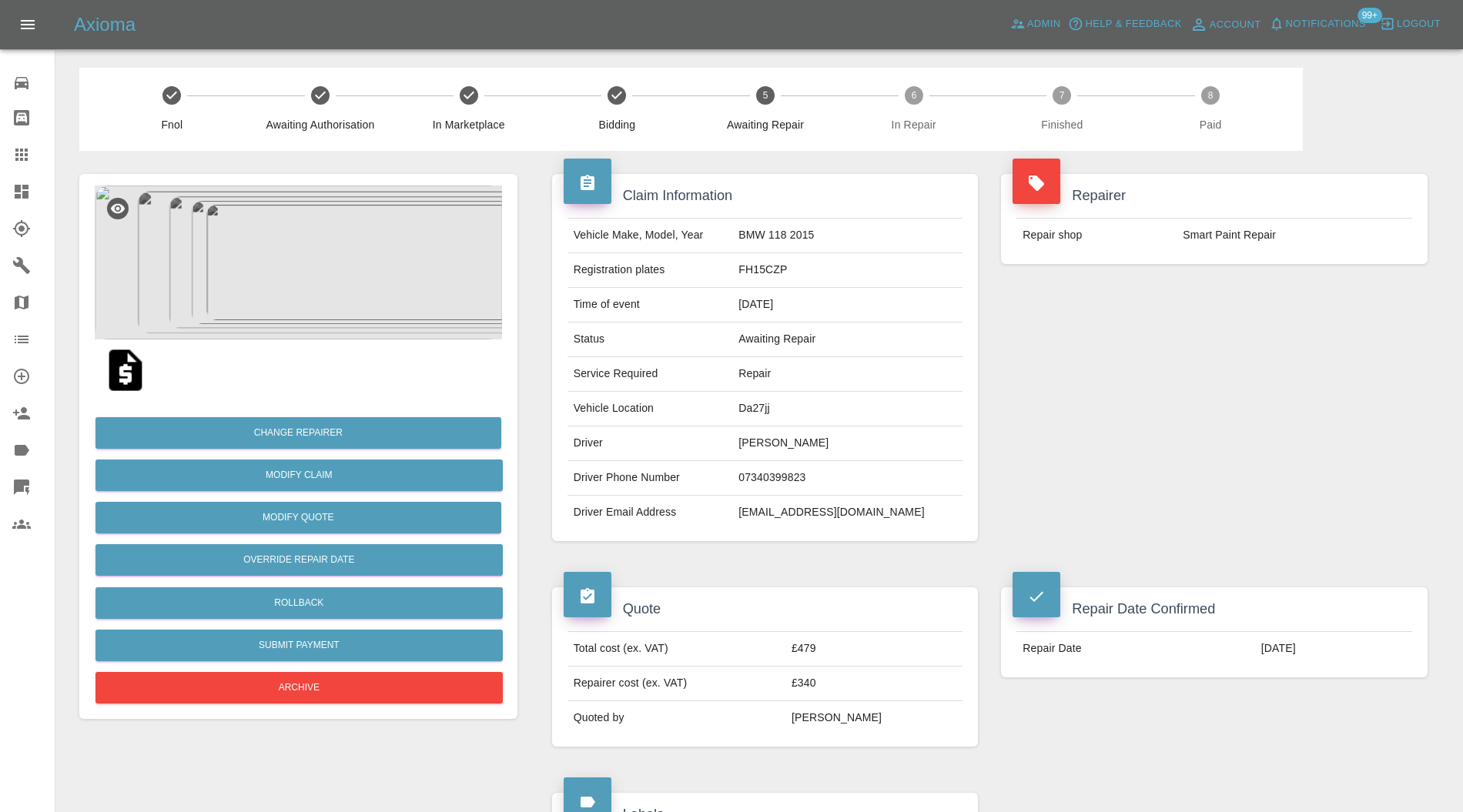
click at [309, 216] on img at bounding box center [298, 263] width 407 height 154
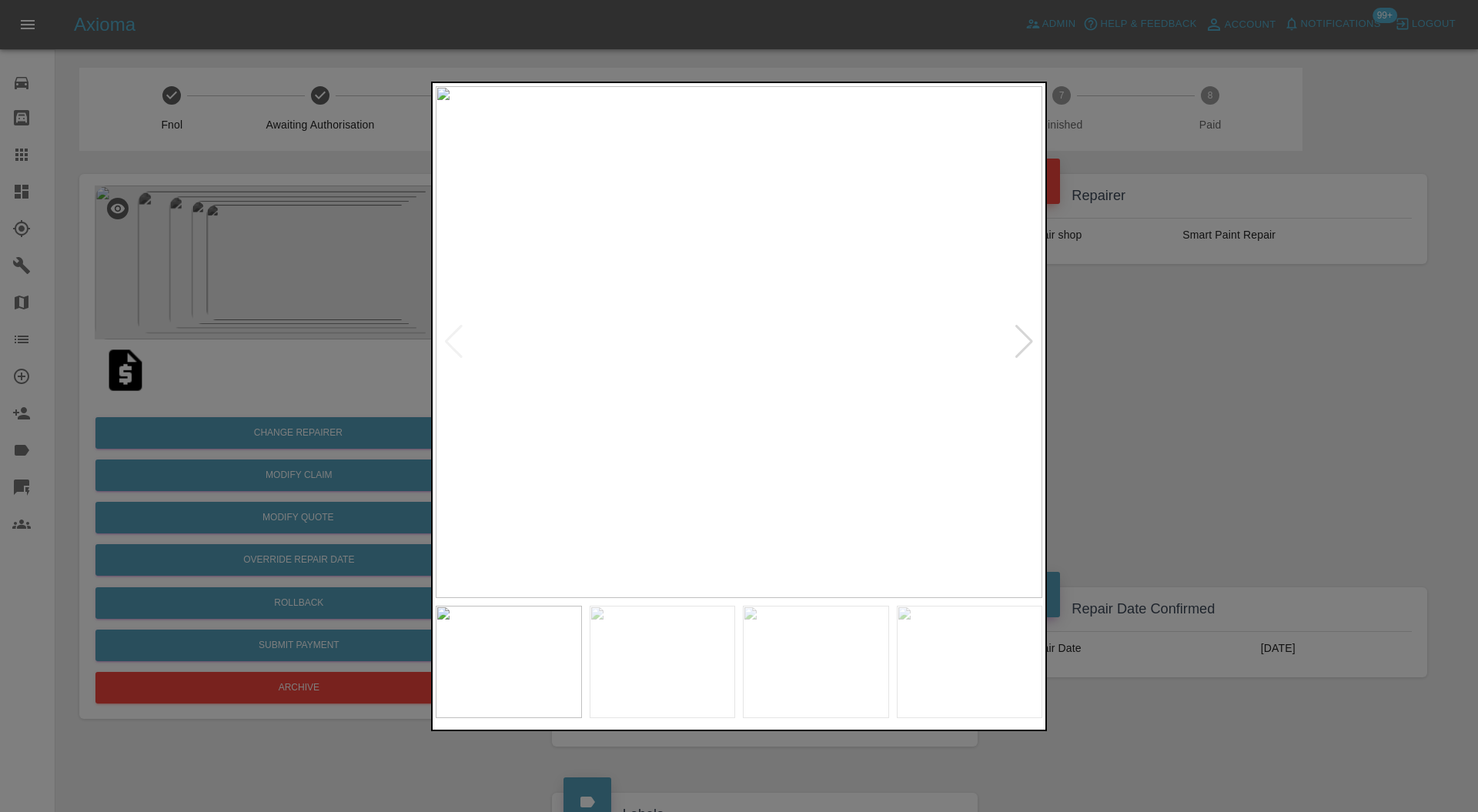
click at [1023, 345] on div at bounding box center [1024, 342] width 21 height 34
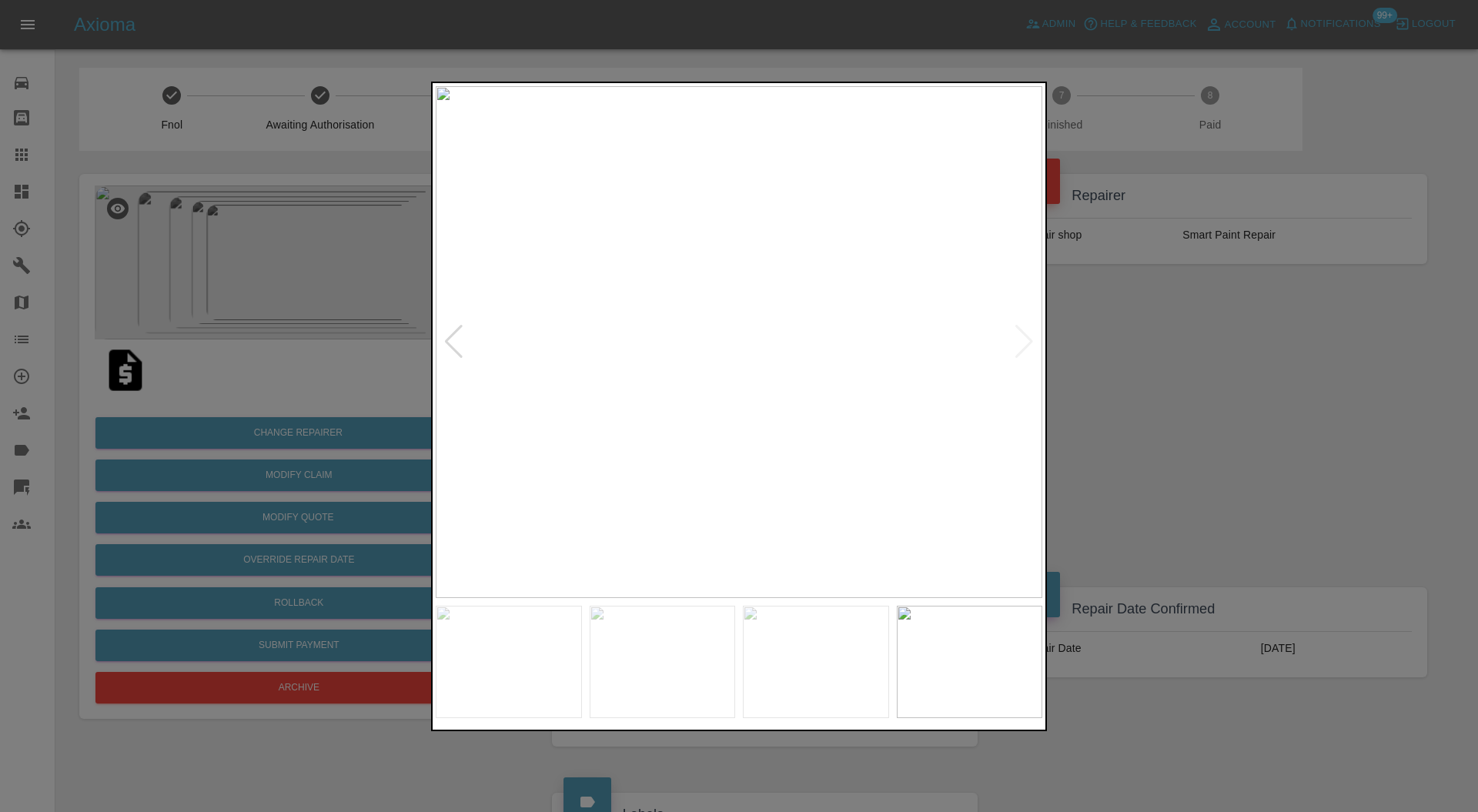
click at [1023, 345] on img at bounding box center [739, 343] width 606 height 512
click at [1122, 355] on div at bounding box center [739, 406] width 1478 height 812
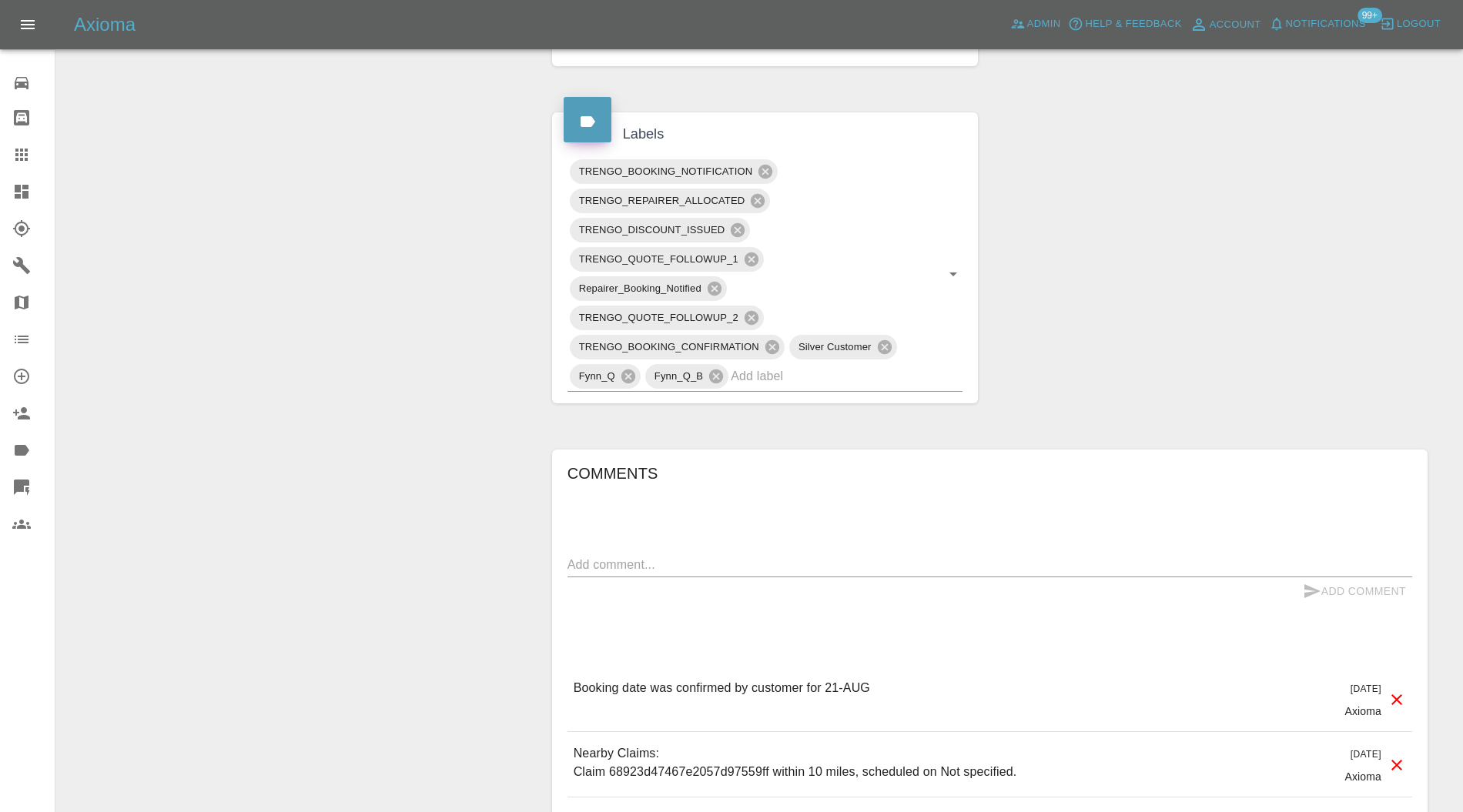
scroll to position [684, 0]
click at [815, 377] on input "text" at bounding box center [825, 373] width 189 height 23
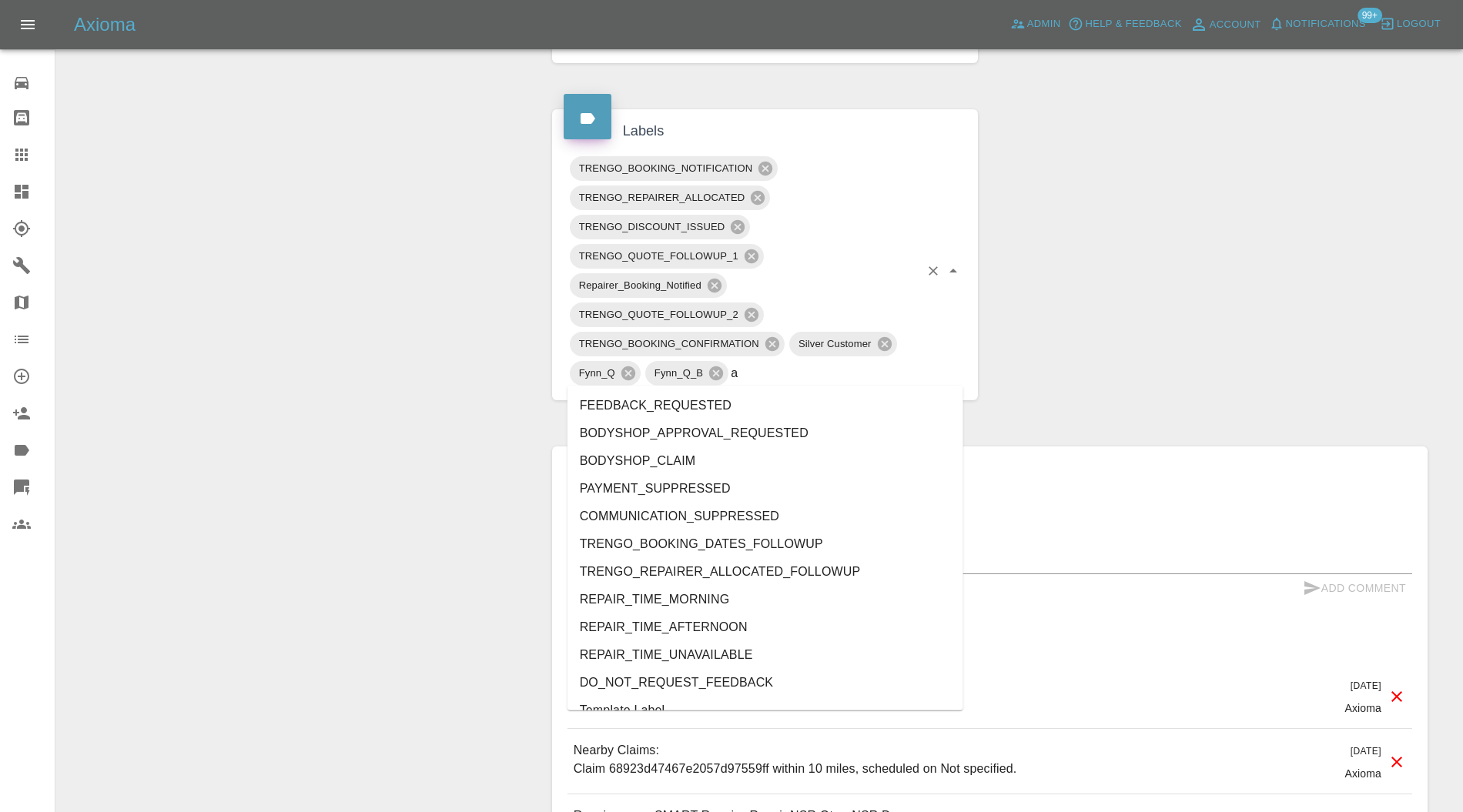
type input "au"
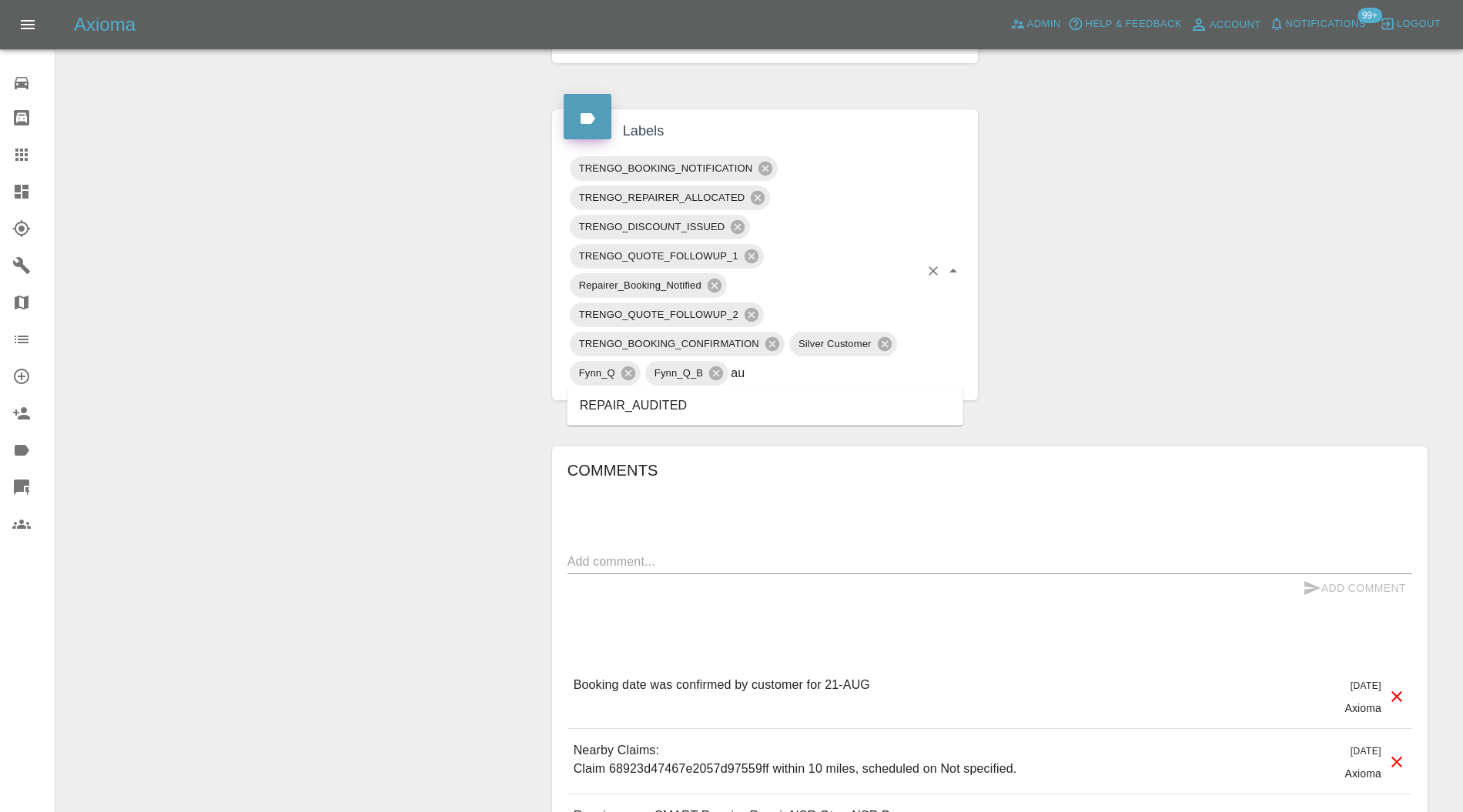
click at [682, 399] on li "REPAIR_AUDITED" at bounding box center [765, 405] width 396 height 28
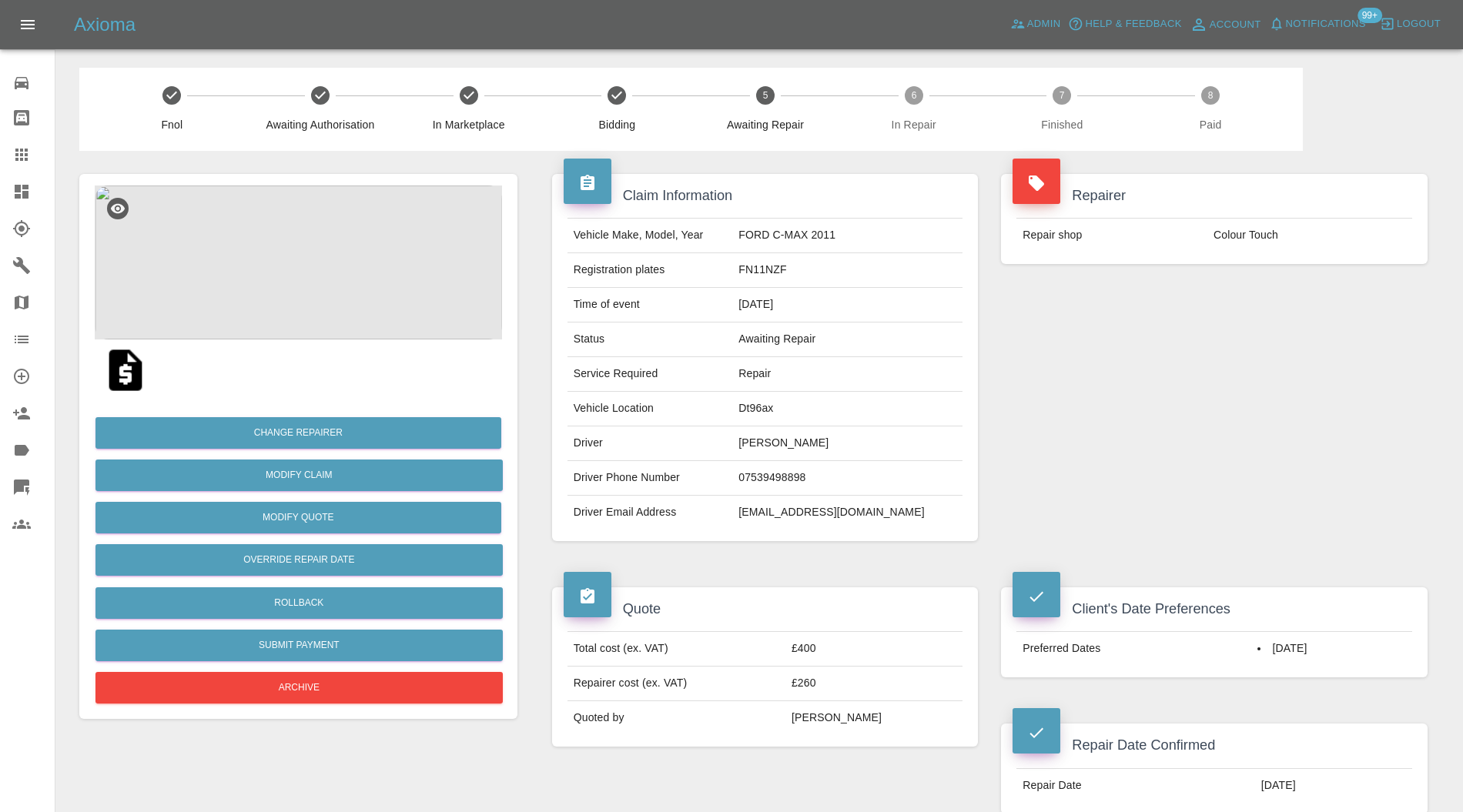
click at [273, 231] on img at bounding box center [298, 263] width 407 height 154
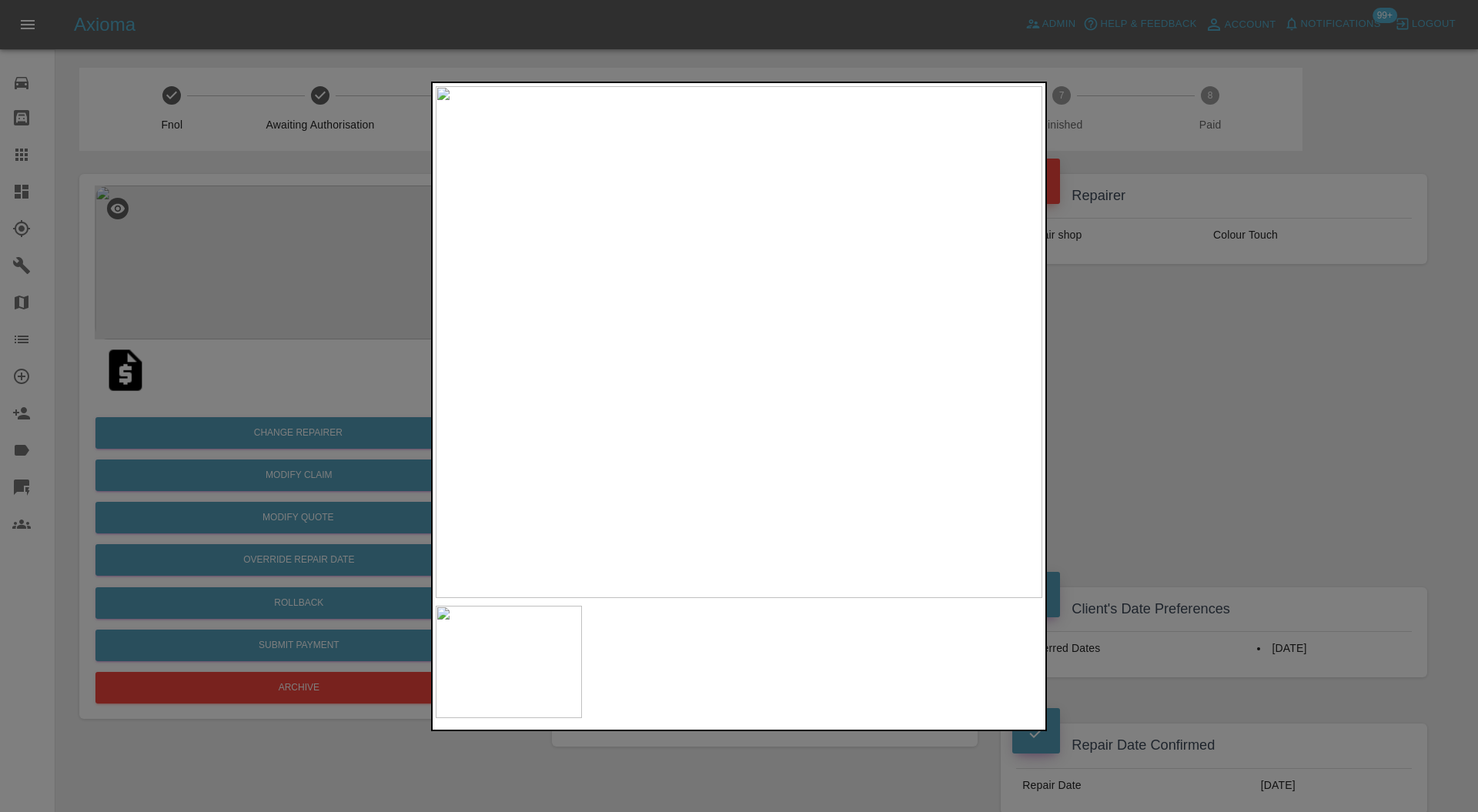
click at [1147, 318] on div at bounding box center [739, 406] width 1478 height 812
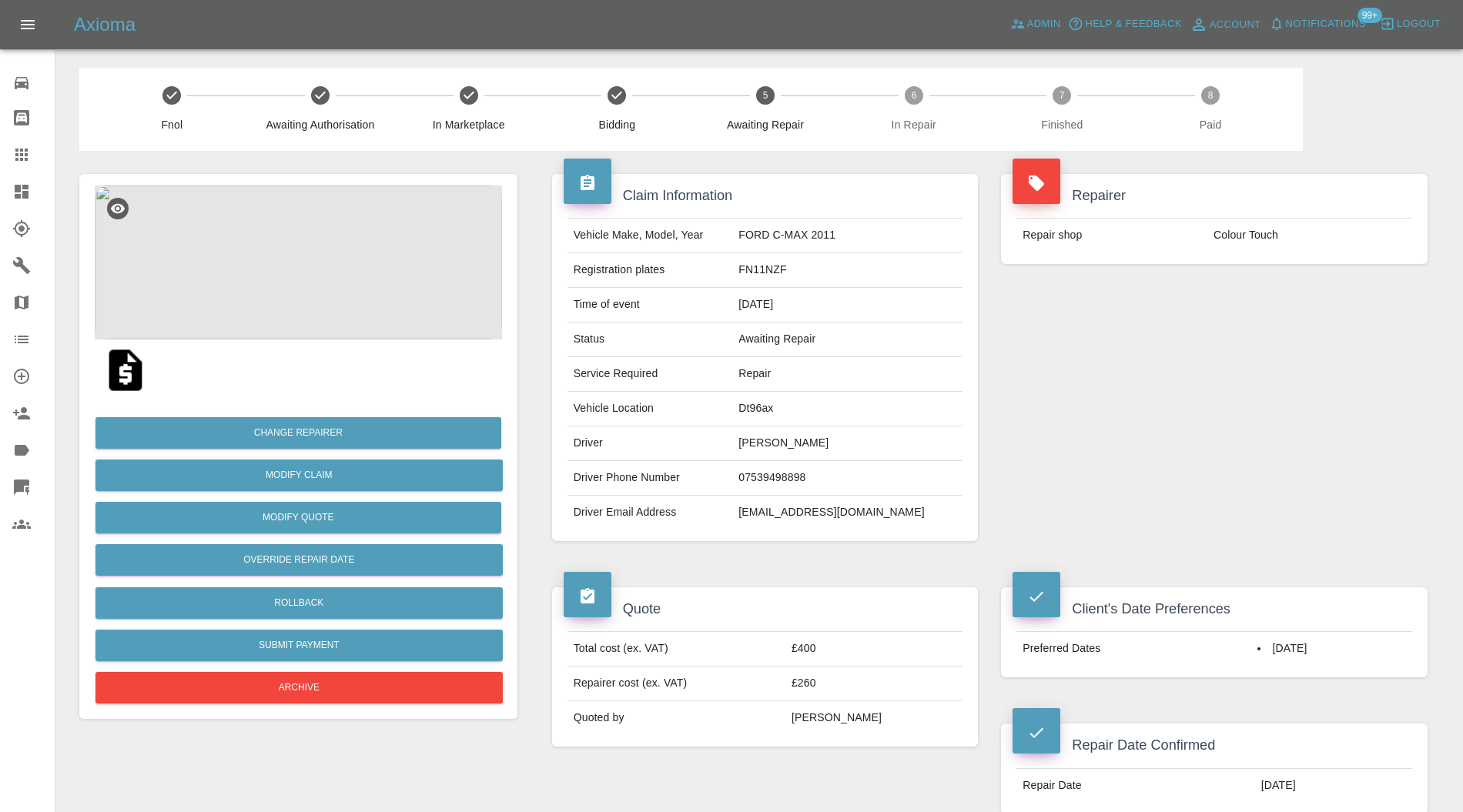
click at [785, 407] on td "Dt96ax" at bounding box center [847, 409] width 230 height 34
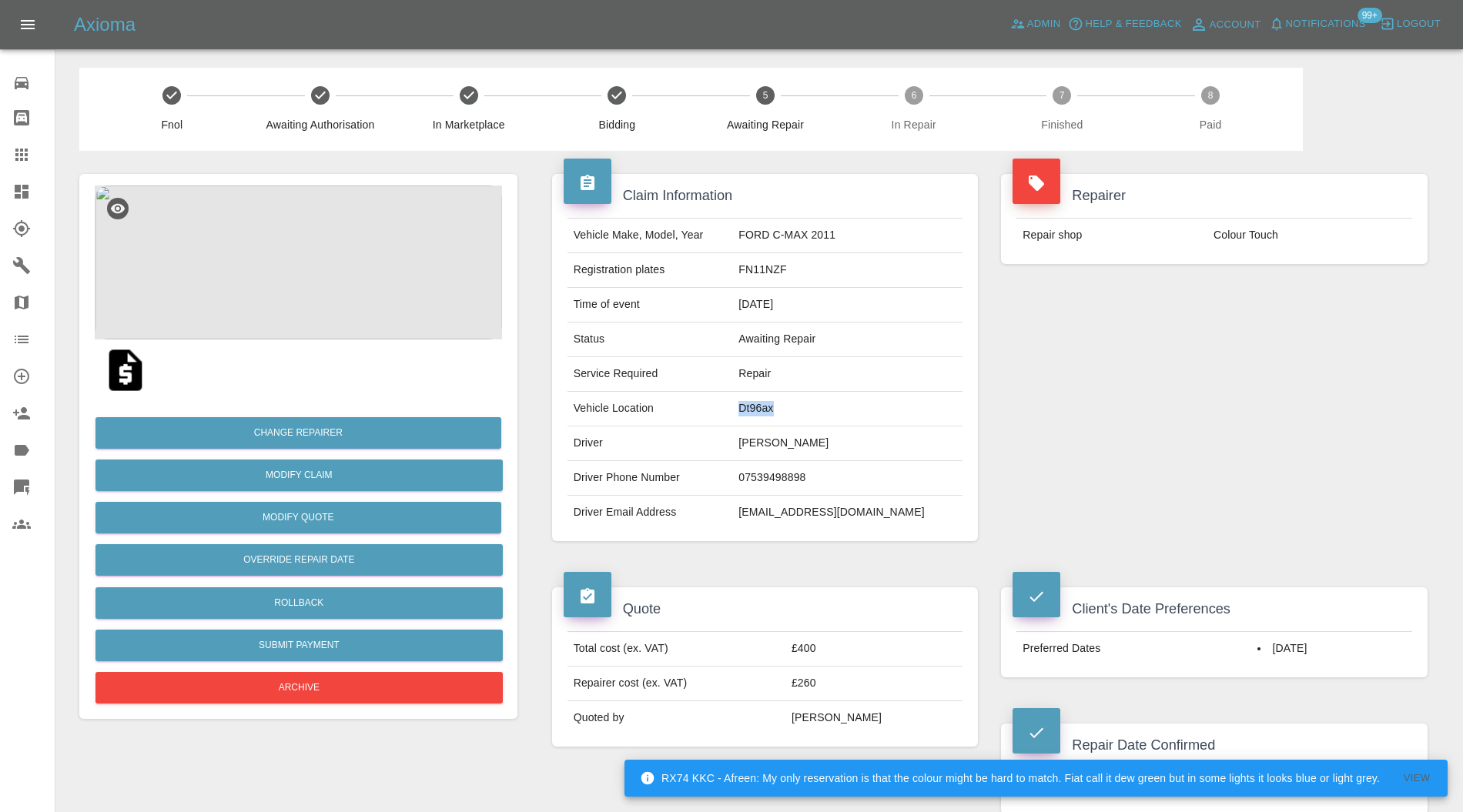
copy td "Dt96ax"
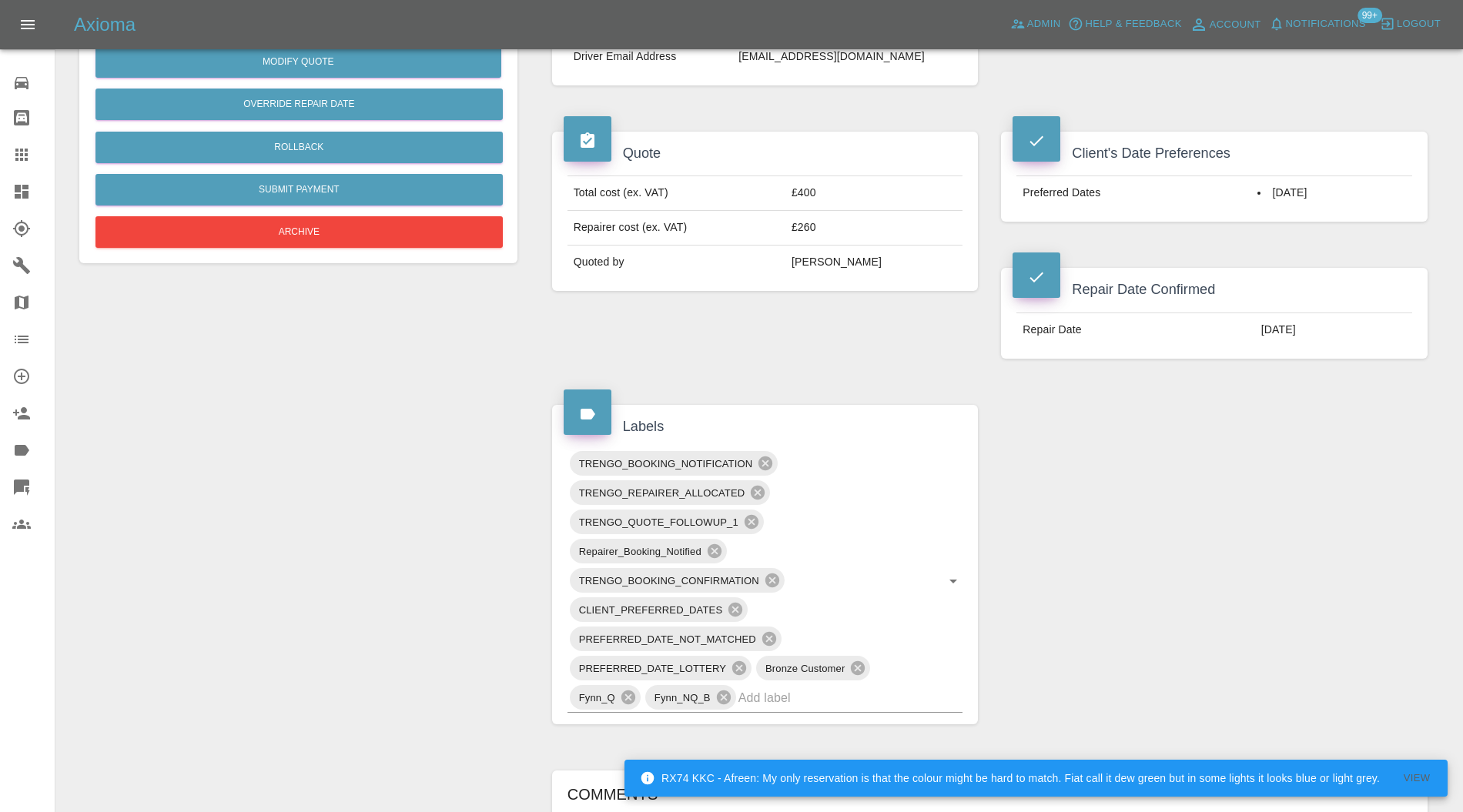
scroll to position [548, 0]
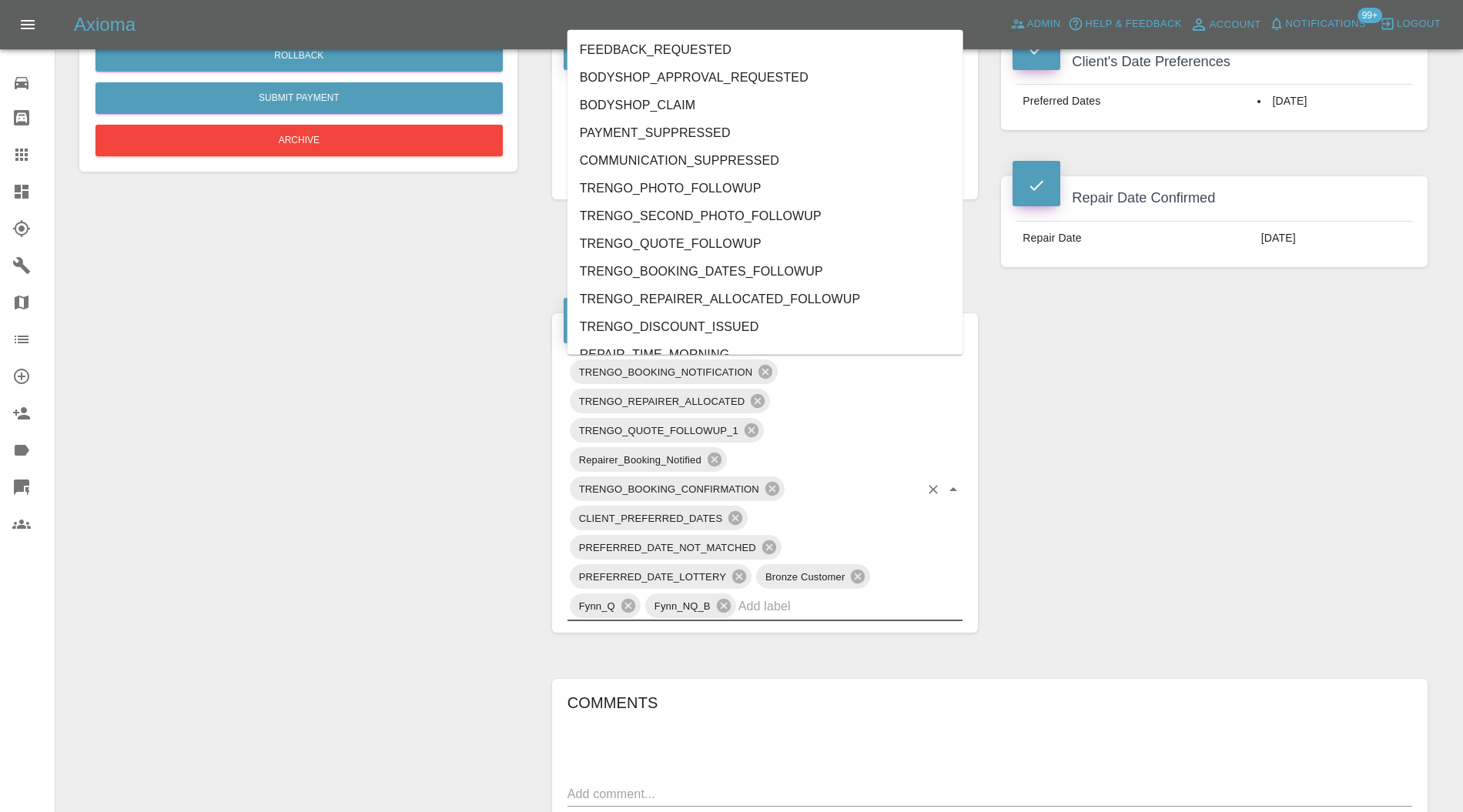
click at [806, 606] on input "text" at bounding box center [829, 606] width 181 height 23
type input "au"
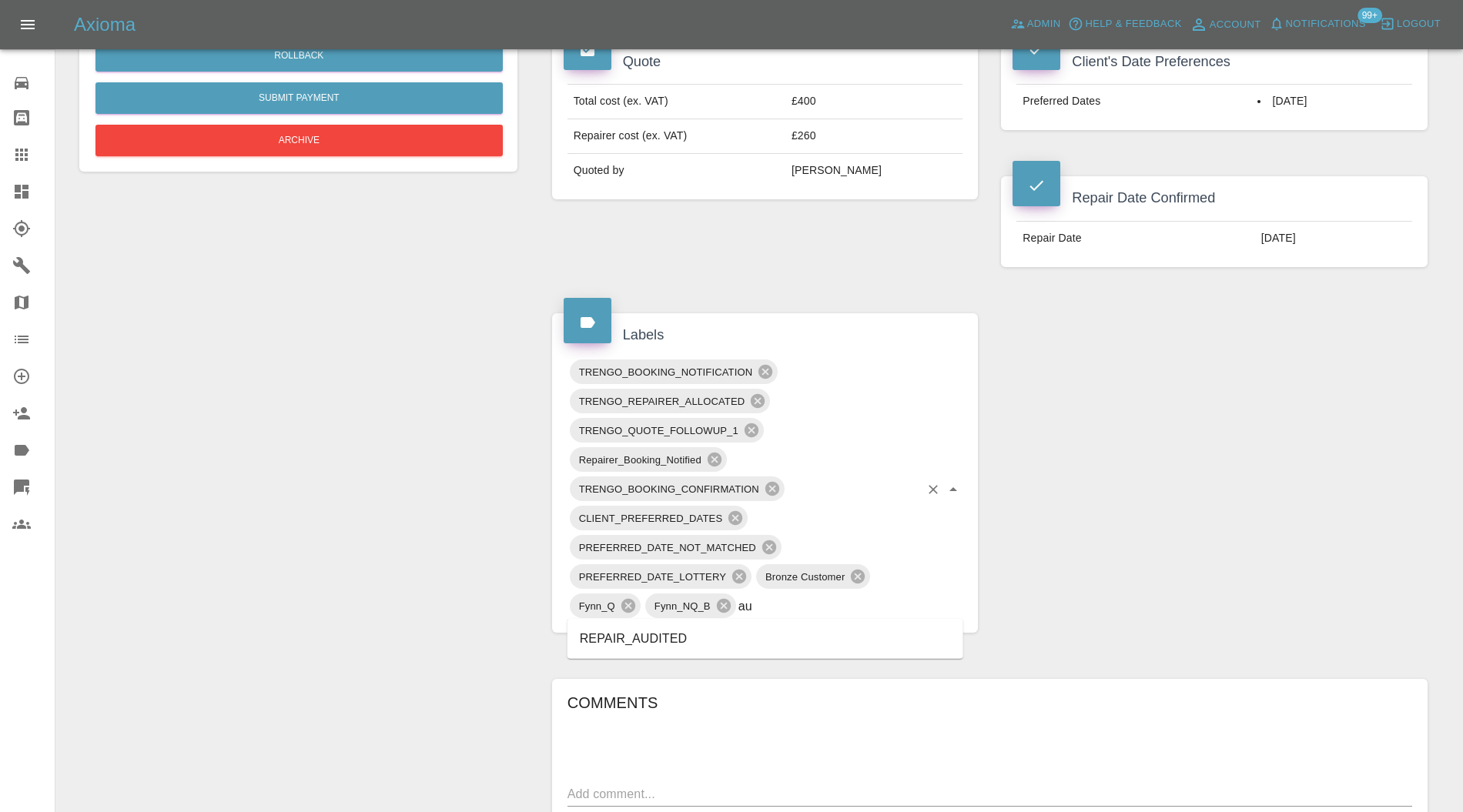
click at [699, 632] on li "REPAIR_AUDITED" at bounding box center [765, 639] width 396 height 28
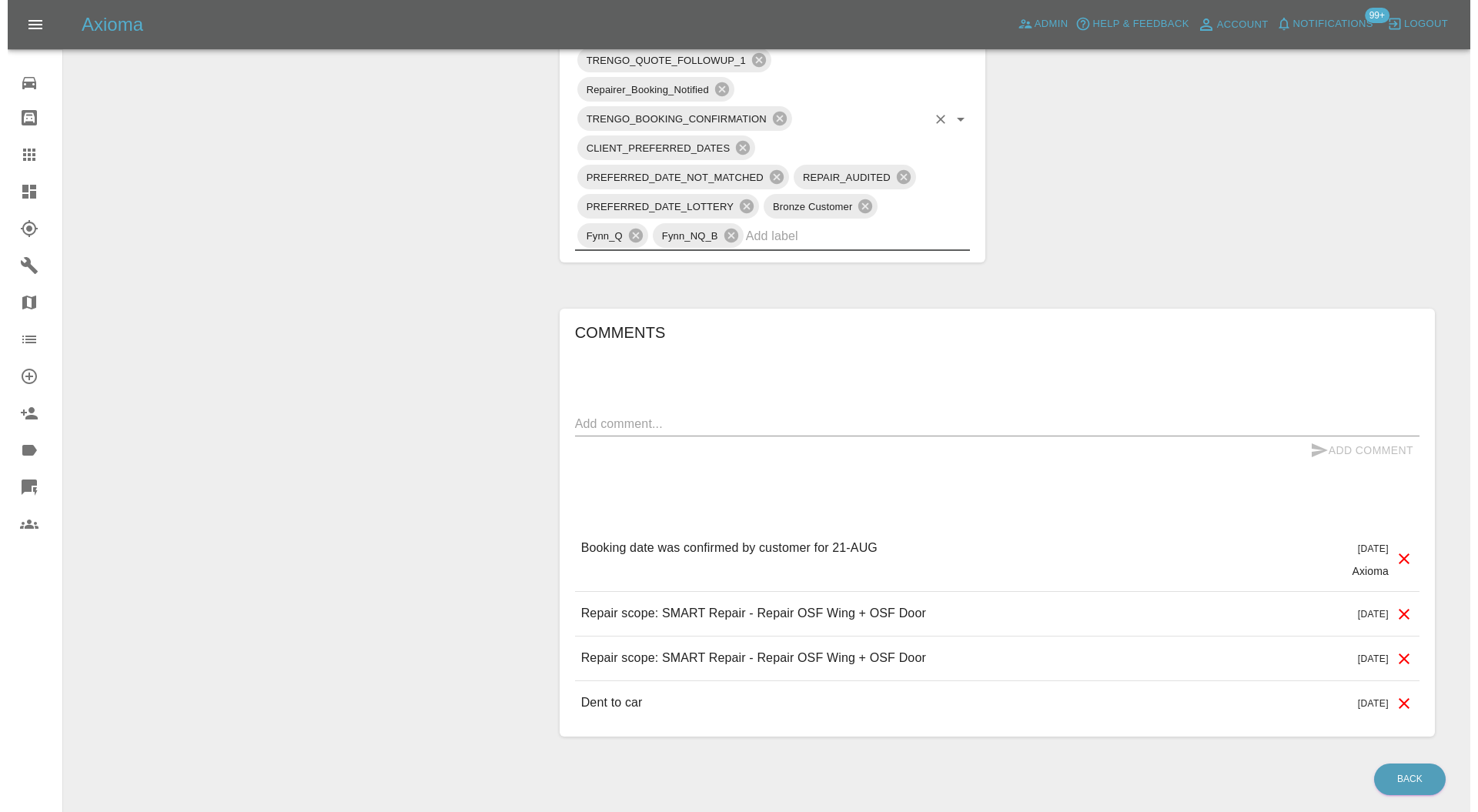
scroll to position [966, 0]
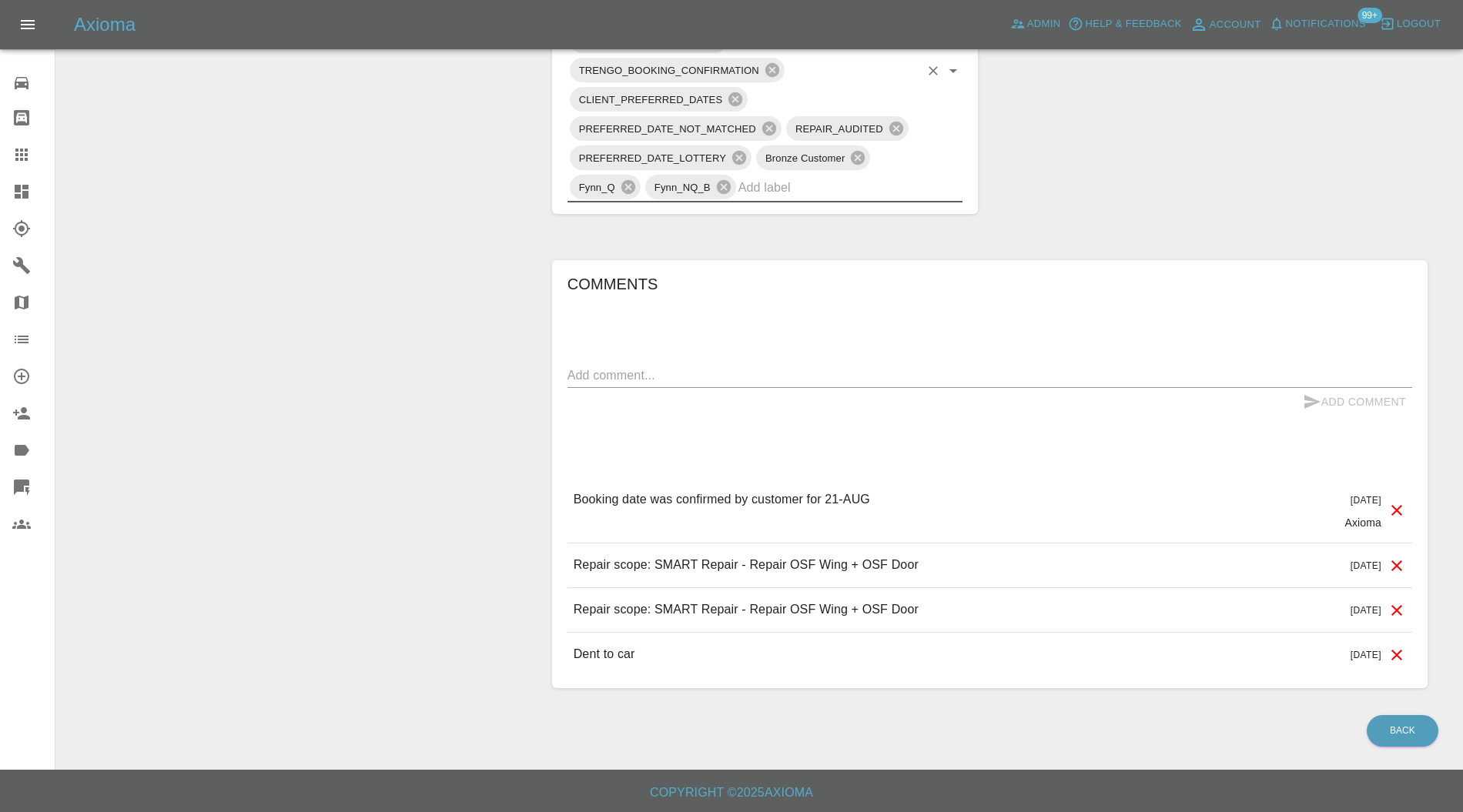
click at [754, 364] on div "x" at bounding box center [990, 375] width 845 height 24
click at [1397, 610] on icon at bounding box center [1397, 611] width 11 height 11
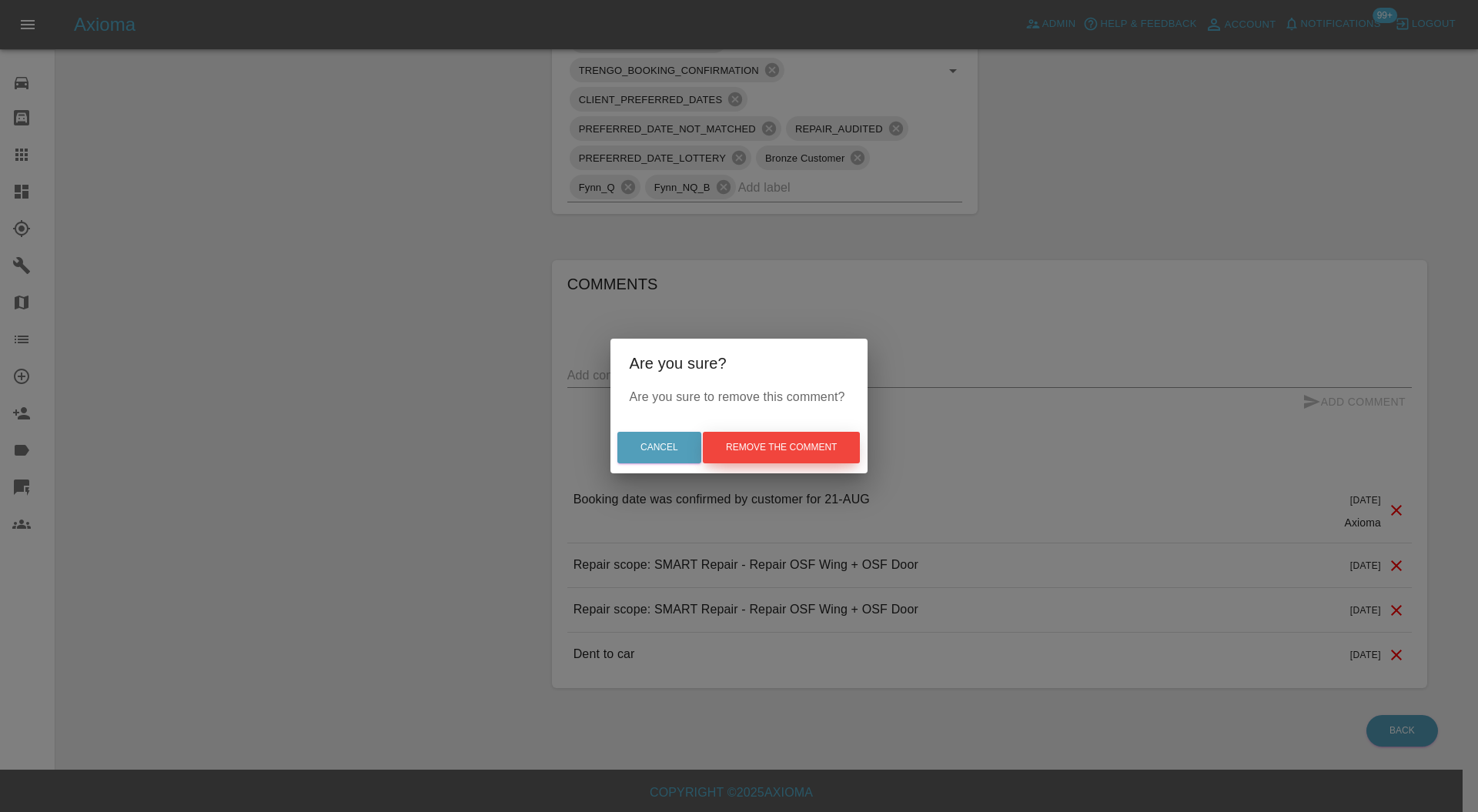
click at [767, 447] on button "Remove the comment" at bounding box center [781, 448] width 157 height 32
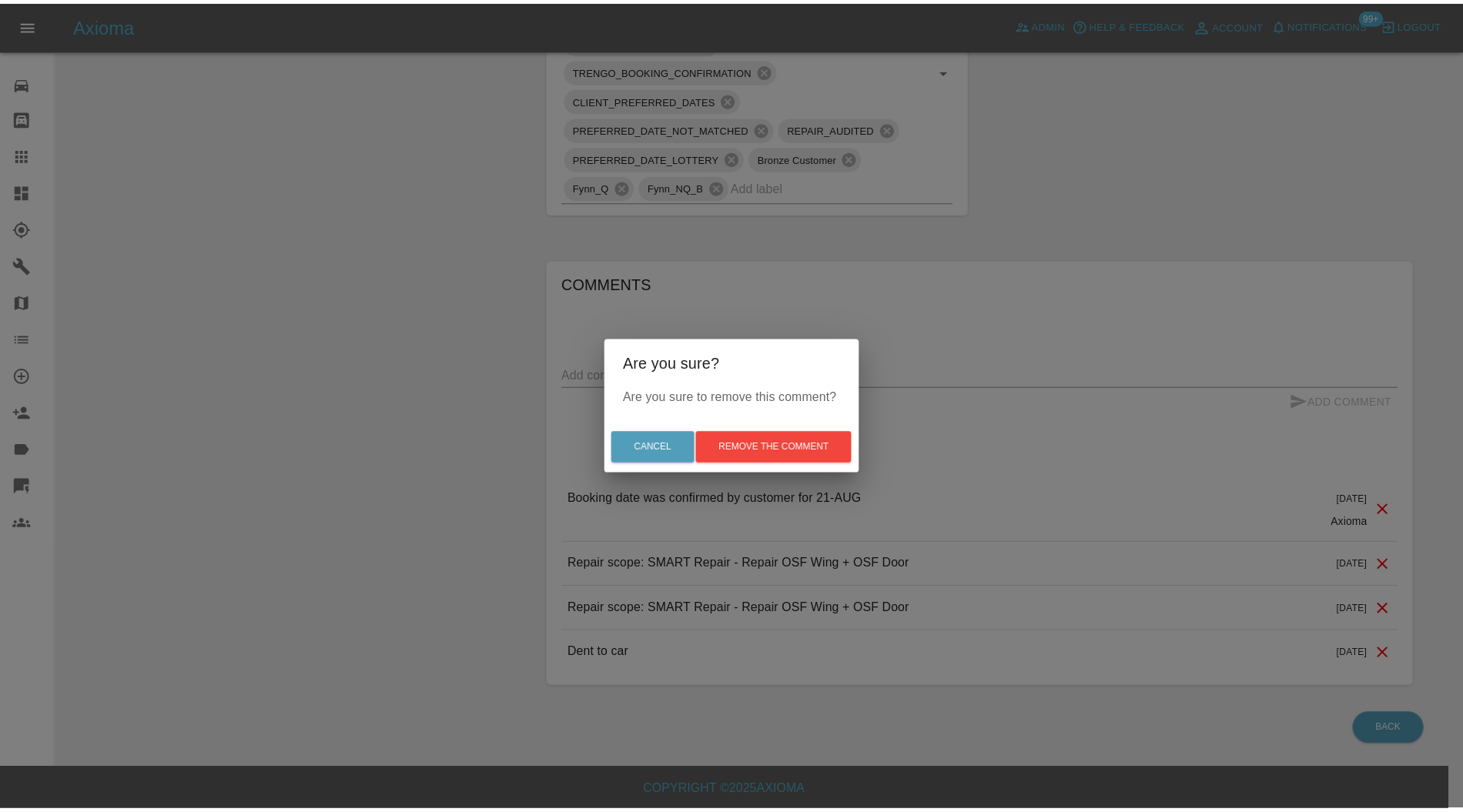
scroll to position [921, 0]
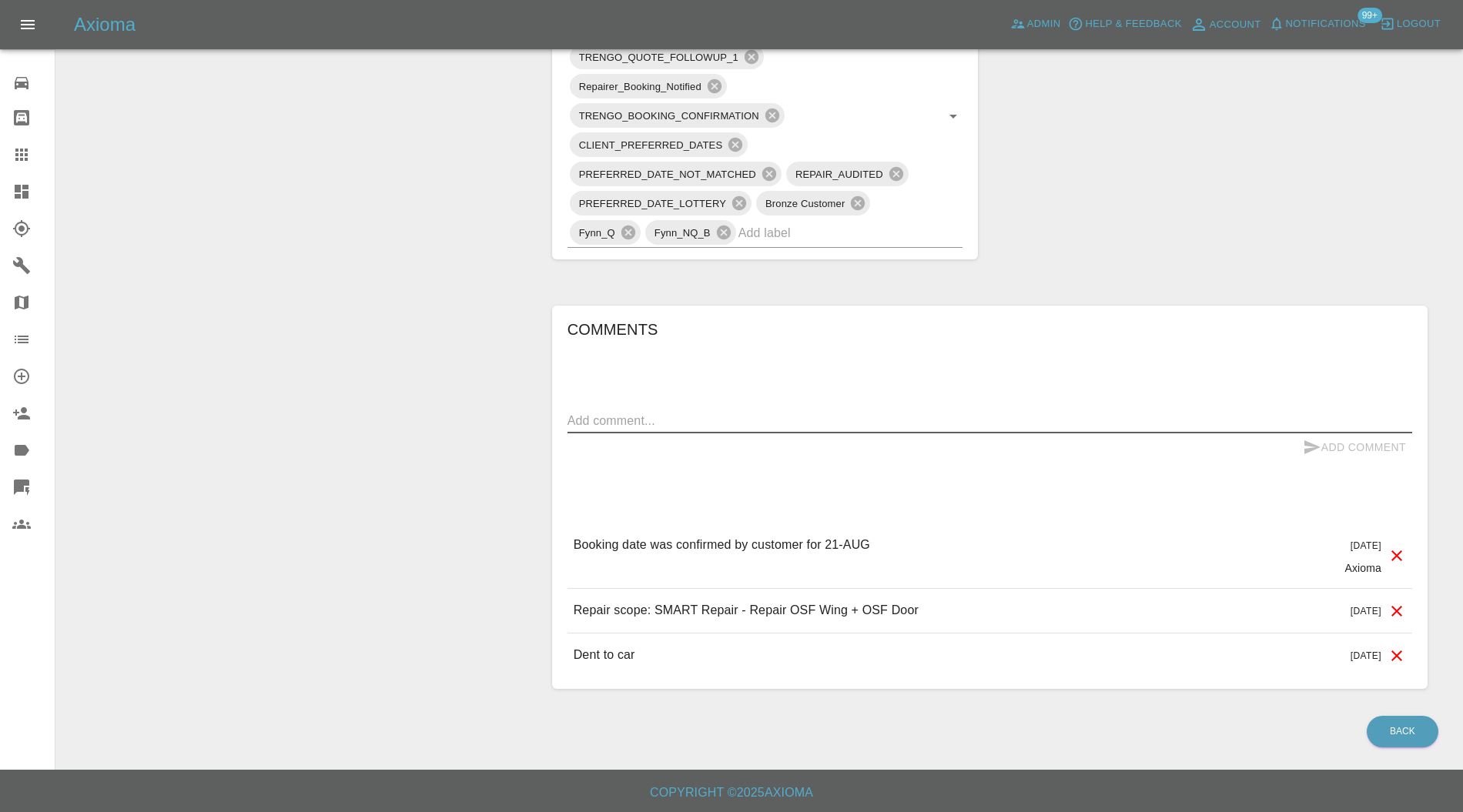
click at [657, 415] on textarea at bounding box center [990, 421] width 845 height 18
type textarea "checking space"
click at [1338, 449] on button "Add Comment" at bounding box center [1355, 448] width 116 height 29
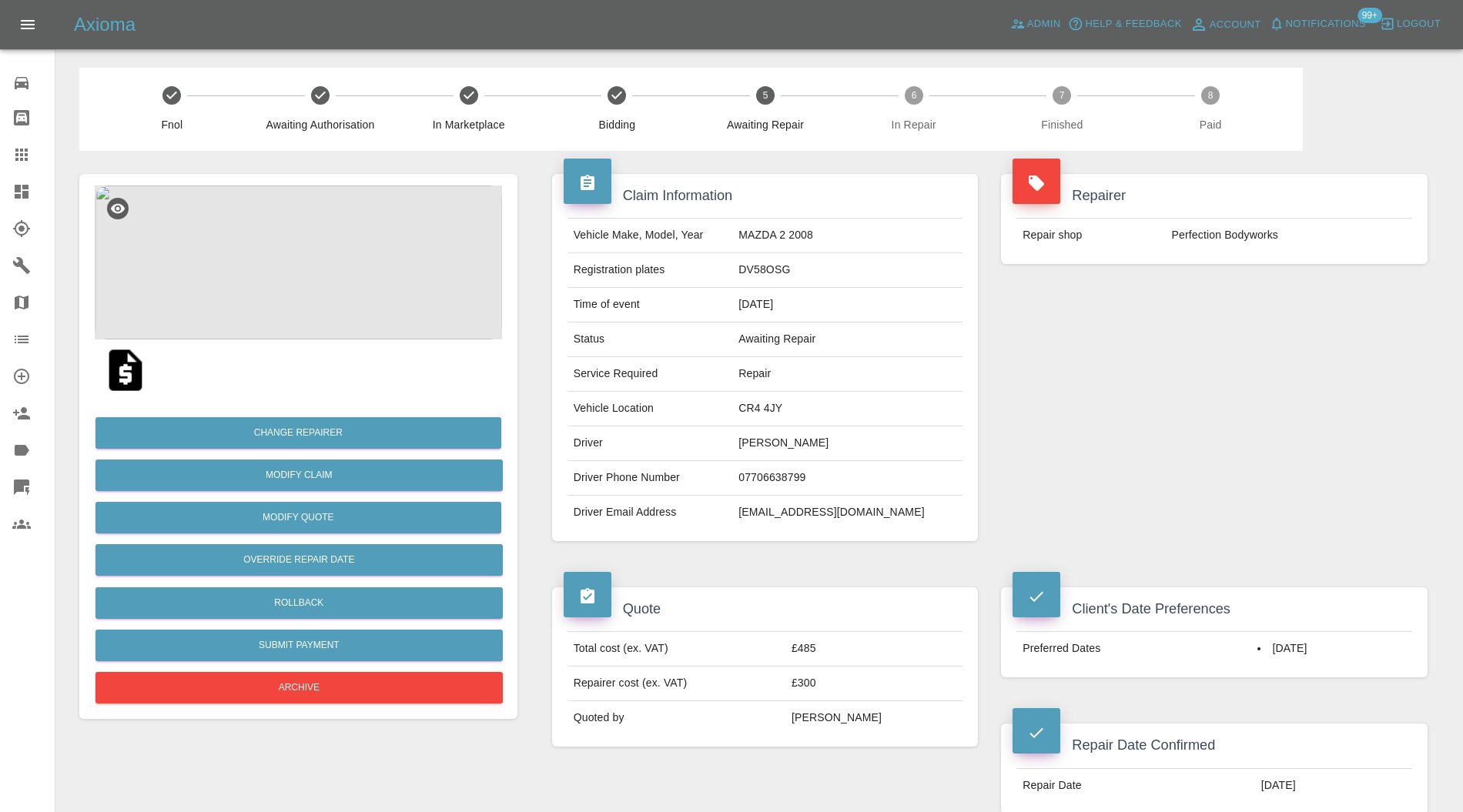
click at [287, 260] on img at bounding box center [298, 263] width 407 height 154
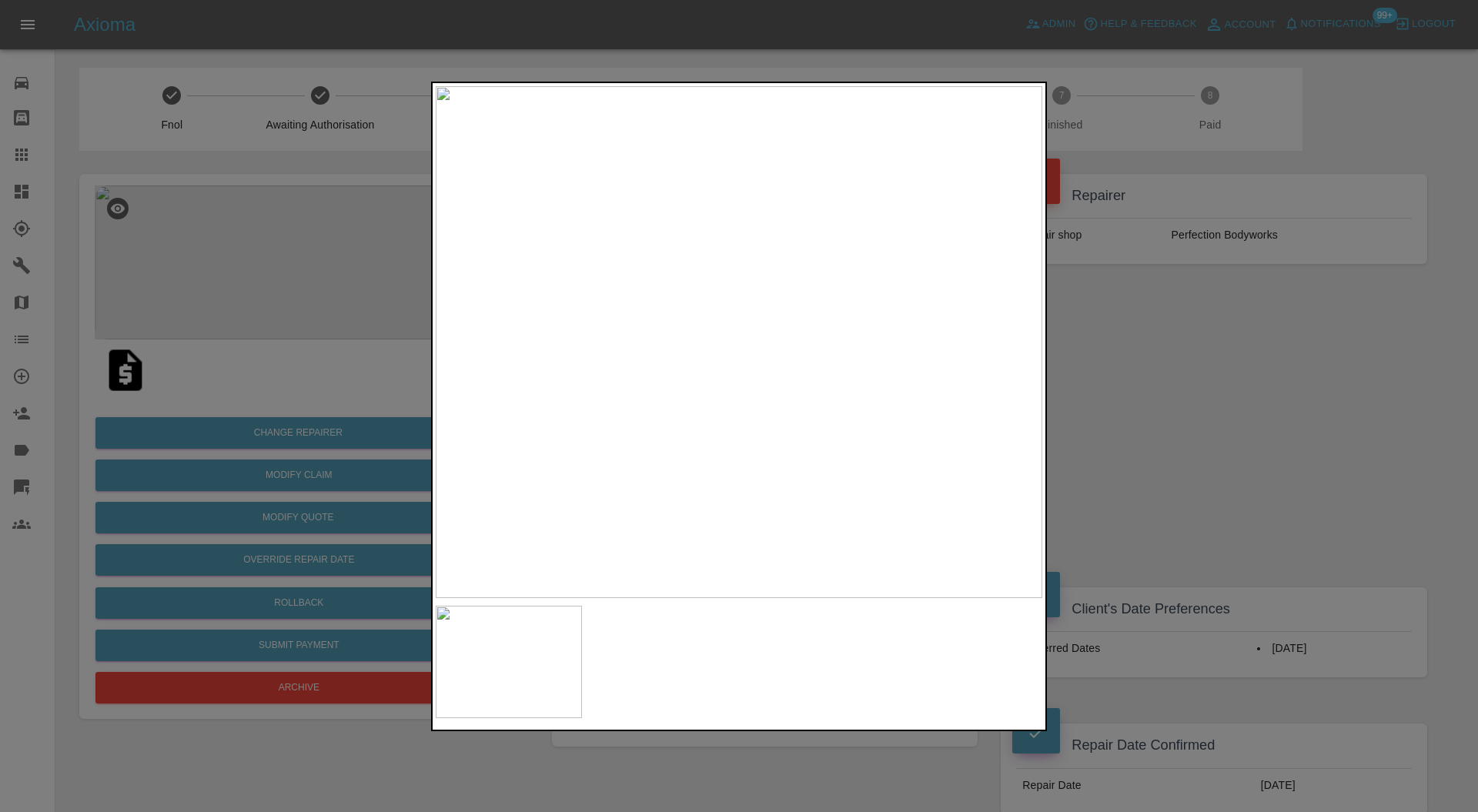
click at [1180, 353] on div at bounding box center [739, 406] width 1478 height 812
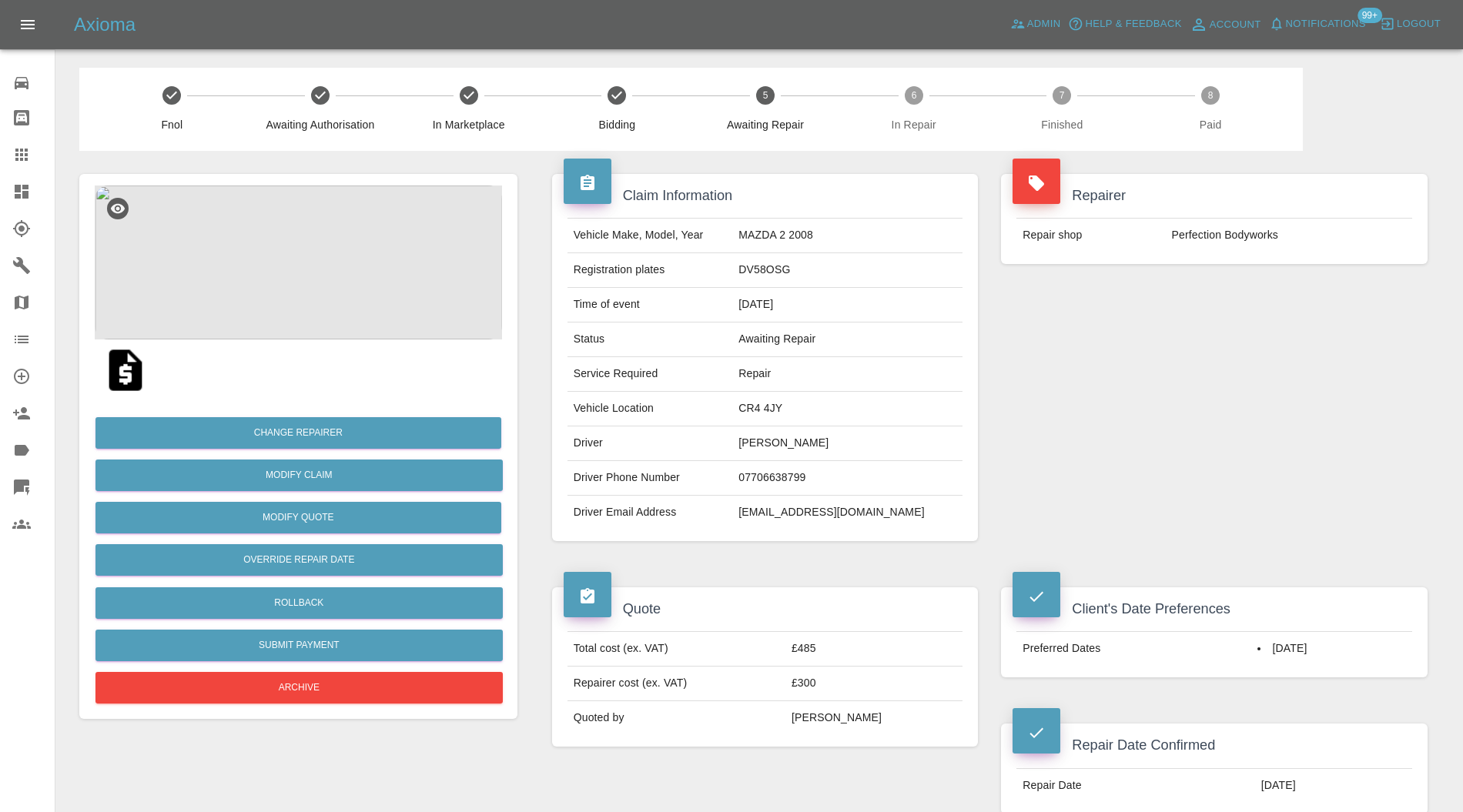
click at [792, 411] on td "CR4 4JY" at bounding box center [847, 409] width 230 height 34
copy td "CR4 4JY"
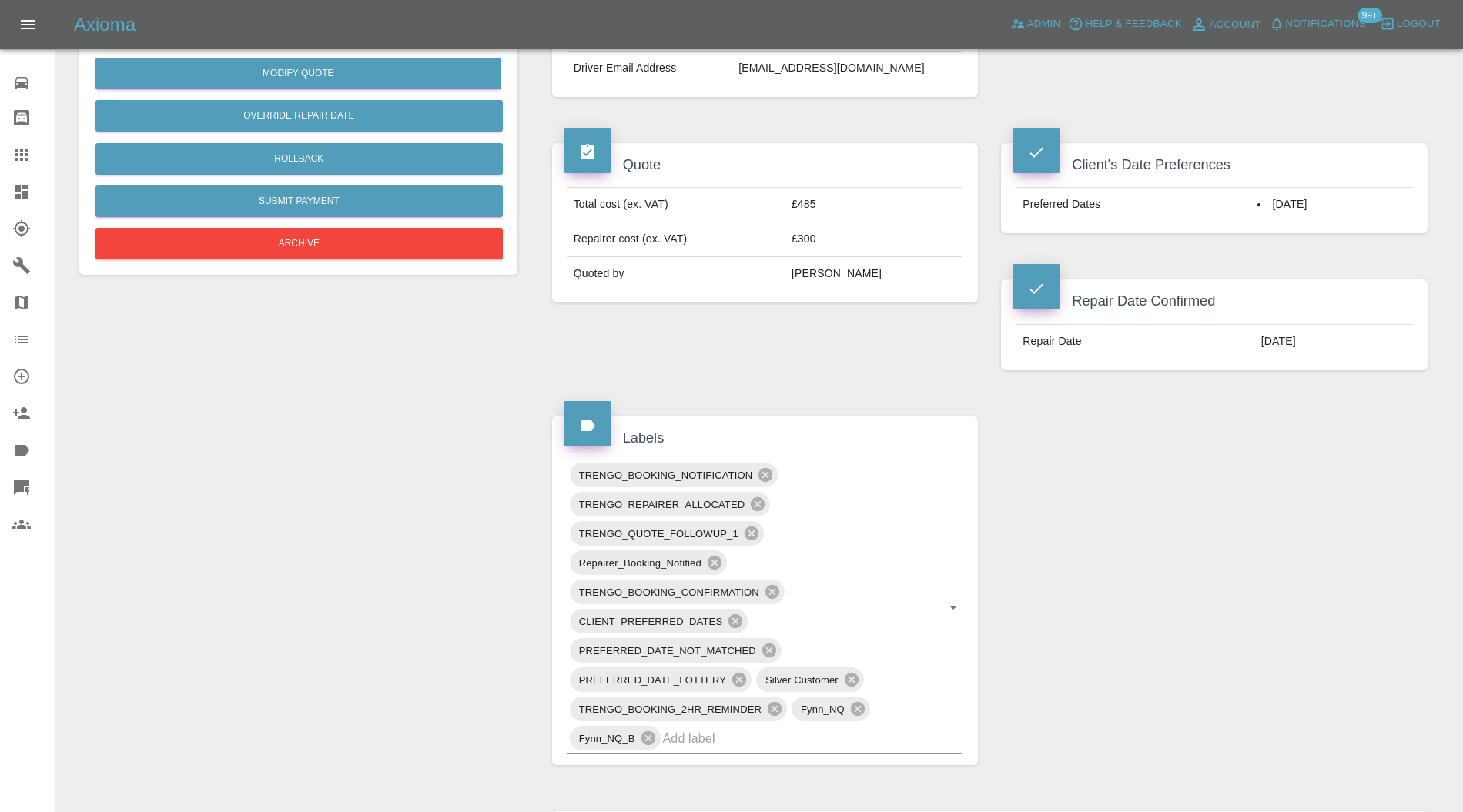
scroll to position [684, 0]
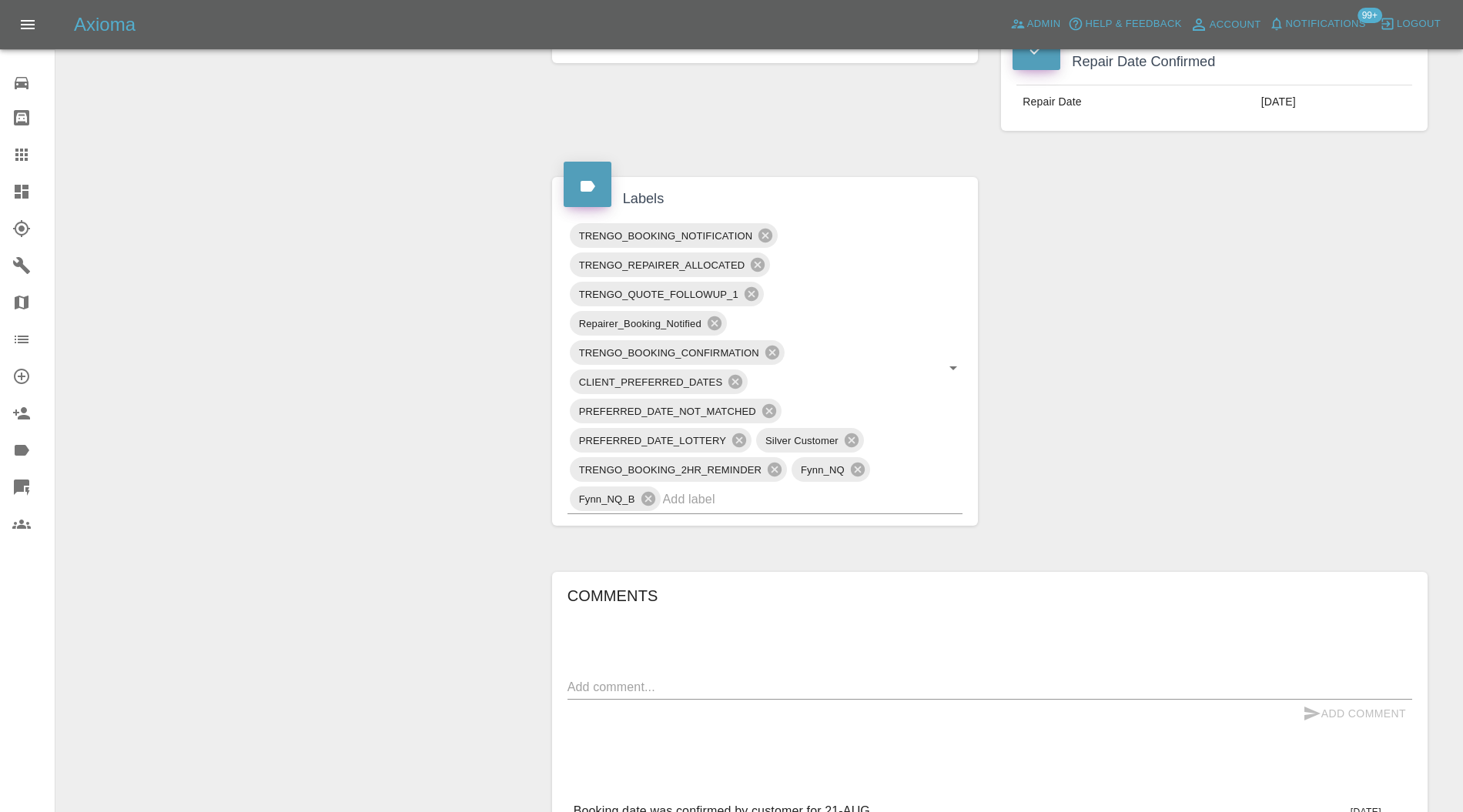
click at [686, 678] on textarea at bounding box center [990, 687] width 845 height 18
type textarea "checking space"
click at [1325, 704] on button "Add Comment" at bounding box center [1355, 715] width 116 height 29
click at [846, 500] on input "text" at bounding box center [792, 499] width 257 height 23
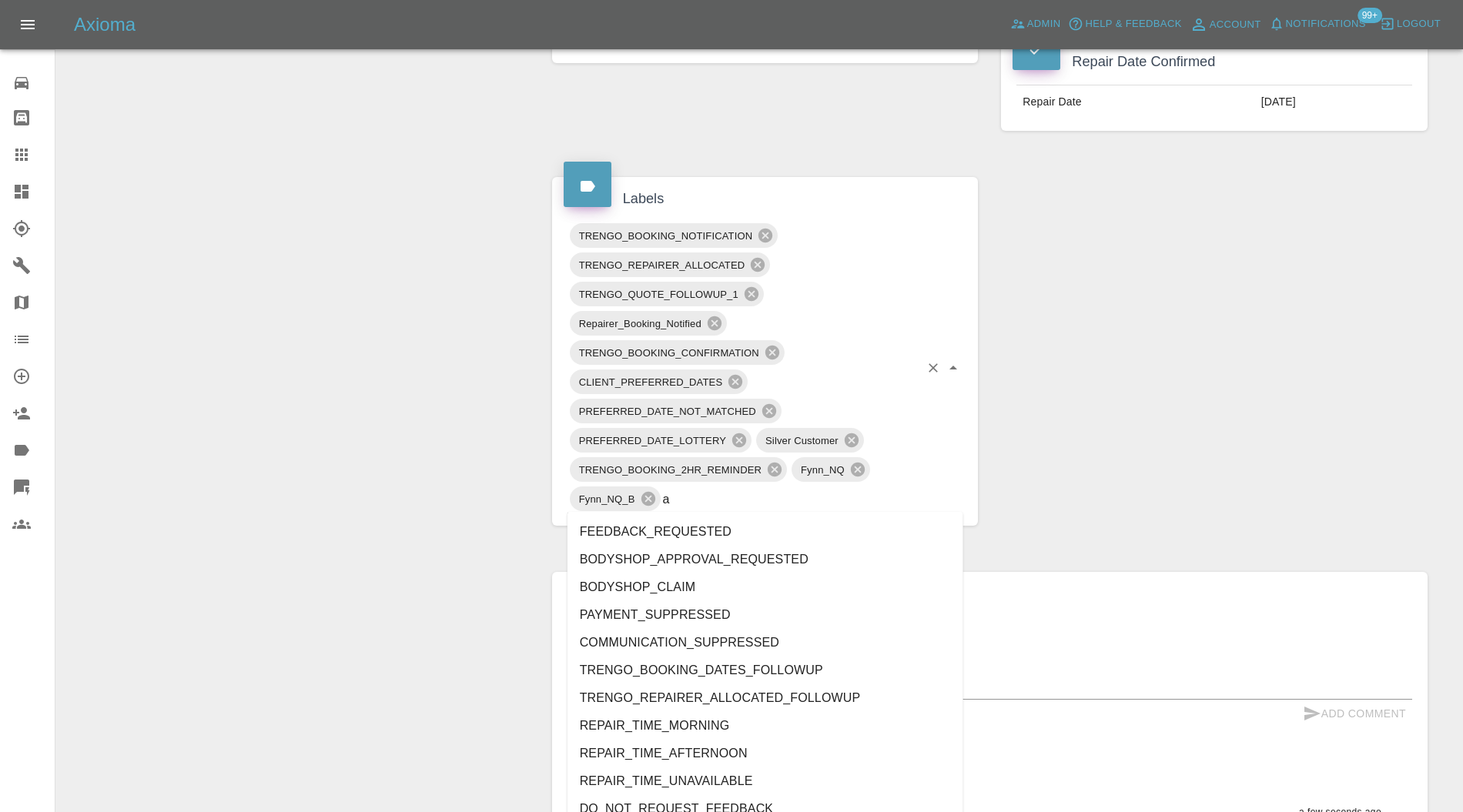
type input "au"
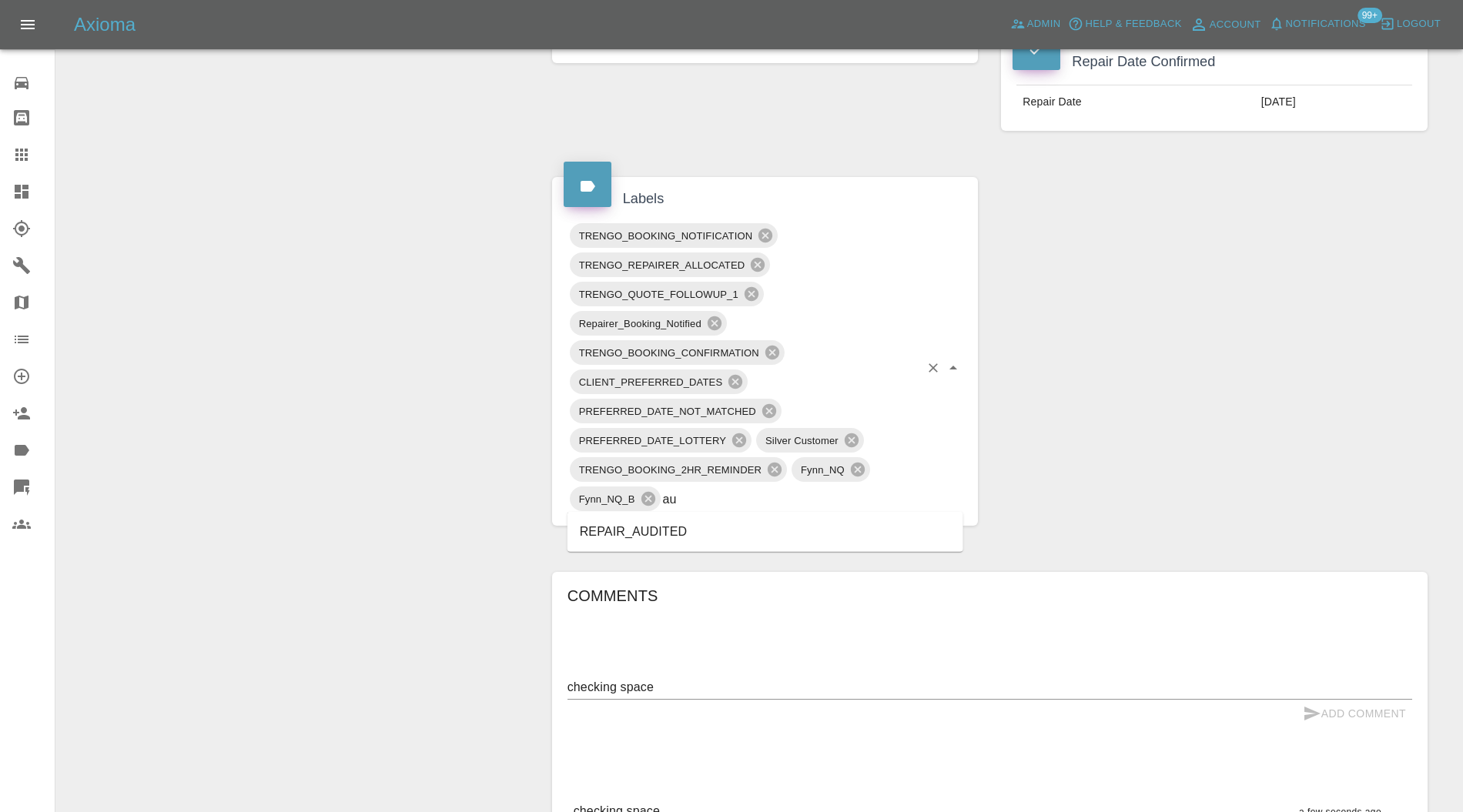
click at [681, 536] on li "REPAIR_AUDITED" at bounding box center [765, 531] width 396 height 28
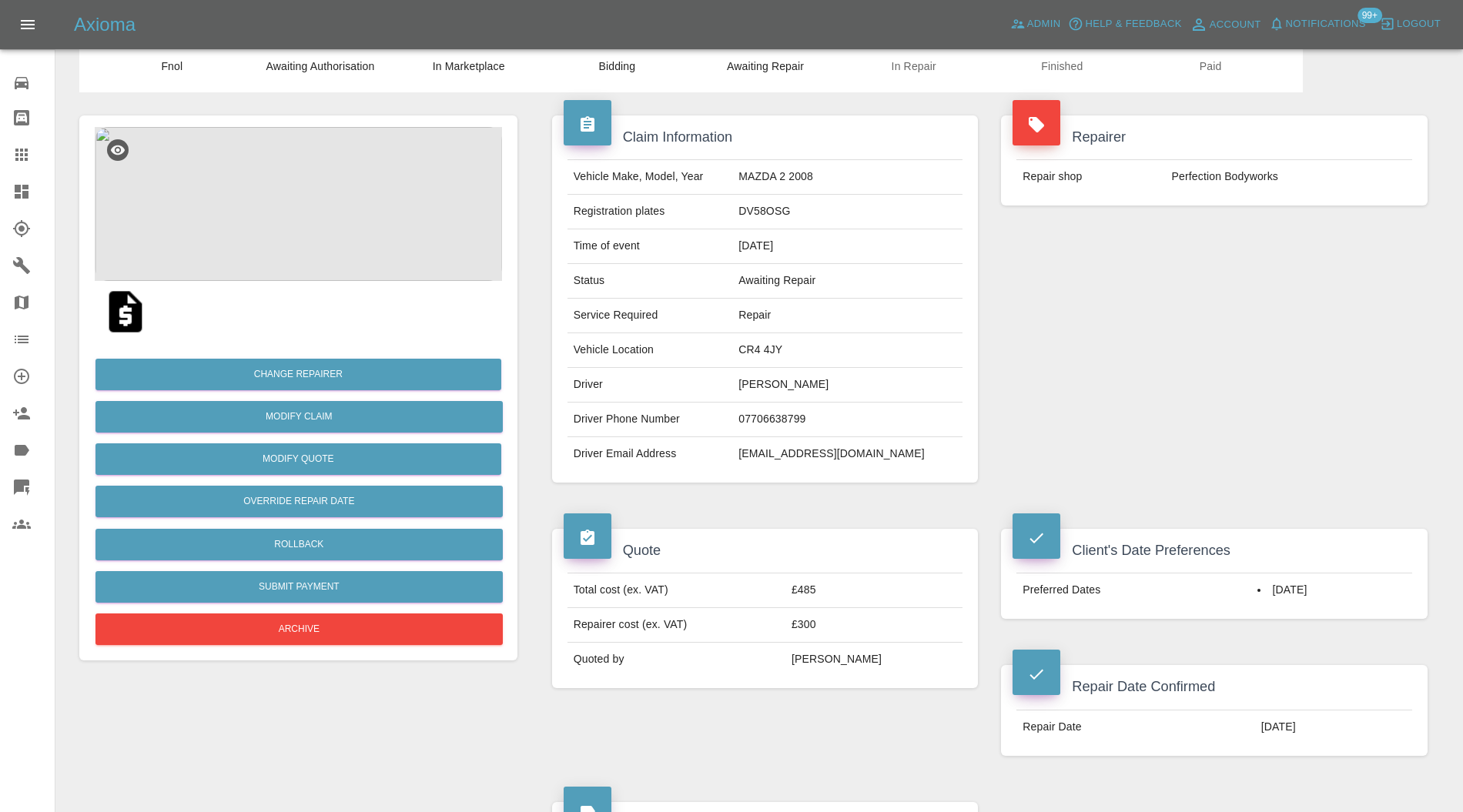
scroll to position [0, 0]
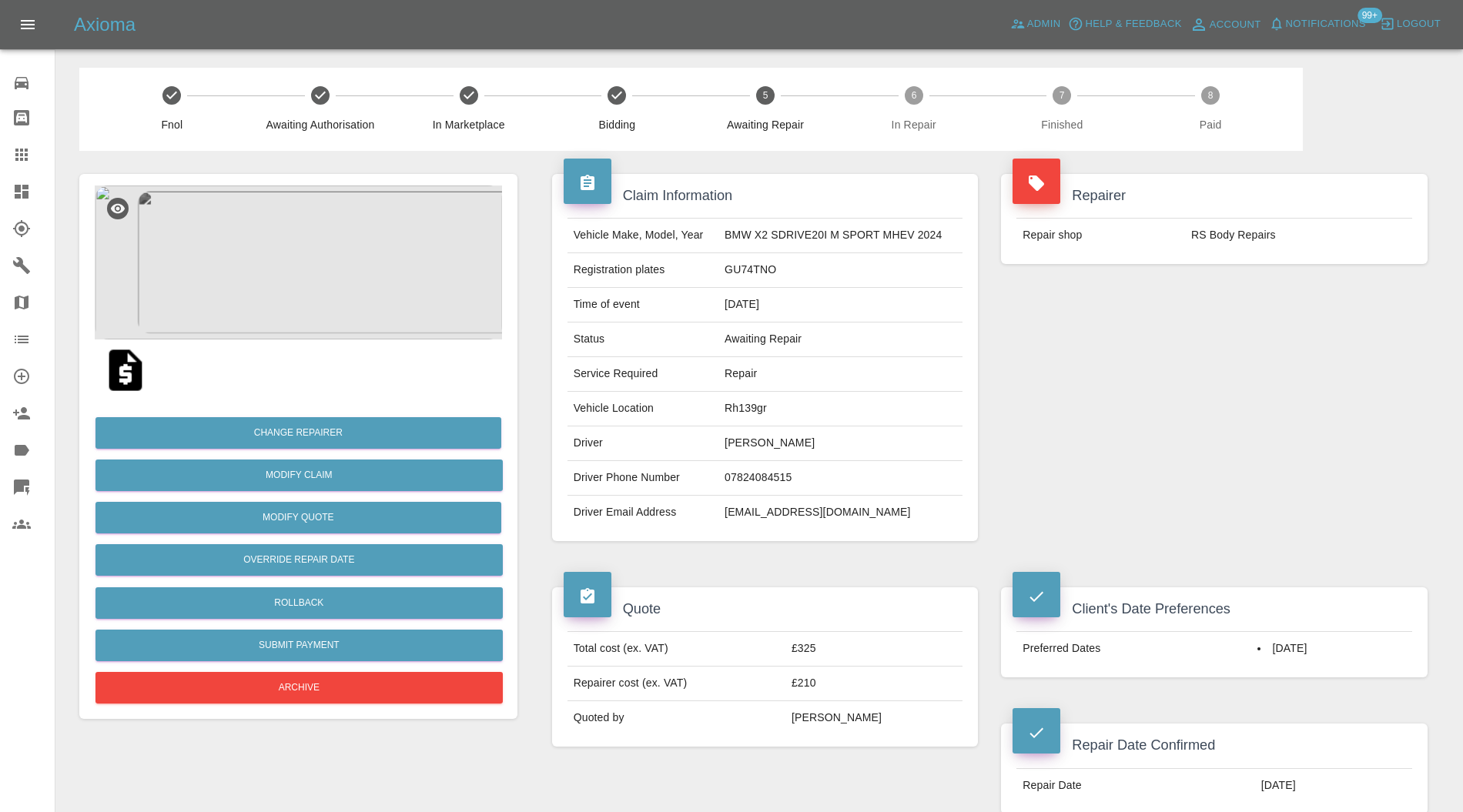
click at [311, 319] on img at bounding box center [298, 263] width 407 height 154
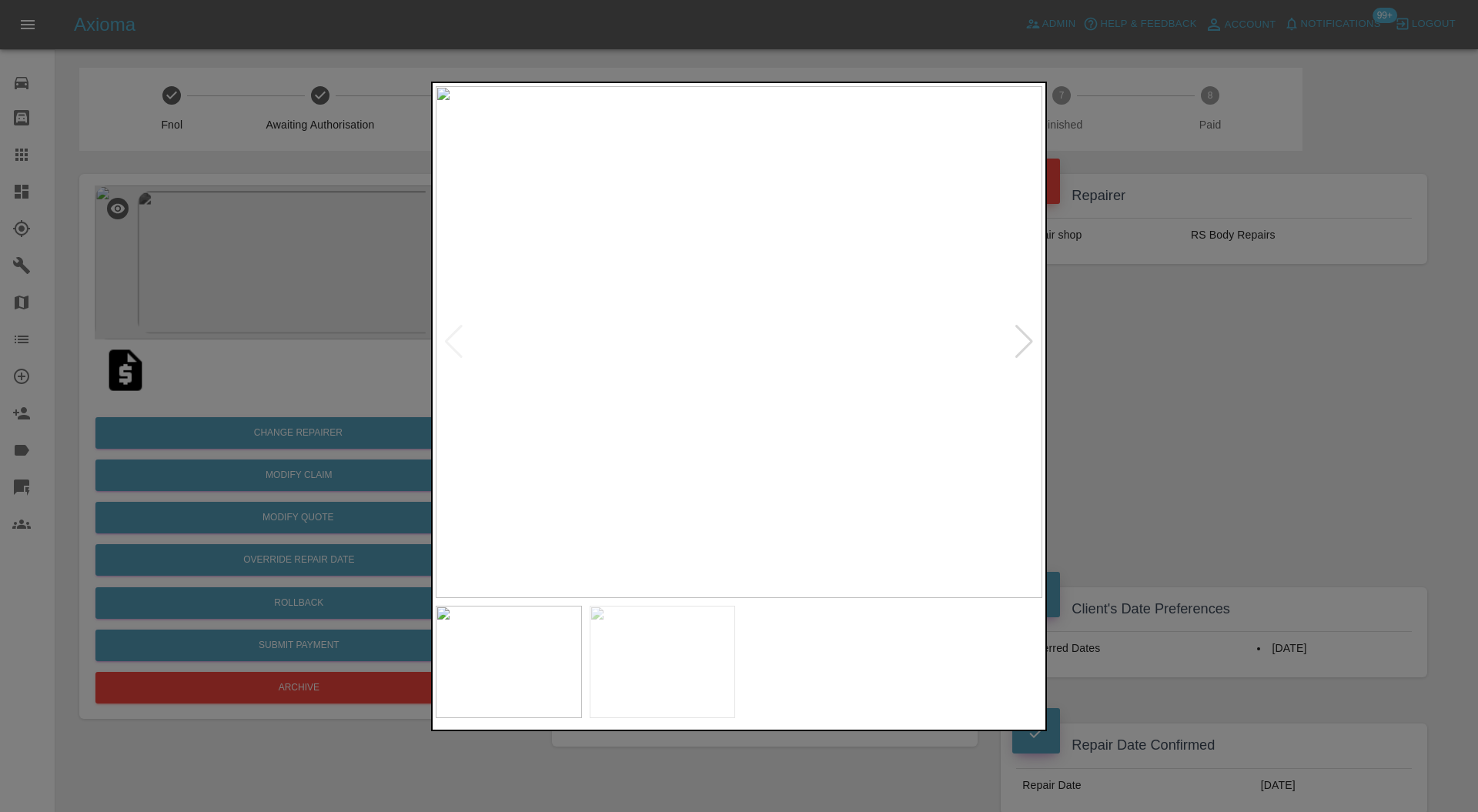
click at [735, 624] on div at bounding box center [739, 662] width 606 height 113
click at [692, 641] on img at bounding box center [663, 662] width 146 height 113
click at [1178, 350] on div at bounding box center [739, 406] width 1478 height 812
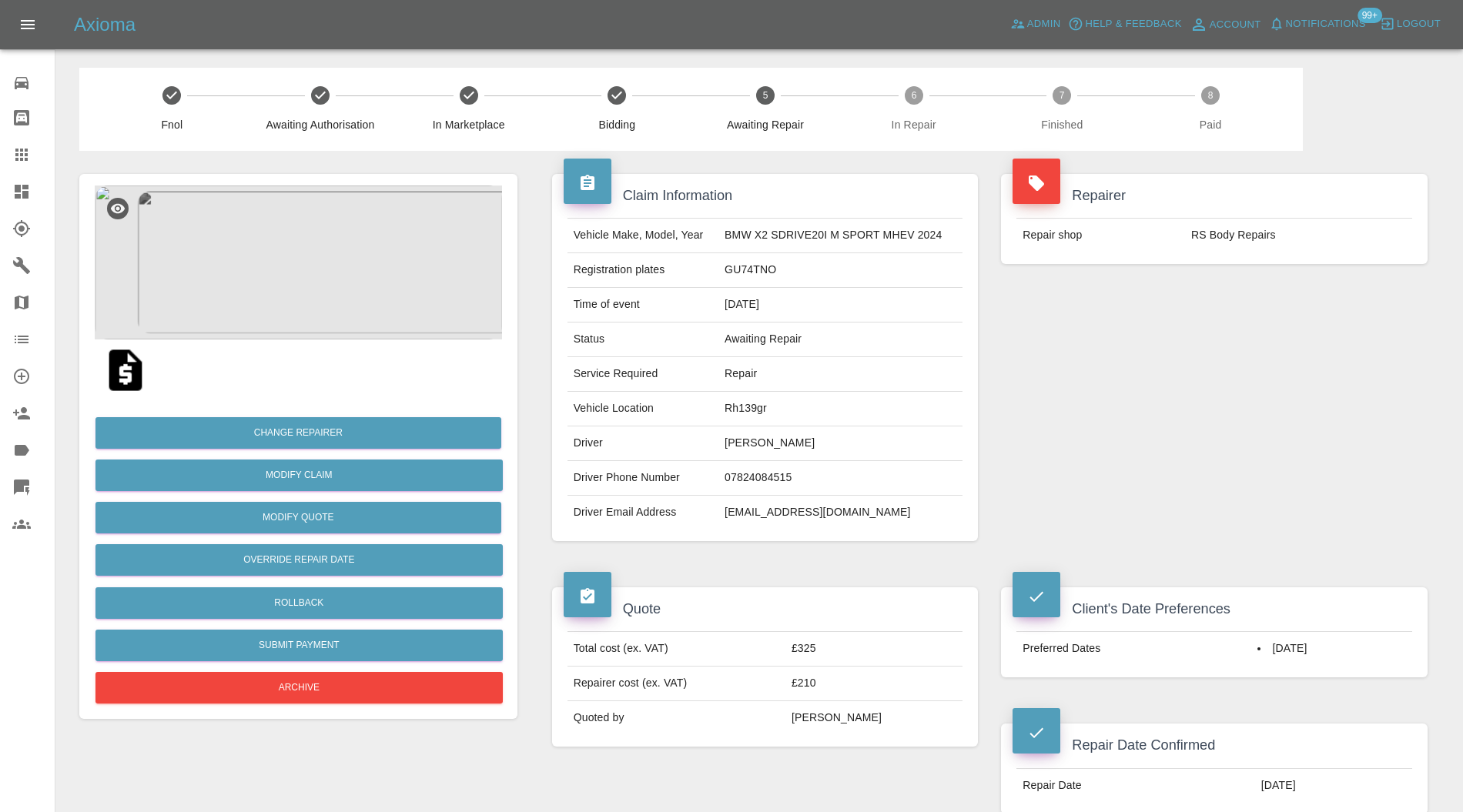
click at [750, 407] on td "Rh139gr" at bounding box center [840, 409] width 245 height 34
copy td "Rh139gr"
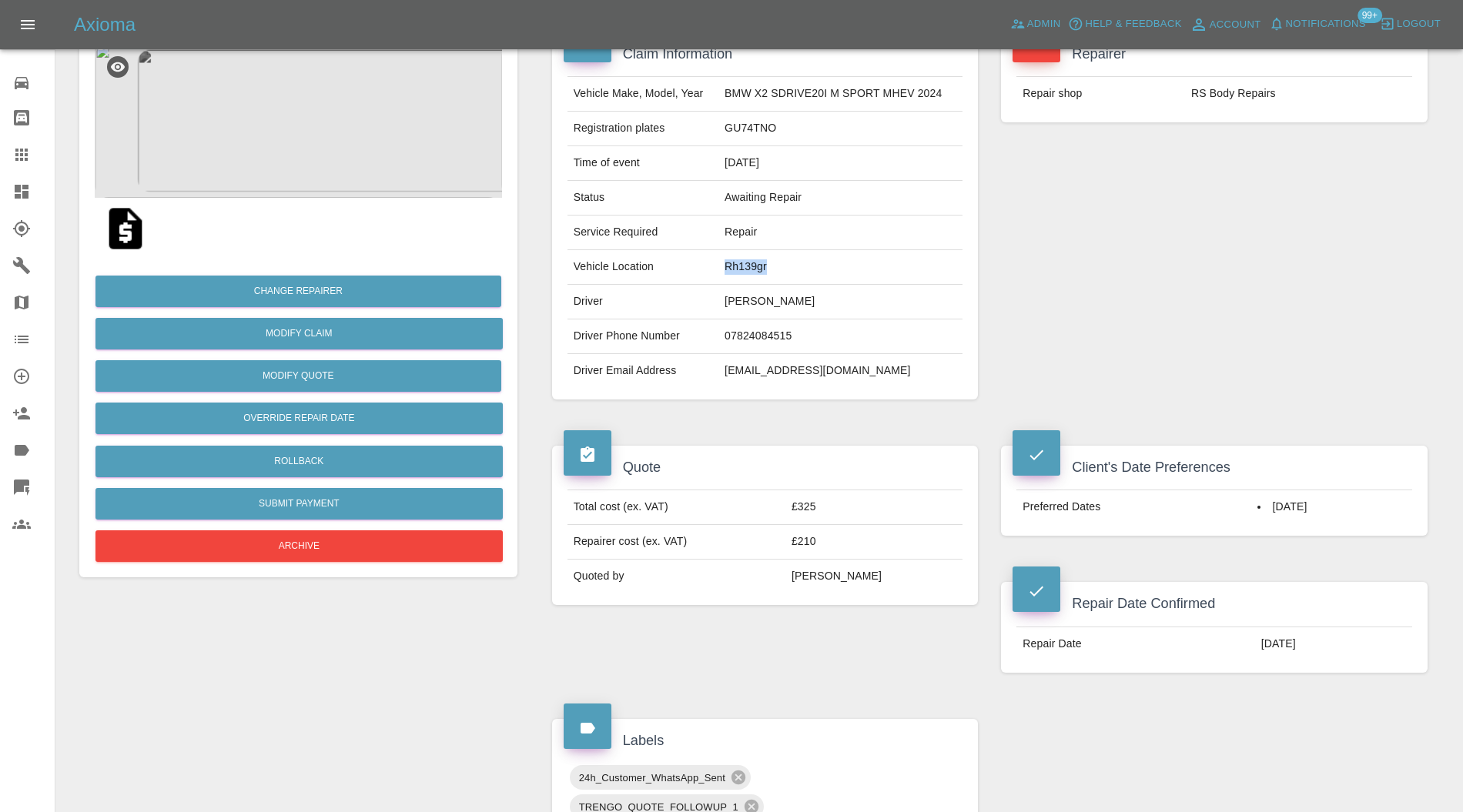
scroll to position [548, 0]
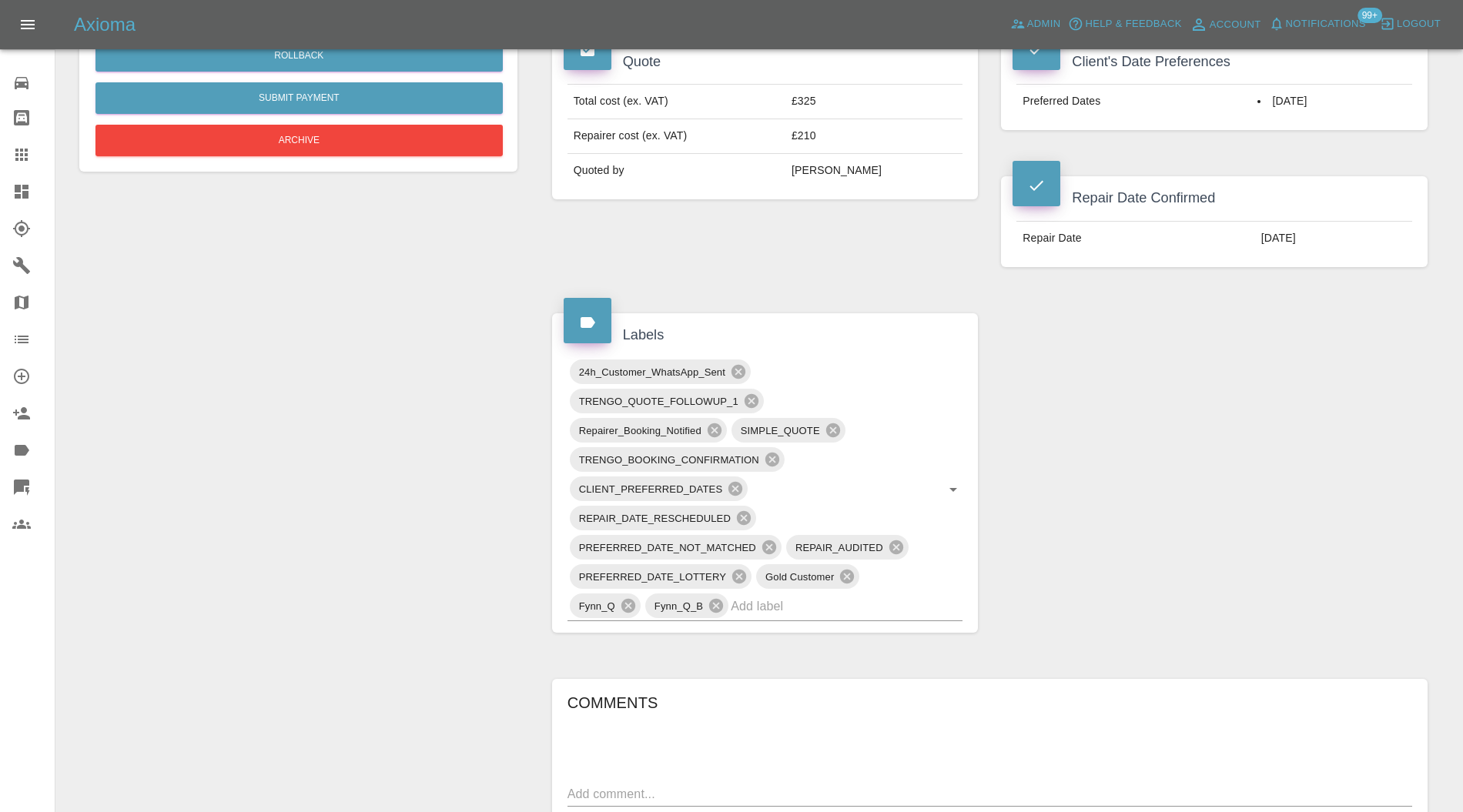
click at [751, 605] on input "text" at bounding box center [825, 606] width 189 height 23
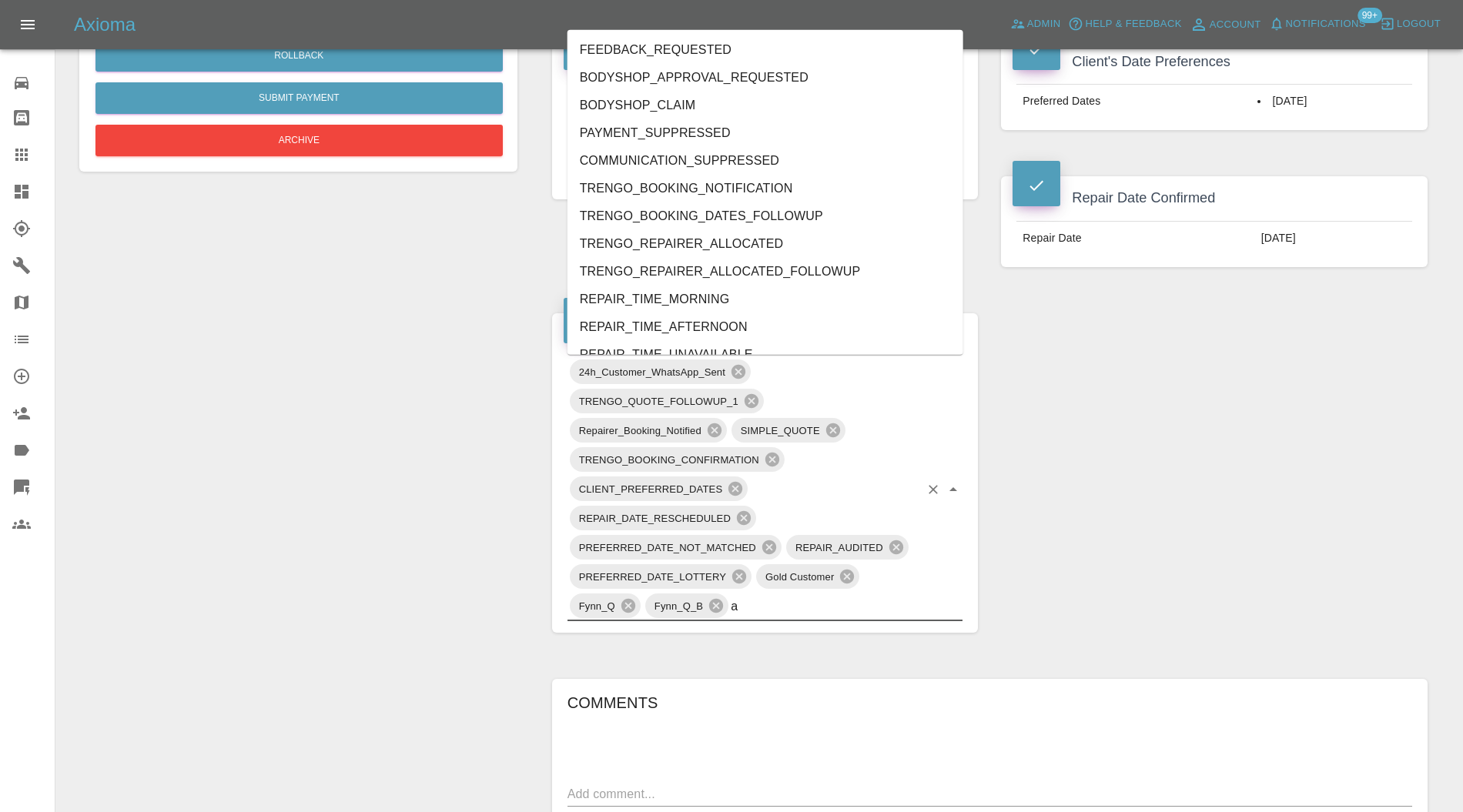
type input "au"
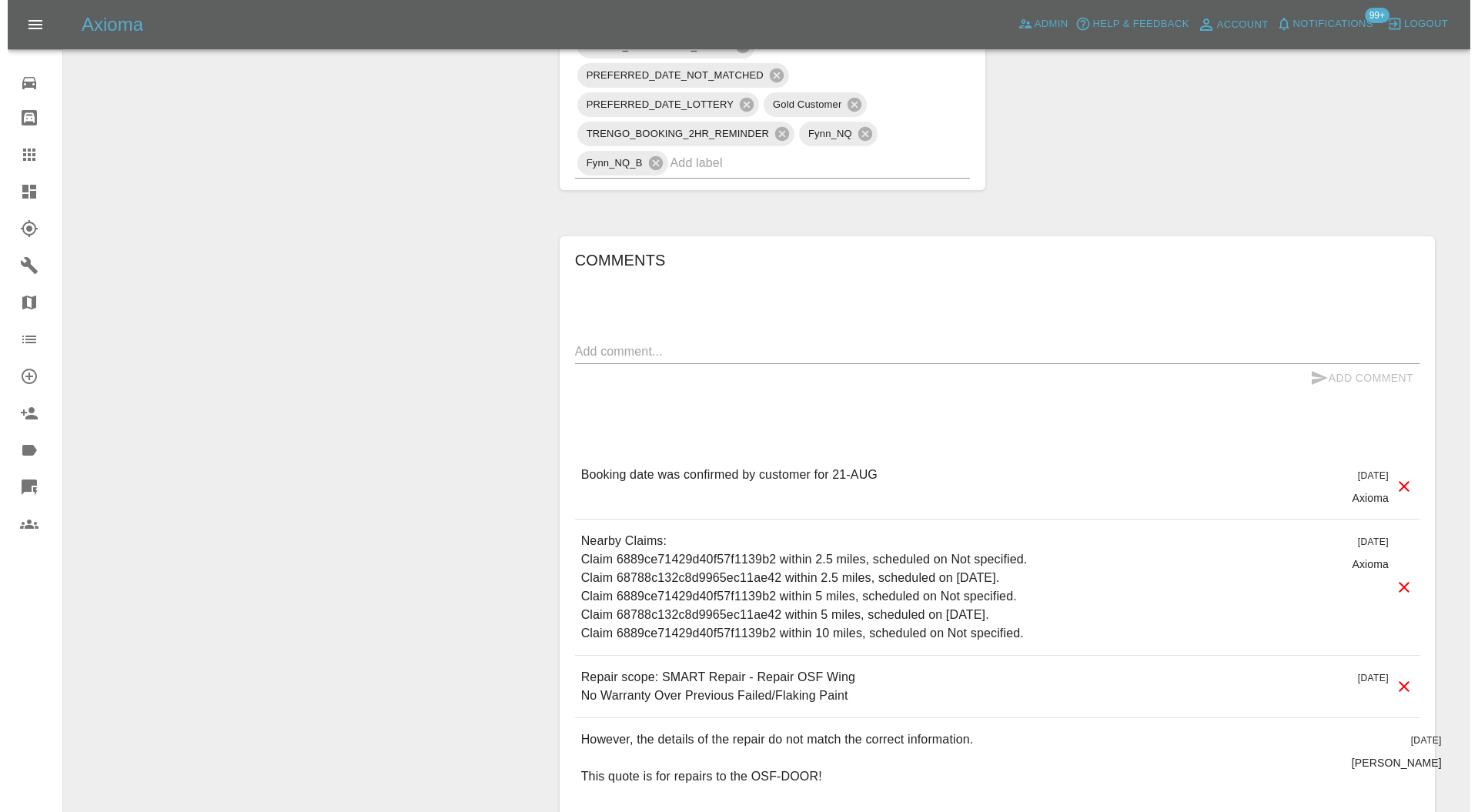
scroll to position [1232, 0]
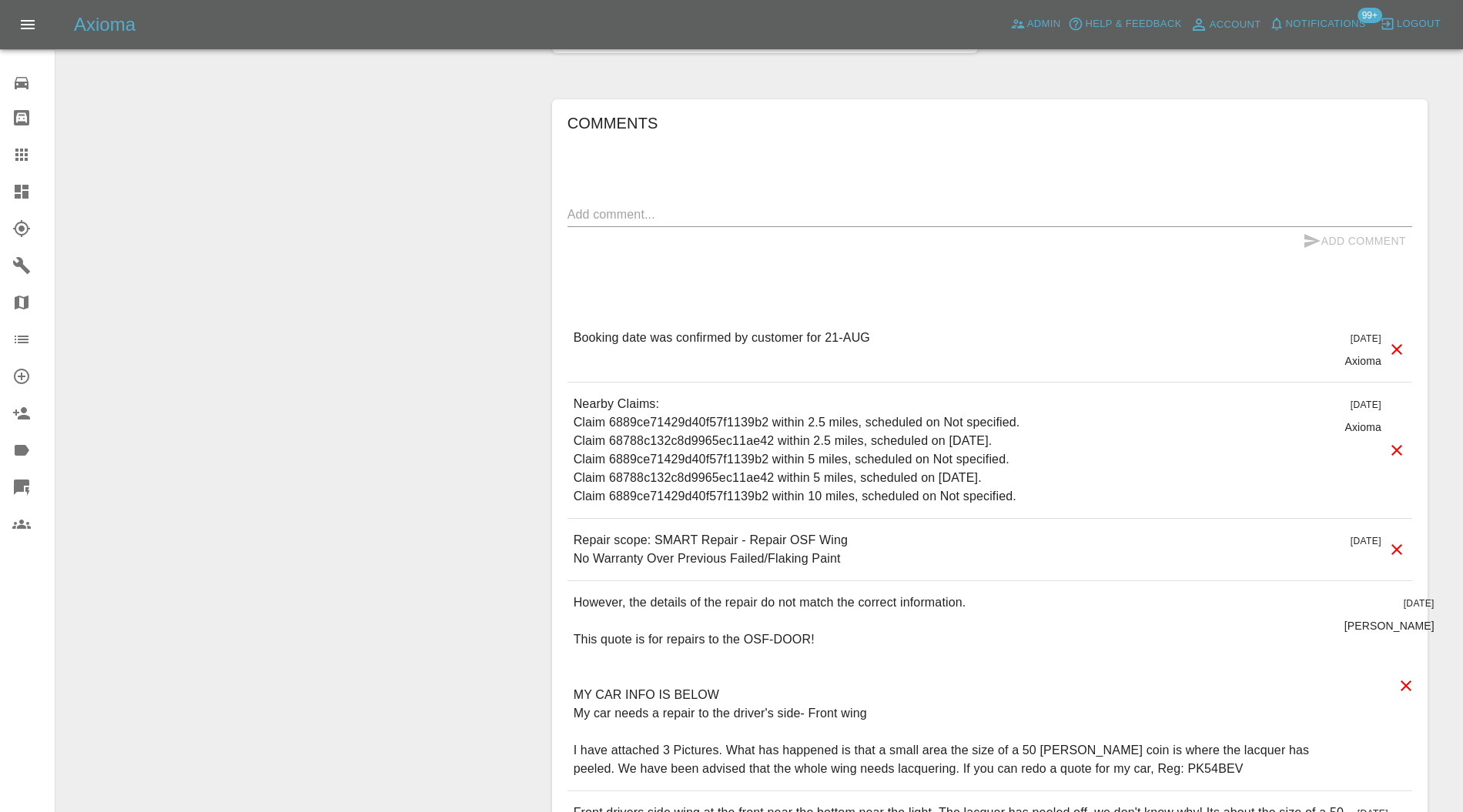
click at [1410, 677] on icon at bounding box center [1406, 686] width 18 height 18
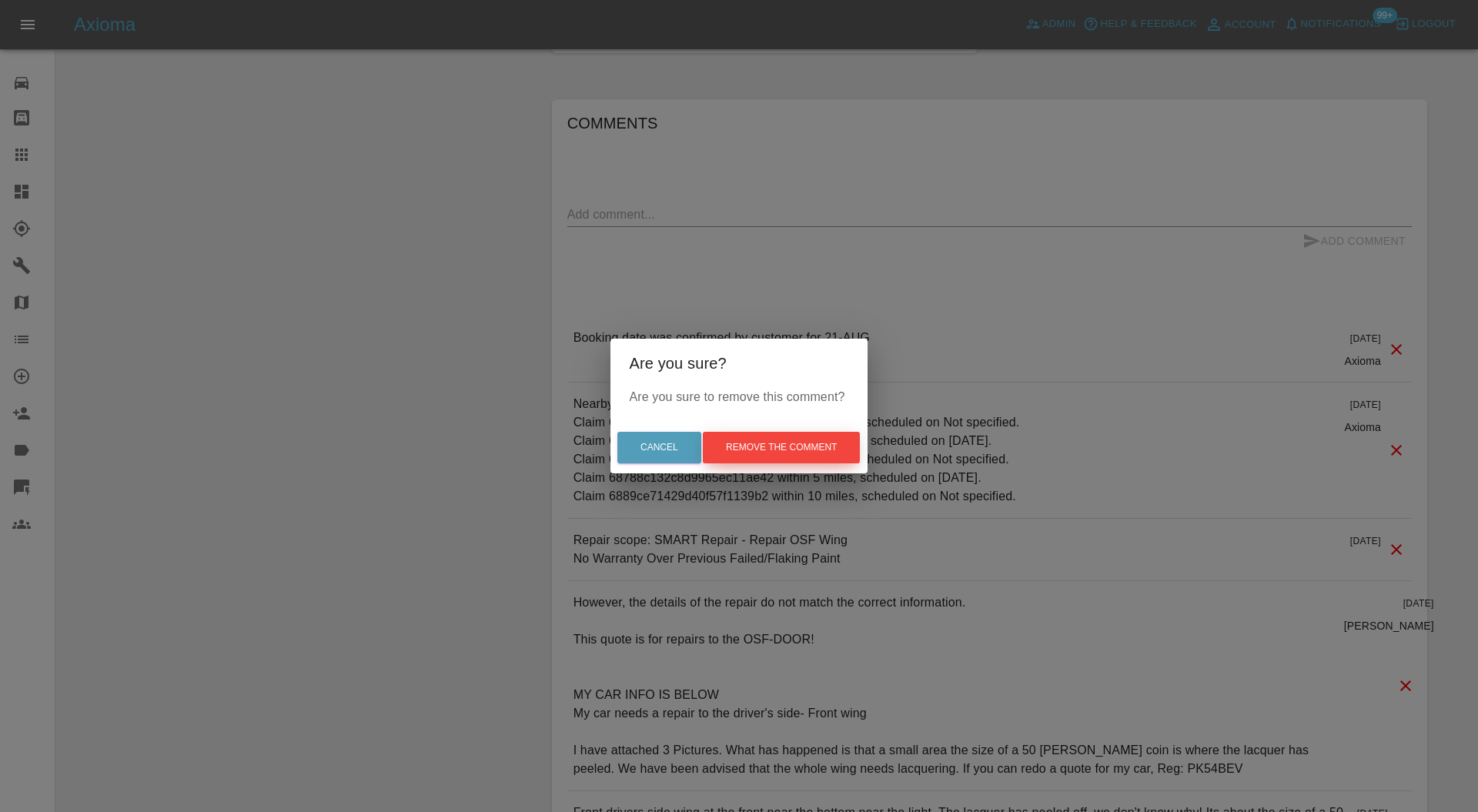
click at [774, 438] on button "Remove the comment" at bounding box center [781, 448] width 157 height 32
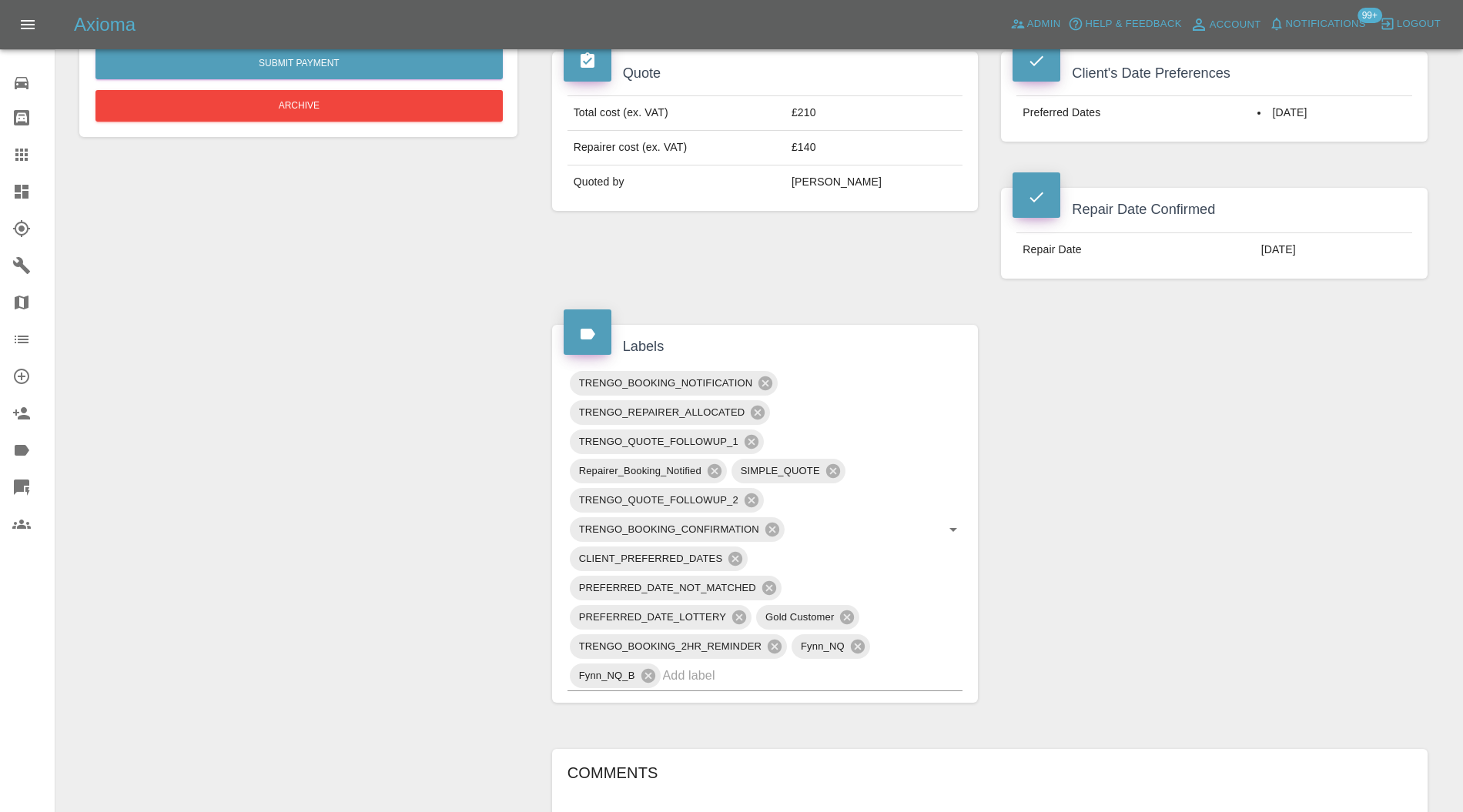
scroll to position [601, 0]
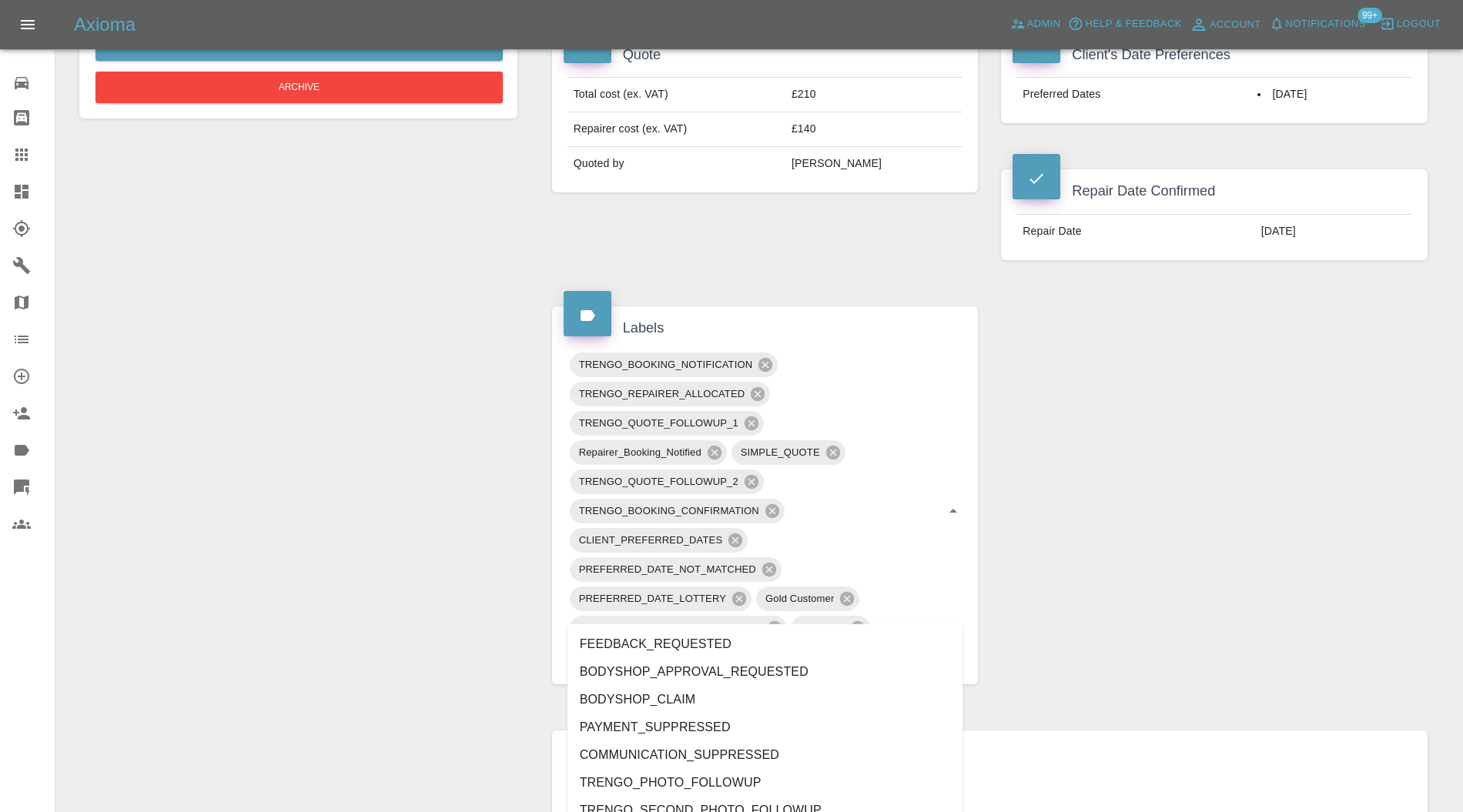
click at [773, 621] on div "TRENGO_BOOKING_NOTIFICATION TRENGO_REPAIRER_ALLOCATED TRENGO_QUOTE_FOLLOWUP_1 R…" at bounding box center [765, 512] width 396 height 323
type input "au"
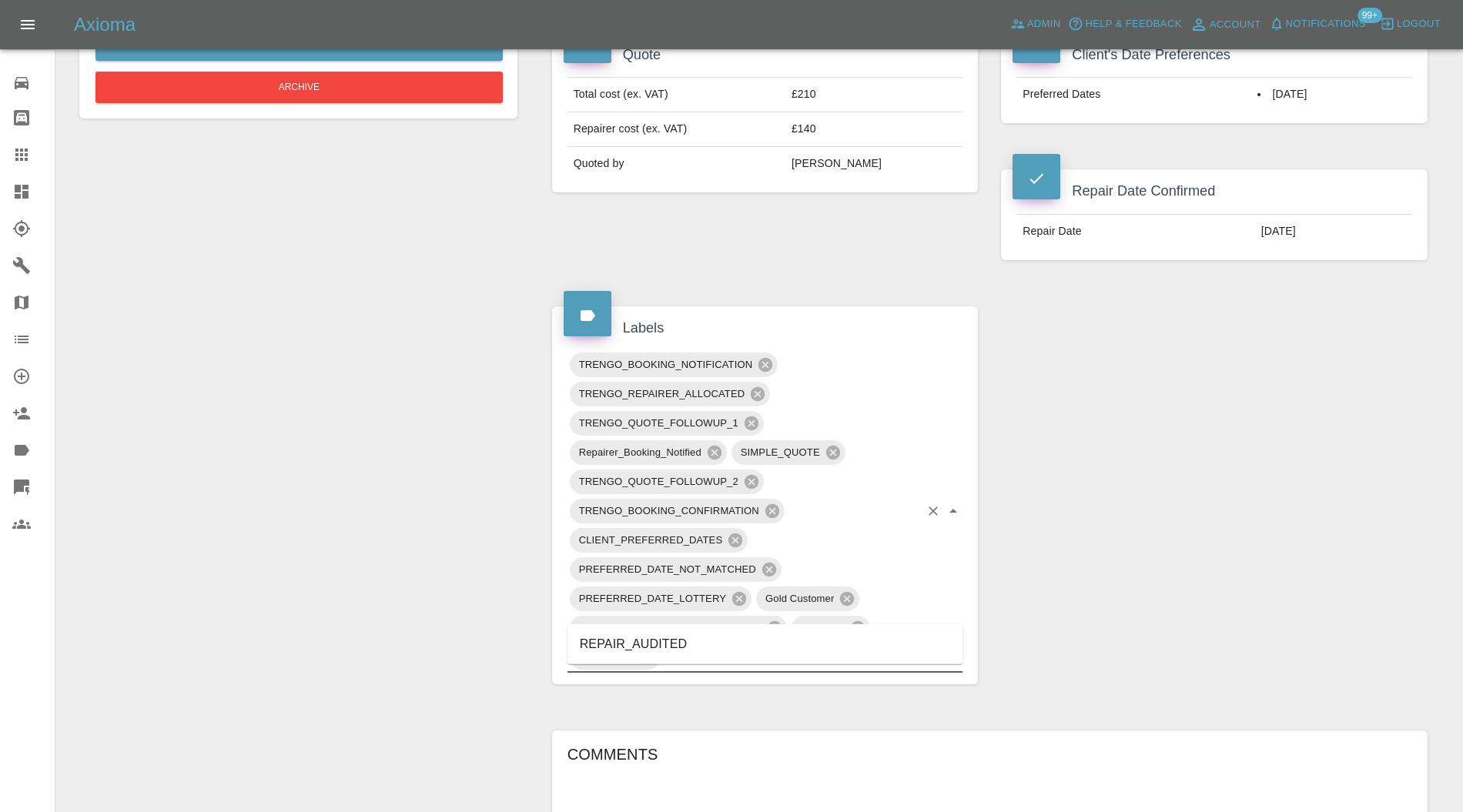
click at [689, 645] on li "REPAIR_AUDITED" at bounding box center [765, 644] width 396 height 28
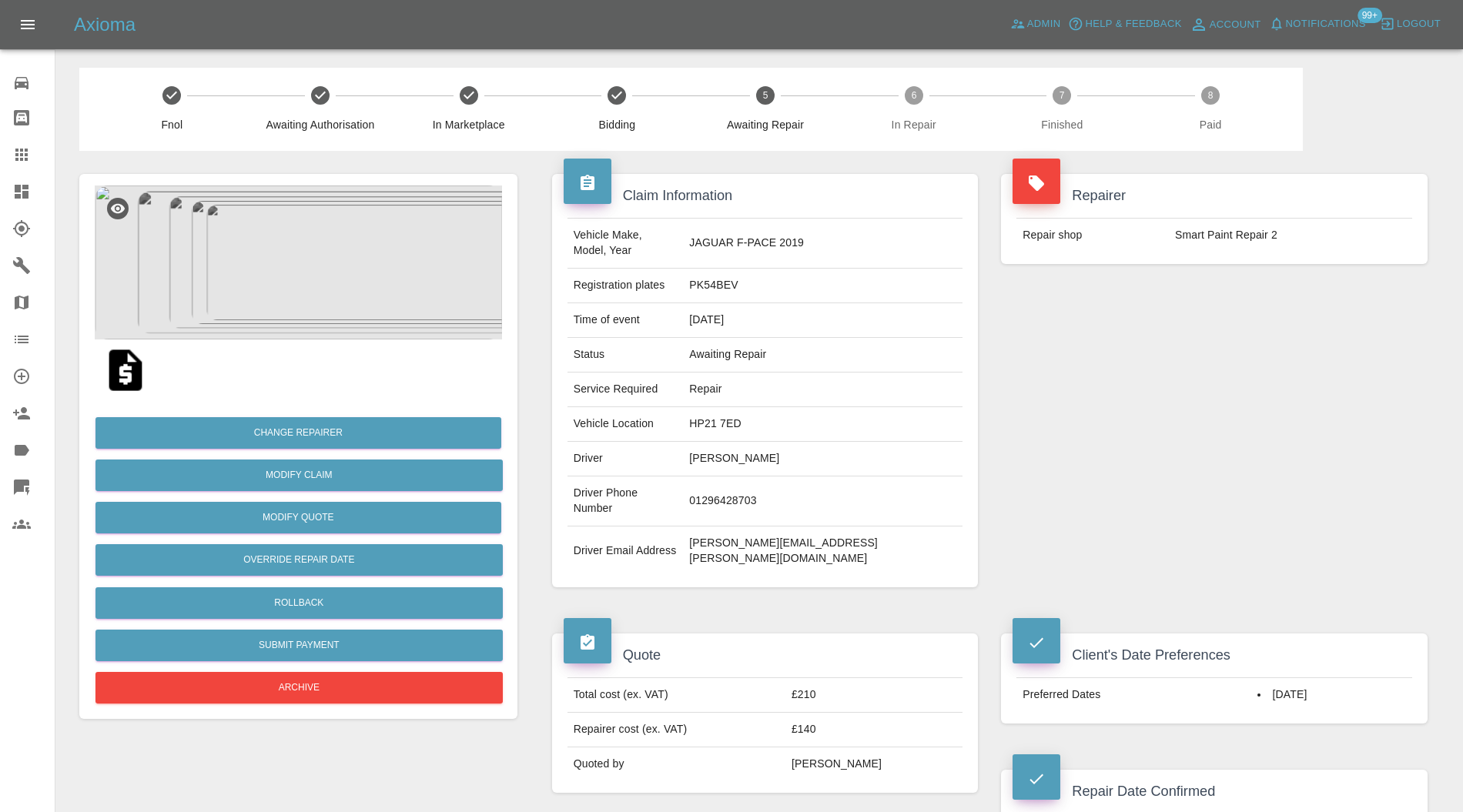
click at [801, 407] on td "HP21 7ED" at bounding box center [823, 424] width 280 height 34
copy td "HP21 7ED"
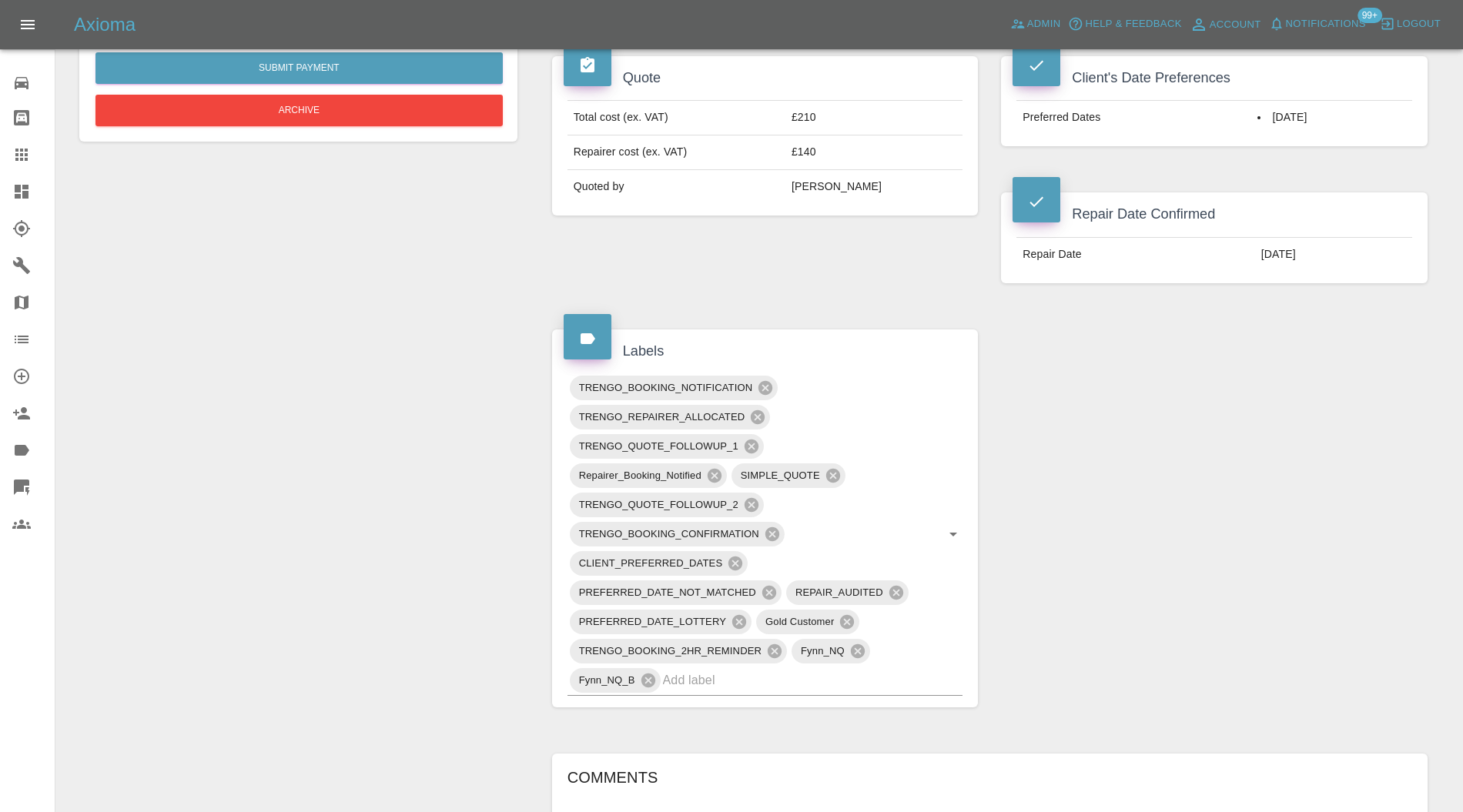
scroll to position [821, 0]
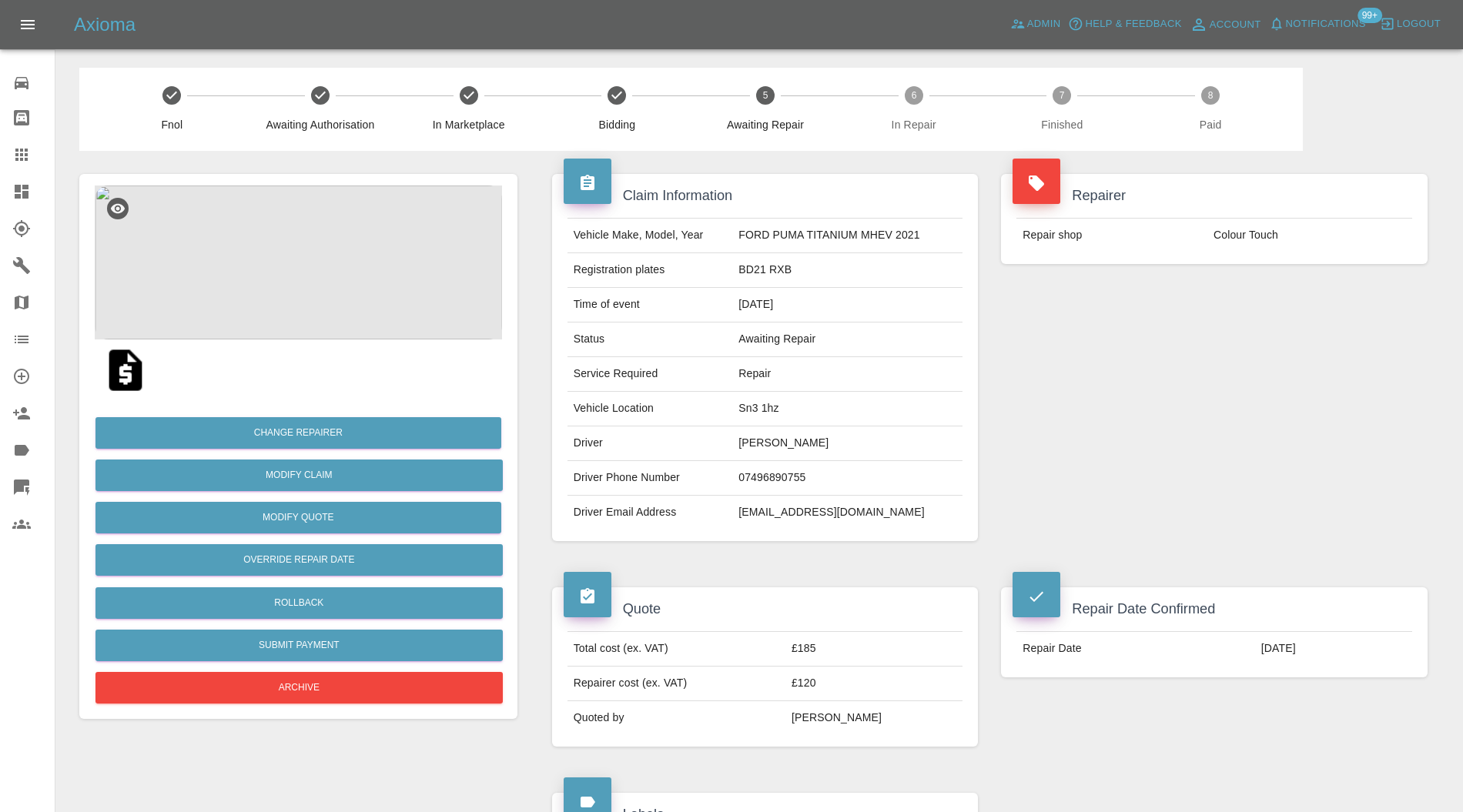
click at [333, 255] on img at bounding box center [298, 263] width 407 height 154
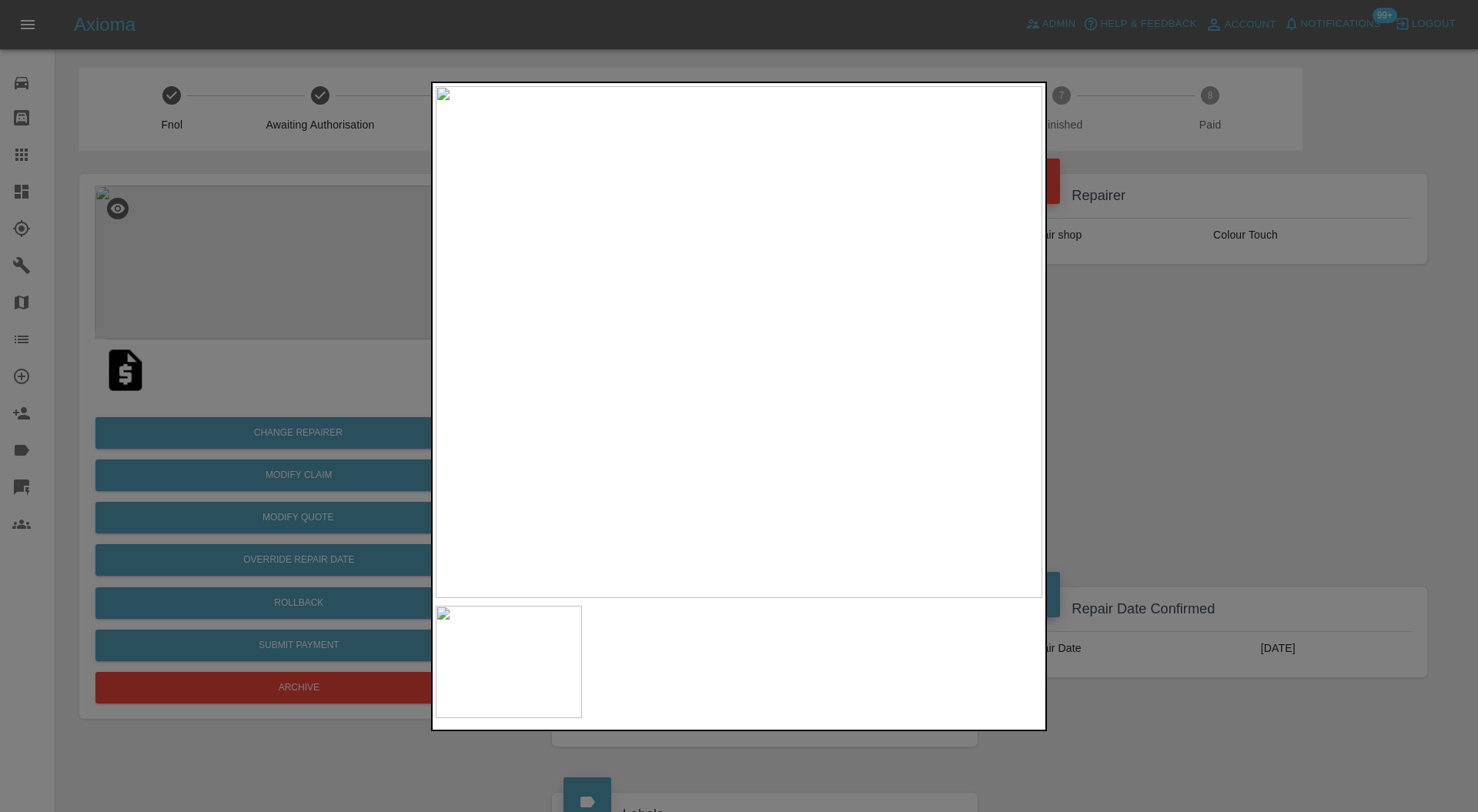
click at [1168, 403] on div at bounding box center [739, 406] width 1478 height 812
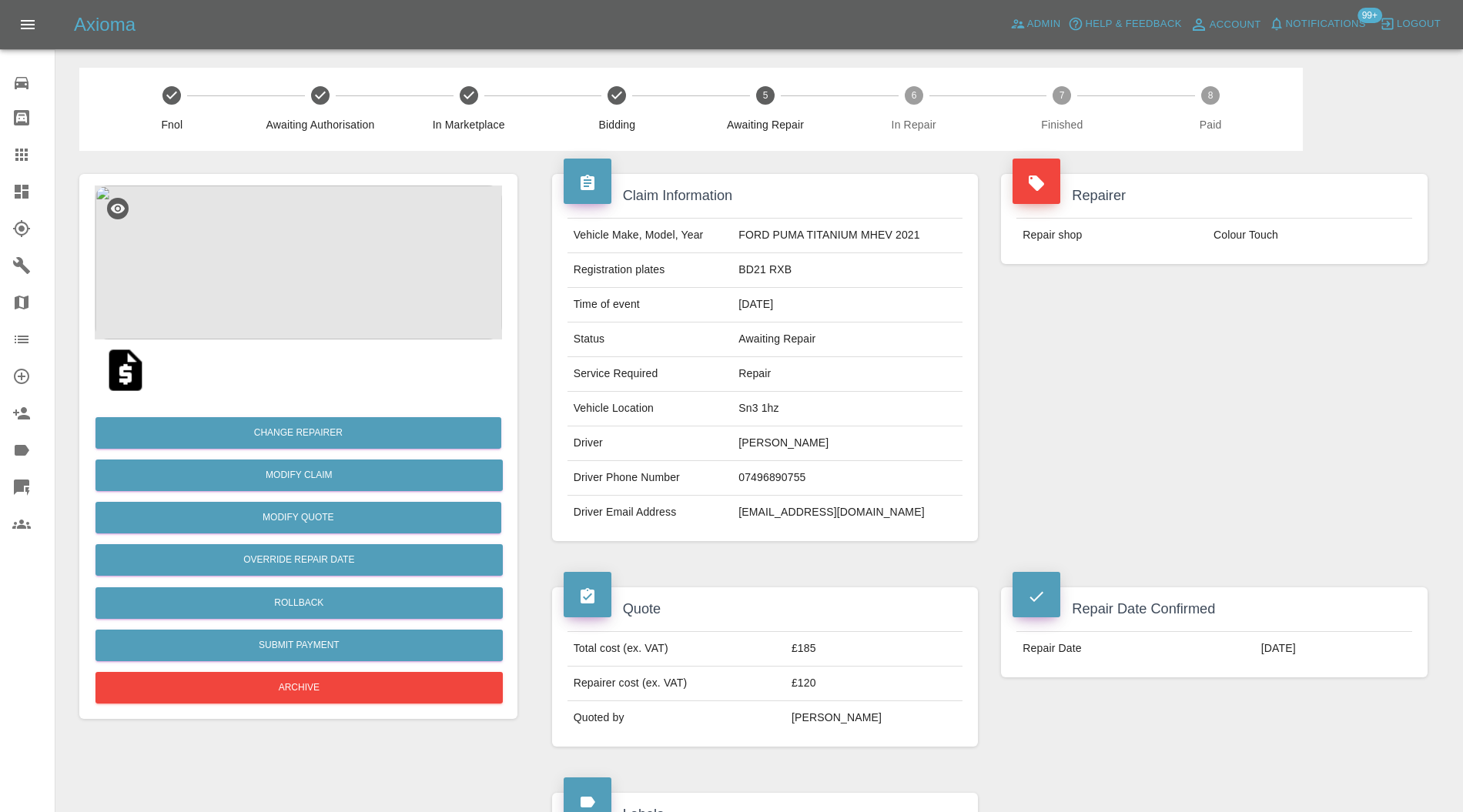
click at [353, 261] on img at bounding box center [298, 263] width 407 height 154
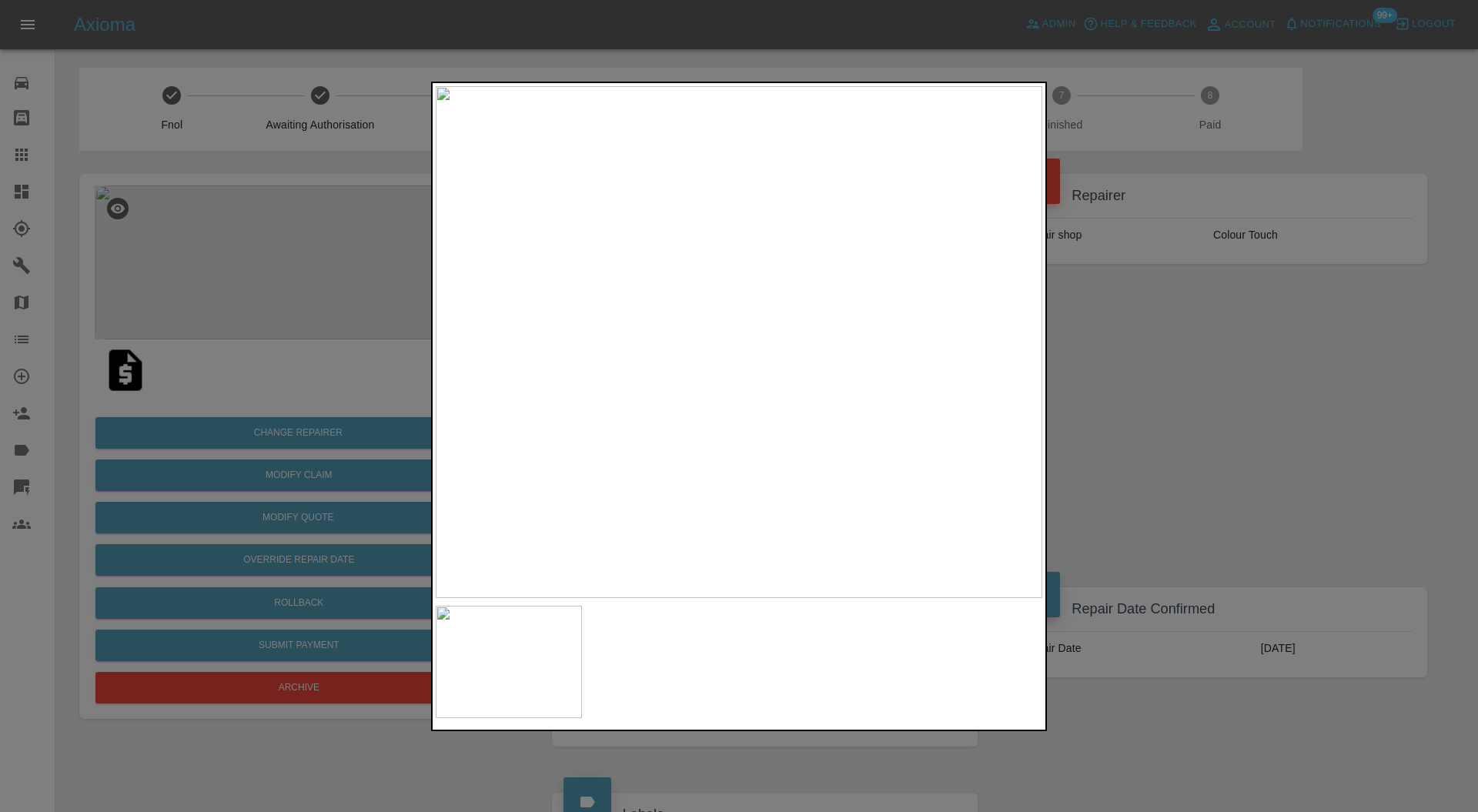
click at [813, 557] on img at bounding box center [739, 343] width 606 height 512
click at [1094, 389] on div at bounding box center [739, 406] width 1478 height 812
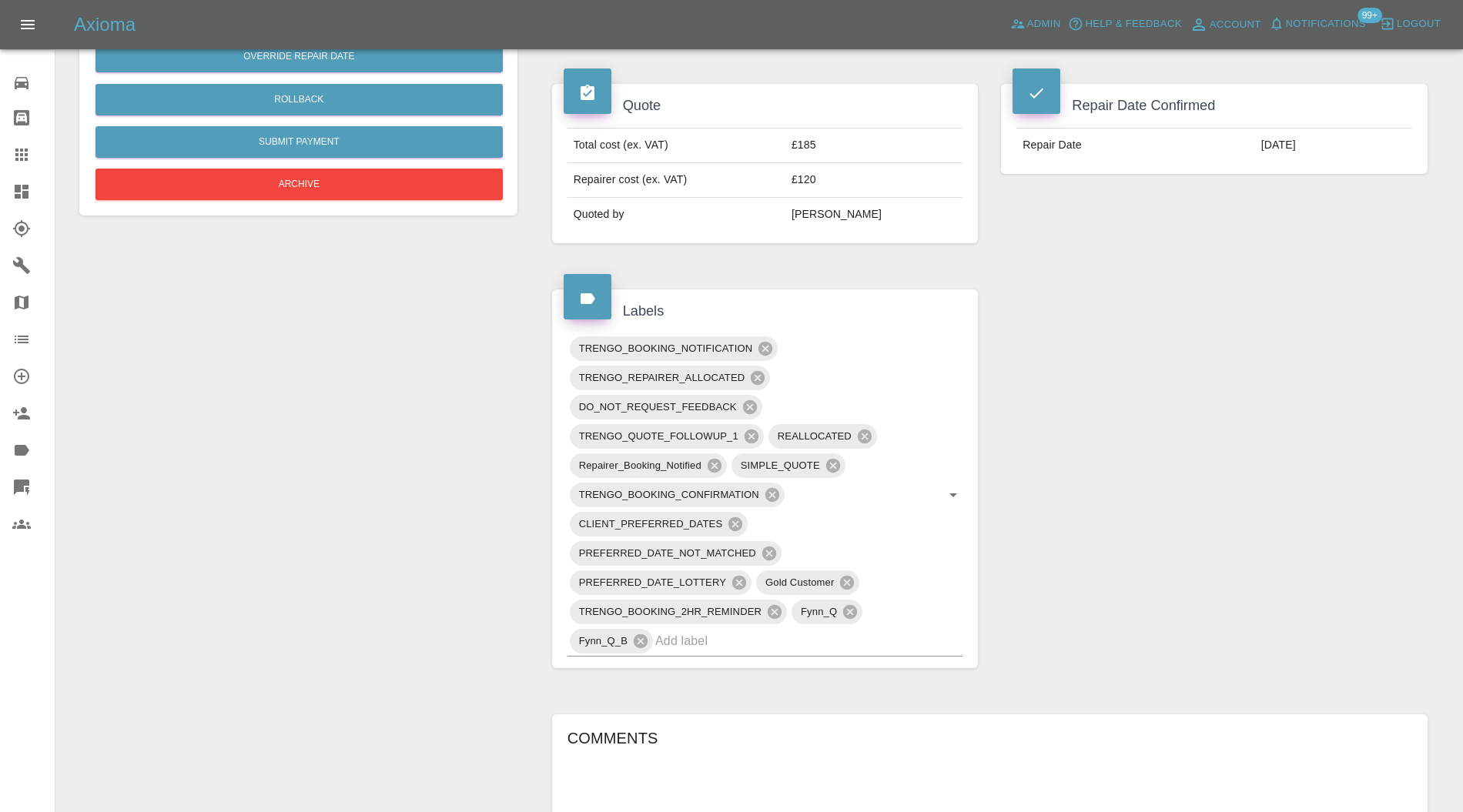
scroll to position [958, 0]
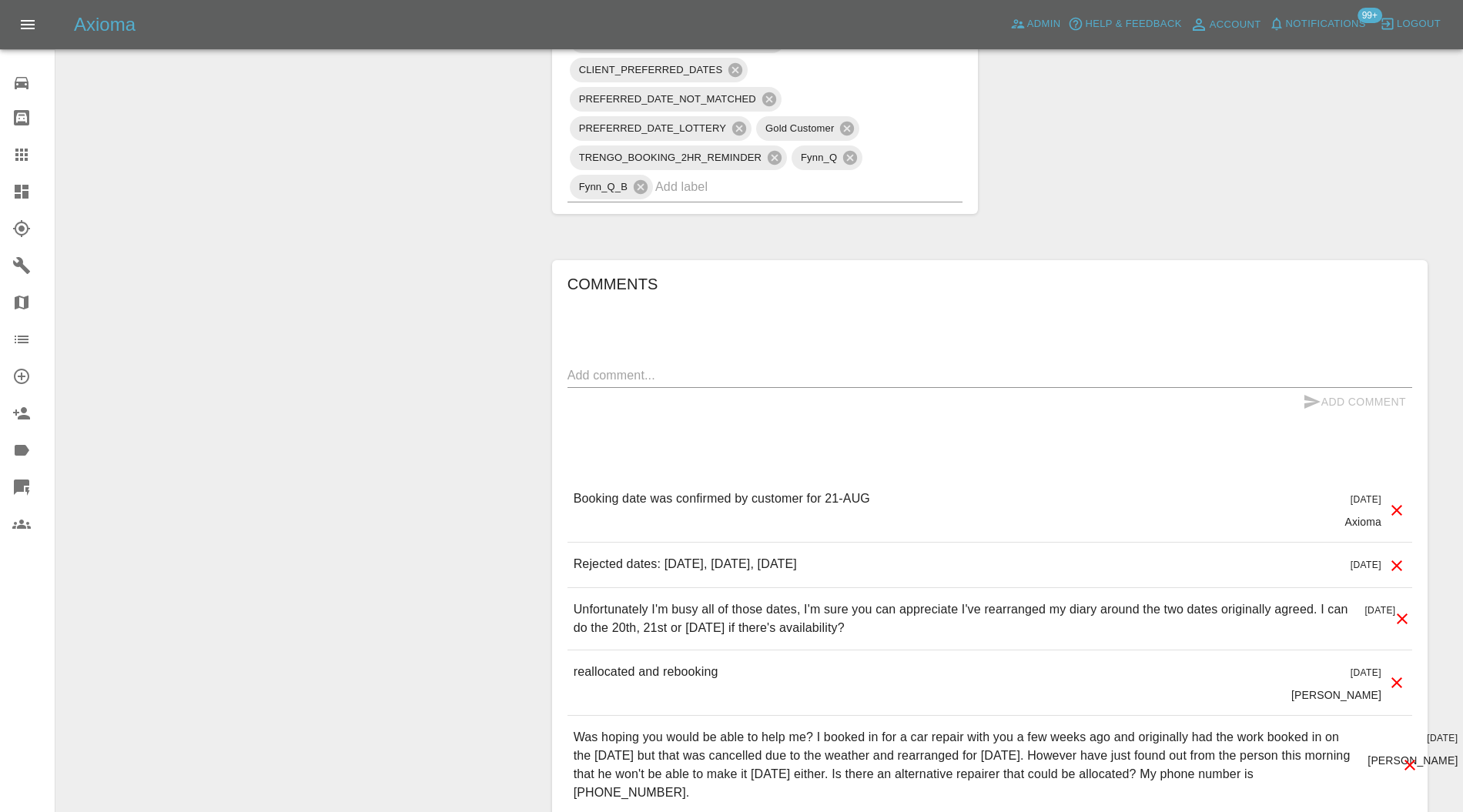
click at [838, 181] on input "text" at bounding box center [787, 187] width 264 height 23
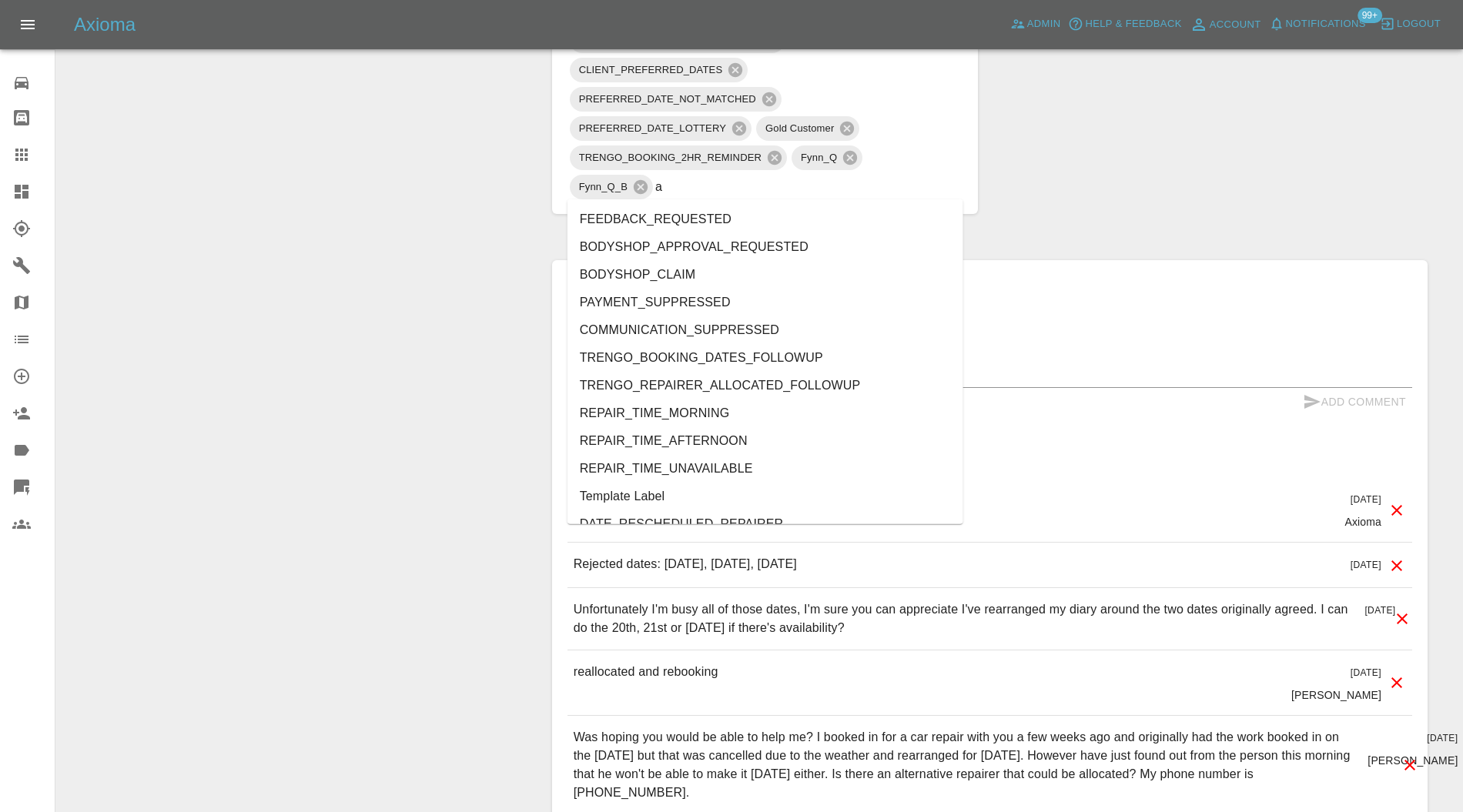
type input "au"
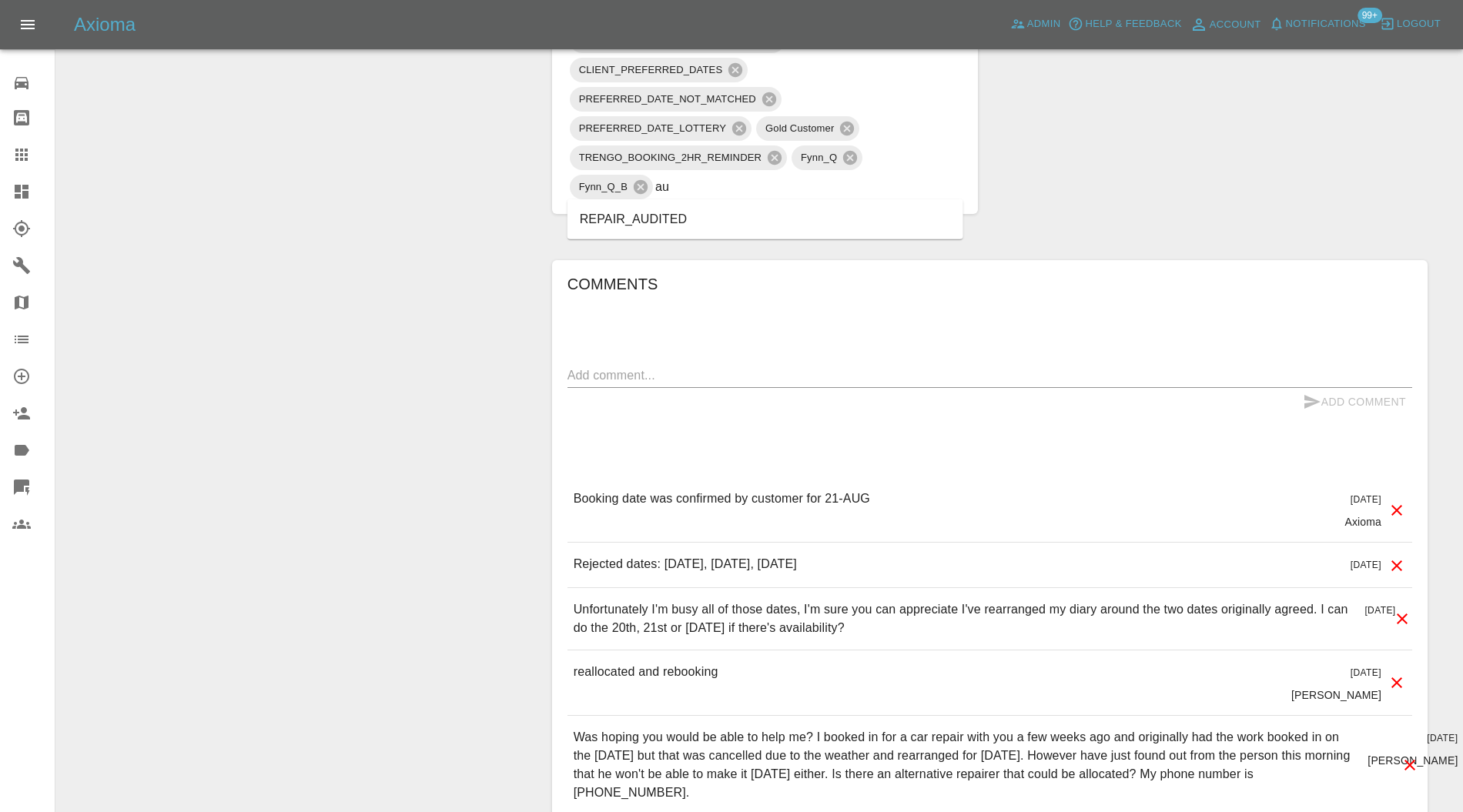
click at [626, 217] on li "REPAIR_AUDITED" at bounding box center [765, 219] width 396 height 28
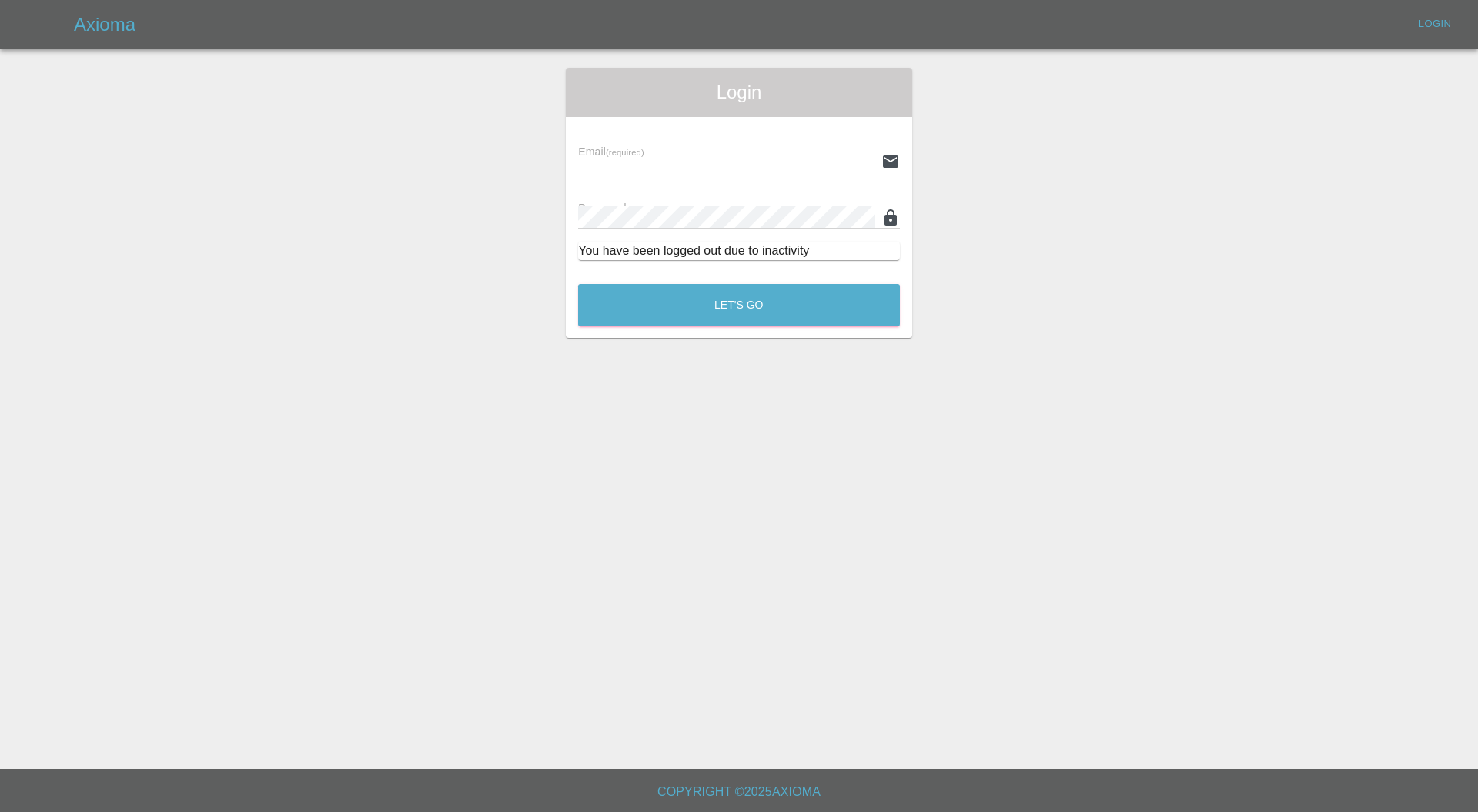
type input "carl.ainsworth@axioma.co.uk"
click at [638, 318] on button "Let's Go" at bounding box center [739, 305] width 322 height 42
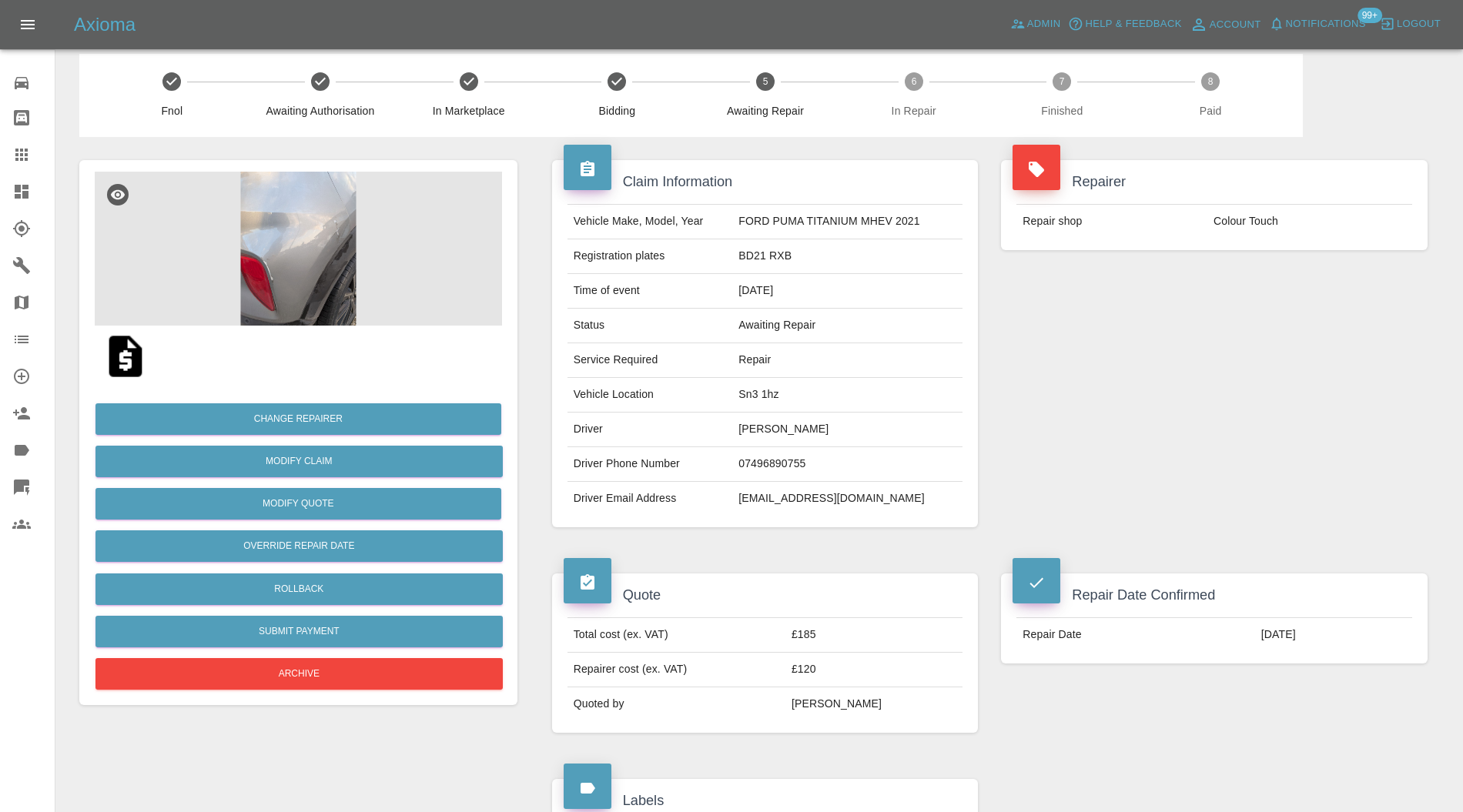
scroll to position [548, 0]
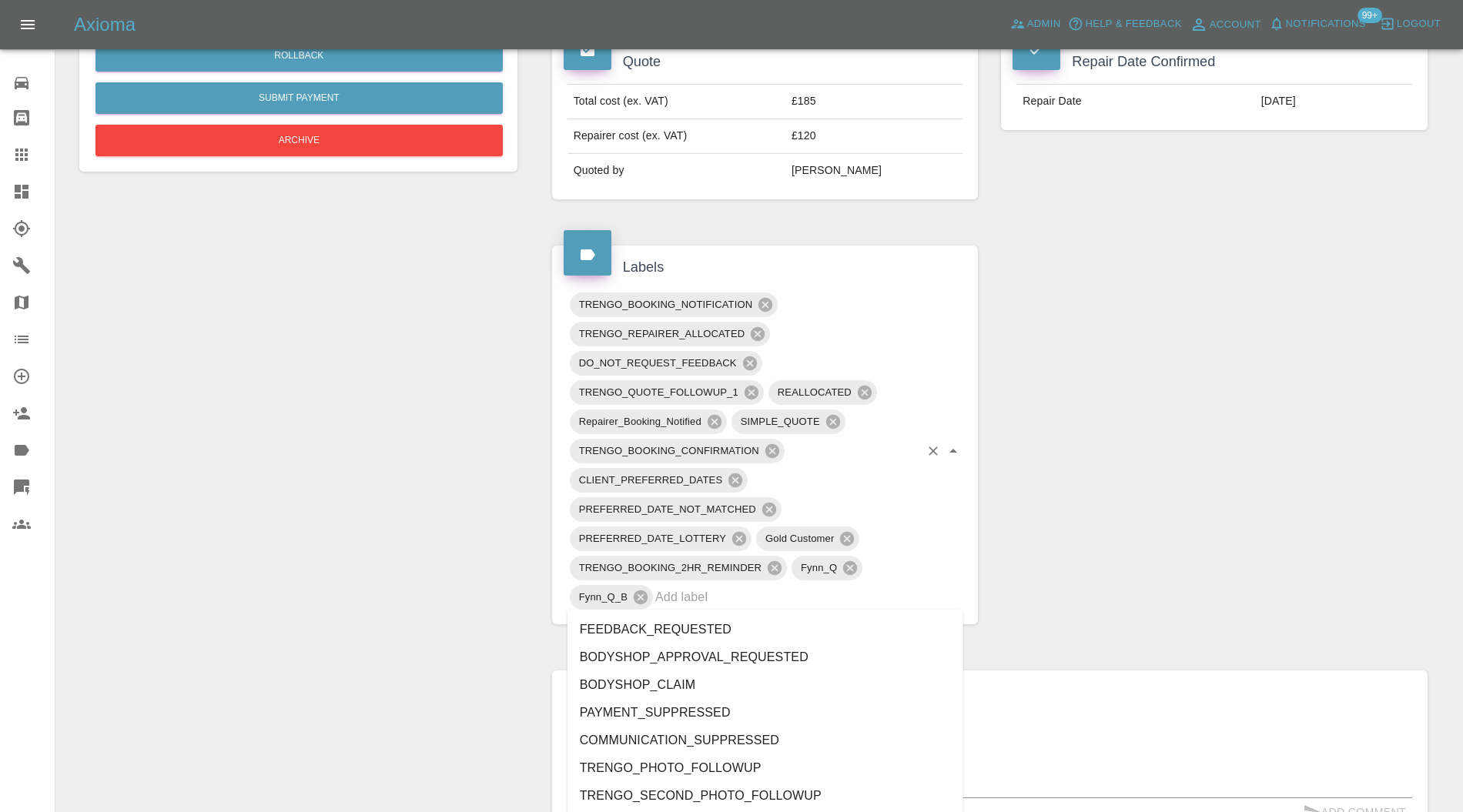
click at [818, 595] on input "text" at bounding box center [787, 597] width 264 height 23
type input "au"
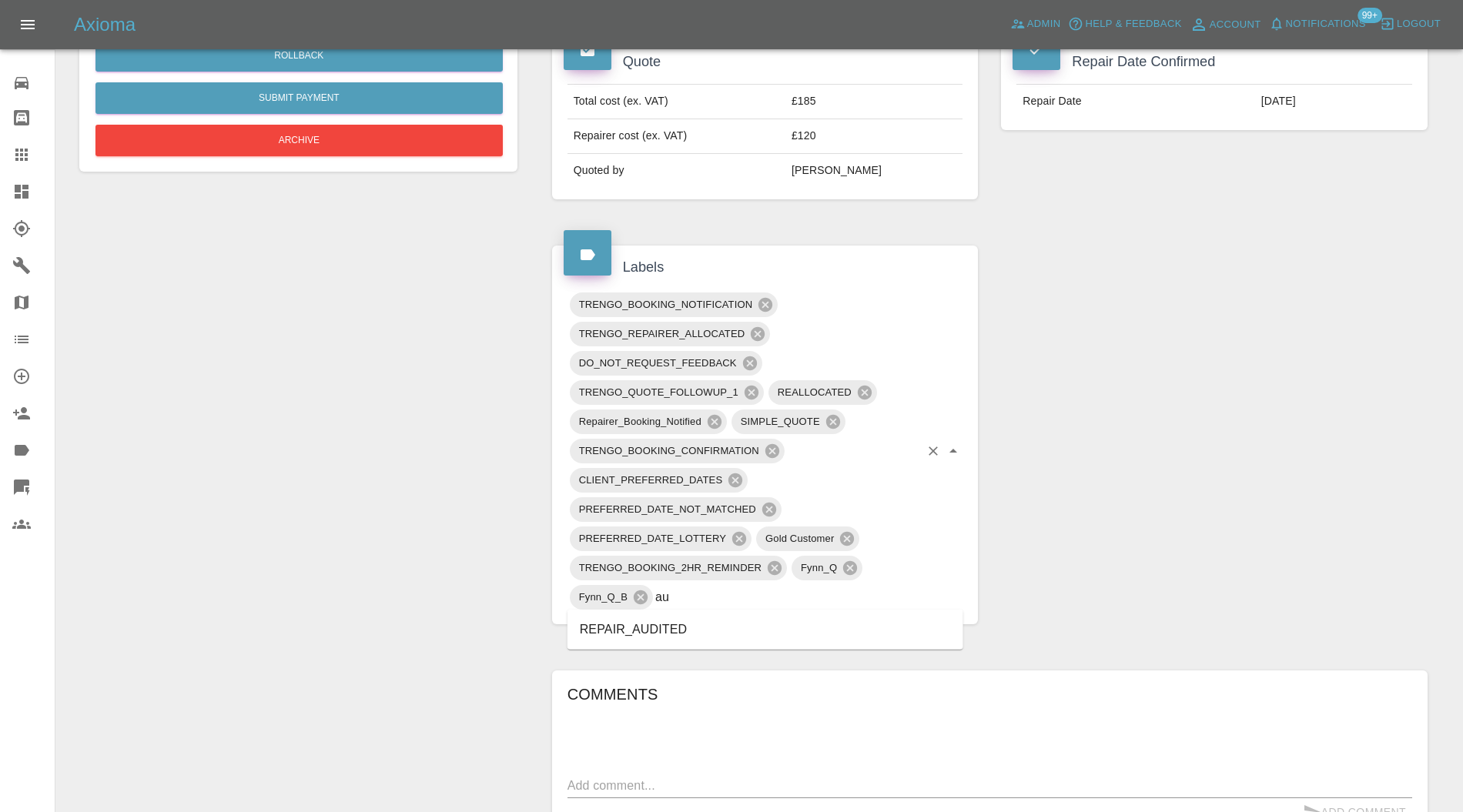
click at [695, 627] on li "REPAIR_AUDITED" at bounding box center [765, 630] width 396 height 28
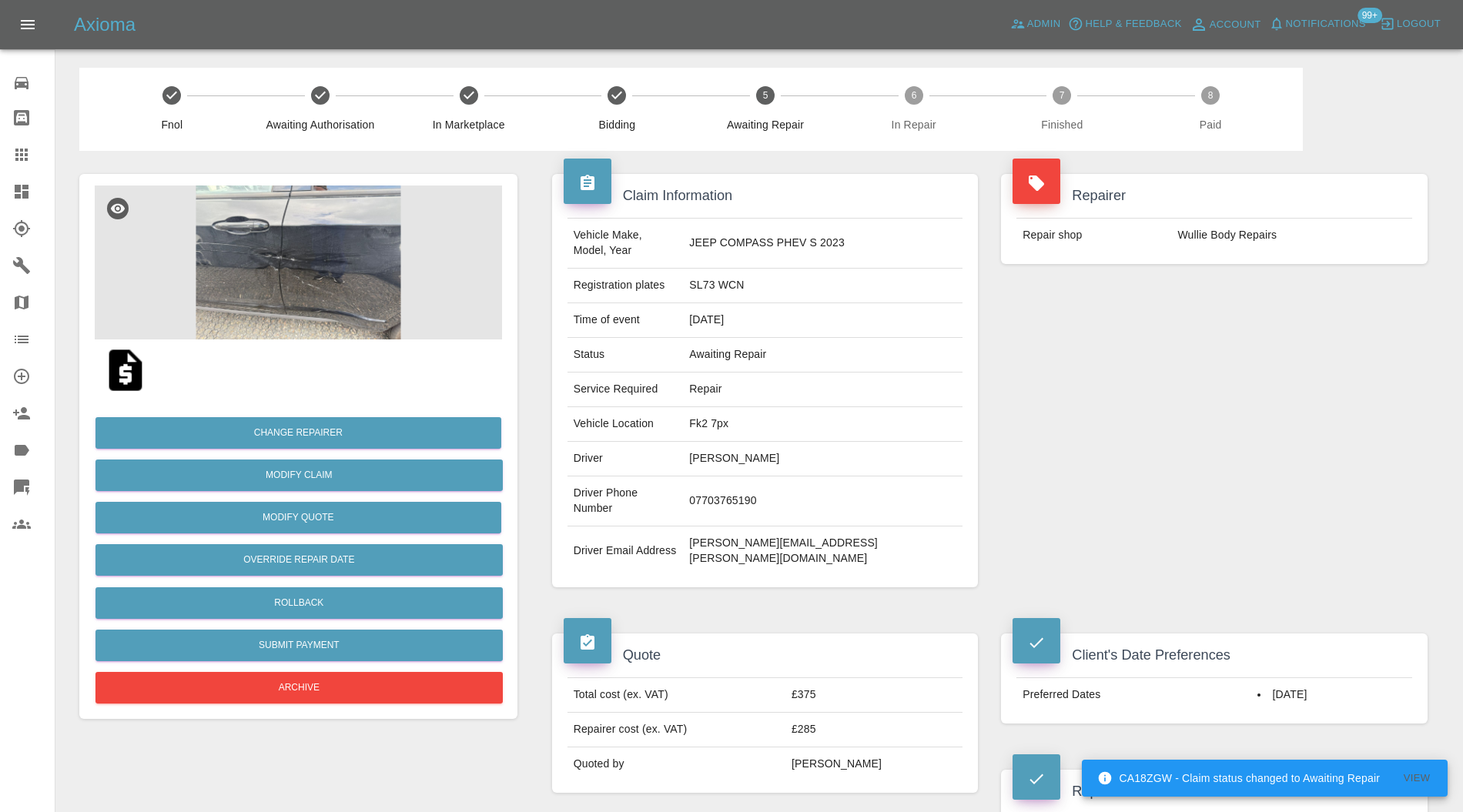
click at [311, 256] on img at bounding box center [298, 263] width 407 height 154
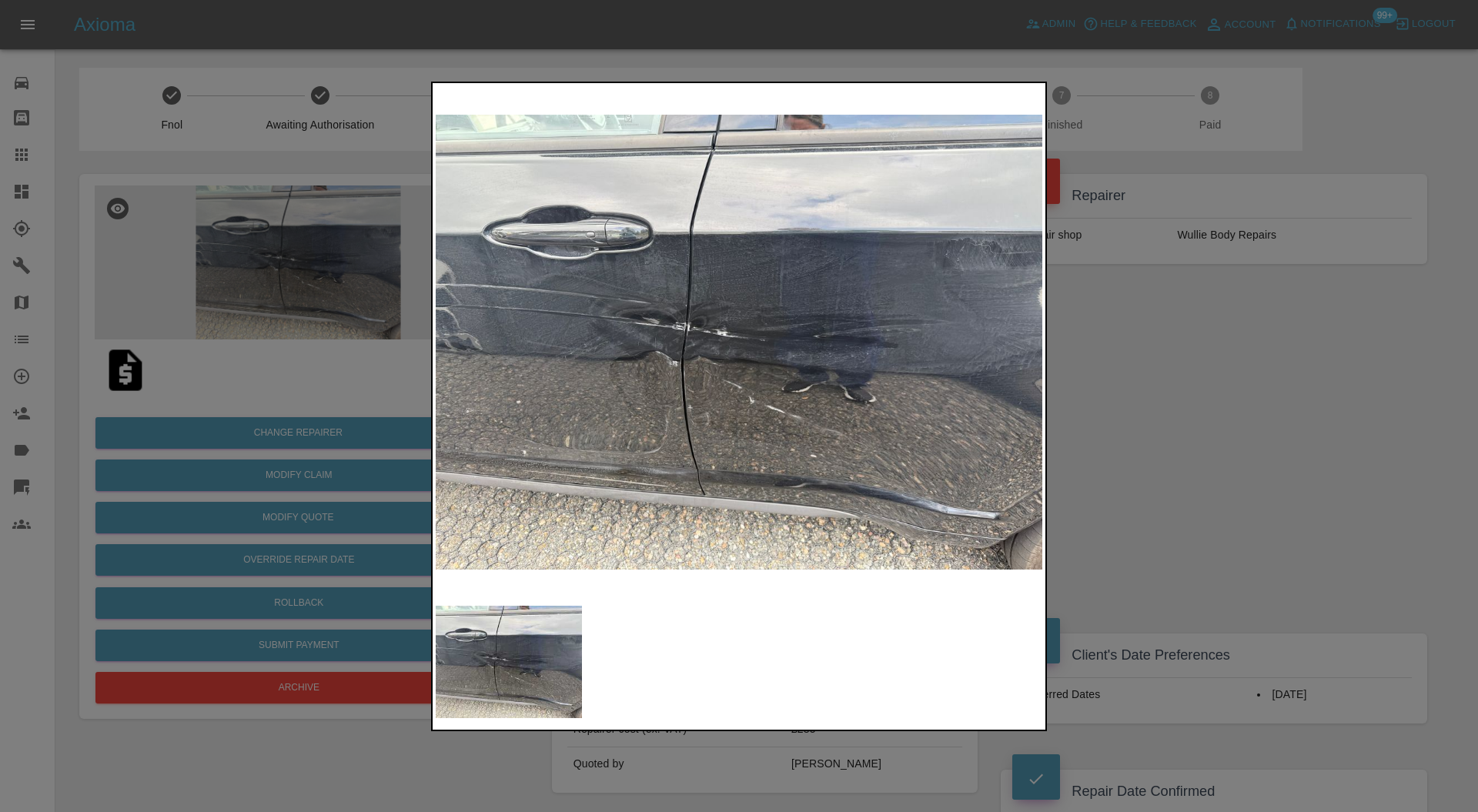
click at [1189, 327] on div at bounding box center [739, 406] width 1478 height 812
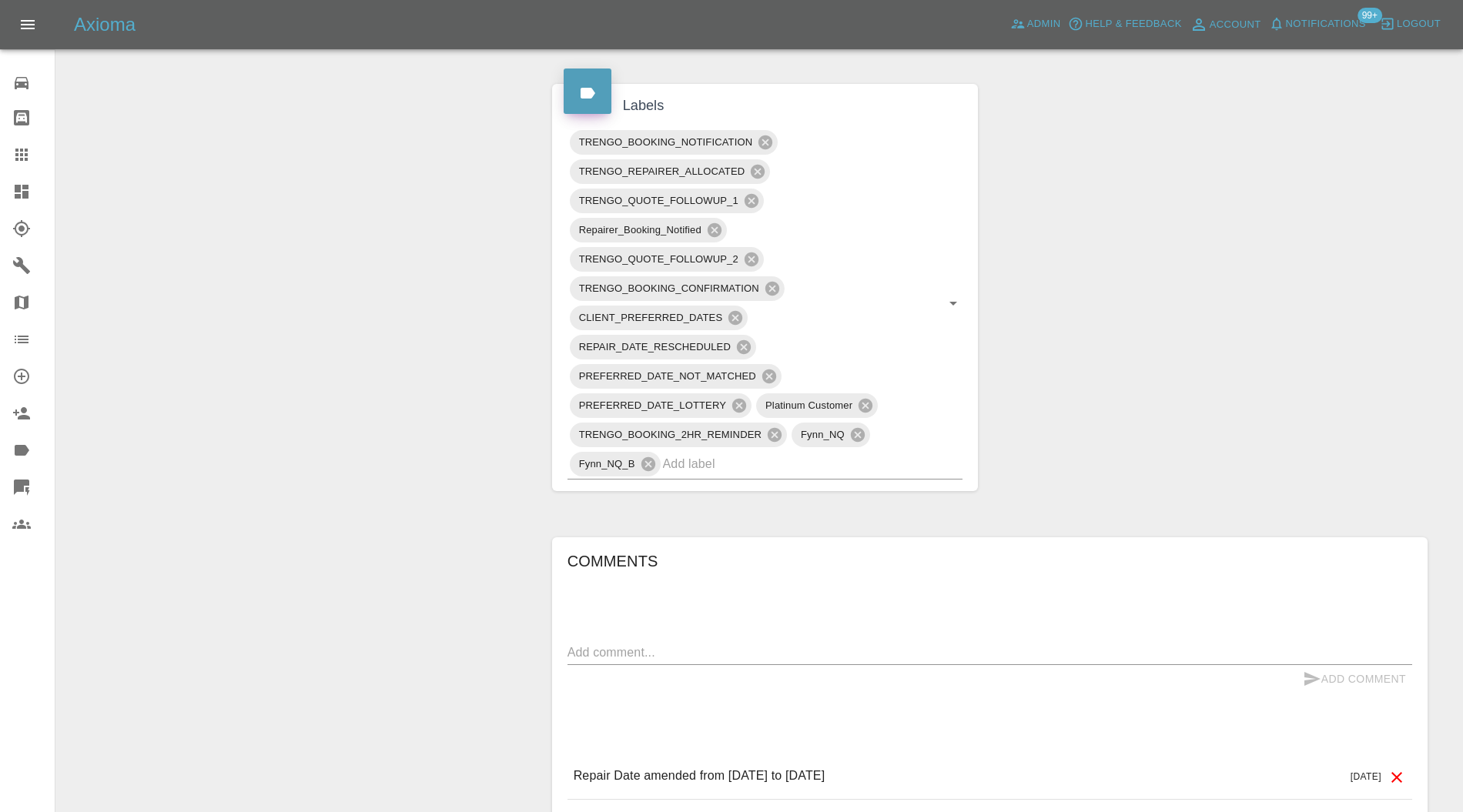
scroll to position [821, 0]
click at [811, 454] on input "text" at bounding box center [792, 466] width 257 height 23
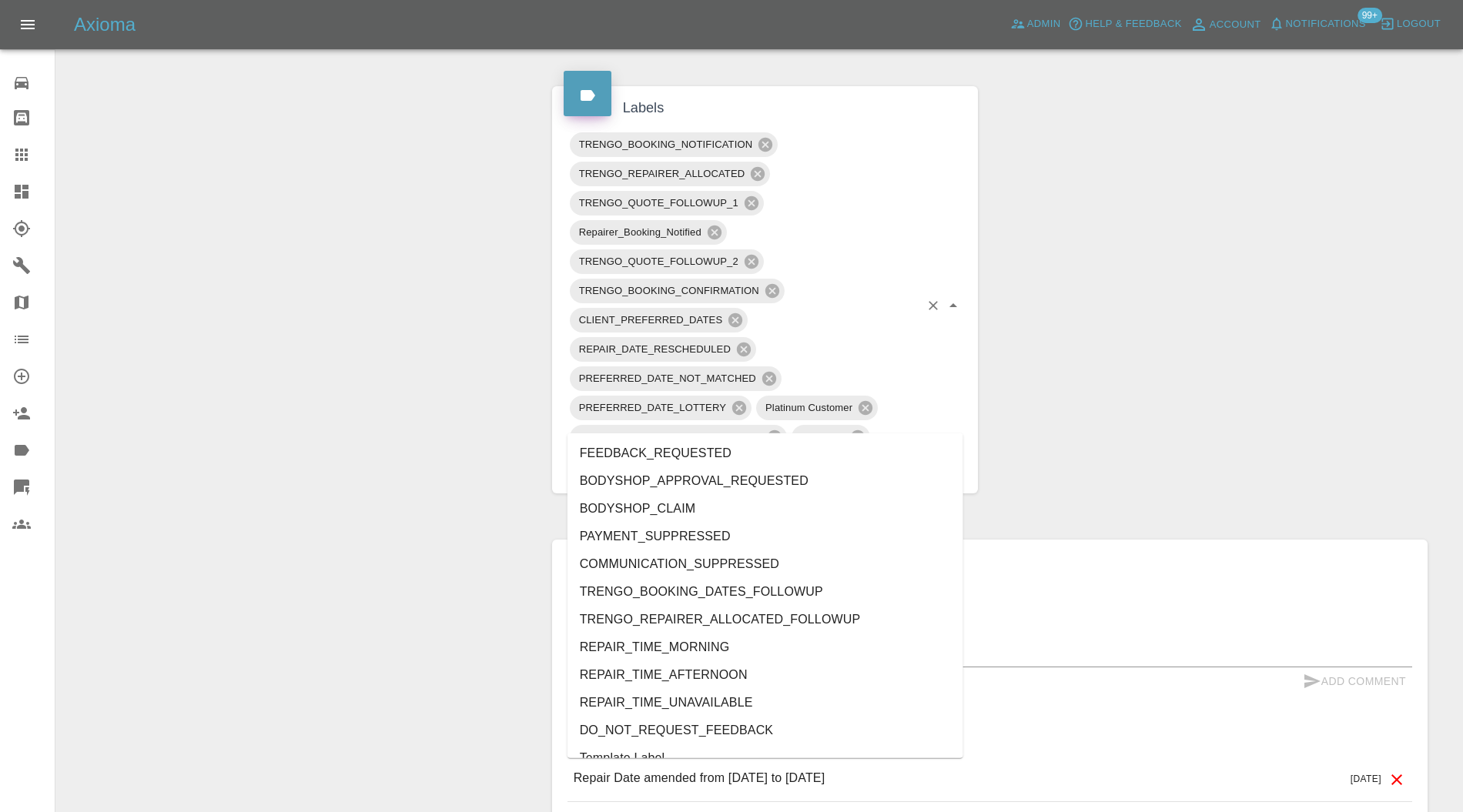
type input "au"
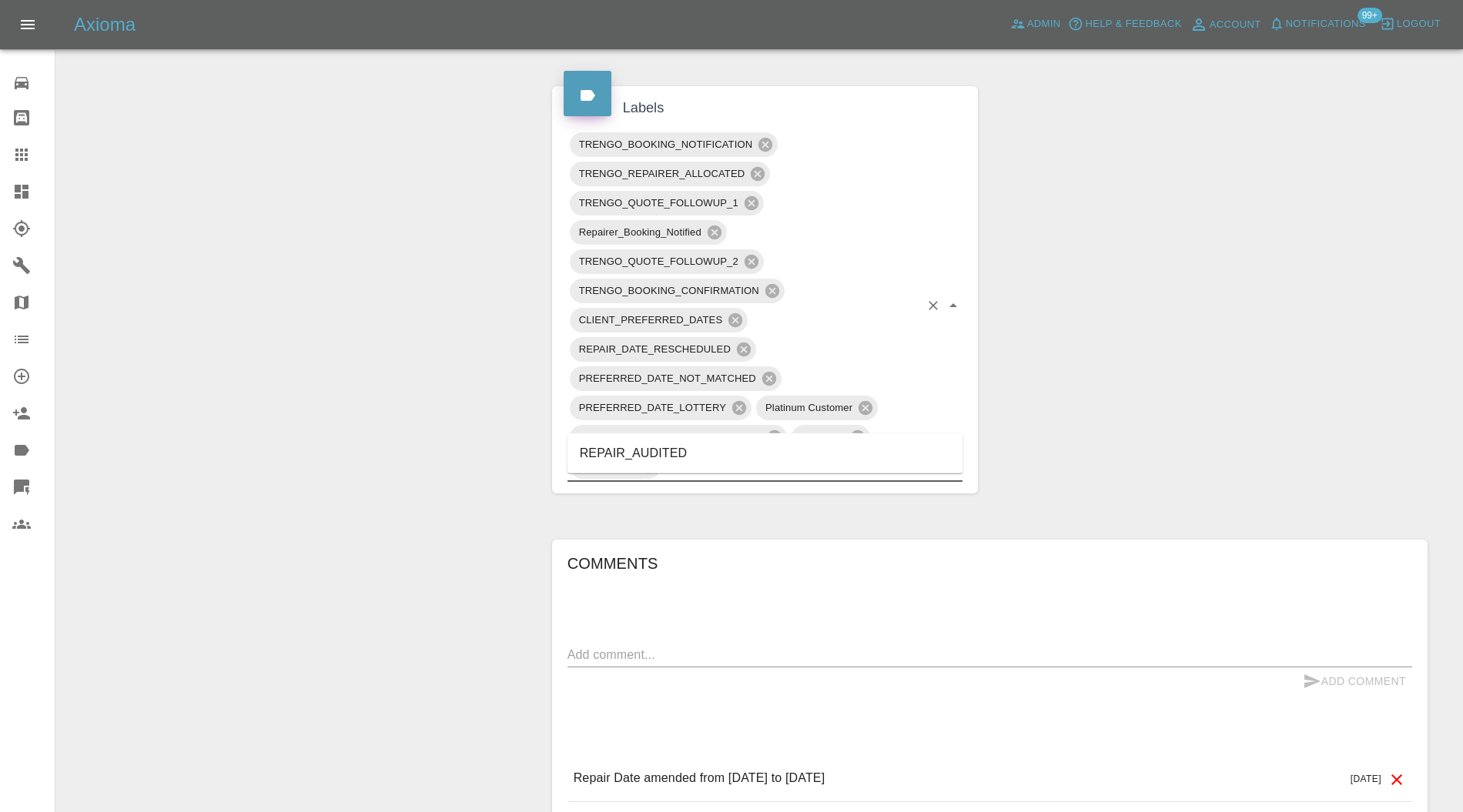
click at [627, 446] on li "REPAIR_AUDITED" at bounding box center [765, 453] width 396 height 28
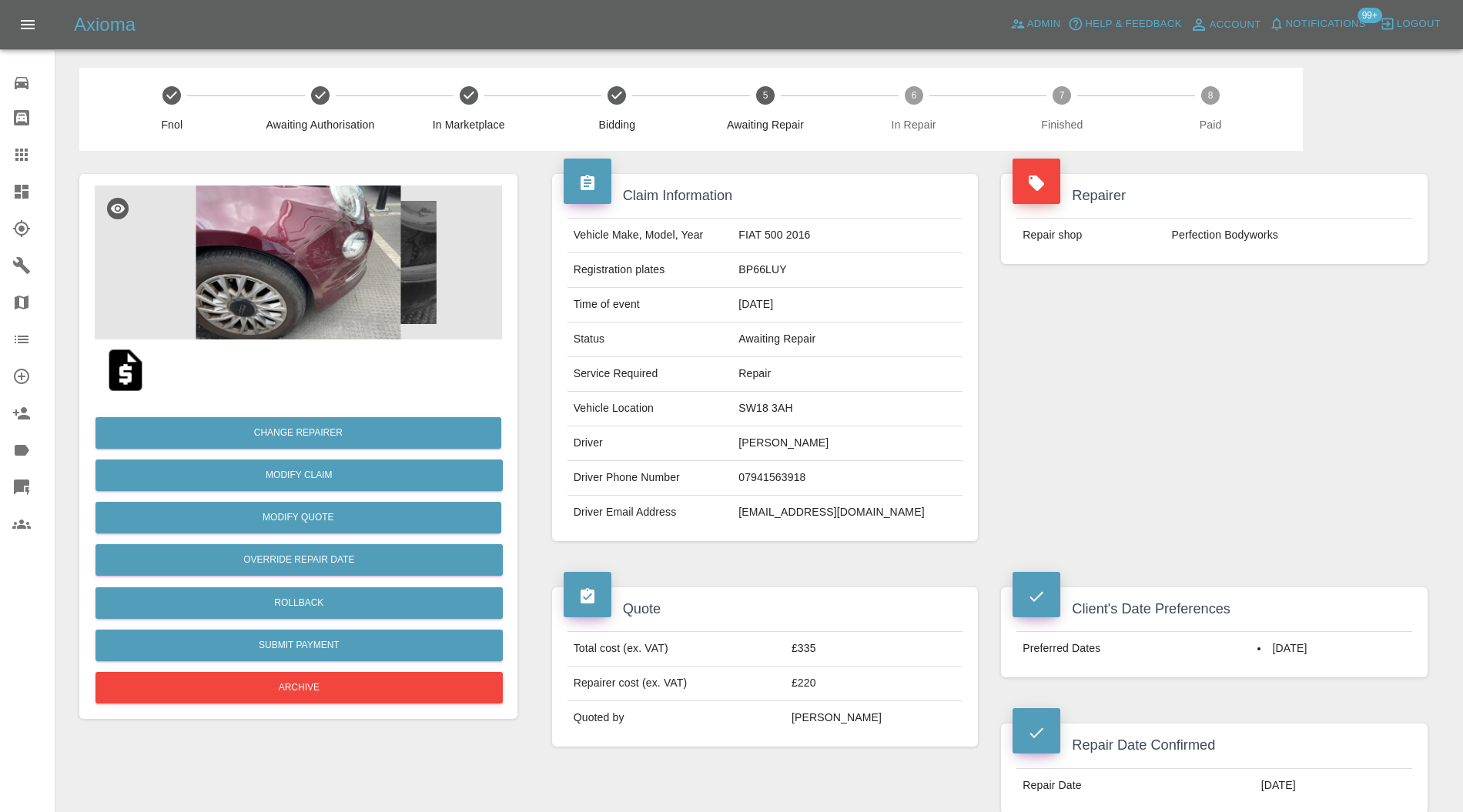
click at [318, 214] on img at bounding box center [298, 263] width 407 height 154
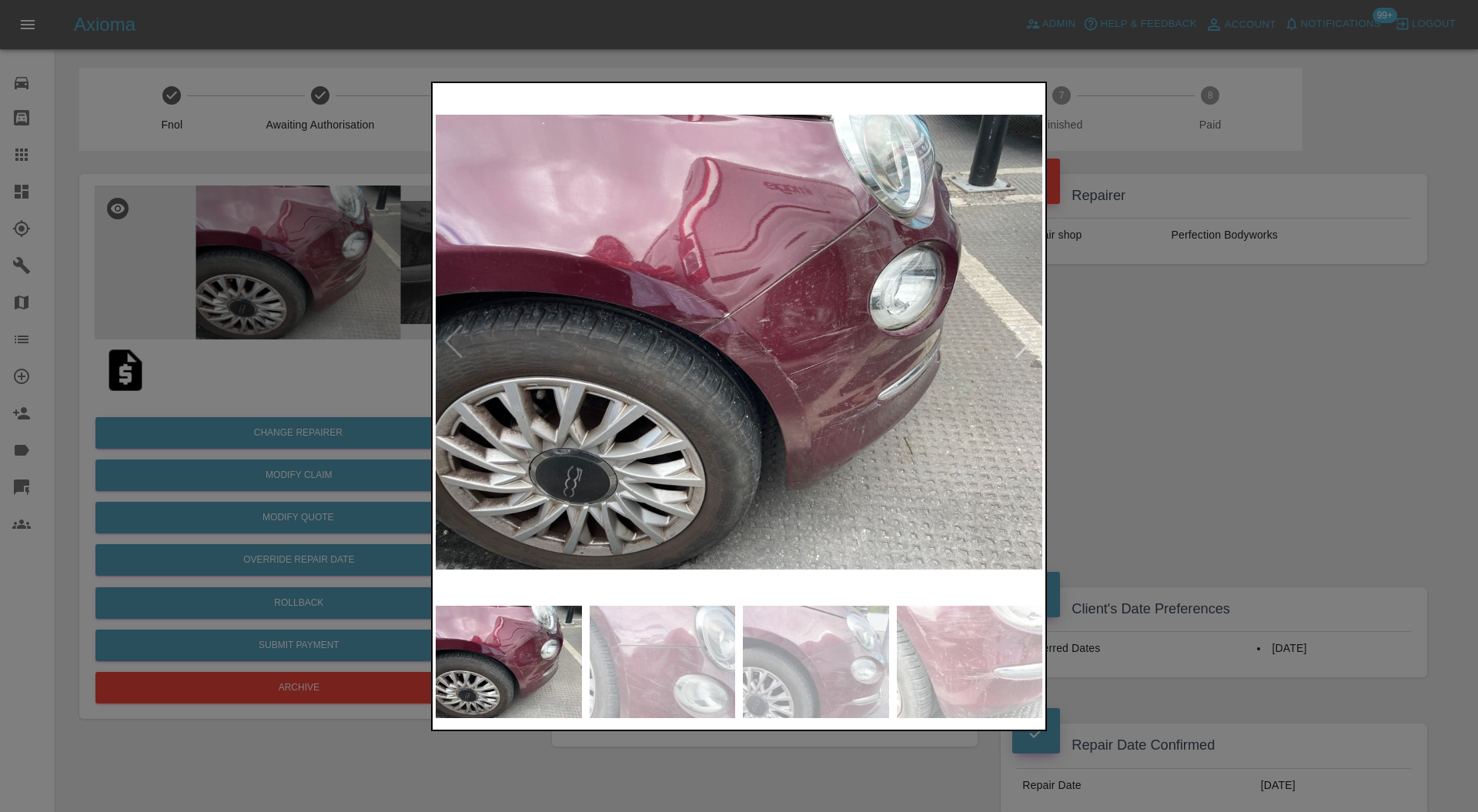
click at [1168, 366] on div at bounding box center [739, 406] width 1478 height 812
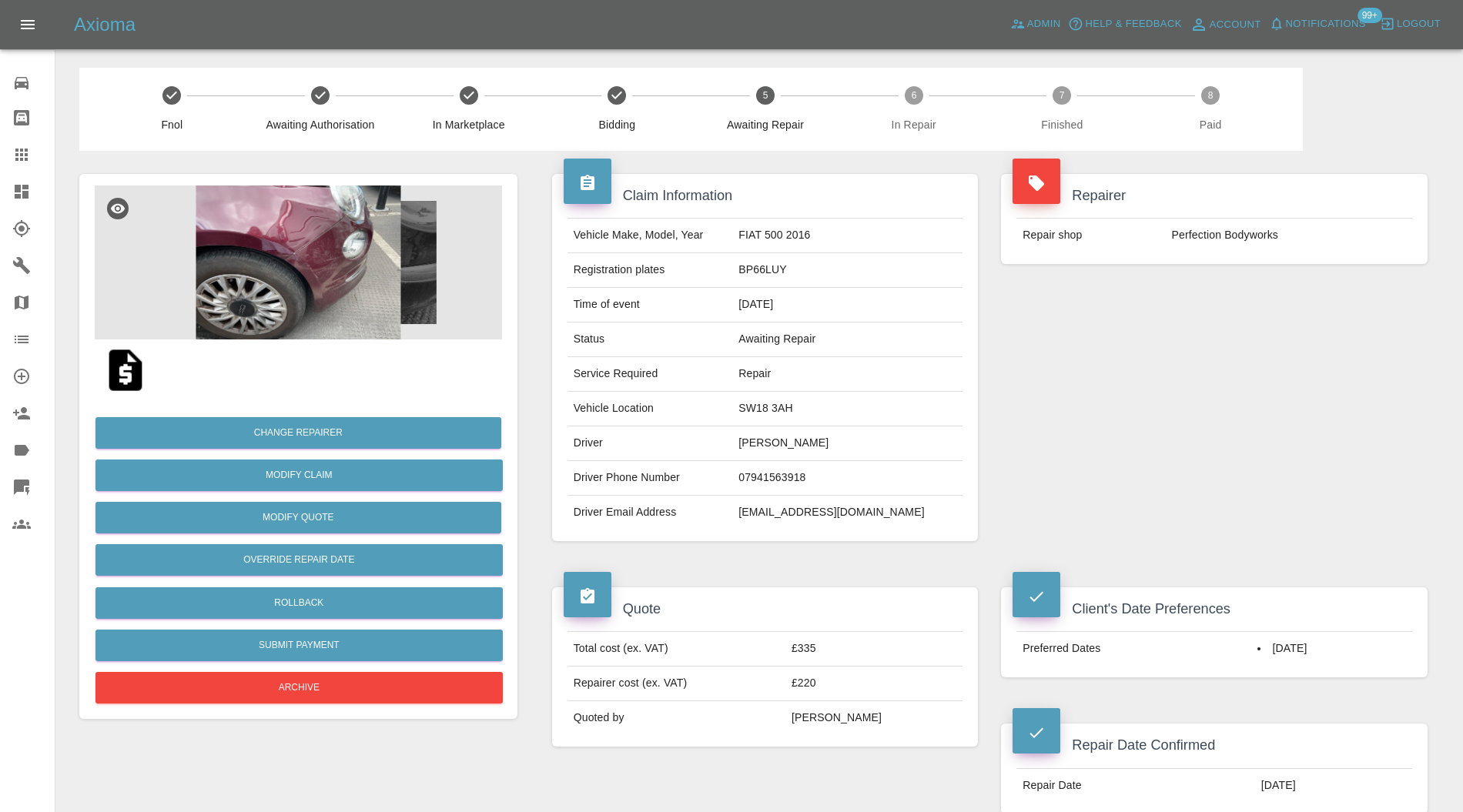
click at [799, 412] on td "SW18 3AH" at bounding box center [847, 409] width 230 height 34
copy td "SW18 3AH"
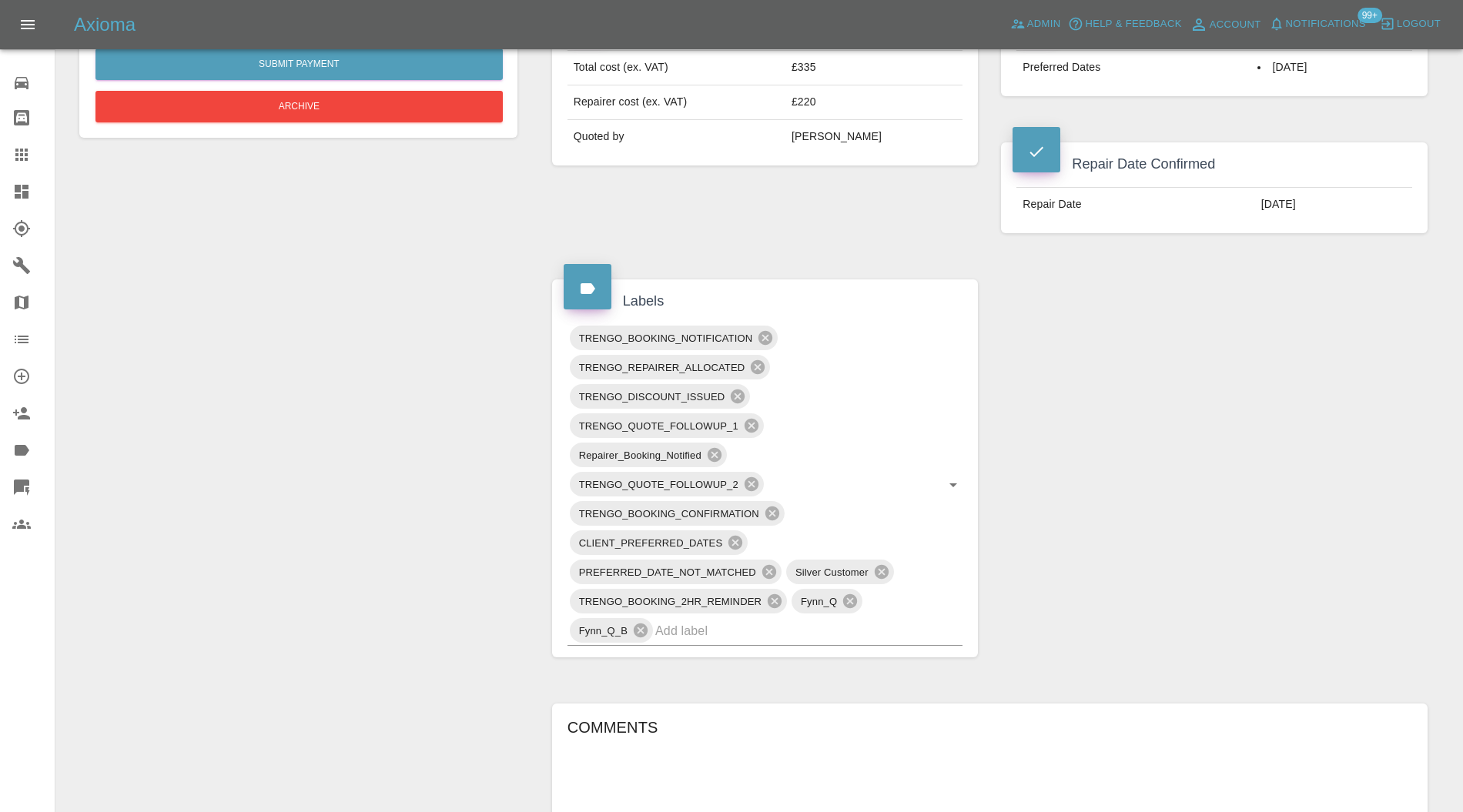
scroll to position [684, 0]
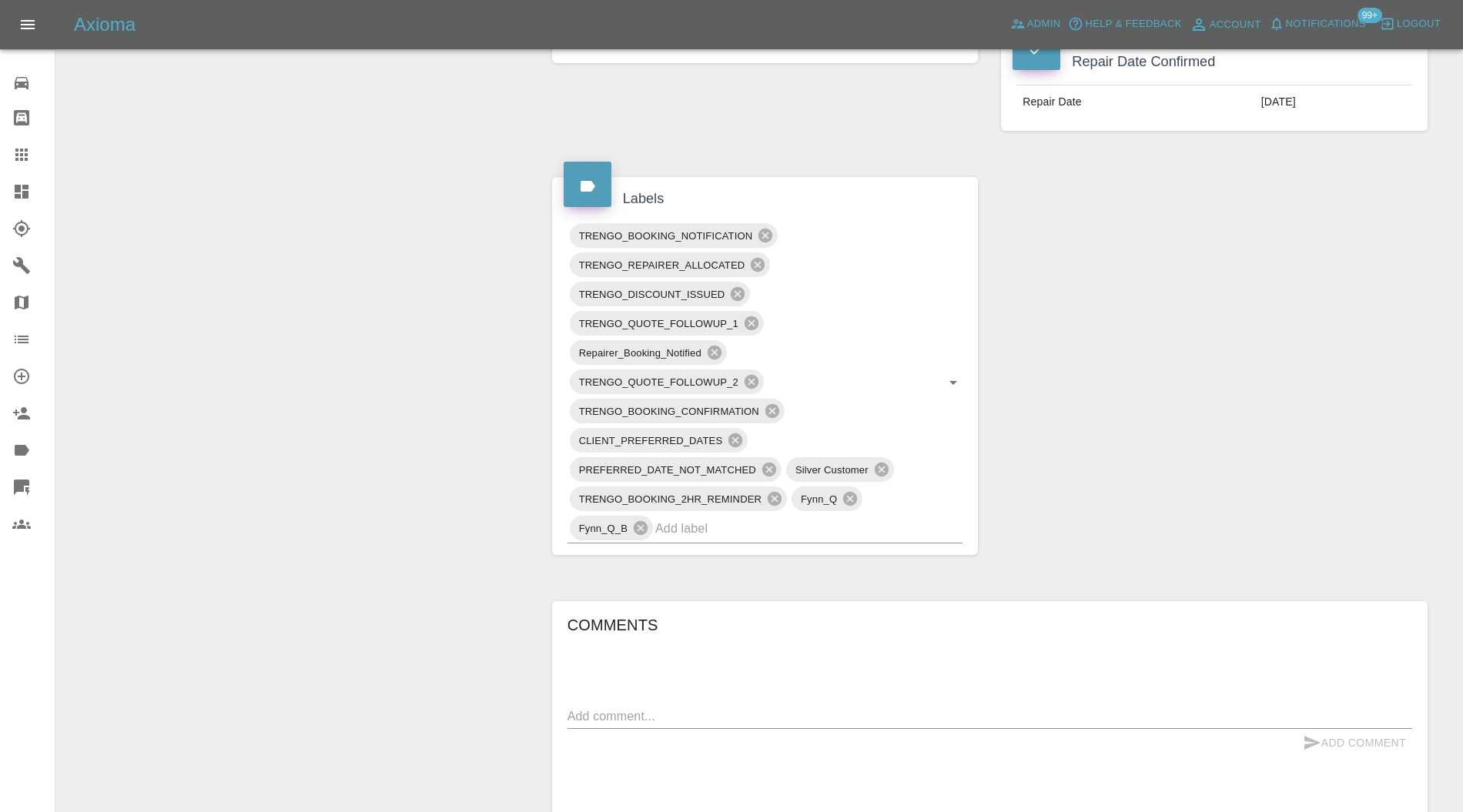
click at [801, 532] on input "text" at bounding box center [787, 529] width 264 height 23
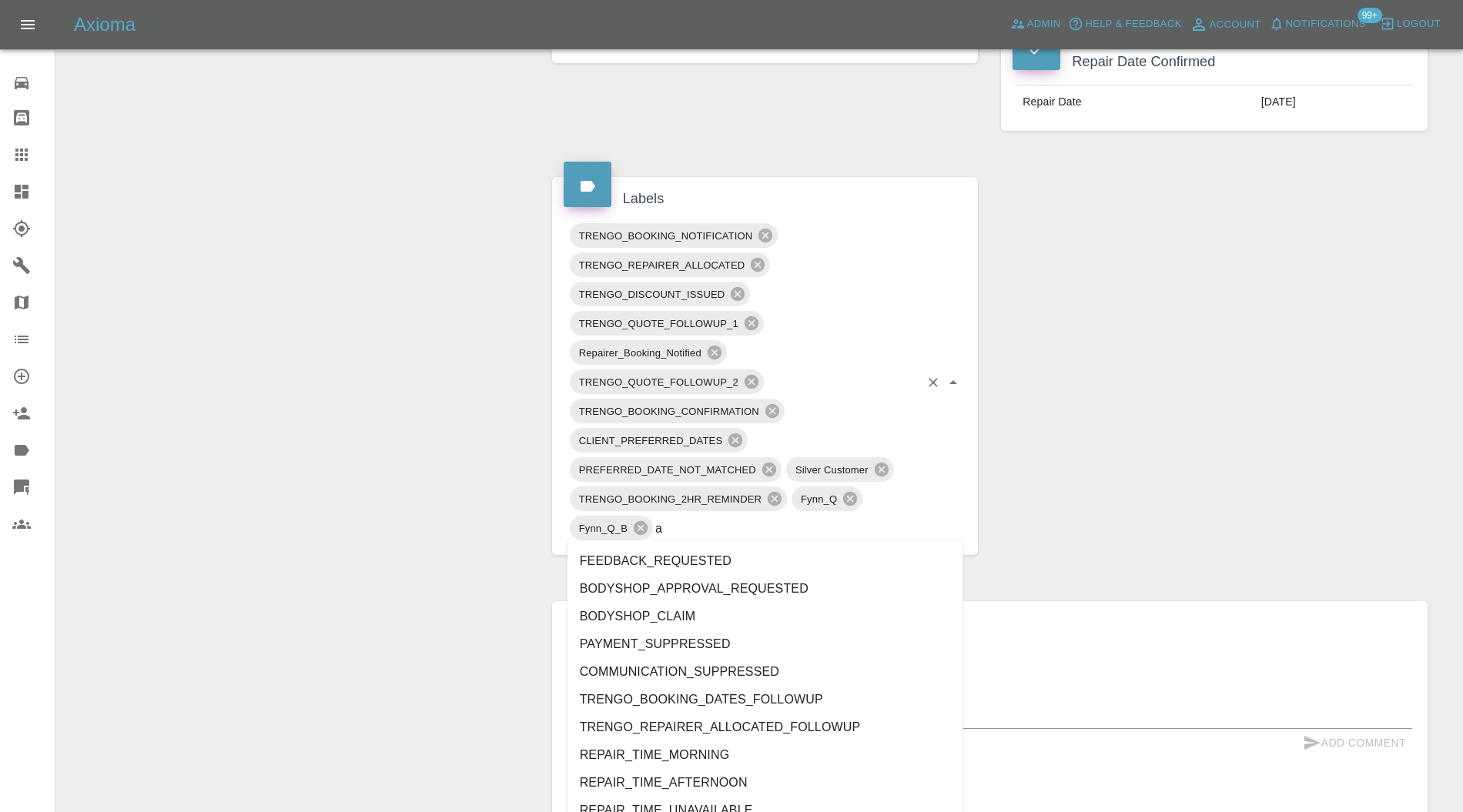
type input "au"
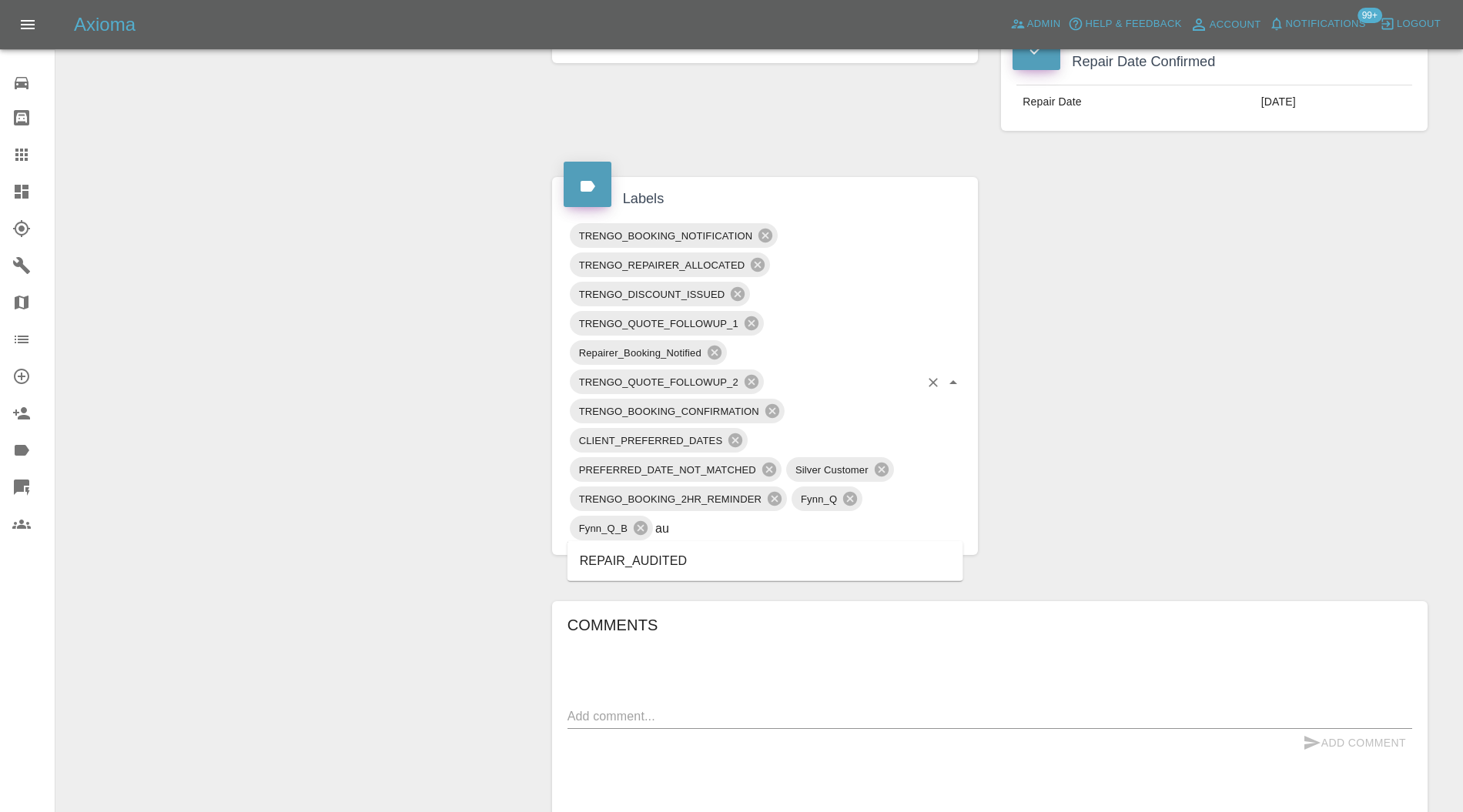
click at [715, 552] on li "REPAIR_AUDITED" at bounding box center [765, 561] width 396 height 28
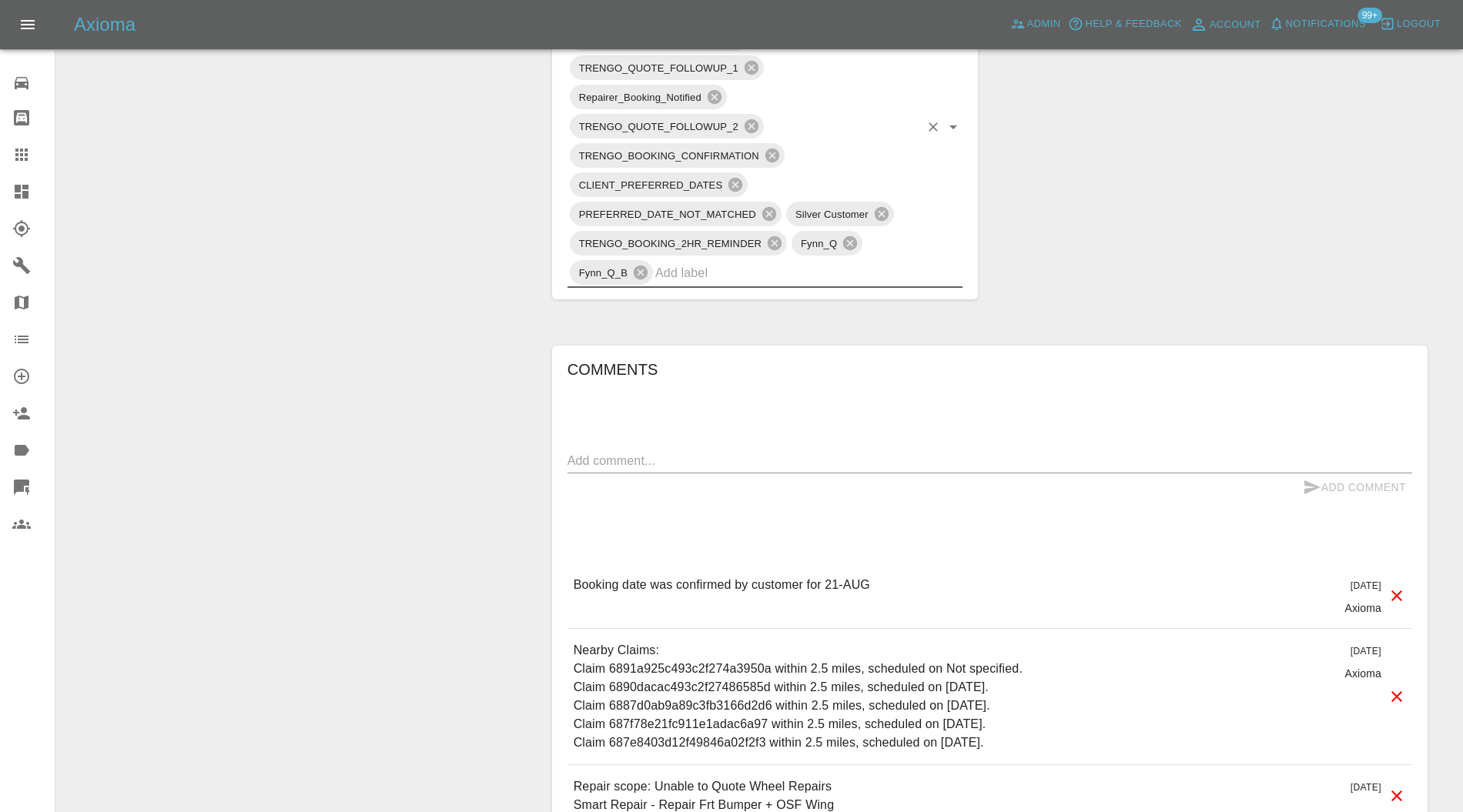
scroll to position [958, 0]
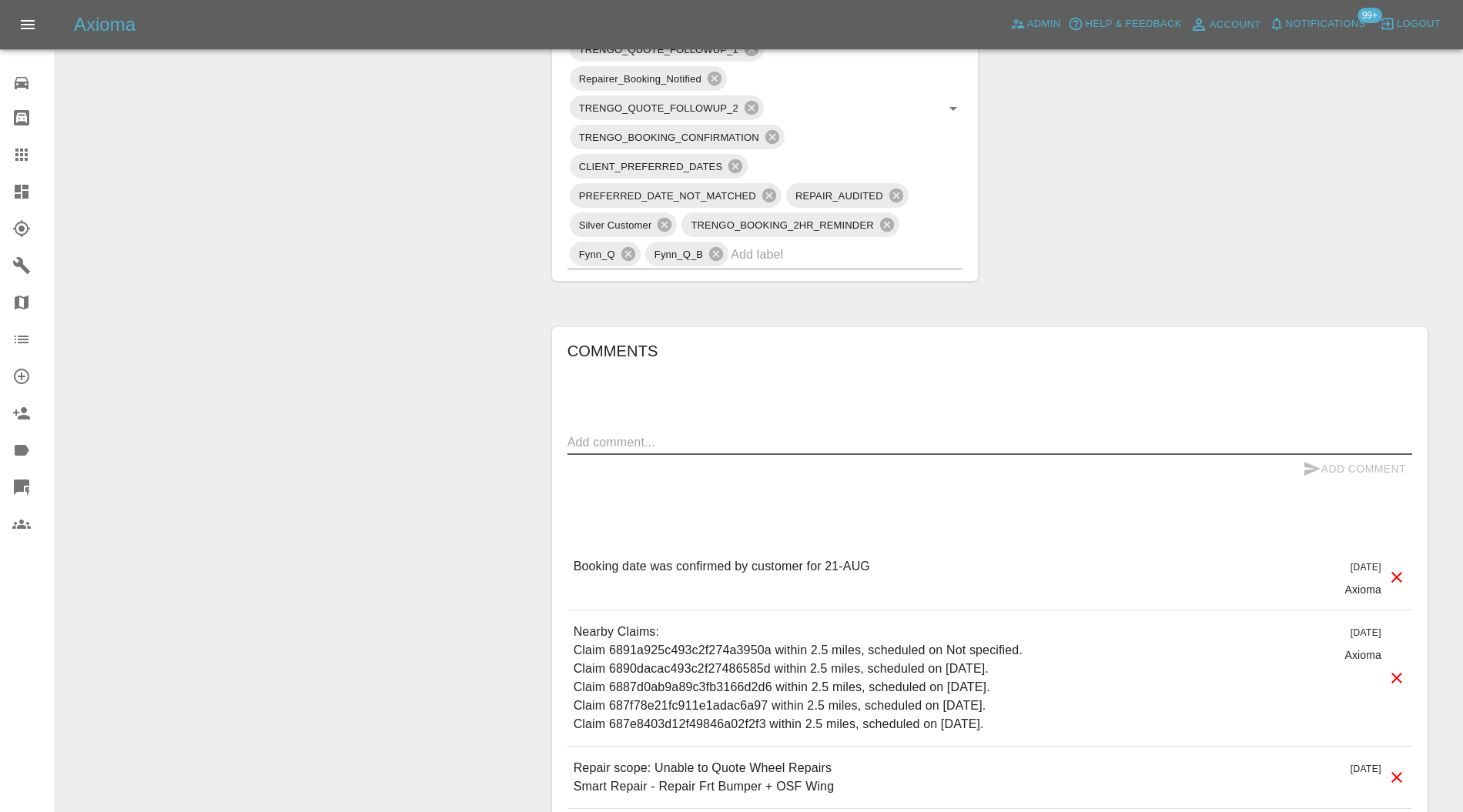
click at [731, 438] on textarea at bounding box center [990, 442] width 845 height 18
type textarea "checking space"
click at [1340, 464] on button "Add Comment" at bounding box center [1355, 469] width 116 height 29
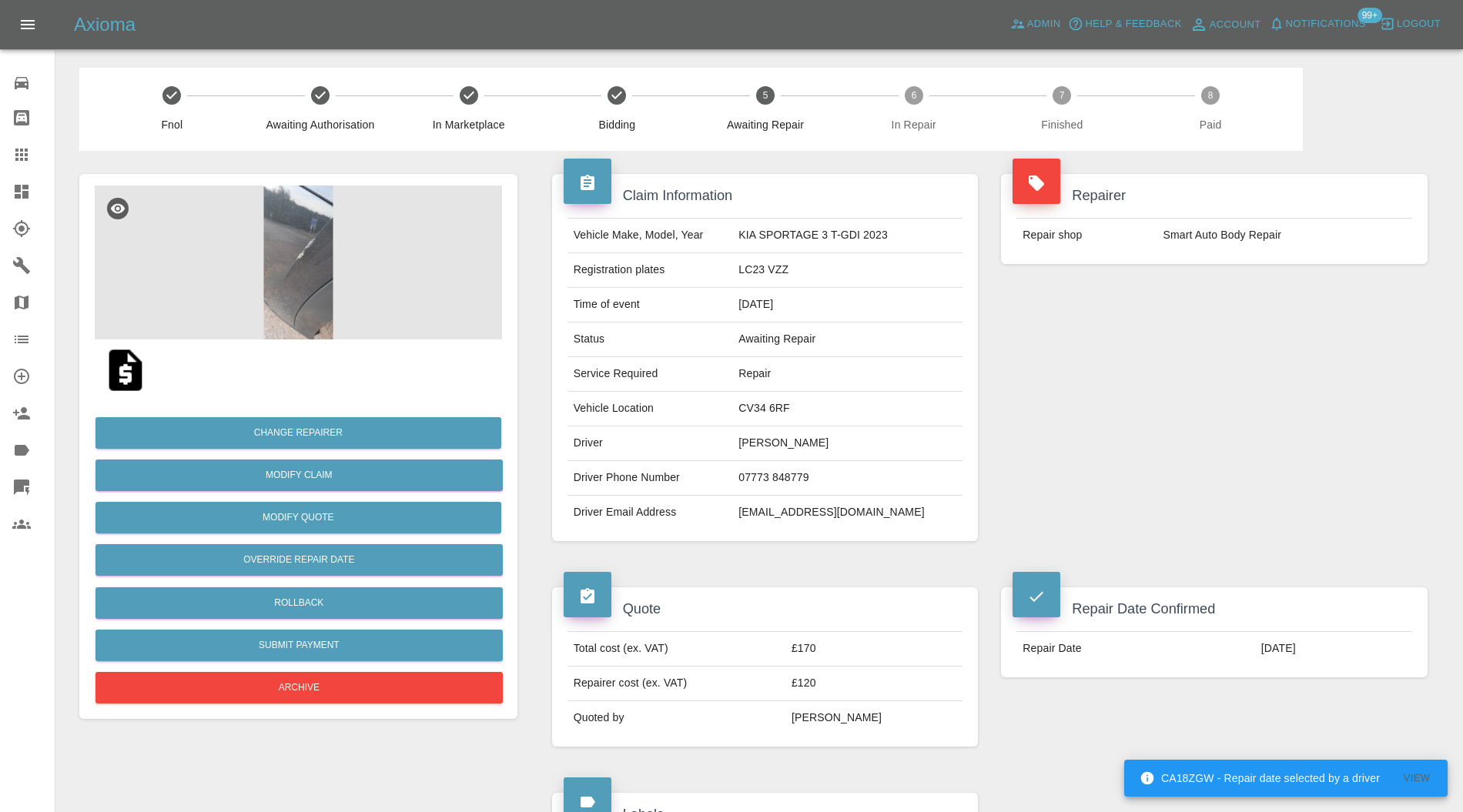
click at [378, 248] on img at bounding box center [298, 263] width 407 height 154
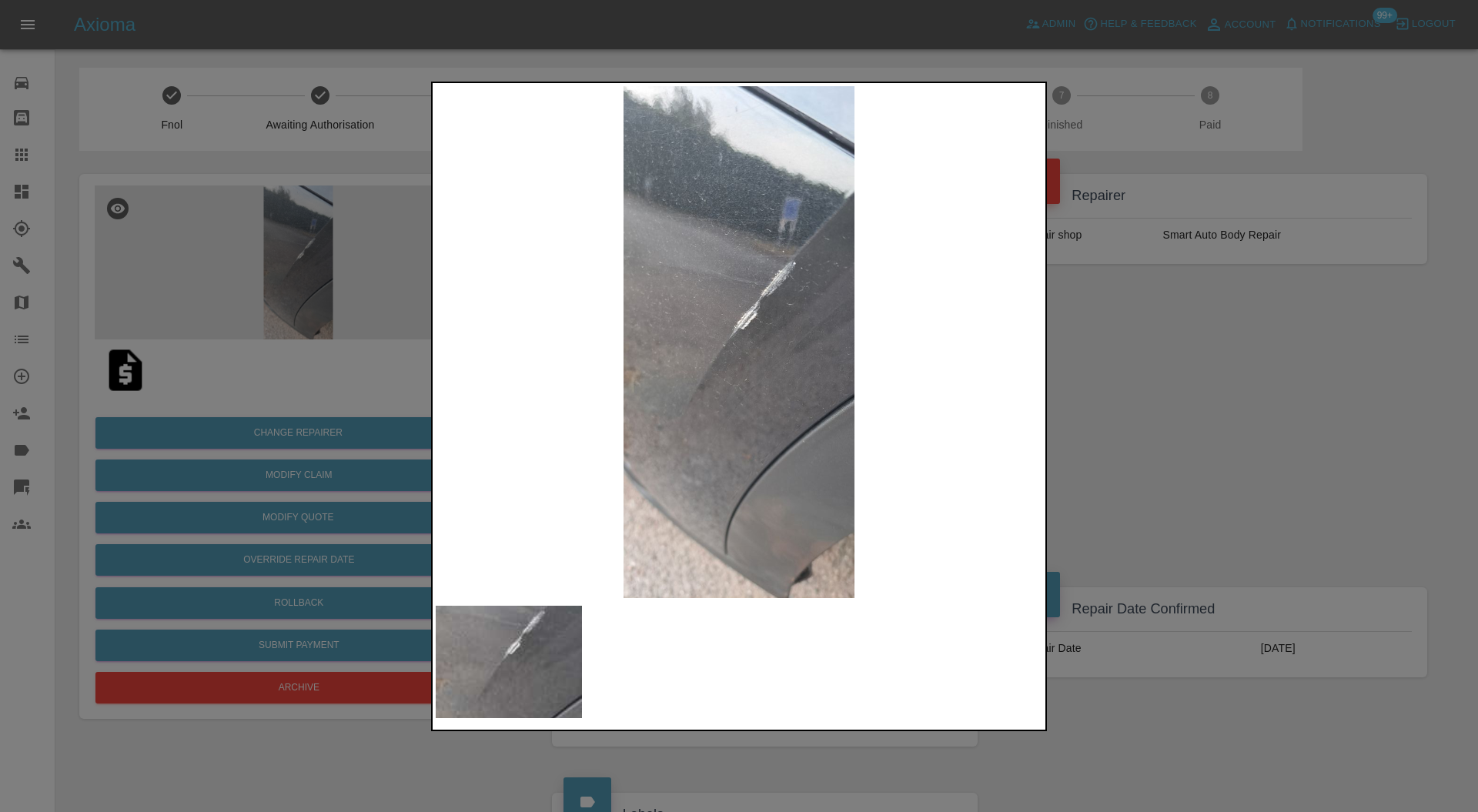
click at [1087, 345] on div at bounding box center [739, 406] width 1478 height 812
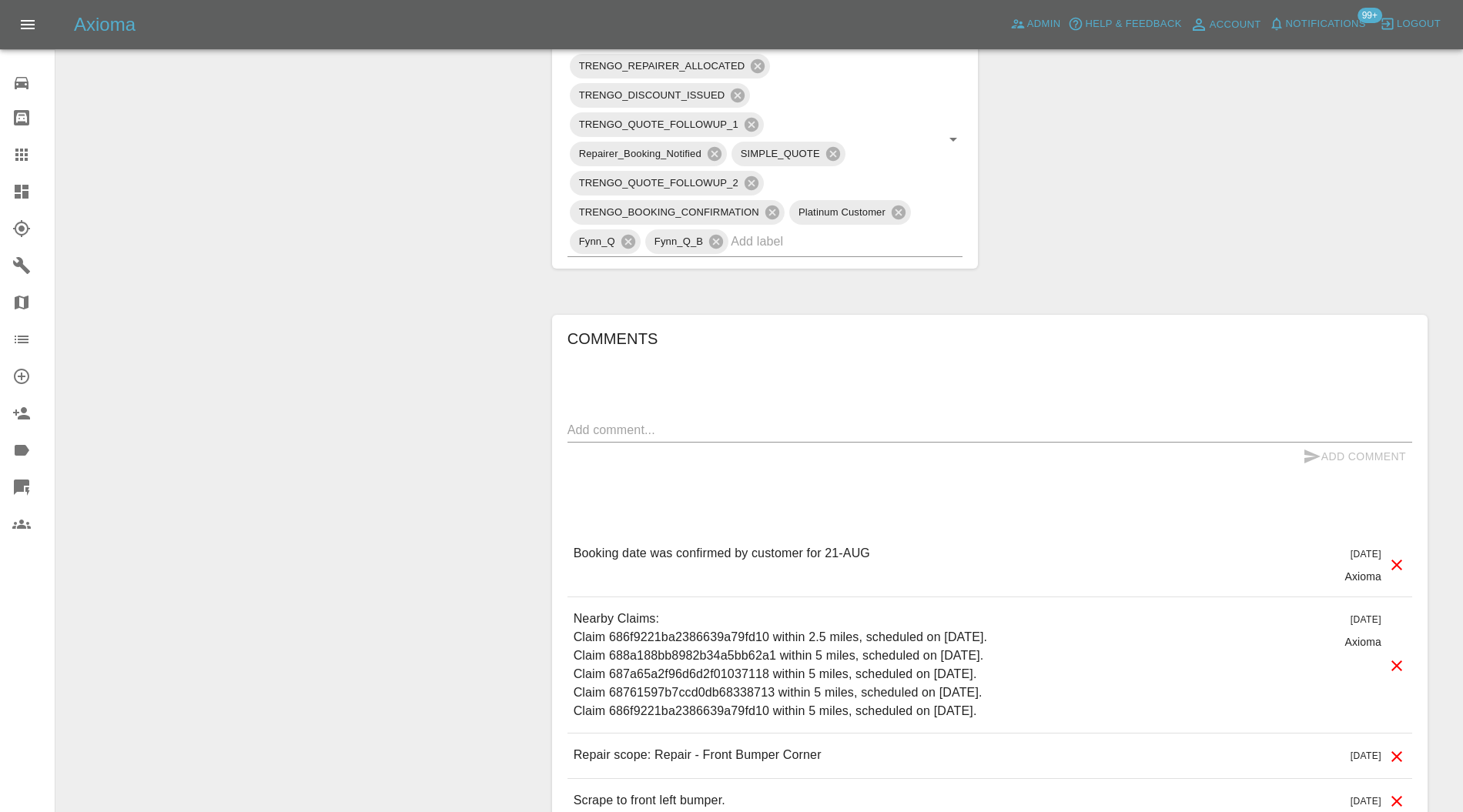
scroll to position [821, 0]
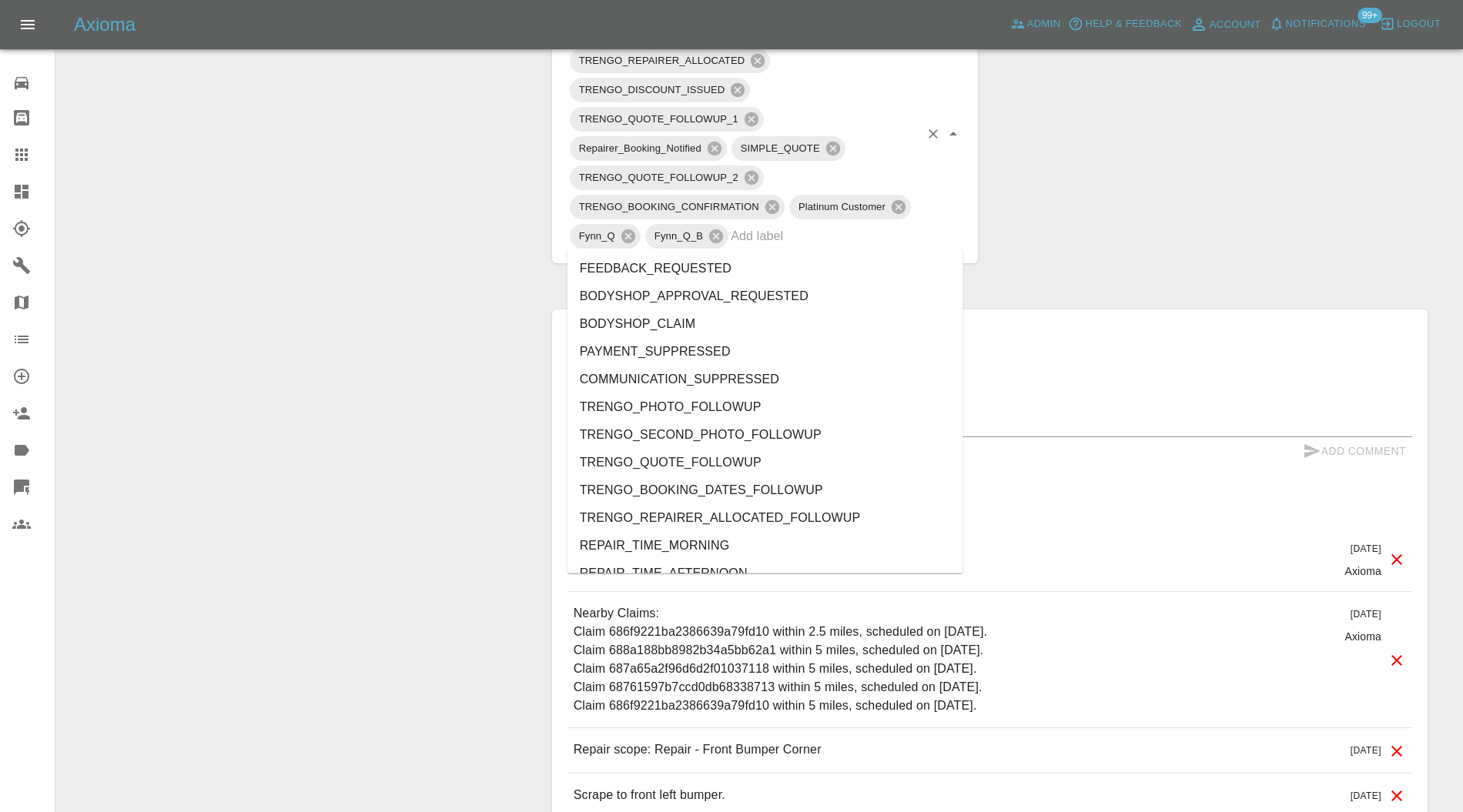
click at [829, 232] on input "text" at bounding box center [825, 235] width 189 height 23
type input "au"
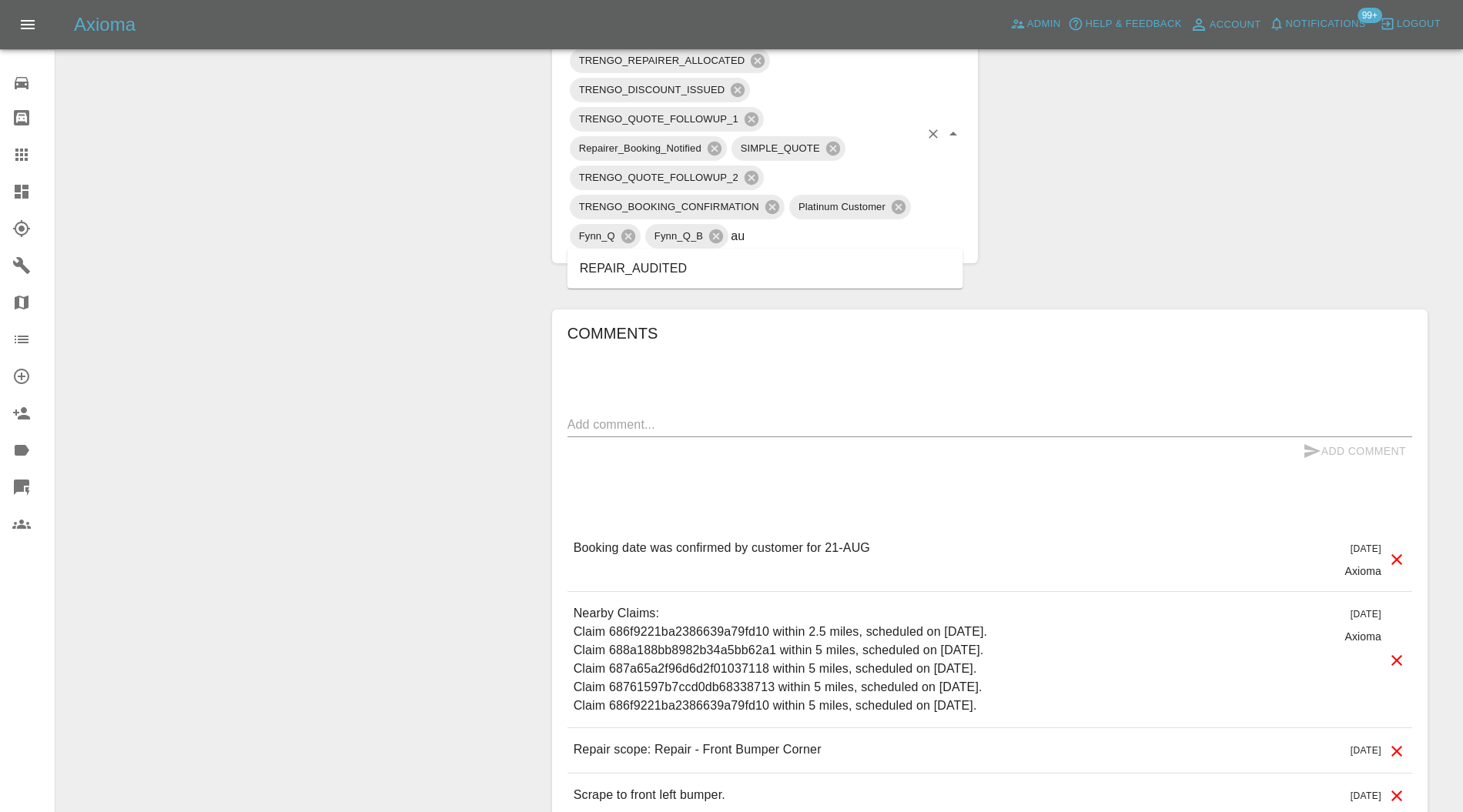
click at [706, 258] on li "REPAIR_AUDITED" at bounding box center [765, 268] width 396 height 28
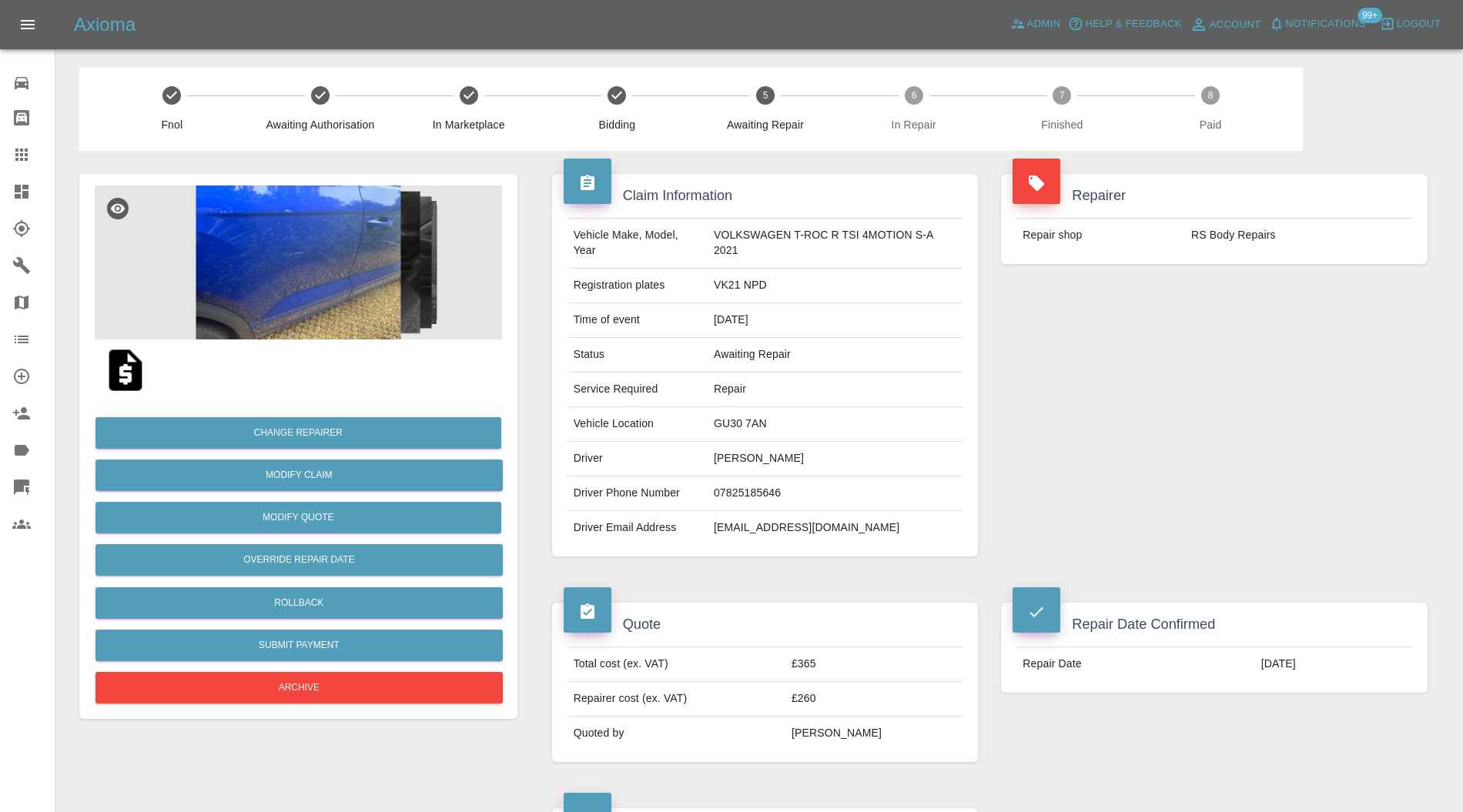
click at [302, 182] on div "Change Repairer Modify Claim Modify Quote Override Repair Date Rollback Submit …" at bounding box center [299, 447] width 439 height 545
click at [320, 239] on img at bounding box center [298, 263] width 407 height 154
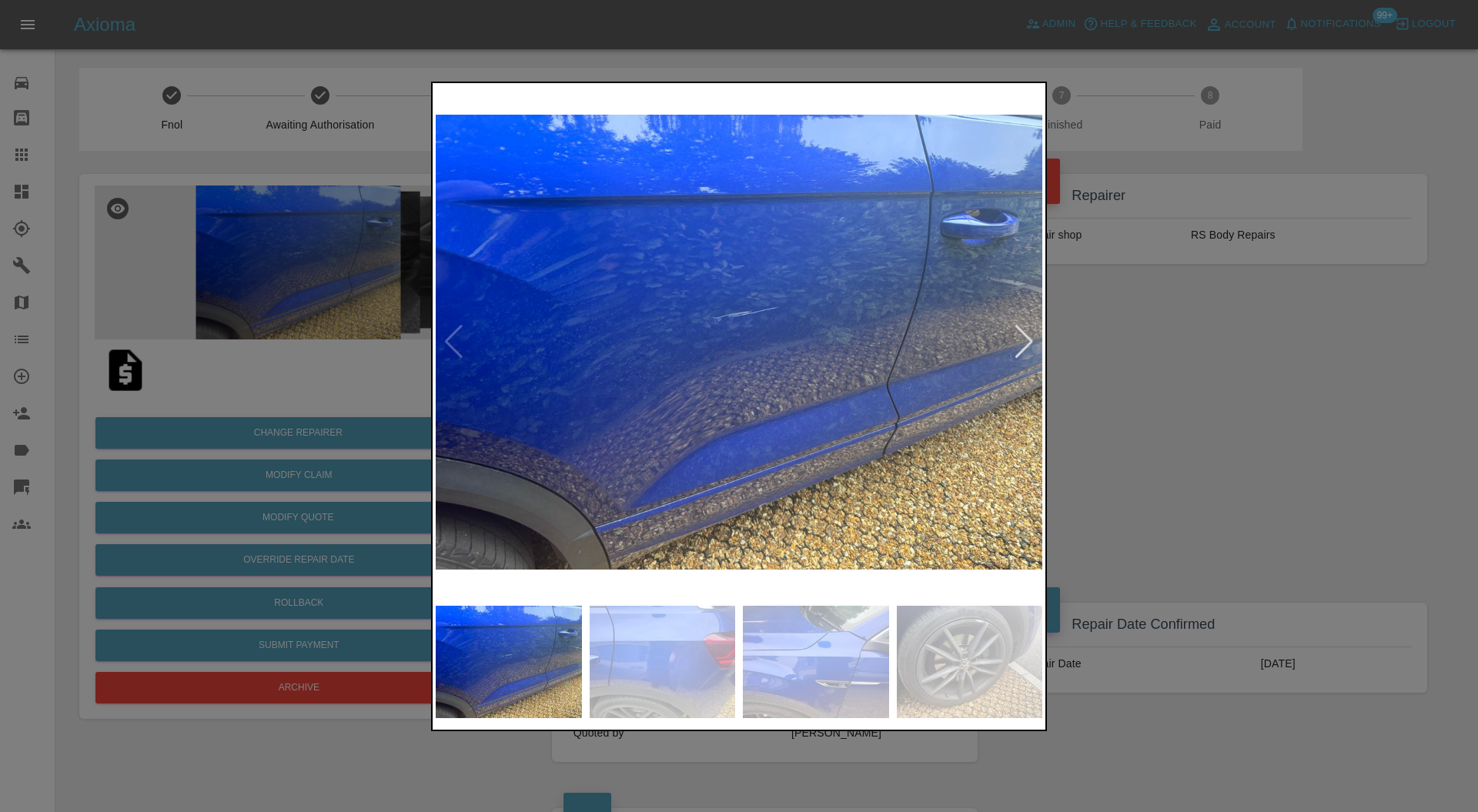
click at [1026, 340] on div at bounding box center [1024, 342] width 21 height 34
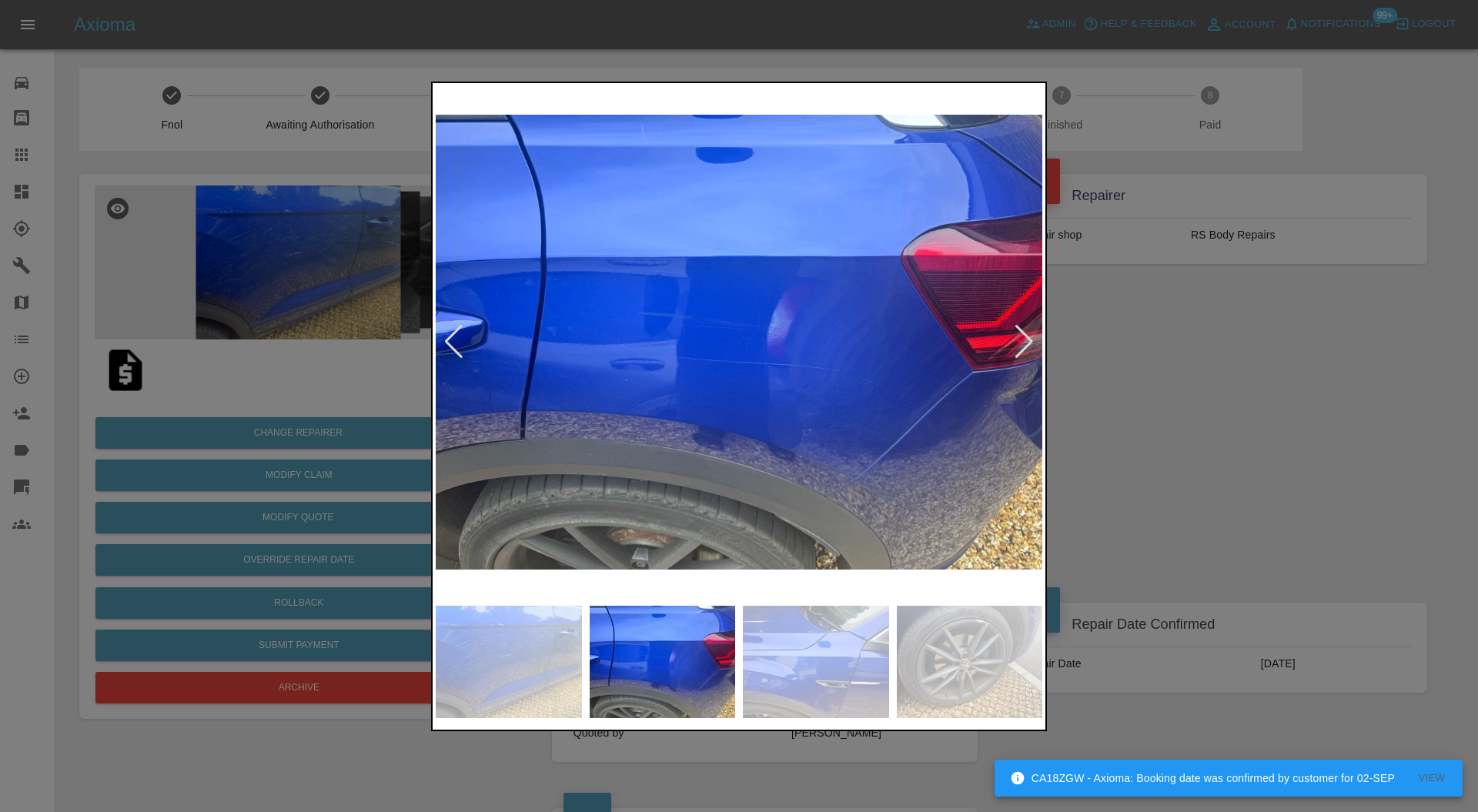
click at [1026, 340] on div at bounding box center [1024, 342] width 21 height 34
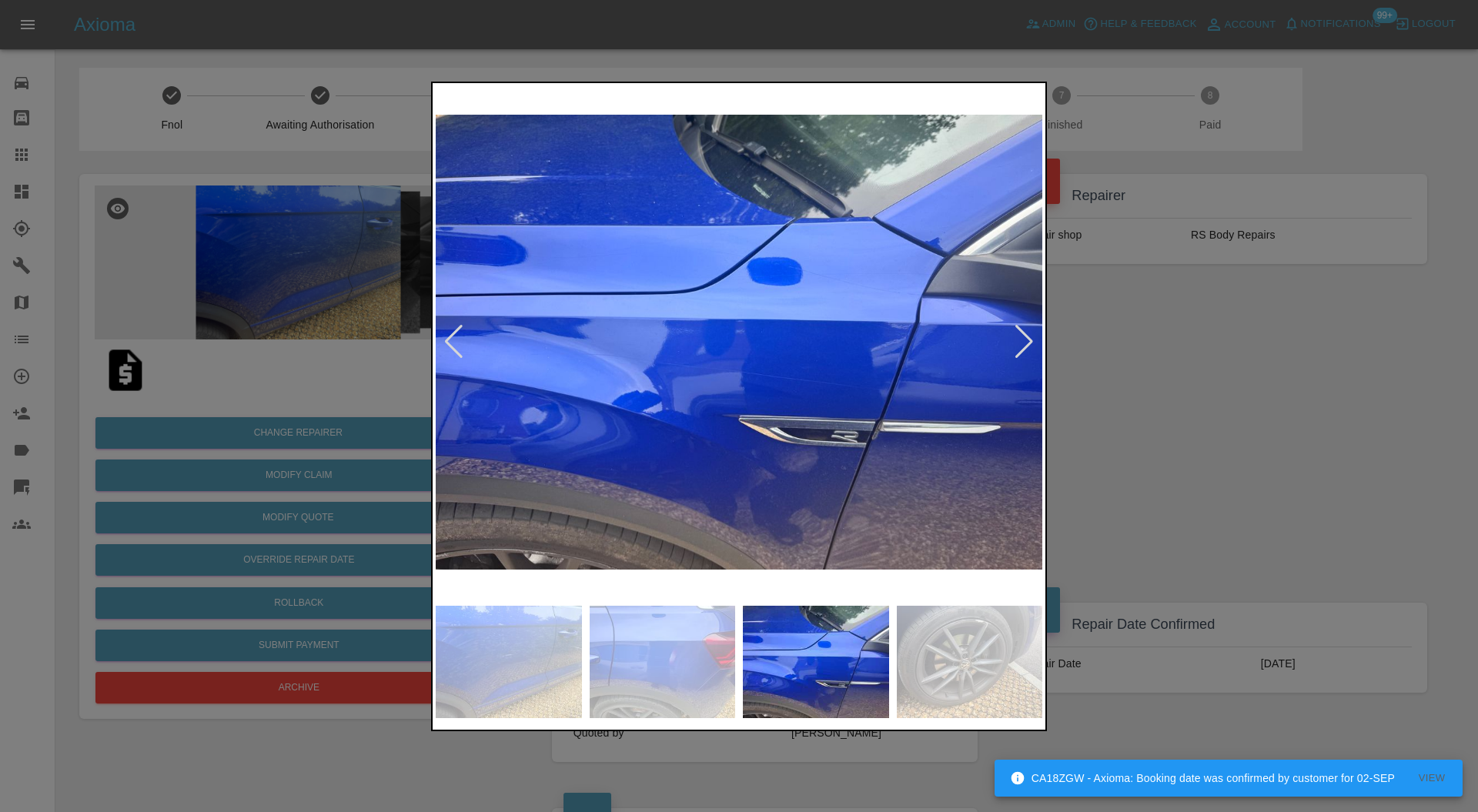
click at [1026, 340] on div at bounding box center [1024, 342] width 21 height 34
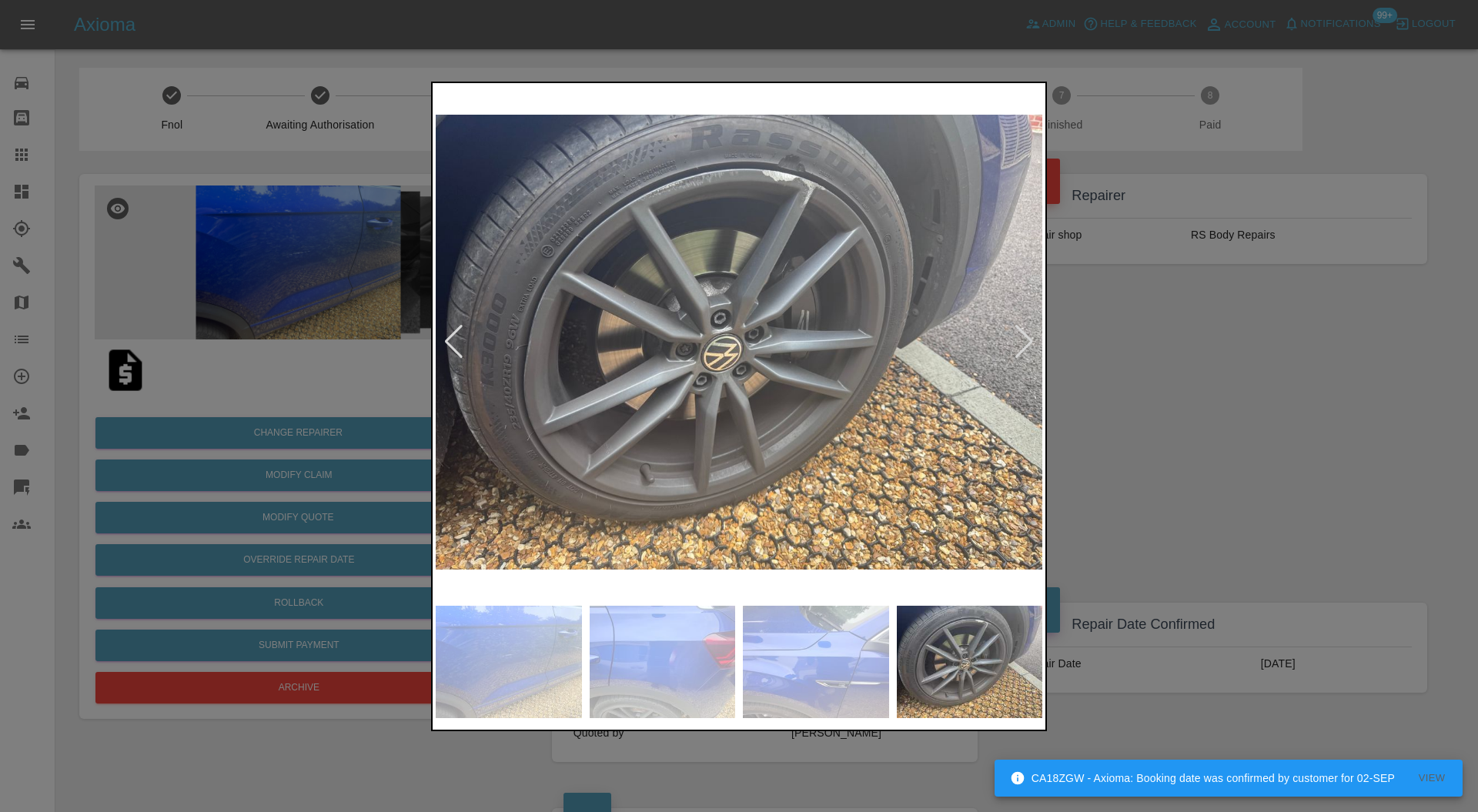
click at [1026, 340] on div at bounding box center [1024, 342] width 21 height 34
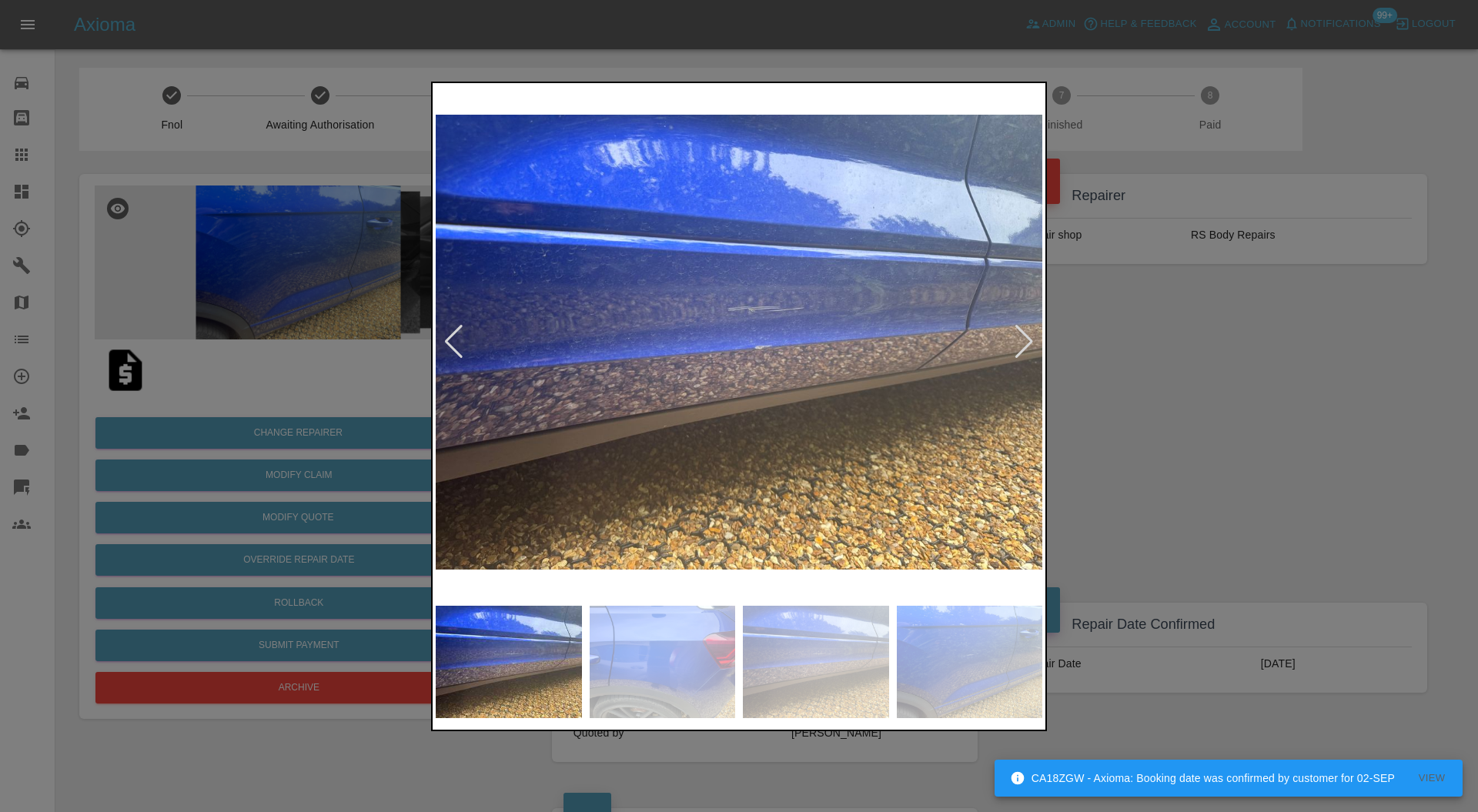
click at [1026, 340] on div at bounding box center [1024, 342] width 21 height 34
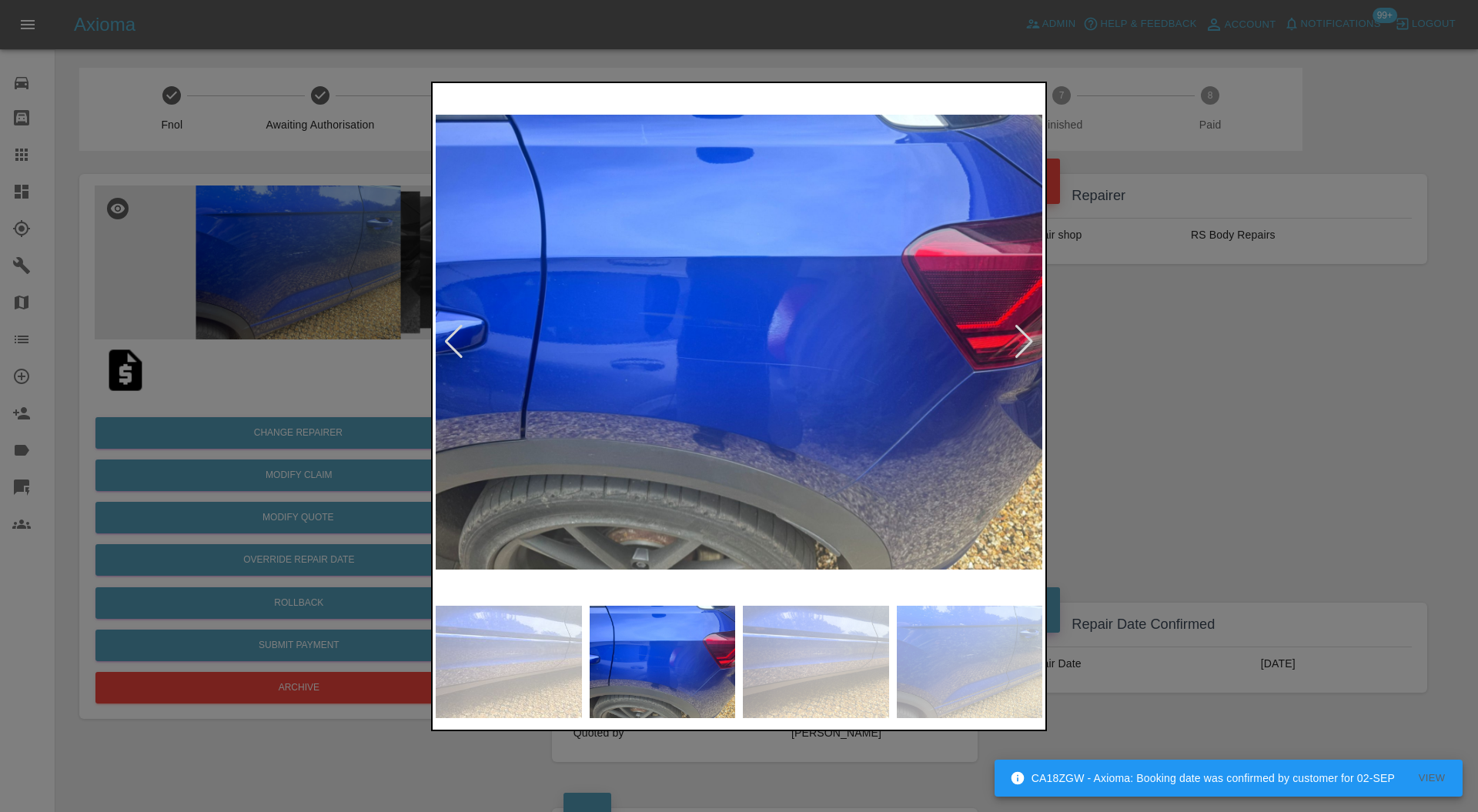
click at [1026, 340] on div at bounding box center [1024, 342] width 21 height 34
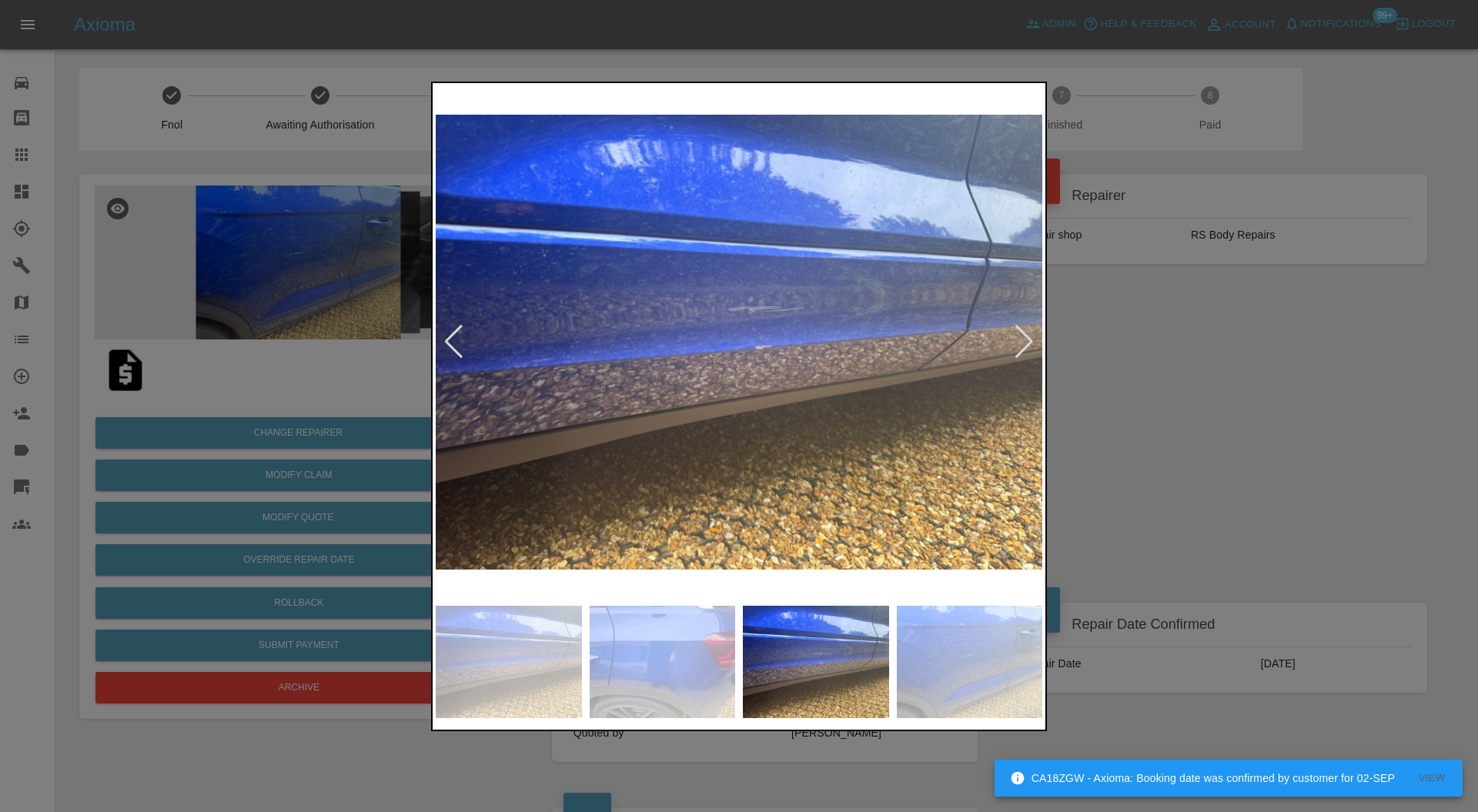
click at [1026, 340] on div at bounding box center [1024, 342] width 21 height 34
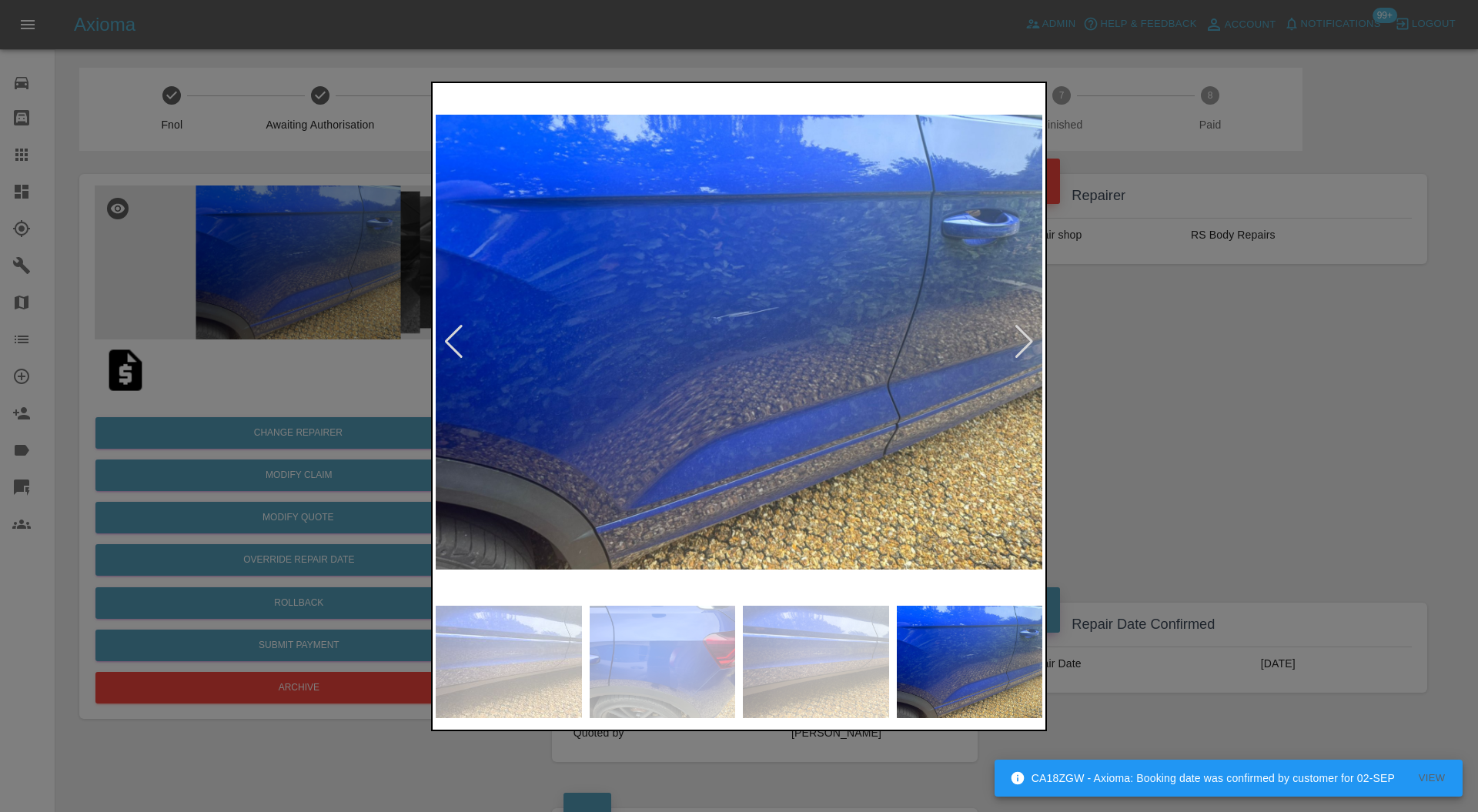
click at [1206, 342] on div at bounding box center [739, 406] width 1478 height 812
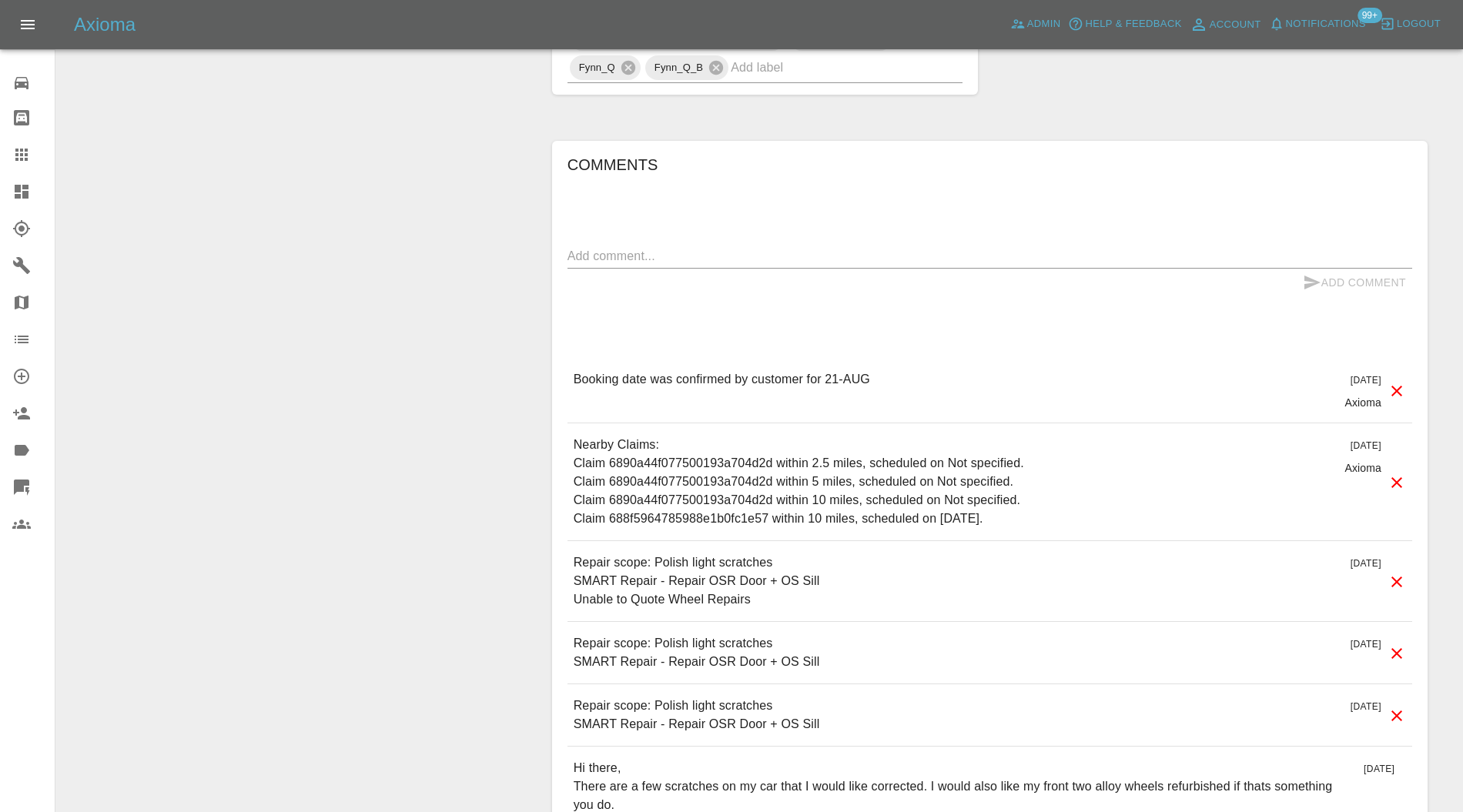
scroll to position [1094, 0]
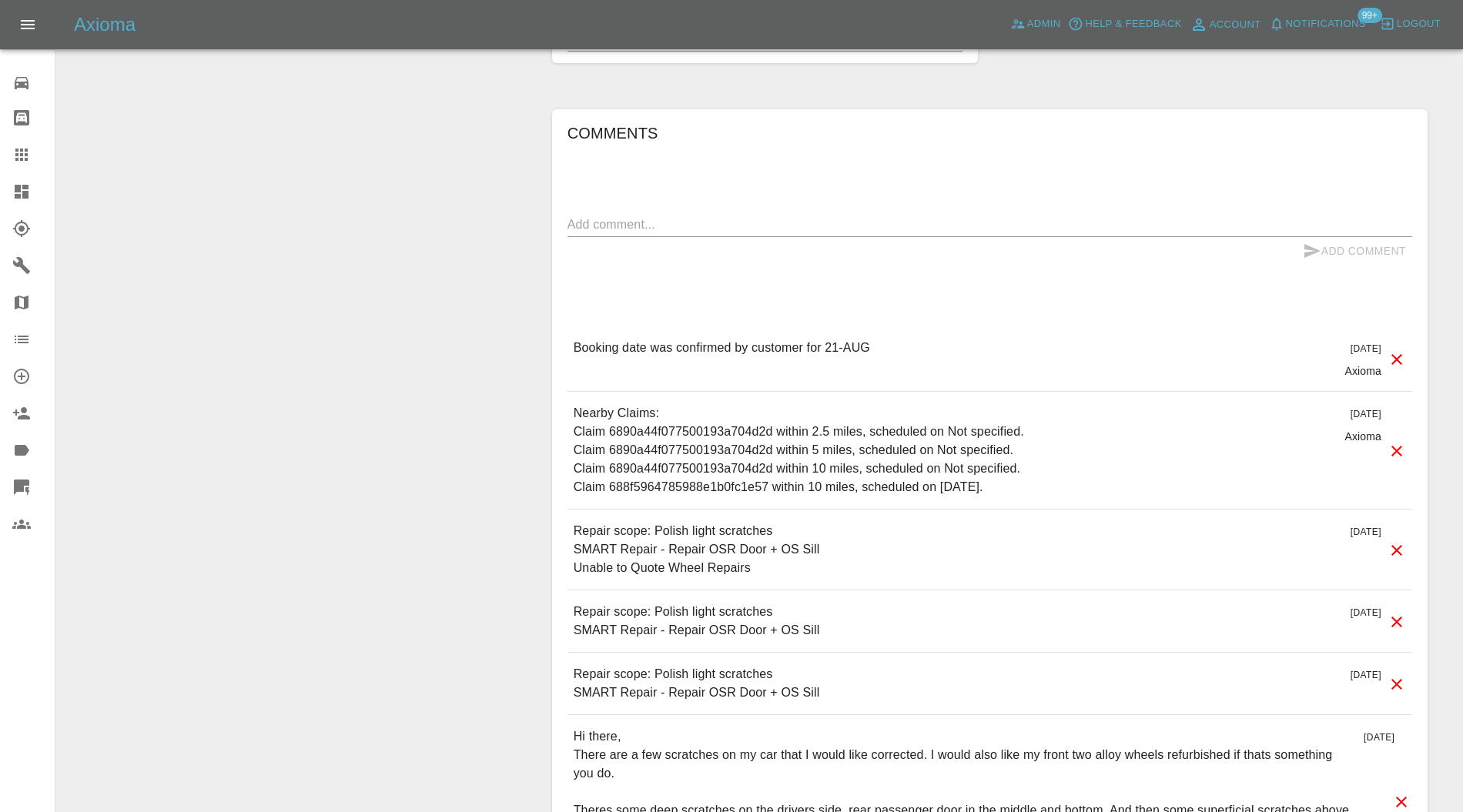
click at [1393, 613] on icon at bounding box center [1397, 622] width 18 height 18
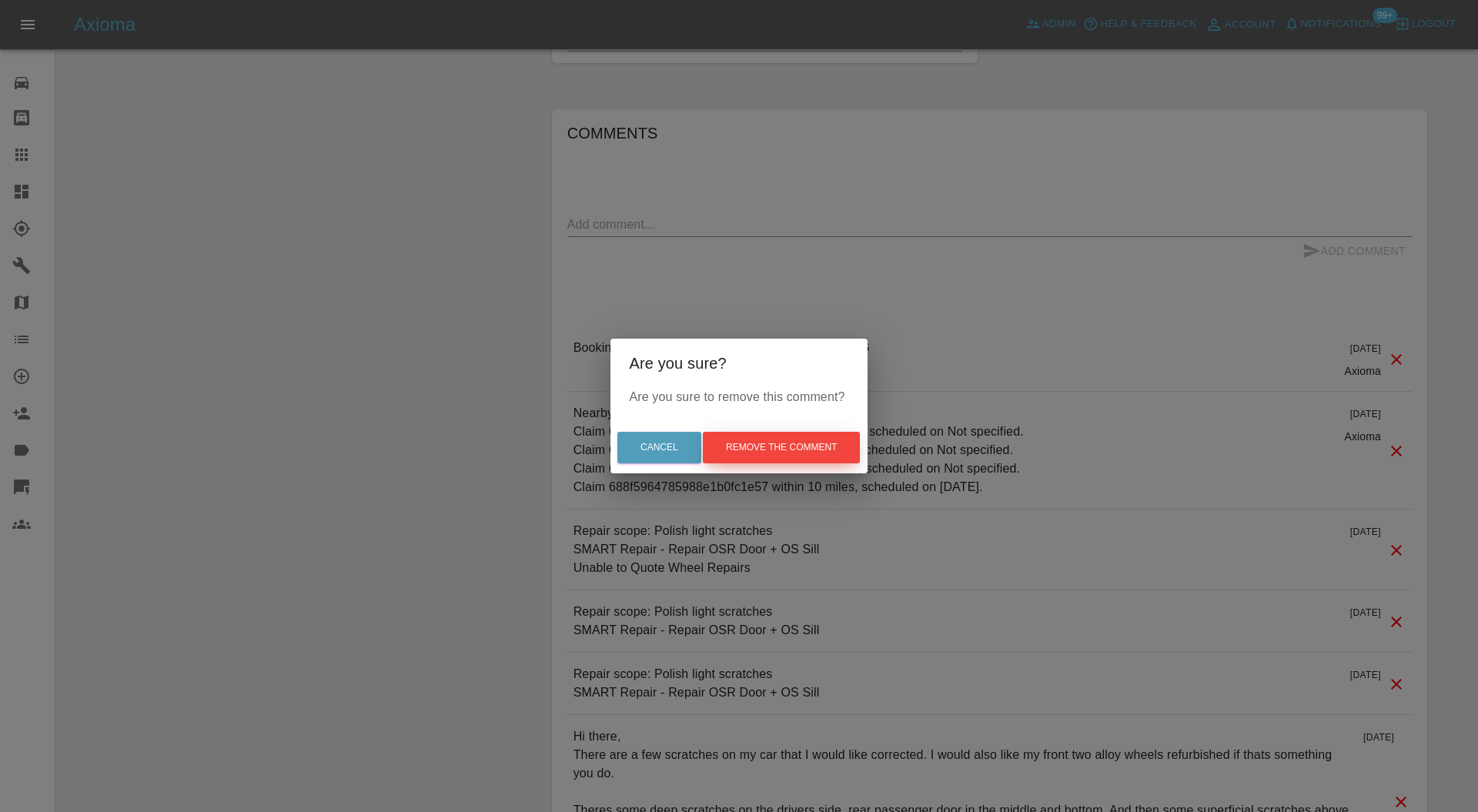
click at [822, 445] on button "Remove the comment" at bounding box center [781, 448] width 157 height 32
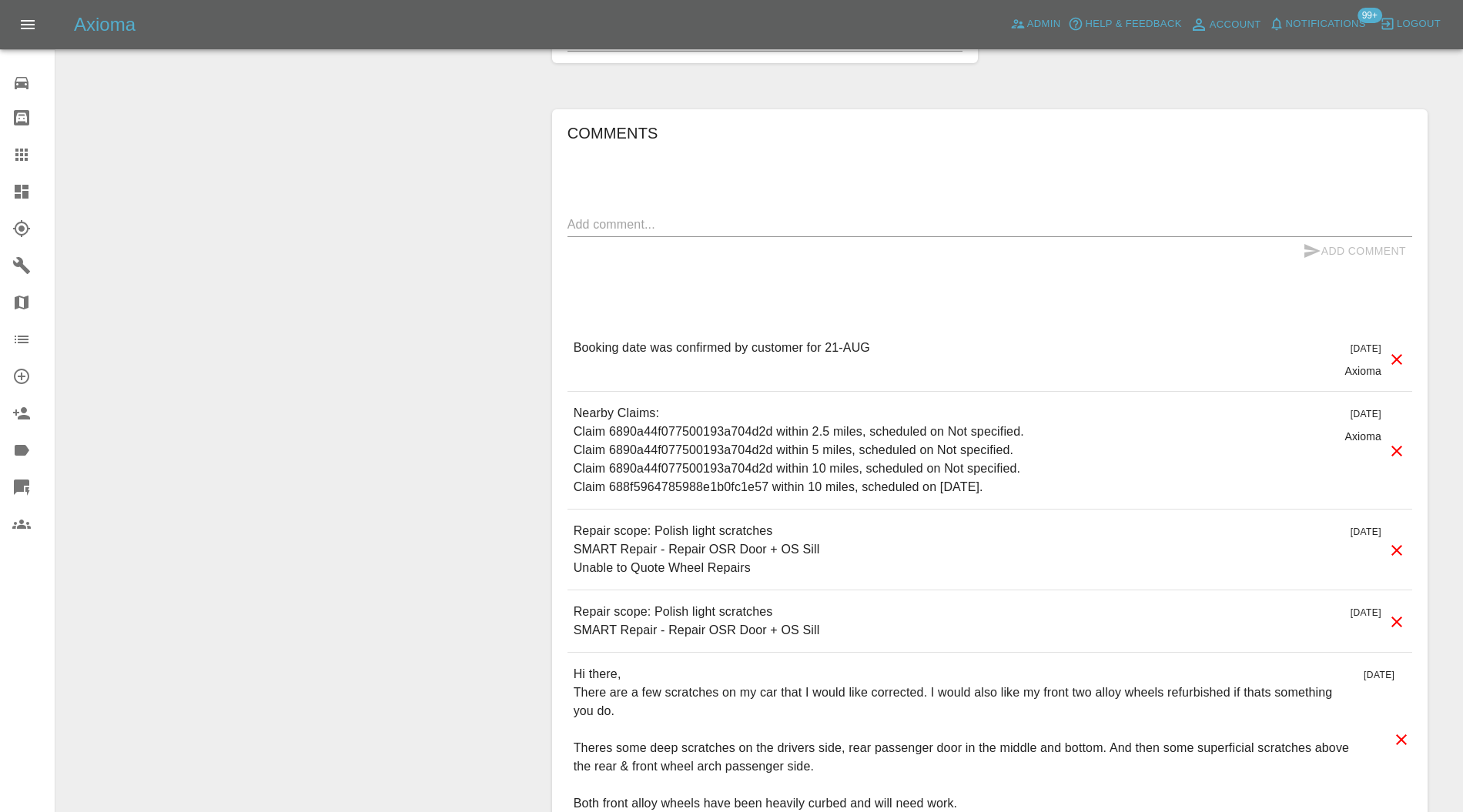
click at [1398, 615] on icon at bounding box center [1397, 622] width 18 height 18
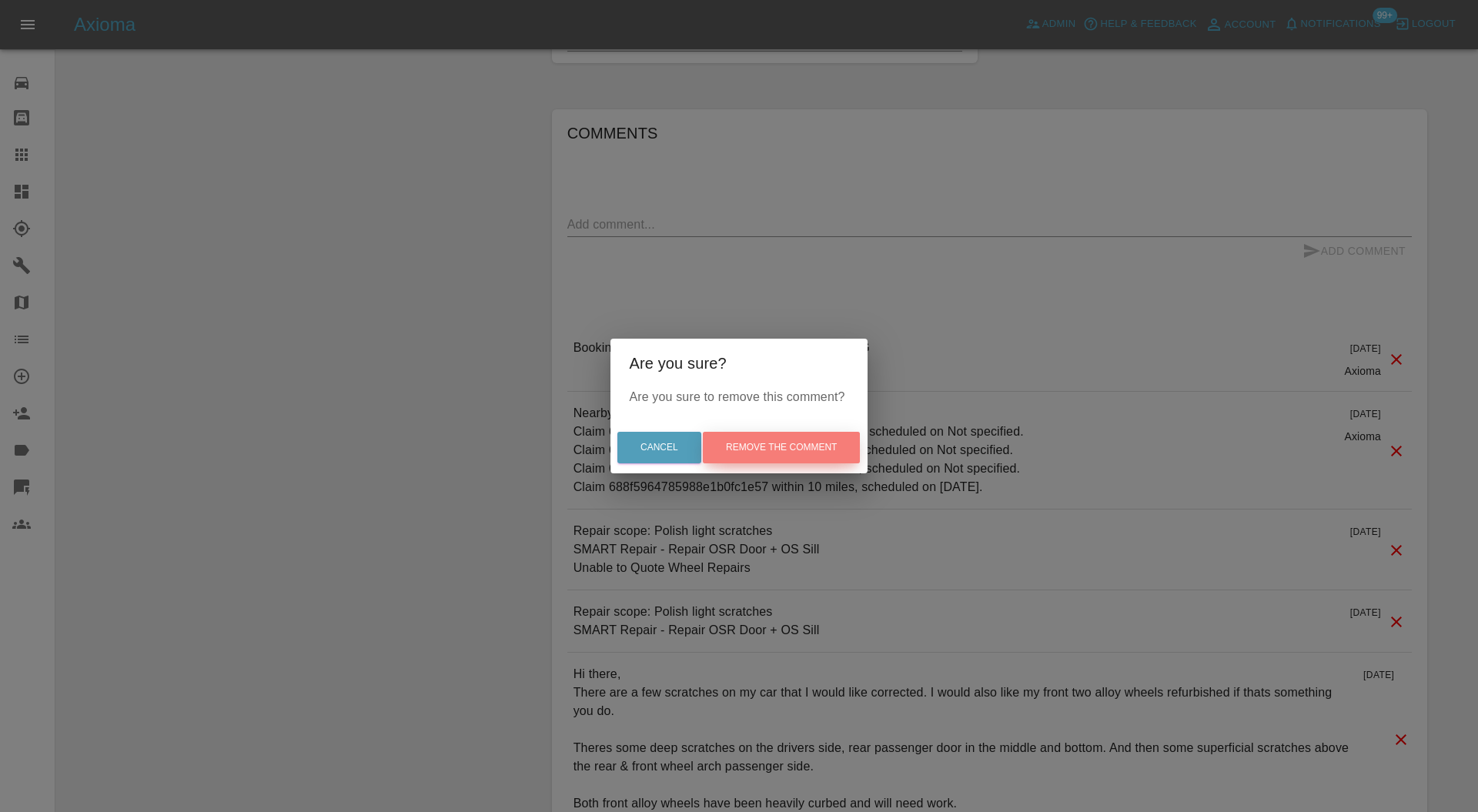
click at [841, 440] on button "Remove the comment" at bounding box center [781, 448] width 157 height 32
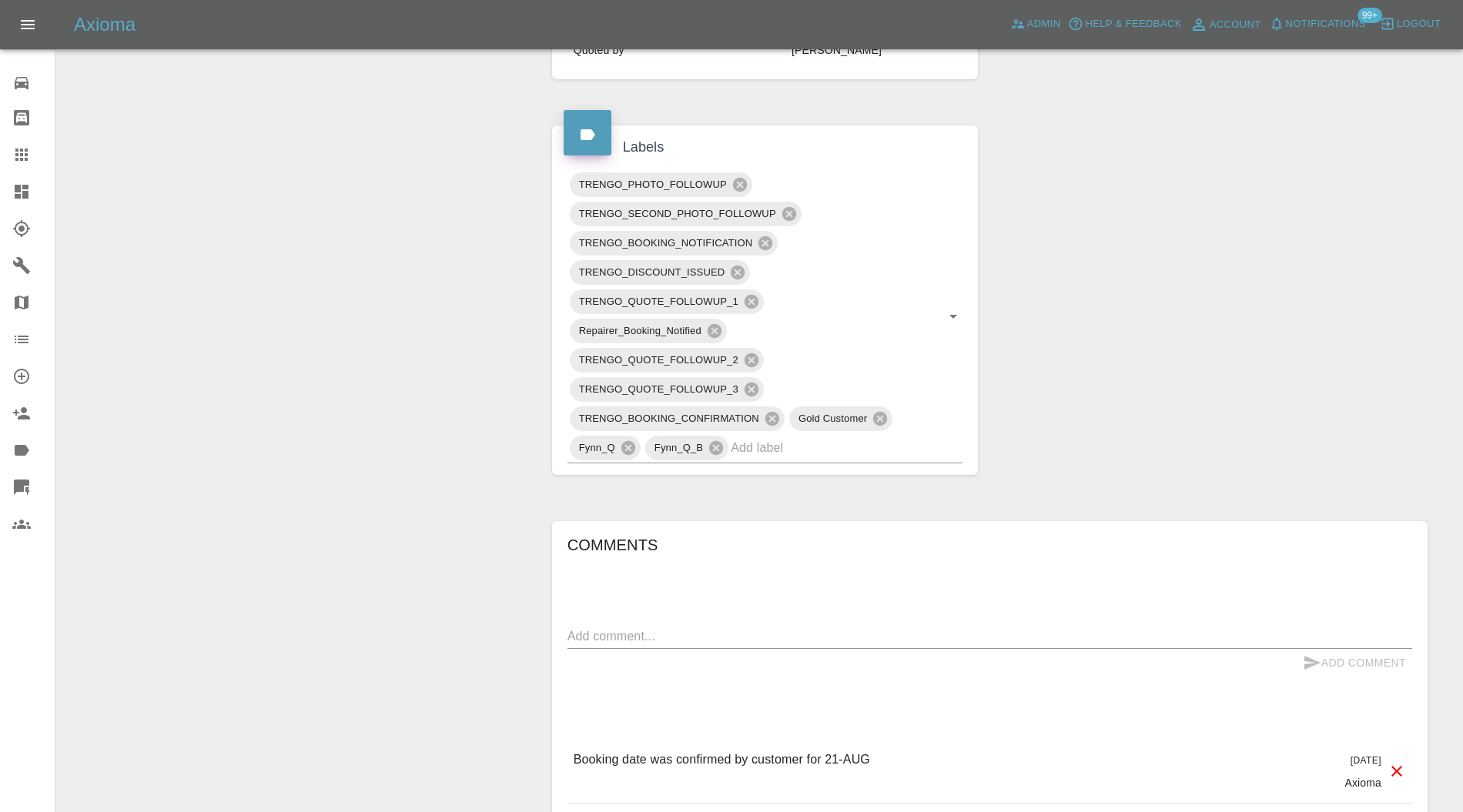
scroll to position [684, 0]
click at [853, 438] on input "text" at bounding box center [825, 447] width 189 height 23
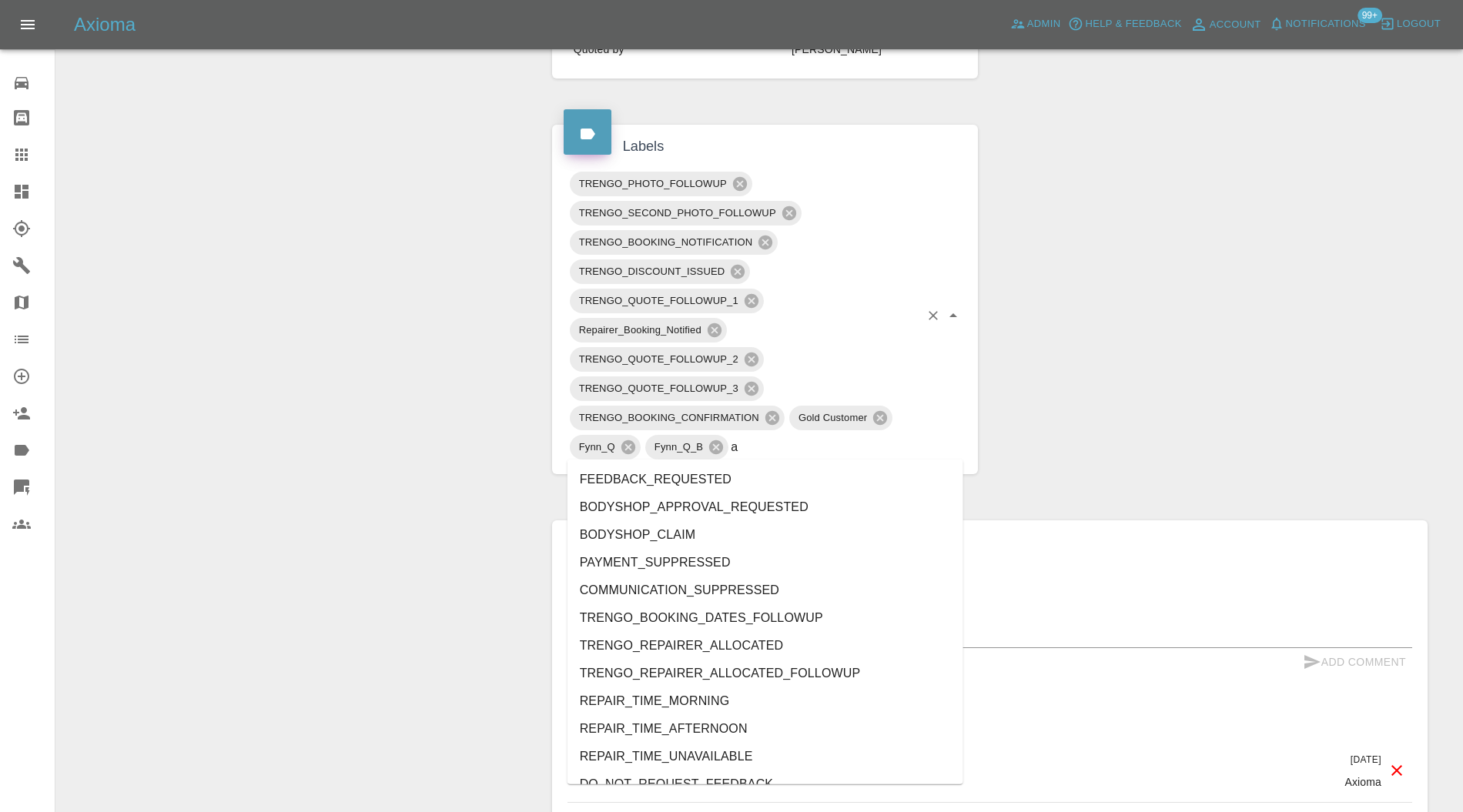
type input "au"
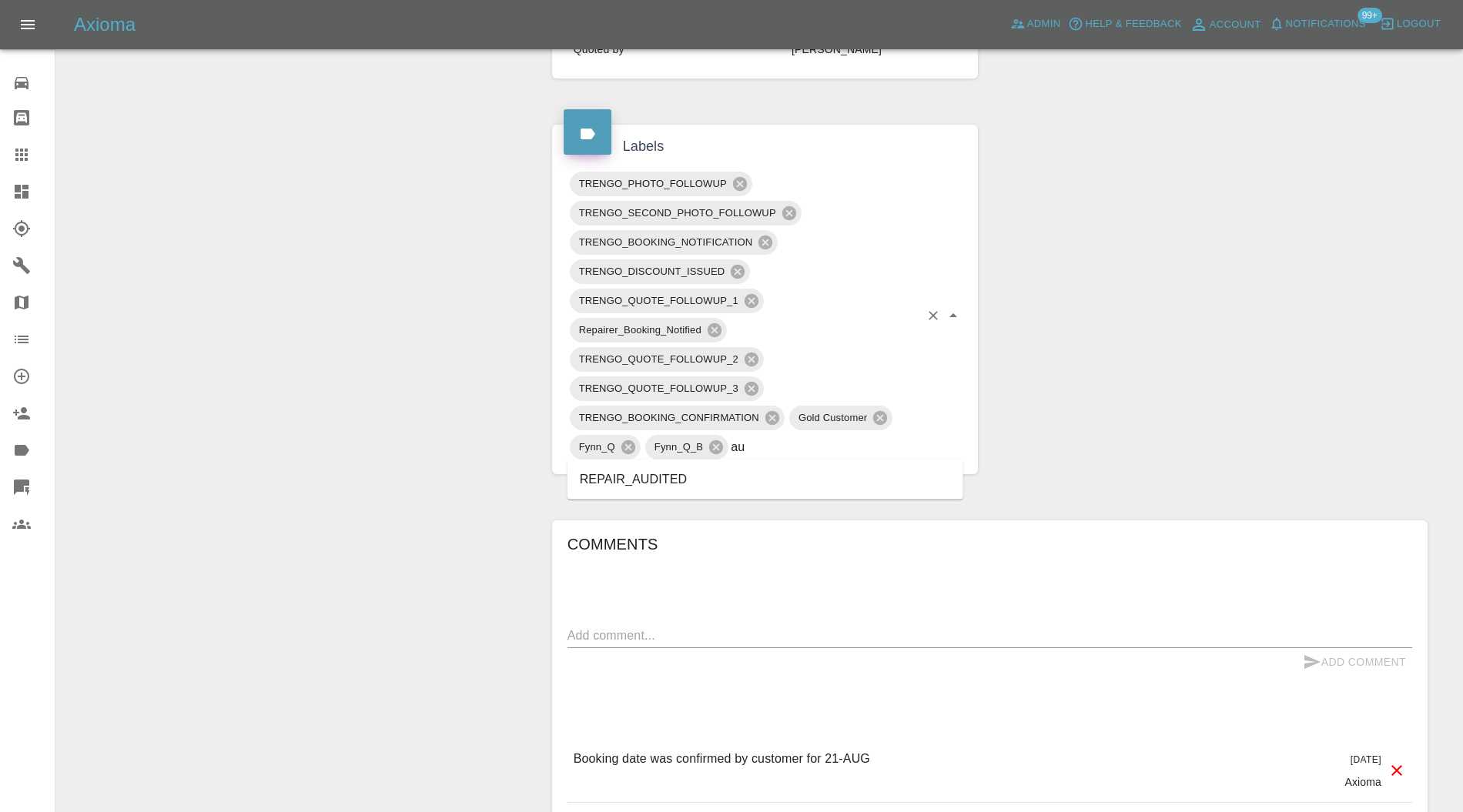
click at [756, 484] on li "REPAIR_AUDITED" at bounding box center [765, 479] width 396 height 28
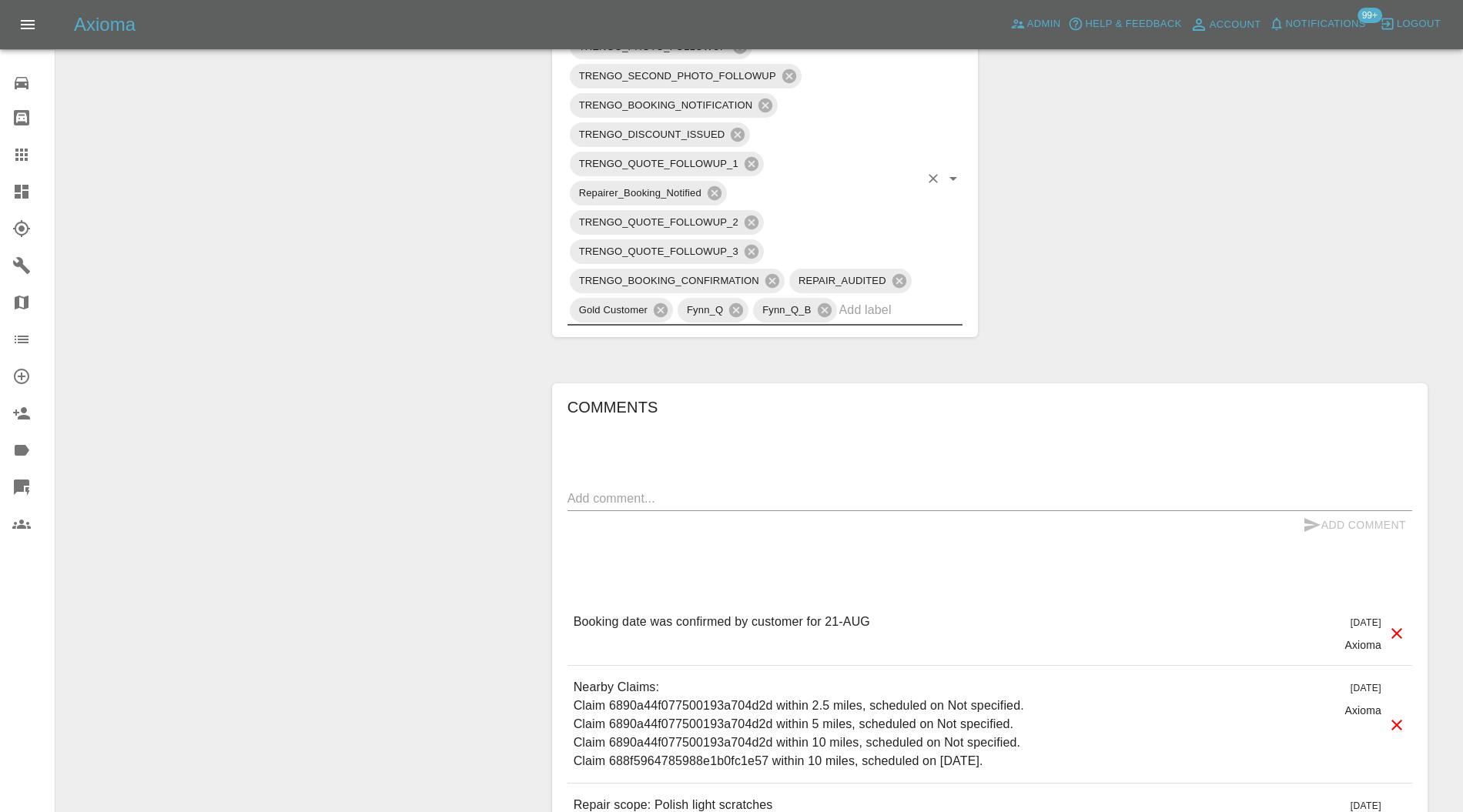
scroll to position [0, 0]
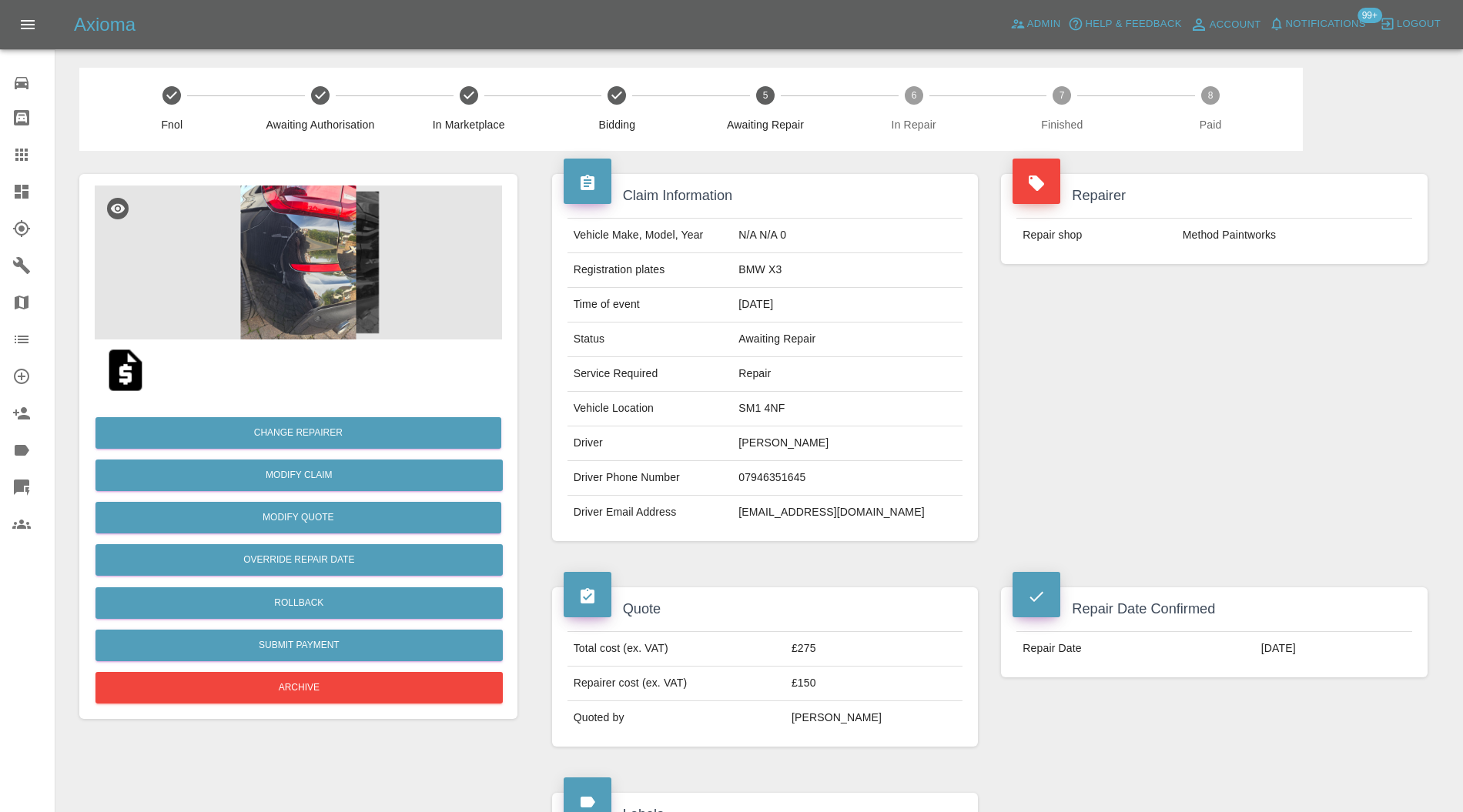
click at [354, 265] on img at bounding box center [298, 263] width 407 height 154
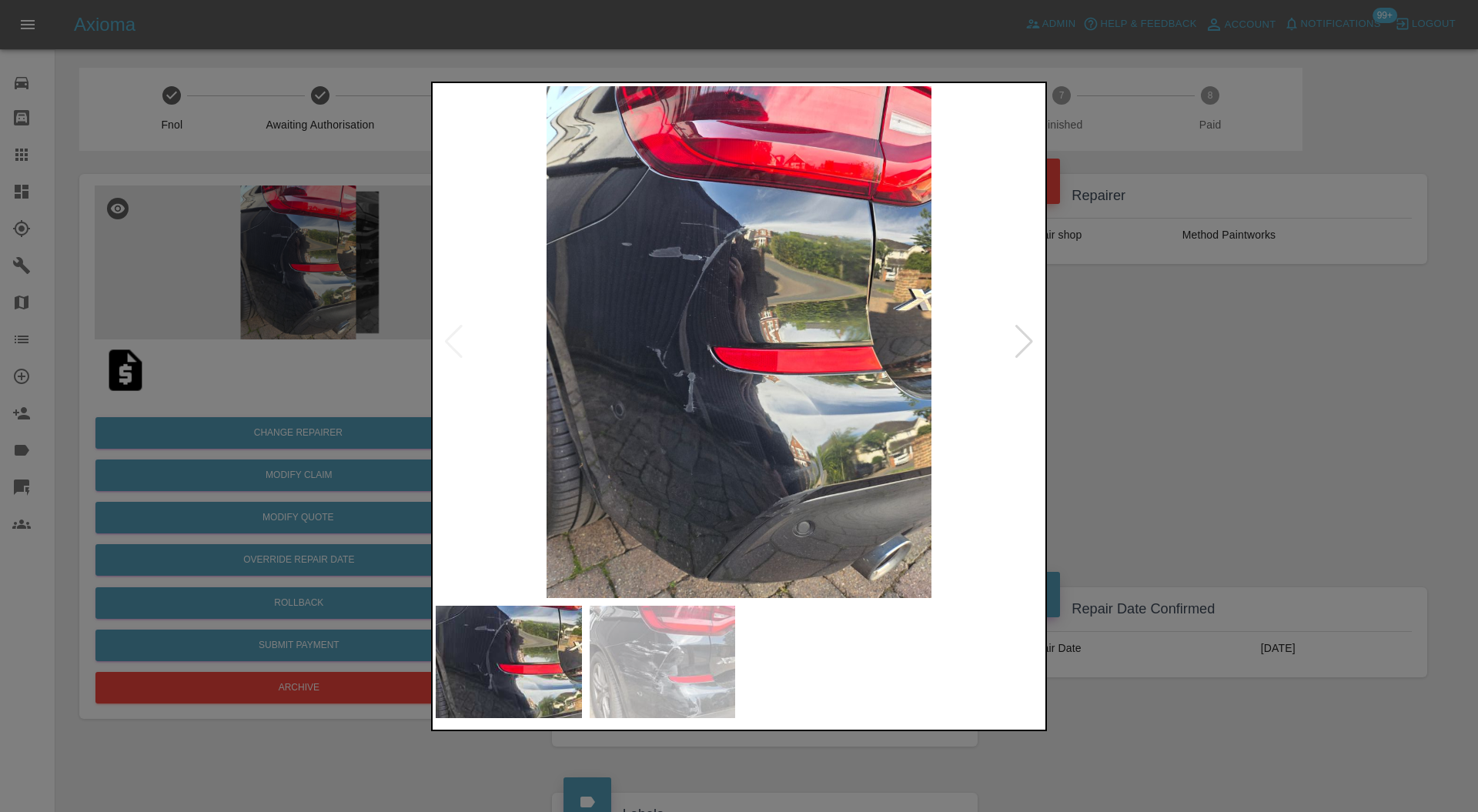
click at [1012, 346] on img at bounding box center [739, 343] width 606 height 512
click at [1028, 339] on div at bounding box center [1024, 342] width 21 height 34
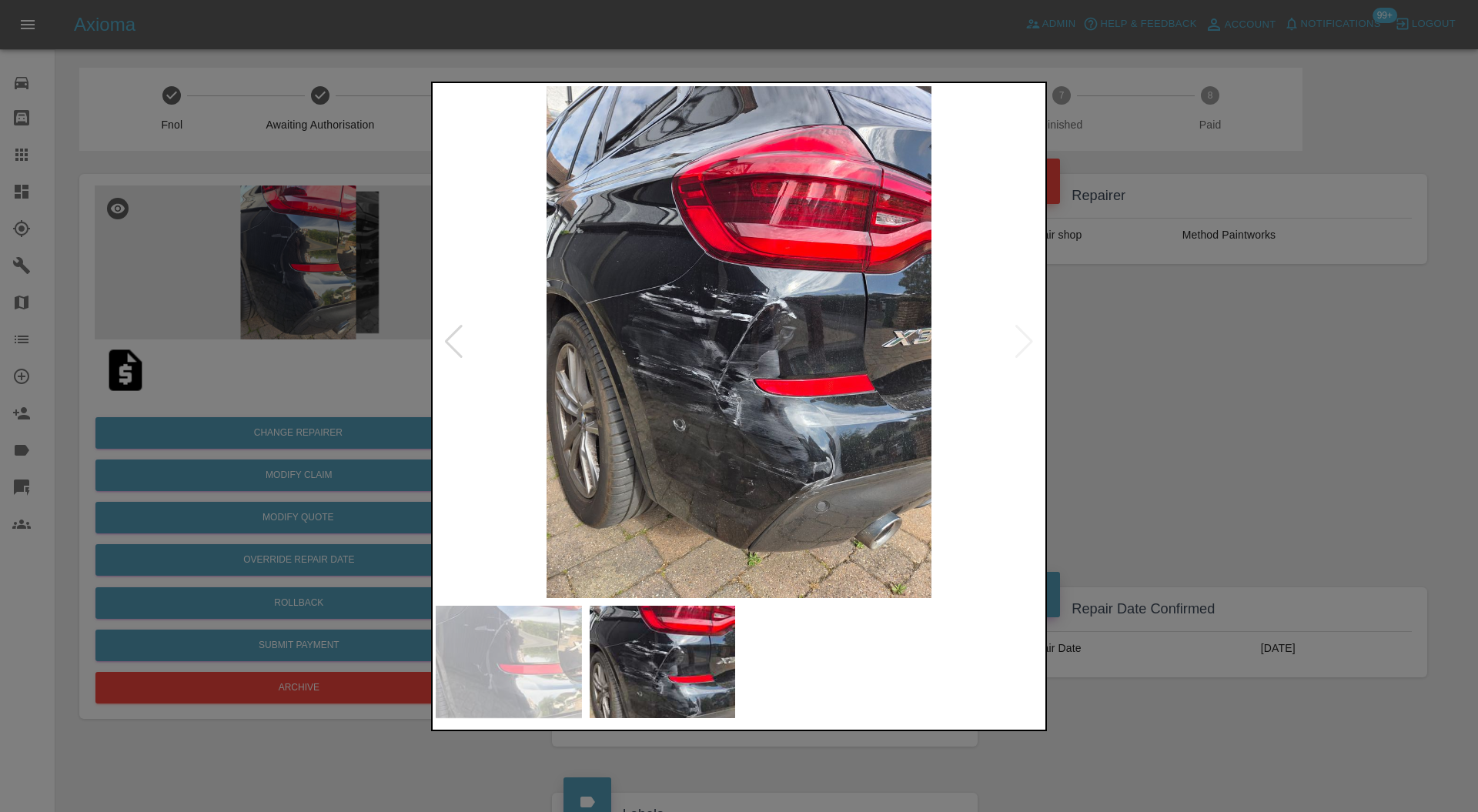
click at [1175, 356] on div at bounding box center [739, 406] width 1478 height 812
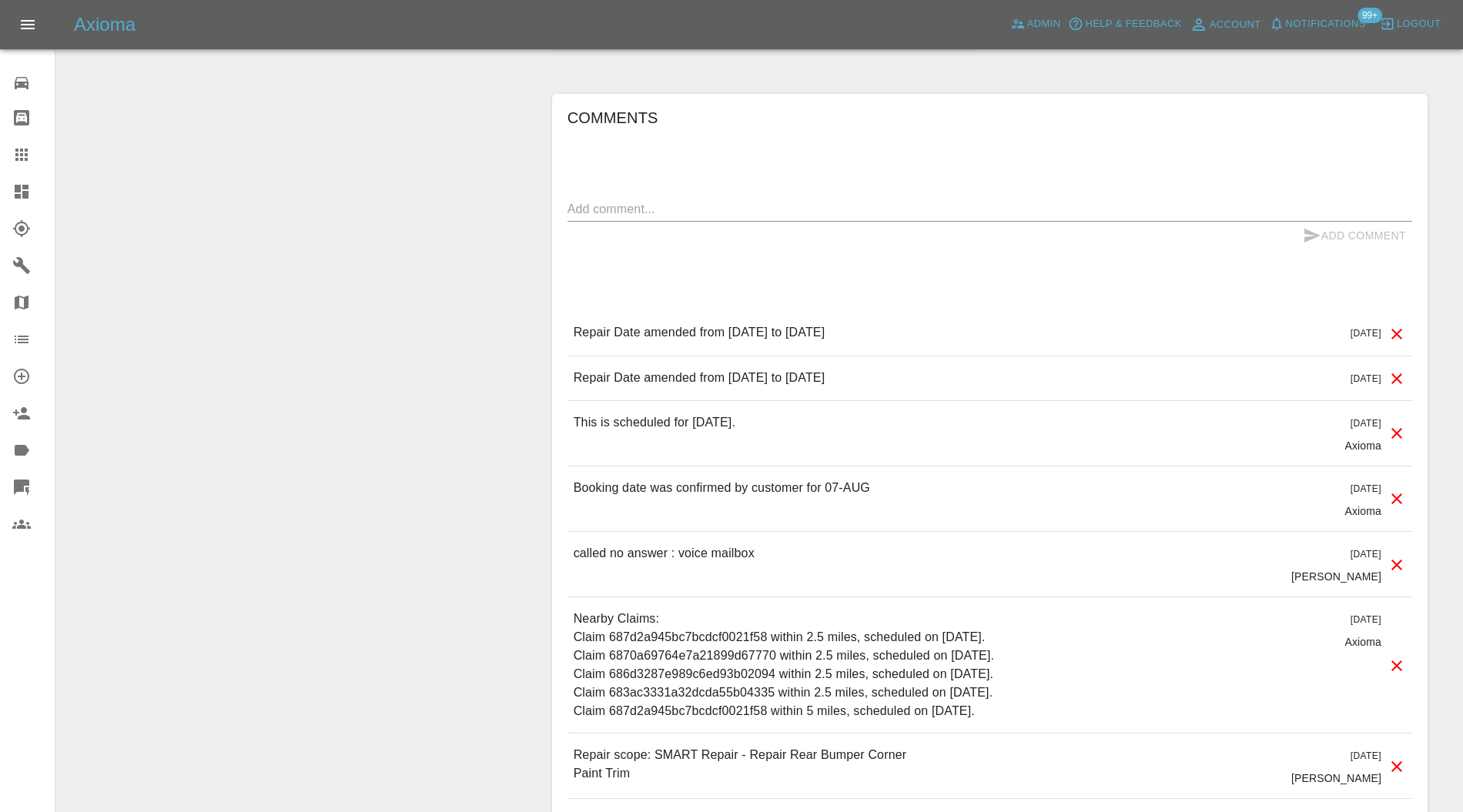
scroll to position [821, 0]
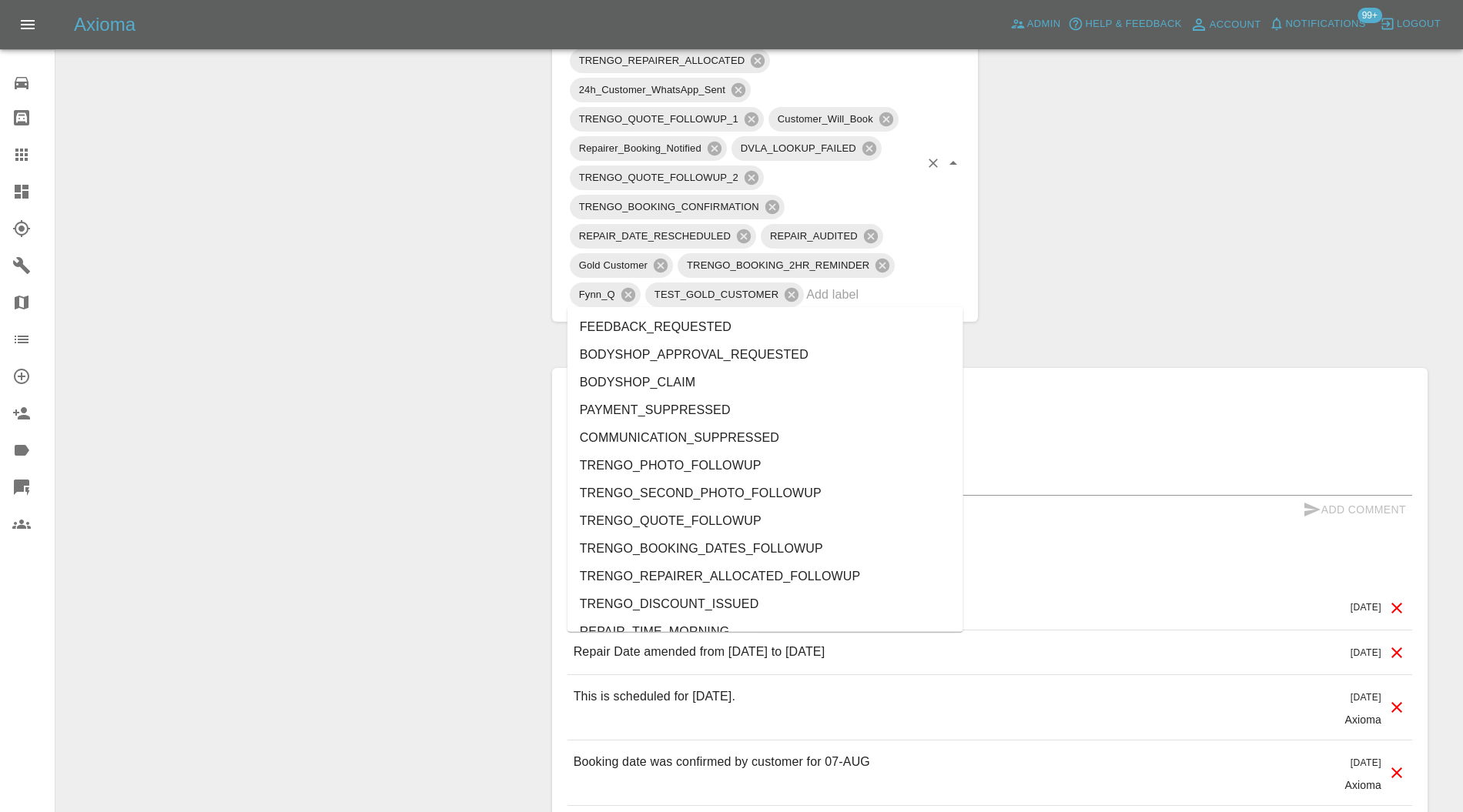
click at [894, 300] on input "text" at bounding box center [862, 294] width 113 height 23
type input "au"
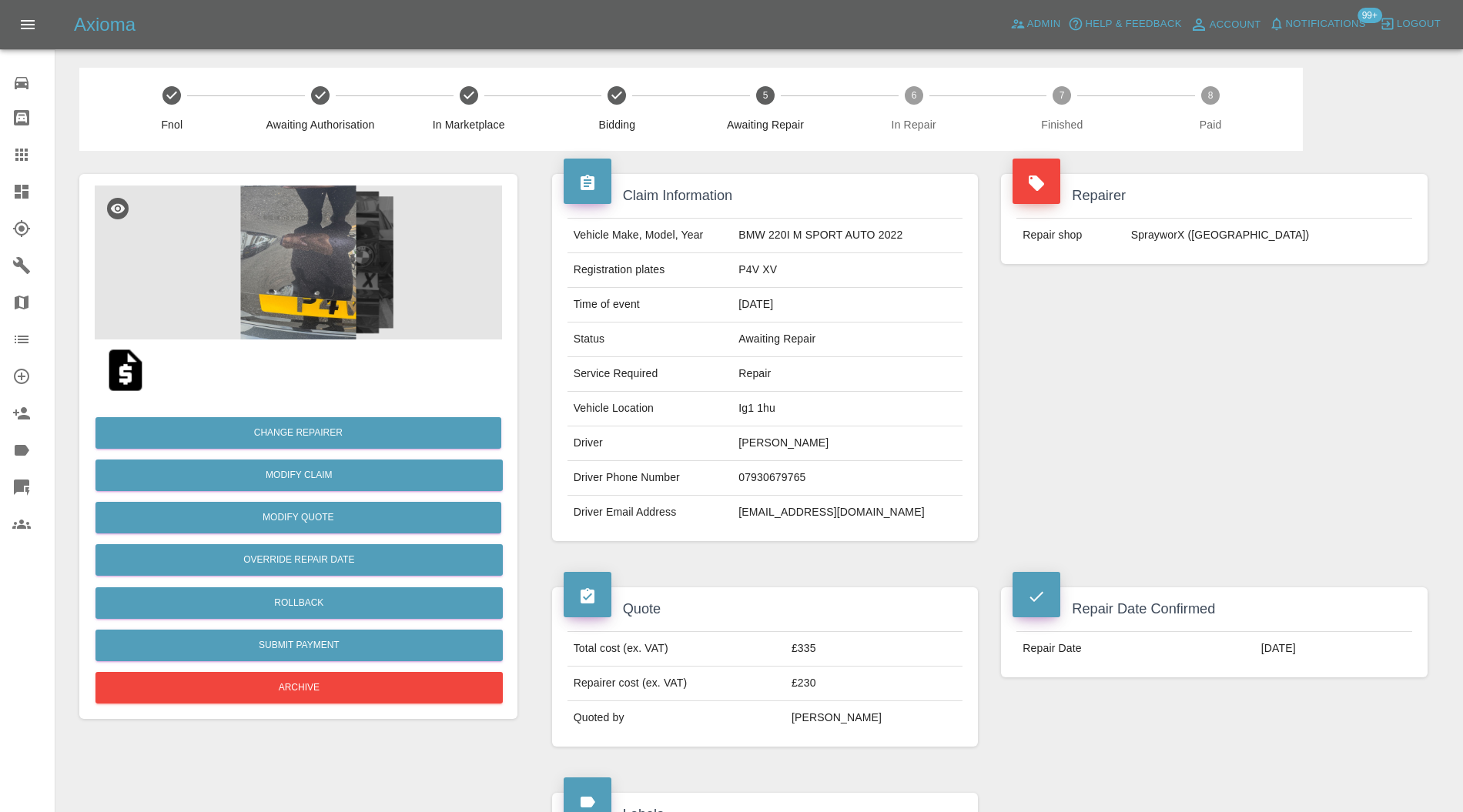
click at [361, 218] on img at bounding box center [298, 263] width 407 height 154
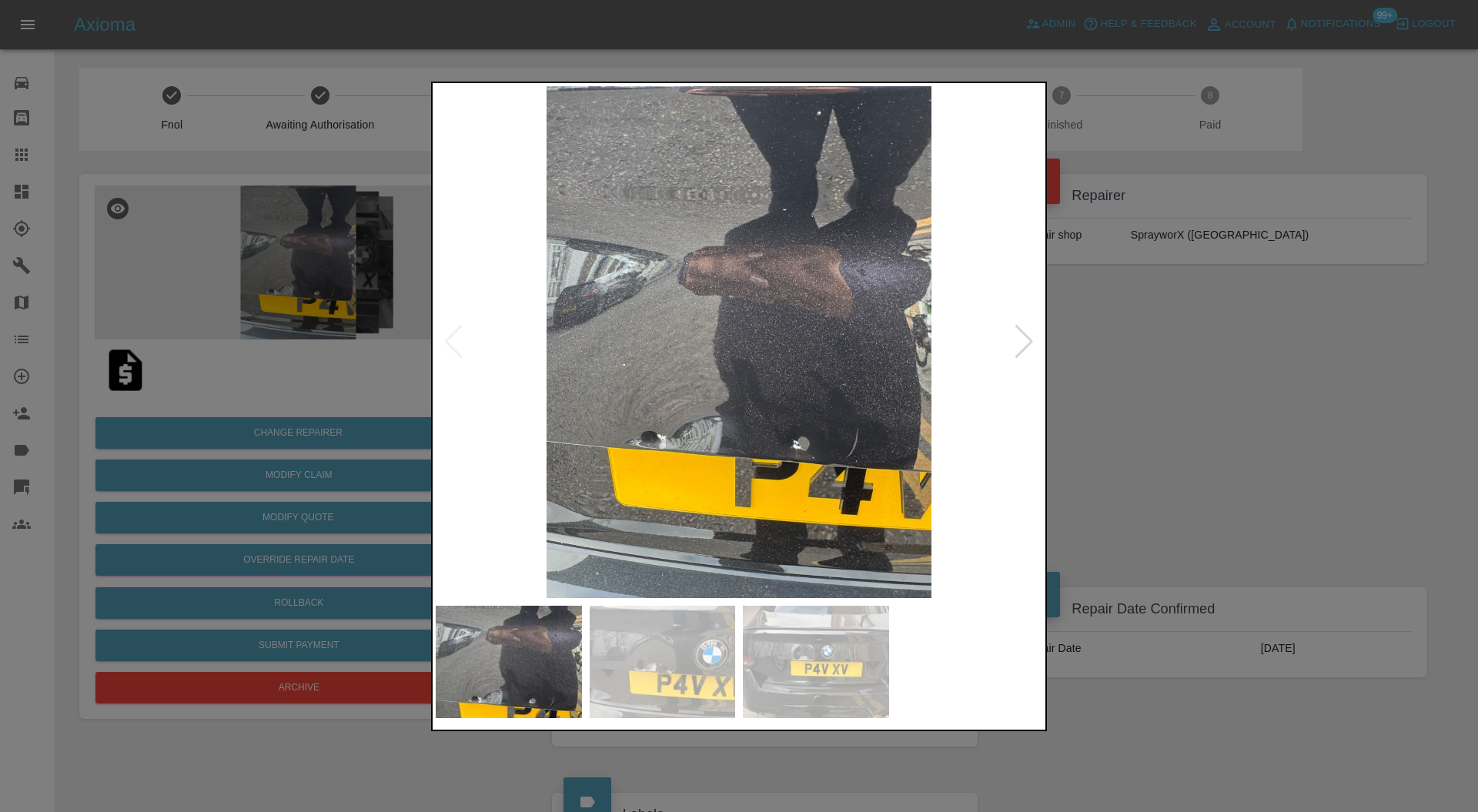
click at [1009, 348] on img at bounding box center [739, 343] width 606 height 512
click at [1016, 343] on div at bounding box center [1024, 342] width 21 height 34
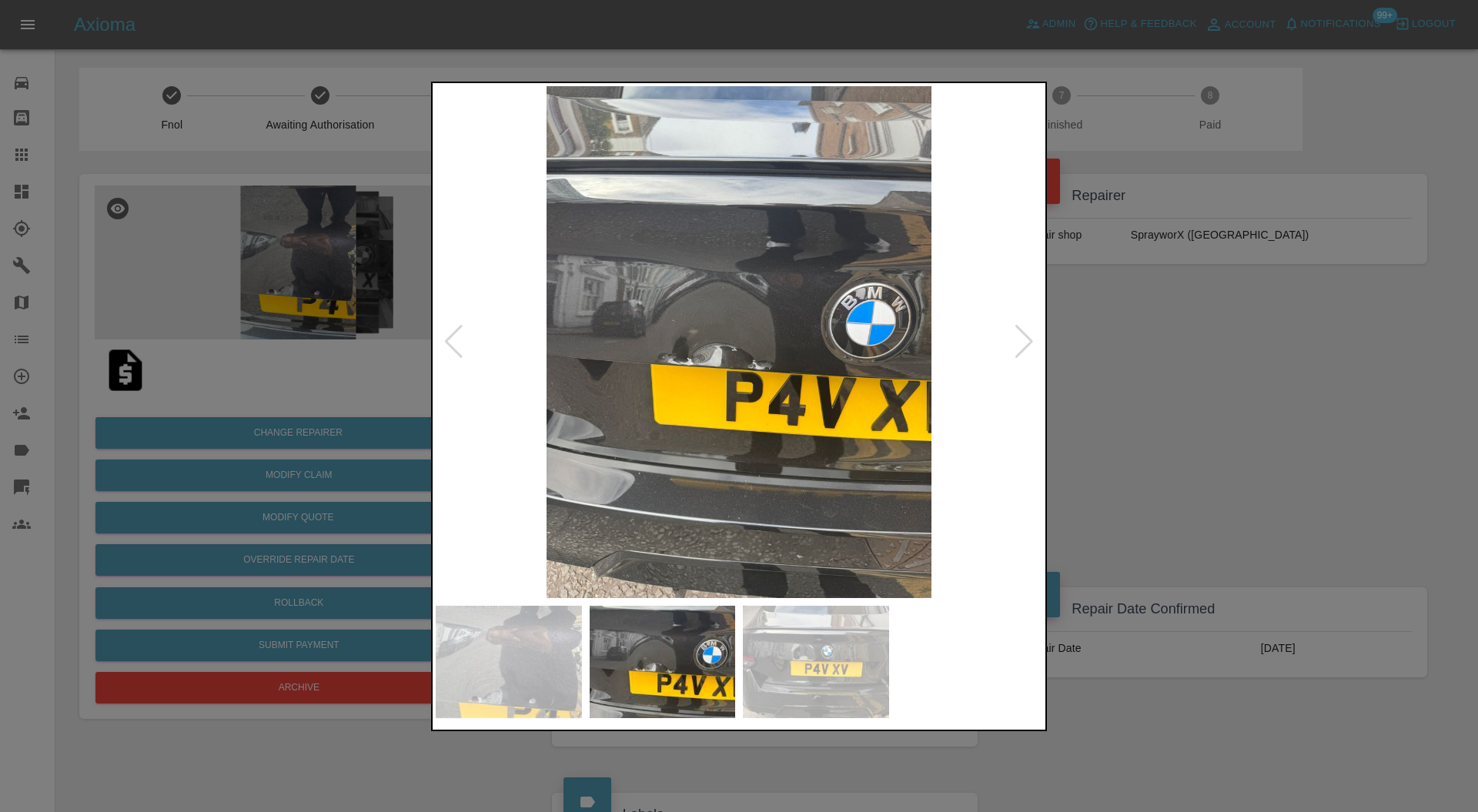
click at [1018, 342] on div at bounding box center [1024, 342] width 21 height 34
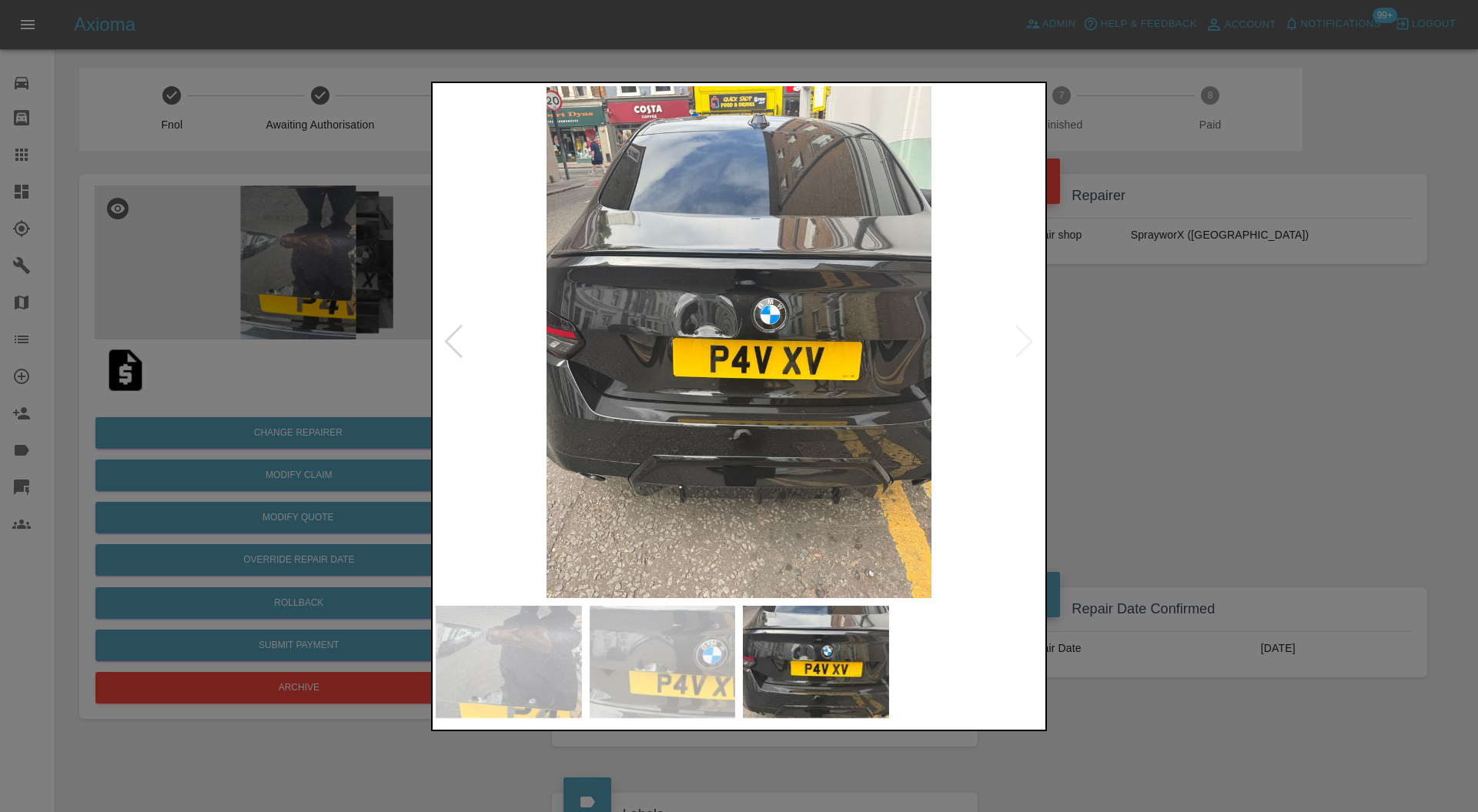
click at [1184, 392] on div at bounding box center [739, 406] width 1478 height 812
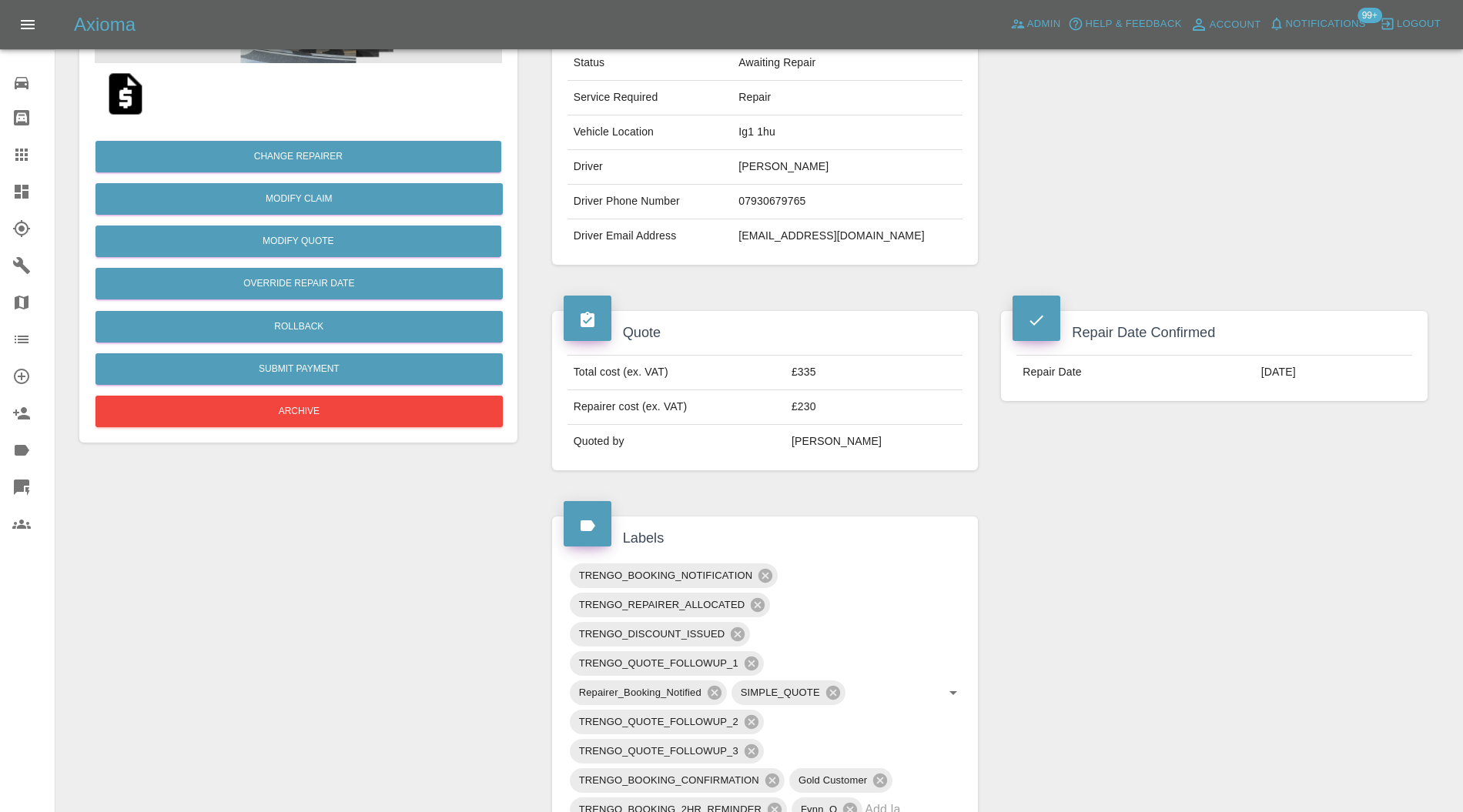
scroll to position [273, 0]
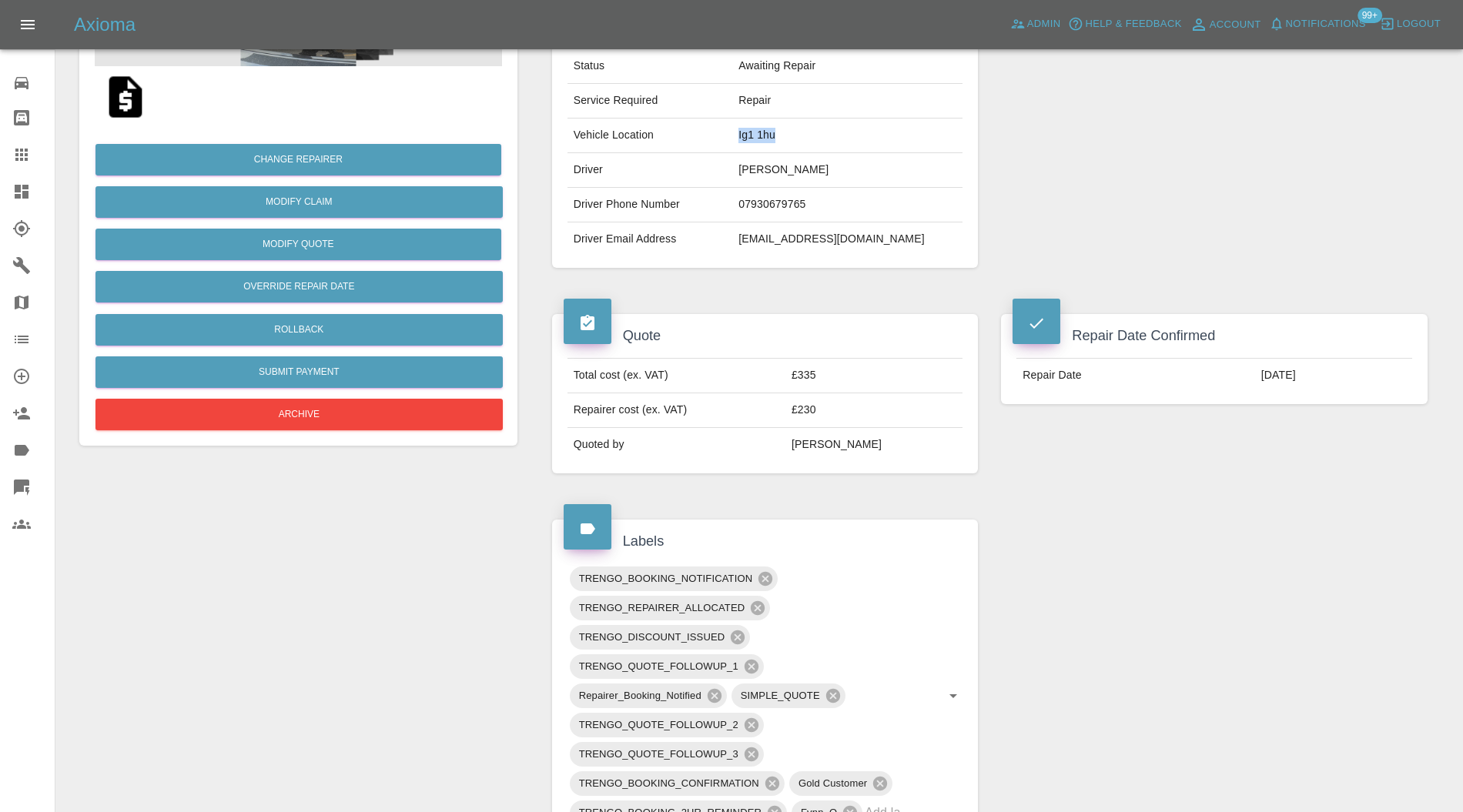
drag, startPoint x: 801, startPoint y: 122, endPoint x: 747, endPoint y: 134, distance: 55.3
click at [747, 134] on td "Ig1 1hu" at bounding box center [847, 135] width 230 height 34
copy td "Ig1 1hu"
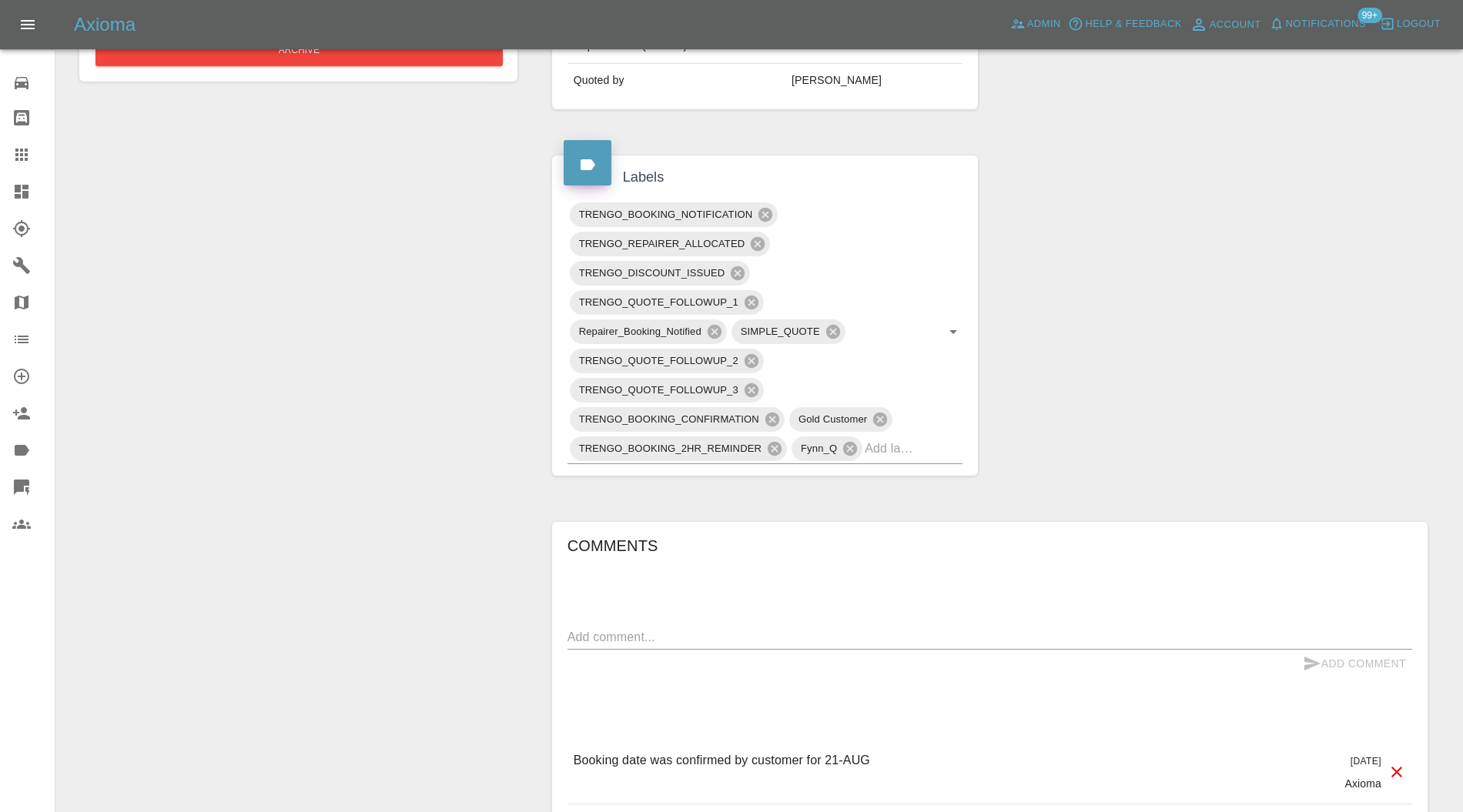
scroll to position [958, 0]
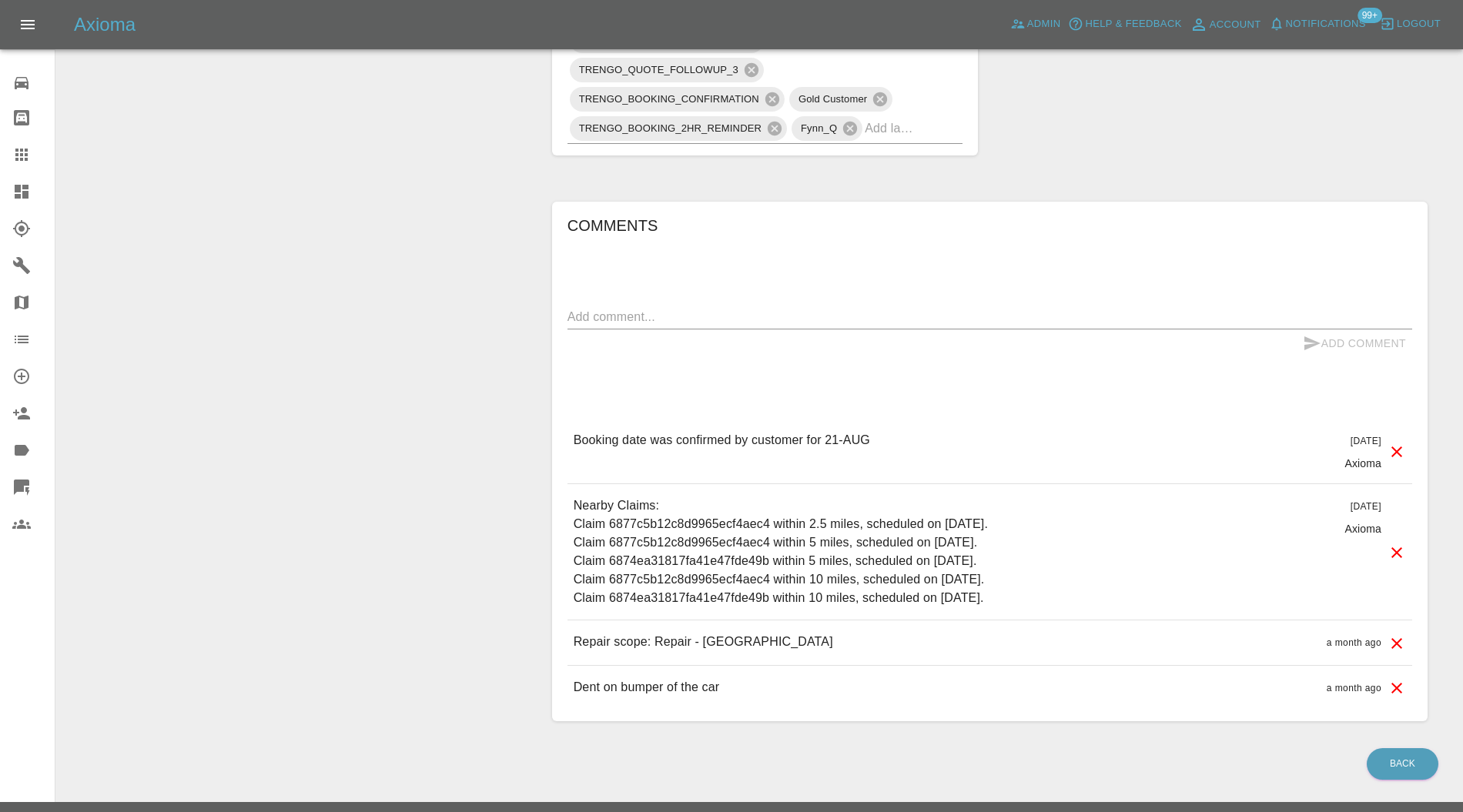
click at [861, 127] on div "Fynn_Q" at bounding box center [827, 128] width 71 height 24
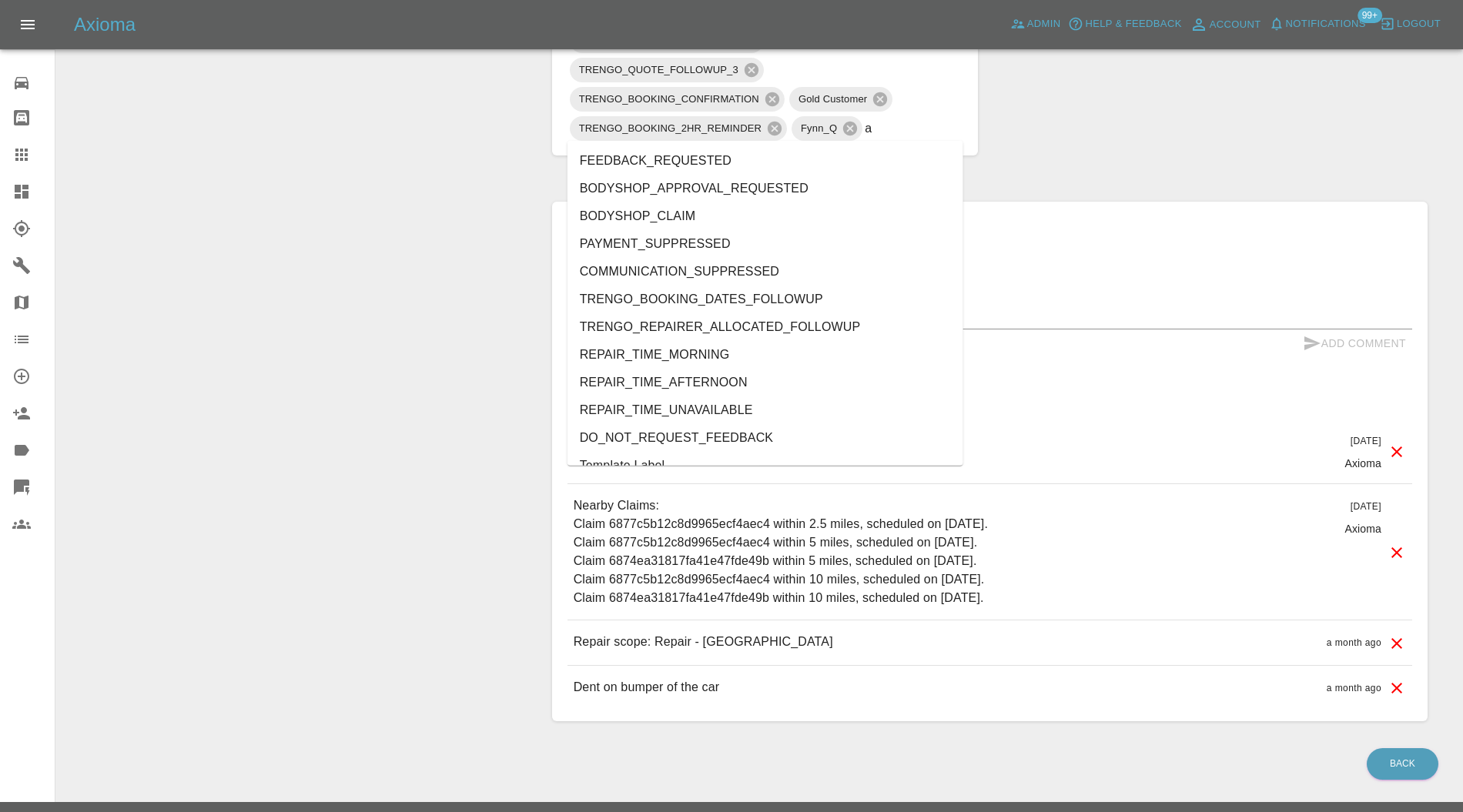
type input "au"
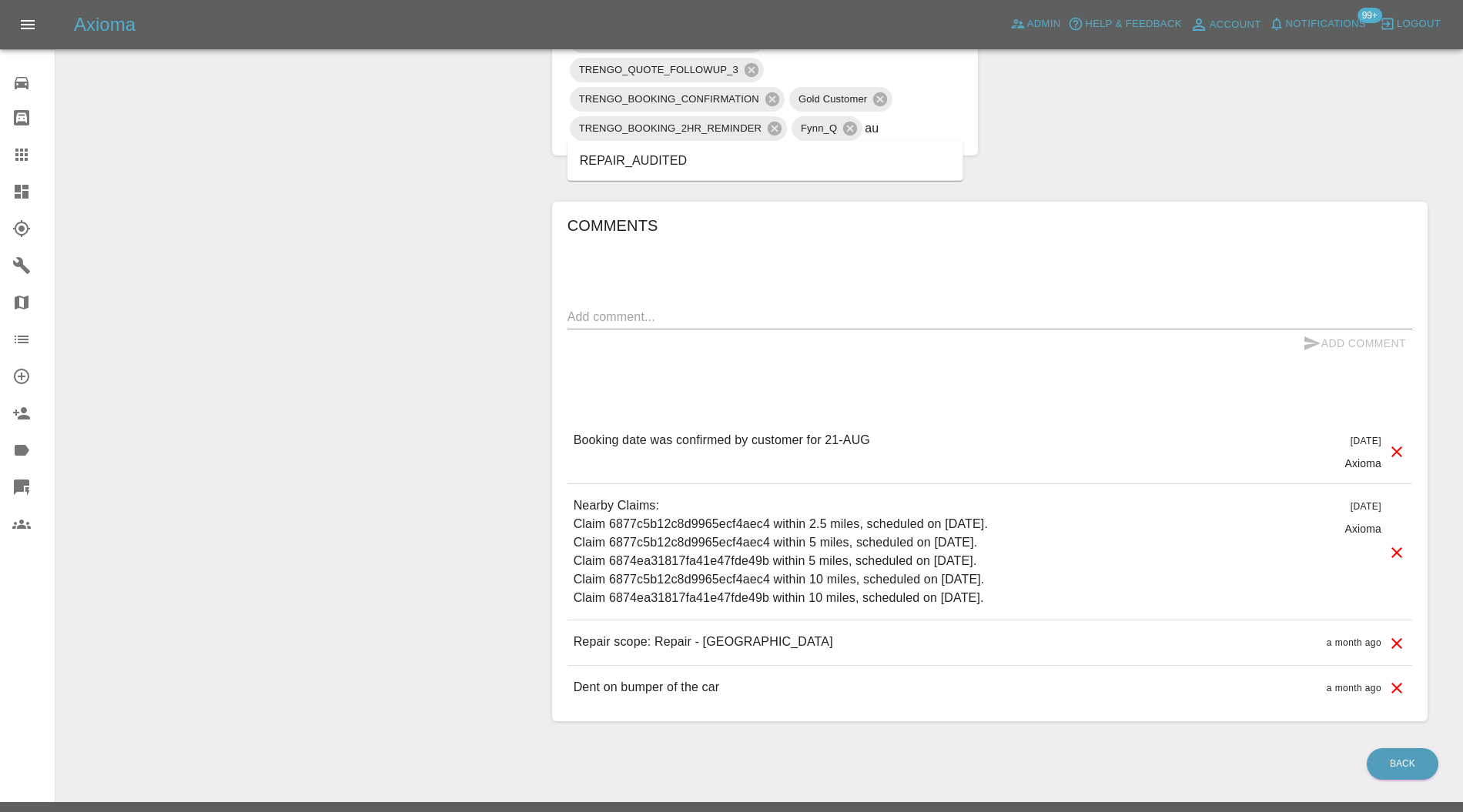
click at [673, 155] on li "REPAIR_AUDITED" at bounding box center [765, 161] width 396 height 28
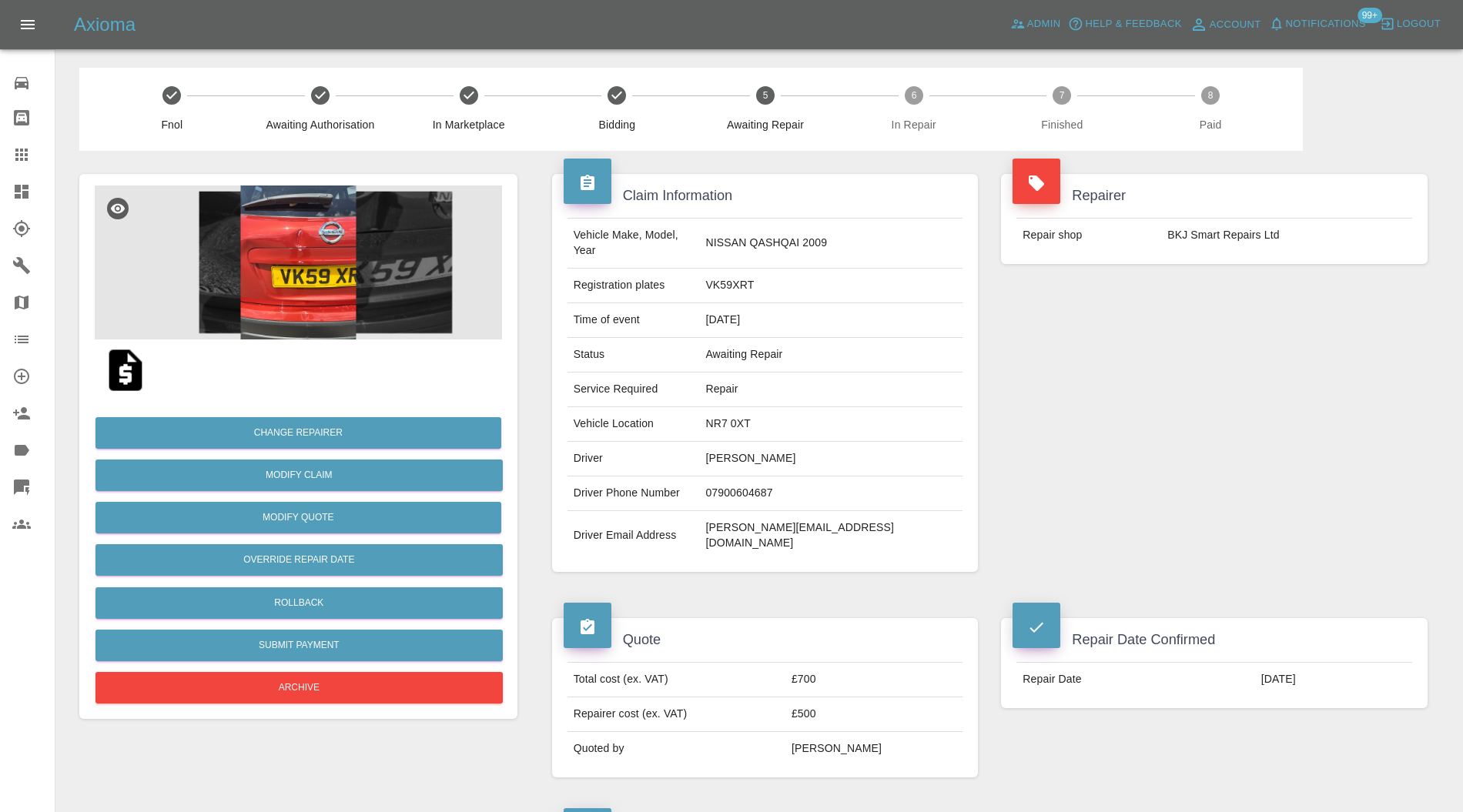
click at [360, 304] on img at bounding box center [298, 263] width 407 height 154
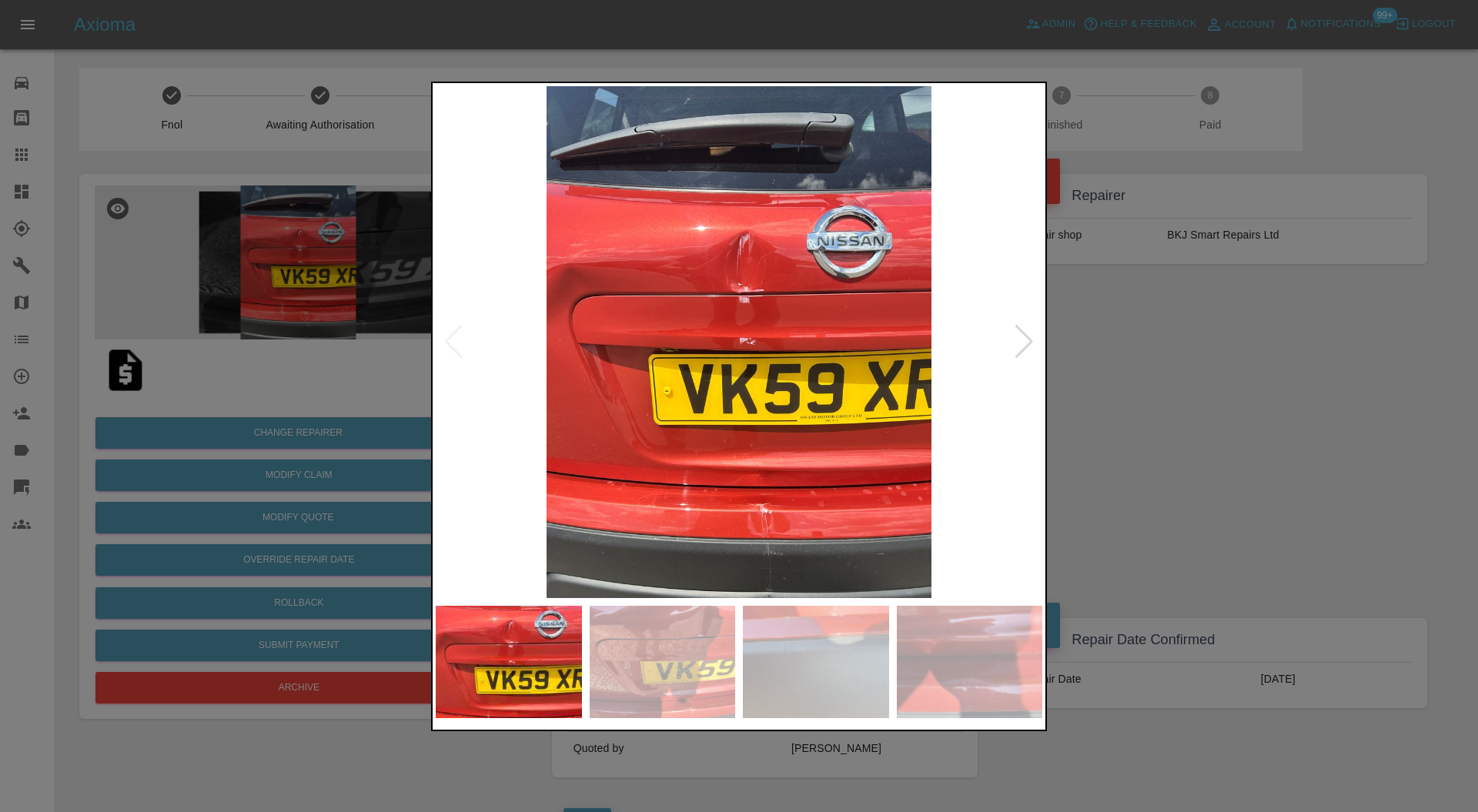
click at [1203, 394] on div at bounding box center [739, 406] width 1478 height 812
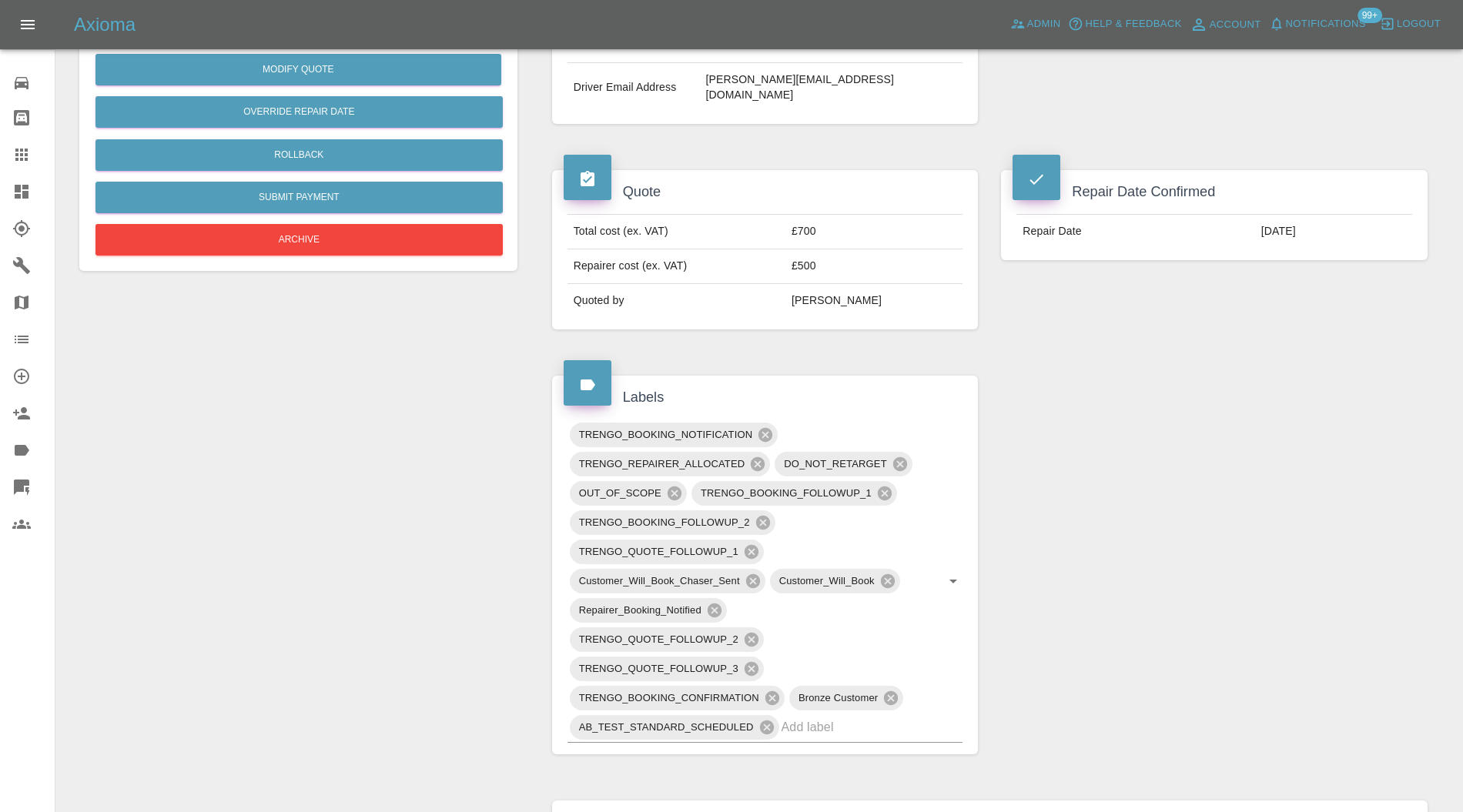
scroll to position [821, 0]
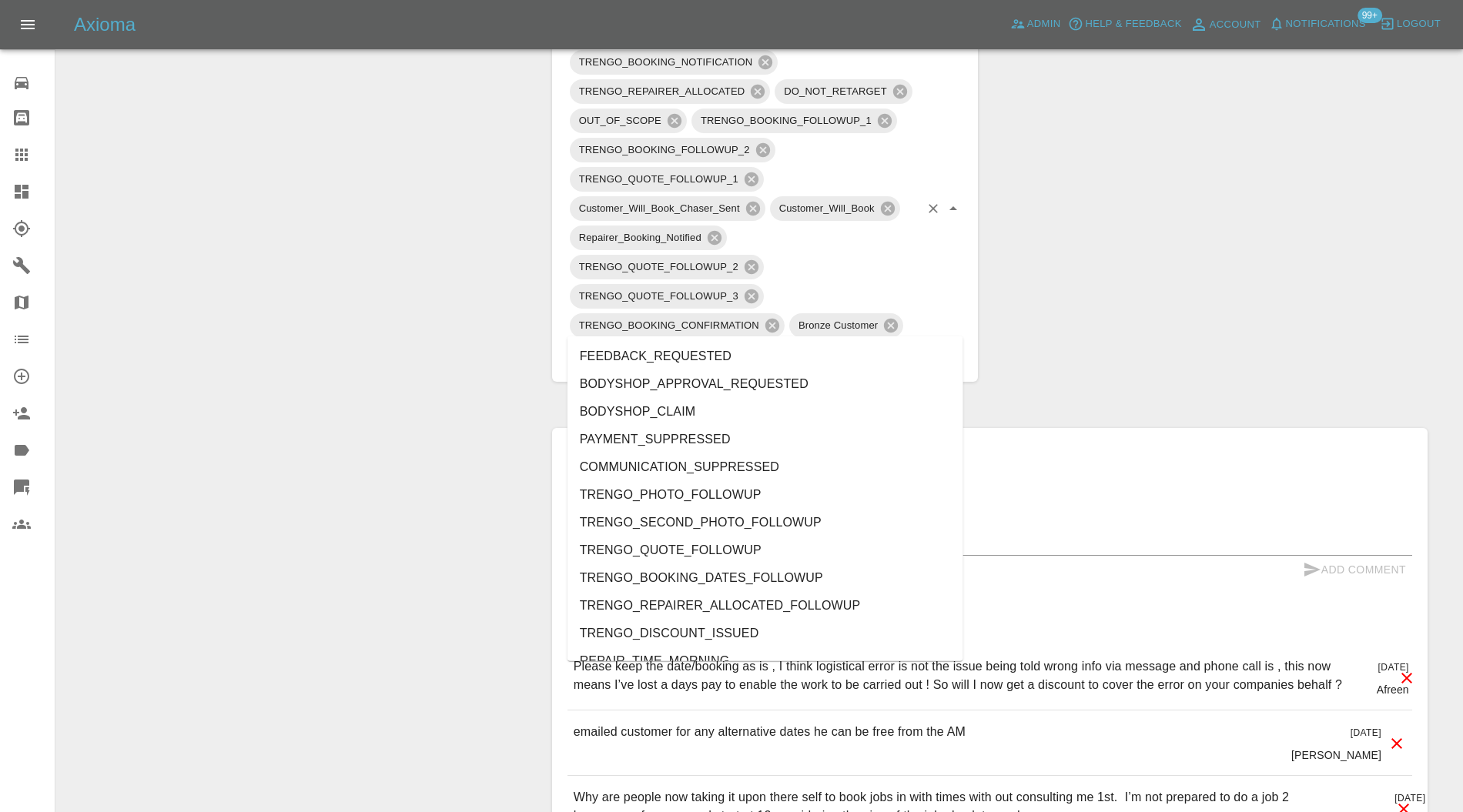
click at [866, 343] on input "text" at bounding box center [851, 355] width 139 height 23
type input "au"
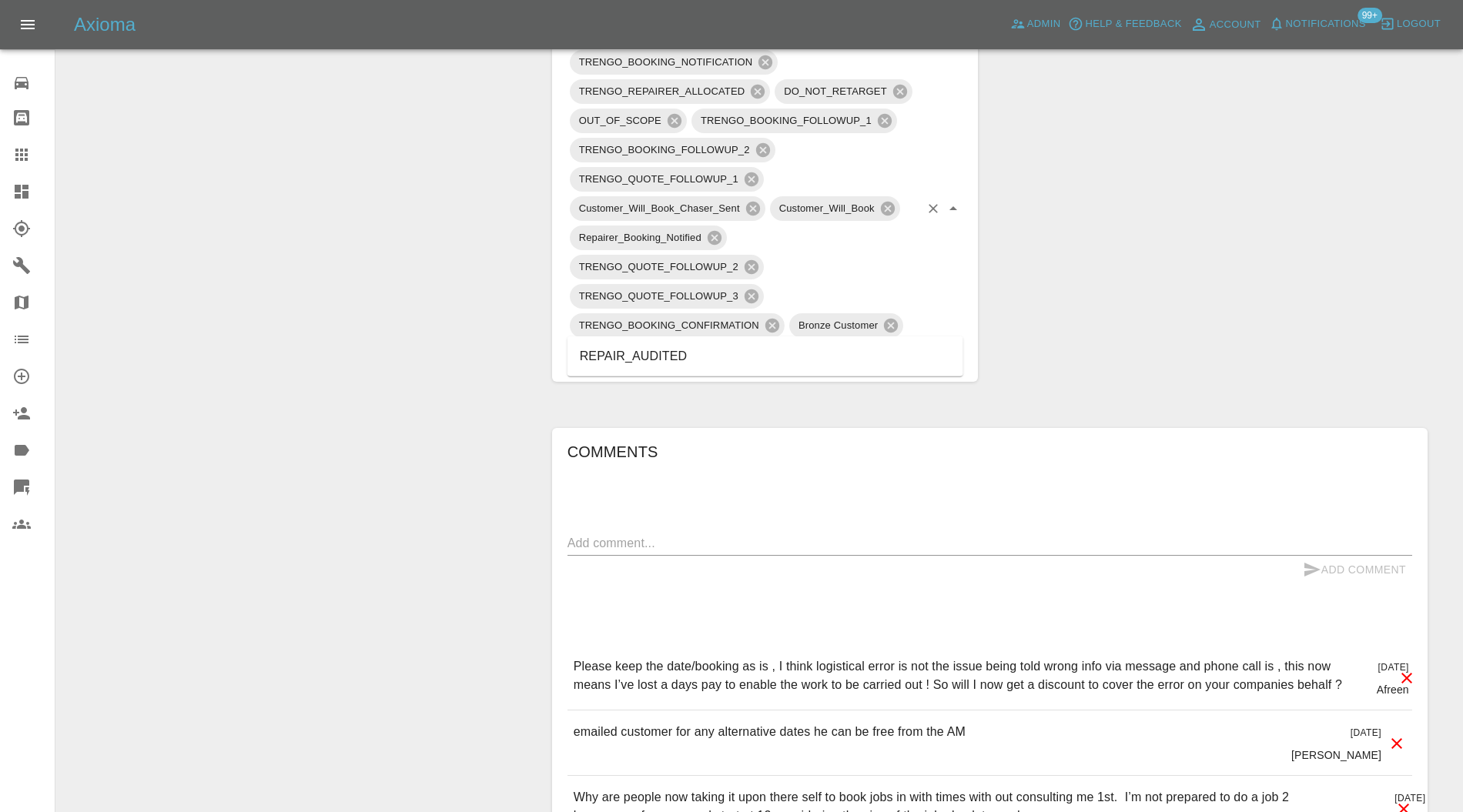
click at [677, 366] on li "REPAIR_AUDITED" at bounding box center [765, 356] width 396 height 28
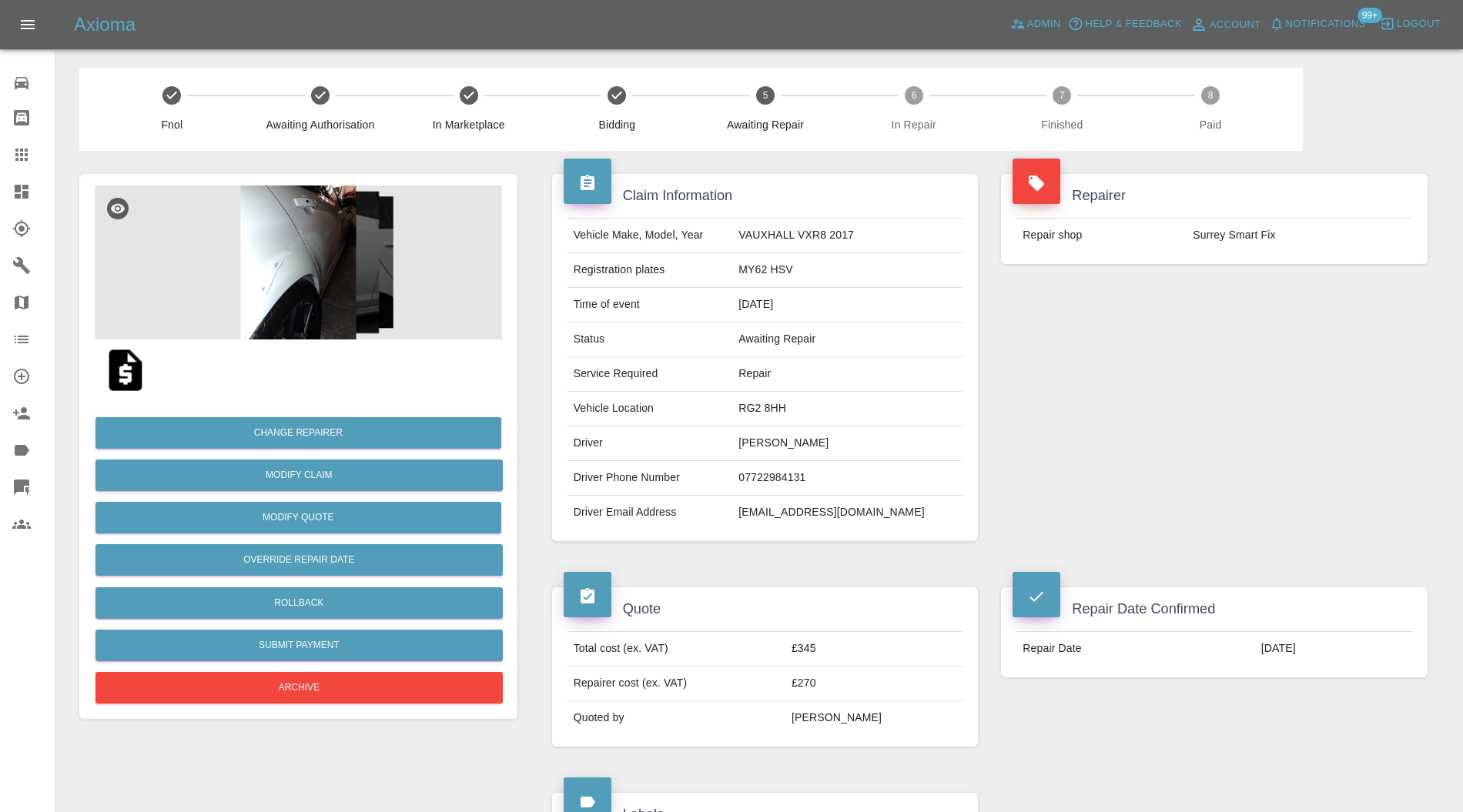
click at [281, 225] on img at bounding box center [298, 263] width 407 height 154
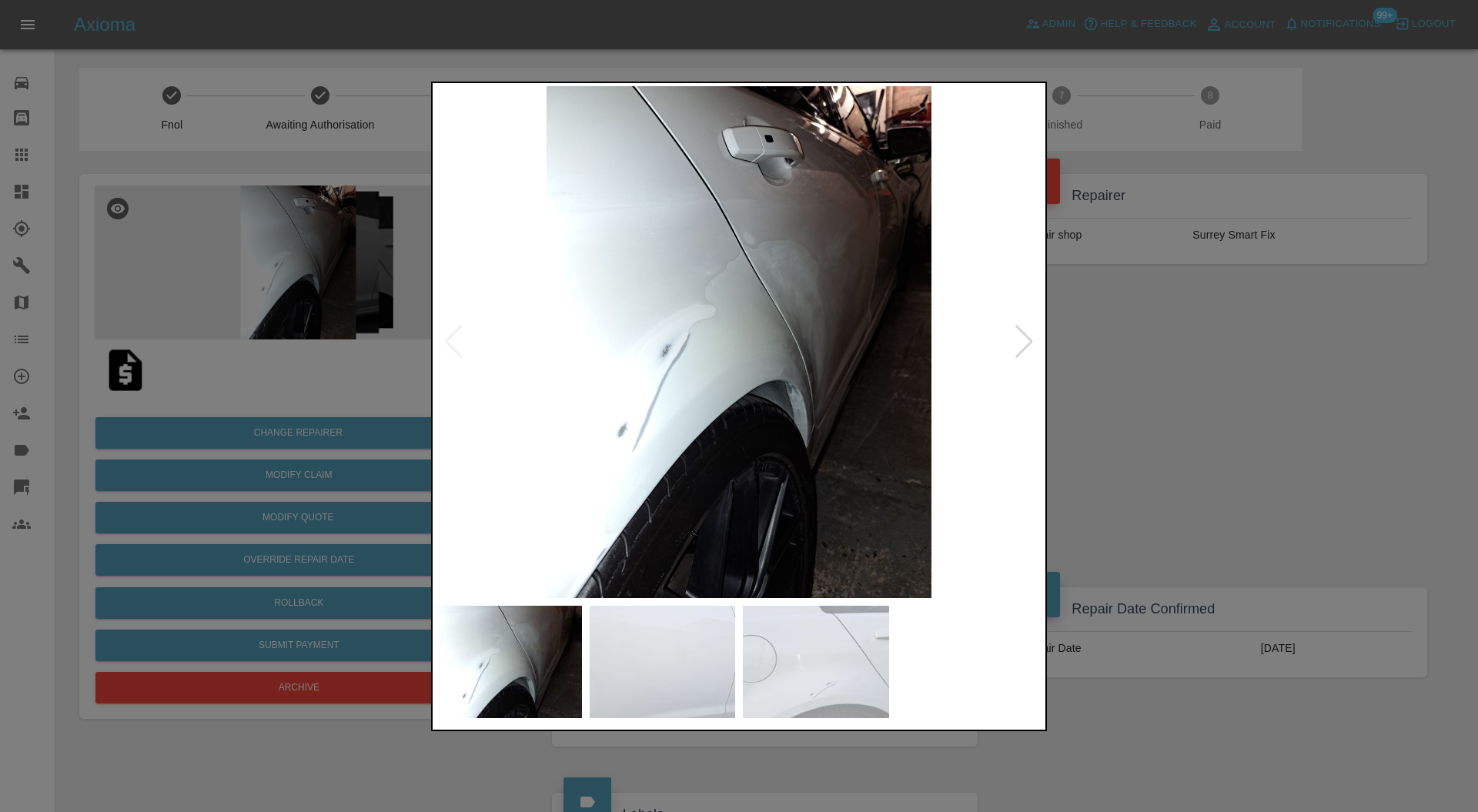
click at [1023, 337] on div at bounding box center [1024, 342] width 21 height 34
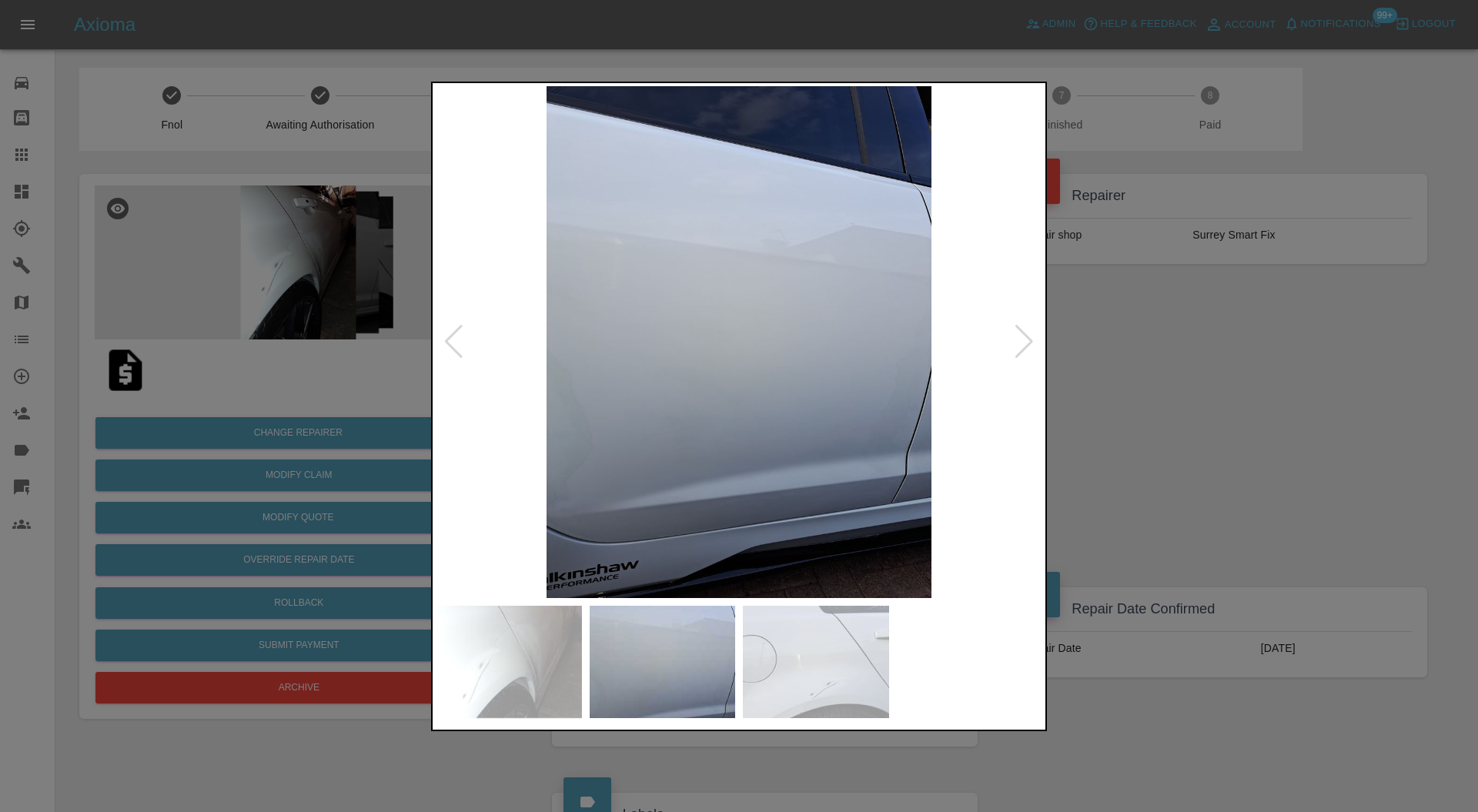
click at [1034, 331] on div at bounding box center [1024, 342] width 21 height 34
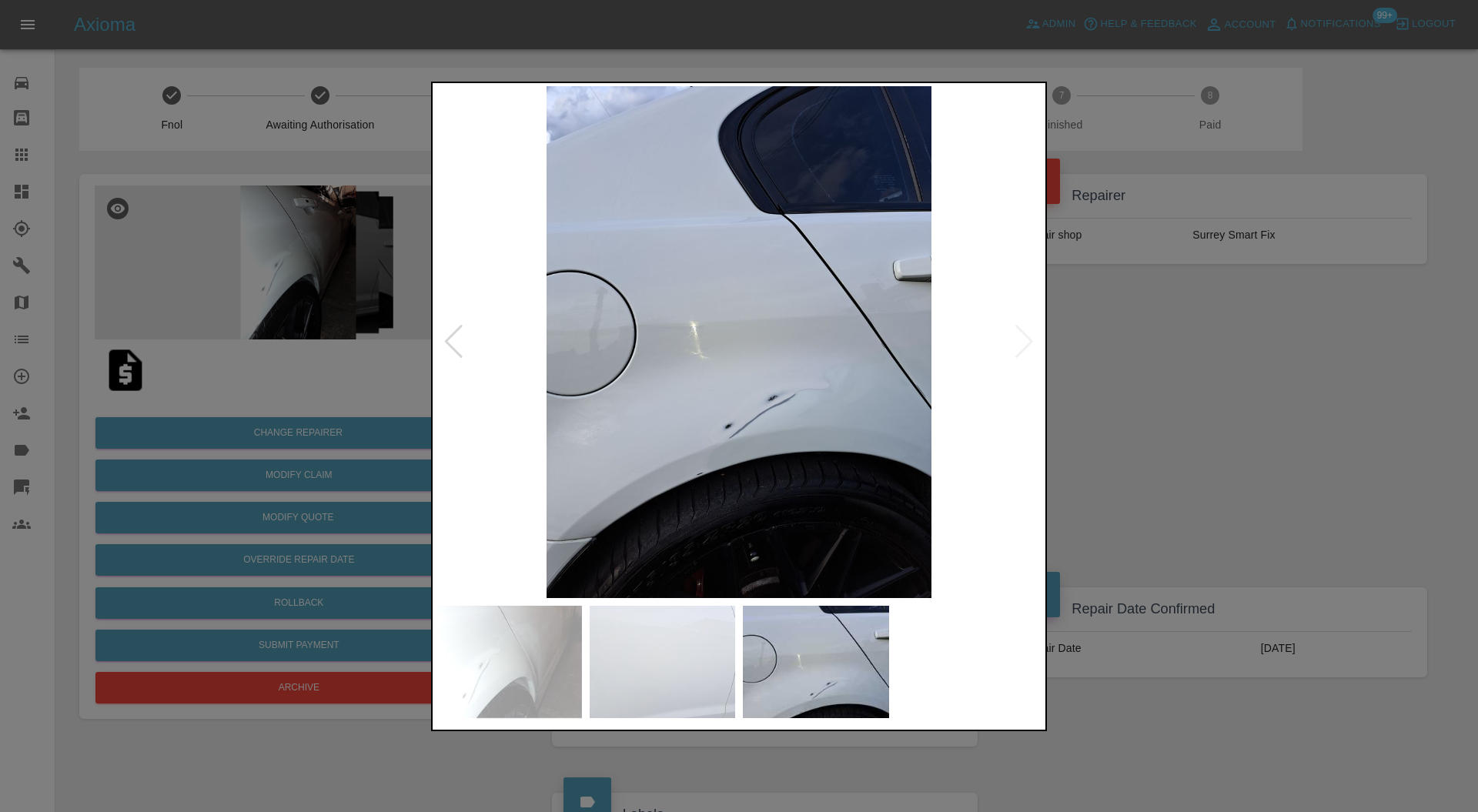
click at [1235, 331] on div at bounding box center [739, 406] width 1478 height 812
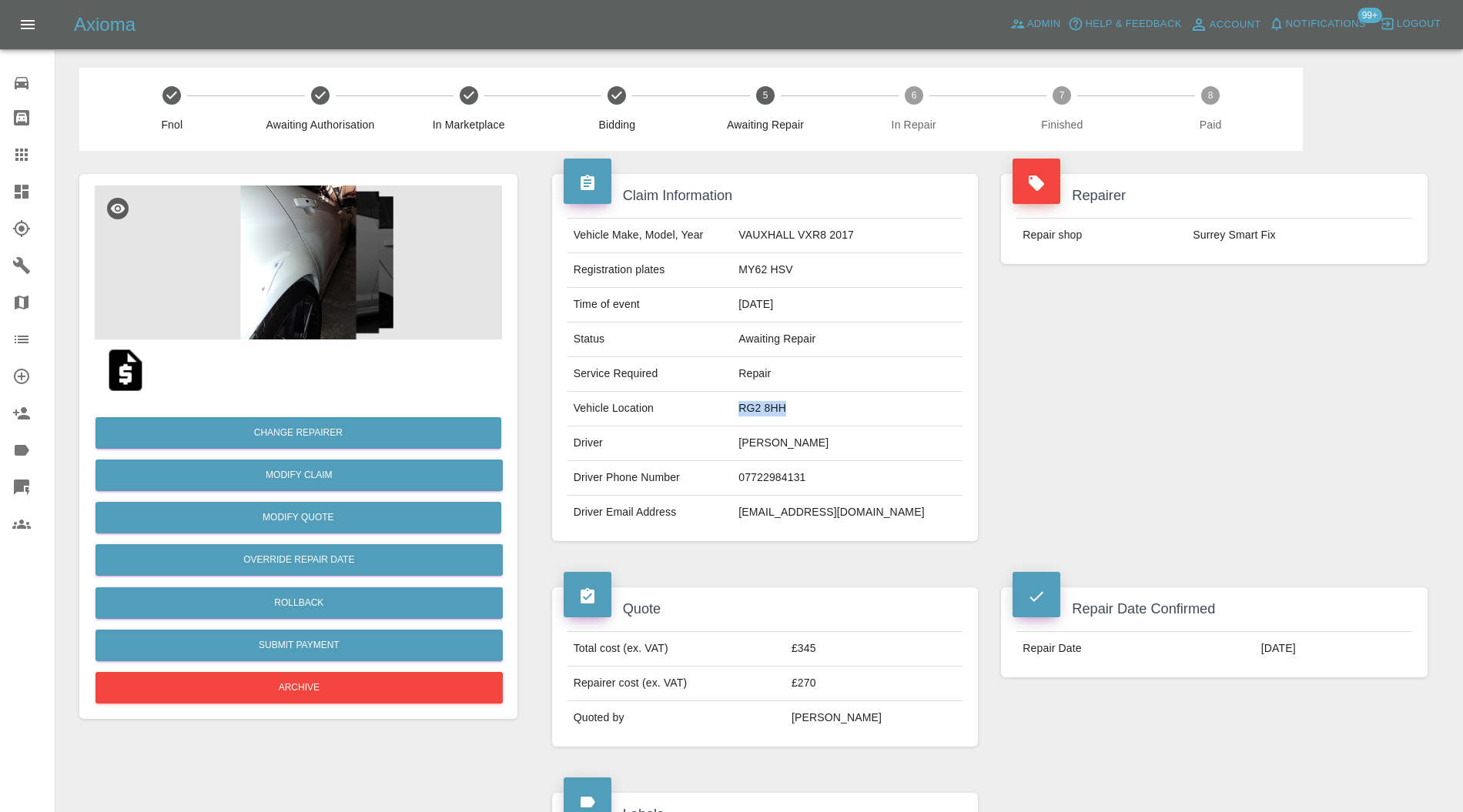
drag, startPoint x: 885, startPoint y: 405, endPoint x: 766, endPoint y: 407, distance: 119.0
click at [766, 407] on td "RG2 8HH" at bounding box center [847, 409] width 230 height 34
copy td "RG2 8HH"
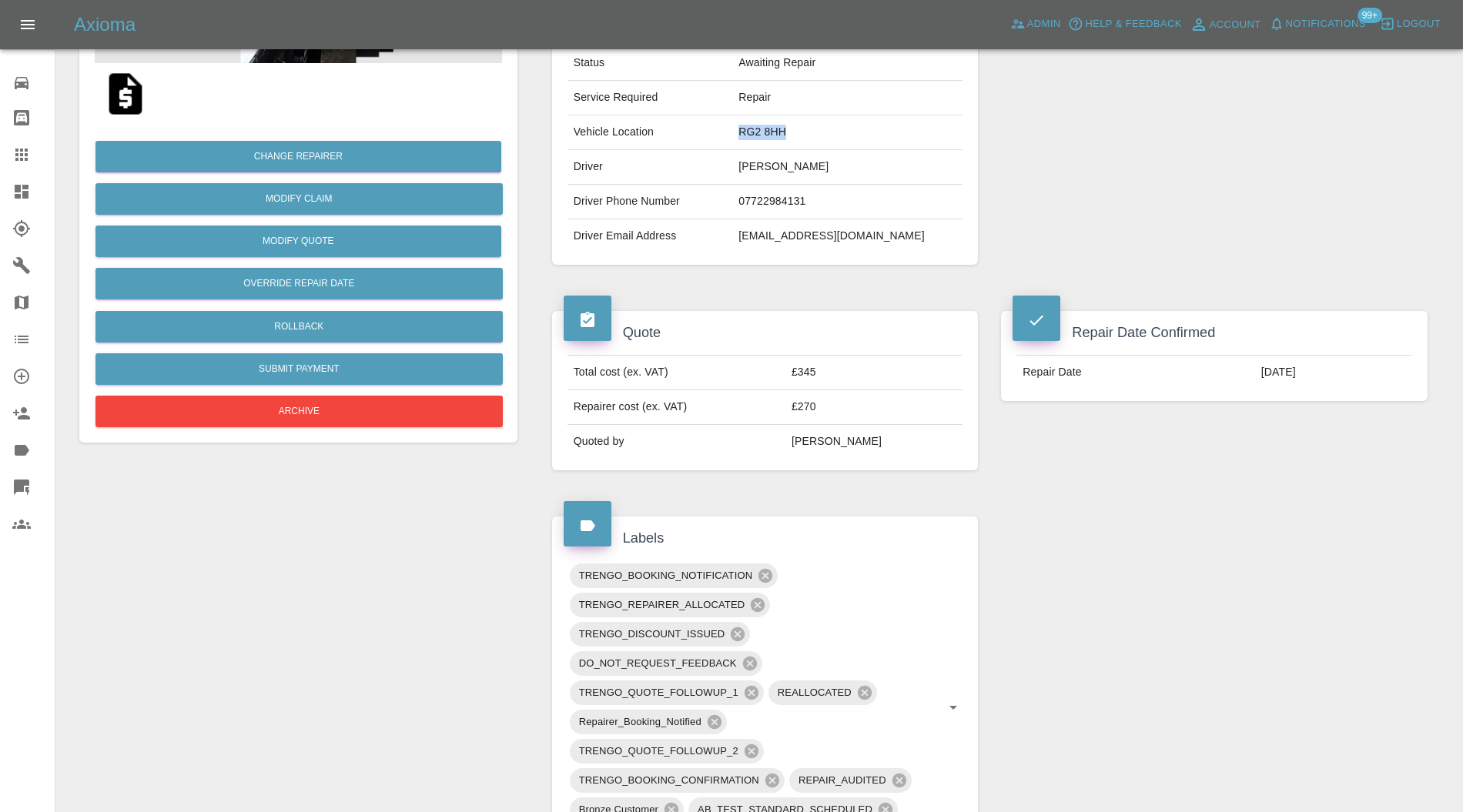
scroll to position [548, 0]
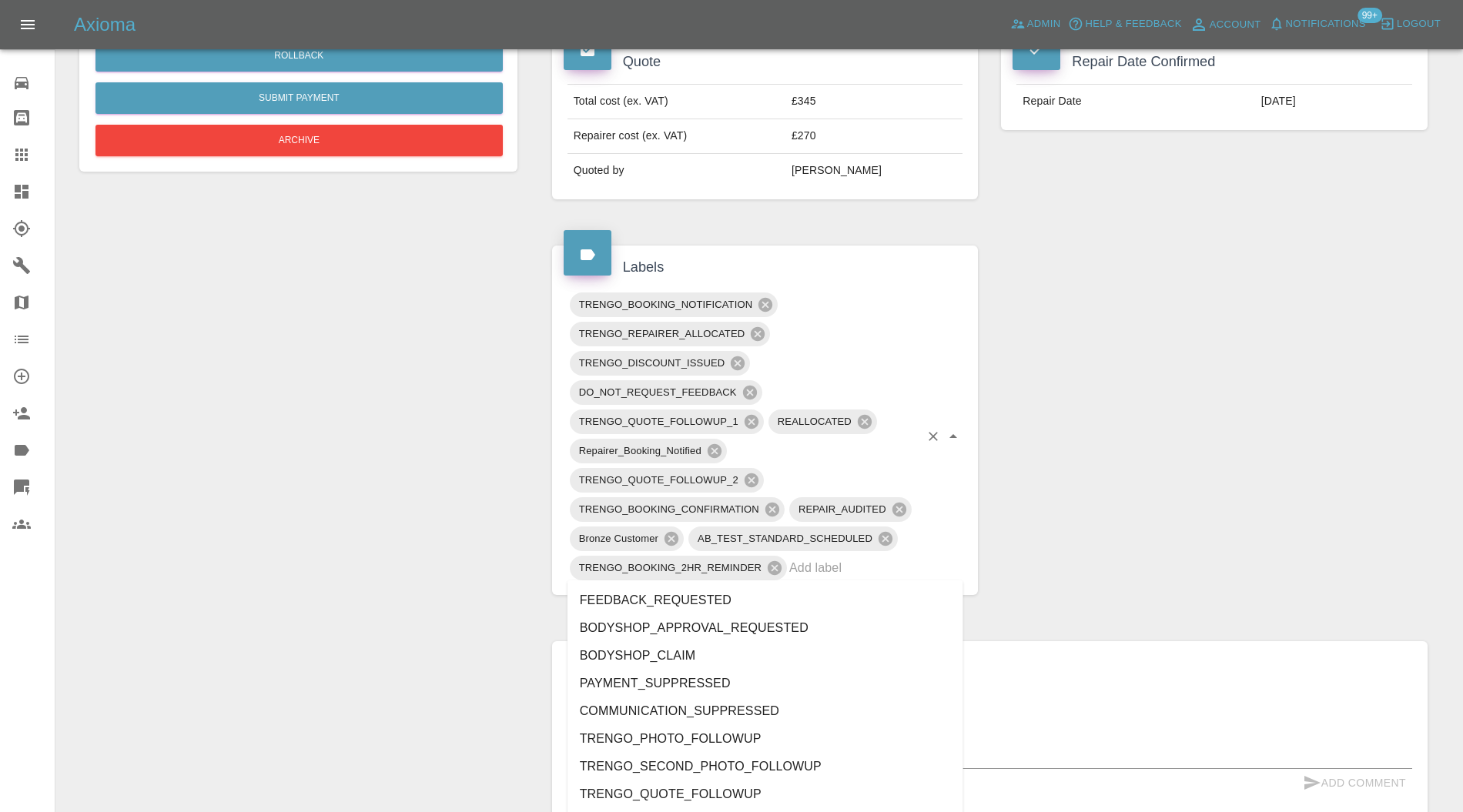
click at [838, 569] on input "text" at bounding box center [855, 567] width 130 height 23
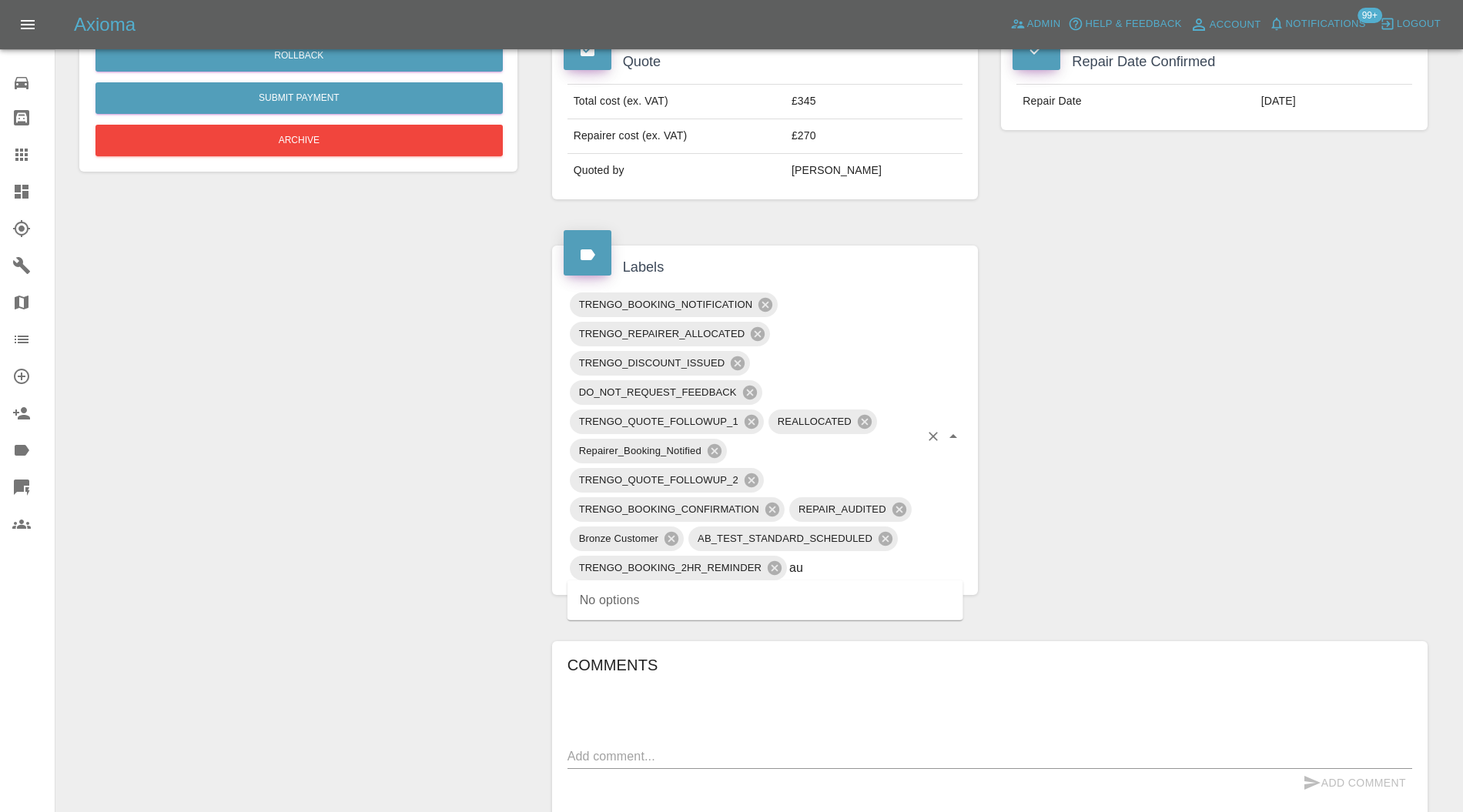
type input "au"
click at [1103, 496] on div "Claim Information Vehicle Make, Model, Year VAUXHALL VXR8 2017 Registration pla…" at bounding box center [990, 477] width 899 height 1748
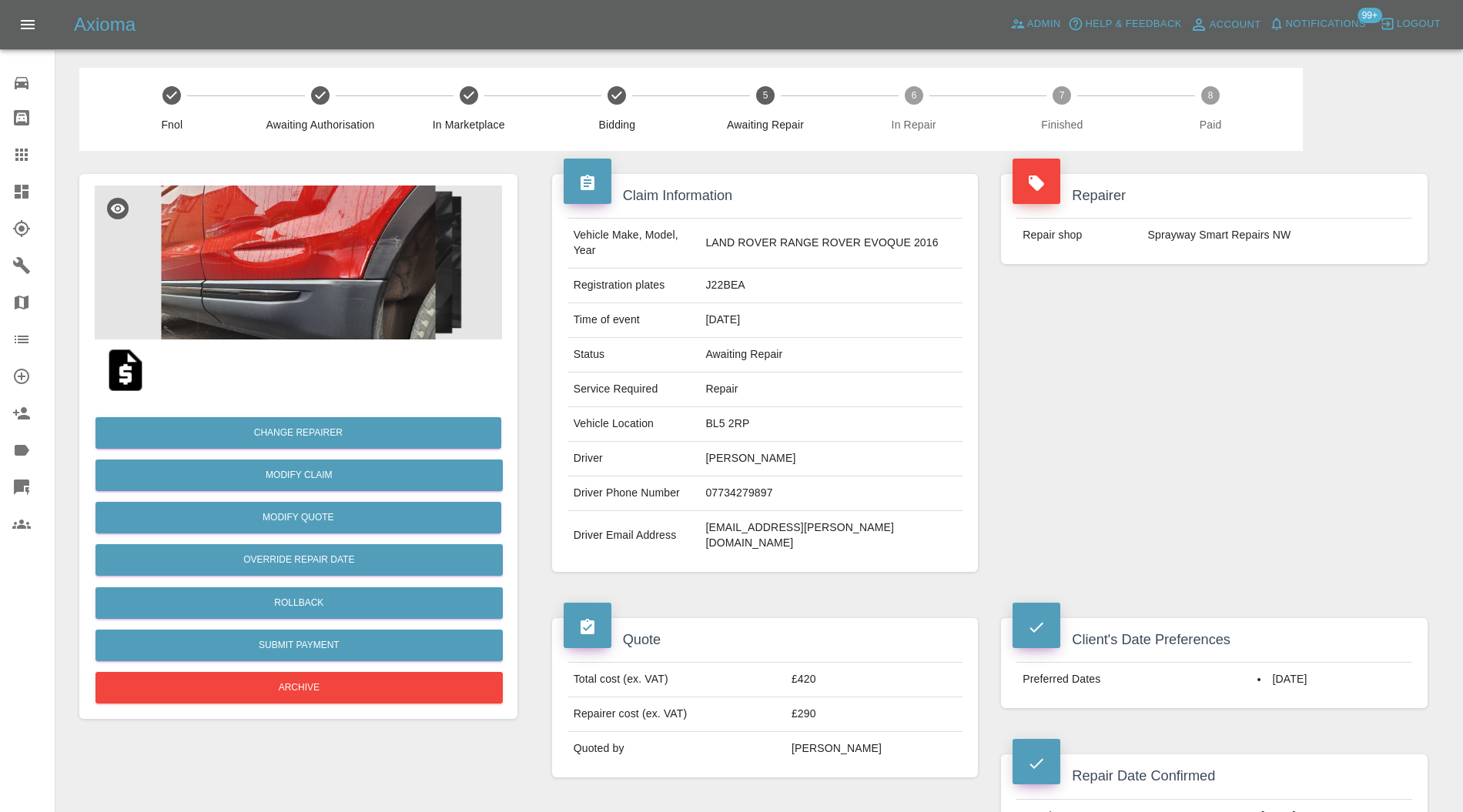
click at [374, 283] on img at bounding box center [298, 263] width 407 height 154
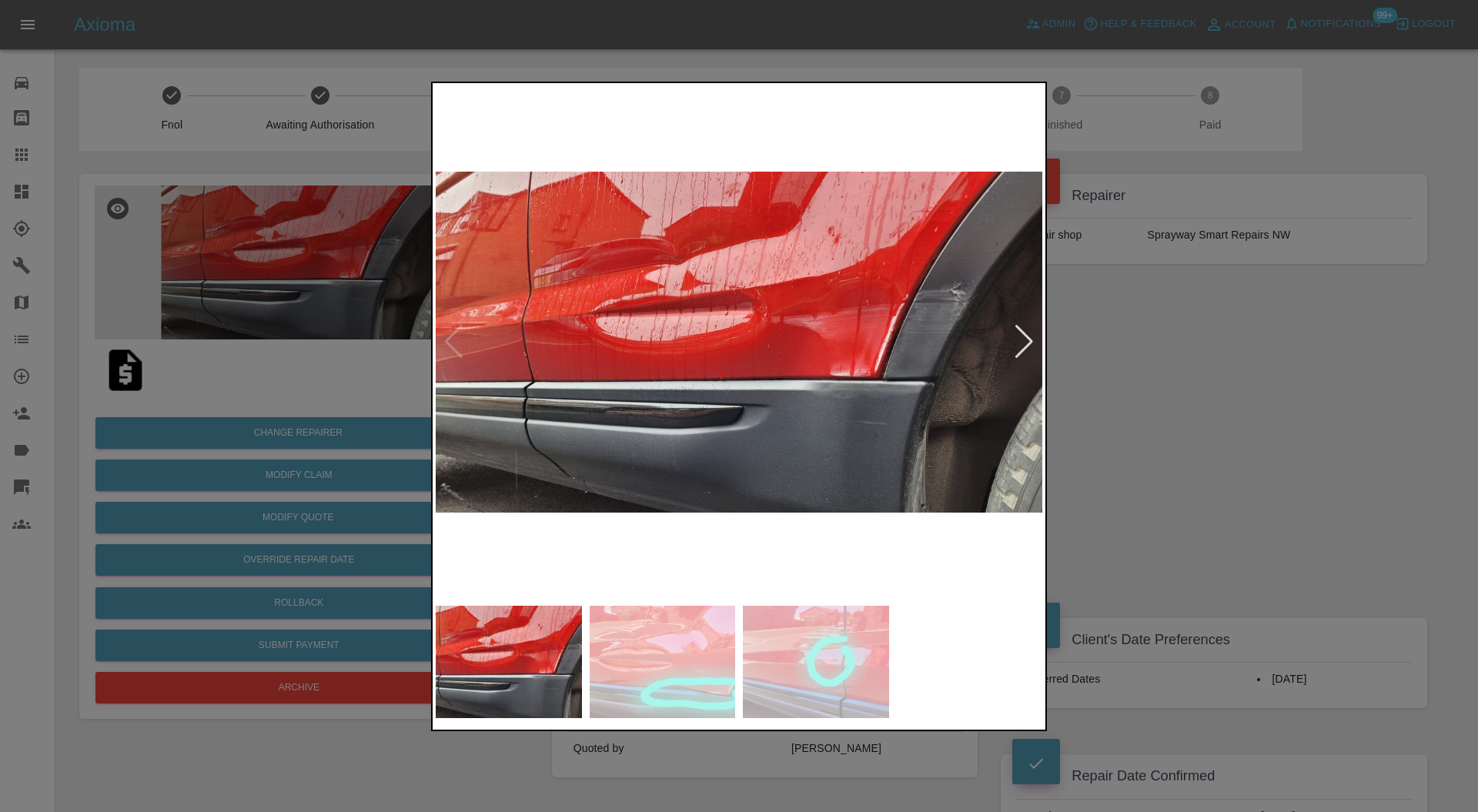
click at [1201, 401] on div at bounding box center [739, 406] width 1478 height 812
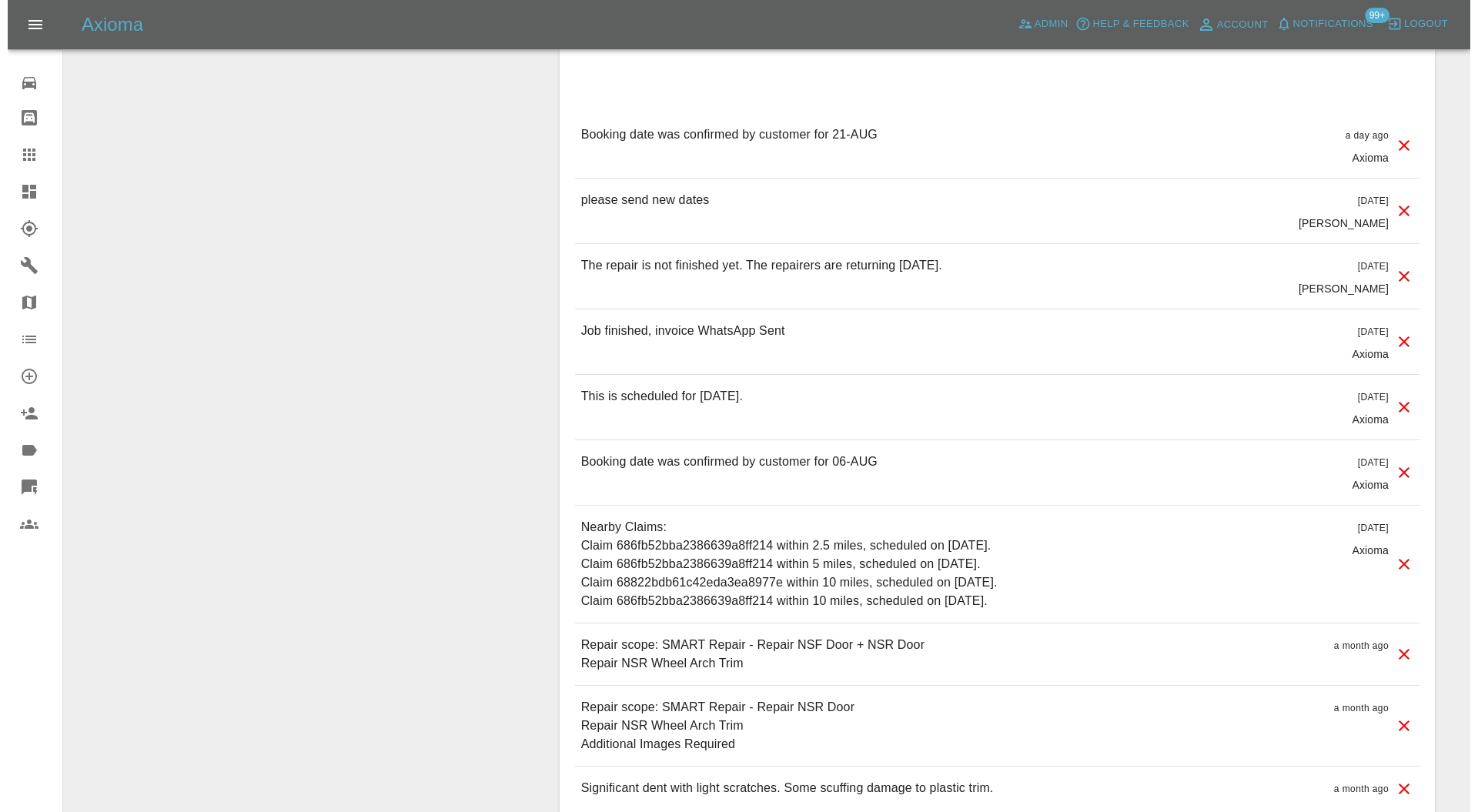
scroll to position [1505, 0]
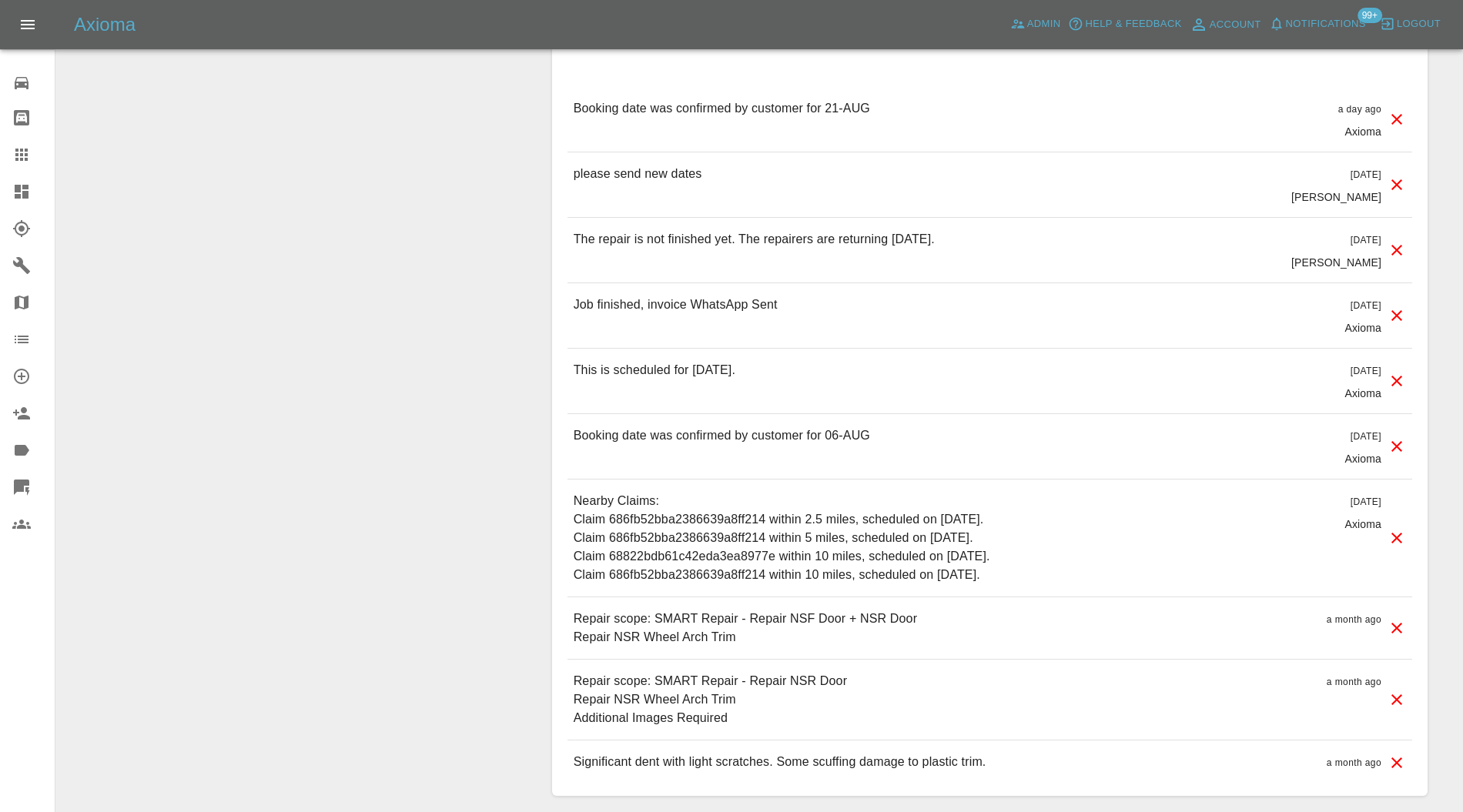
click at [1394, 695] on icon at bounding box center [1397, 700] width 11 height 11
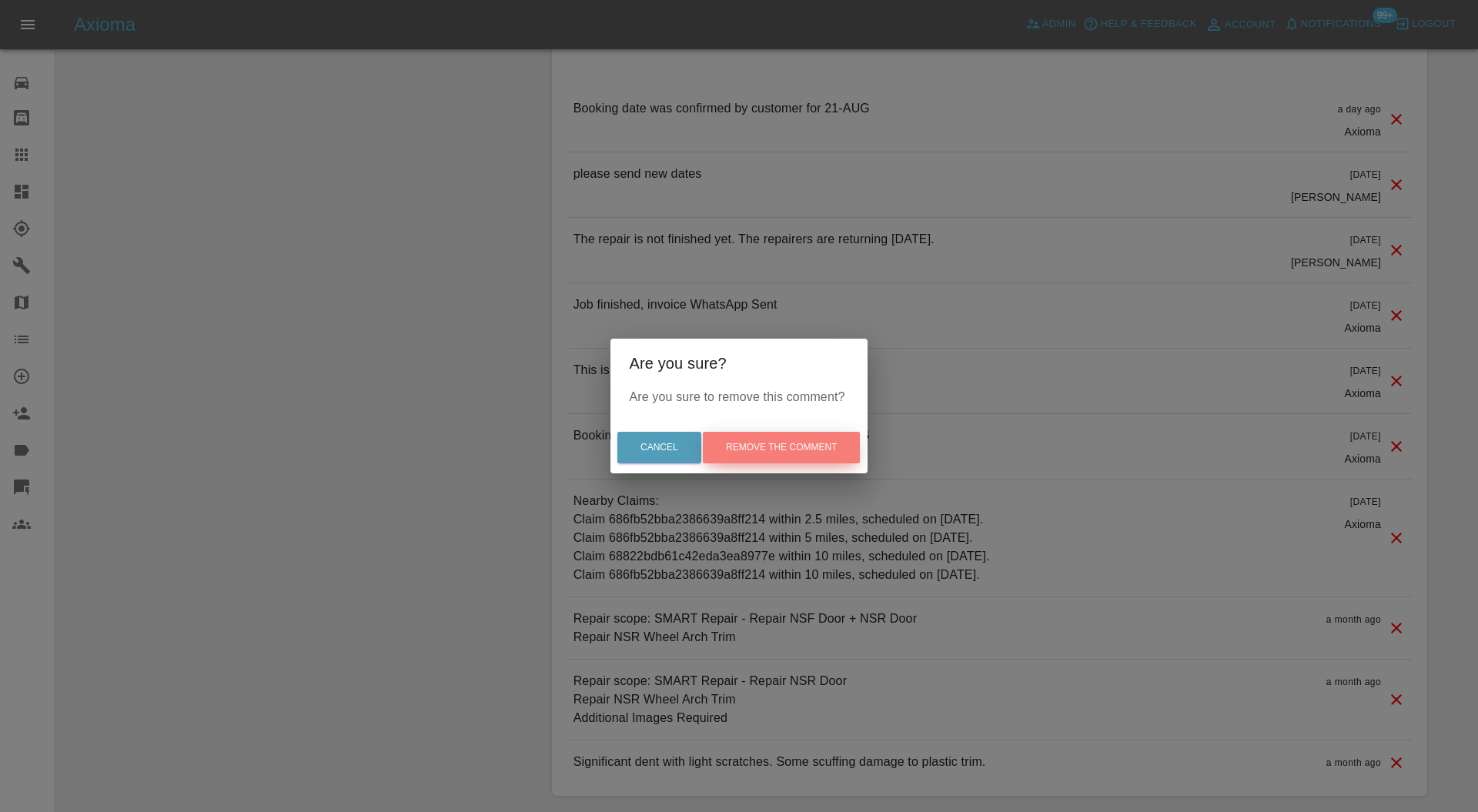
click at [786, 446] on button "Remove the comment" at bounding box center [781, 448] width 157 height 32
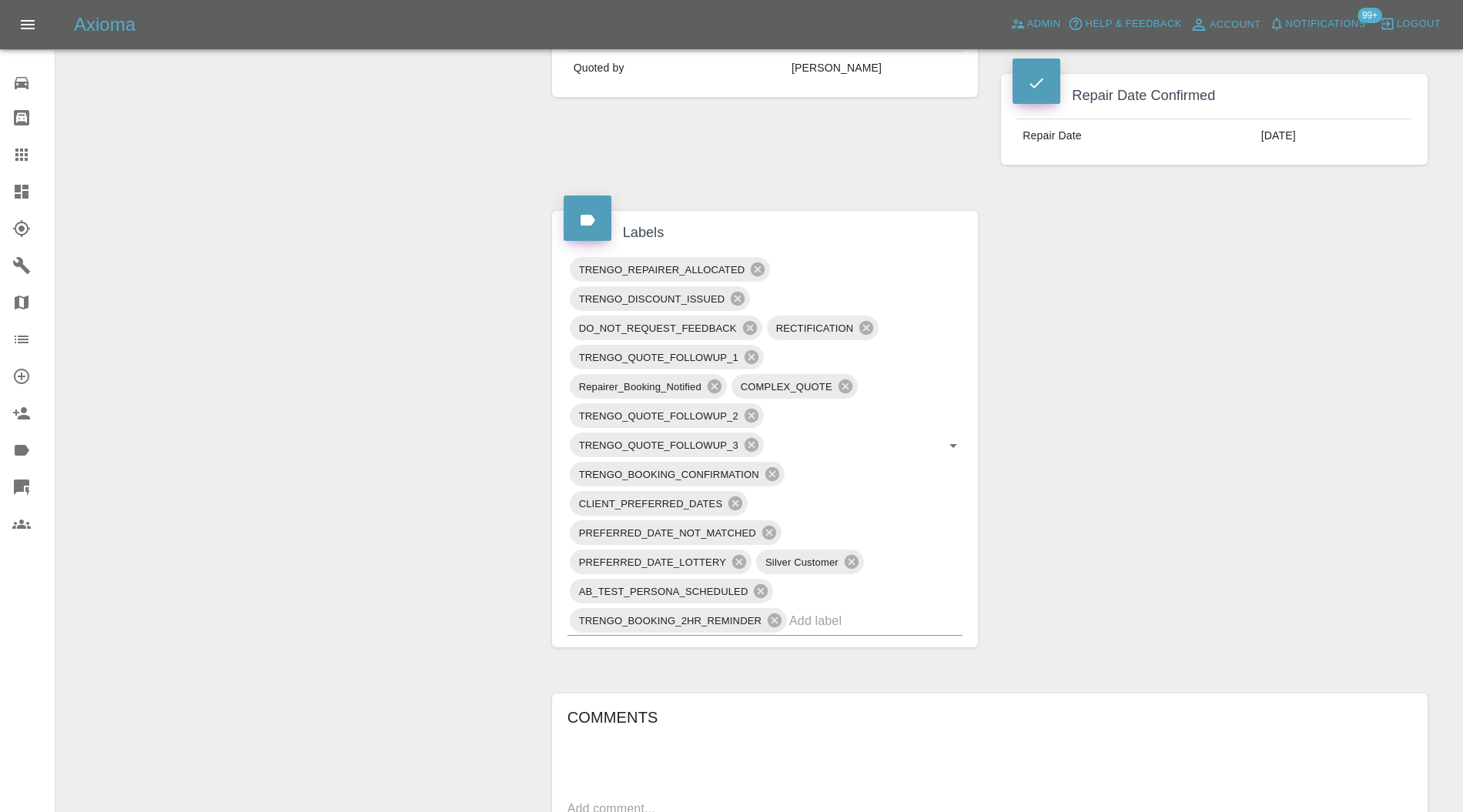
scroll to position [542, 0]
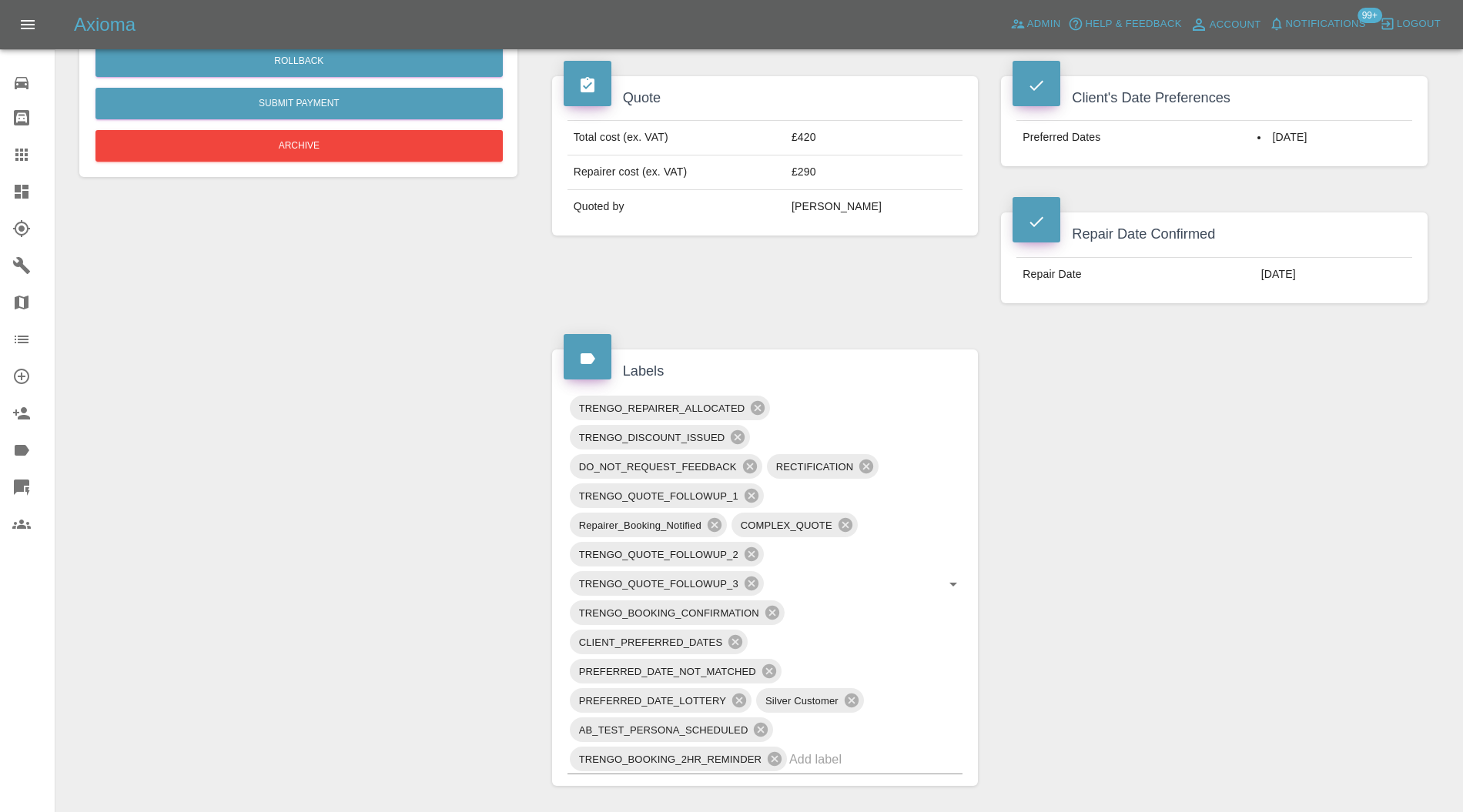
click at [864, 748] on input "text" at bounding box center [855, 760] width 130 height 23
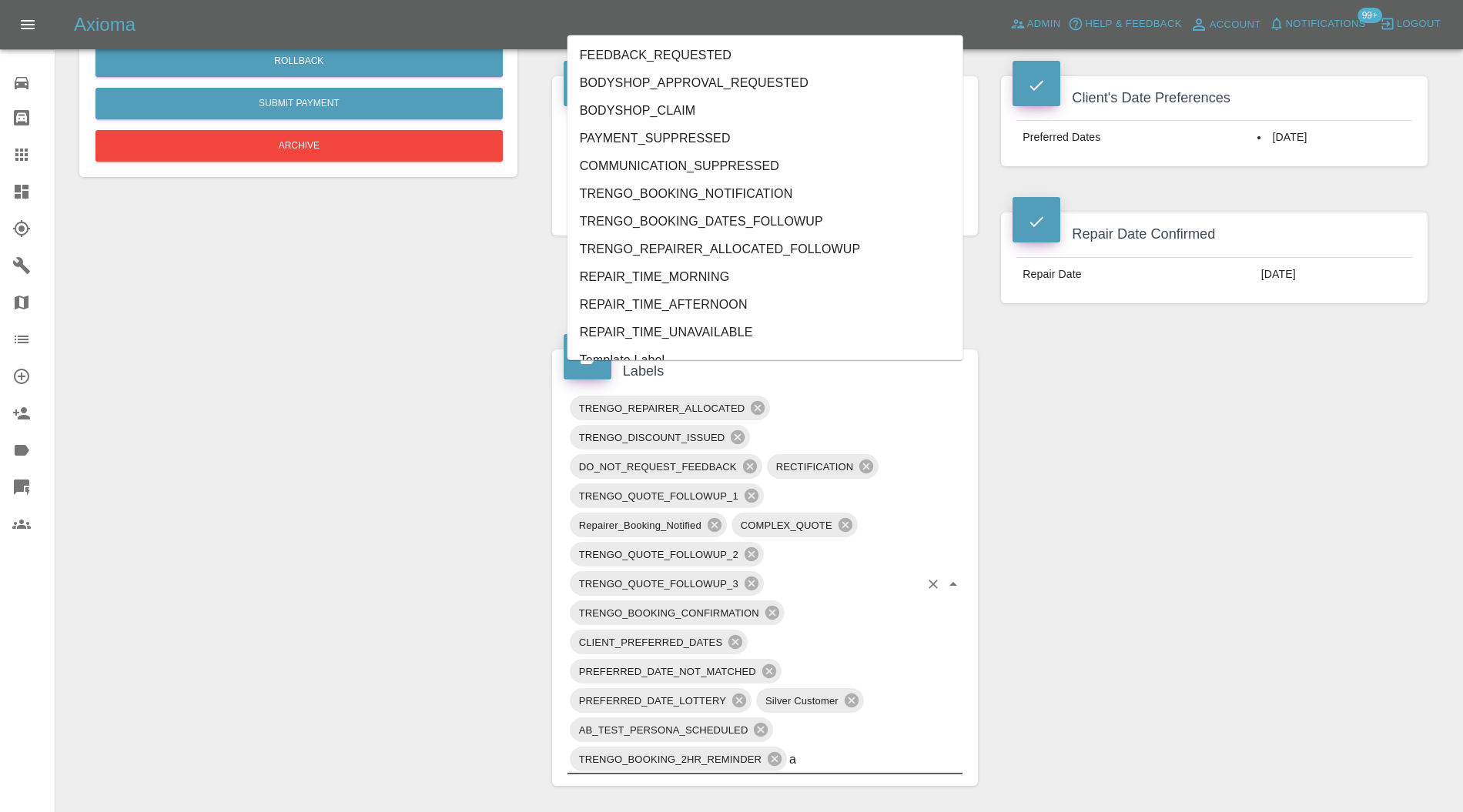
type input "au"
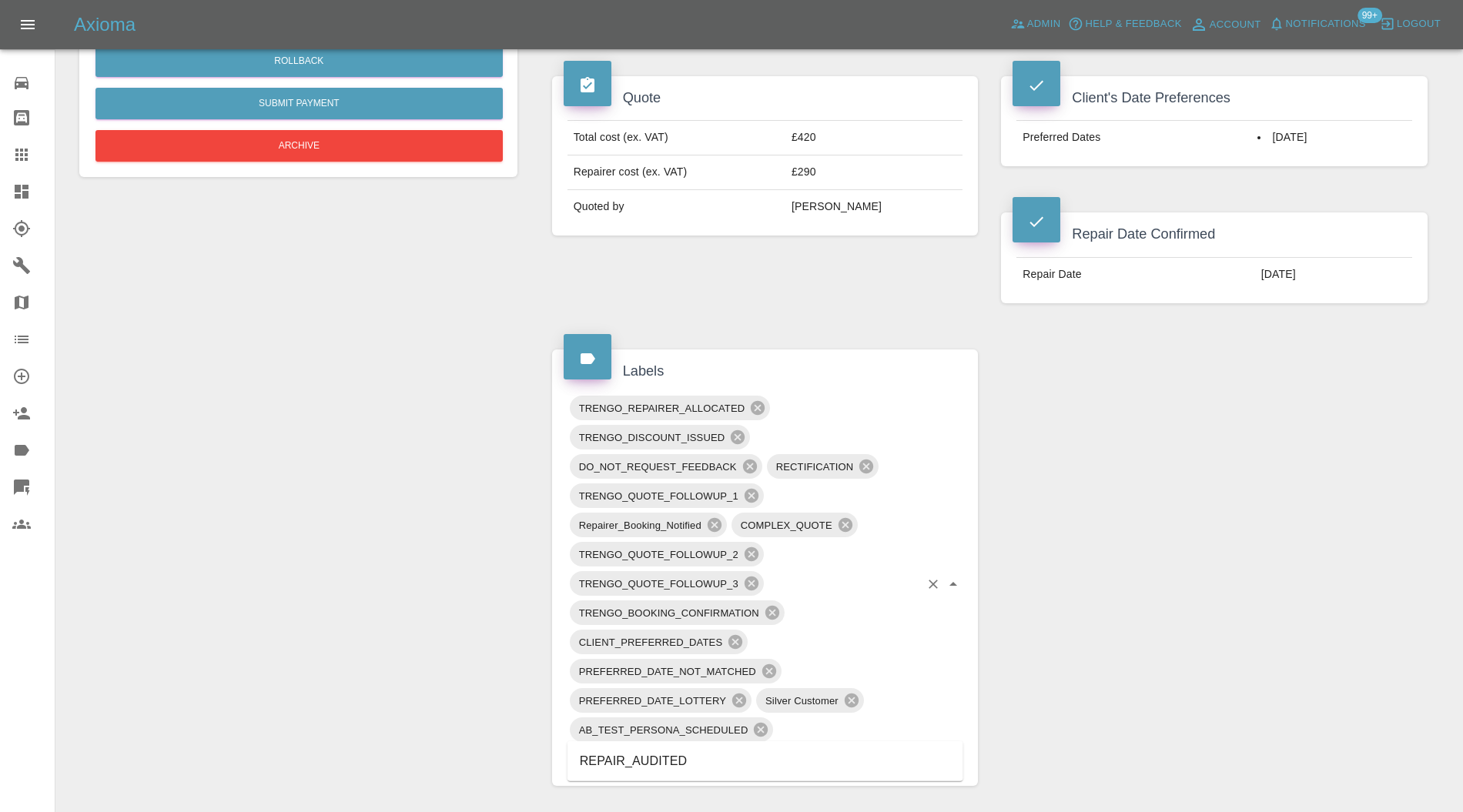
click at [724, 753] on li "REPAIR_AUDITED" at bounding box center [765, 761] width 396 height 28
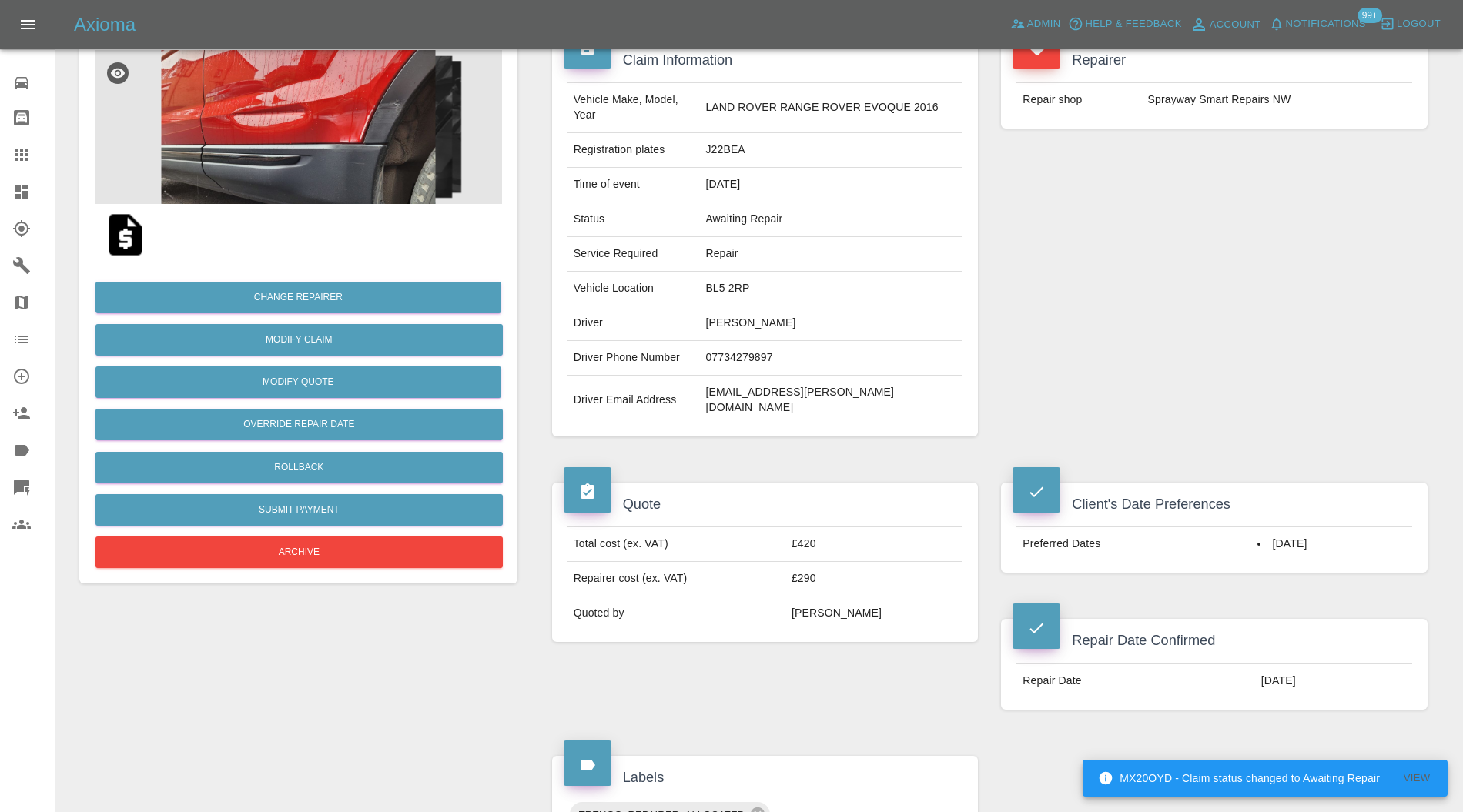
scroll to position [0, 0]
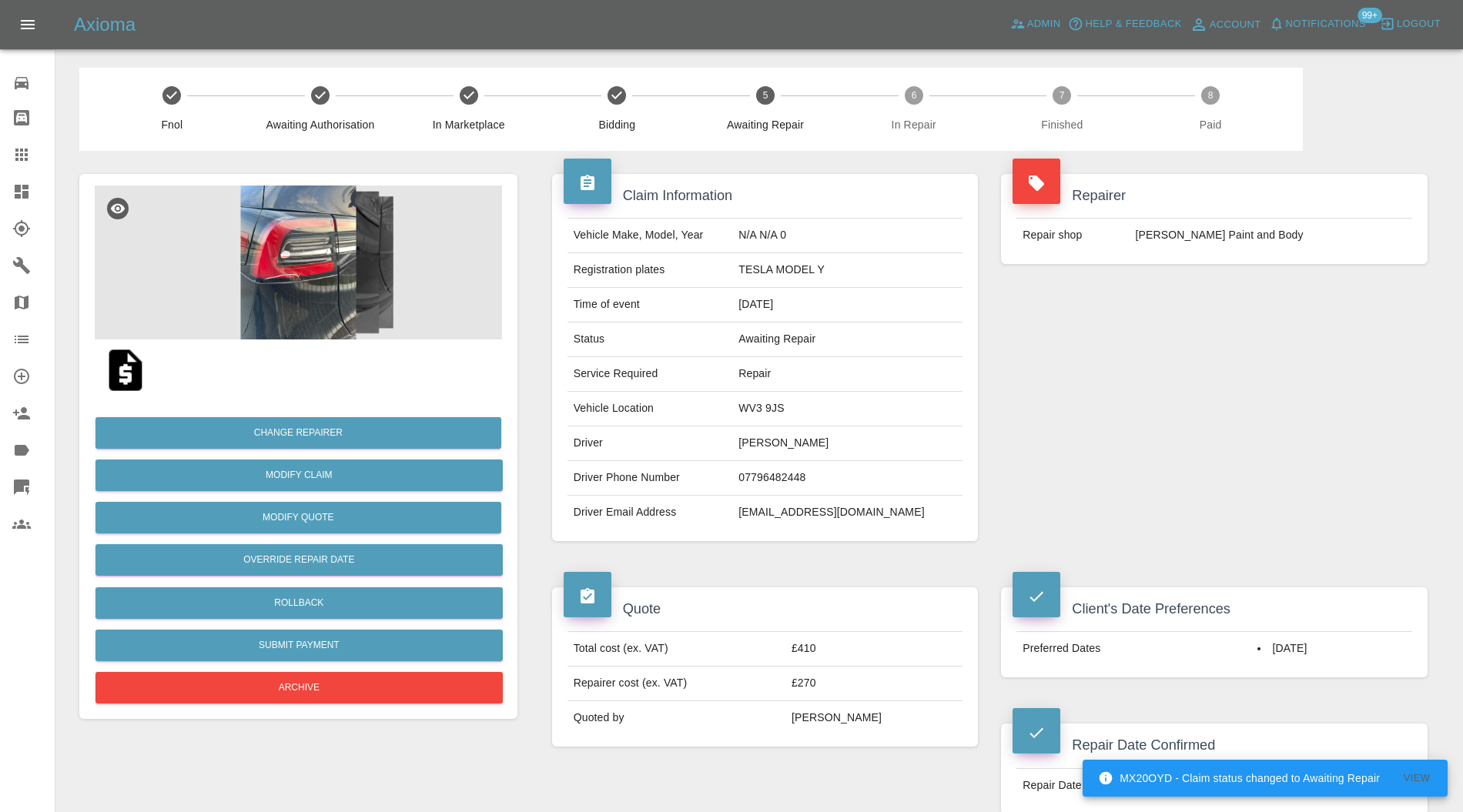
click at [286, 272] on img at bounding box center [298, 263] width 407 height 154
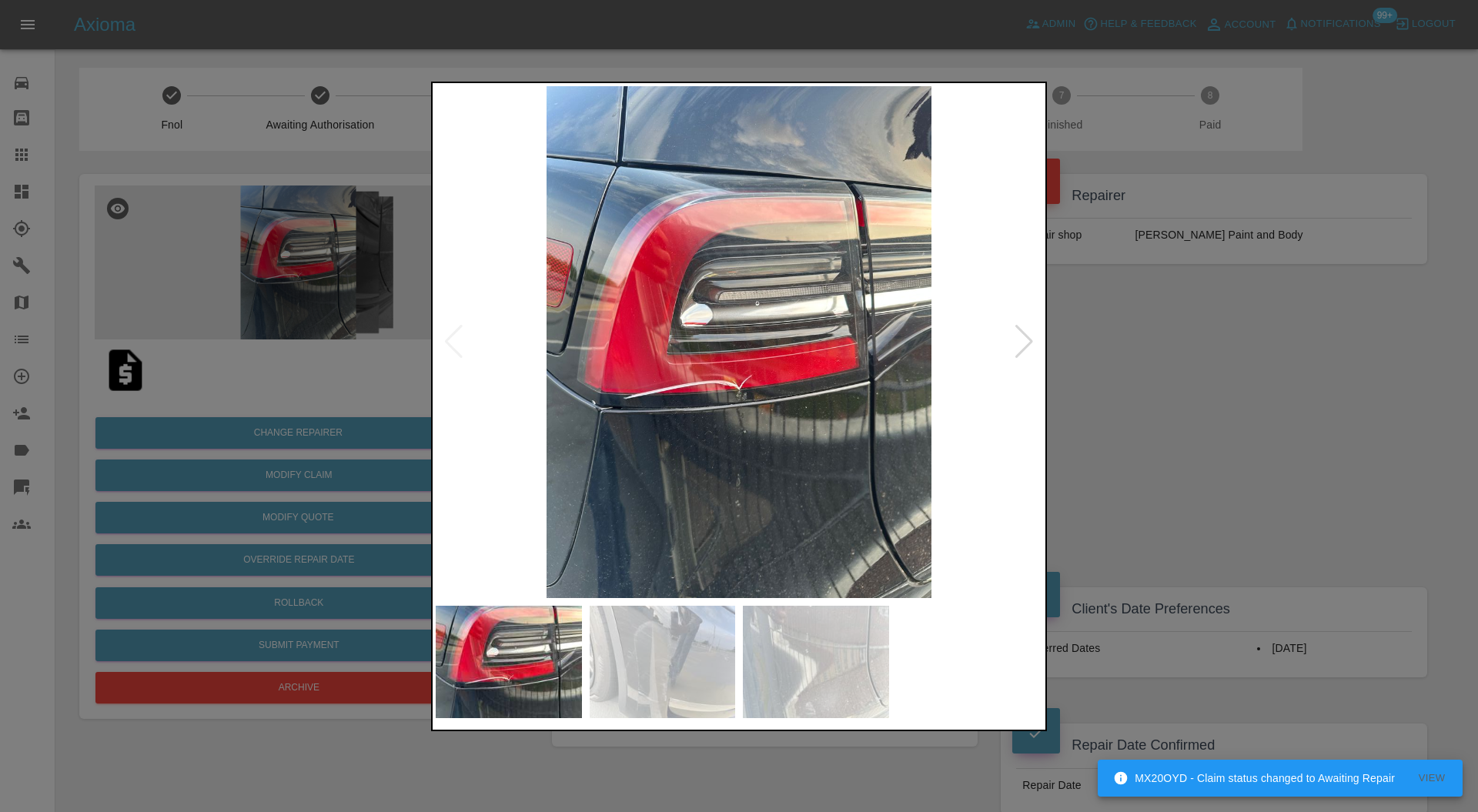
click at [1015, 340] on div at bounding box center [1024, 342] width 21 height 34
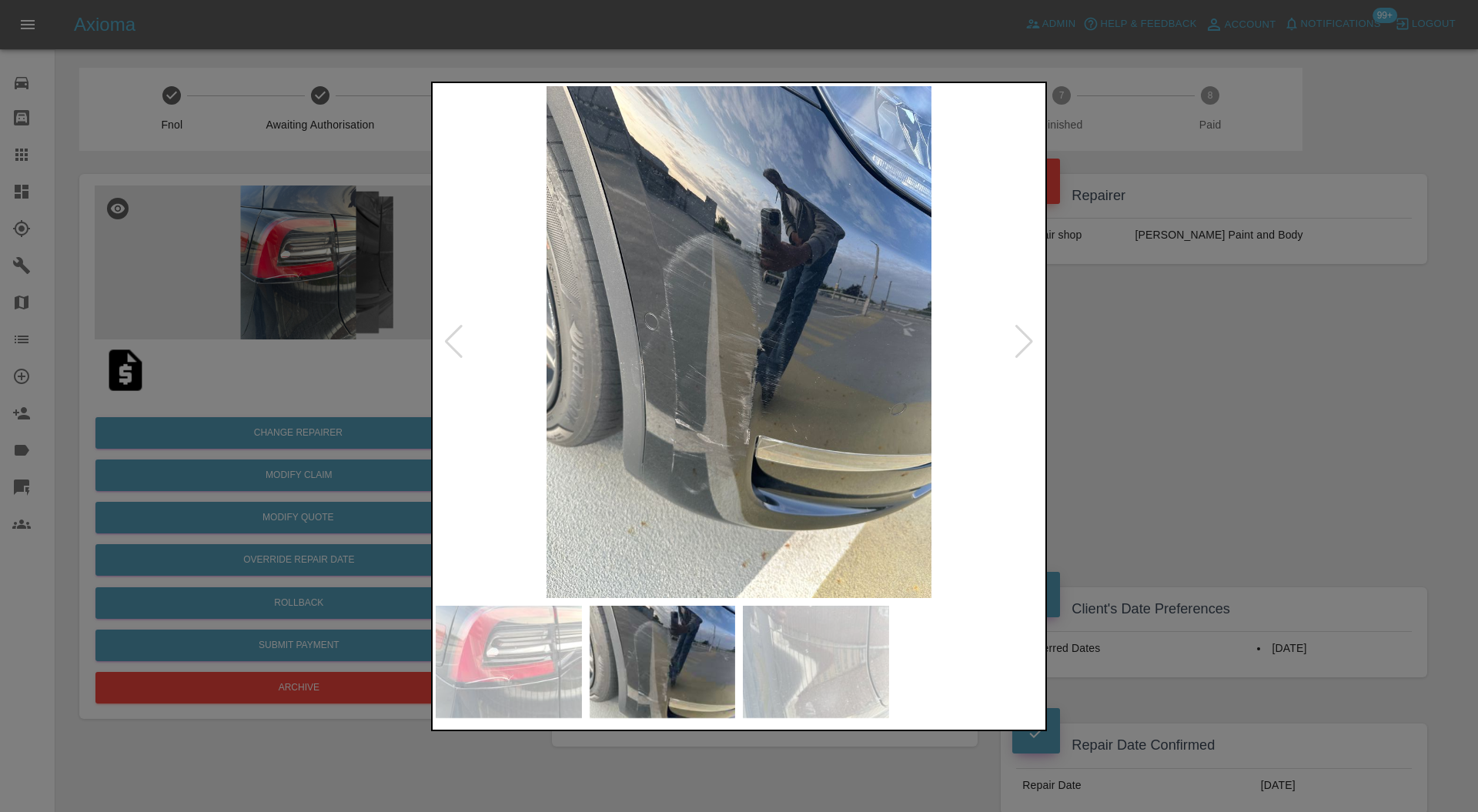
click at [1020, 332] on div at bounding box center [1024, 342] width 21 height 34
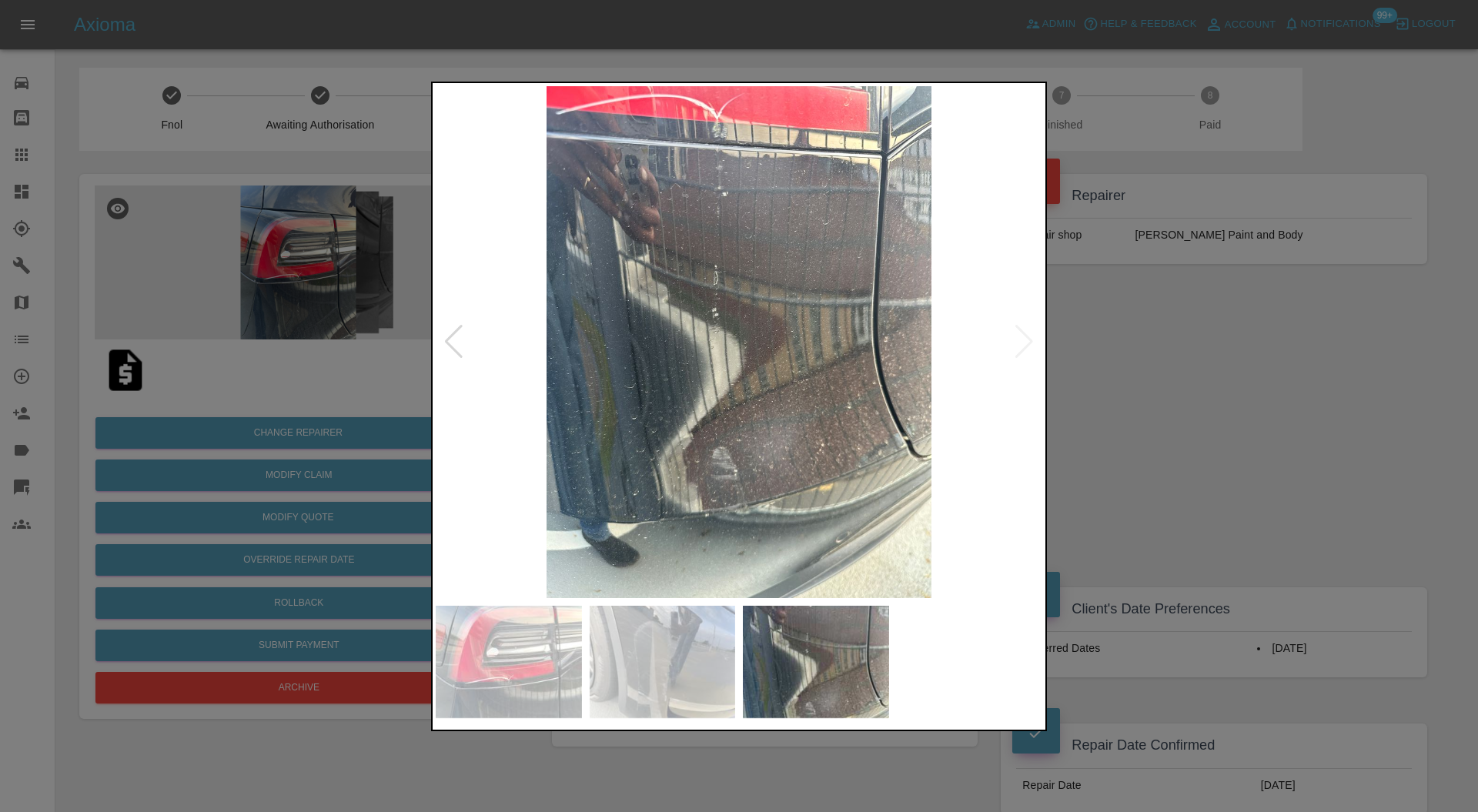
click at [1020, 332] on img at bounding box center [739, 343] width 606 height 512
click at [1123, 360] on div at bounding box center [739, 406] width 1478 height 812
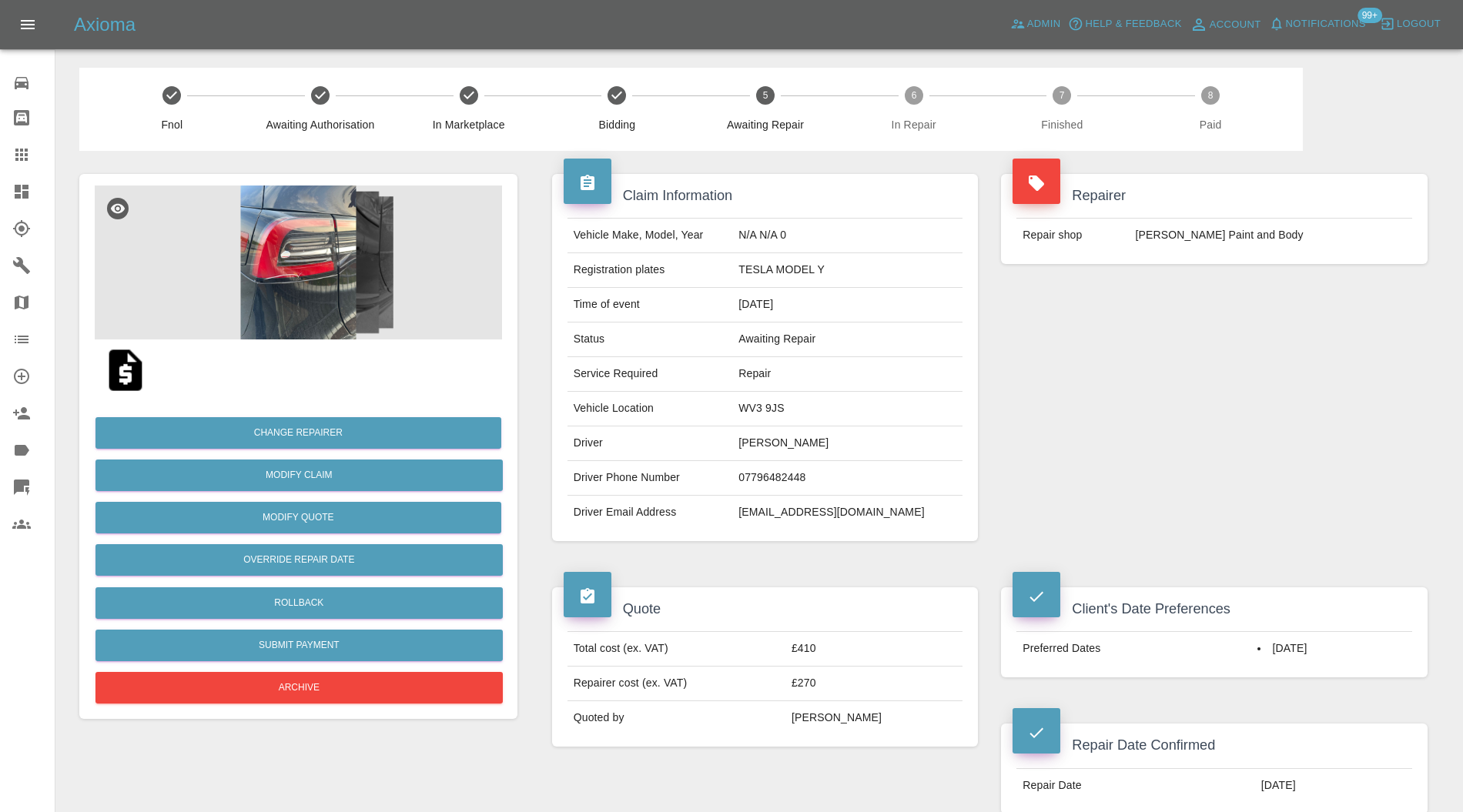
click at [824, 407] on td "WV3 9JS" at bounding box center [847, 409] width 230 height 34
copy td "WV3 9JS"
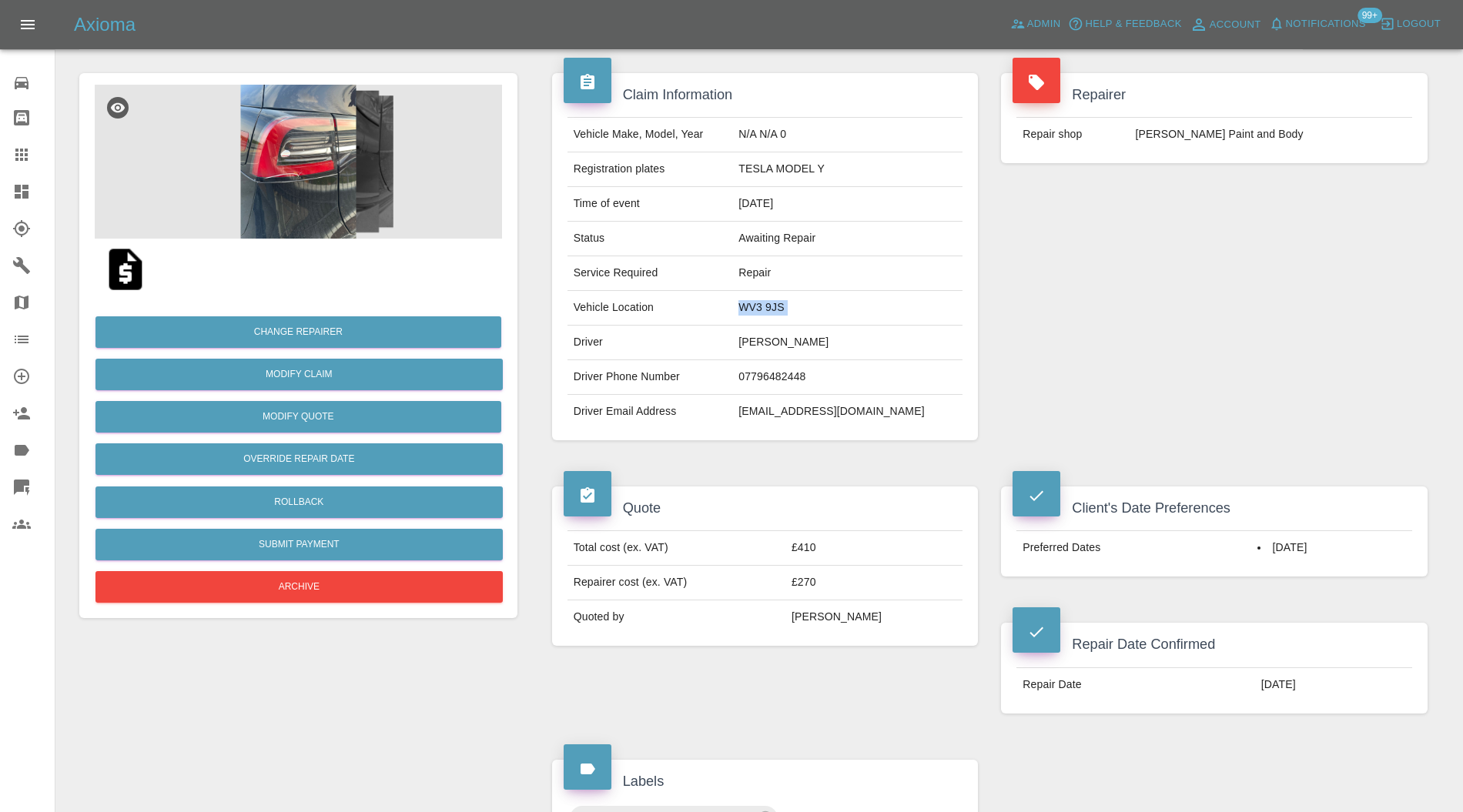
scroll to position [548, 0]
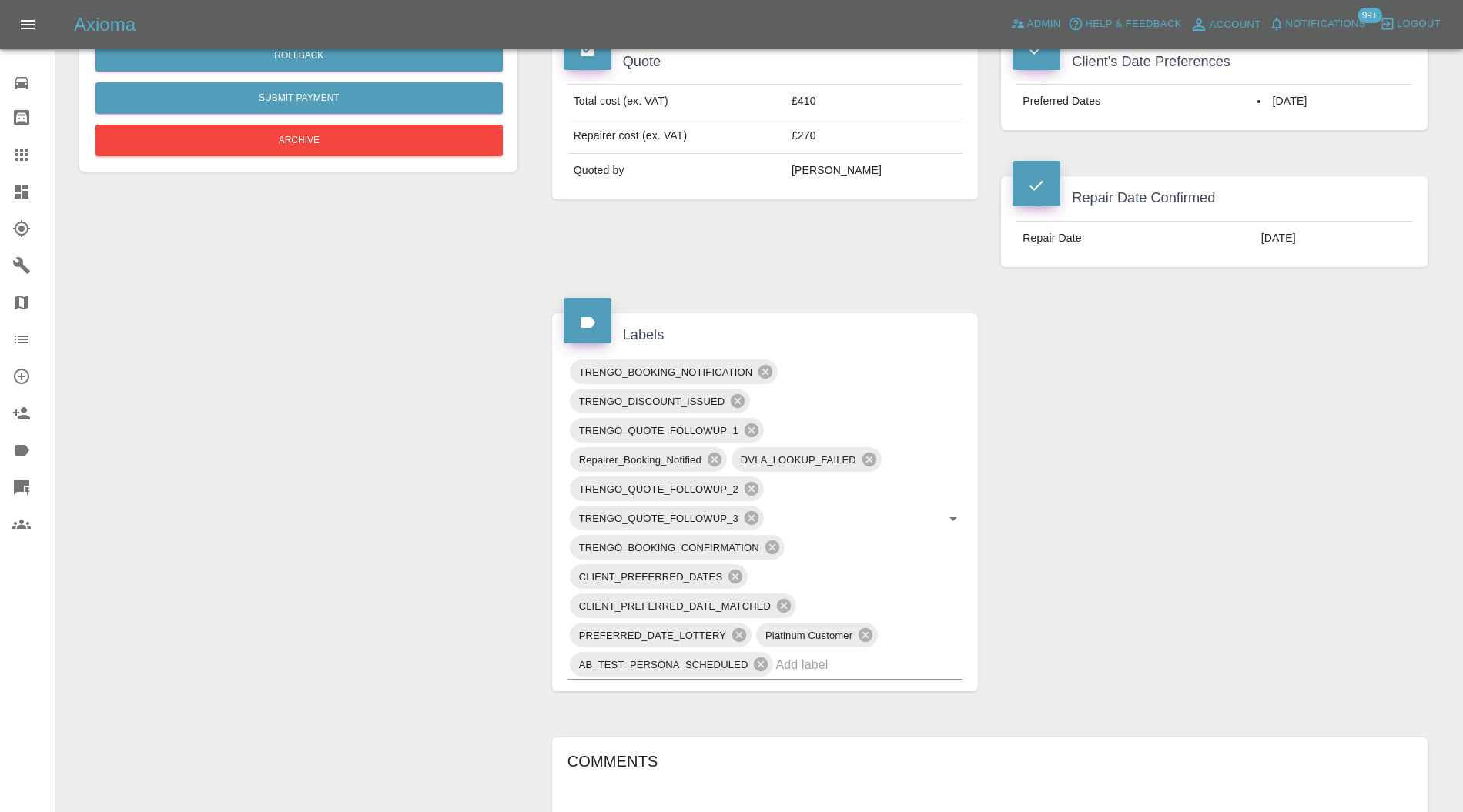
click at [864, 653] on input "text" at bounding box center [847, 665] width 144 height 23
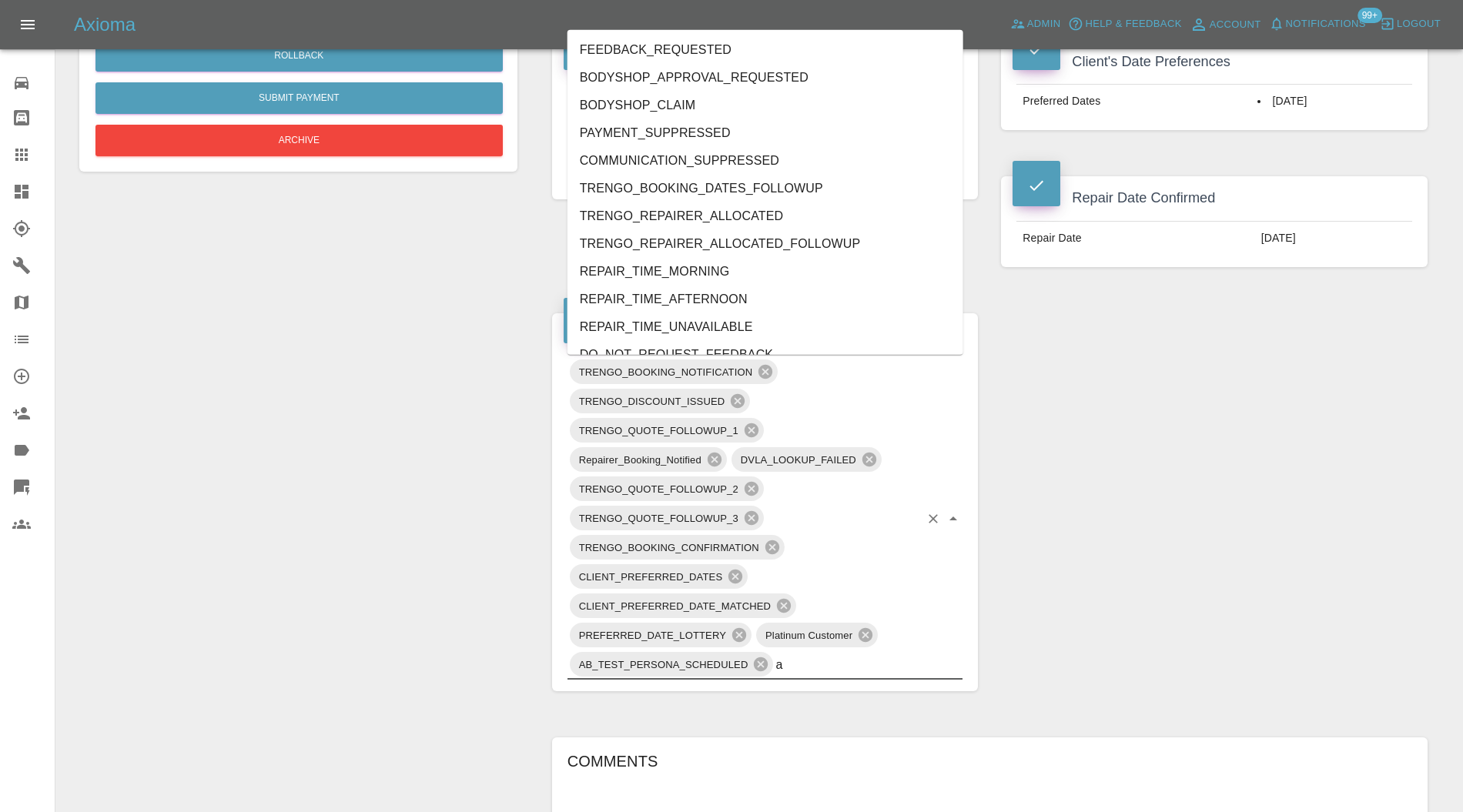
type input "au"
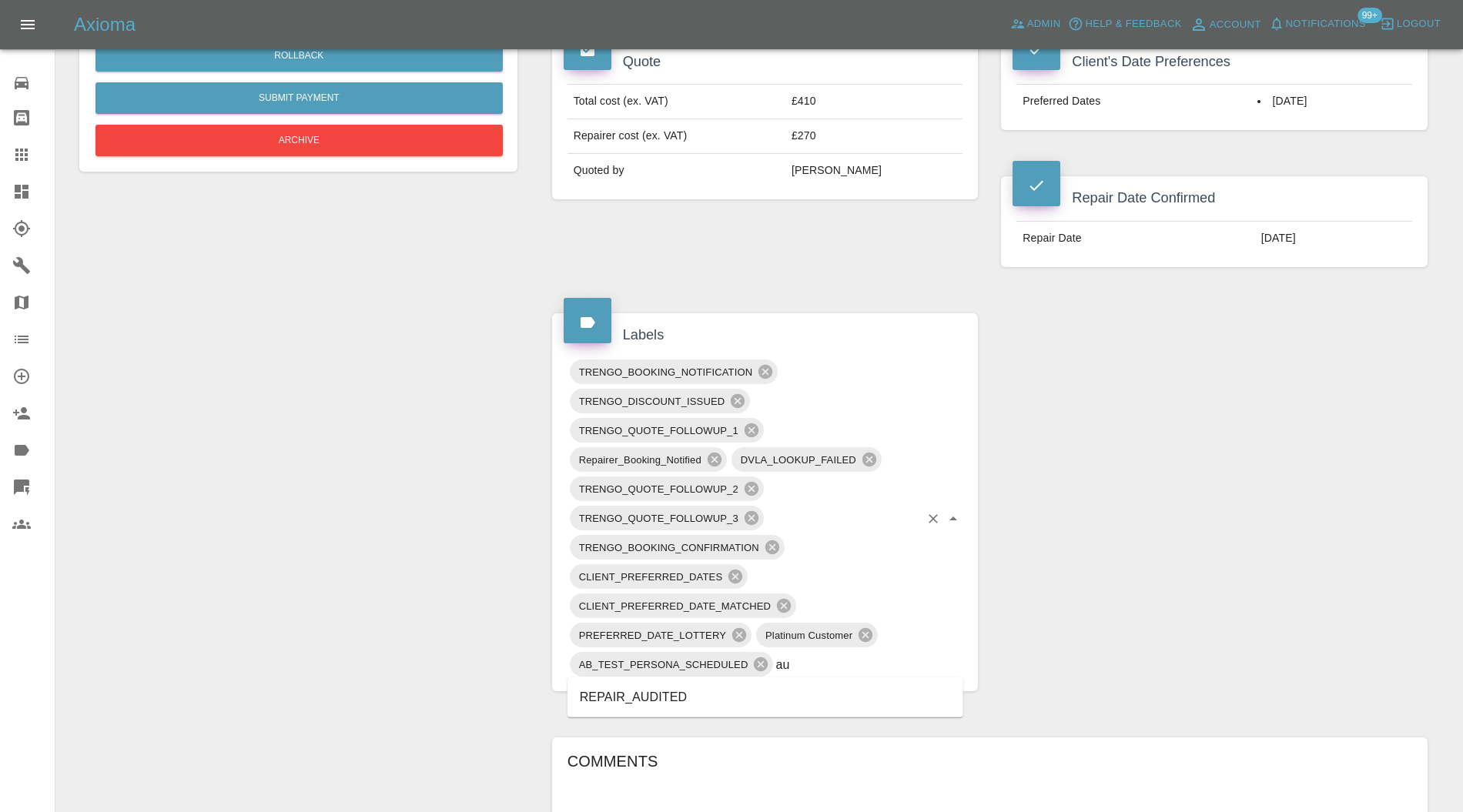
click at [743, 690] on li "REPAIR_AUDITED" at bounding box center [765, 697] width 396 height 28
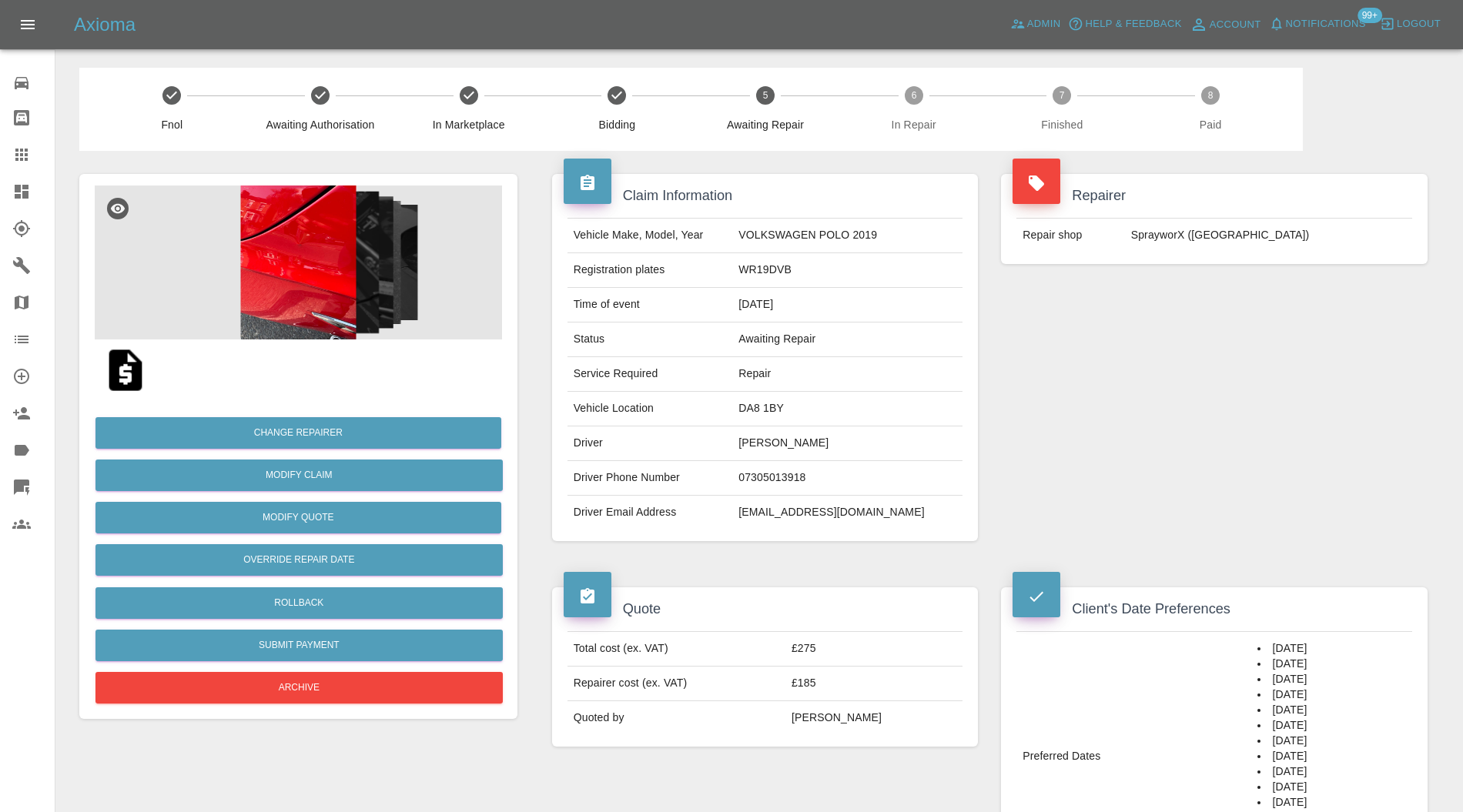
click at [273, 220] on img at bounding box center [298, 263] width 407 height 154
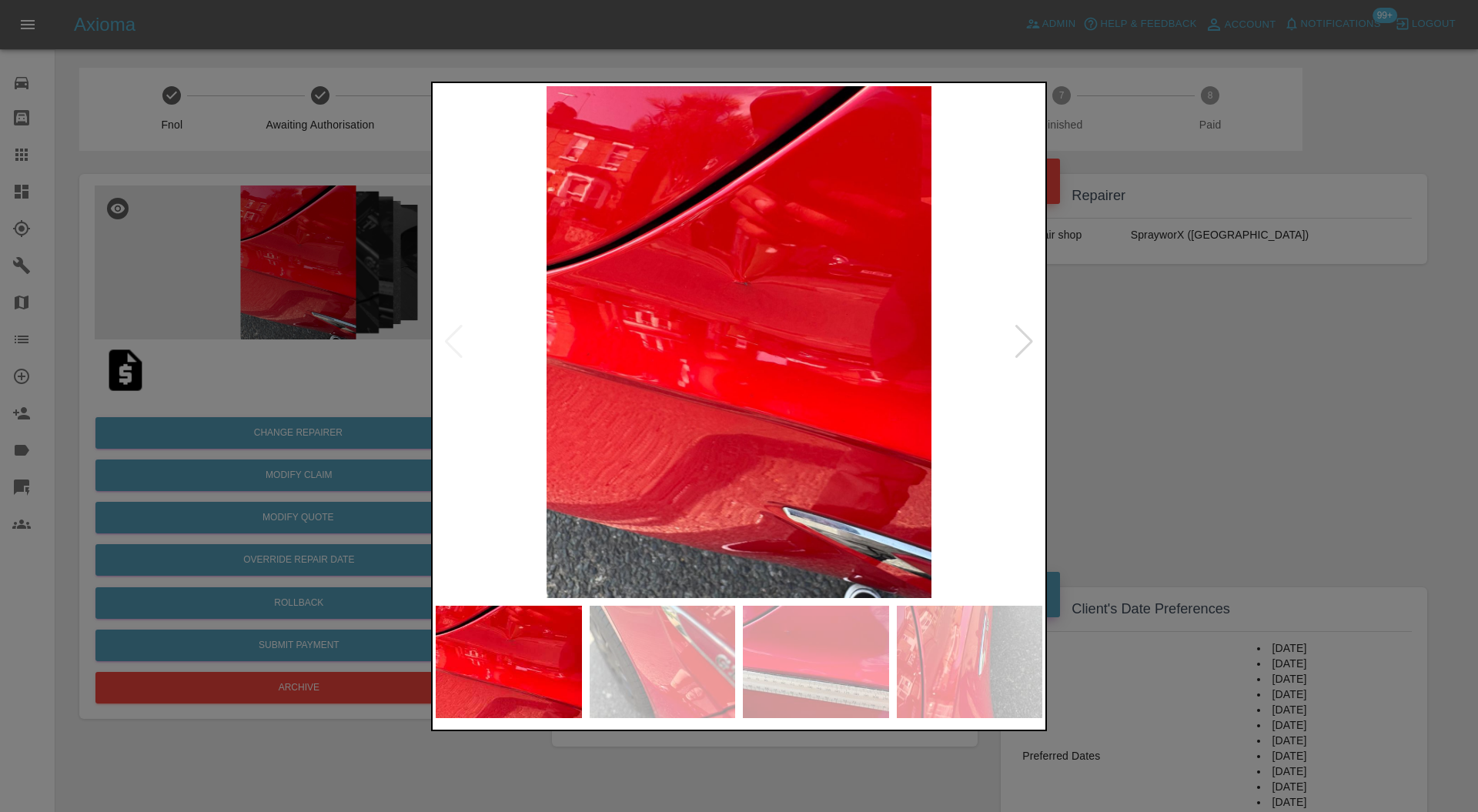
click at [1005, 340] on img at bounding box center [739, 343] width 606 height 512
click at [1012, 340] on img at bounding box center [739, 343] width 606 height 512
click at [1023, 339] on div at bounding box center [1024, 342] width 21 height 34
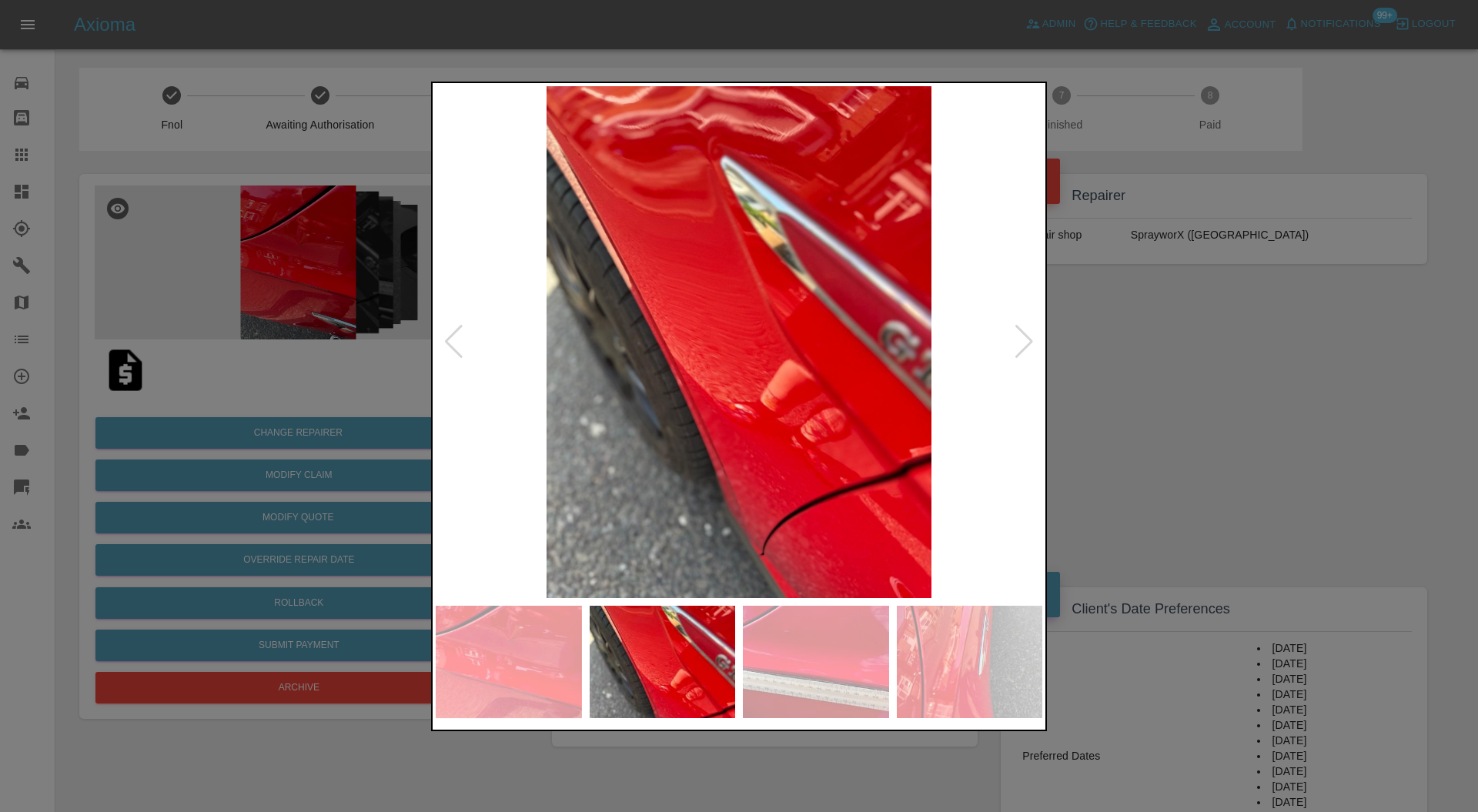
click at [1022, 339] on div at bounding box center [1024, 342] width 21 height 34
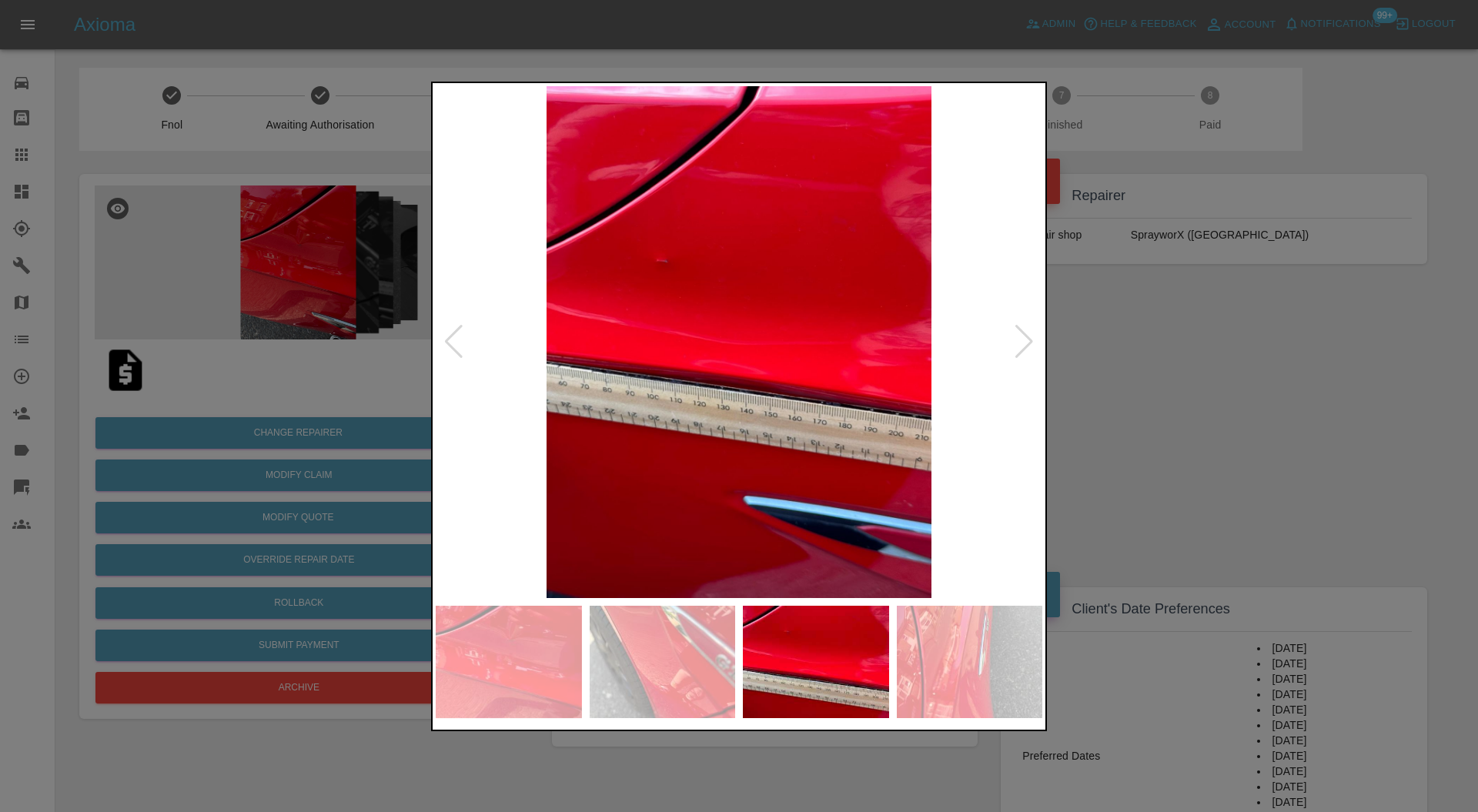
click at [1022, 339] on div at bounding box center [1024, 342] width 21 height 34
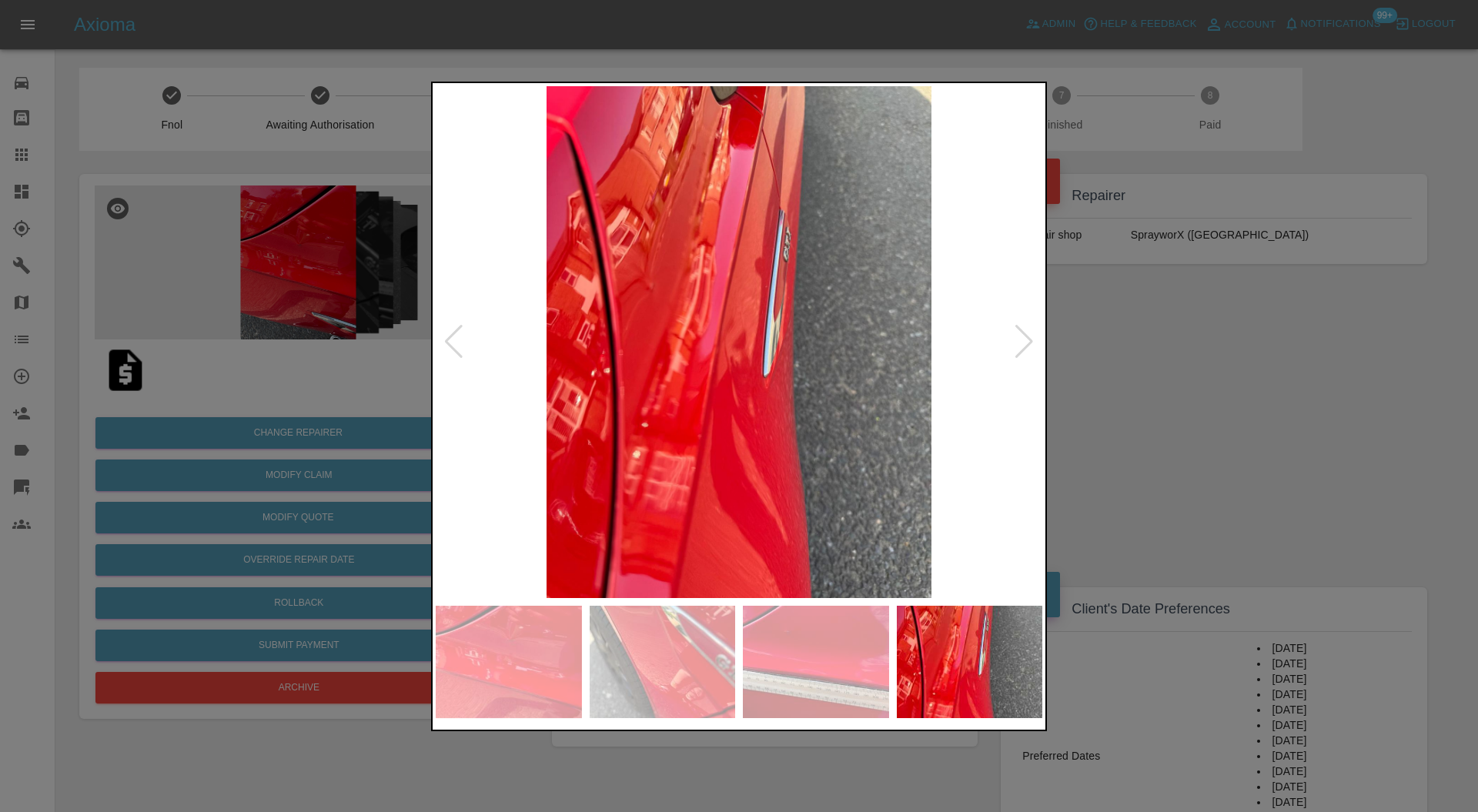
click at [1022, 339] on div at bounding box center [1024, 342] width 21 height 34
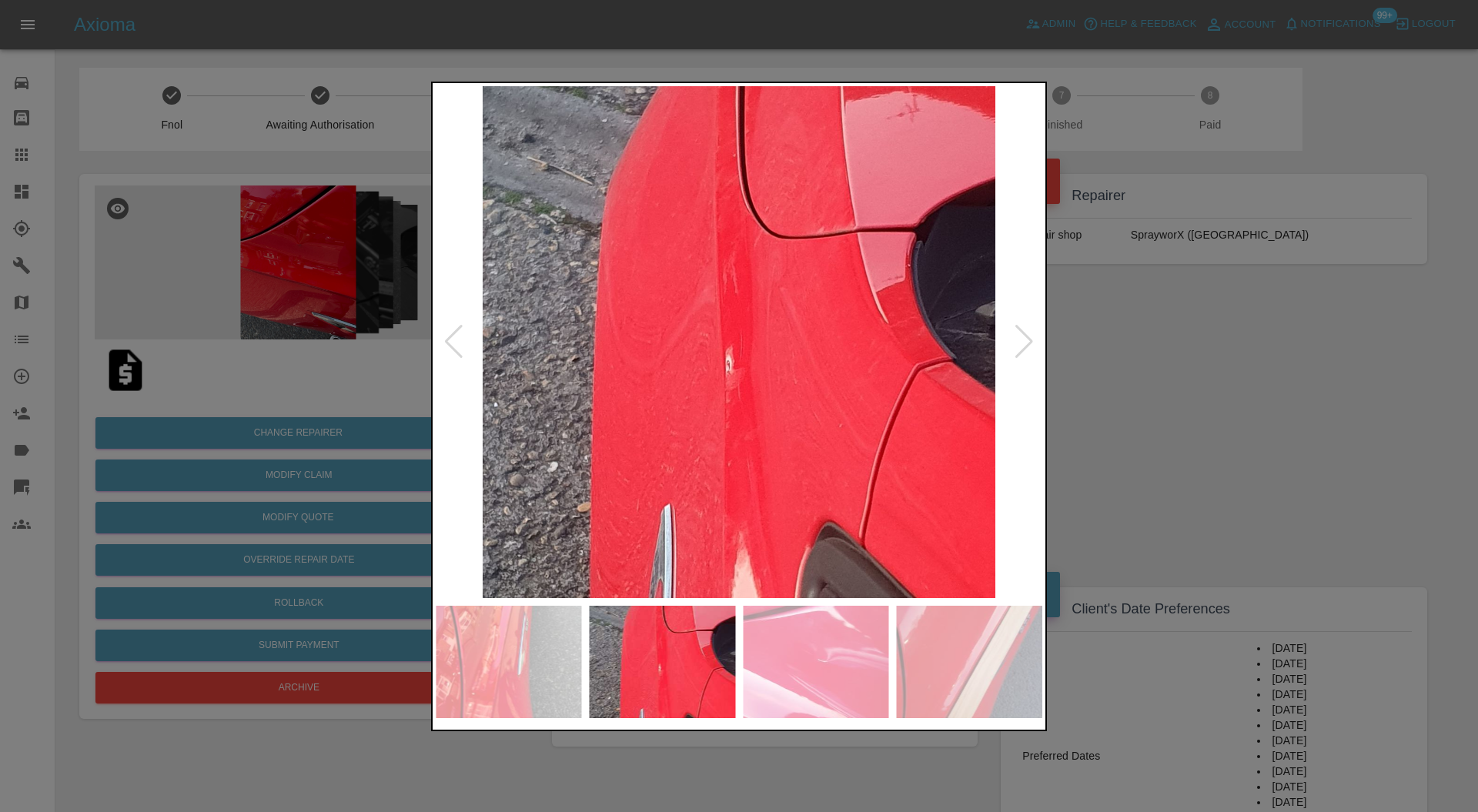
click at [1022, 339] on div at bounding box center [1024, 342] width 21 height 34
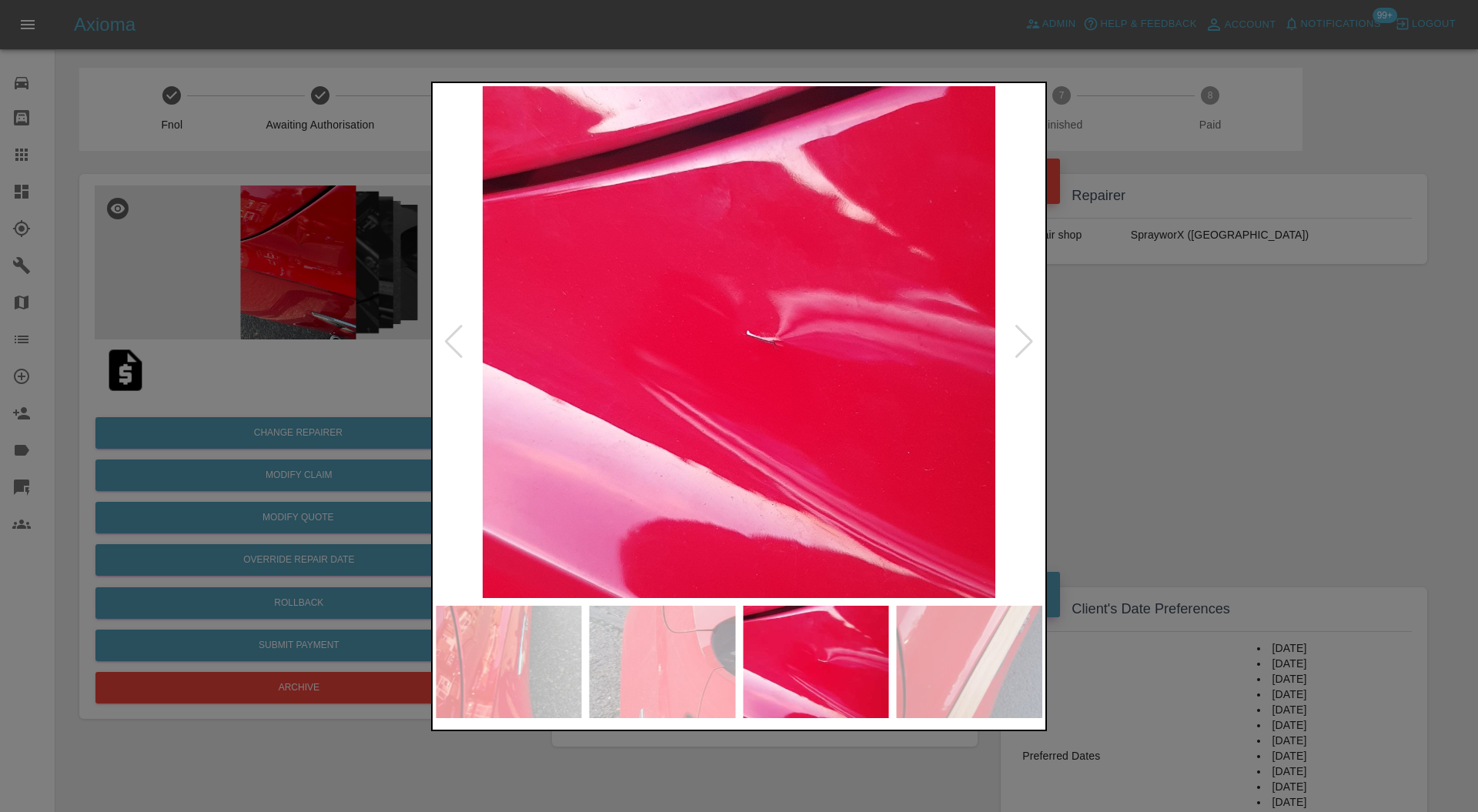
click at [1022, 339] on div at bounding box center [1024, 342] width 21 height 34
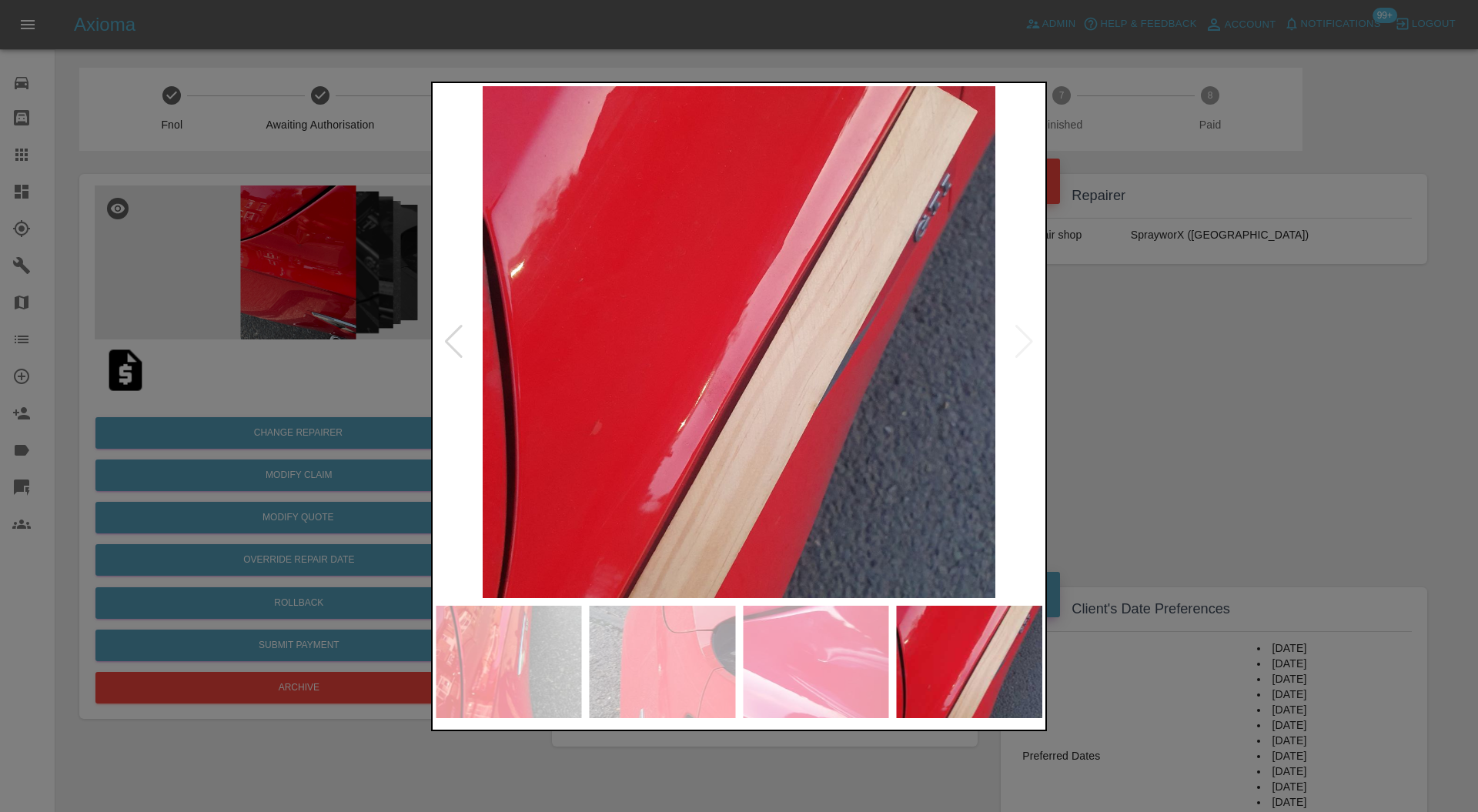
click at [1022, 339] on img at bounding box center [739, 343] width 606 height 512
click at [1157, 332] on div at bounding box center [739, 406] width 1478 height 812
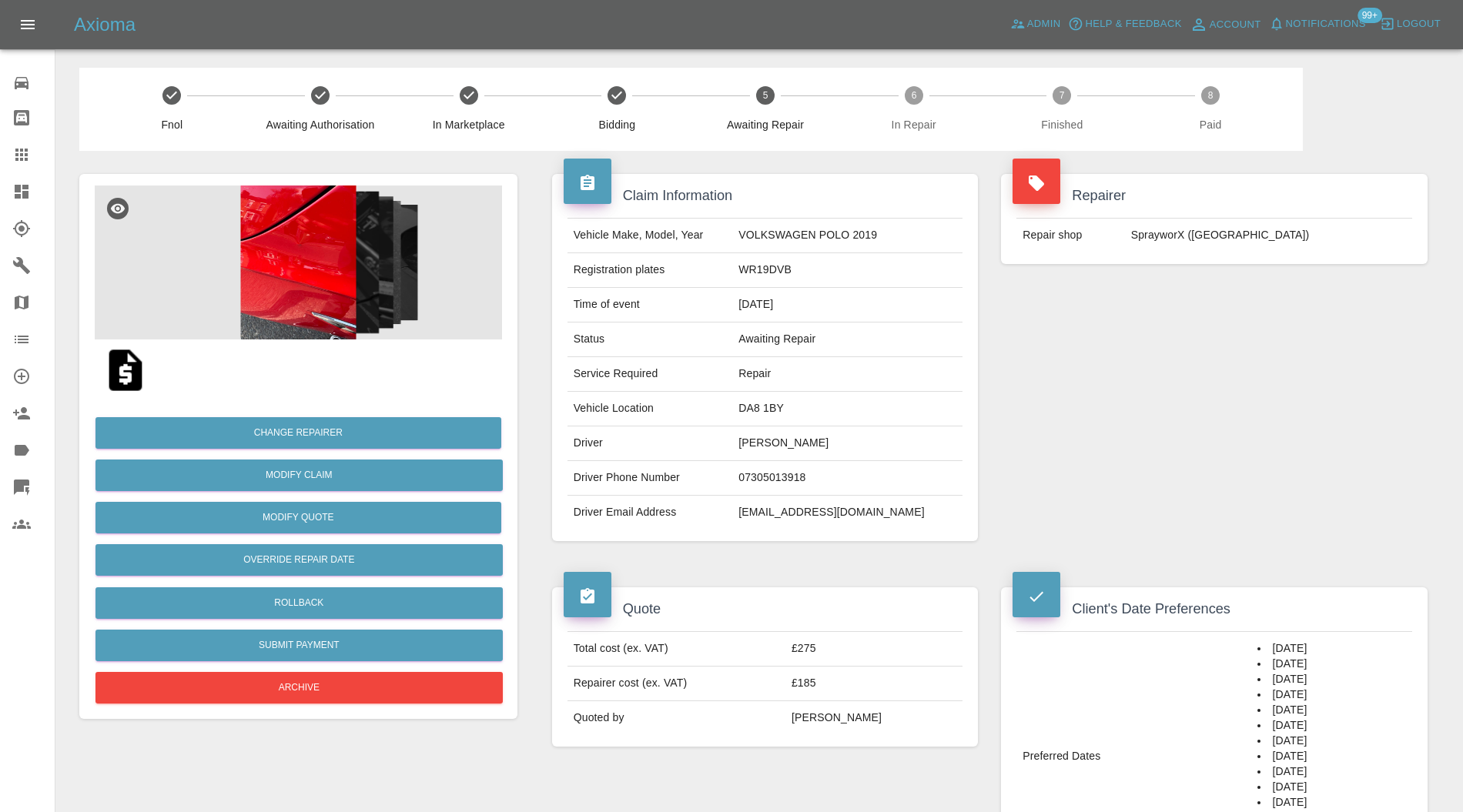
click at [806, 405] on td "DA8 1BY" at bounding box center [847, 409] width 230 height 34
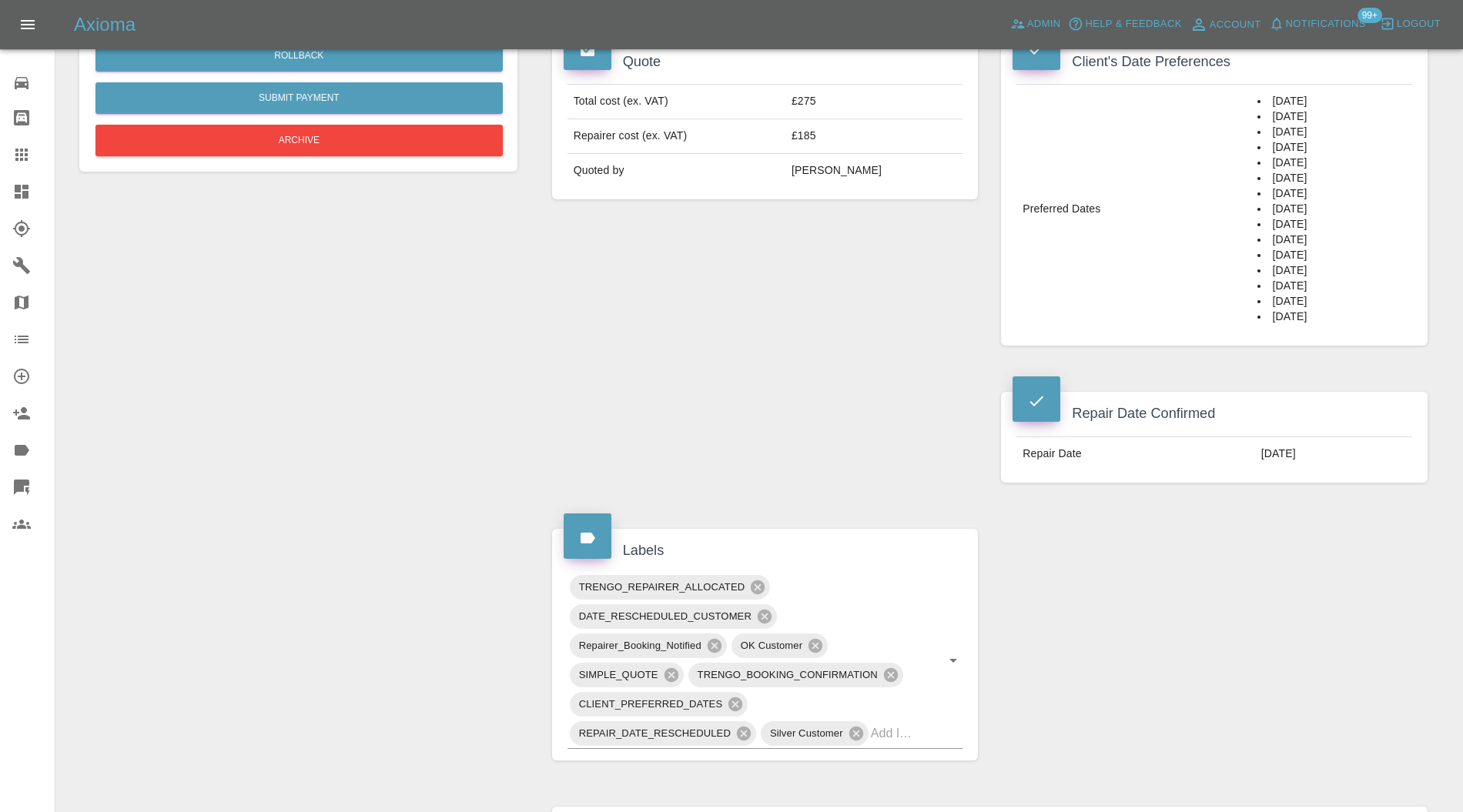
scroll to position [821, 0]
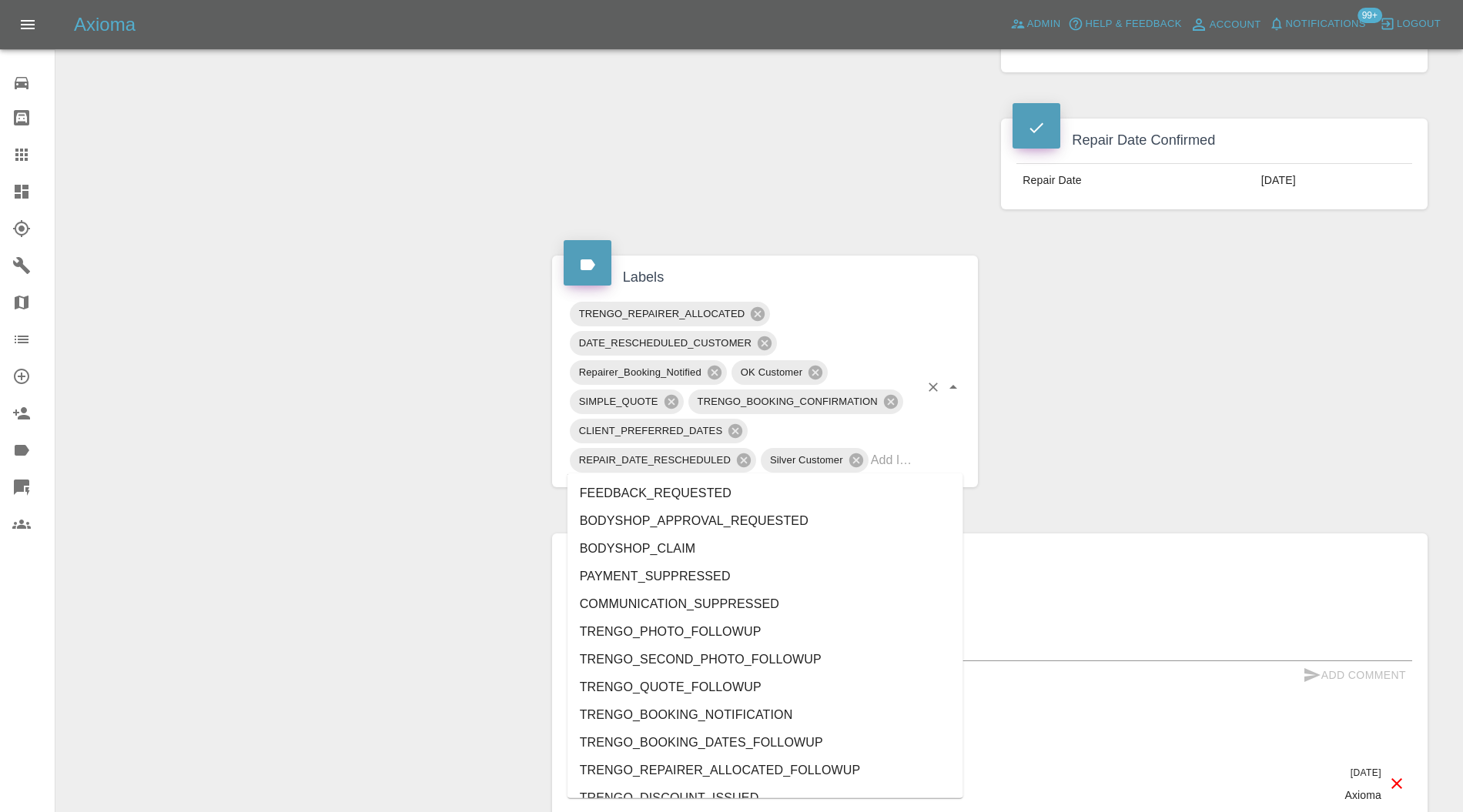
click at [892, 454] on input "text" at bounding box center [895, 460] width 50 height 23
type input "au"
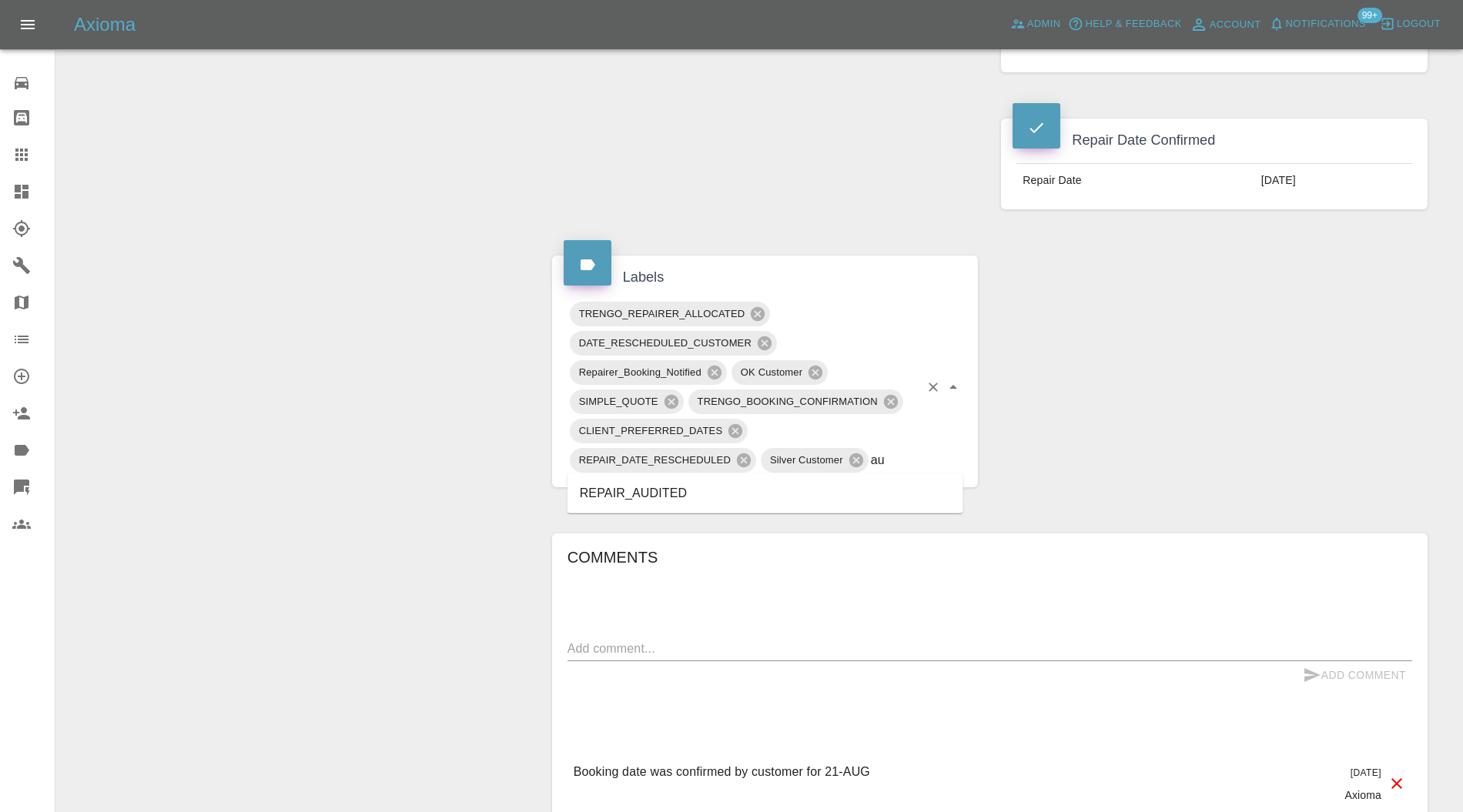
click at [654, 497] on li "REPAIR_AUDITED" at bounding box center [765, 494] width 396 height 28
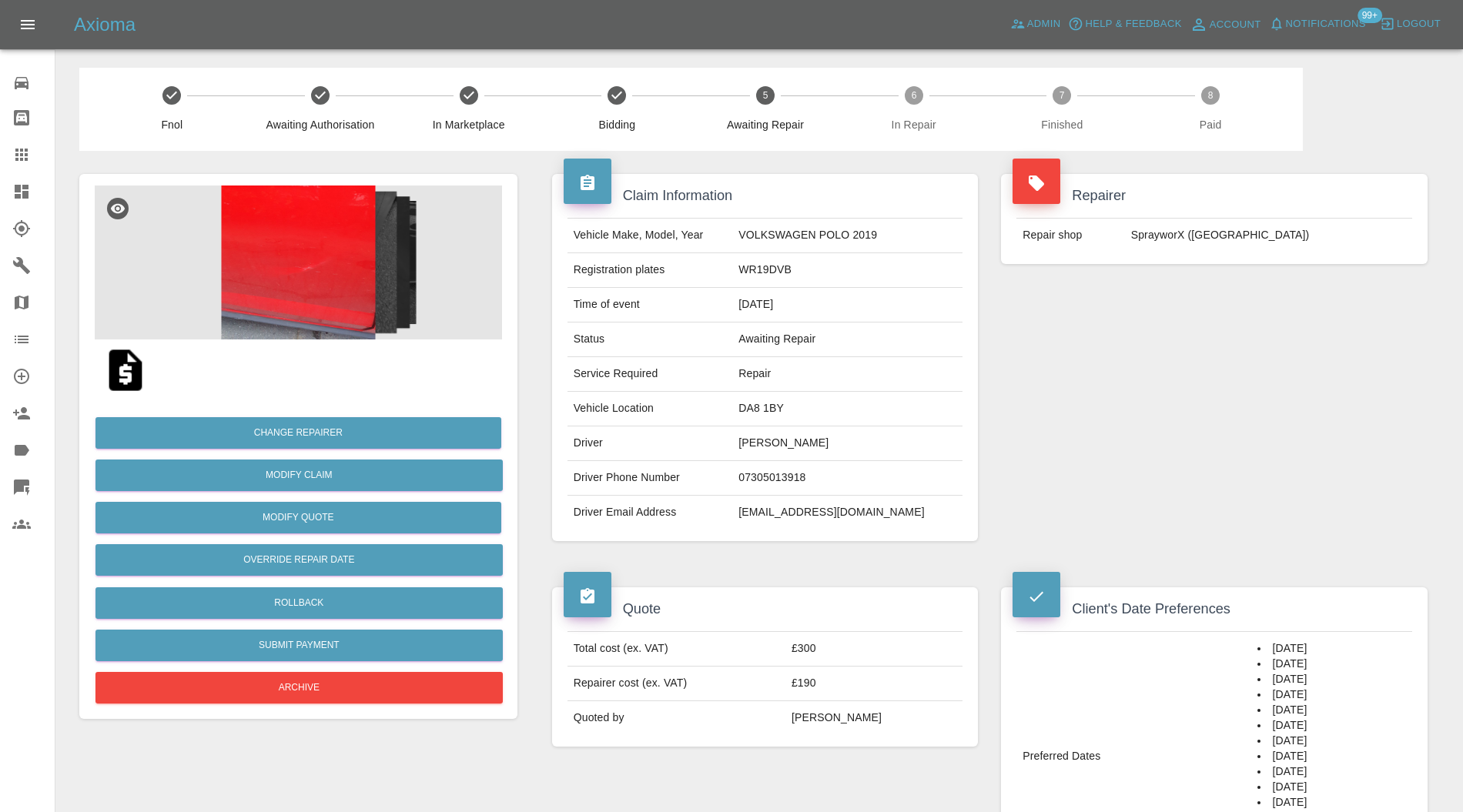
click at [283, 249] on img at bounding box center [298, 263] width 407 height 154
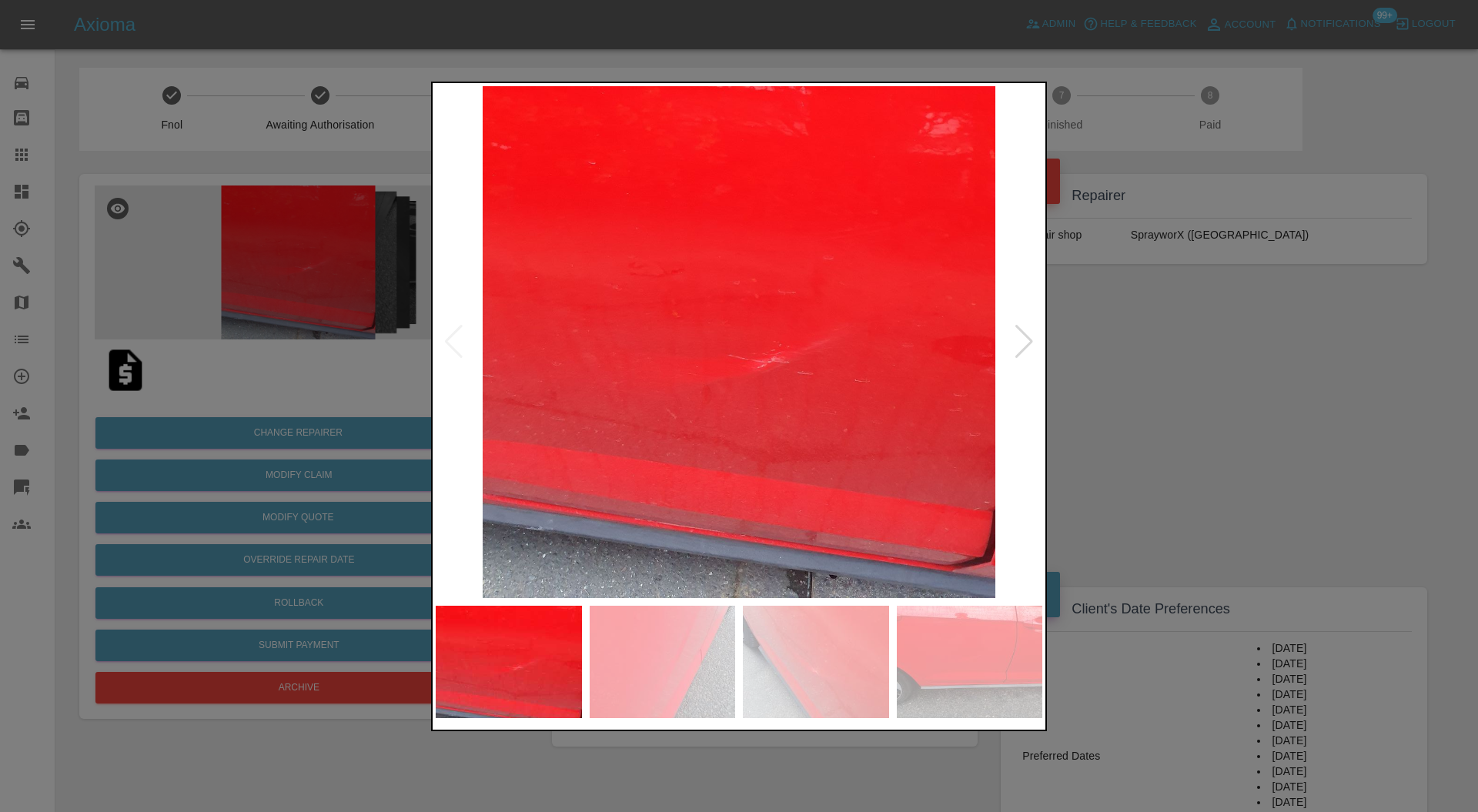
click at [1080, 324] on div at bounding box center [739, 406] width 1478 height 812
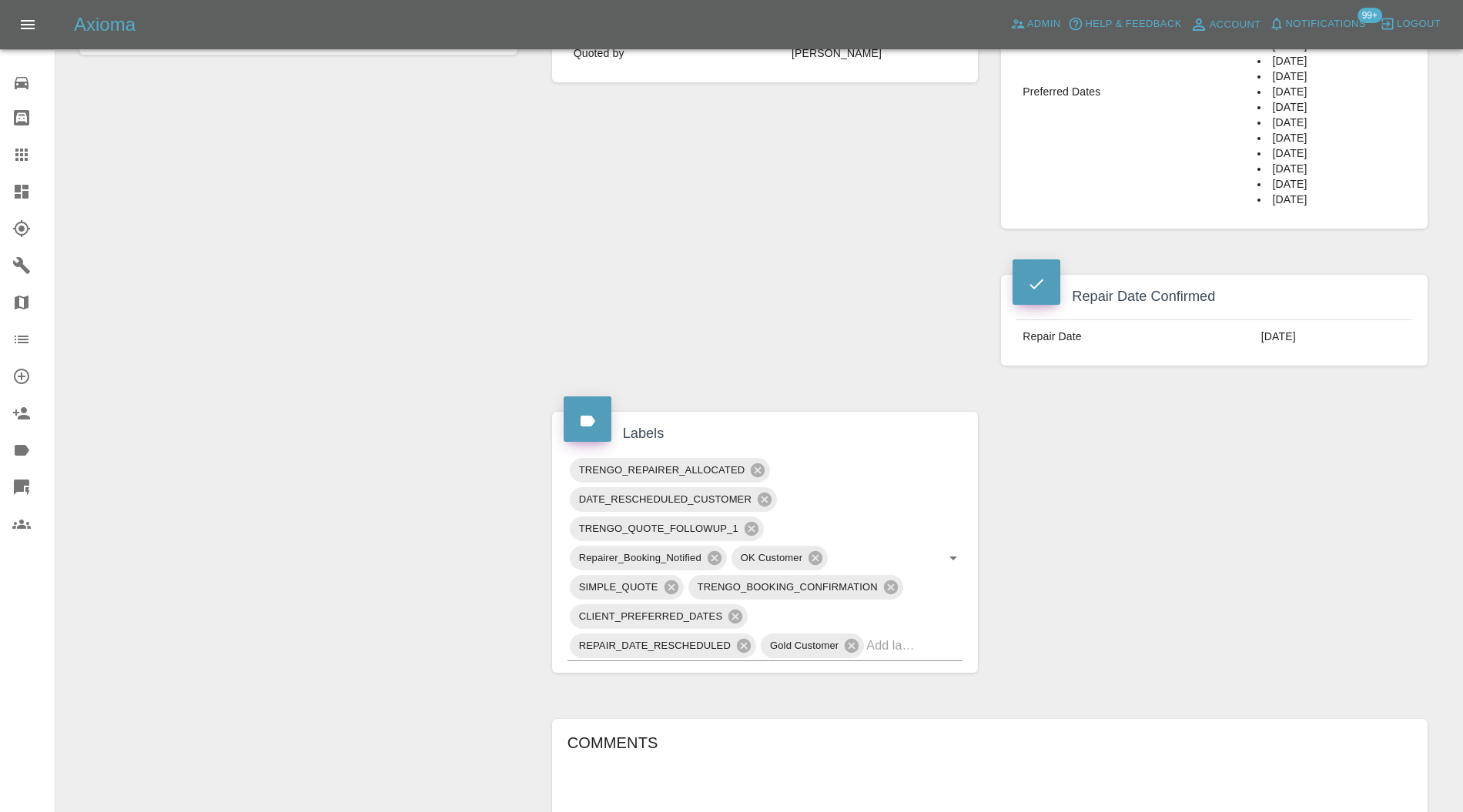
scroll to position [684, 0]
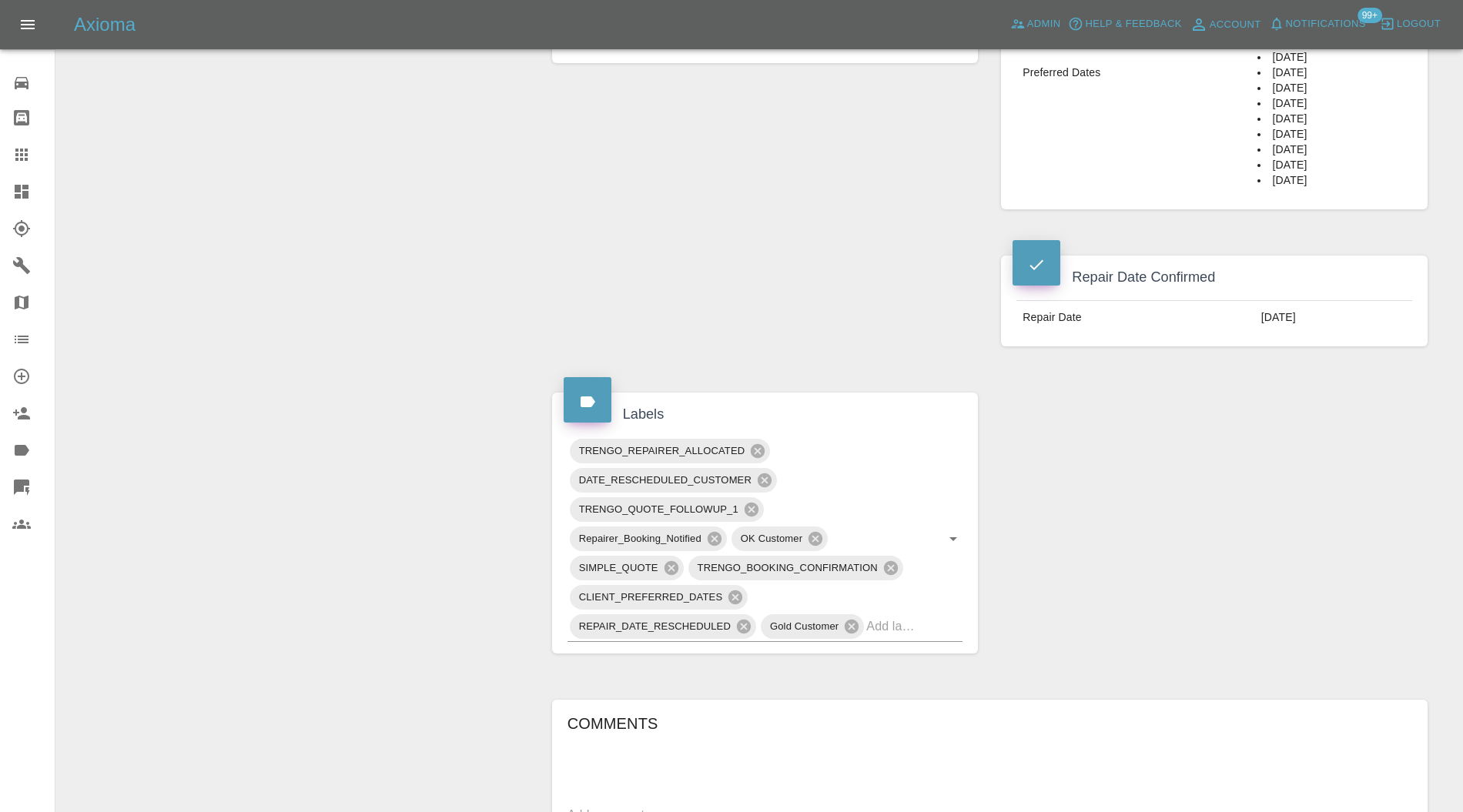
click at [916, 622] on input "text" at bounding box center [893, 626] width 53 height 23
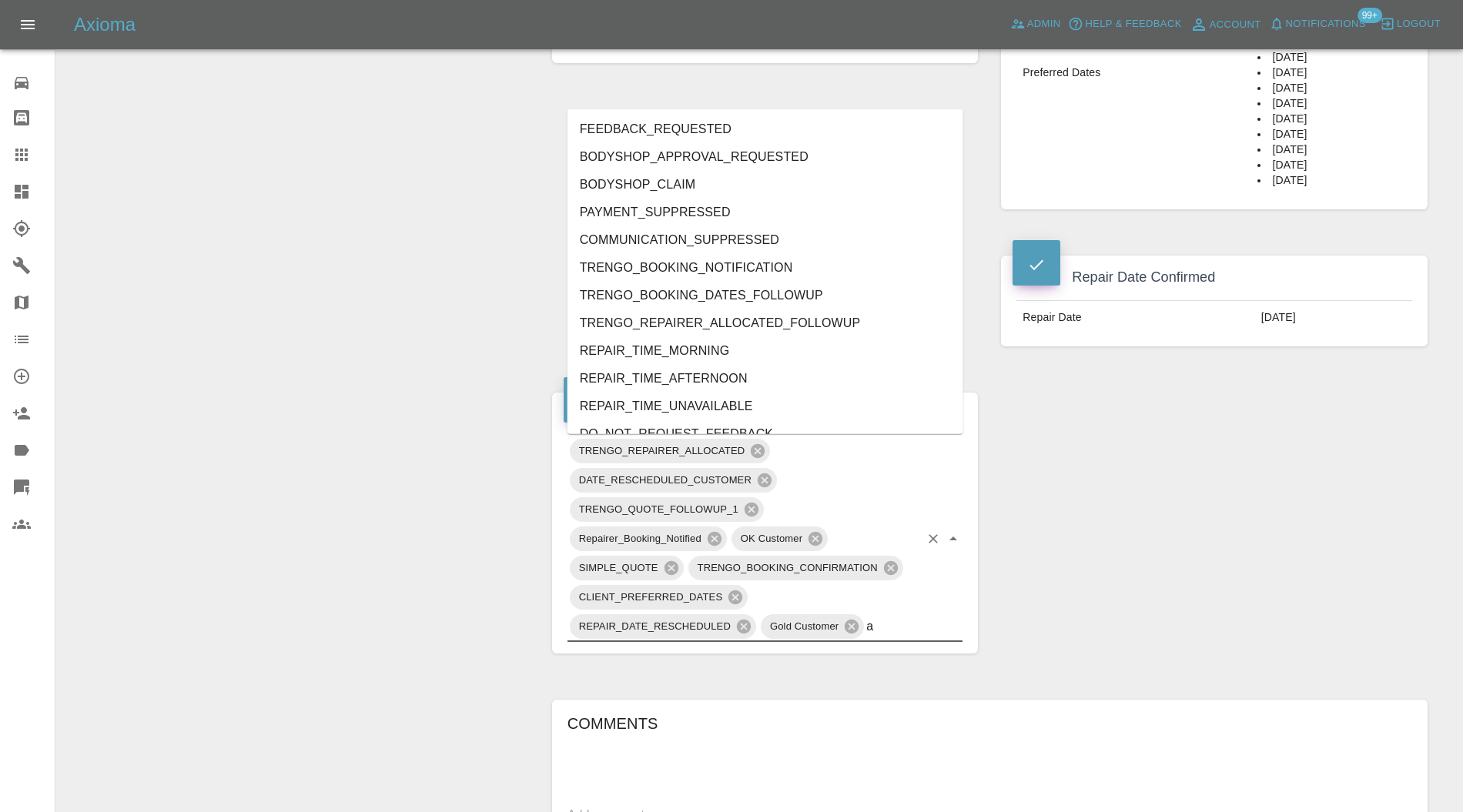
type input "au"
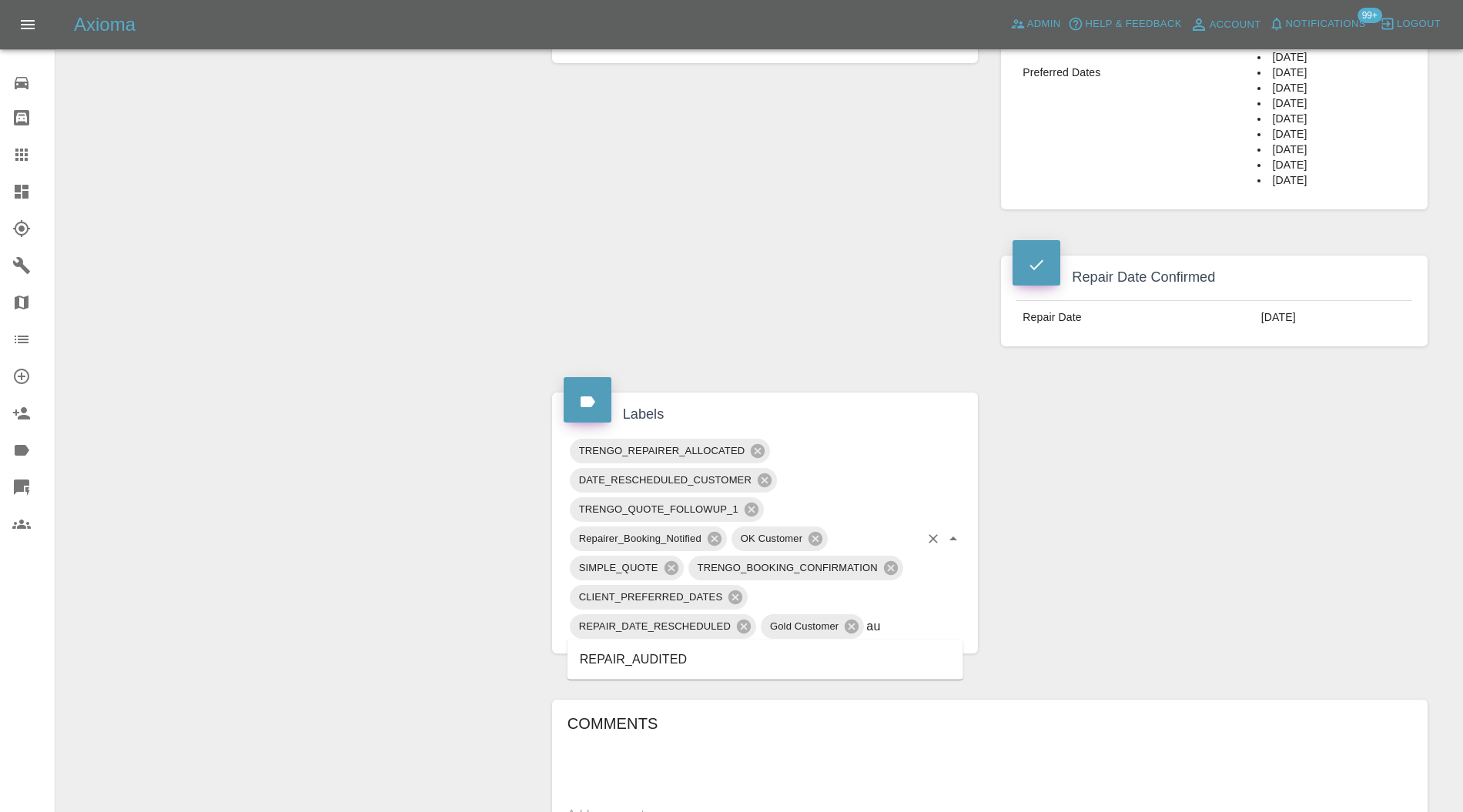
click at [689, 654] on li "REPAIR_AUDITED" at bounding box center [765, 660] width 396 height 28
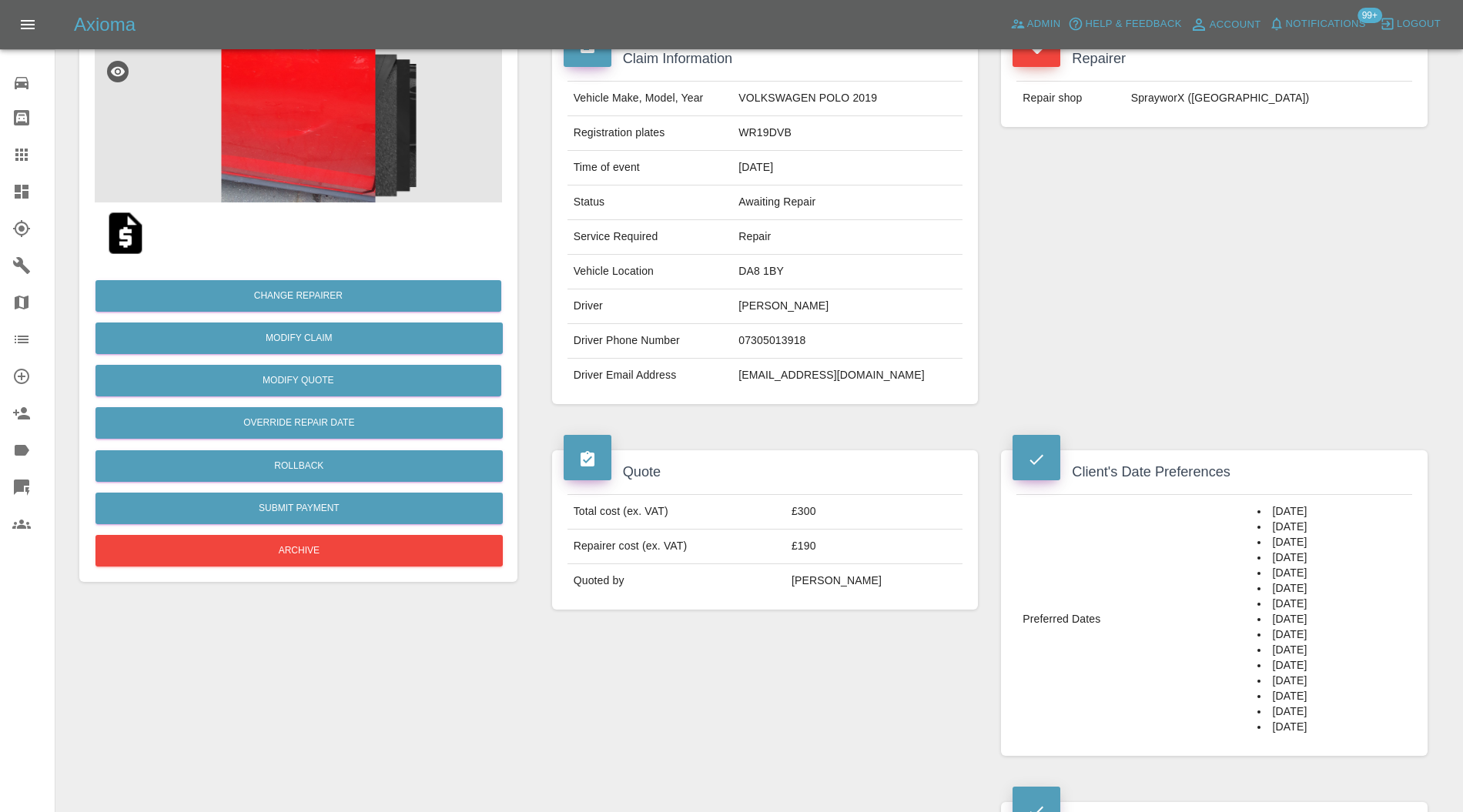
scroll to position [273, 0]
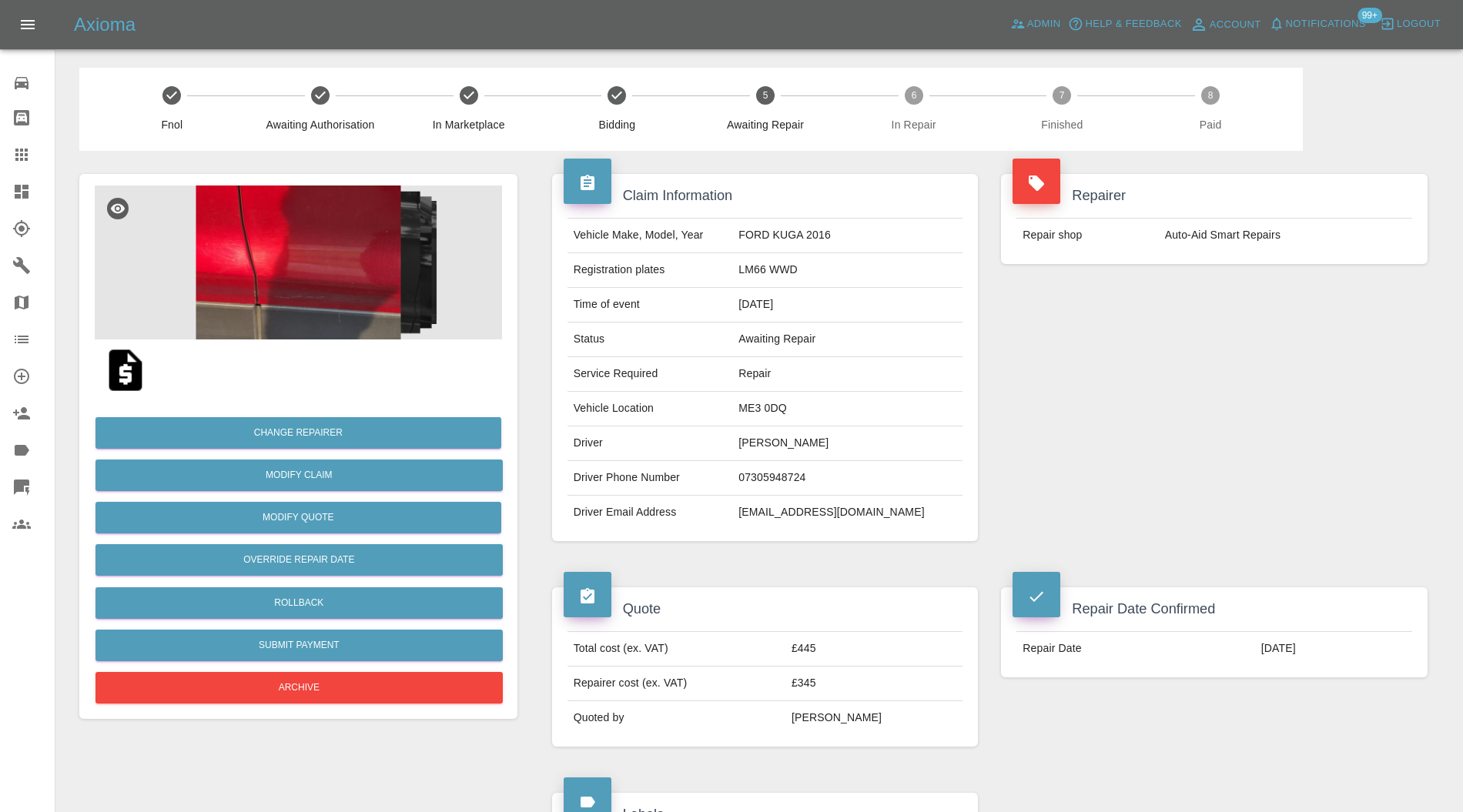
click at [307, 266] on img at bounding box center [298, 263] width 407 height 154
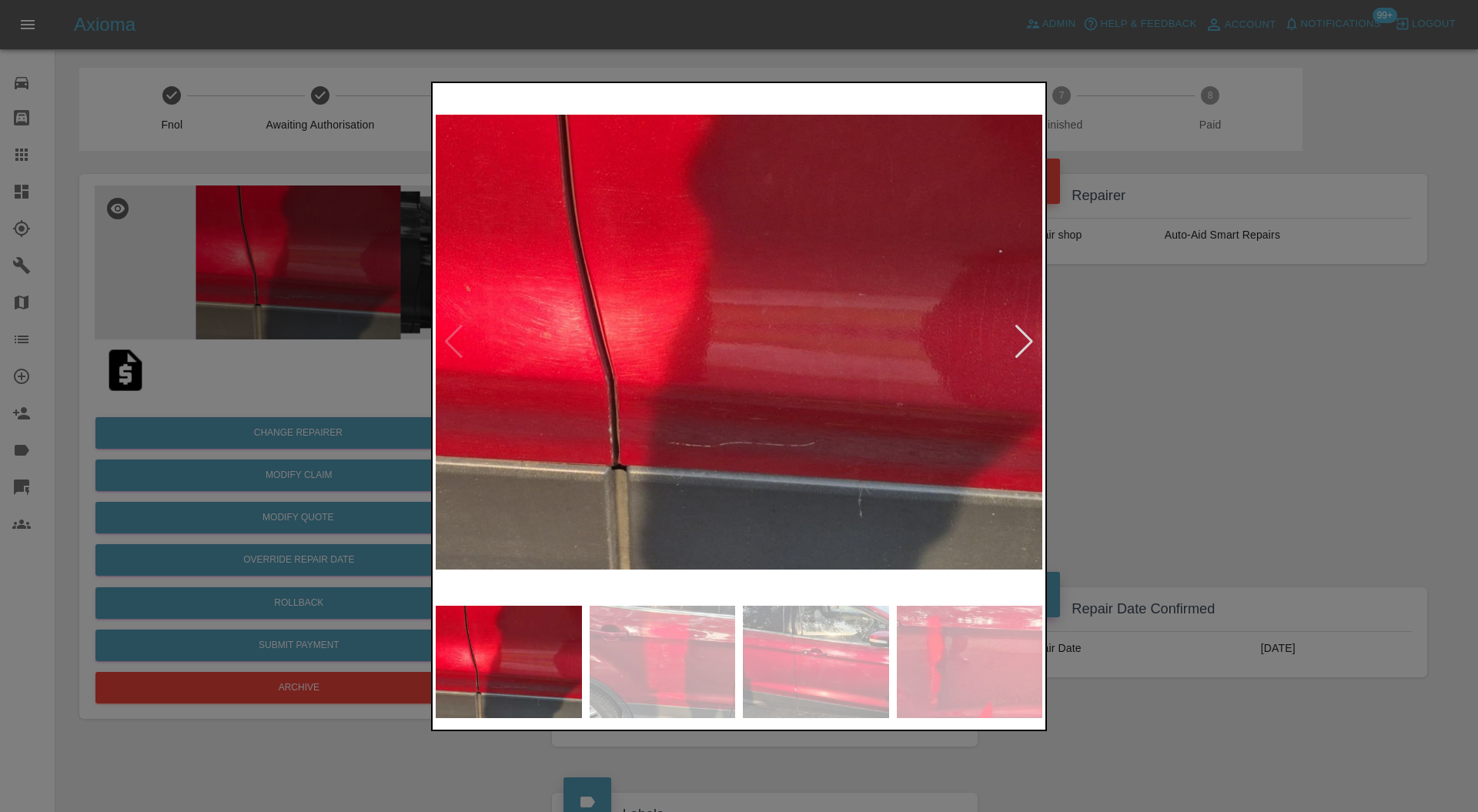
click at [1105, 391] on div at bounding box center [739, 406] width 1478 height 812
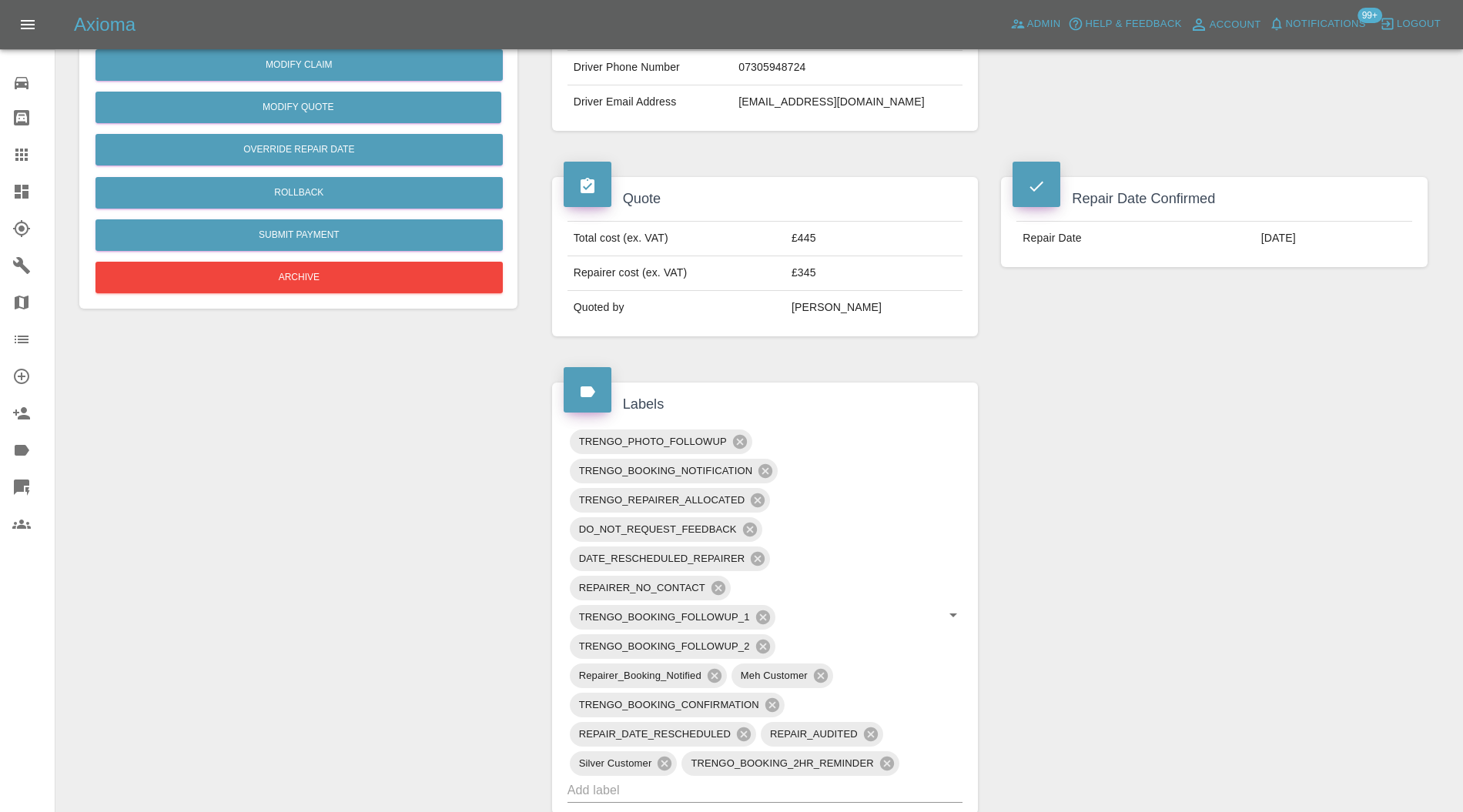
scroll to position [548, 0]
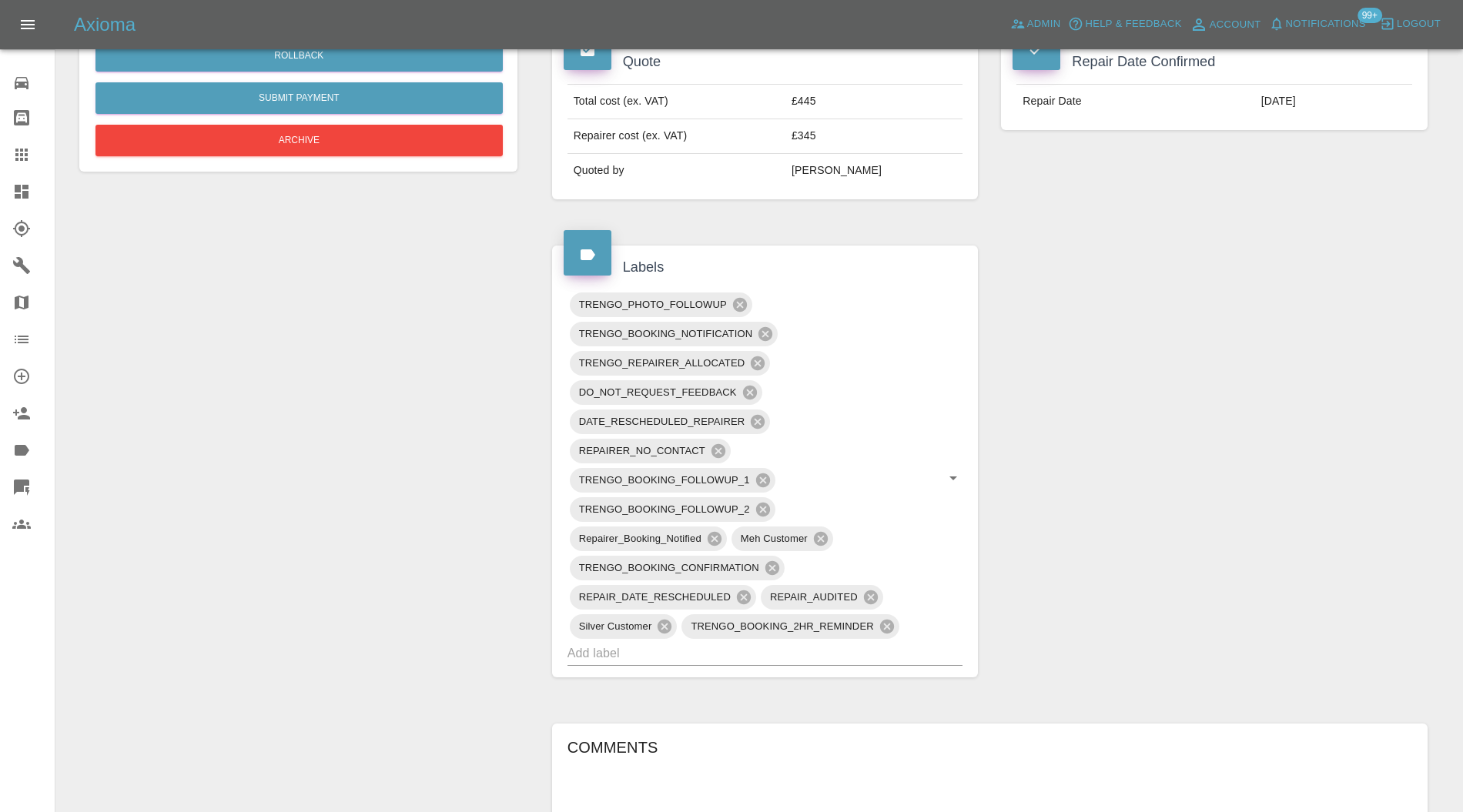
click at [767, 651] on input "text" at bounding box center [744, 653] width 353 height 23
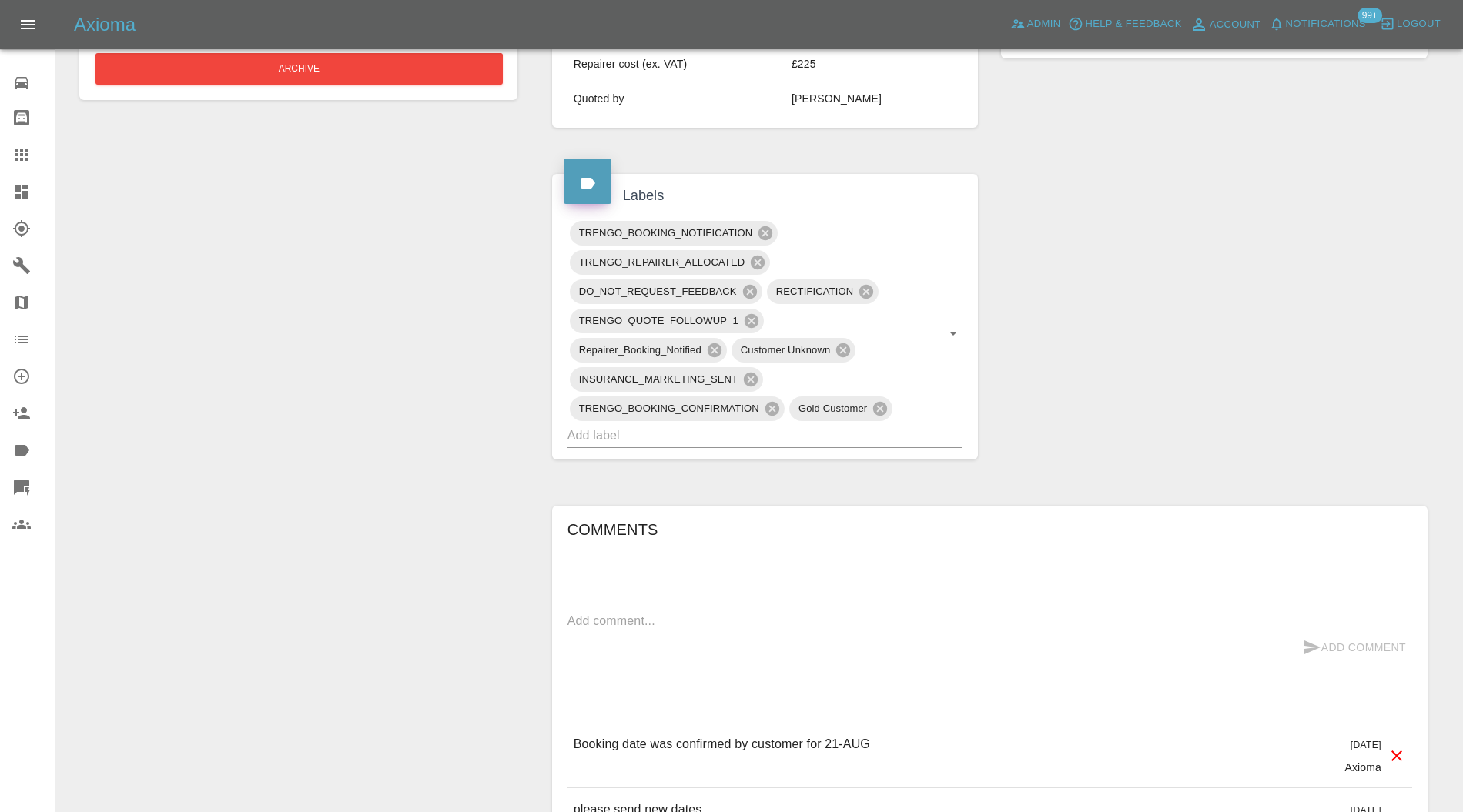
scroll to position [548, 0]
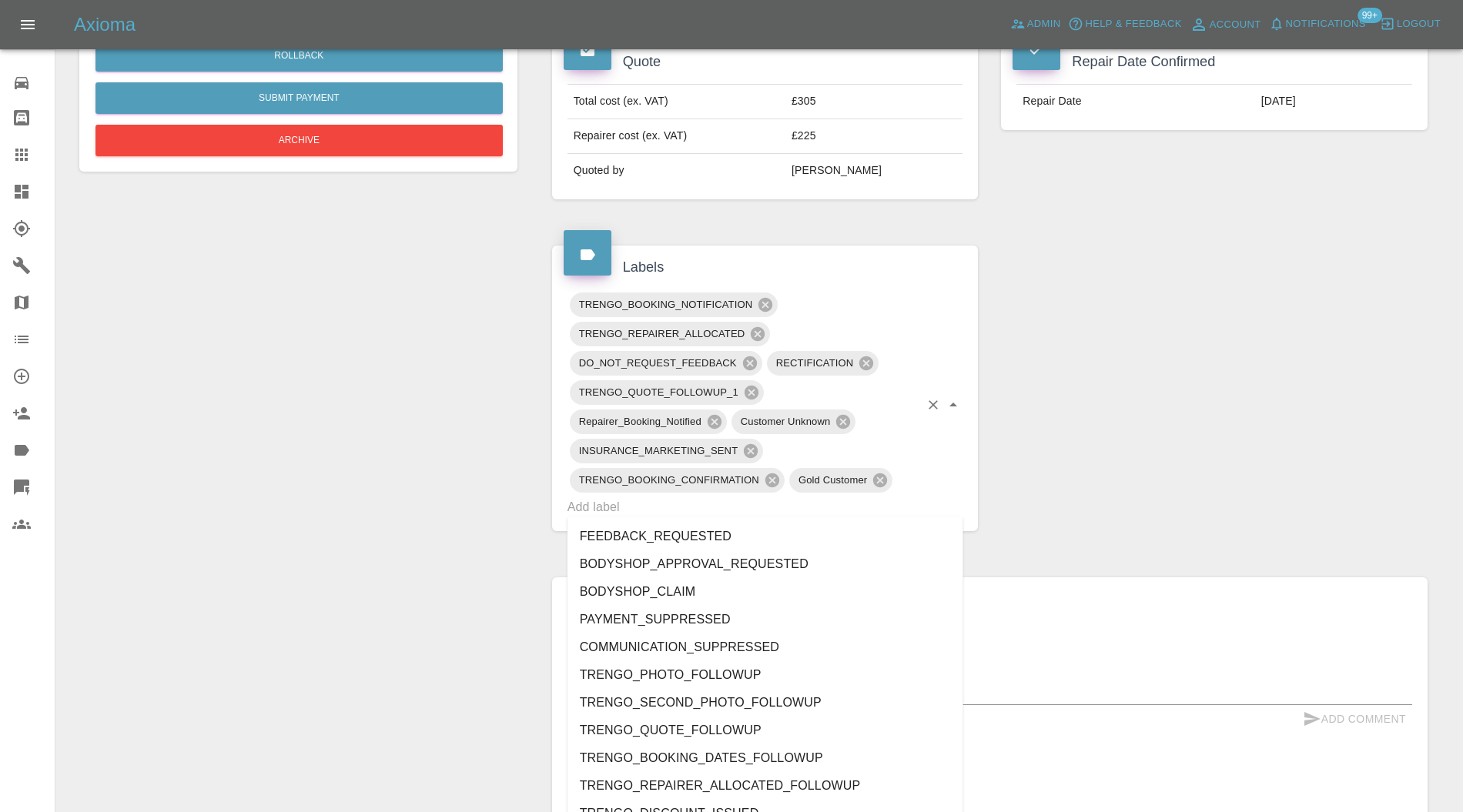
click at [659, 502] on input "text" at bounding box center [744, 507] width 353 height 23
type input "au"
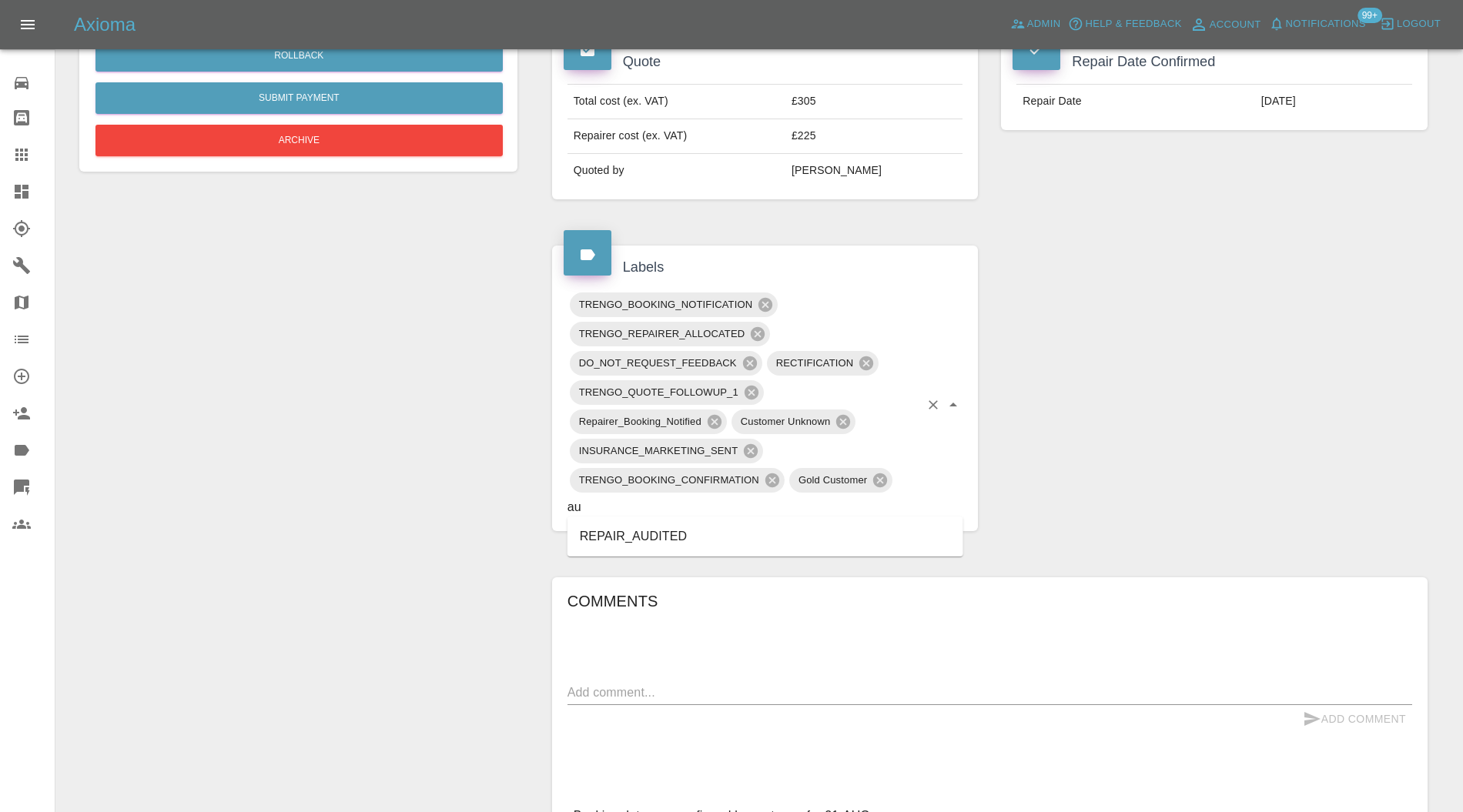
click at [630, 536] on li "REPAIR_AUDITED" at bounding box center [765, 536] width 396 height 28
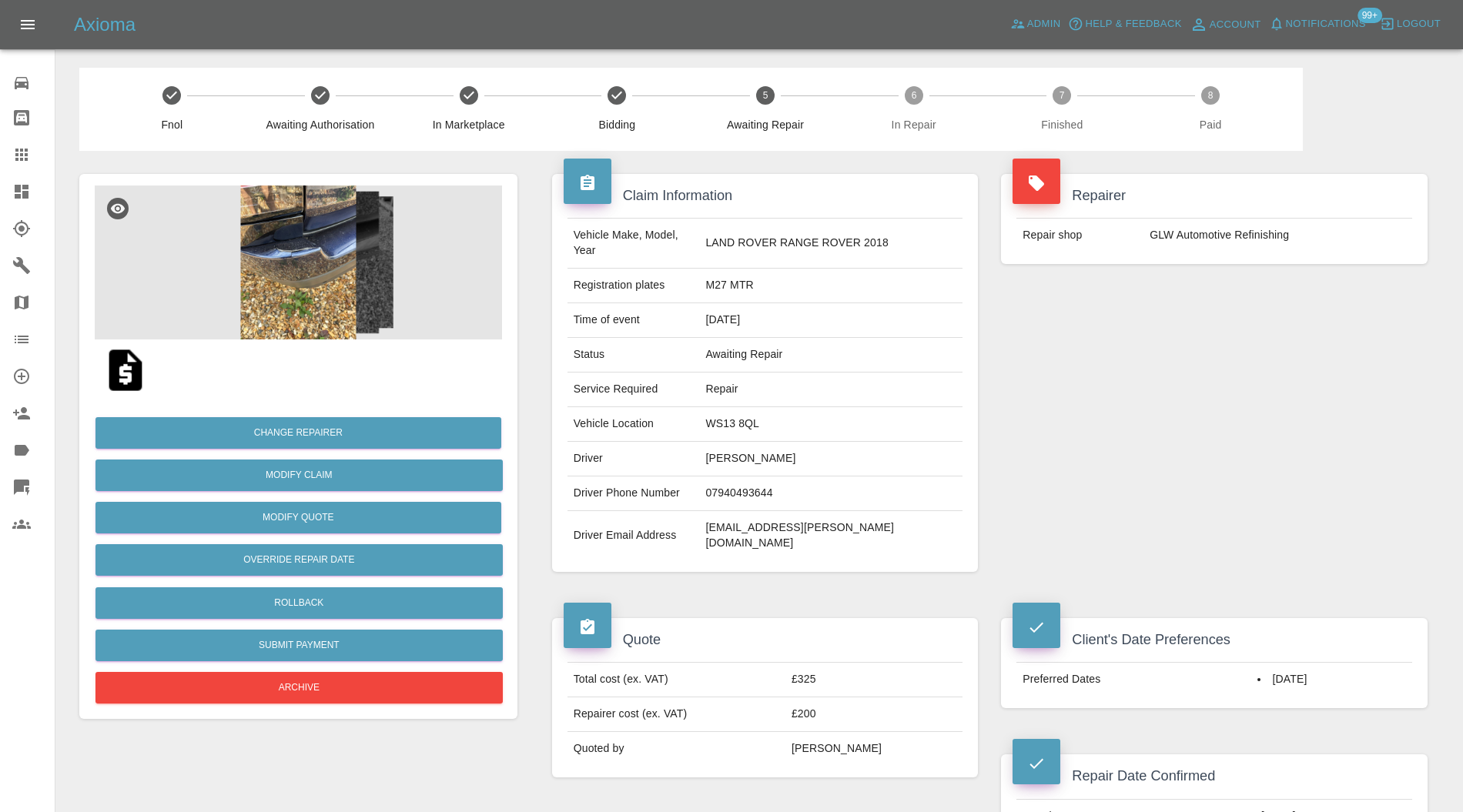
click at [316, 226] on img at bounding box center [298, 263] width 407 height 154
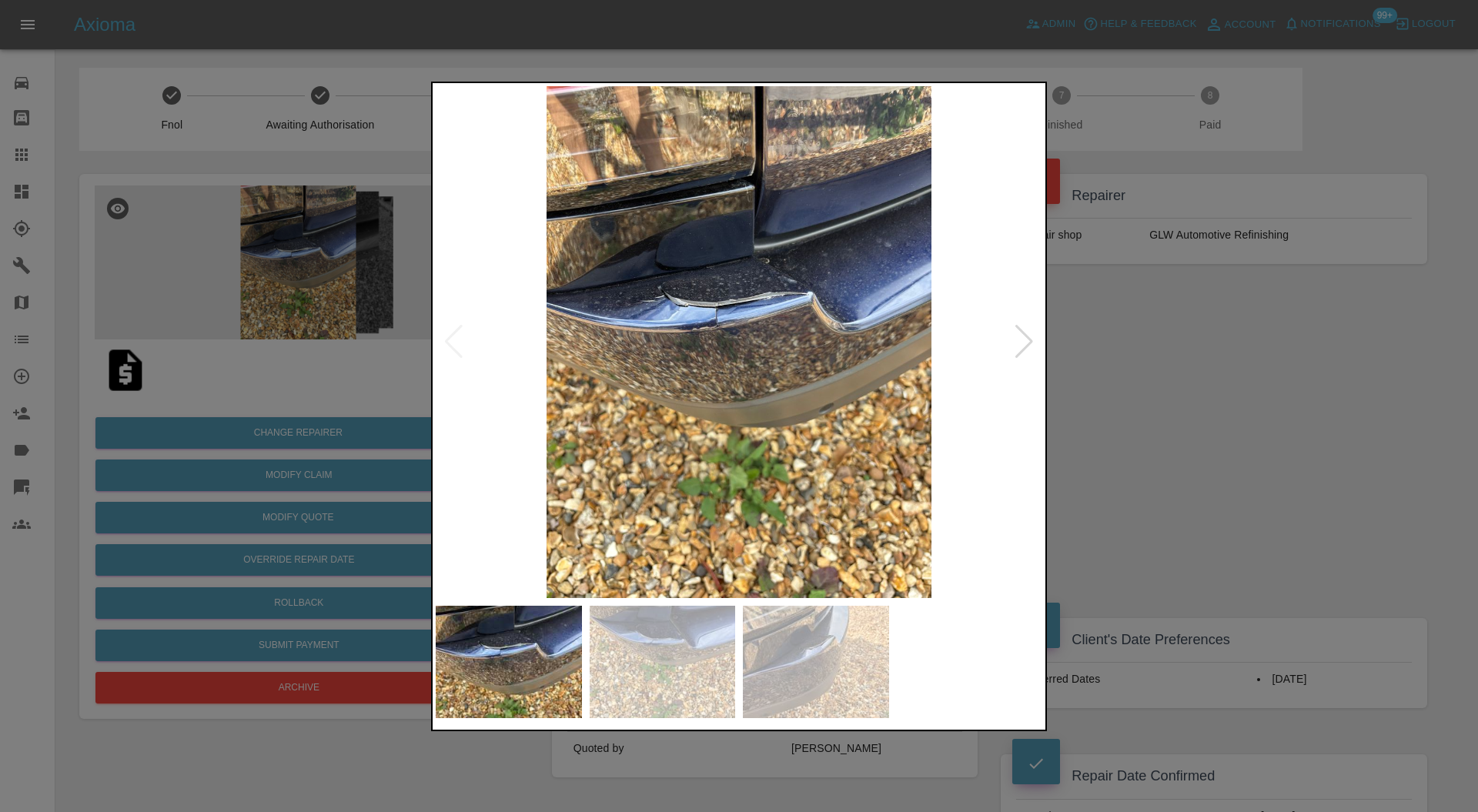
click at [1031, 346] on div at bounding box center [1024, 342] width 21 height 34
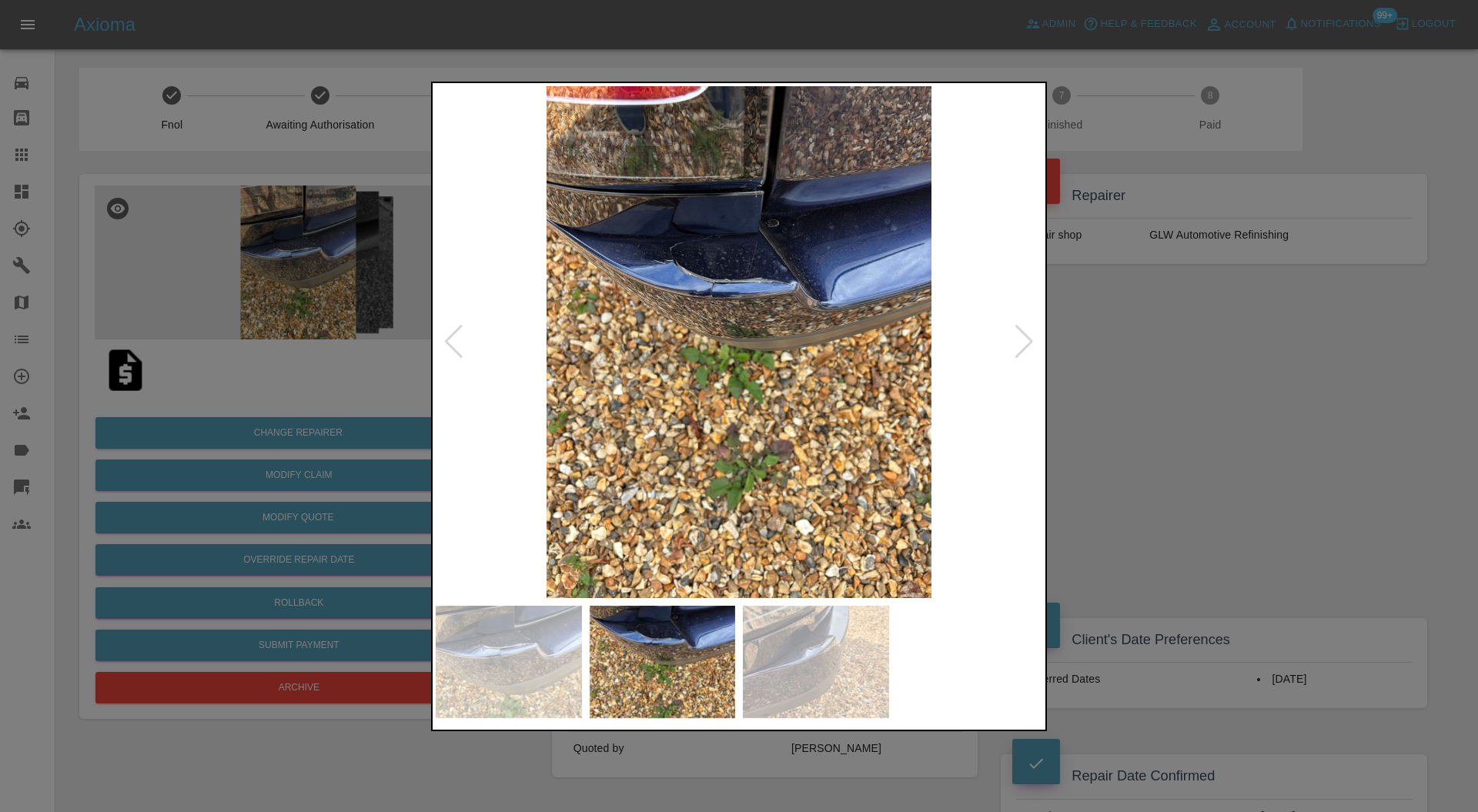
click at [1194, 344] on div at bounding box center [739, 406] width 1478 height 812
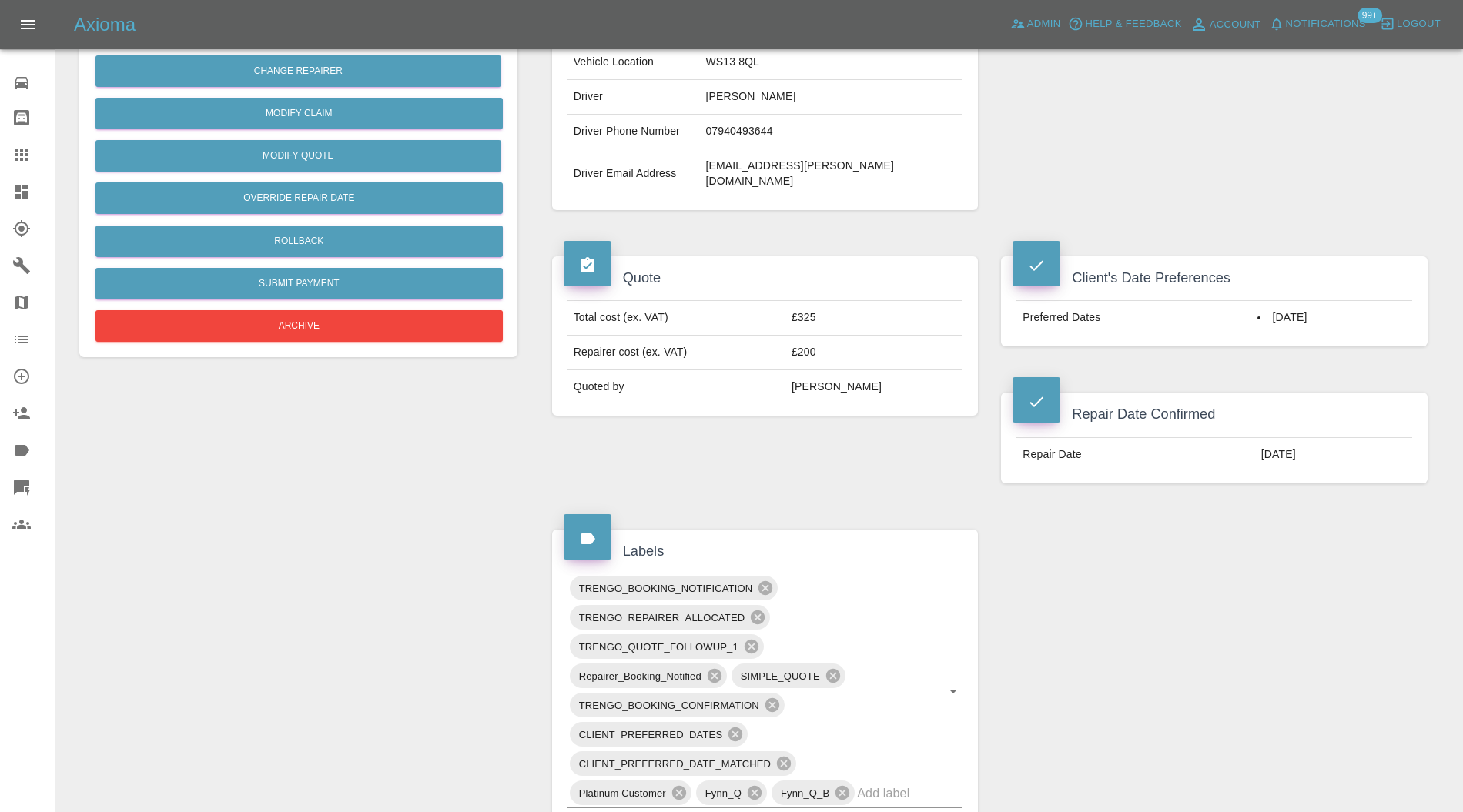
scroll to position [821, 0]
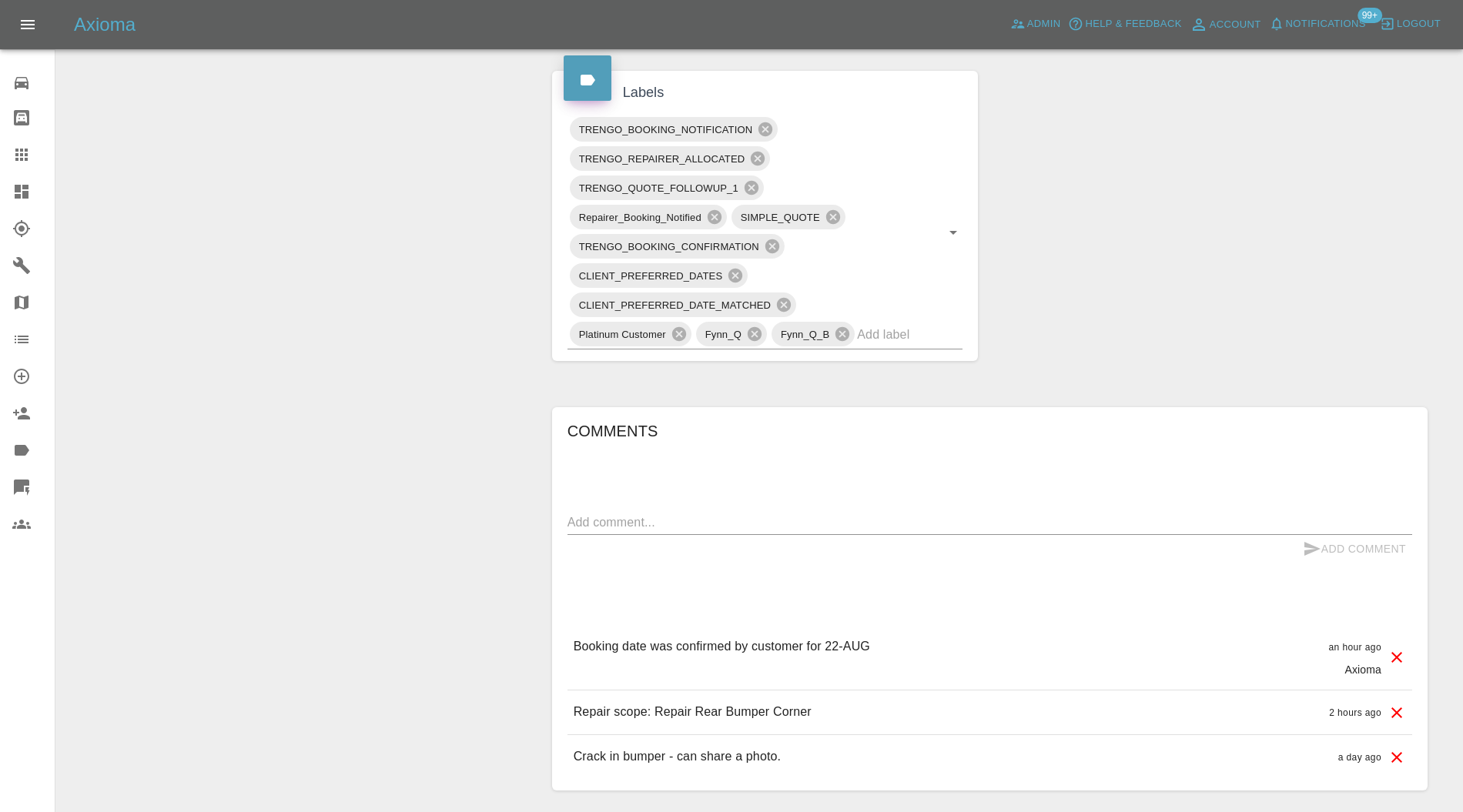
click at [904, 323] on input "text" at bounding box center [888, 335] width 62 height 23
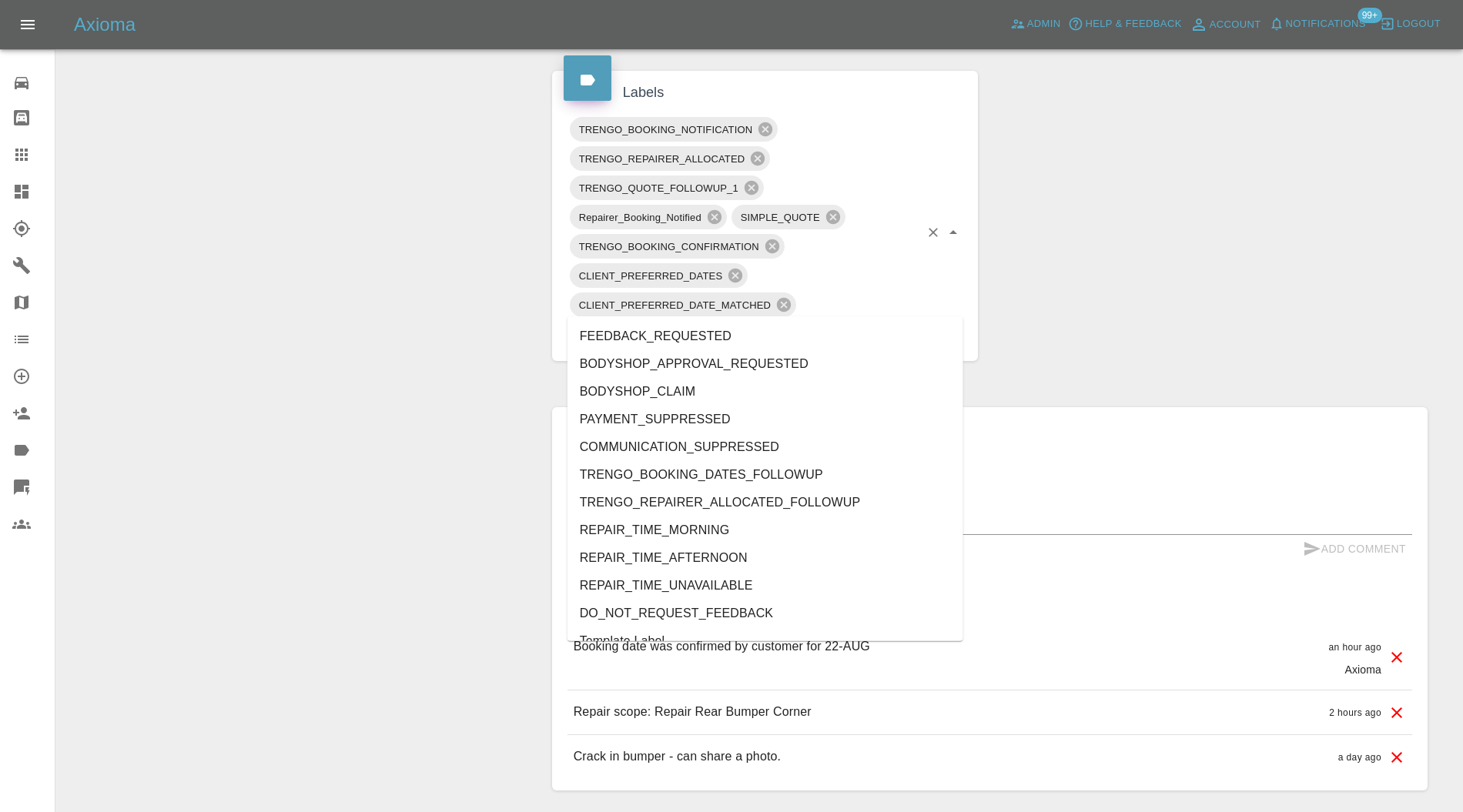
type input "au"
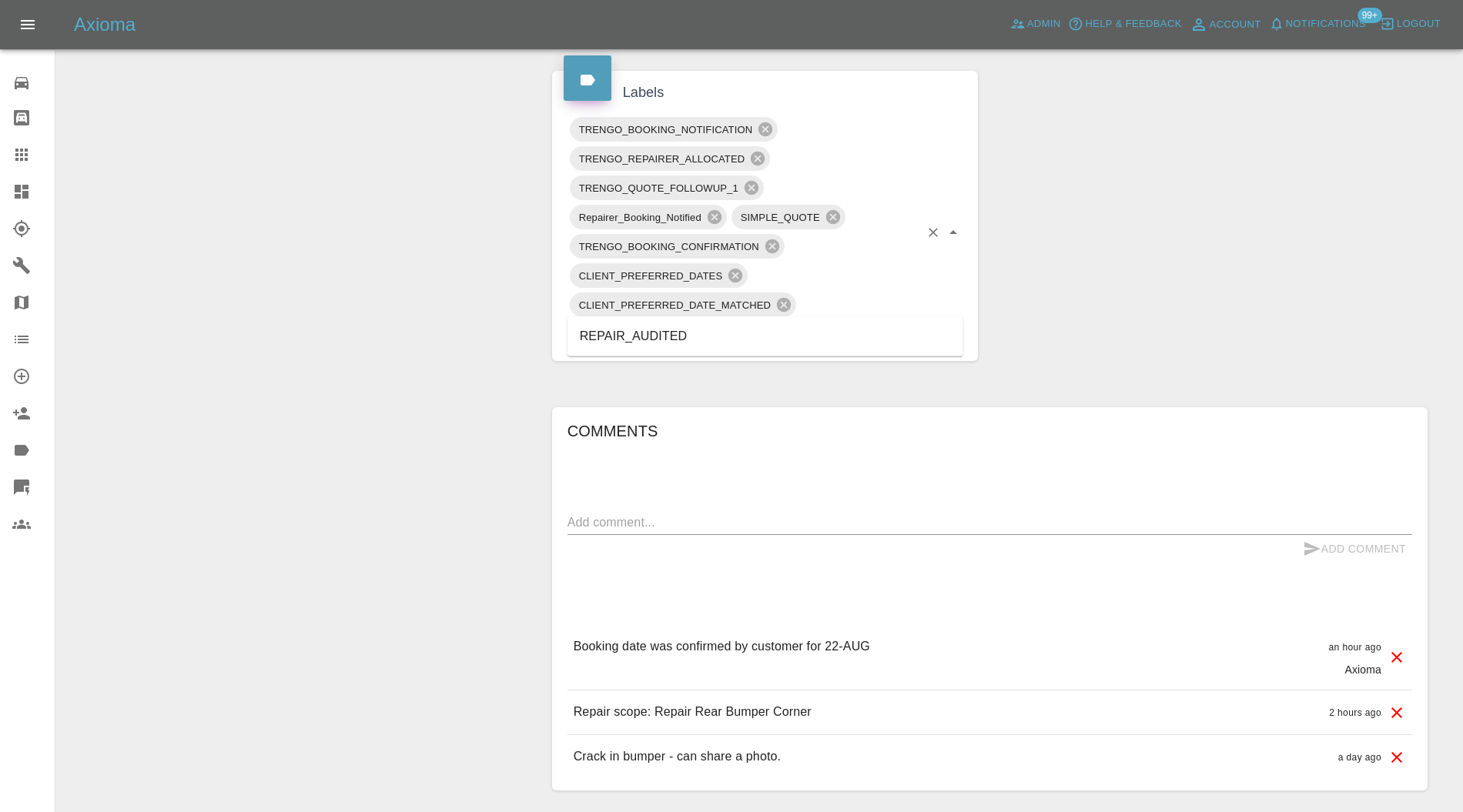
click at [722, 337] on li "REPAIR_AUDITED" at bounding box center [765, 337] width 396 height 28
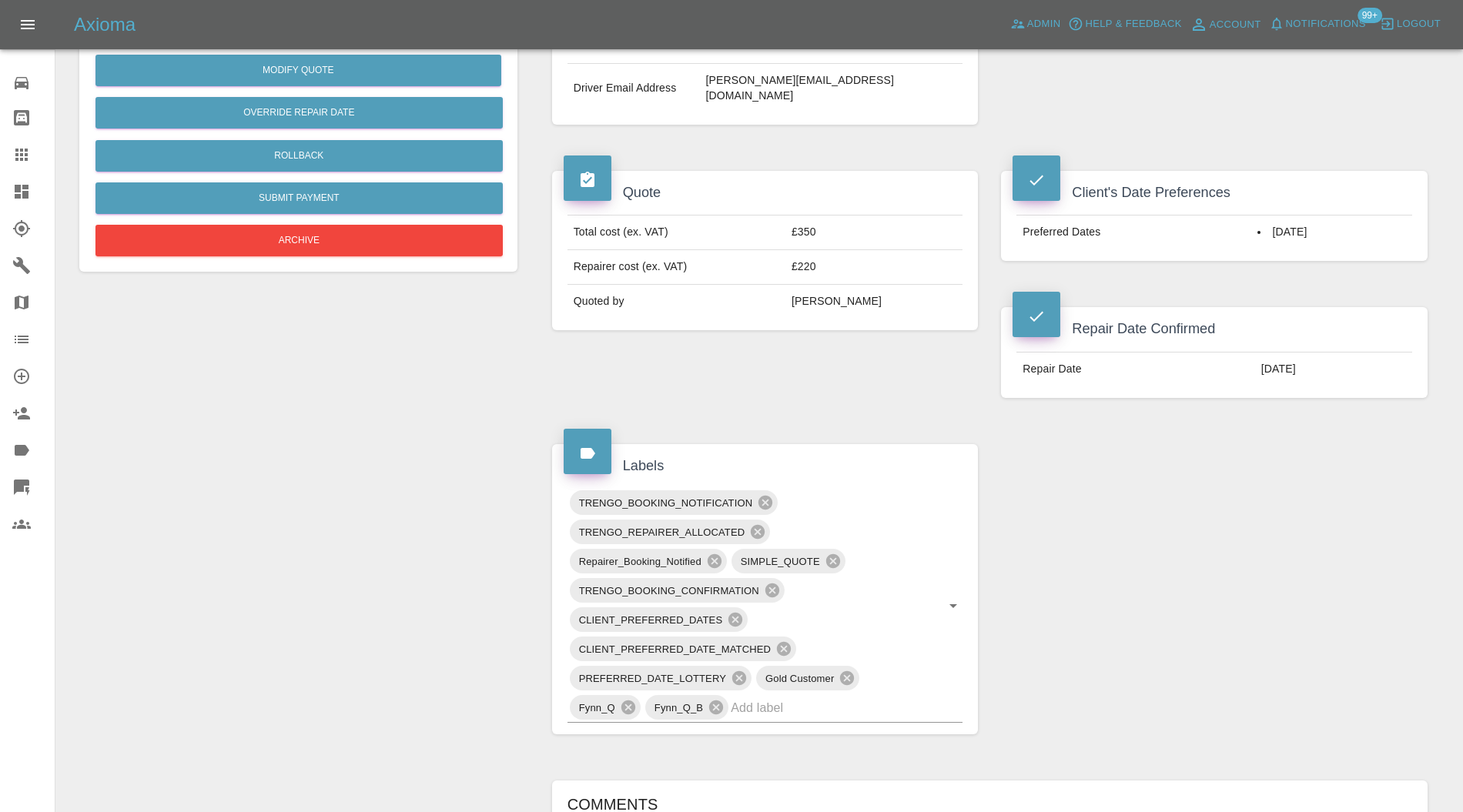
scroll to position [548, 0]
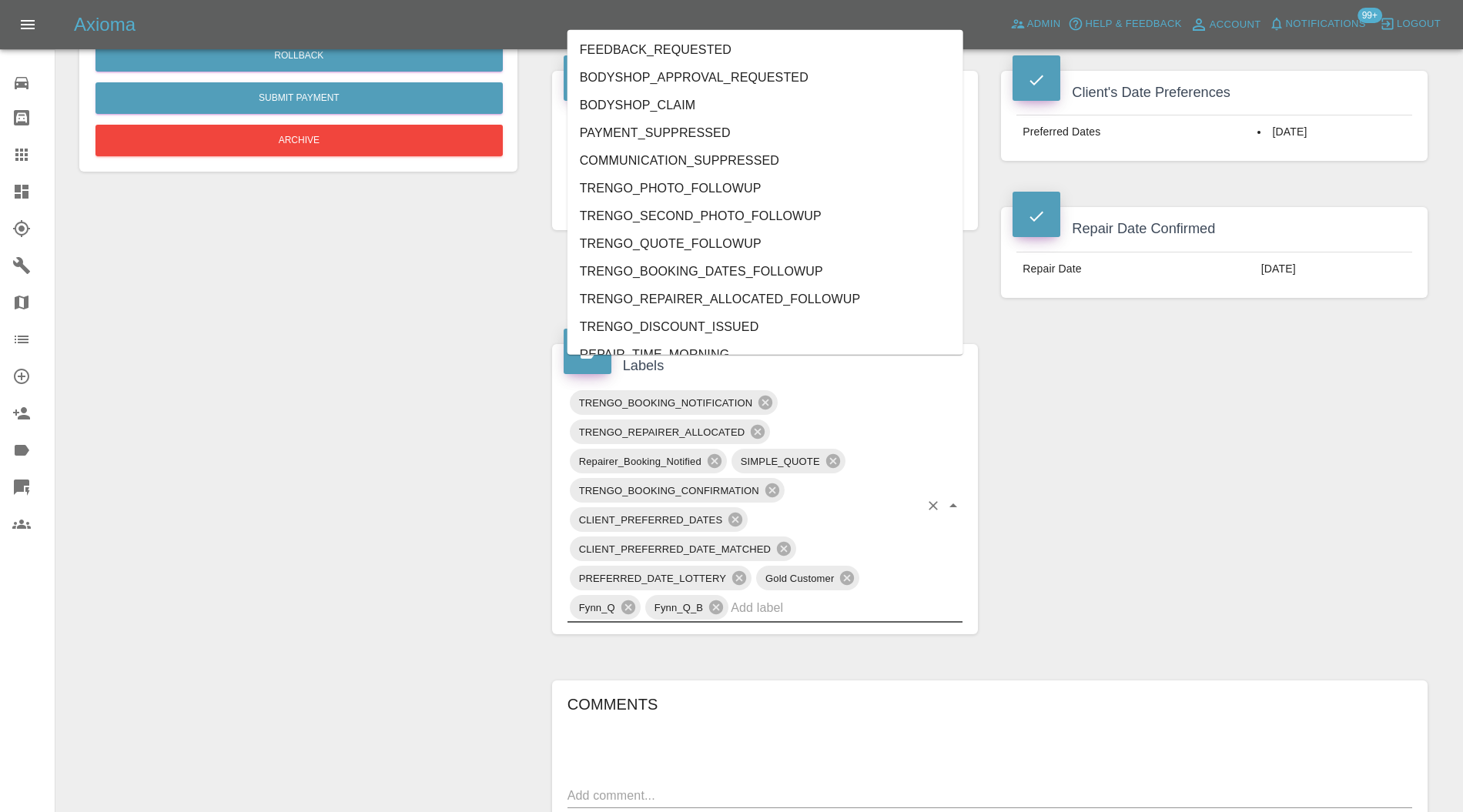
click at [827, 595] on input "text" at bounding box center [825, 607] width 189 height 23
type input "au"
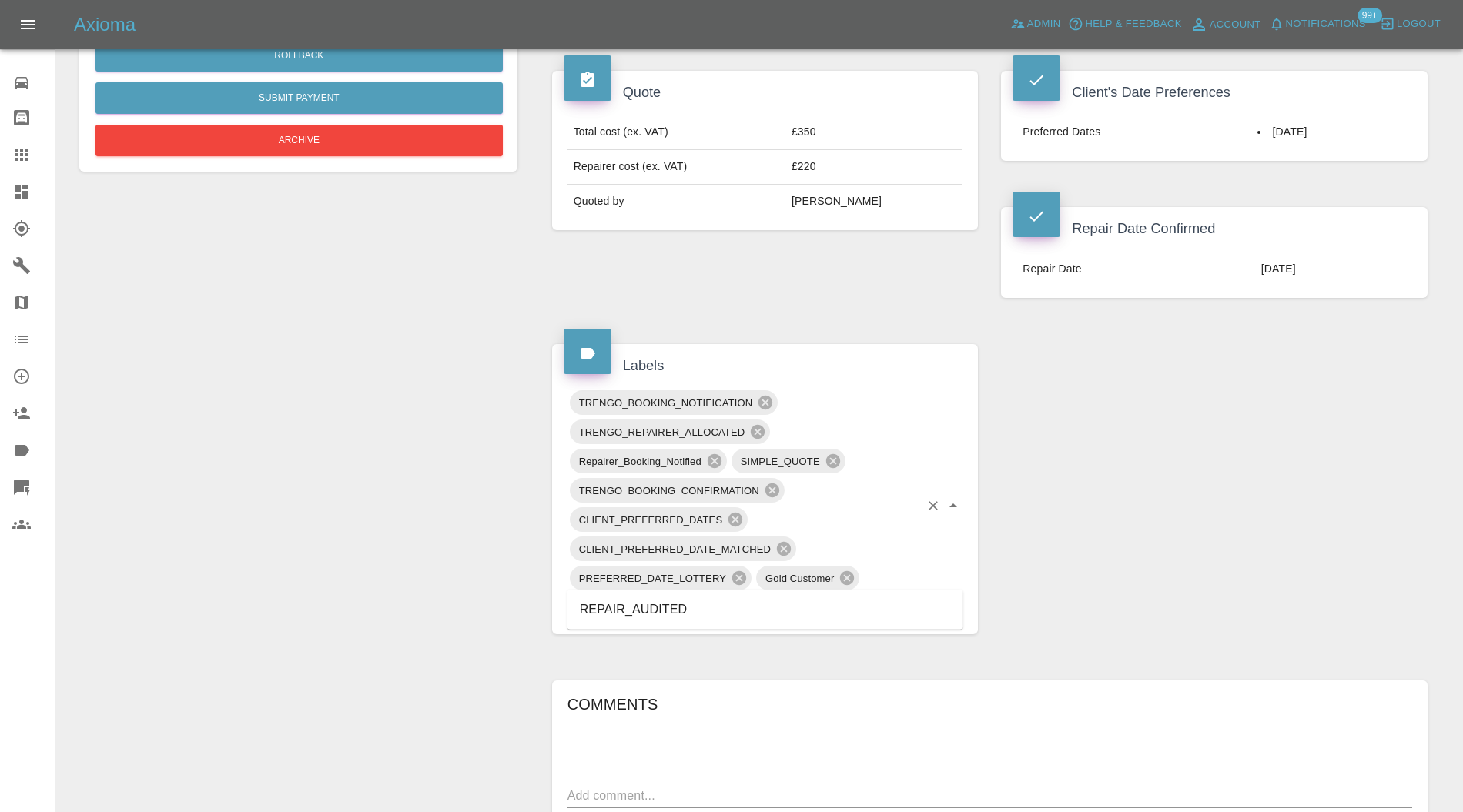
click at [648, 614] on li "REPAIR_AUDITED" at bounding box center [765, 609] width 396 height 28
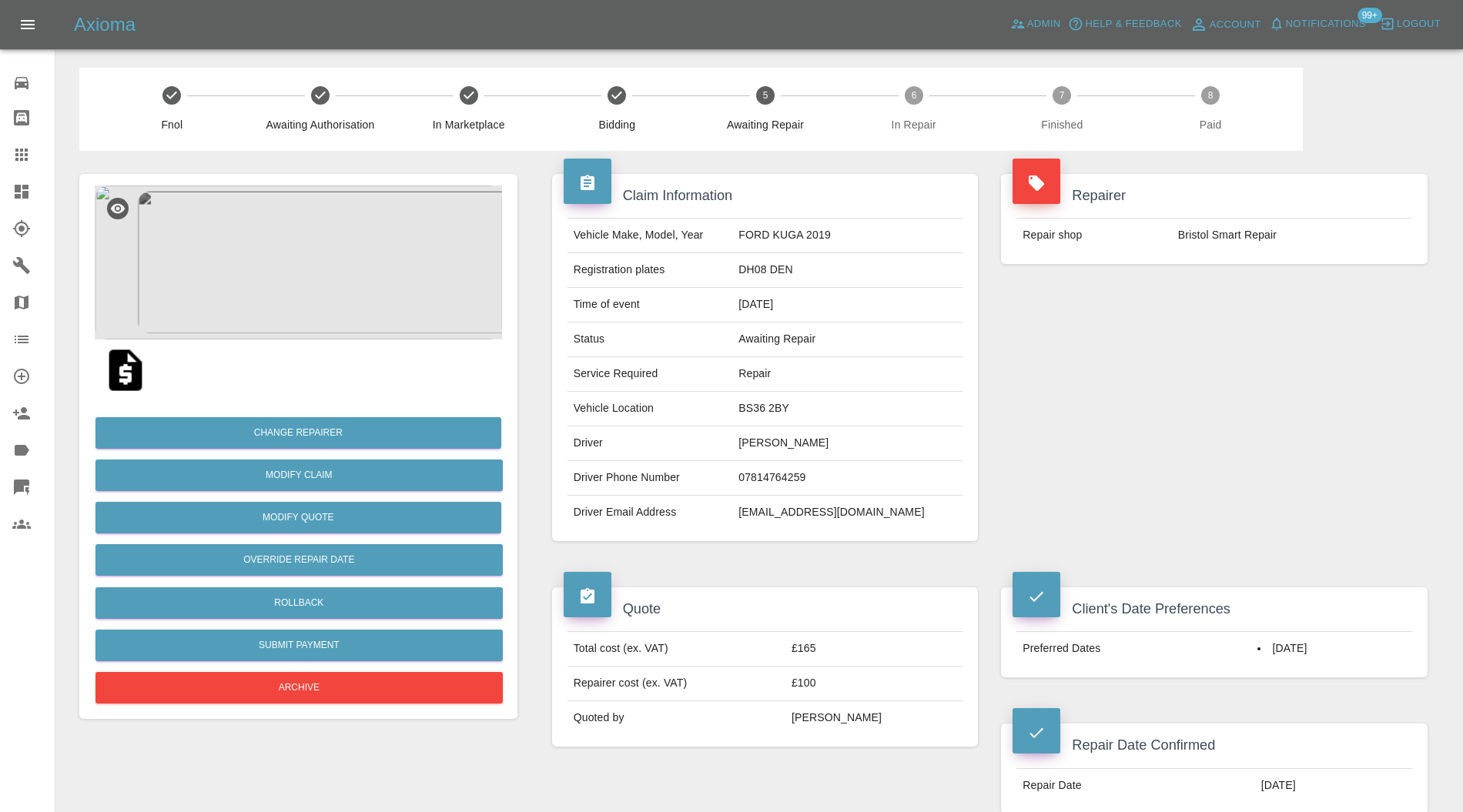
click at [322, 283] on img at bounding box center [298, 263] width 407 height 154
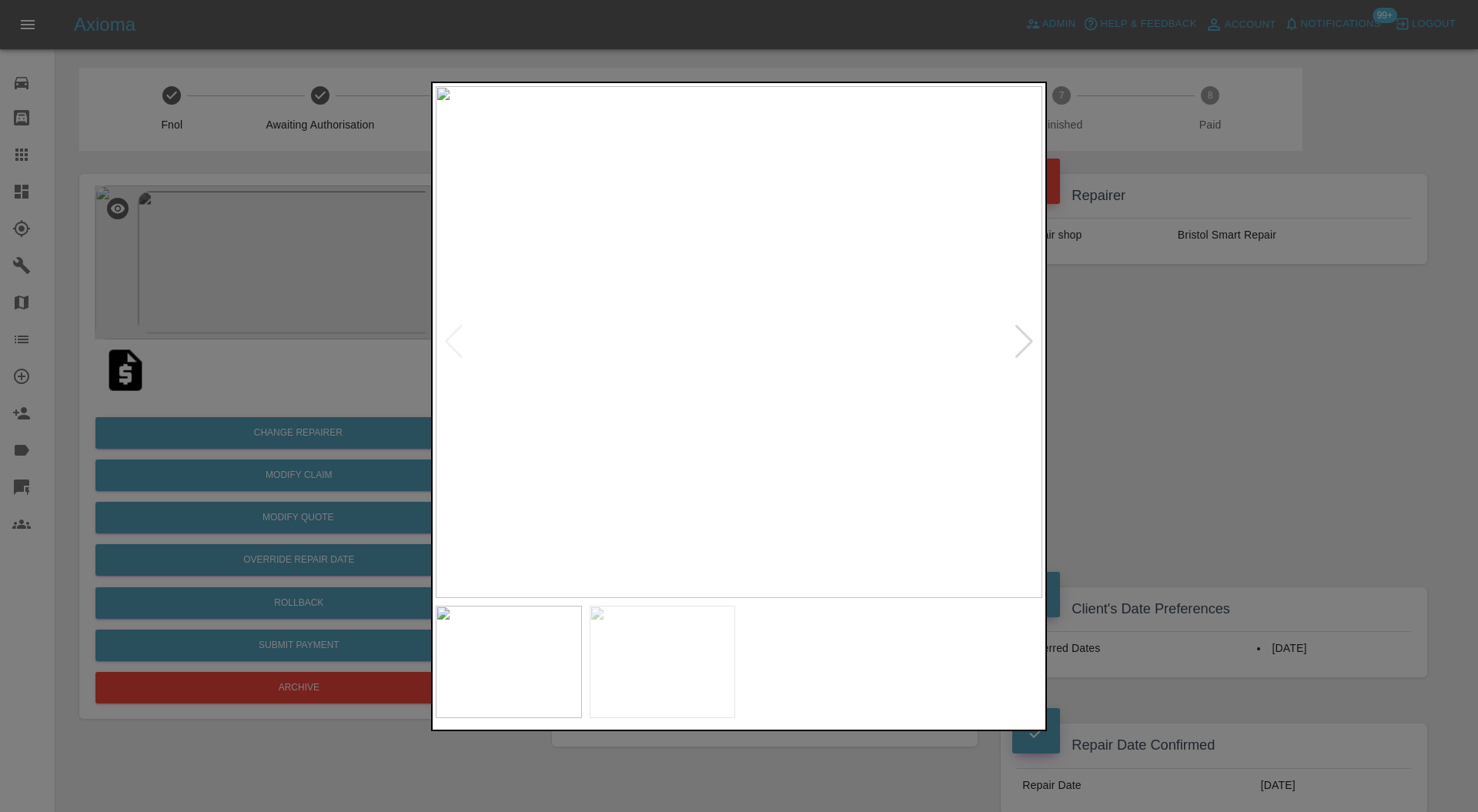
click at [1021, 325] on div at bounding box center [1024, 342] width 21 height 34
click at [1021, 325] on img at bounding box center [739, 343] width 606 height 512
click at [1131, 347] on div at bounding box center [739, 406] width 1478 height 812
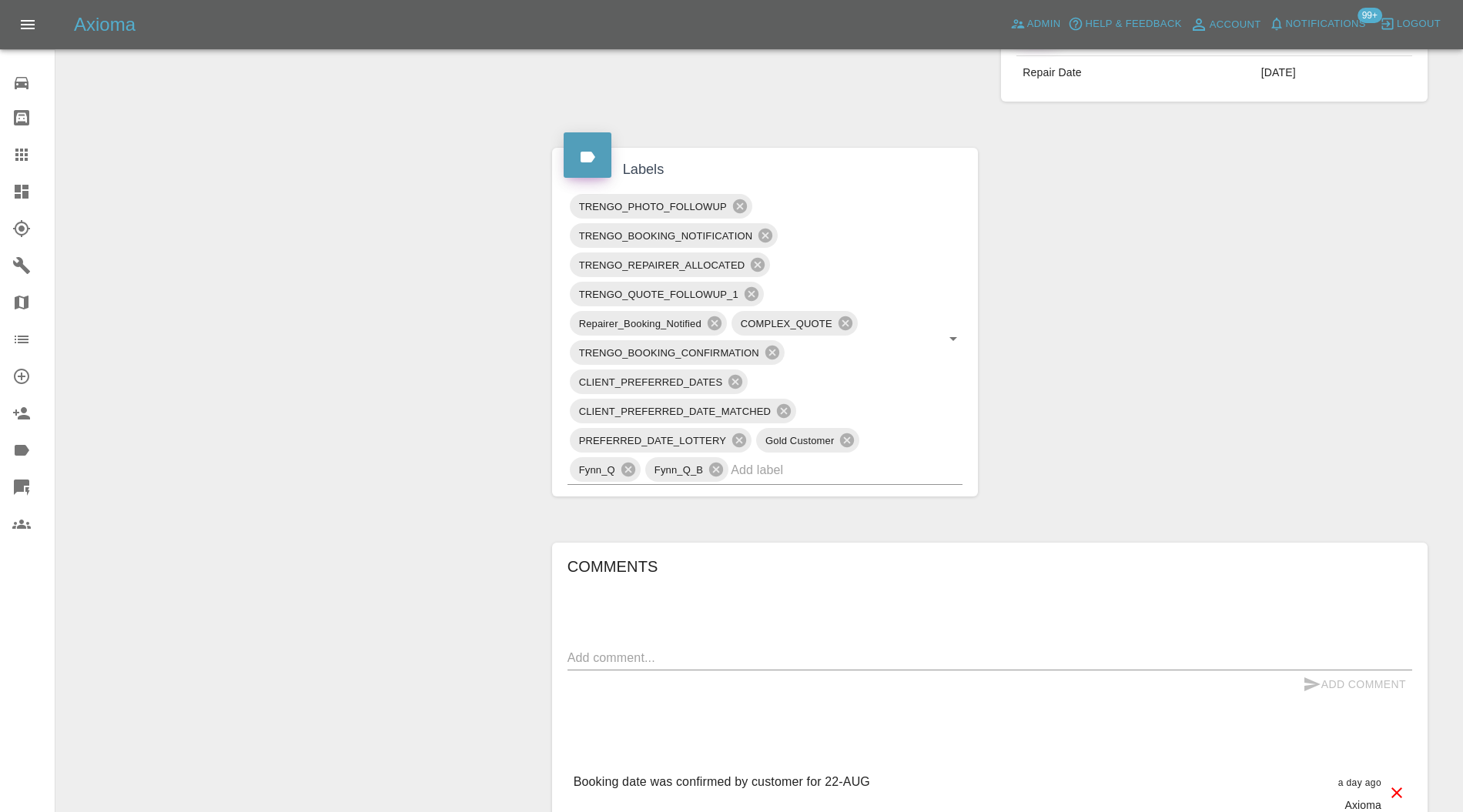
scroll to position [677, 0]
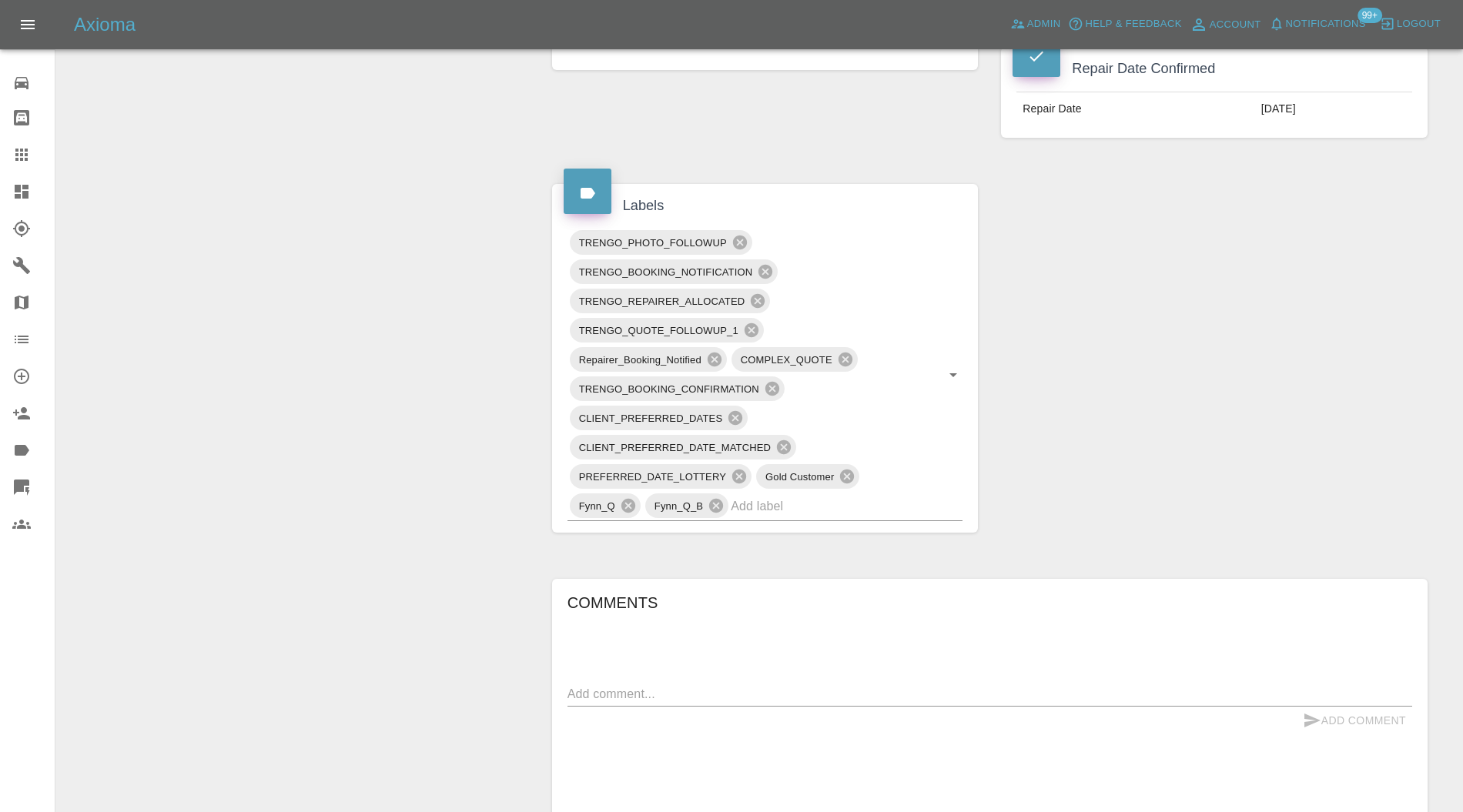
click at [921, 505] on div "TRENGO_PHOTO_FOLLOWUP TRENGO_BOOKING_NOTIFICATION TRENGO_REPAIRER_ALLOCATED TRE…" at bounding box center [765, 374] width 396 height 293
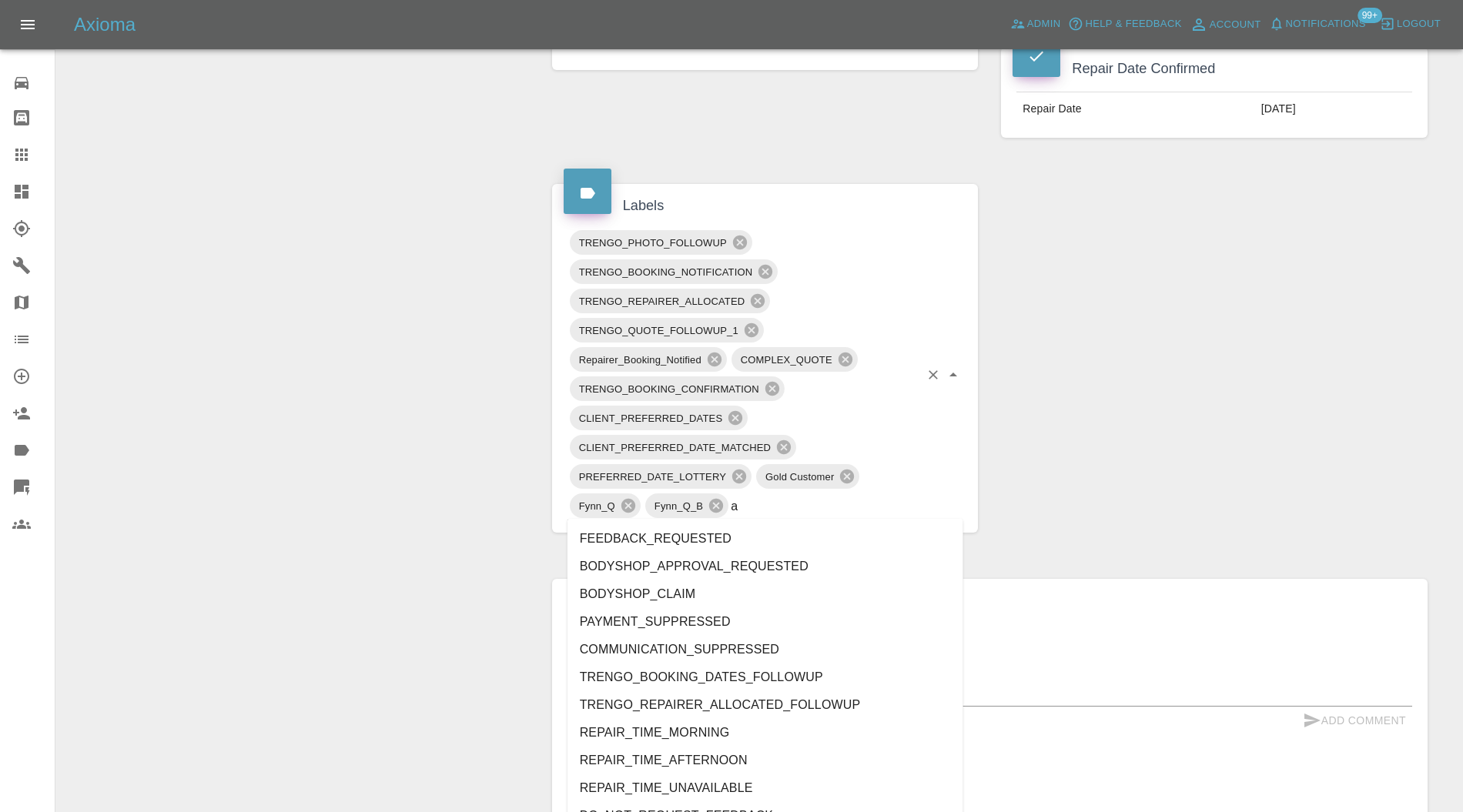
type input "au"
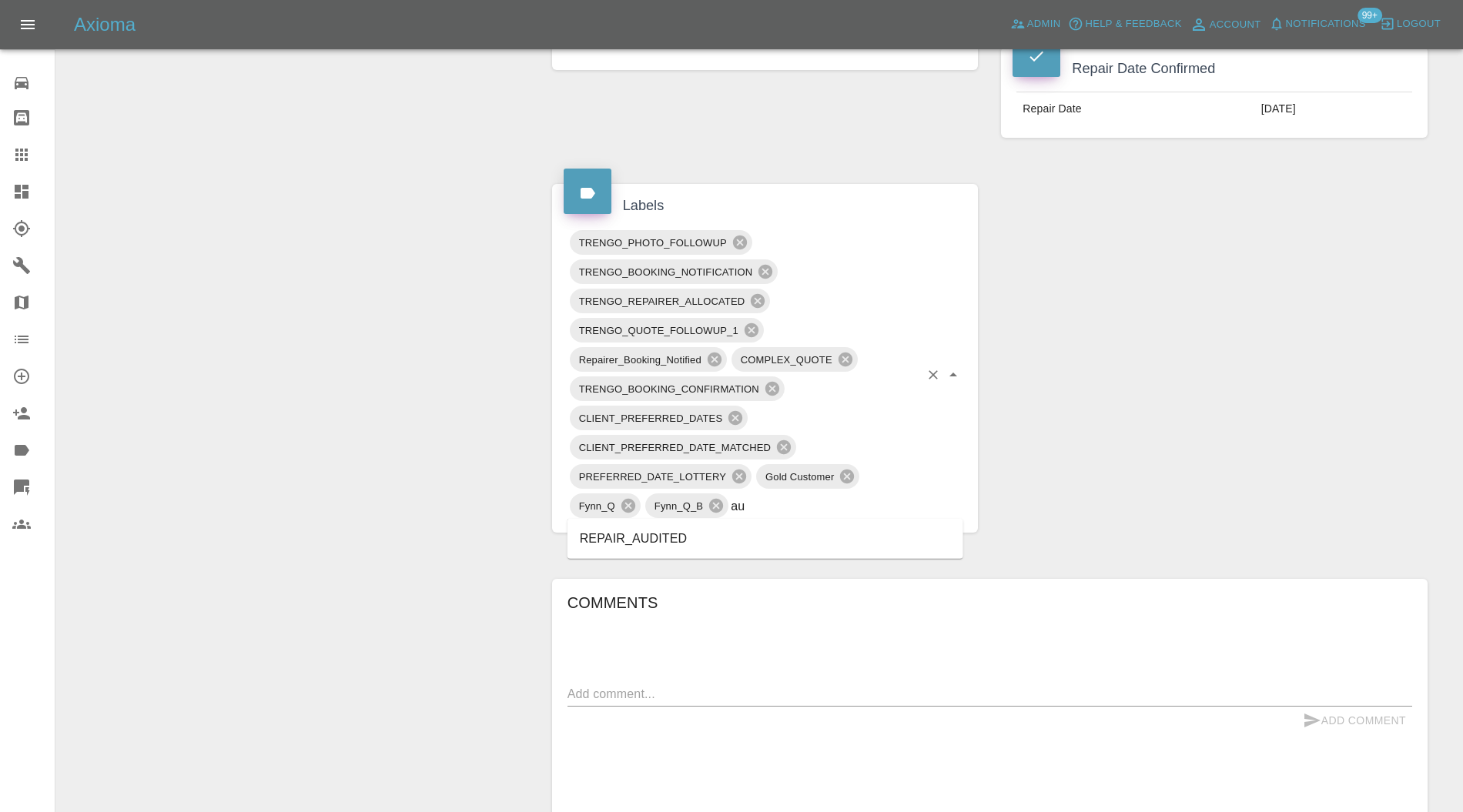
click at [710, 534] on li "REPAIR_AUDITED" at bounding box center [765, 539] width 396 height 28
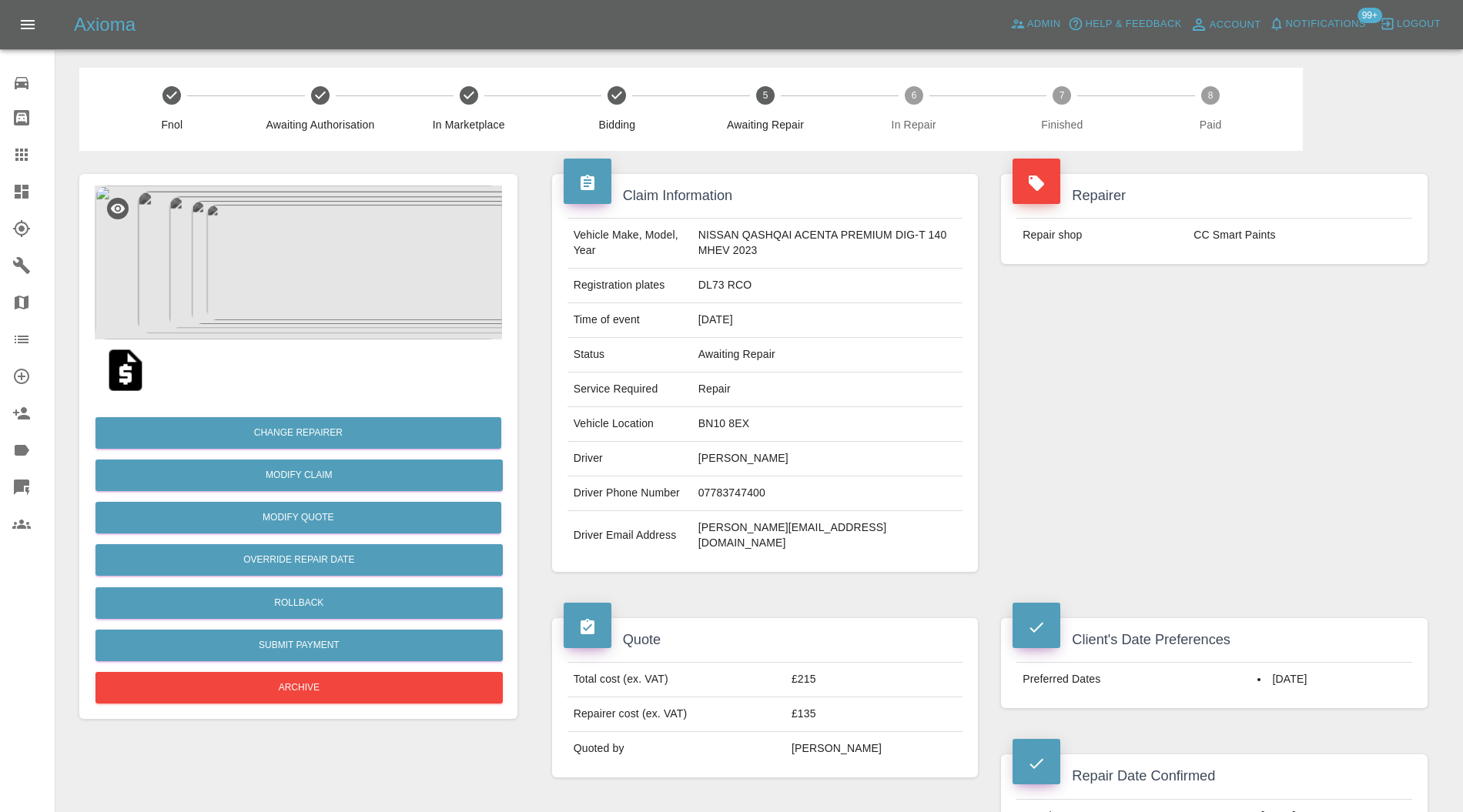
click at [270, 262] on img at bounding box center [298, 263] width 407 height 154
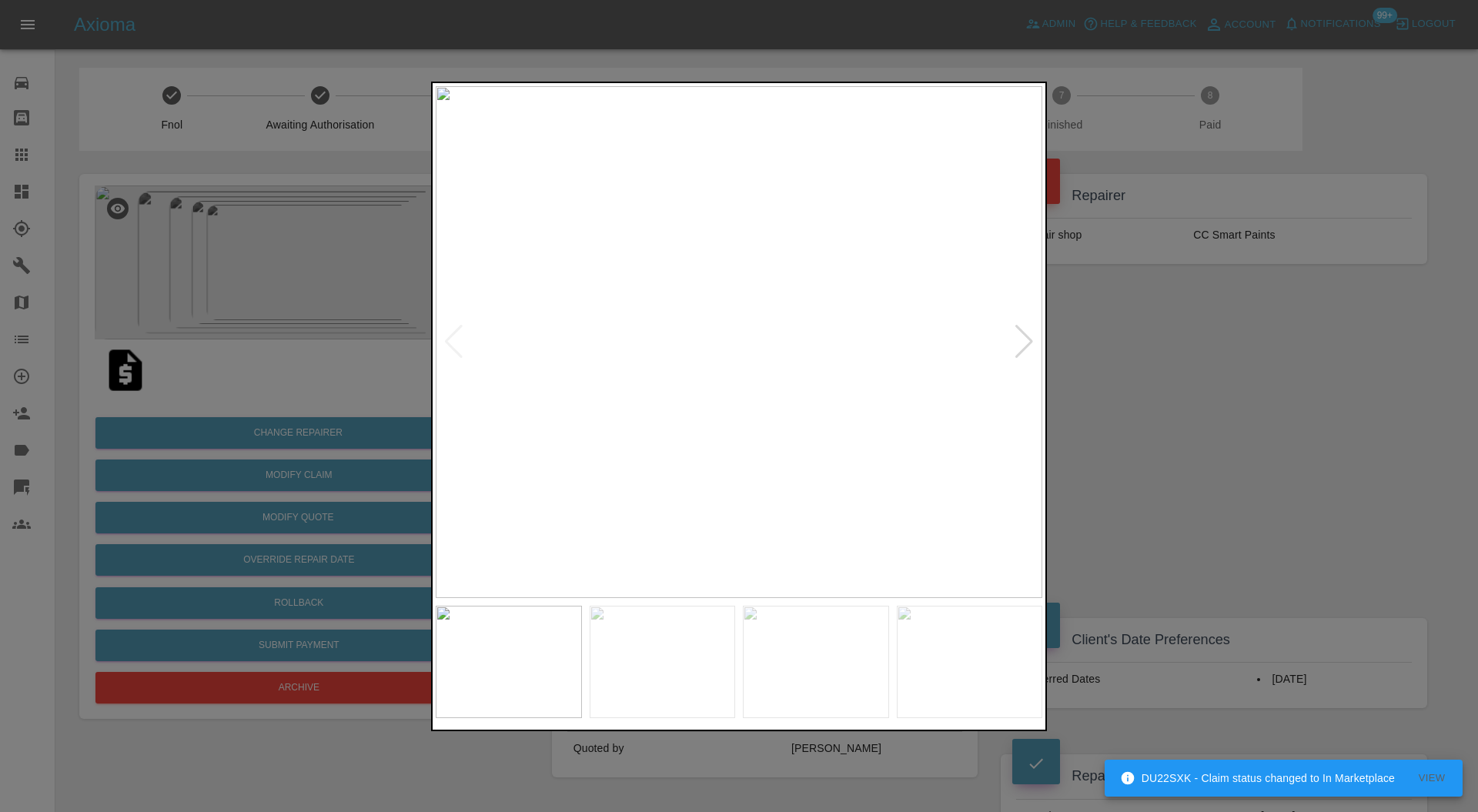
click at [1184, 383] on div at bounding box center [739, 406] width 1478 height 812
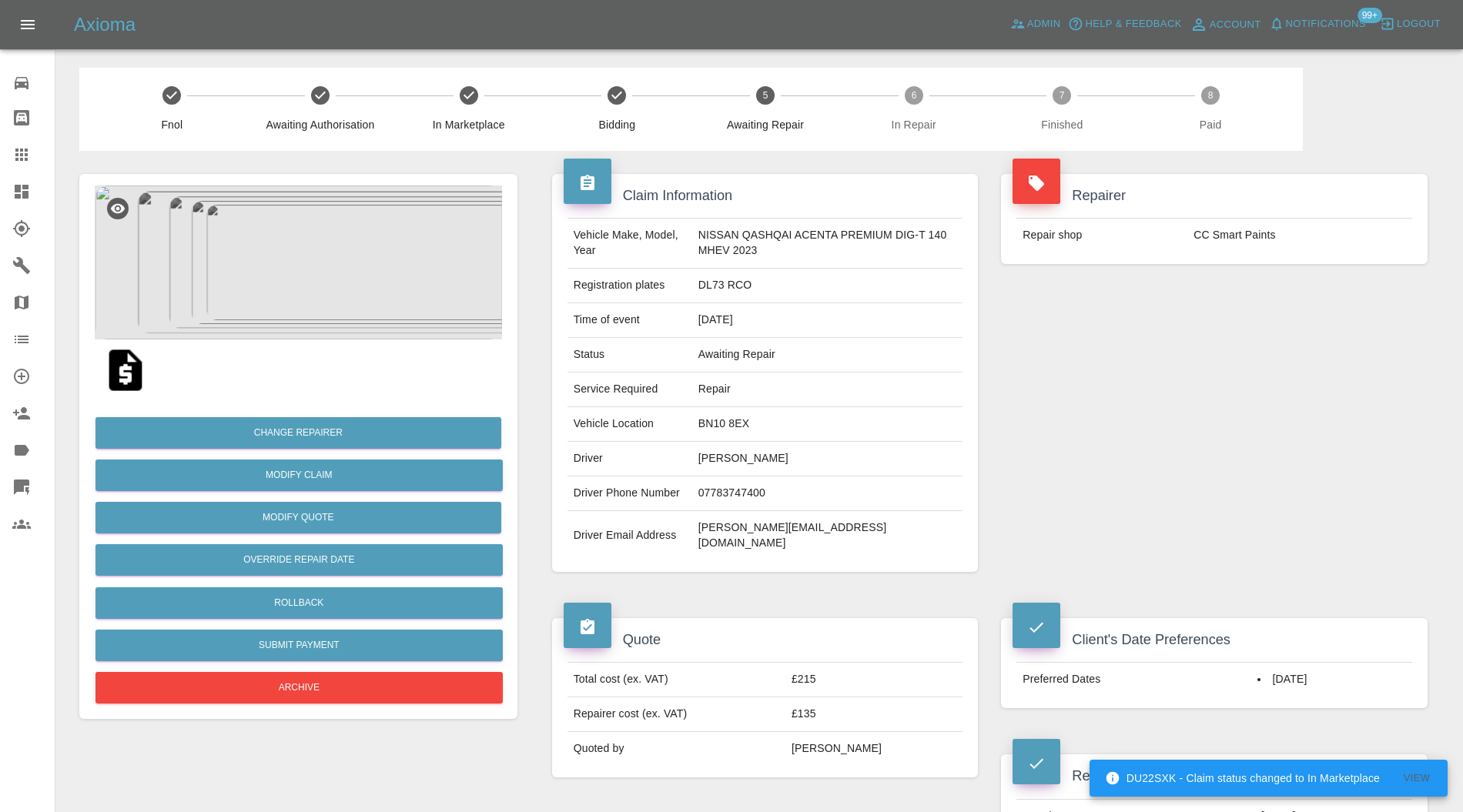
scroll to position [821, 0]
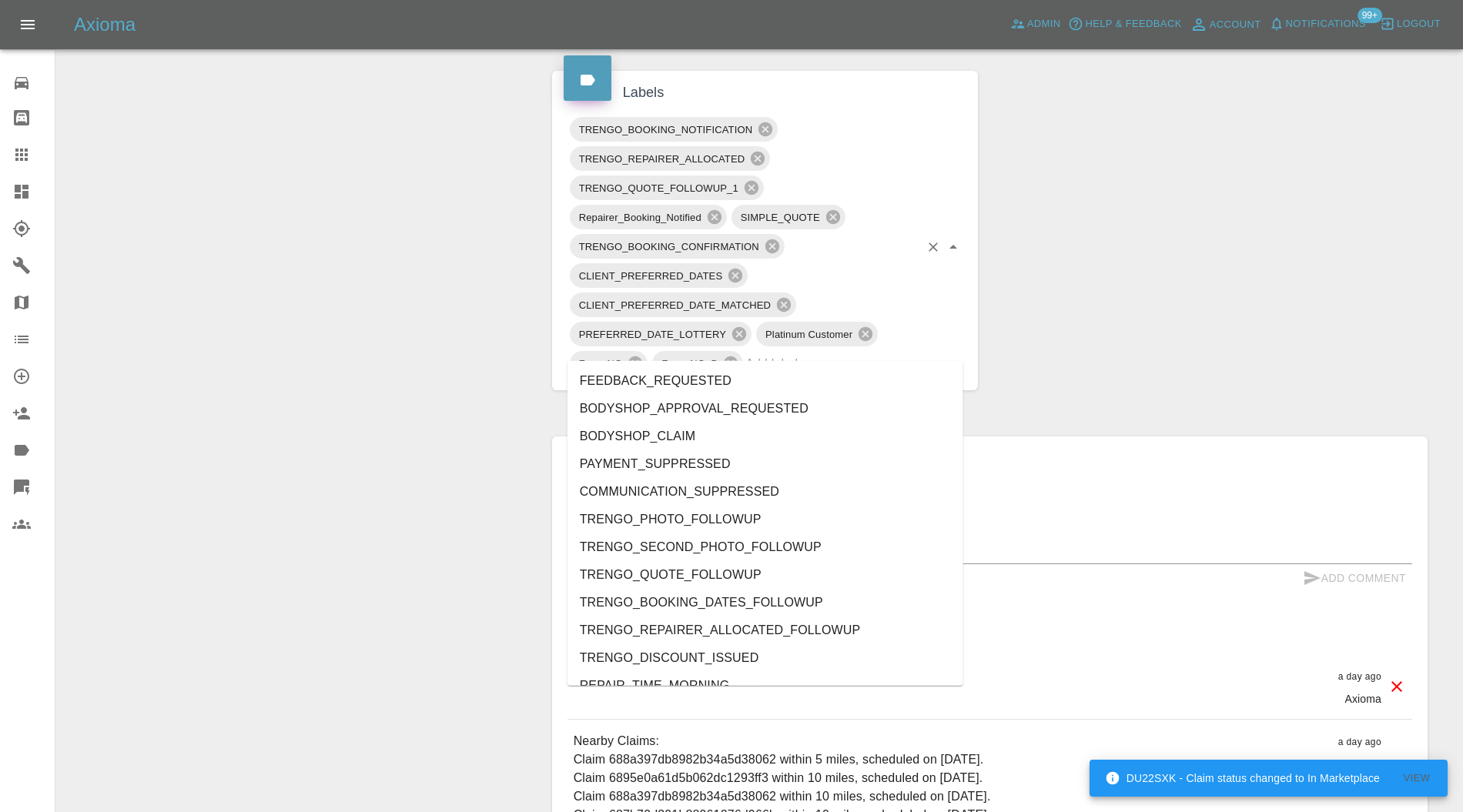
click at [851, 352] on input "text" at bounding box center [832, 364] width 174 height 23
type input "au"
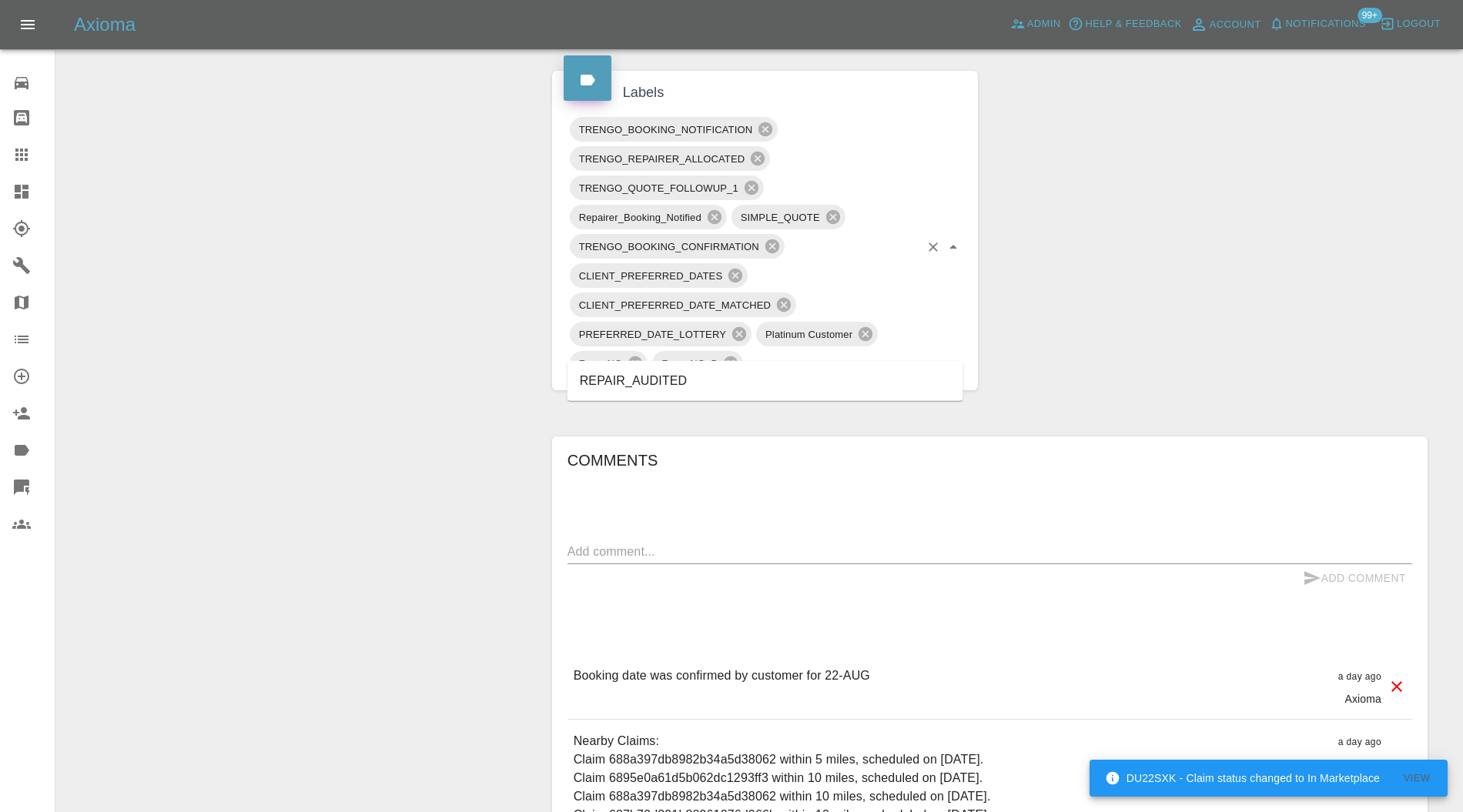
click at [697, 384] on li "REPAIR_AUDITED" at bounding box center [765, 381] width 396 height 28
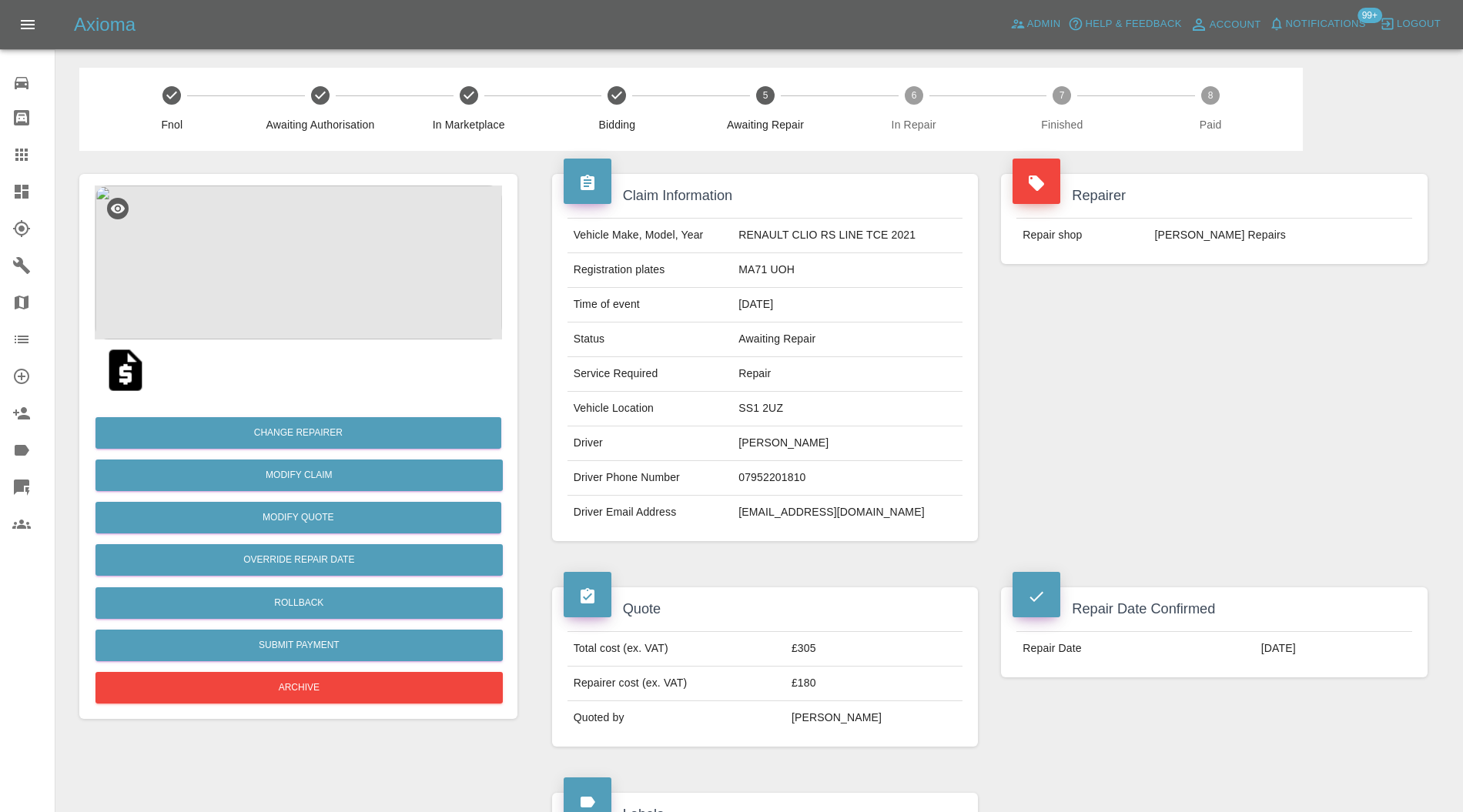
click at [320, 182] on div "Change Repairer Modify Claim Modify Quote Override Repair Date Rollback Submit …" at bounding box center [299, 447] width 439 height 545
click at [377, 256] on img at bounding box center [298, 263] width 407 height 154
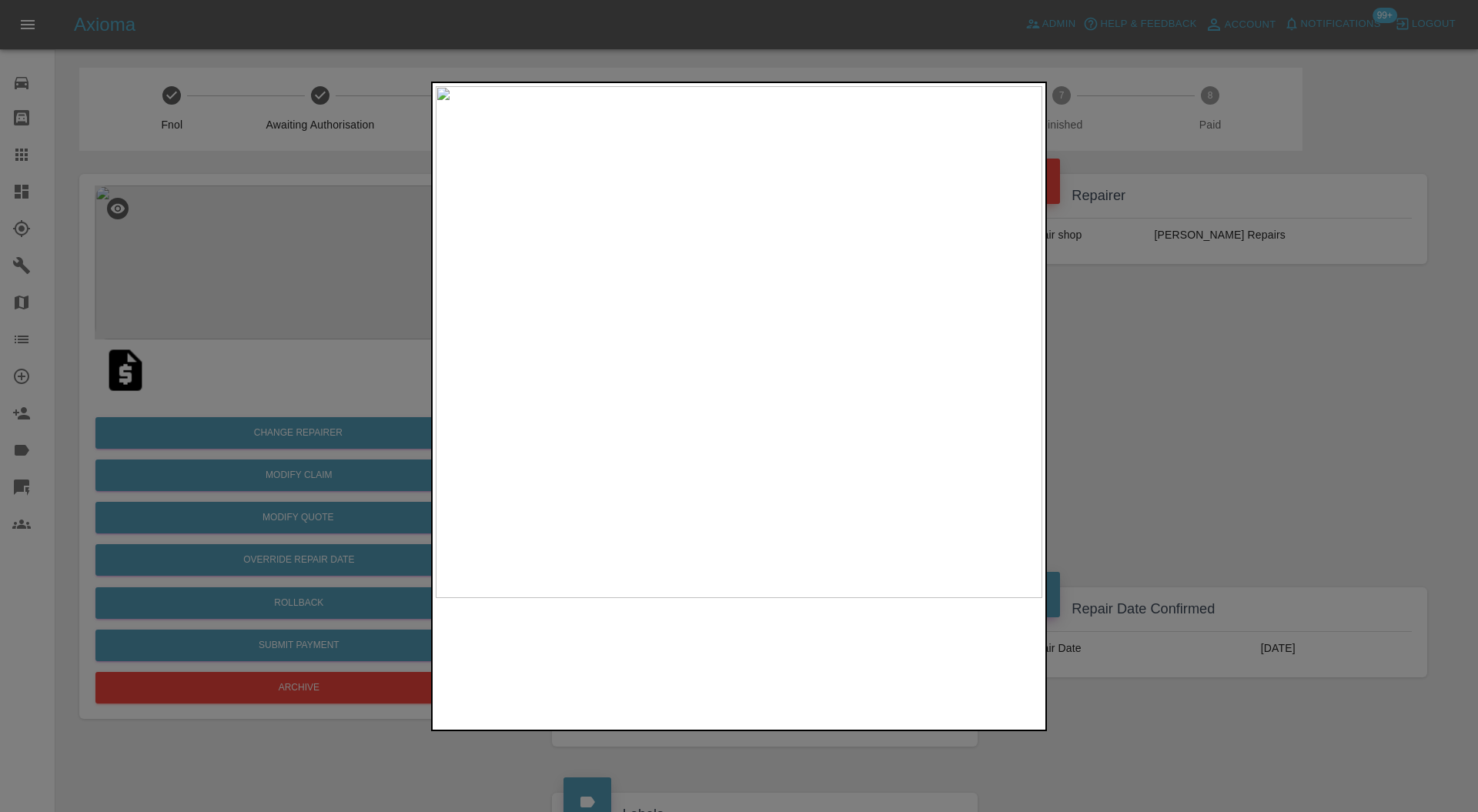
click at [906, 438] on img at bounding box center [739, 343] width 606 height 512
click at [679, 342] on img at bounding box center [238, 52] width 1820 height 1537
click at [1283, 375] on div at bounding box center [739, 406] width 1478 height 812
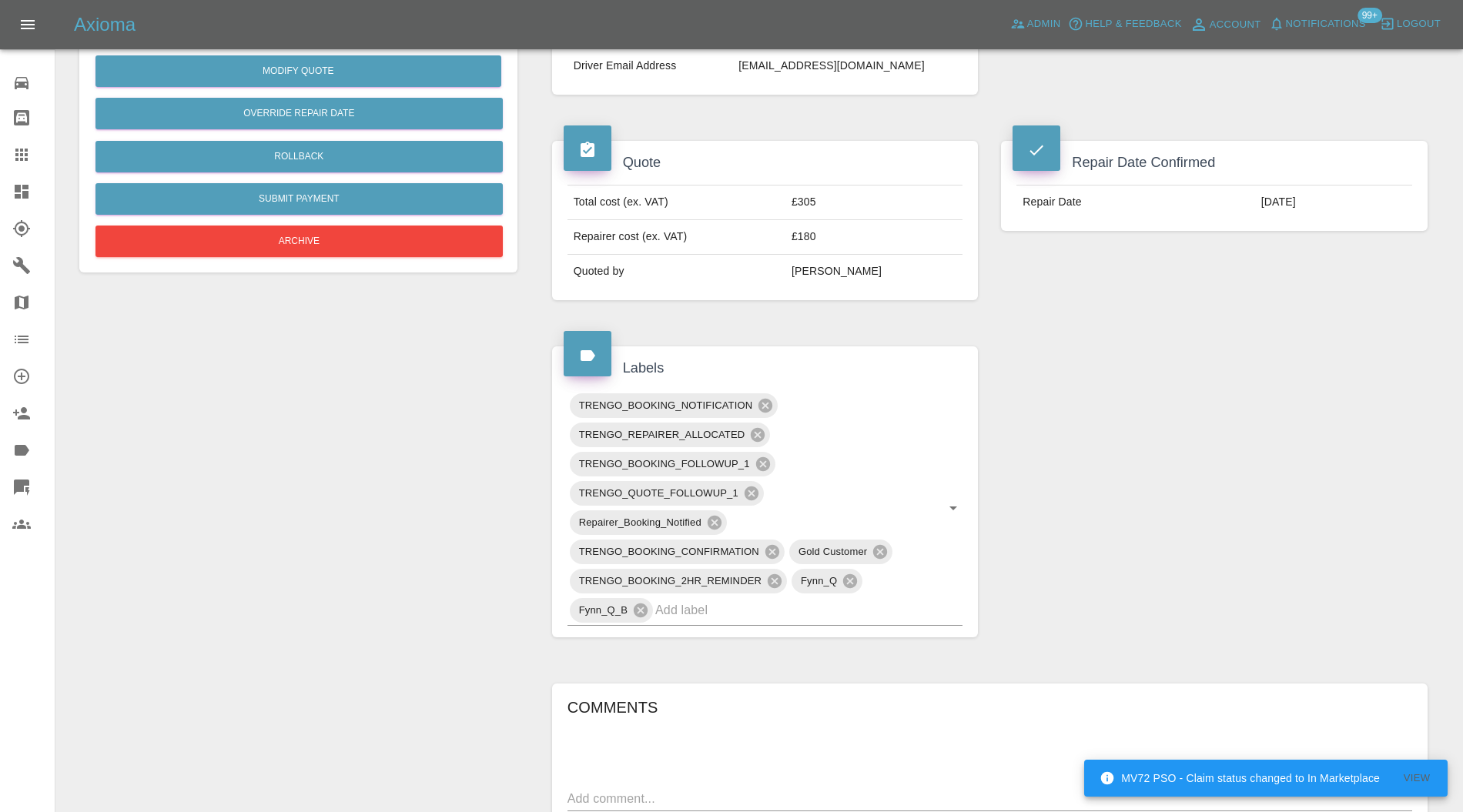
scroll to position [550, 0]
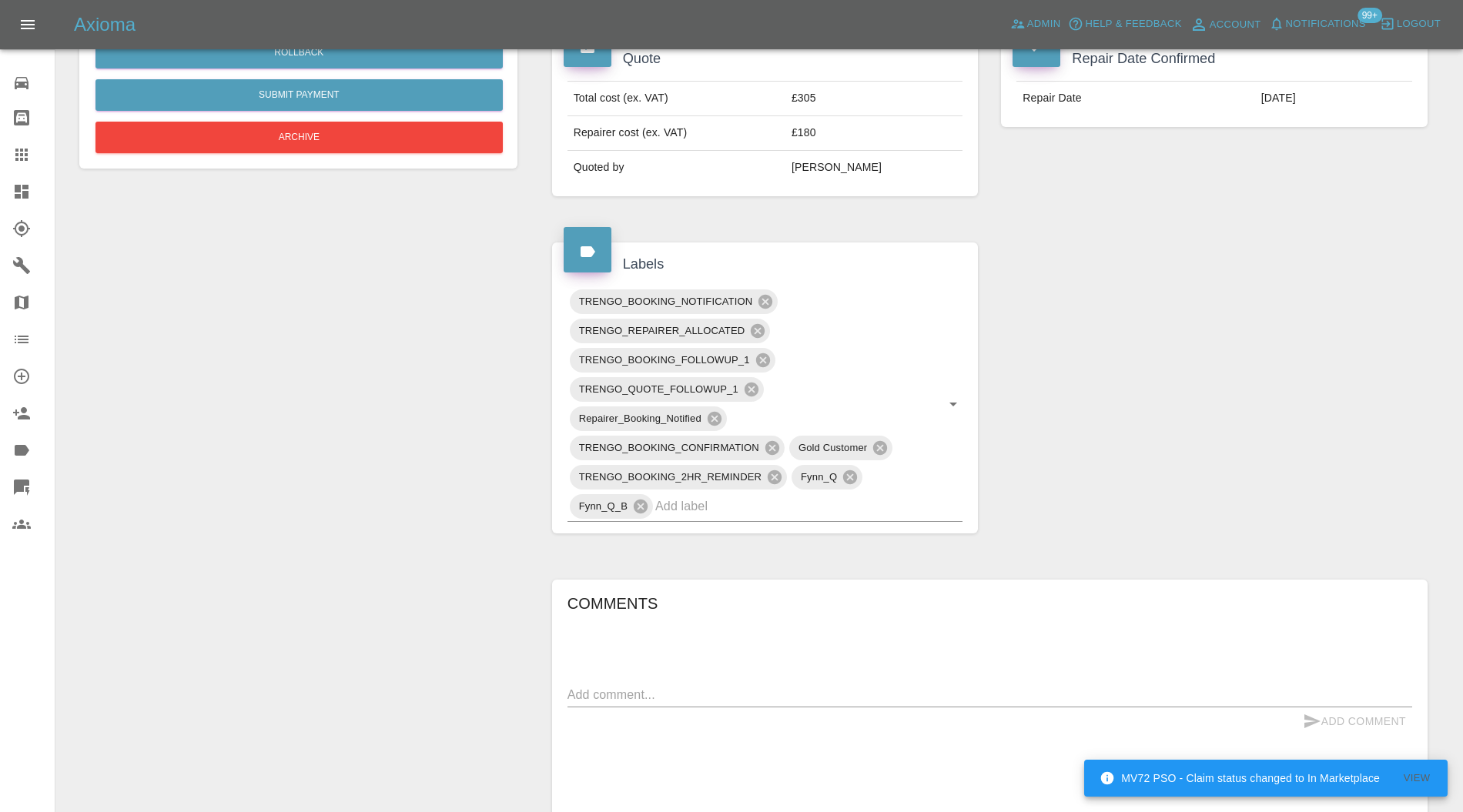
click at [678, 690] on textarea at bounding box center [990, 695] width 845 height 18
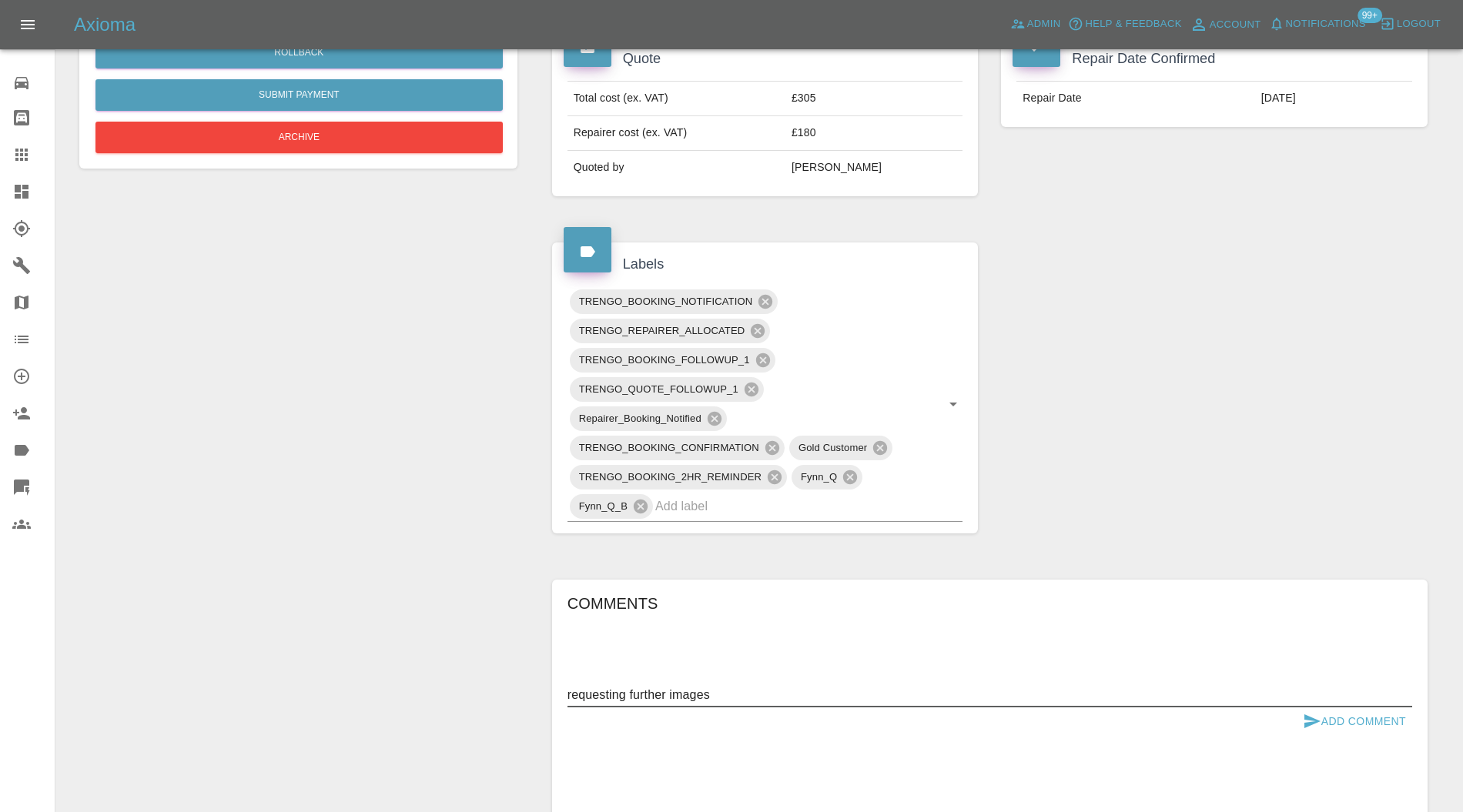
type textarea "requesting further images"
click at [1365, 722] on button "Add Comment" at bounding box center [1355, 722] width 116 height 29
click at [756, 498] on input "text" at bounding box center [787, 506] width 264 height 23
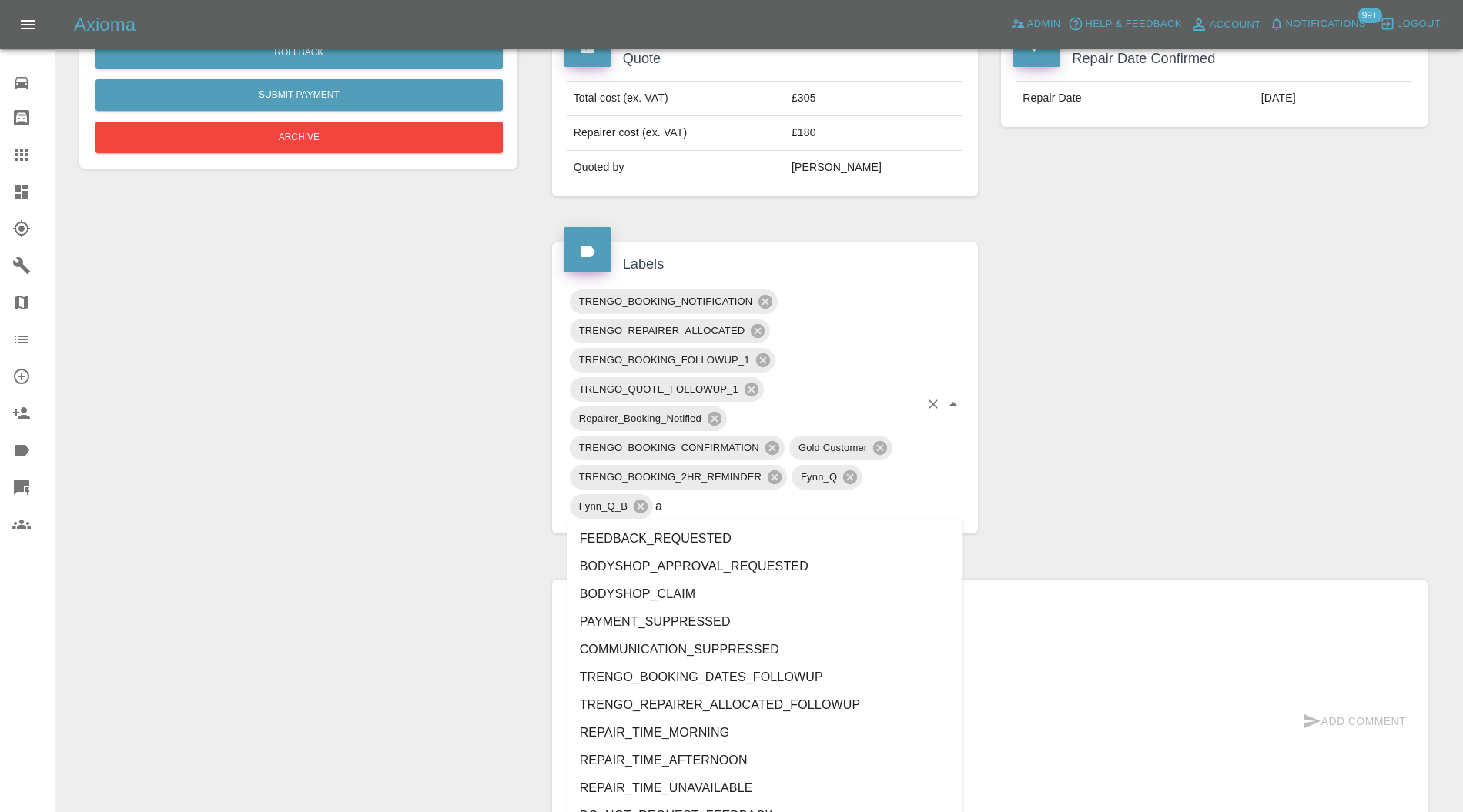
type input "au"
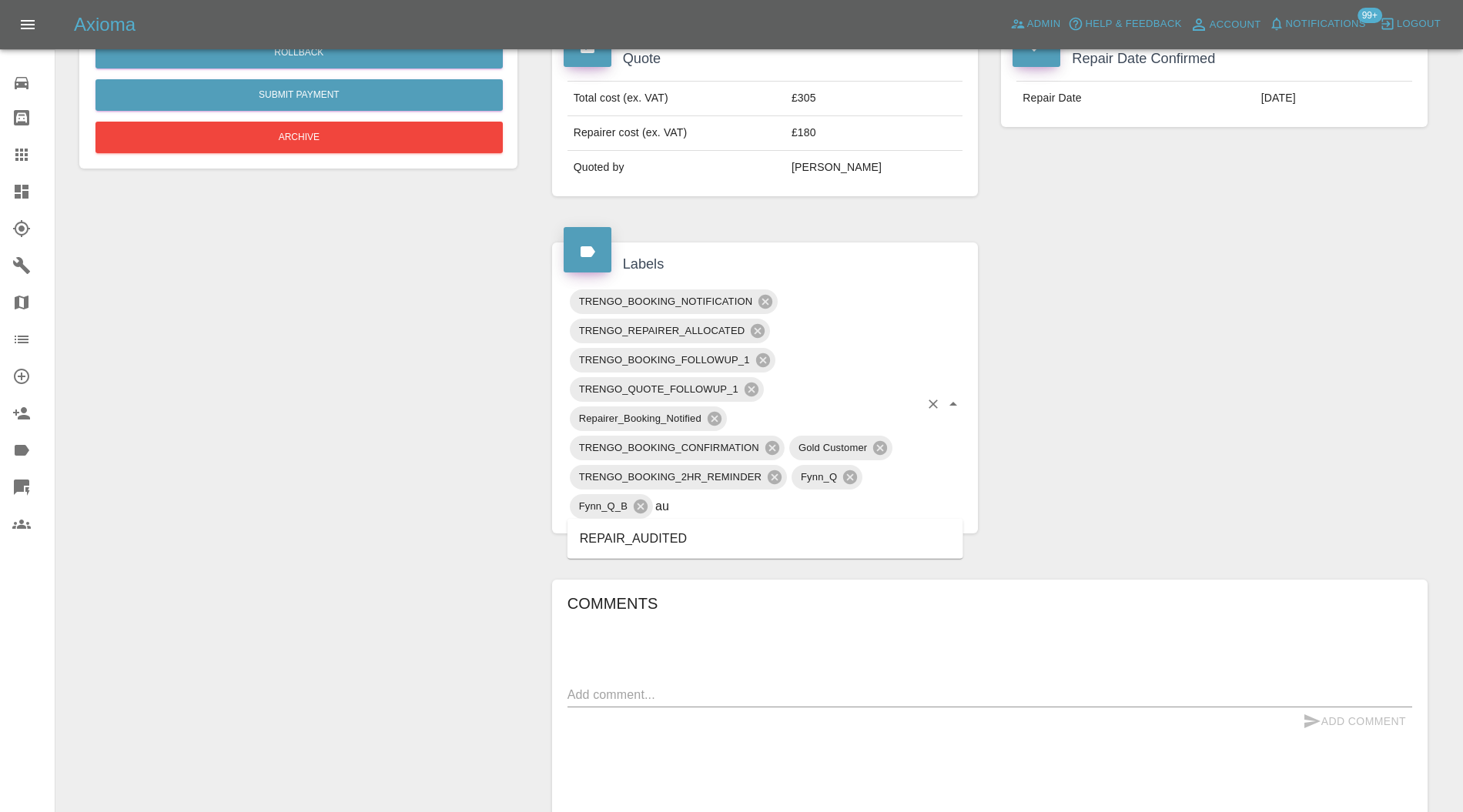
click at [631, 542] on li "REPAIR_AUDITED" at bounding box center [765, 539] width 396 height 28
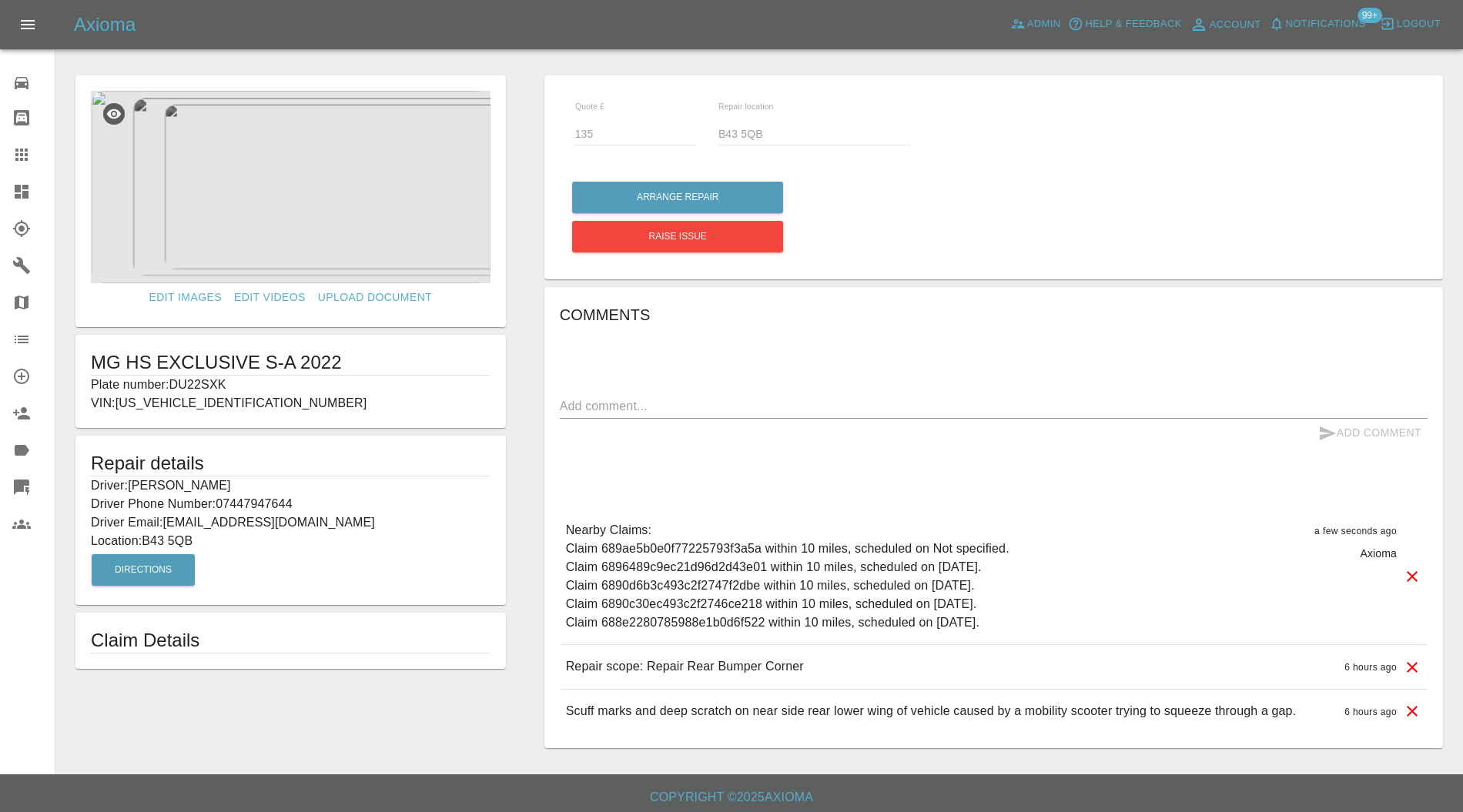
click at [26, 189] on icon at bounding box center [22, 191] width 18 height 18
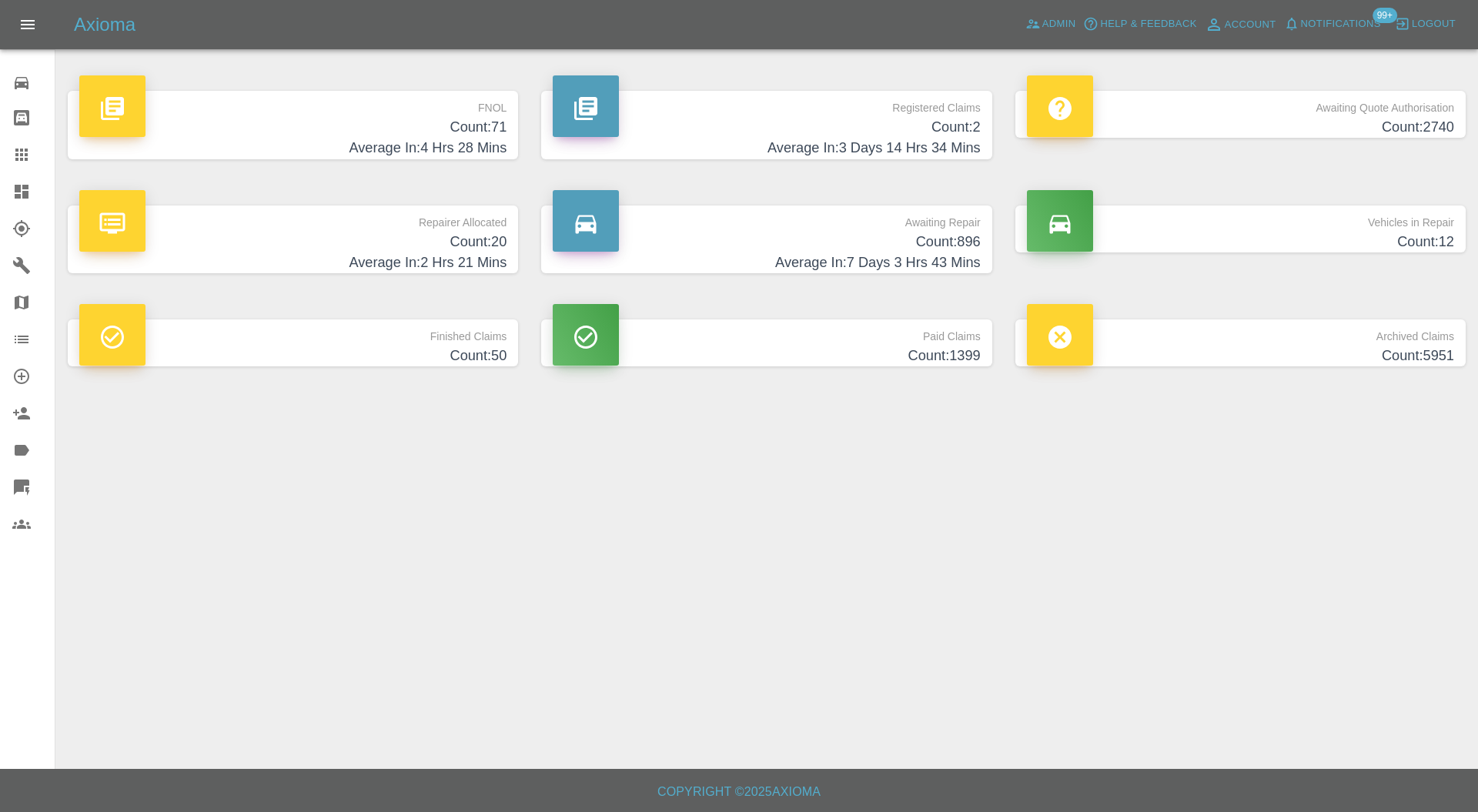
click at [420, 133] on h4 "Count: 71" at bounding box center [293, 127] width 428 height 21
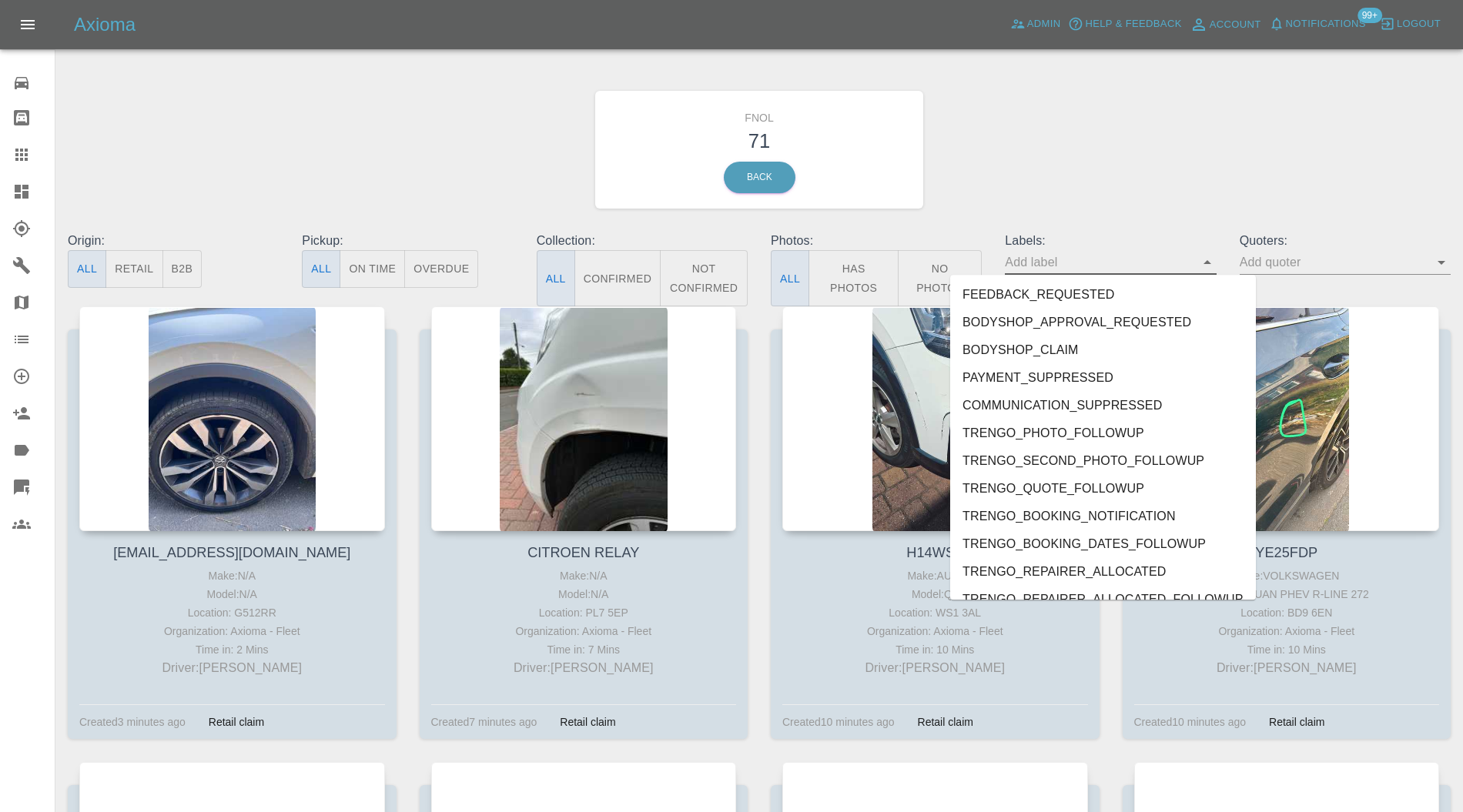
click at [1120, 257] on input "text" at bounding box center [1099, 262] width 188 height 23
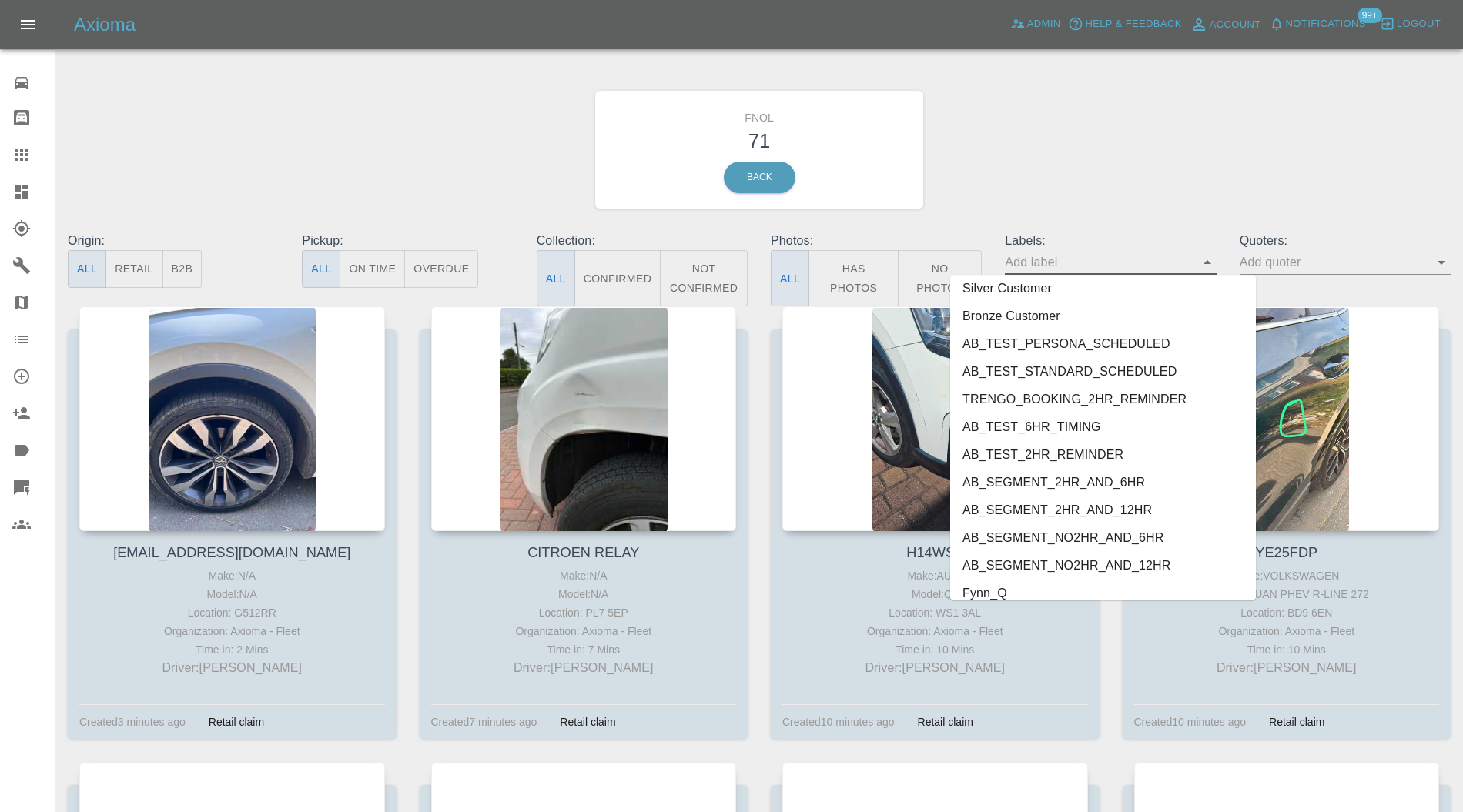
scroll to position [3152, 0]
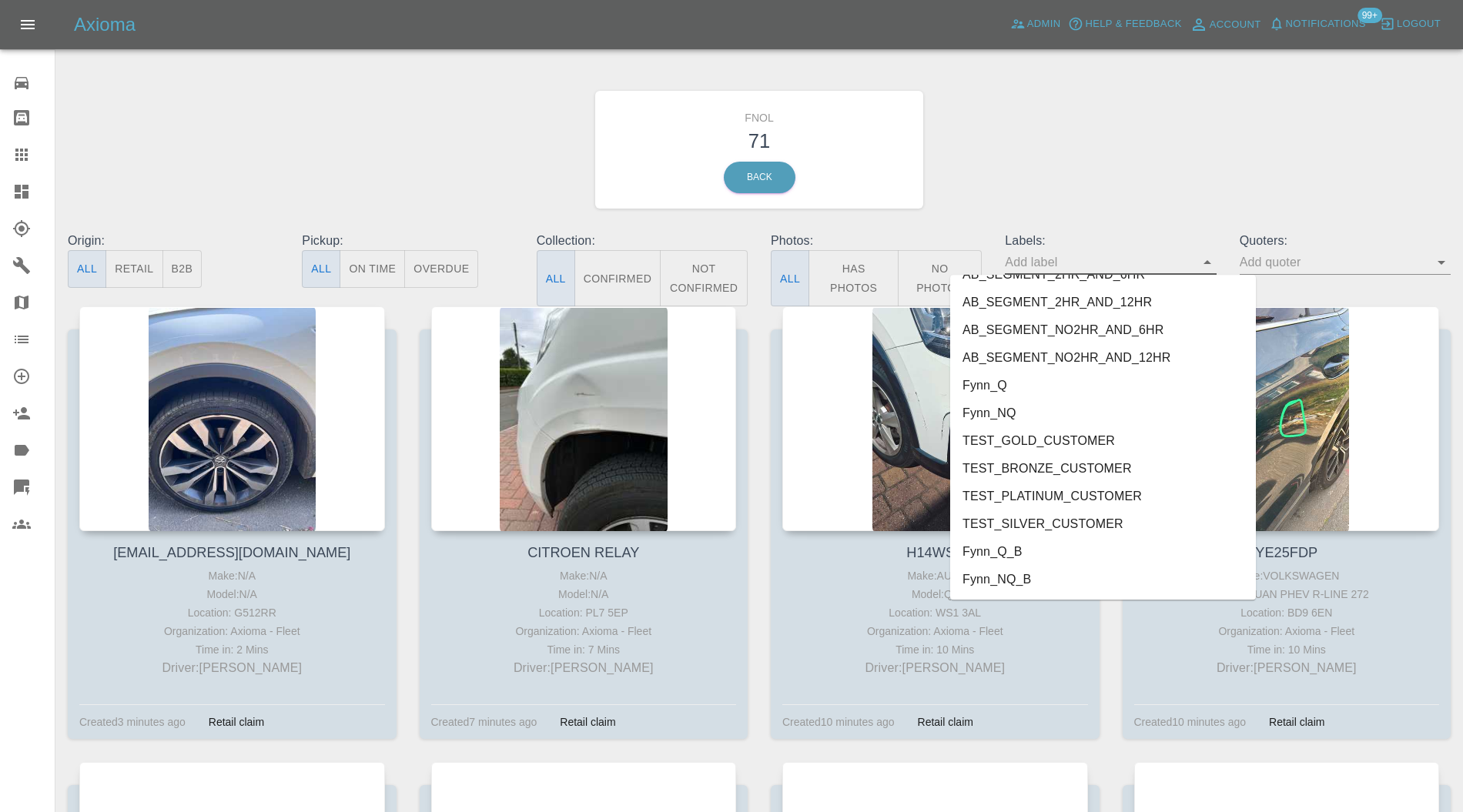
click at [1042, 571] on li "Fynn_NQ_B" at bounding box center [1103, 579] width 306 height 28
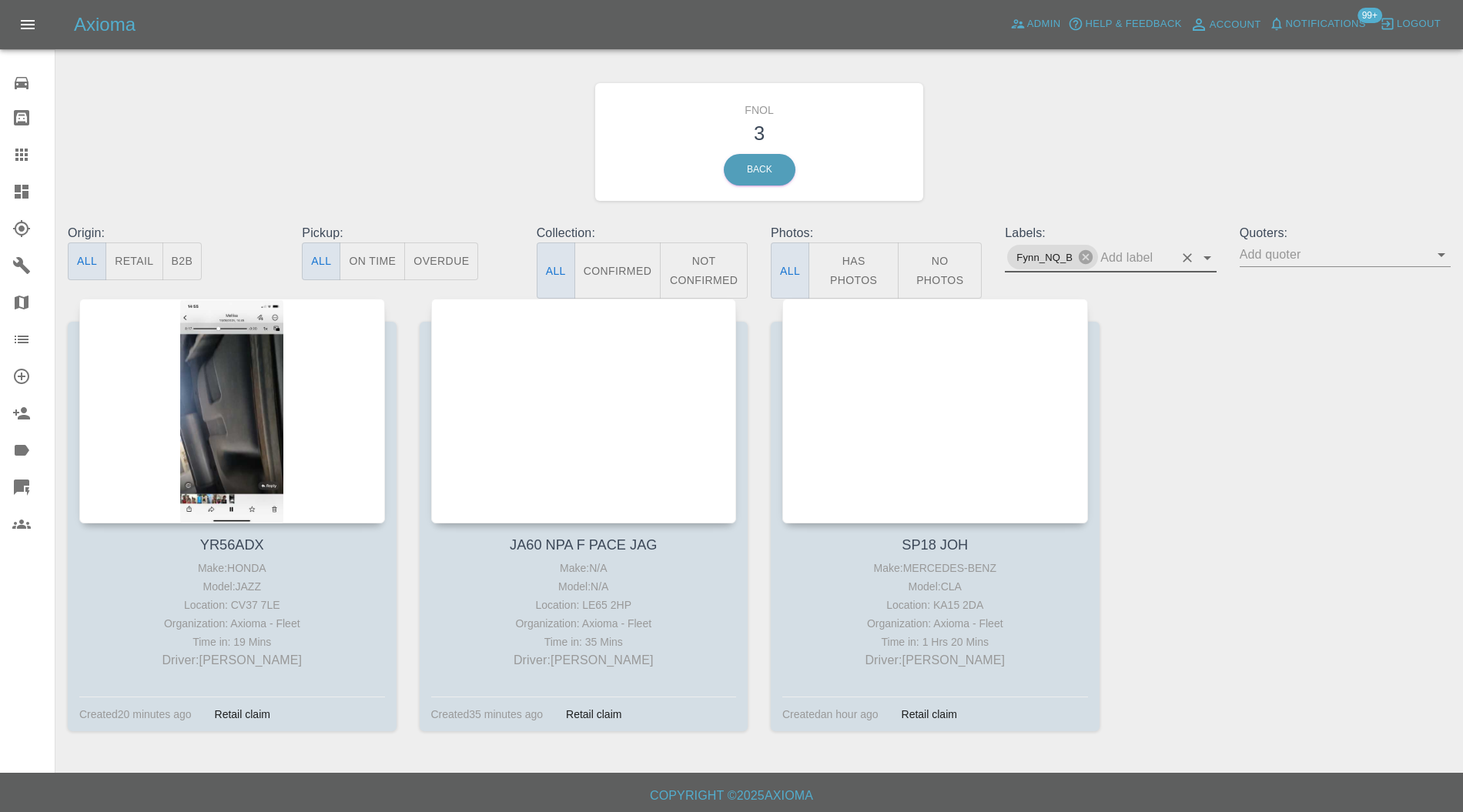
scroll to position [11, 0]
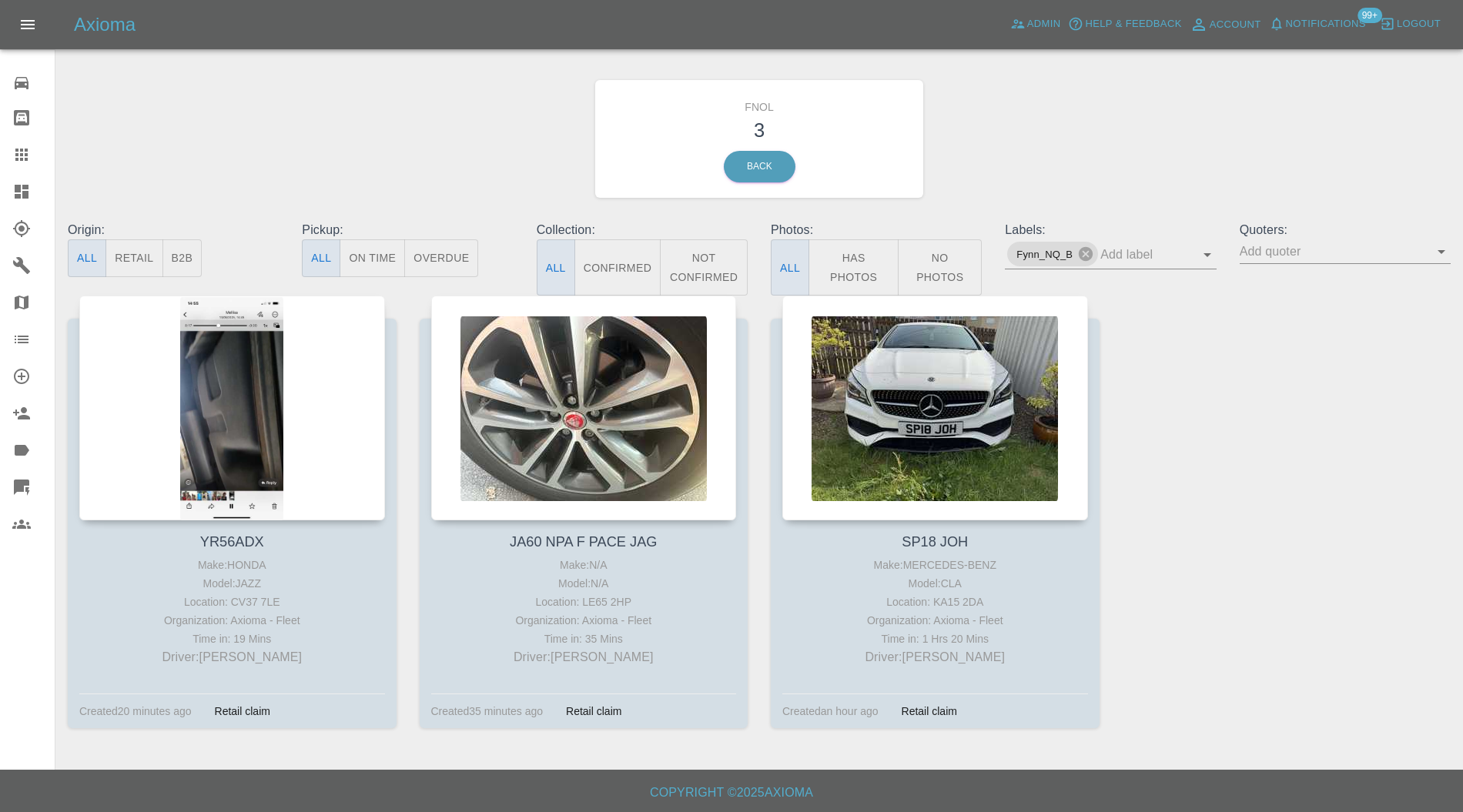
click at [13, 189] on icon at bounding box center [22, 191] width 18 height 18
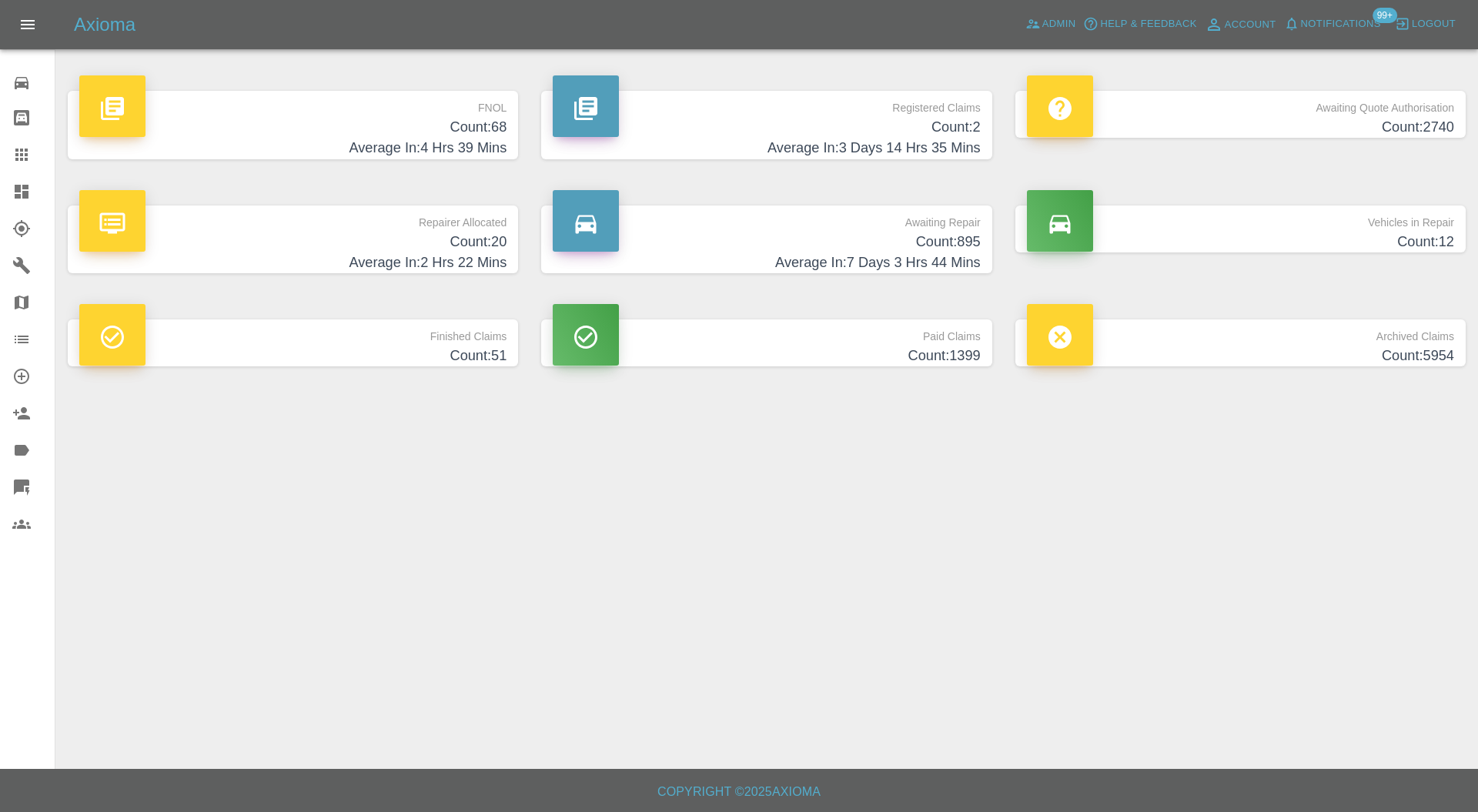
click at [438, 113] on p "FNOL" at bounding box center [293, 104] width 428 height 26
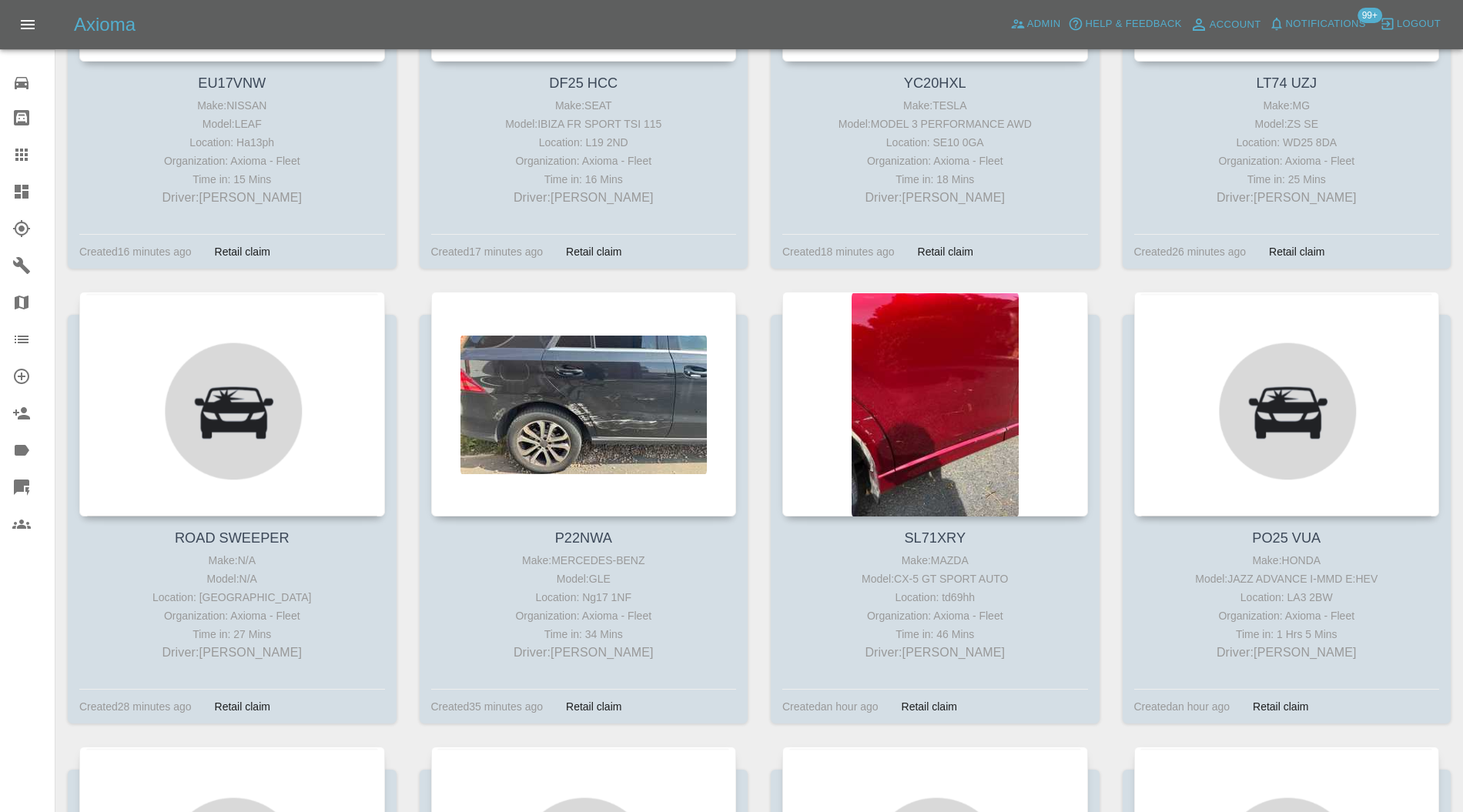
scroll to position [958, 0]
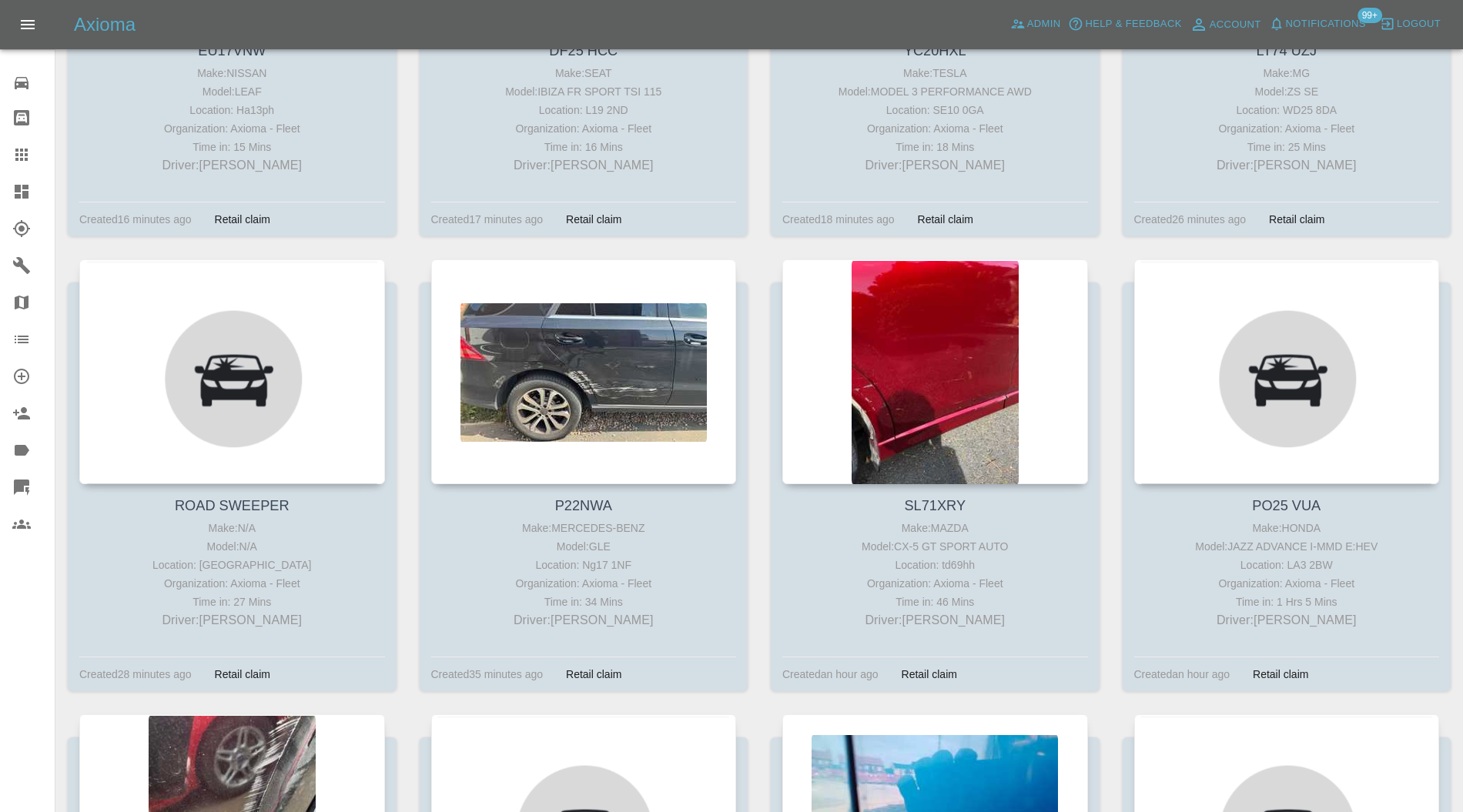
click at [307, 355] on div at bounding box center [232, 372] width 306 height 225
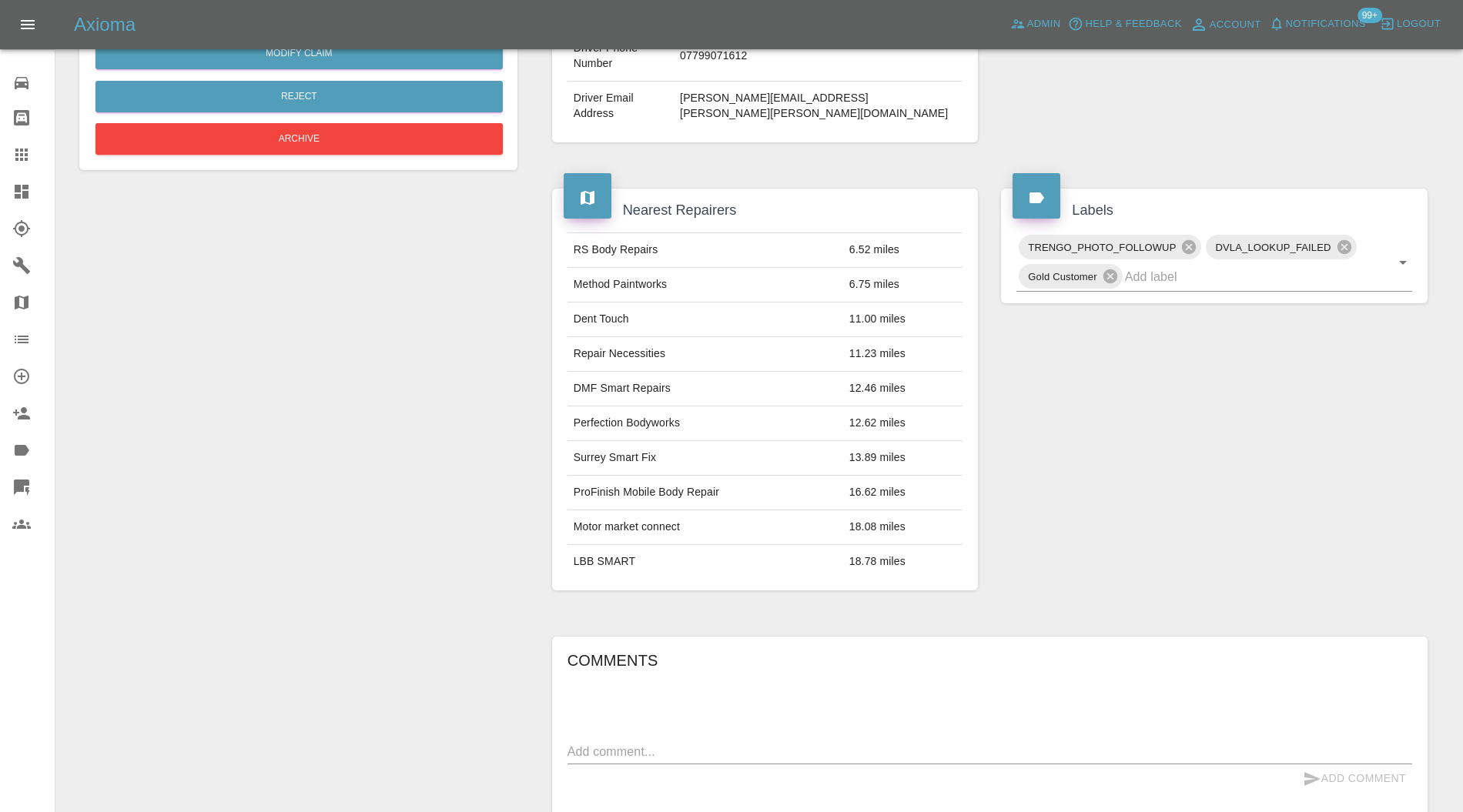
scroll to position [69, 0]
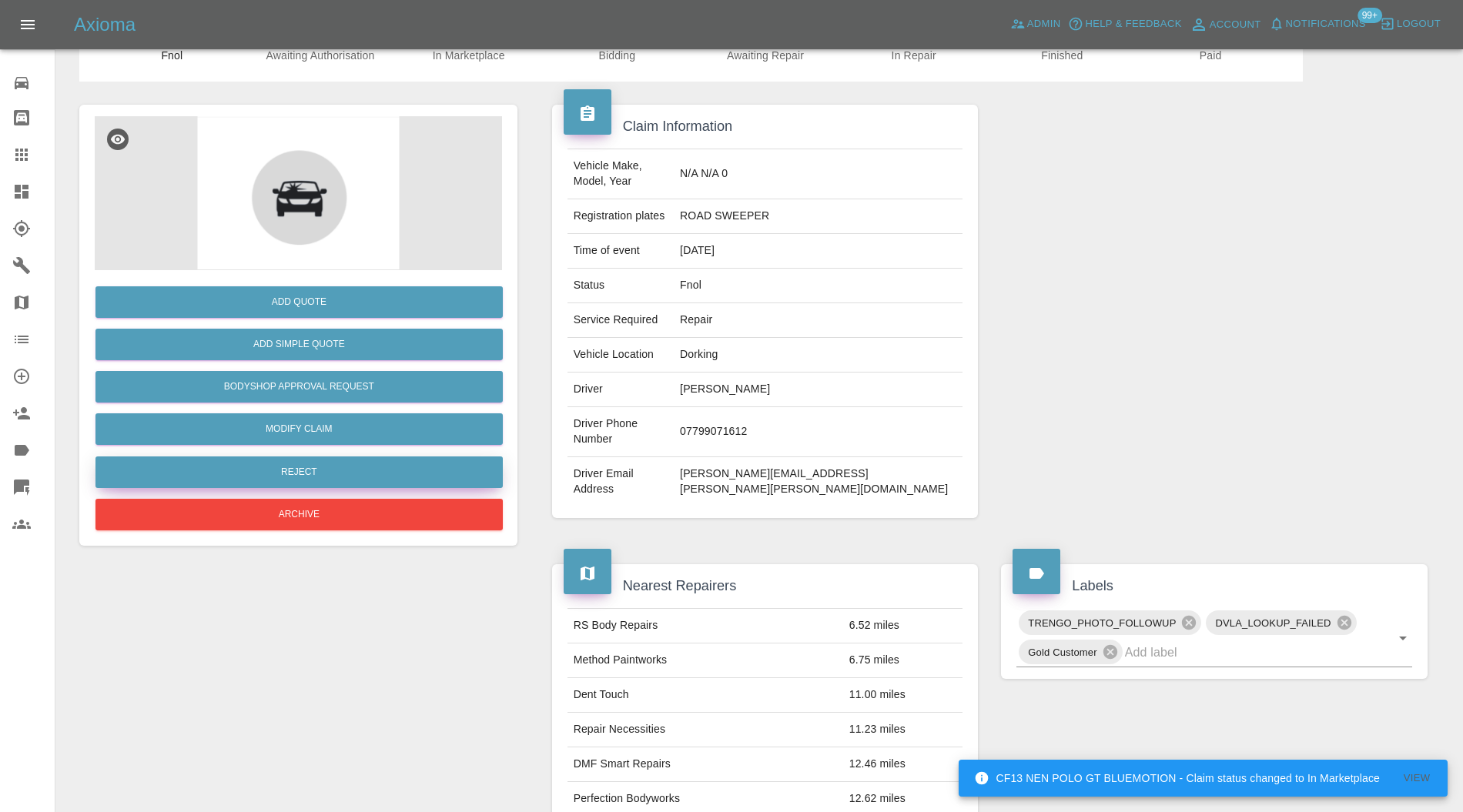
click at [405, 471] on button "Reject" at bounding box center [299, 472] width 407 height 32
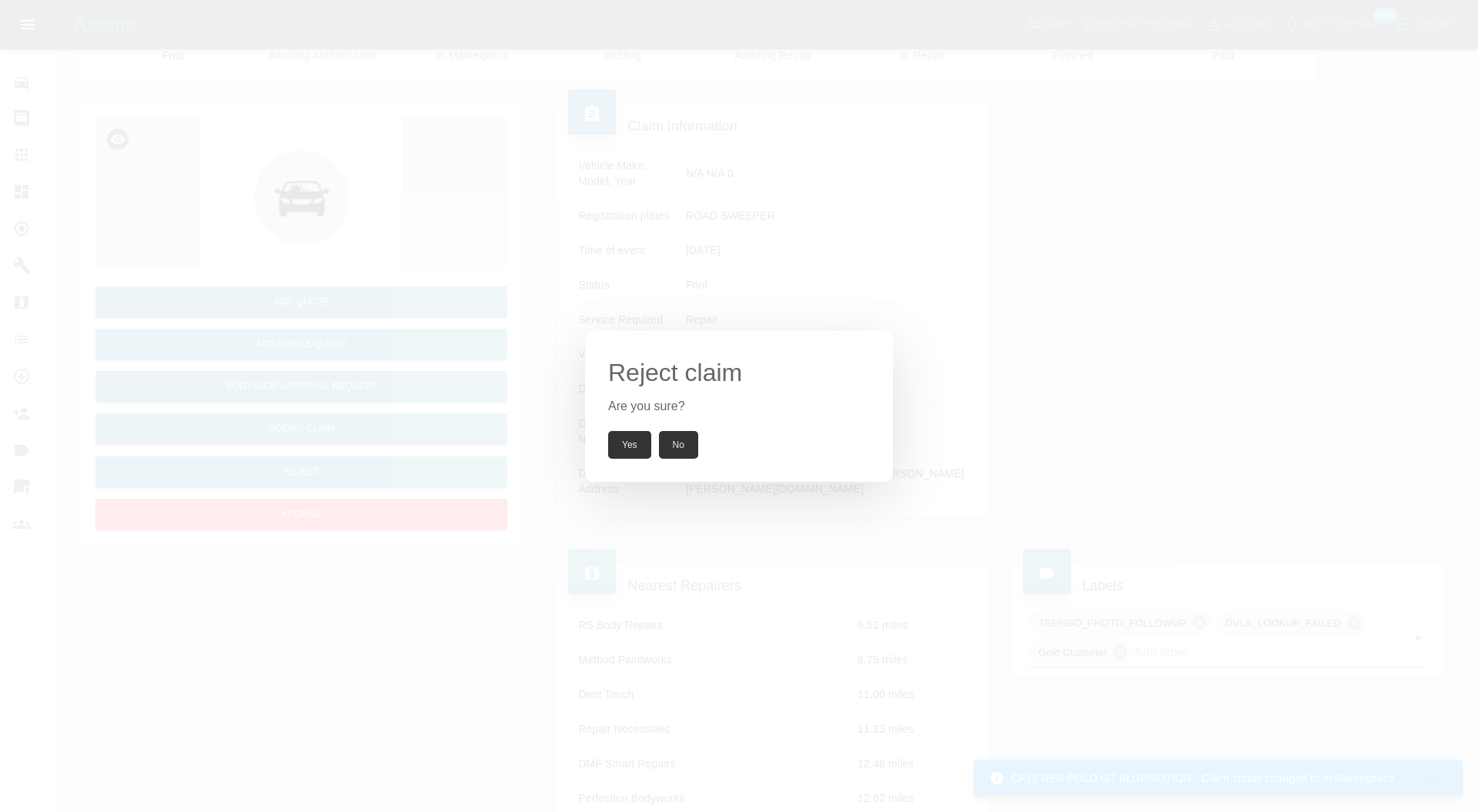
click at [633, 441] on button "Yes" at bounding box center [630, 445] width 43 height 28
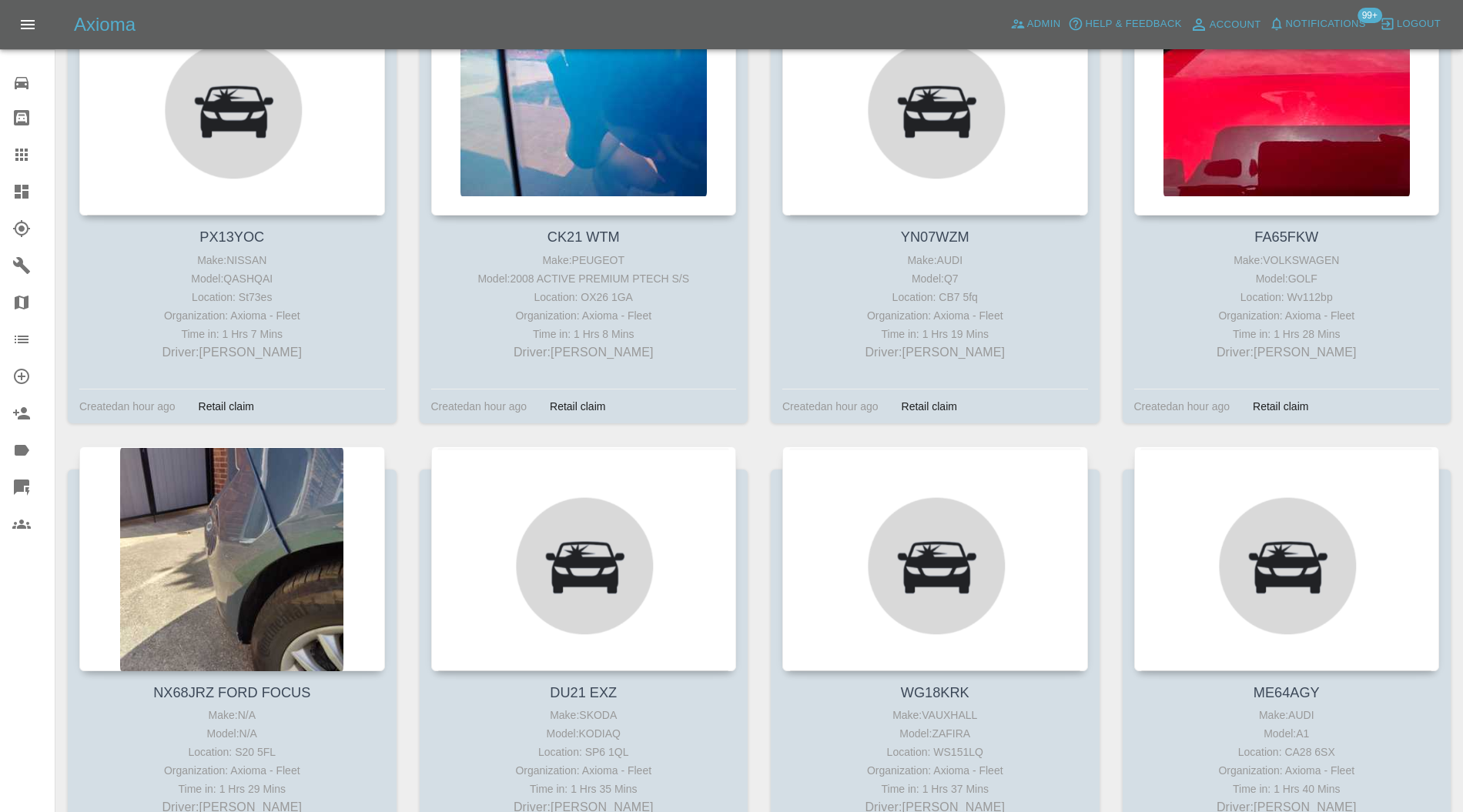
scroll to position [1505, 0]
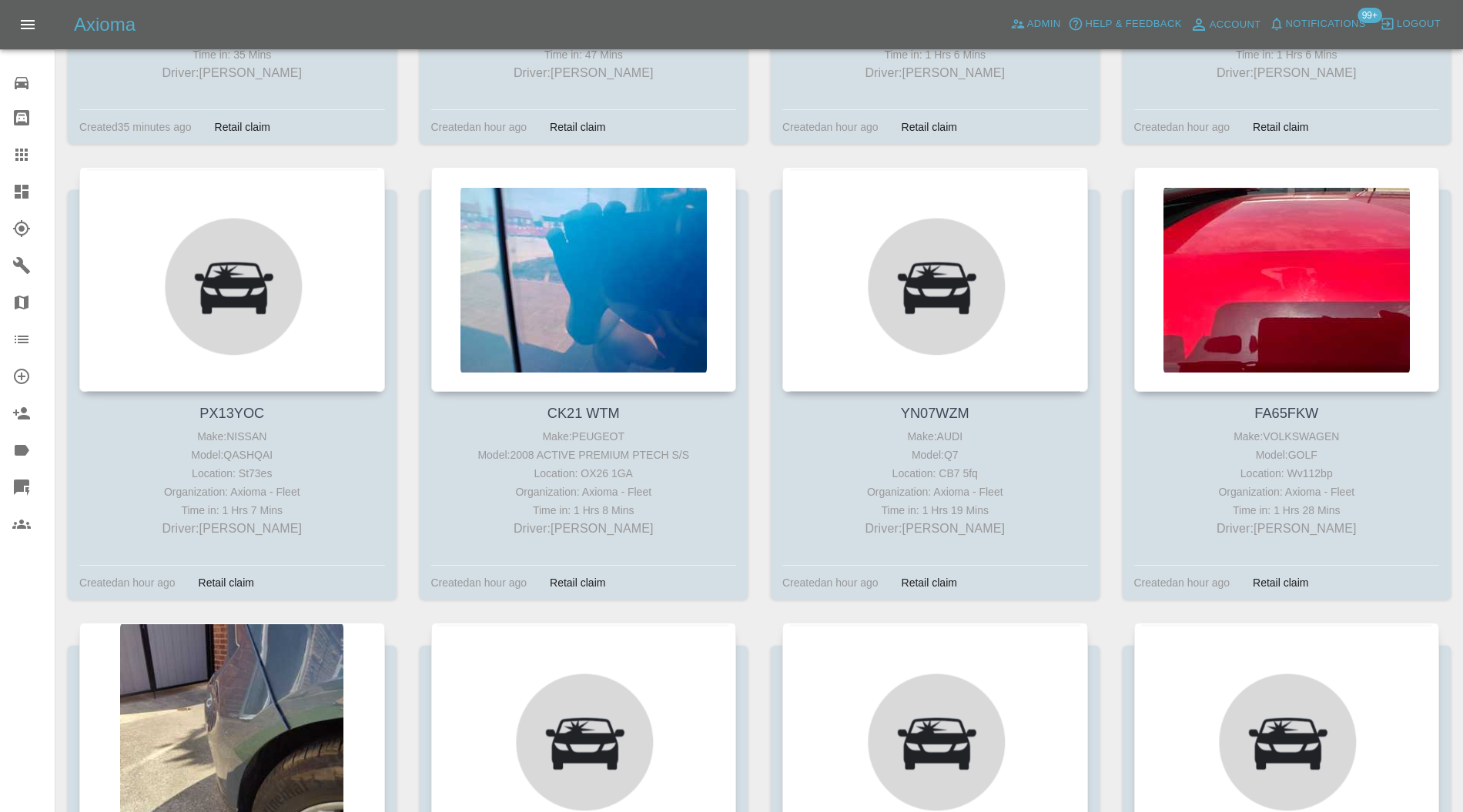
click at [1366, 244] on div at bounding box center [1287, 279] width 306 height 225
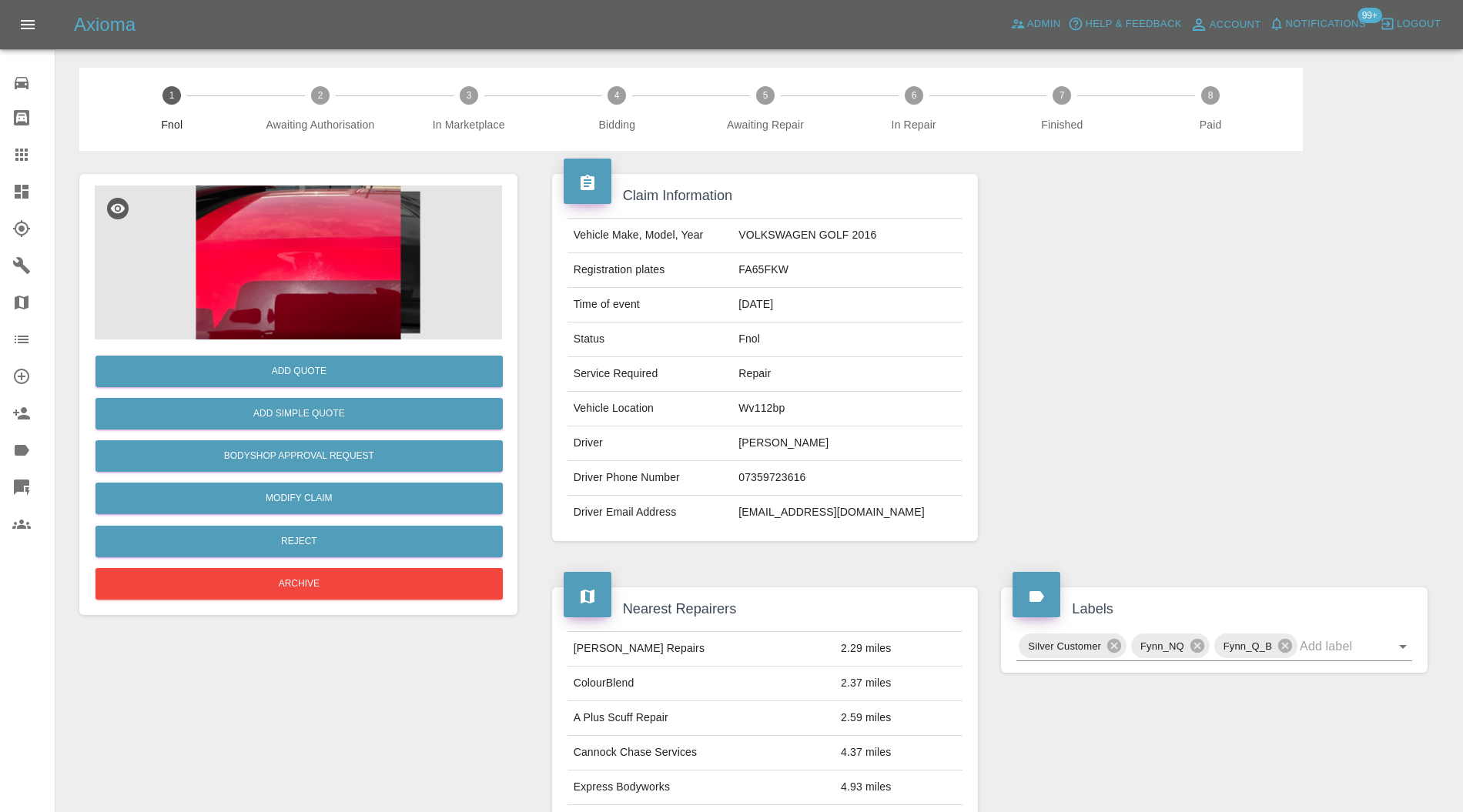
click at [327, 271] on img at bounding box center [298, 263] width 407 height 154
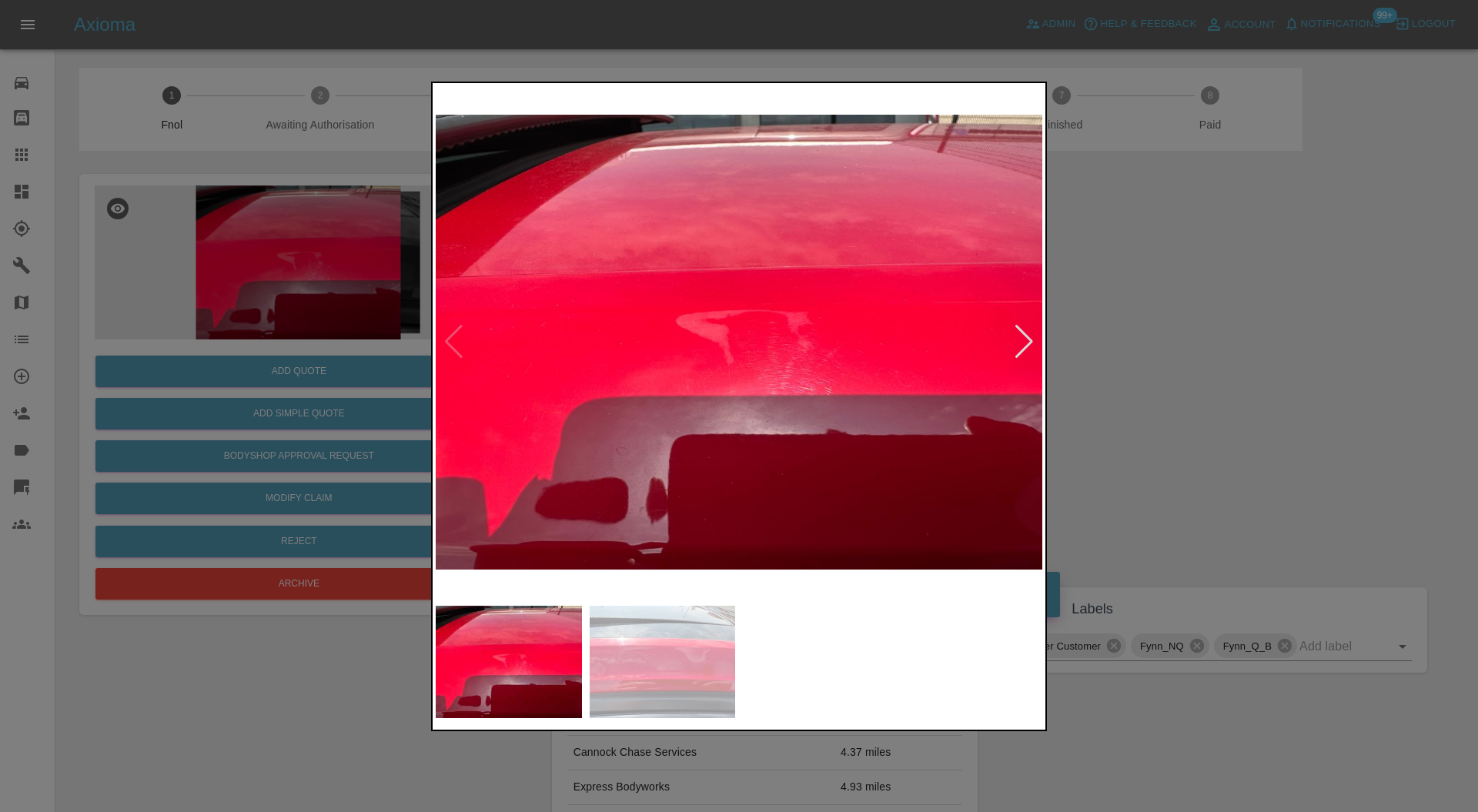
click at [1021, 351] on div at bounding box center [1024, 342] width 21 height 34
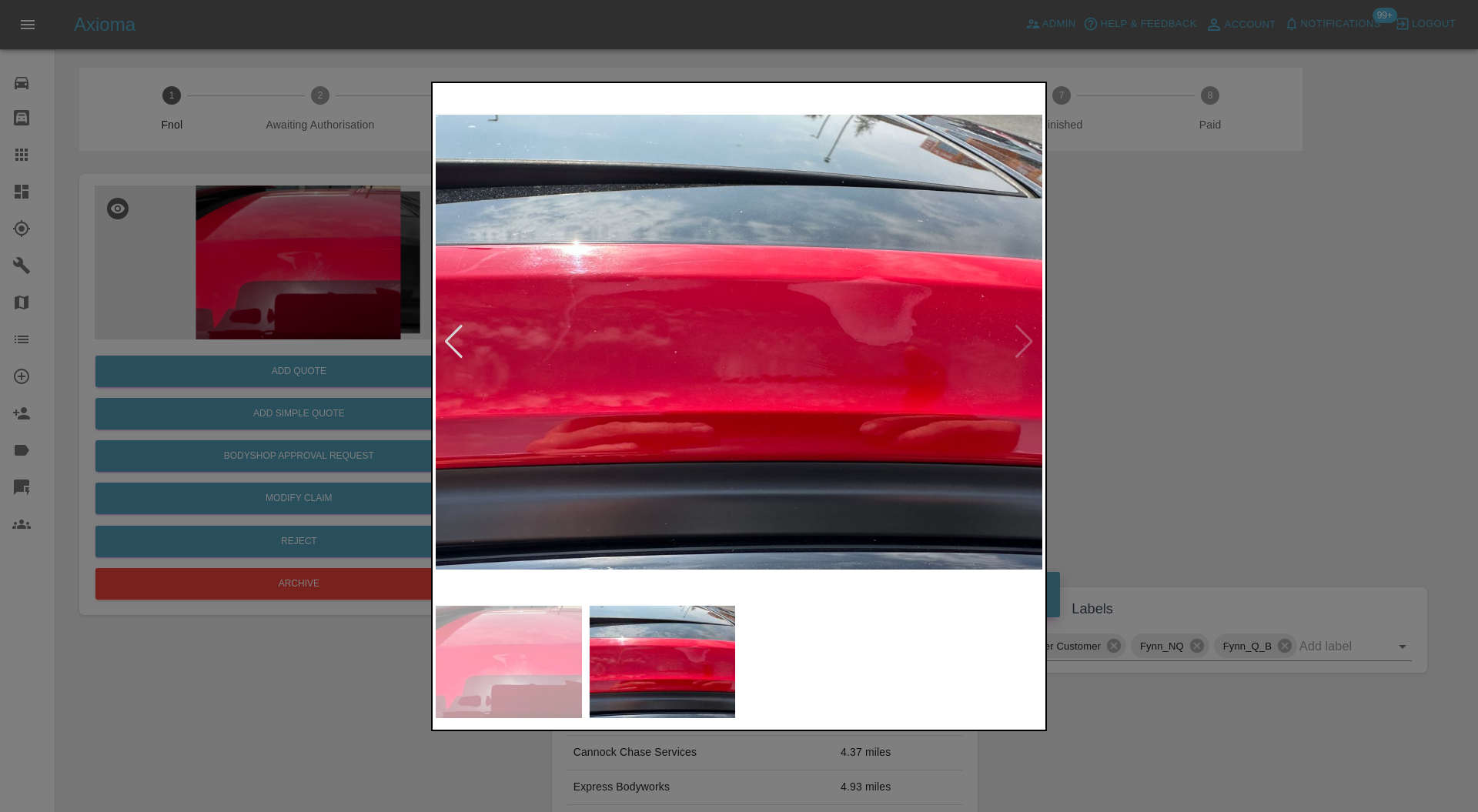
click at [459, 333] on div at bounding box center [454, 342] width 21 height 34
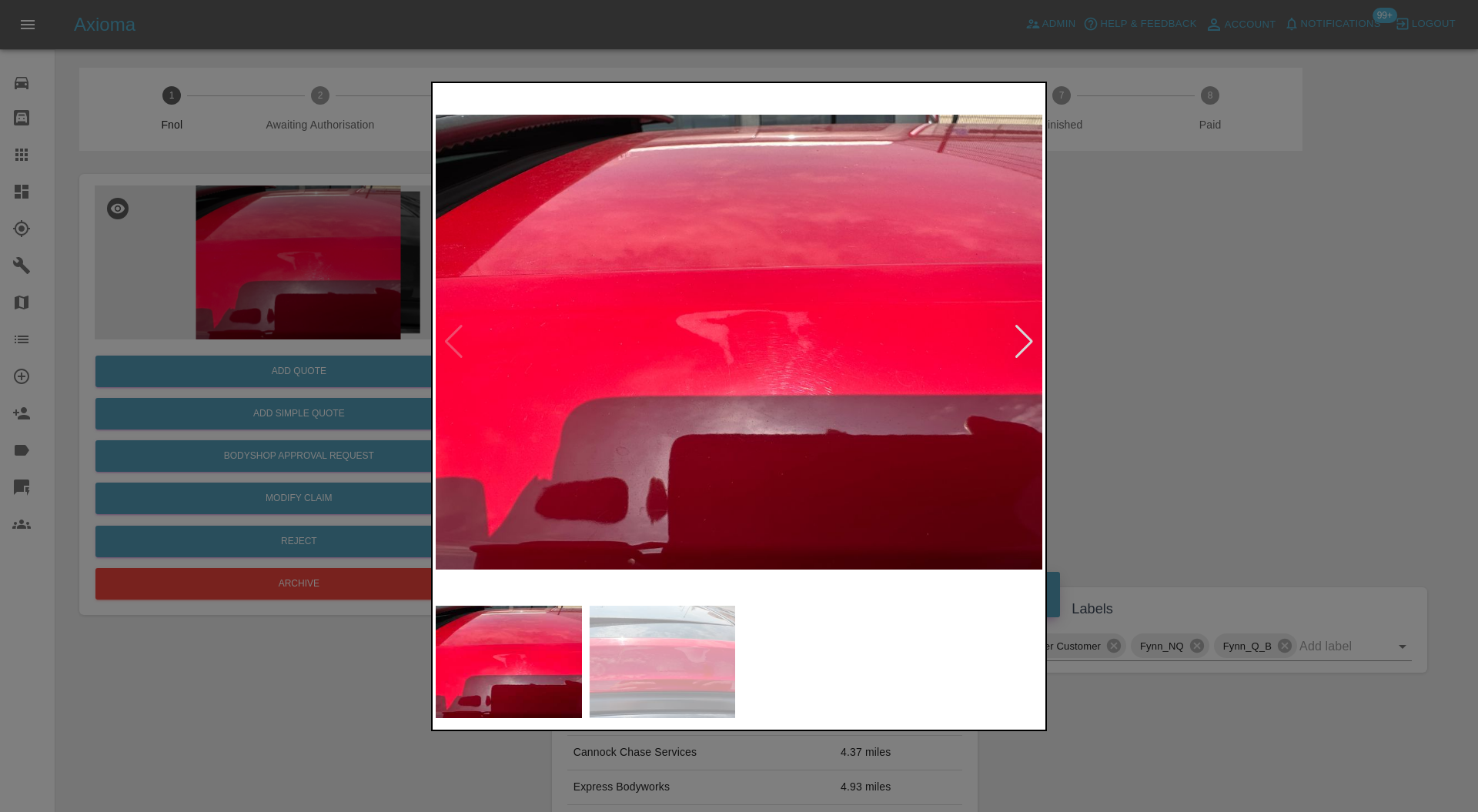
click at [1103, 334] on div at bounding box center [739, 406] width 1478 height 812
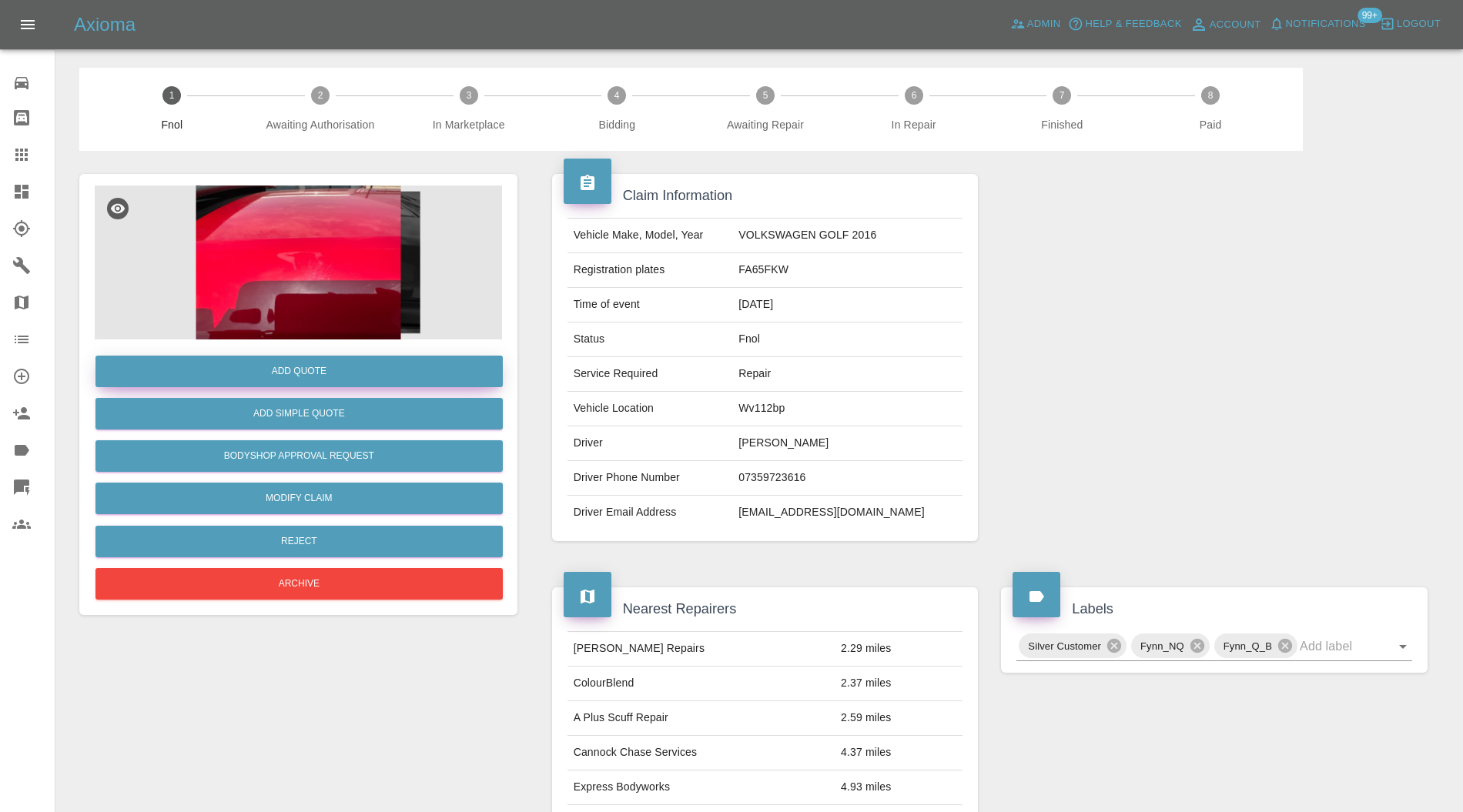
click at [323, 377] on button "Add Quote" at bounding box center [299, 371] width 407 height 32
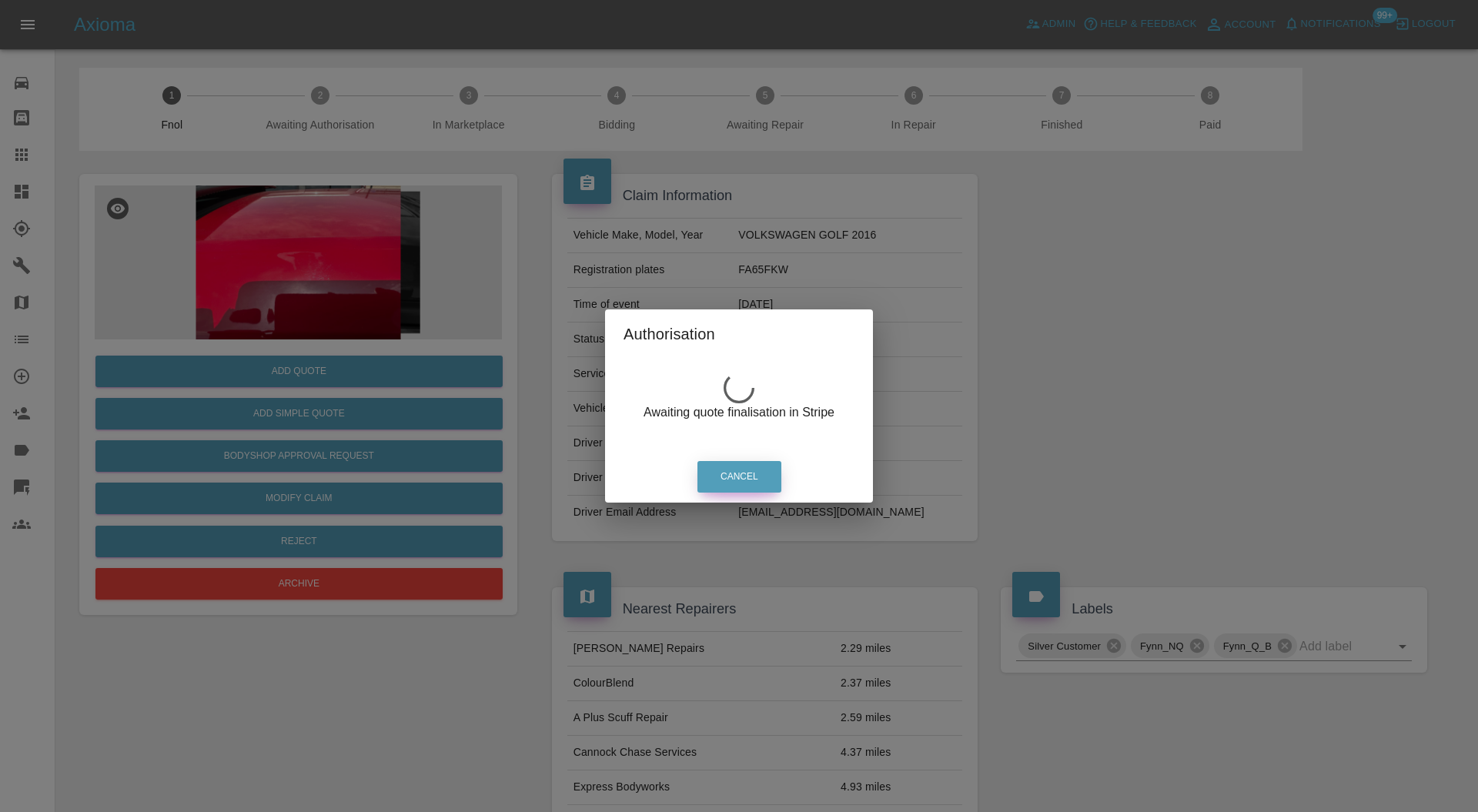
click at [707, 470] on button "Cancel" at bounding box center [739, 476] width 84 height 32
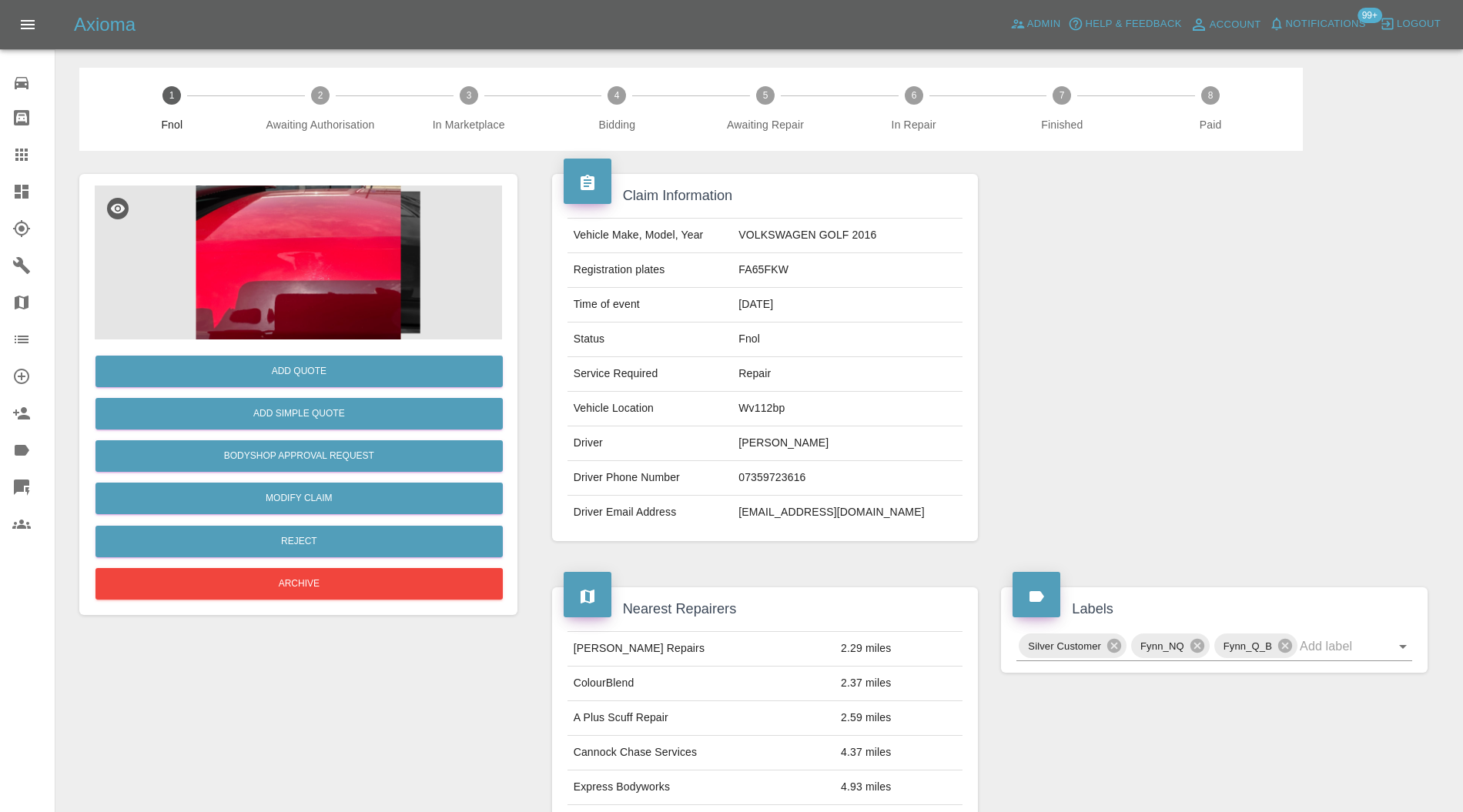
click at [319, 242] on img at bounding box center [298, 263] width 407 height 154
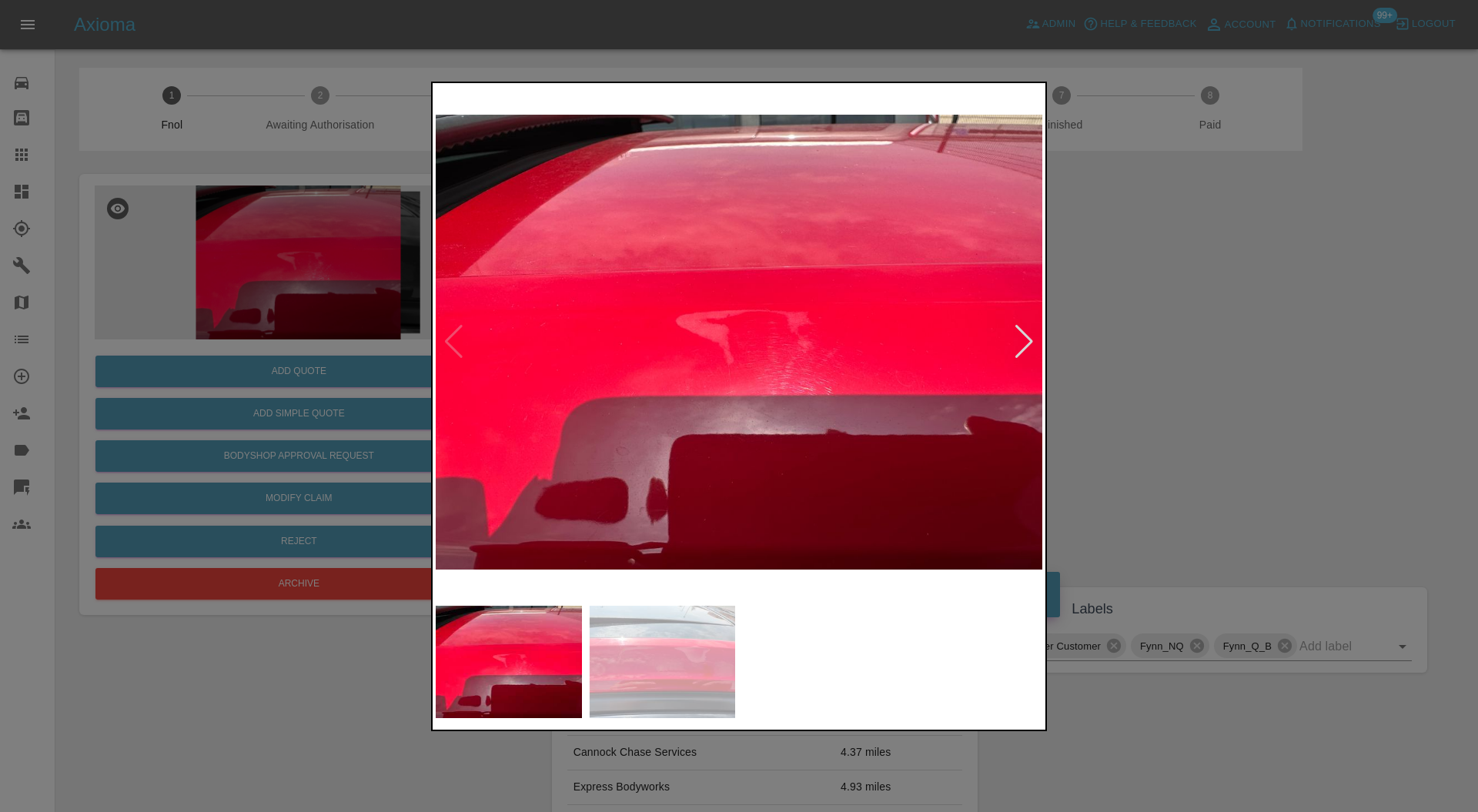
click at [1010, 334] on img at bounding box center [739, 343] width 606 height 512
click at [1022, 341] on div at bounding box center [1024, 342] width 21 height 34
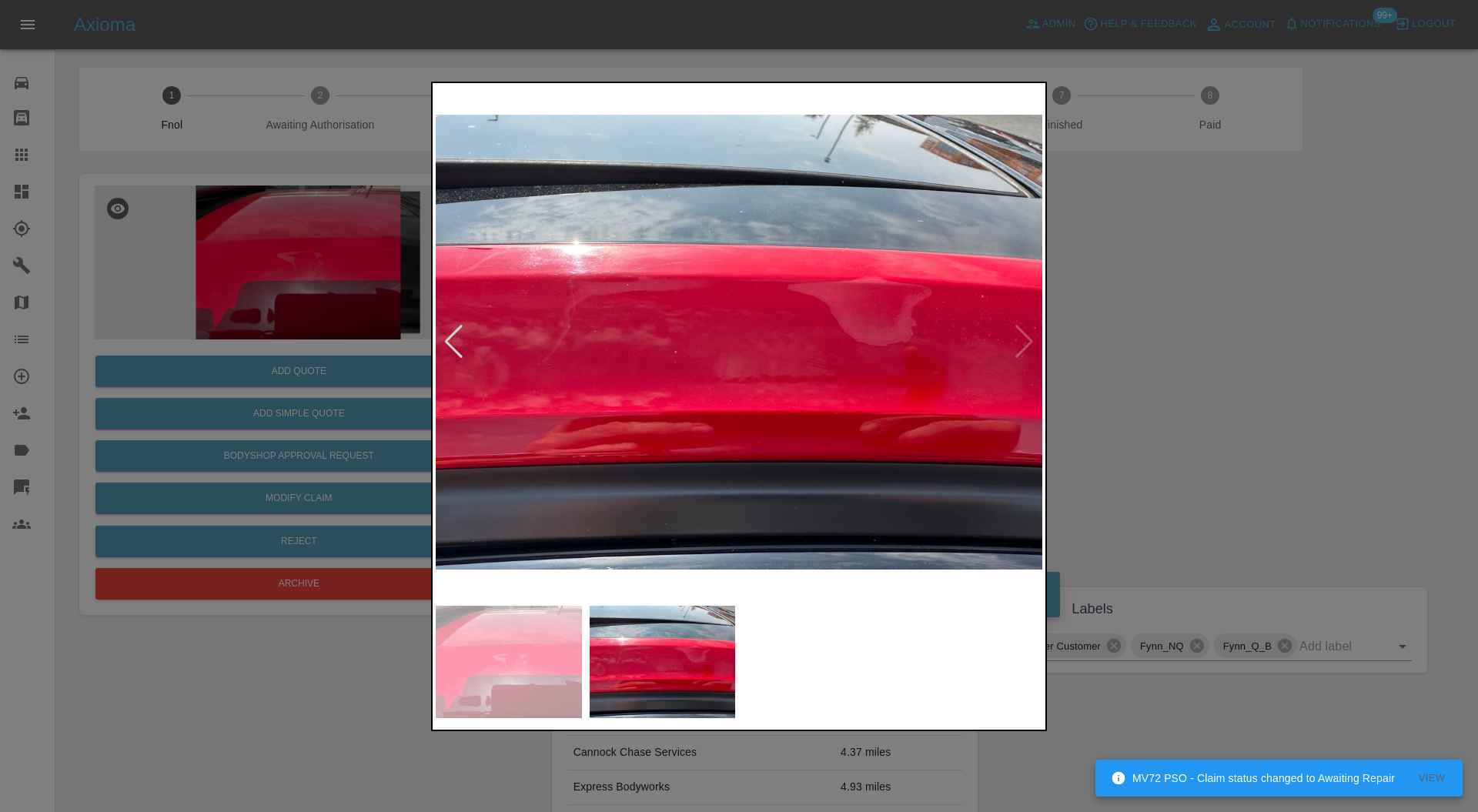
click at [456, 336] on div at bounding box center [454, 342] width 21 height 34
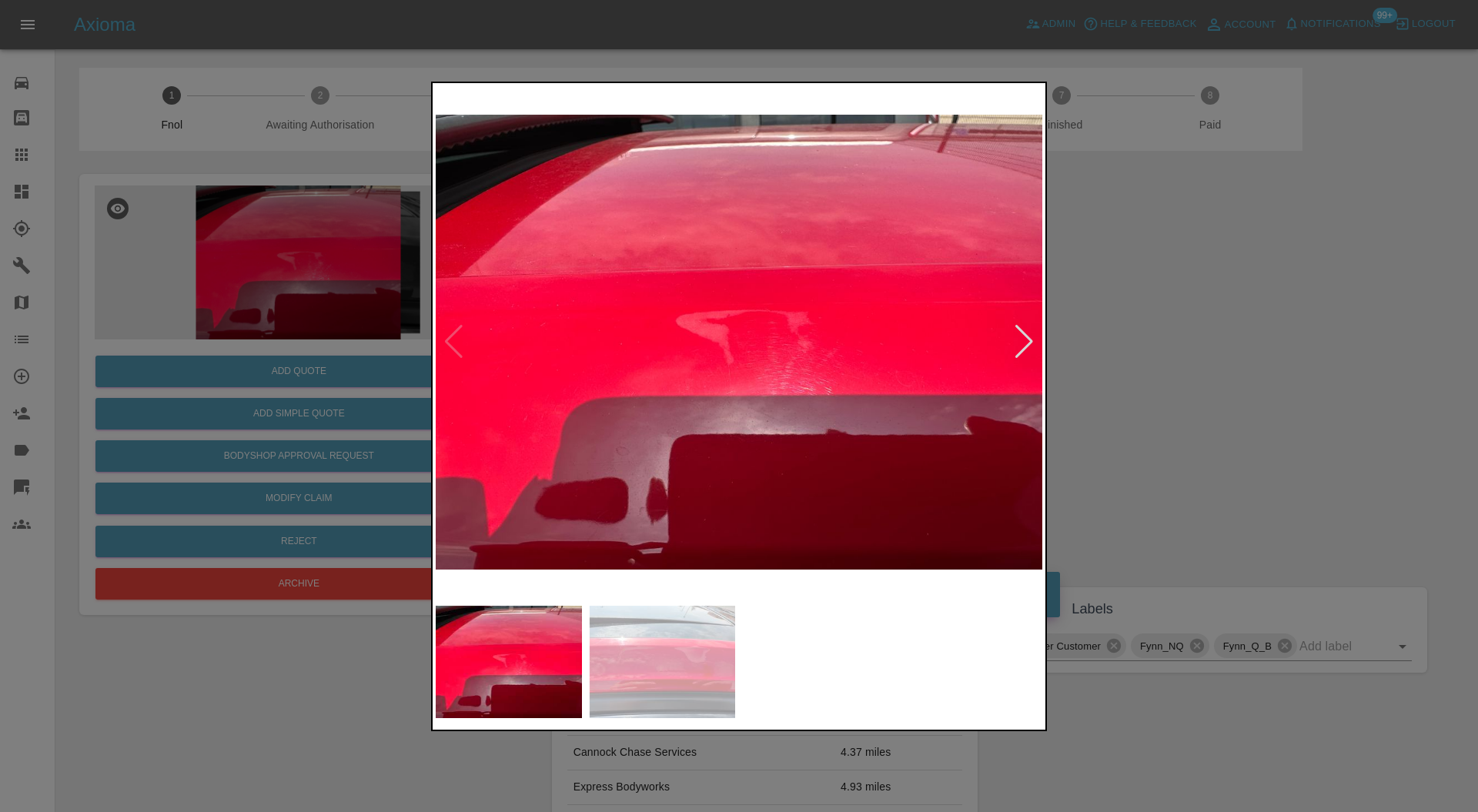
click at [1181, 340] on div at bounding box center [739, 406] width 1478 height 812
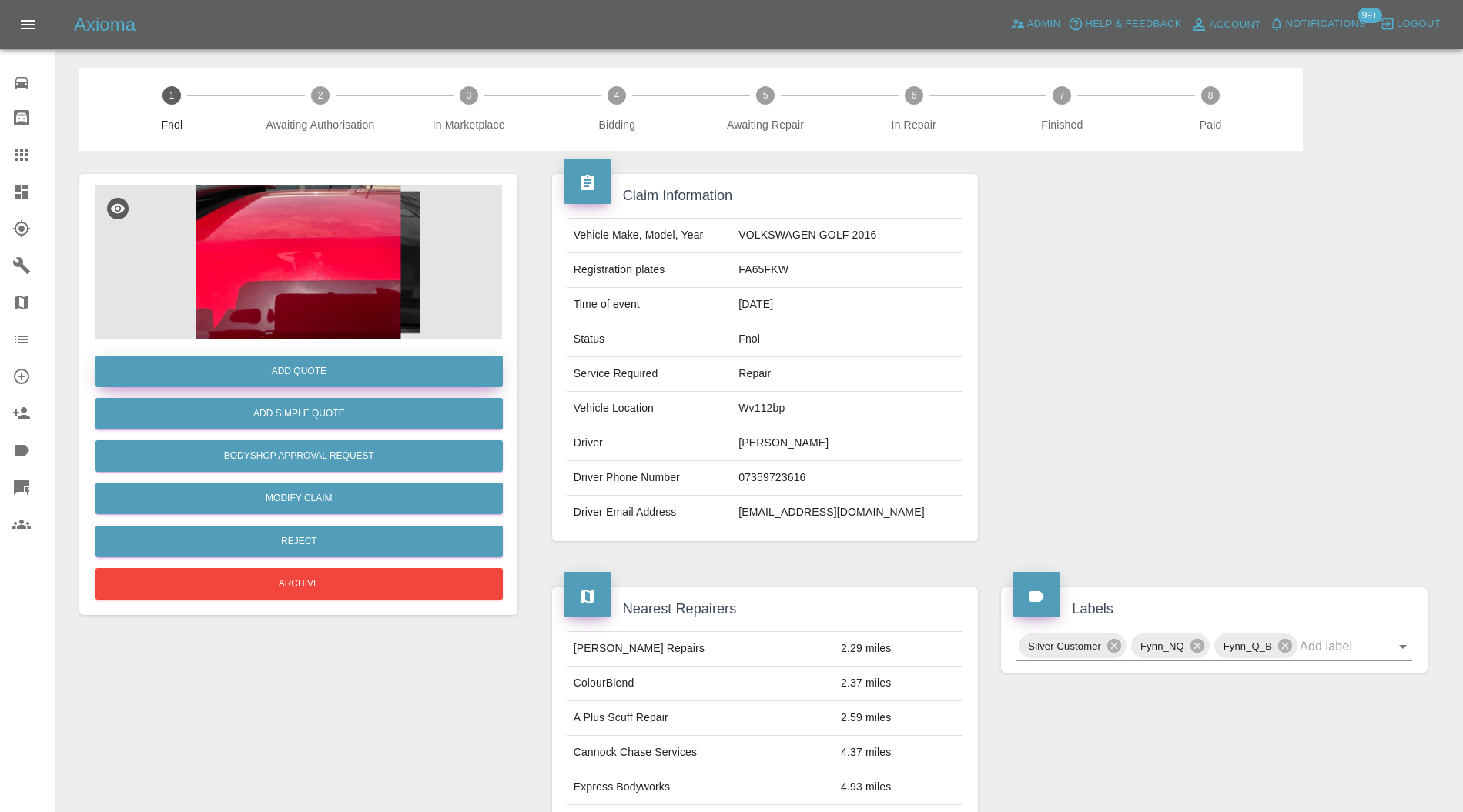
click at [324, 370] on button "Add Quote" at bounding box center [299, 371] width 407 height 32
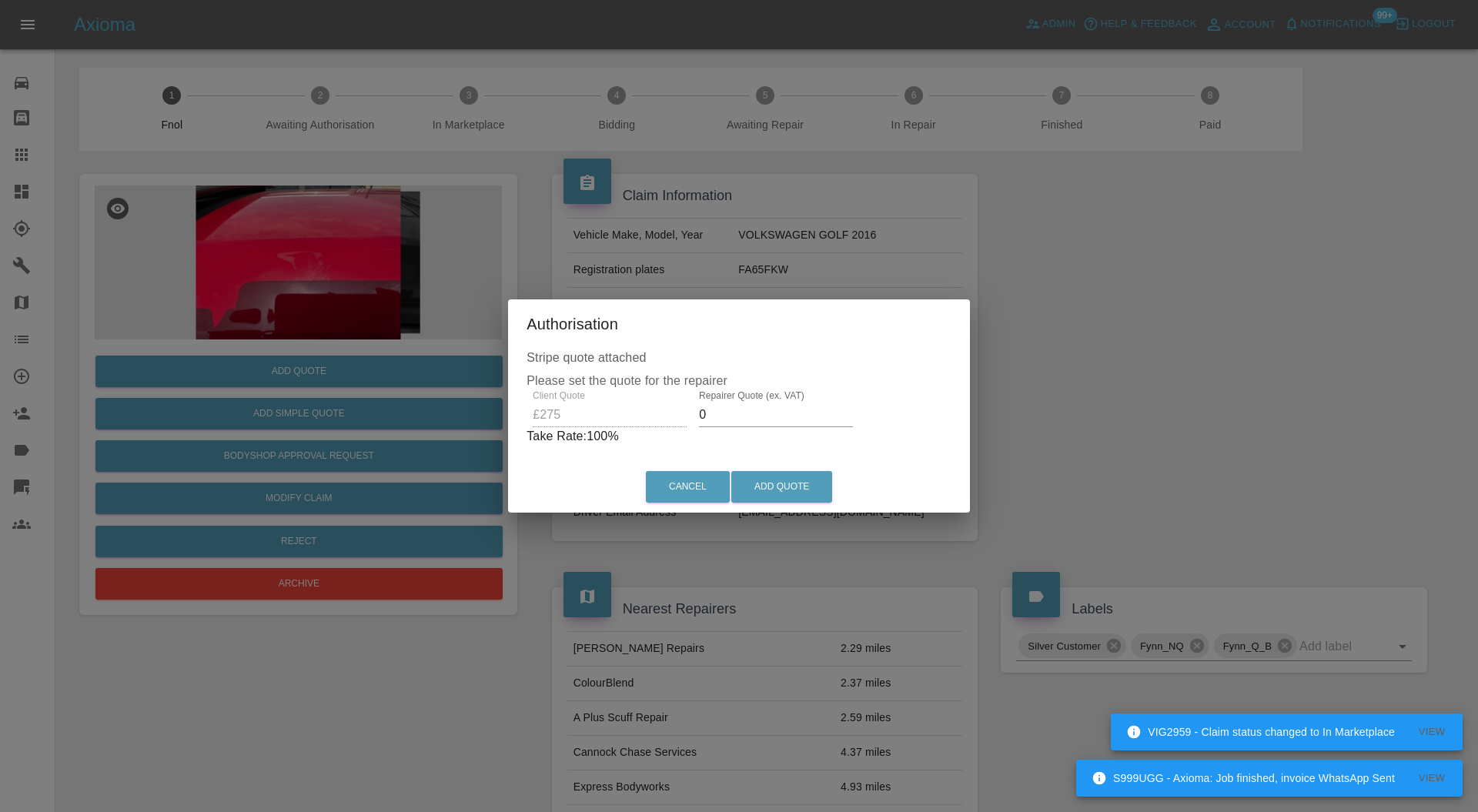
click at [785, 411] on input "0" at bounding box center [776, 414] width 154 height 24
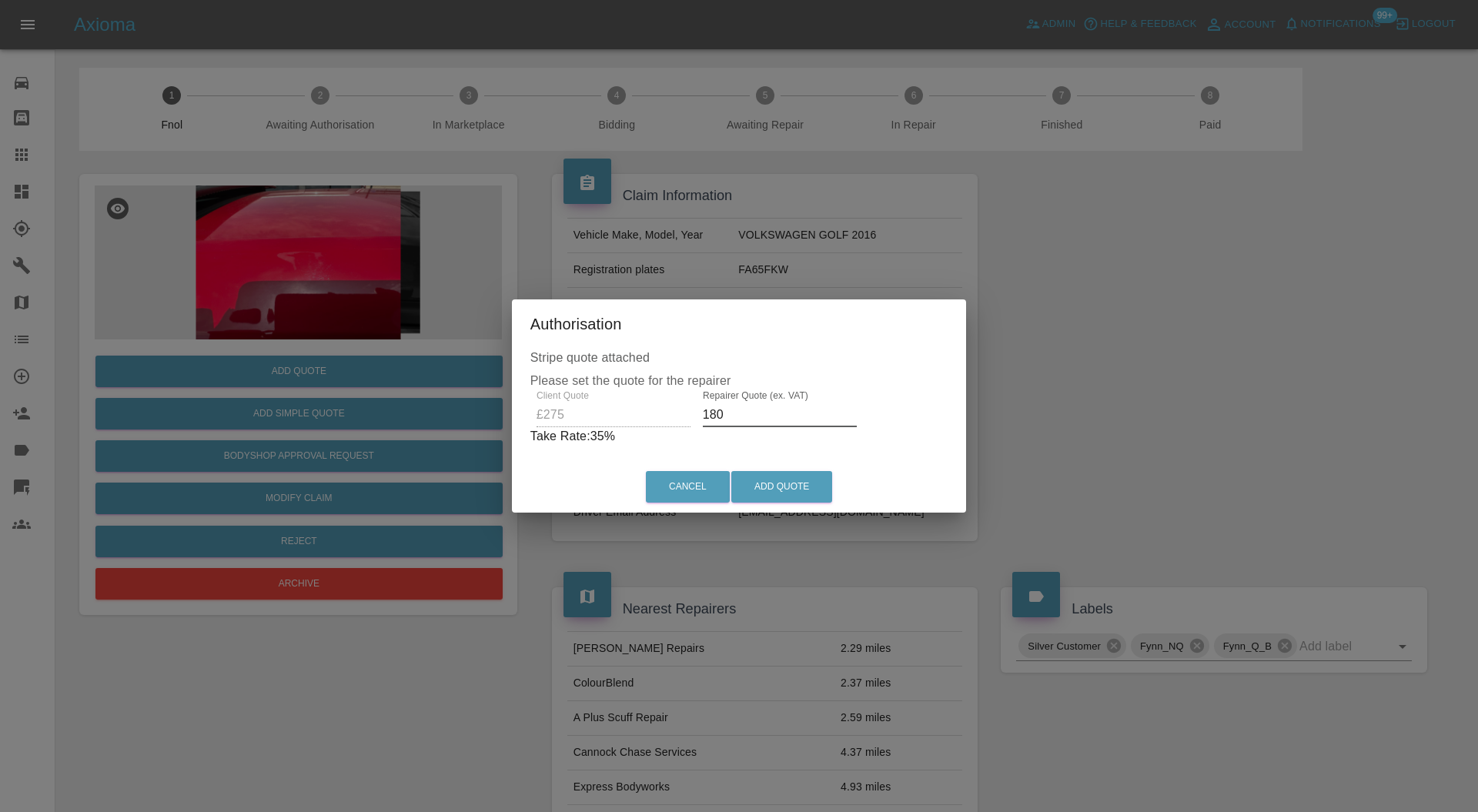
type input "180"
click at [795, 485] on button "Add Quote" at bounding box center [782, 486] width 101 height 32
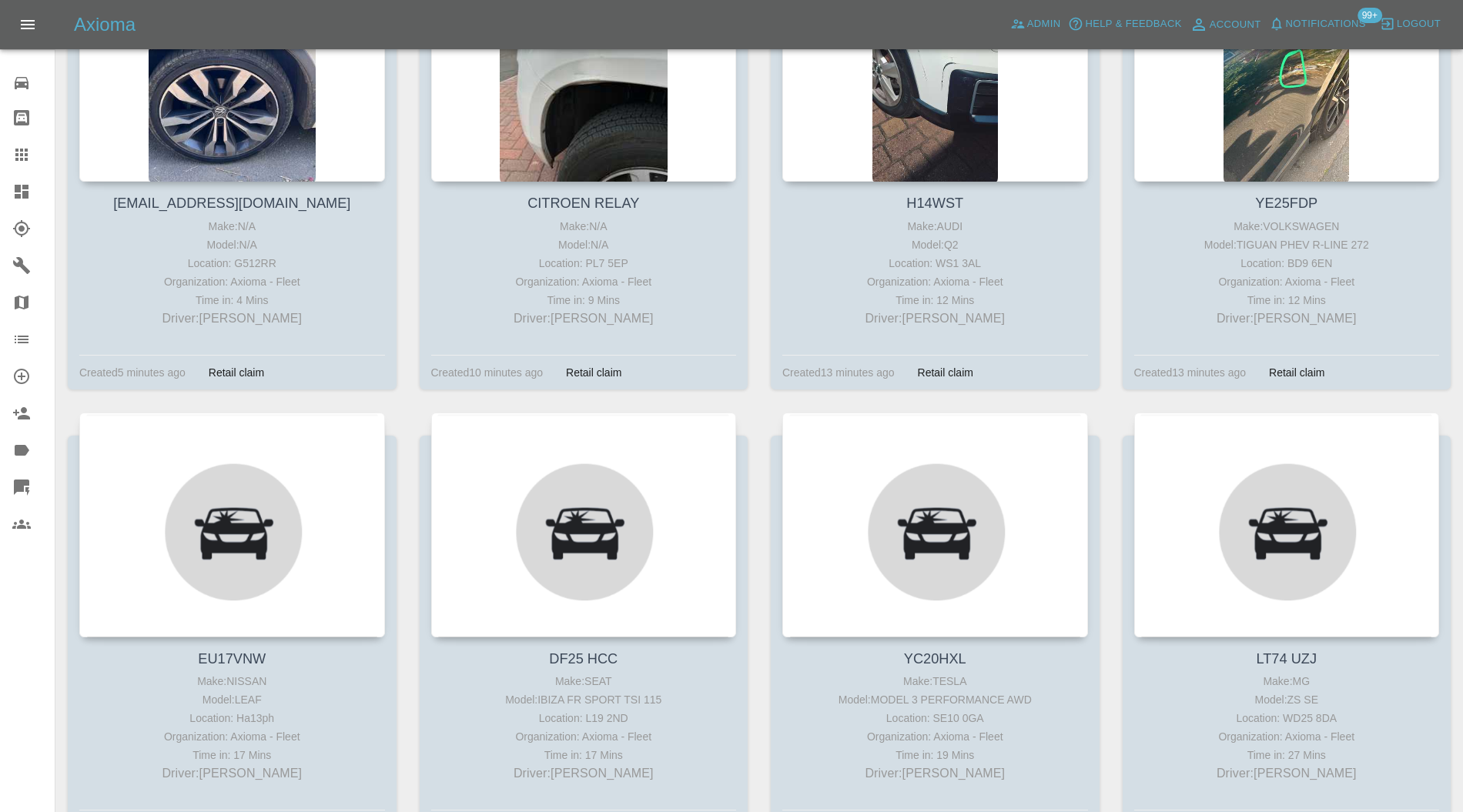
scroll to position [821, 0]
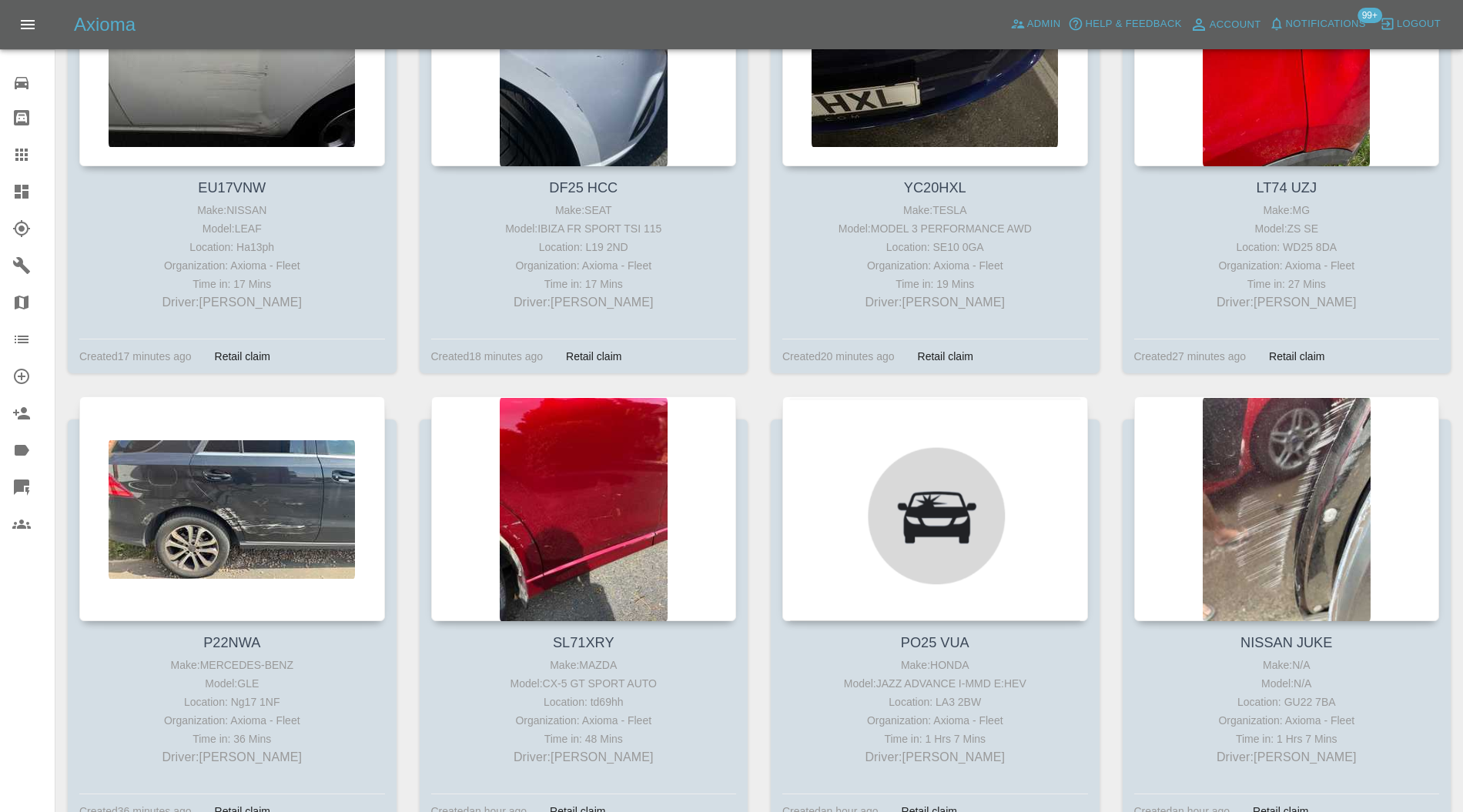
click at [234, 475] on div at bounding box center [232, 508] width 306 height 225
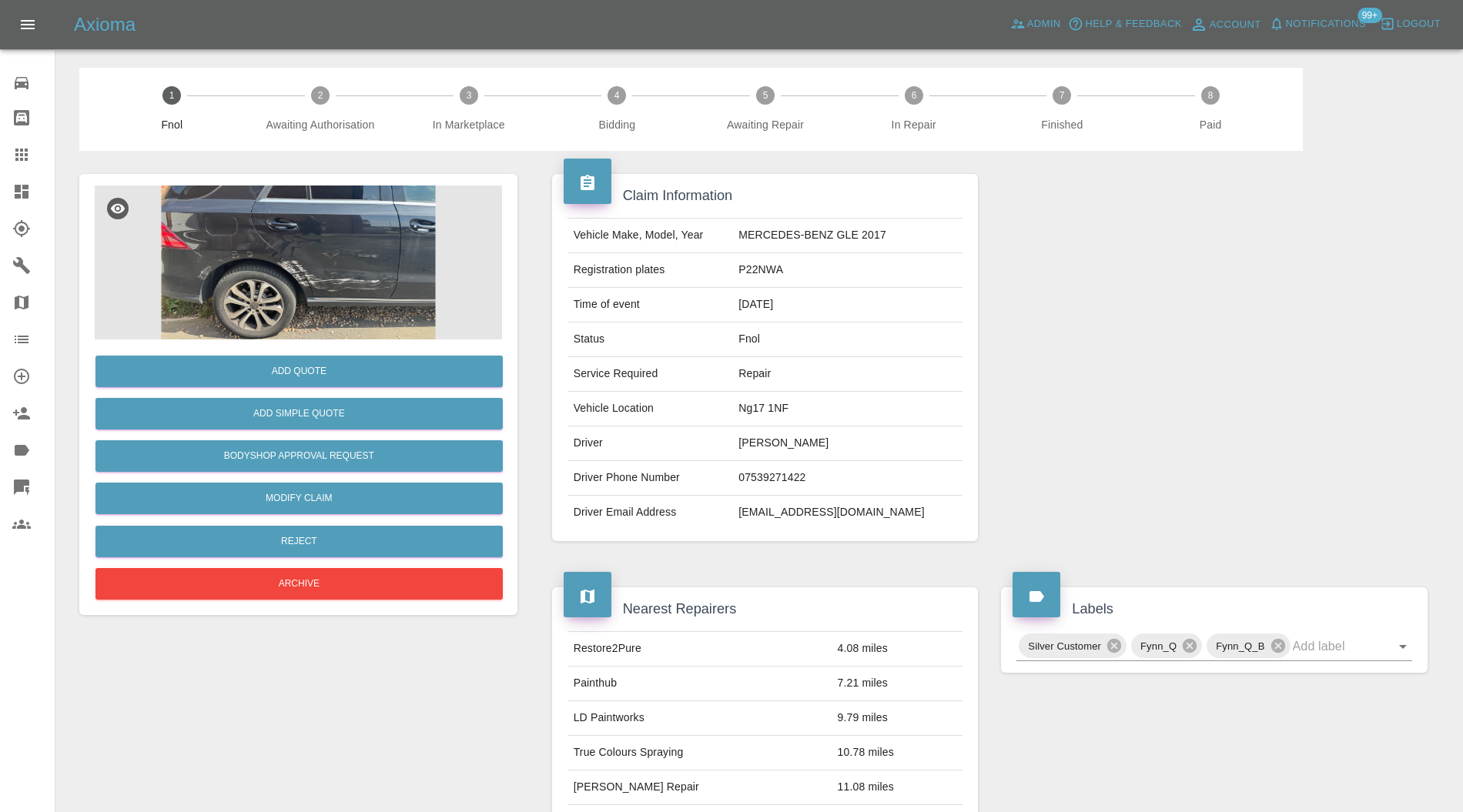
click at [398, 318] on img at bounding box center [298, 263] width 407 height 154
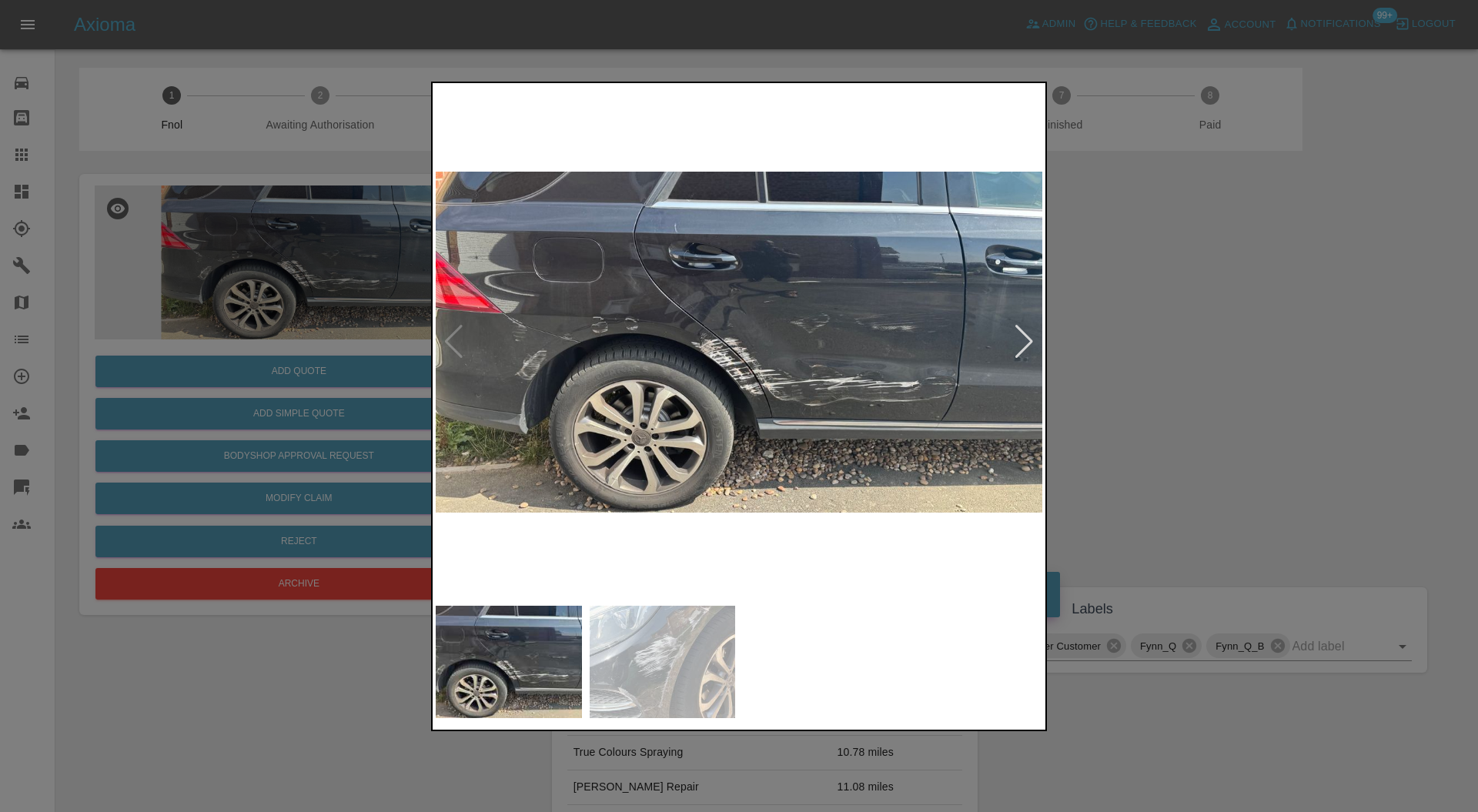
click at [1027, 347] on div at bounding box center [1024, 342] width 21 height 34
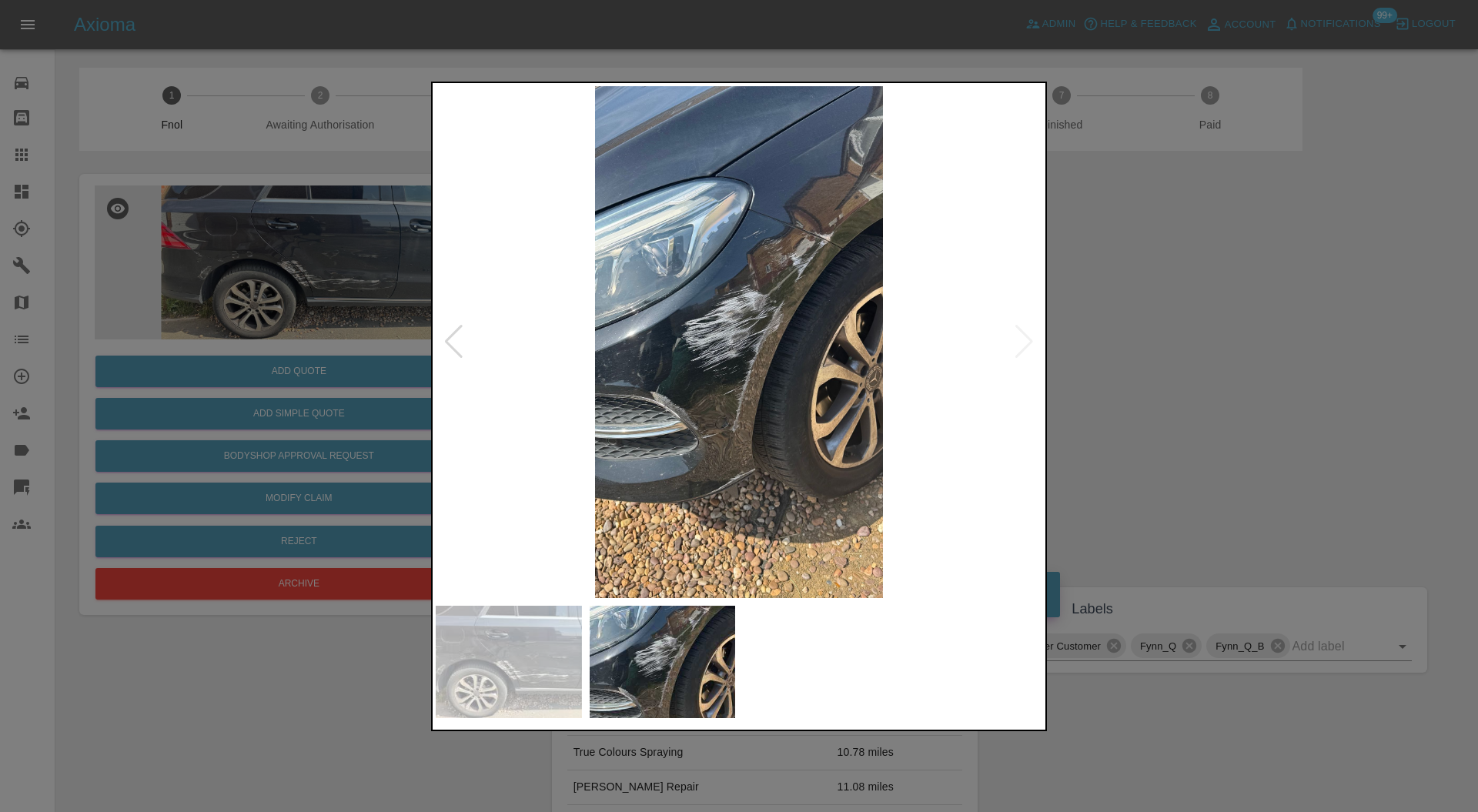
click at [1027, 347] on img at bounding box center [739, 343] width 606 height 512
click at [450, 339] on div at bounding box center [454, 342] width 21 height 34
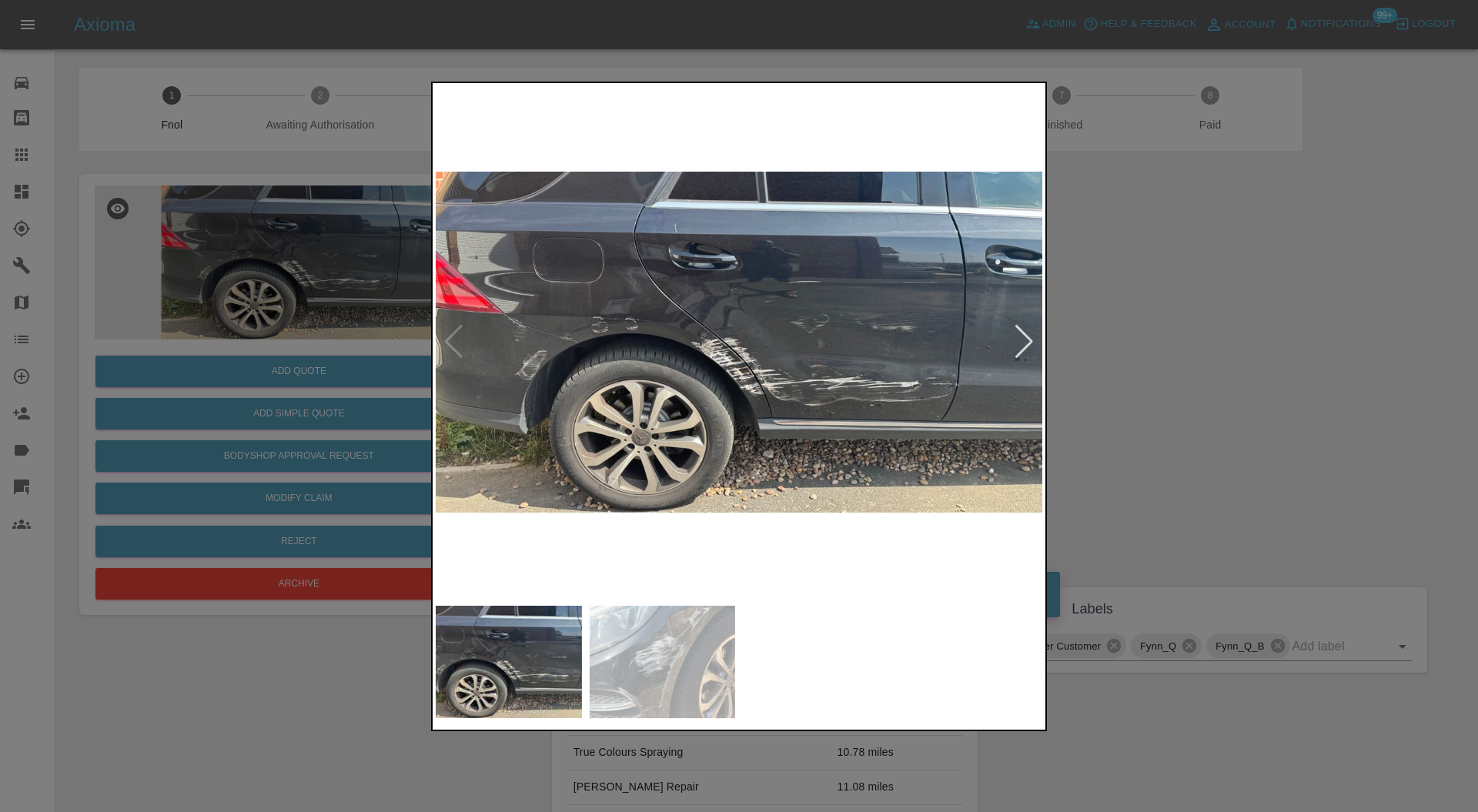
click at [1144, 383] on div at bounding box center [739, 406] width 1478 height 812
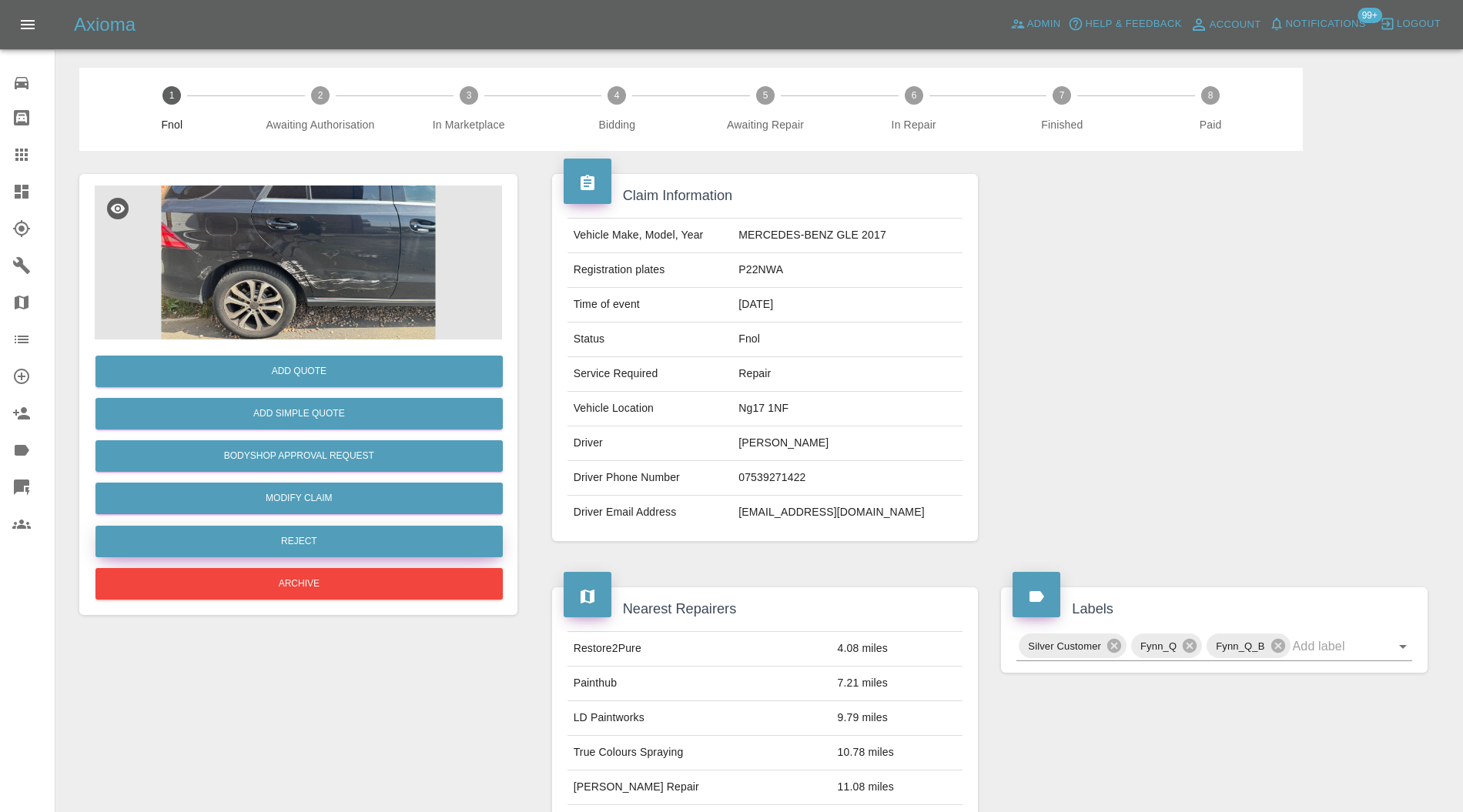
click at [391, 534] on button "Reject" at bounding box center [299, 541] width 407 height 32
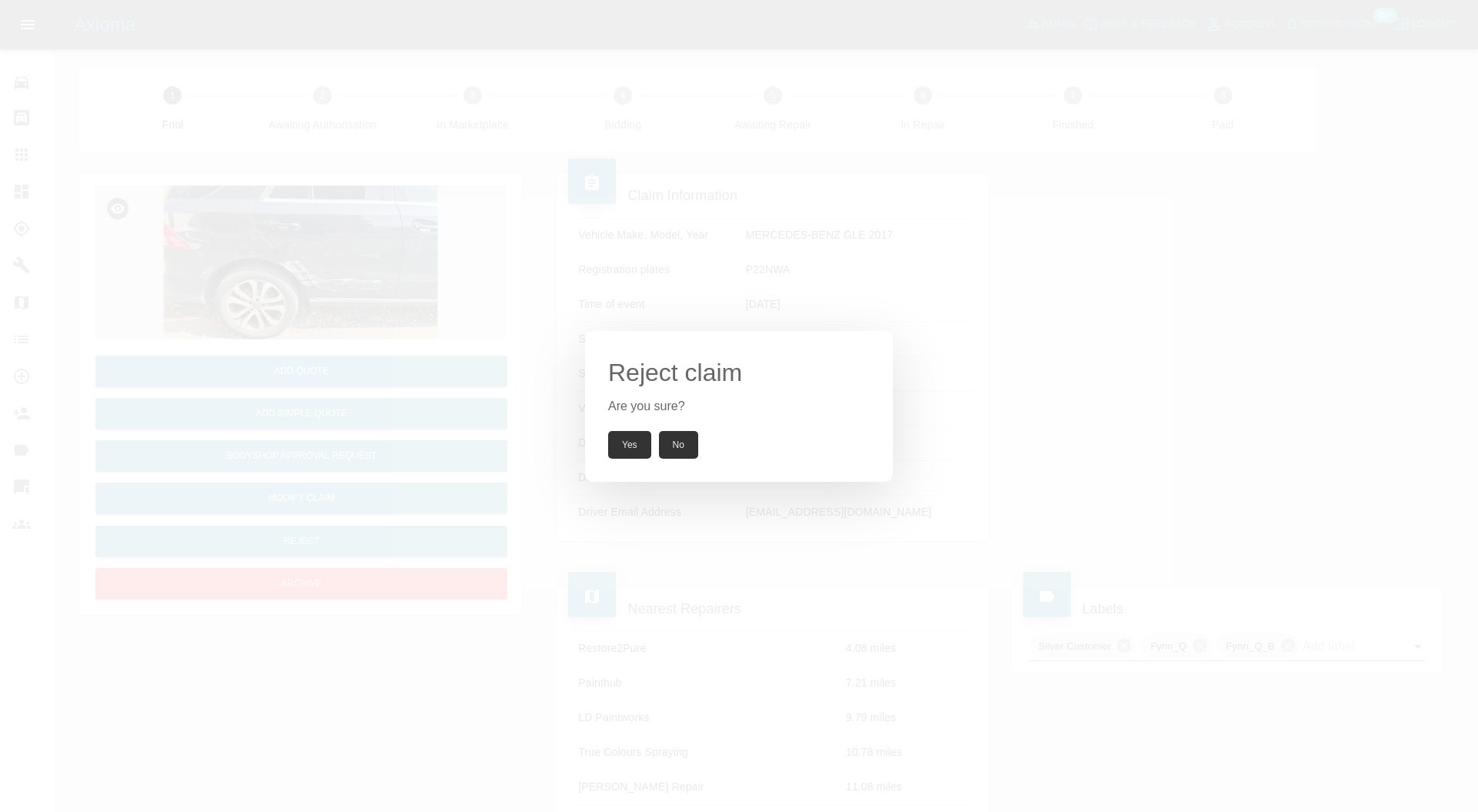
click at [625, 440] on button "Yes" at bounding box center [630, 445] width 43 height 28
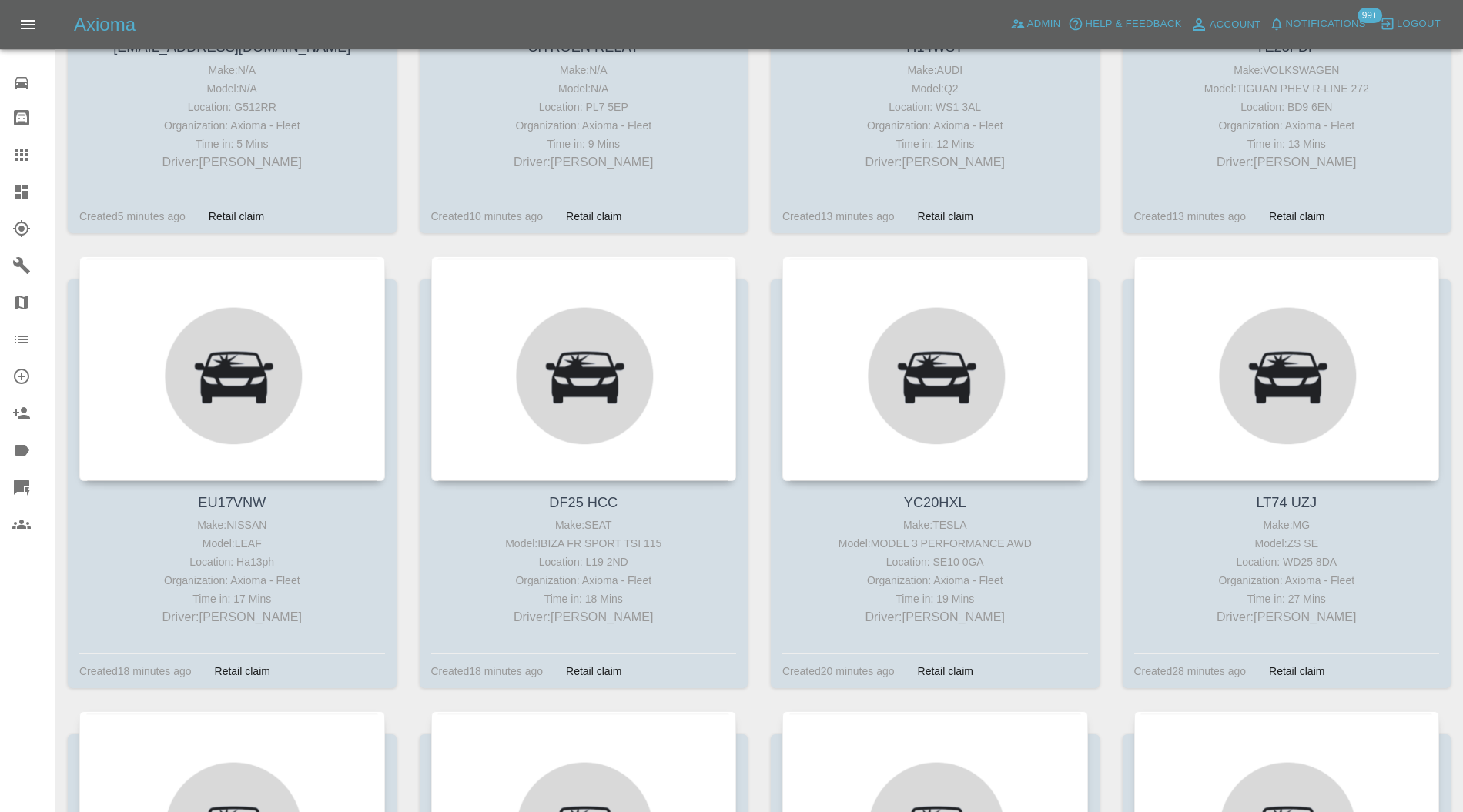
scroll to position [1094, 0]
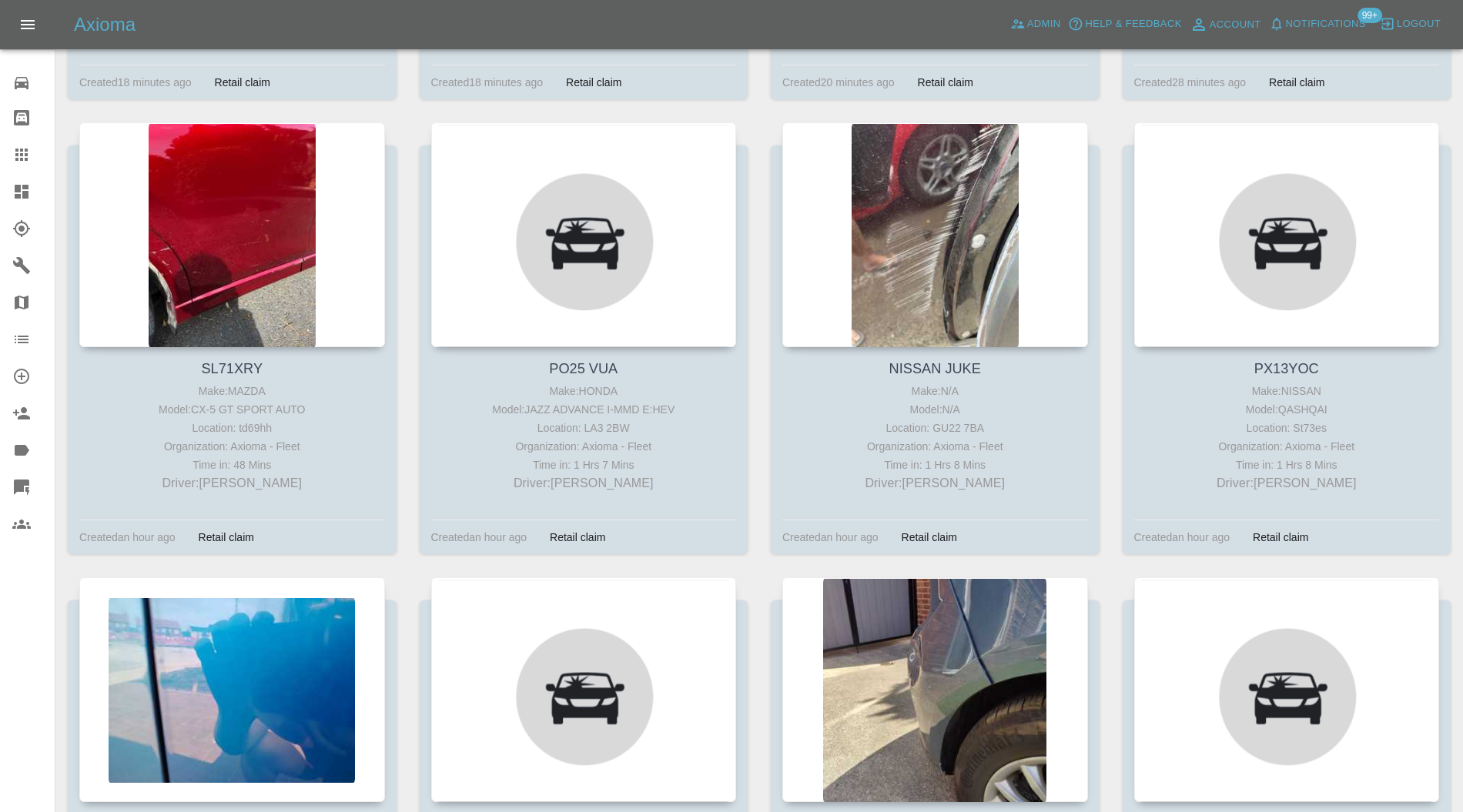
click at [126, 169] on div at bounding box center [232, 235] width 306 height 225
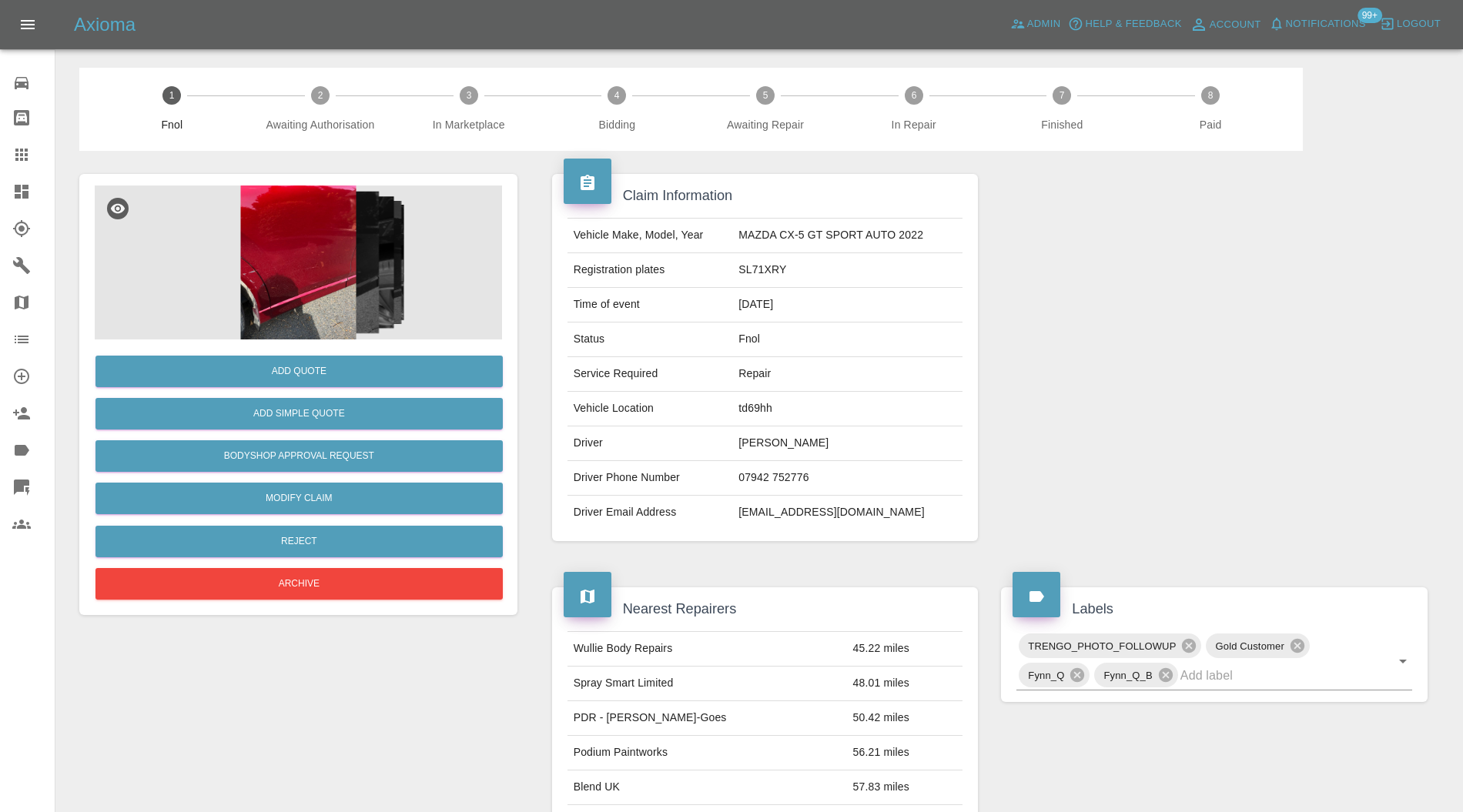
click at [312, 283] on img at bounding box center [298, 263] width 407 height 154
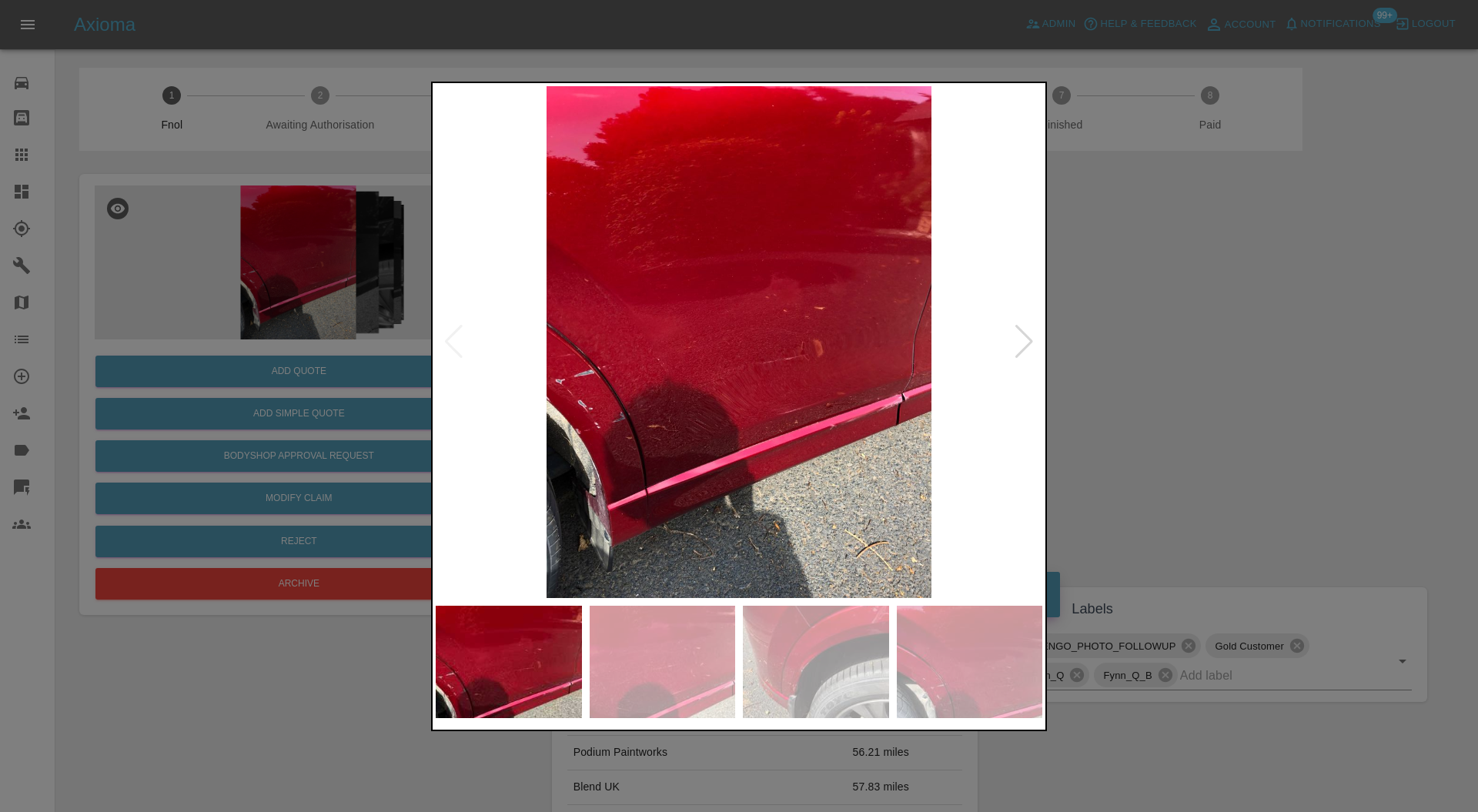
click at [1033, 333] on div at bounding box center [1024, 342] width 21 height 34
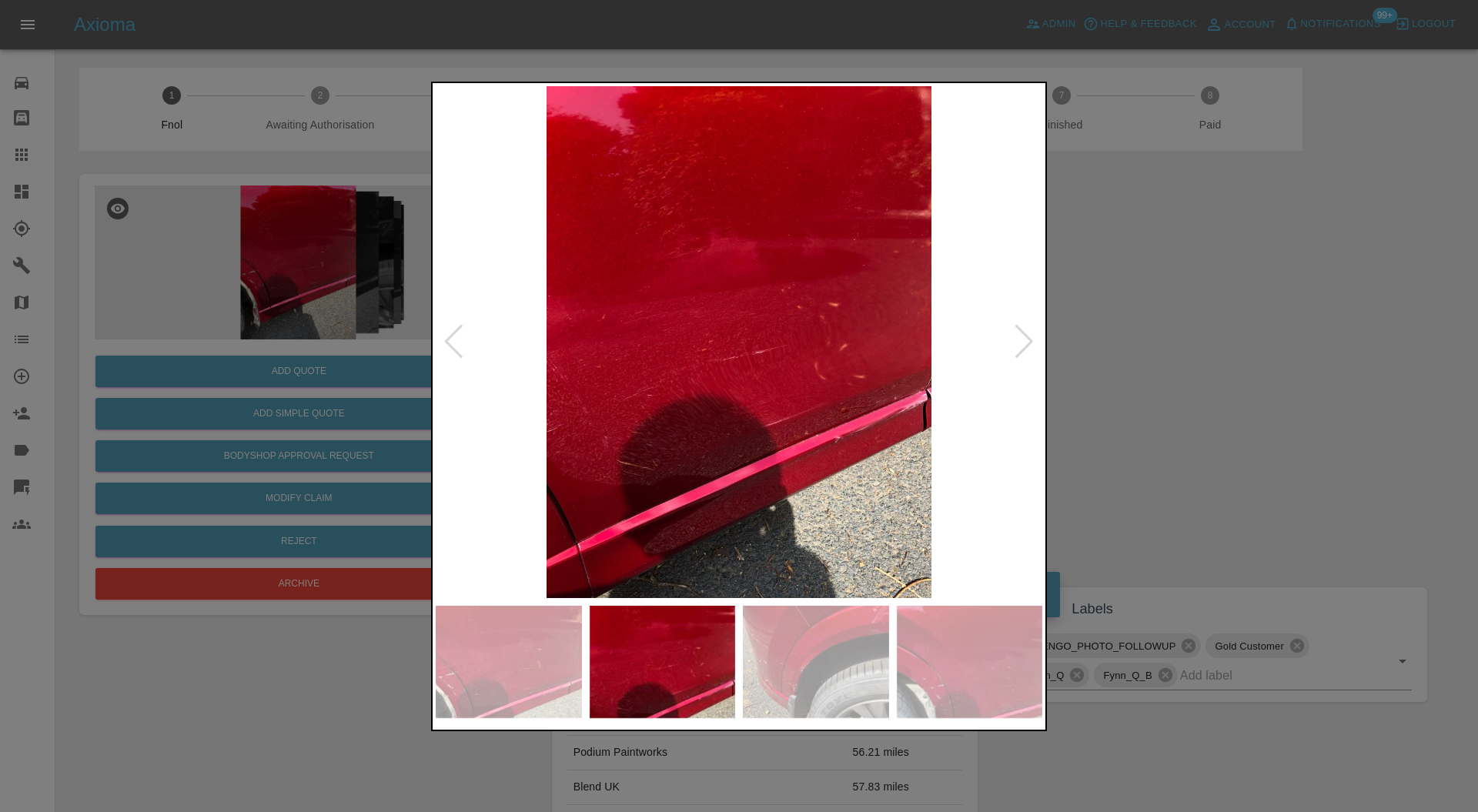
click at [1033, 333] on div at bounding box center [1024, 342] width 21 height 34
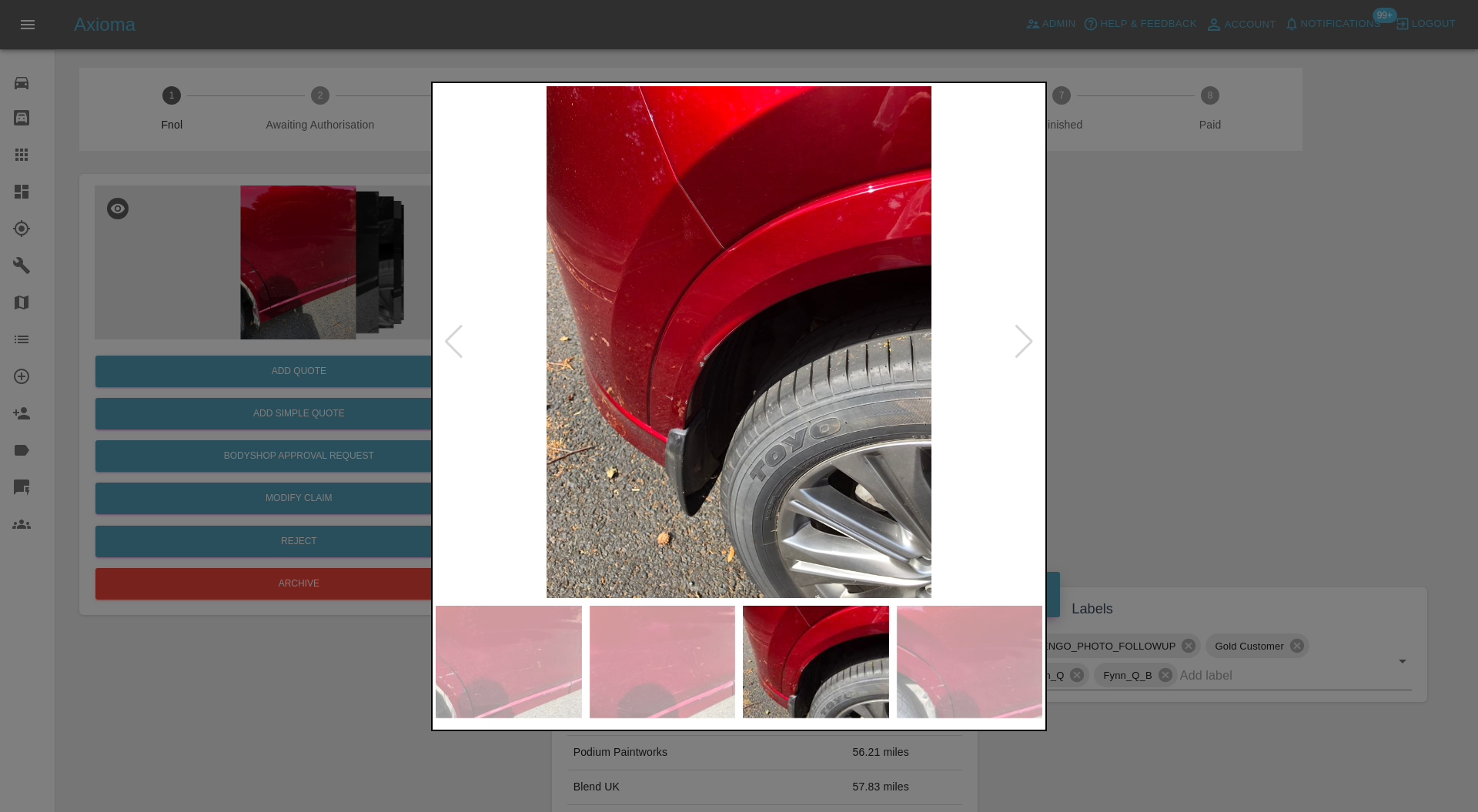
click at [1033, 333] on div at bounding box center [1024, 342] width 21 height 34
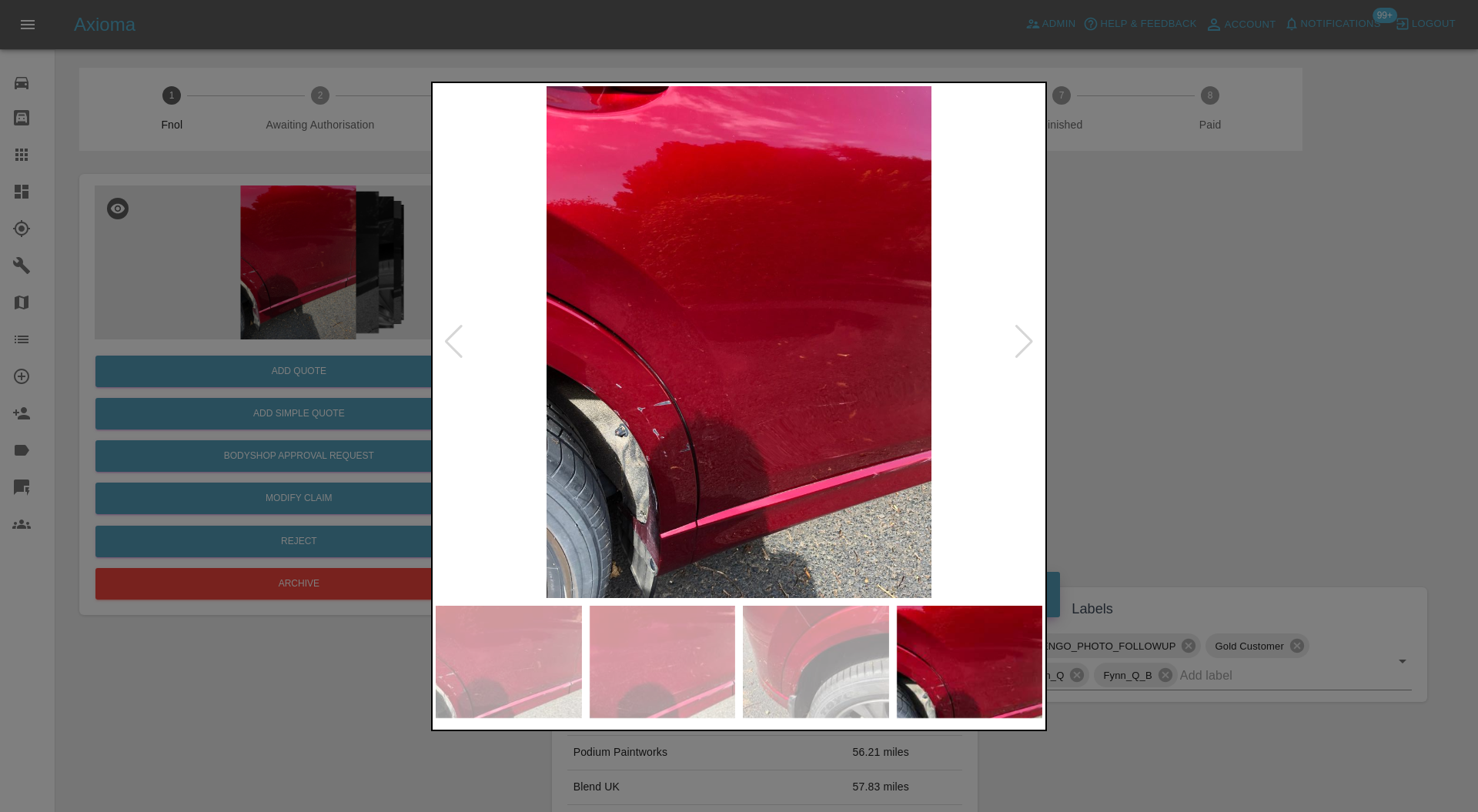
click at [1033, 333] on div at bounding box center [1024, 342] width 21 height 34
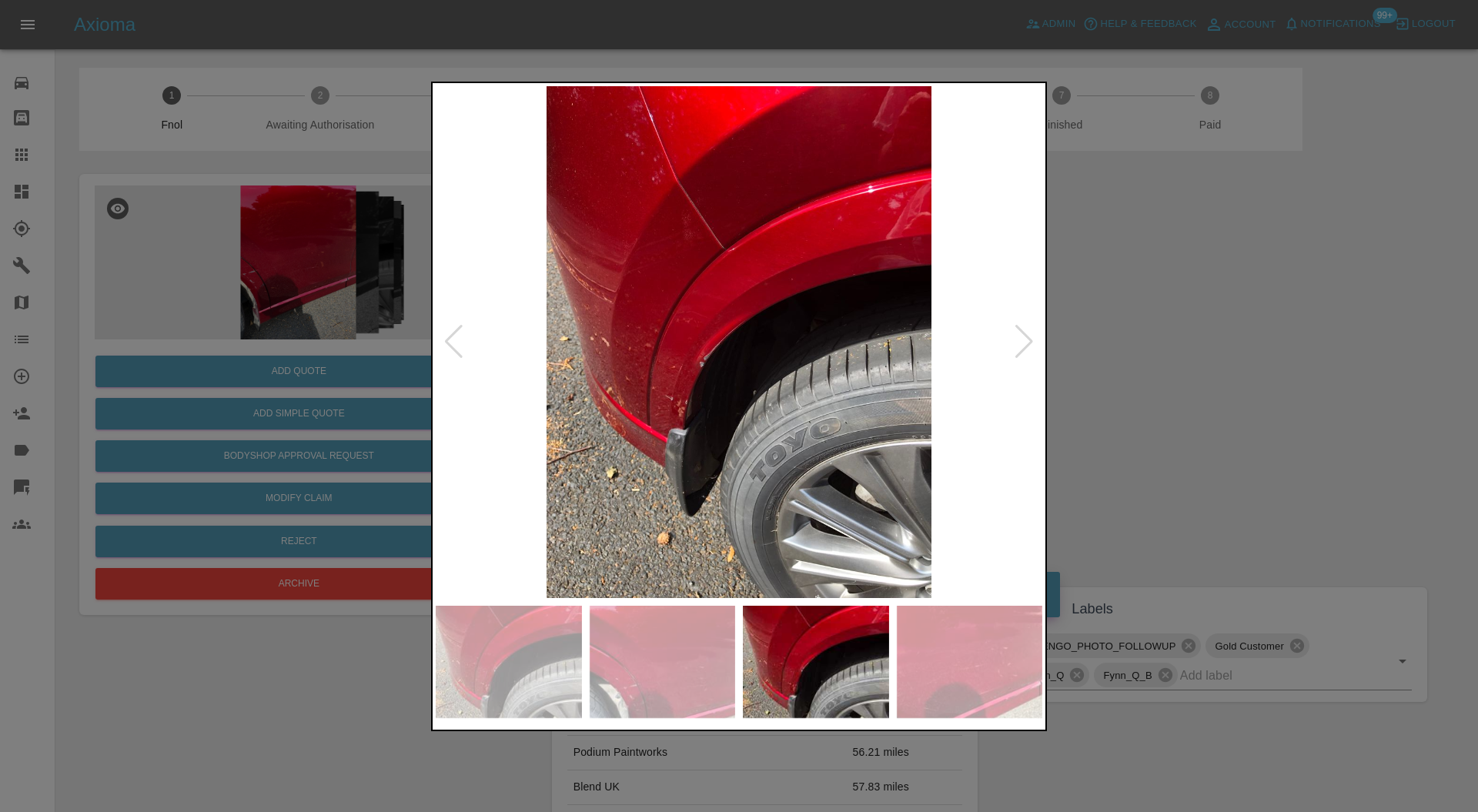
click at [1033, 333] on div at bounding box center [1024, 342] width 21 height 34
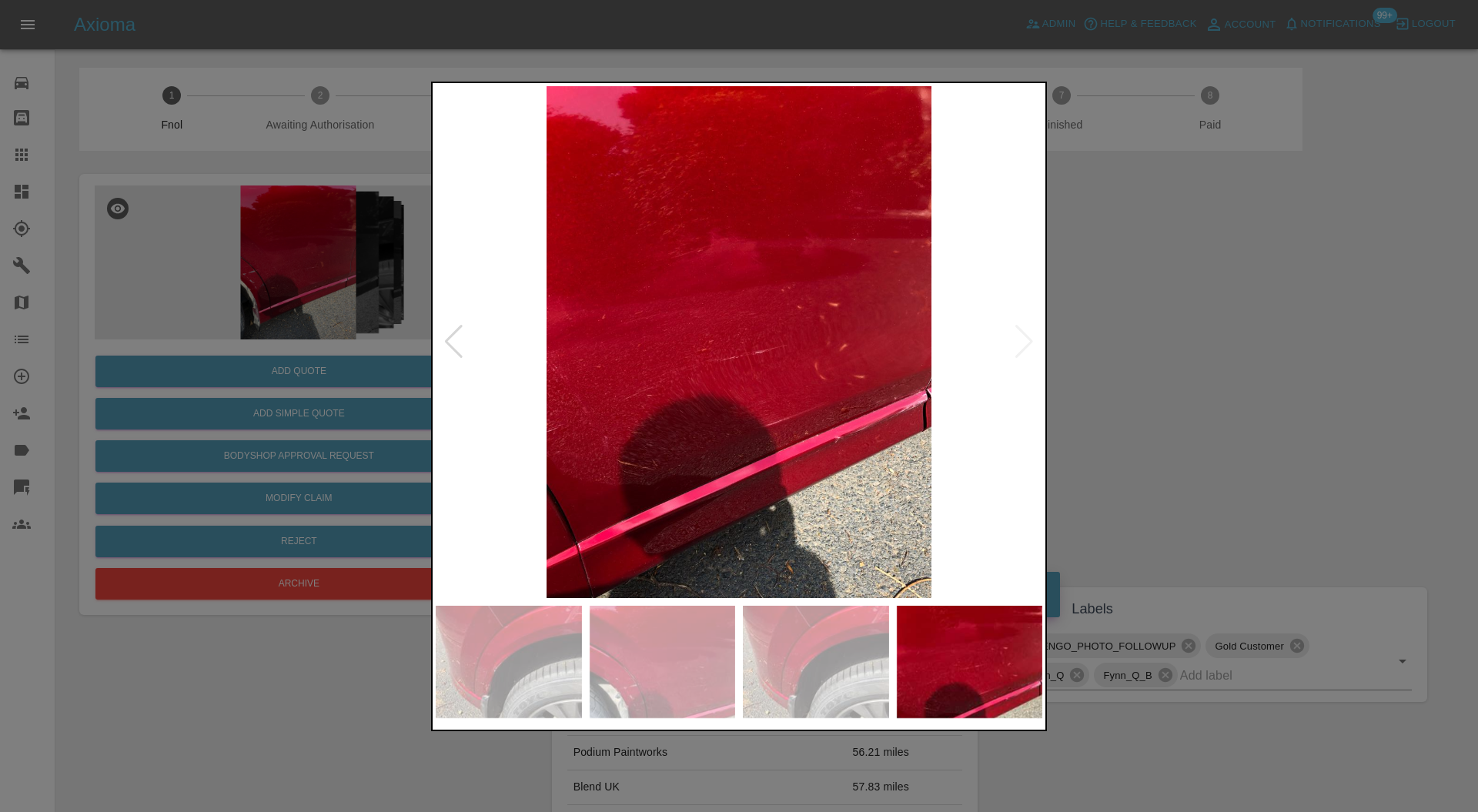
click at [1033, 333] on img at bounding box center [739, 343] width 606 height 512
click at [1139, 328] on div at bounding box center [739, 406] width 1478 height 812
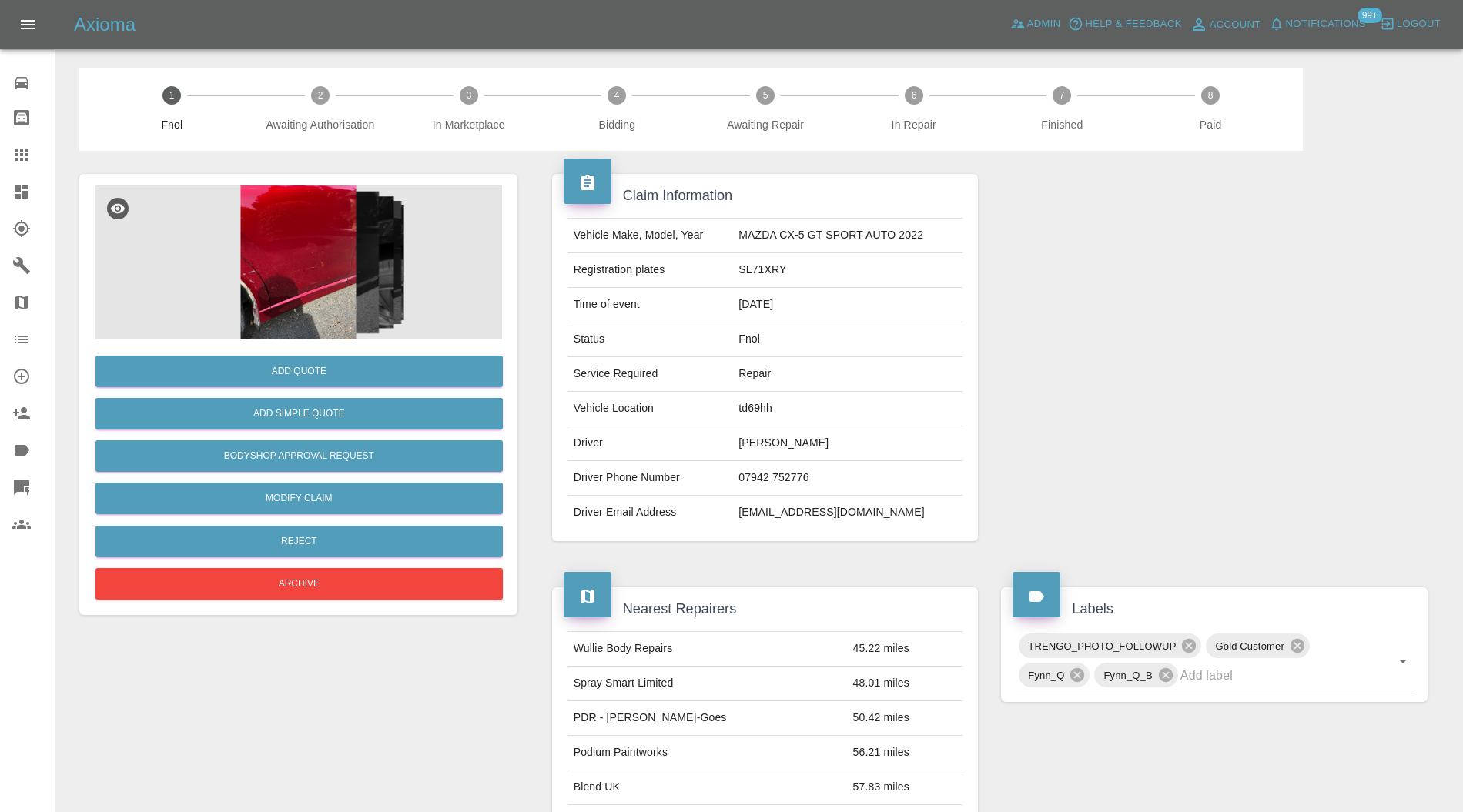
click at [329, 292] on img at bounding box center [298, 263] width 407 height 154
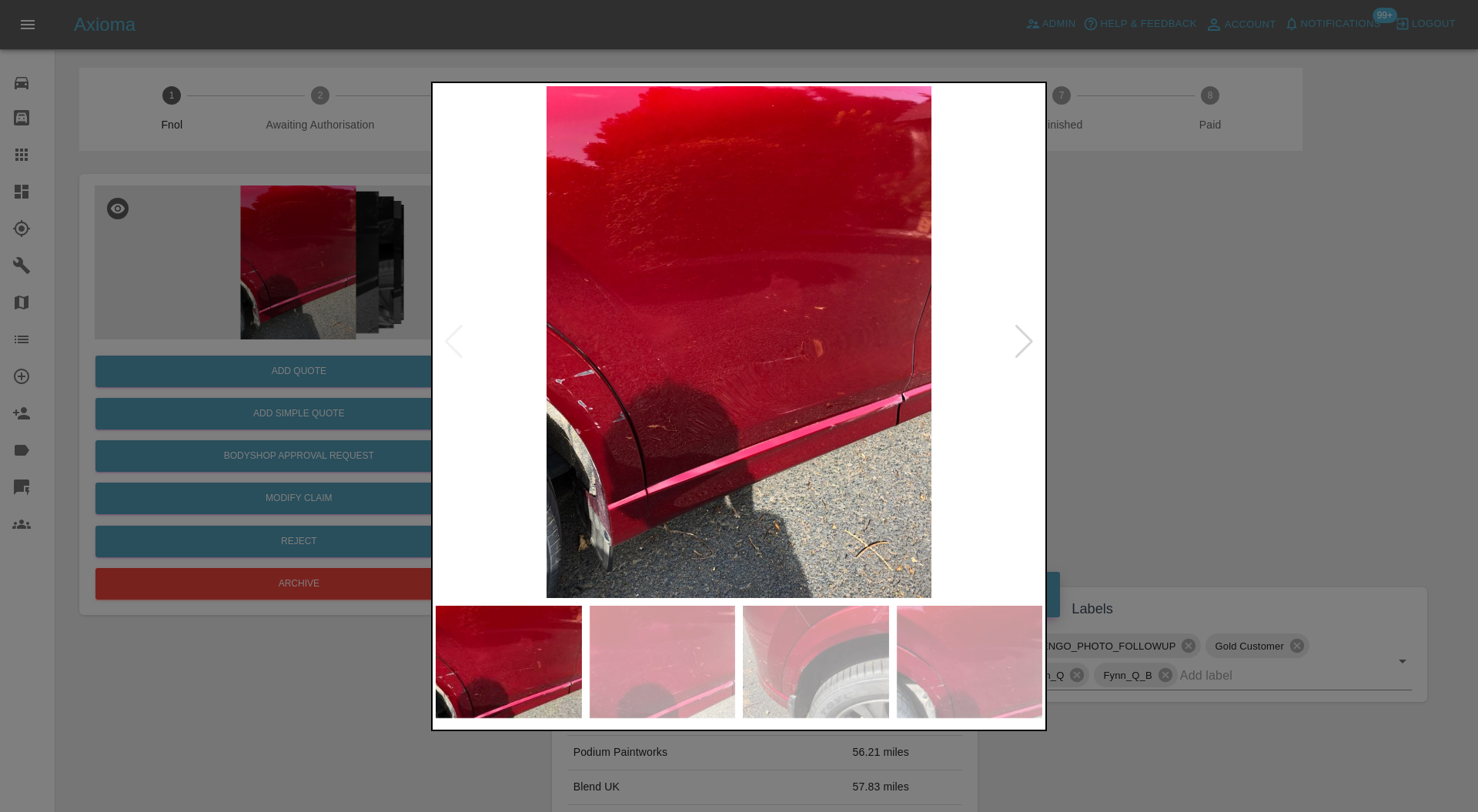
click at [1038, 328] on img at bounding box center [739, 343] width 606 height 512
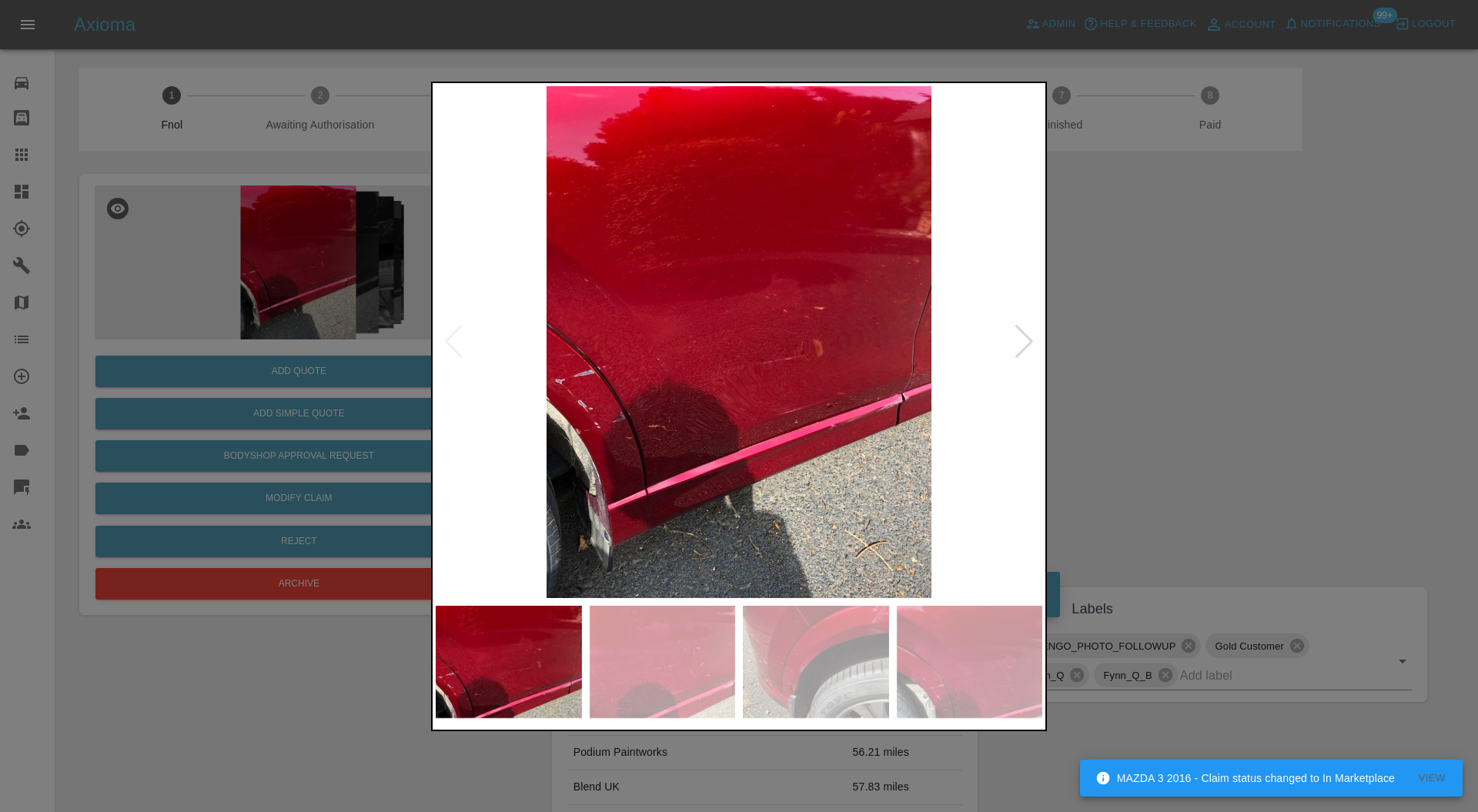
click at [1032, 331] on div at bounding box center [1024, 342] width 21 height 34
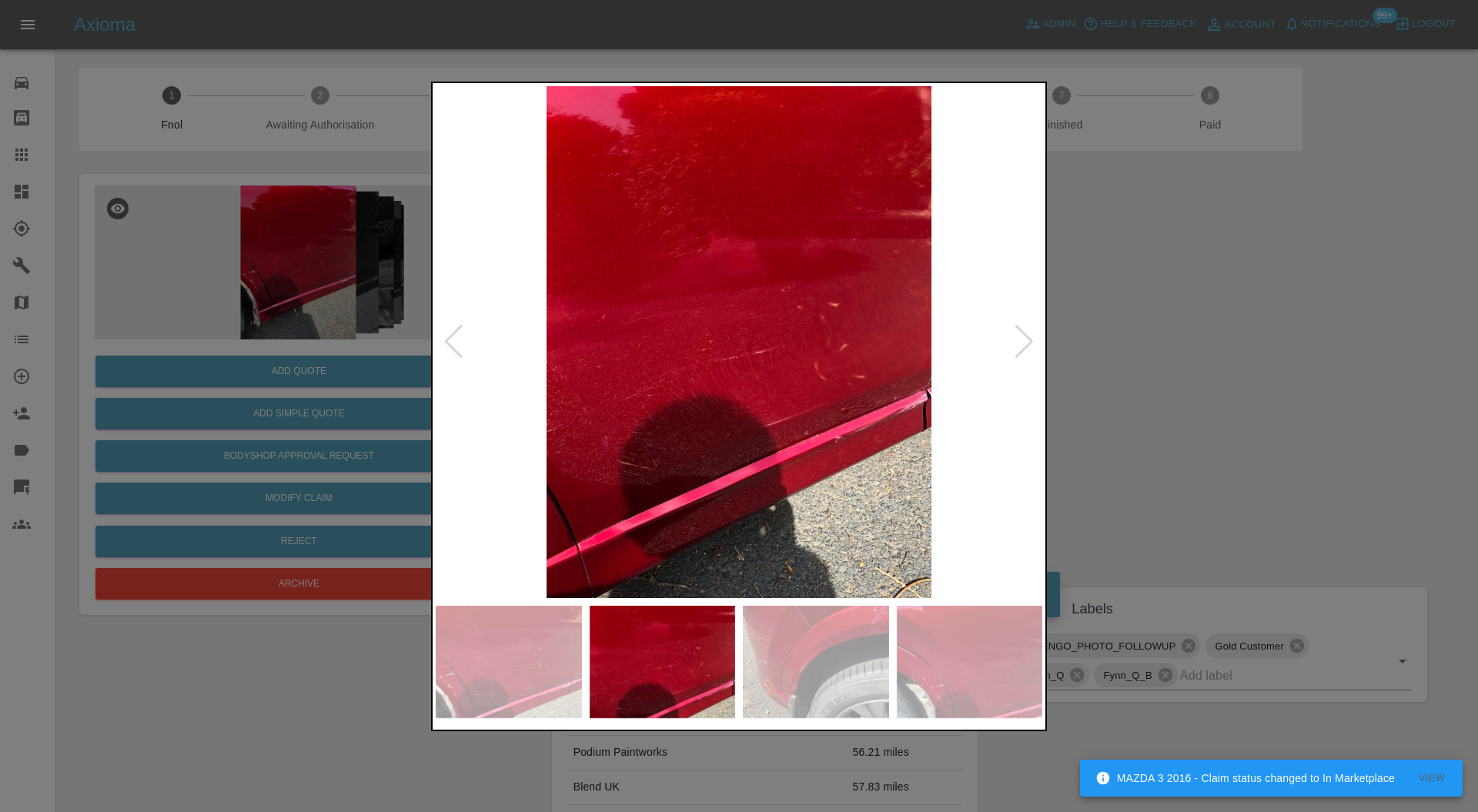
click at [1215, 328] on div at bounding box center [739, 406] width 1478 height 812
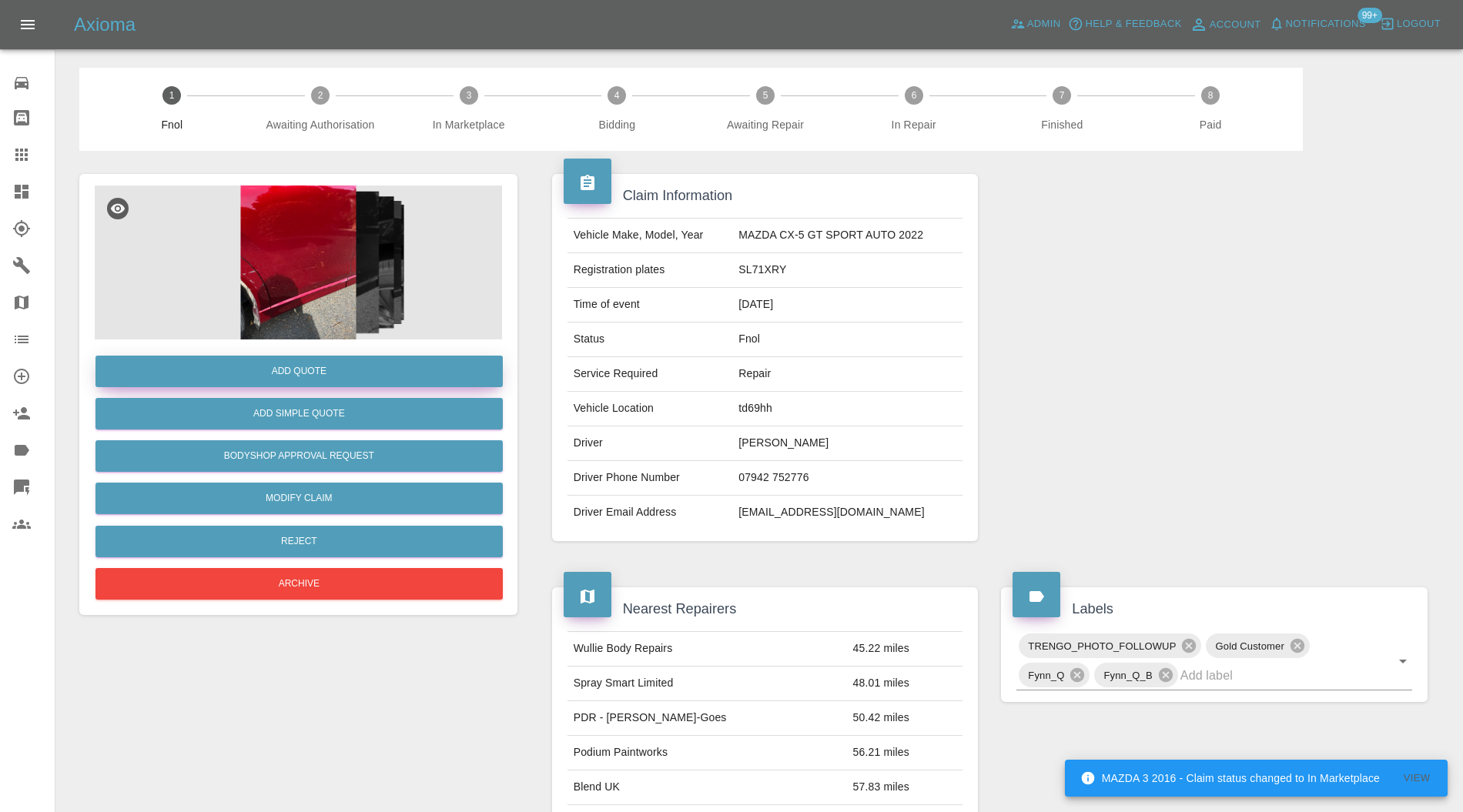
click at [420, 371] on button "Add Quote" at bounding box center [299, 371] width 407 height 32
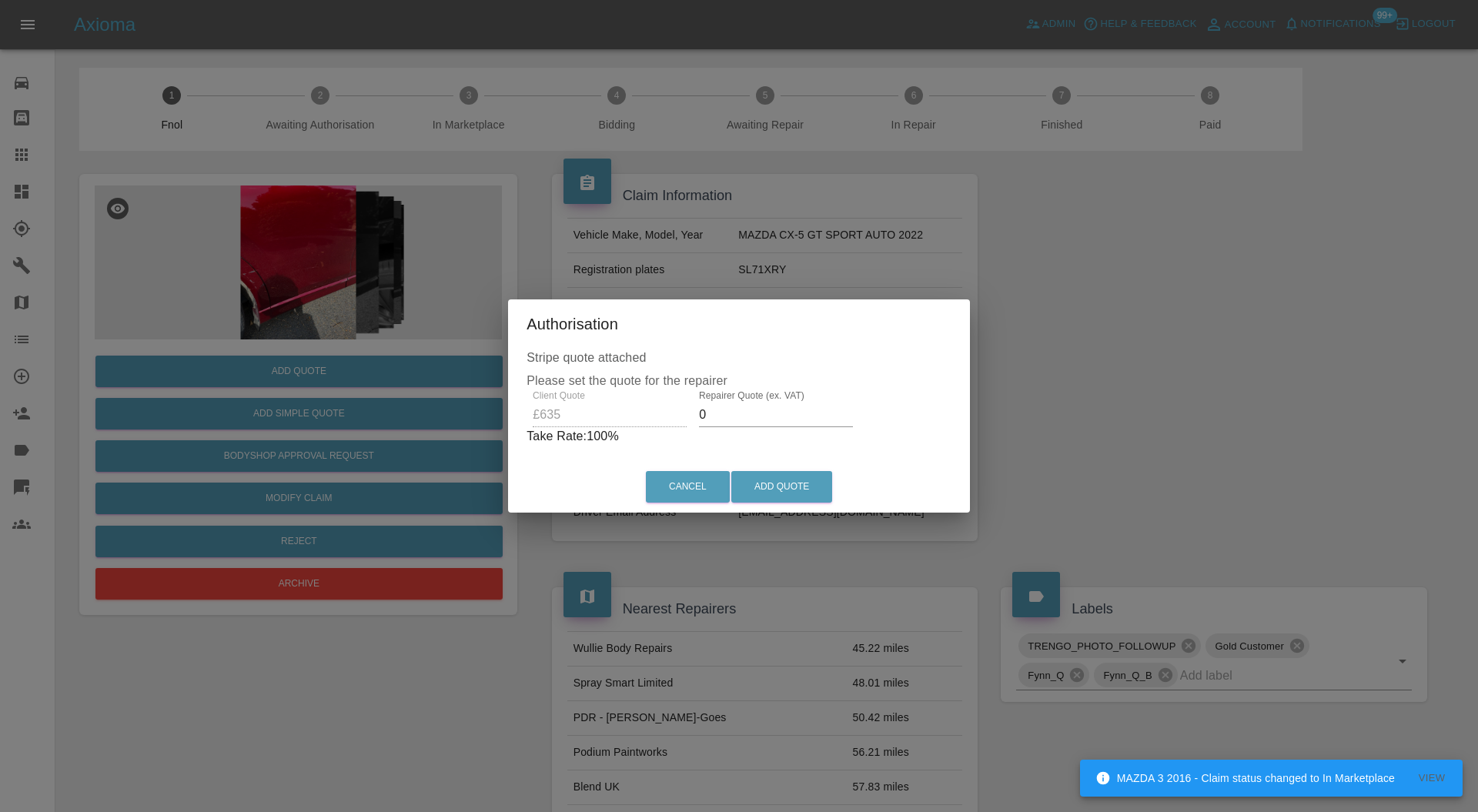
click at [762, 412] on input "0" at bounding box center [776, 414] width 154 height 24
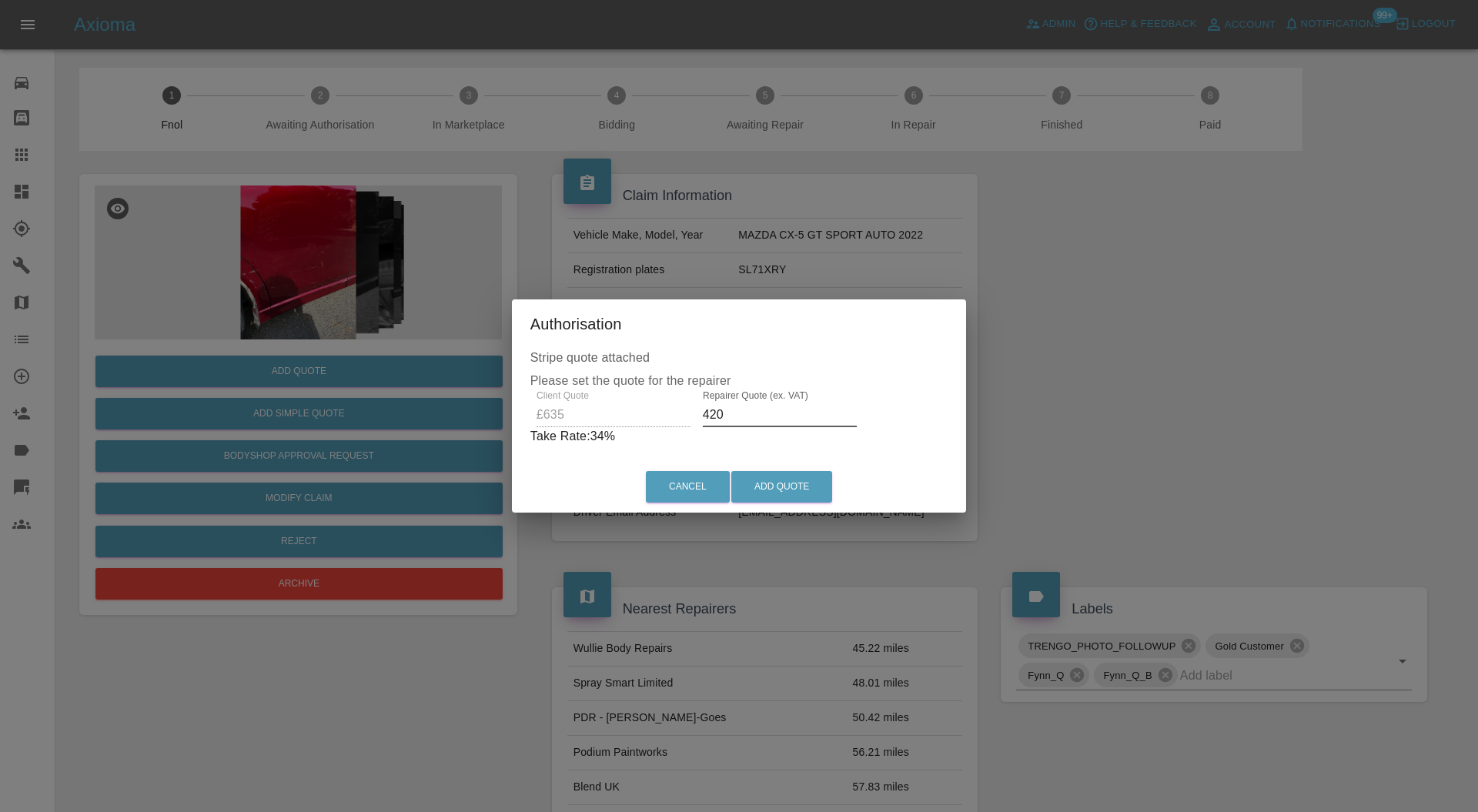
type input "420"
click at [780, 484] on button "Add Quote" at bounding box center [782, 486] width 101 height 32
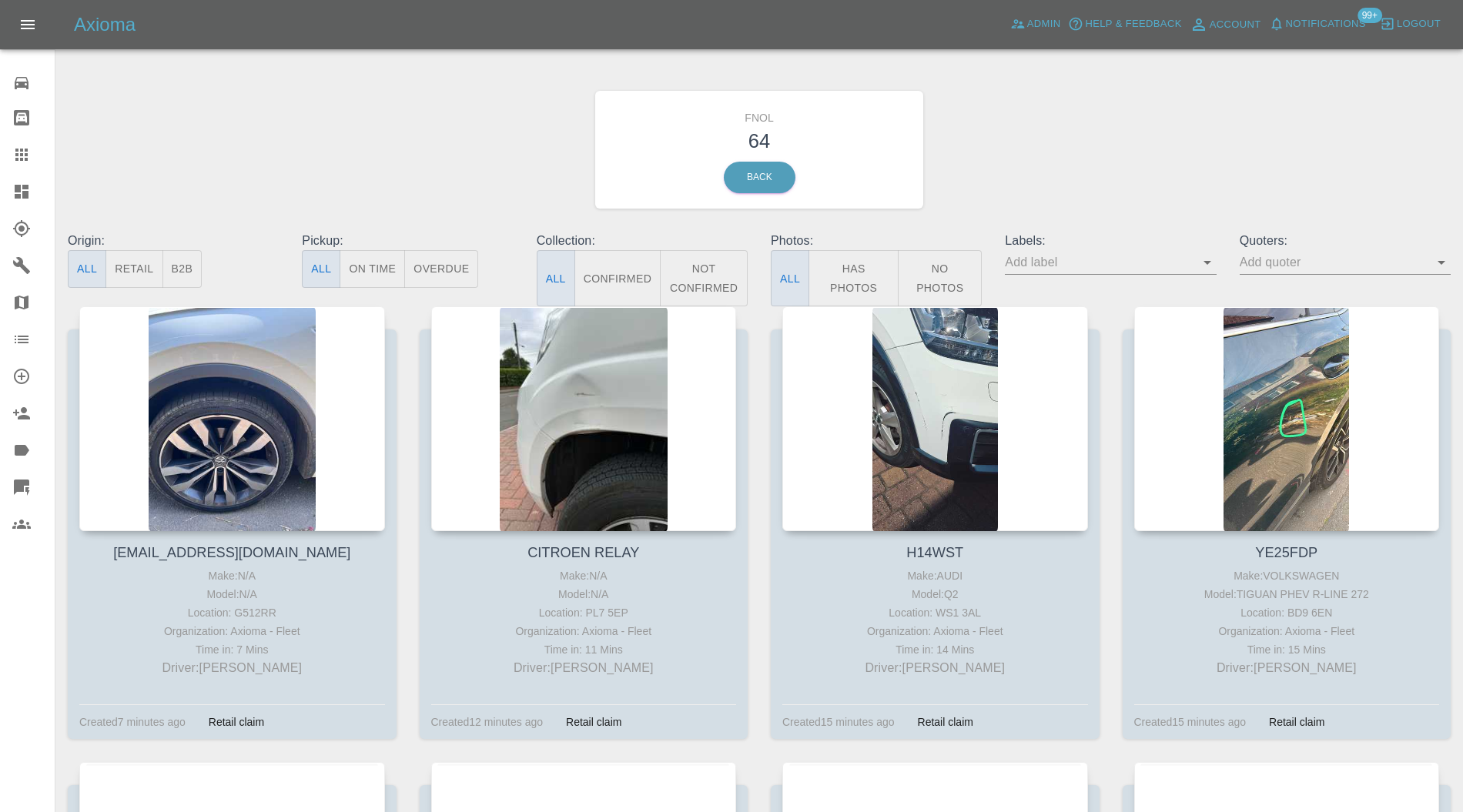
click at [958, 415] on div at bounding box center [935, 419] width 306 height 225
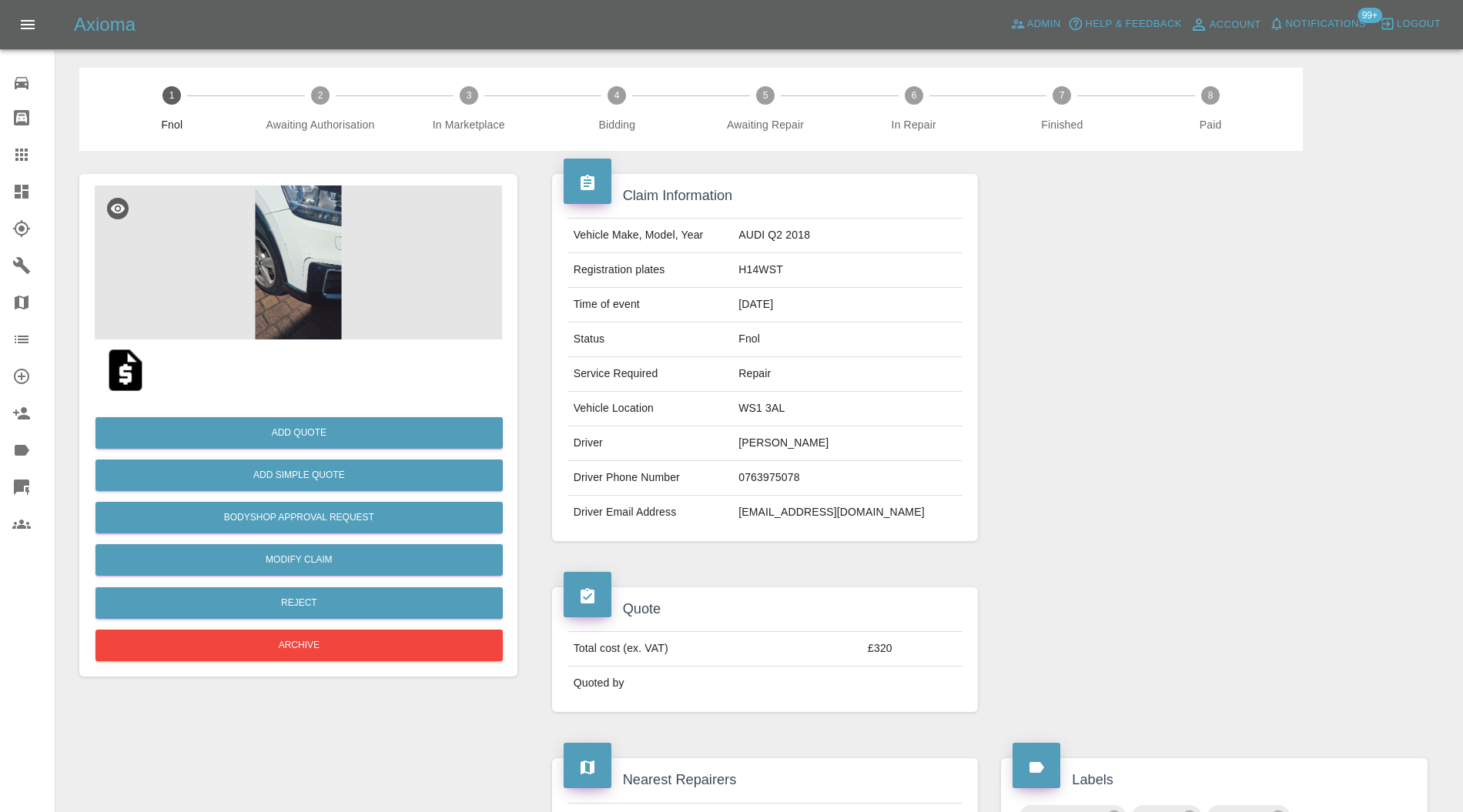
click at [275, 215] on img at bounding box center [298, 263] width 407 height 154
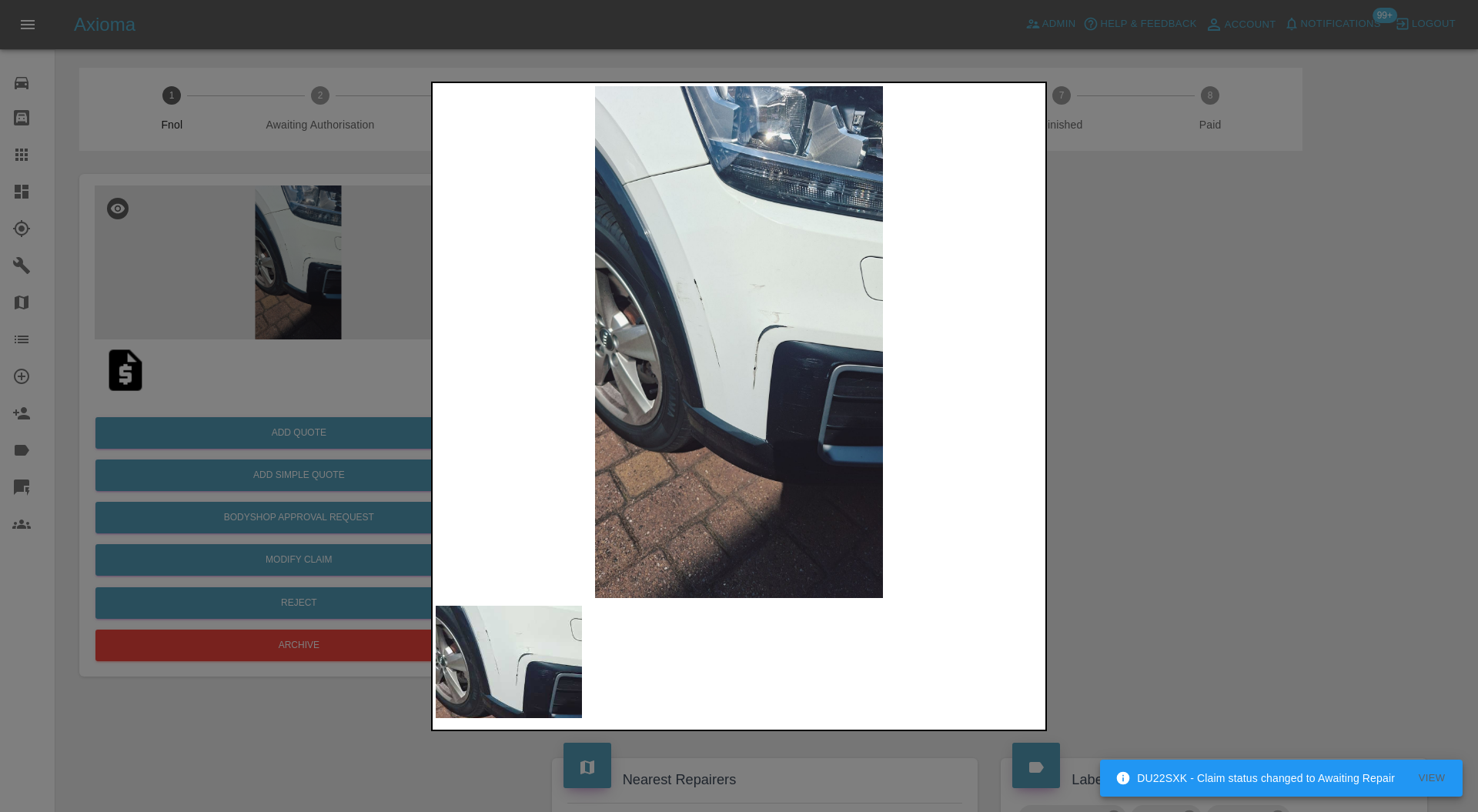
click at [1262, 314] on div at bounding box center [739, 406] width 1478 height 812
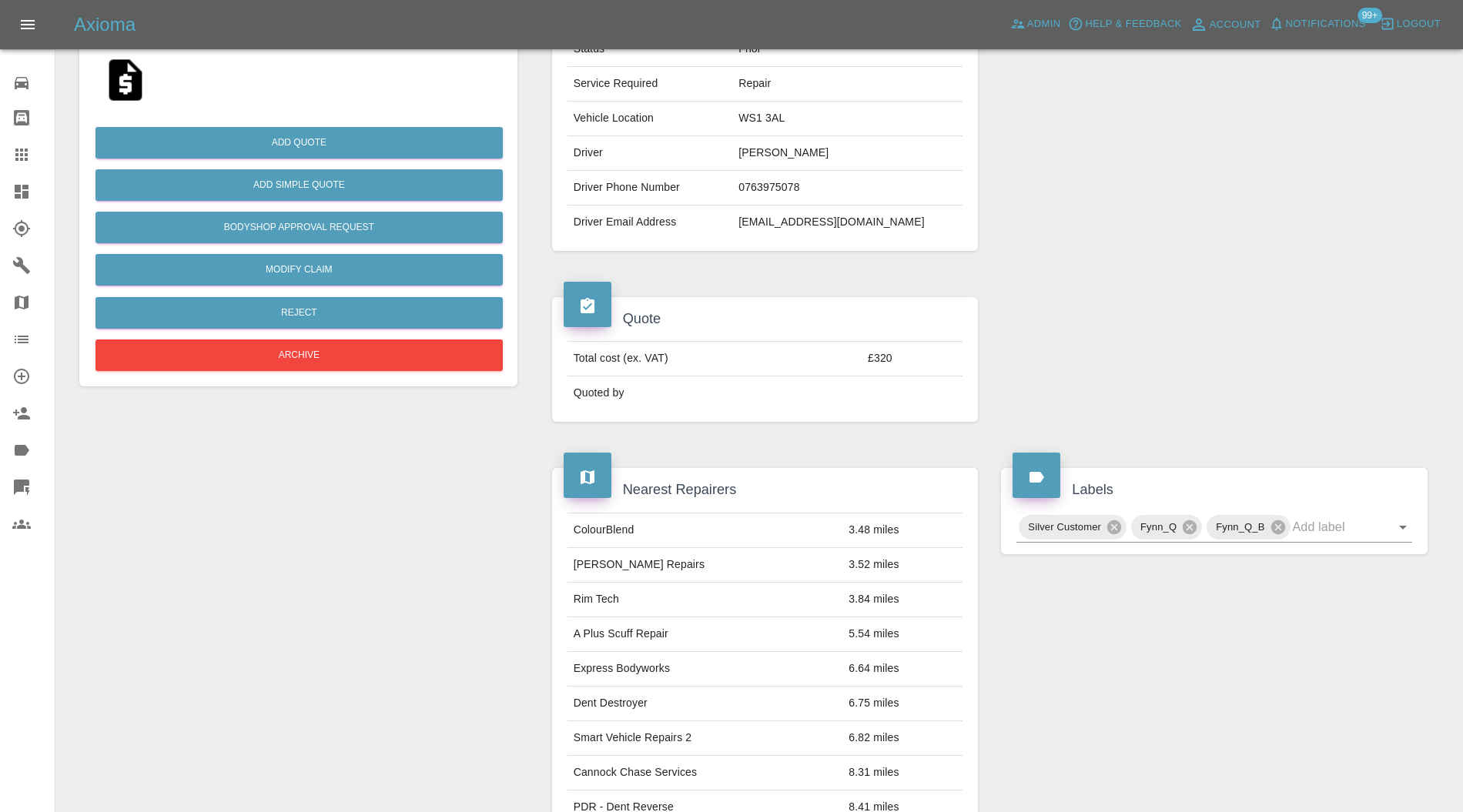
scroll to position [47, 0]
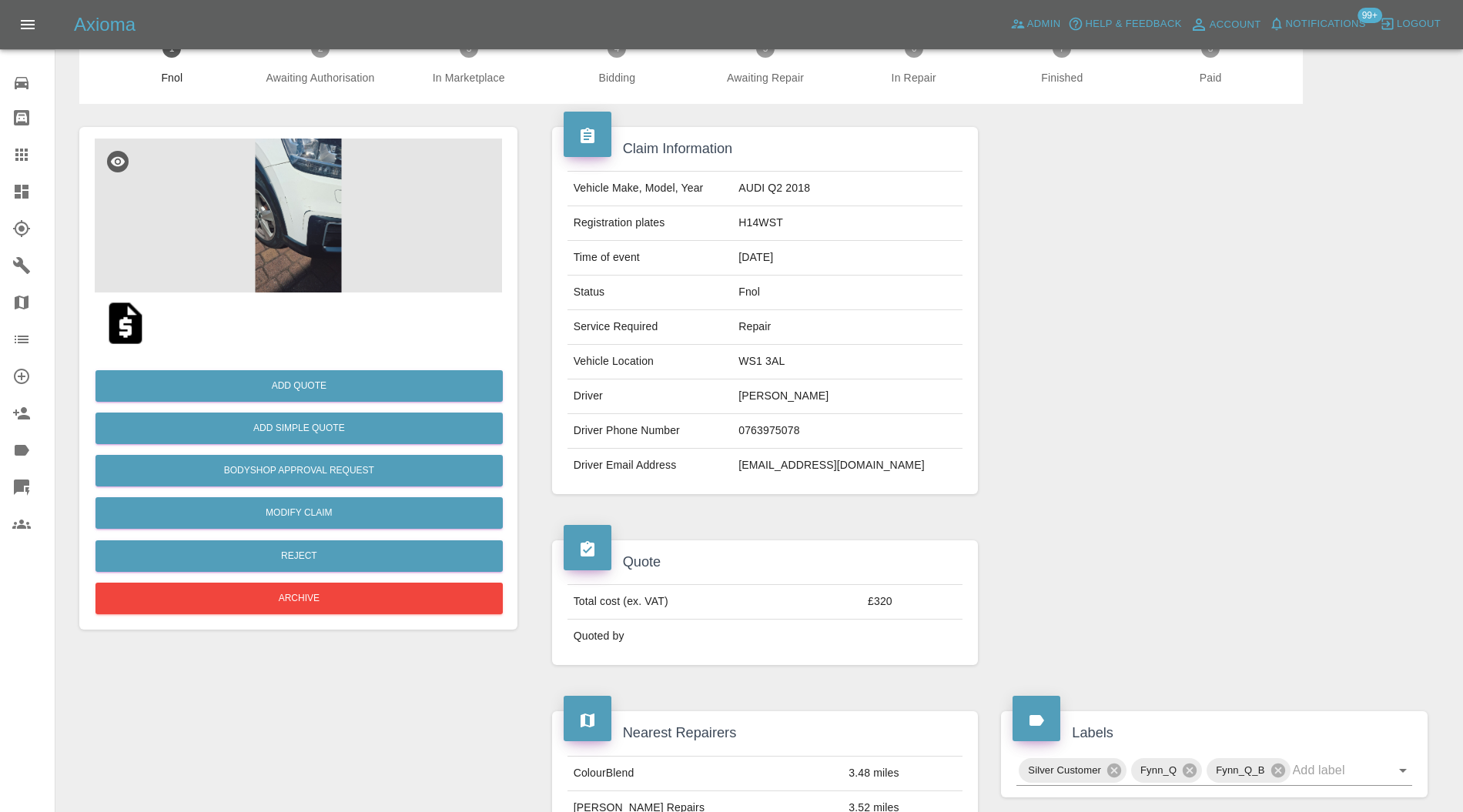
click at [316, 205] on img at bounding box center [298, 216] width 407 height 154
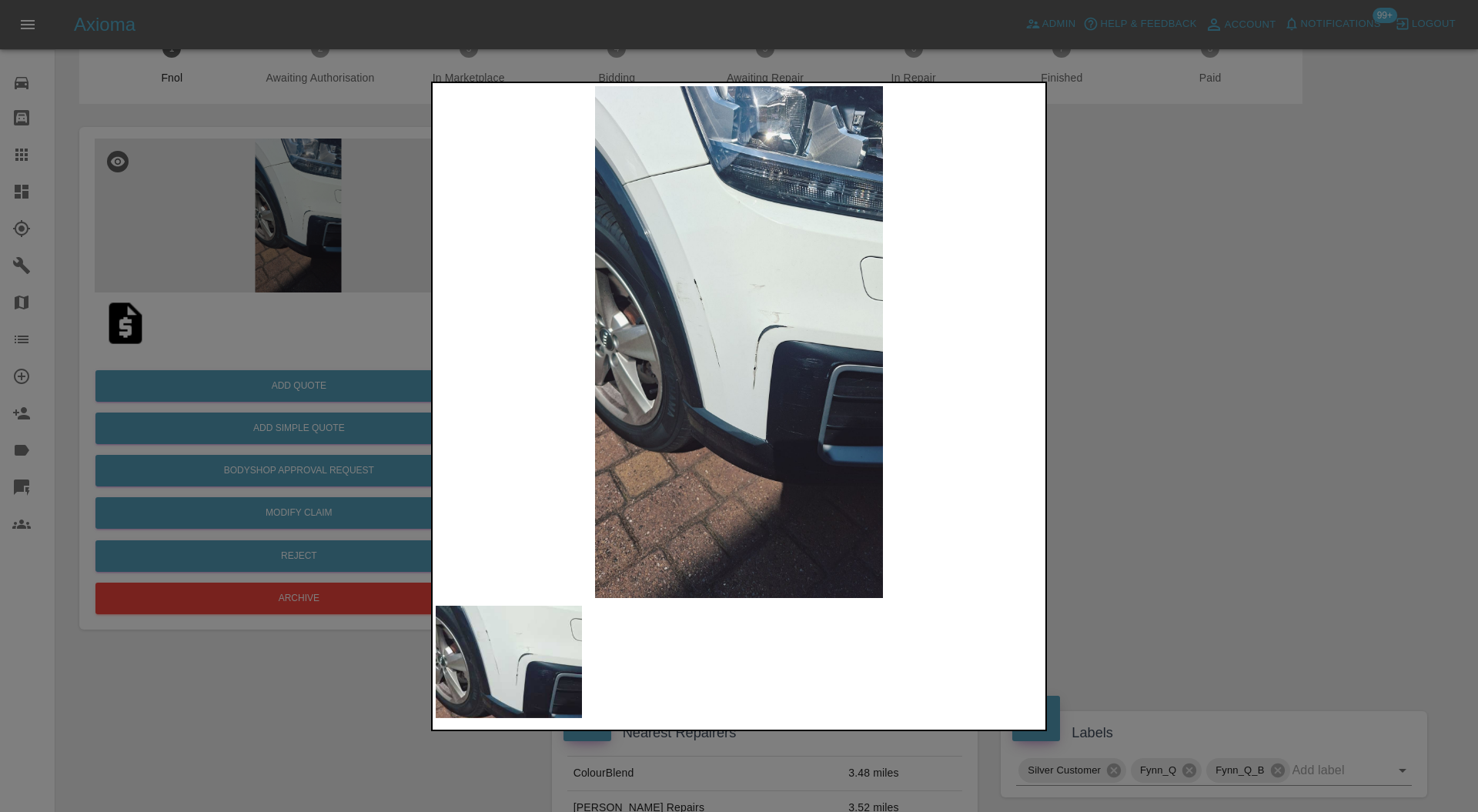
click at [677, 398] on img at bounding box center [739, 343] width 606 height 512
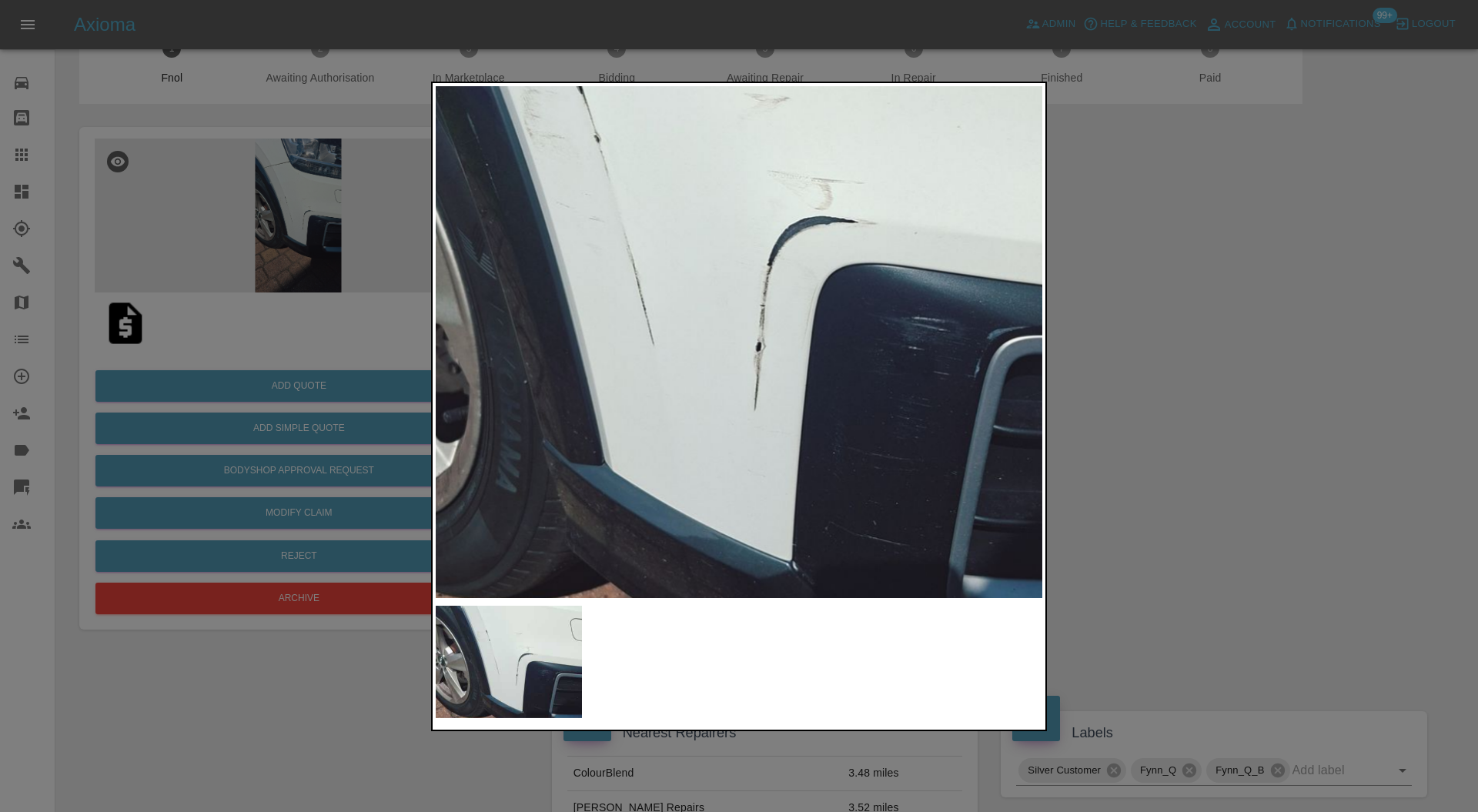
click at [605, 389] on img at bounding box center [711, 267] width 1820 height 1537
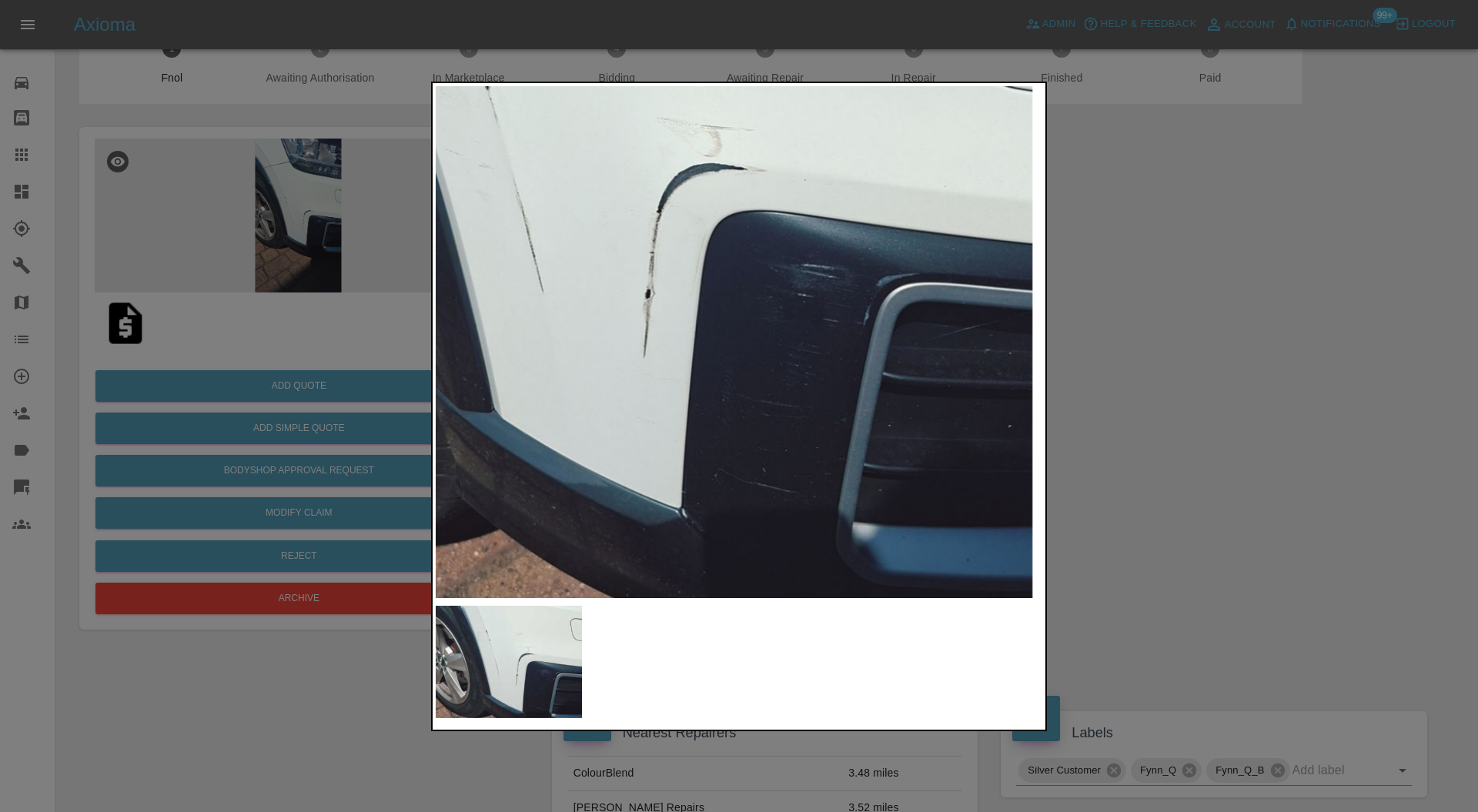
click at [1211, 315] on div at bounding box center [739, 406] width 1478 height 812
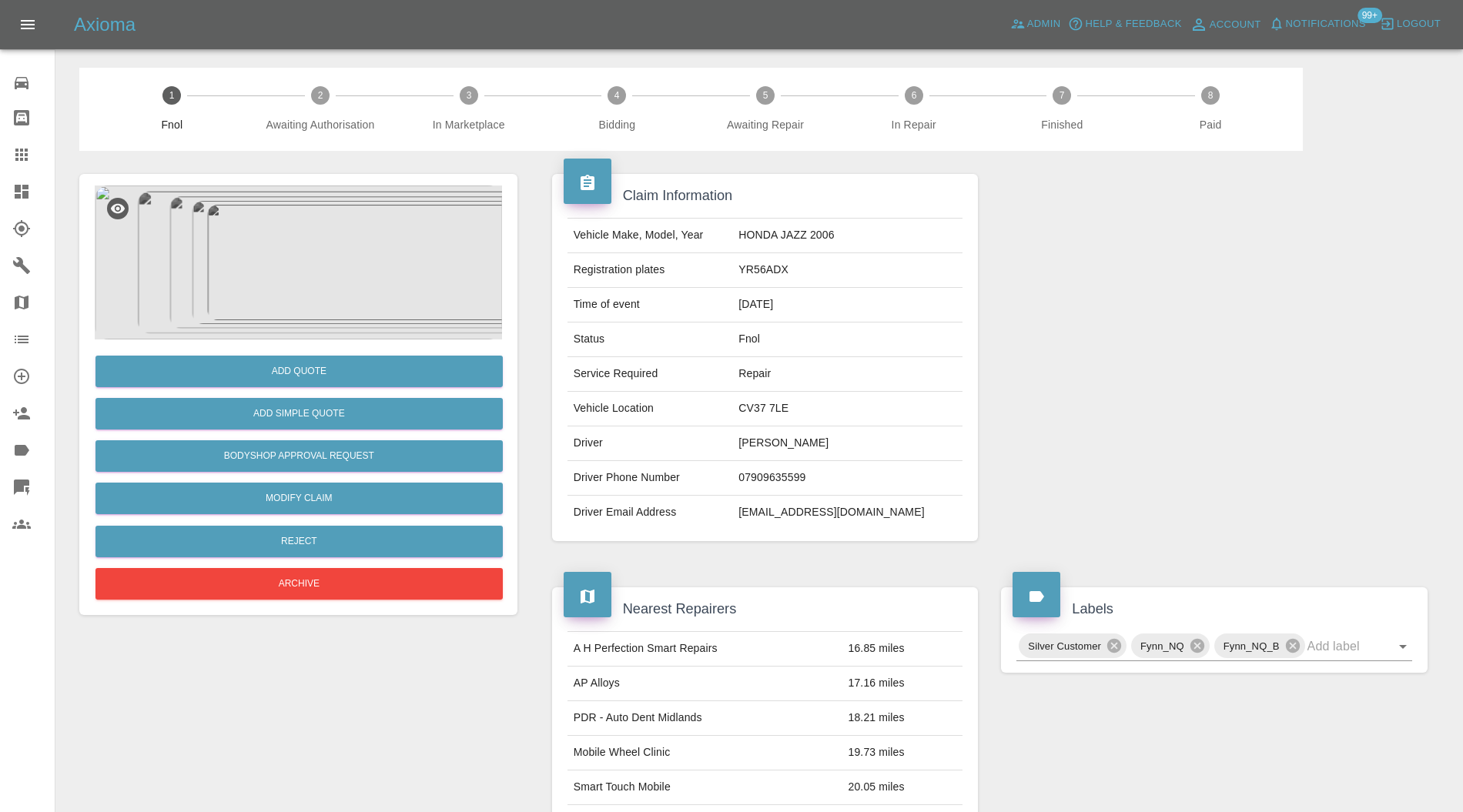
click at [300, 283] on img at bounding box center [298, 263] width 407 height 154
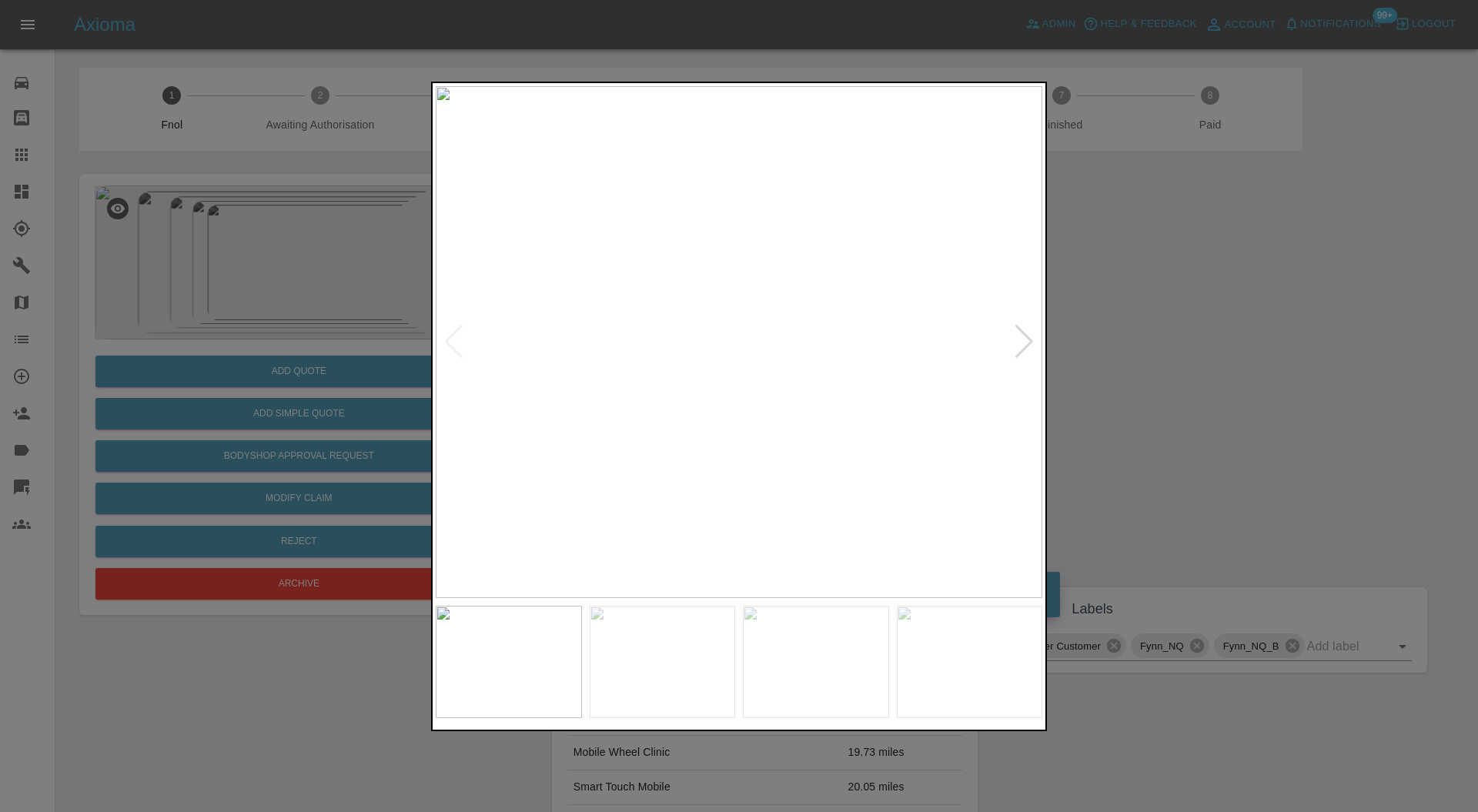
click at [1026, 345] on div at bounding box center [1024, 342] width 21 height 34
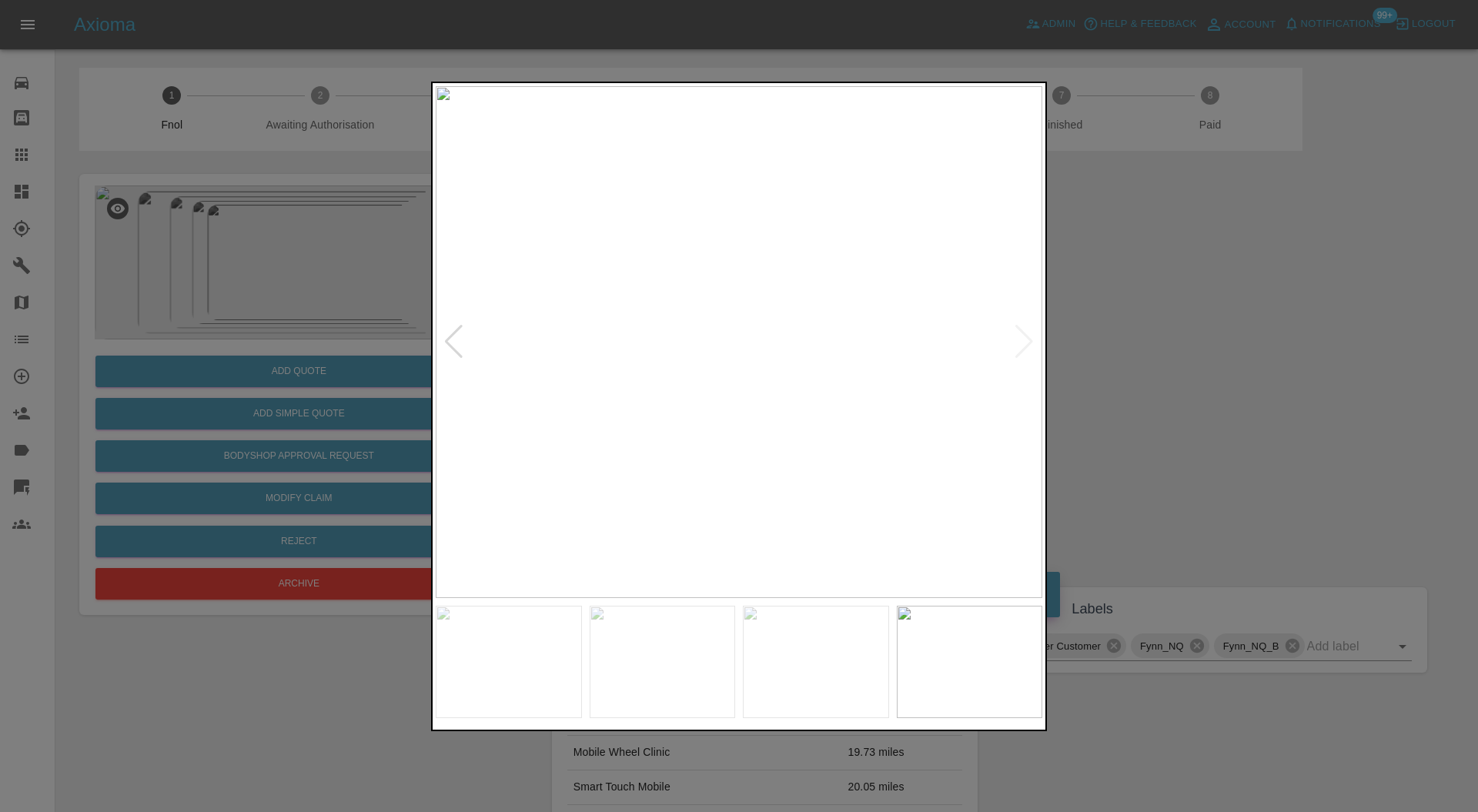
click at [1026, 345] on img at bounding box center [739, 343] width 606 height 512
click at [1267, 448] on div at bounding box center [739, 406] width 1478 height 812
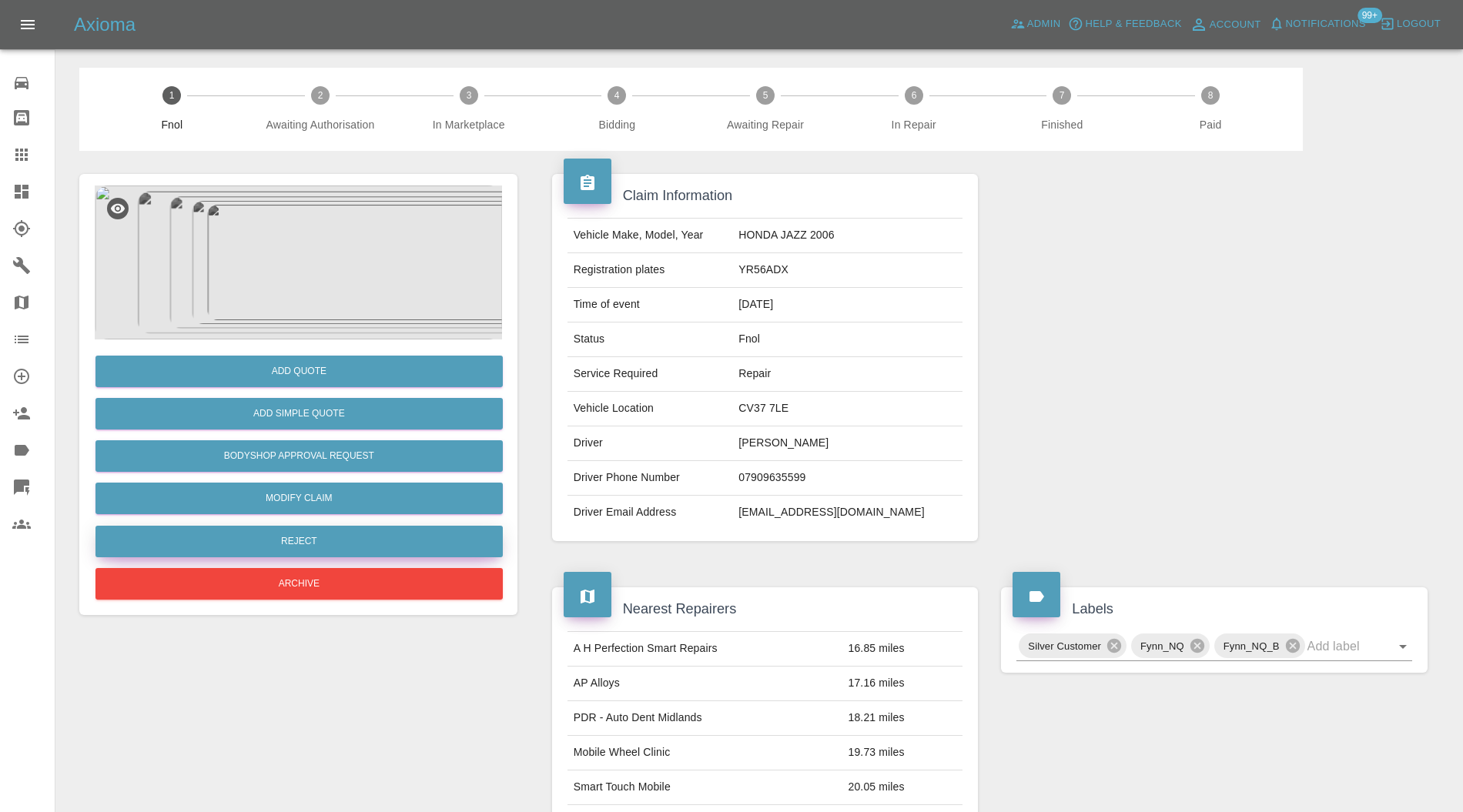
click at [302, 534] on button "Reject" at bounding box center [299, 541] width 407 height 32
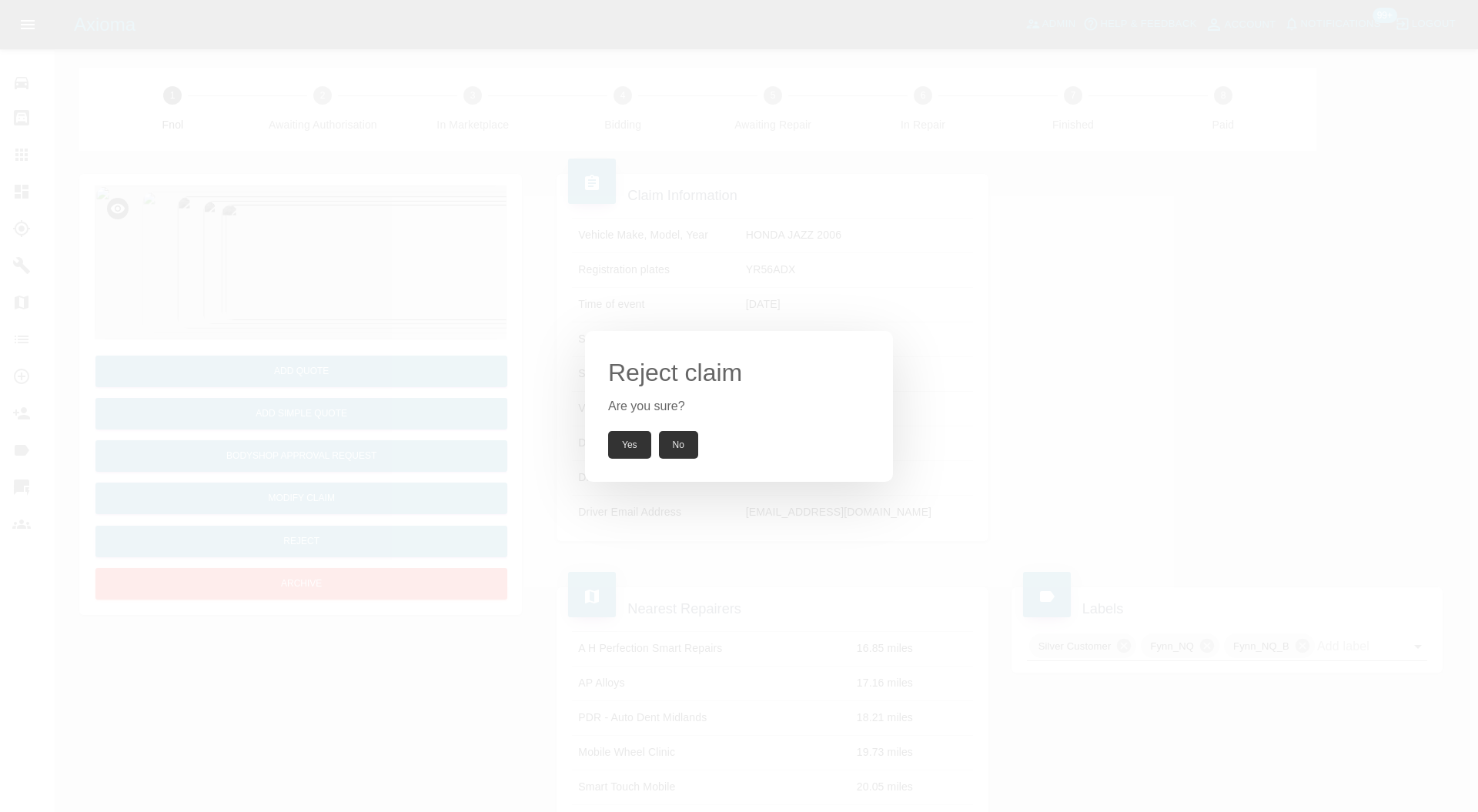
click at [621, 433] on button "Yes" at bounding box center [630, 445] width 43 height 28
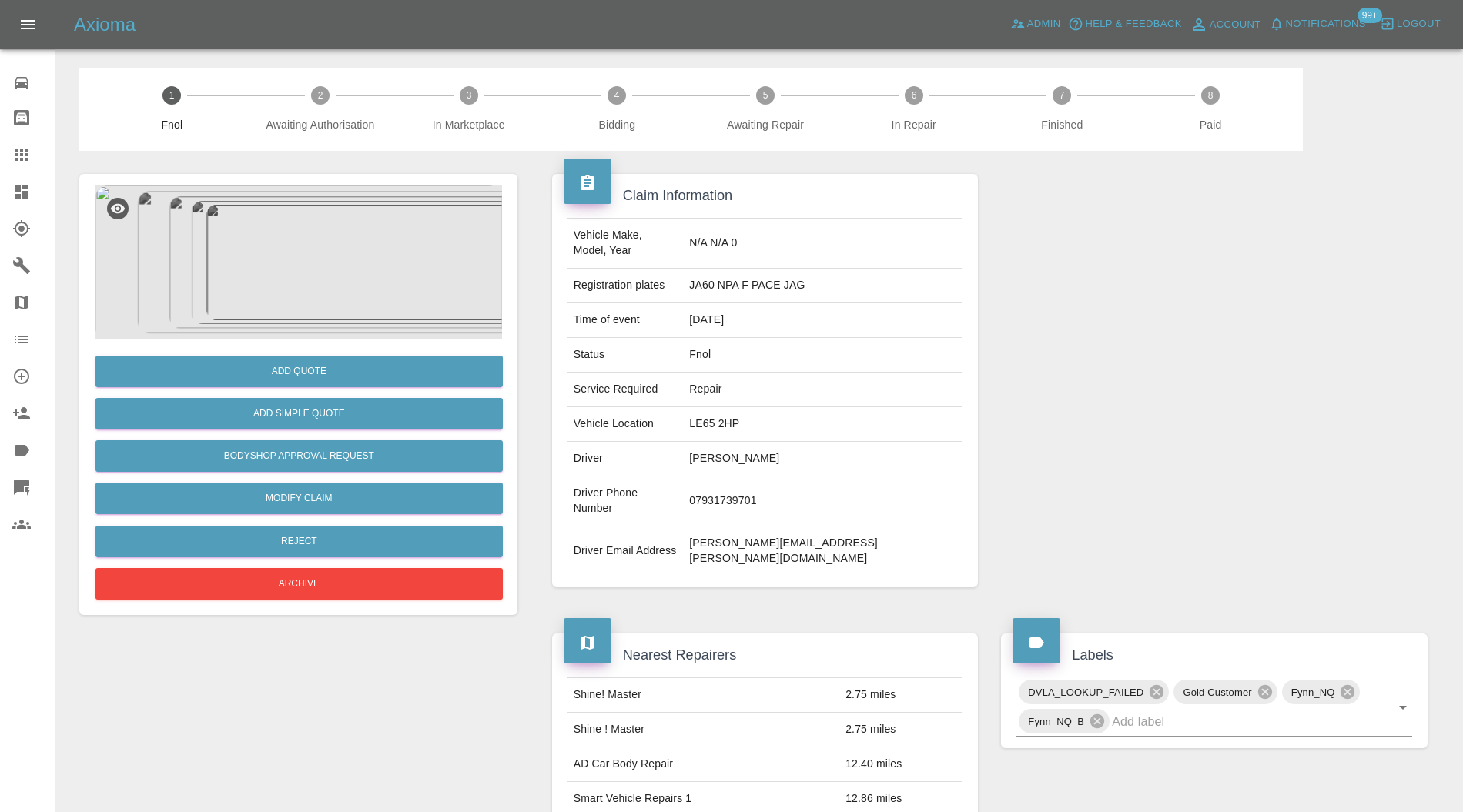
click at [292, 286] on img at bounding box center [298, 263] width 407 height 154
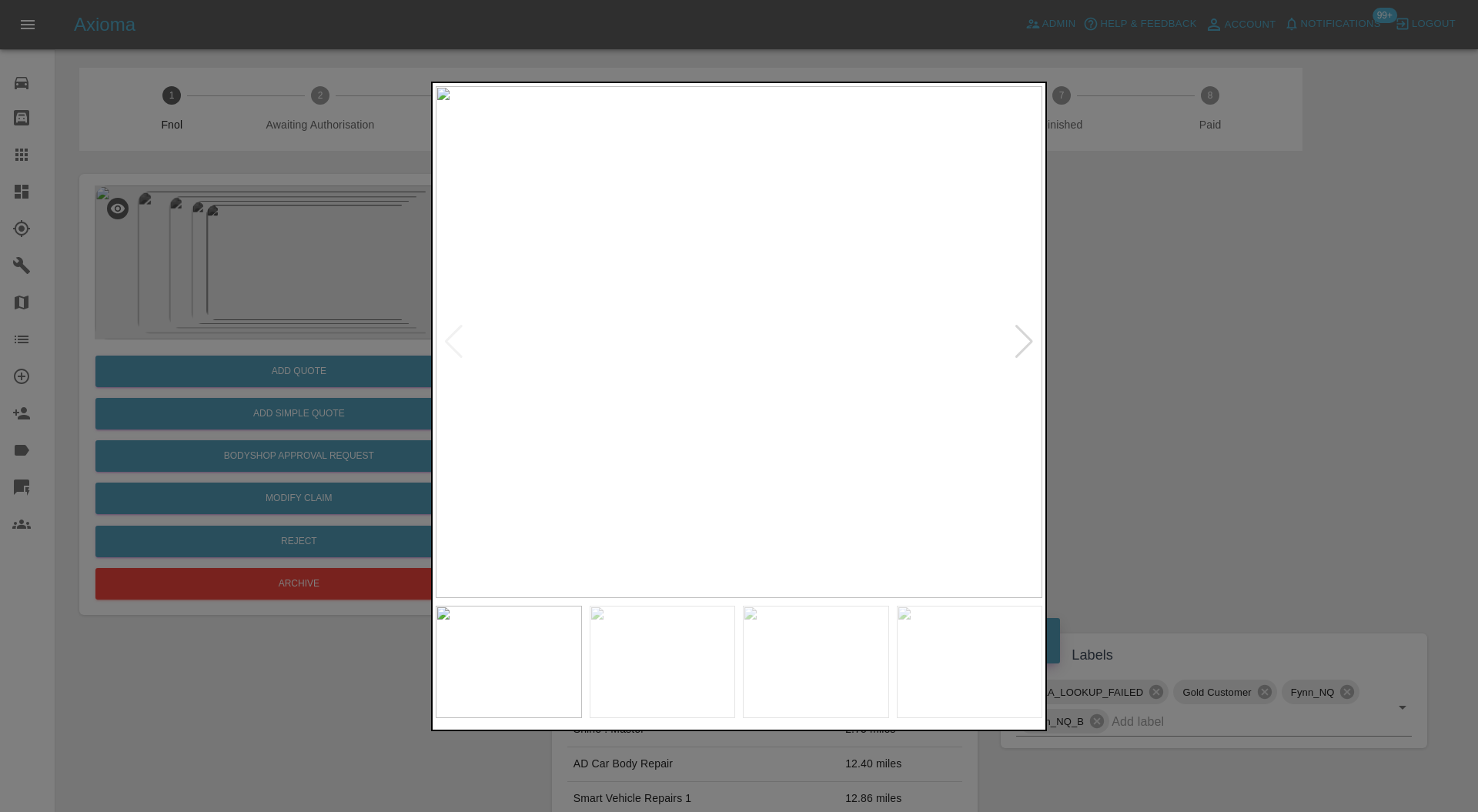
click at [1183, 353] on div at bounding box center [739, 406] width 1478 height 812
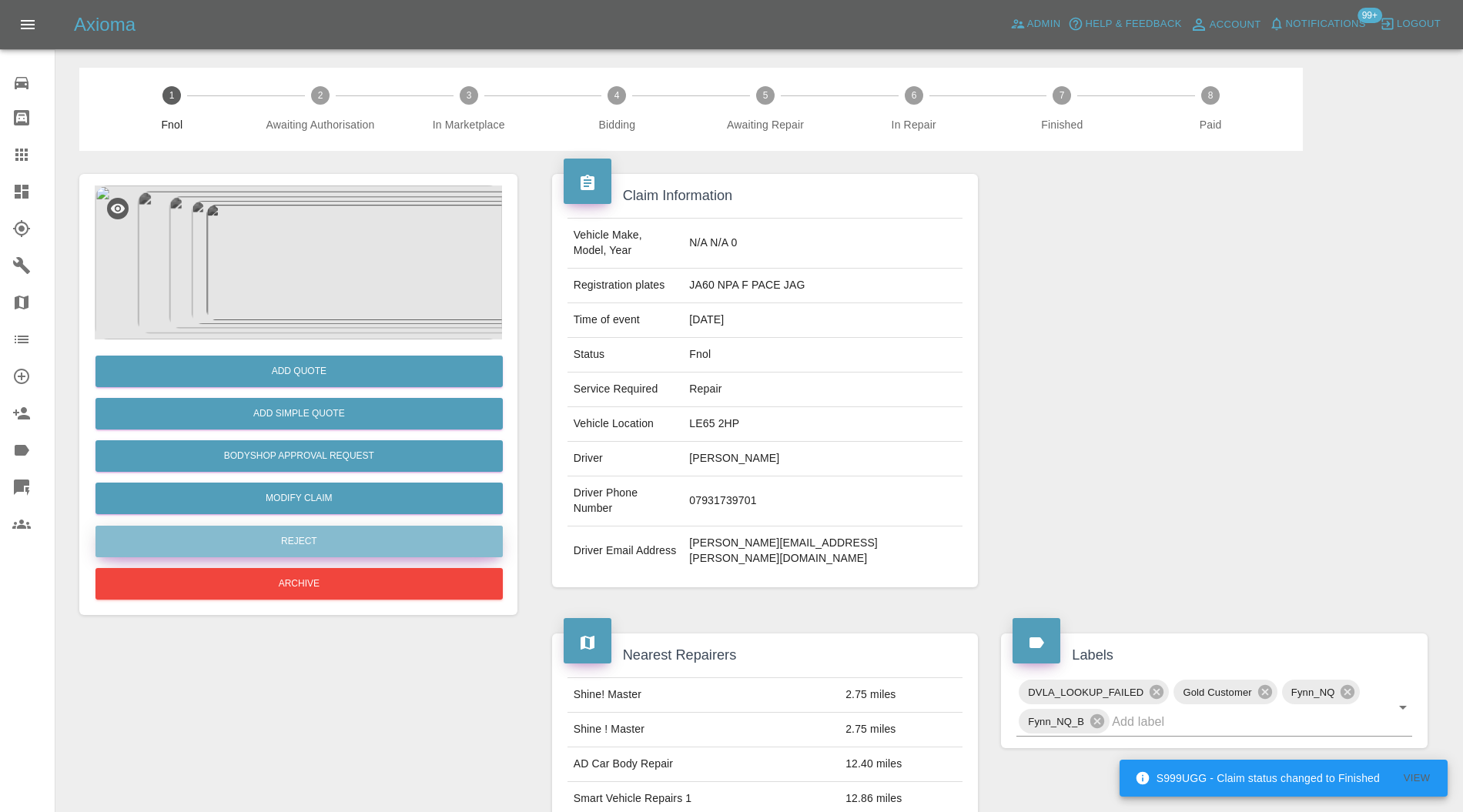
click at [320, 543] on button "Reject" at bounding box center [299, 541] width 407 height 32
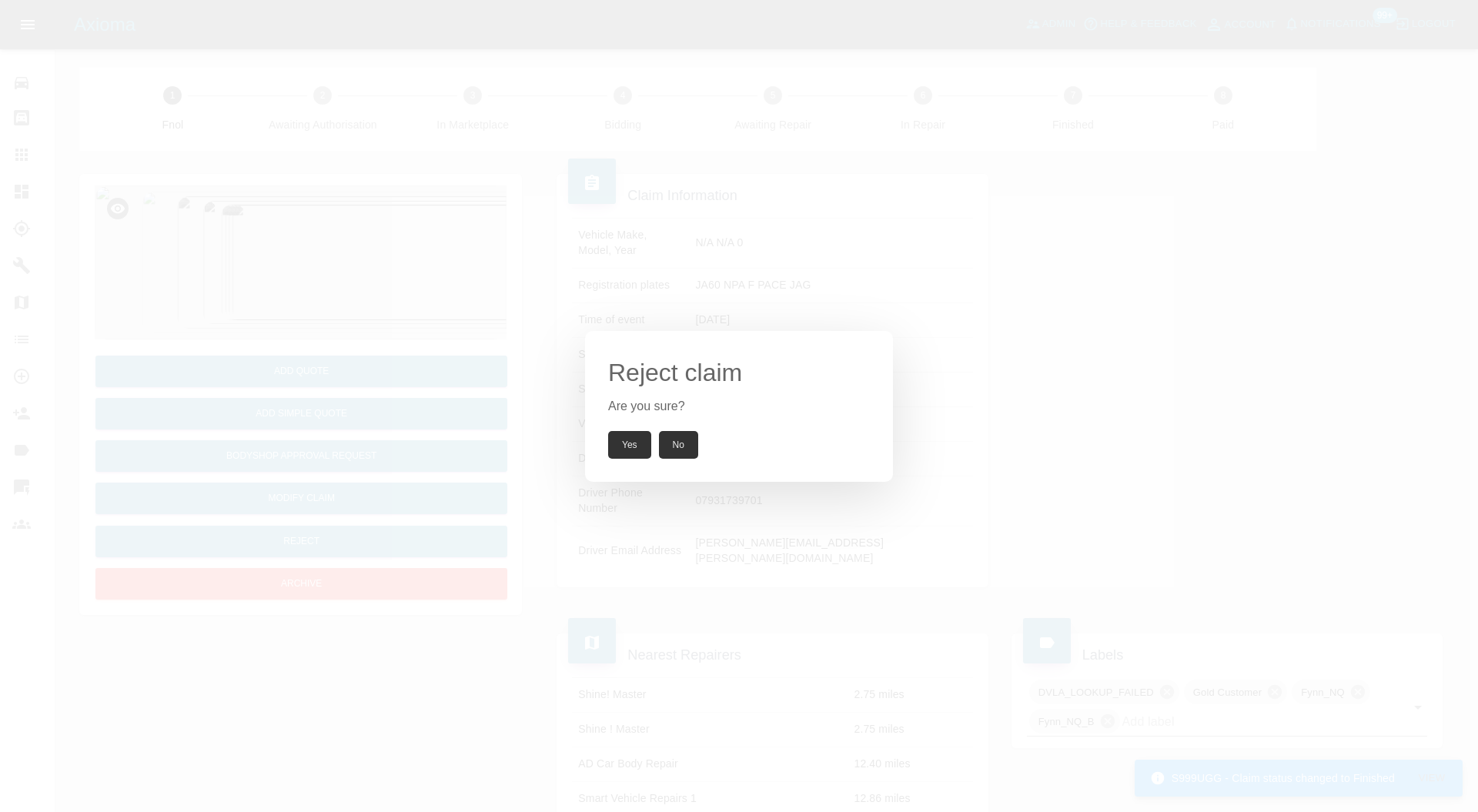
click at [630, 434] on button "Yes" at bounding box center [630, 445] width 43 height 28
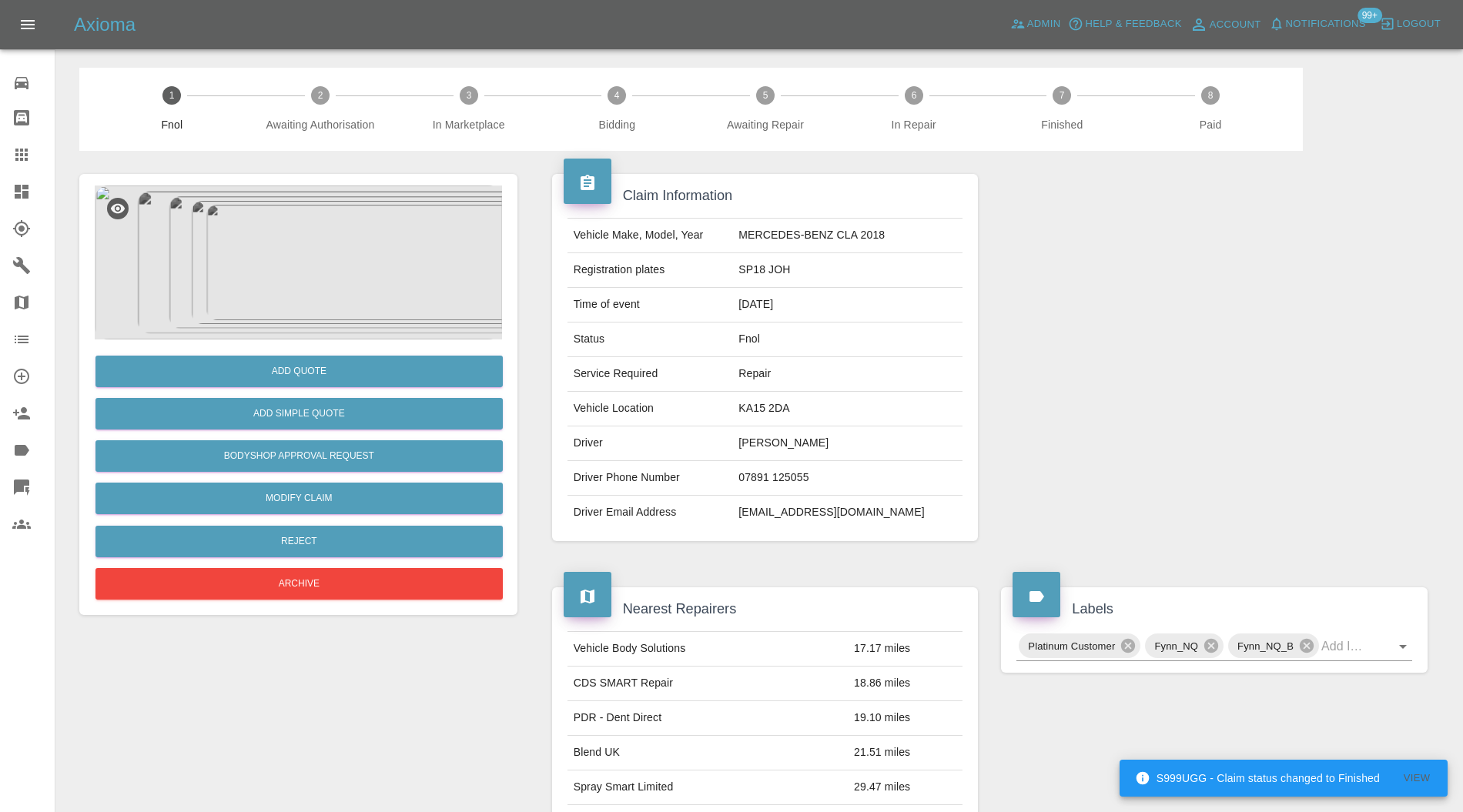
click at [325, 291] on img at bounding box center [298, 263] width 407 height 154
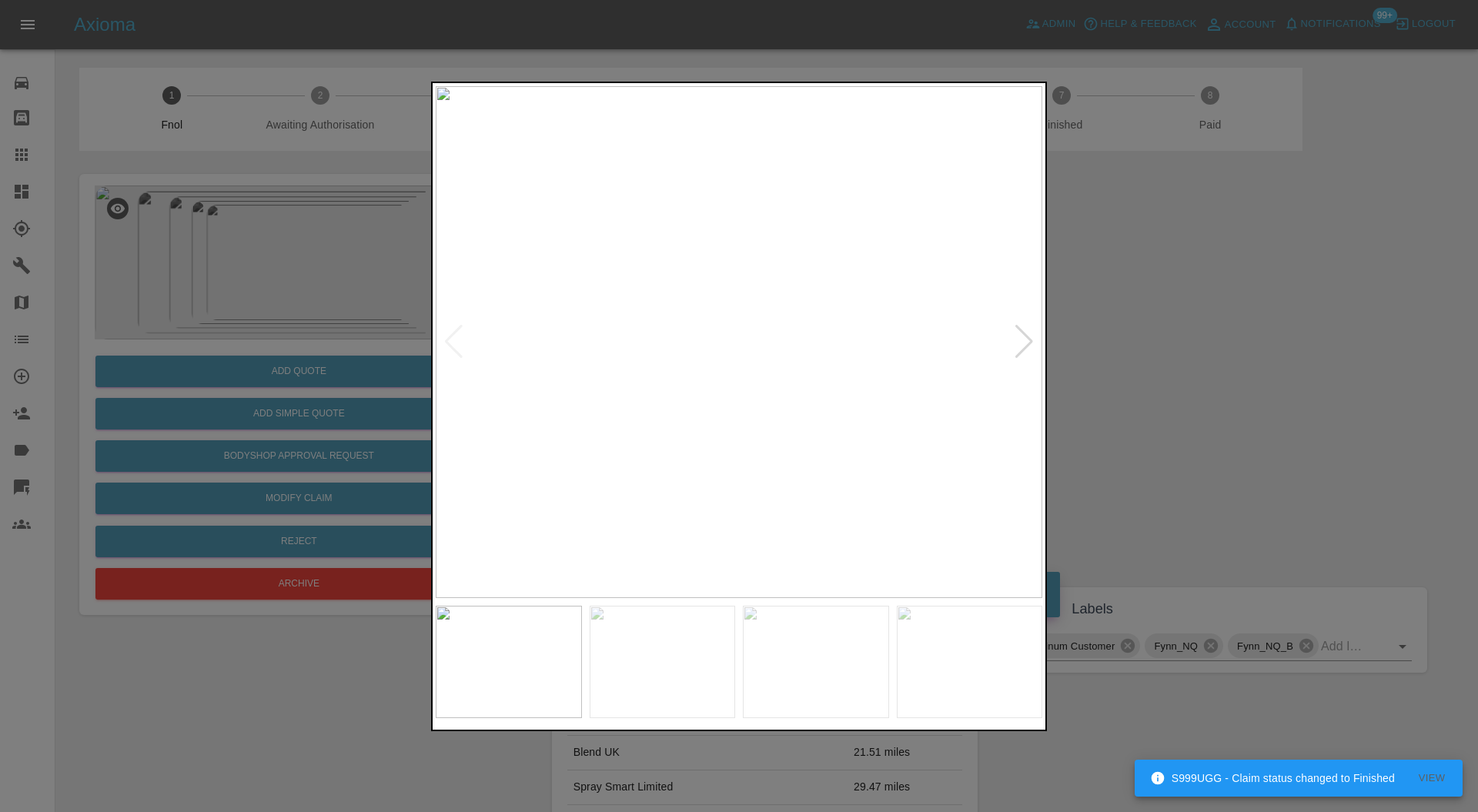
click at [1021, 334] on div at bounding box center [1024, 342] width 21 height 34
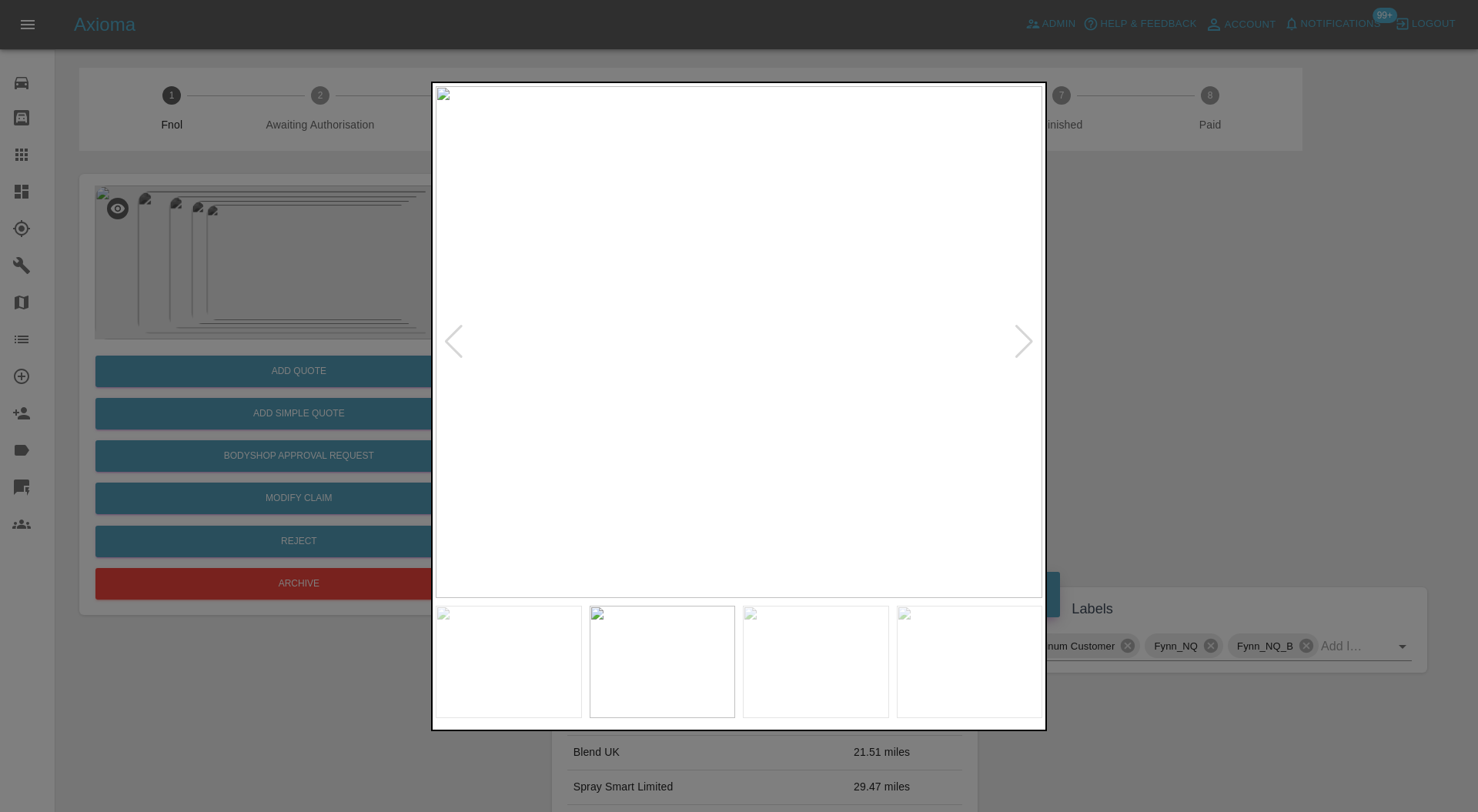
click at [1021, 334] on div at bounding box center [1024, 342] width 21 height 34
click at [1133, 322] on div at bounding box center [739, 406] width 1478 height 812
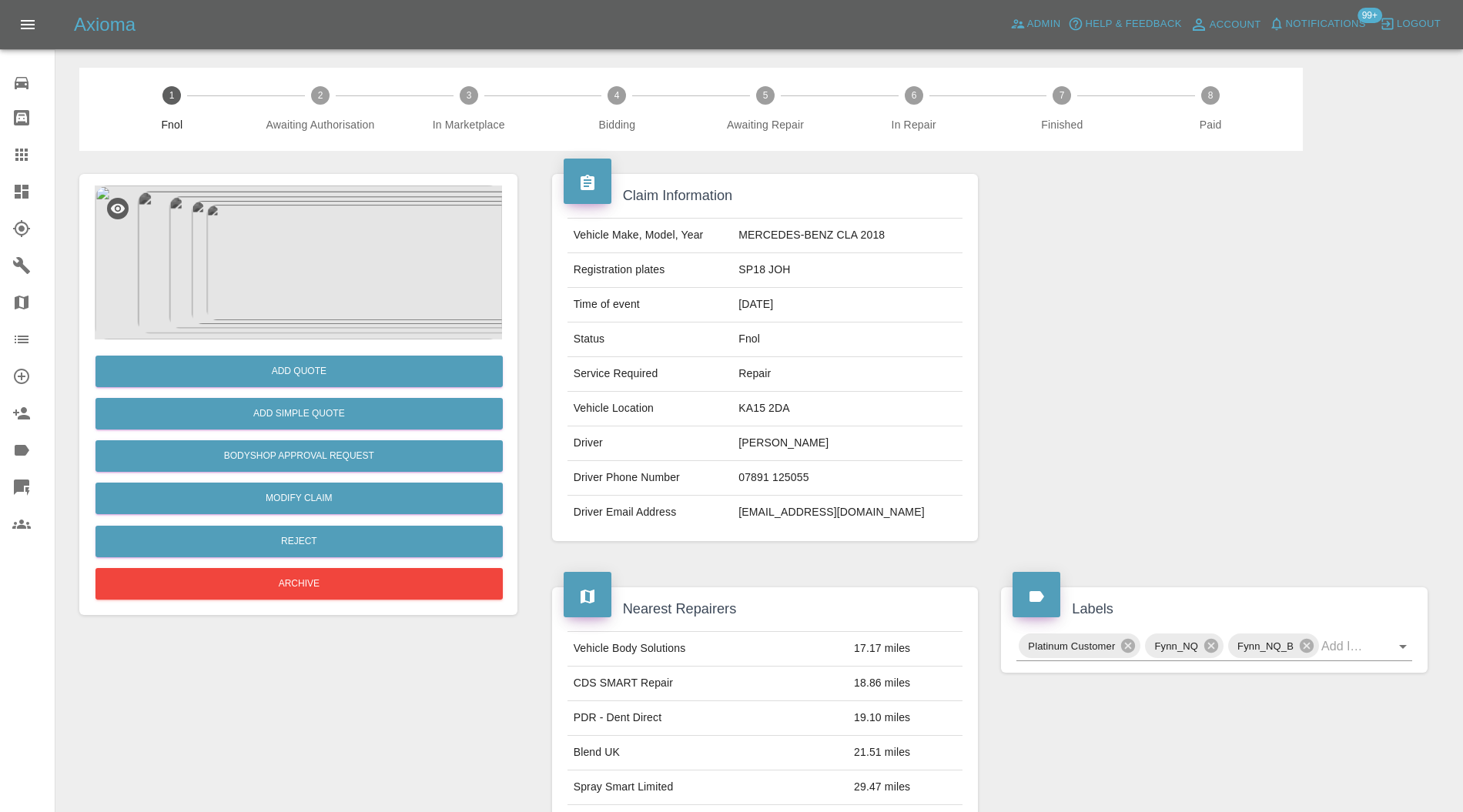
click at [295, 280] on img at bounding box center [298, 263] width 407 height 154
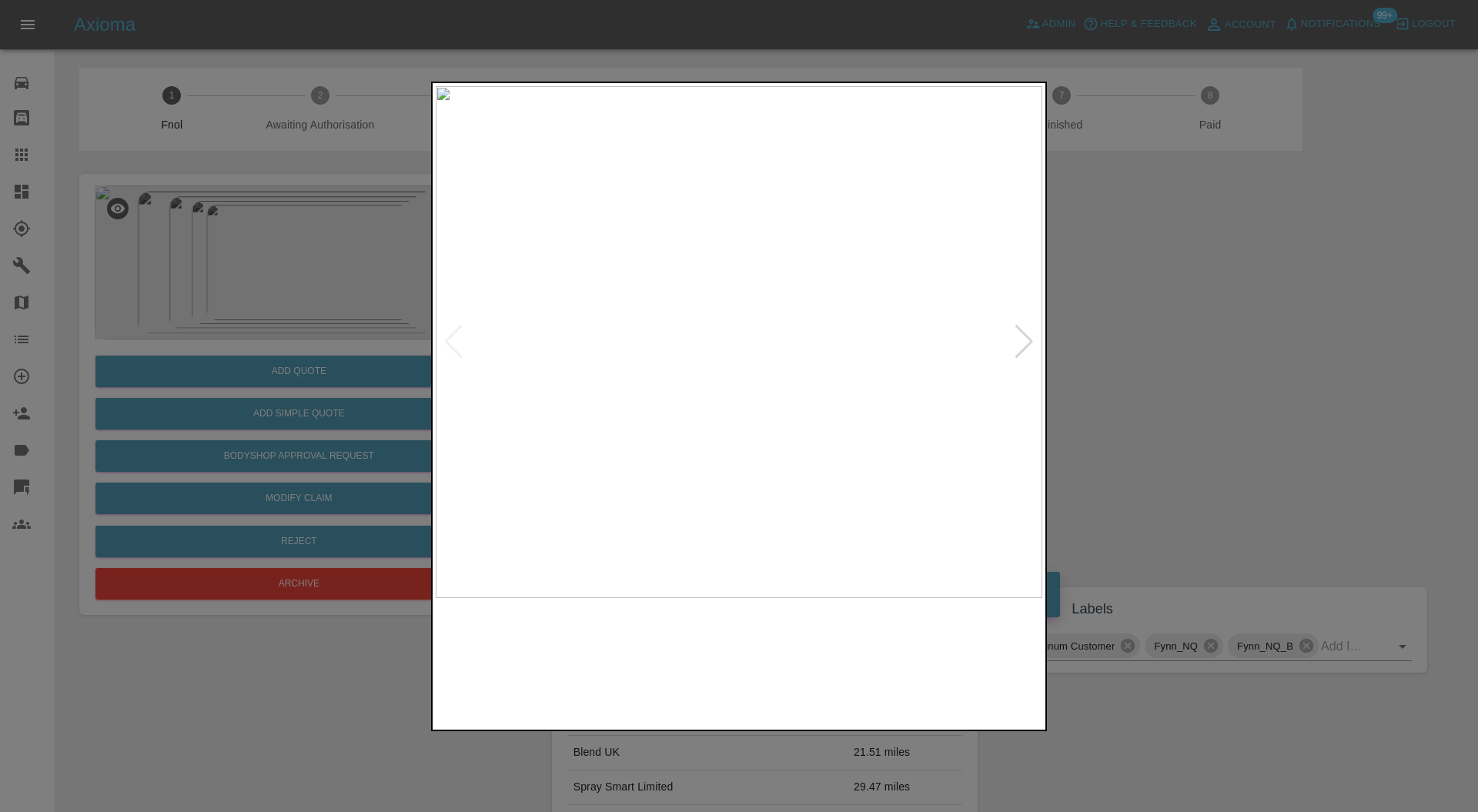
click at [990, 631] on img at bounding box center [970, 662] width 146 height 113
click at [754, 380] on img at bounding box center [739, 343] width 606 height 512
click at [1235, 379] on div at bounding box center [739, 406] width 1478 height 812
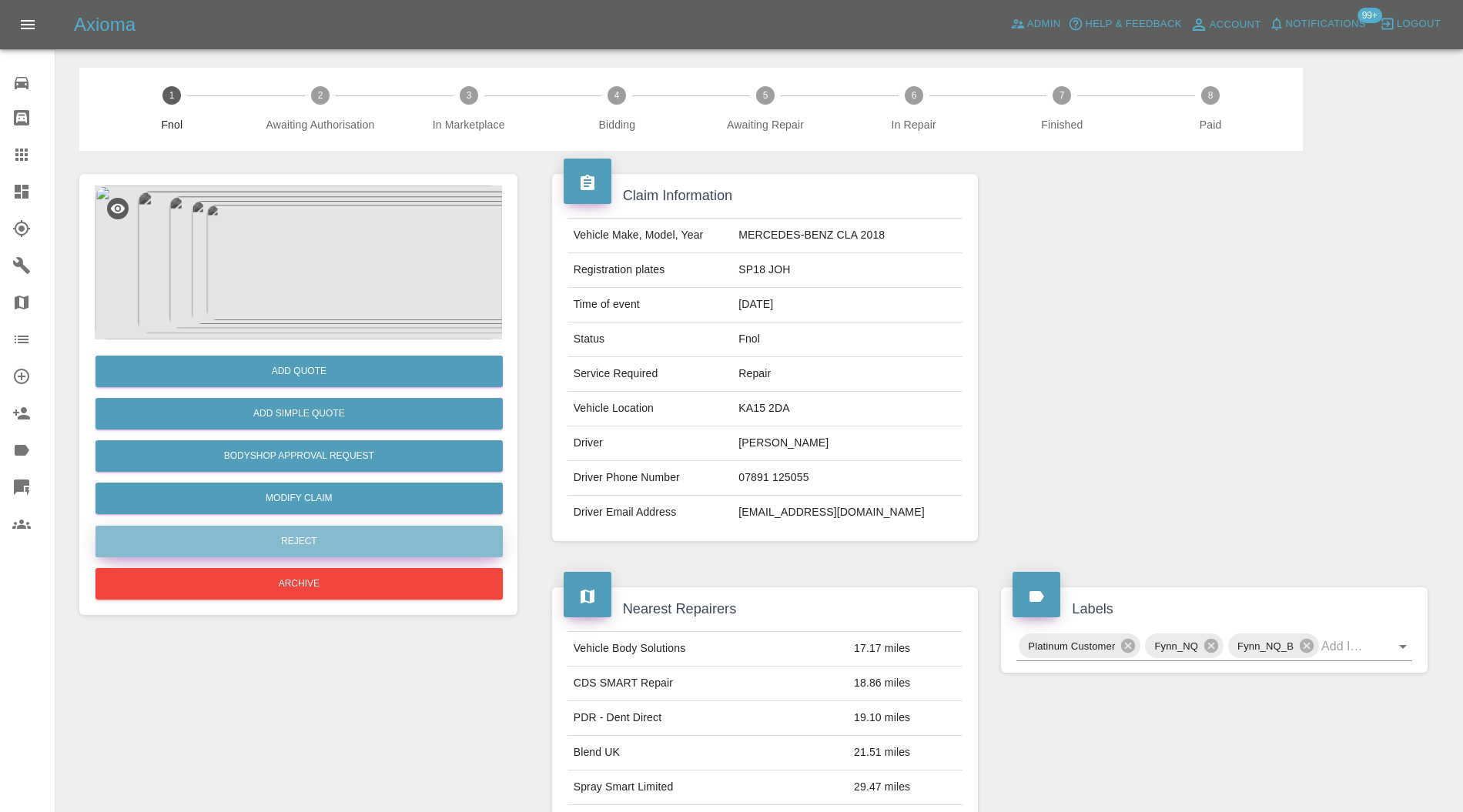
click at [365, 535] on button "Reject" at bounding box center [299, 541] width 407 height 32
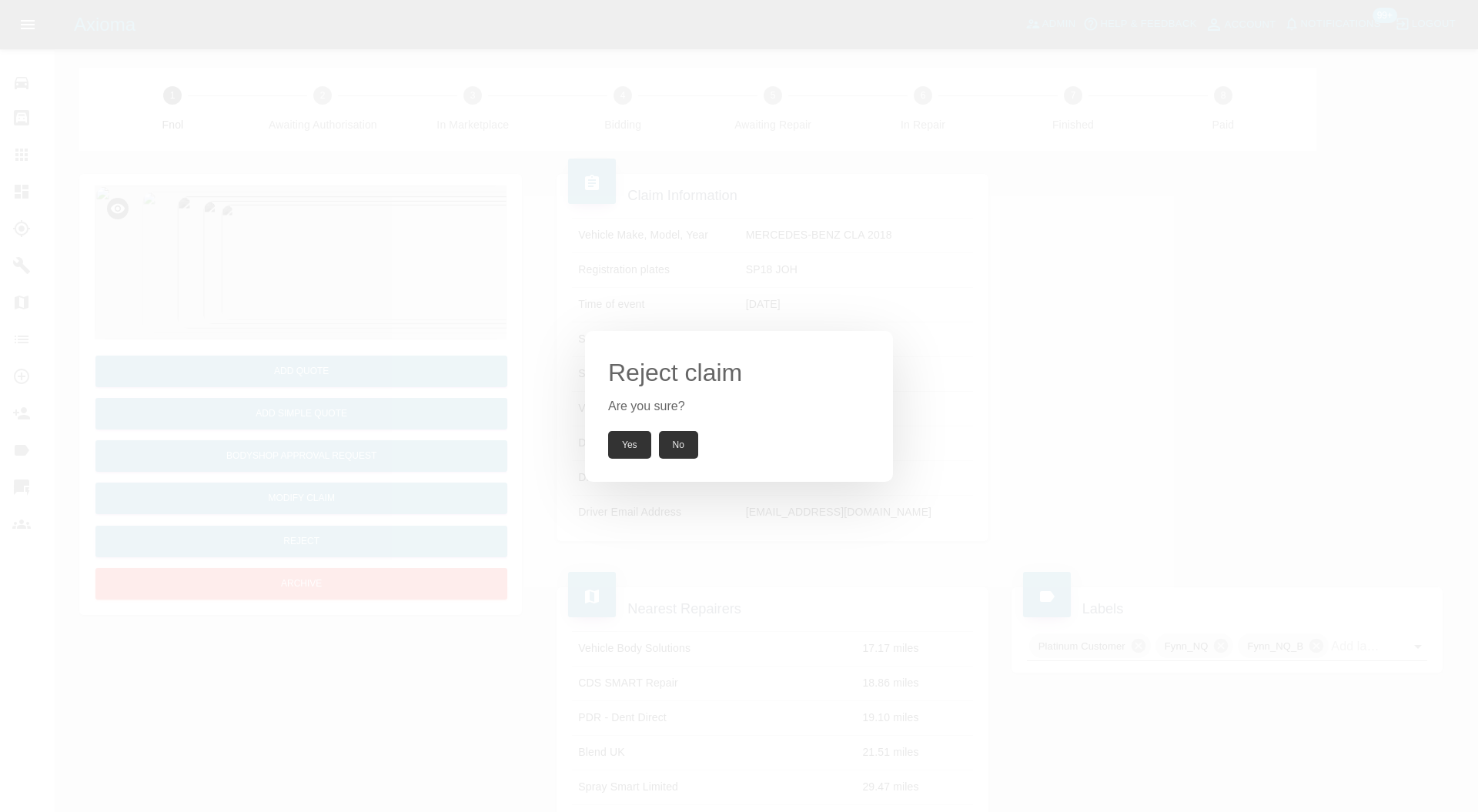
click at [634, 443] on button "Yes" at bounding box center [630, 445] width 43 height 28
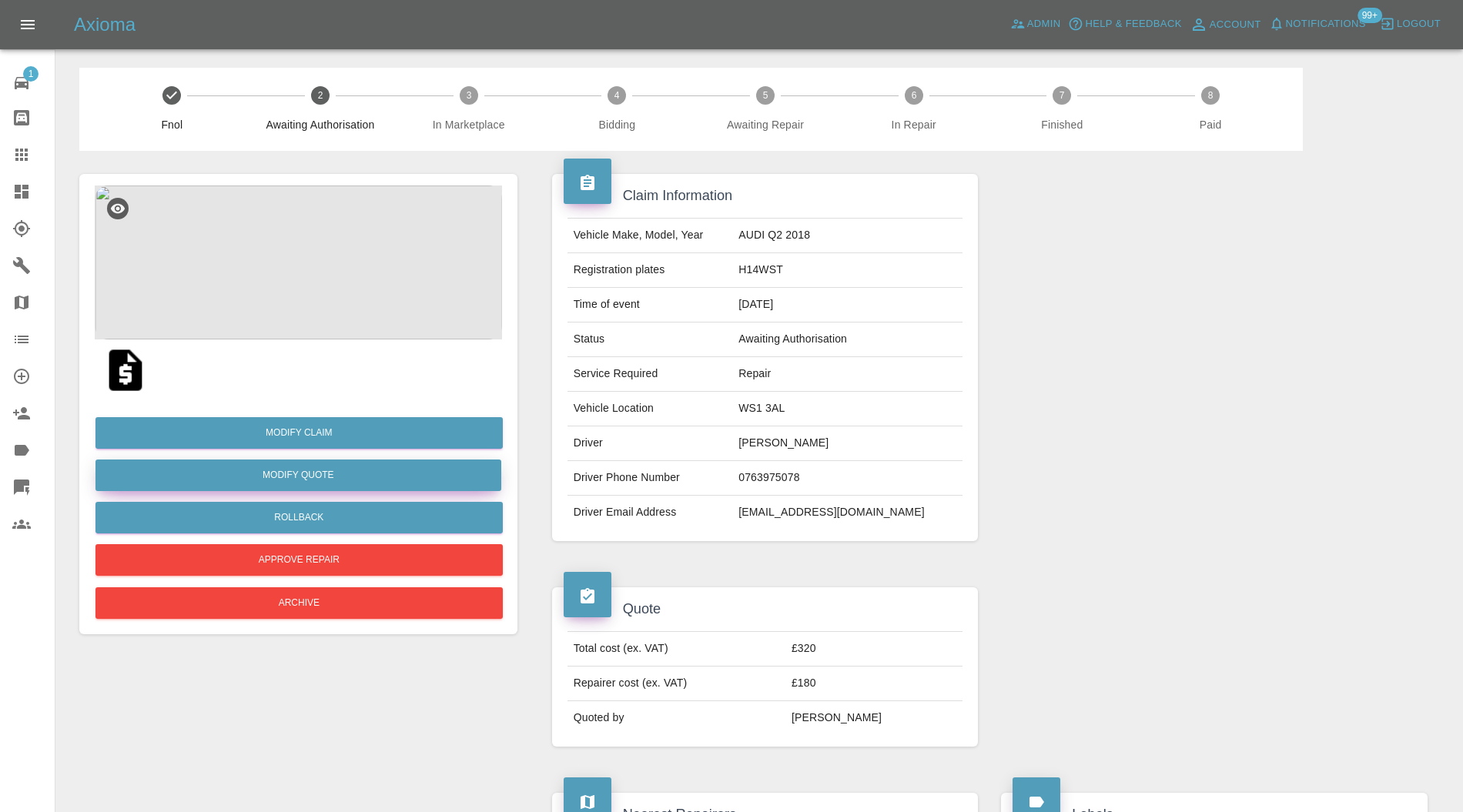
click at [334, 470] on button "Modify Quote" at bounding box center [299, 475] width 406 height 32
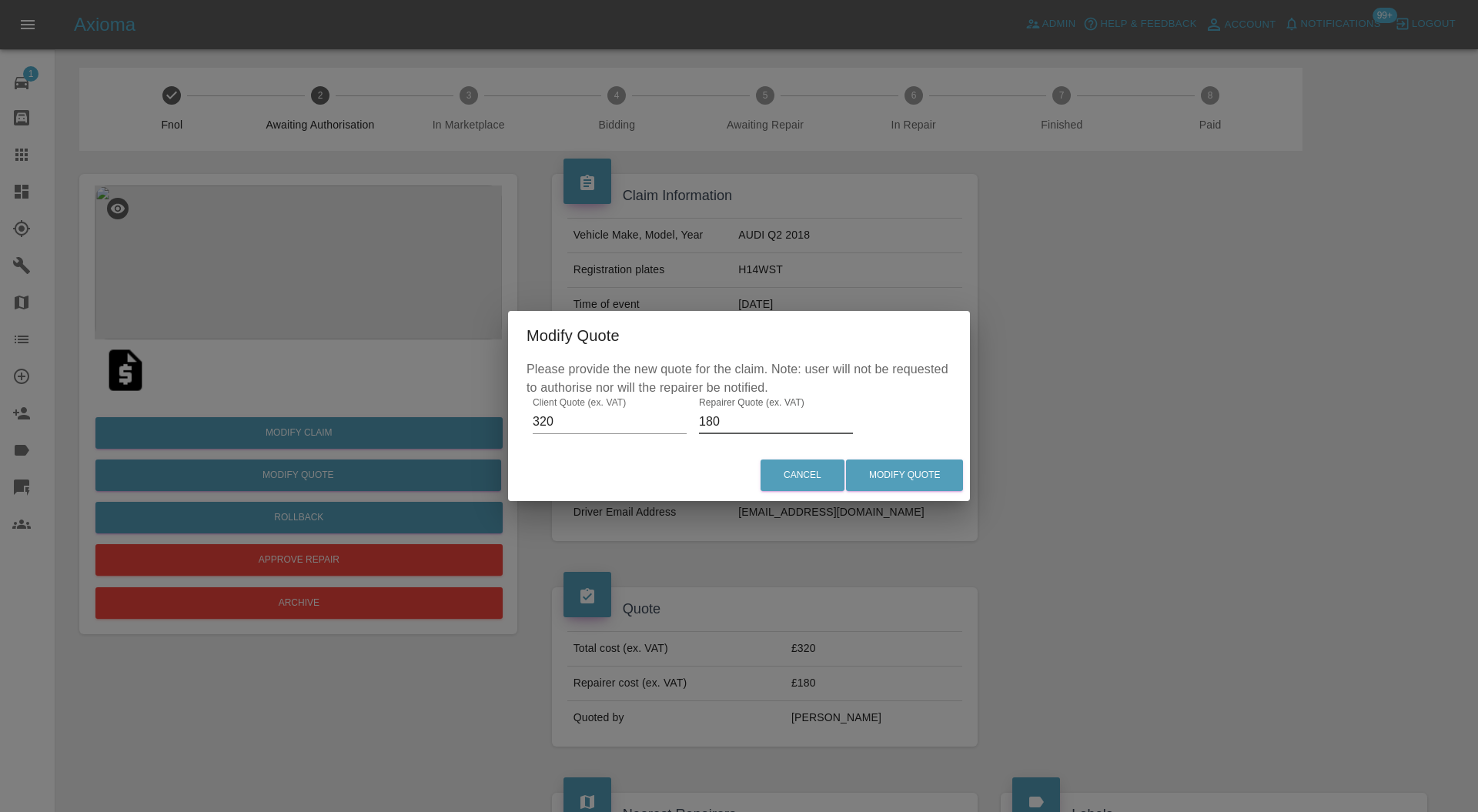
click at [722, 425] on input "180" at bounding box center [776, 421] width 154 height 24
type input "195"
click at [910, 465] on button "Modify Quote" at bounding box center [905, 475] width 117 height 32
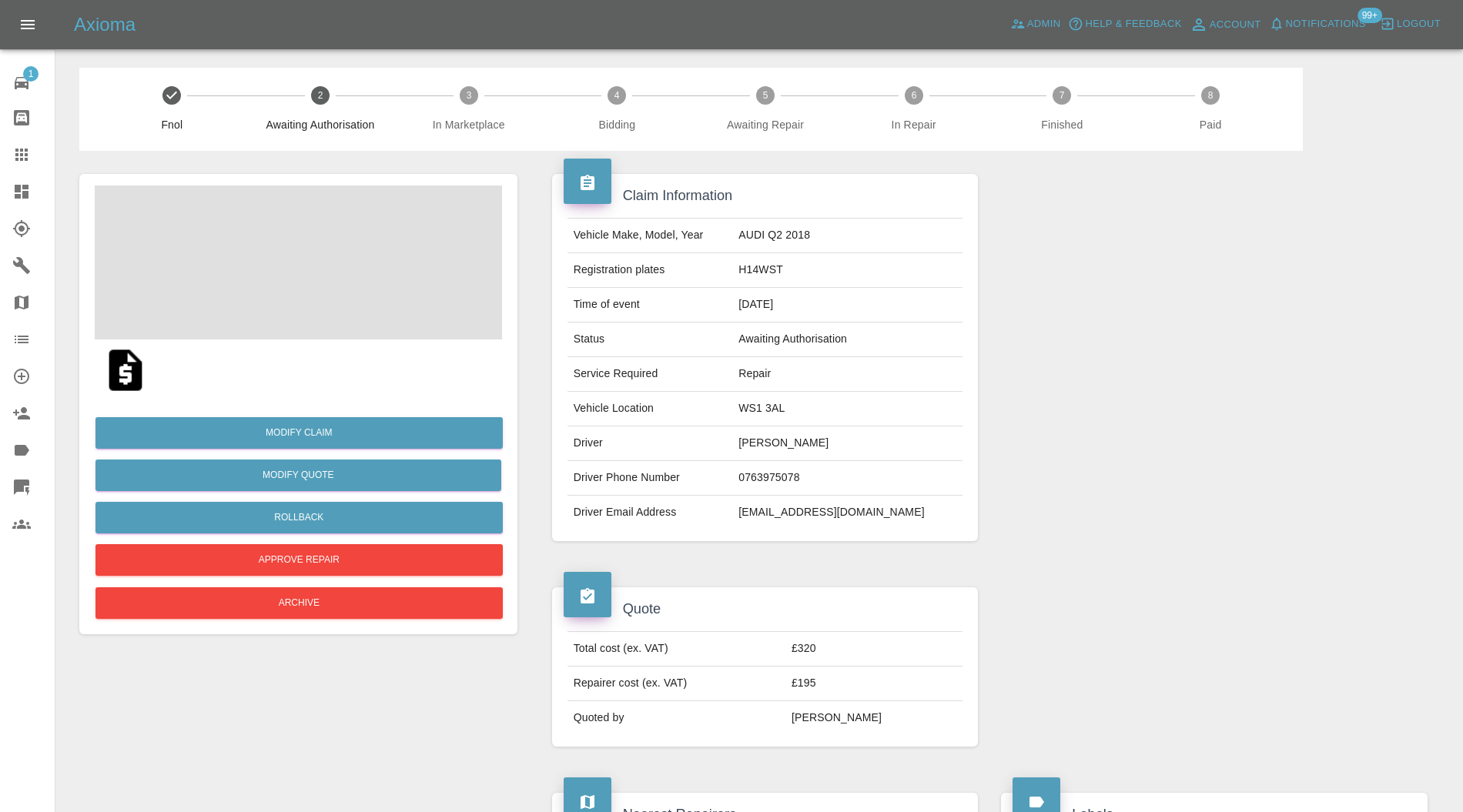
click at [17, 199] on icon at bounding box center [22, 191] width 18 height 18
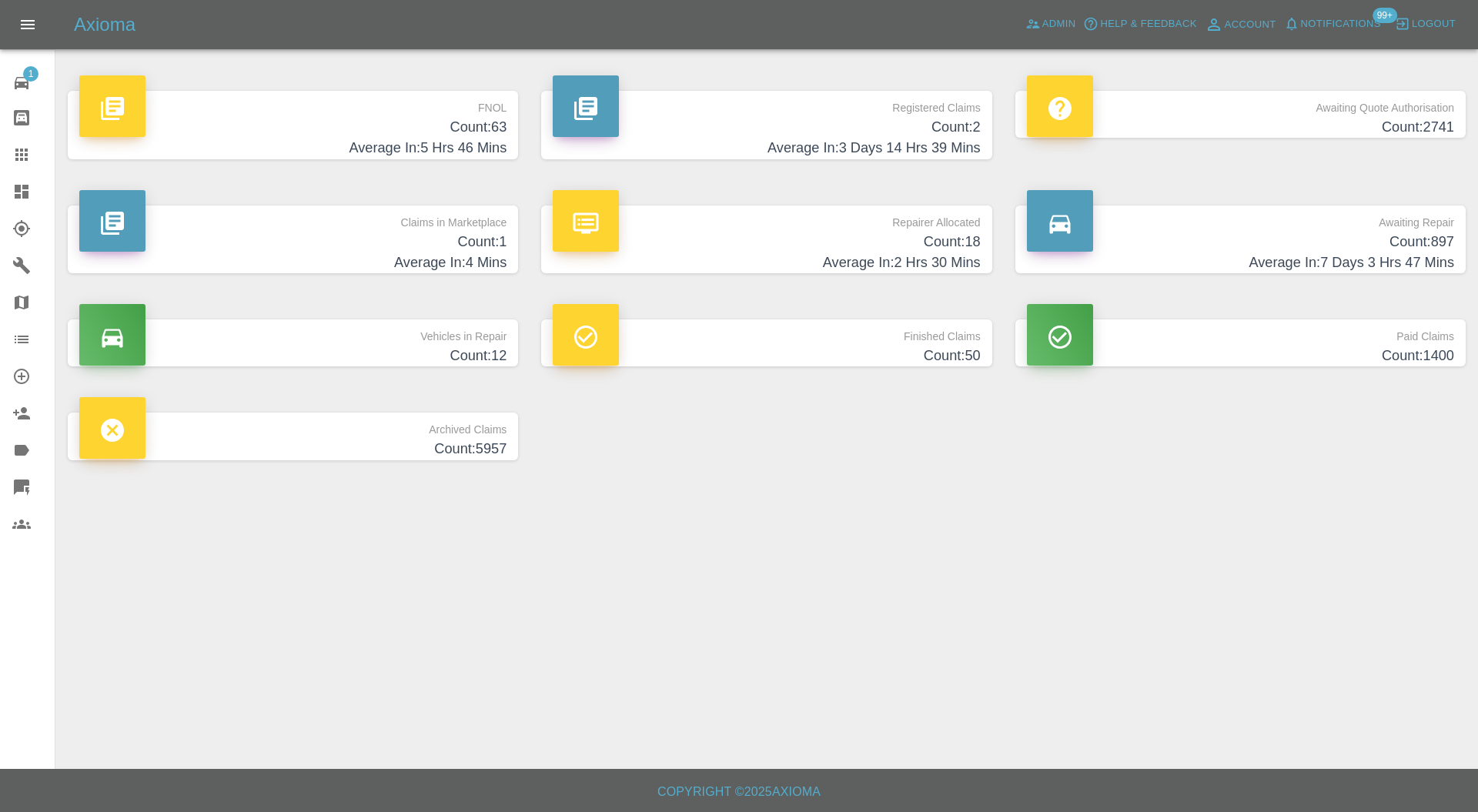
click at [382, 223] on p "Claims in Marketplace" at bounding box center [293, 218] width 428 height 26
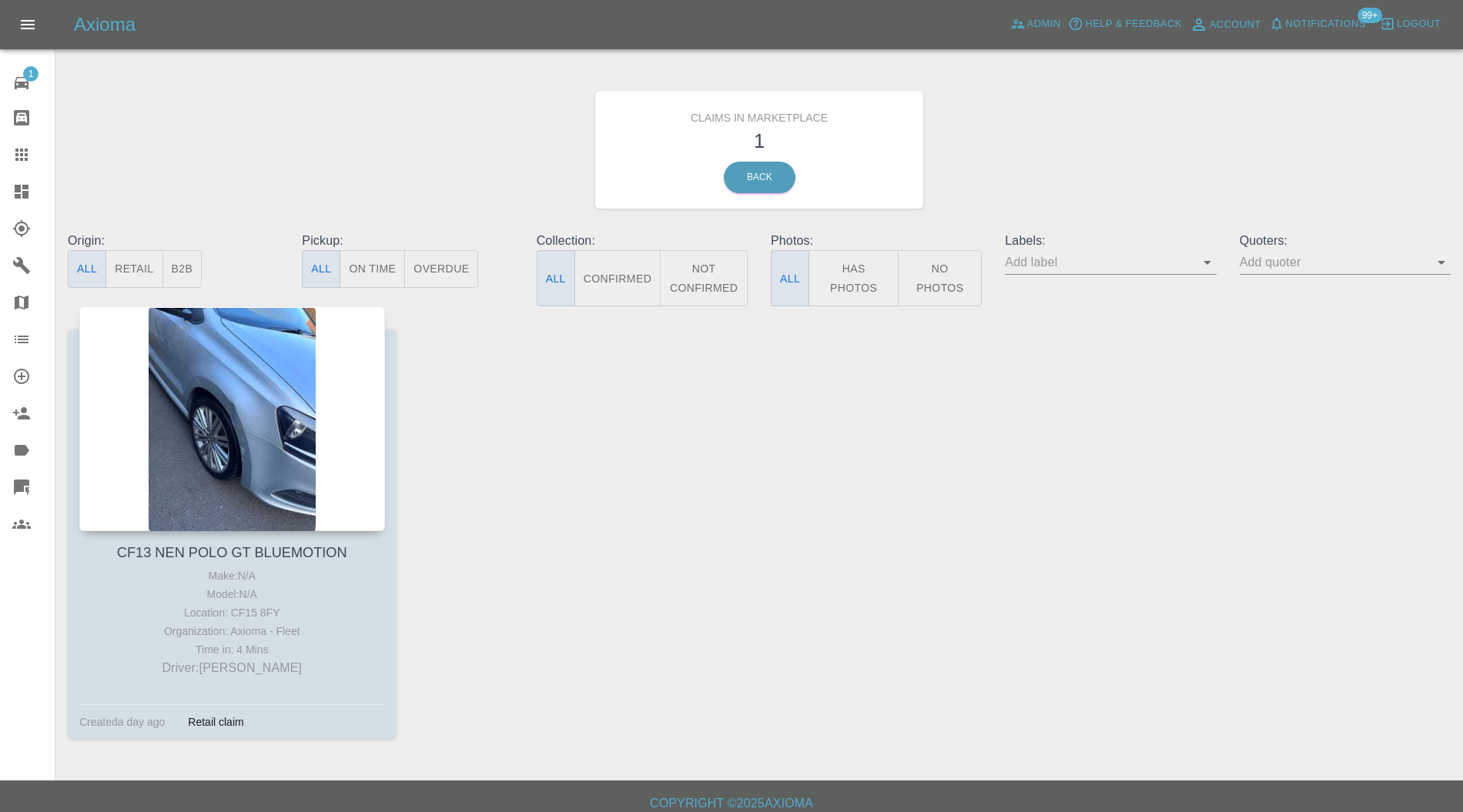
click at [264, 374] on div at bounding box center [232, 419] width 306 height 225
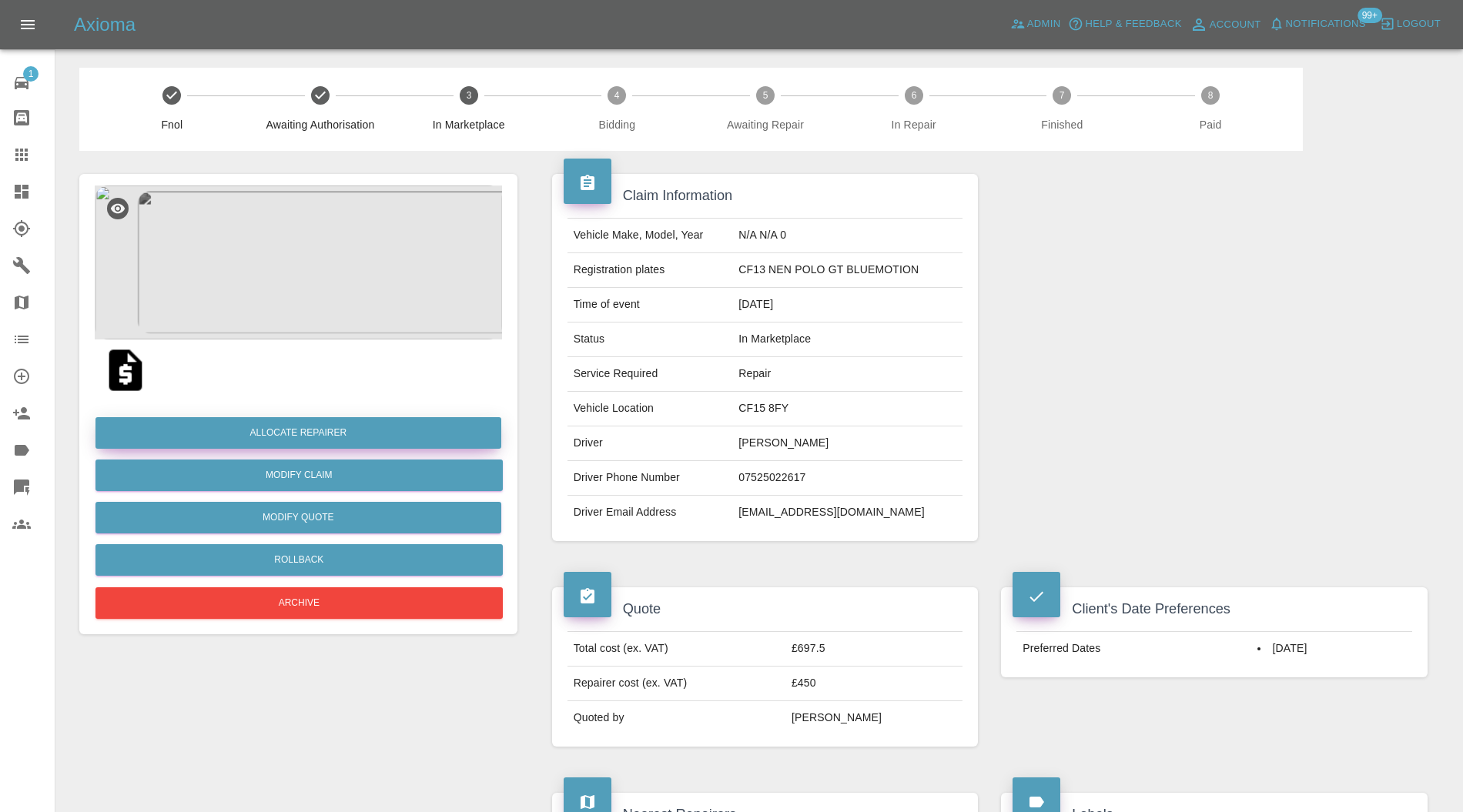
click at [386, 429] on button "Allocate Repairer" at bounding box center [299, 433] width 406 height 32
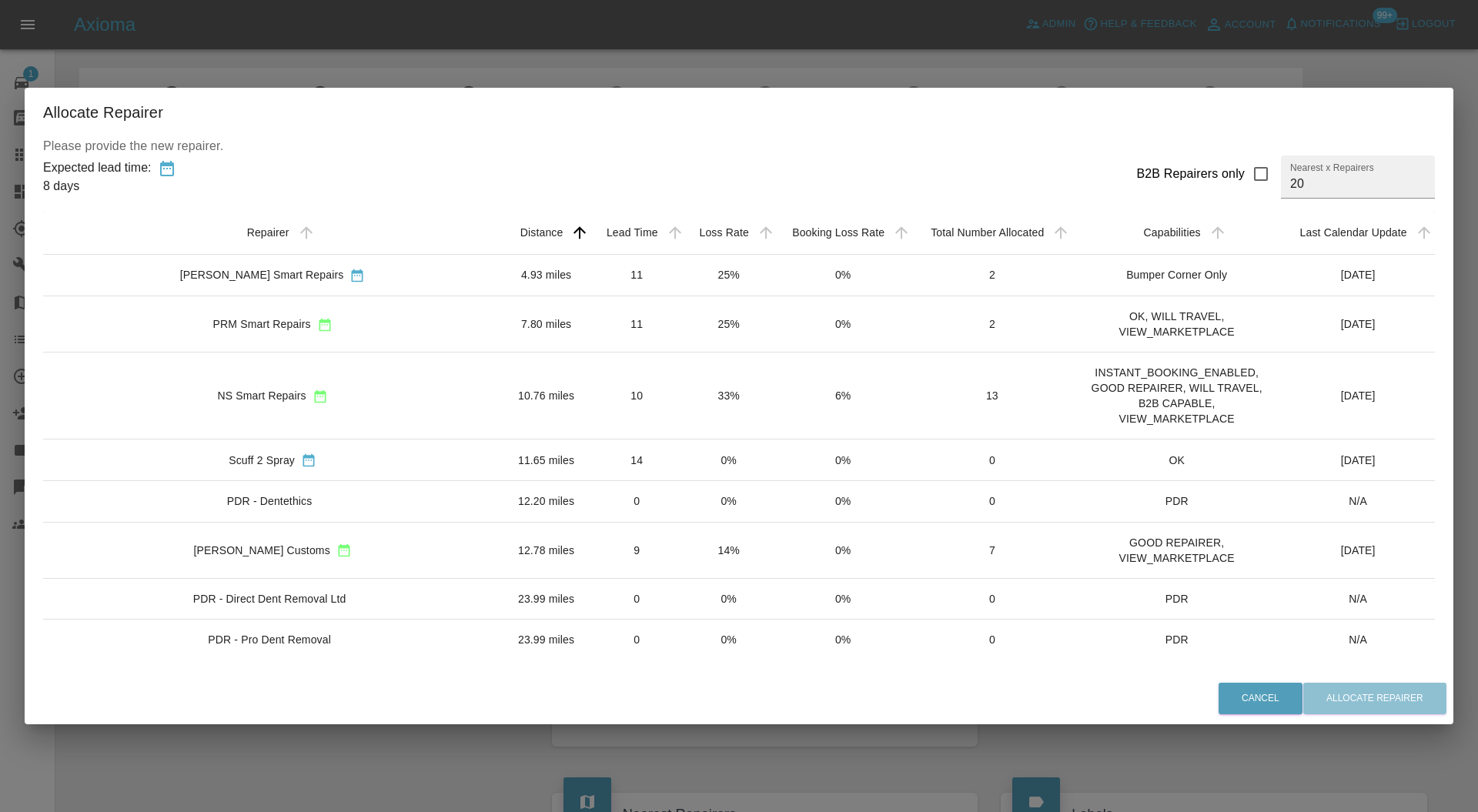
click at [504, 538] on td "12.78 miles" at bounding box center [546, 550] width 88 height 56
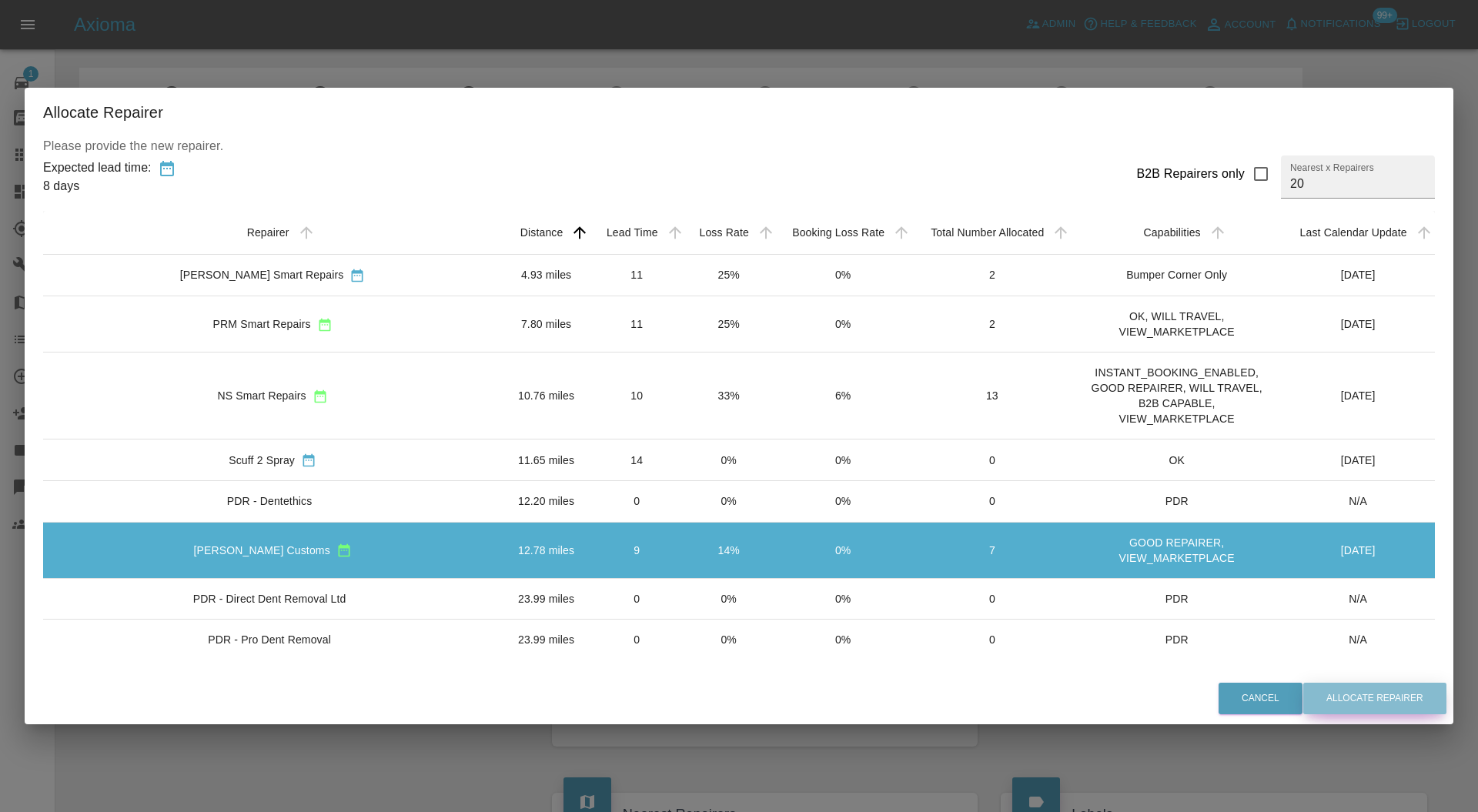
click at [1344, 693] on button "Allocate Repairer" at bounding box center [1375, 698] width 143 height 32
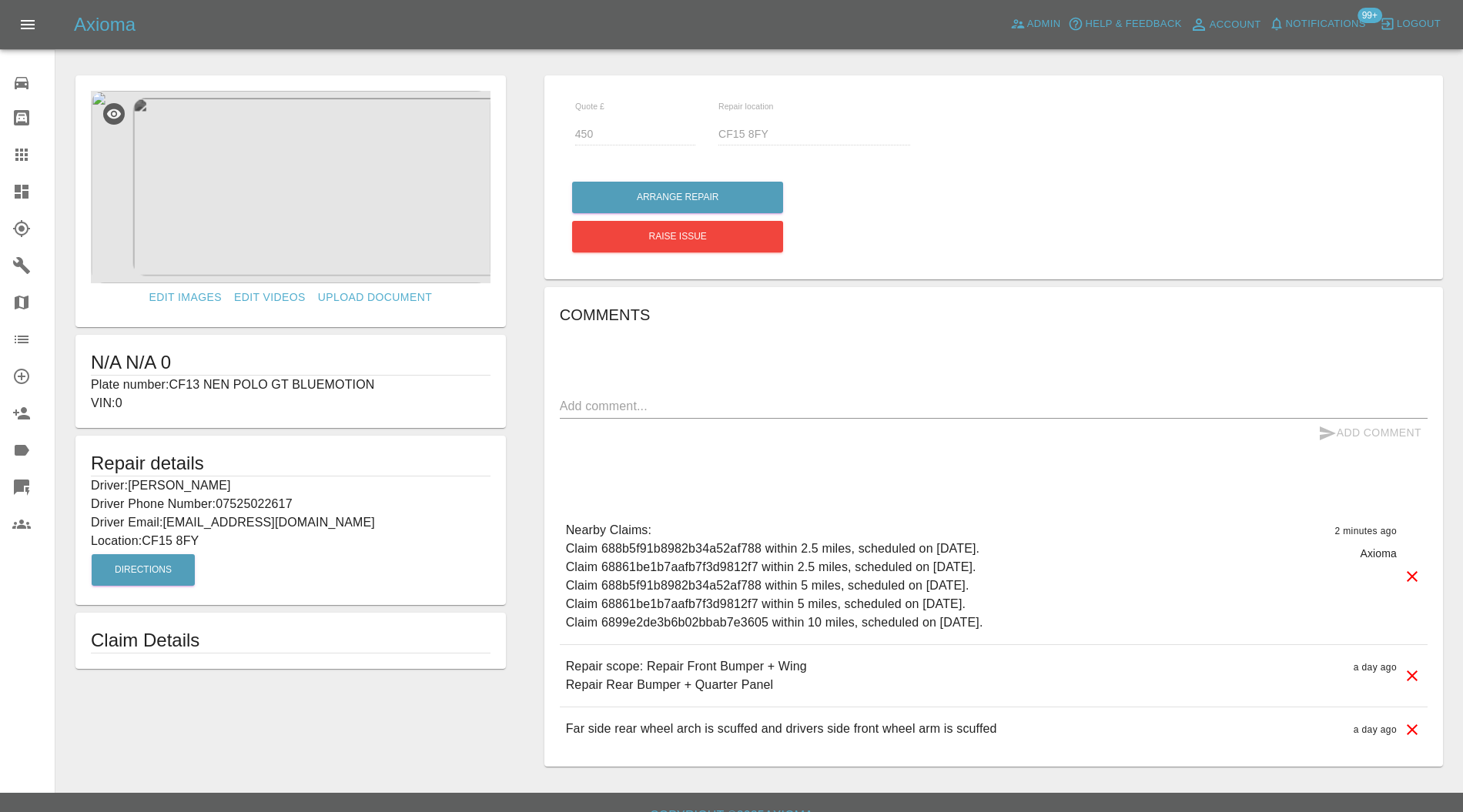
click at [312, 208] on img at bounding box center [291, 187] width 400 height 192
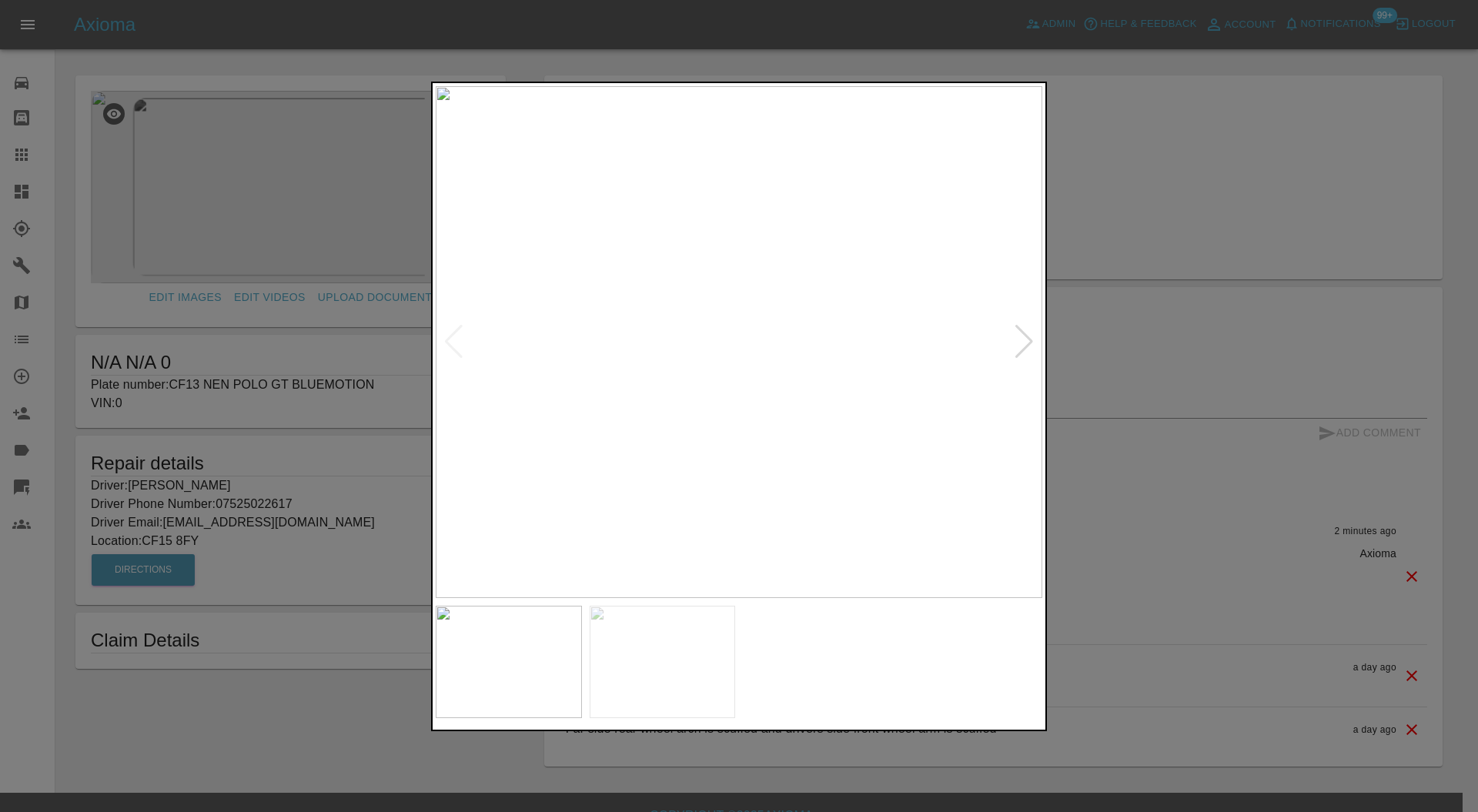
click at [1026, 333] on div at bounding box center [1024, 342] width 21 height 34
click at [1153, 288] on div at bounding box center [739, 406] width 1478 height 812
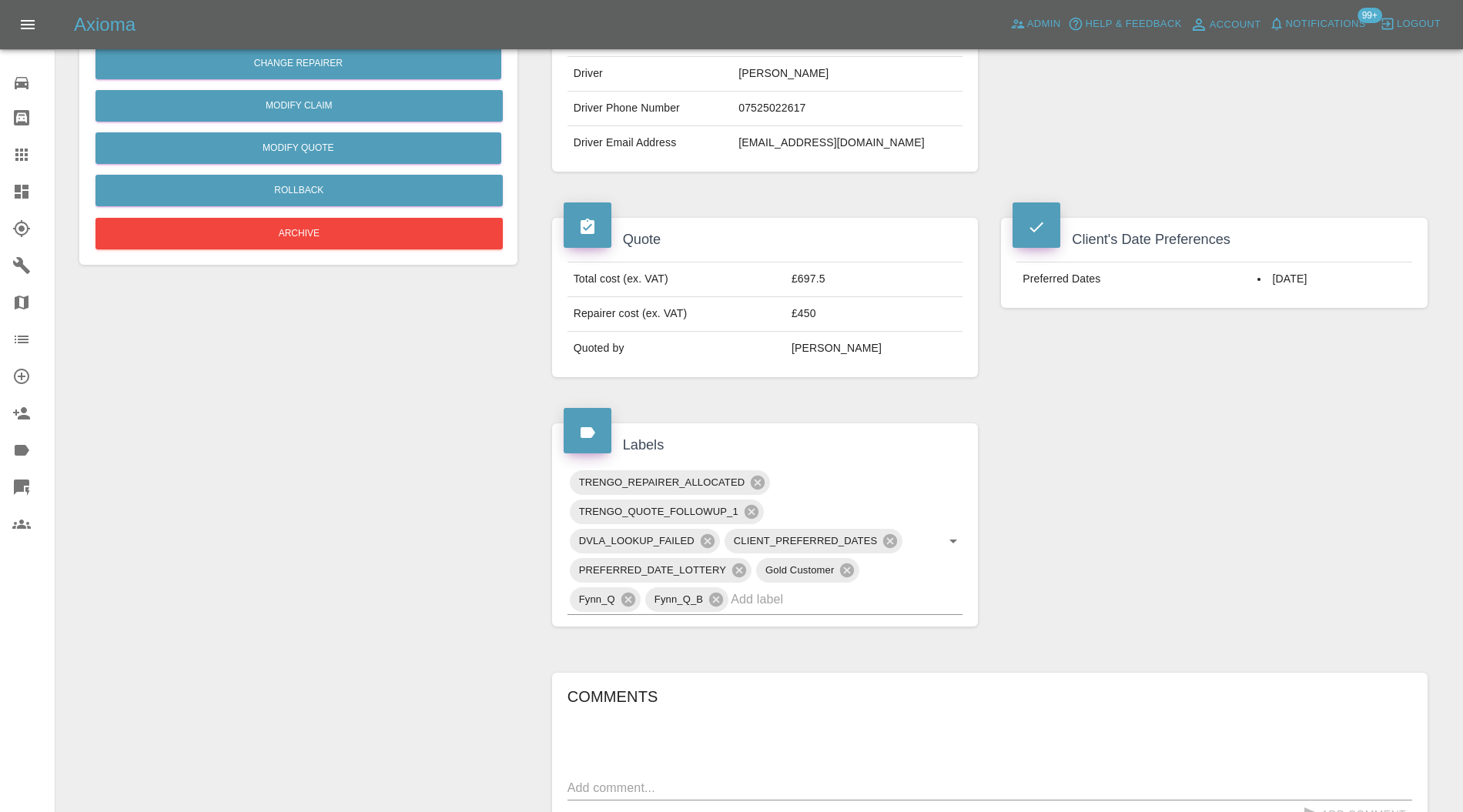
scroll to position [411, 0]
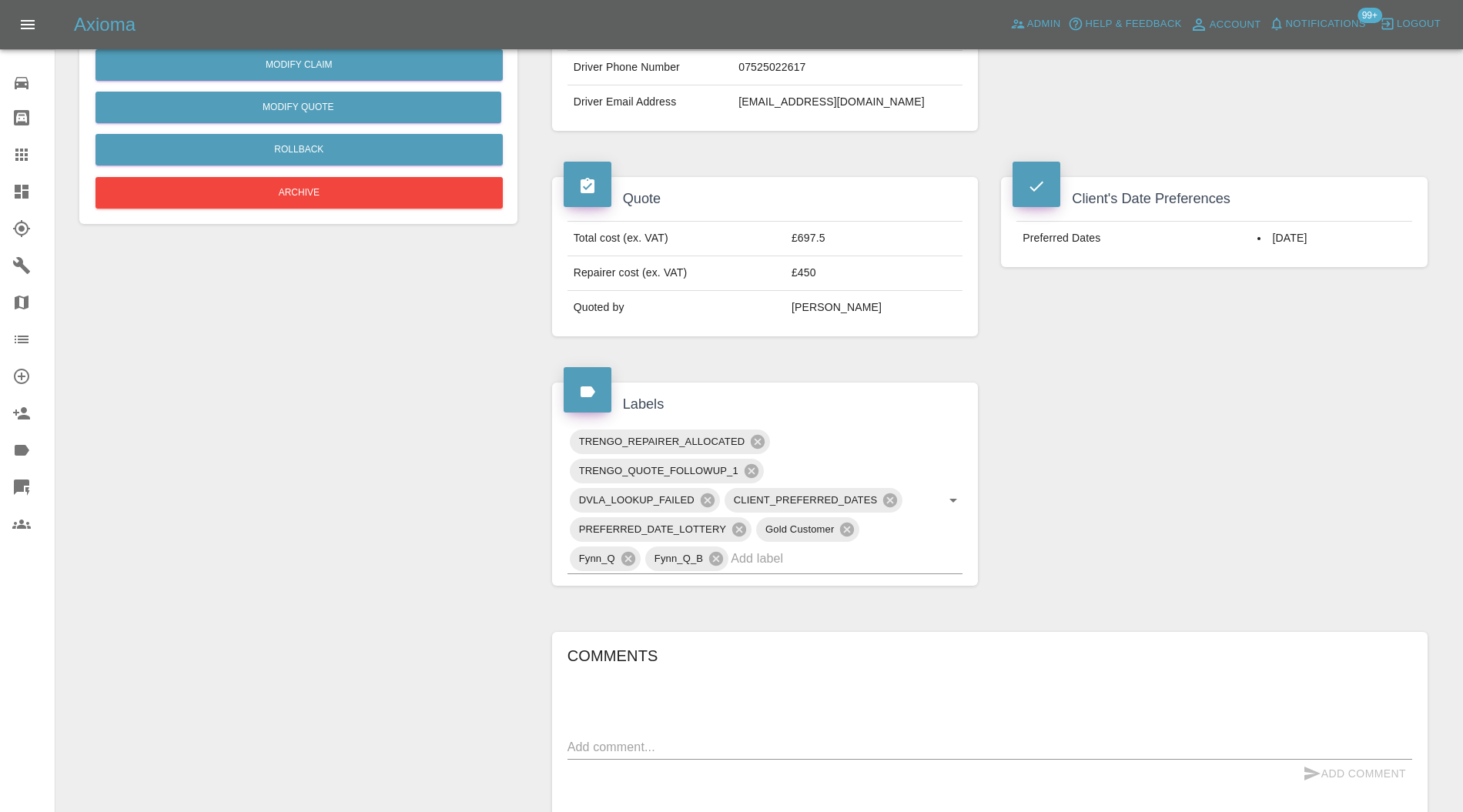
click at [35, 184] on div at bounding box center [34, 191] width 43 height 18
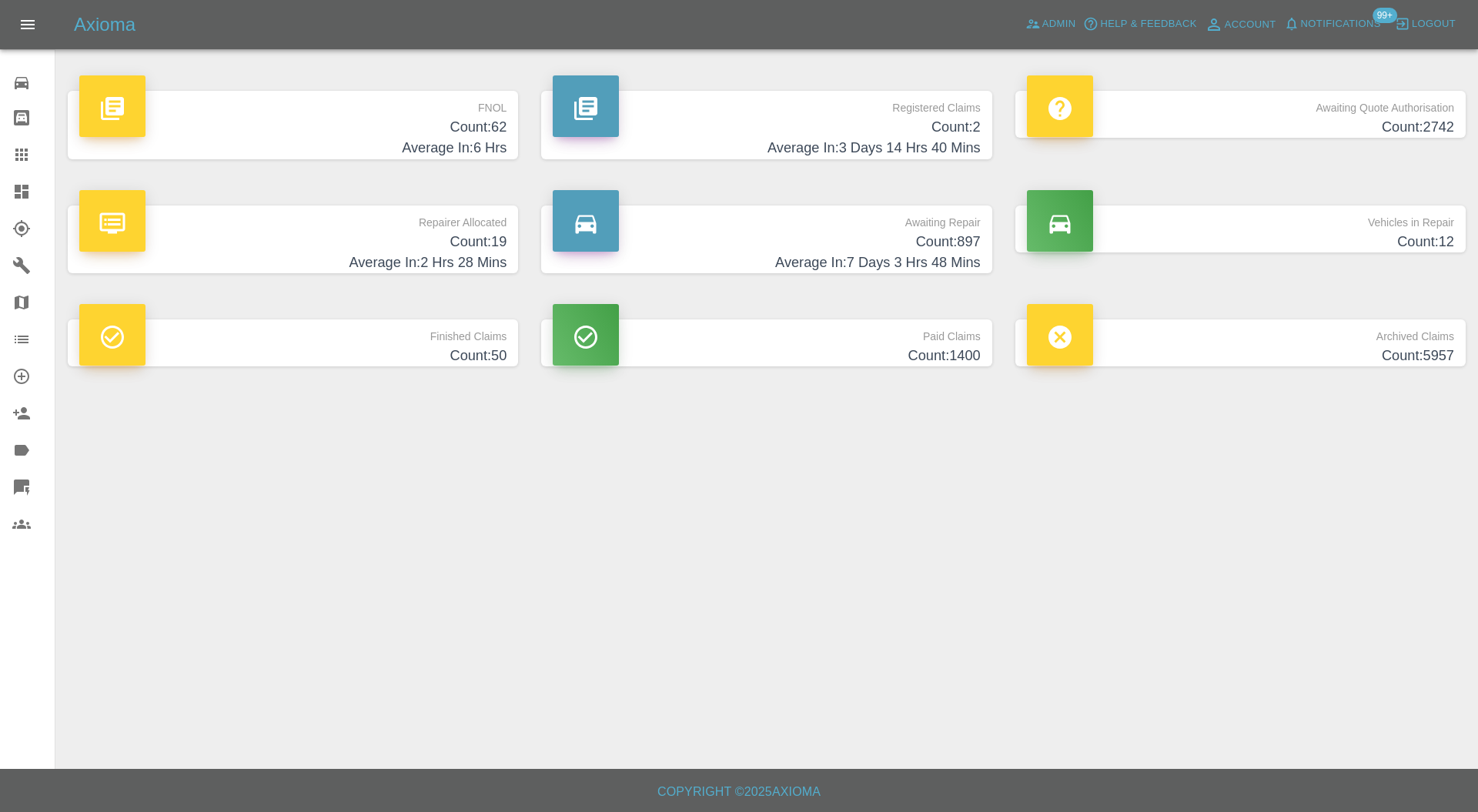
click at [18, 187] on icon at bounding box center [21, 191] width 14 height 14
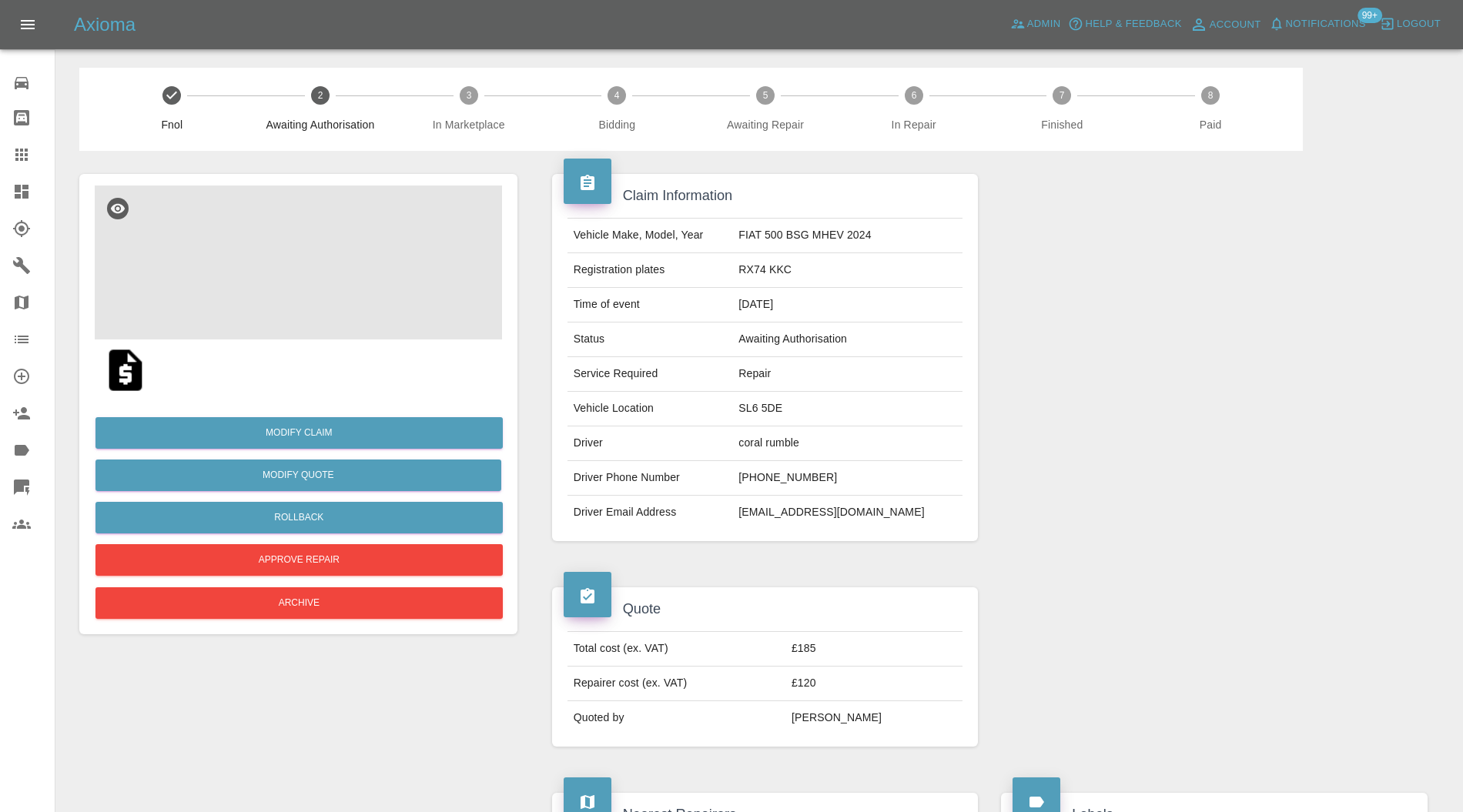
click at [305, 269] on img at bounding box center [298, 263] width 407 height 154
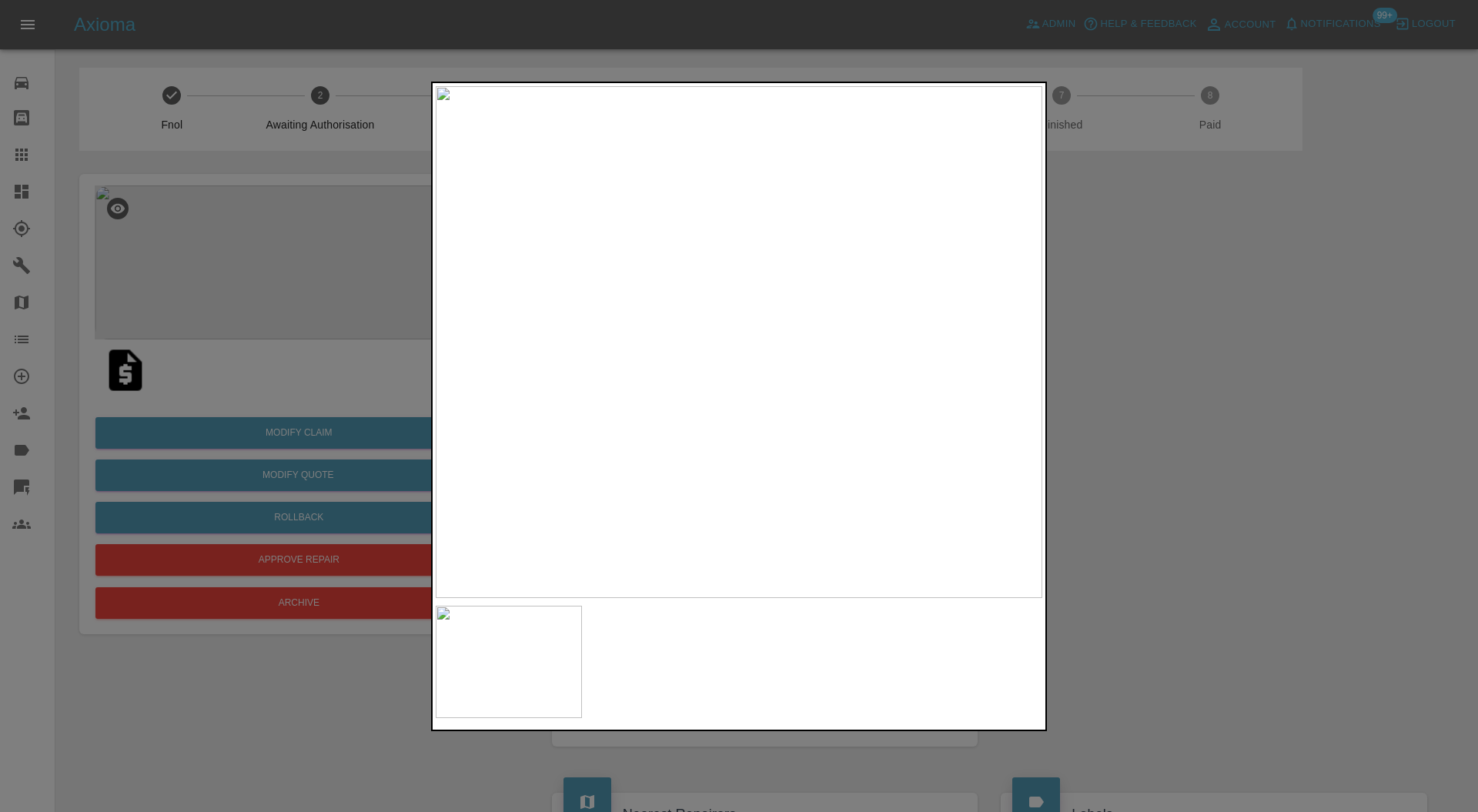
click at [1140, 392] on div at bounding box center [739, 406] width 1478 height 812
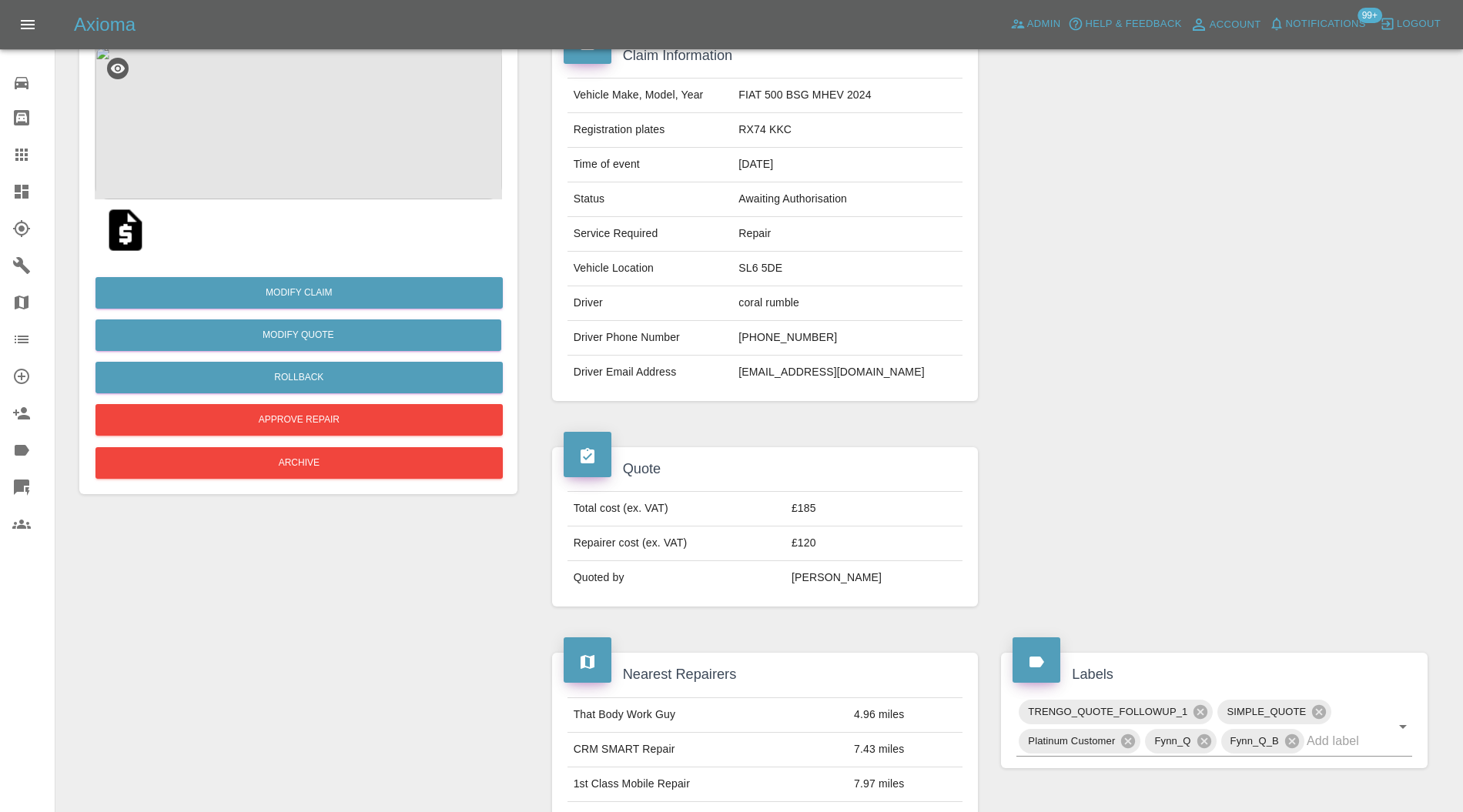
scroll to position [113, 0]
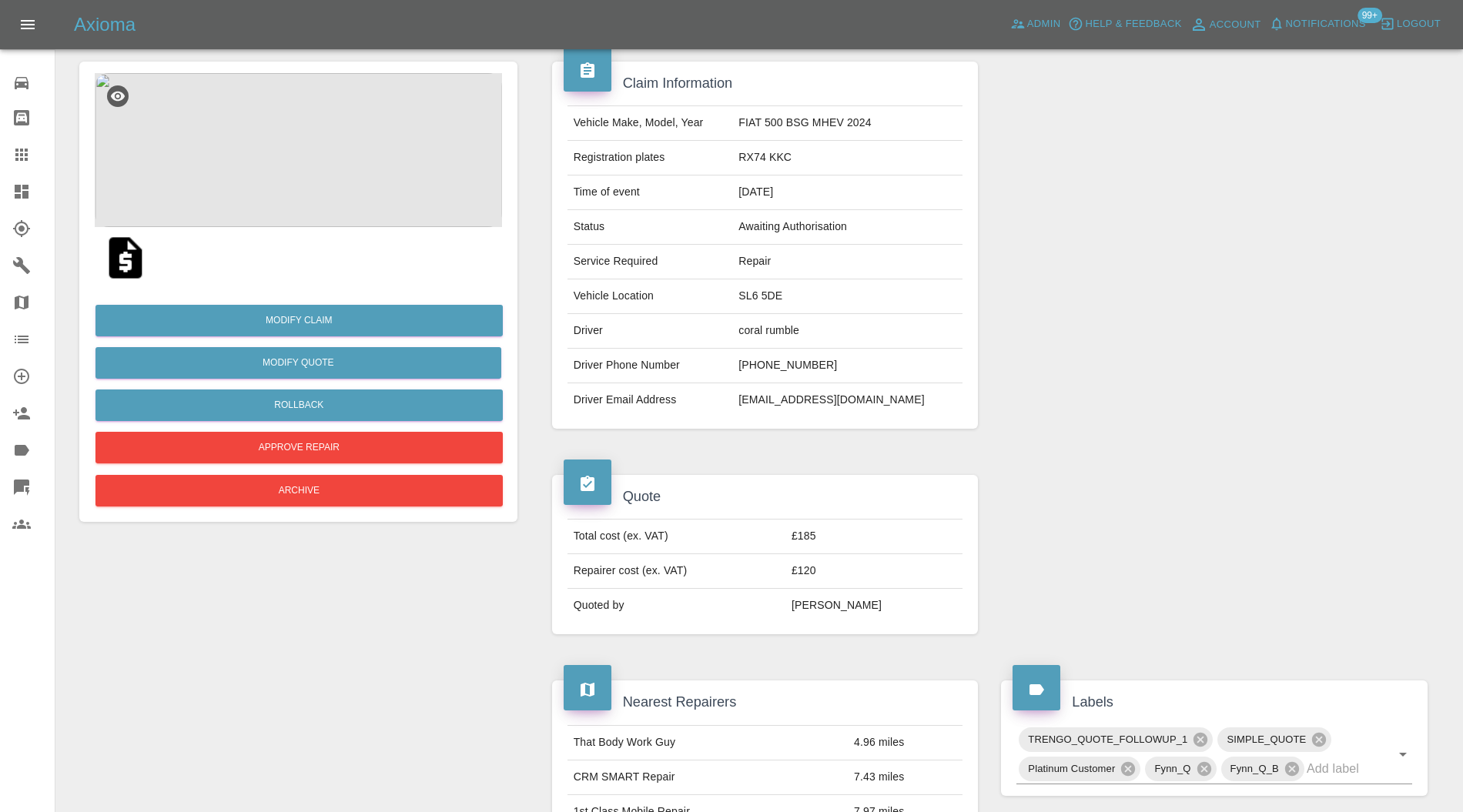
click at [277, 166] on img at bounding box center [298, 150] width 407 height 154
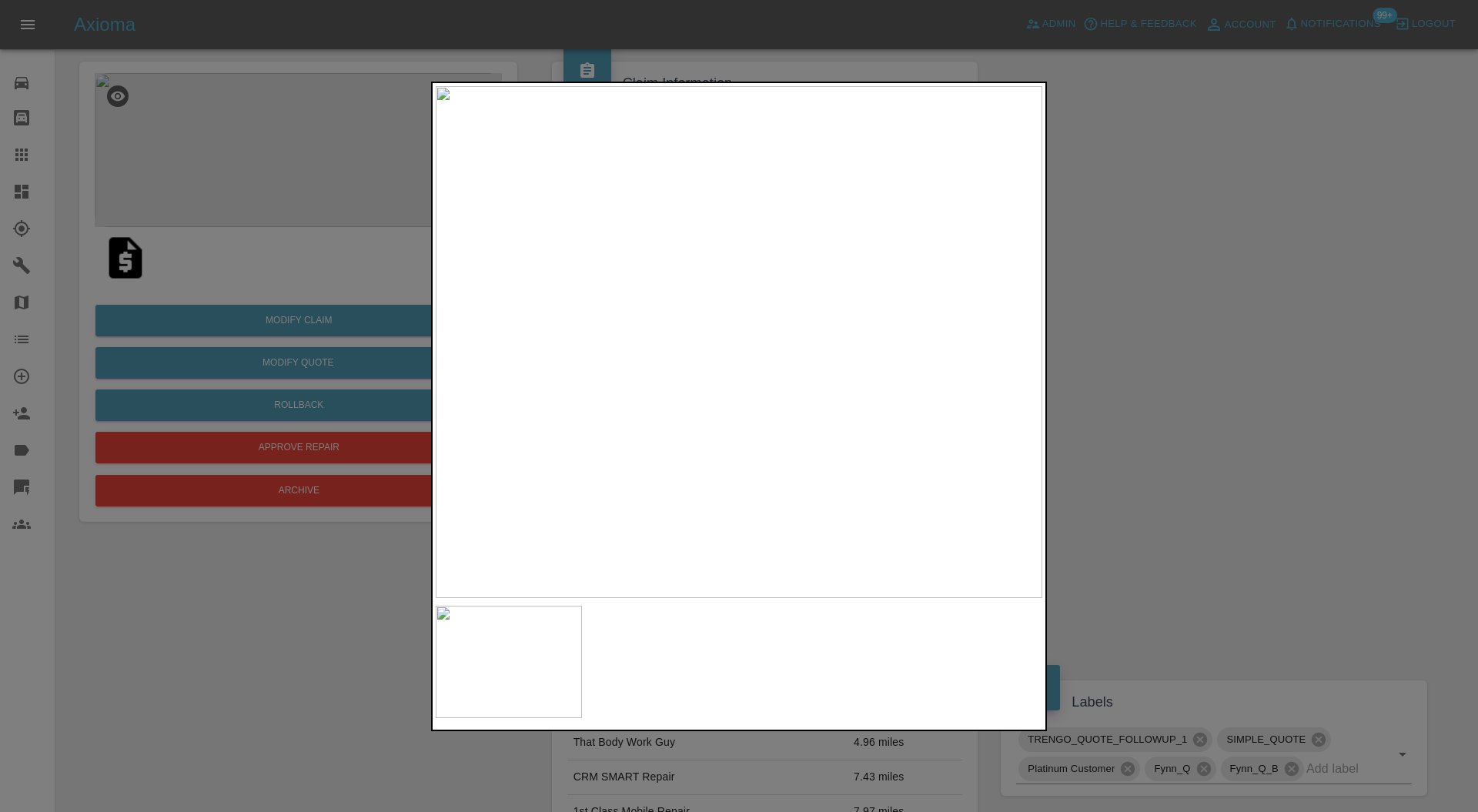
click at [782, 338] on img at bounding box center [739, 343] width 606 height 512
click at [779, 288] on img at bounding box center [607, 351] width 1820 height 1537
click at [1075, 397] on div at bounding box center [739, 406] width 1478 height 812
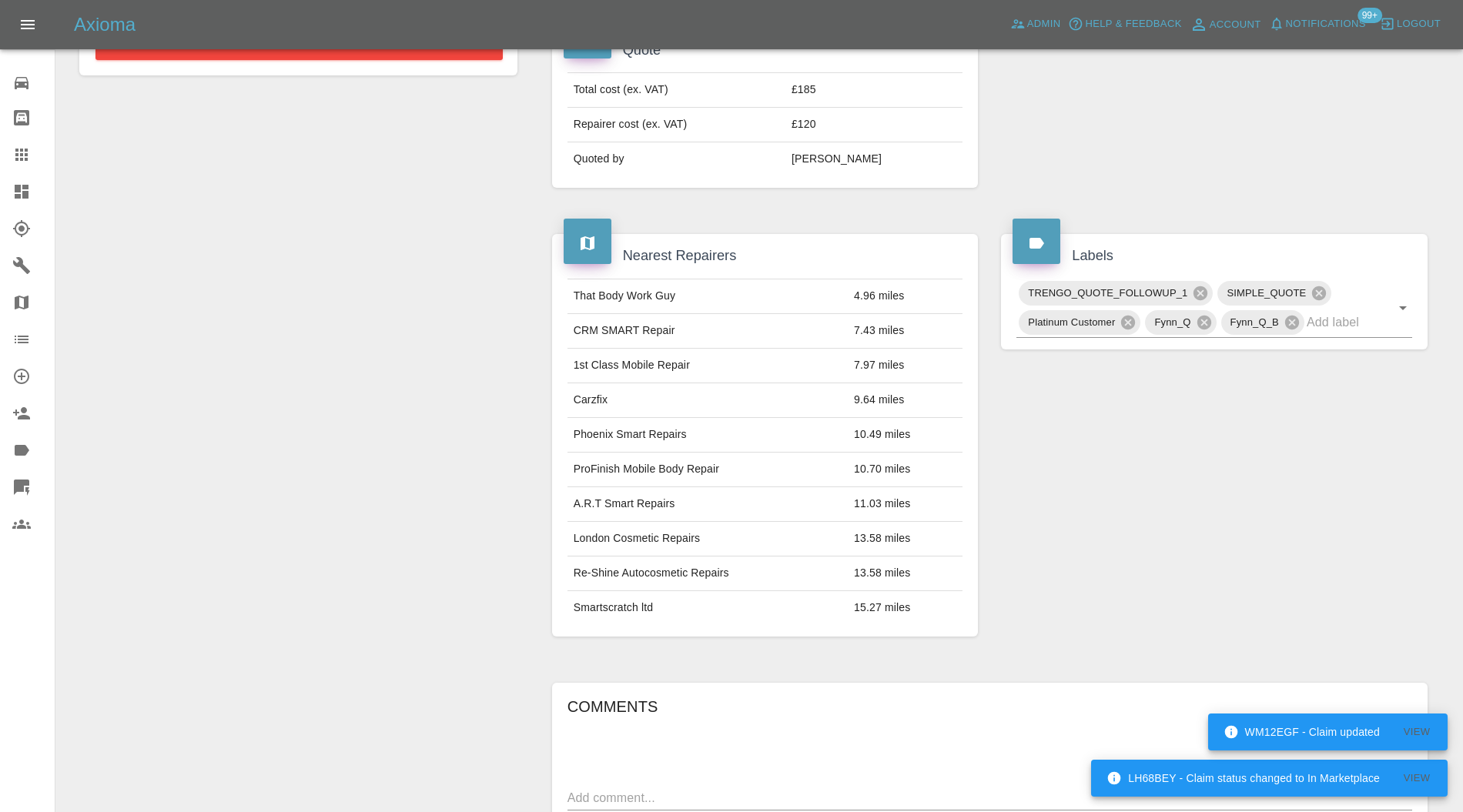
scroll to position [411, 0]
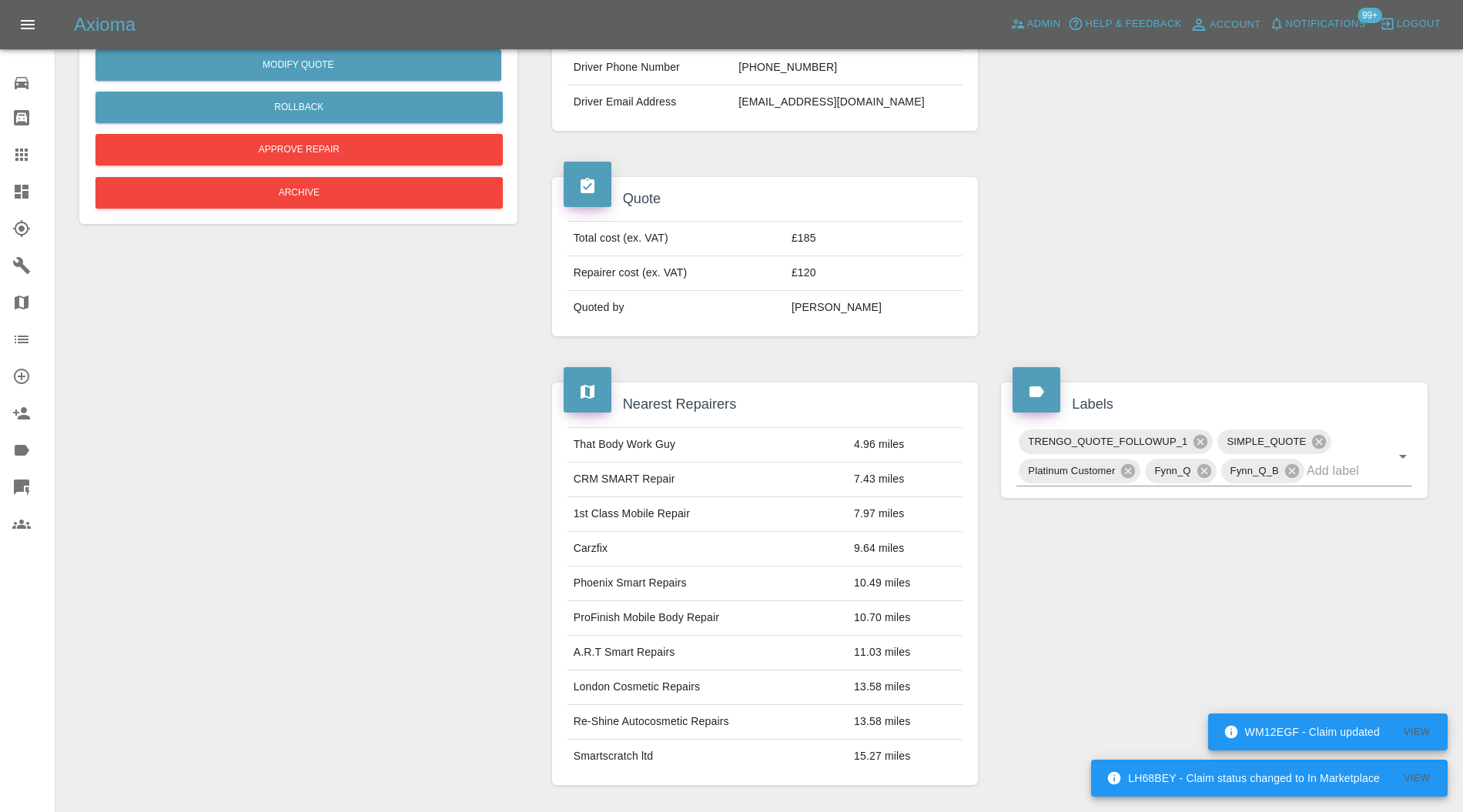
click at [1335, 465] on input "text" at bounding box center [1338, 471] width 62 height 23
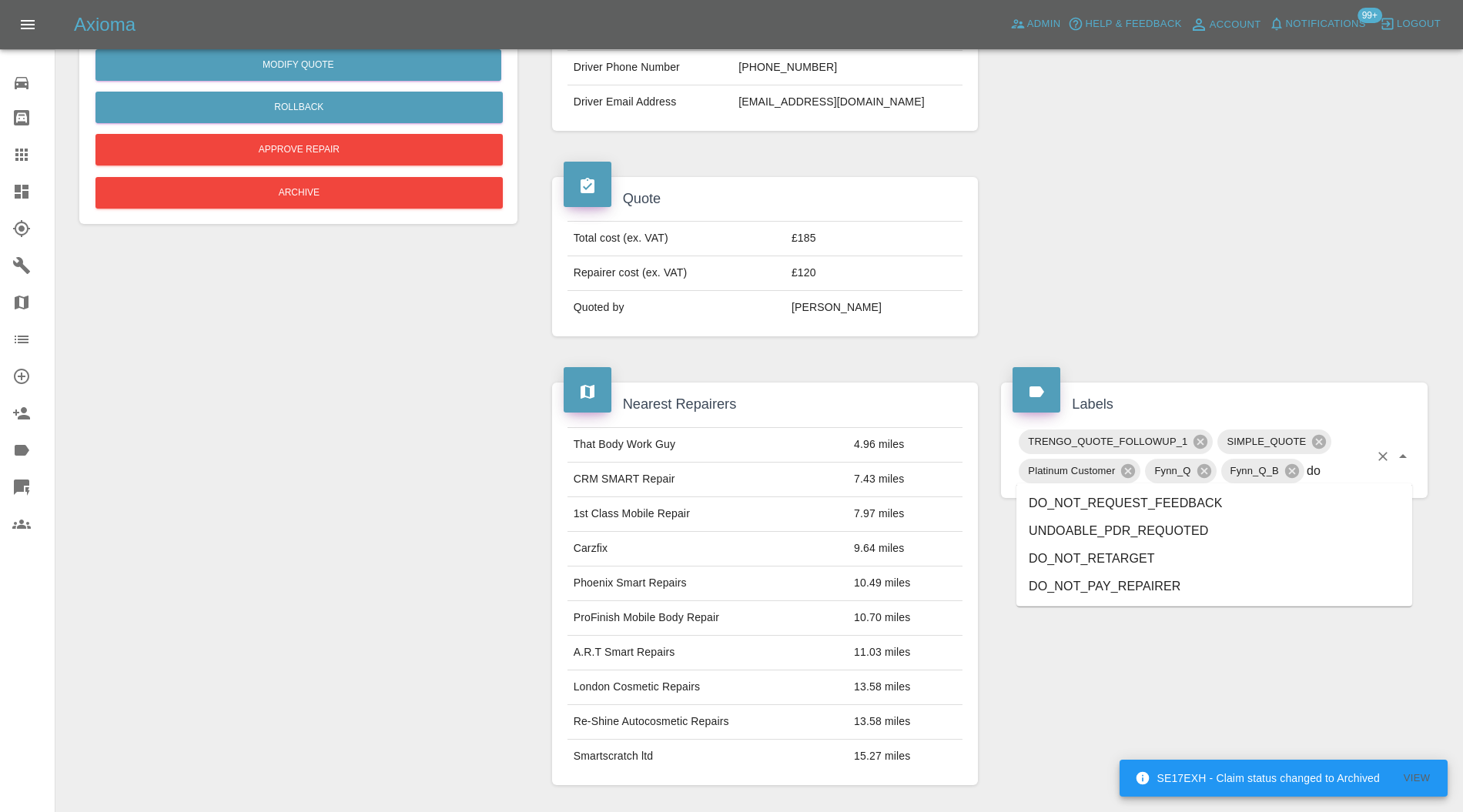
type input "do"
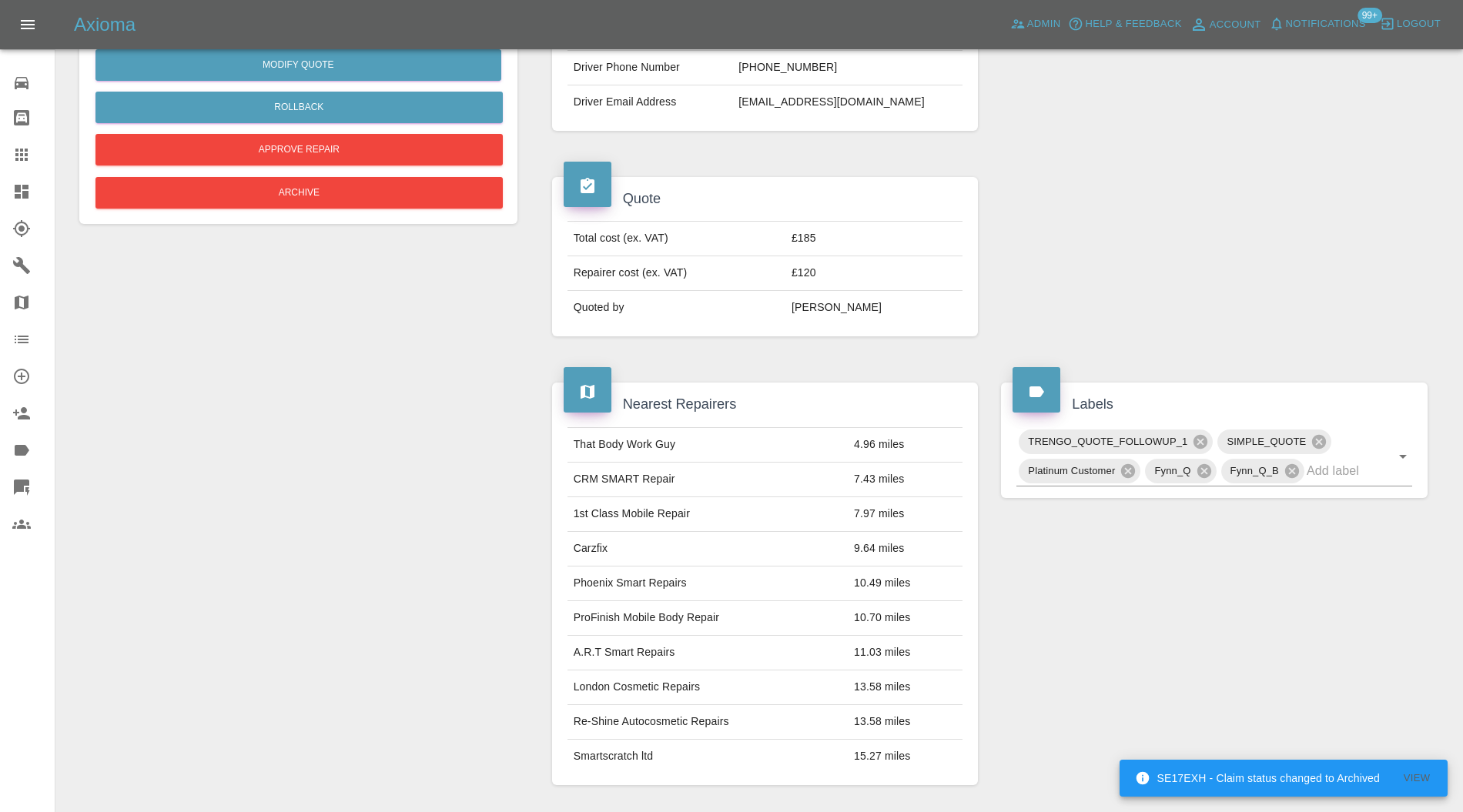
click at [1194, 290] on div at bounding box center [1215, 257] width 449 height 206
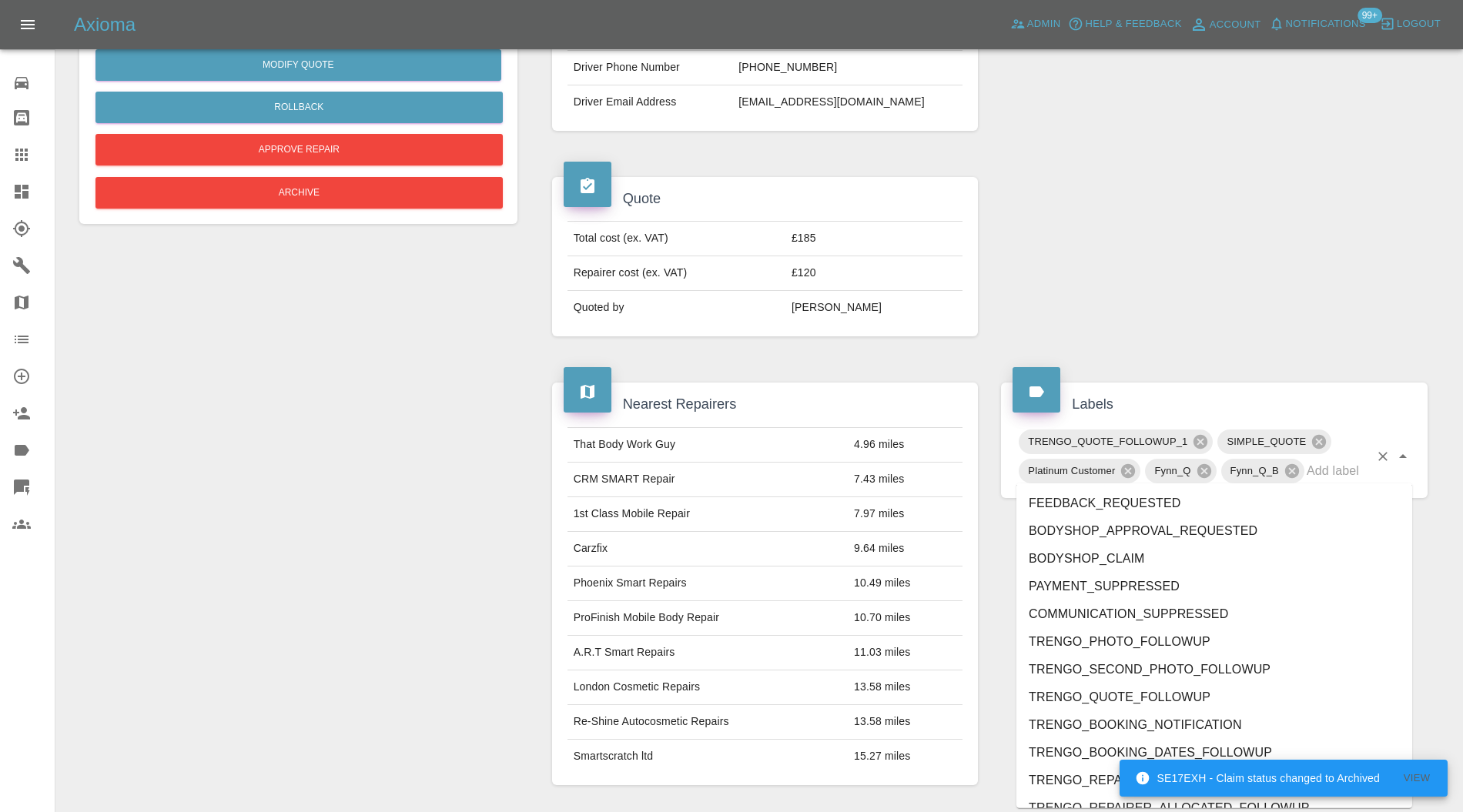
click at [1330, 470] on input "text" at bounding box center [1338, 471] width 62 height 23
type input "do"
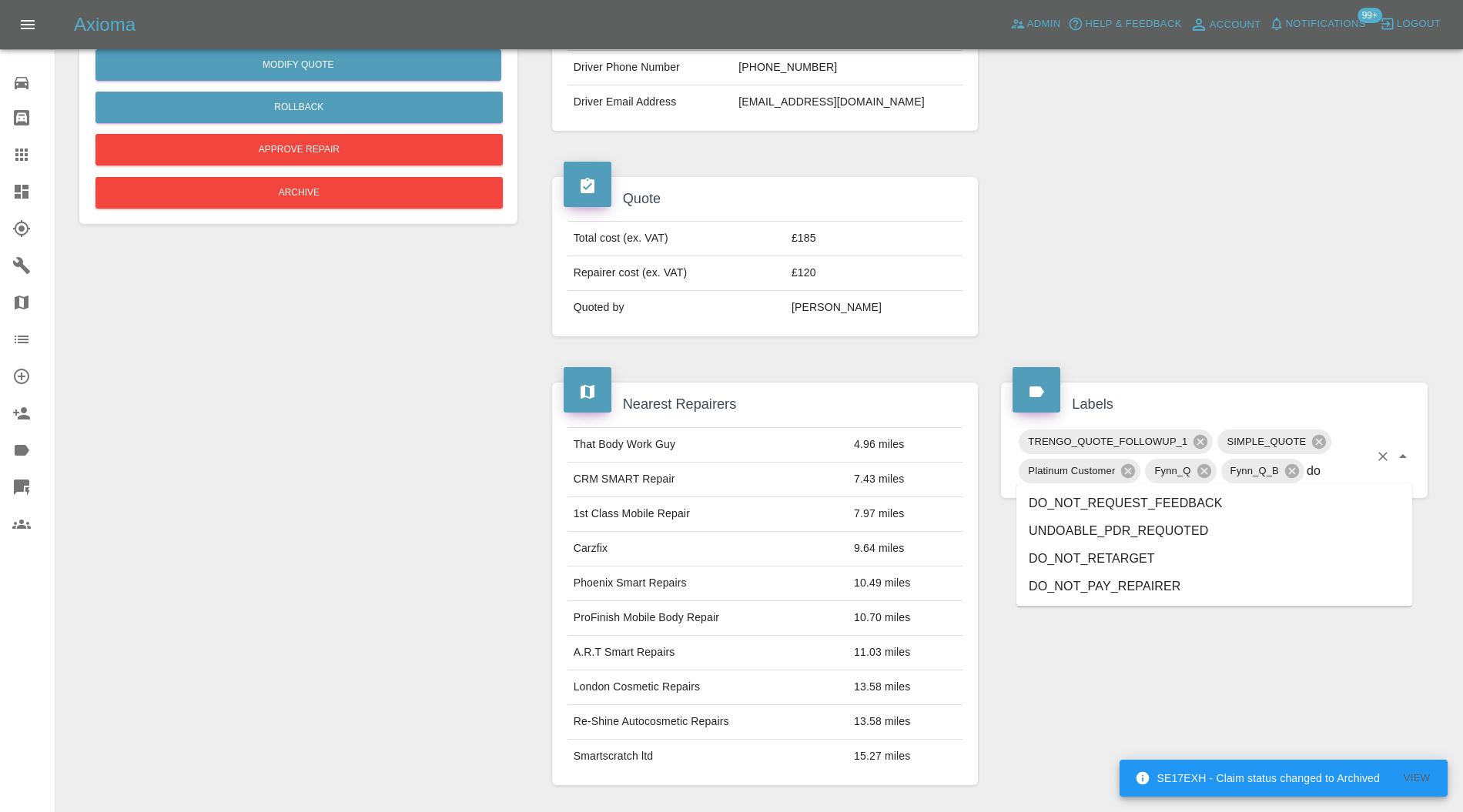
click at [1254, 498] on li "DO_NOT_REQUEST_FEEDBACK" at bounding box center [1214, 503] width 396 height 28
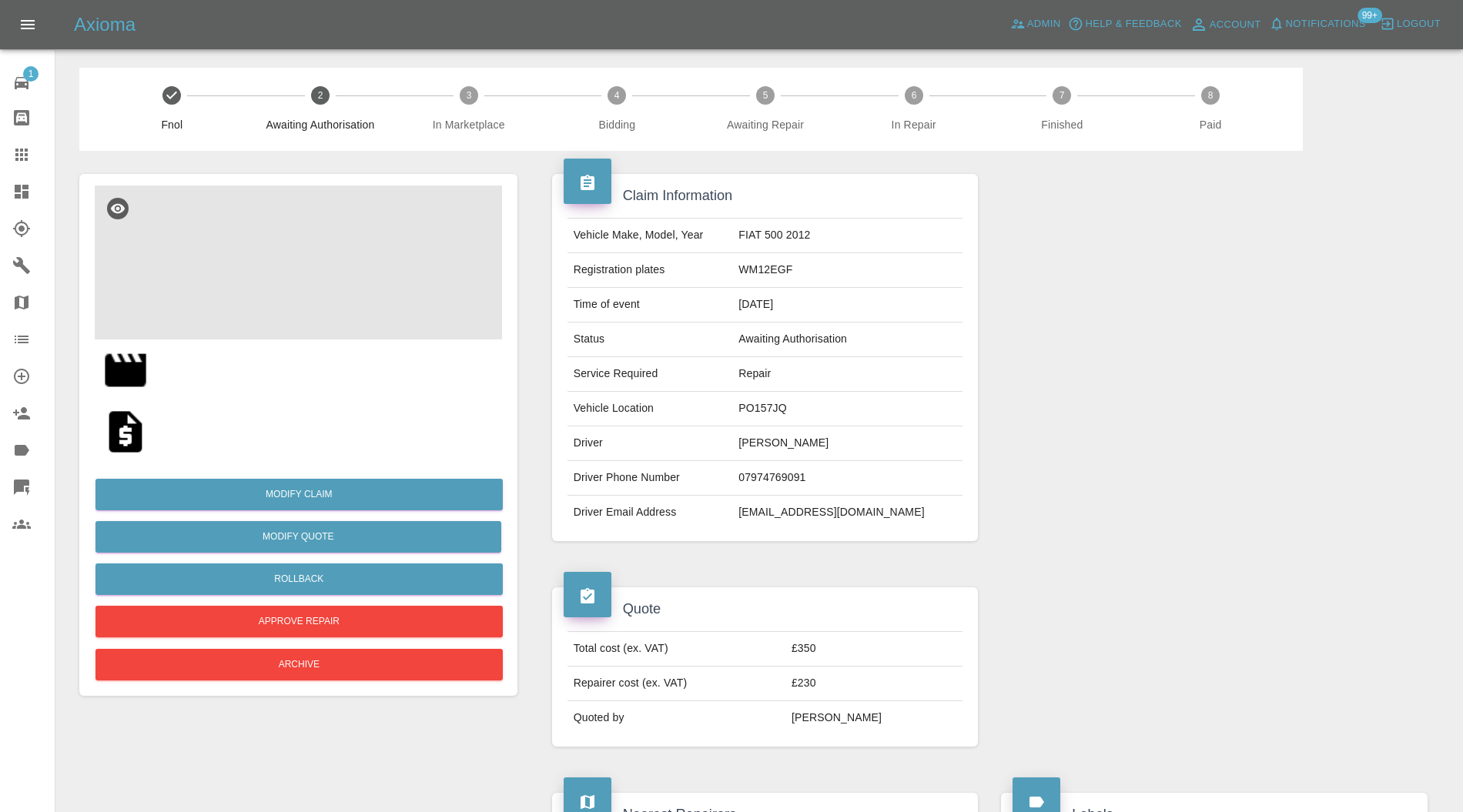
click at [300, 252] on img at bounding box center [298, 263] width 407 height 154
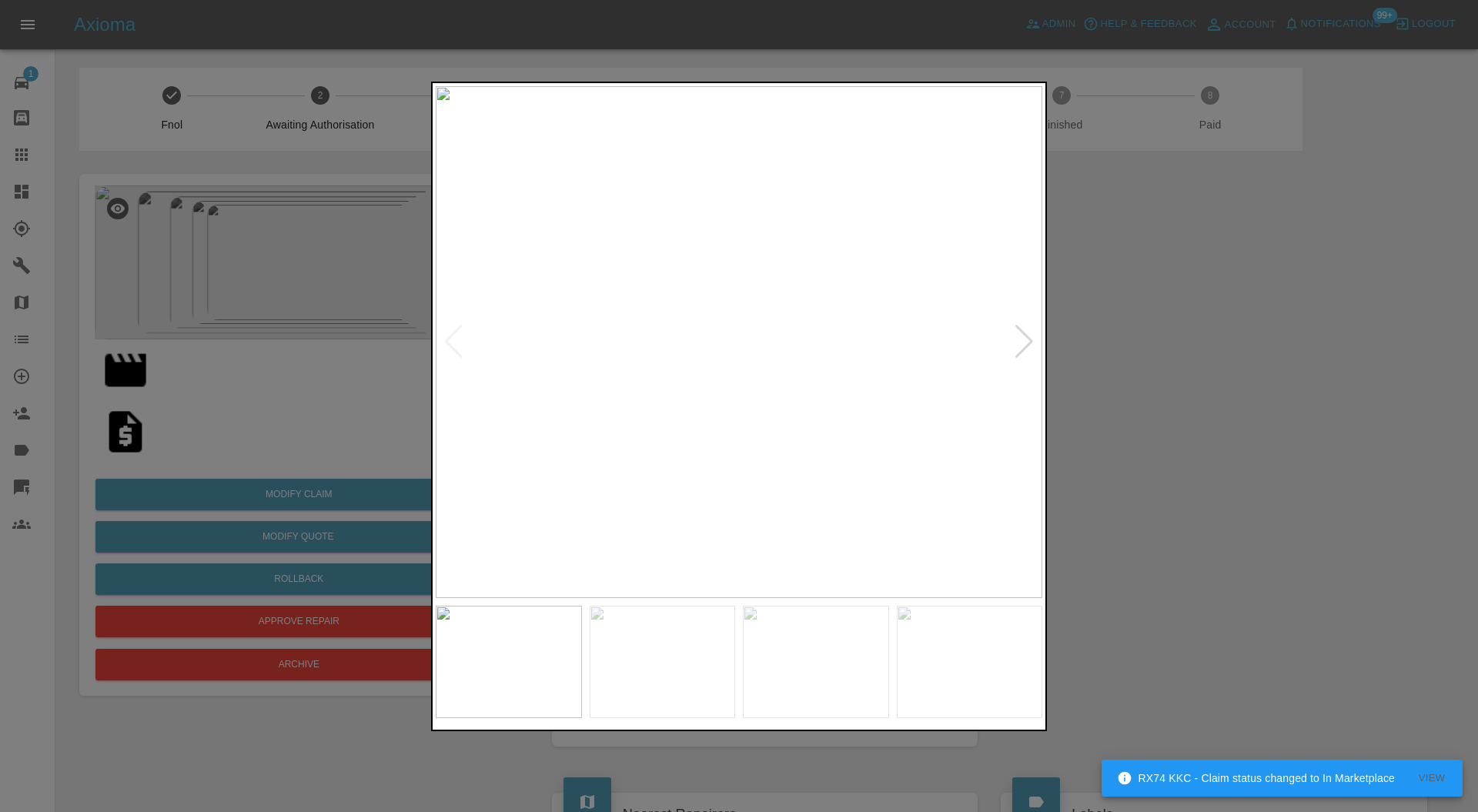
click at [1029, 341] on div at bounding box center [1024, 342] width 21 height 34
click at [1029, 341] on img at bounding box center [739, 343] width 606 height 512
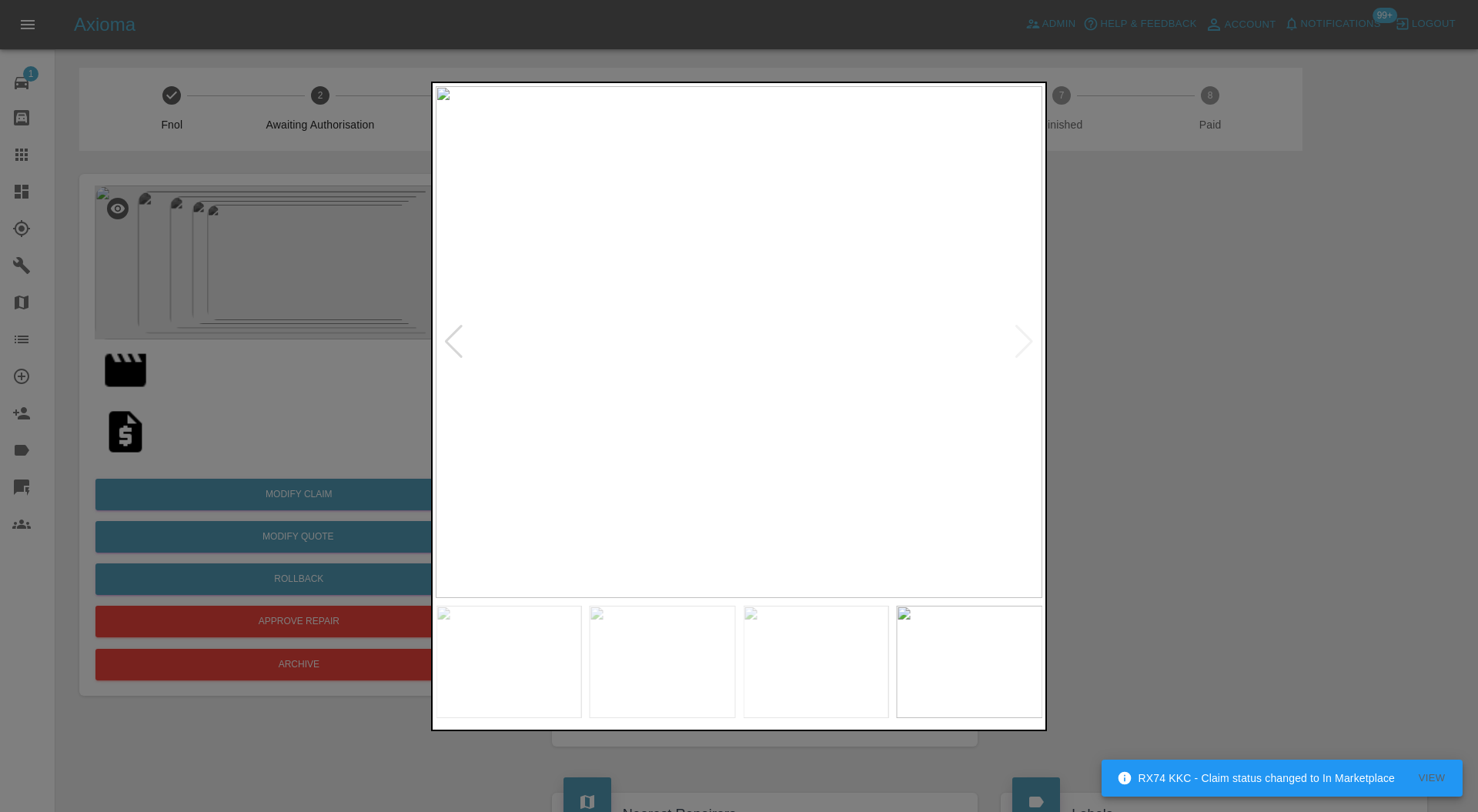
click at [1136, 341] on div at bounding box center [739, 406] width 1478 height 812
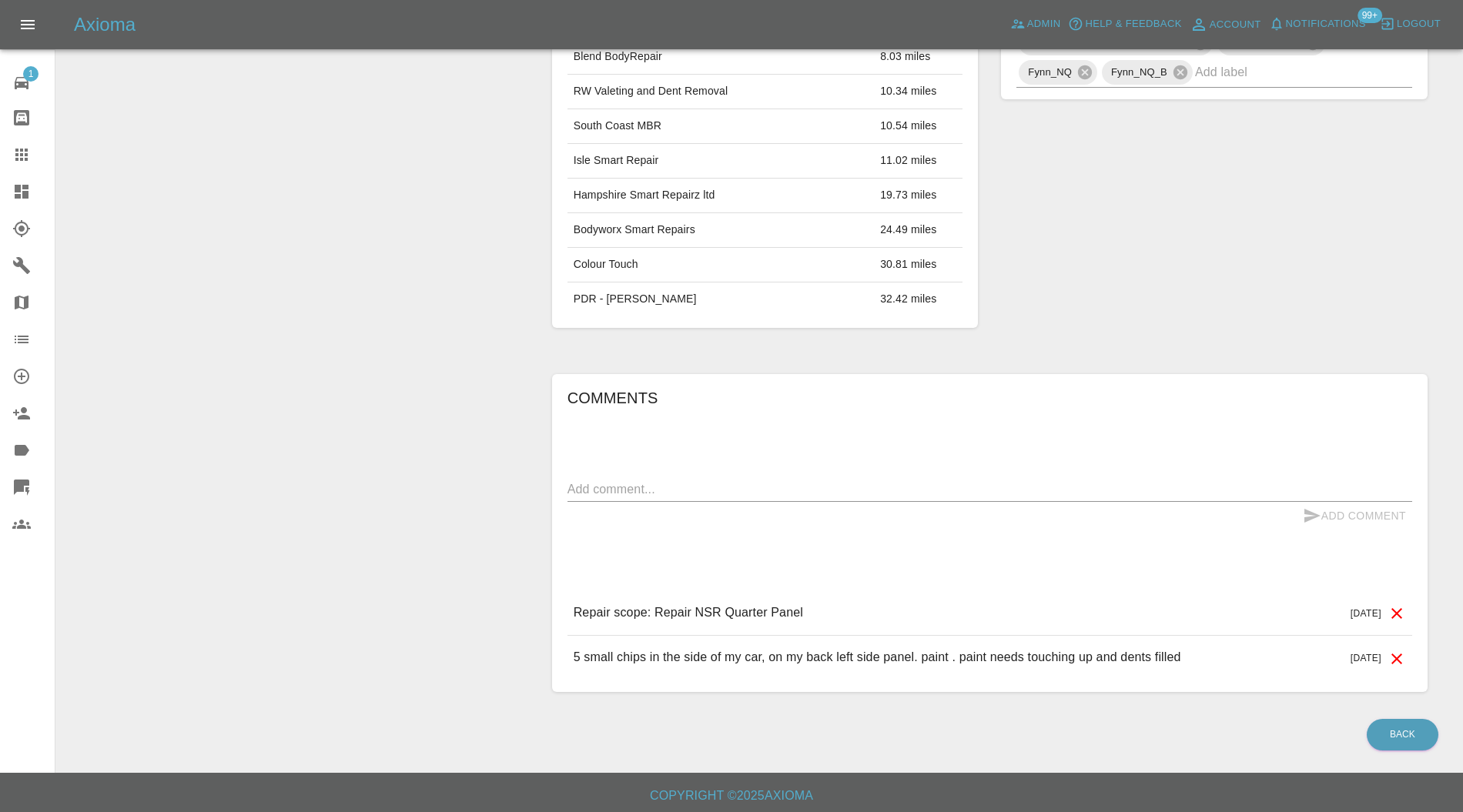
scroll to position [46, 0]
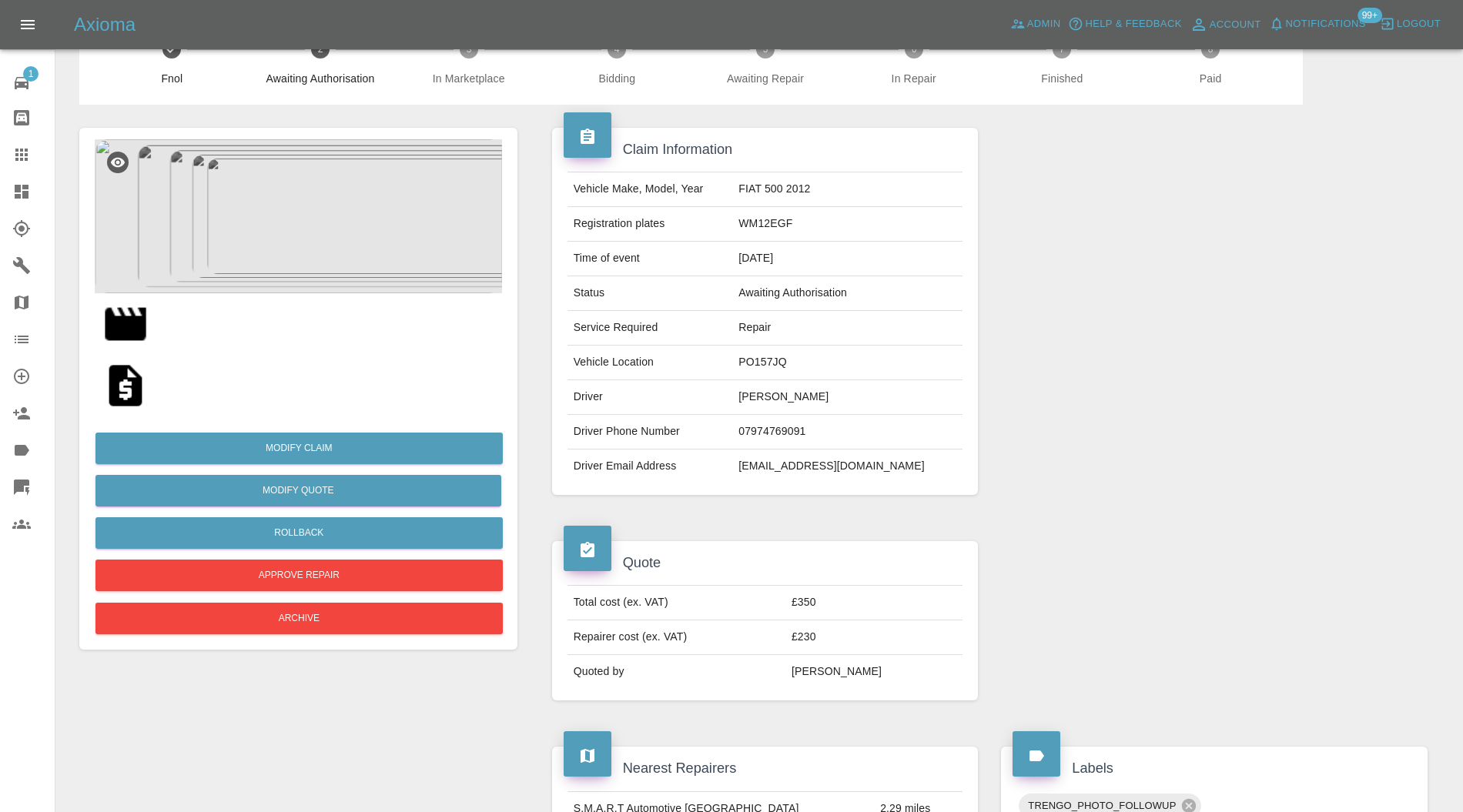
click at [138, 327] on img at bounding box center [125, 324] width 50 height 50
click at [1411, 401] on div at bounding box center [1215, 311] width 449 height 413
click at [319, 206] on img at bounding box center [298, 216] width 407 height 154
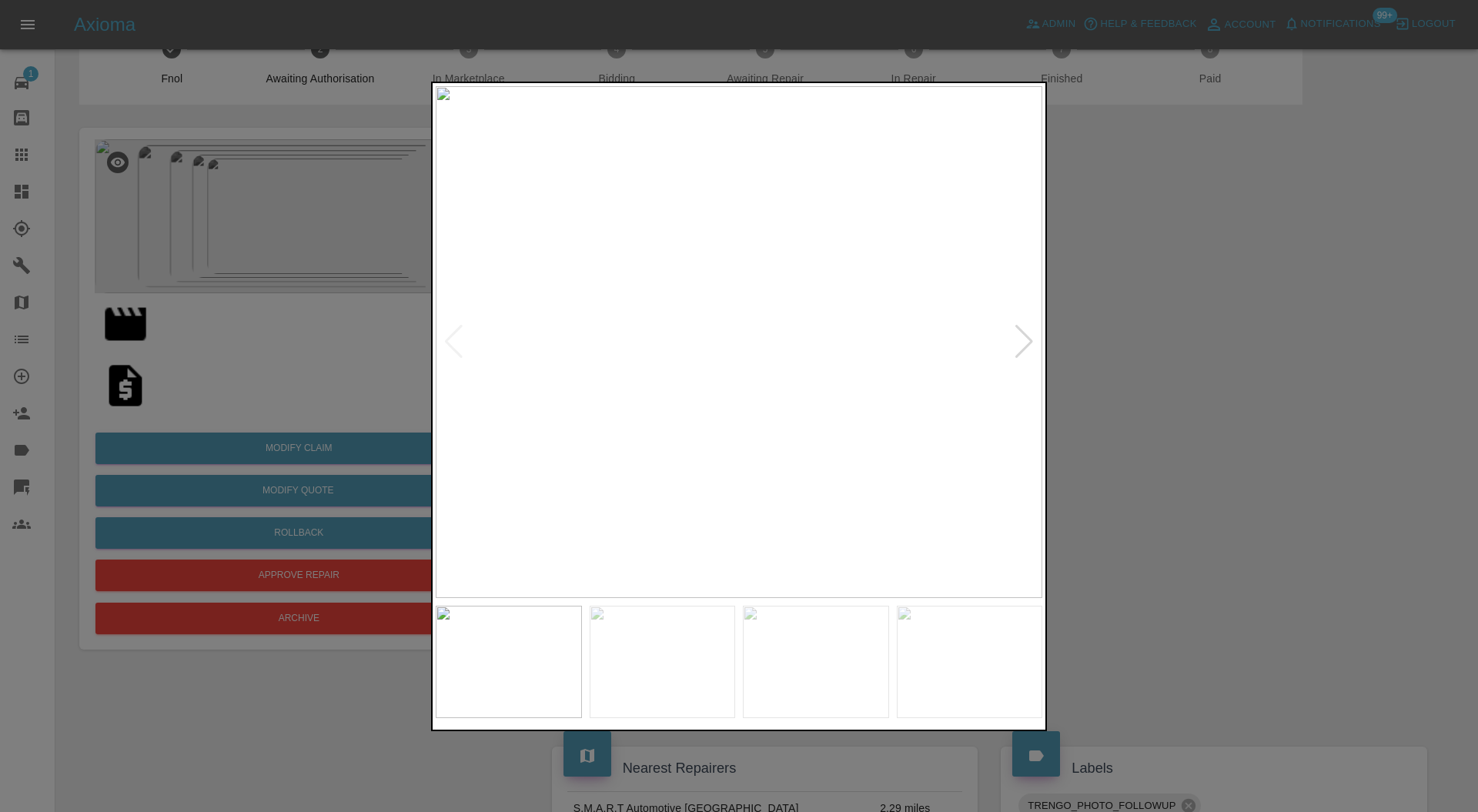
click at [1021, 336] on div at bounding box center [1024, 342] width 21 height 34
click at [1021, 336] on img at bounding box center [739, 343] width 606 height 512
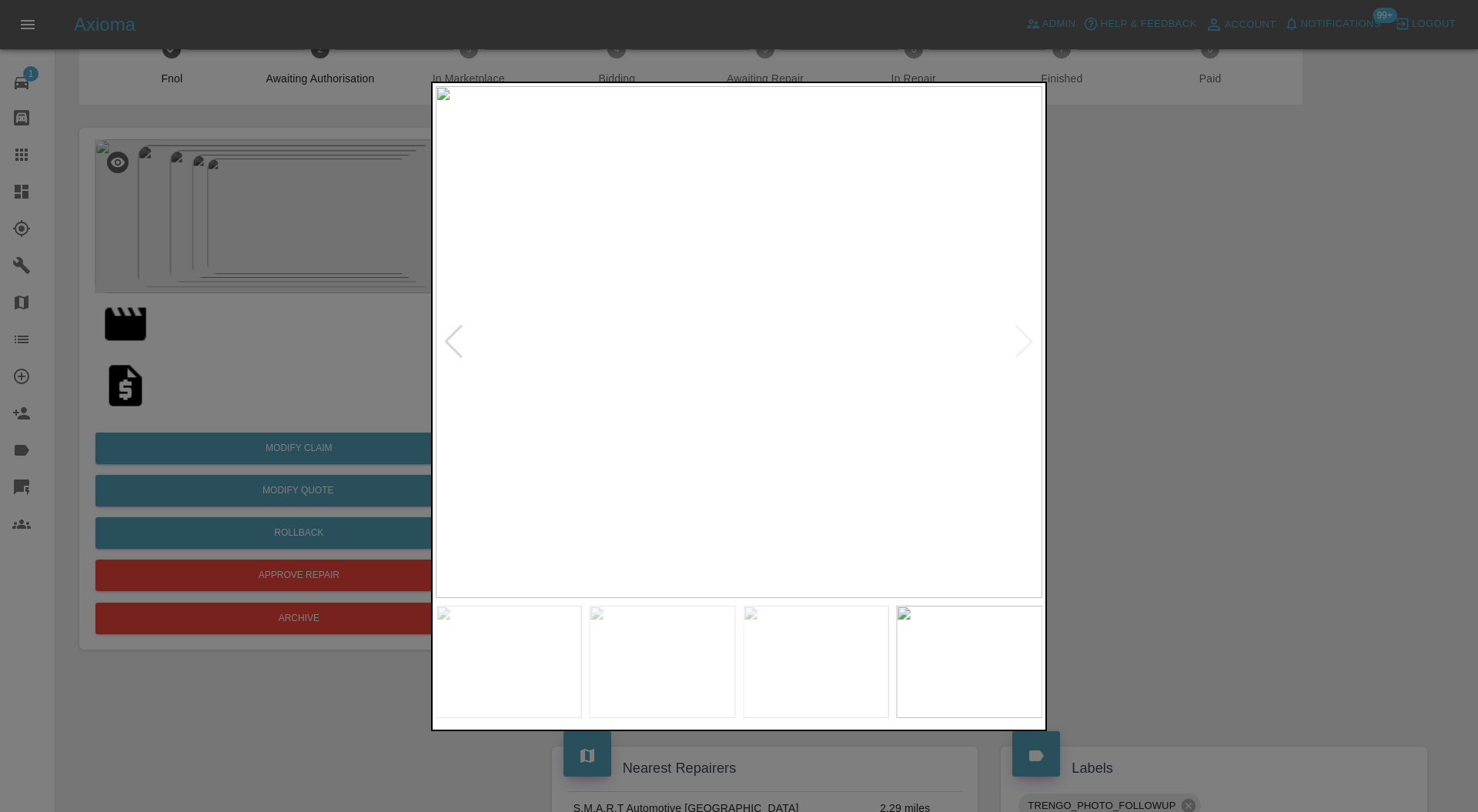
click at [1101, 348] on div at bounding box center [739, 406] width 1478 height 812
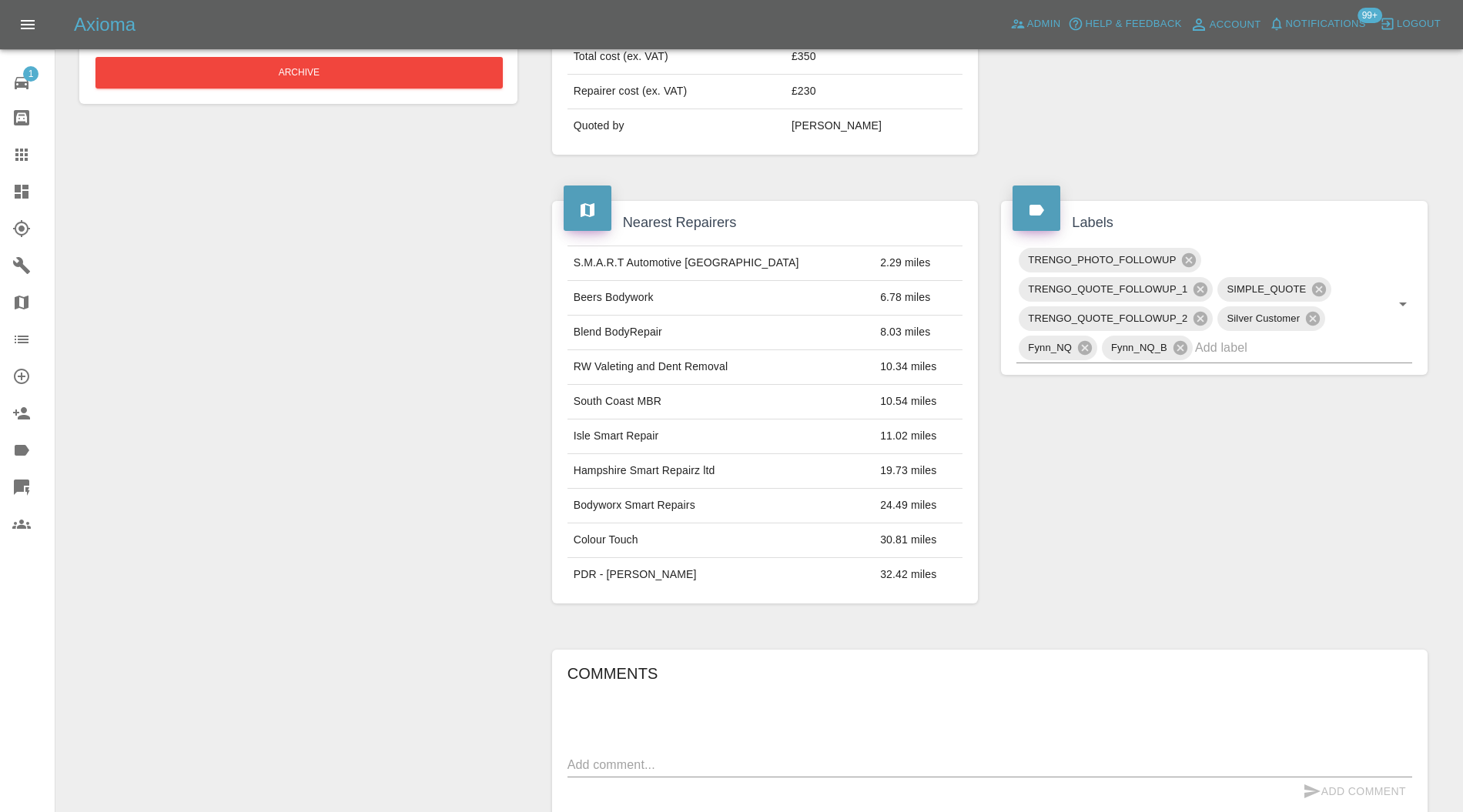
scroll to position [595, 0]
click at [1264, 338] on input "text" at bounding box center [1282, 345] width 174 height 23
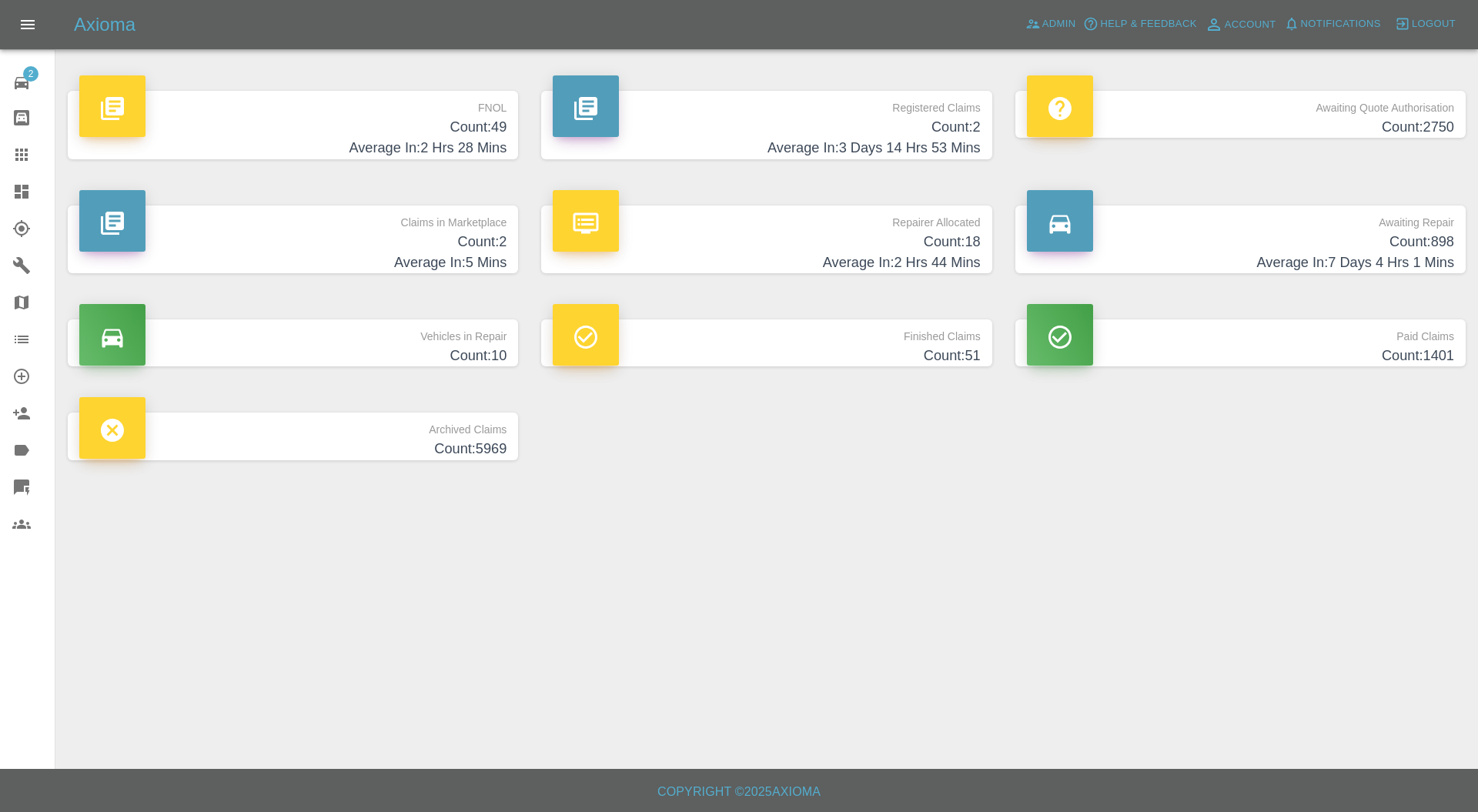
click at [382, 238] on h4 "Count: 2" at bounding box center [293, 242] width 428 height 21
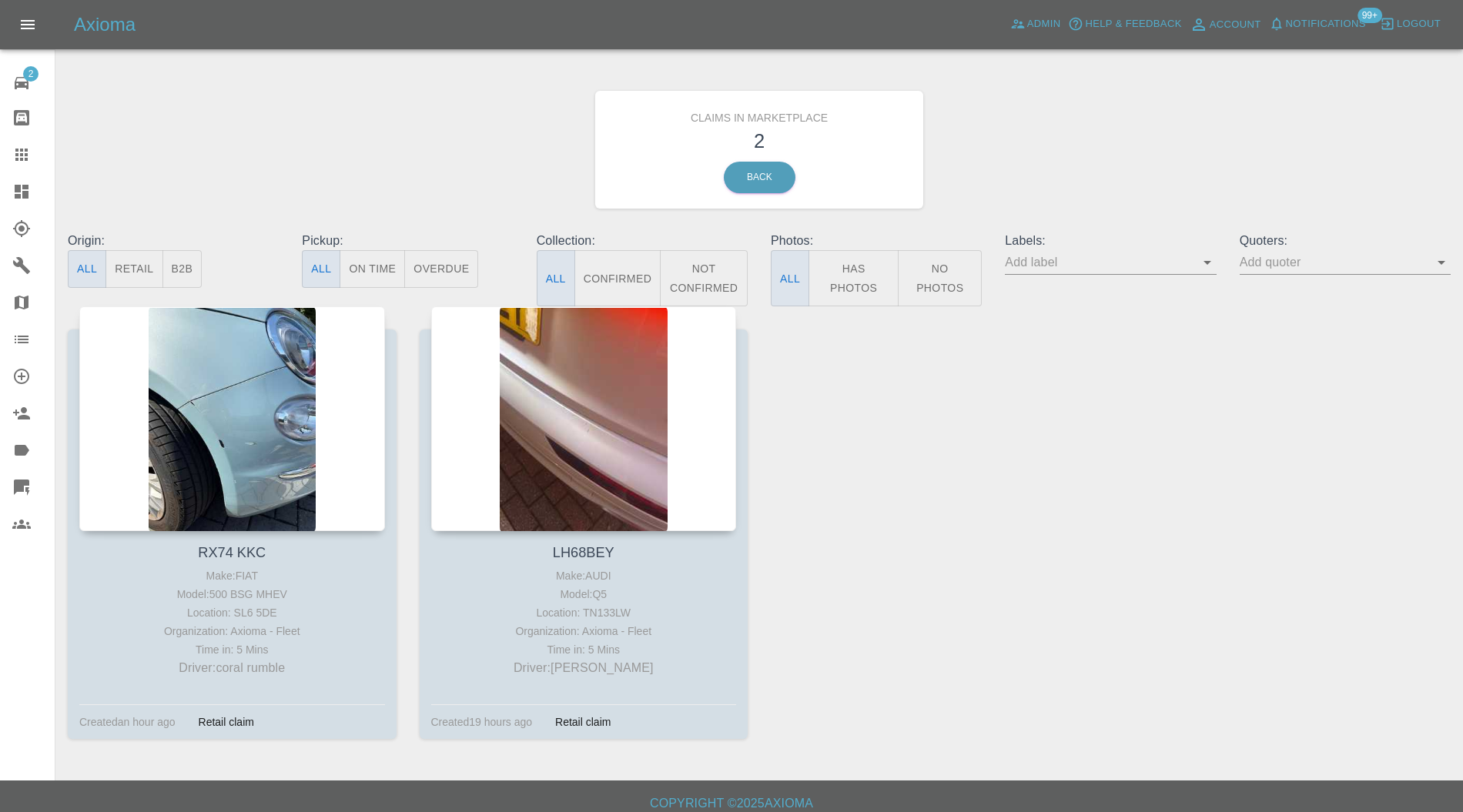
click at [264, 379] on div at bounding box center [232, 419] width 306 height 225
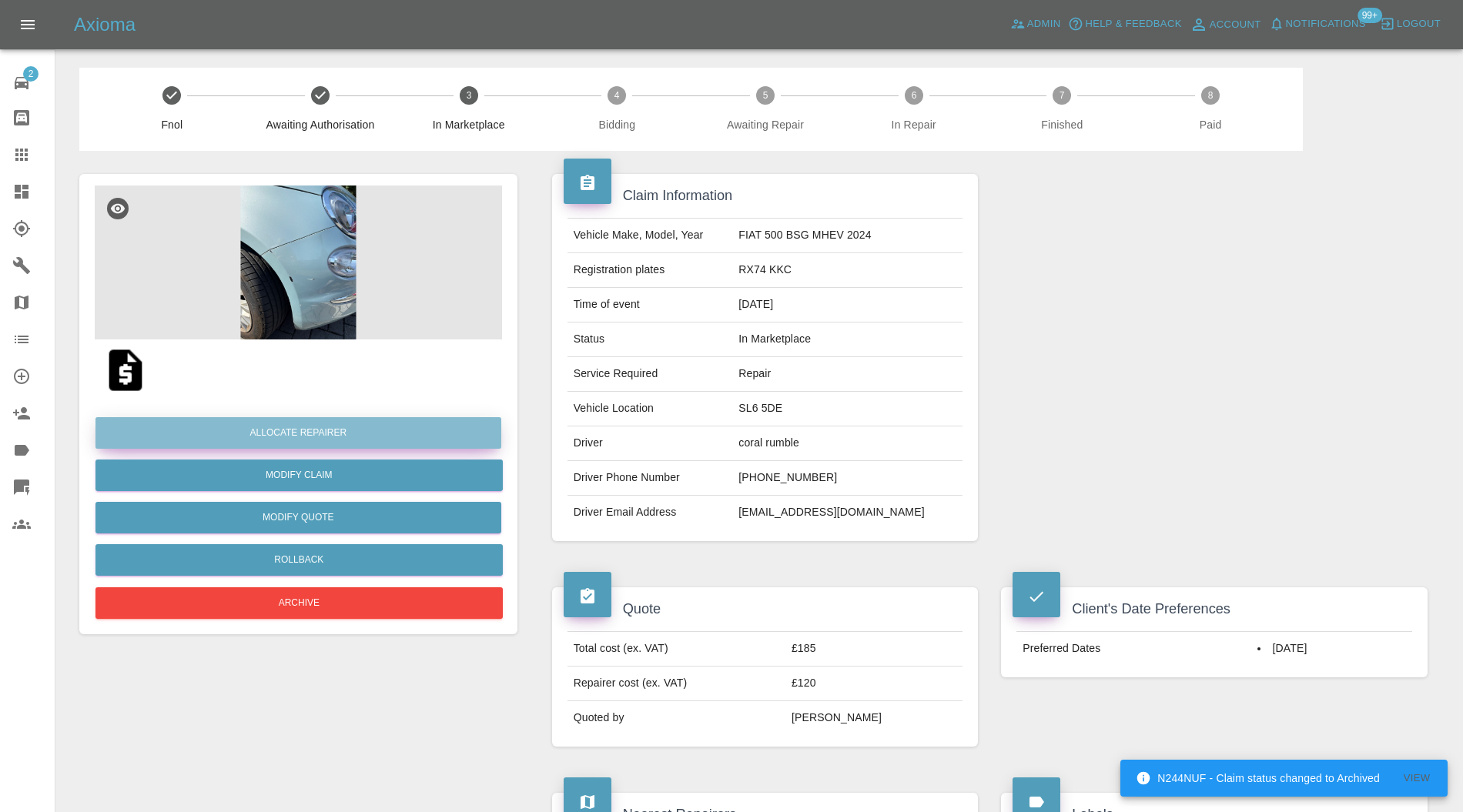
click at [412, 427] on button "Allocate Repairer" at bounding box center [299, 433] width 406 height 32
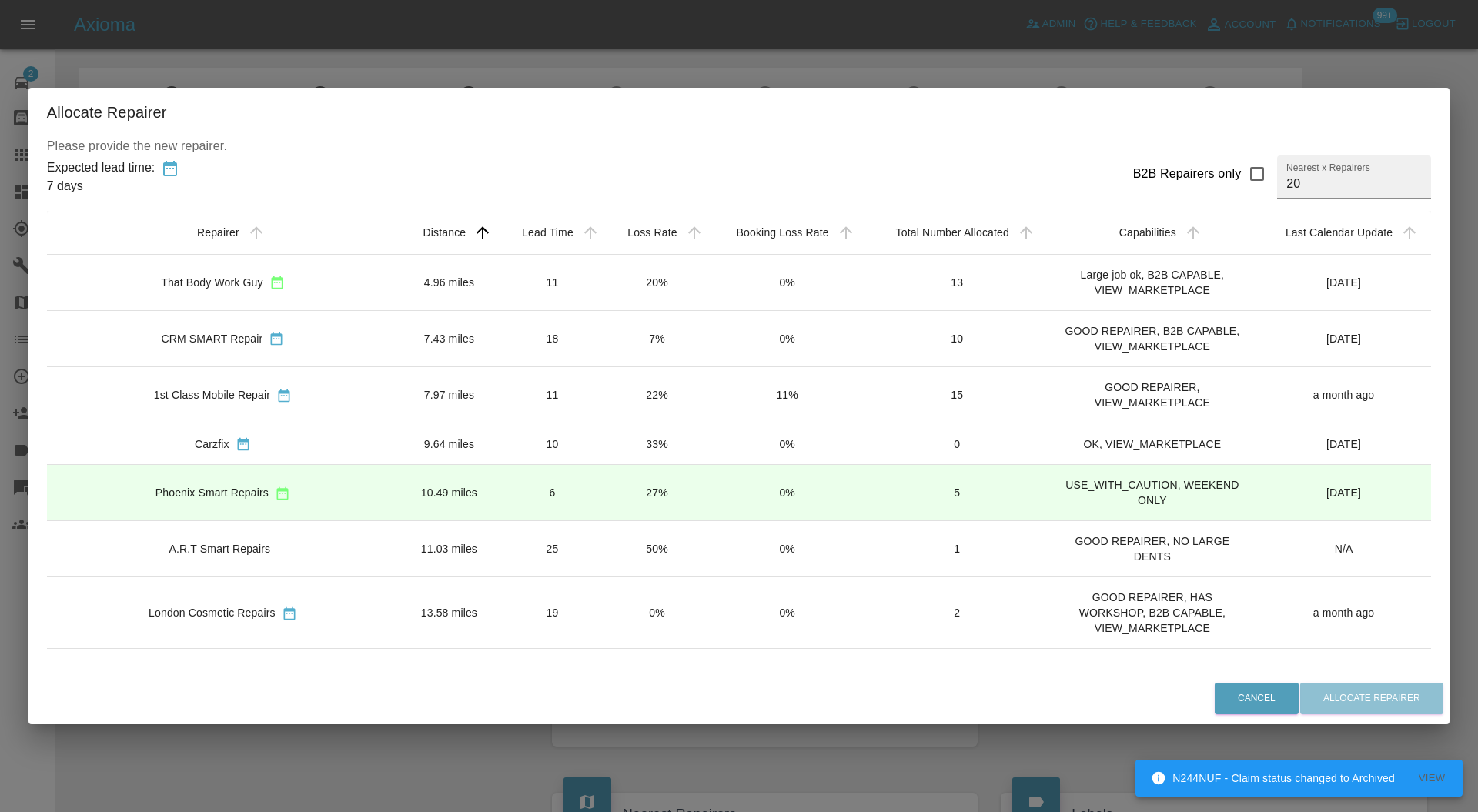
click at [399, 270] on td "4.96 miles" at bounding box center [449, 282] width 101 height 56
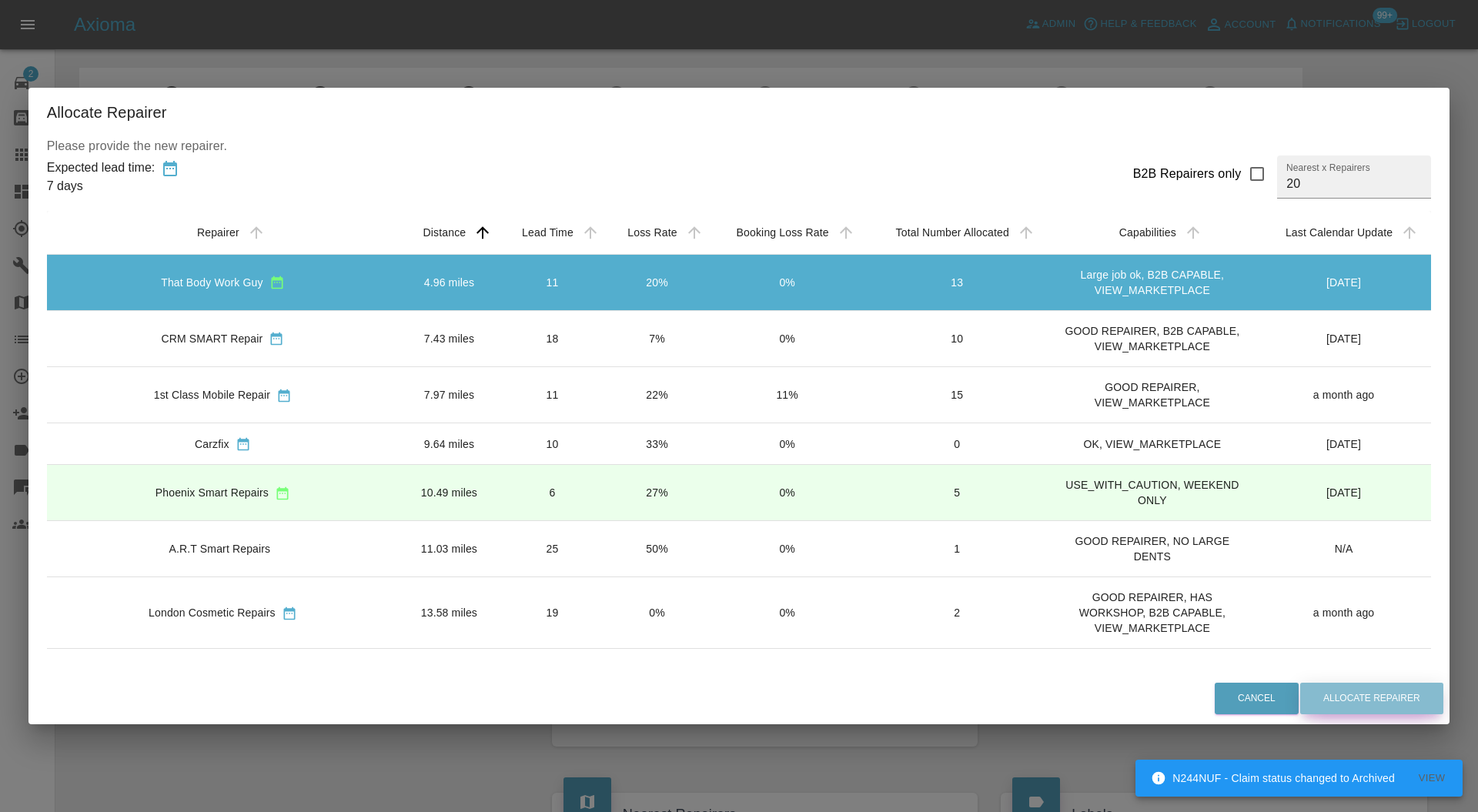
click at [1319, 697] on button "Allocate Repairer" at bounding box center [1372, 698] width 143 height 32
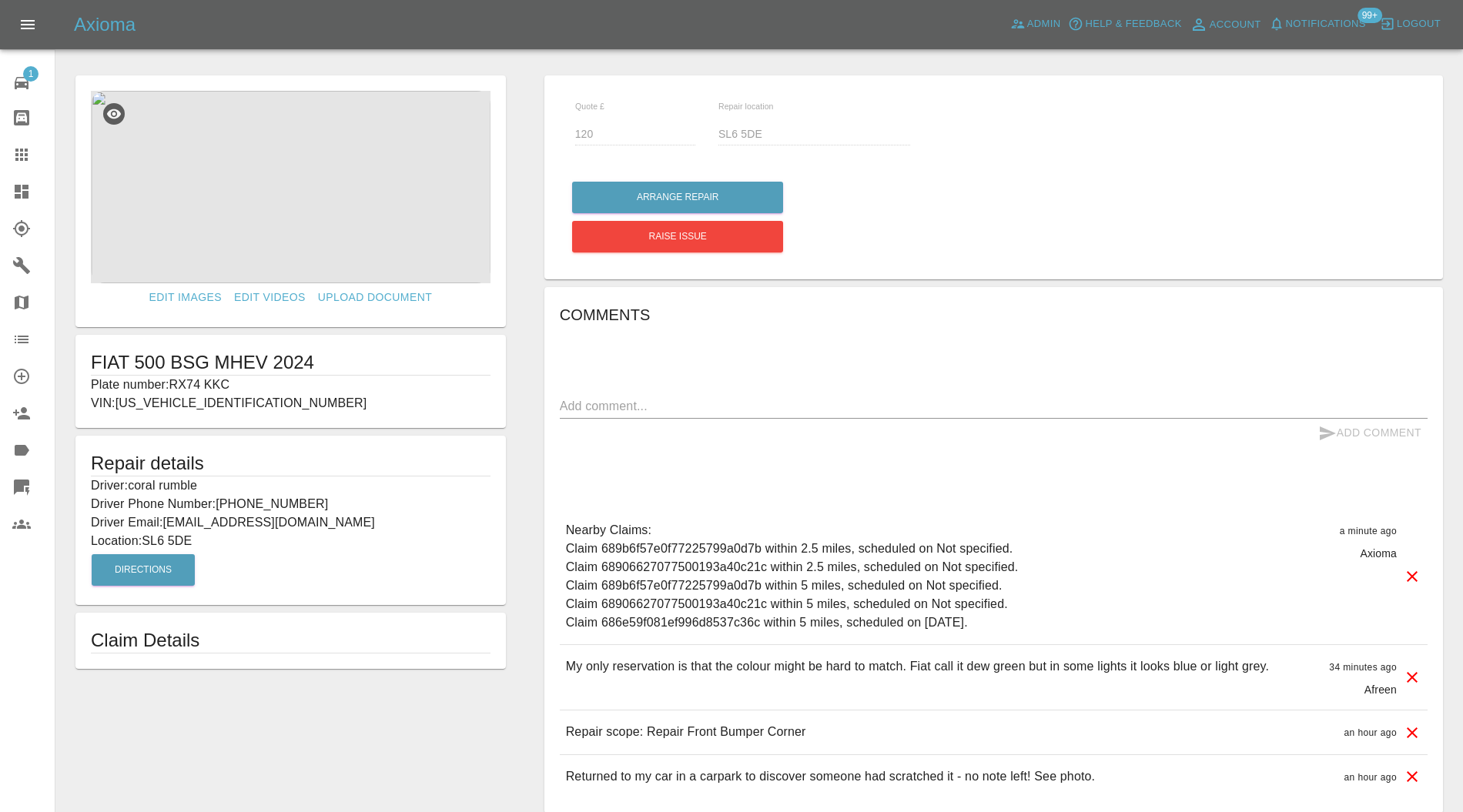
click at [1411, 679] on icon at bounding box center [1412, 678] width 11 height 11
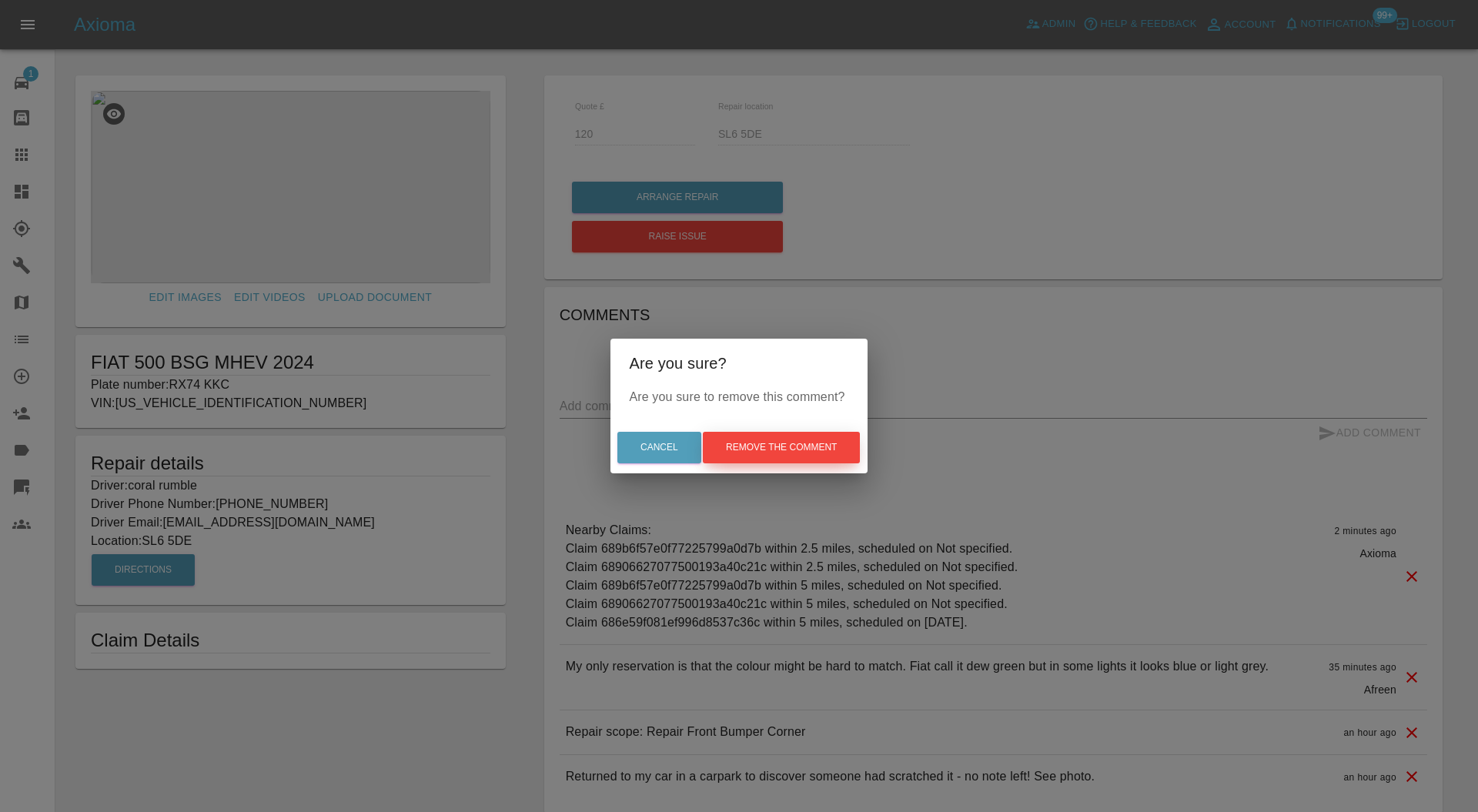
click at [816, 438] on button "Remove the comment" at bounding box center [781, 448] width 157 height 32
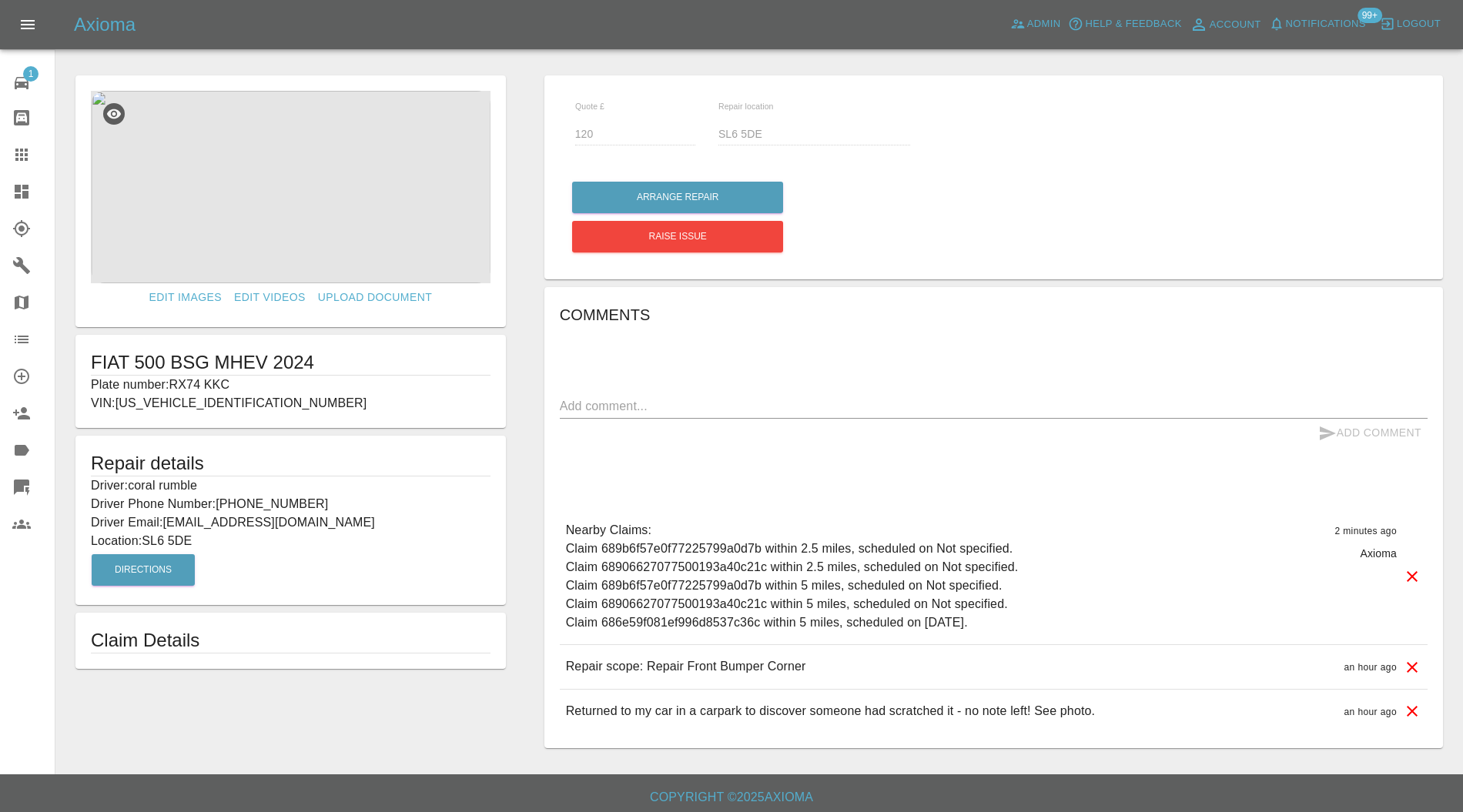
click at [28, 194] on icon at bounding box center [21, 191] width 14 height 14
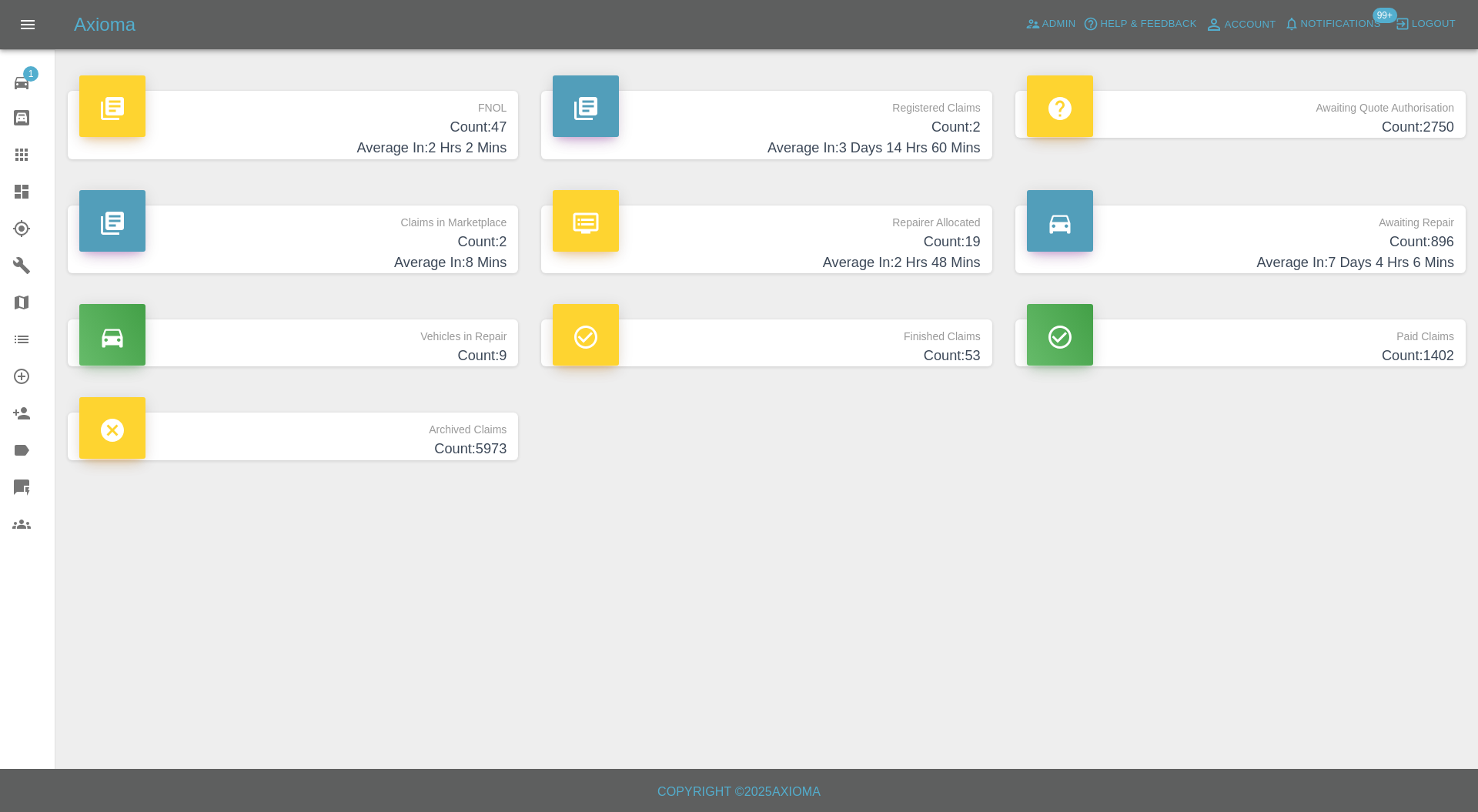
click at [490, 237] on h4 "Count: 2" at bounding box center [293, 242] width 428 height 21
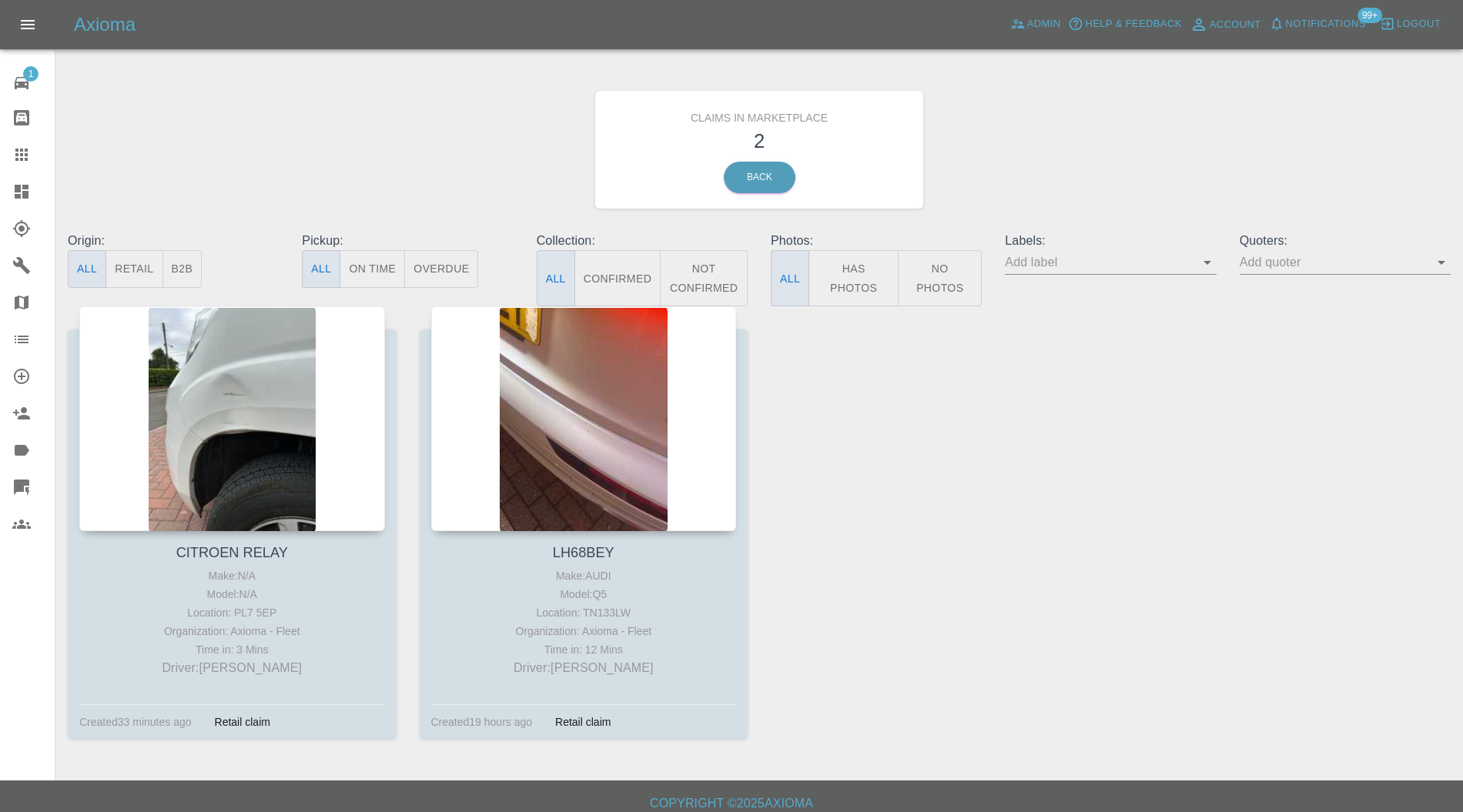
click at [208, 360] on div at bounding box center [232, 419] width 306 height 225
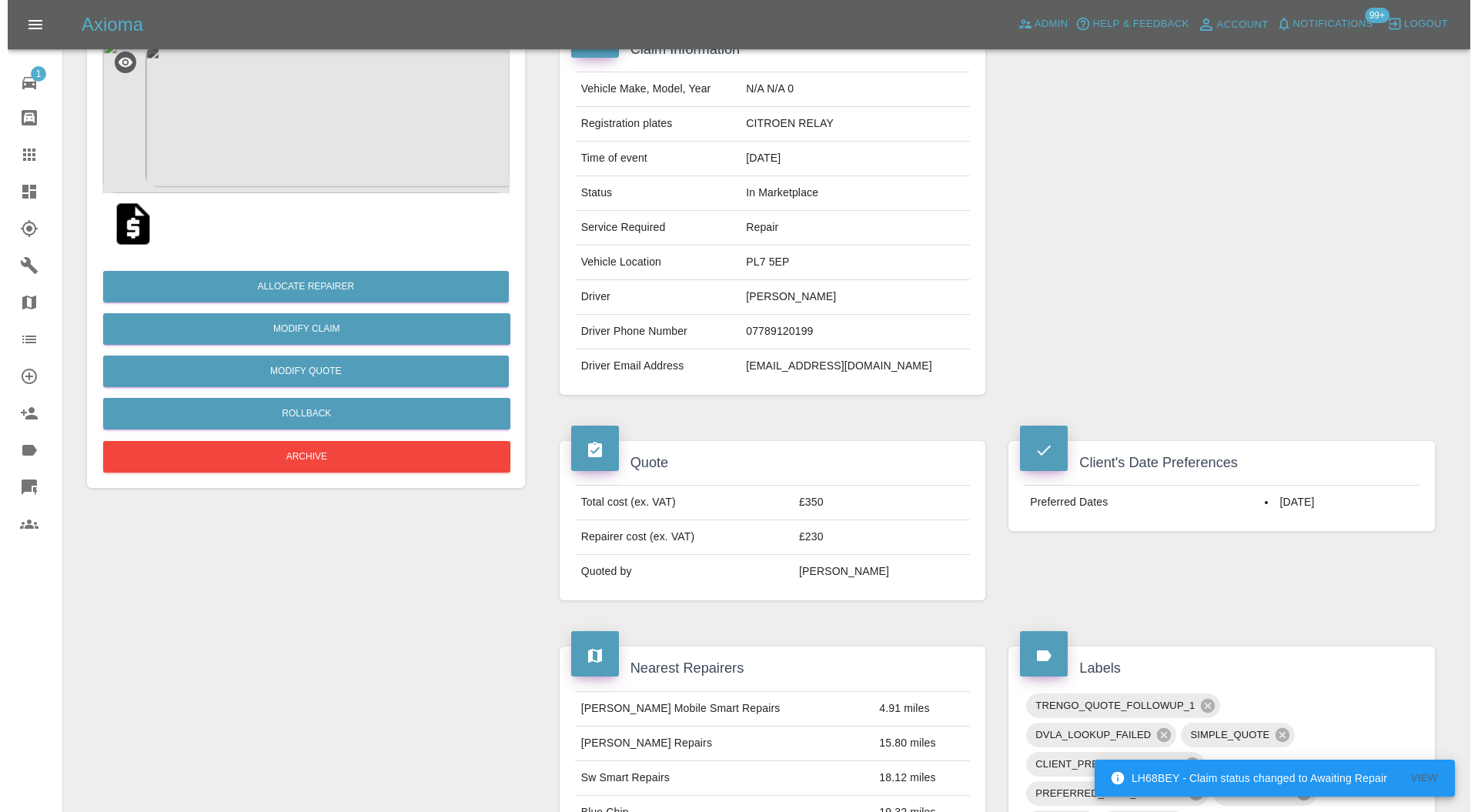
scroll to position [137, 0]
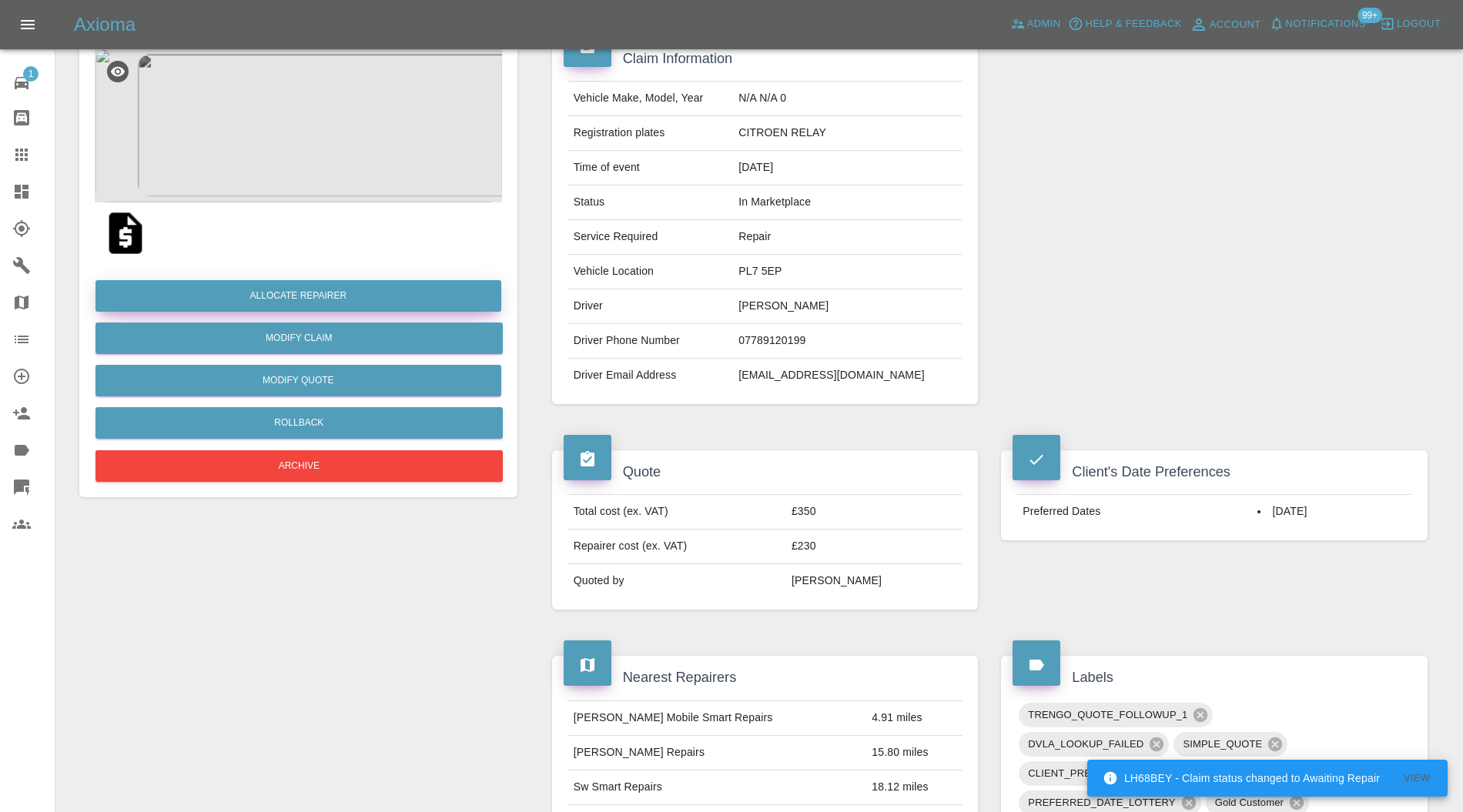
click at [375, 294] on button "Allocate Repairer" at bounding box center [299, 296] width 406 height 32
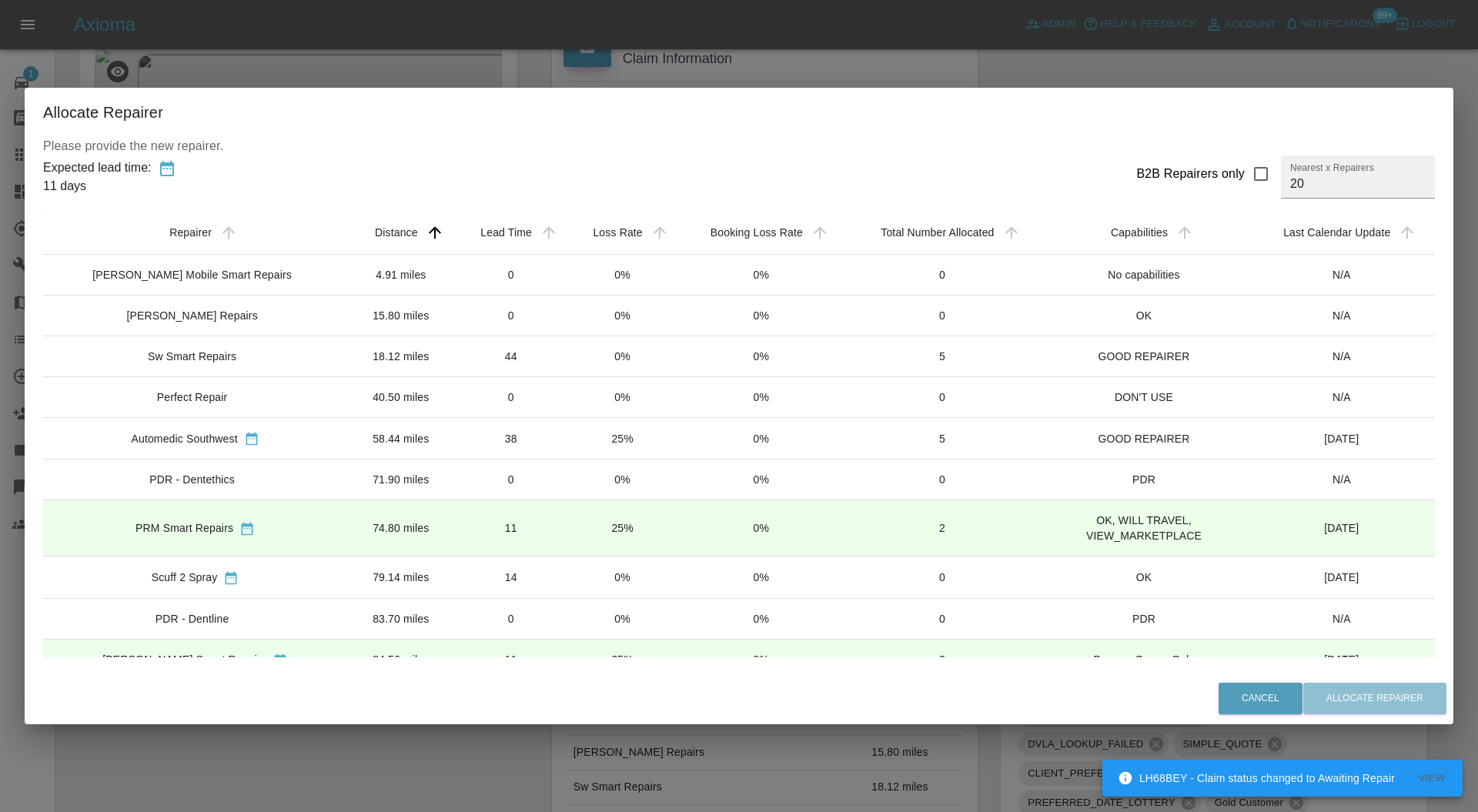
click at [347, 344] on td "18.12 miles" at bounding box center [401, 355] width 107 height 41
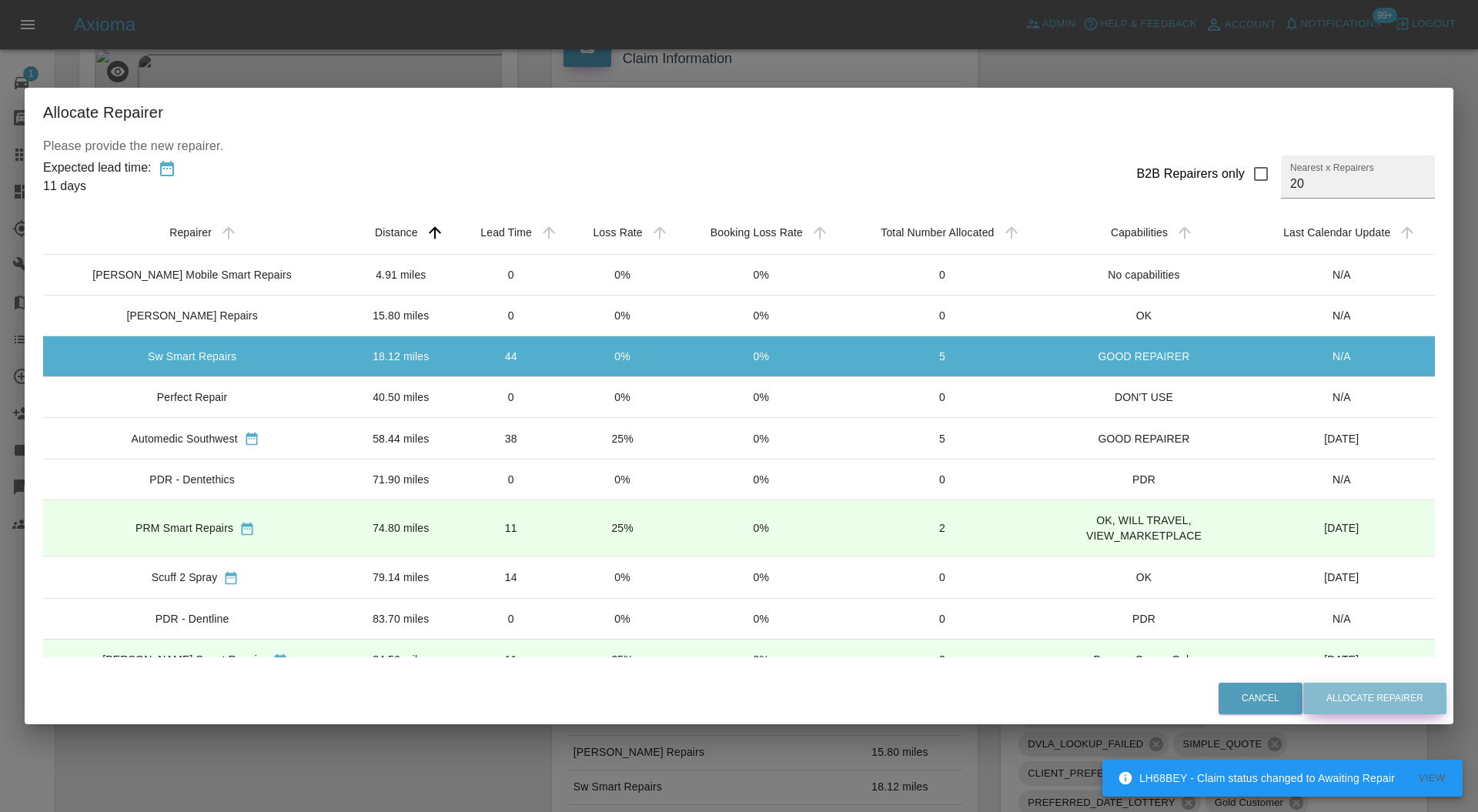
click at [1363, 691] on button "Allocate Repairer" at bounding box center [1375, 698] width 143 height 32
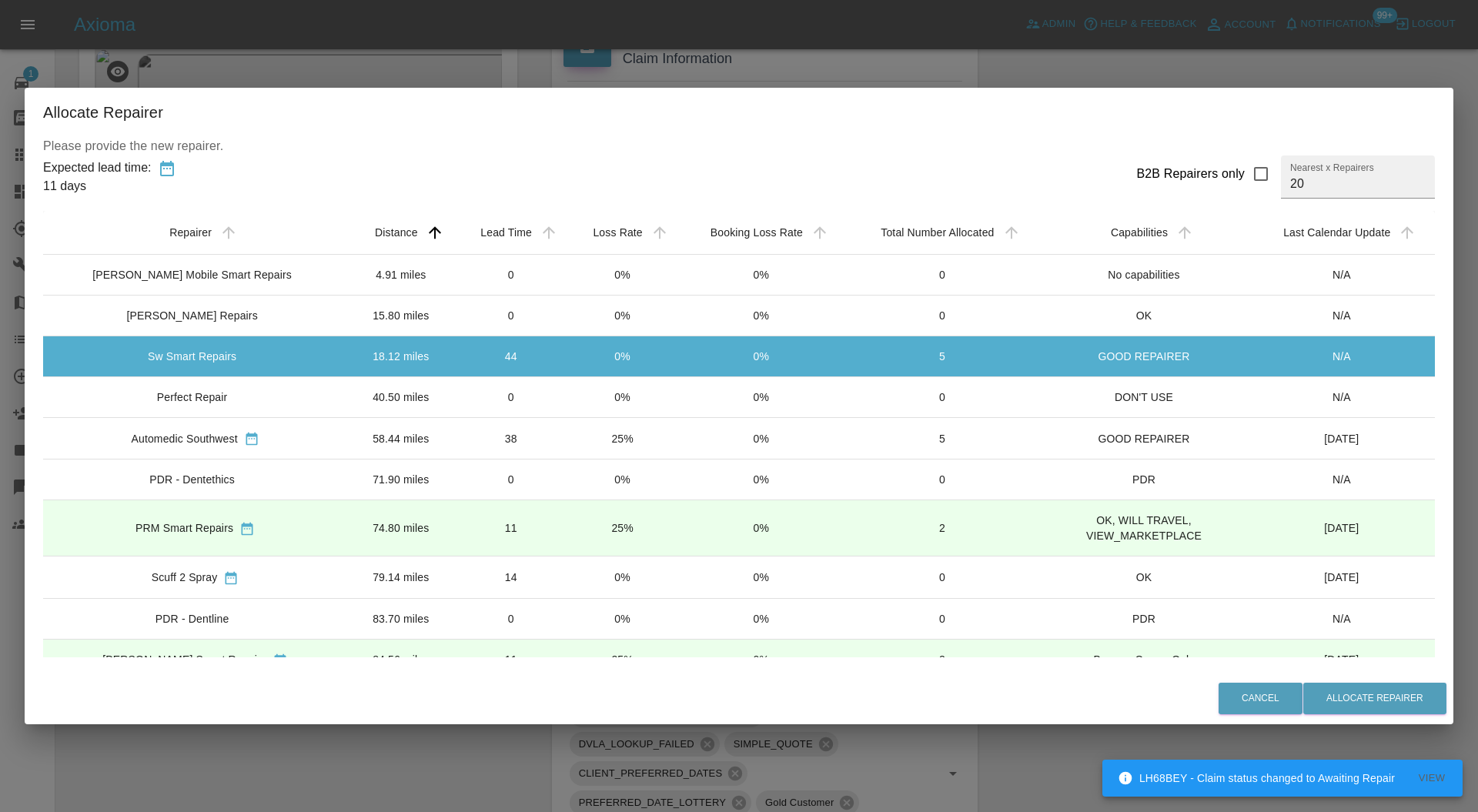
scroll to position [0, 0]
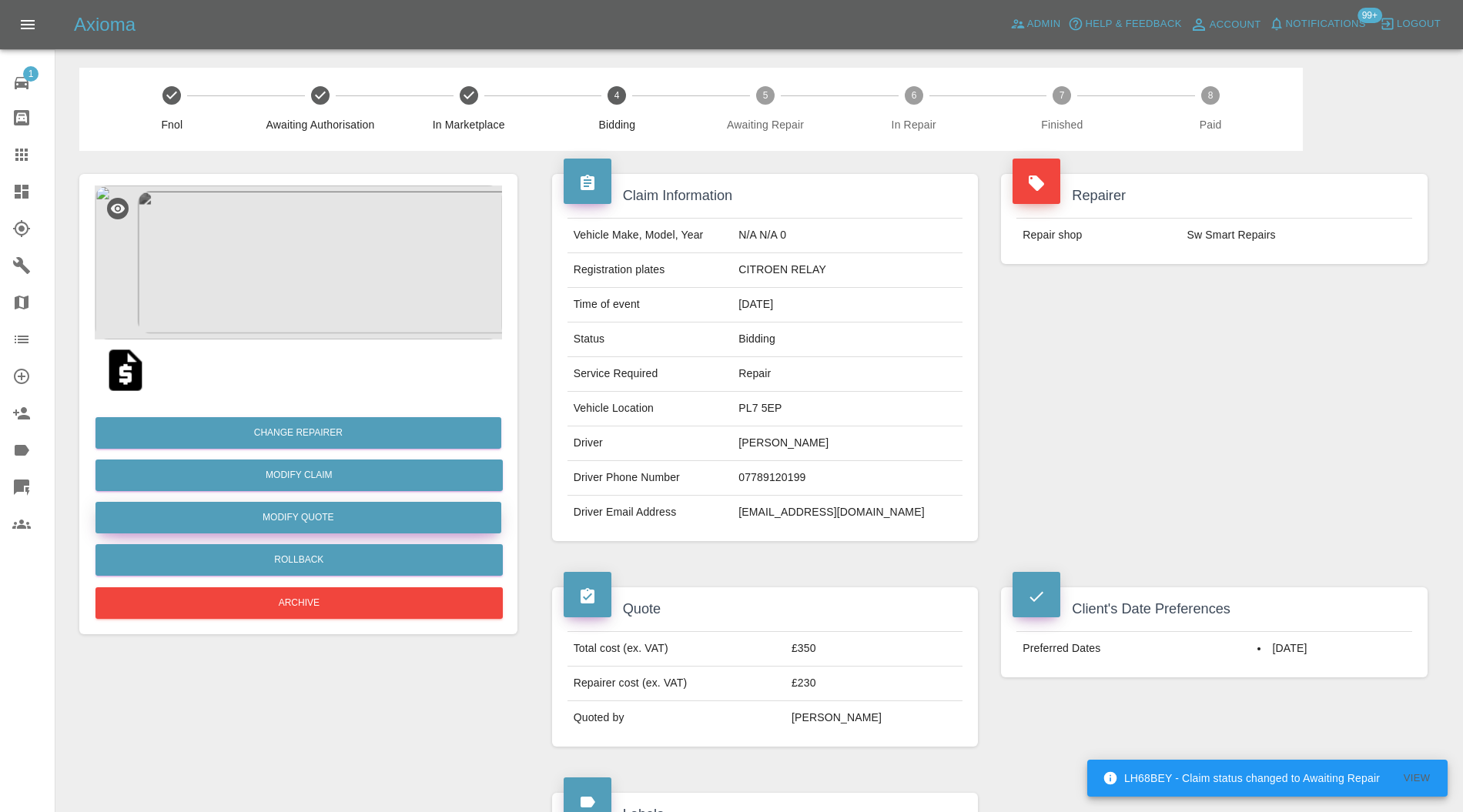
click at [384, 521] on button "Modify Quote" at bounding box center [299, 517] width 406 height 32
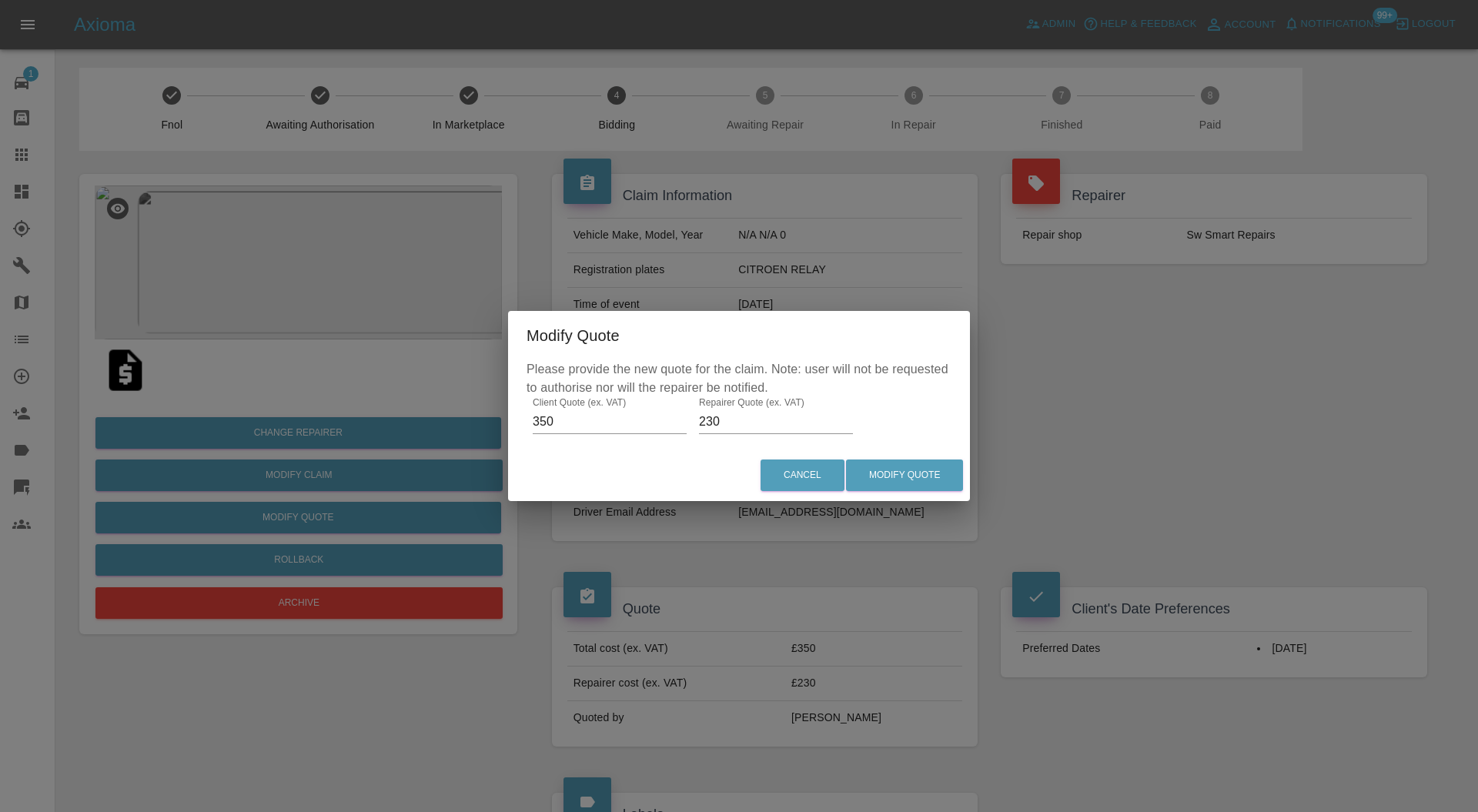
click at [752, 419] on input "230" at bounding box center [776, 421] width 154 height 24
type input "250"
click at [907, 468] on button "Modify Quote" at bounding box center [905, 475] width 117 height 32
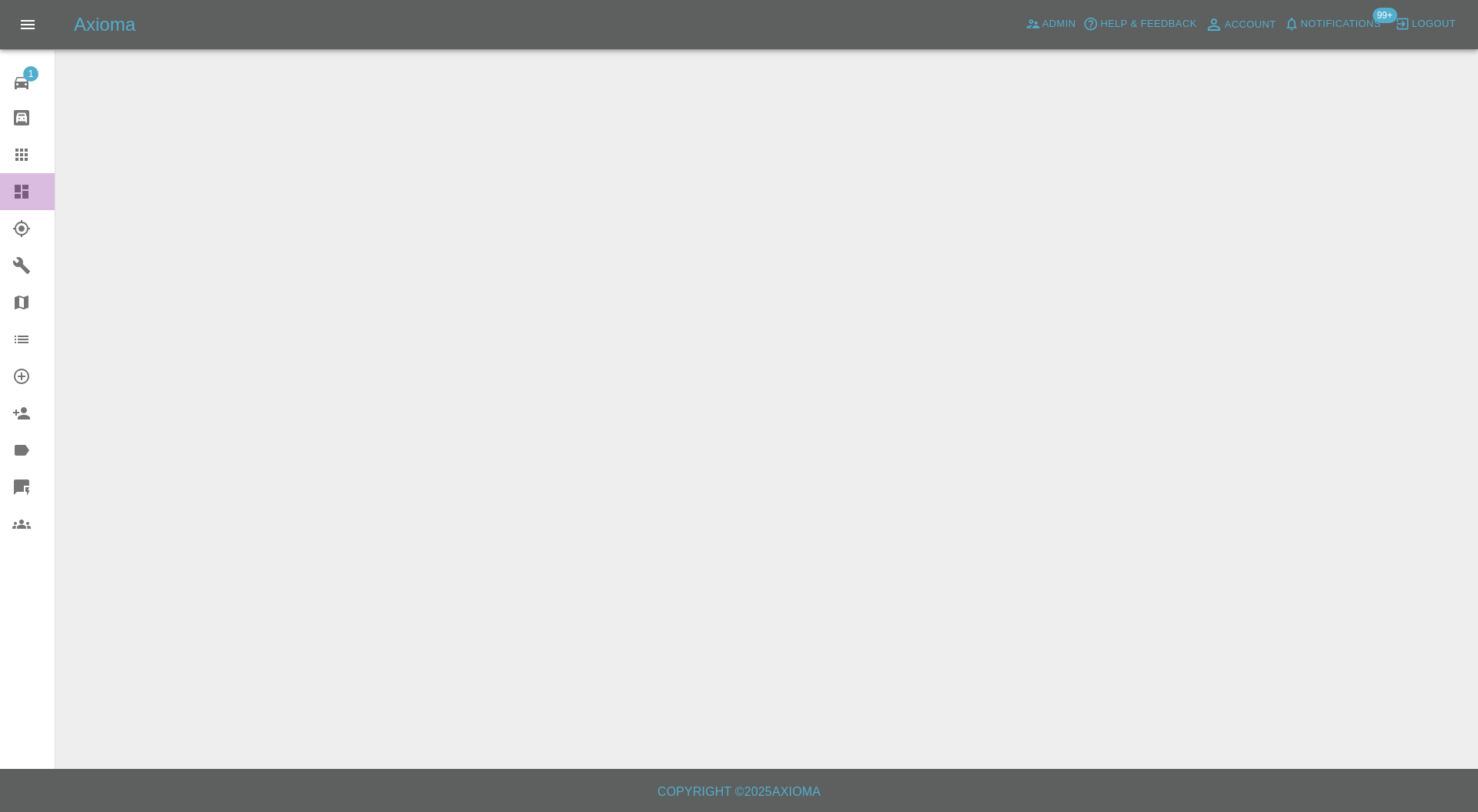
click at [19, 188] on icon at bounding box center [21, 191] width 14 height 14
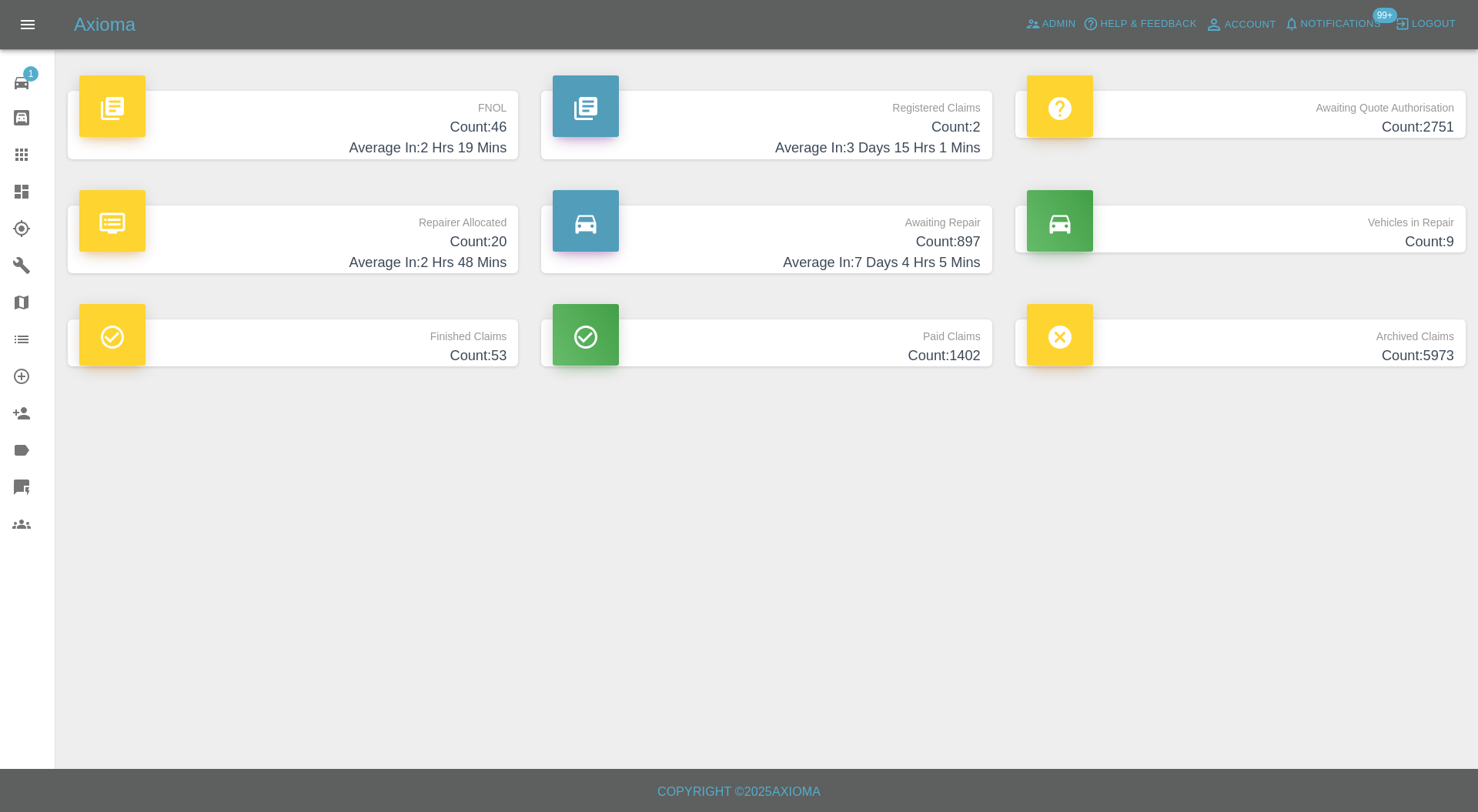
click at [26, 157] on icon at bounding box center [22, 155] width 13 height 13
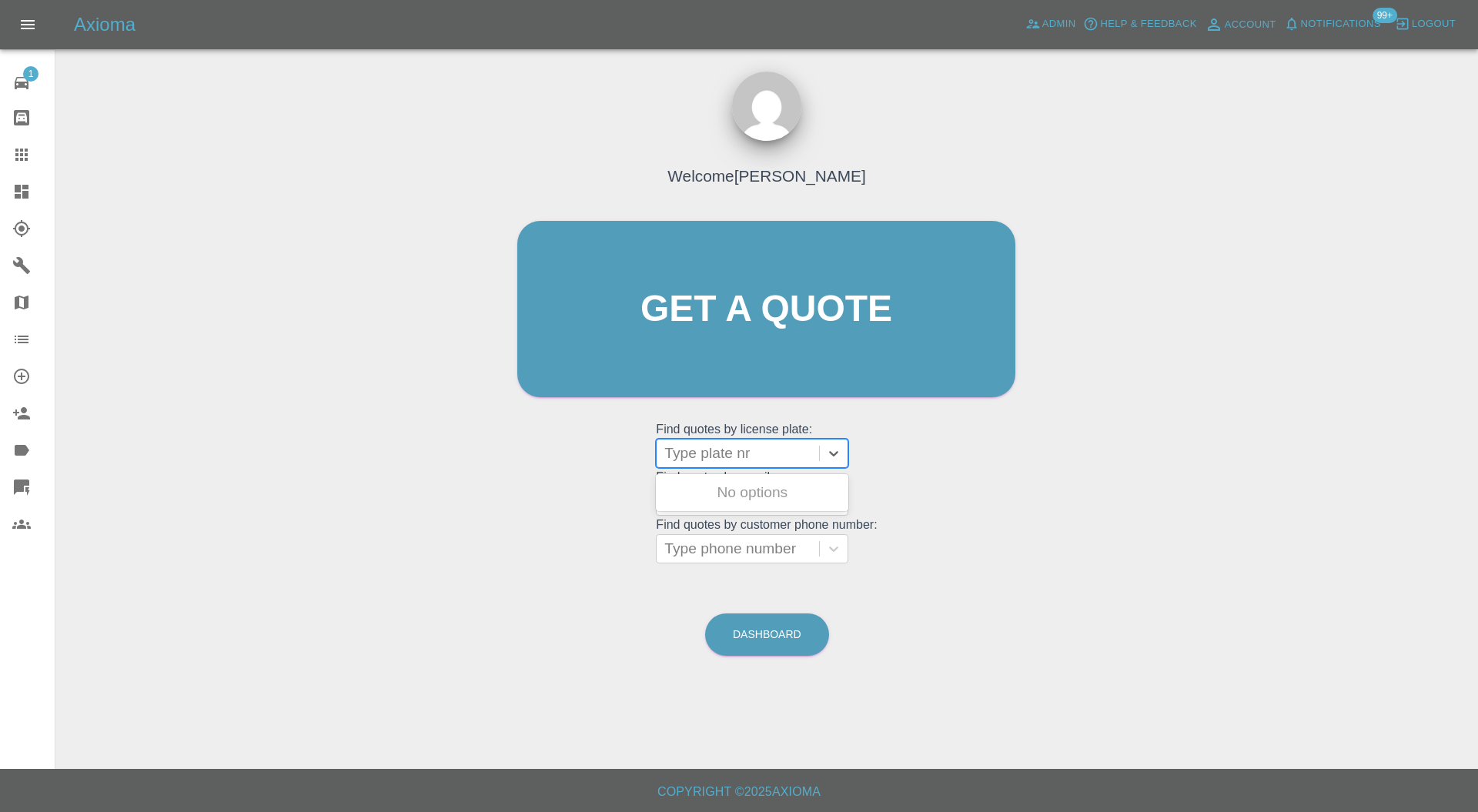
click at [684, 444] on div at bounding box center [737, 454] width 147 height 22
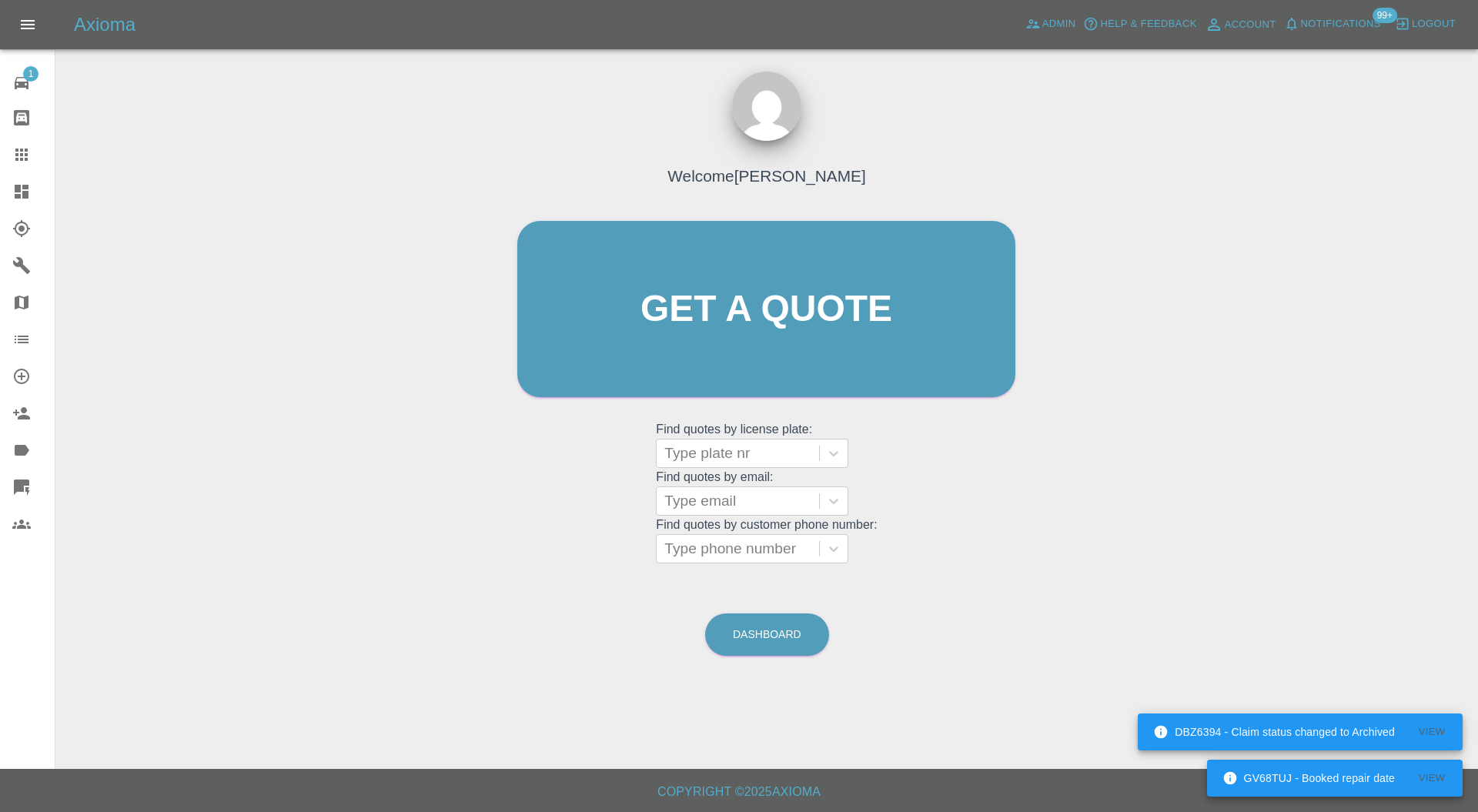
click at [19, 180] on link "Dashboard" at bounding box center [27, 191] width 55 height 37
